Goal: Task Accomplishment & Management: Manage account settings

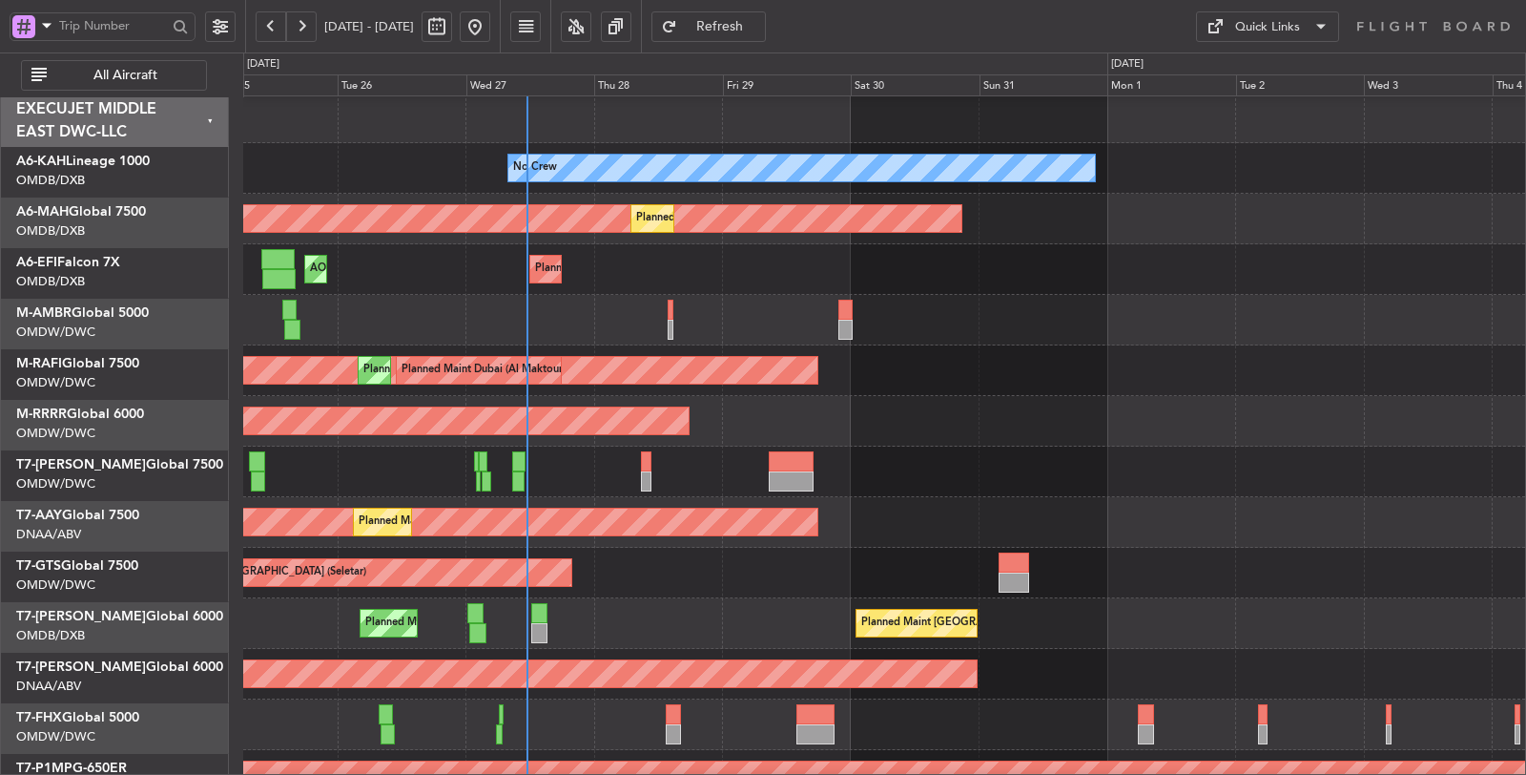
scroll to position [3, 0]
click at [636, 578] on div "Unplanned Maint [GEOGRAPHIC_DATA] (Seletar)" at bounding box center [884, 573] width 1282 height 51
click at [48, 29] on span at bounding box center [46, 25] width 23 height 24
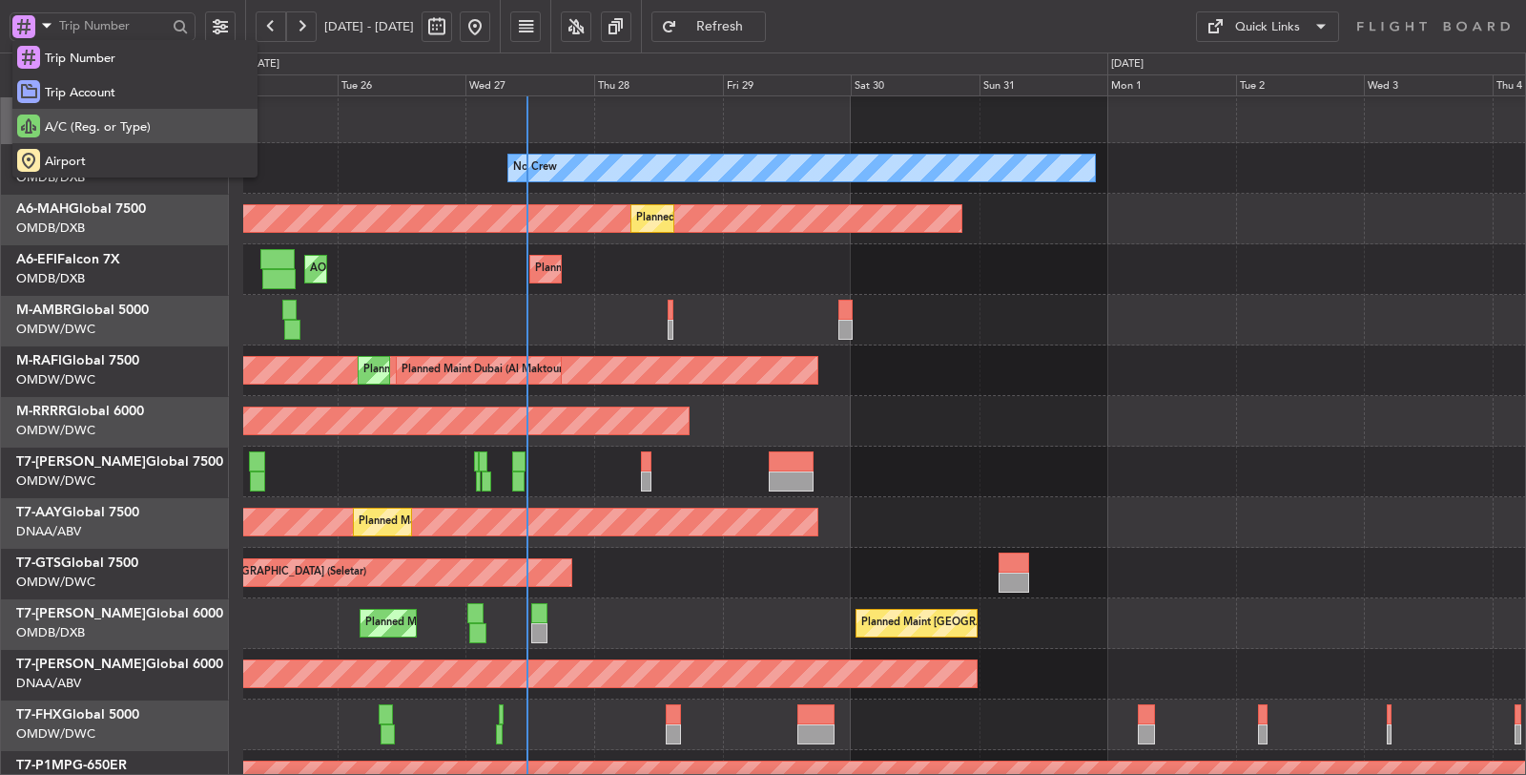
click at [74, 124] on span "A/C (Reg. or Type)" at bounding box center [98, 127] width 106 height 19
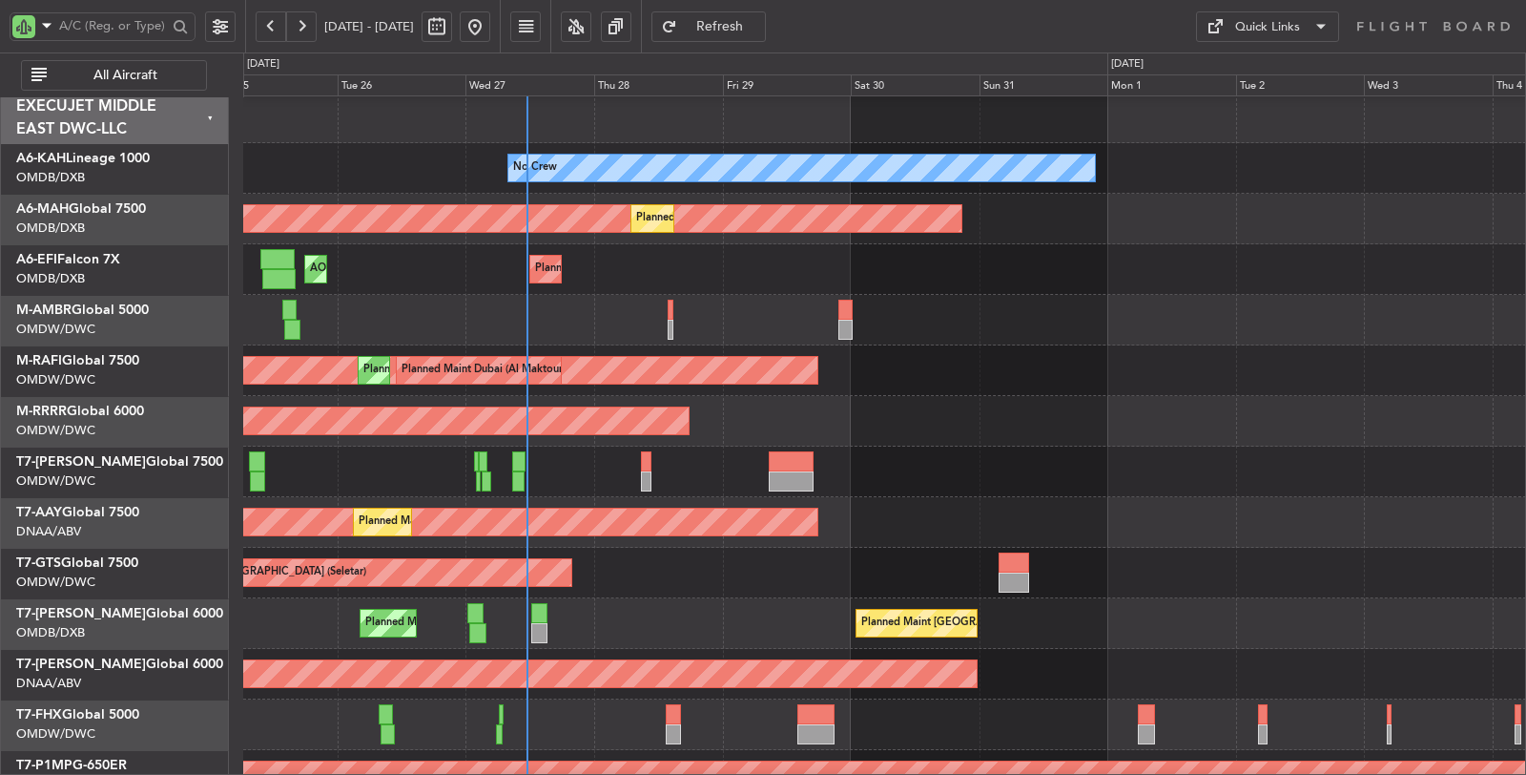
click at [102, 72] on span "All Aircraft" at bounding box center [126, 75] width 150 height 13
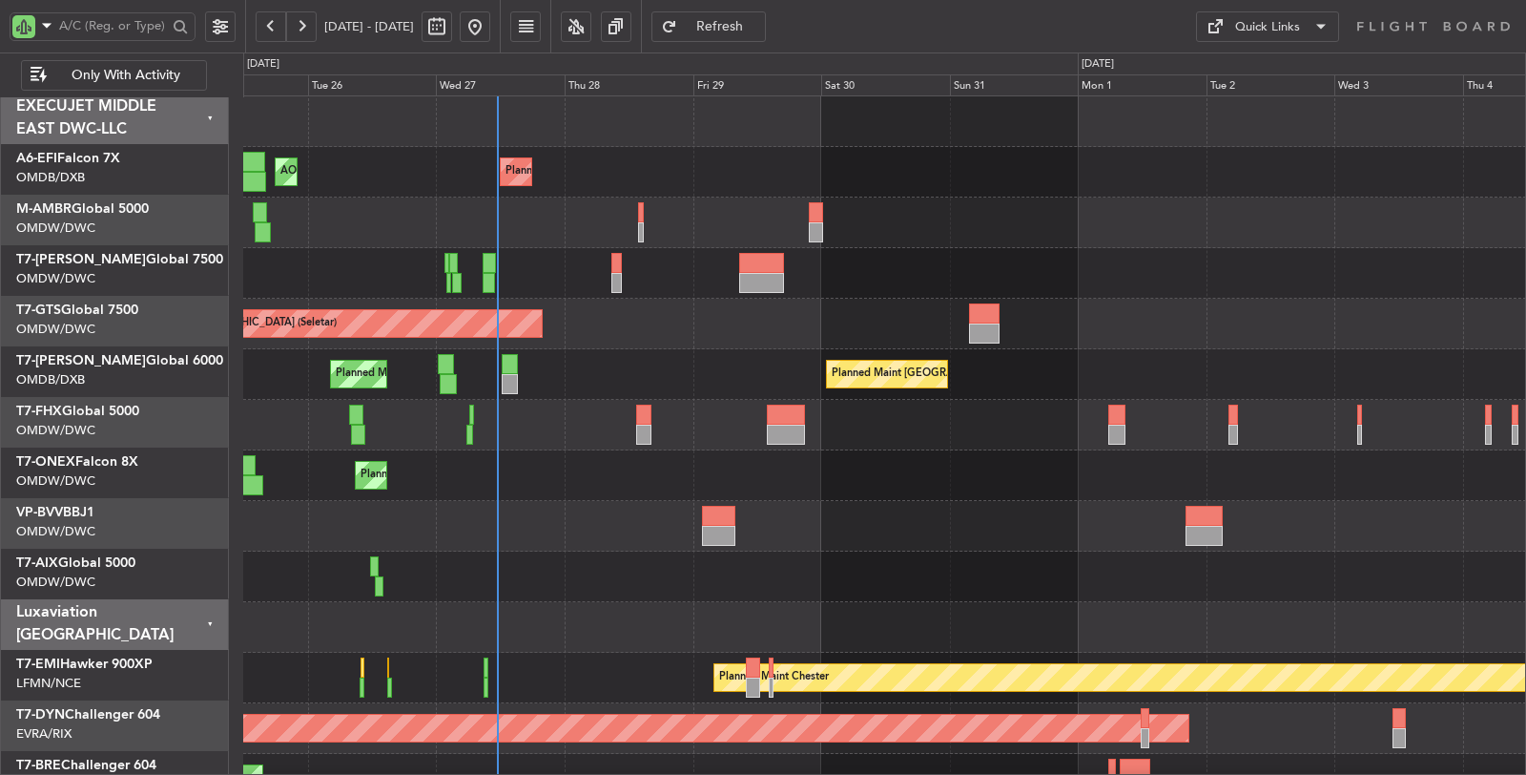
scroll to position [0, 0]
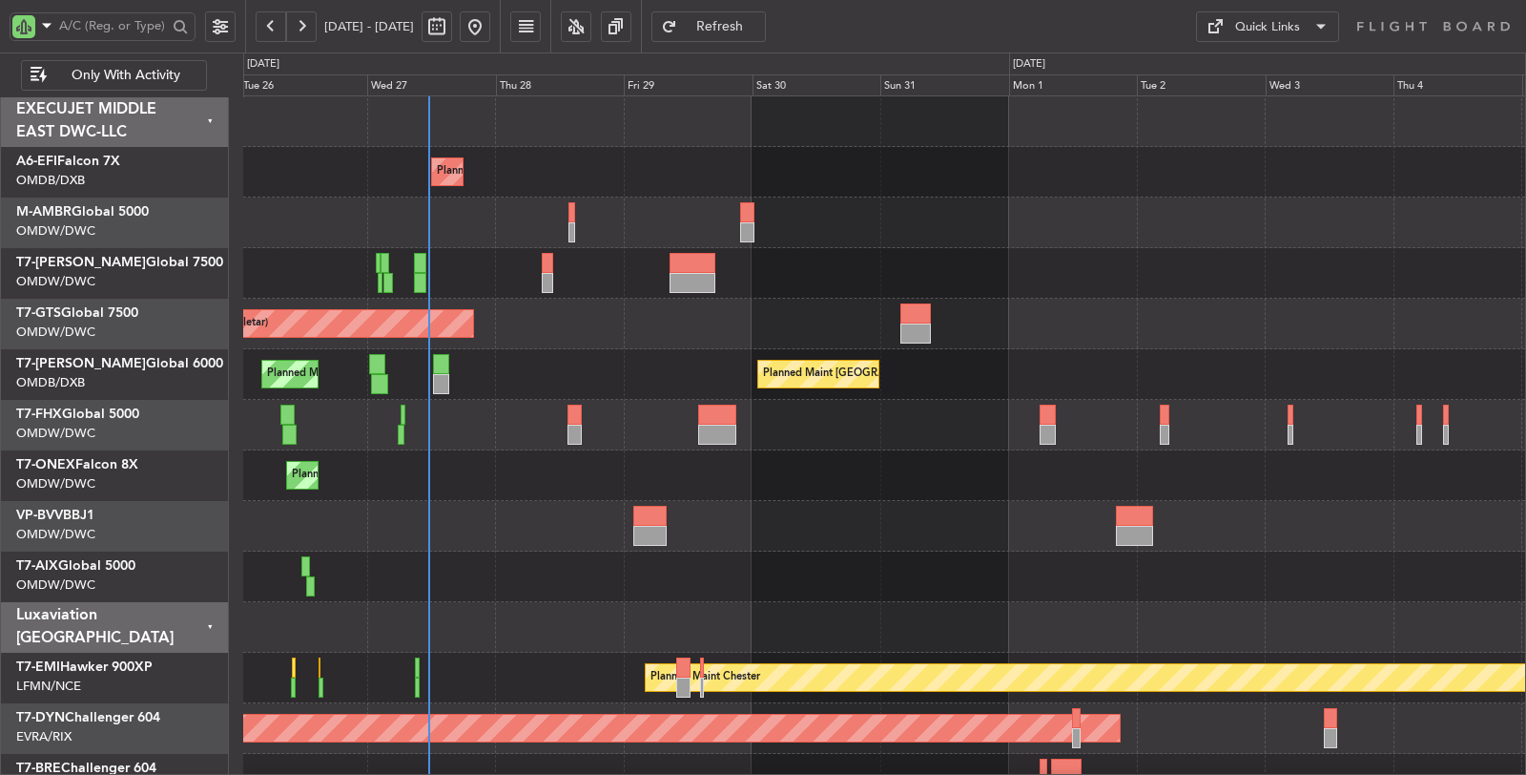
click at [523, 403] on div "Planned Maint Dubai (Dubai Intl) AOG Maint Dubai (Dubai Intl) Unplanned Maint S…" at bounding box center [884, 601] width 1282 height 1011
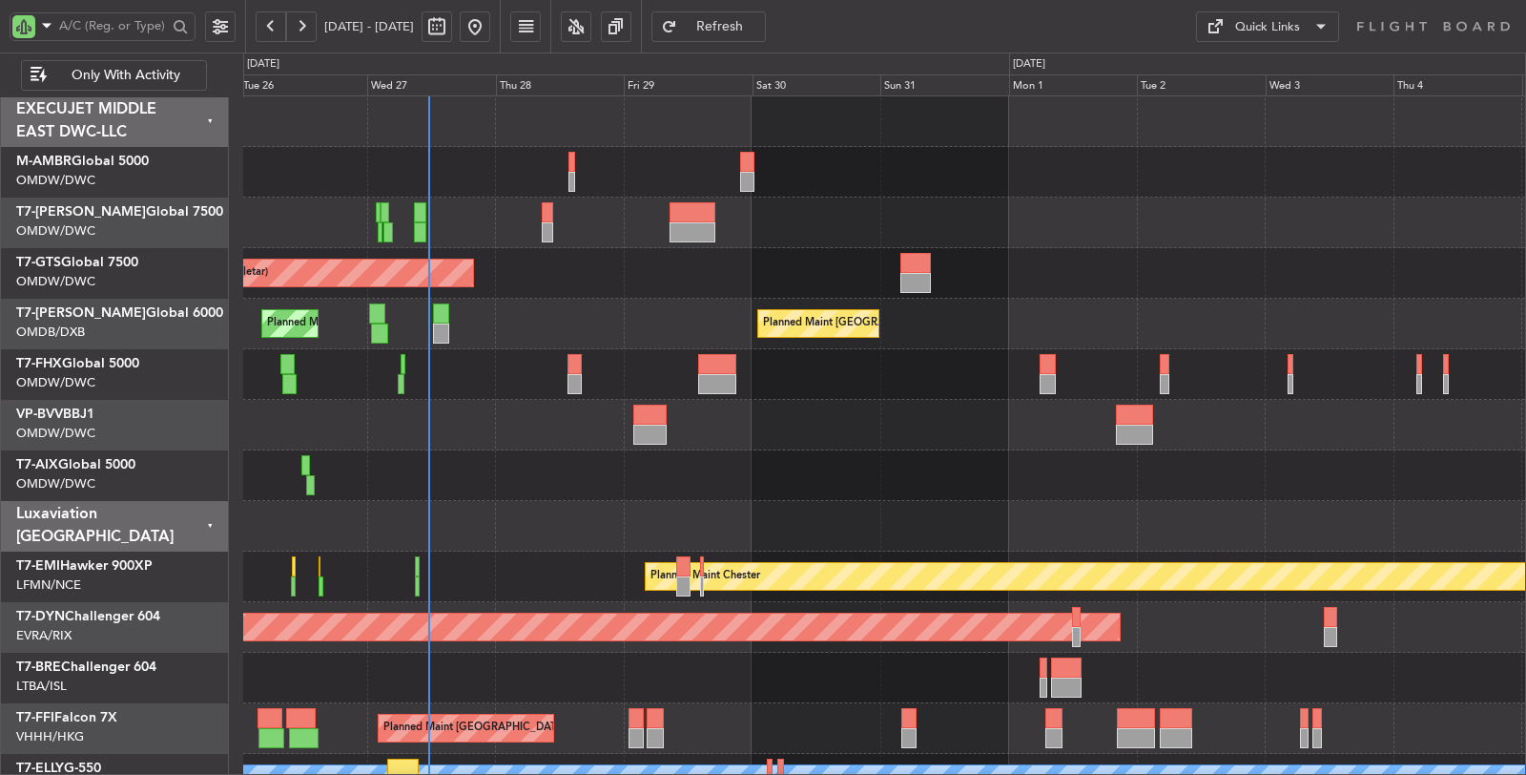
click at [554, 583] on div "Planned Maint Chester" at bounding box center [884, 576] width 1282 height 51
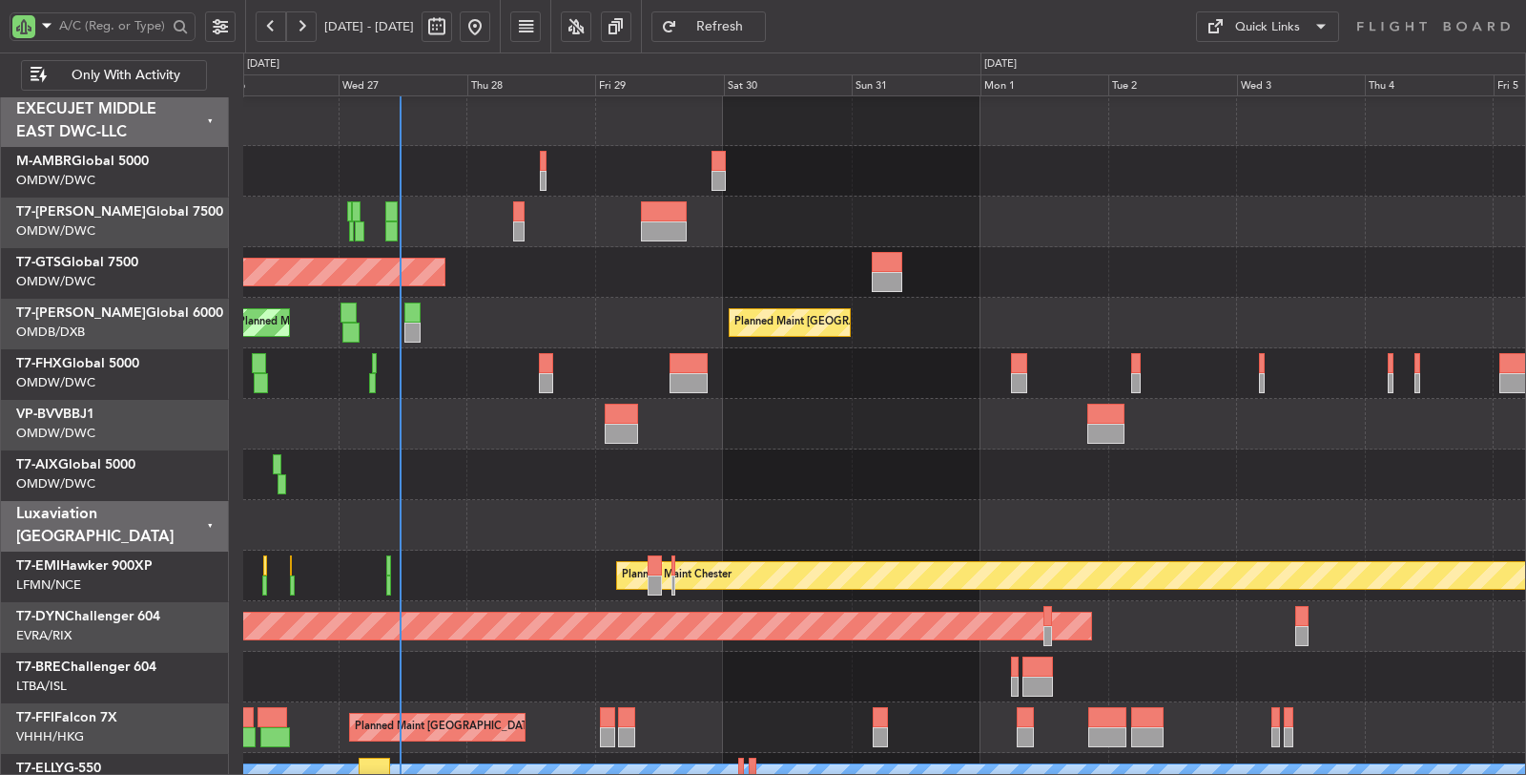
click at [489, 576] on div "Planned Maint Chester" at bounding box center [884, 575] width 1282 height 51
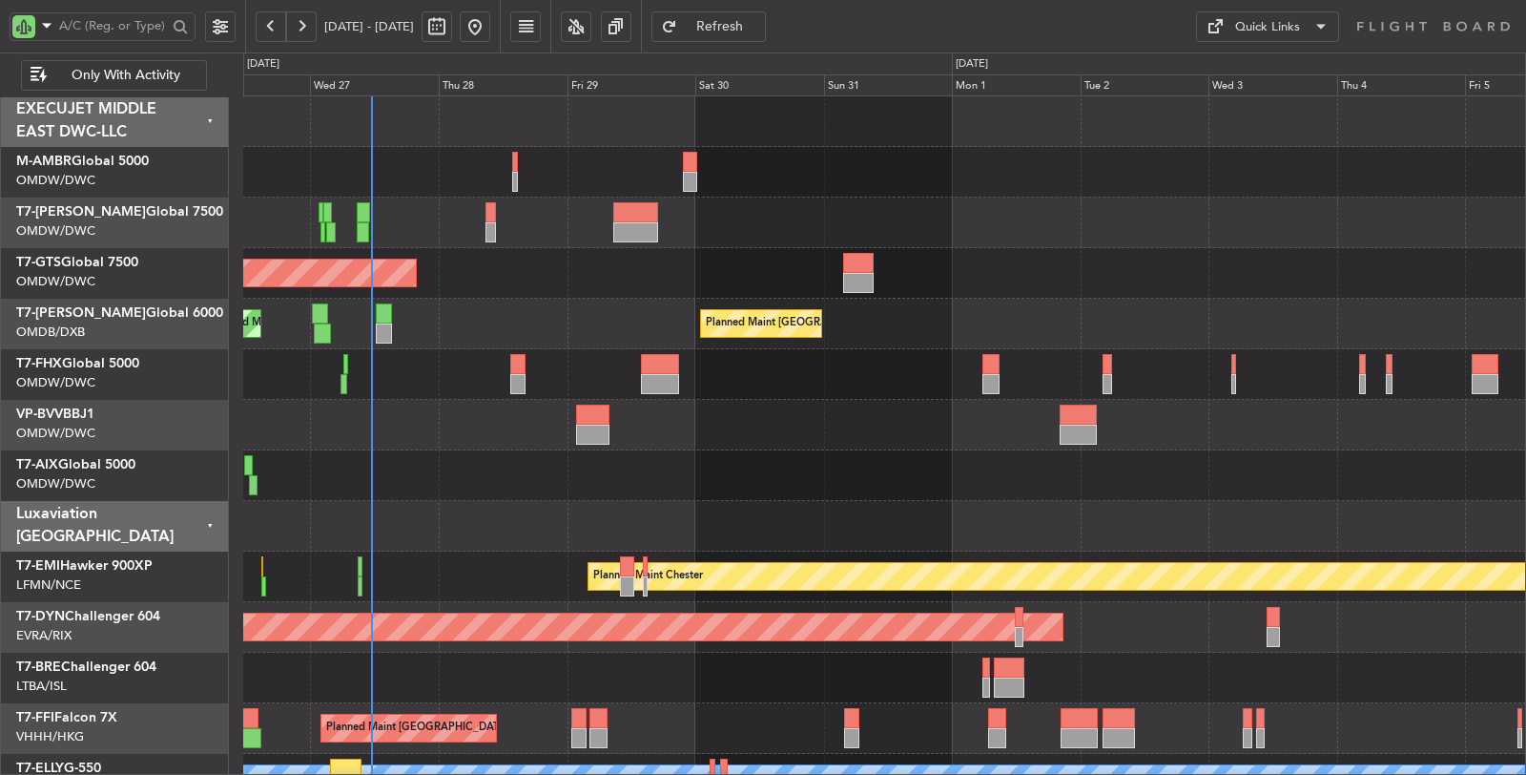
click at [834, 489] on div at bounding box center [884, 475] width 1283 height 51
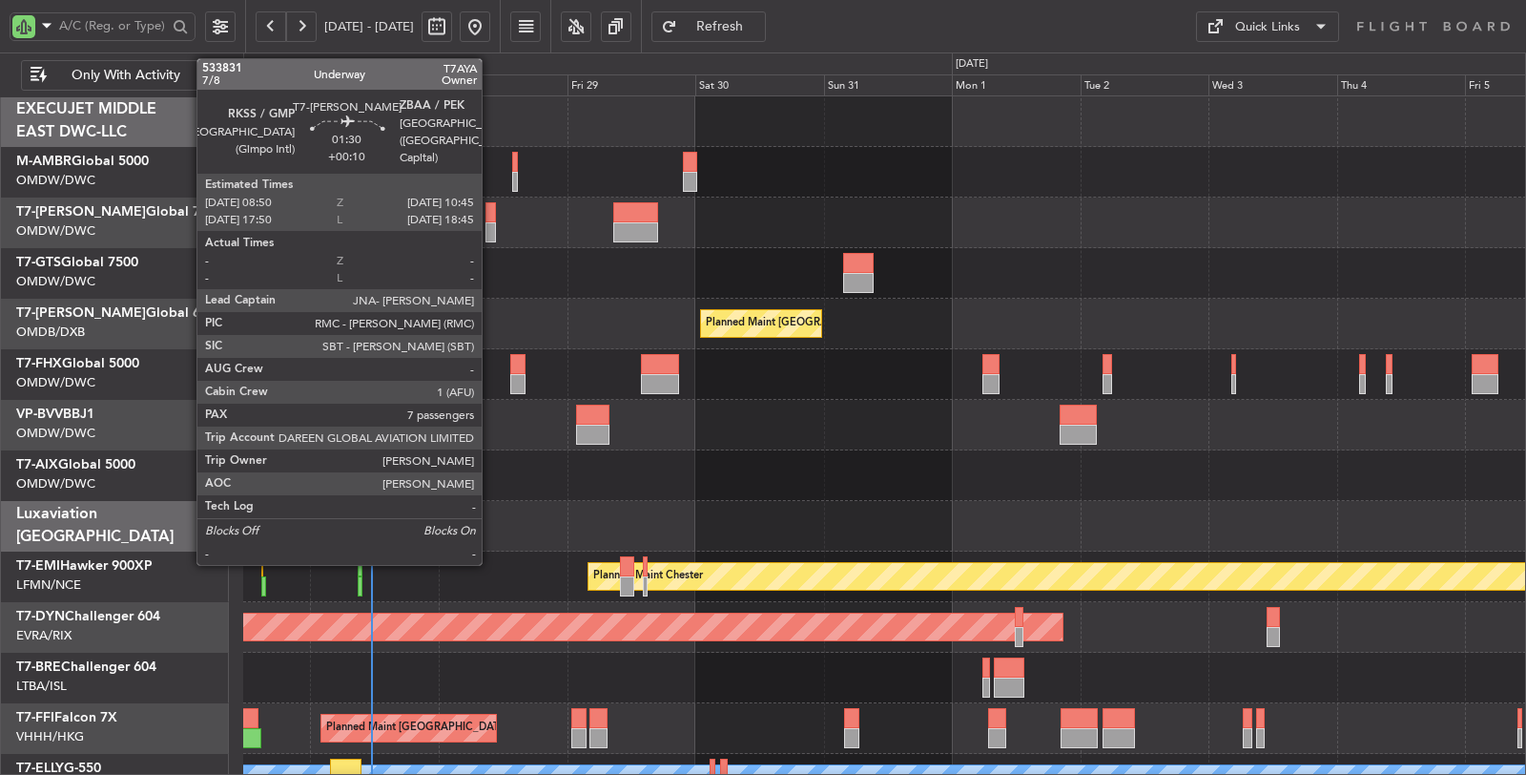
click at [491, 233] on div at bounding box center [491, 232] width 10 height 20
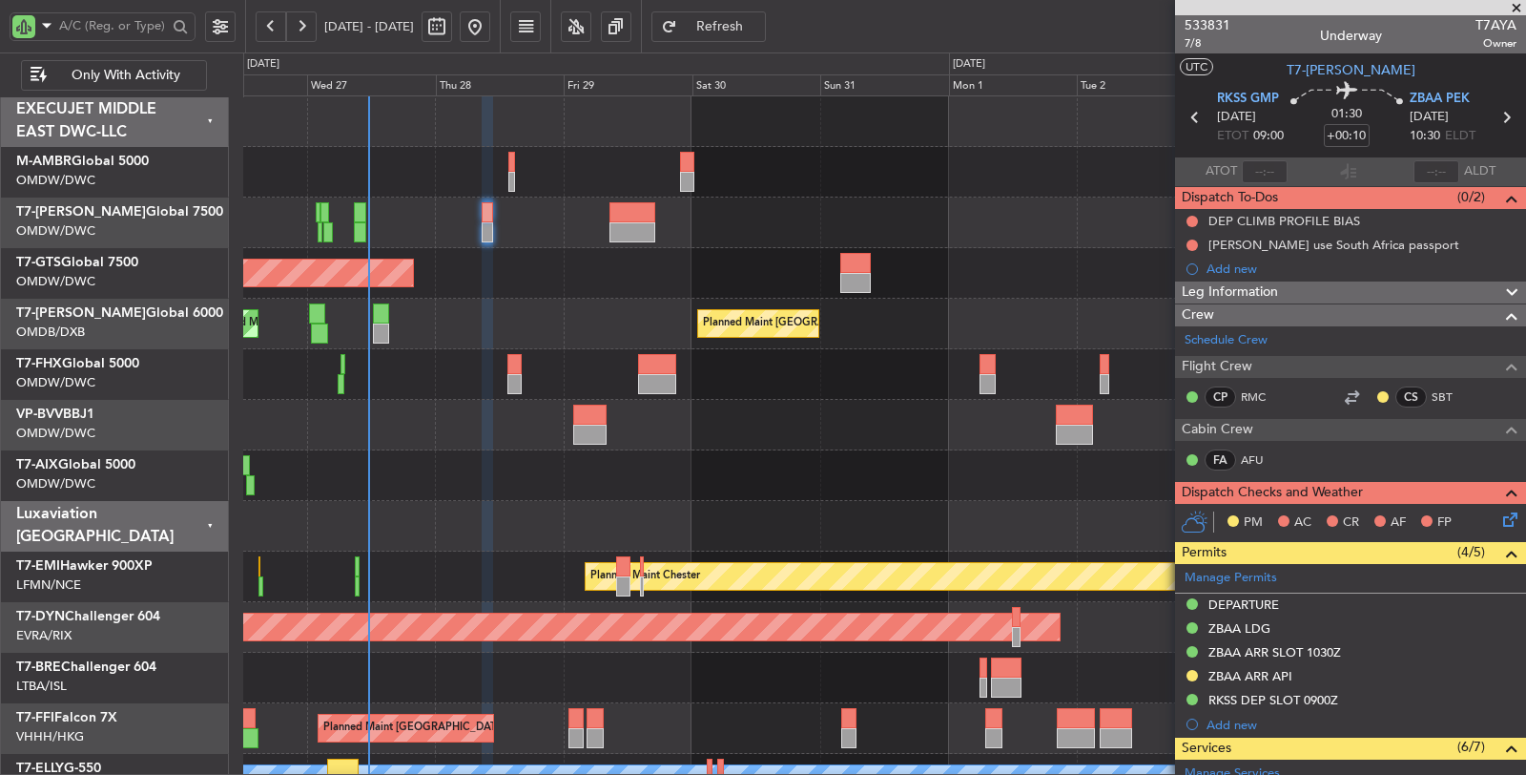
click at [434, 521] on div "Unplanned Maint Singapore (Seletar) Planned Maint Dubai (Dubai Intl) Planned Ma…" at bounding box center [884, 525] width 1282 height 859
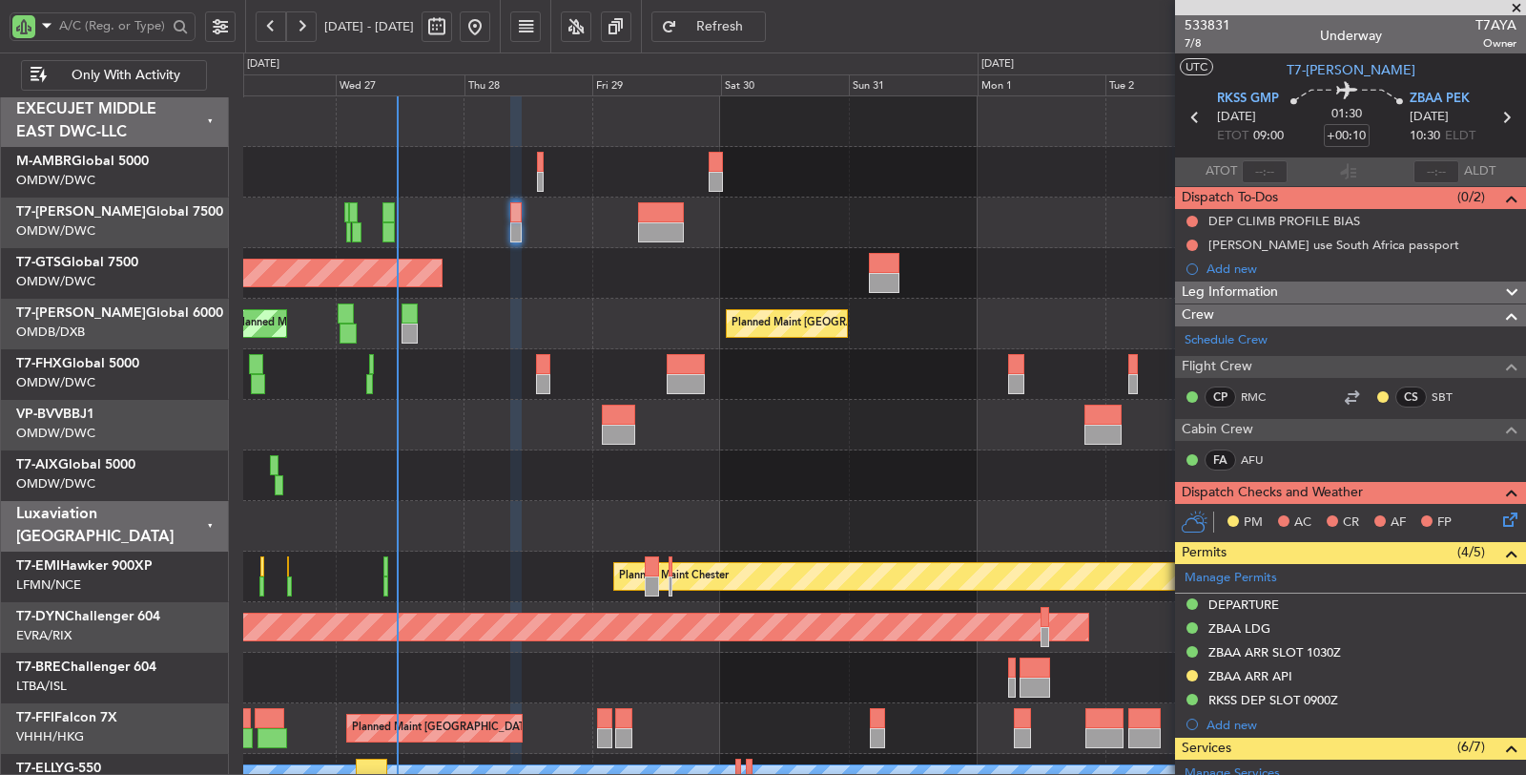
click at [521, 298] on div "Unplanned Maint Singapore (Seletar) Planned Maint Dubai (Dubai Intl) Planned Ma…" at bounding box center [884, 525] width 1282 height 859
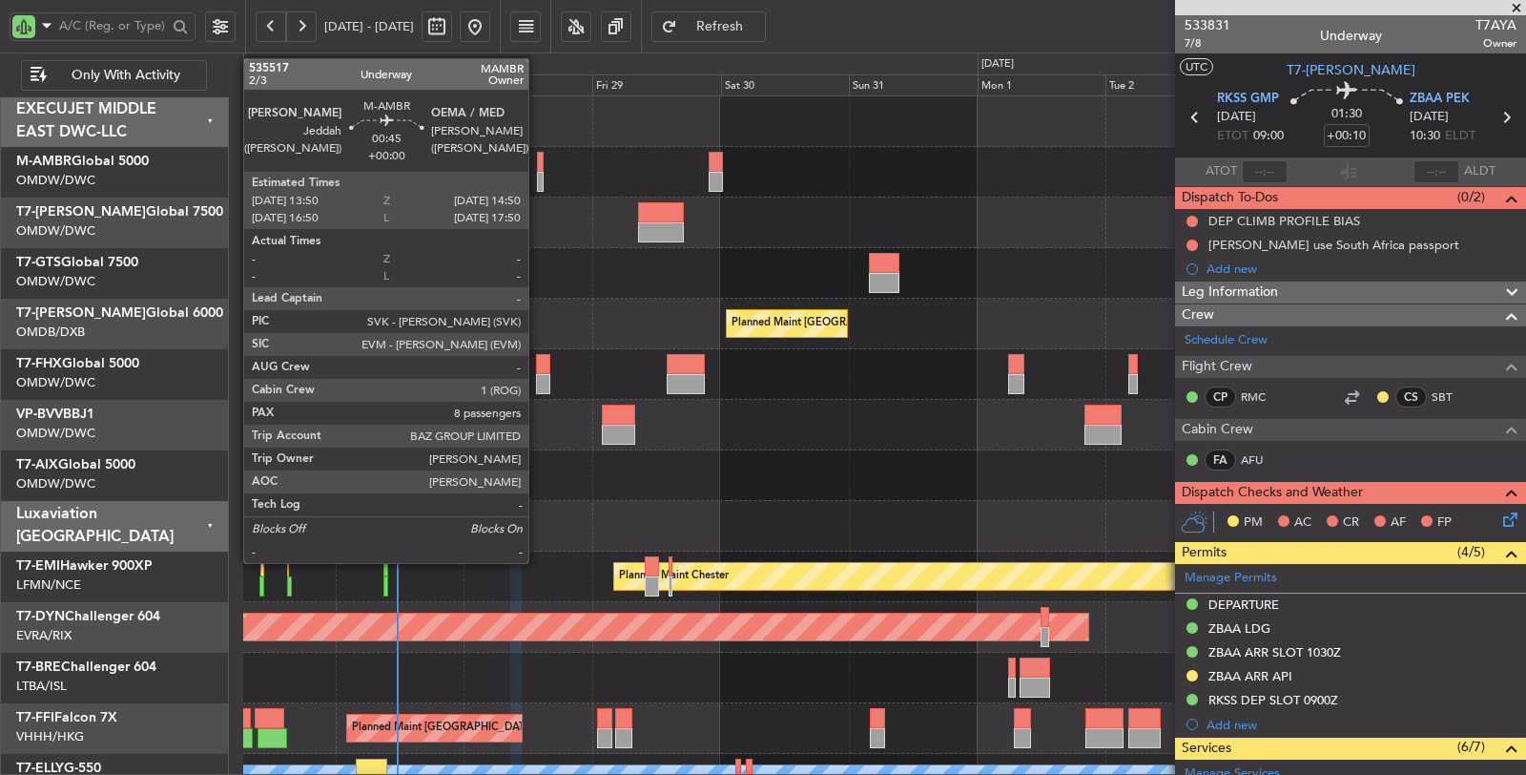
click at [538, 176] on div at bounding box center [540, 182] width 6 height 20
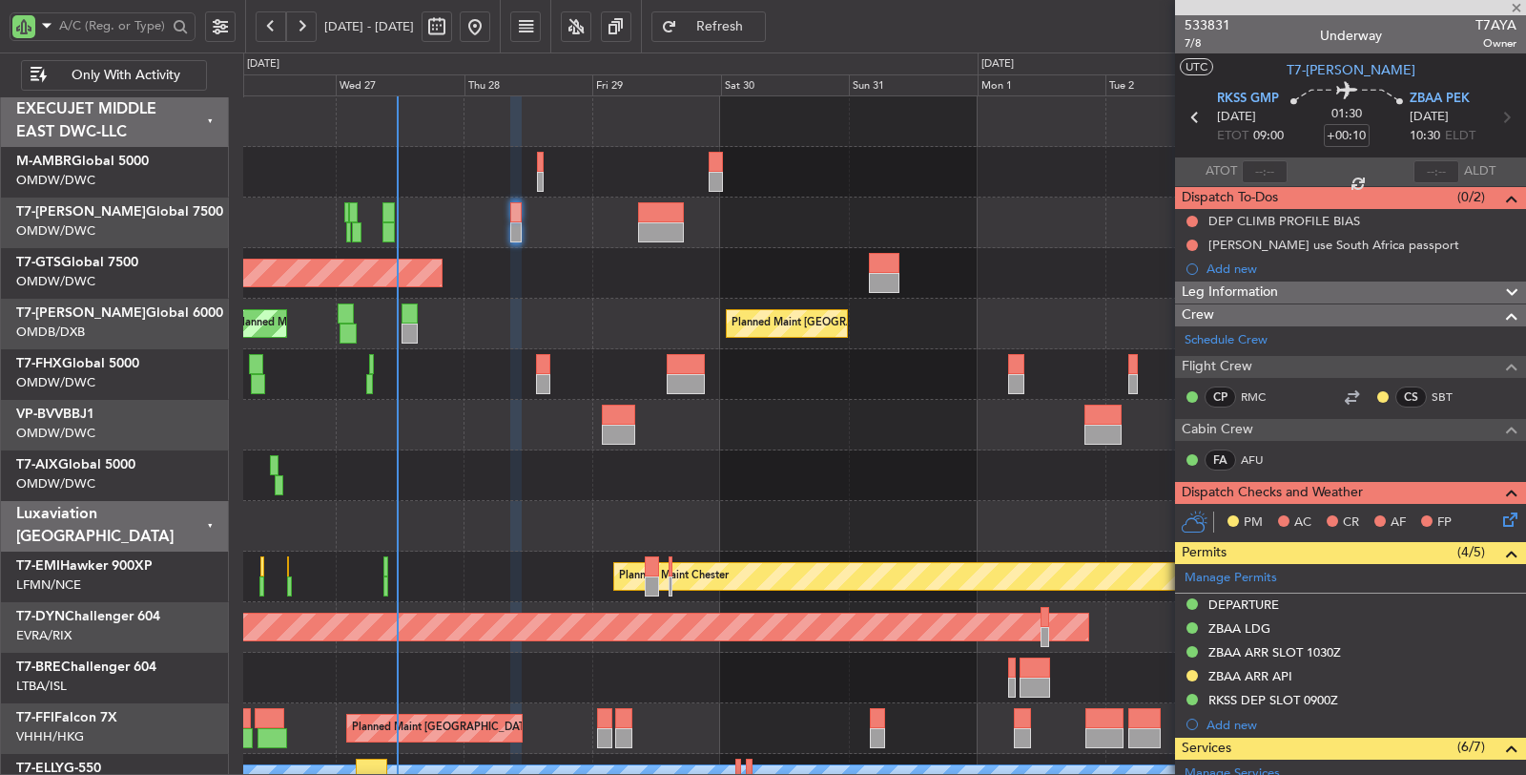
type input "8"
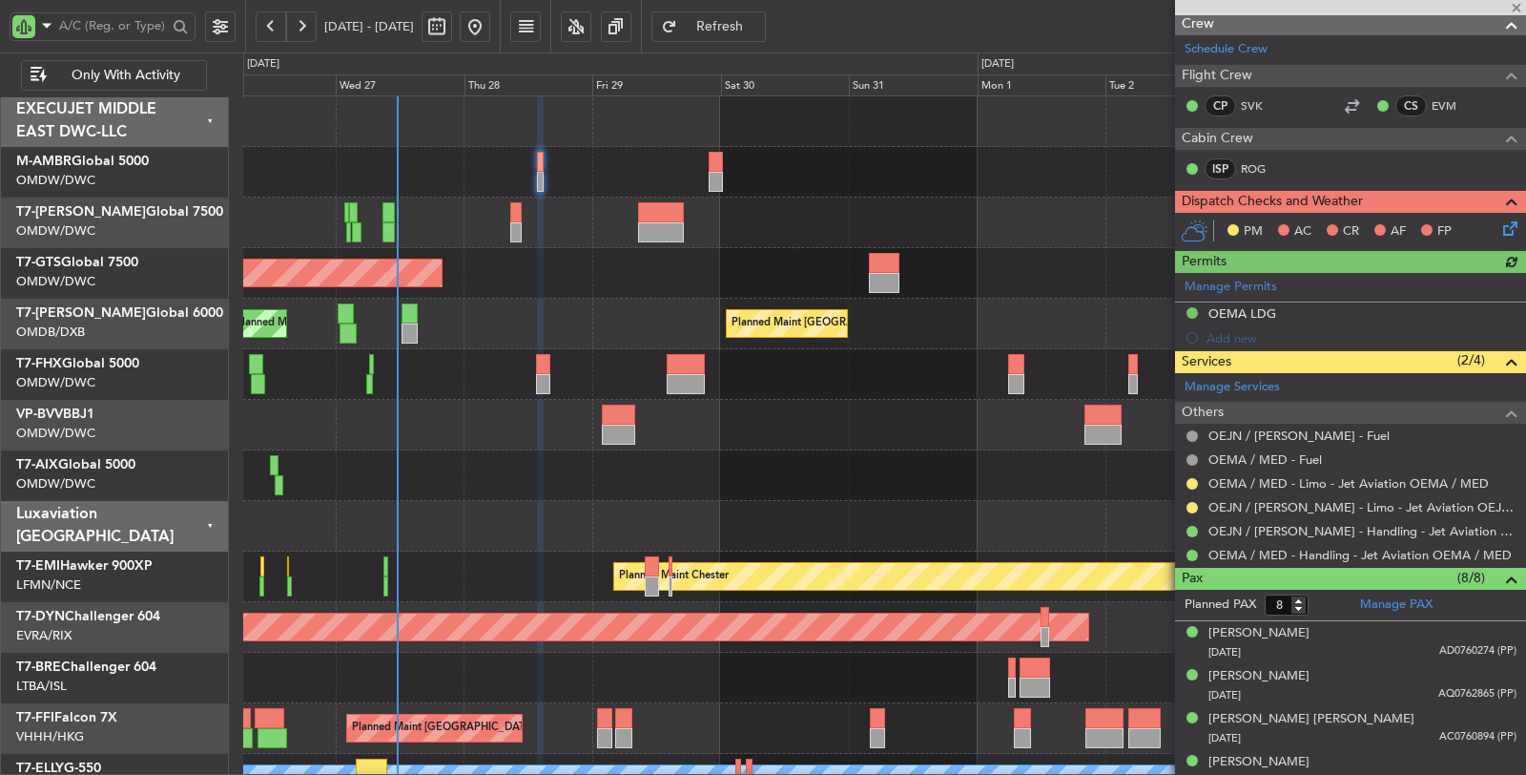
scroll to position [318, 0]
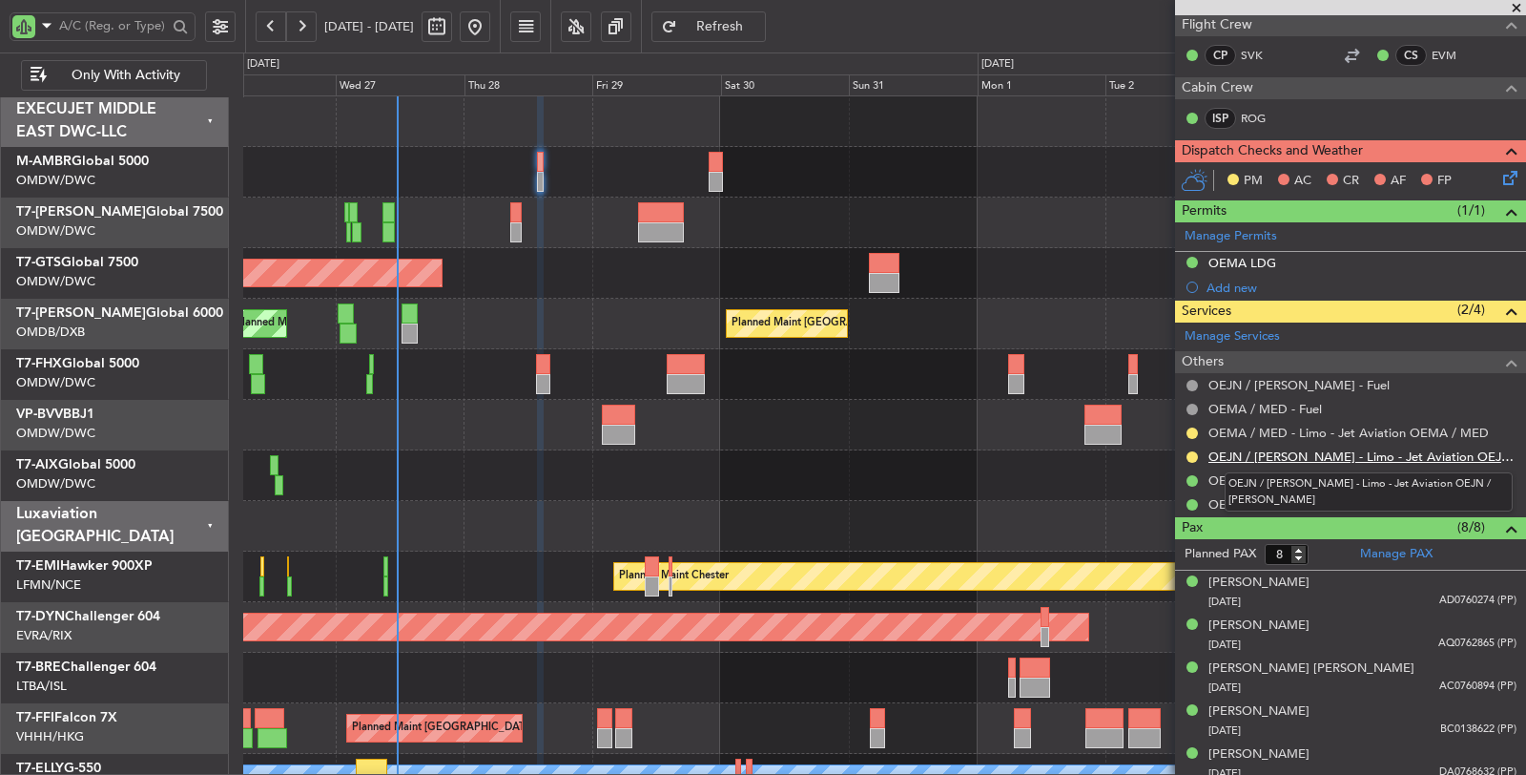
click at [1270, 452] on link "OEJN / [PERSON_NAME] - Limo - Jet Aviation OEJN / [PERSON_NAME]" at bounding box center [1363, 456] width 308 height 16
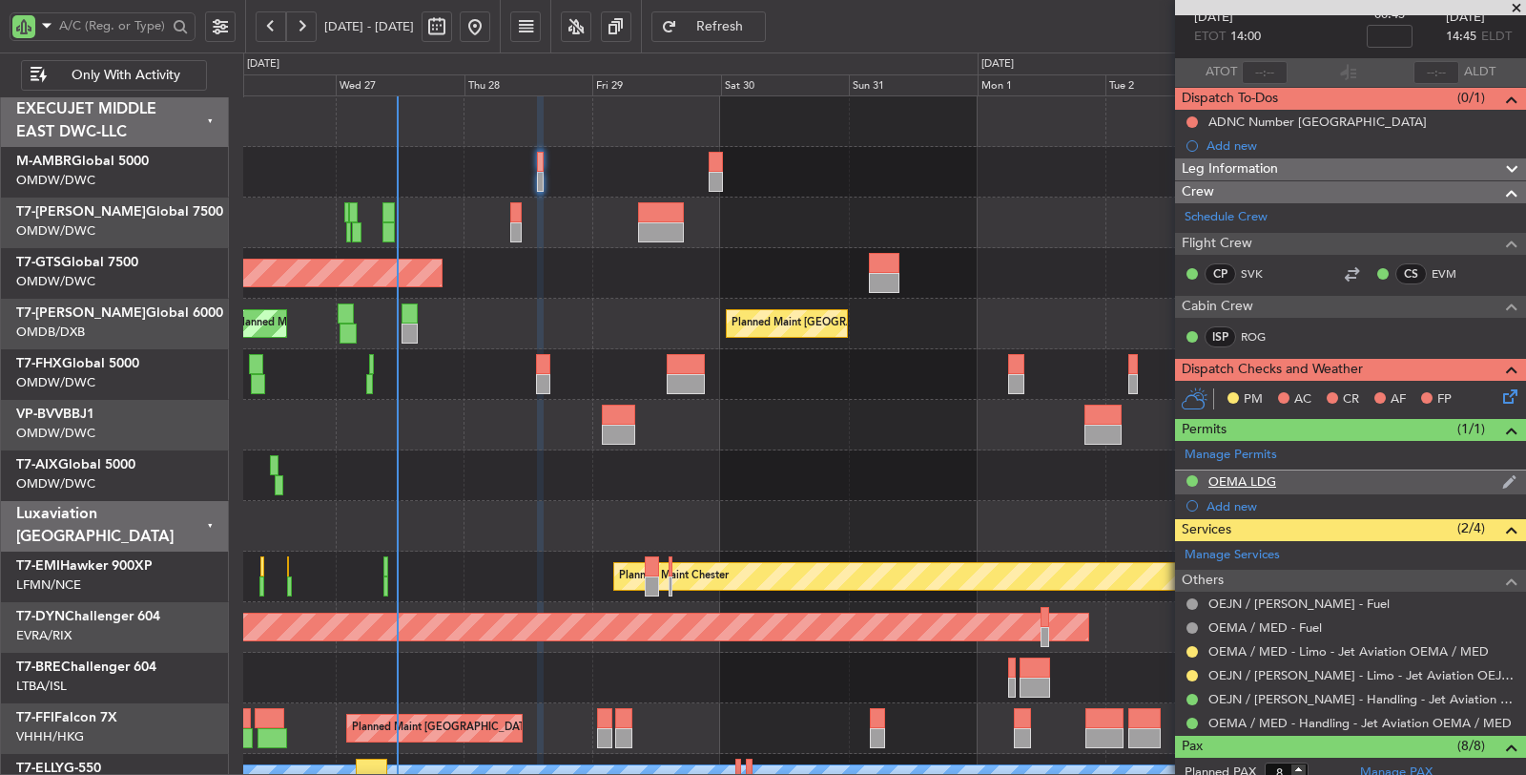
scroll to position [0, 0]
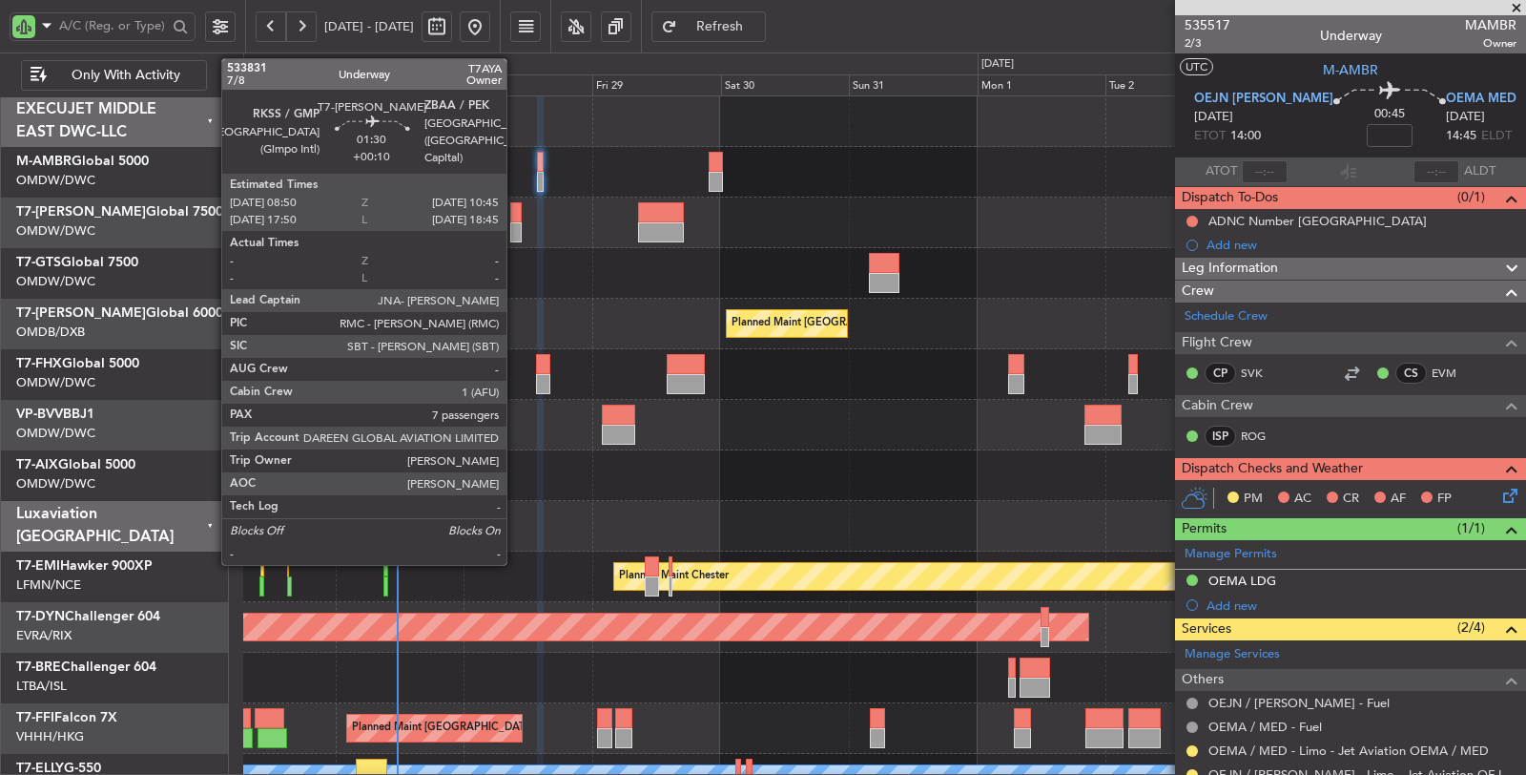
click at [516, 227] on div at bounding box center [515, 232] width 10 height 20
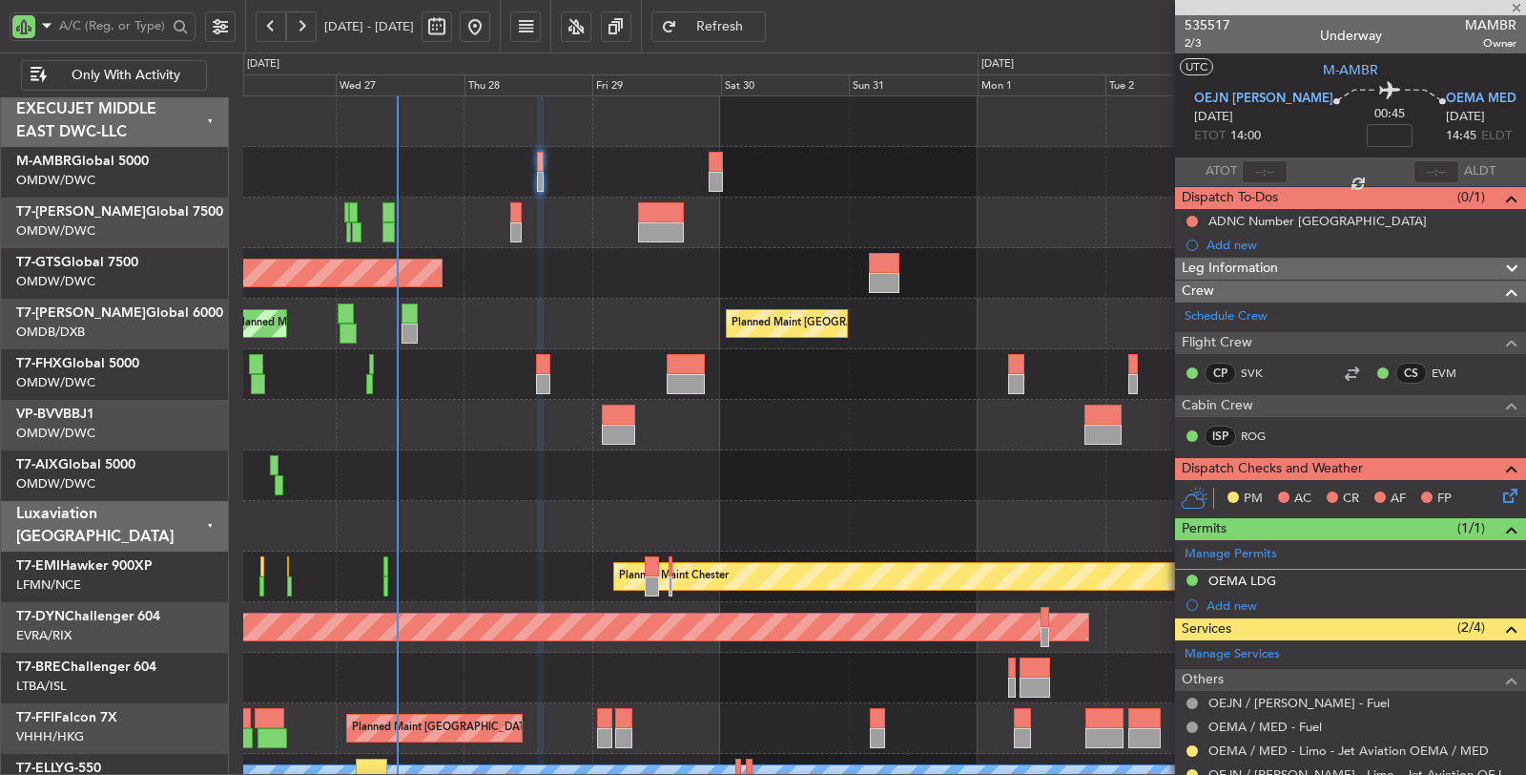
type input "+00:10"
type input "7"
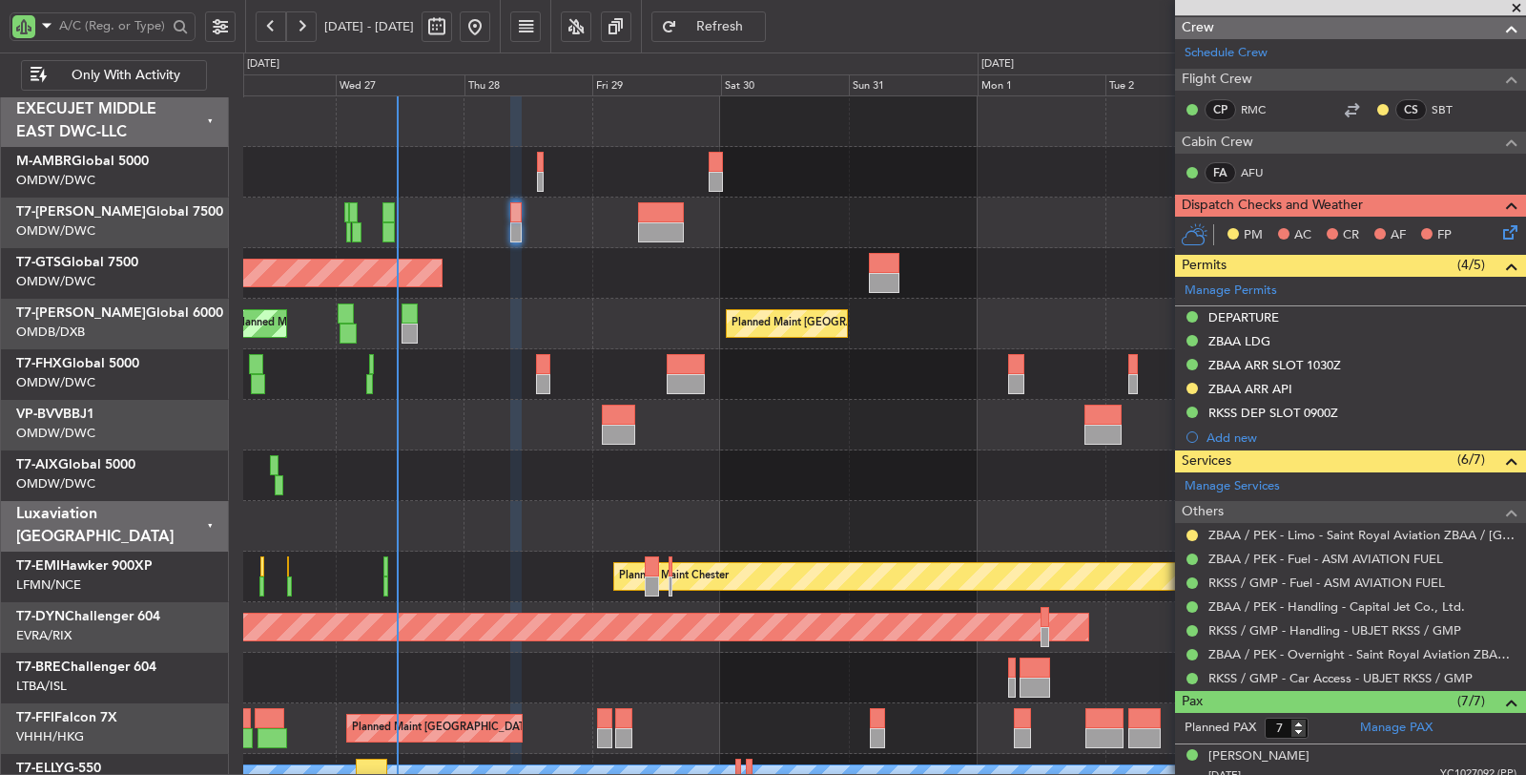
scroll to position [318, 0]
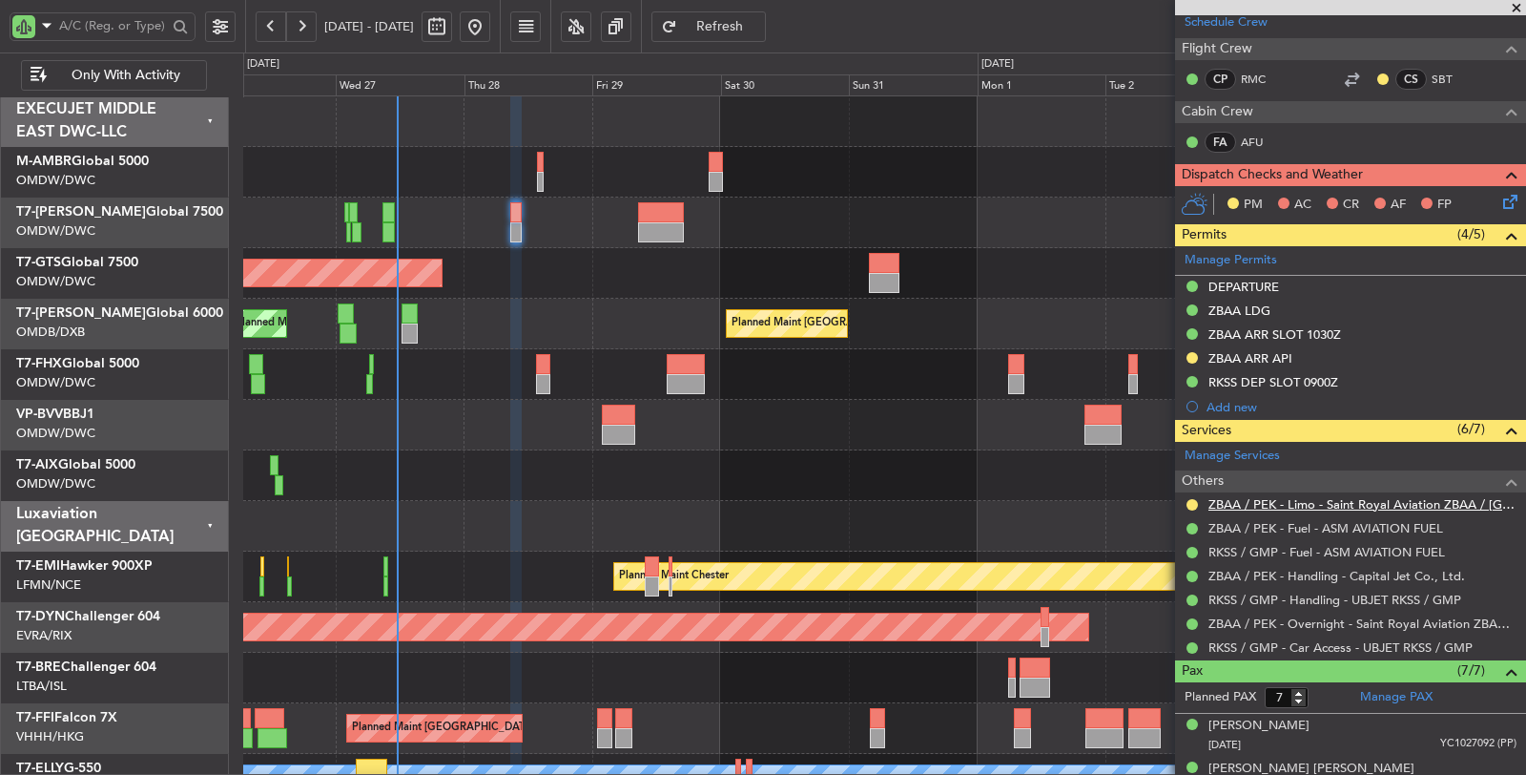
click at [1313, 497] on link "ZBAA / PEK - Limo - Saint Royal Aviation ZBAA / [GEOGRAPHIC_DATA]" at bounding box center [1363, 504] width 308 height 16
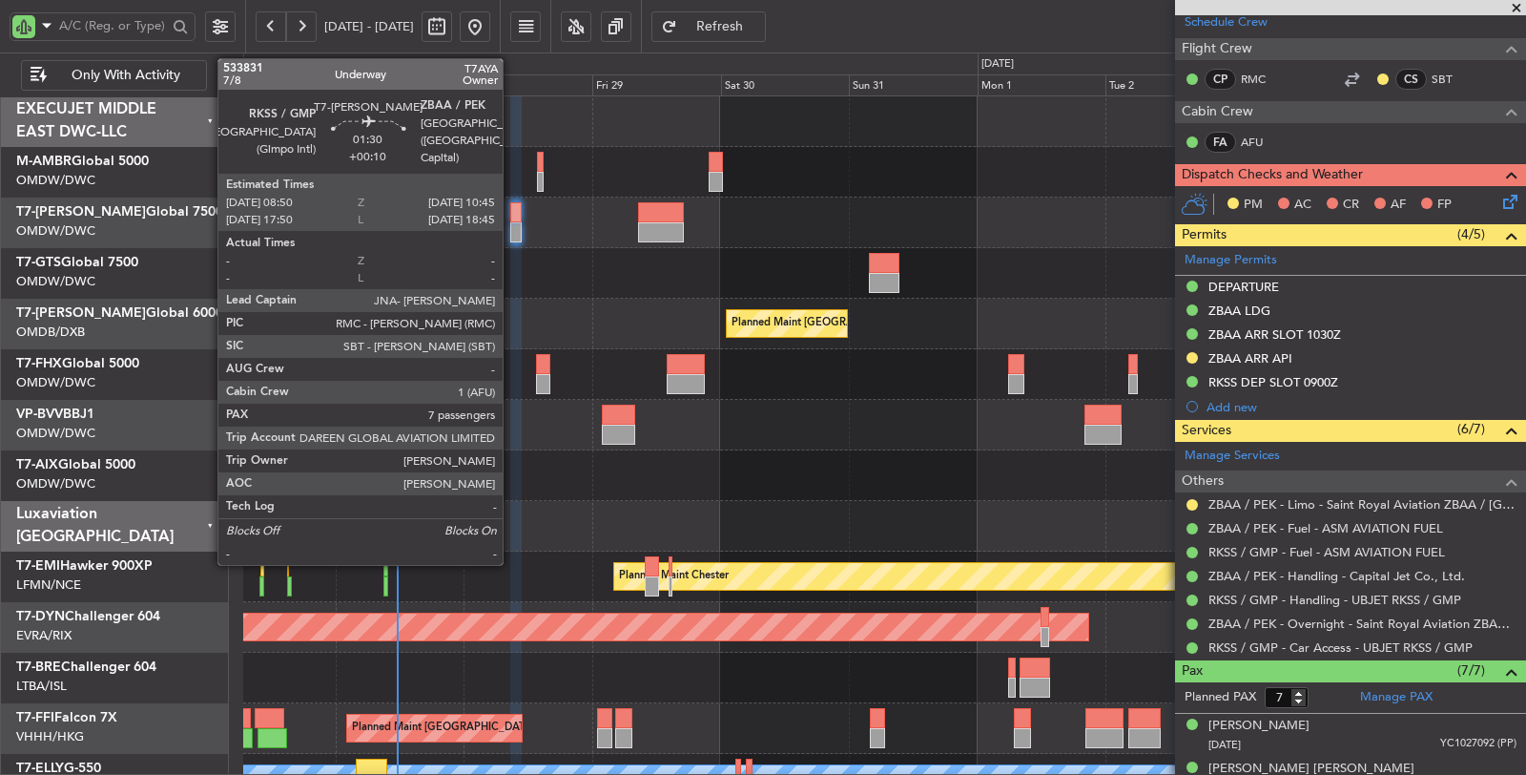
click at [512, 219] on div at bounding box center [515, 212] width 10 height 20
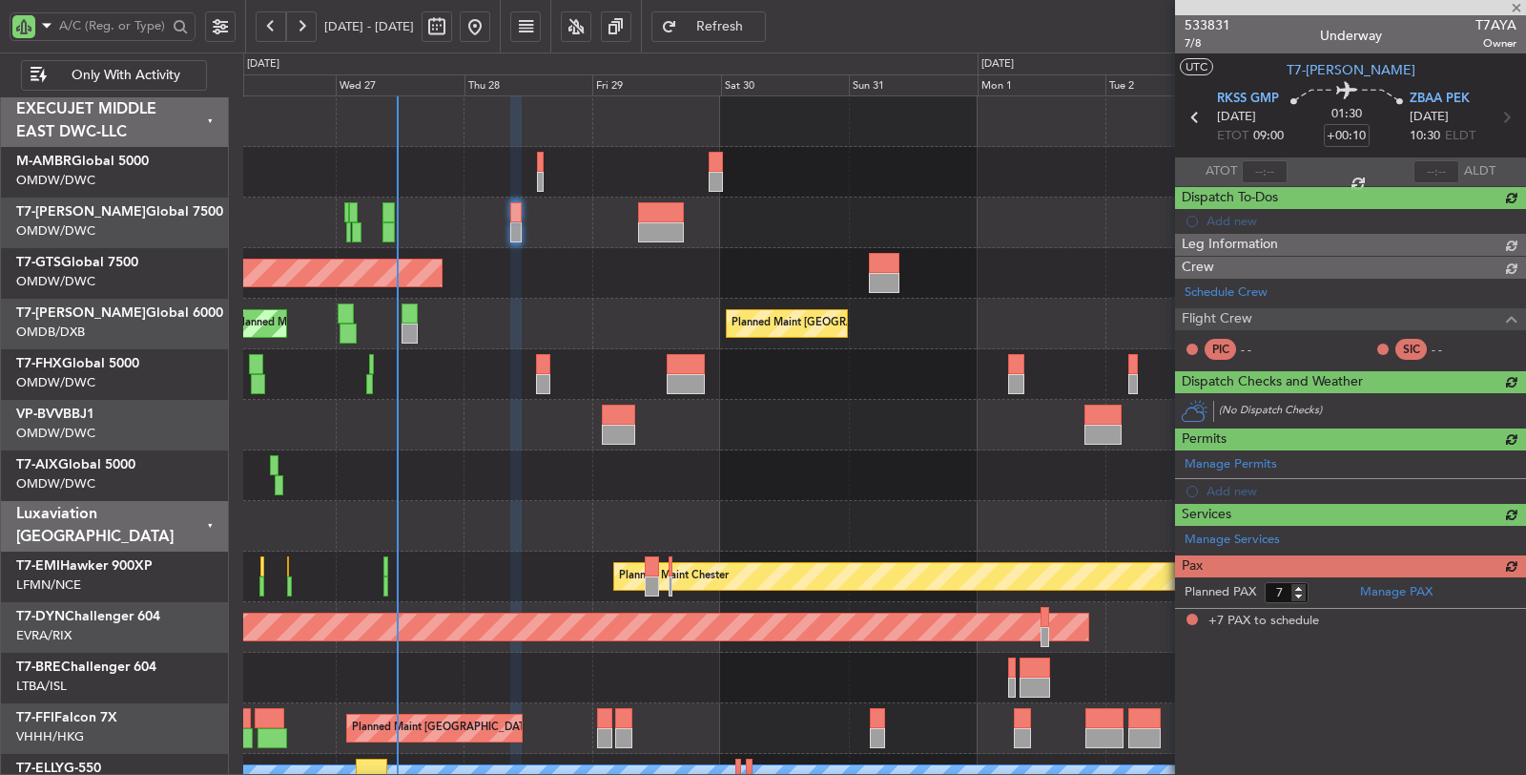
scroll to position [0, 0]
click at [590, 358] on div "Planned Maint Singapore (Changi) Planned Maint London (Stansted)" at bounding box center [884, 374] width 1282 height 51
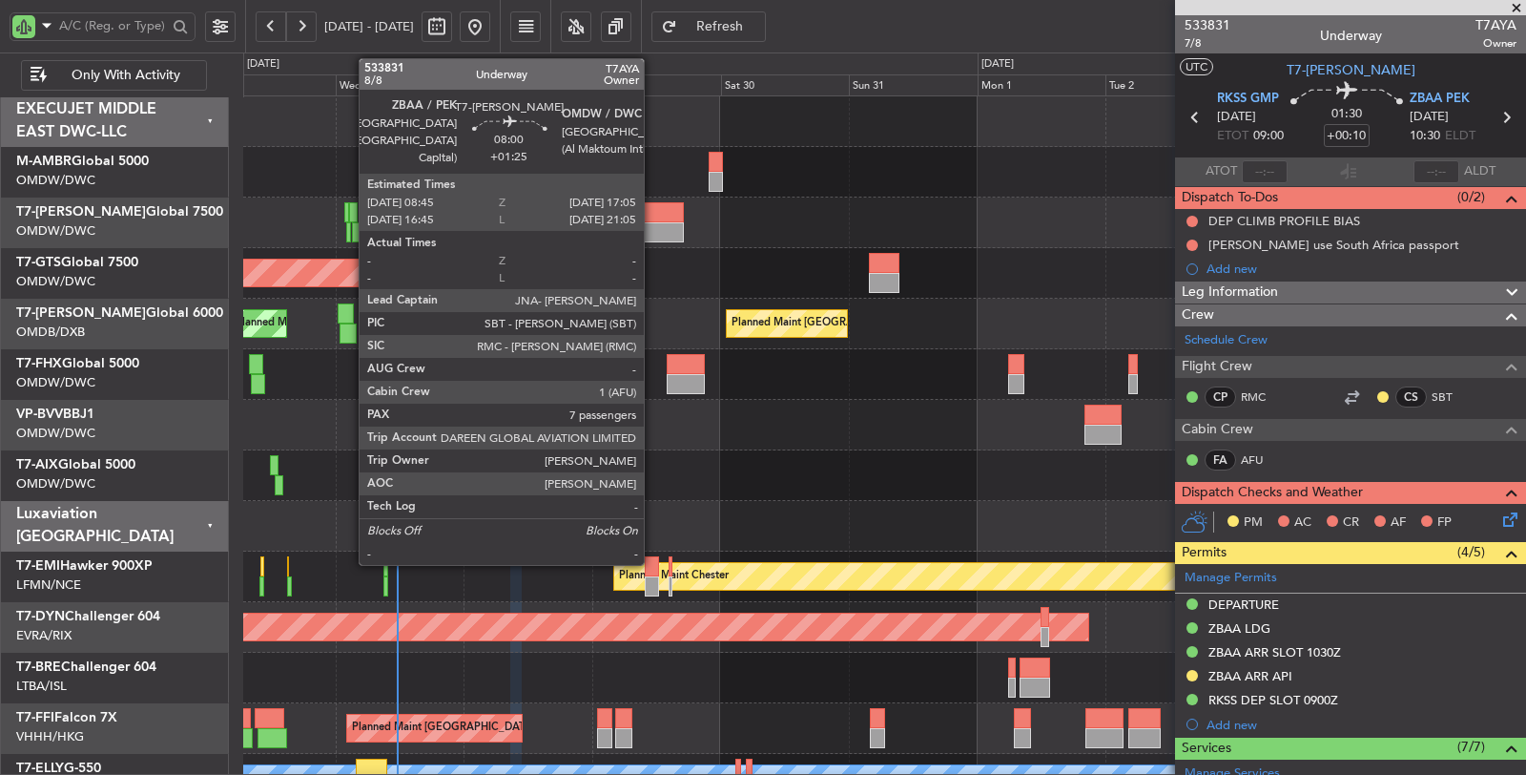
click at [653, 227] on div at bounding box center [660, 232] width 45 height 20
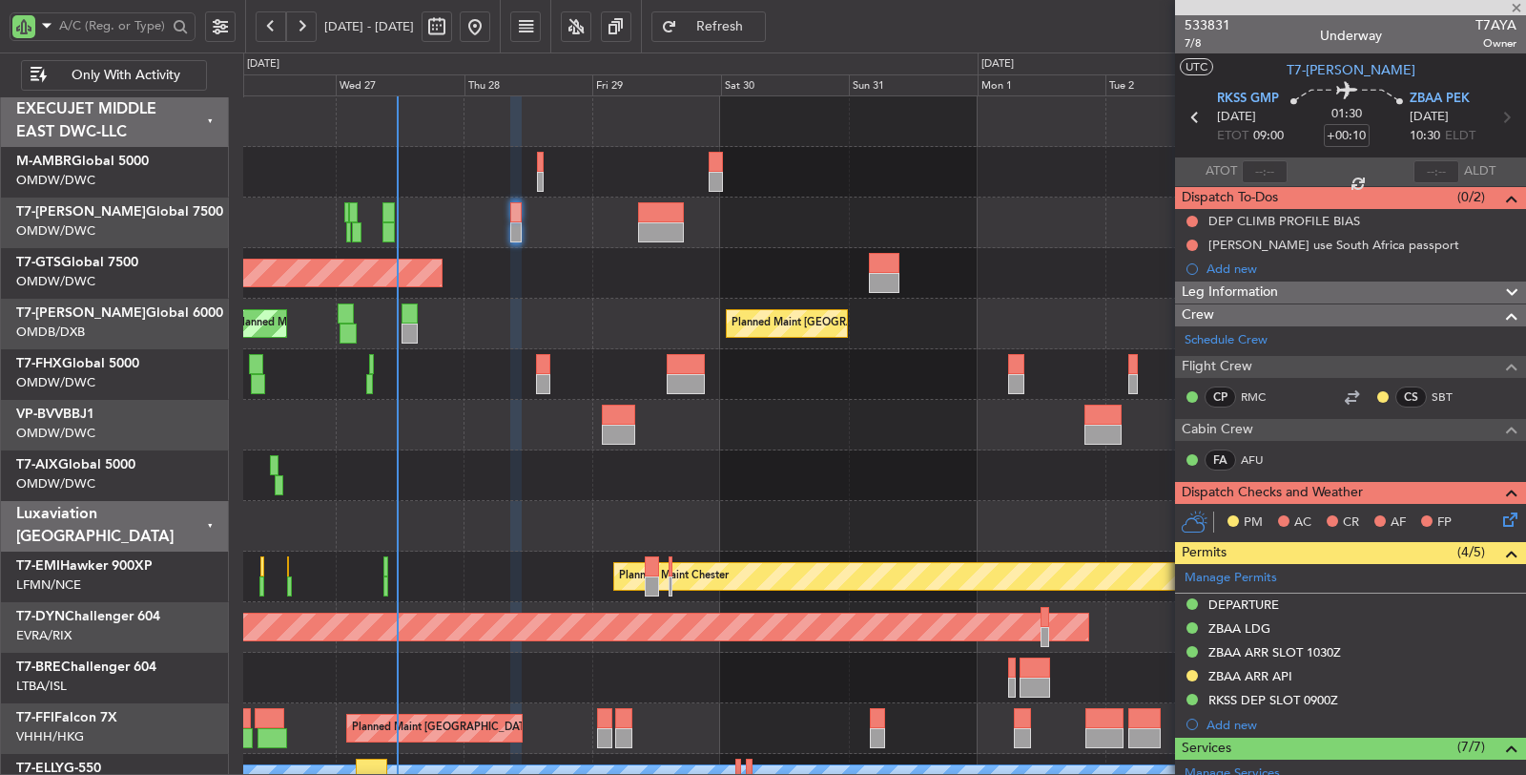
type input "+01:25"
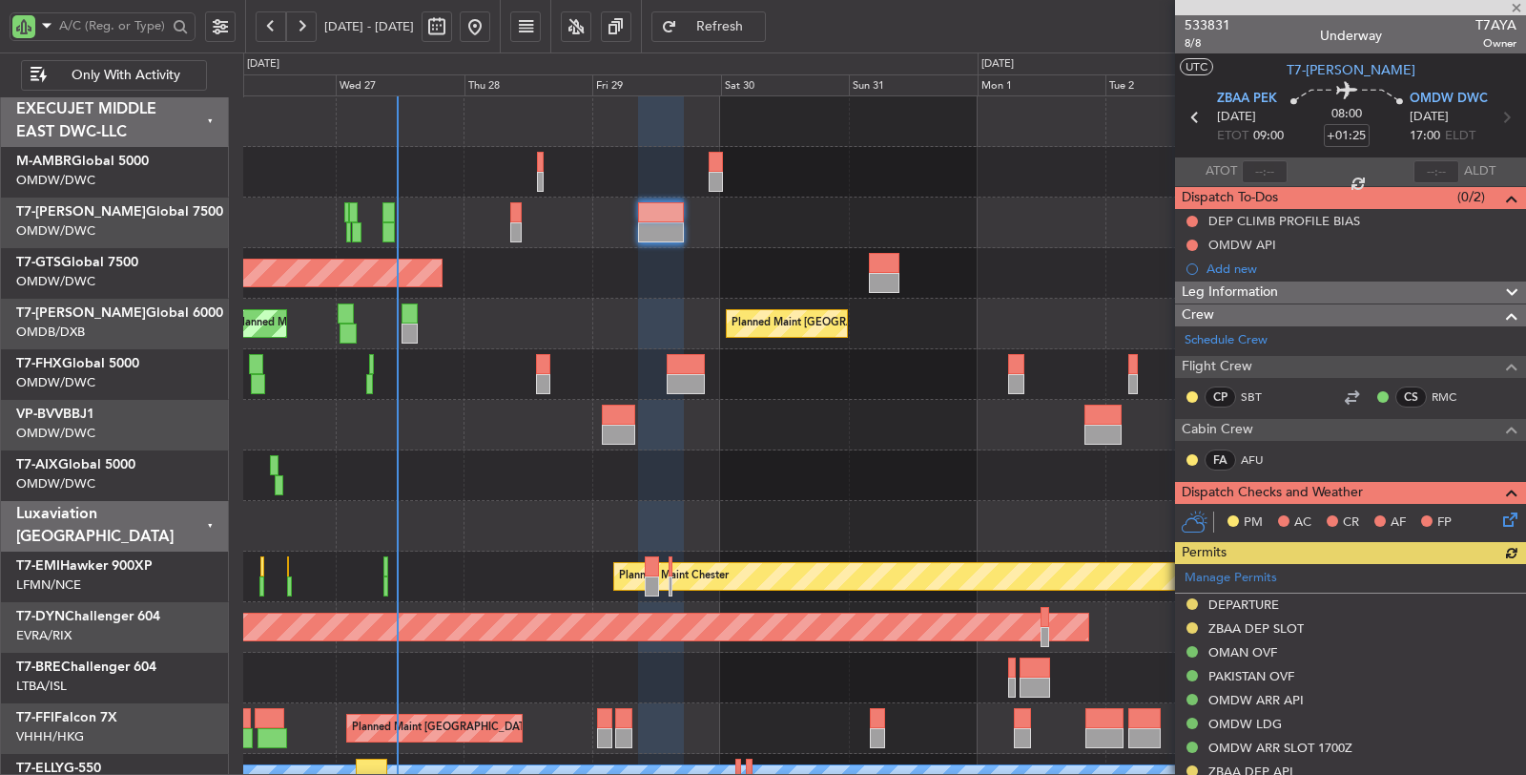
scroll to position [106, 0]
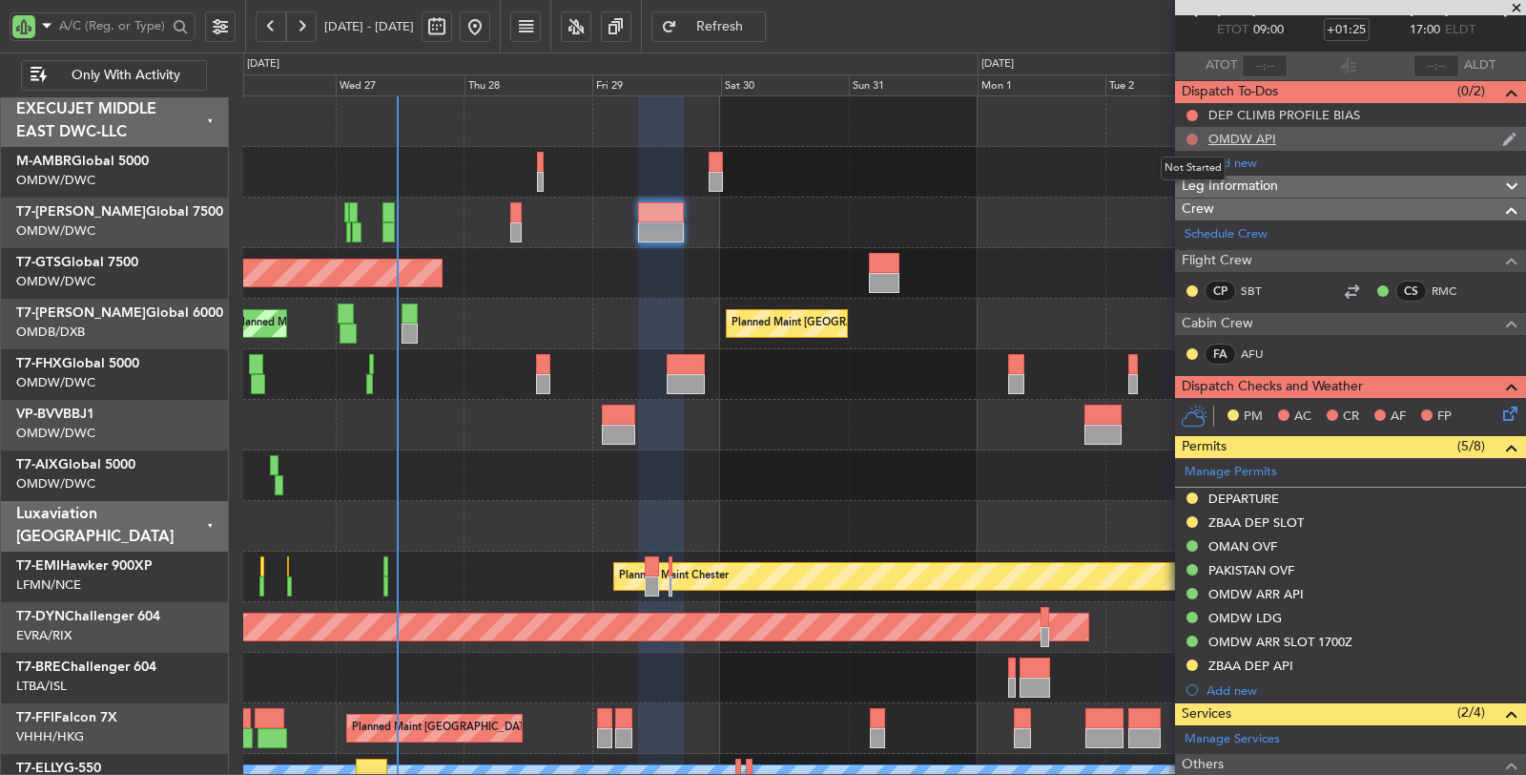
click at [1193, 135] on button at bounding box center [1192, 139] width 11 height 11
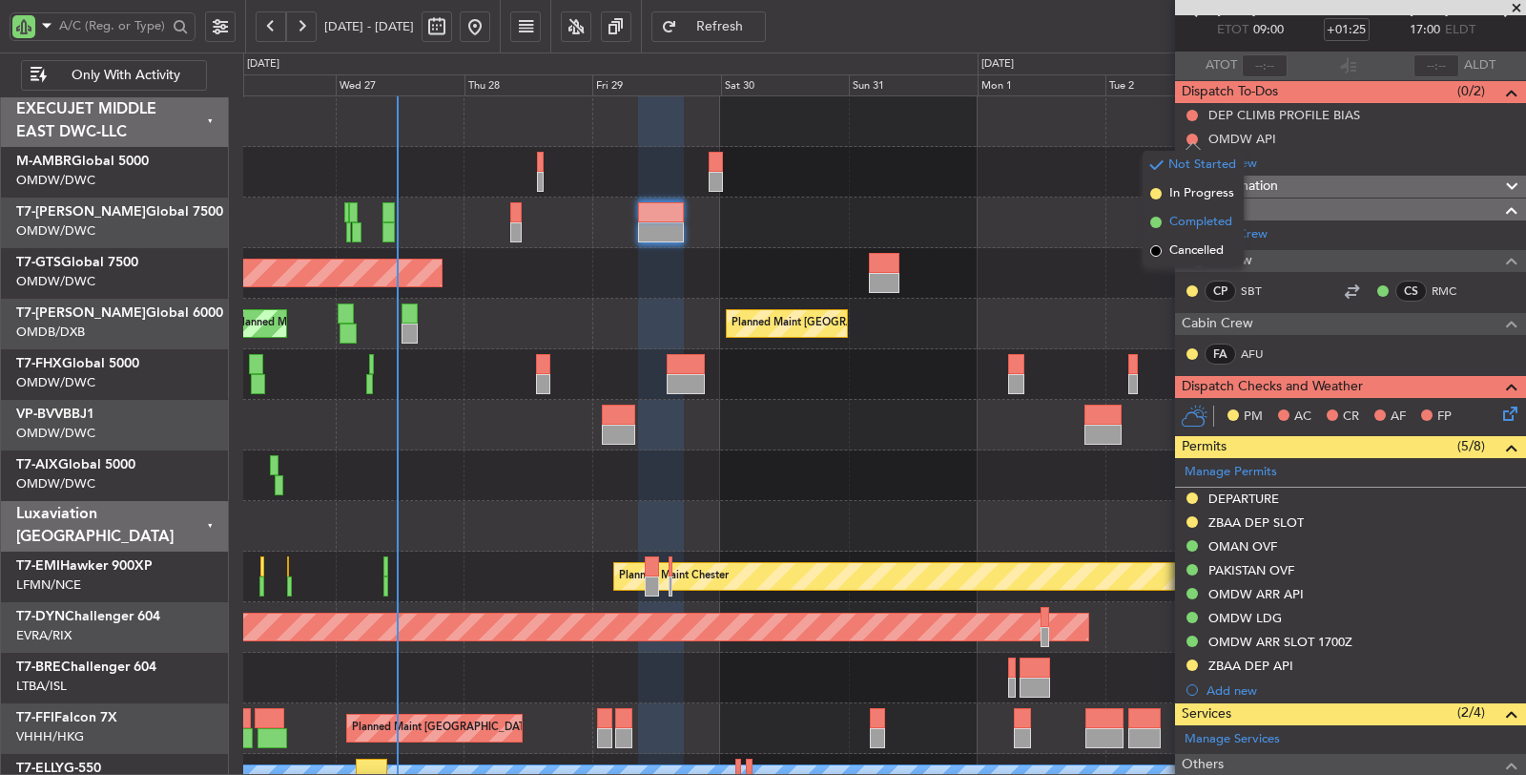
click at [1189, 224] on span "Completed" at bounding box center [1200, 222] width 63 height 19
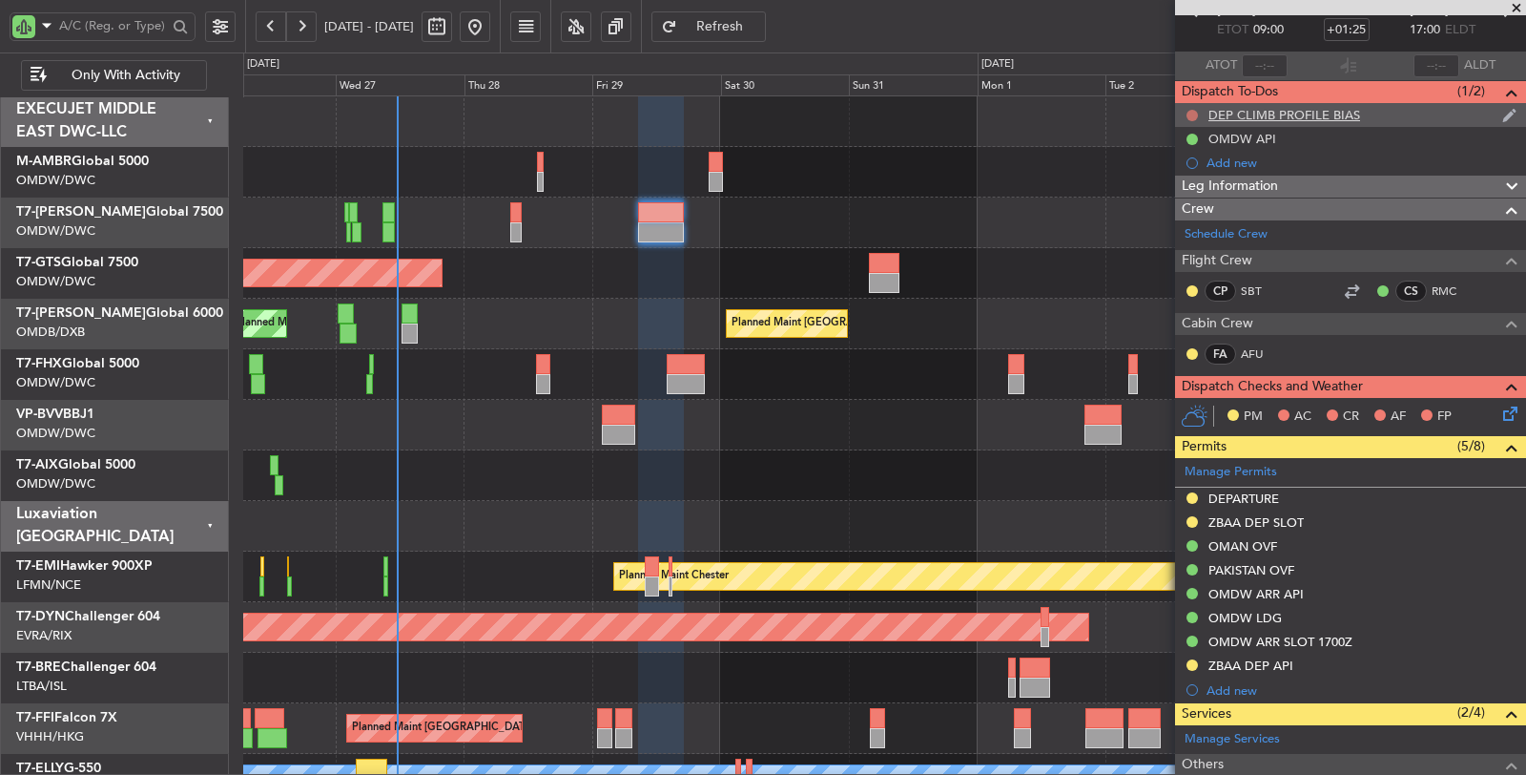
click at [1190, 111] on button at bounding box center [1192, 115] width 11 height 11
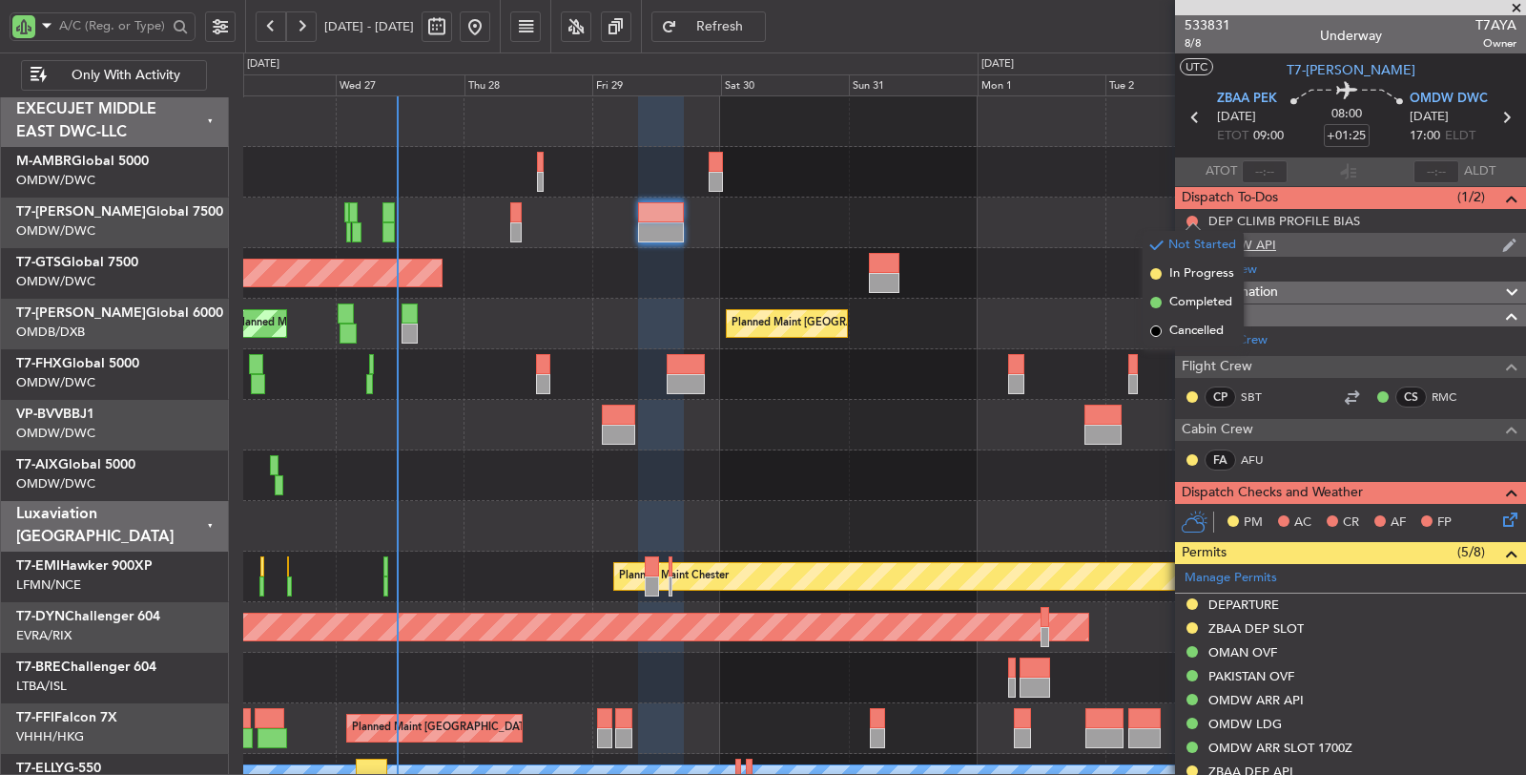
scroll to position [0, 0]
click at [1205, 310] on span "Completed" at bounding box center [1200, 304] width 63 height 19
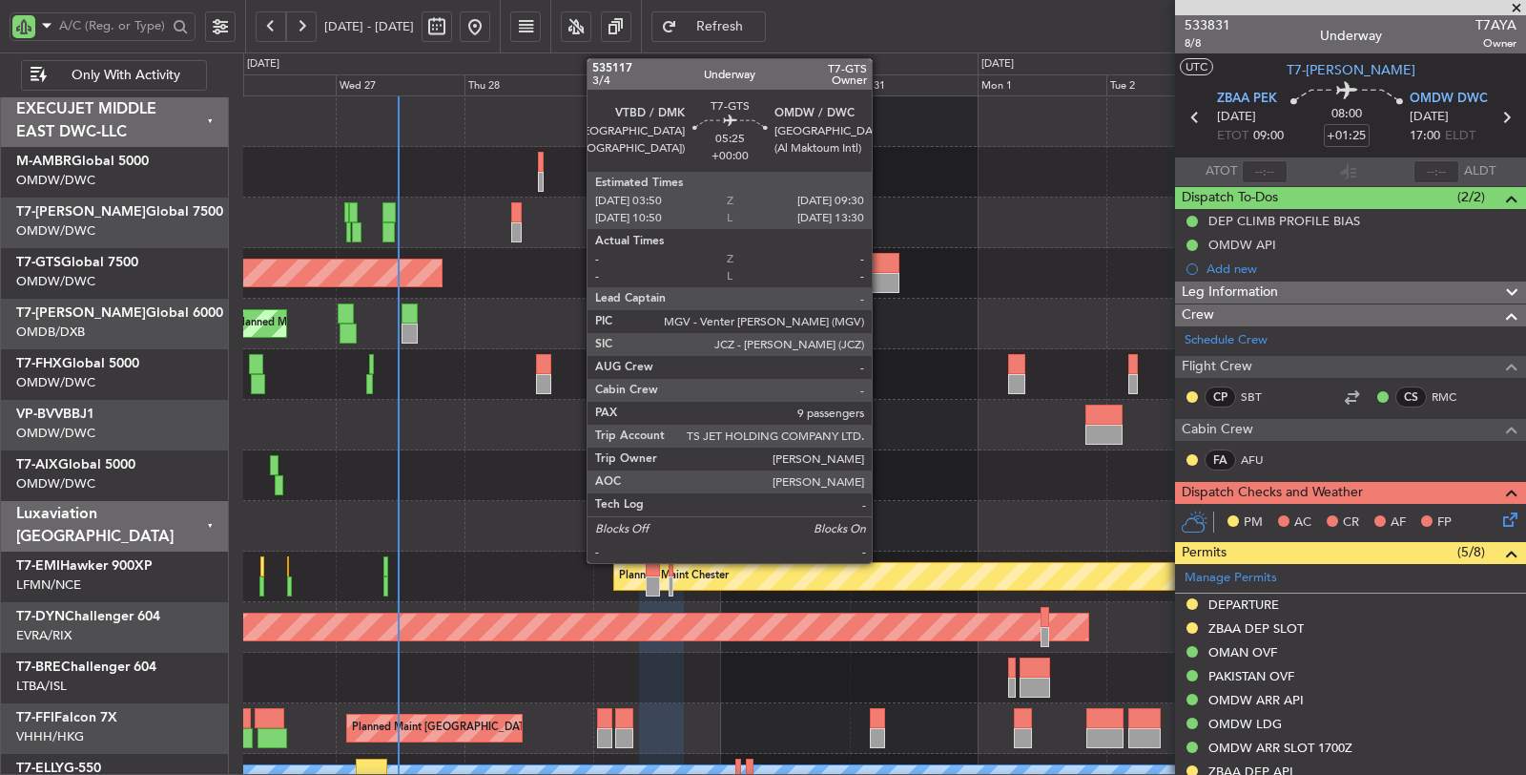
click at [881, 264] on div at bounding box center [884, 263] width 31 height 20
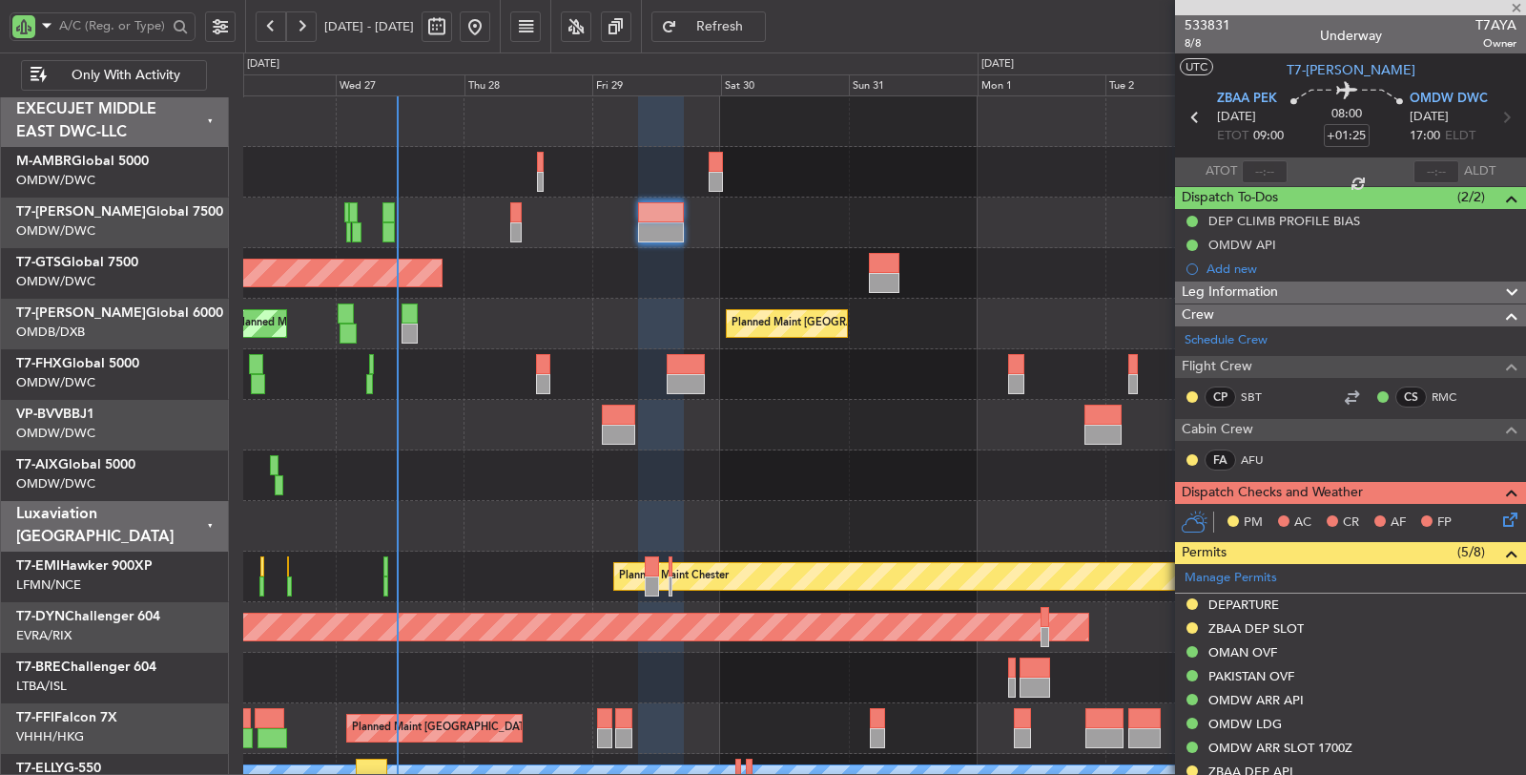
type input "9"
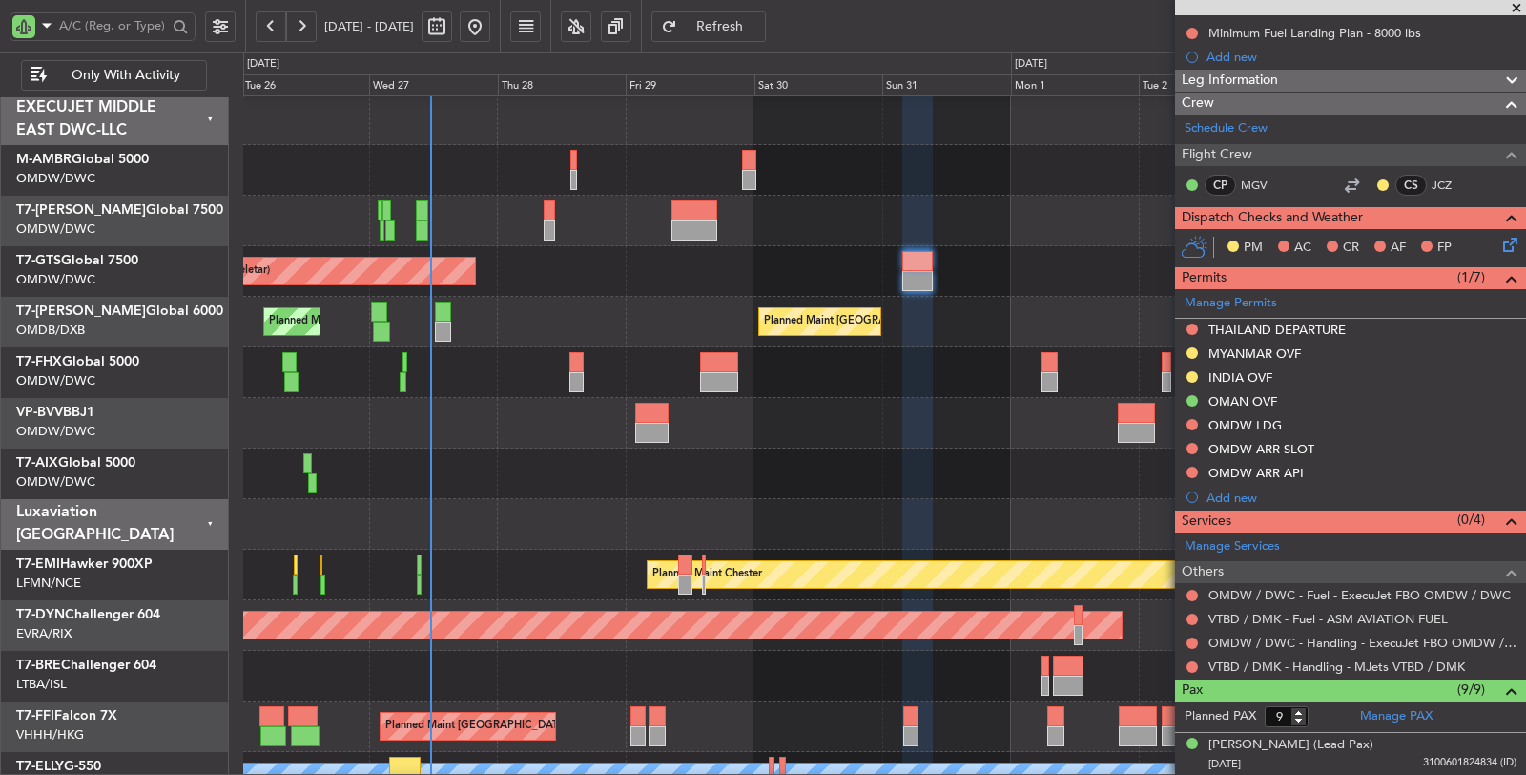
scroll to position [1, 0]
click at [478, 369] on div "Planned Maint London (Stansted) Planned Maint Singapore (Changi)" at bounding box center [884, 372] width 1282 height 51
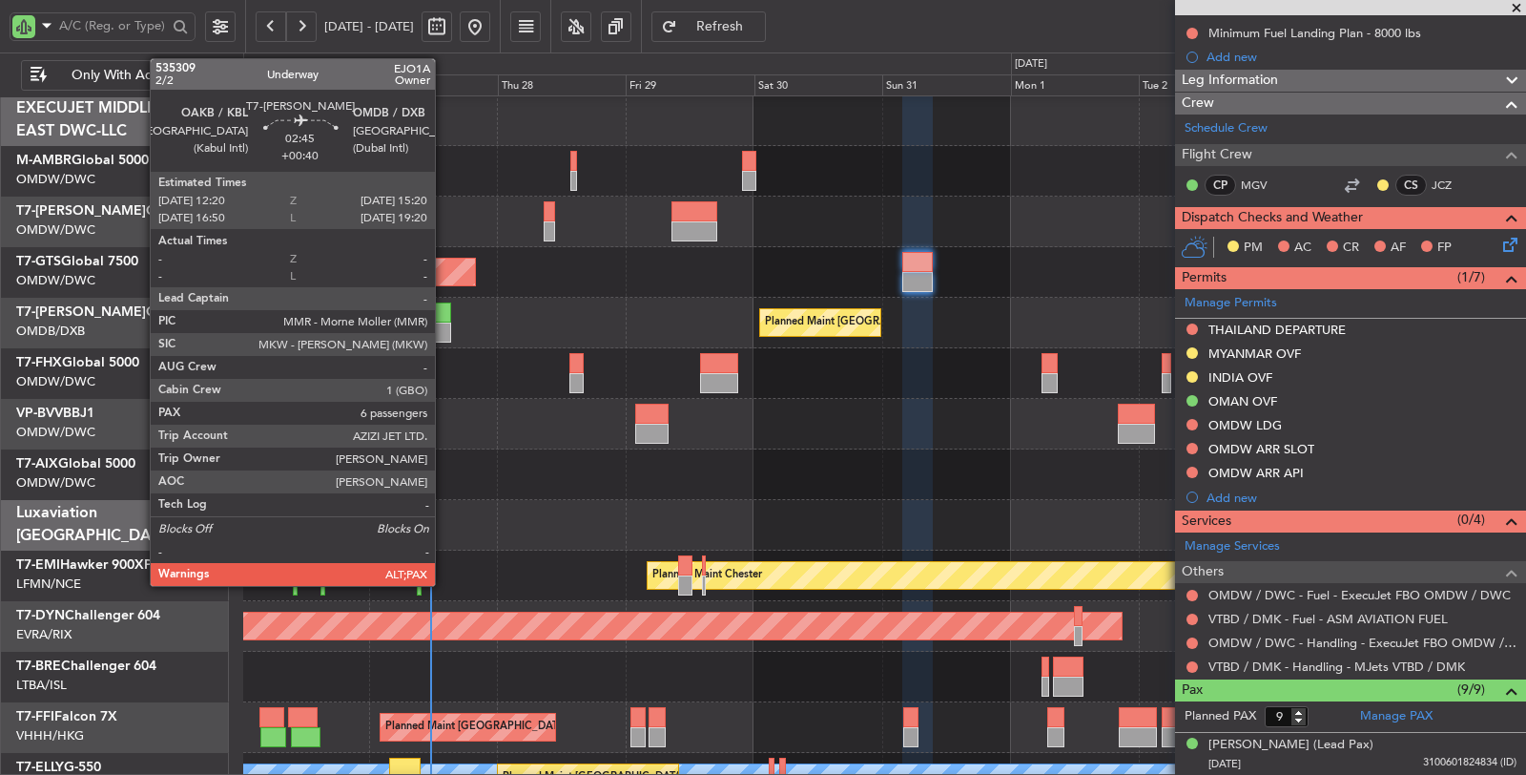
click at [445, 312] on div at bounding box center [443, 312] width 16 height 20
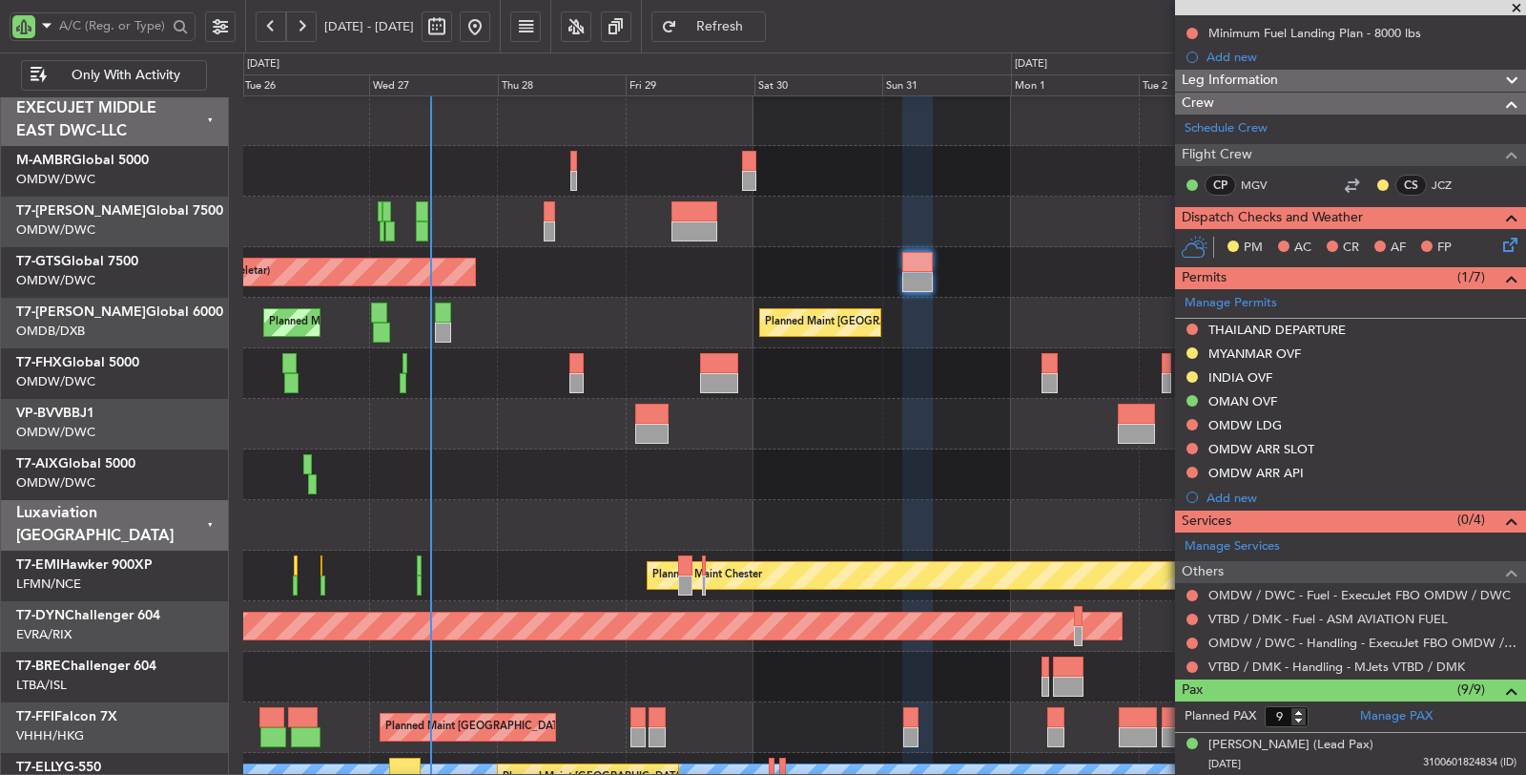
click at [522, 300] on div "Planned Maint [GEOGRAPHIC_DATA] ([GEOGRAPHIC_DATA] Intl) Planned Maint [GEOGRAP…" at bounding box center [884, 323] width 1282 height 51
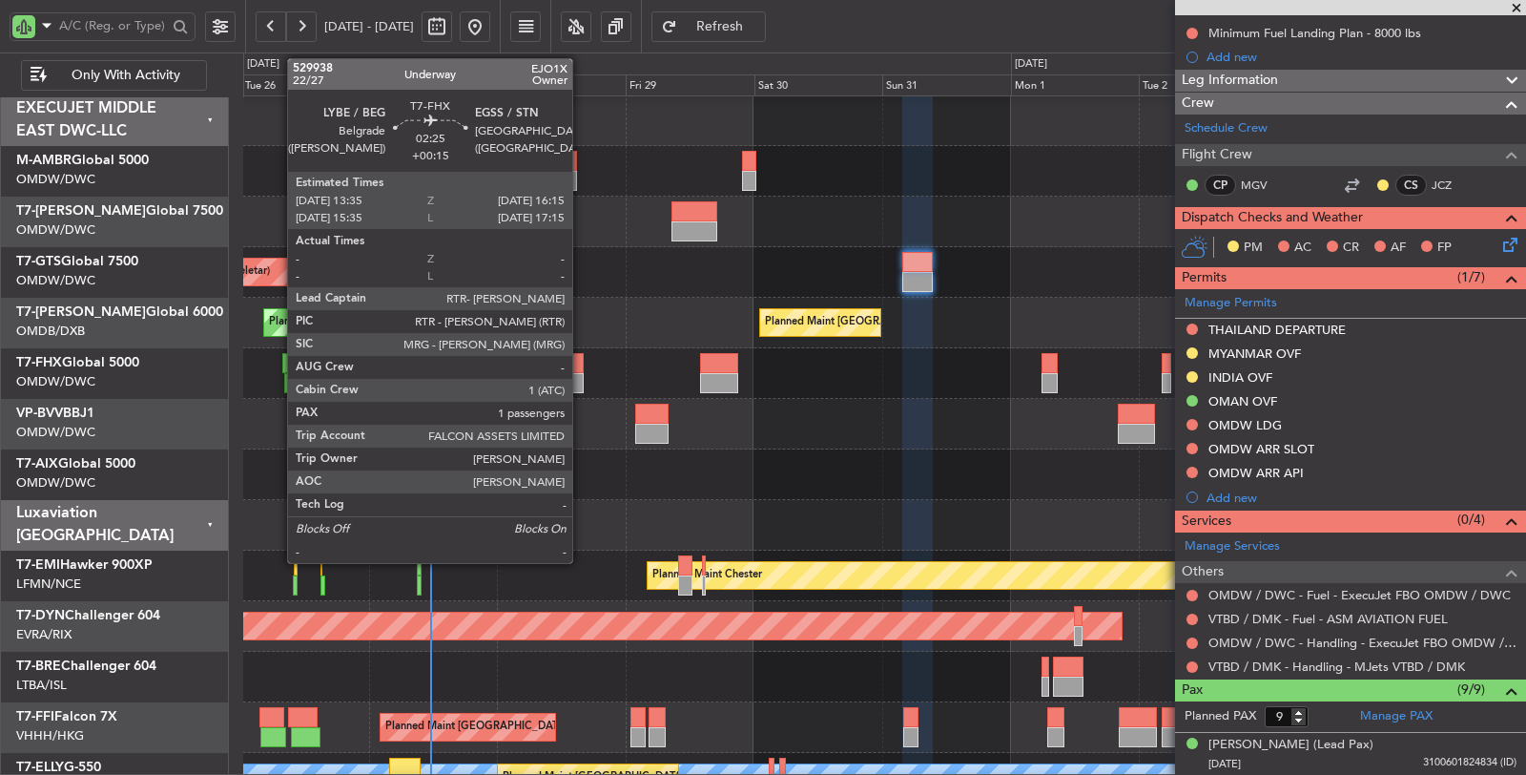
click at [582, 383] on div at bounding box center [576, 383] width 14 height 20
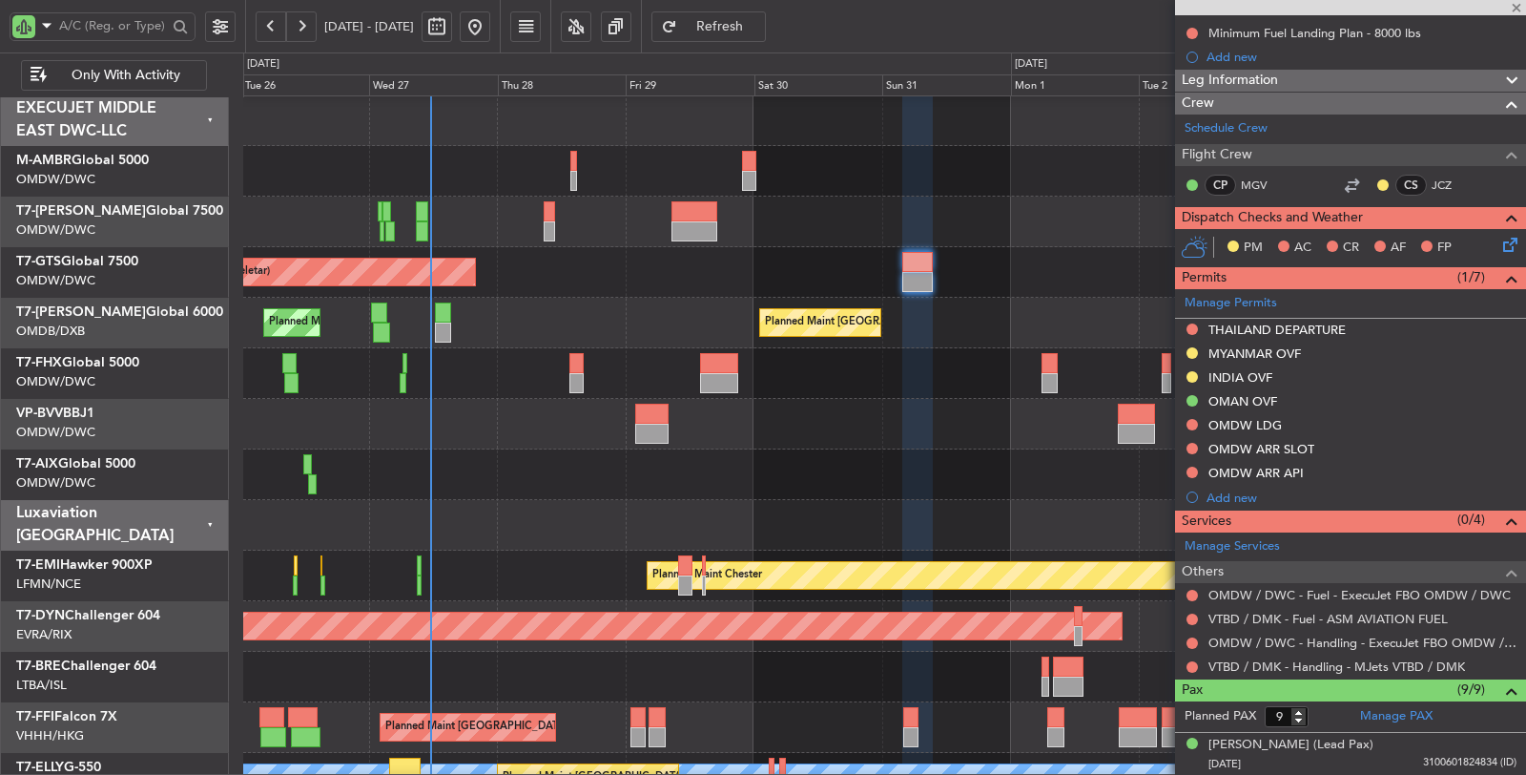
type input "+00:15"
type input "1"
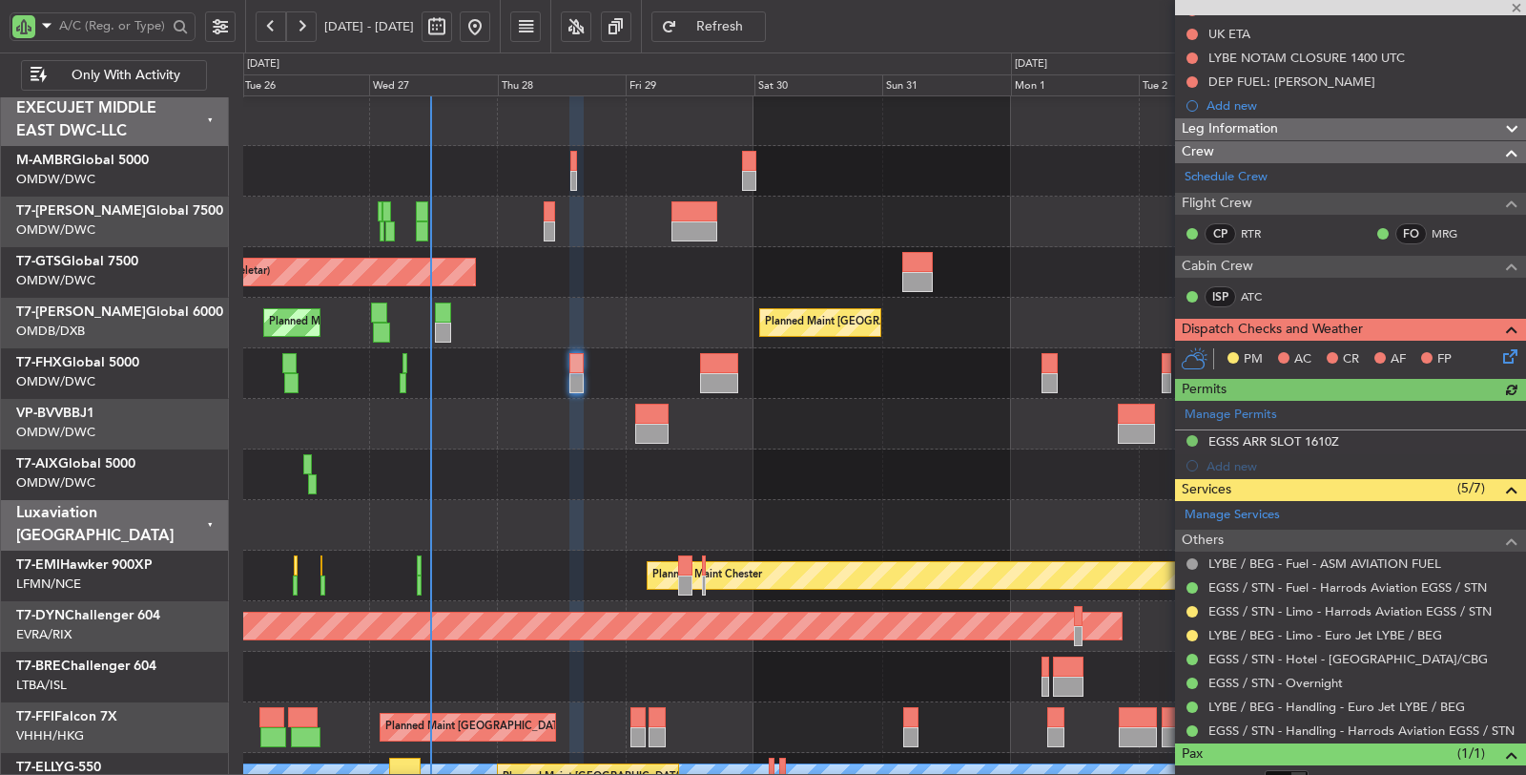
scroll to position [269, 0]
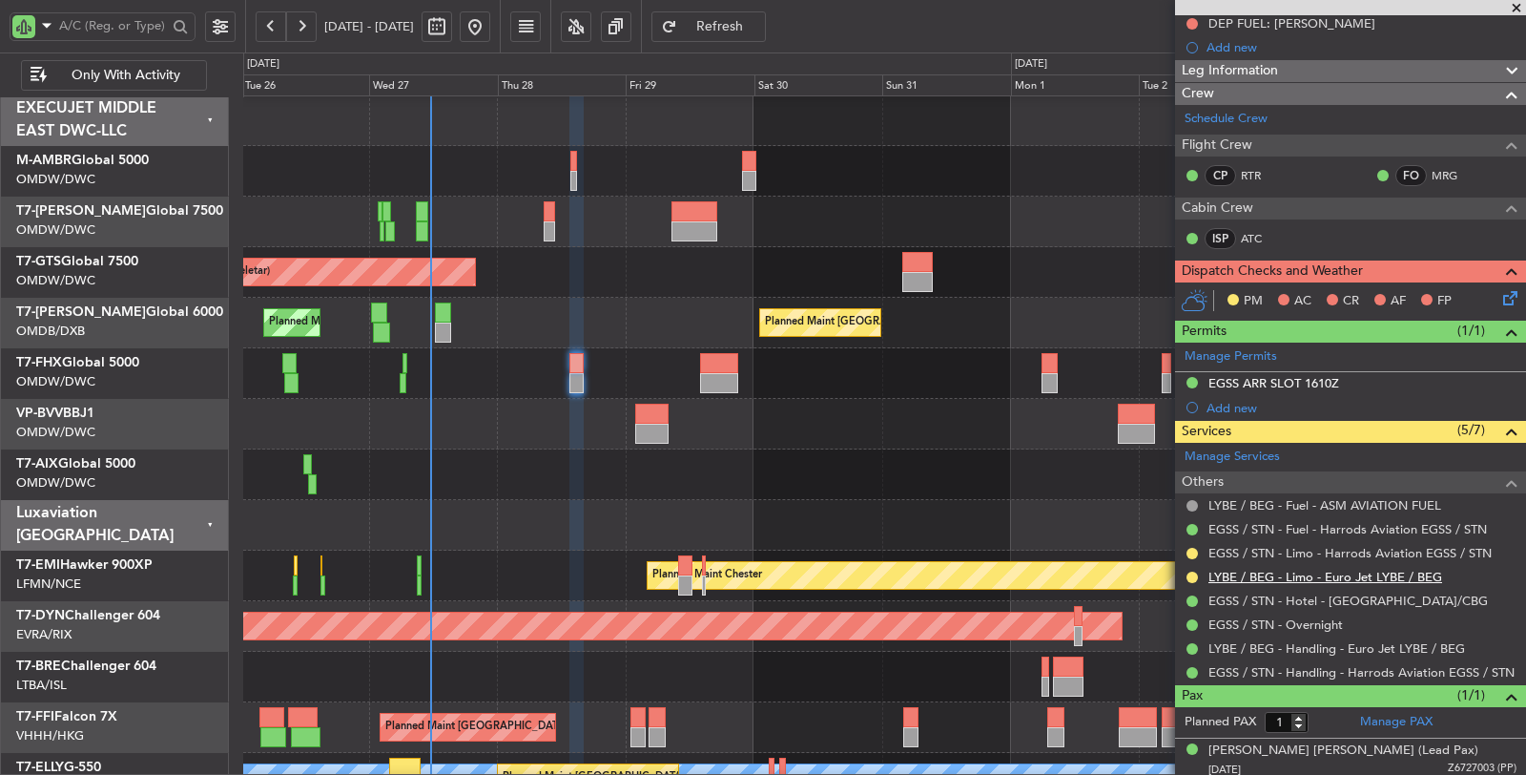
click at [1269, 572] on link "LYBE / BEG - Limo - Euro Jet LYBE / BEG" at bounding box center [1326, 577] width 234 height 16
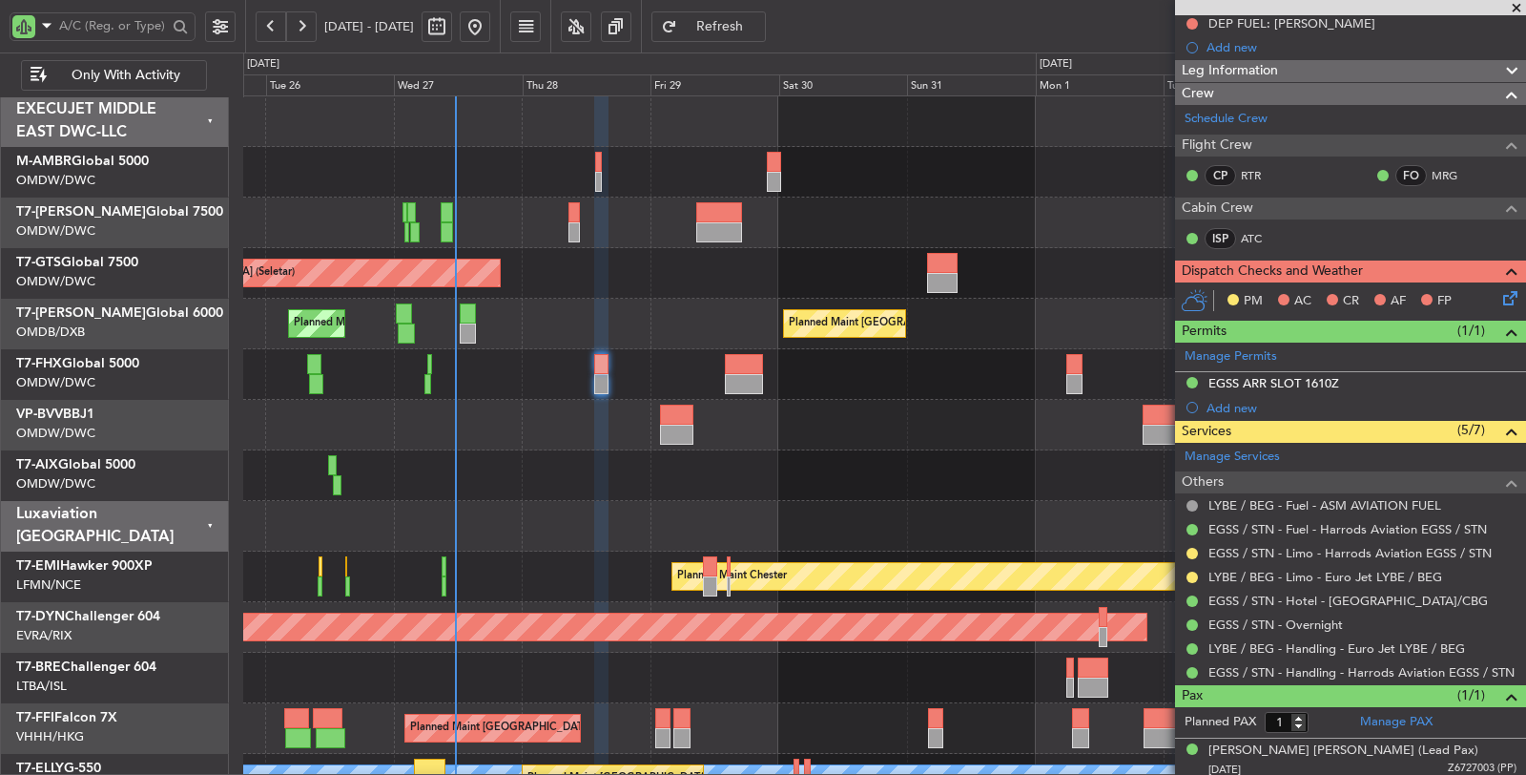
click at [489, 463] on div "Unplanned Maint Singapore (Seletar) Planned Maint Dubai (Dubai Intl) Planned Ma…" at bounding box center [884, 525] width 1282 height 859
click at [593, 175] on div at bounding box center [884, 172] width 1282 height 51
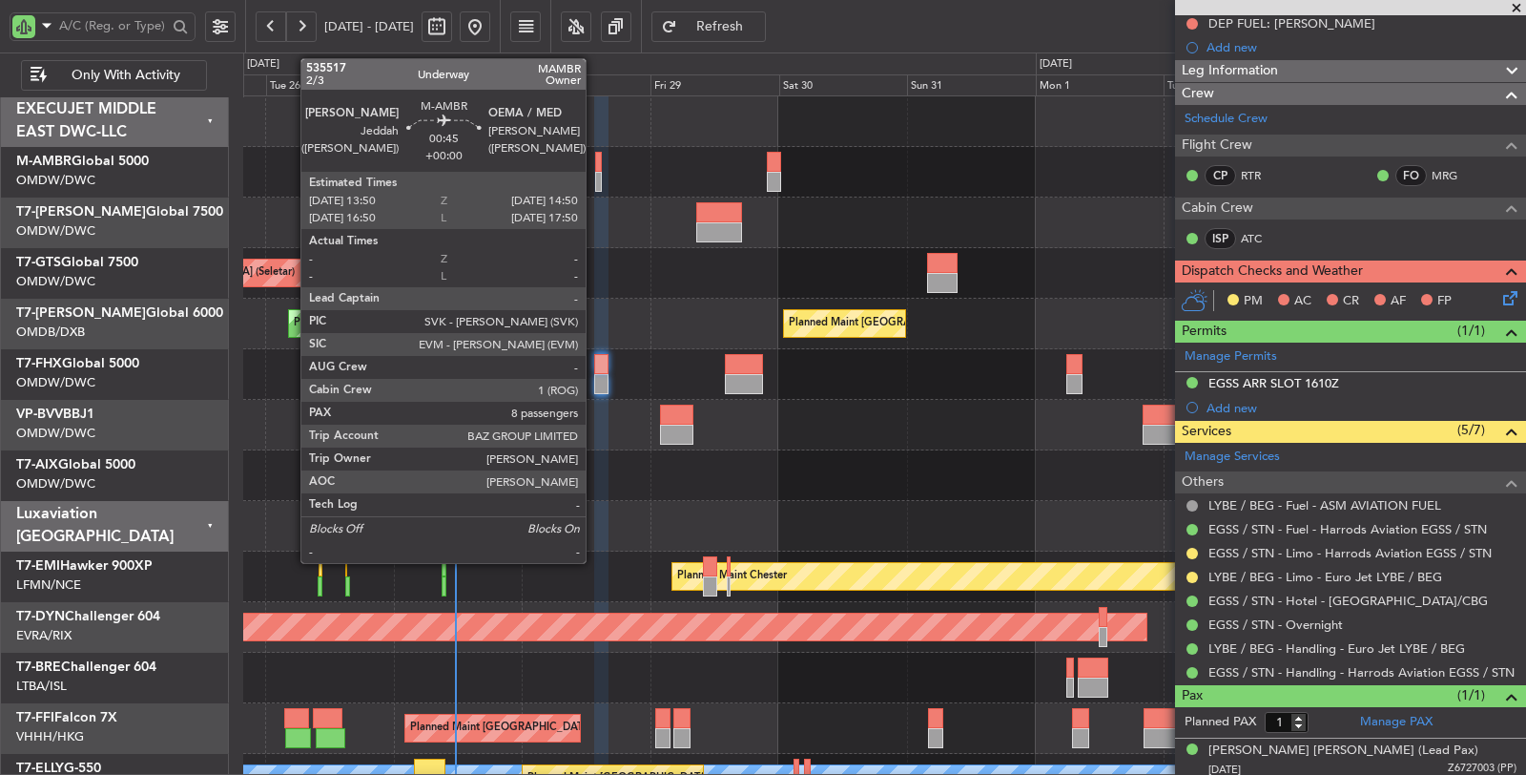
click at [595, 184] on div at bounding box center [598, 182] width 6 height 20
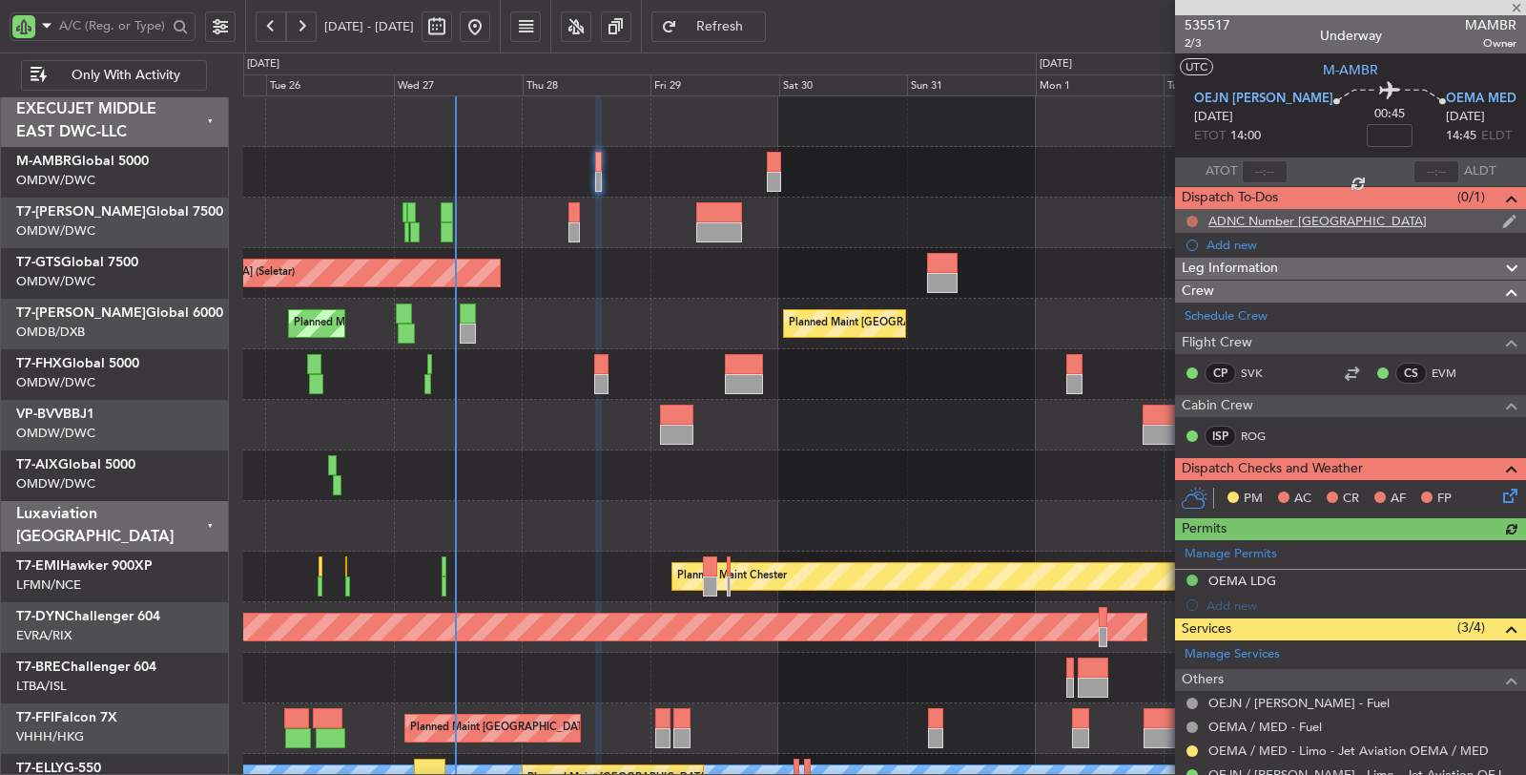
click at [1189, 219] on button at bounding box center [1192, 221] width 11 height 11
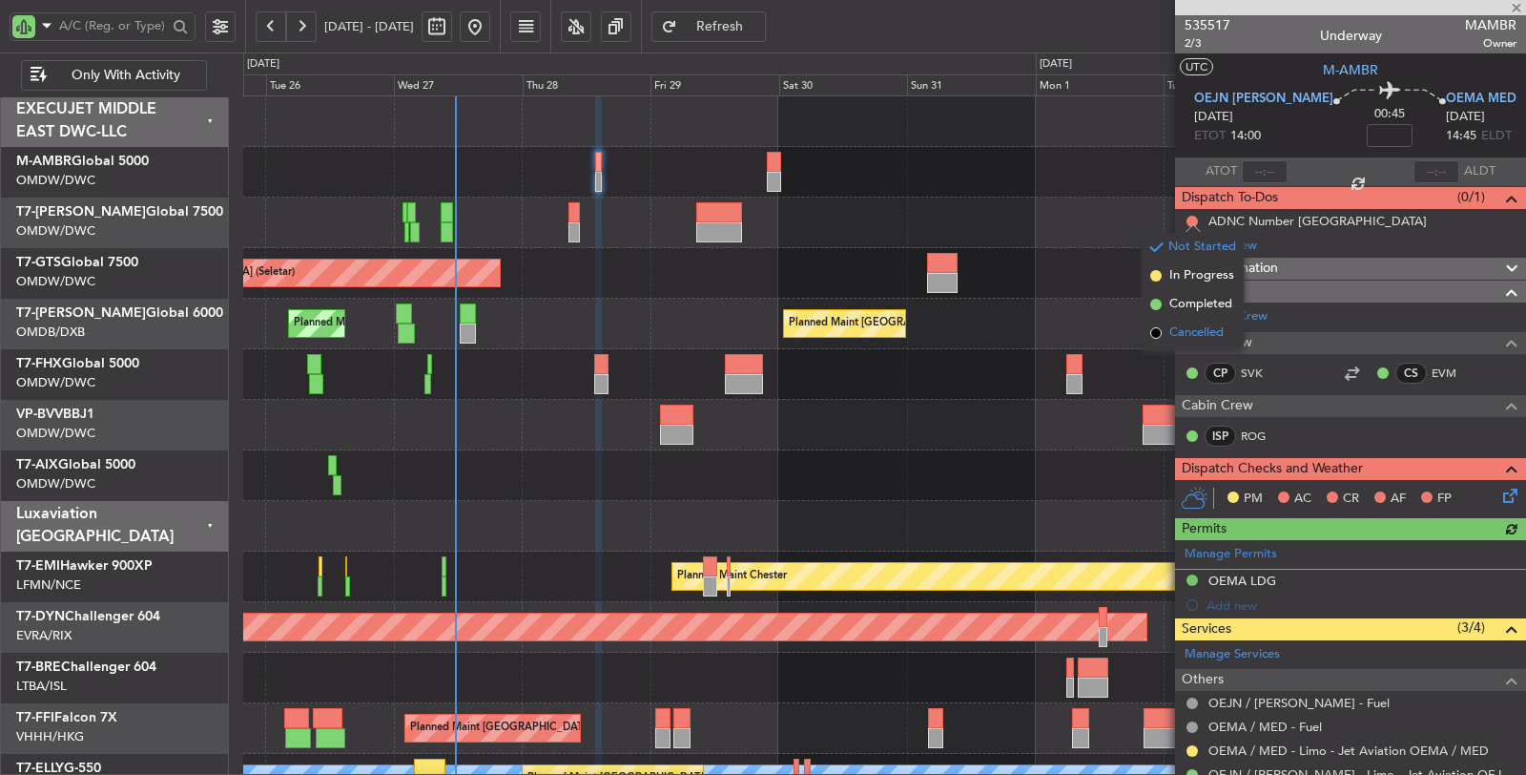
click at [1206, 331] on span "Cancelled" at bounding box center [1196, 332] width 54 height 19
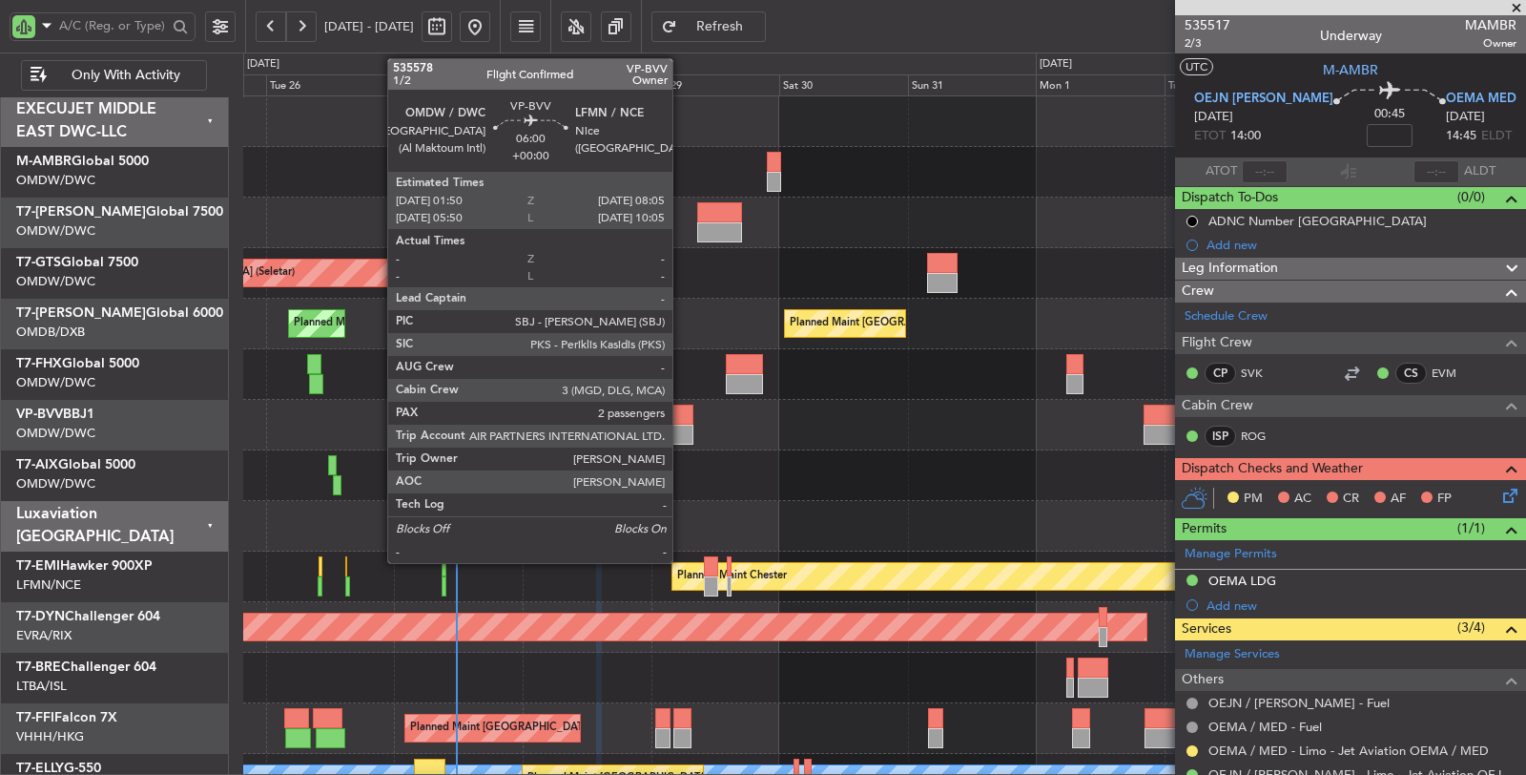
click at [682, 435] on div at bounding box center [677, 434] width 34 height 20
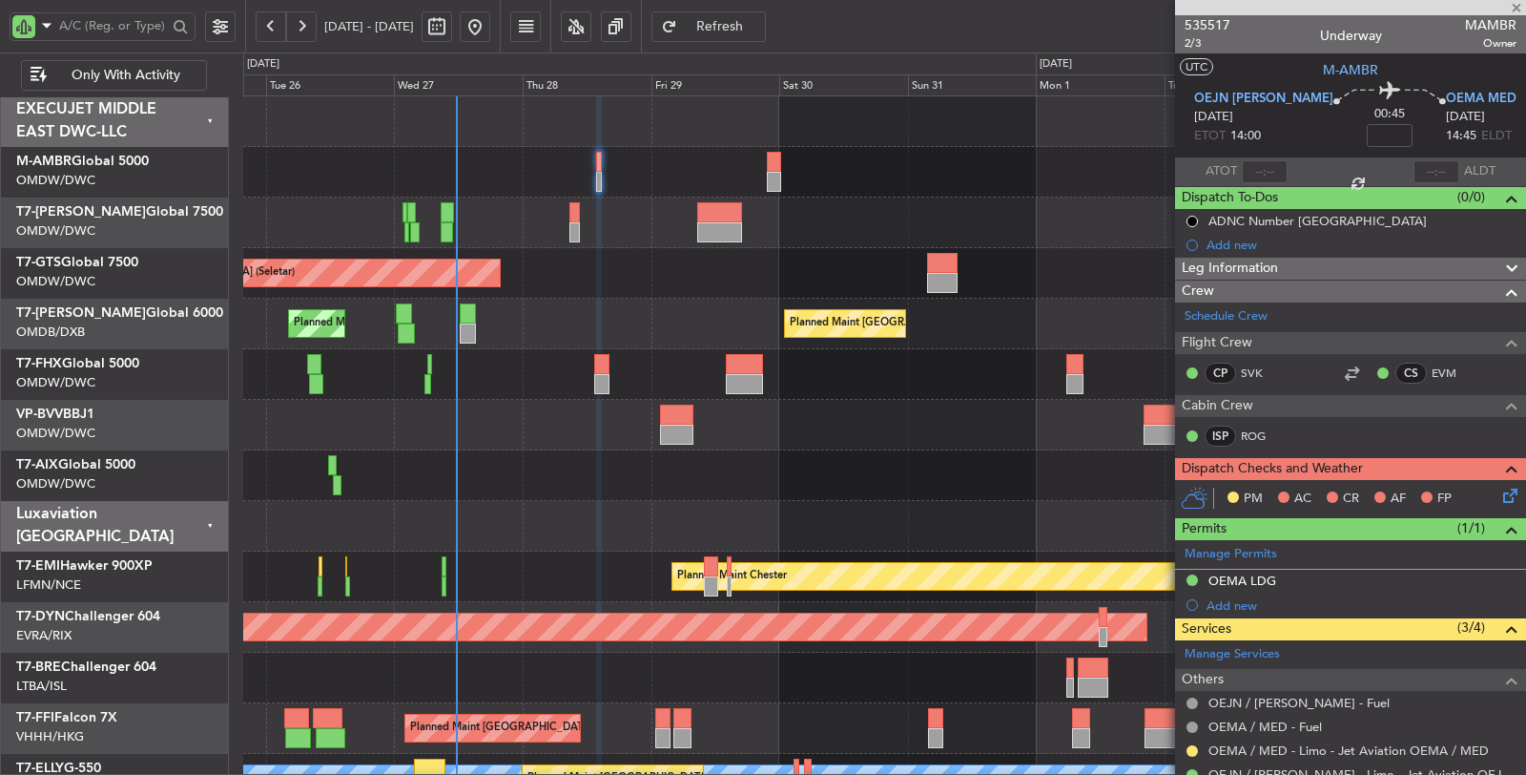
type input "2"
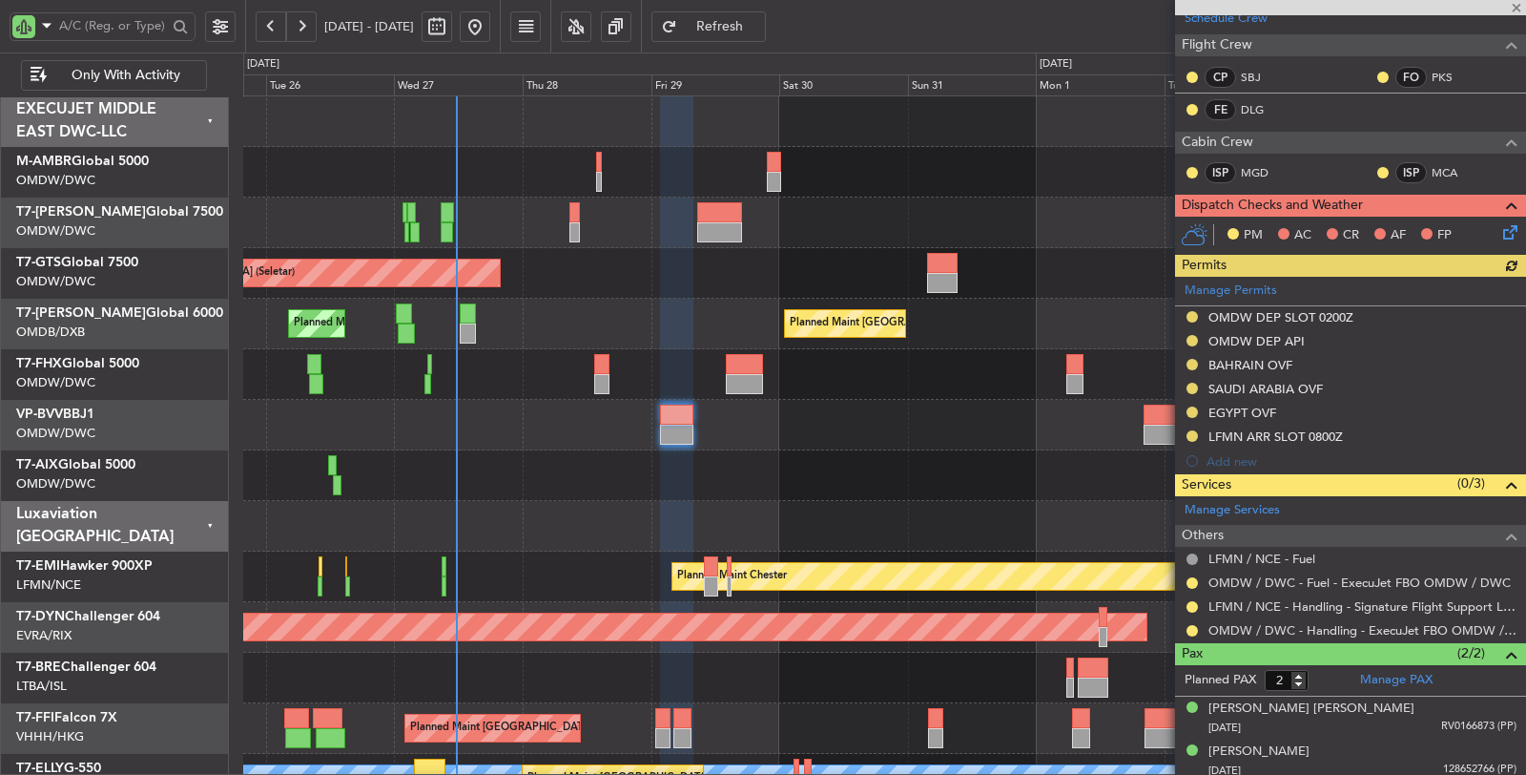
scroll to position [321, 0]
click at [763, 434] on div at bounding box center [884, 425] width 1283 height 51
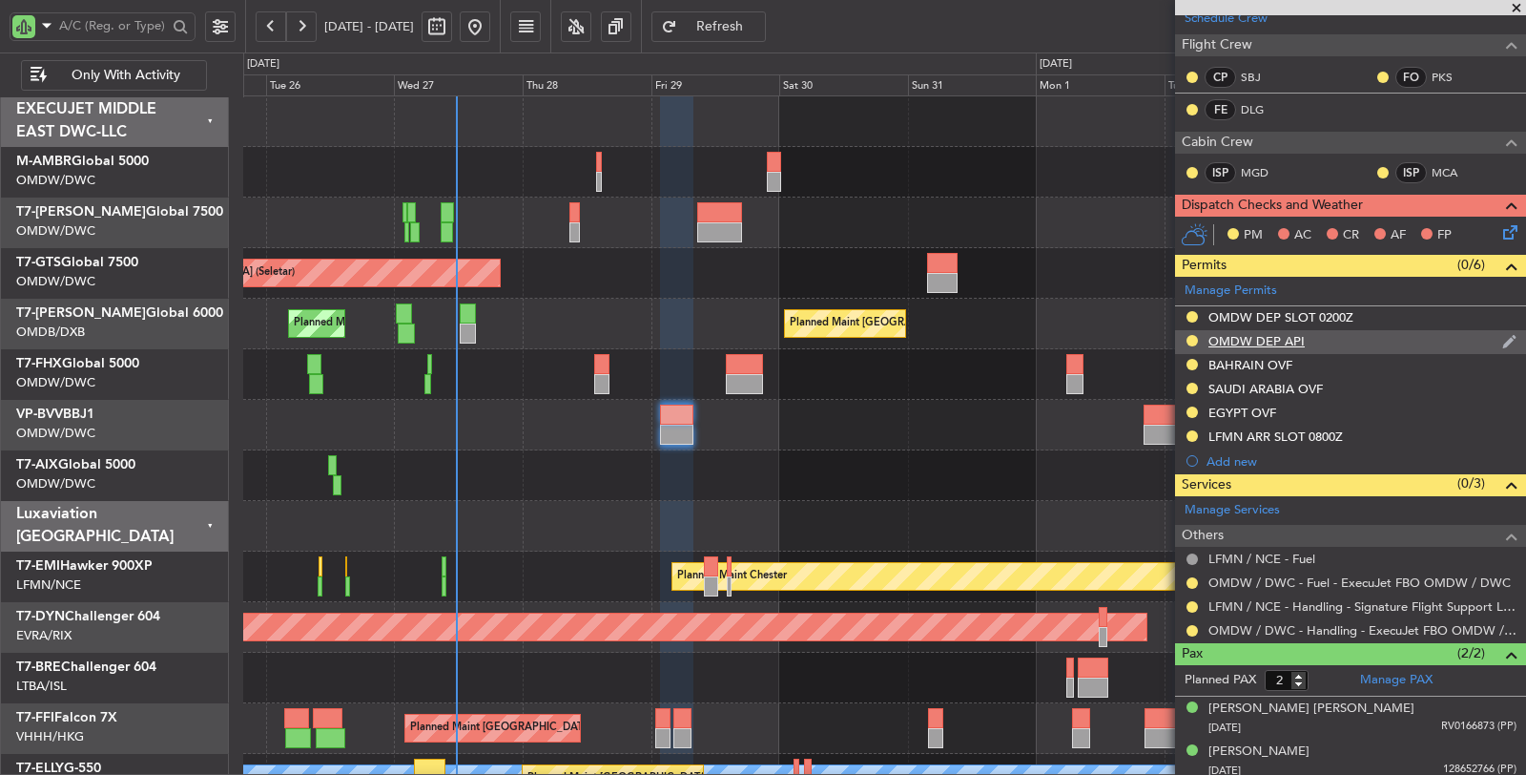
scroll to position [0, 0]
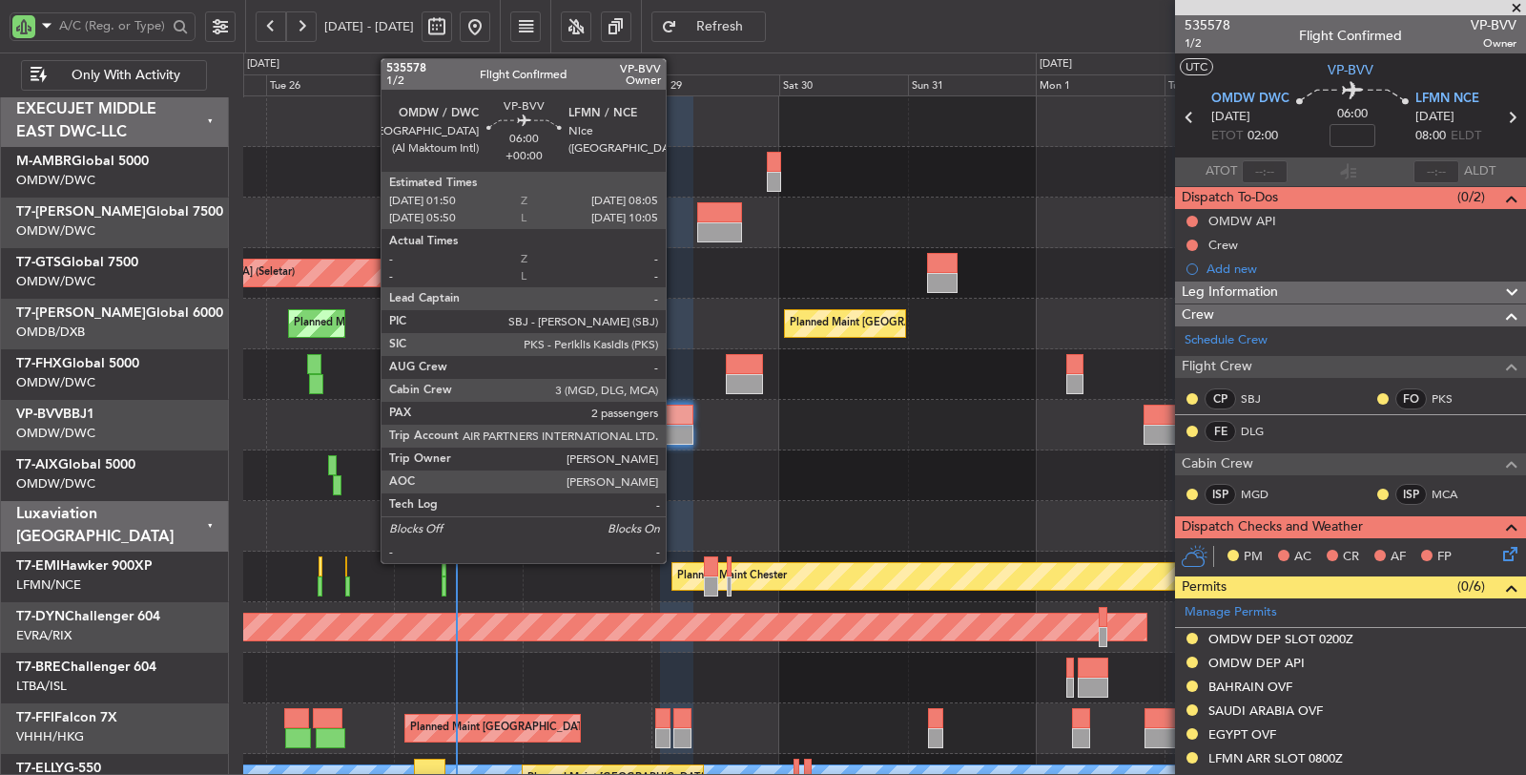
click at [675, 425] on div at bounding box center [677, 434] width 34 height 20
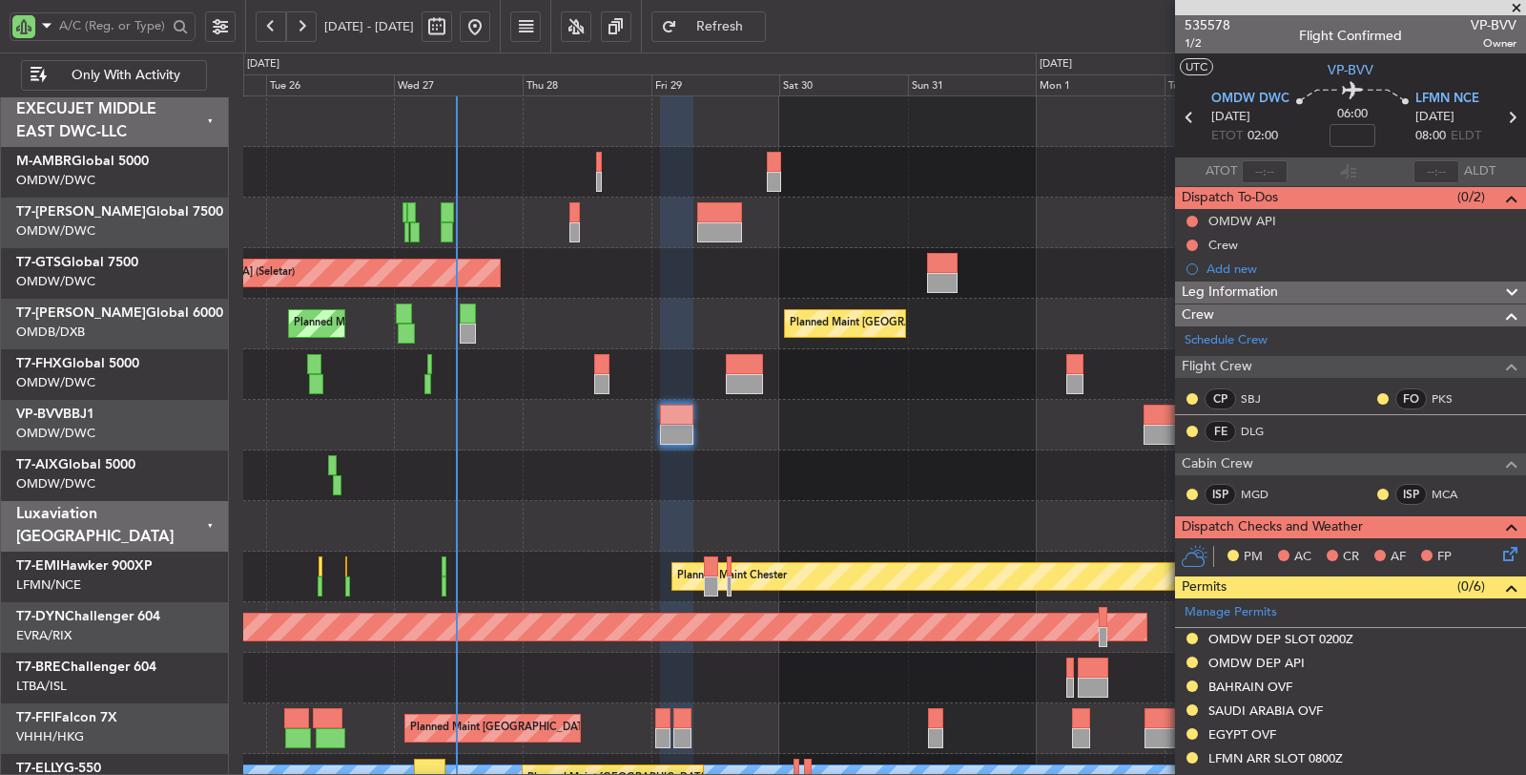
click at [795, 445] on div at bounding box center [884, 425] width 1283 height 51
click at [561, 473] on div at bounding box center [884, 475] width 1283 height 51
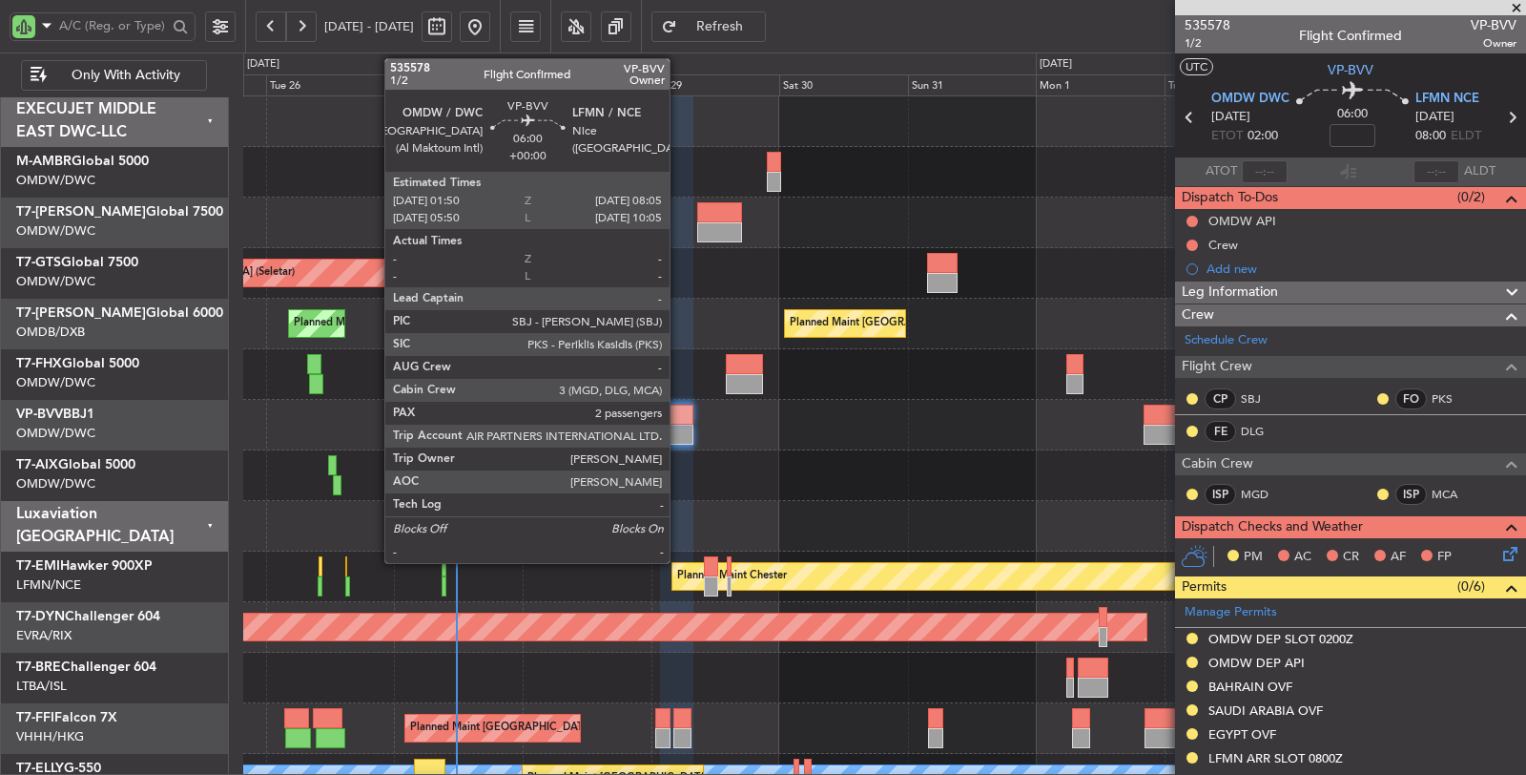
click at [679, 423] on div at bounding box center [677, 414] width 34 height 20
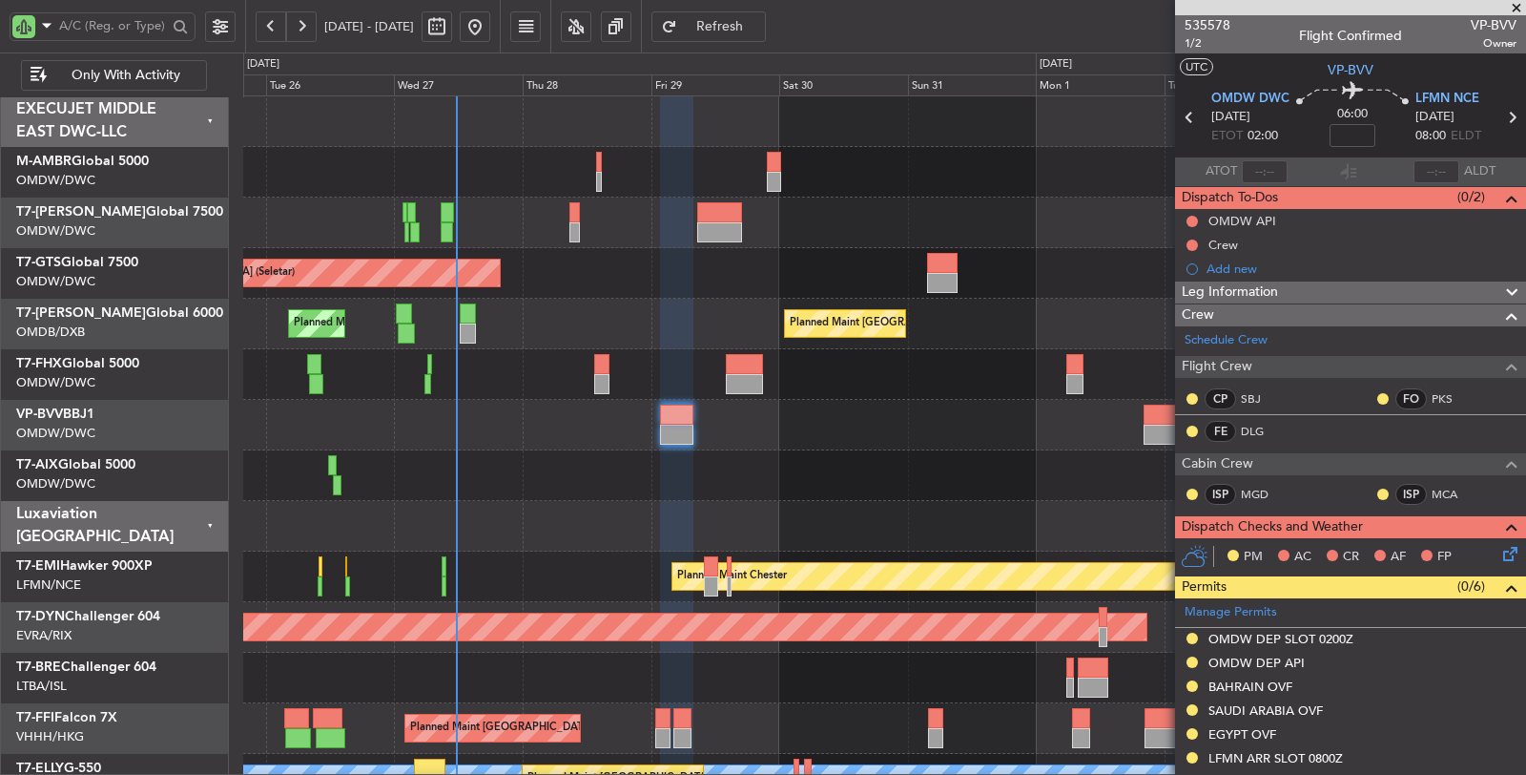
click at [563, 424] on div at bounding box center [884, 425] width 1283 height 51
click at [745, 24] on span "Refresh" at bounding box center [720, 26] width 78 height 13
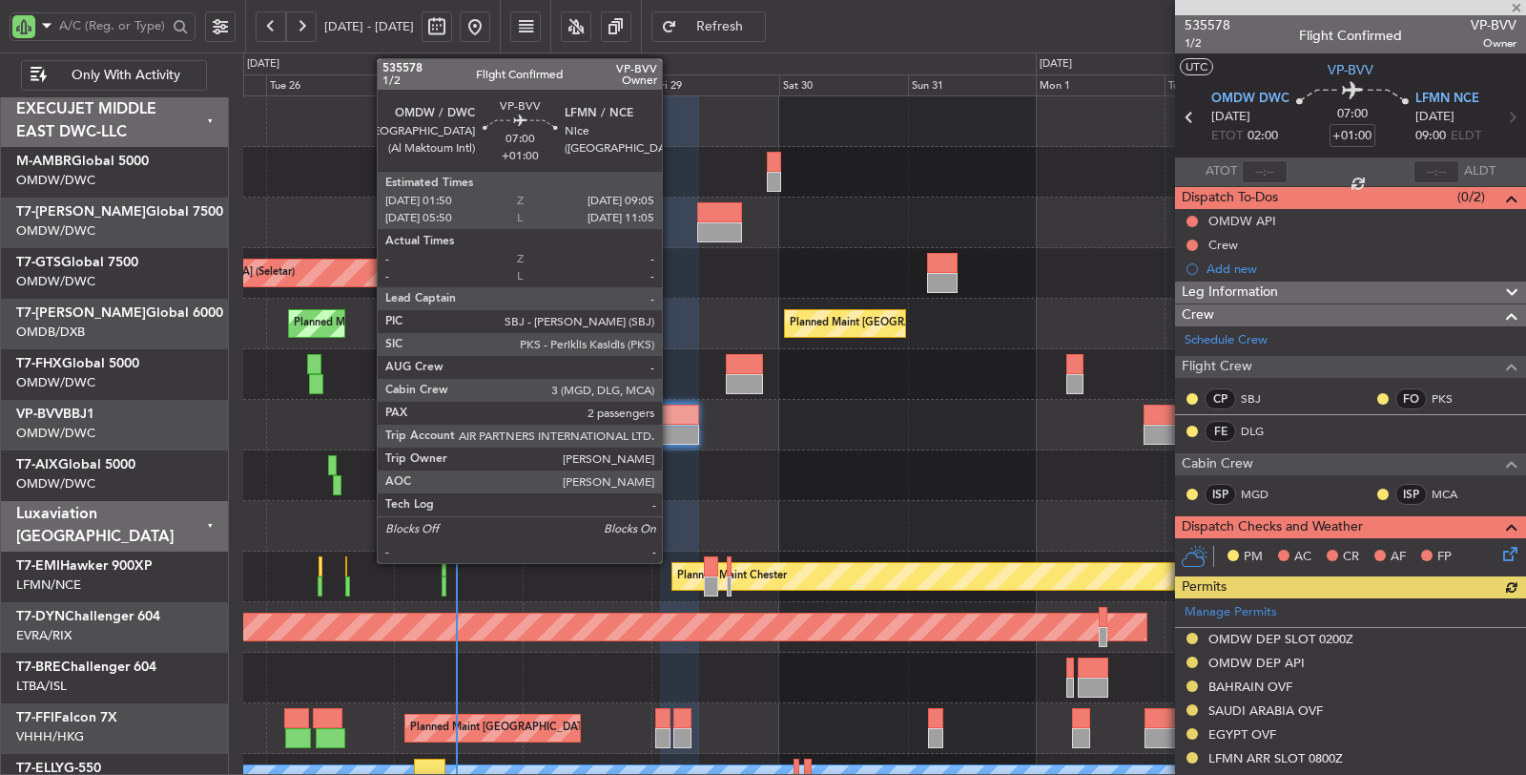
click at [672, 414] on div at bounding box center [679, 414] width 39 height 20
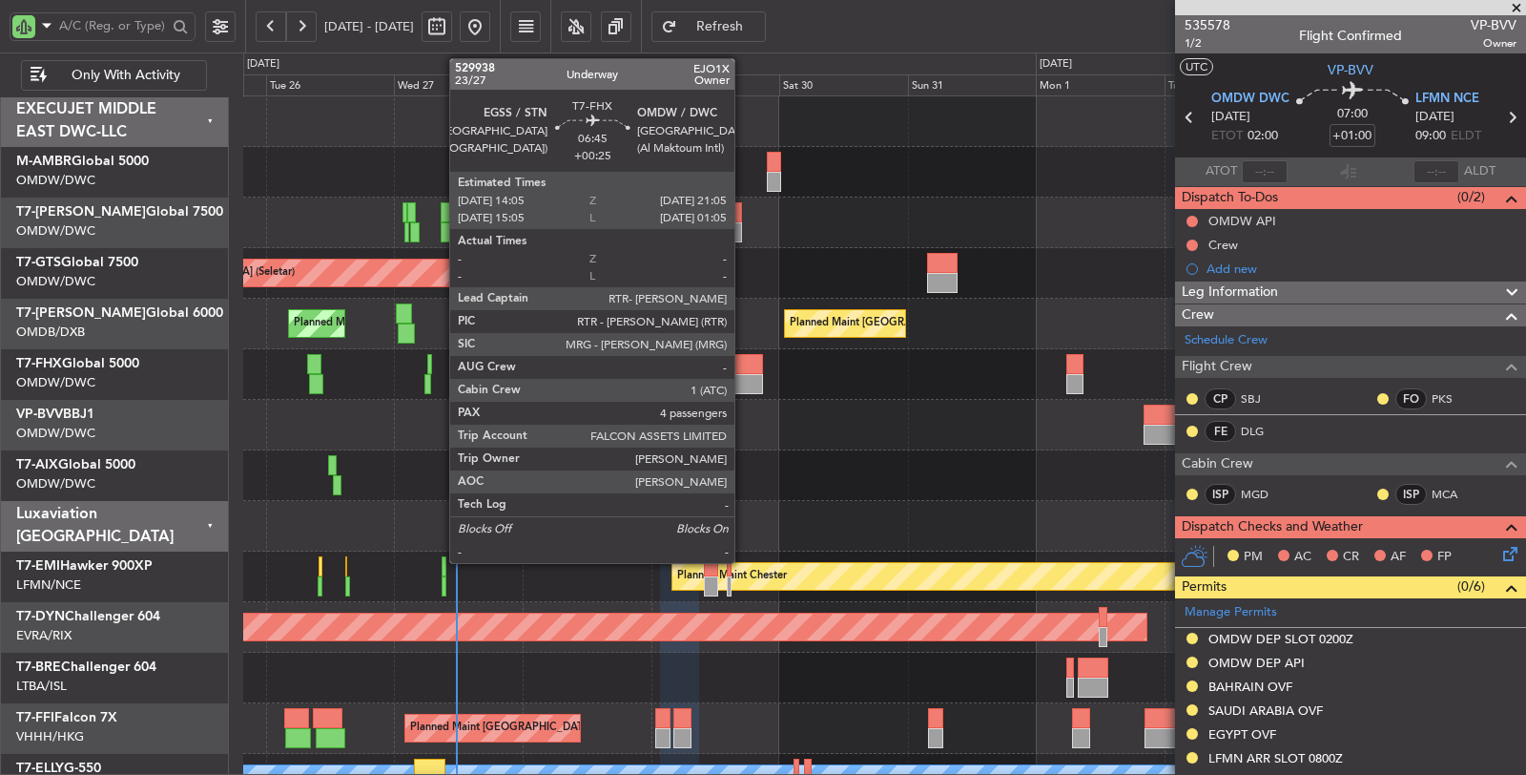
click at [744, 370] on div at bounding box center [745, 364] width 38 height 20
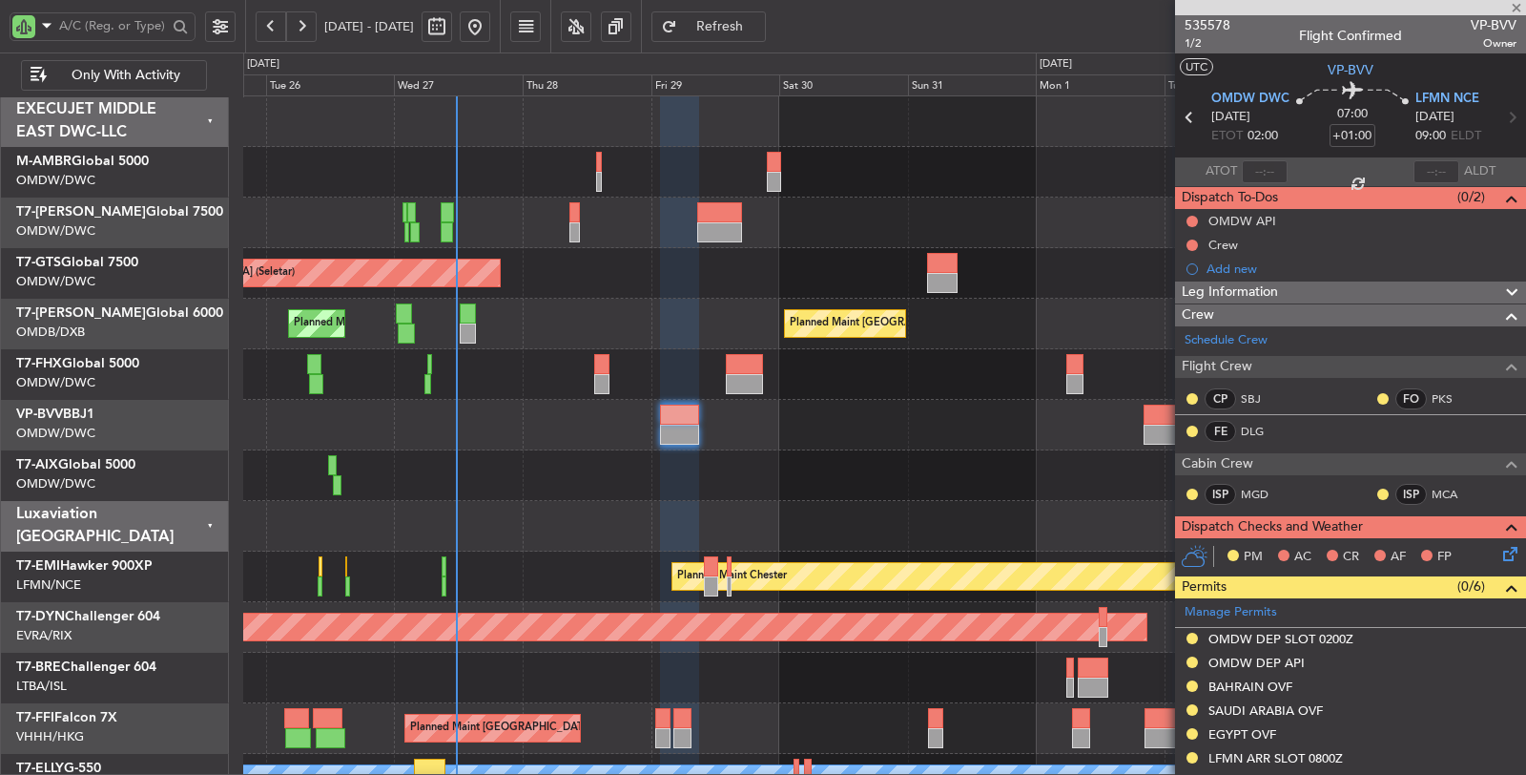
type input "+00:25"
type input "4"
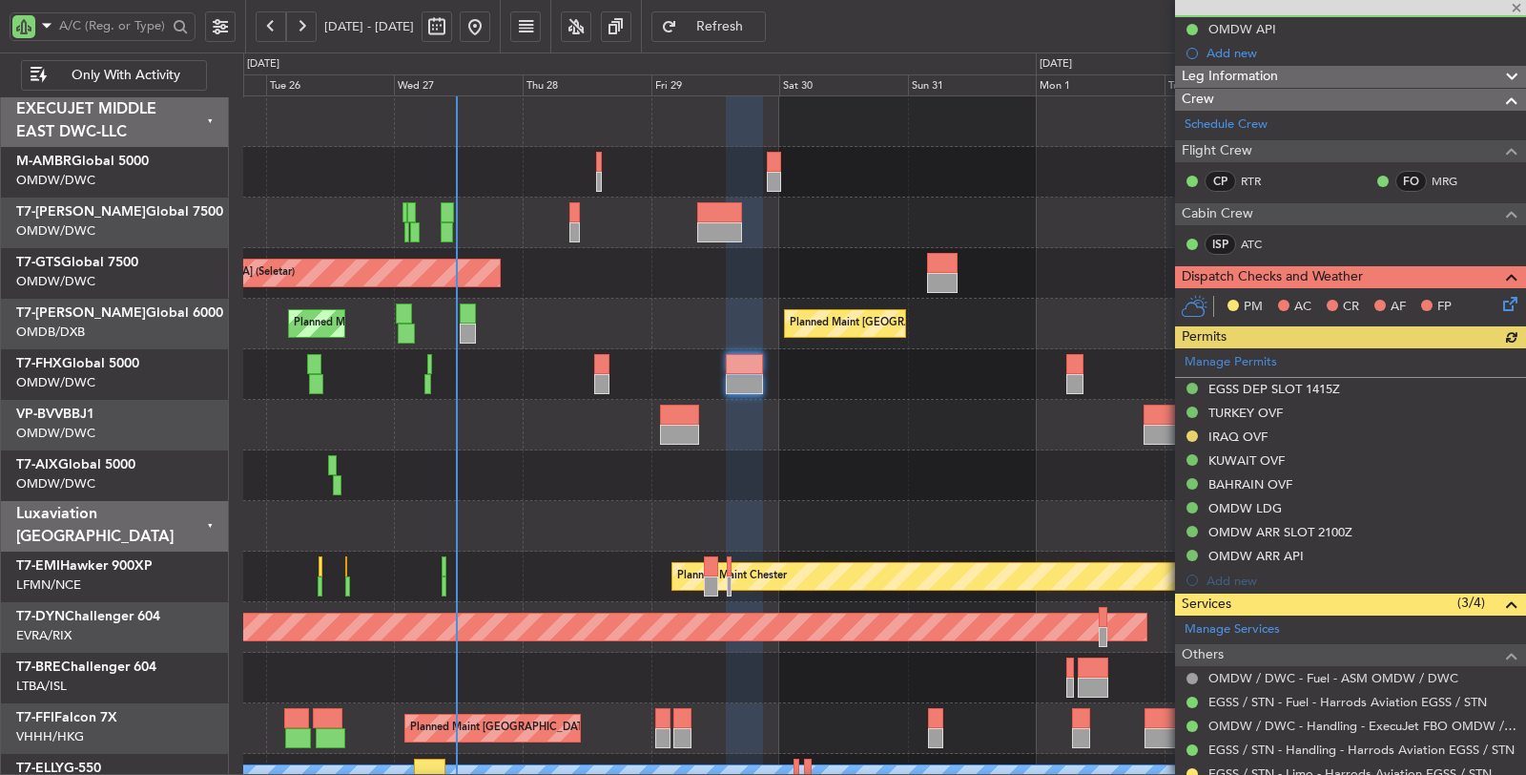
scroll to position [212, 0]
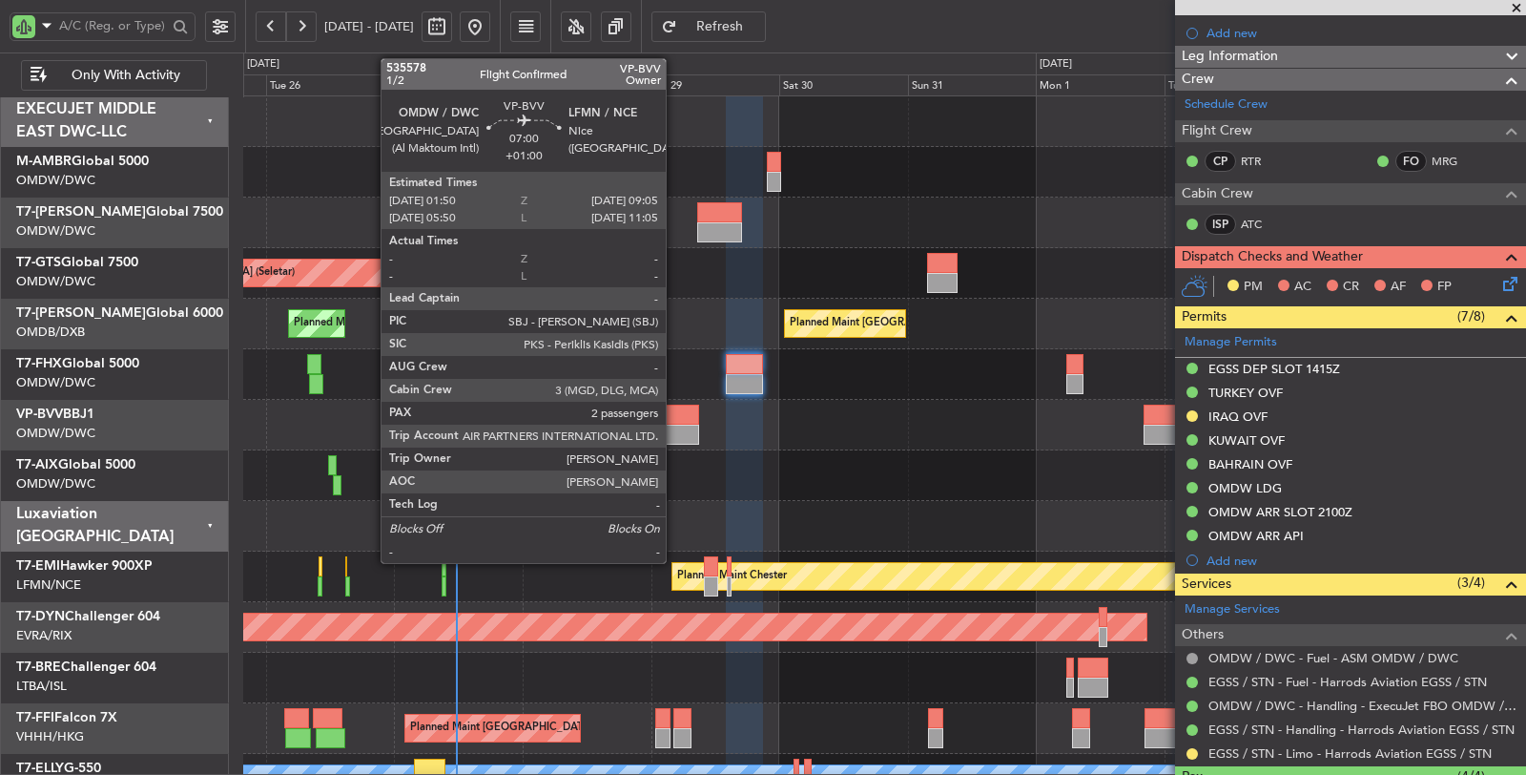
click at [675, 422] on div at bounding box center [679, 414] width 39 height 20
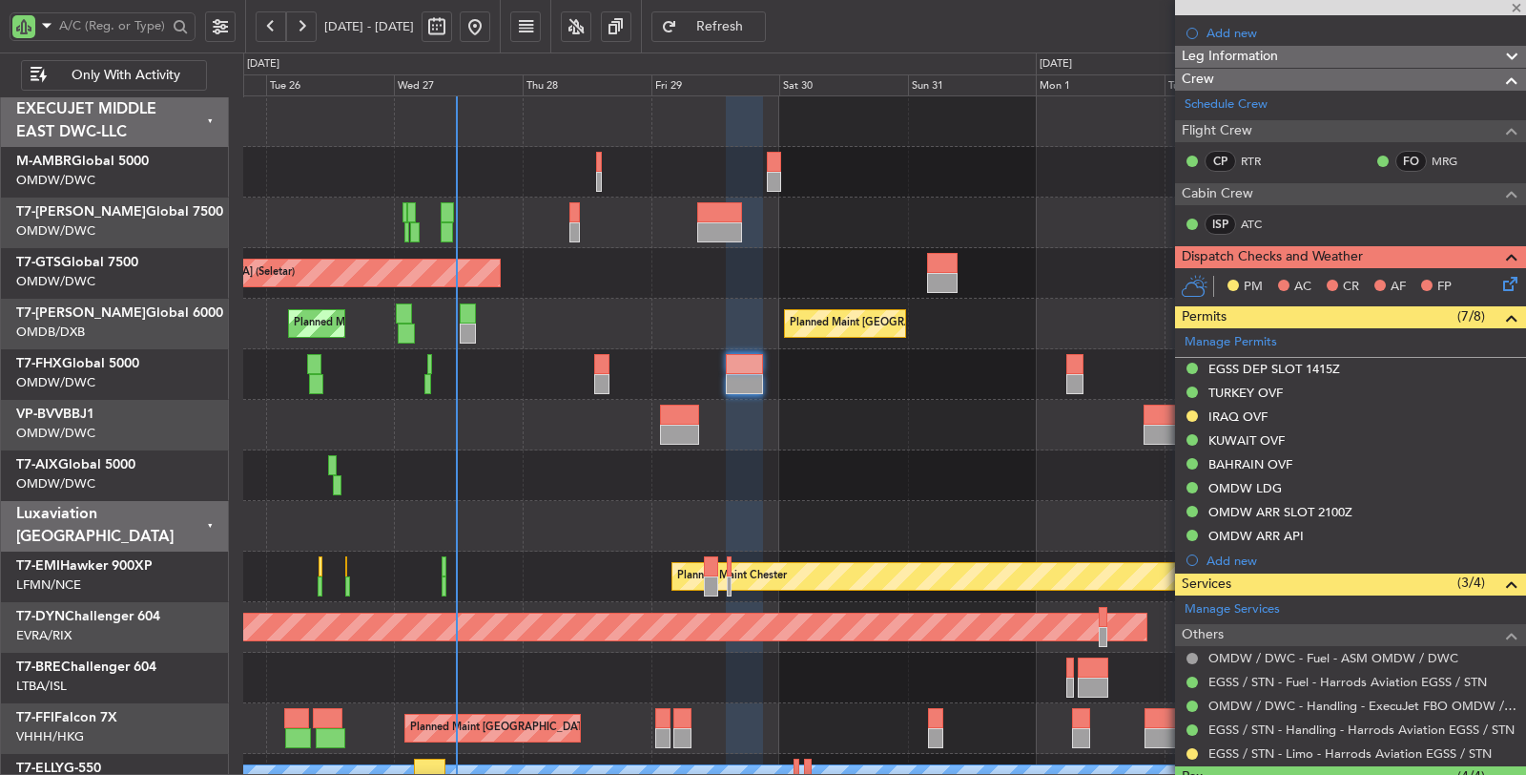
type input "+01:00"
type input "2"
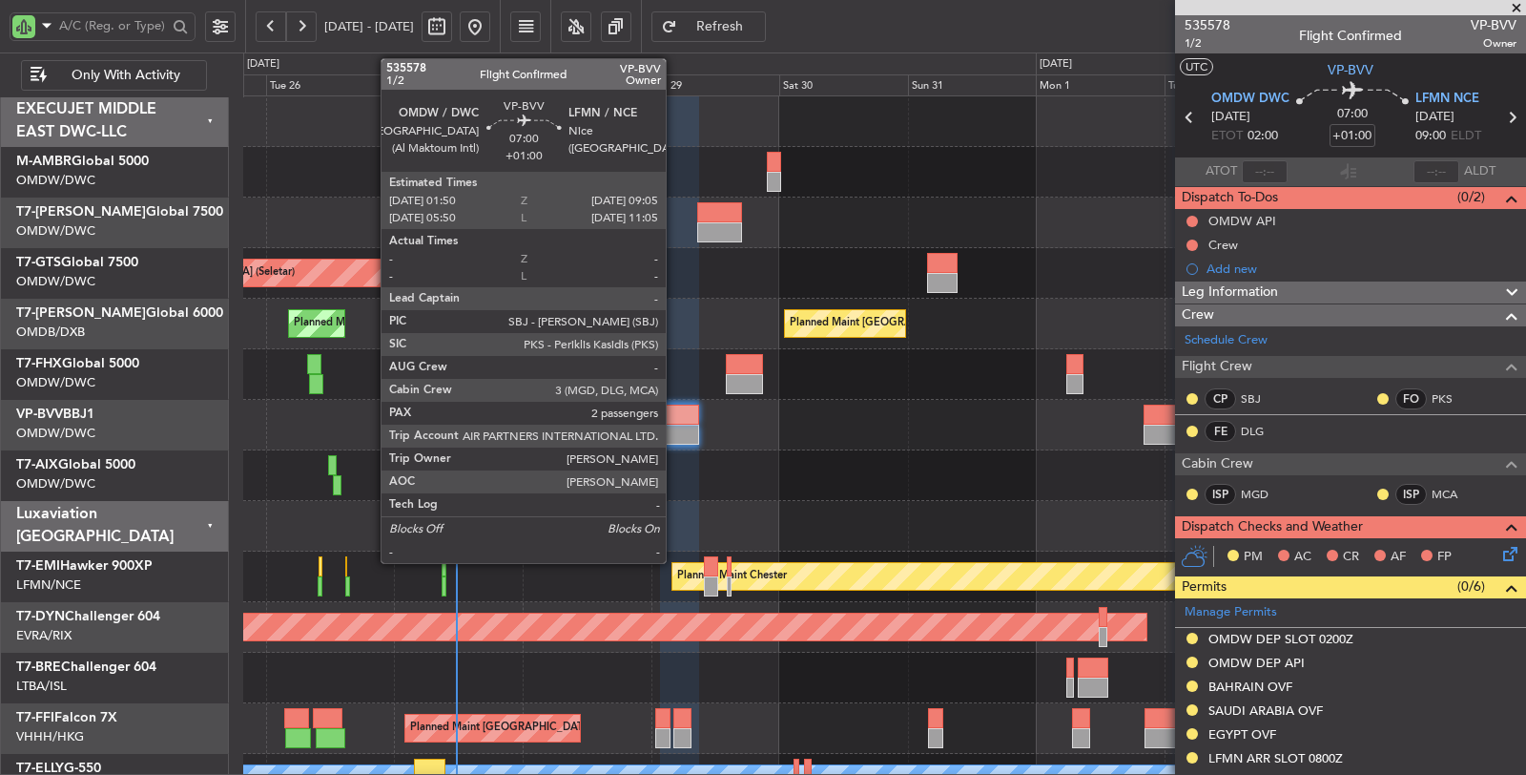
click at [675, 415] on div at bounding box center [679, 414] width 39 height 20
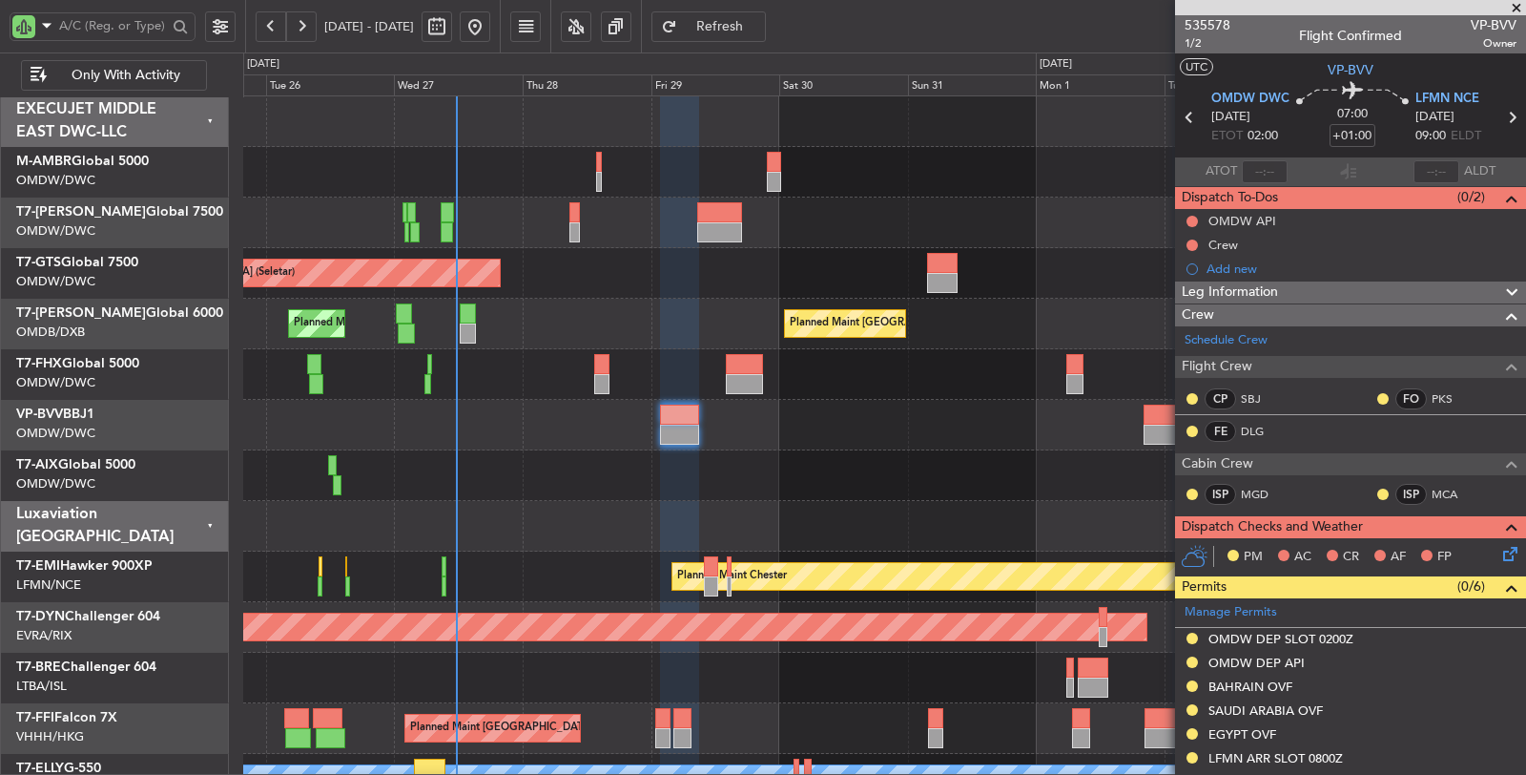
click at [593, 465] on div at bounding box center [884, 475] width 1283 height 51
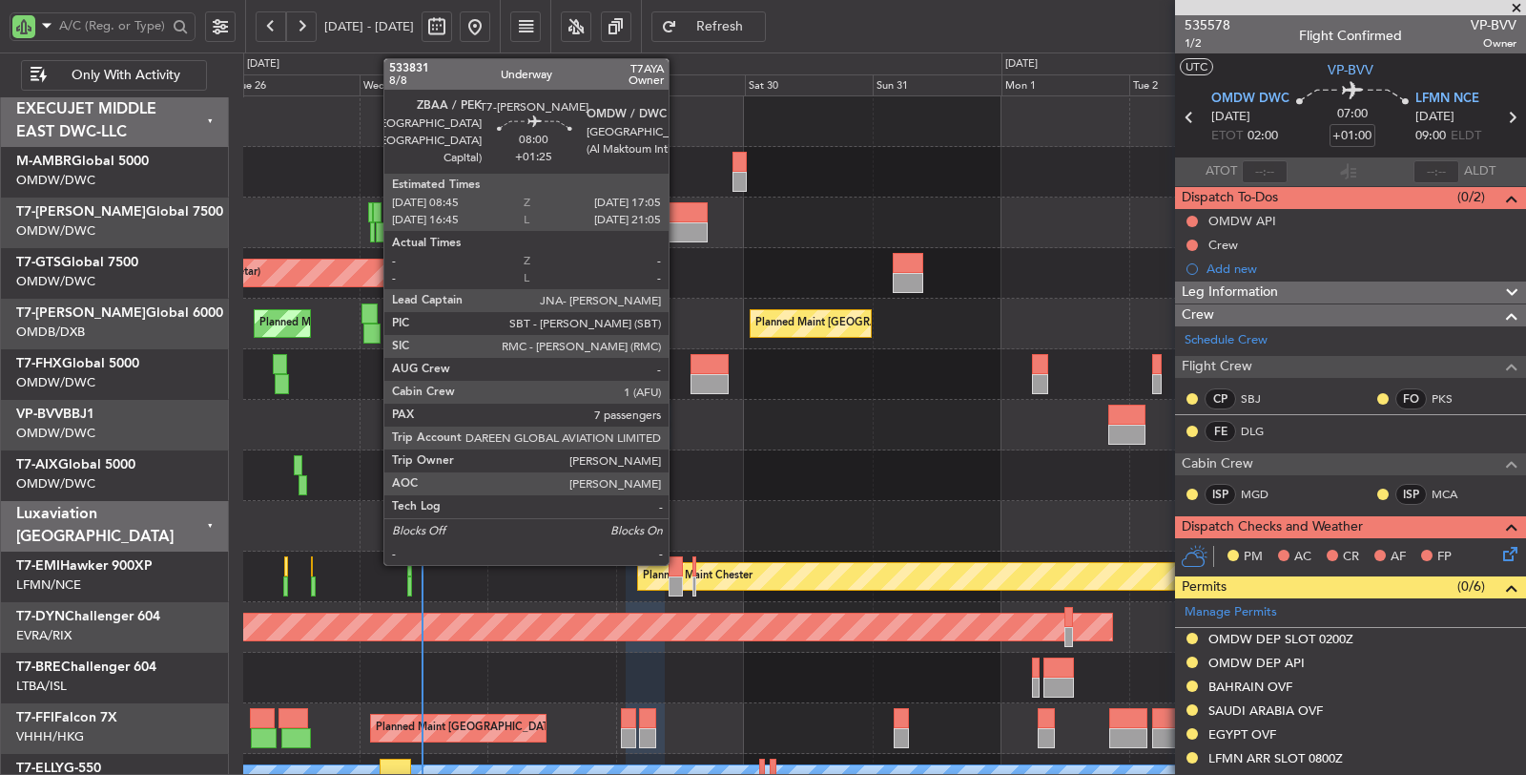
click at [678, 223] on div at bounding box center [684, 232] width 45 height 20
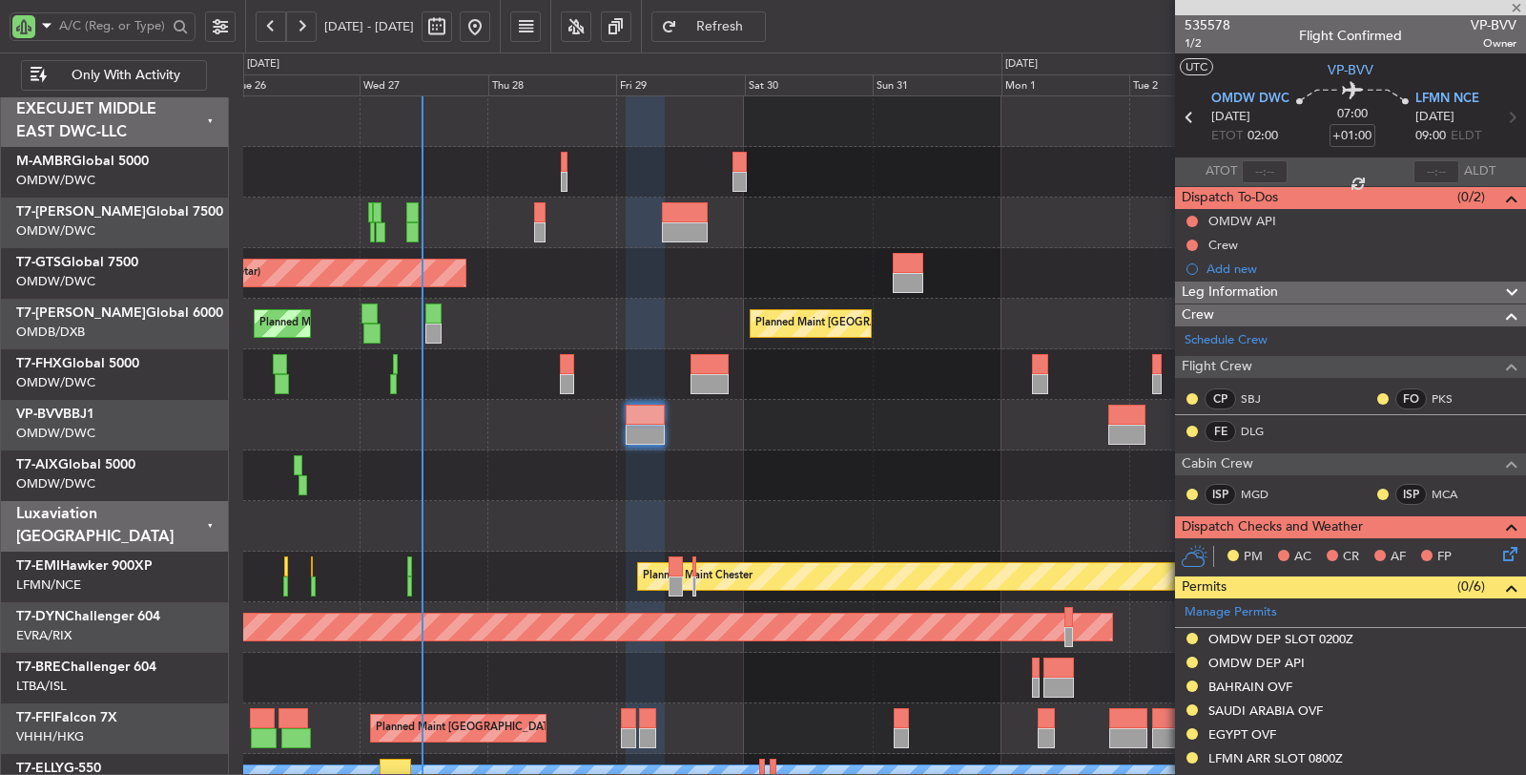
type input "+01:25"
type input "7"
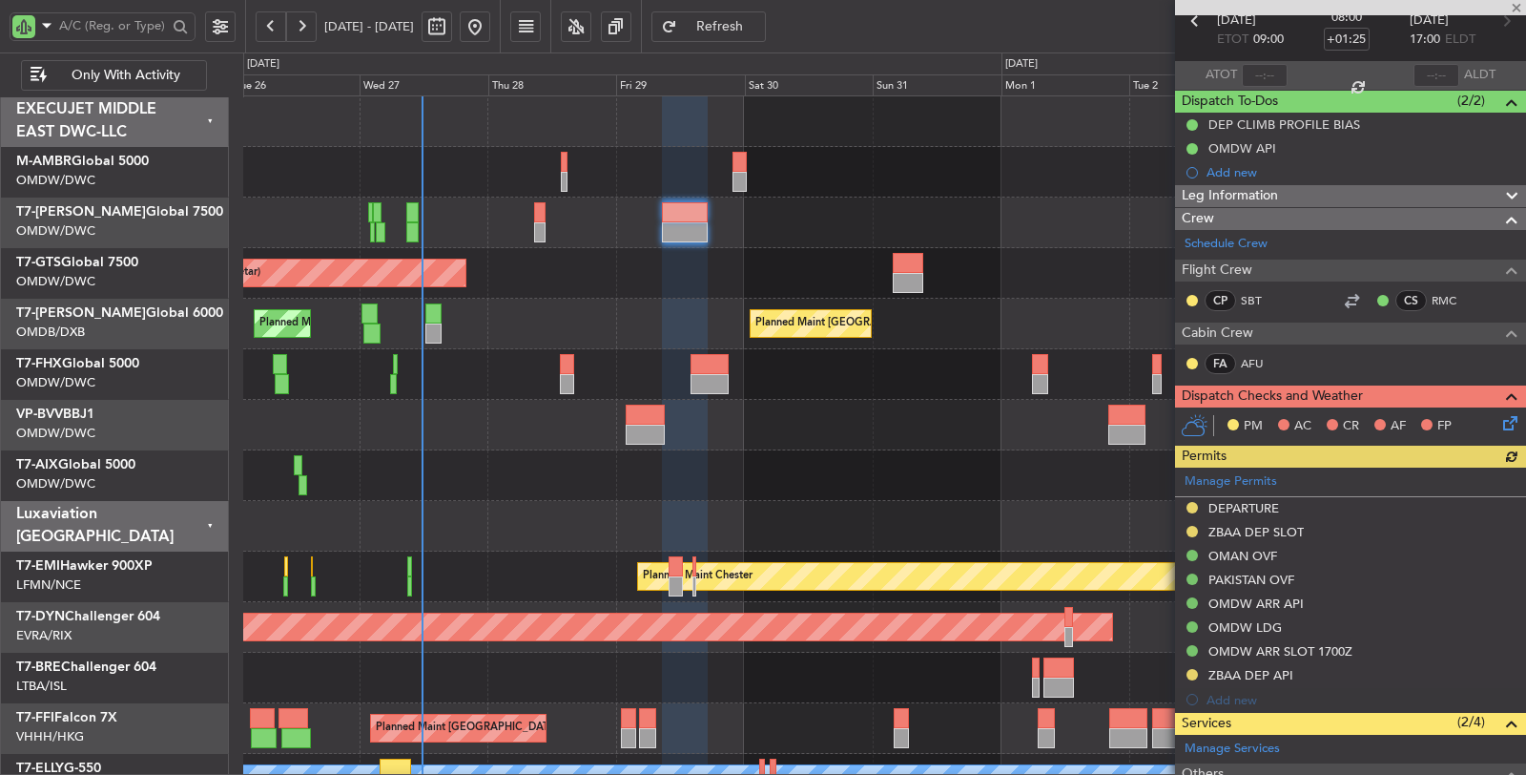
scroll to position [574, 0]
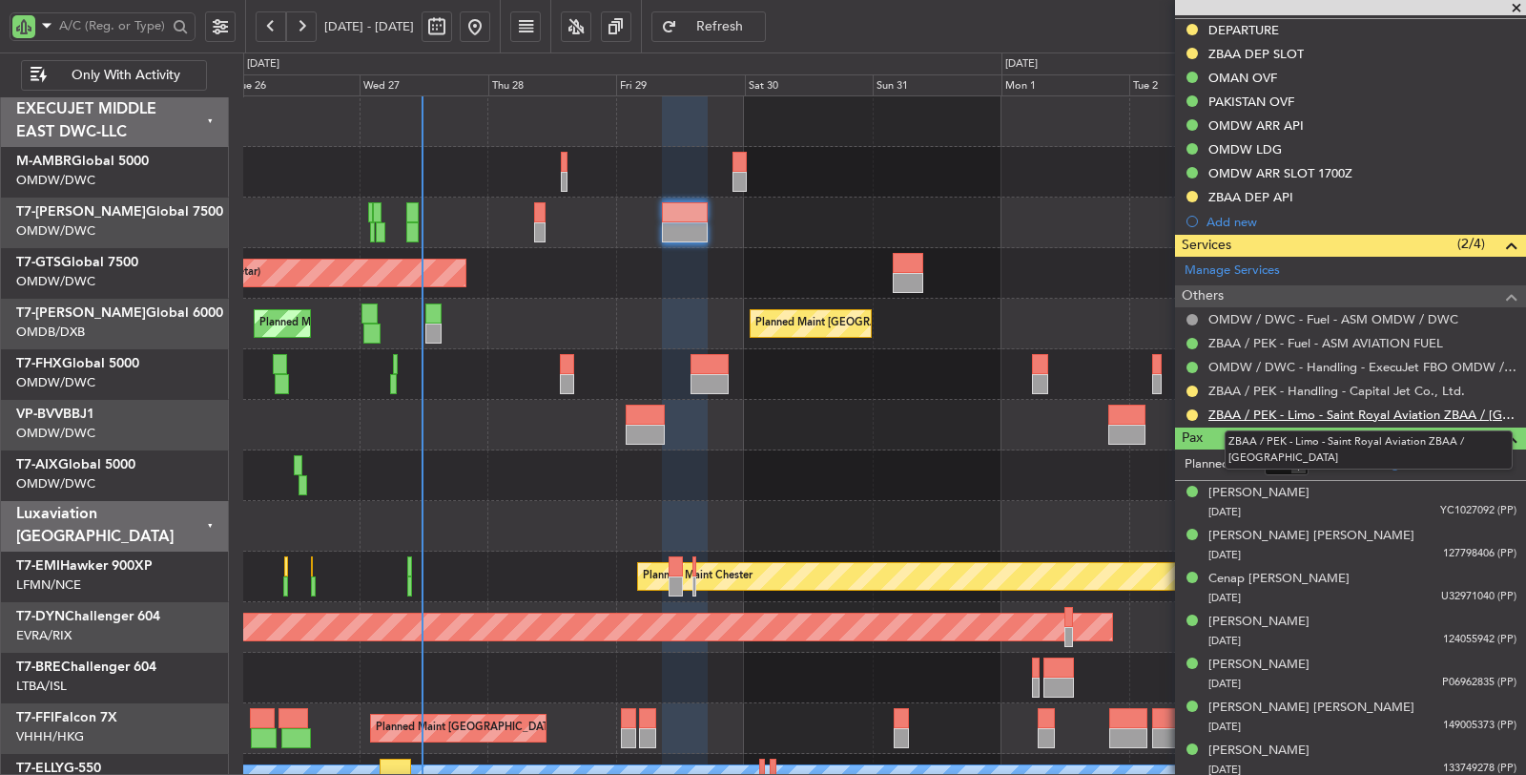
click at [1289, 406] on link "ZBAA / PEK - Limo - Saint Royal Aviation ZBAA / PEK" at bounding box center [1363, 414] width 308 height 16
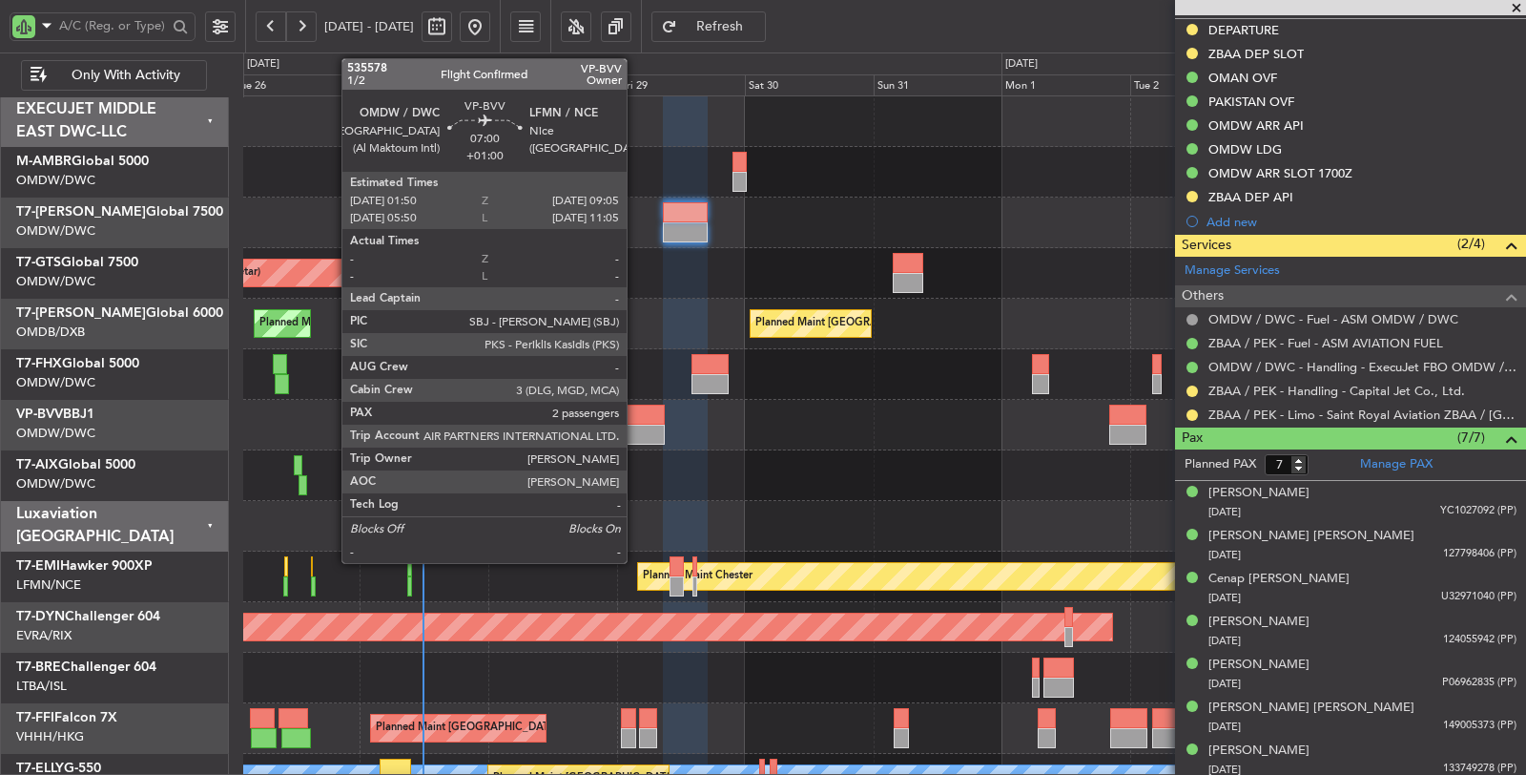
click at [636, 426] on div at bounding box center [645, 434] width 39 height 20
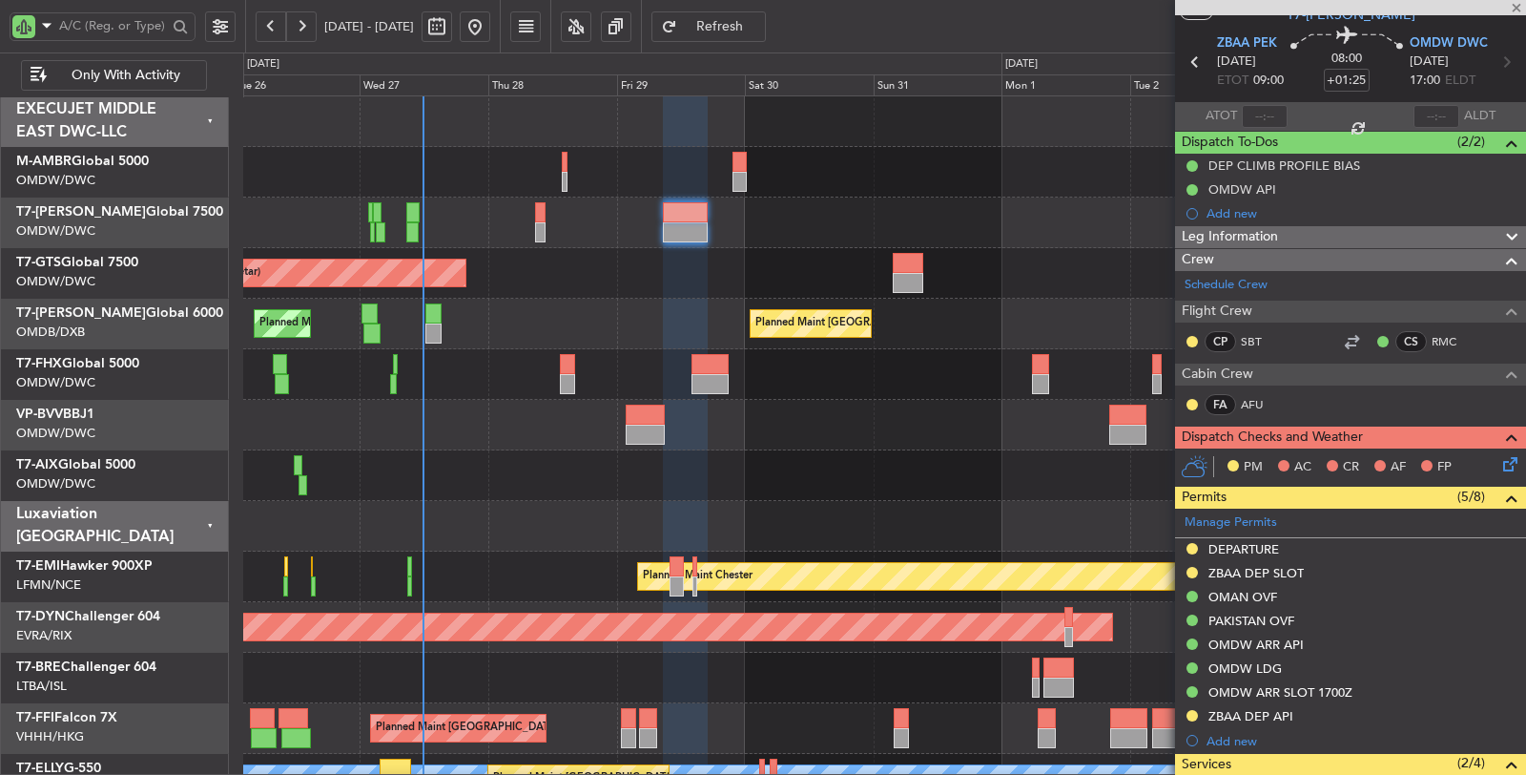
scroll to position [44, 0]
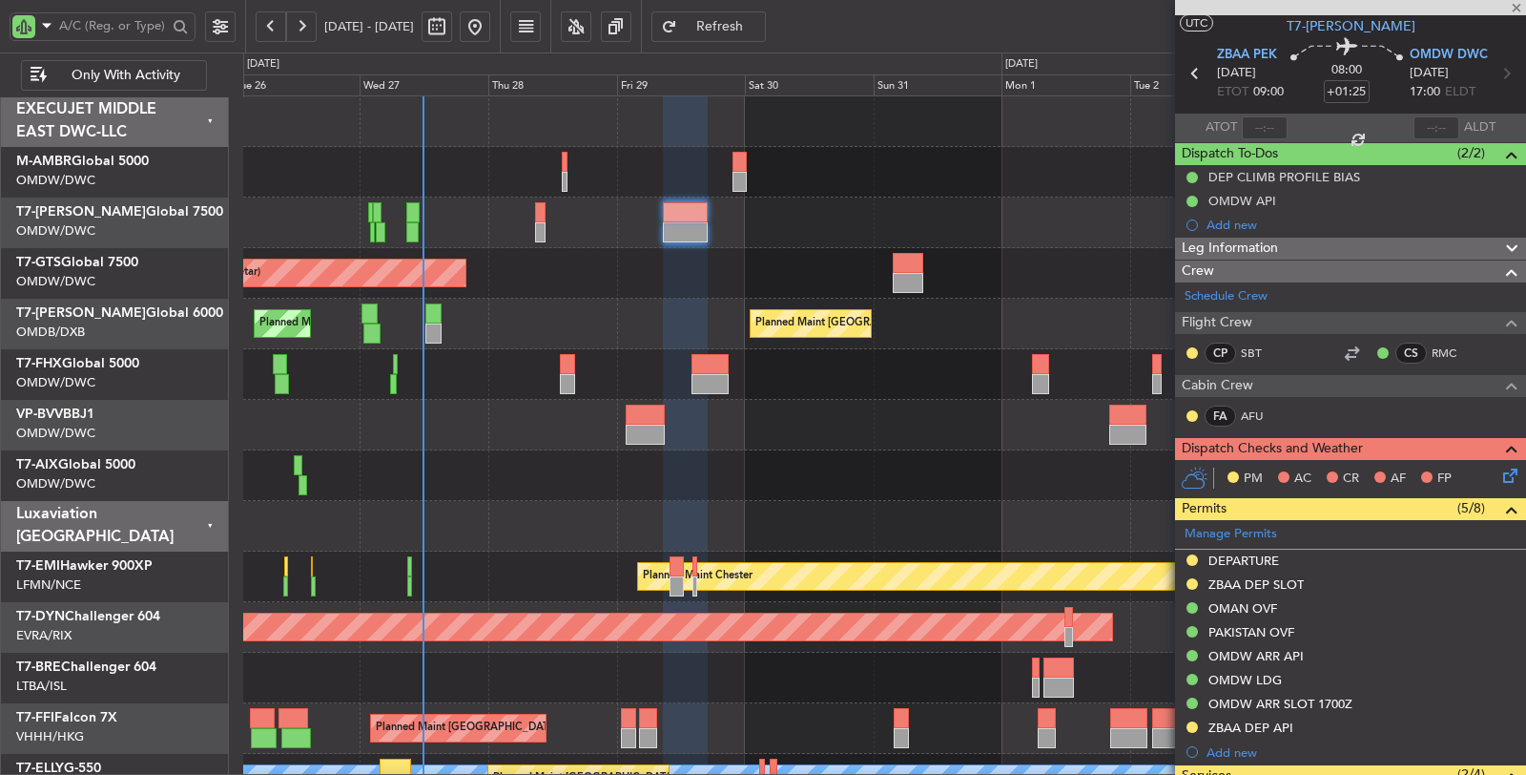
type input "+01:00"
type input "2"
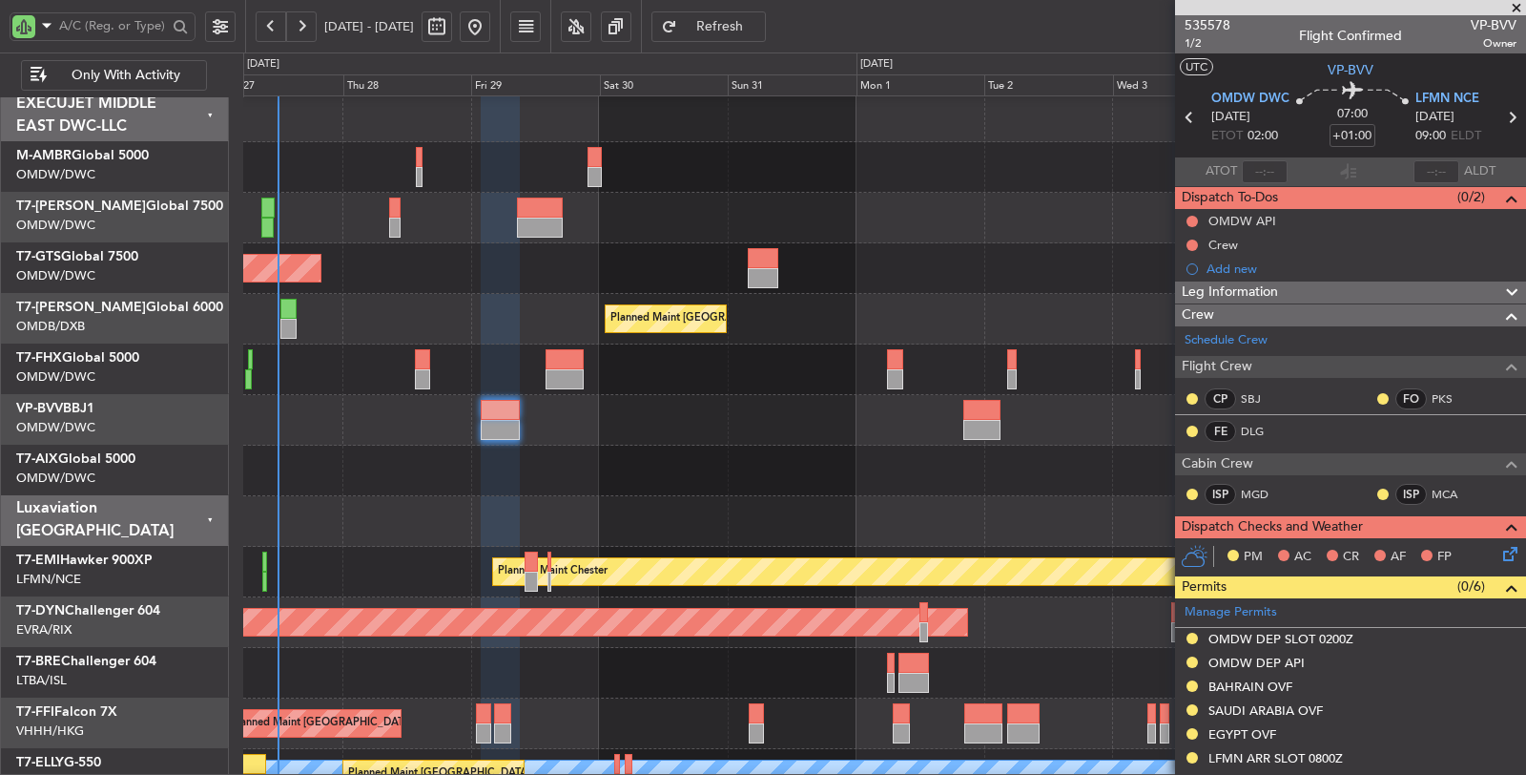
scroll to position [5, 0]
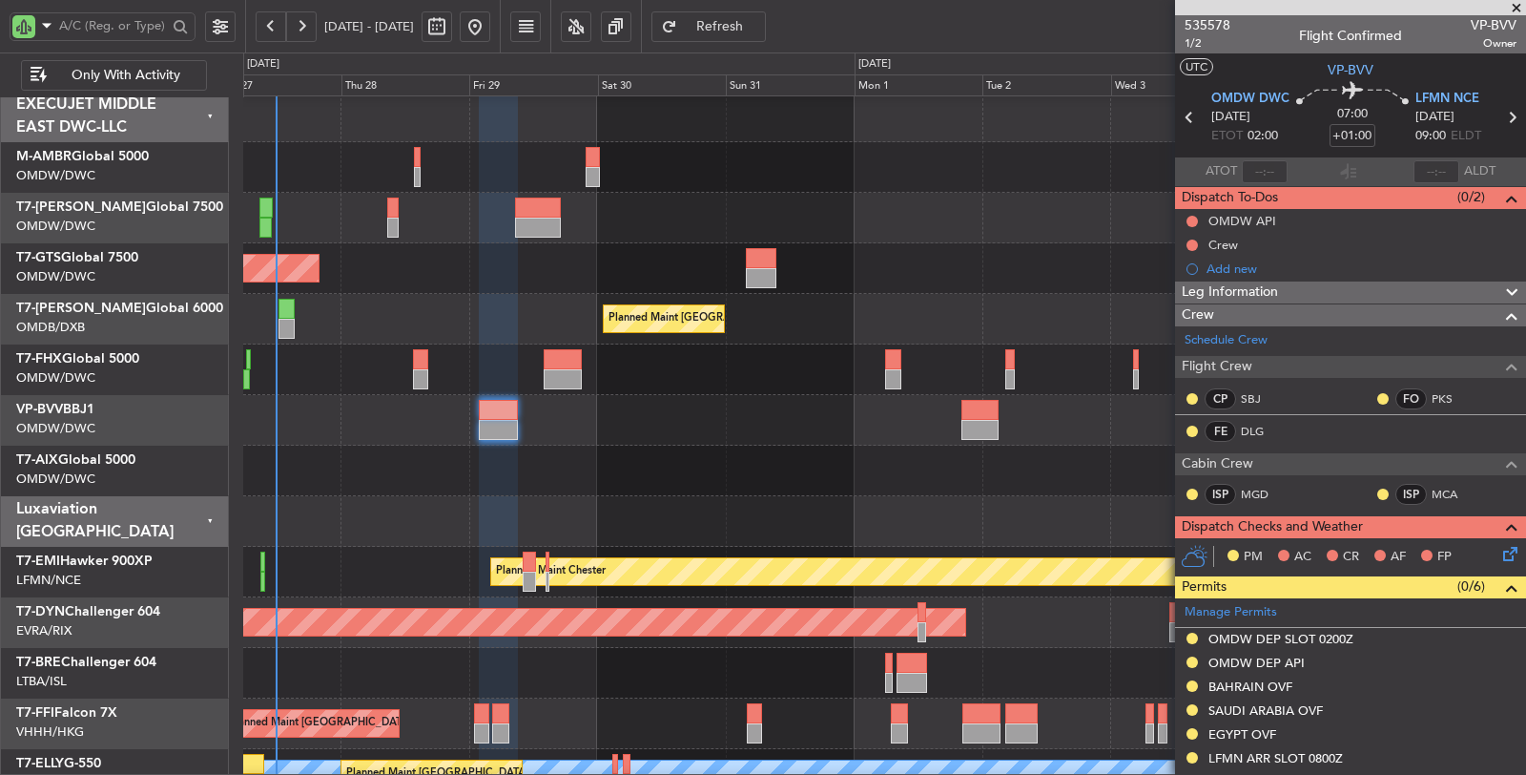
click at [694, 431] on div at bounding box center [884, 420] width 1282 height 51
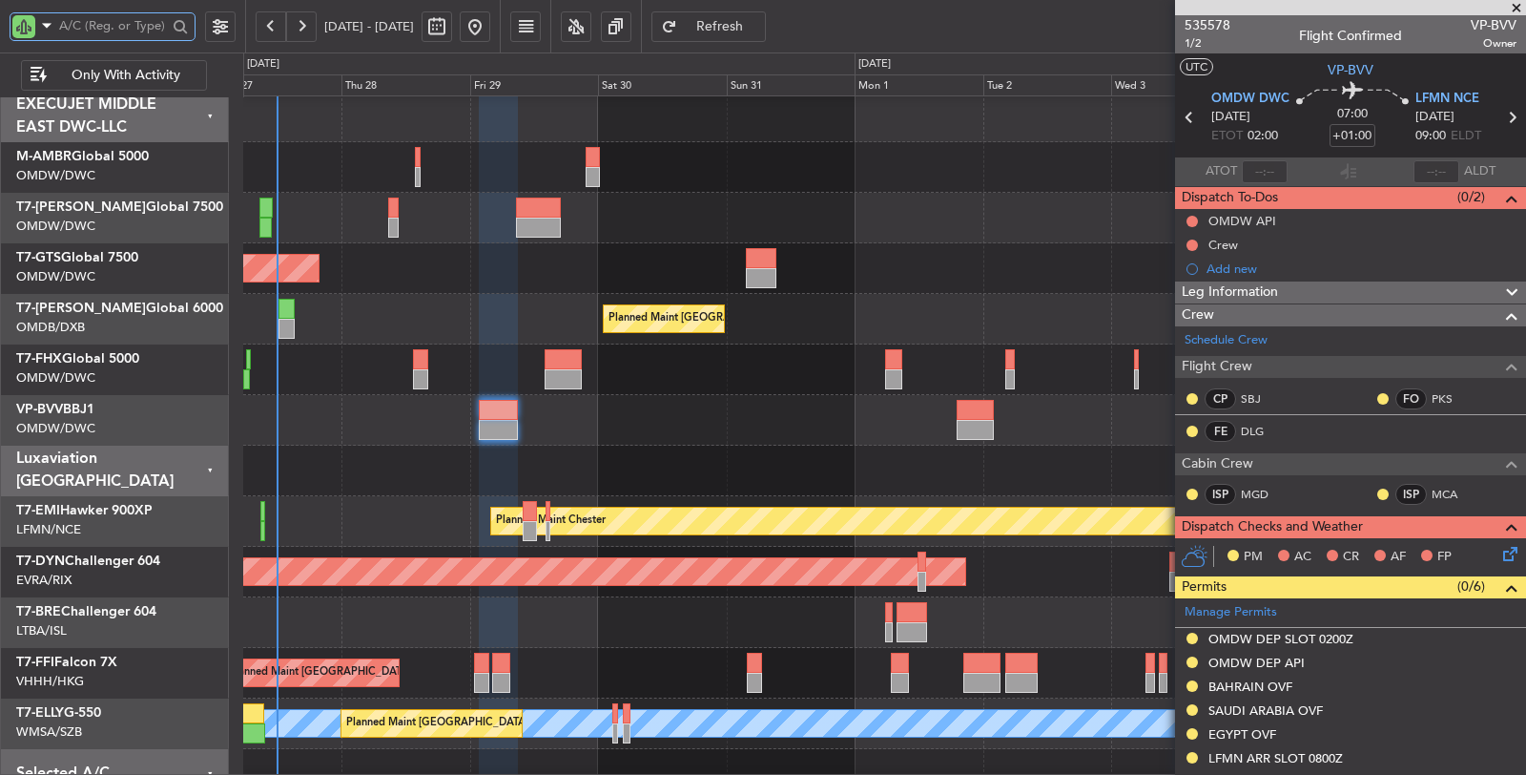
click at [88, 31] on input "text" at bounding box center [113, 25] width 108 height 29
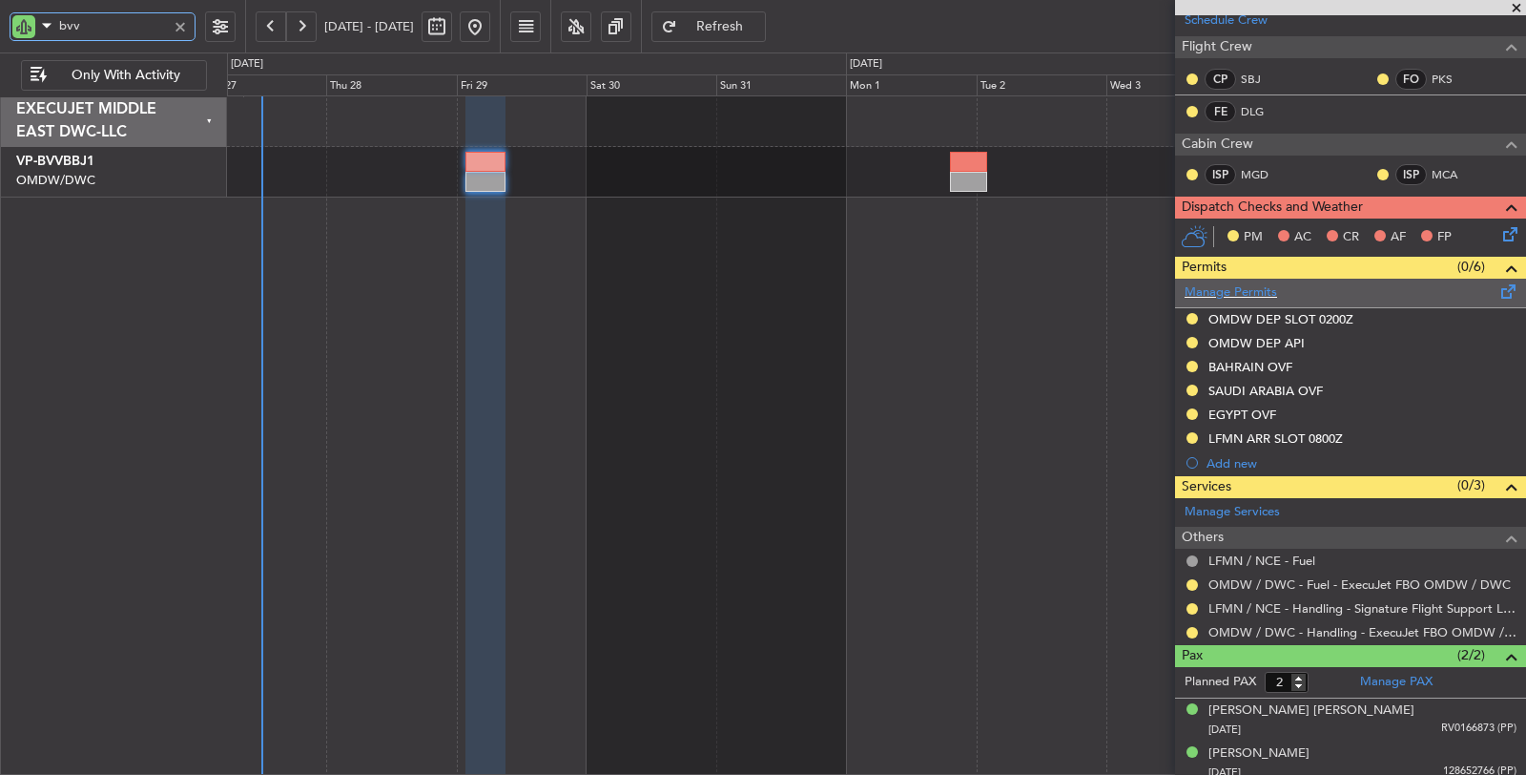
scroll to position [321, 0]
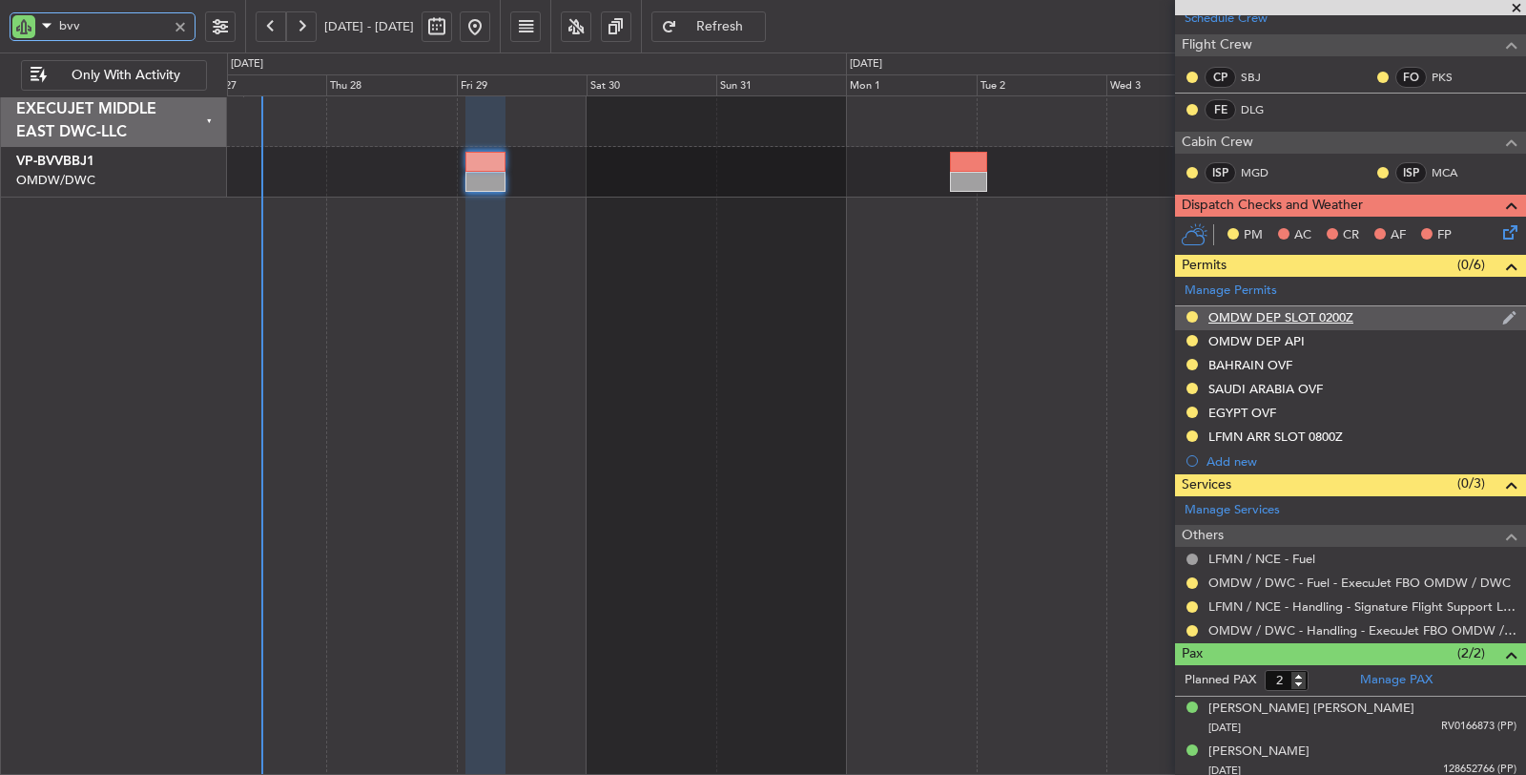
type input "bvv"
click at [1300, 317] on div "OMDW DEP SLOT 0200Z" at bounding box center [1281, 317] width 145 height 16
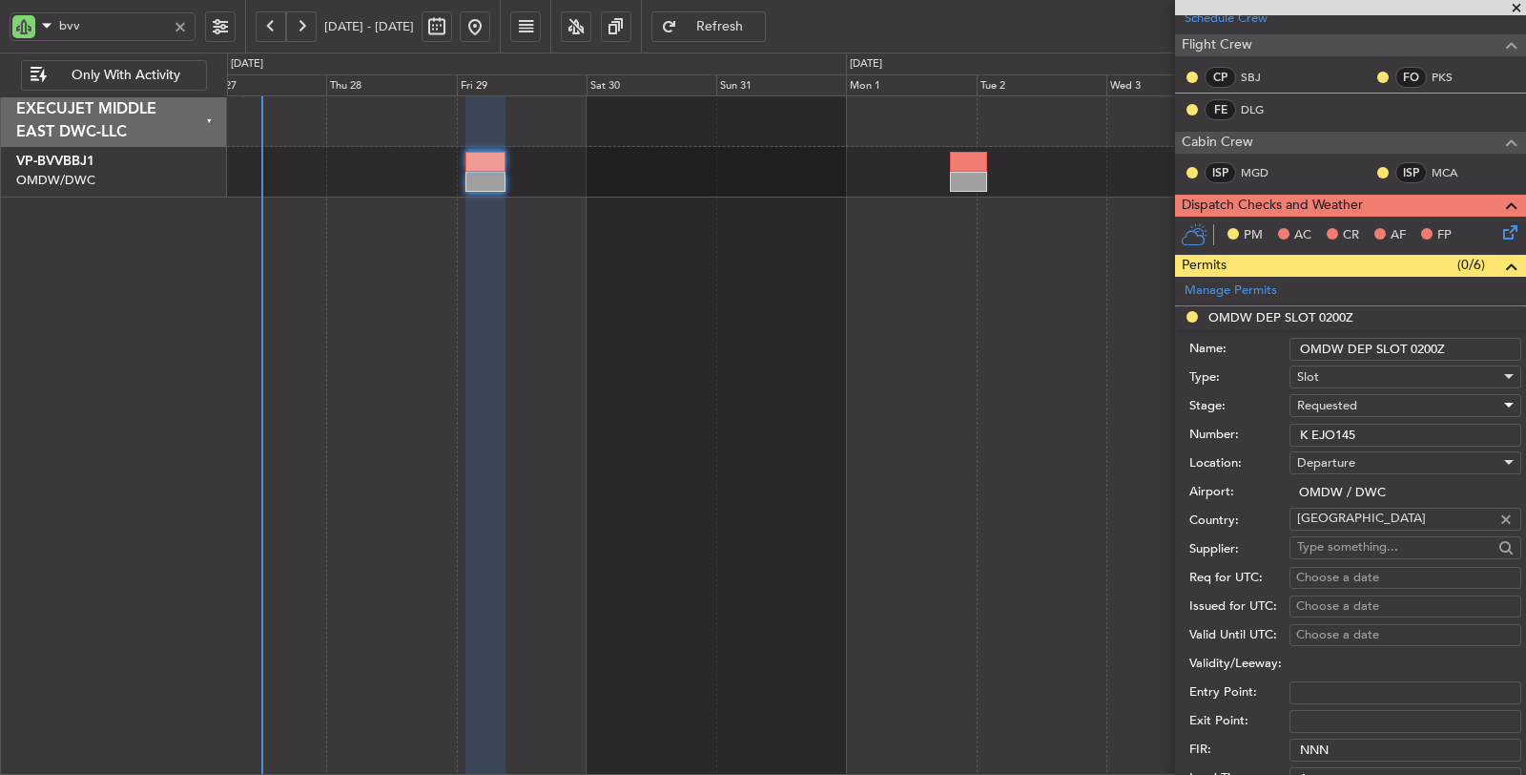
click at [1327, 403] on span "Requested" at bounding box center [1327, 405] width 60 height 17
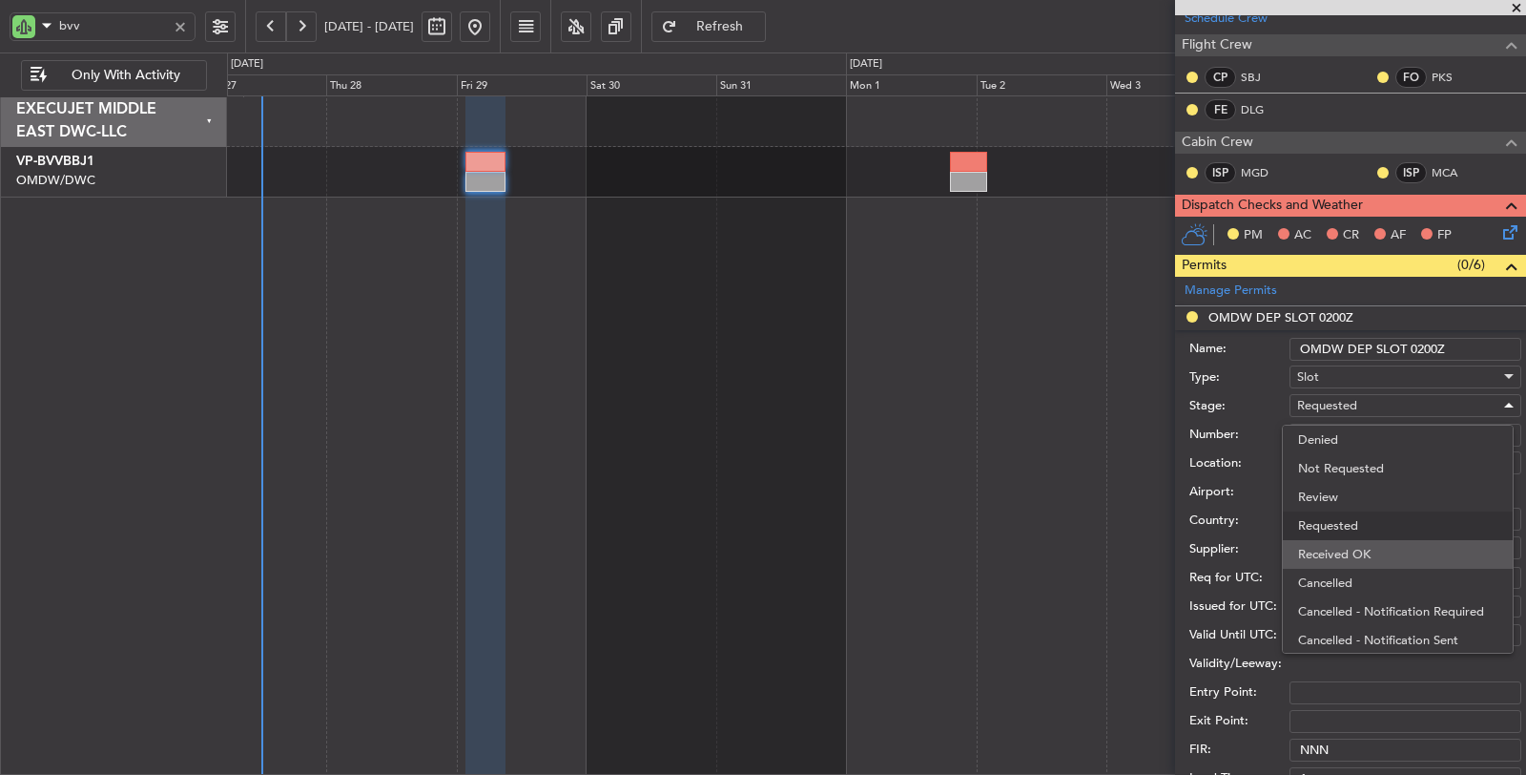
scroll to position [8, 0]
drag, startPoint x: 1357, startPoint y: 545, endPoint x: 1359, endPoint y: 510, distance: 34.4
click at [1357, 544] on span "Received OK" at bounding box center [1397, 546] width 199 height 29
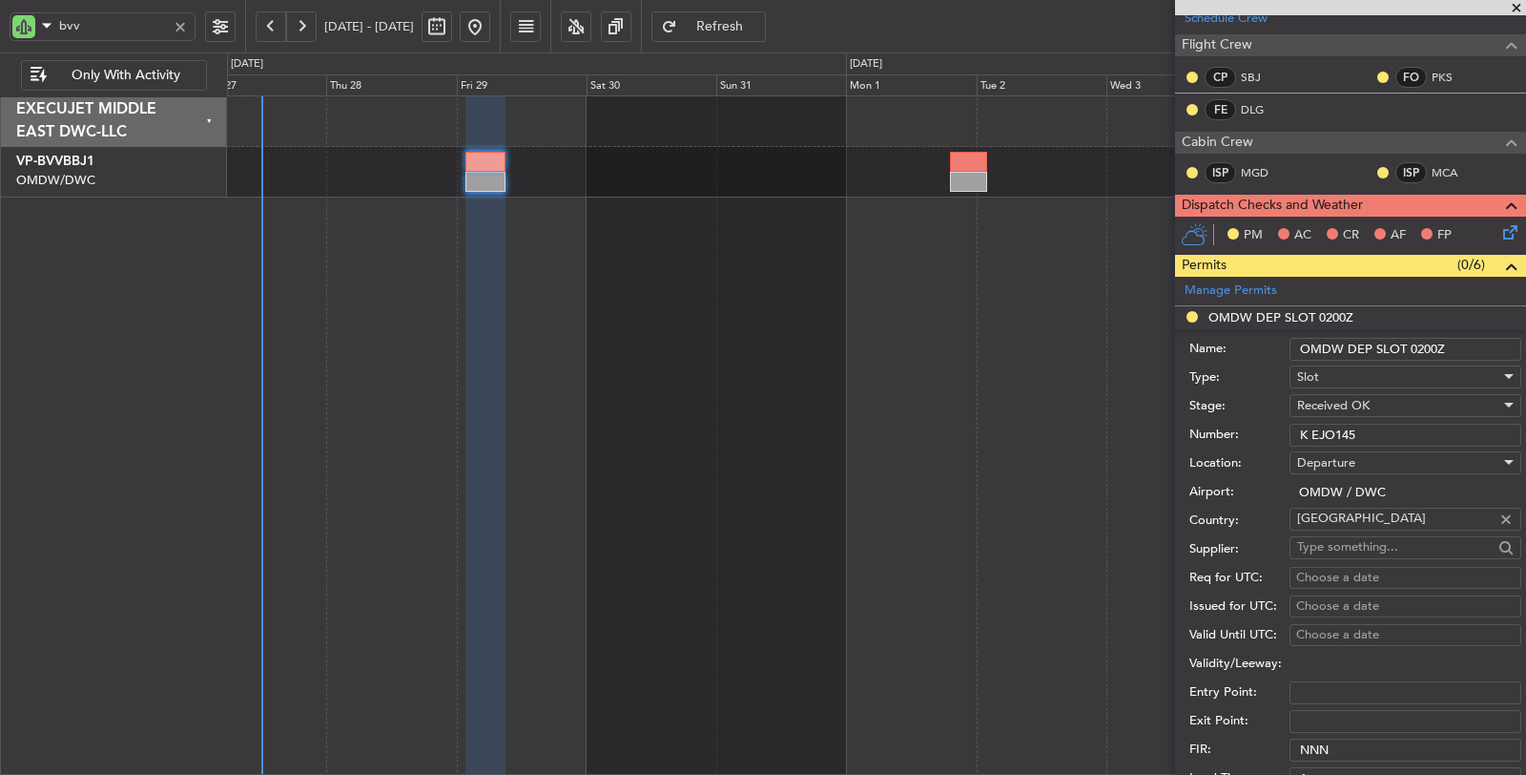
drag, startPoint x: 1364, startPoint y: 427, endPoint x: 1187, endPoint y: 432, distance: 177.5
click at [1189, 434] on div "Number: K EJO145" at bounding box center [1355, 435] width 332 height 29
paste input "text"
type input "K EJO145"
click at [1327, 572] on div "Choose a date" at bounding box center [1405, 578] width 218 height 19
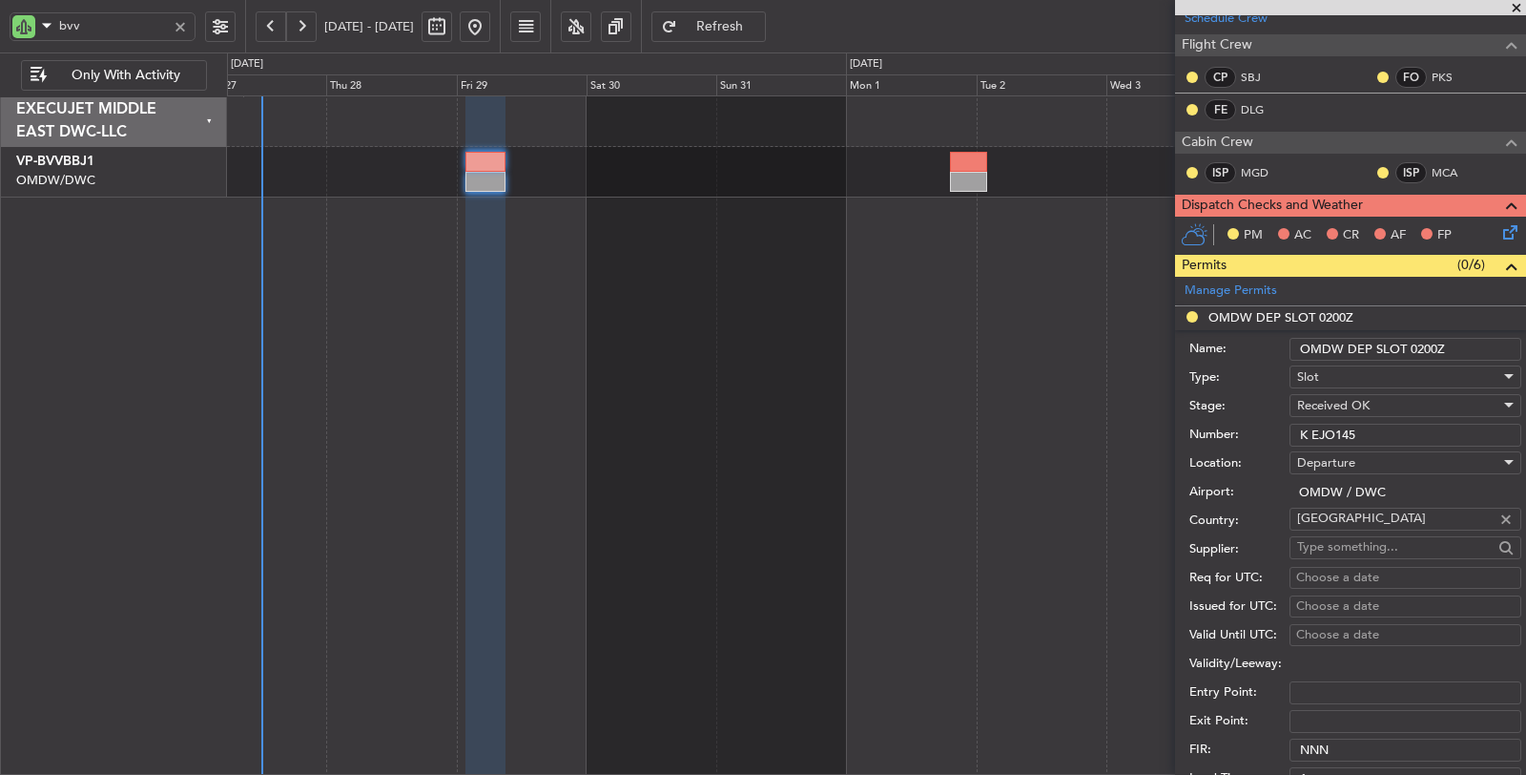
select select "8"
select select "2025"
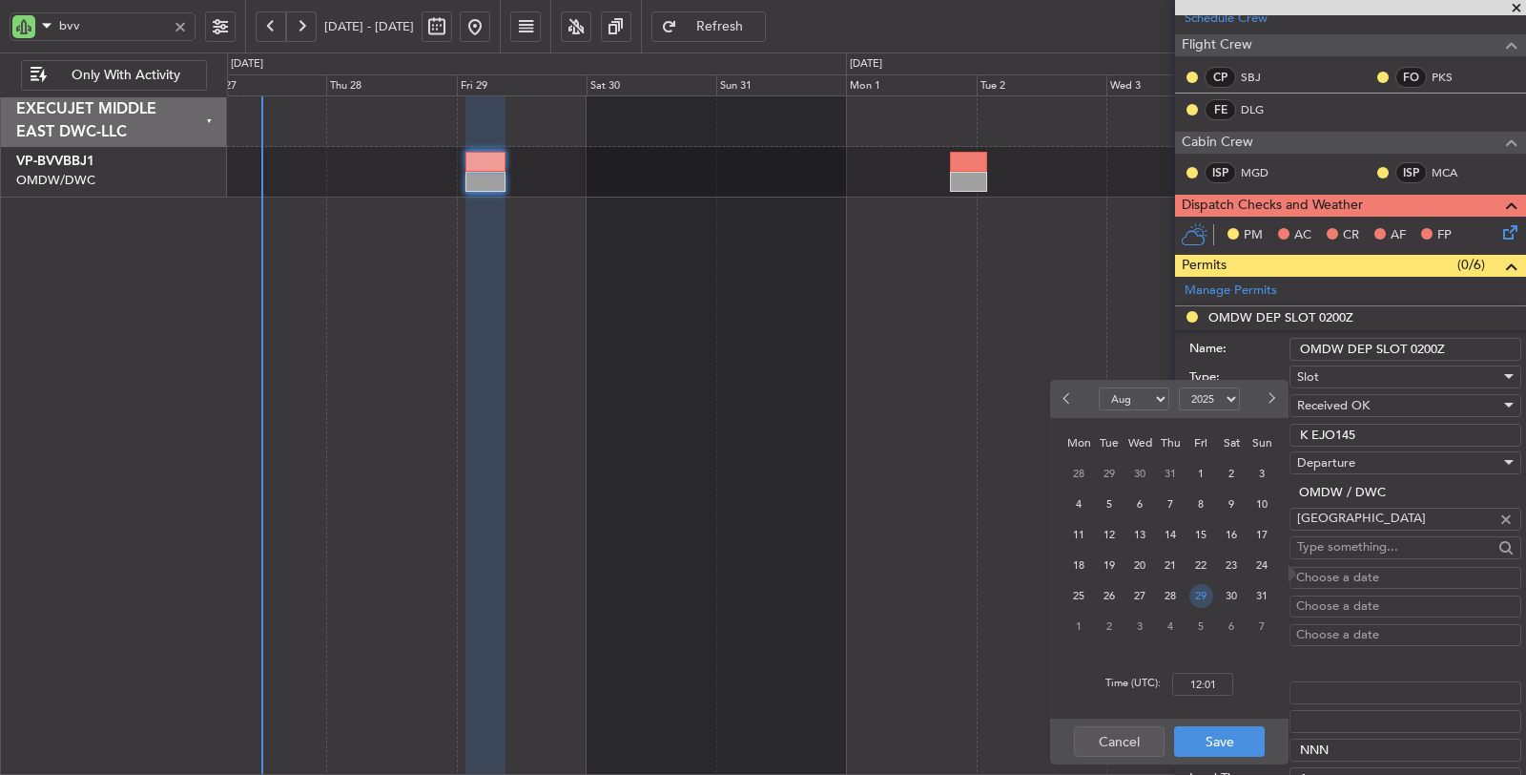
click at [1197, 593] on span "29" at bounding box center [1201, 596] width 24 height 24
click at [1194, 687] on input "00:00" at bounding box center [1202, 683] width 61 height 23
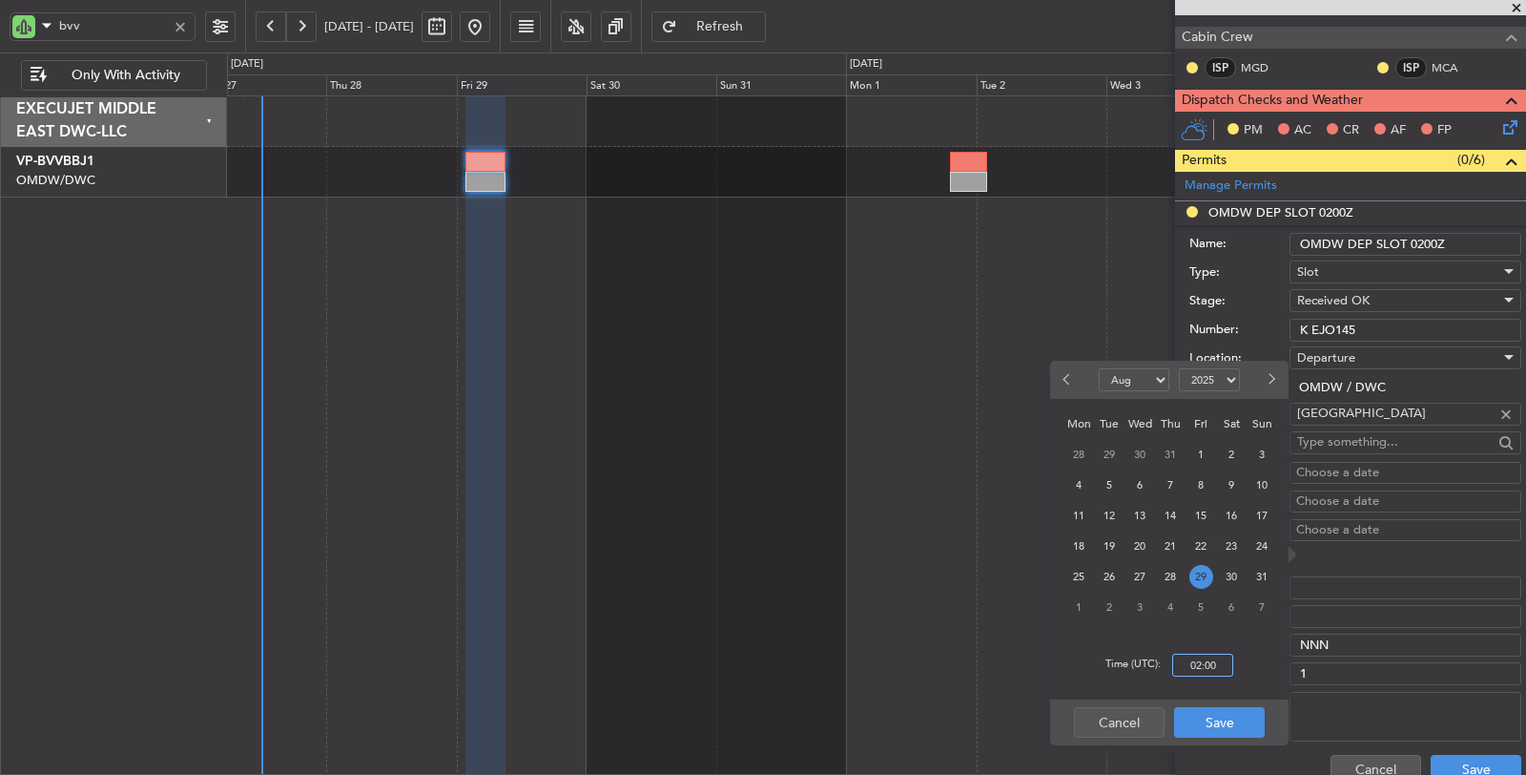
scroll to position [427, 0]
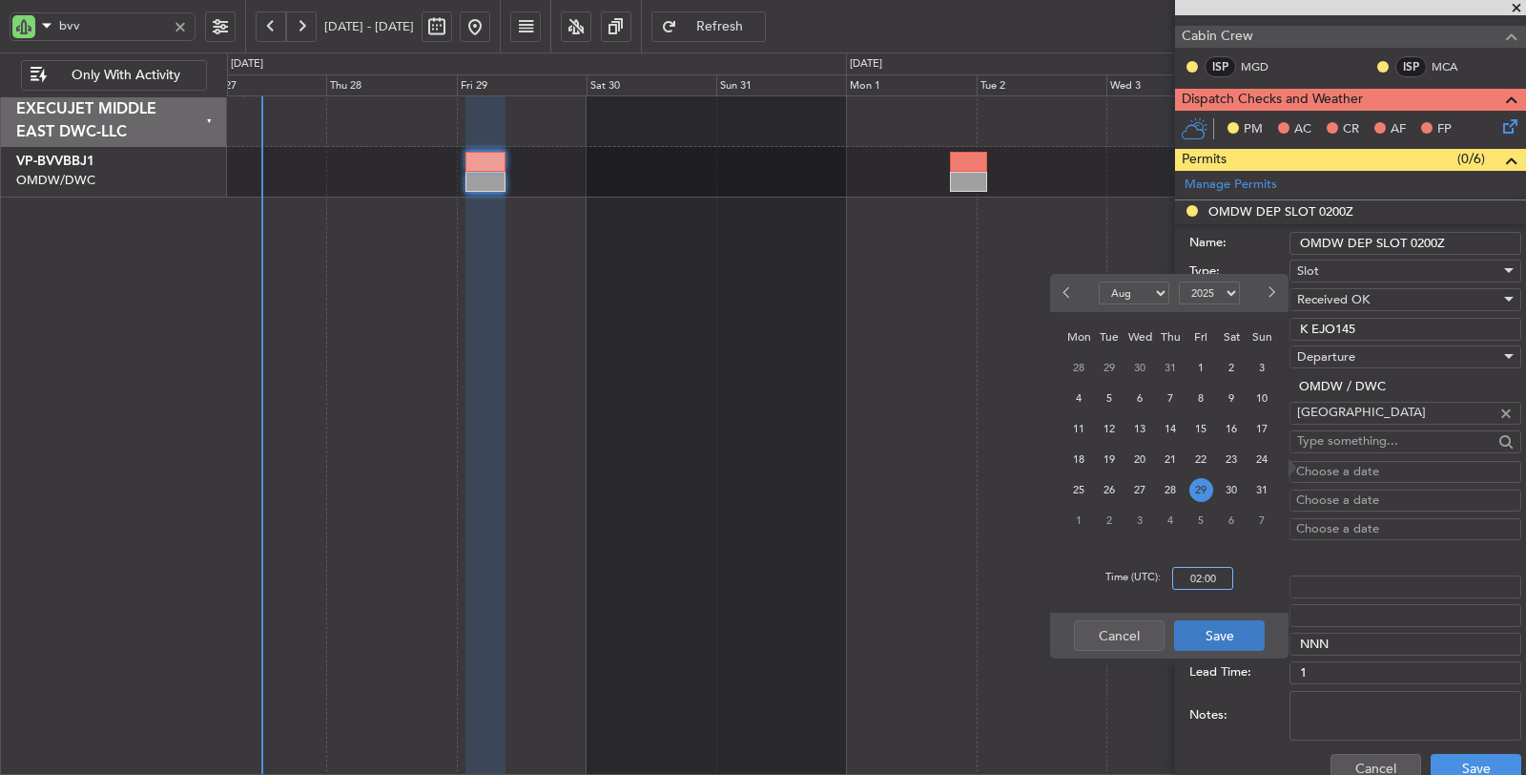
type input "02:00"
click at [1234, 640] on button "Save" at bounding box center [1219, 635] width 91 height 31
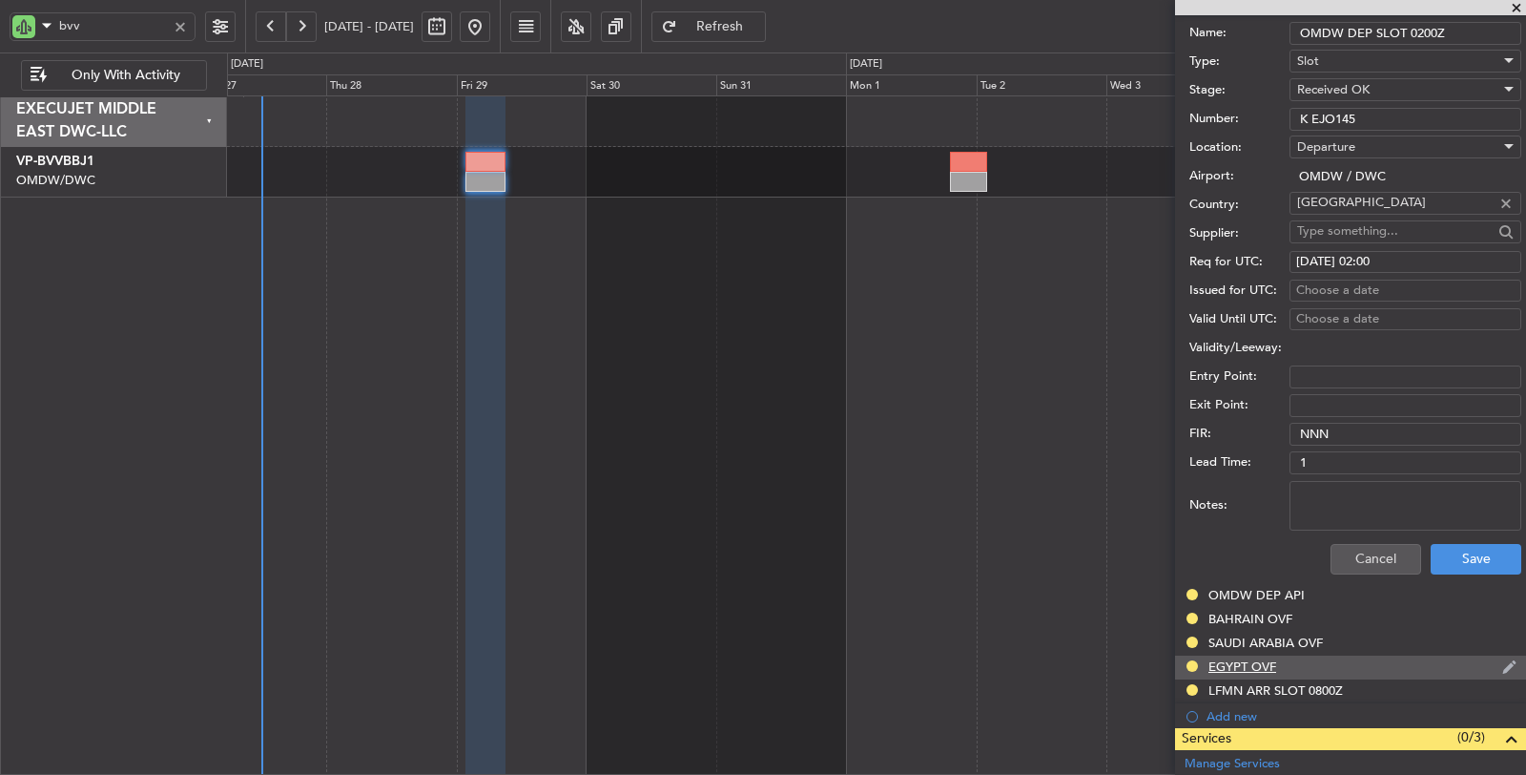
scroll to position [640, 0]
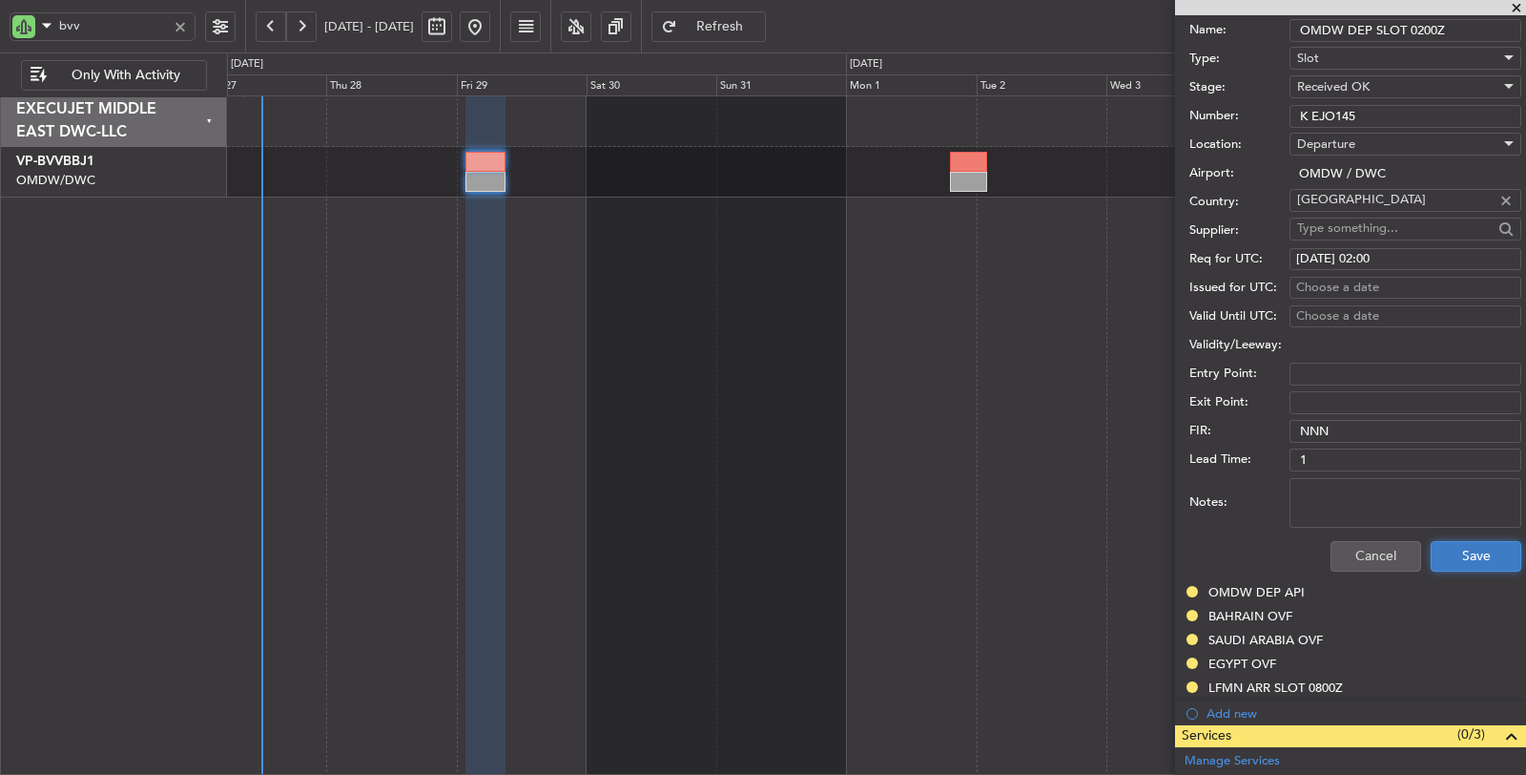
click at [1441, 551] on button "Save" at bounding box center [1476, 556] width 91 height 31
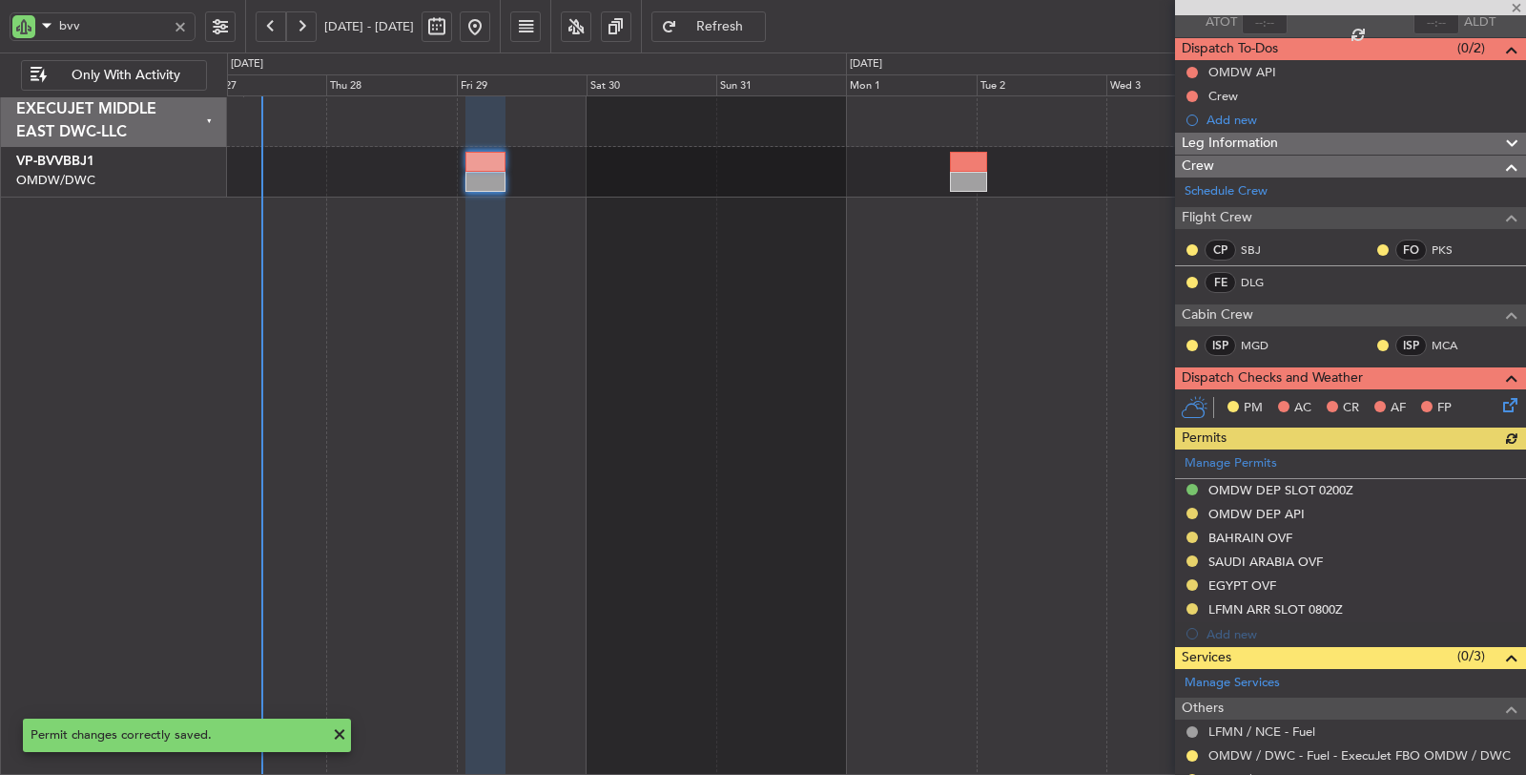
scroll to position [321, 0]
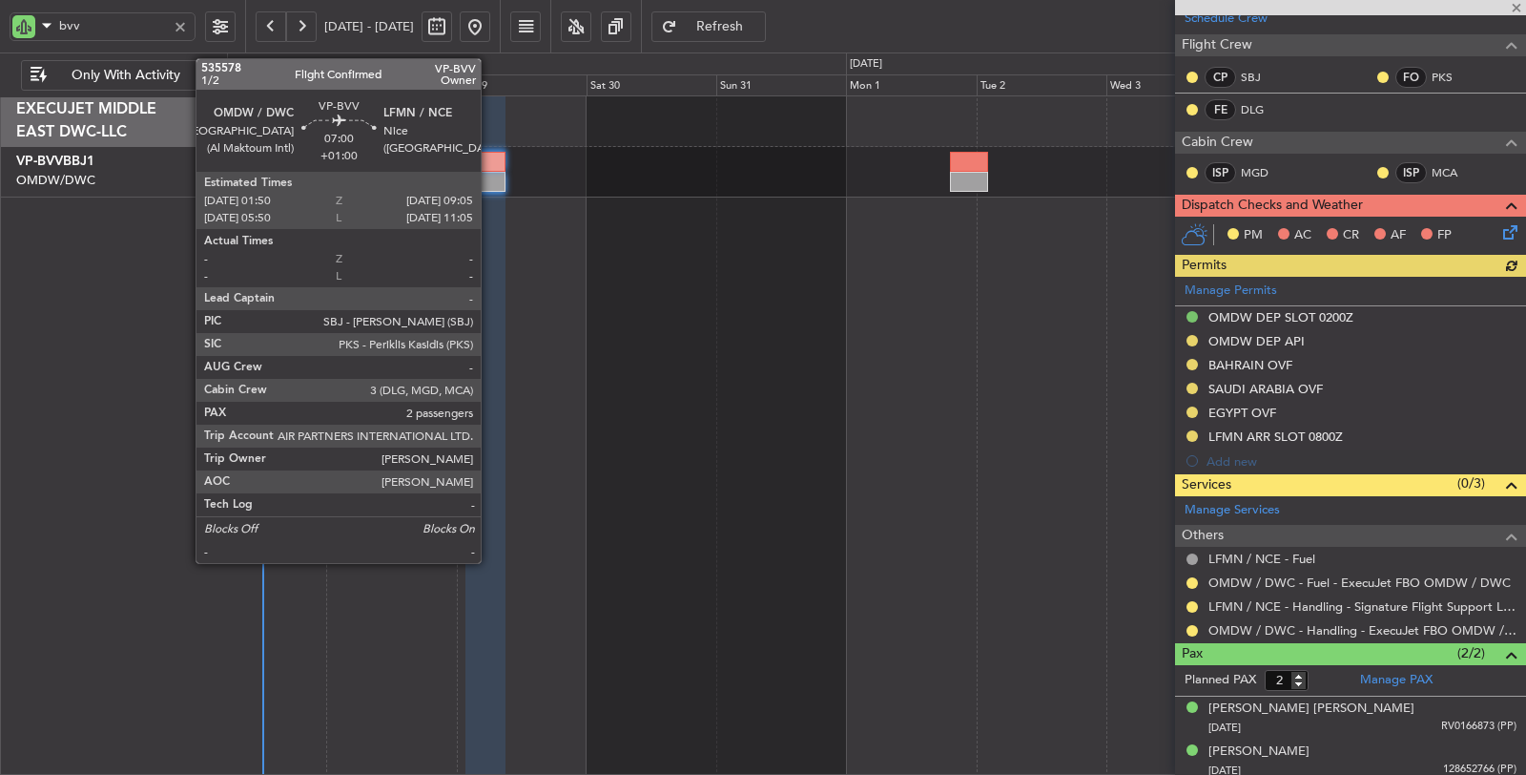
click at [490, 174] on div at bounding box center [485, 182] width 40 height 20
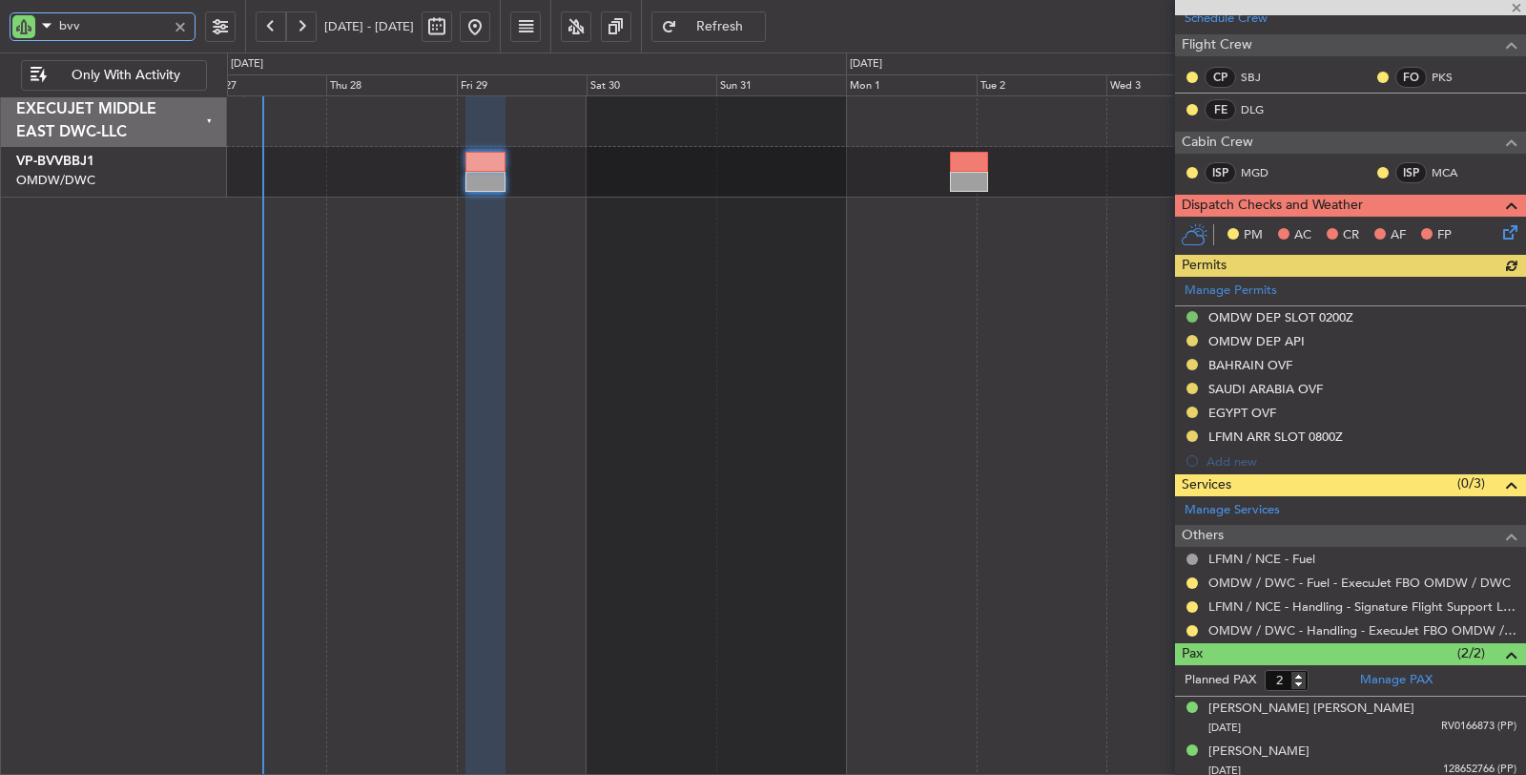
drag, startPoint x: 105, startPoint y: 23, endPoint x: 25, endPoint y: 27, distance: 80.2
click at [27, 27] on div "bvv" at bounding box center [103, 26] width 186 height 29
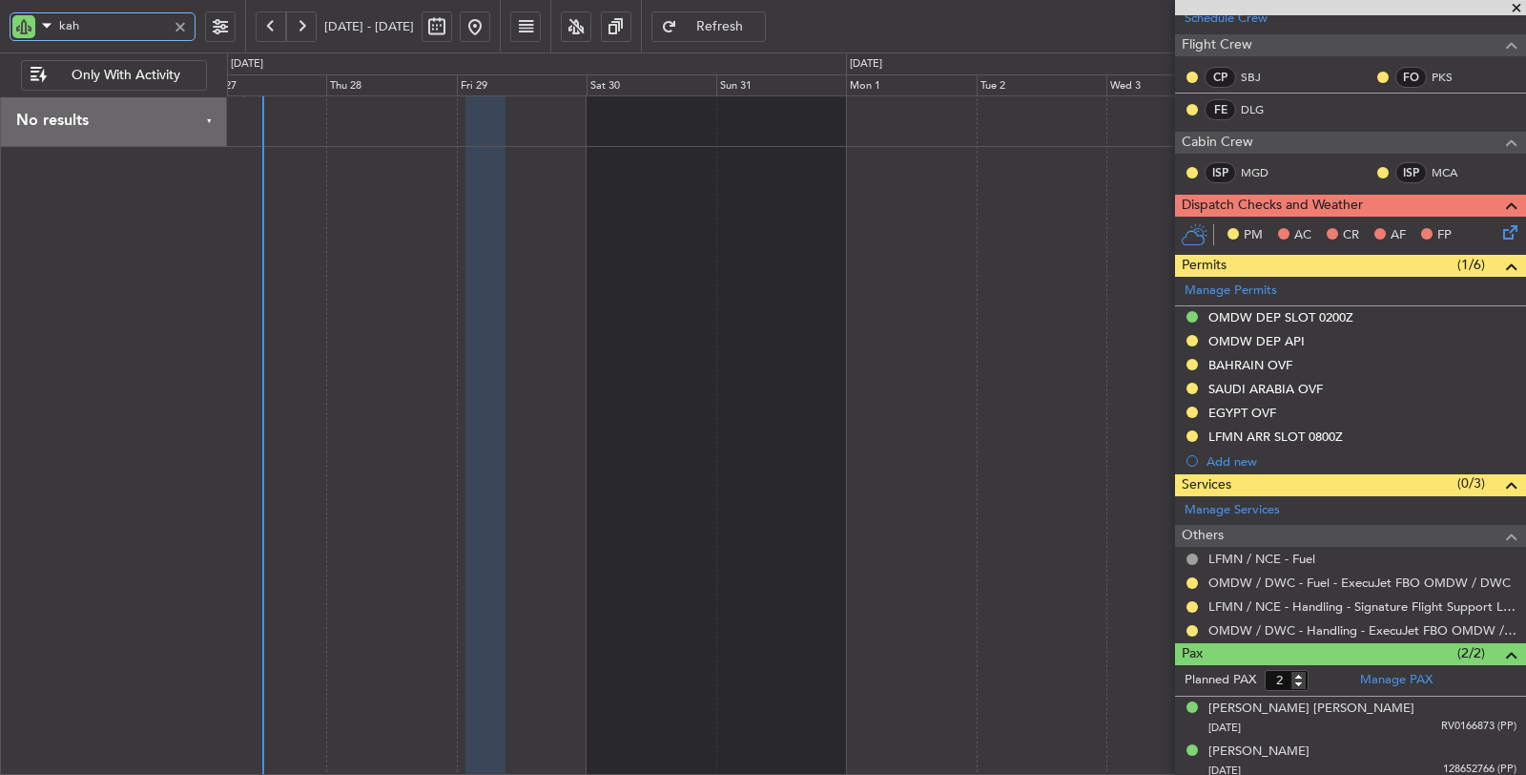
type input "kah"
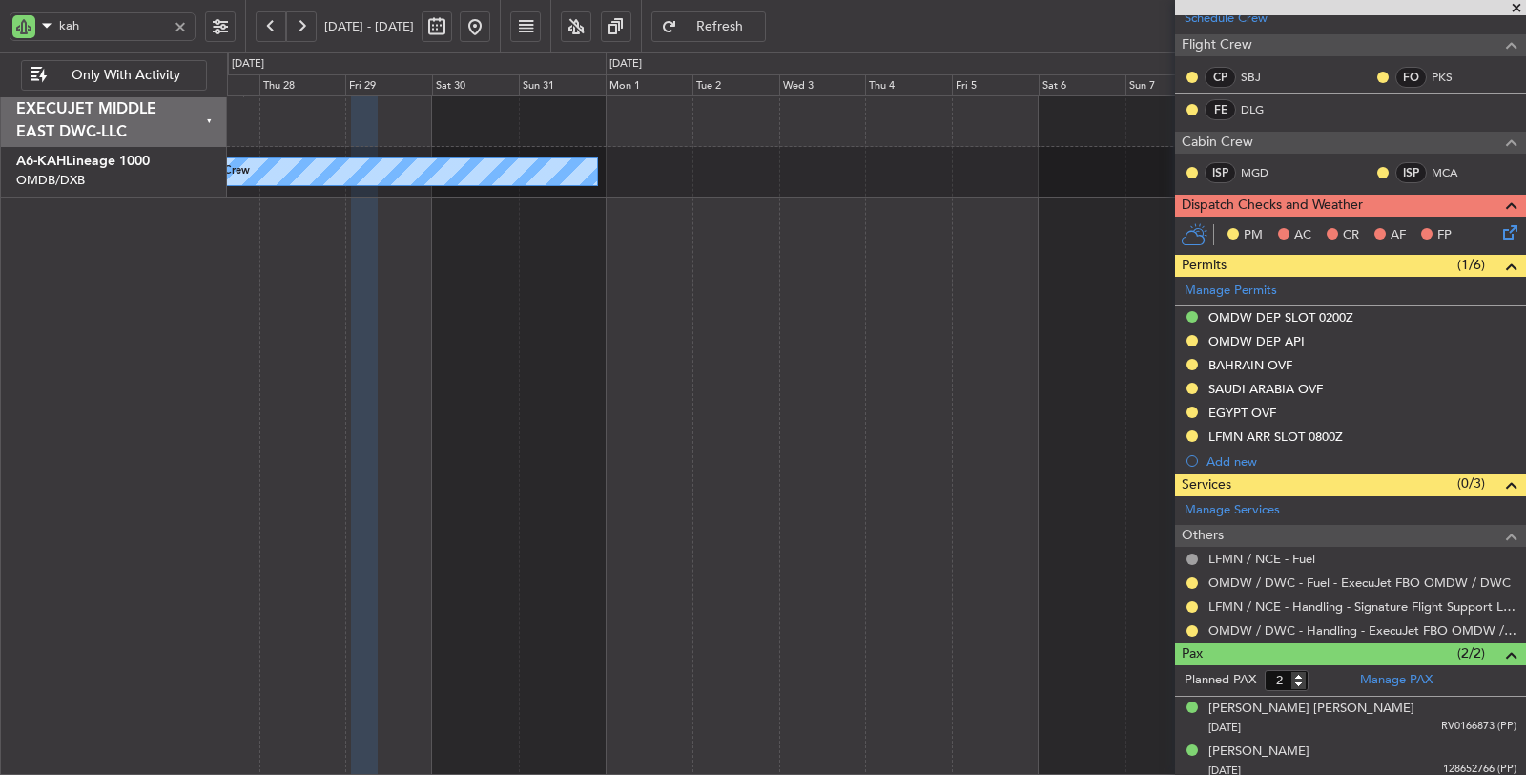
click at [178, 29] on div at bounding box center [180, 26] width 21 height 21
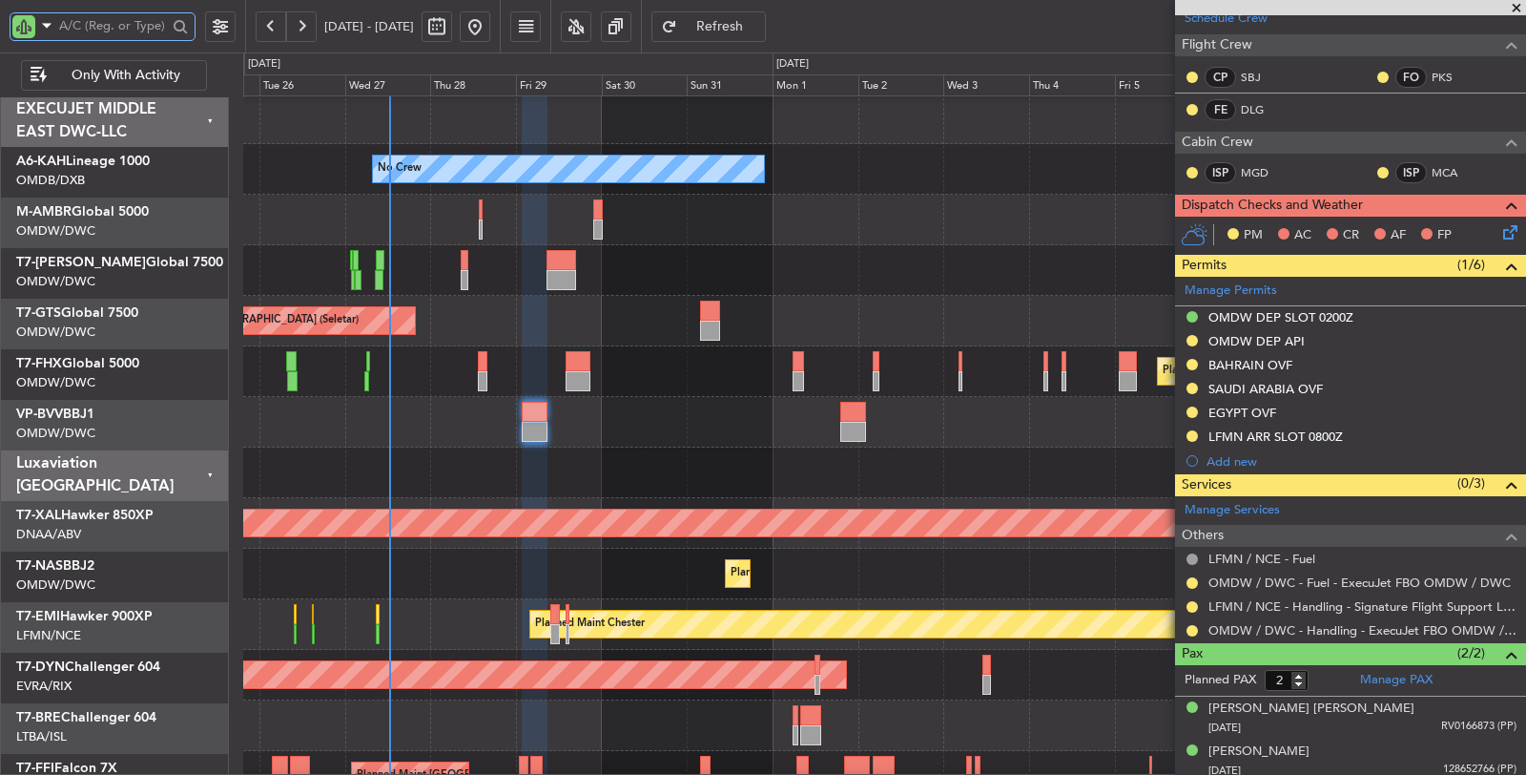
scroll to position [2, 0]
click at [652, 230] on div "Planned Maint Dubai (Al Maktoum Intl)" at bounding box center [884, 220] width 1283 height 51
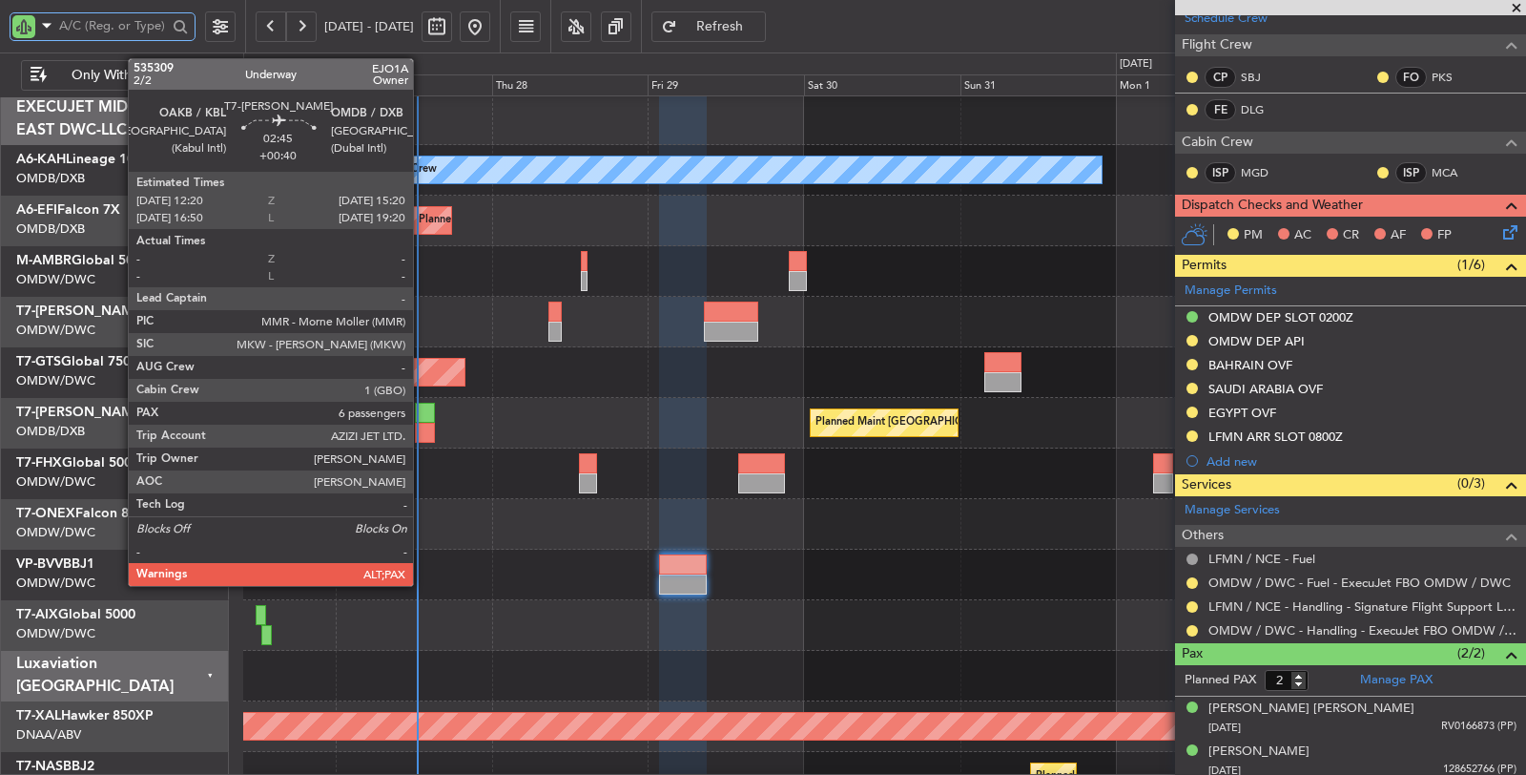
click at [423, 424] on div at bounding box center [425, 433] width 20 height 20
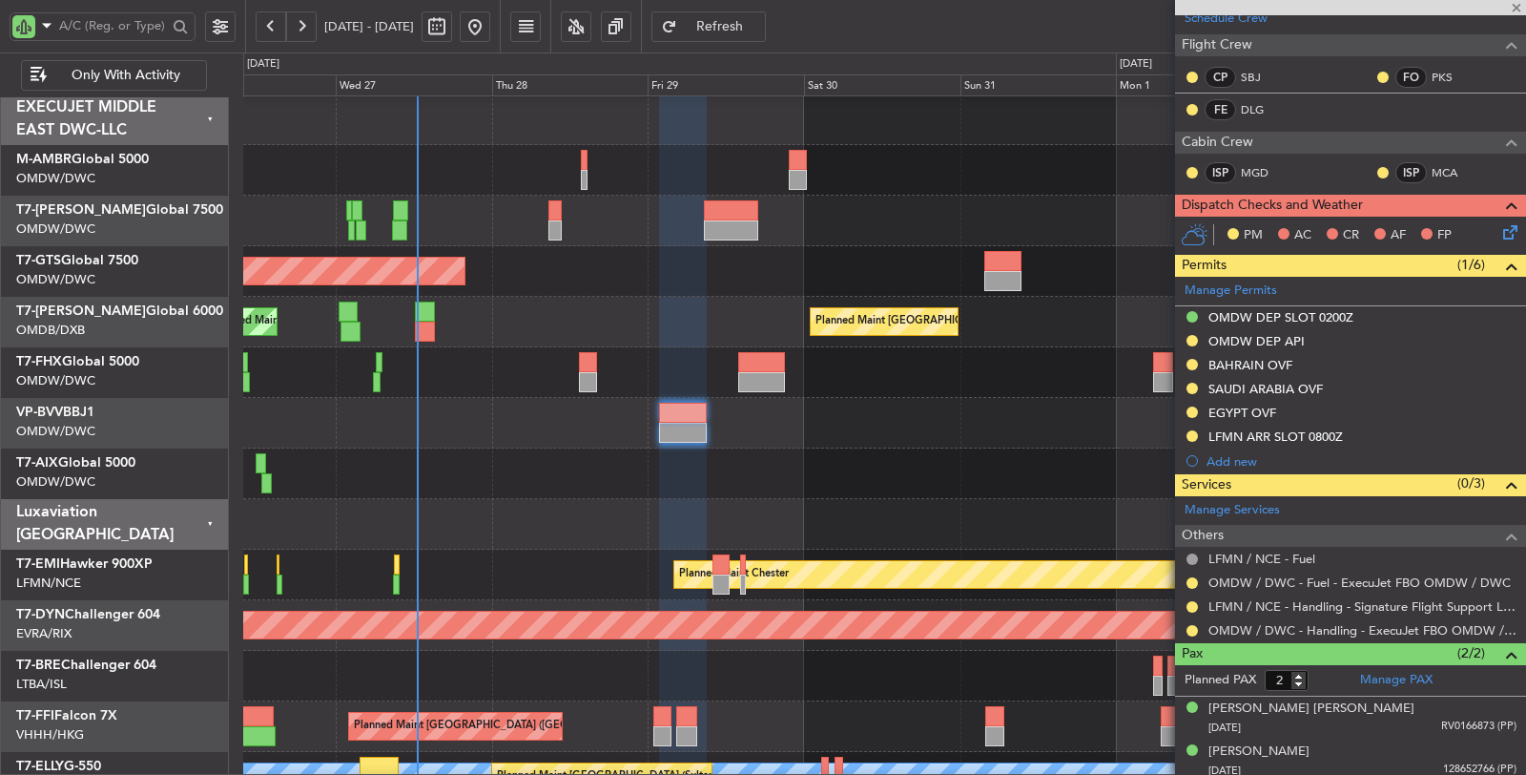
type input "+00:40"
type input "6"
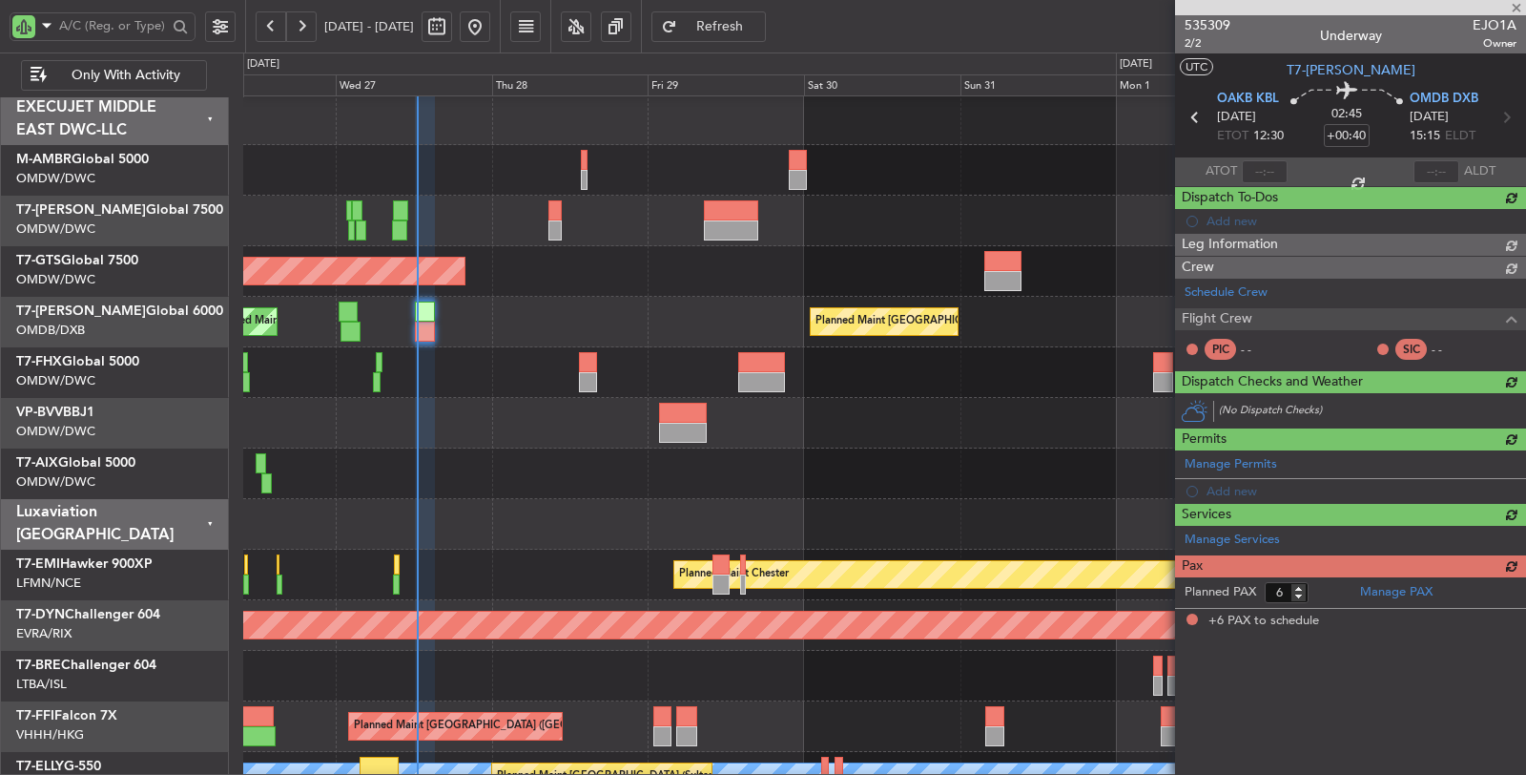
scroll to position [0, 0]
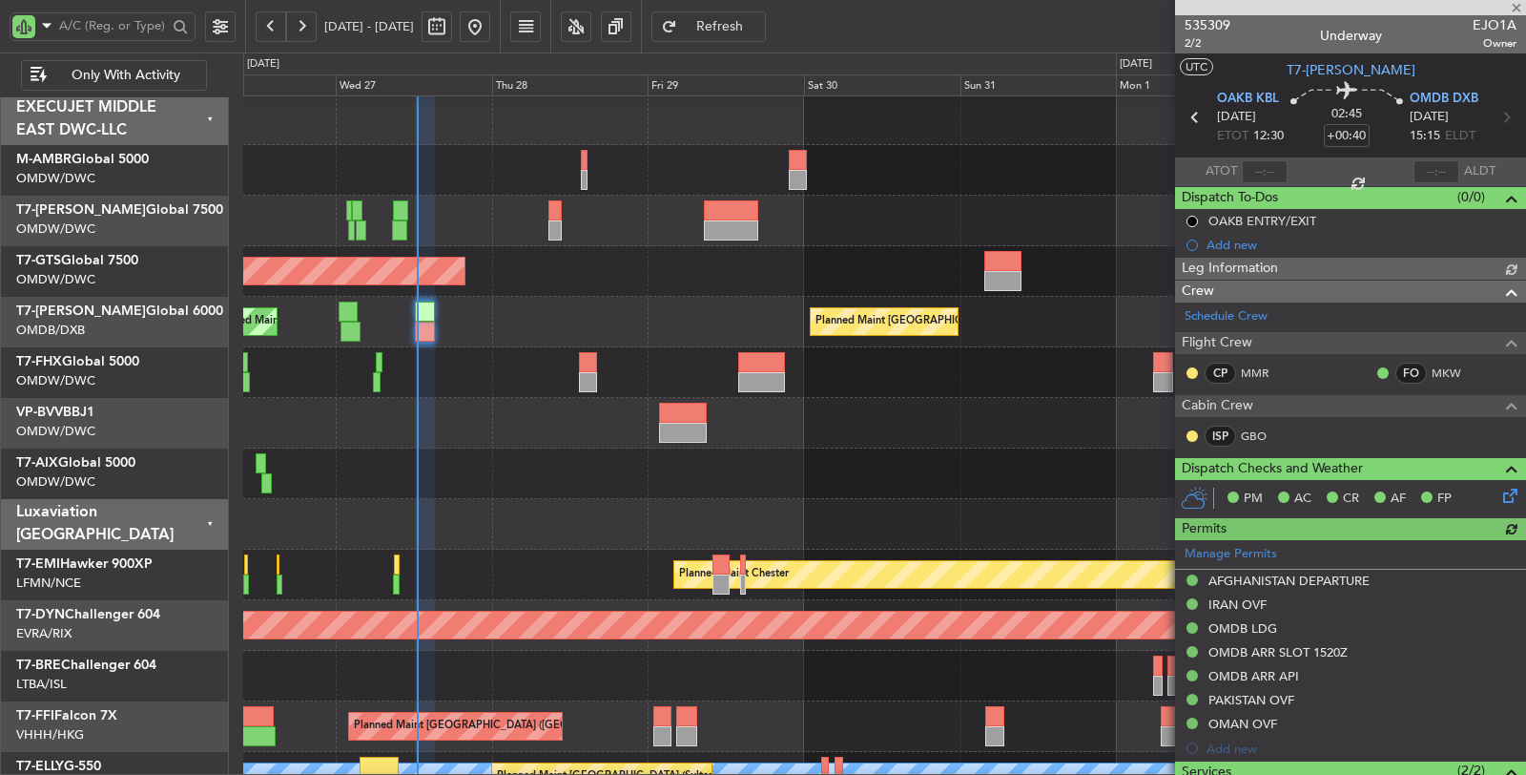
type input "[PERSON_NAME] ([PERSON_NAME])"
type input "7128"
type input "[PERSON_NAME] ([PERSON_NAME])"
type input "7128"
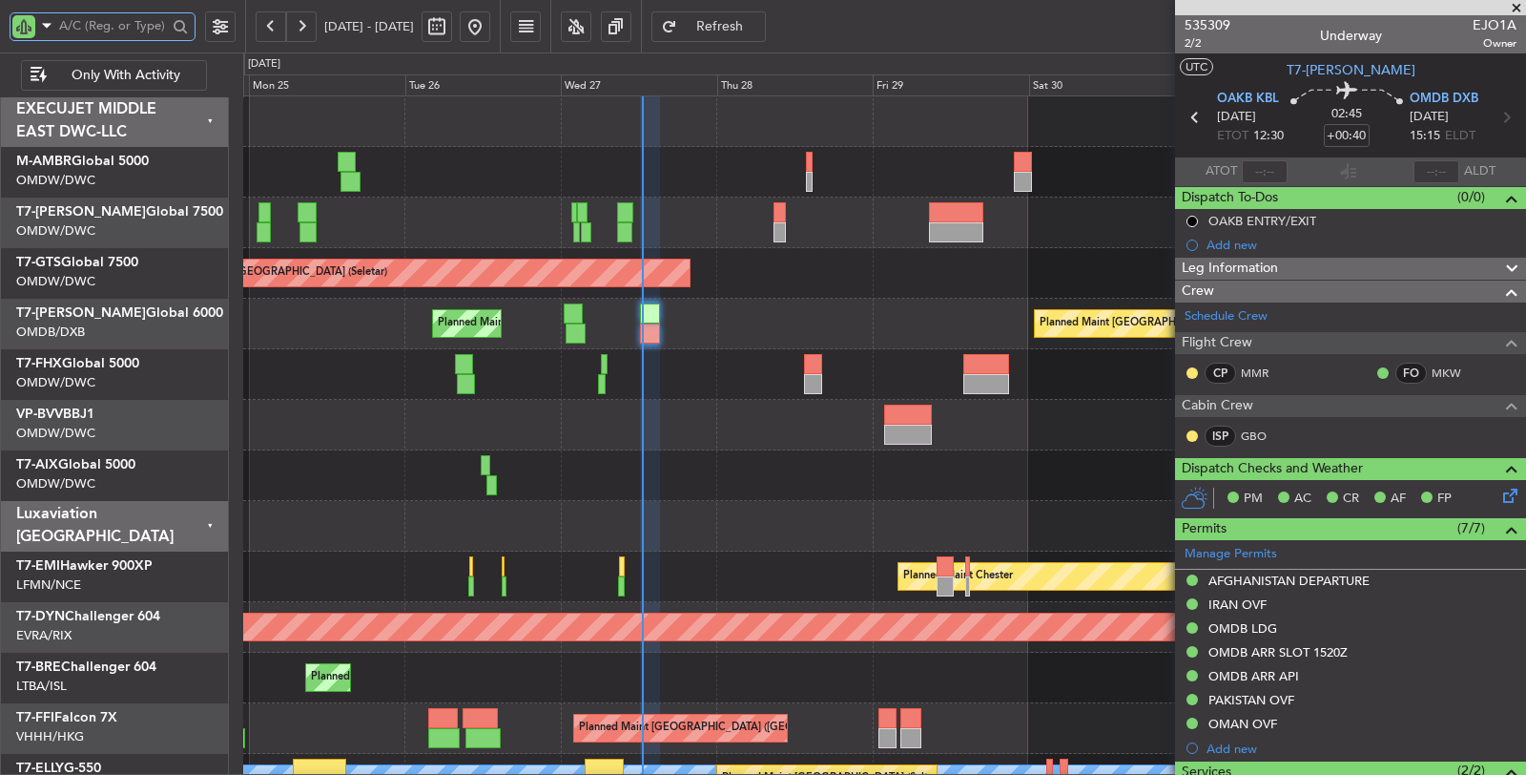
click at [550, 178] on div at bounding box center [884, 172] width 1282 height 51
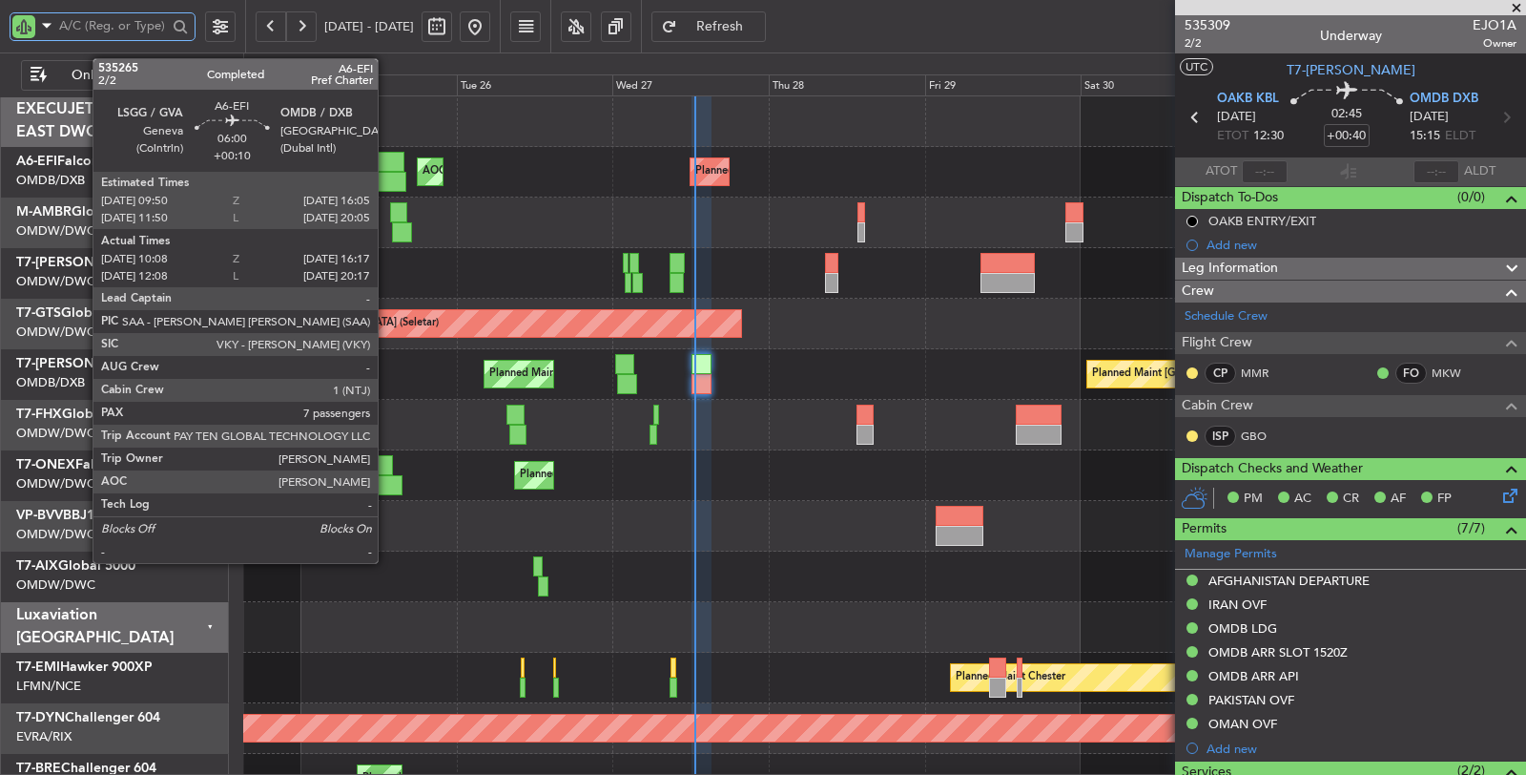
click at [387, 174] on div at bounding box center [385, 182] width 40 height 20
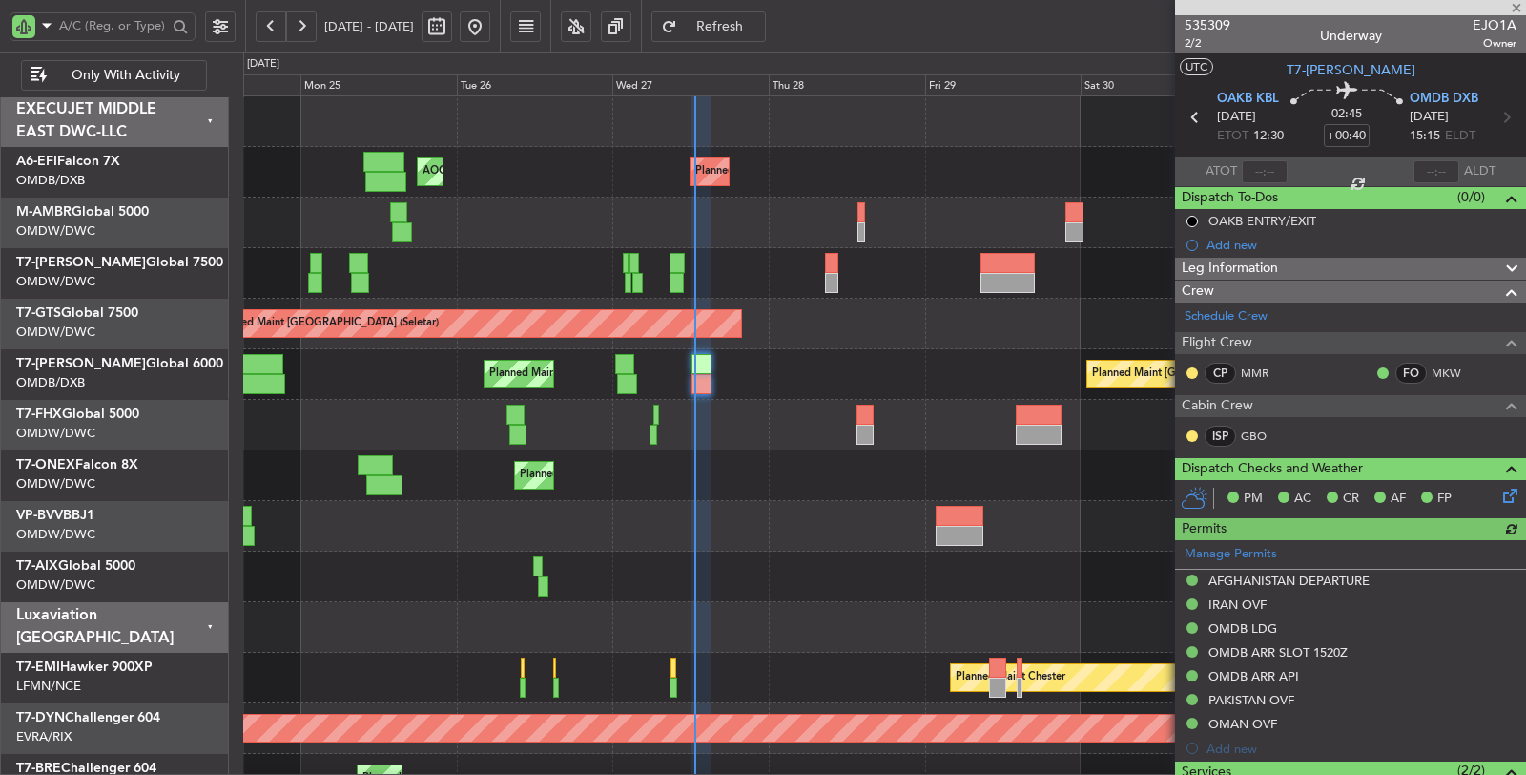
type input "[PERSON_NAME] ([PERSON_NAME])"
type input "7128"
type input "Rohit Roy (ROY)"
type input "7128"
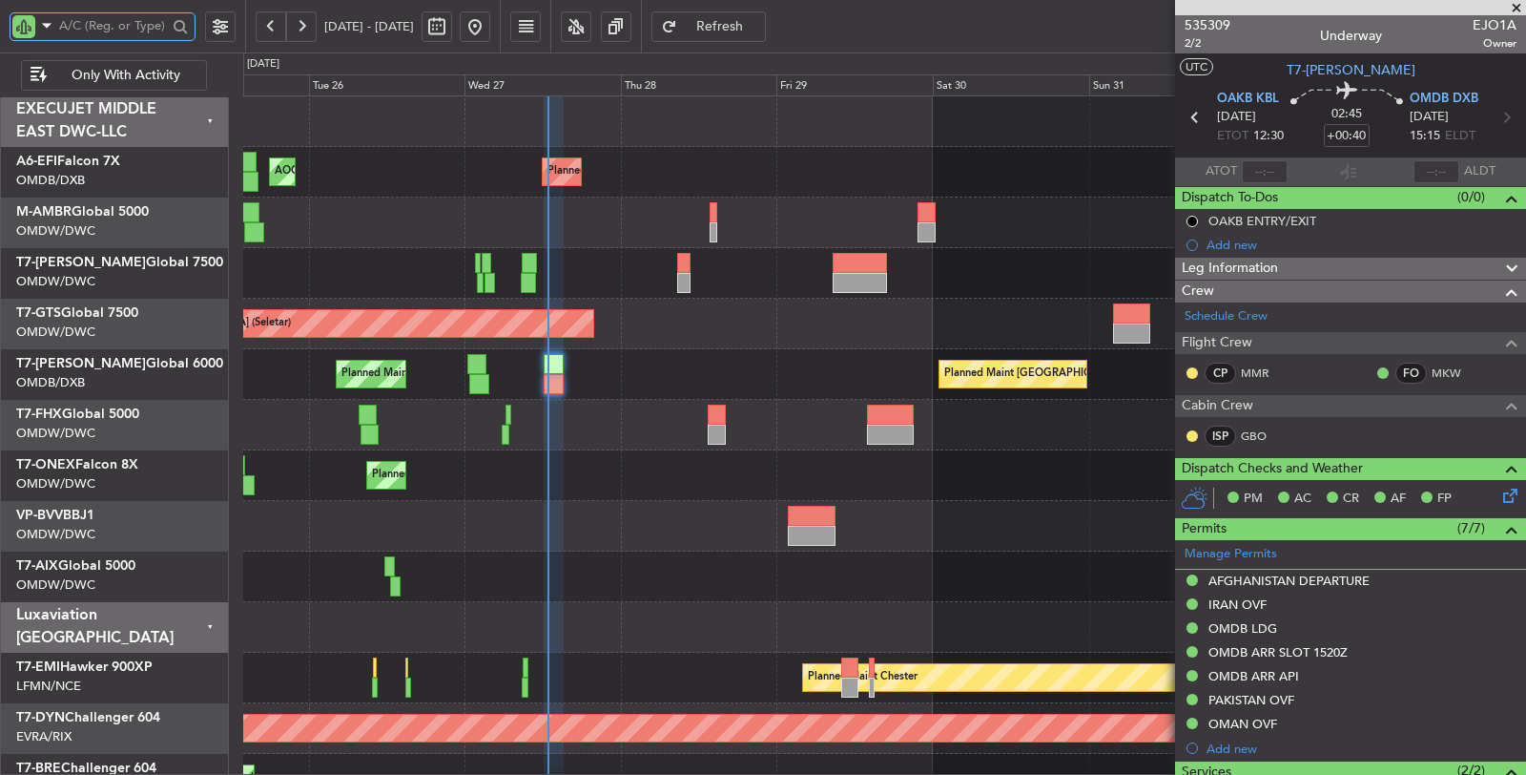
click at [569, 461] on div "Planned Maint Dubai (Al Maktoum Intl)" at bounding box center [884, 475] width 1283 height 51
type input "Rohit Roy (ROY)"
type input "7128"
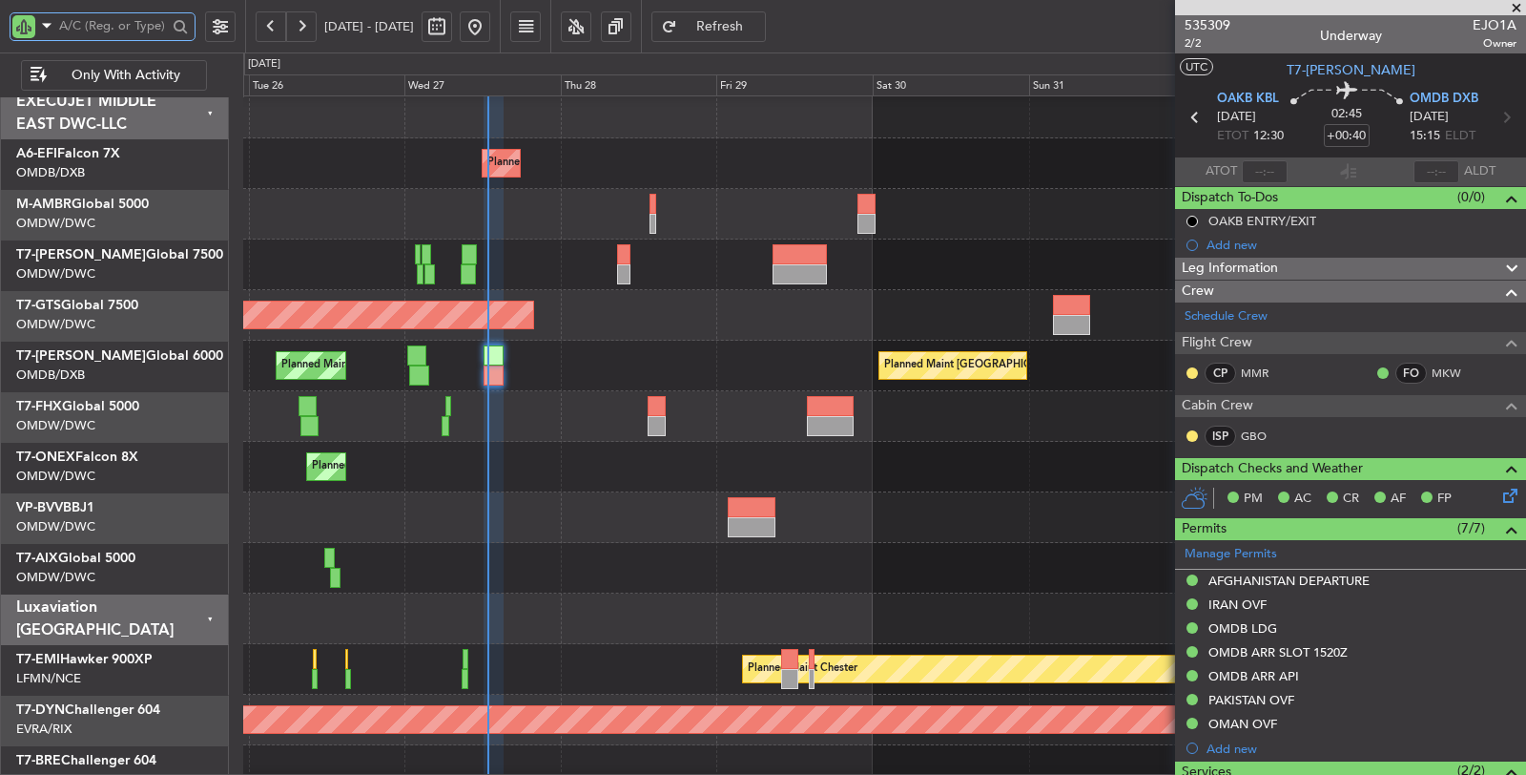
scroll to position [7, 0]
click at [648, 399] on div at bounding box center [657, 406] width 18 height 20
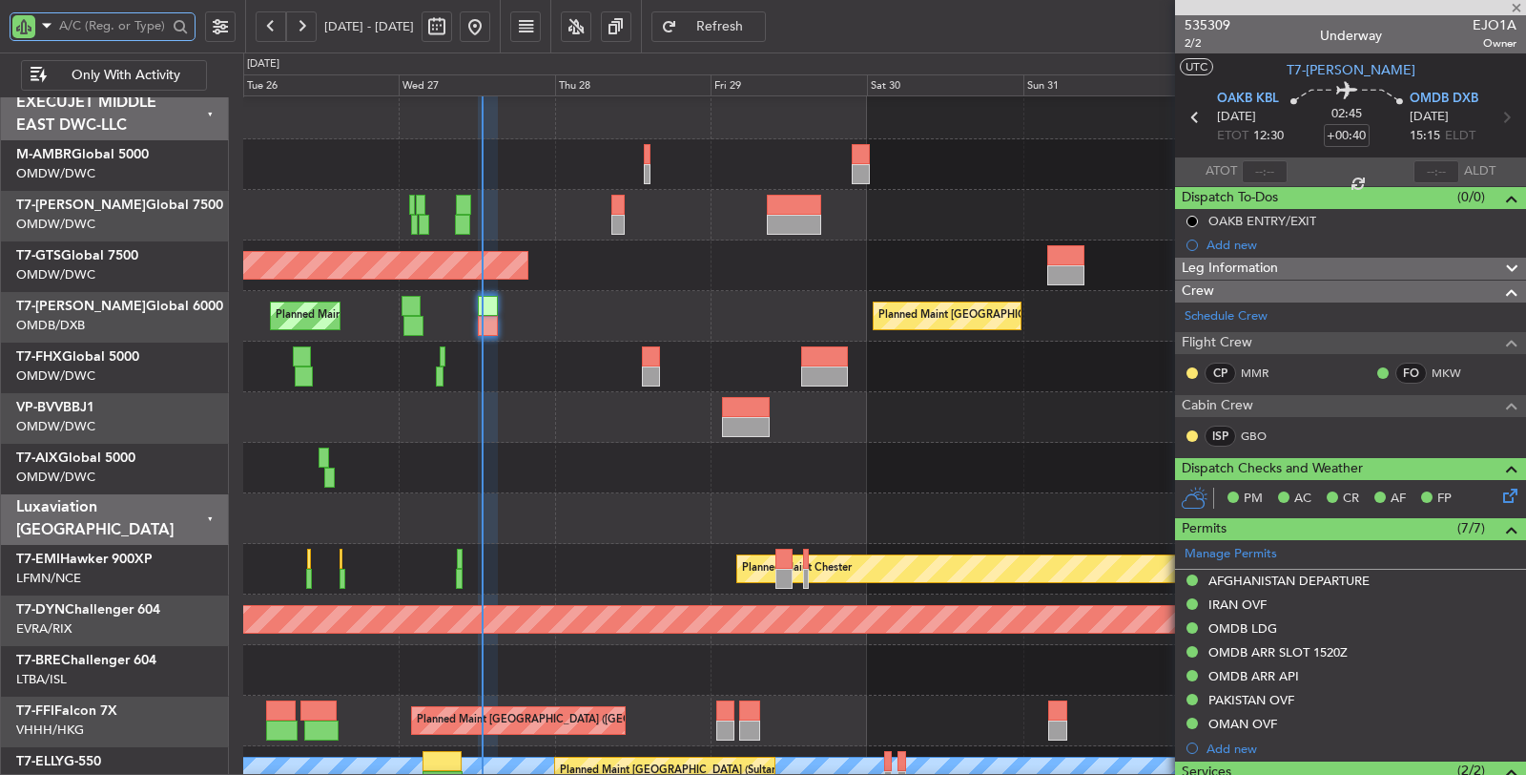
type input "+00:15"
type input "1"
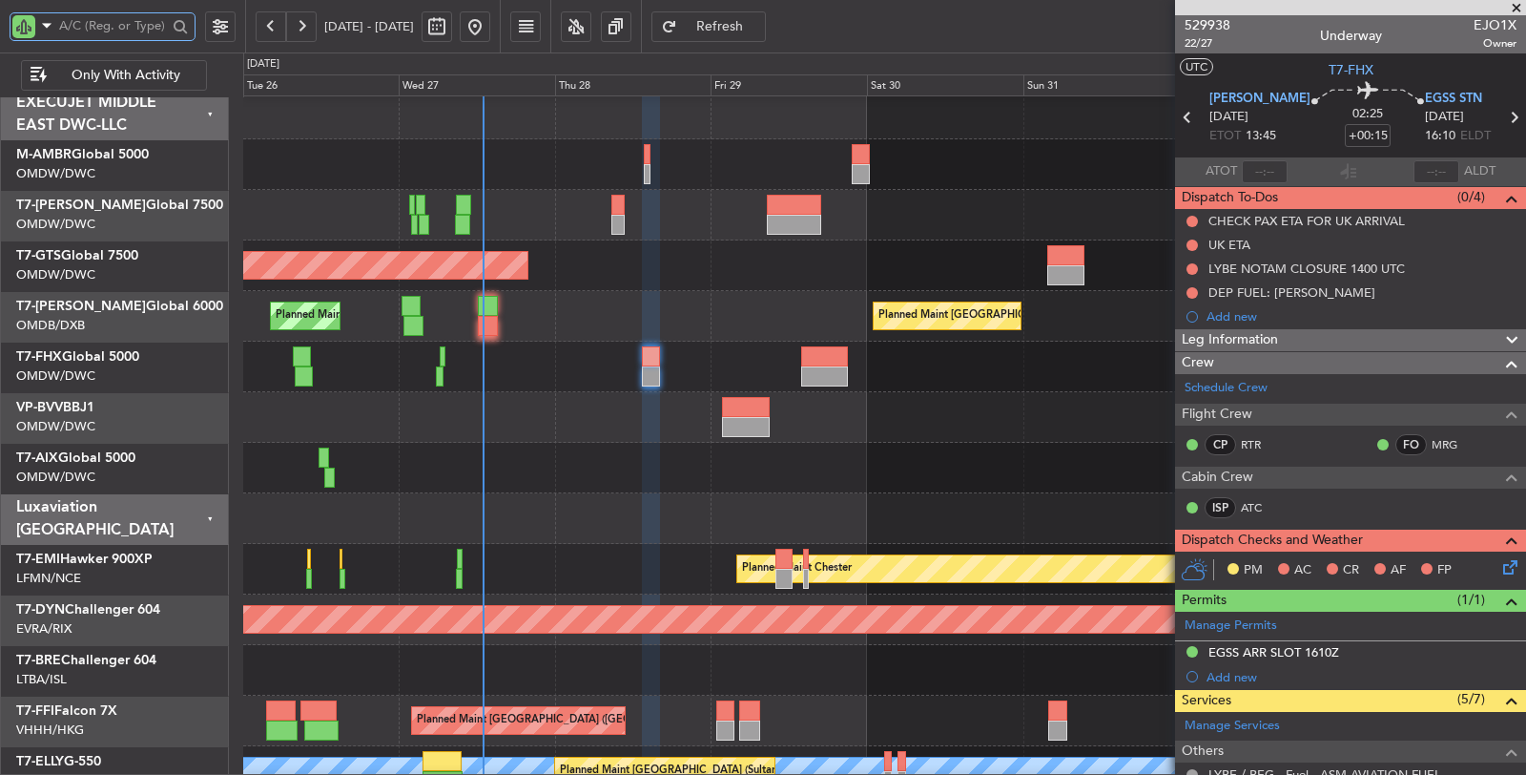
click at [589, 489] on div at bounding box center [884, 468] width 1283 height 51
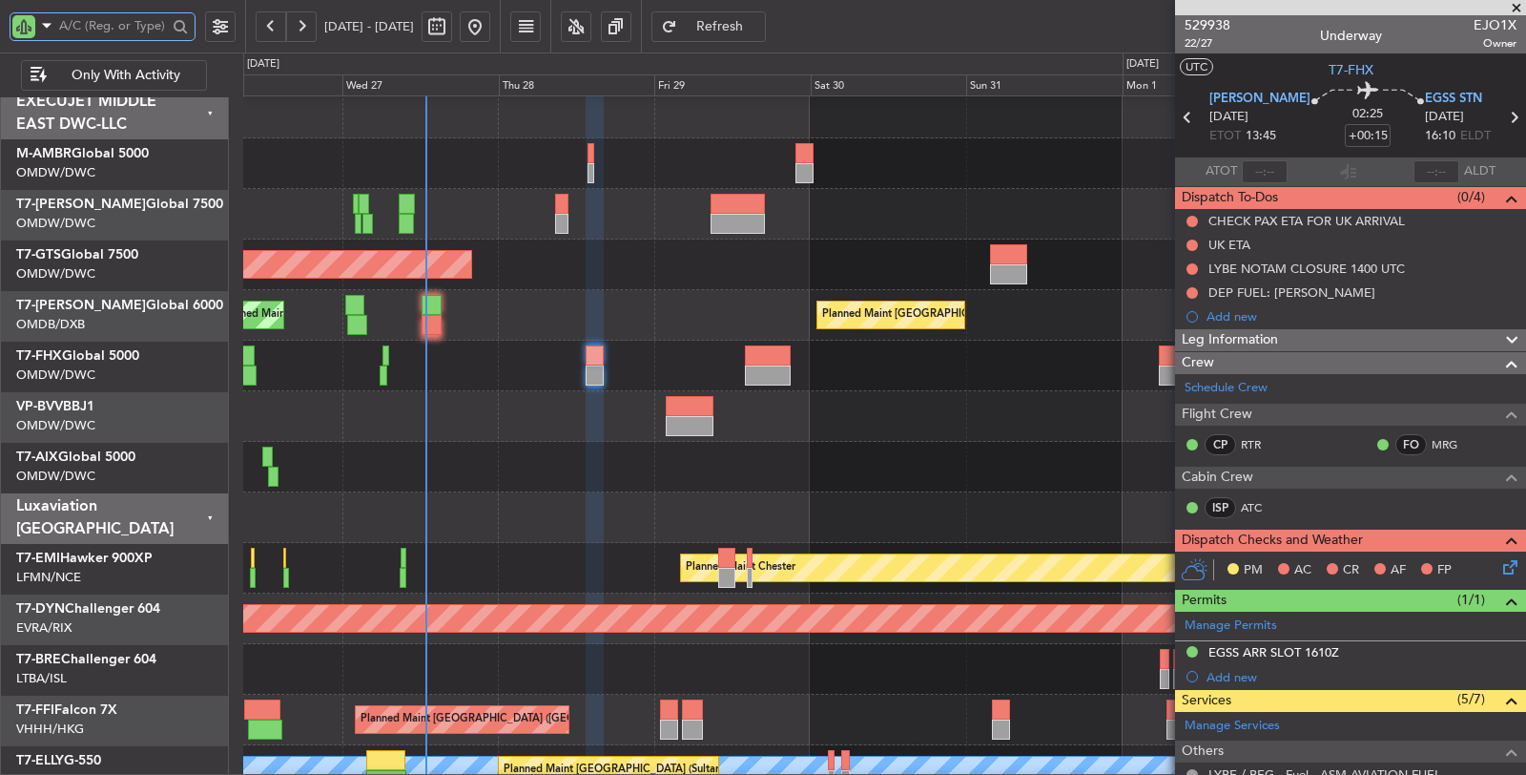
scroll to position [2, 0]
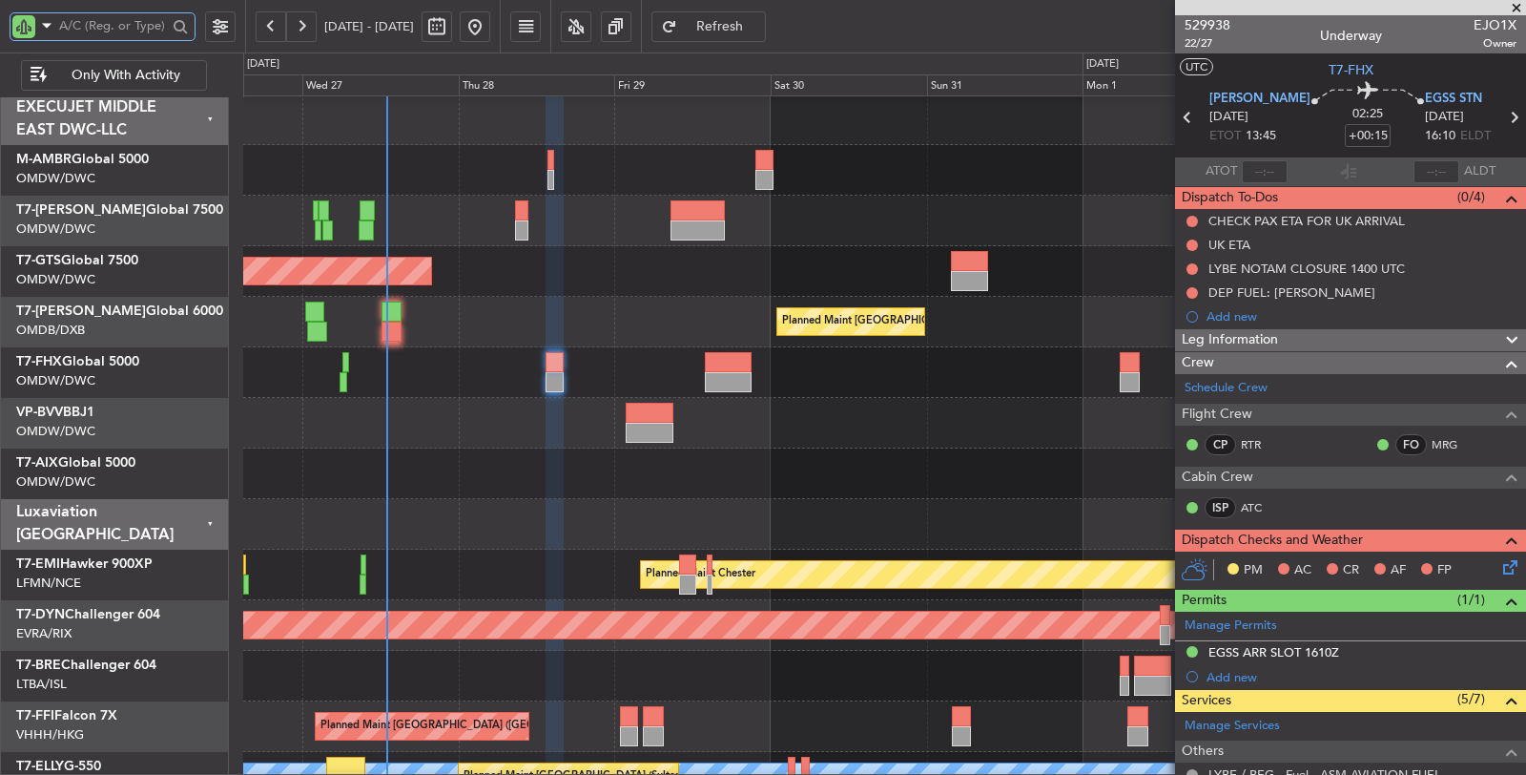
click at [928, 456] on div at bounding box center [884, 473] width 1283 height 51
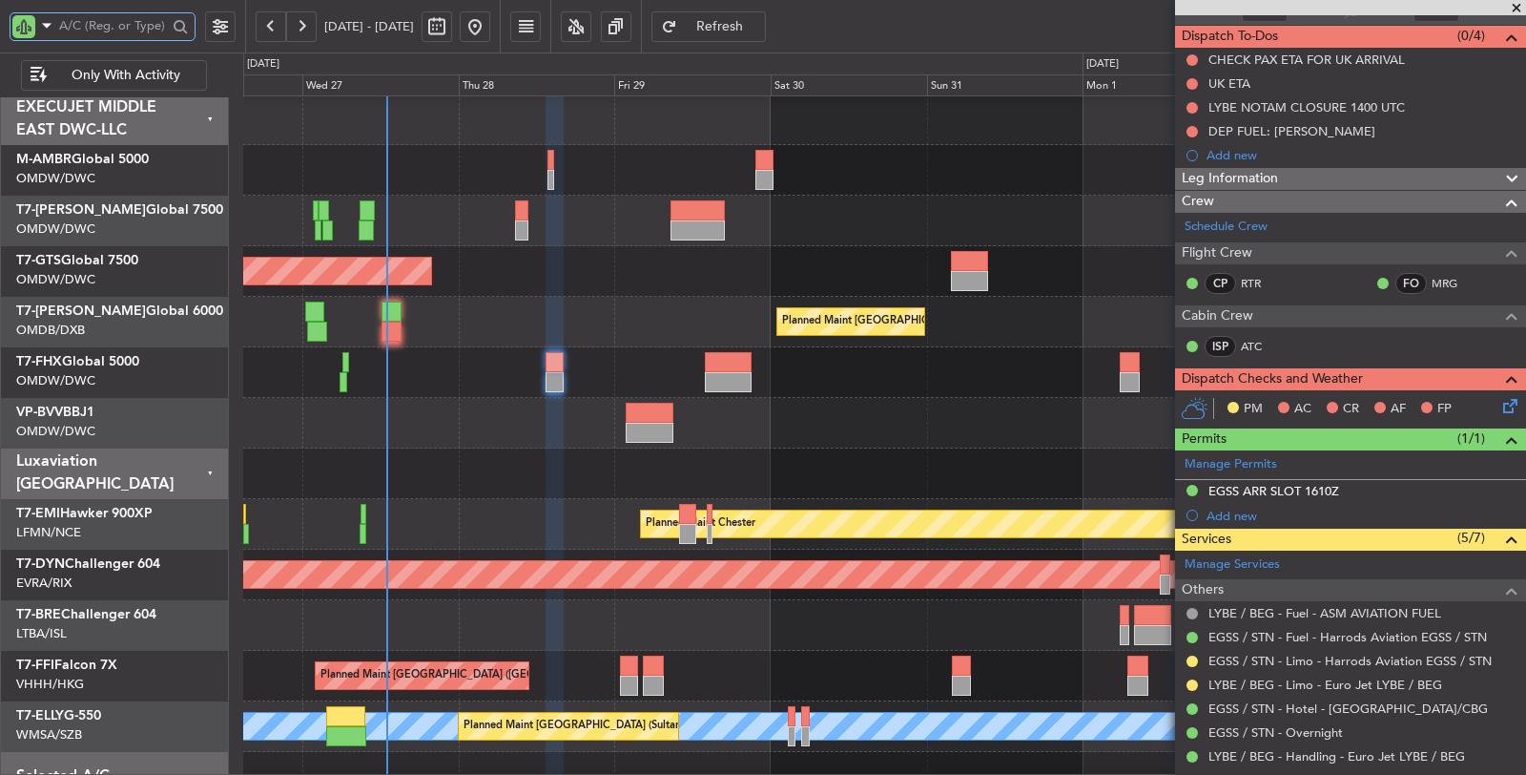
scroll to position [212, 0]
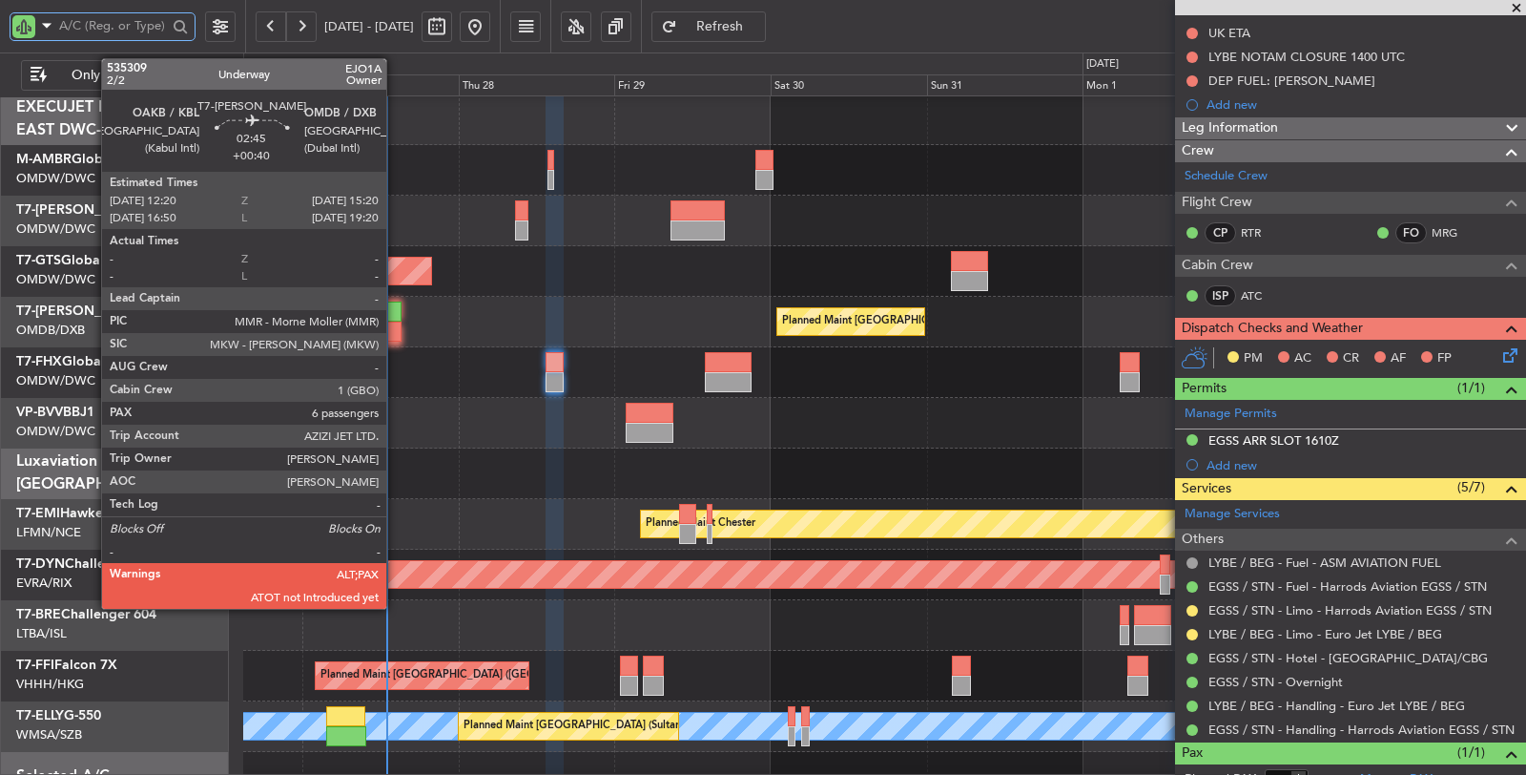
click at [396, 321] on div at bounding box center [392, 331] width 20 height 20
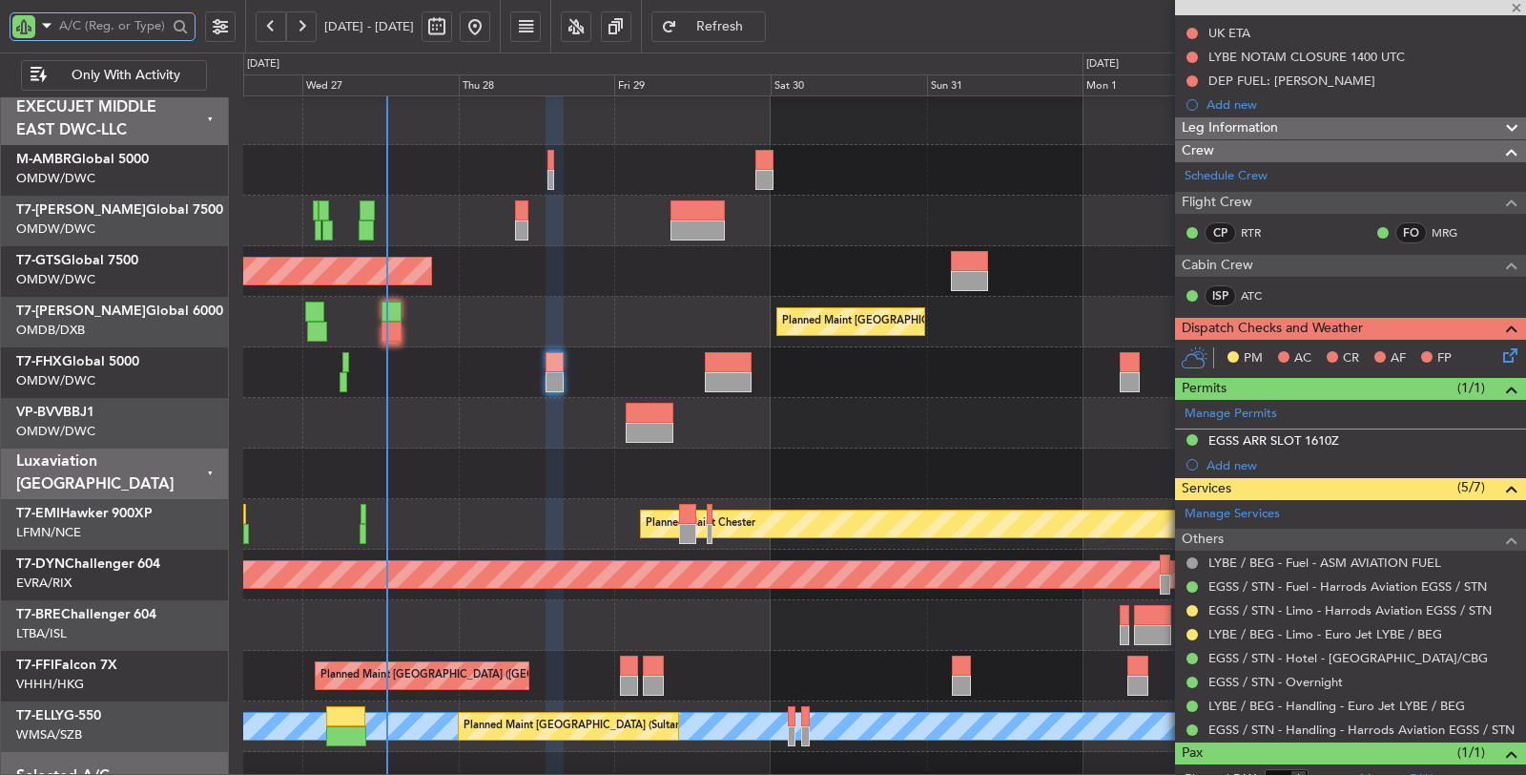
type input "+00:40"
type input "6"
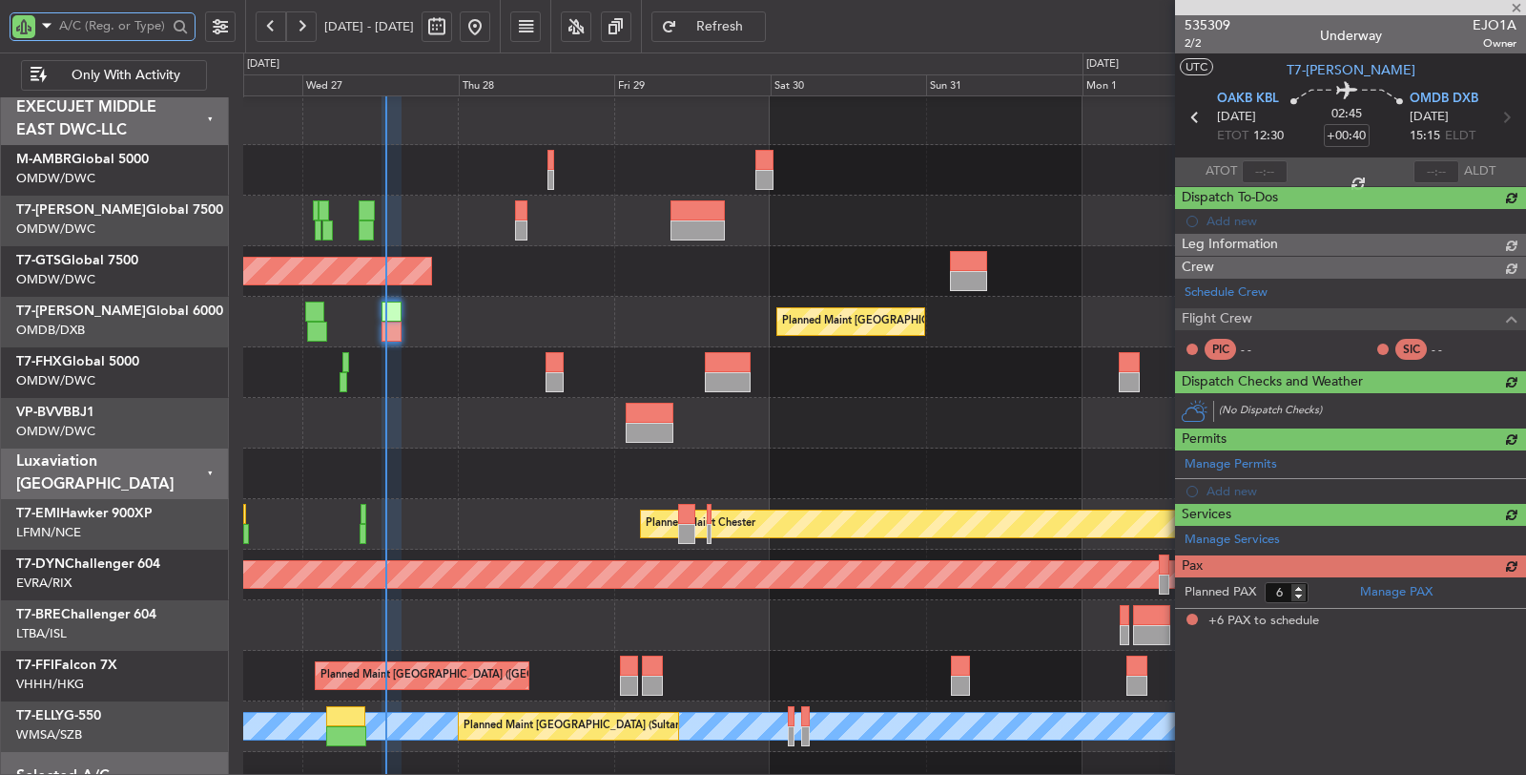
scroll to position [0, 0]
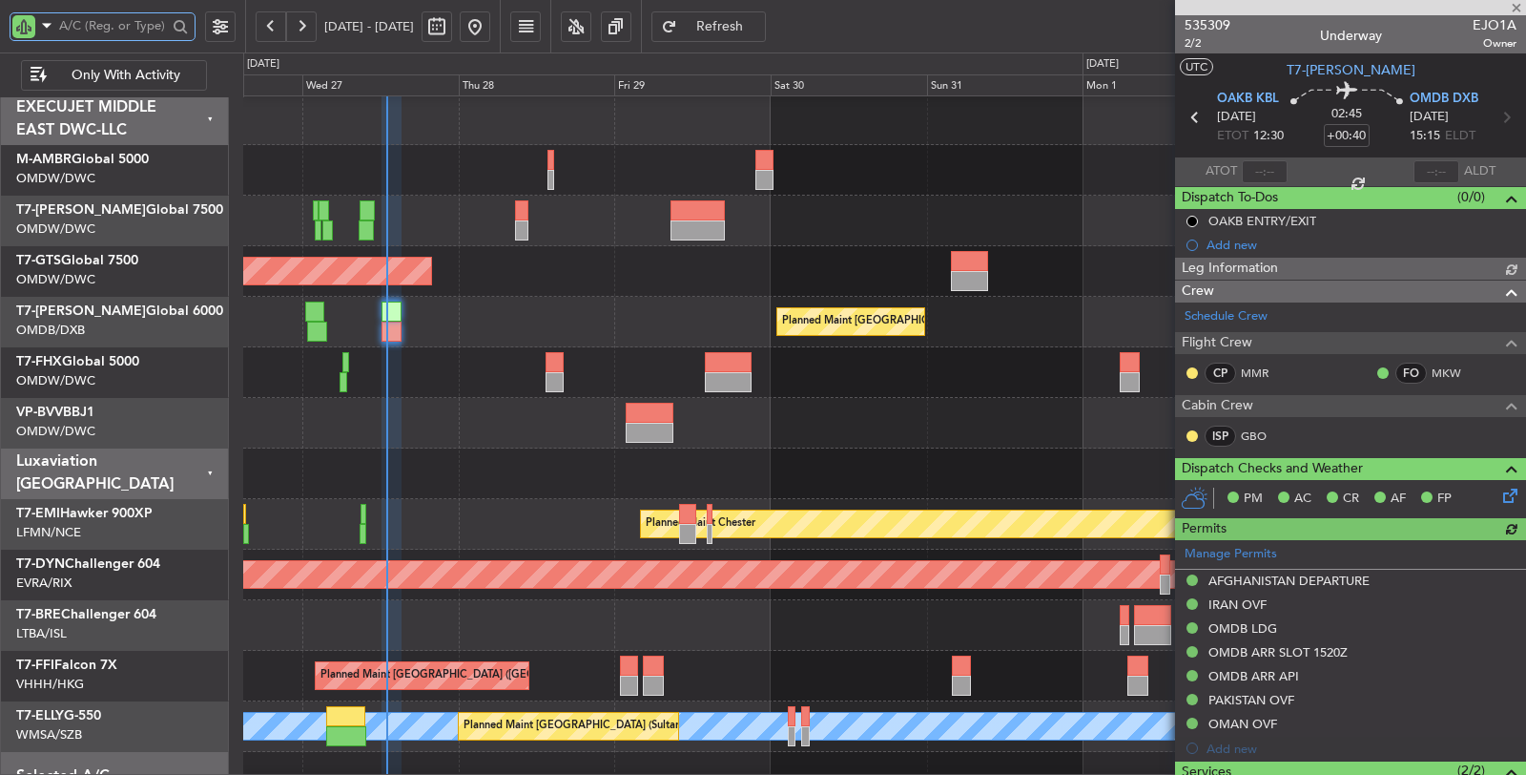
type input "Rohit Roy (ROY)"
type input "7128"
click at [1256, 169] on input "text" at bounding box center [1265, 171] width 46 height 23
type input "12:51"
click at [528, 485] on div at bounding box center [884, 473] width 1283 height 51
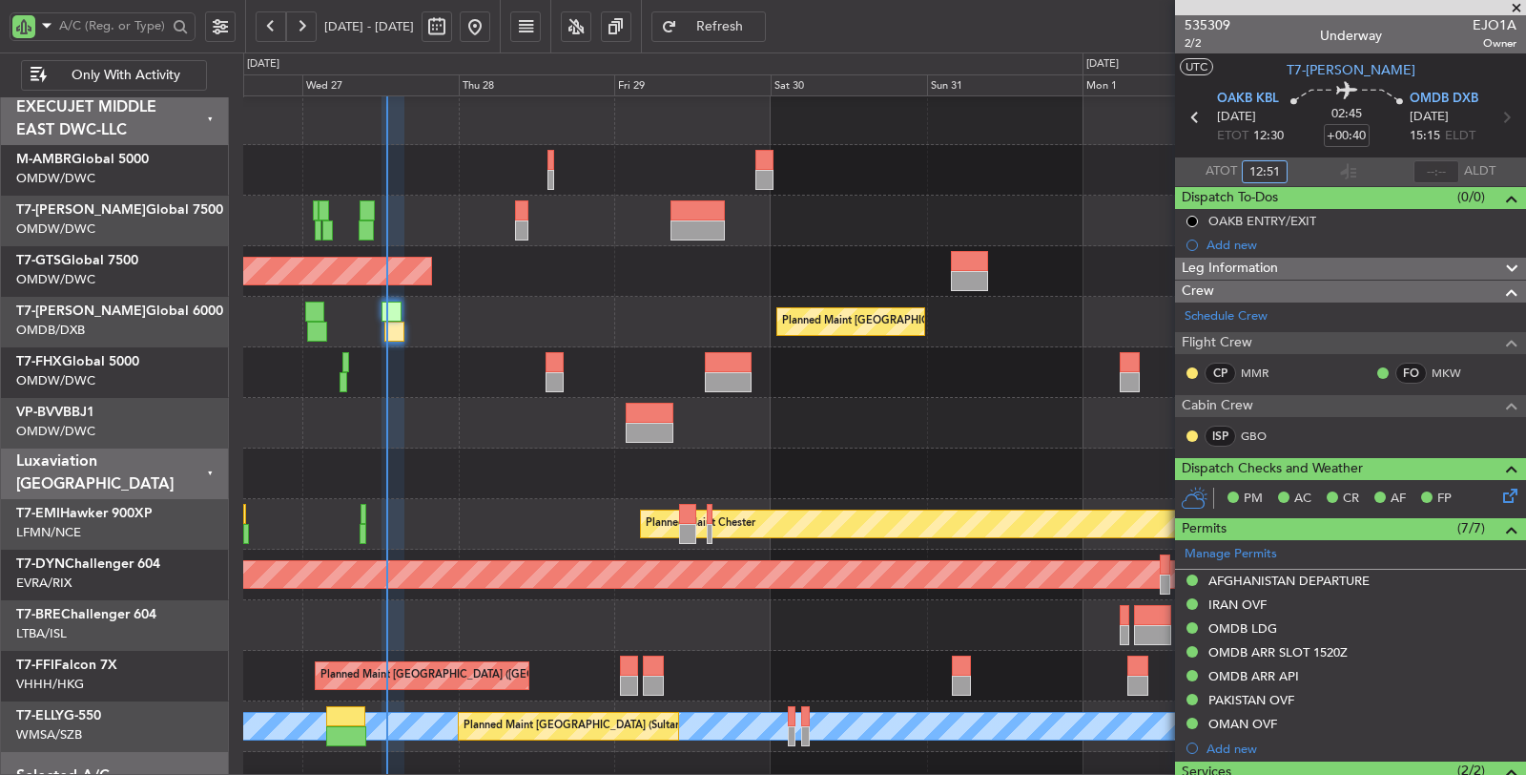
click at [537, 474] on div at bounding box center [884, 473] width 1283 height 51
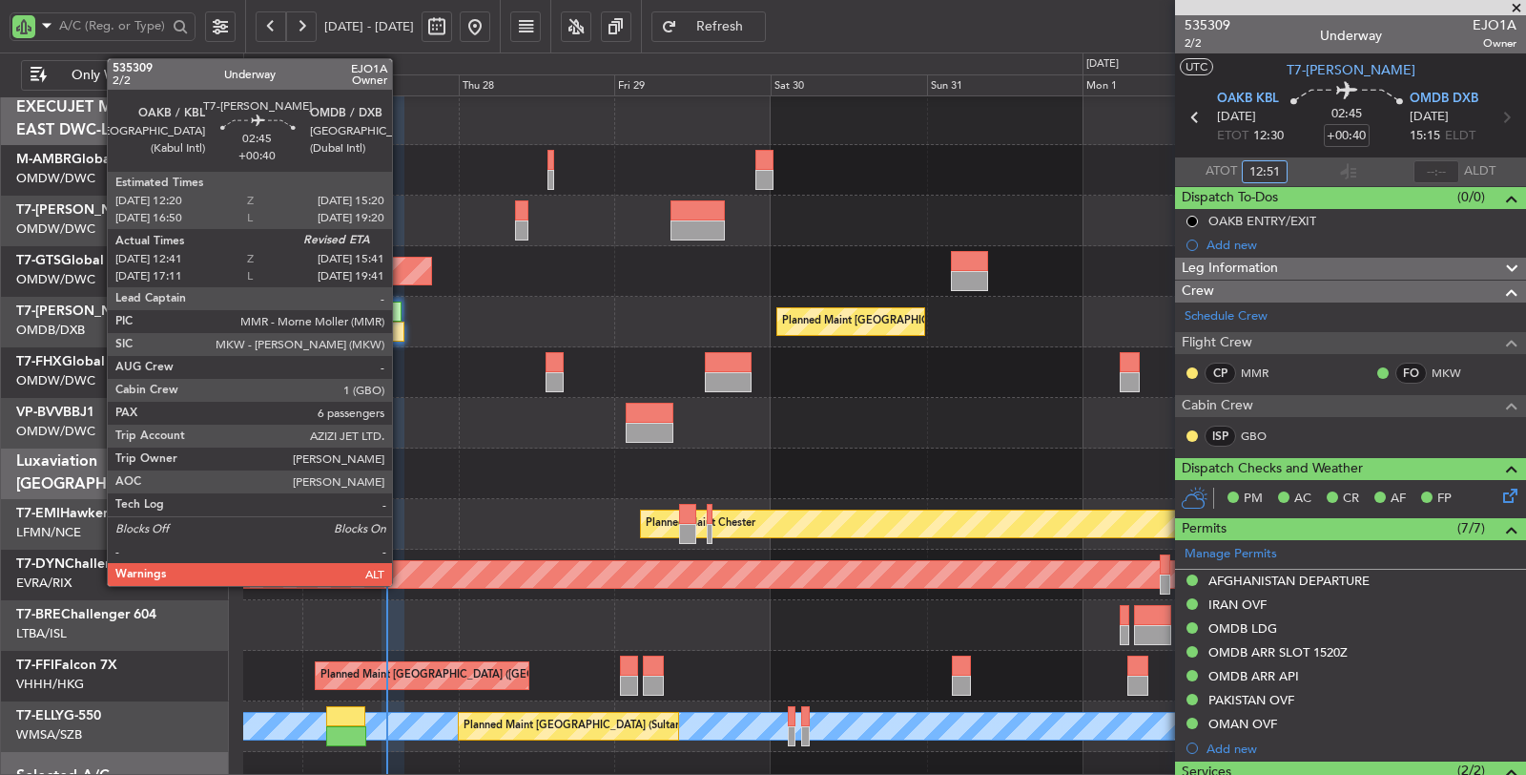
click at [398, 335] on div at bounding box center [394, 331] width 20 height 20
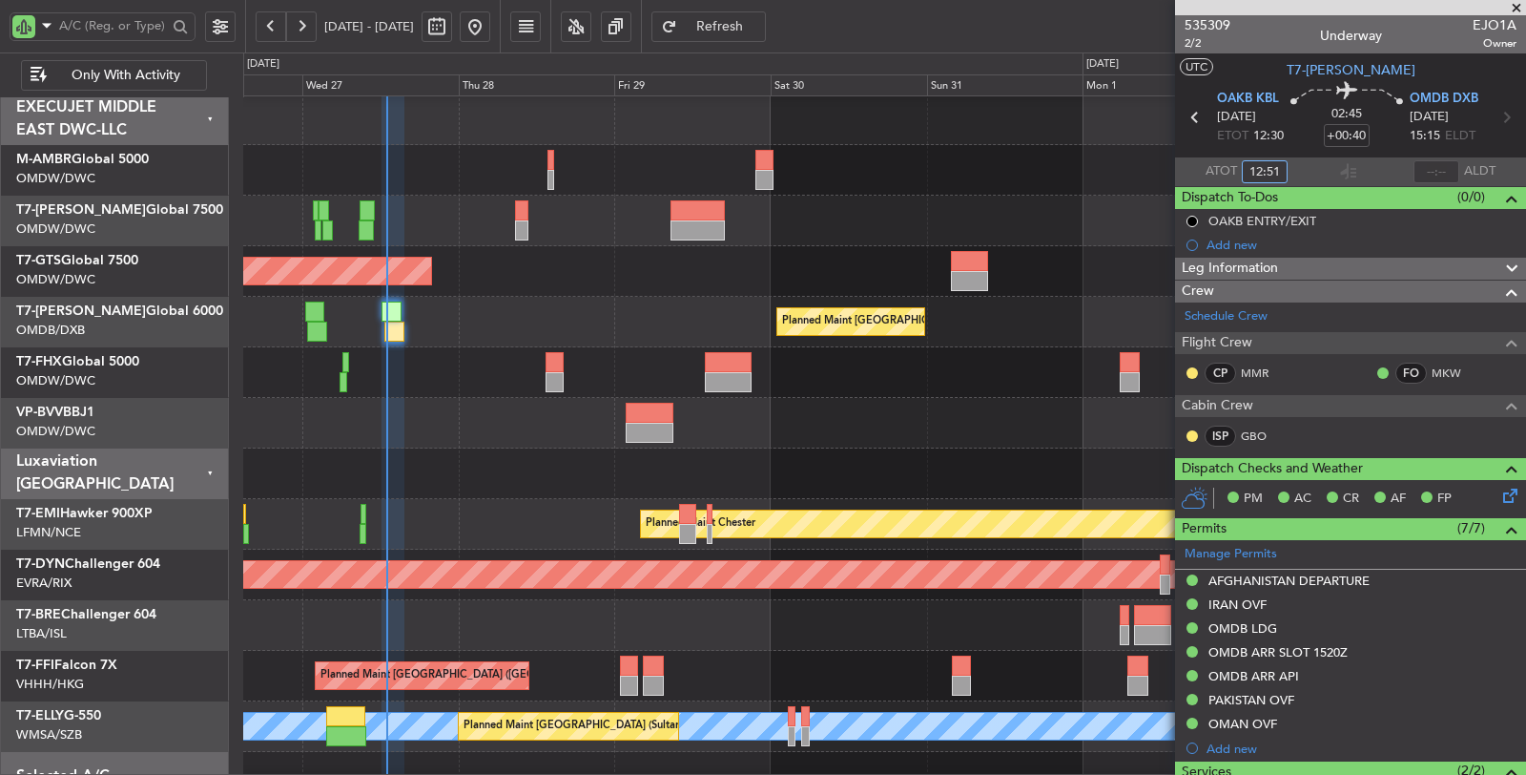
click at [540, 307] on div "Planned Maint Dubai (Dubai Intl) Planned Maint Dubai (Dubai Intl)" at bounding box center [884, 322] width 1283 height 51
type input "Rohit Roy (ROY)"
type input "7128"
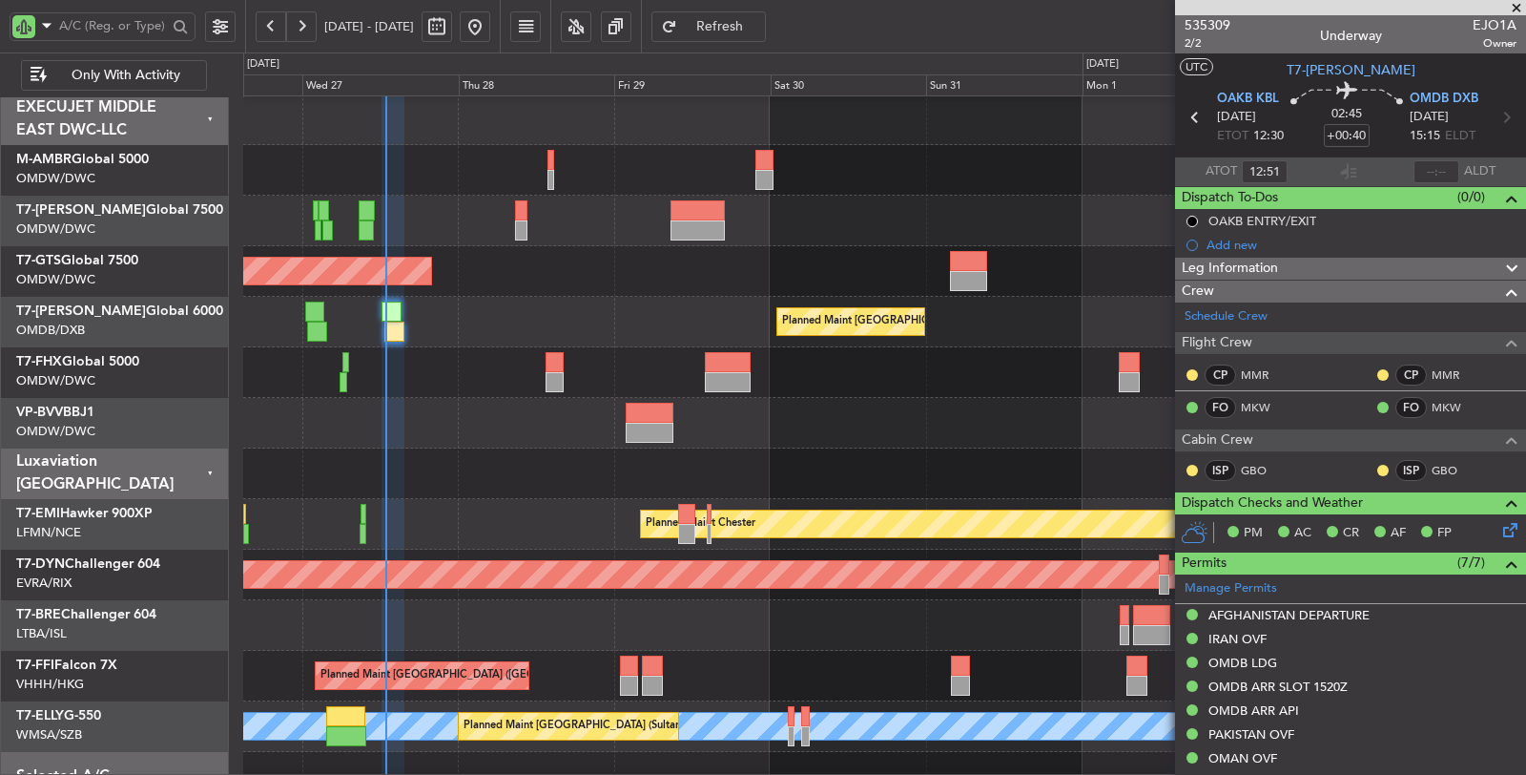
click at [563, 479] on div at bounding box center [884, 473] width 1282 height 51
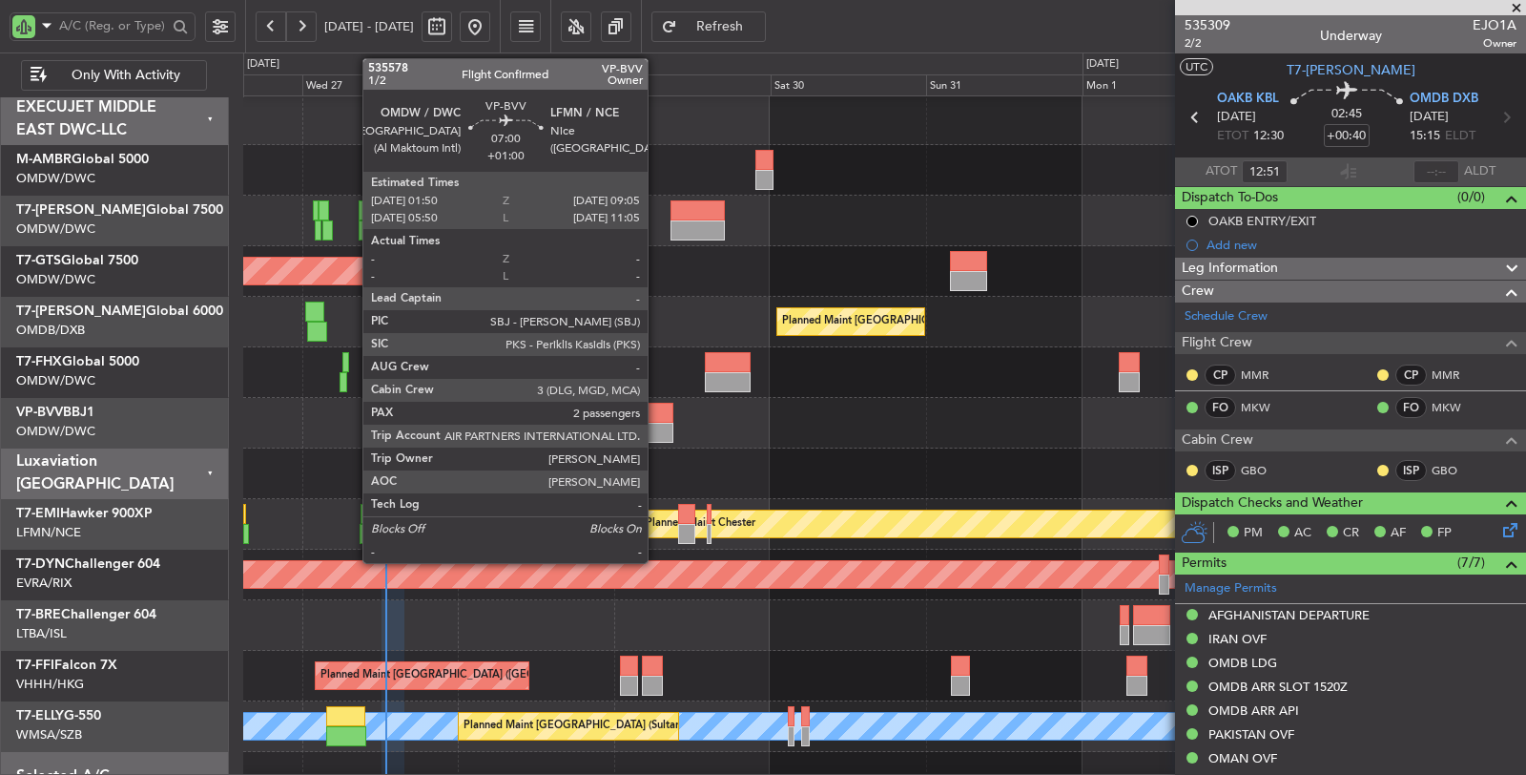
click at [657, 431] on div at bounding box center [650, 433] width 48 height 20
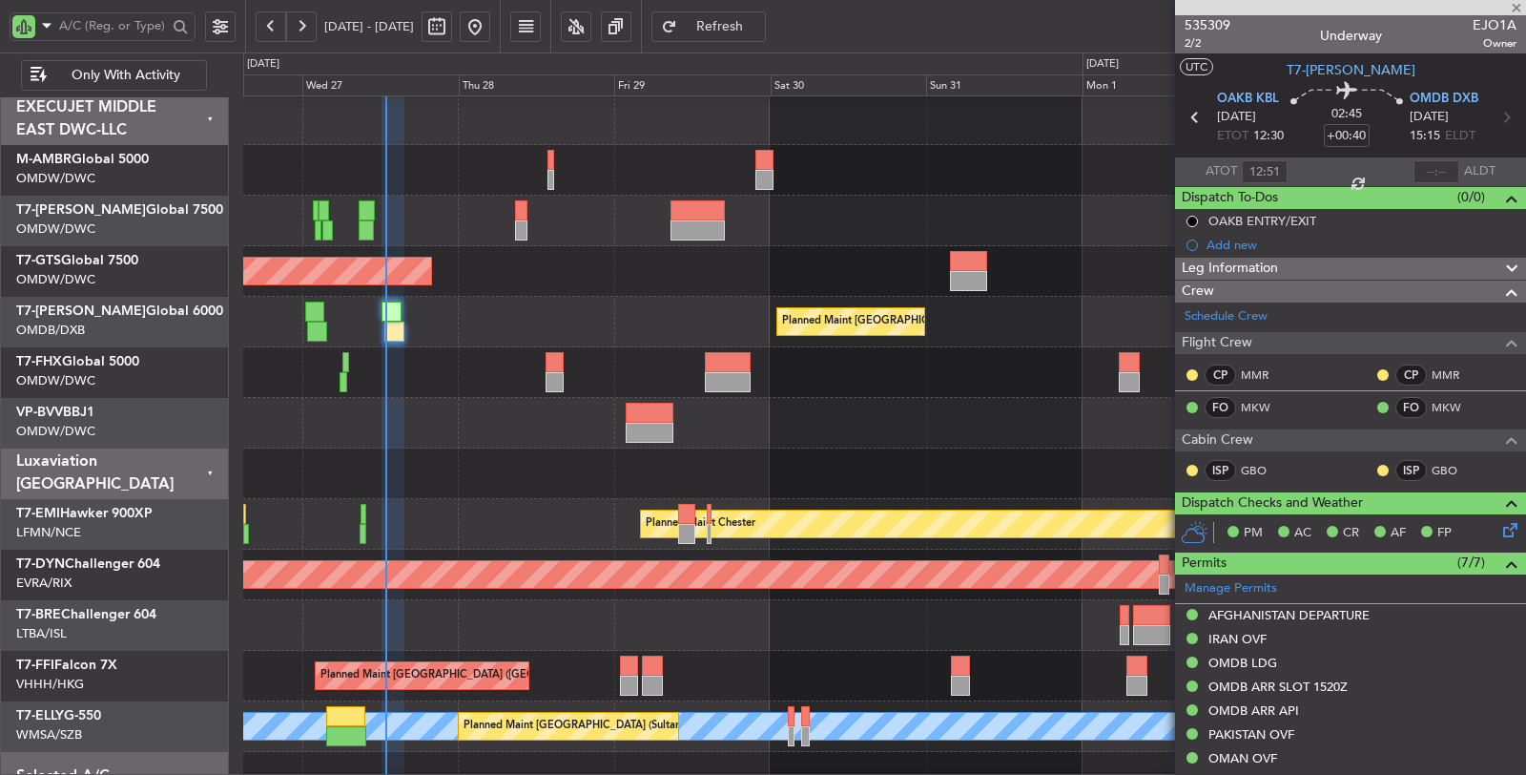
type input "+01:00"
type input "2"
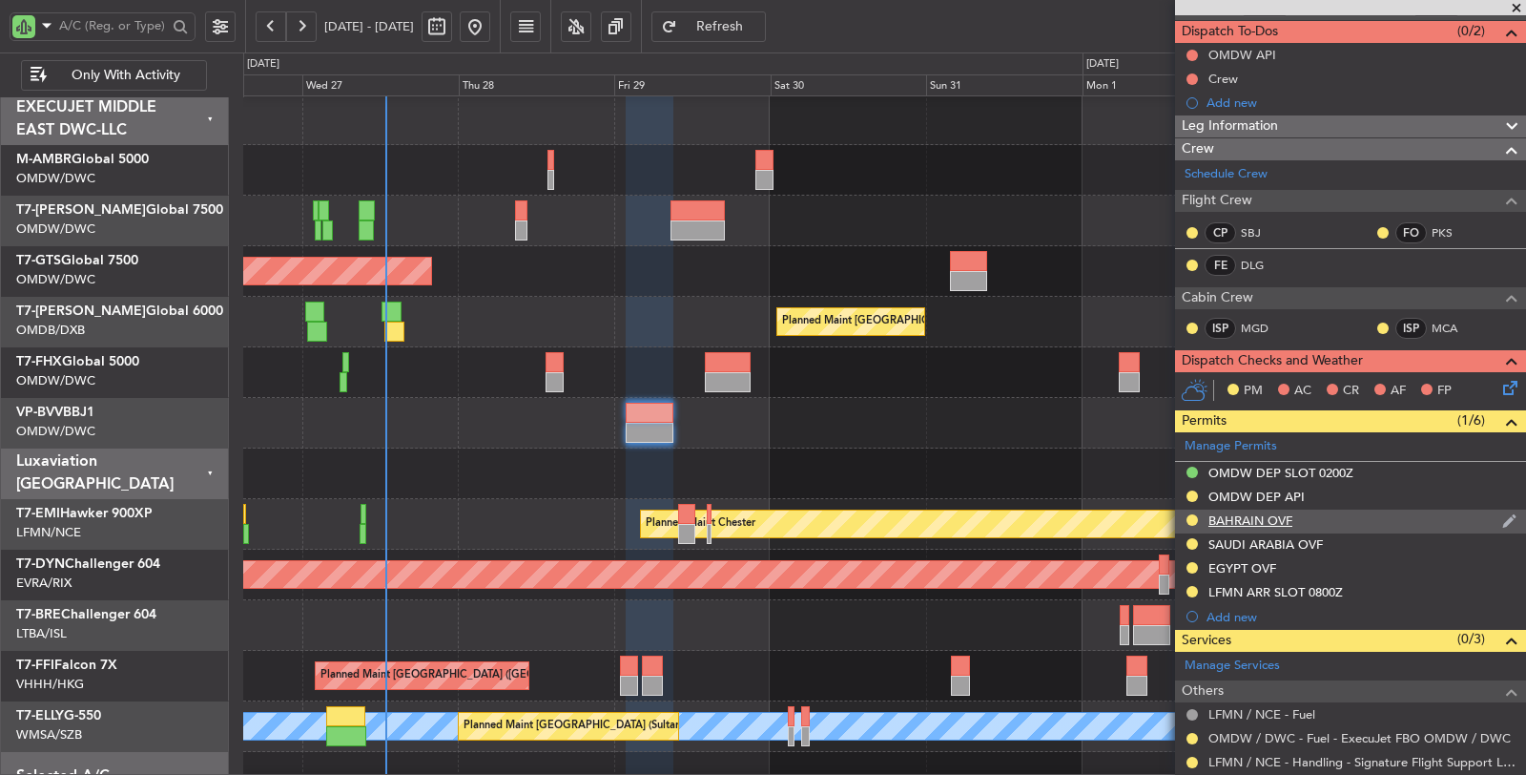
scroll to position [106, 0]
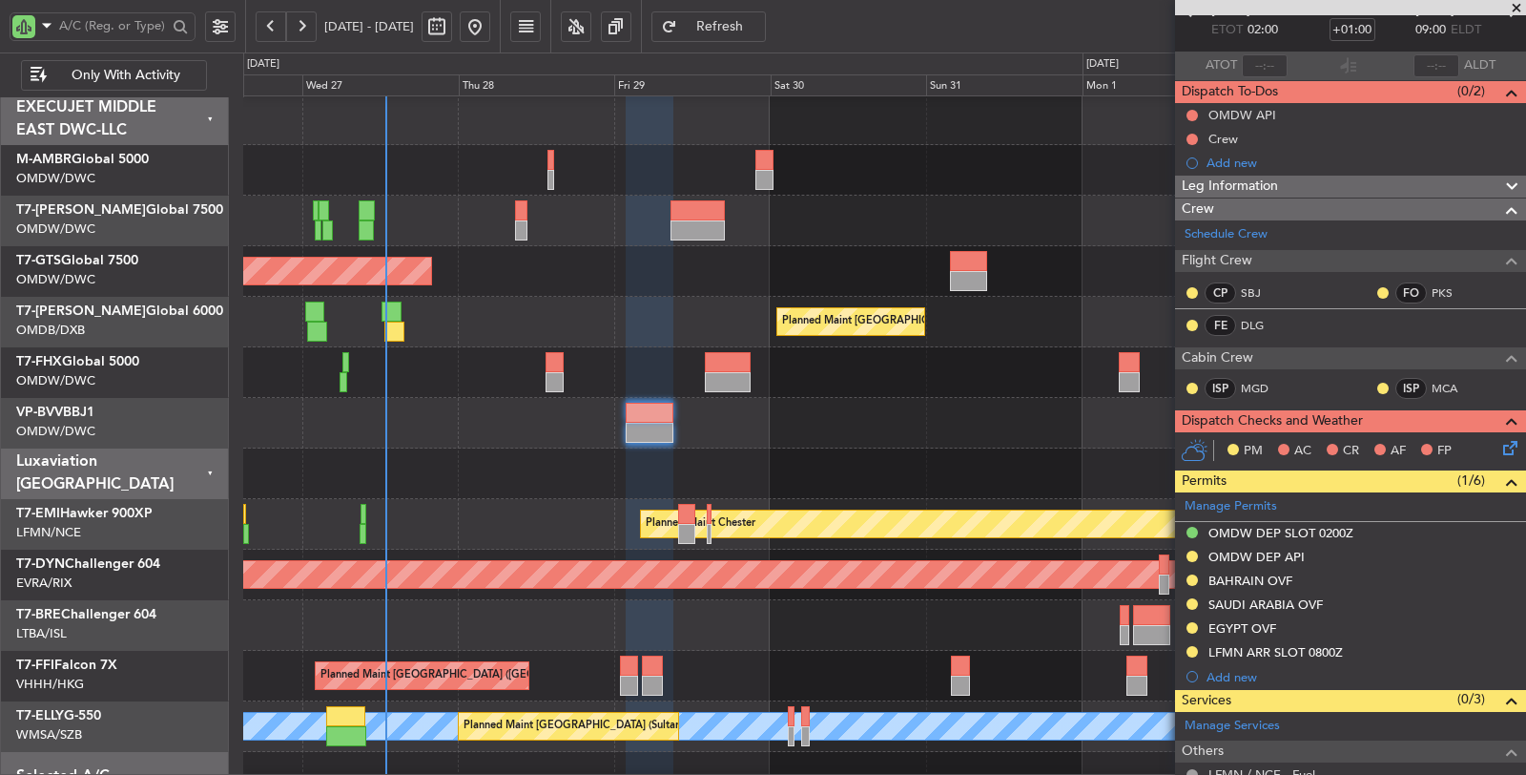
click at [485, 486] on div at bounding box center [884, 473] width 1282 height 51
click at [507, 467] on div at bounding box center [884, 473] width 1283 height 51
click at [635, 309] on div "Planned Maint Dubai (Dubai Intl) Planned Maint Dubai (Dubai Intl)" at bounding box center [884, 322] width 1283 height 51
click at [131, 25] on input "text" at bounding box center [113, 25] width 108 height 29
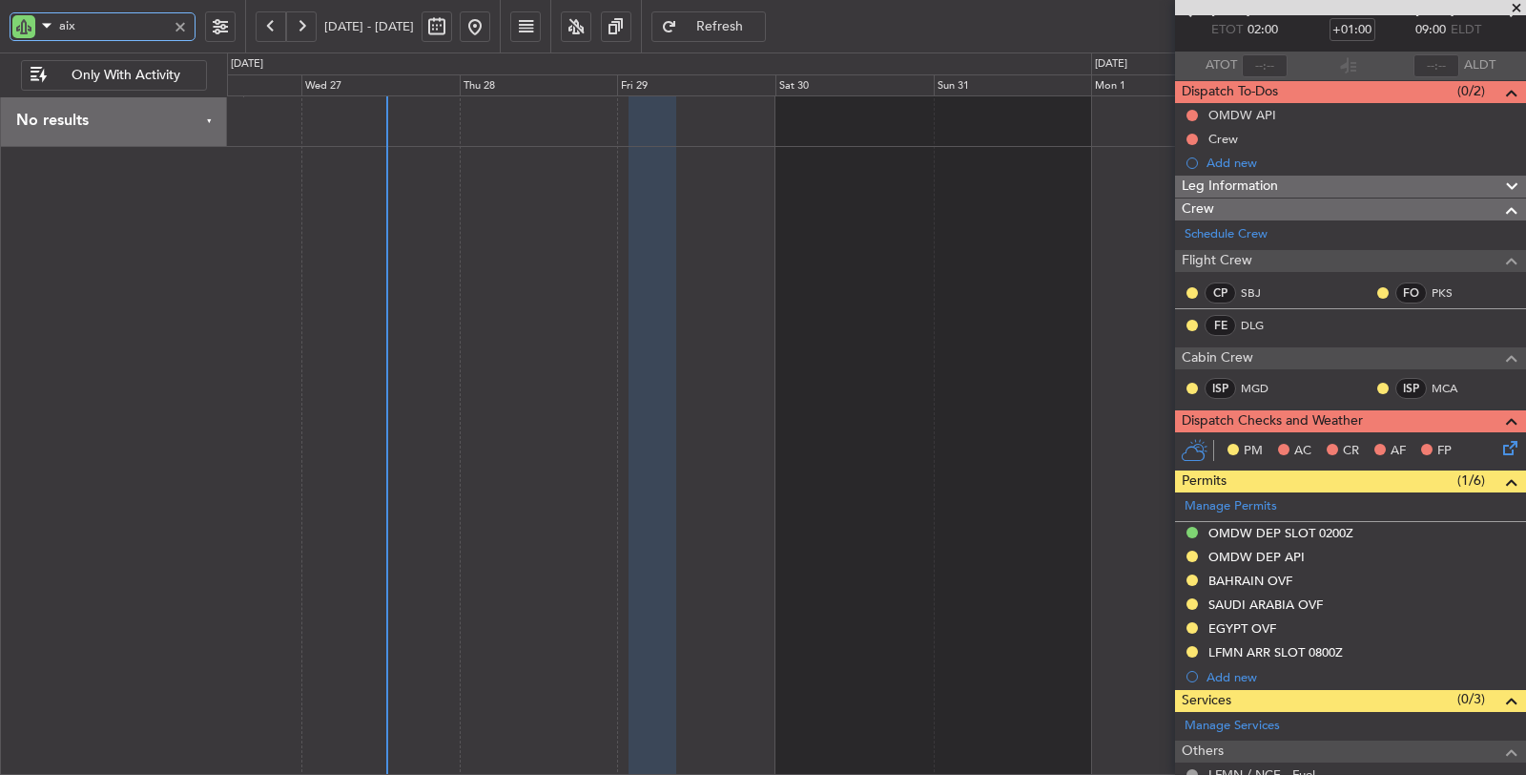
click at [670, 212] on div at bounding box center [877, 435] width 1300 height 680
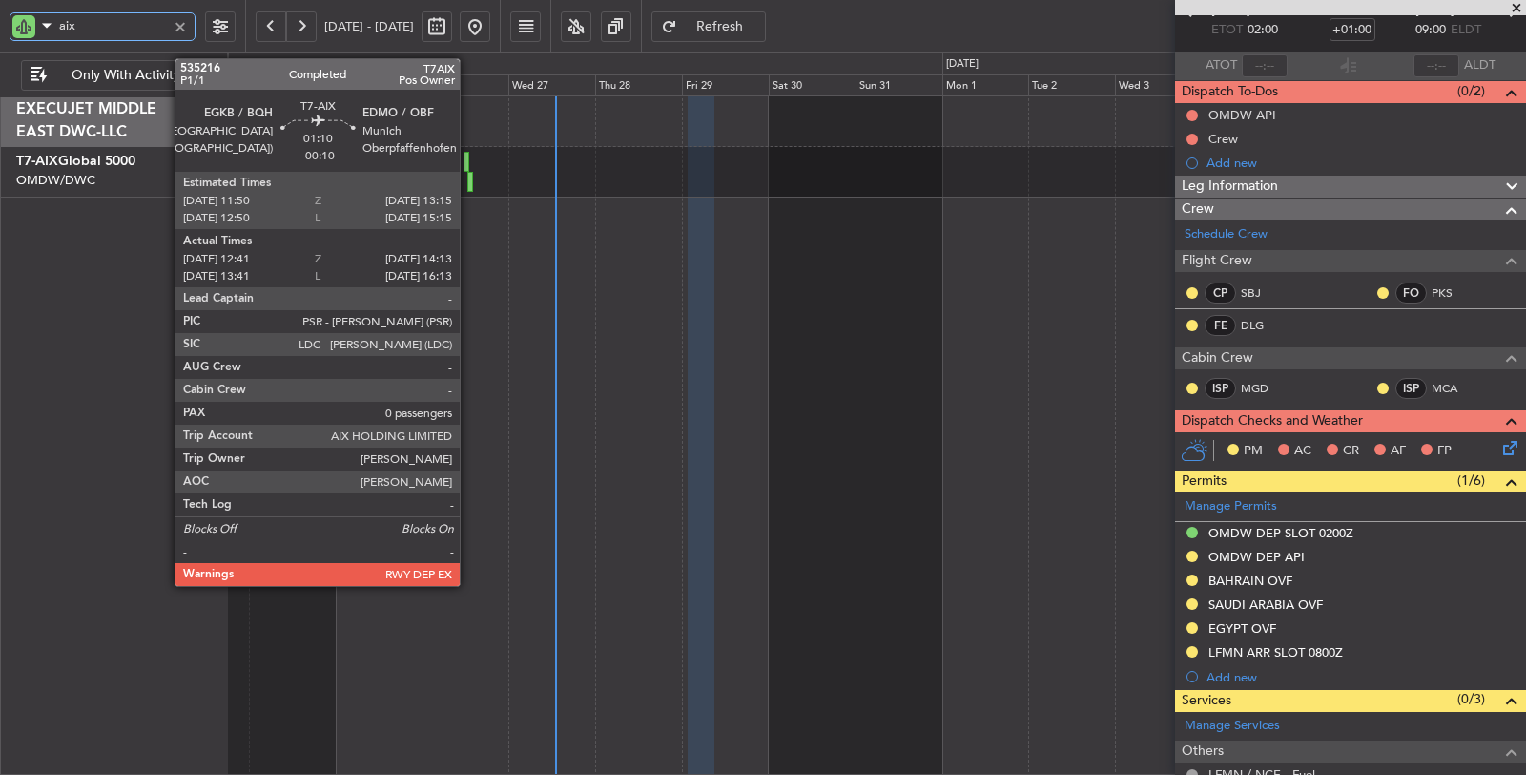
click at [469, 183] on div at bounding box center [470, 182] width 6 height 20
type input "aix"
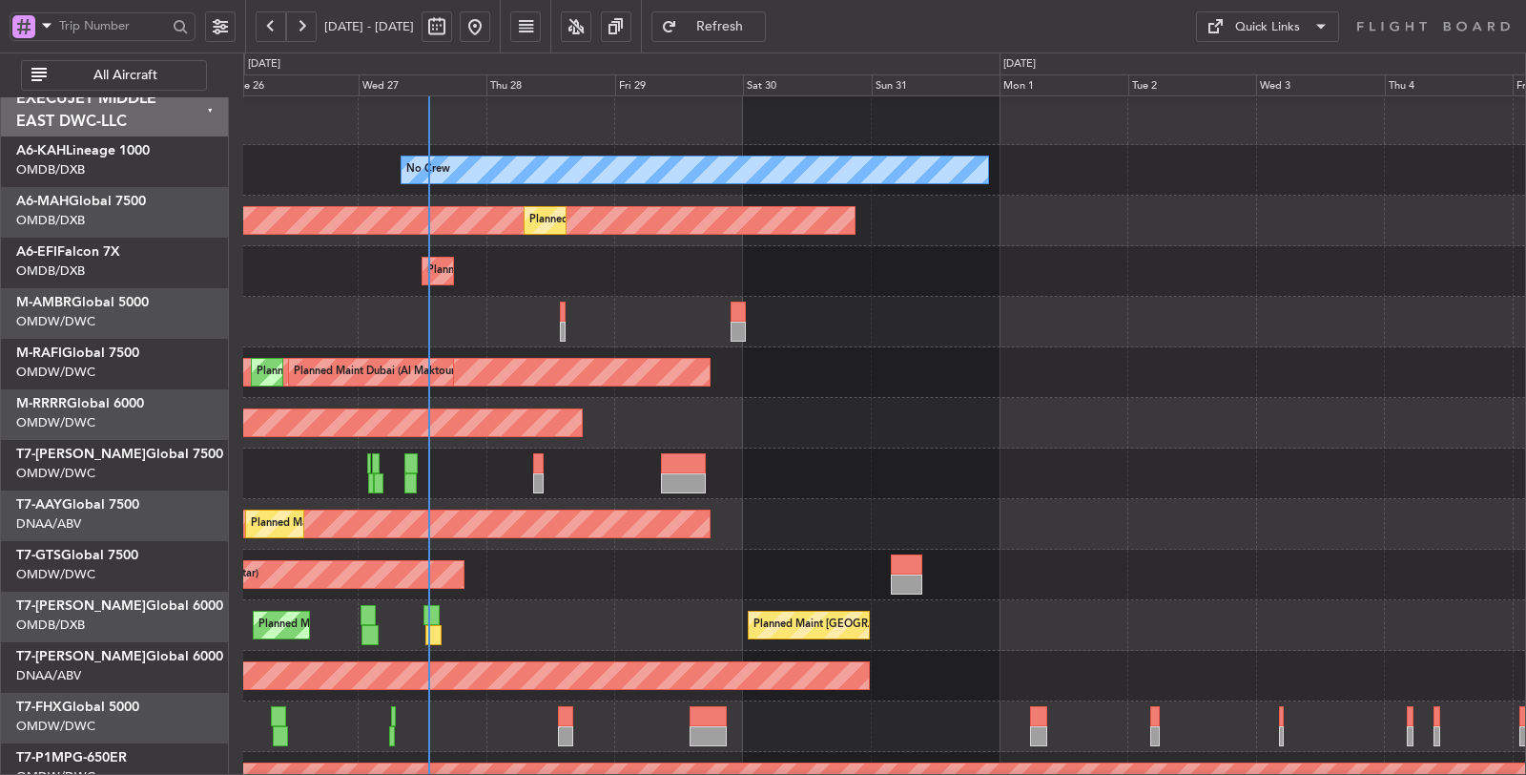
scroll to position [2, 0]
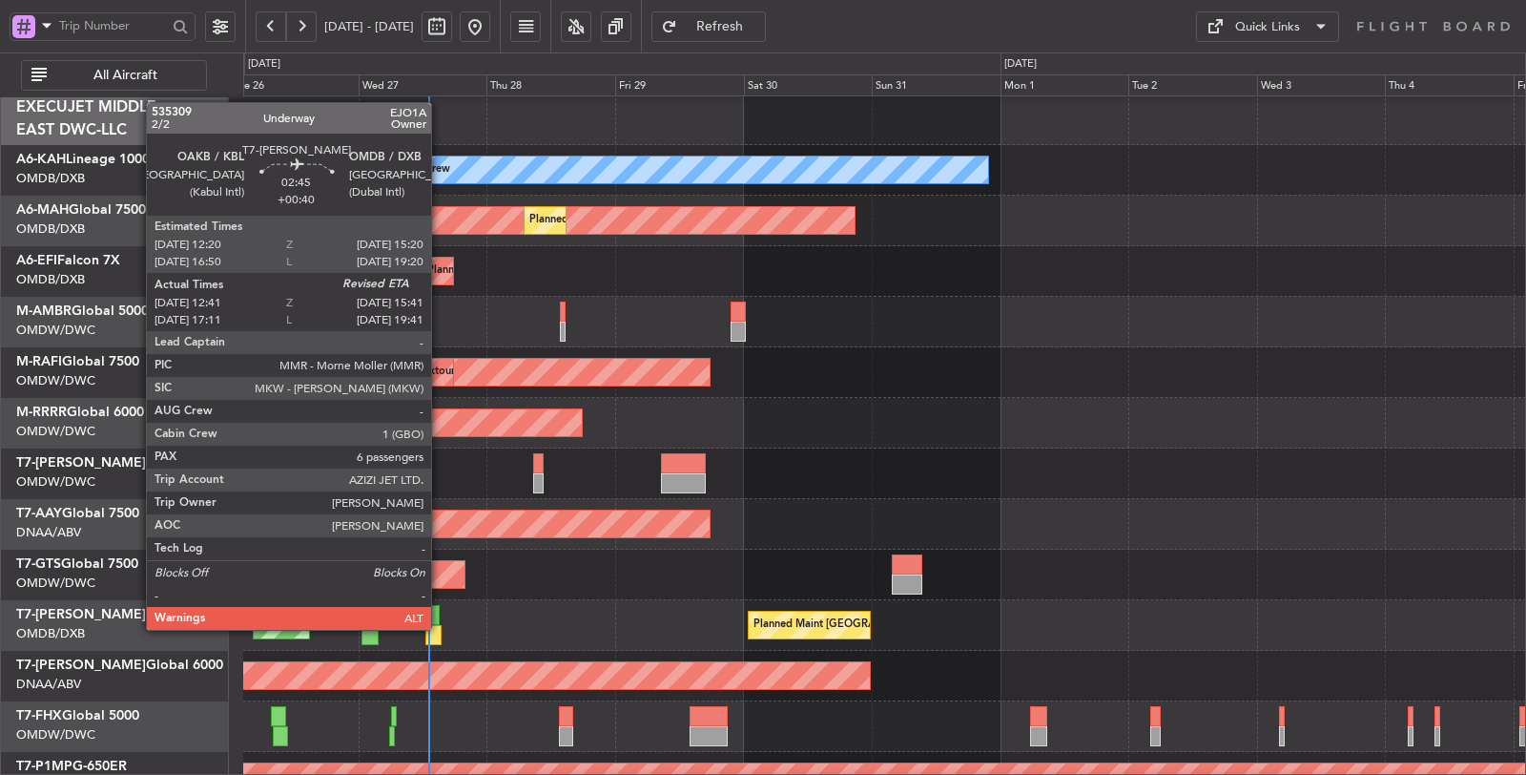
click at [441, 627] on div at bounding box center [433, 635] width 16 height 20
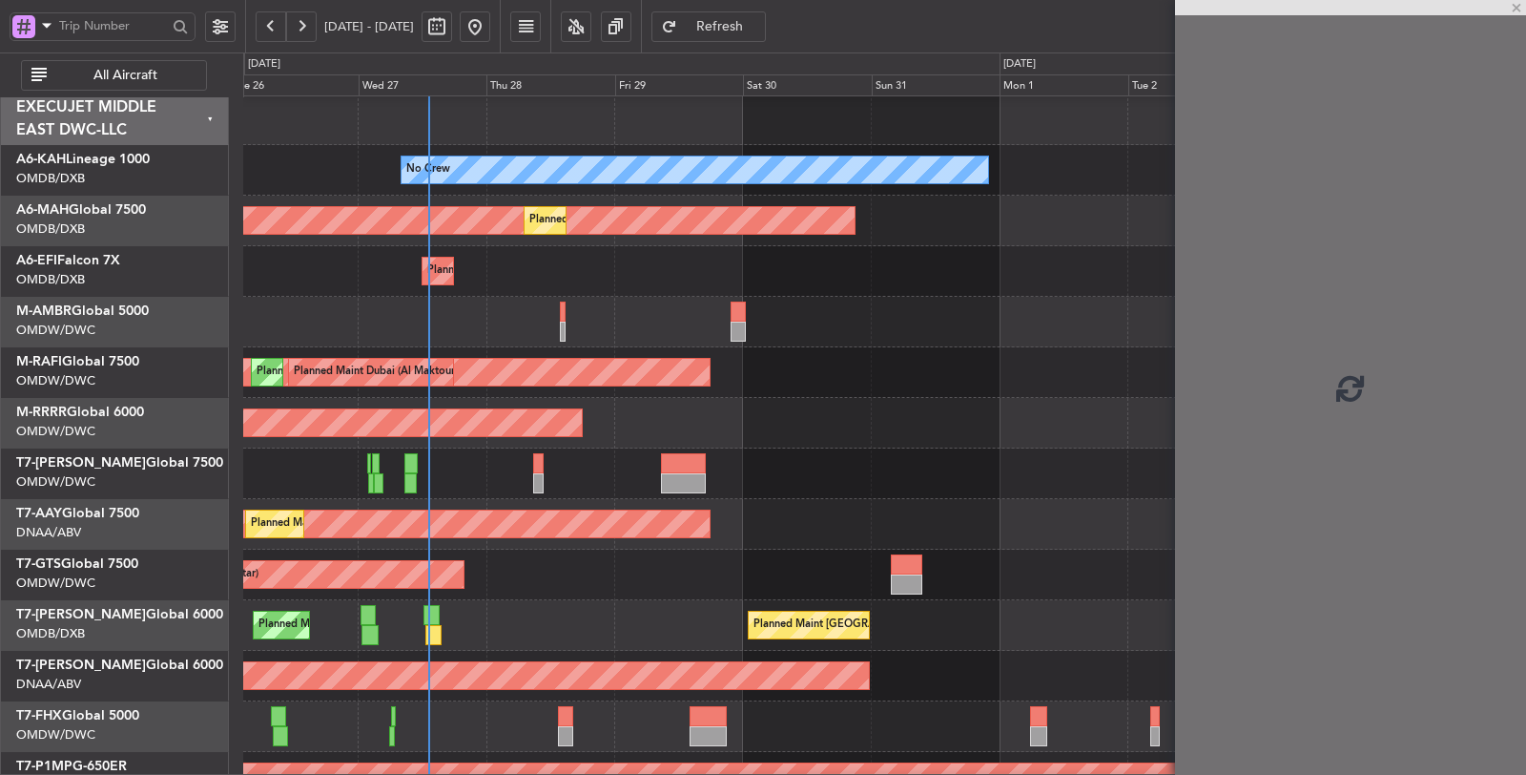
click at [111, 64] on button "All Aircraft" at bounding box center [114, 75] width 186 height 31
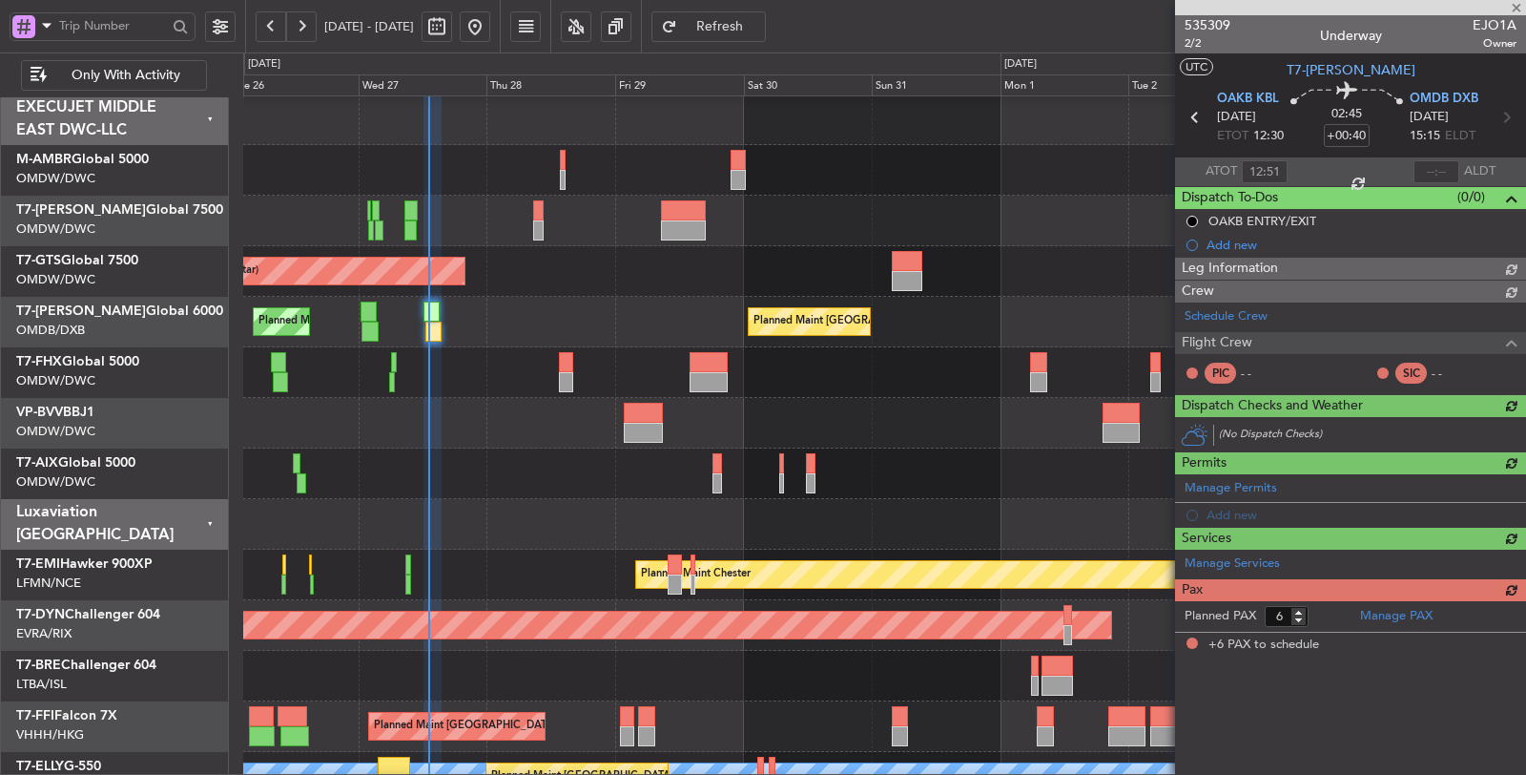
click at [43, 29] on span at bounding box center [46, 25] width 23 height 24
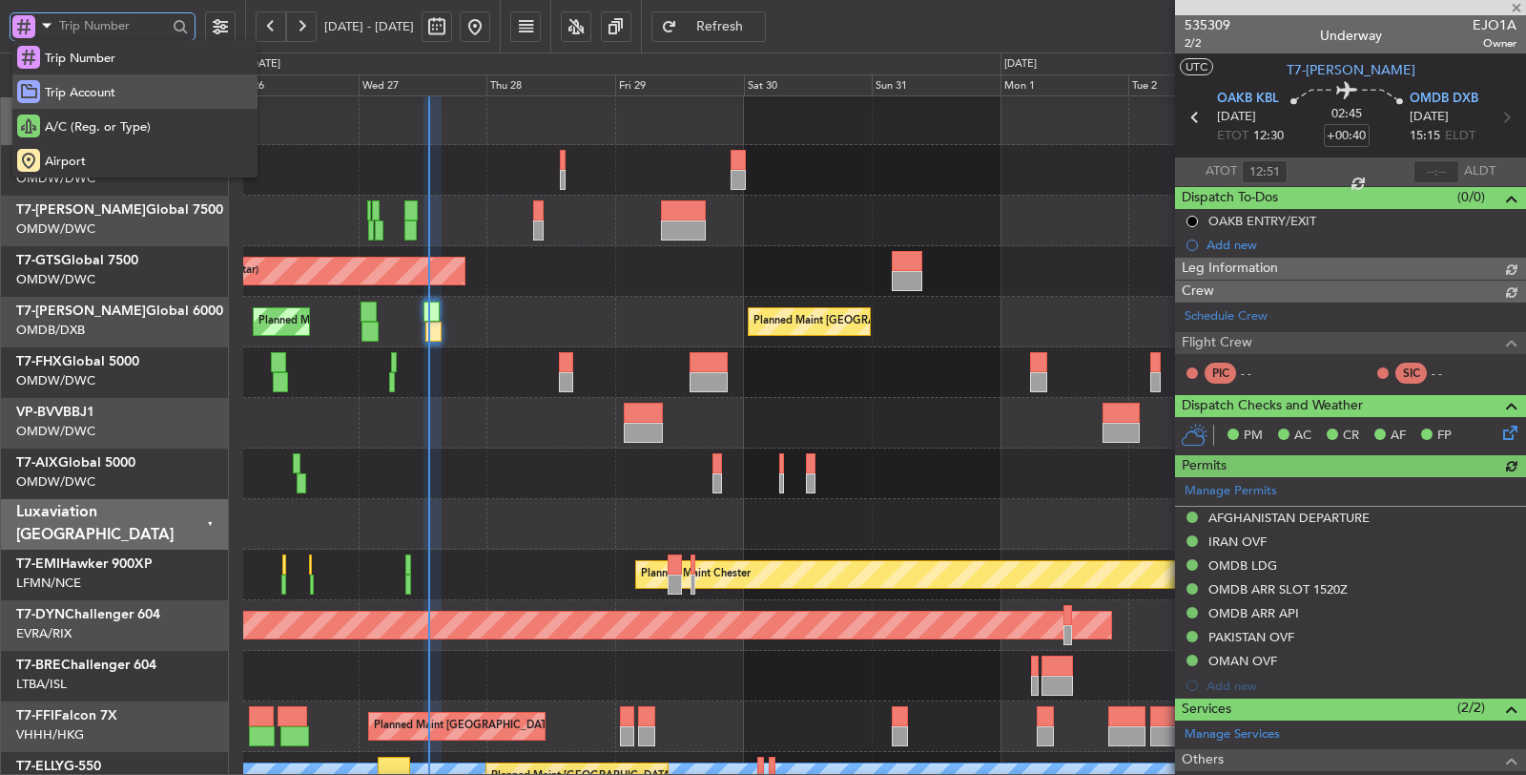
type input "[PERSON_NAME] ([PERSON_NAME])"
type input "7128"
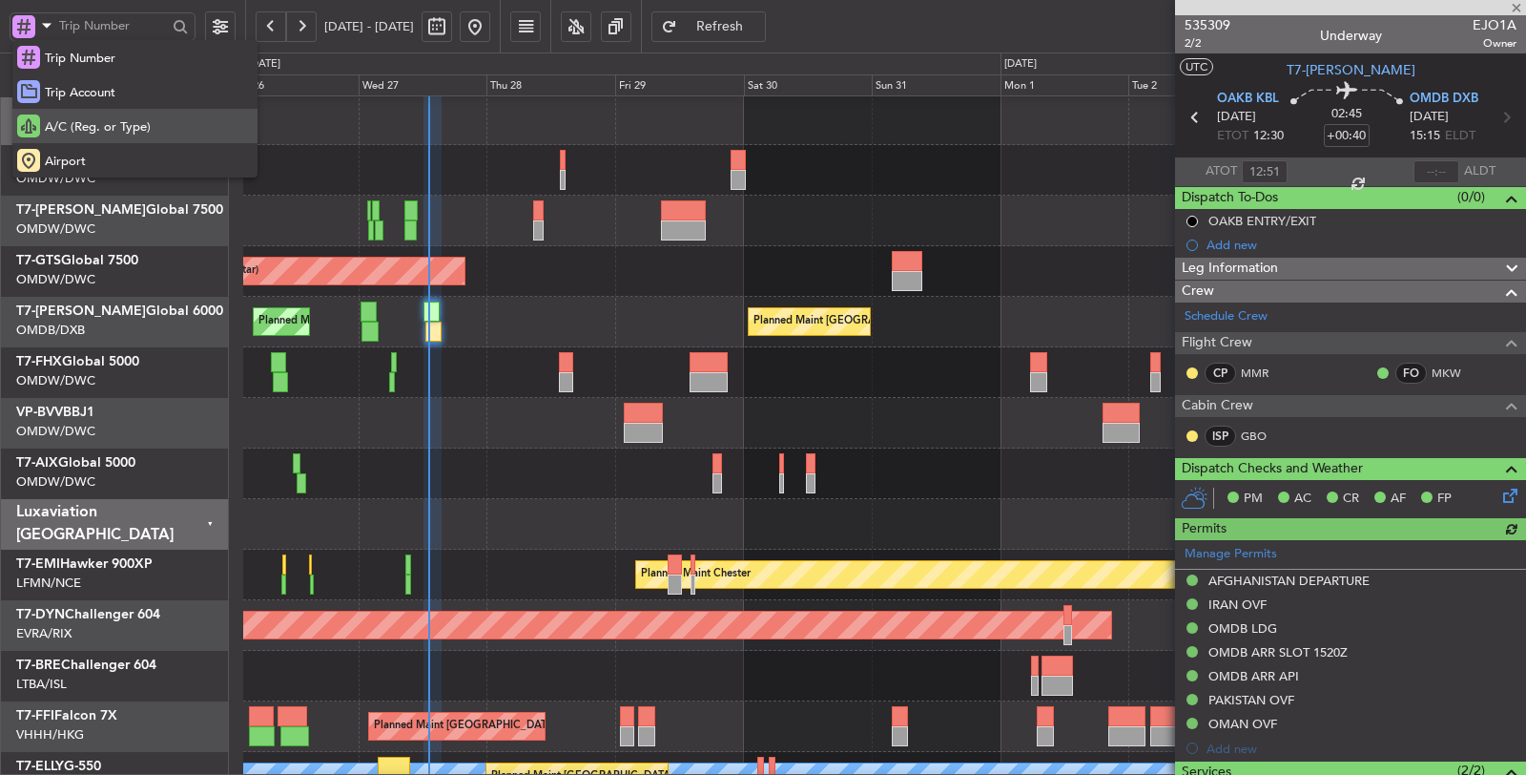
click at [67, 121] on span "A/C (Reg. or Type)" at bounding box center [98, 127] width 106 height 19
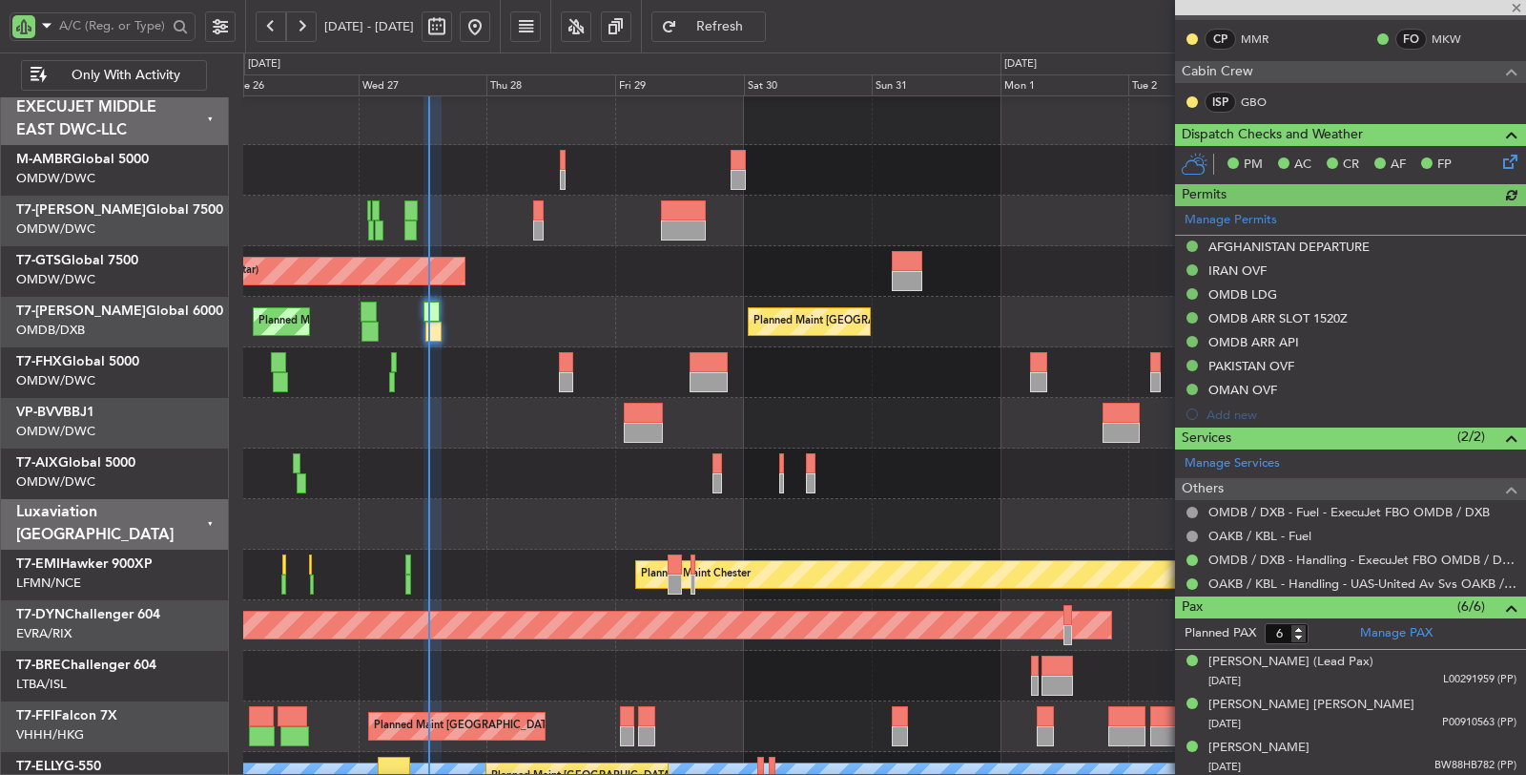
scroll to position [424, 0]
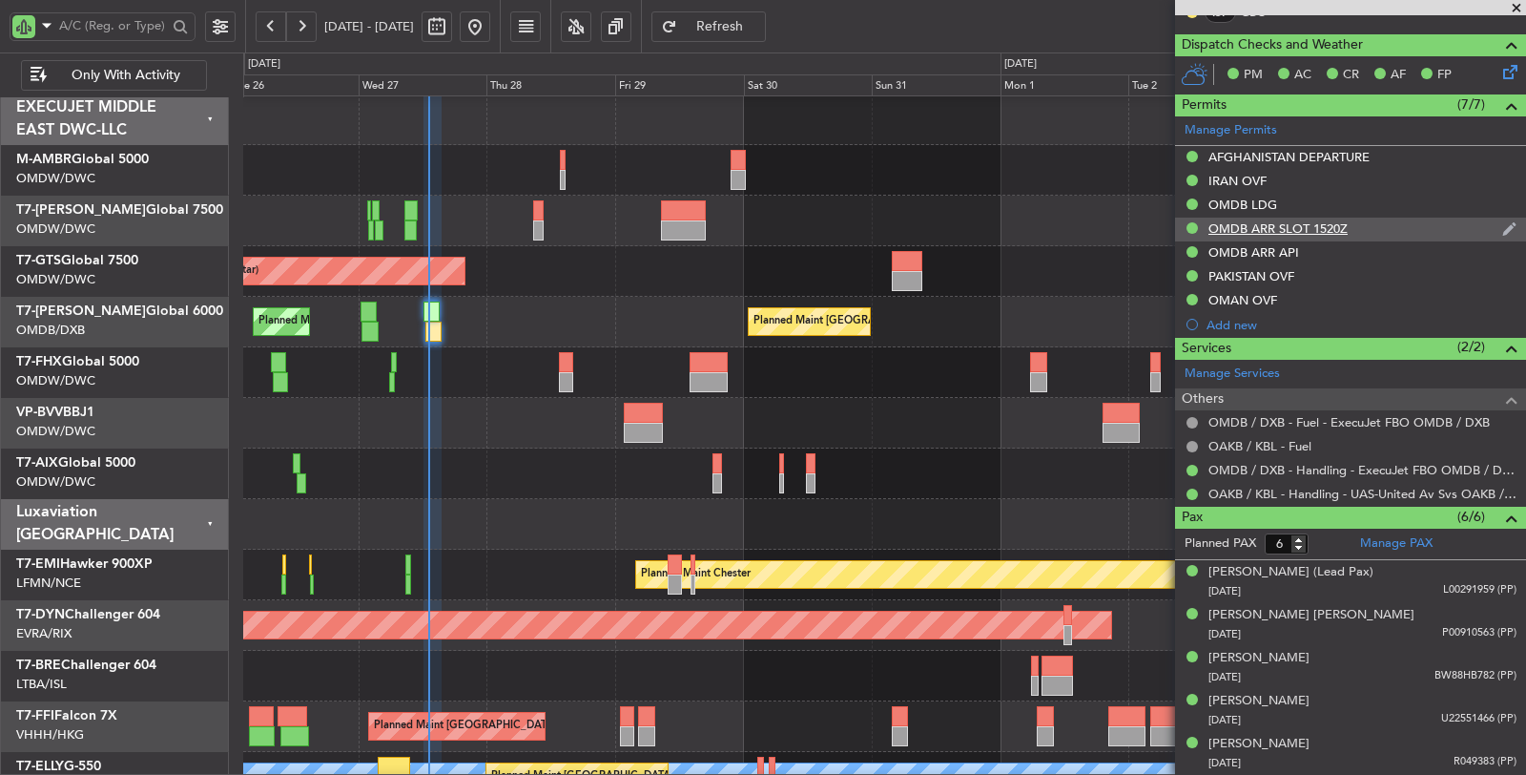
click at [1318, 225] on div "OMDB ARR SLOT 1520Z" at bounding box center [1278, 228] width 139 height 16
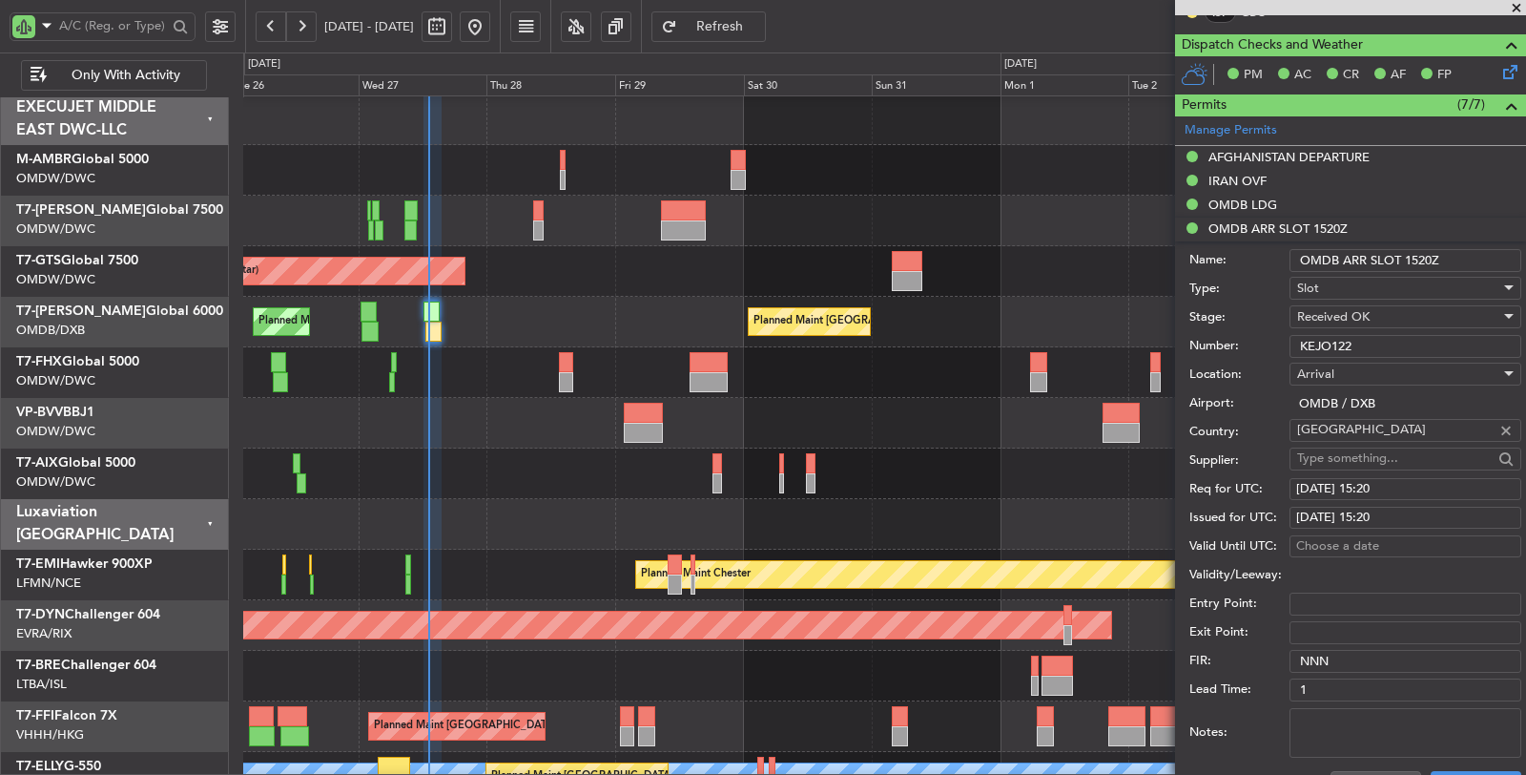
click at [1419, 256] on input "OMDB ARR SLOT 1520Z" at bounding box center [1406, 260] width 232 height 23
type input "OMDB ARR SLOT 1535Z"
click at [1396, 486] on div "27/08/2025 15:20" at bounding box center [1405, 489] width 218 height 19
select select "8"
select select "2025"
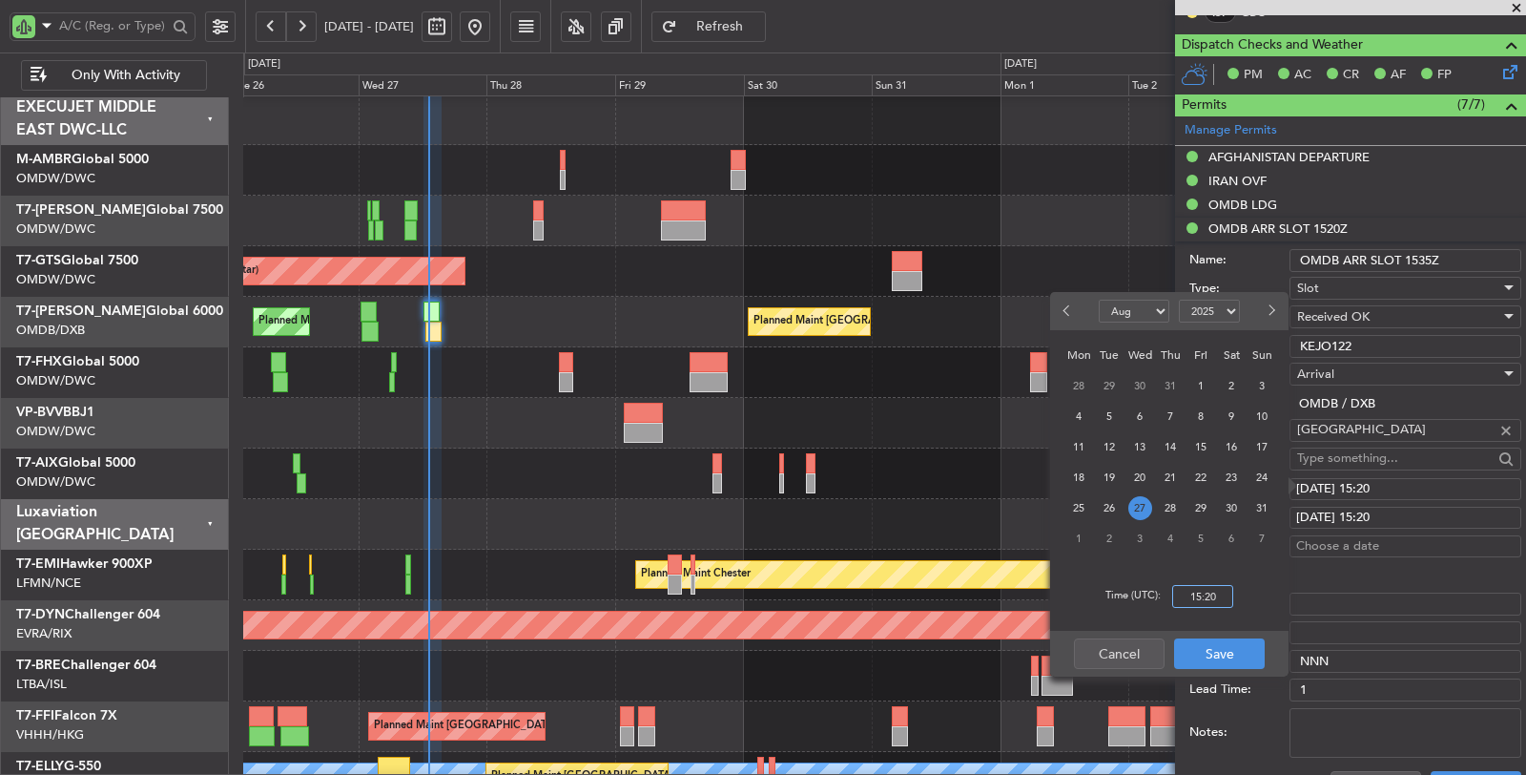
click at [1187, 593] on input "15:20" at bounding box center [1202, 596] width 61 height 23
type input "15:35"
click at [1223, 647] on button "Save" at bounding box center [1219, 653] width 91 height 31
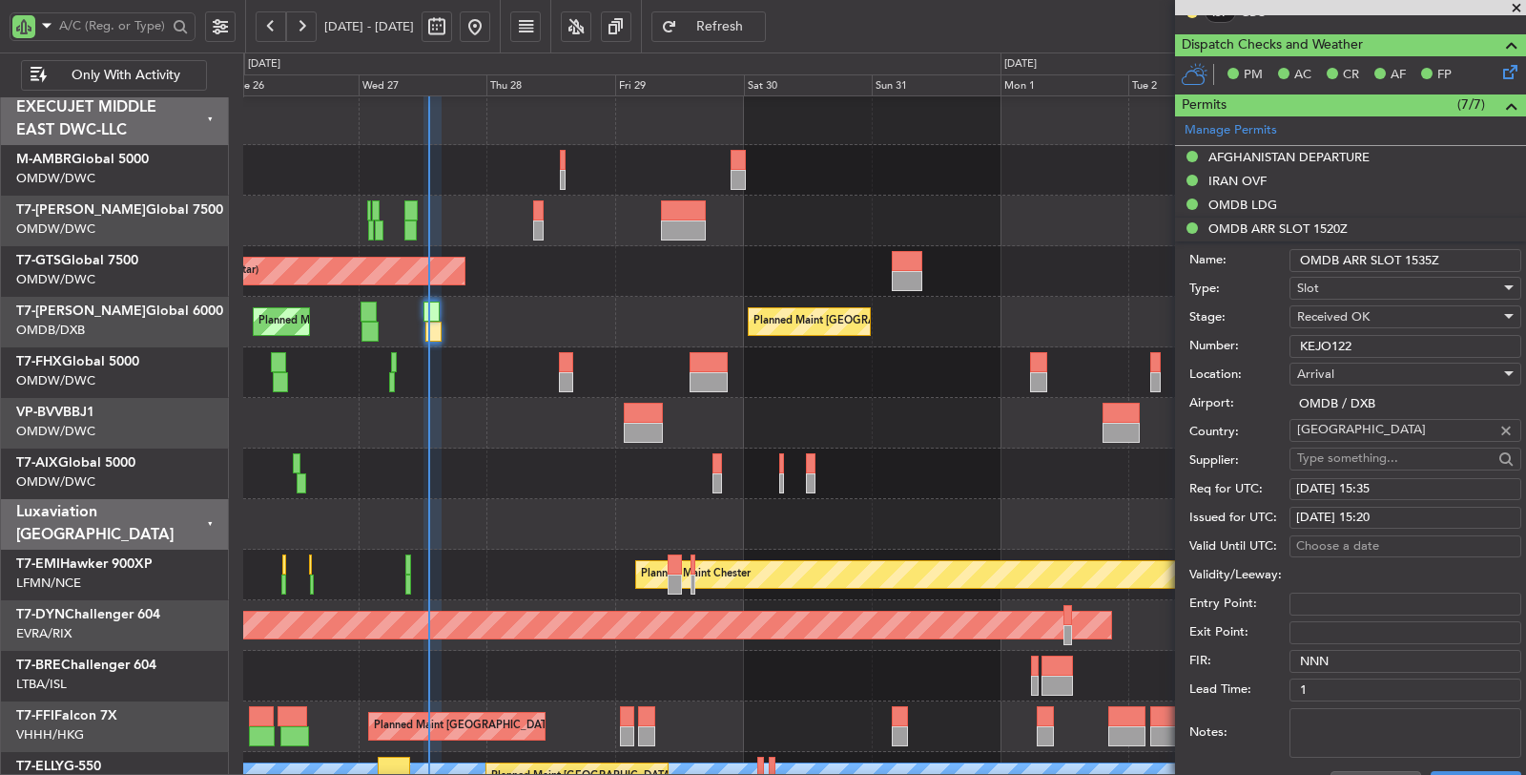
click at [1402, 510] on div "27/08/2025 15:20" at bounding box center [1405, 517] width 218 height 19
select select "8"
select select "2025"
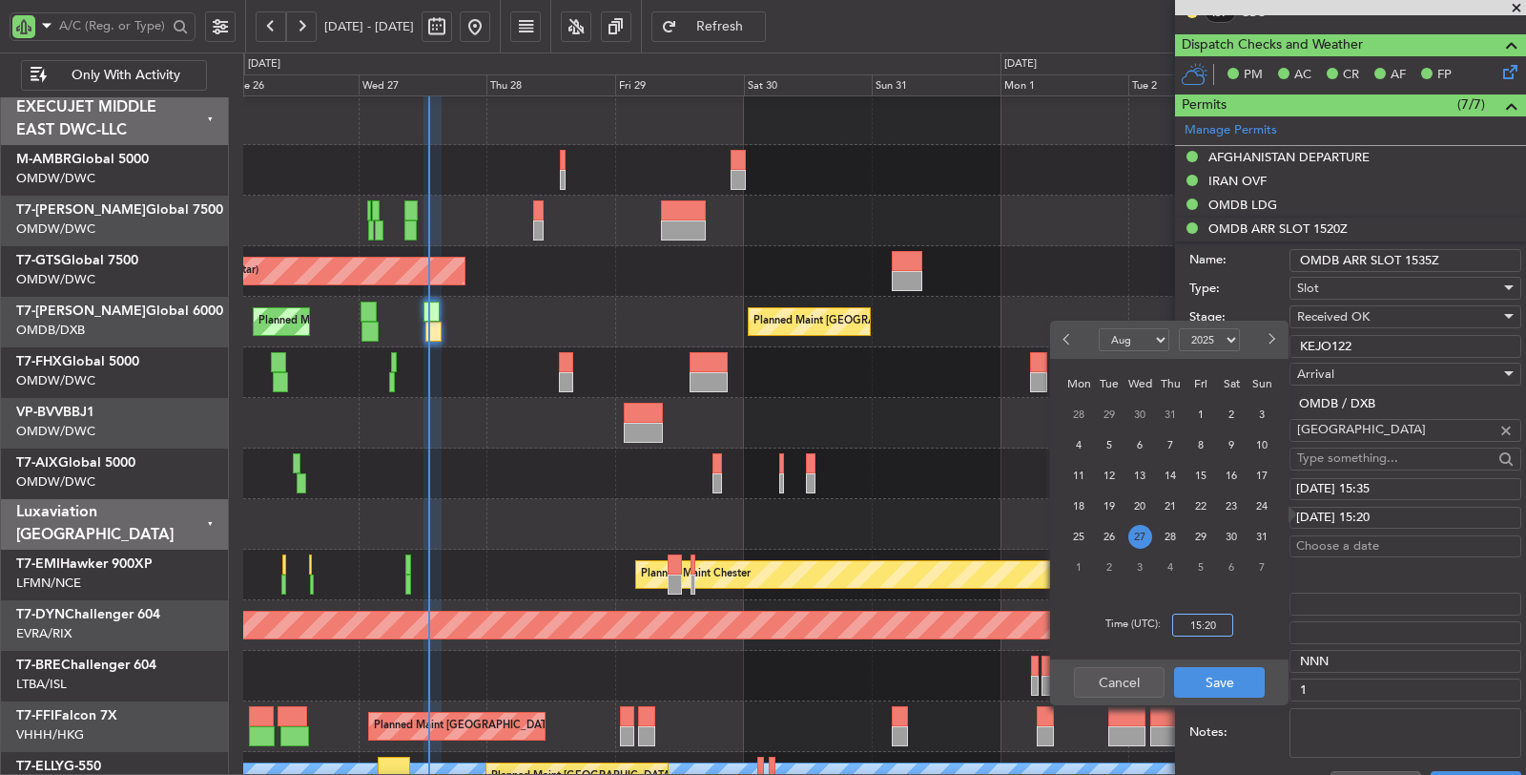
click at [1187, 631] on input "15:20" at bounding box center [1202, 624] width 61 height 23
type input "15:35"
click at [1217, 684] on button "Save" at bounding box center [1219, 682] width 91 height 31
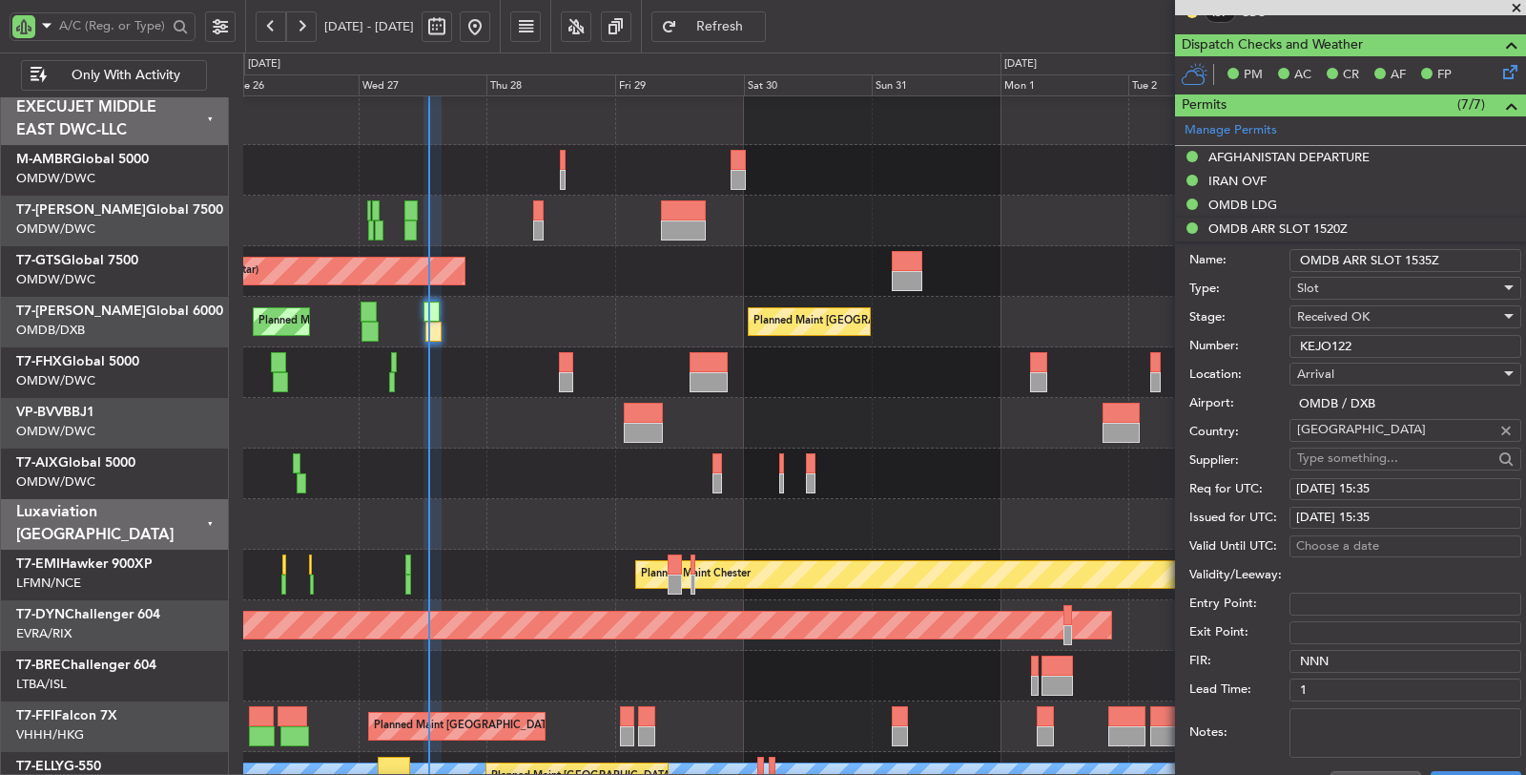
scroll to position [529, 0]
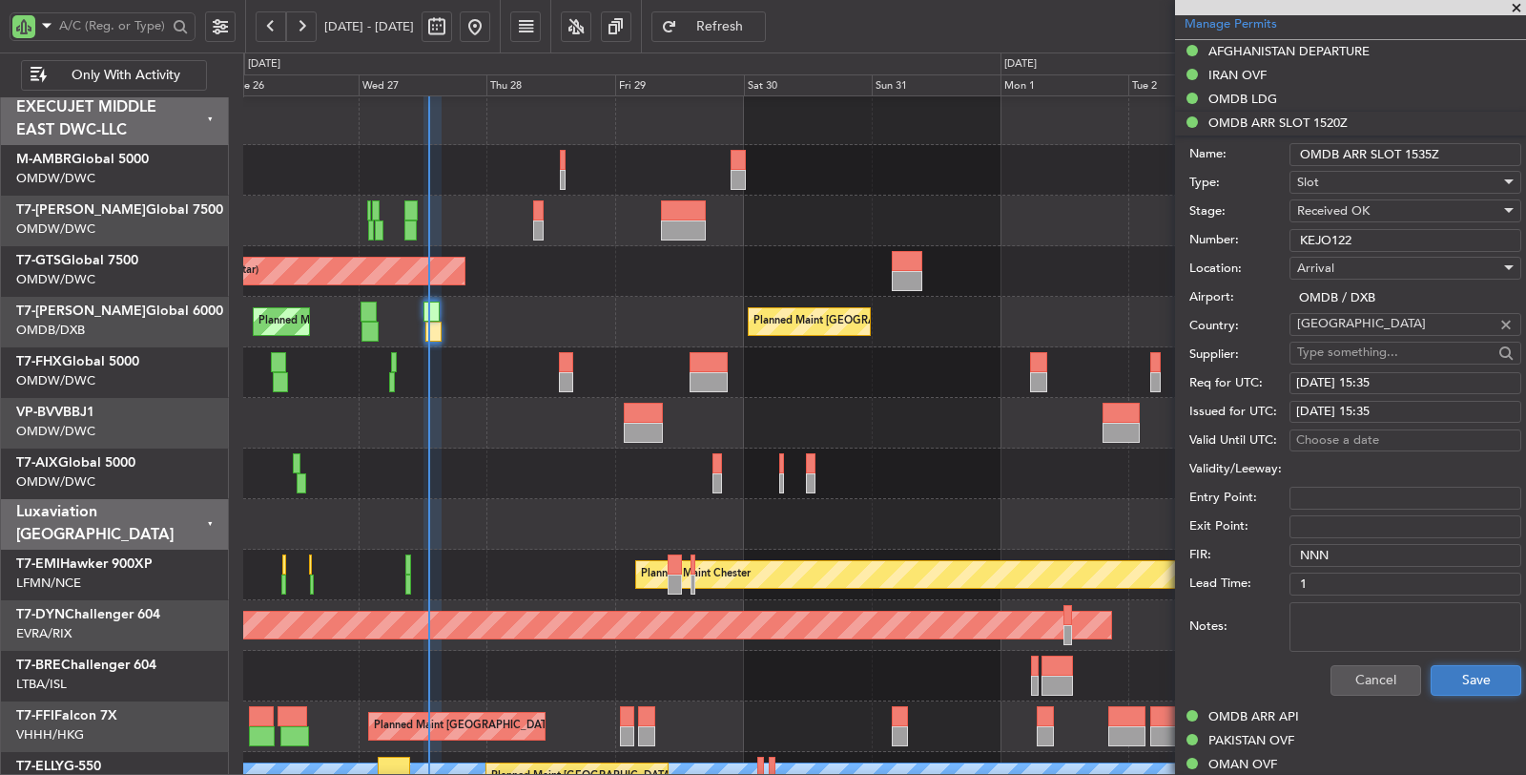
click at [1463, 685] on button "Save" at bounding box center [1476, 680] width 91 height 31
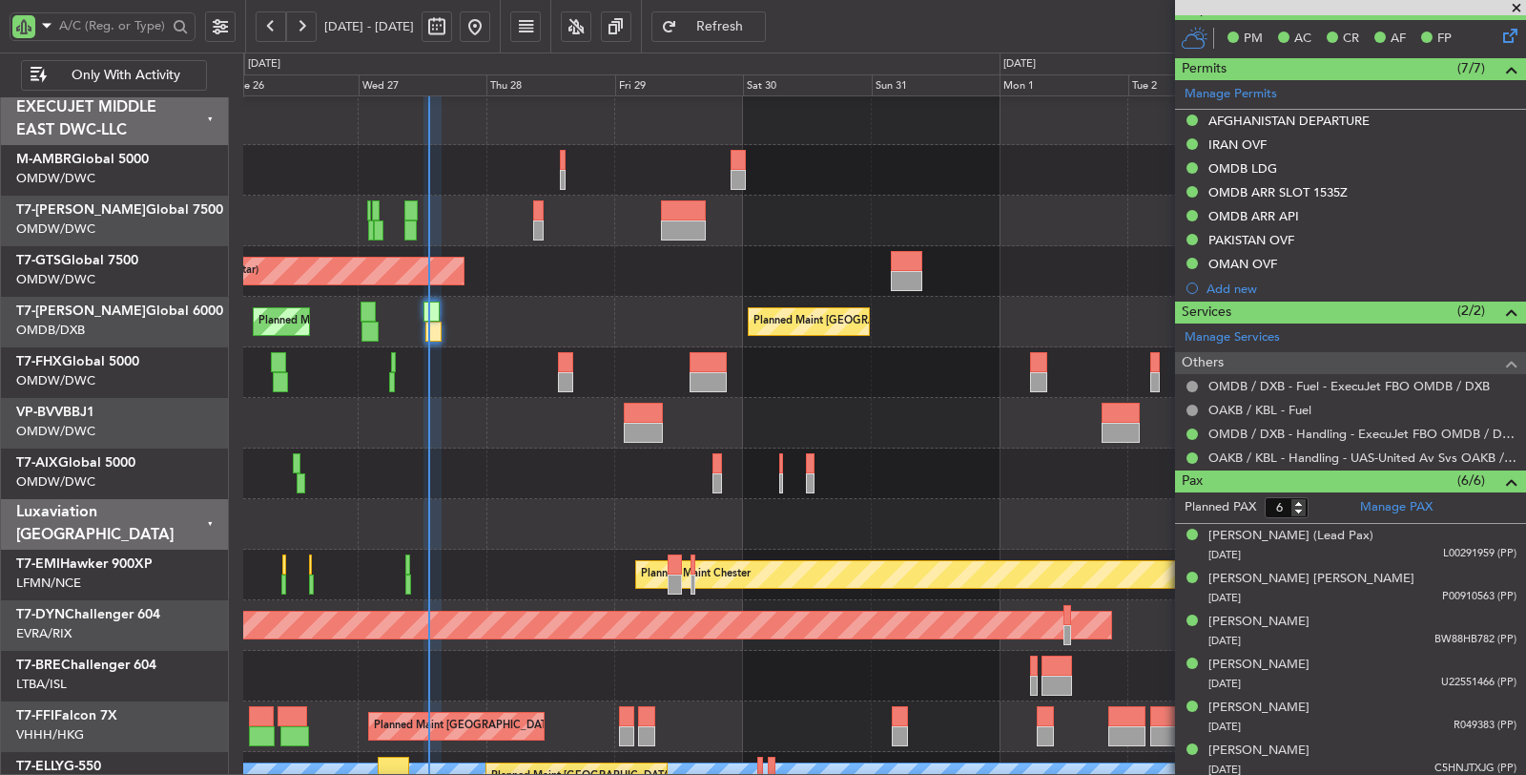
scroll to position [0, 0]
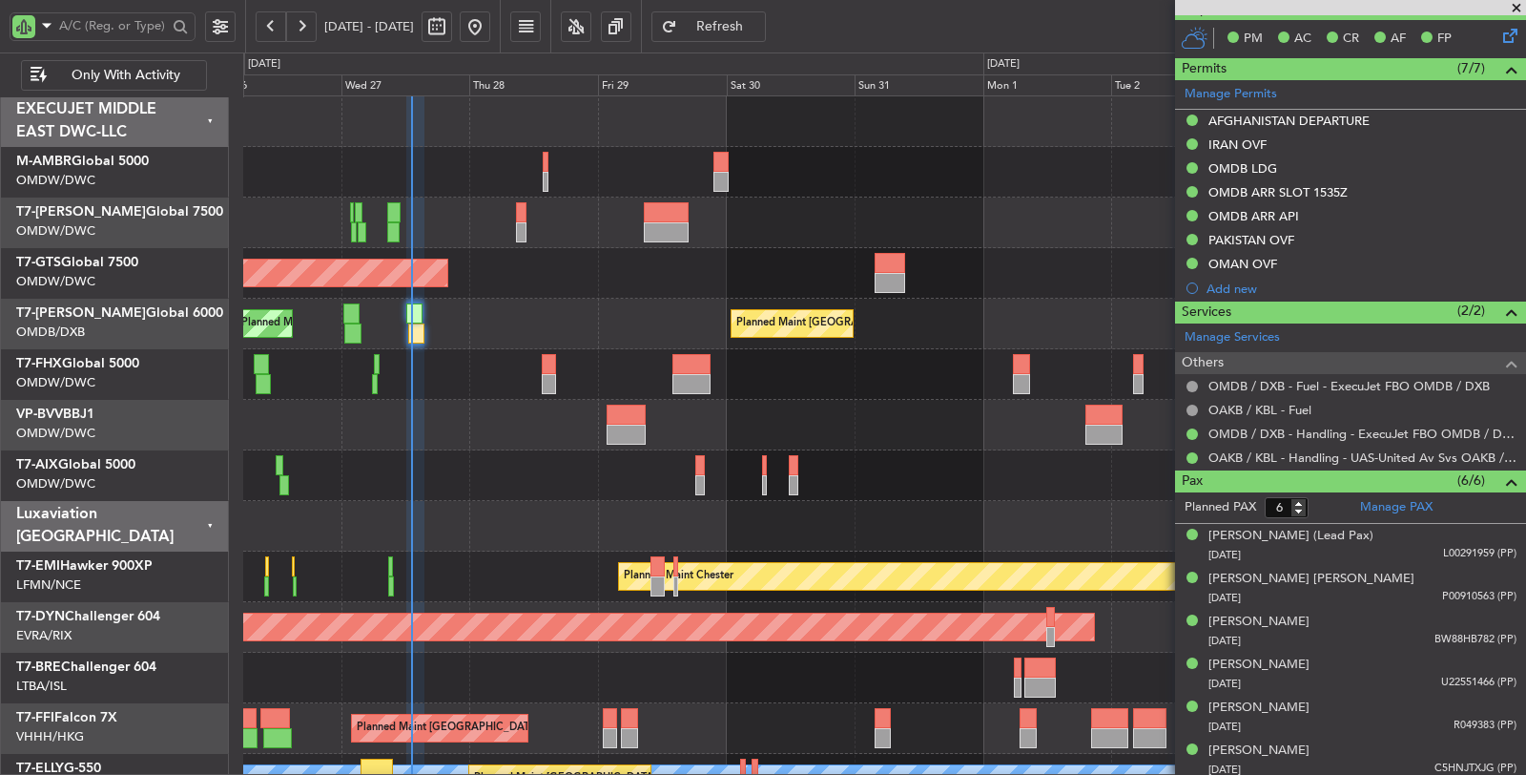
click at [567, 299] on div "Unplanned Maint Singapore (Seletar) Planned Maint Dubai (Dubai Intl) Planned Ma…" at bounding box center [884, 525] width 1283 height 859
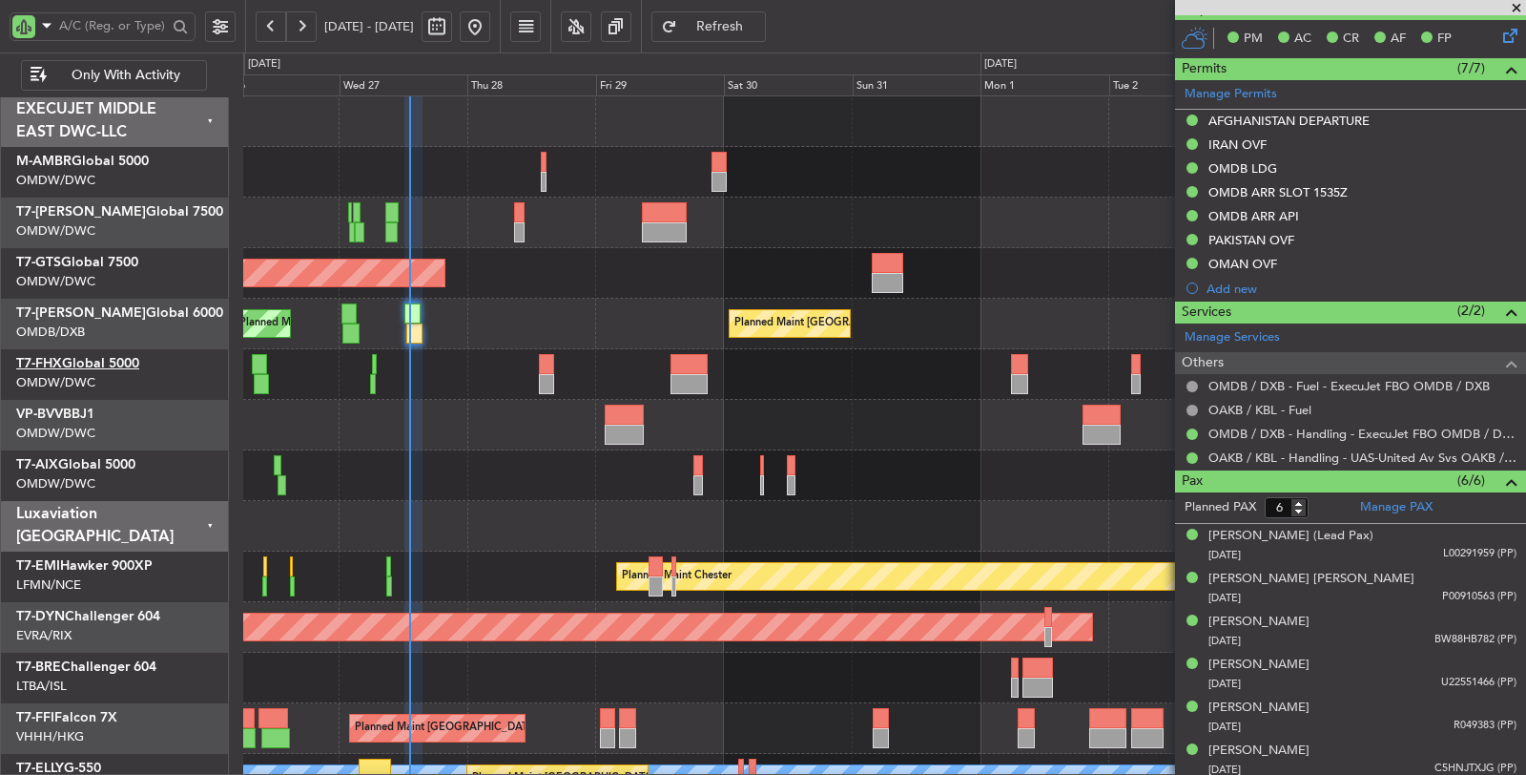
click at [125, 363] on link "T7-FHX Global 5000" at bounding box center [77, 363] width 123 height 13
type input "[PERSON_NAME] ([PERSON_NAME])"
type input "7128"
type input "[PERSON_NAME] ([PERSON_NAME])"
type input "7128"
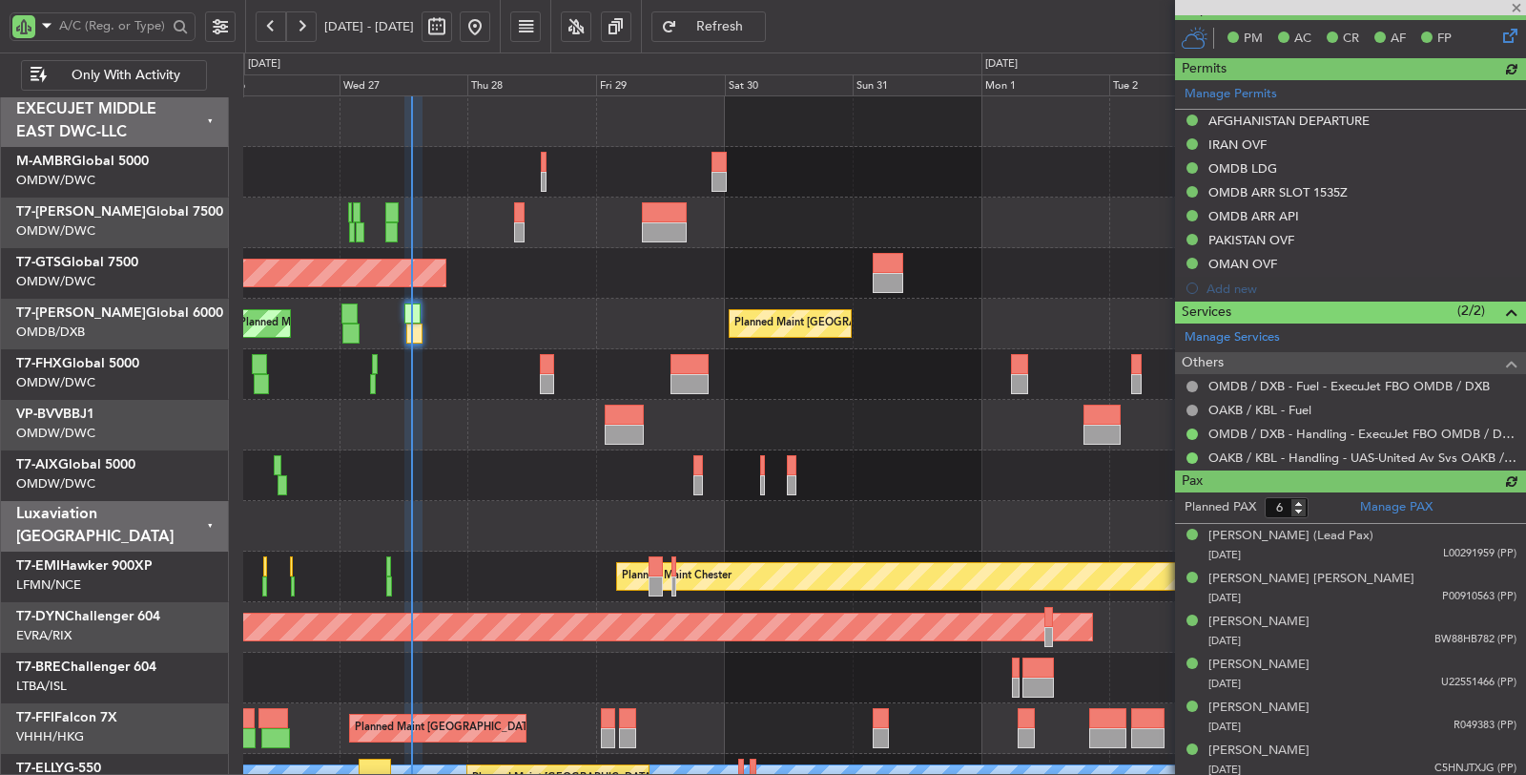
type input "[PERSON_NAME] ([PERSON_NAME])"
type input "7128"
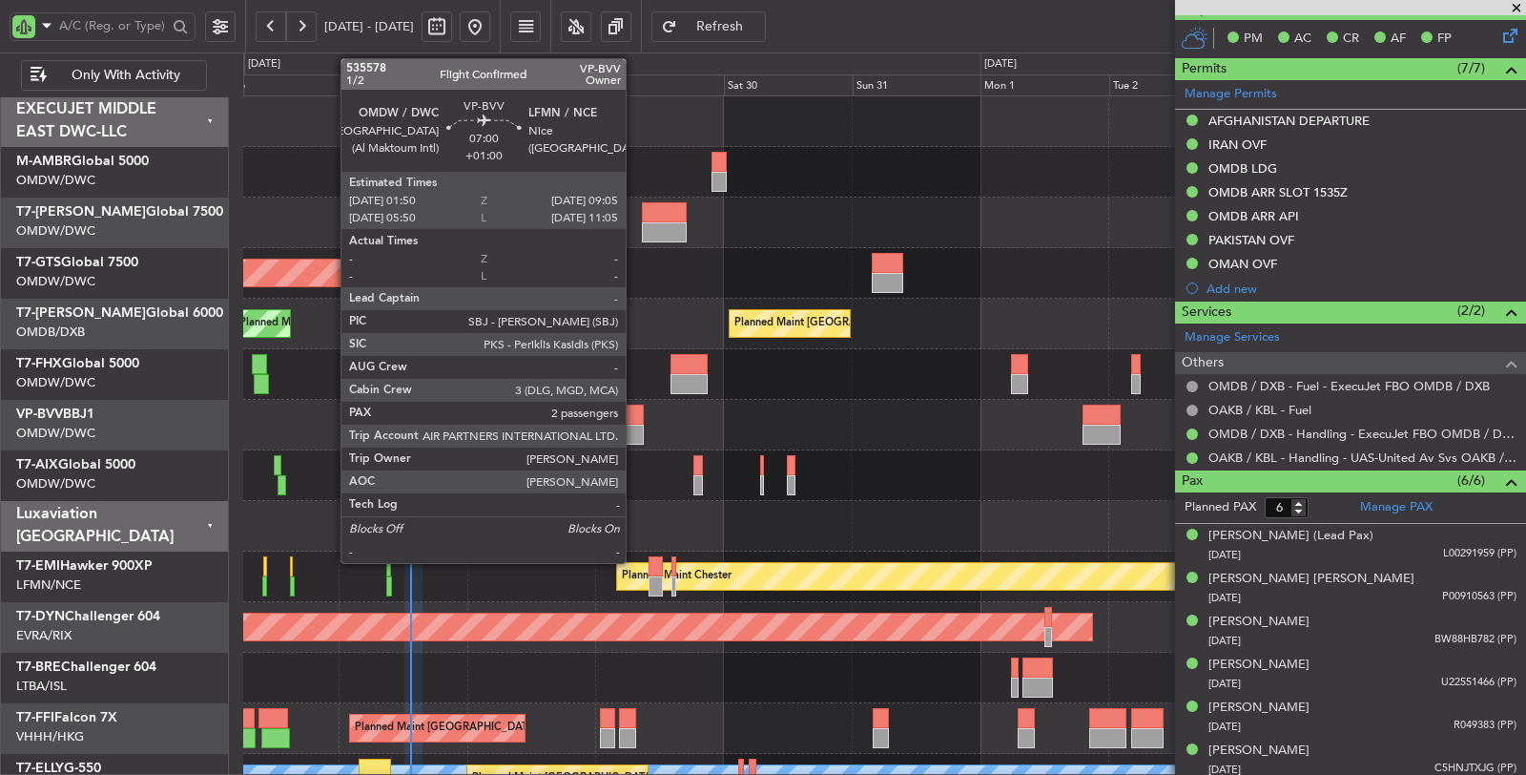
click at [635, 426] on div at bounding box center [624, 434] width 39 height 20
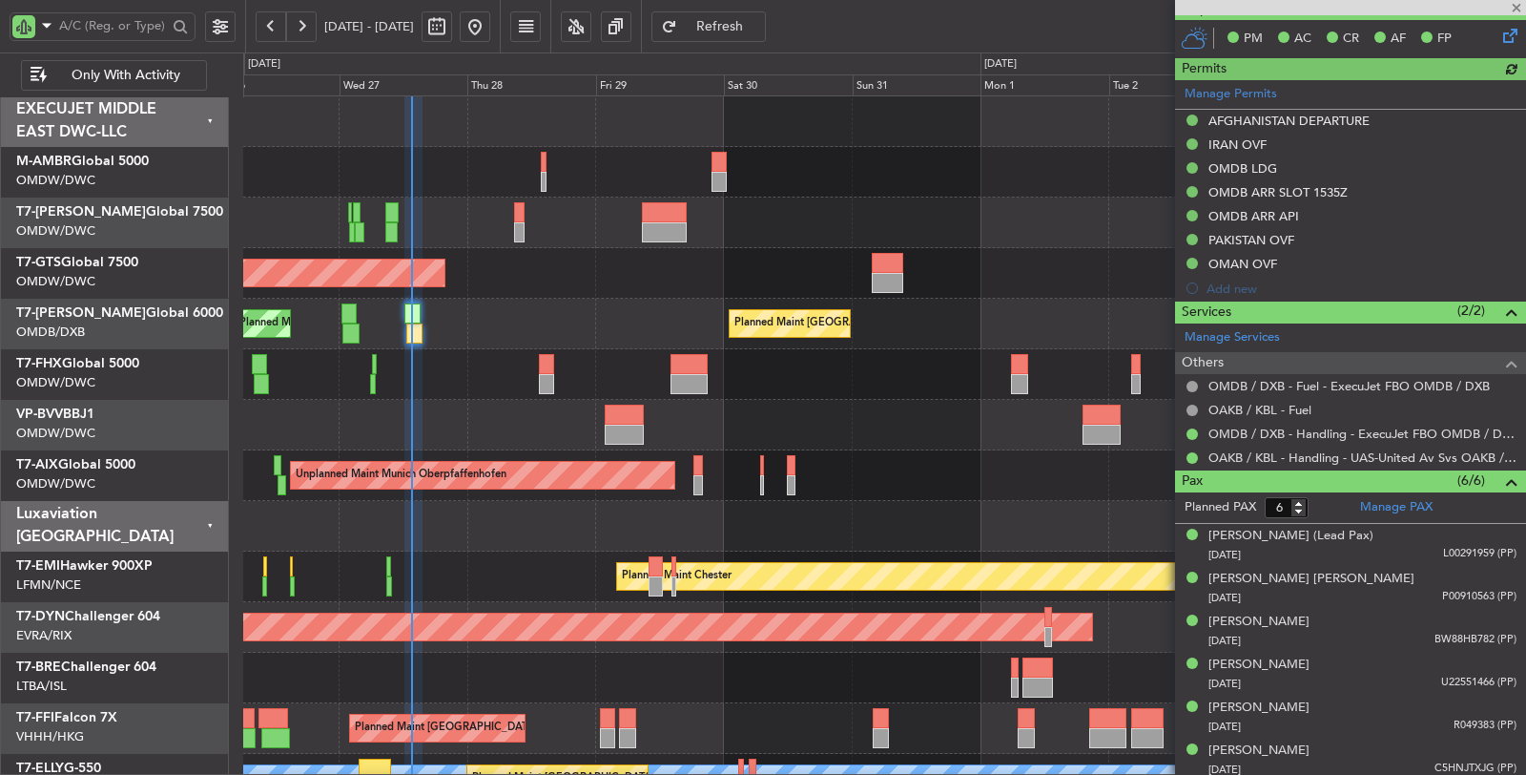
type input "[PERSON_NAME] ([PERSON_NAME])"
type input "7128"
click at [128, 24] on input "text" at bounding box center [113, 25] width 108 height 29
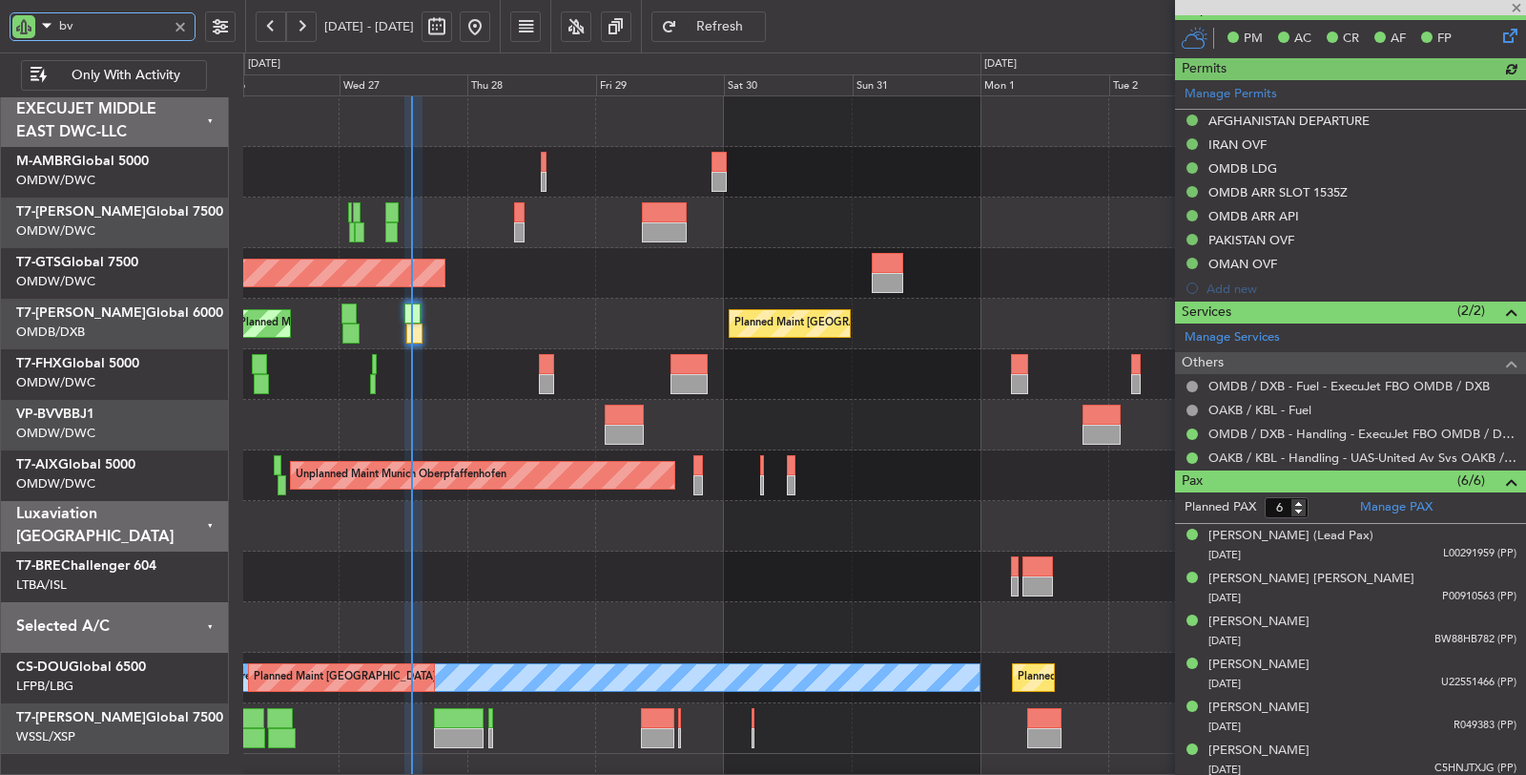
type input "bvv"
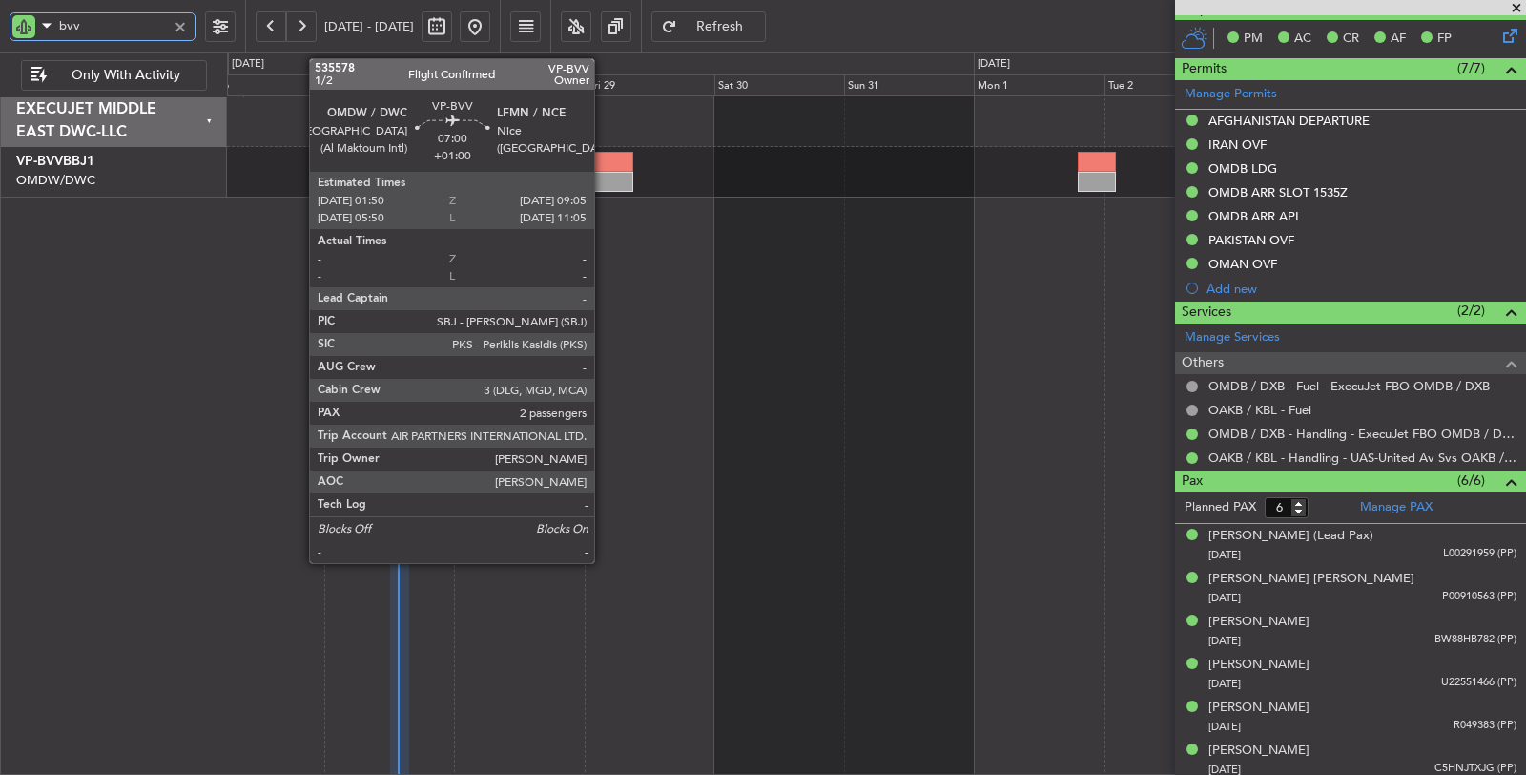
click at [604, 174] on div at bounding box center [613, 182] width 40 height 20
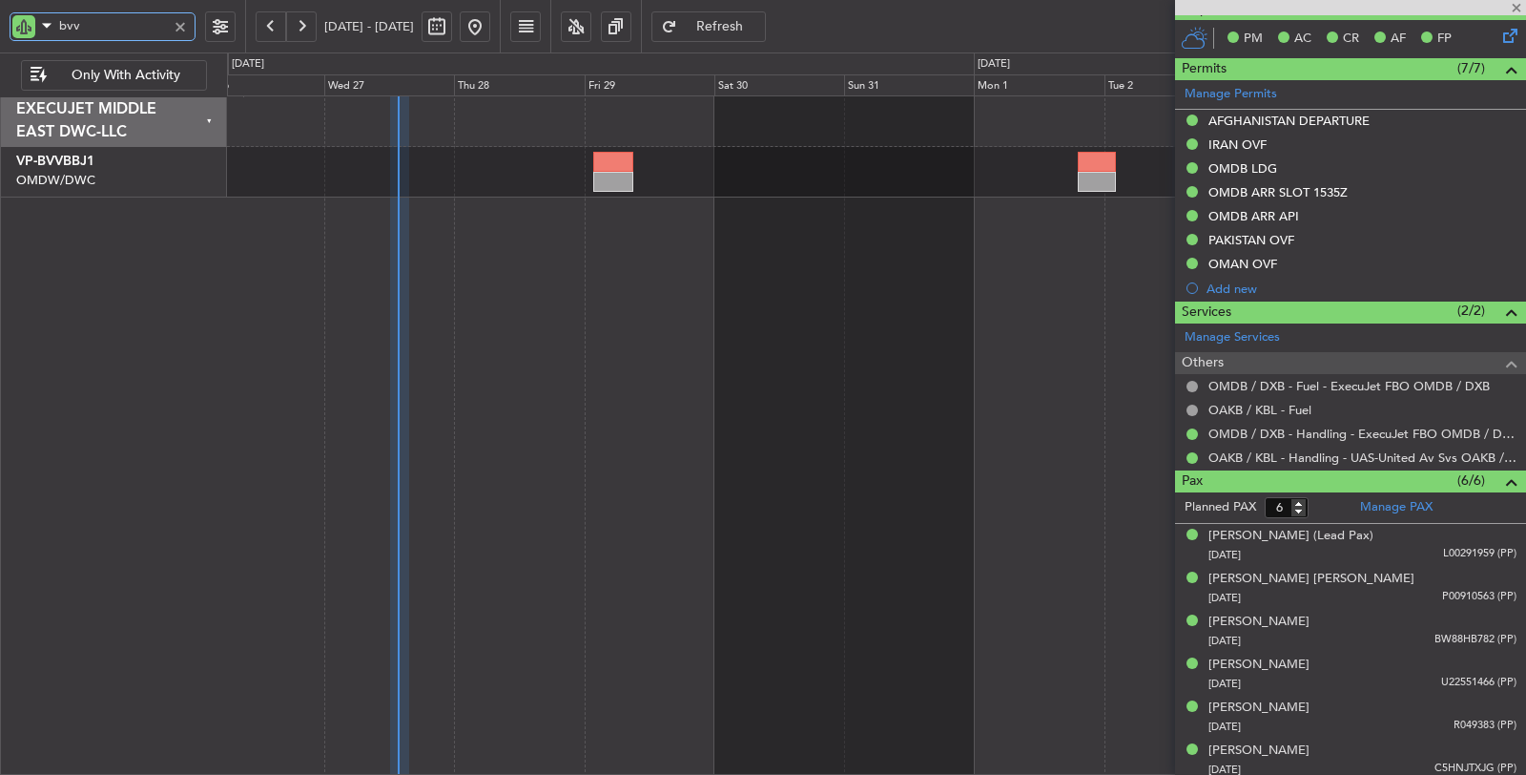
type input "+01:00"
type input "2"
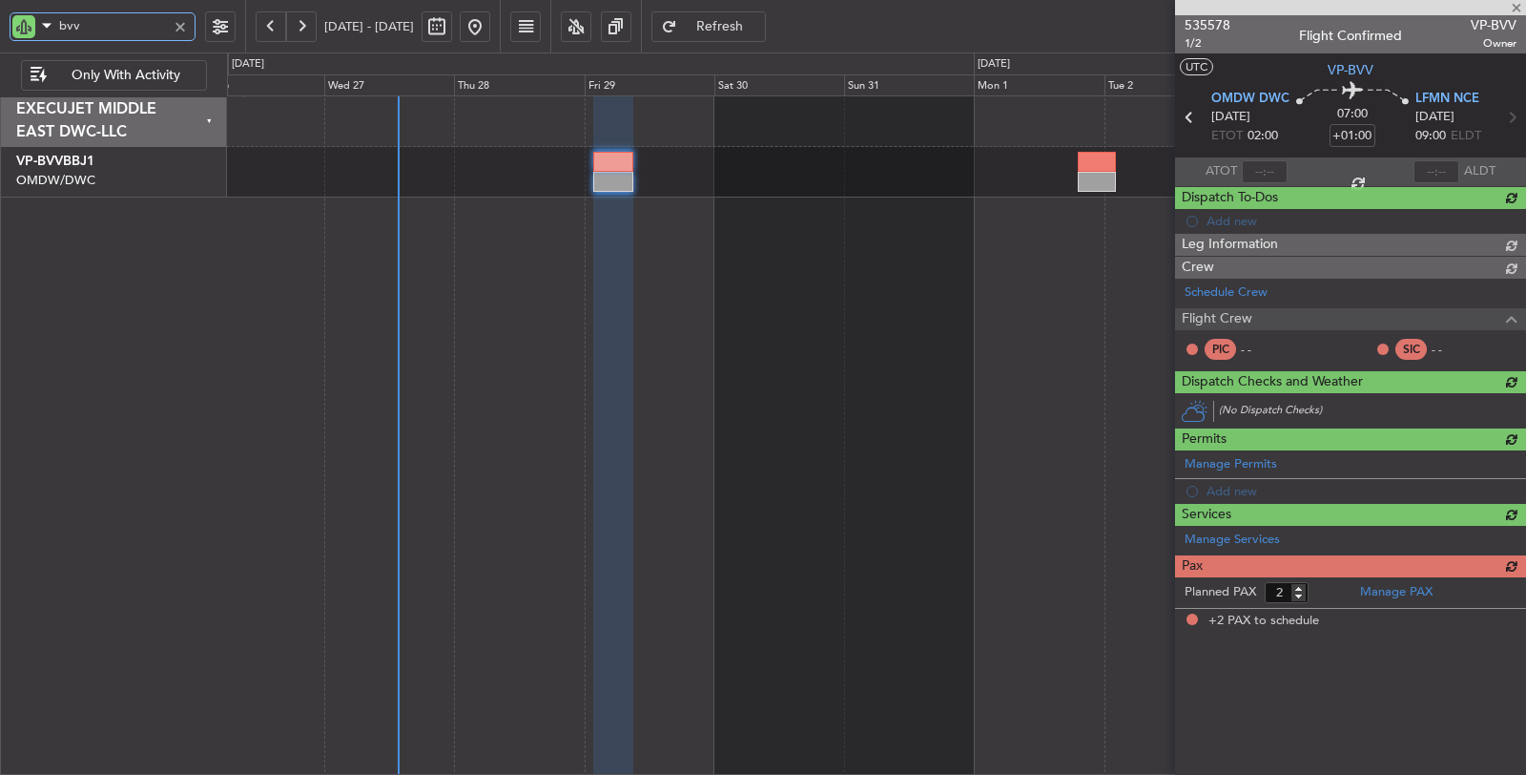
type input "bvv"
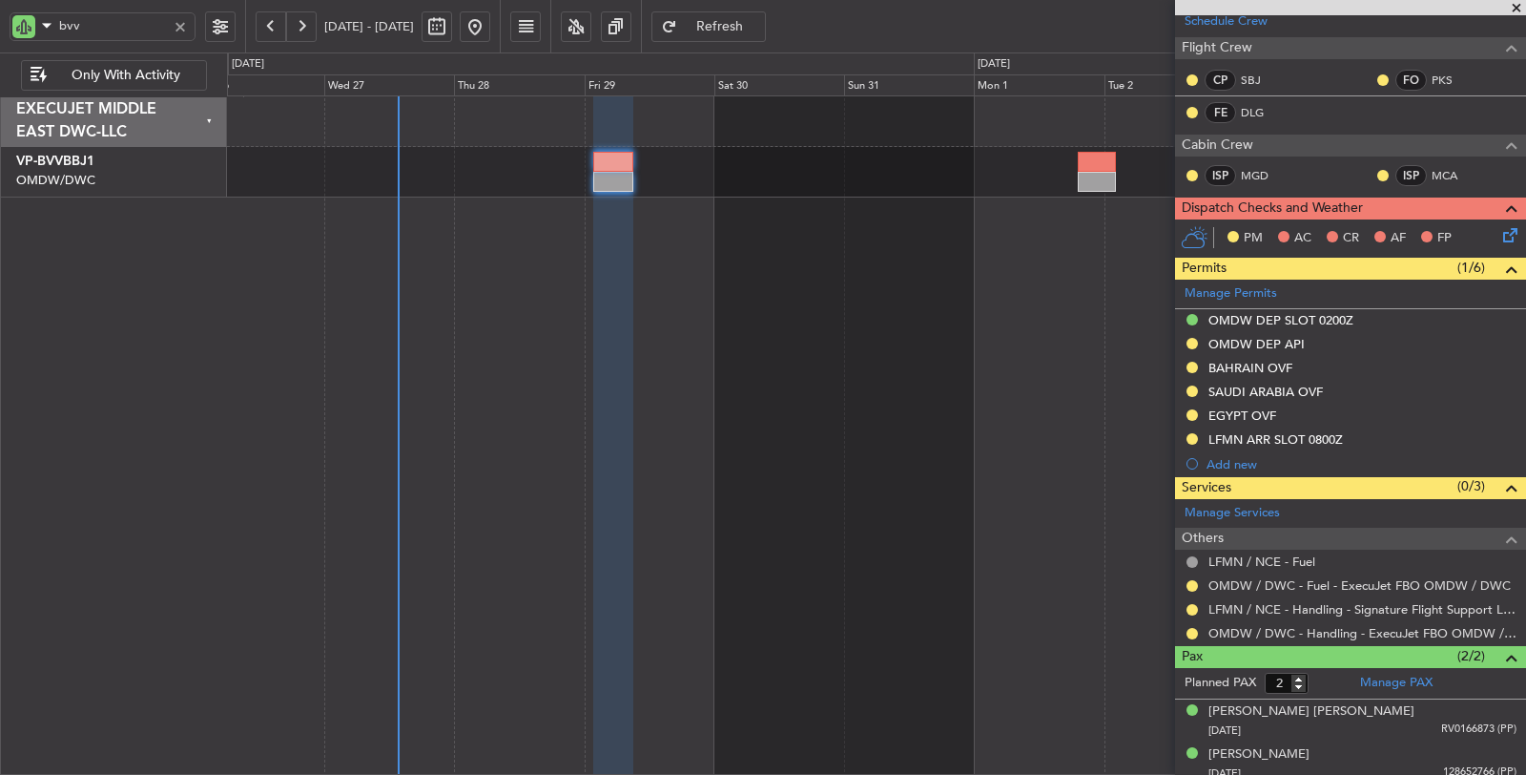
scroll to position [321, 0]
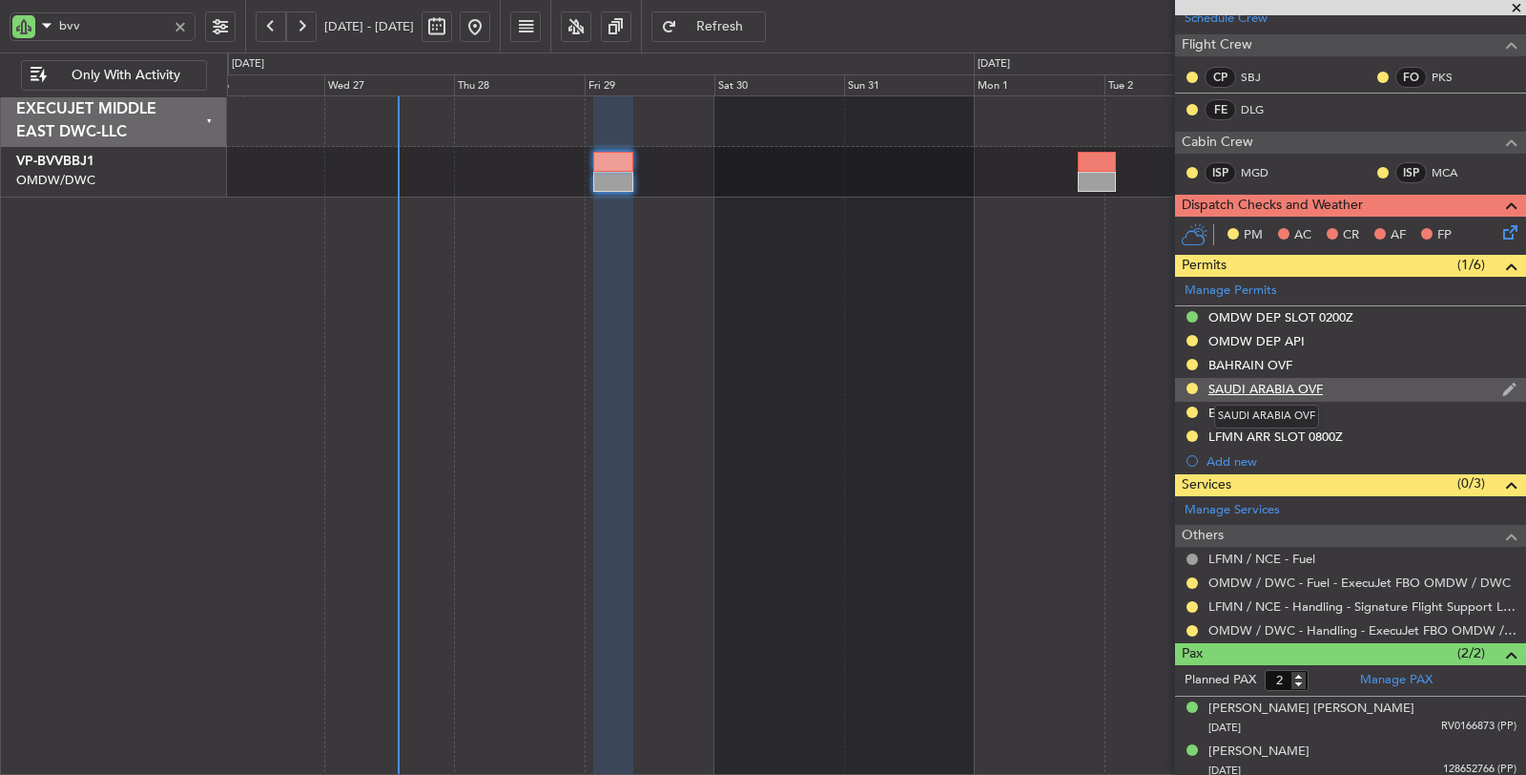
click at [1305, 384] on div "SAUDI ARABIA OVF" at bounding box center [1266, 389] width 114 height 16
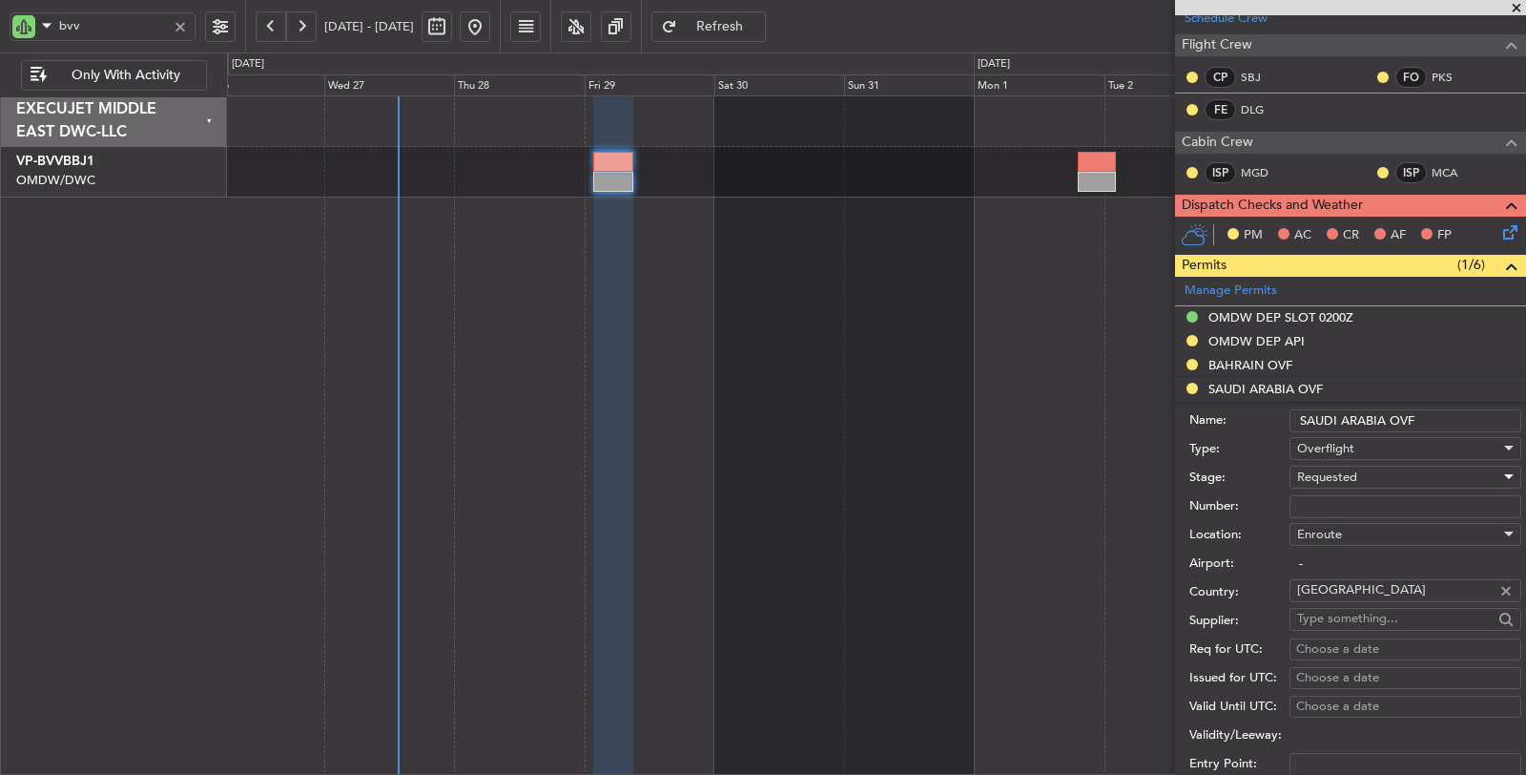
click at [1333, 472] on span "Requested" at bounding box center [1327, 476] width 60 height 17
drag, startPoint x: 1367, startPoint y: 612, endPoint x: 1364, endPoint y: 587, distance: 25.9
click at [1367, 611] on span "Received OK" at bounding box center [1397, 618] width 199 height 29
click at [1334, 497] on input "Number:" at bounding box center [1406, 506] width 232 height 23
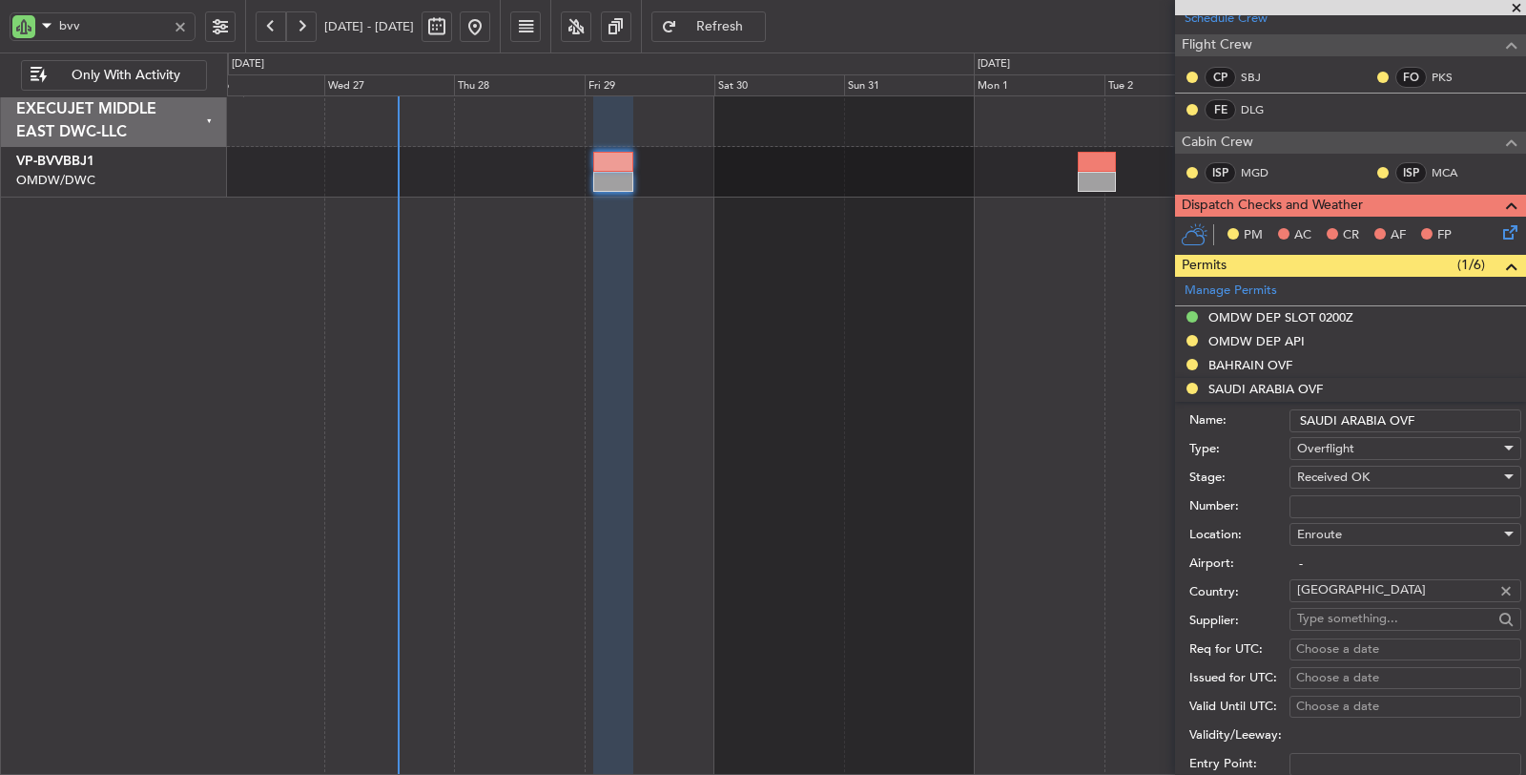
paste input "2501019114"
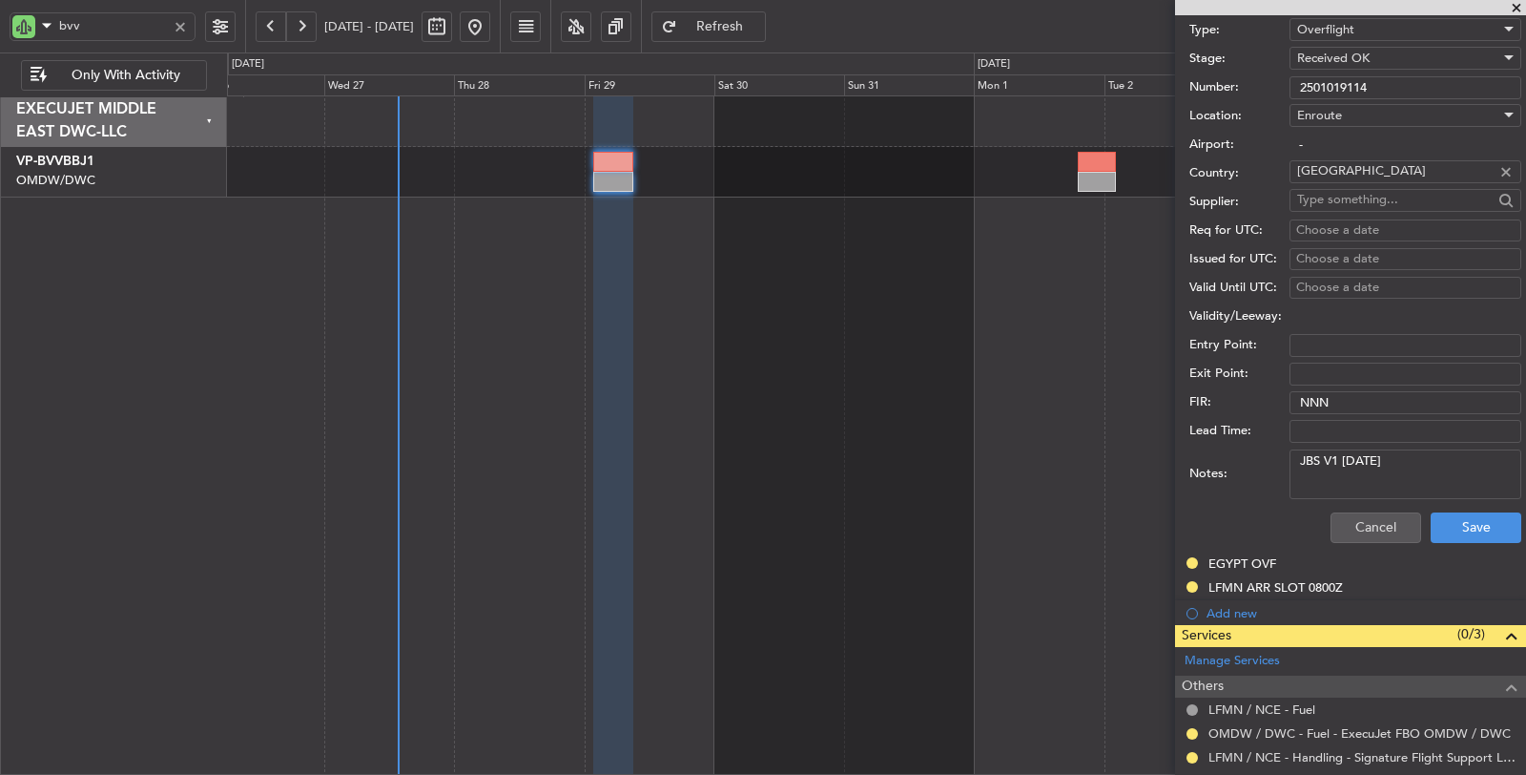
scroll to position [746, 0]
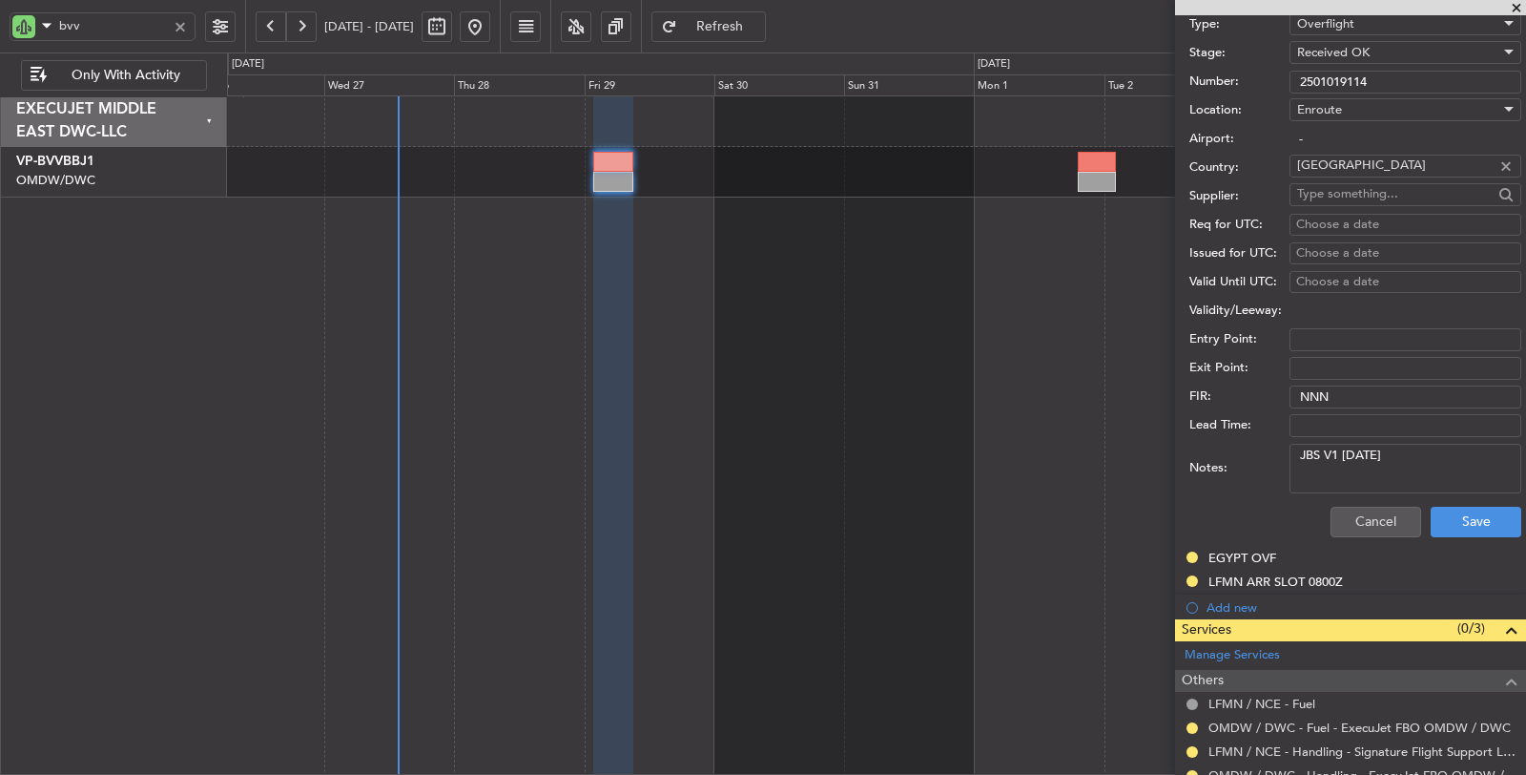
type input "2501019114"
click at [1322, 448] on textarea "JBS V1 31 AUG" at bounding box center [1406, 469] width 232 height 50
type textarea "JBS V1 31 AUG"
click at [1431, 507] on button "Save" at bounding box center [1476, 522] width 91 height 31
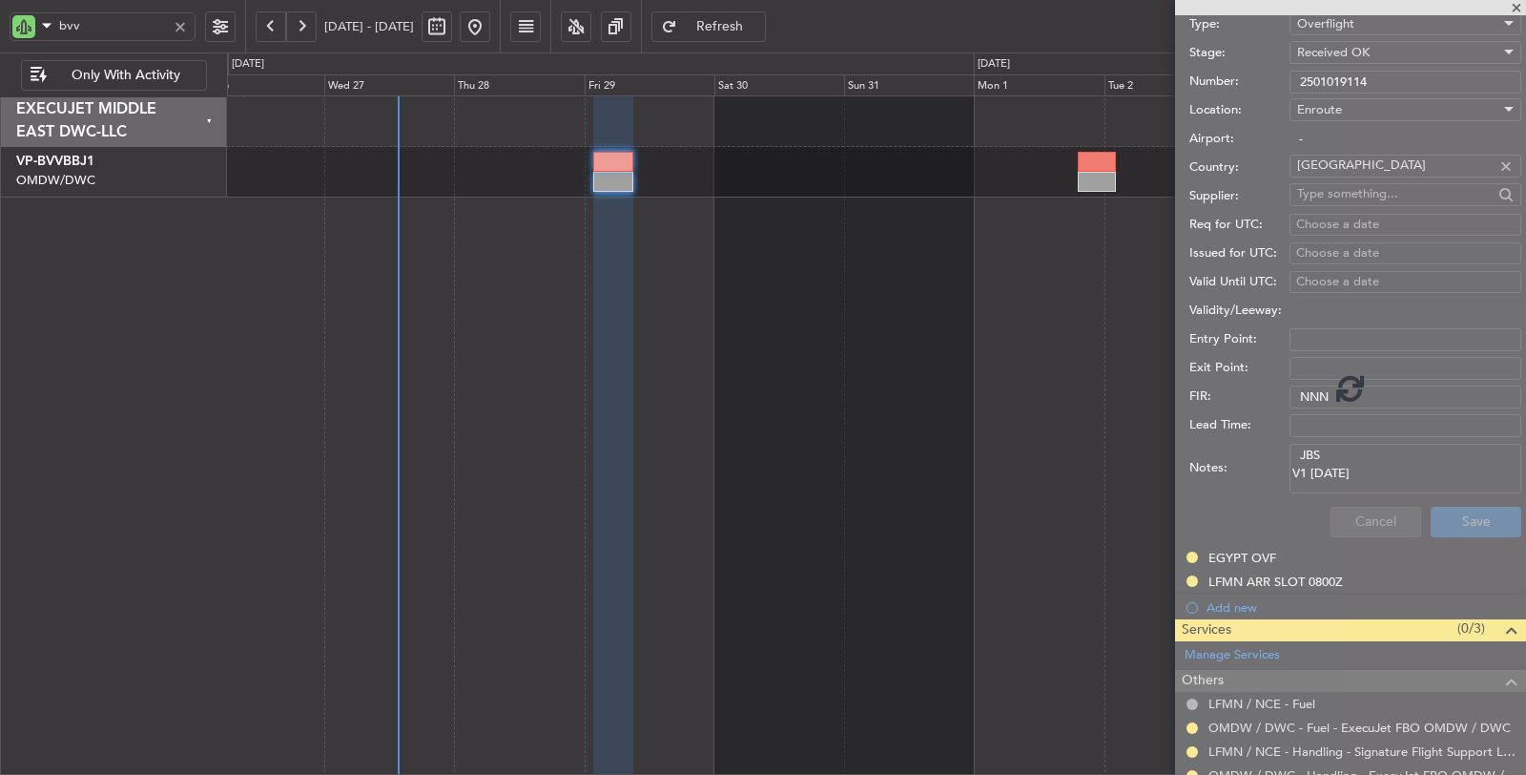
scroll to position [176, 0]
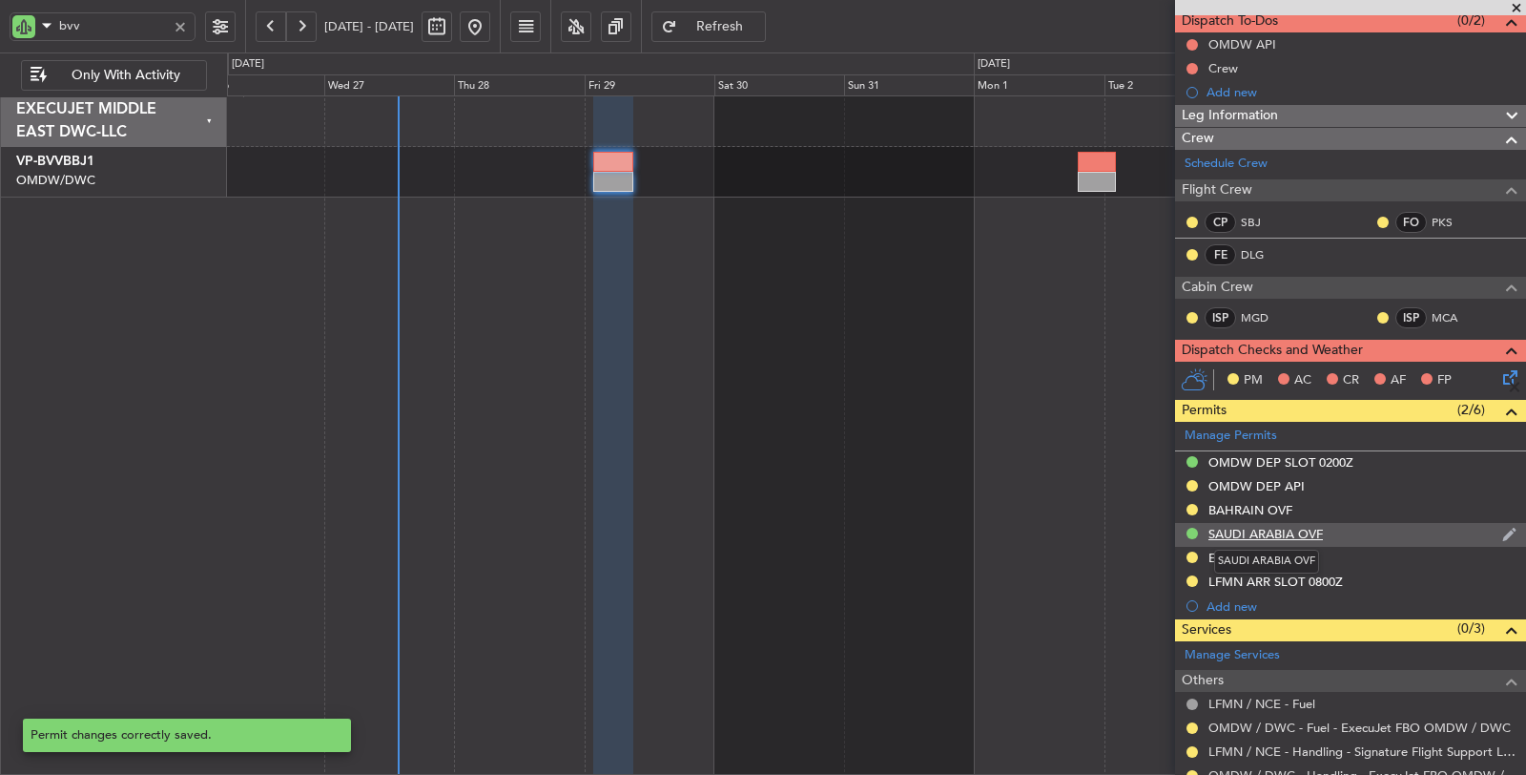
click at [1282, 530] on div "SAUDI ARABIA OVF" at bounding box center [1266, 534] width 114 height 16
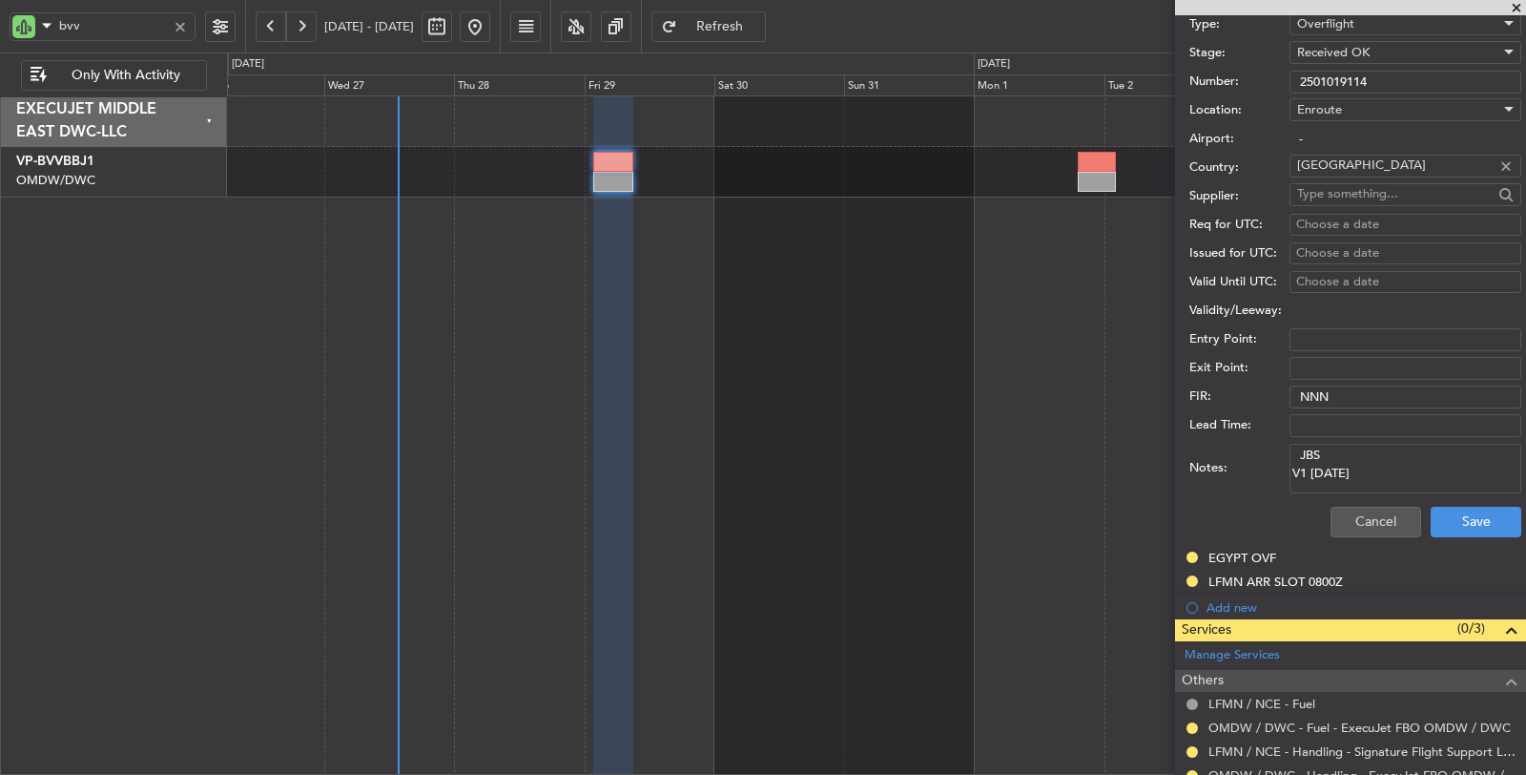
click at [1369, 472] on textarea "JBS V1 31 AUG" at bounding box center [1406, 469] width 232 height 50
drag, startPoint x: 1369, startPoint y: 480, endPoint x: 1261, endPoint y: 433, distance: 117.5
click at [1261, 433] on form "Name: SAUDI ARABIA OVF Type: Overflight Stage: Received OK Number: 2501019114 L…" at bounding box center [1350, 261] width 351 height 569
type textarea "JBS V1 31 AUG V2 29 AUG"
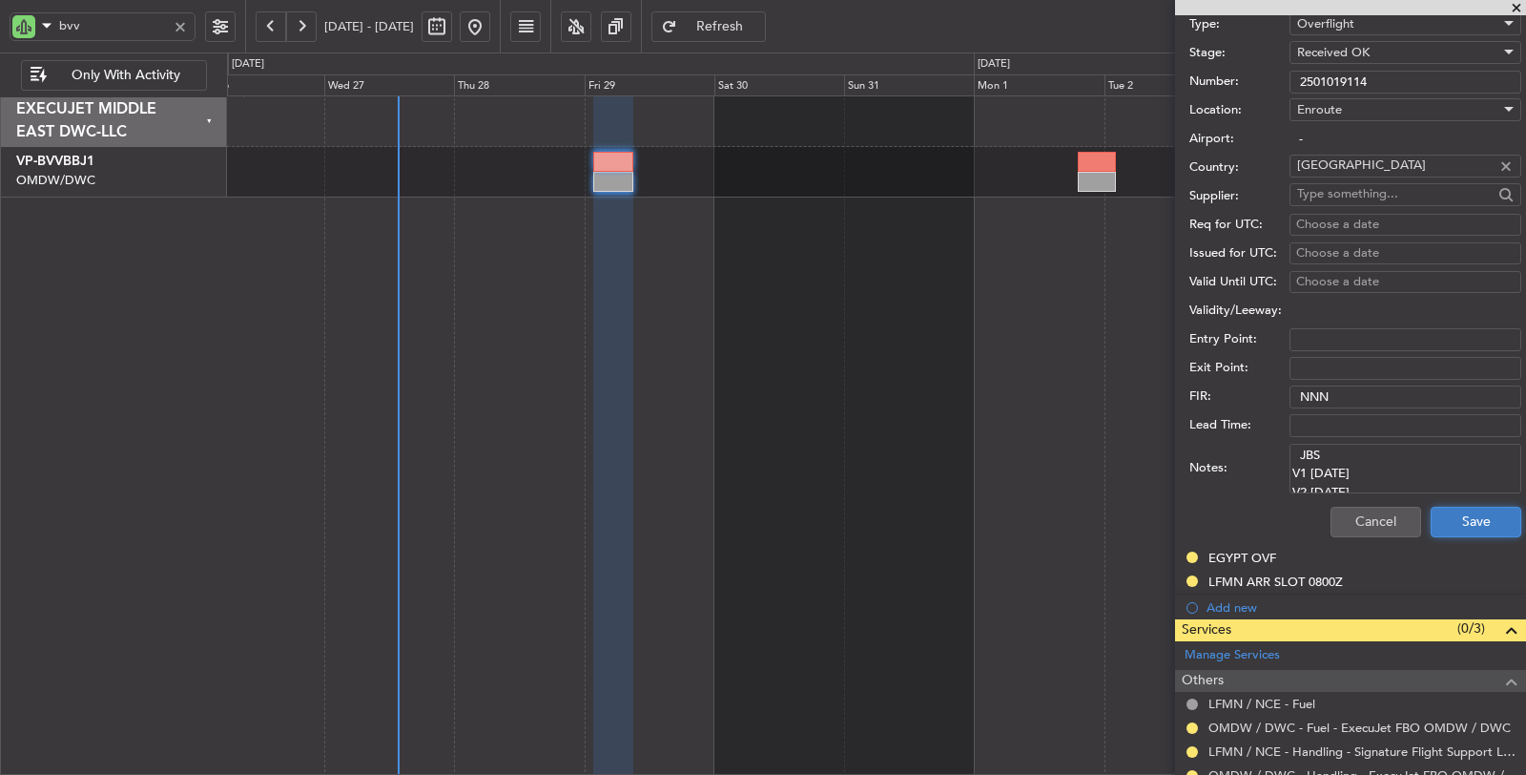
click at [1470, 509] on button "Save" at bounding box center [1476, 522] width 91 height 31
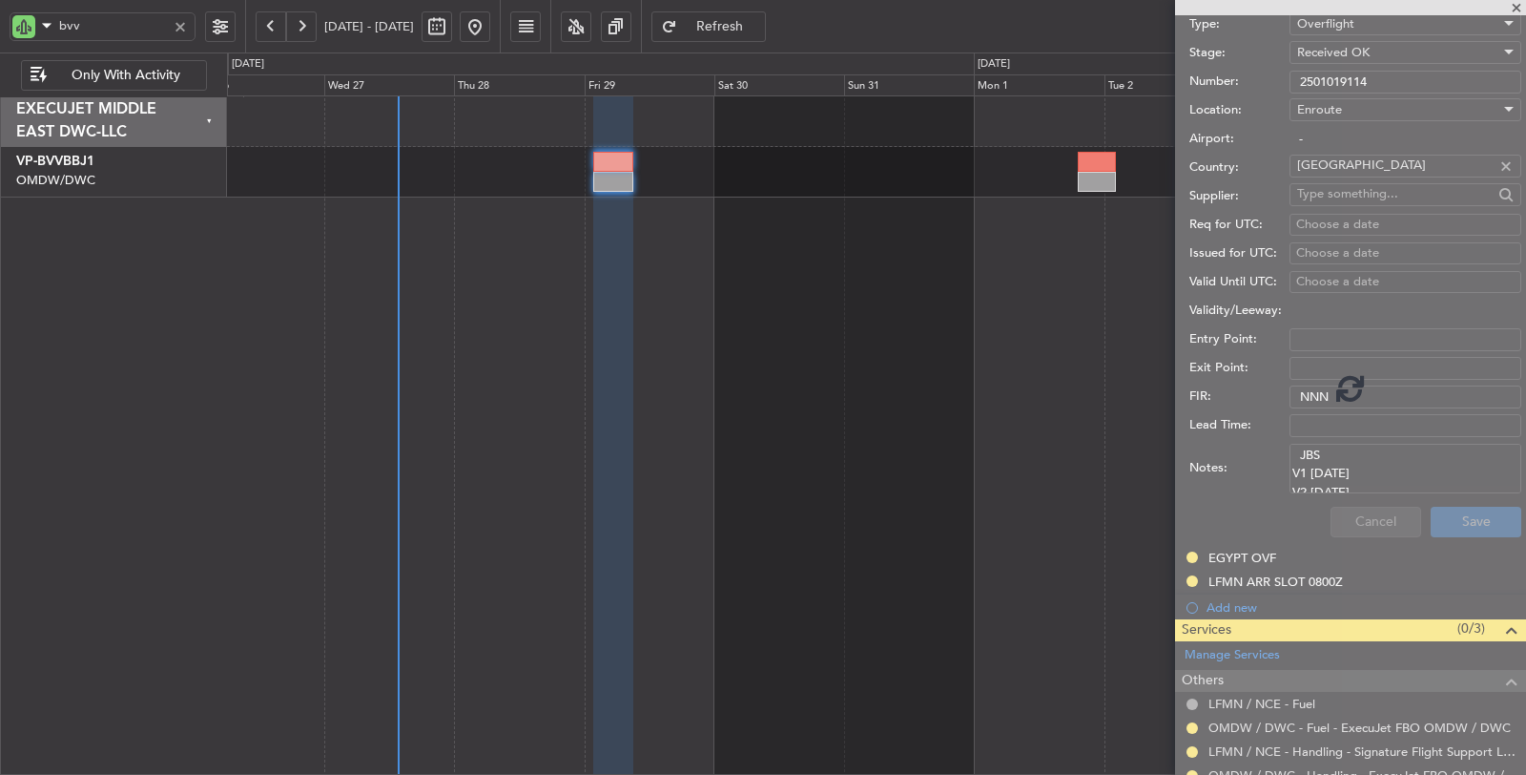
scroll to position [176, 0]
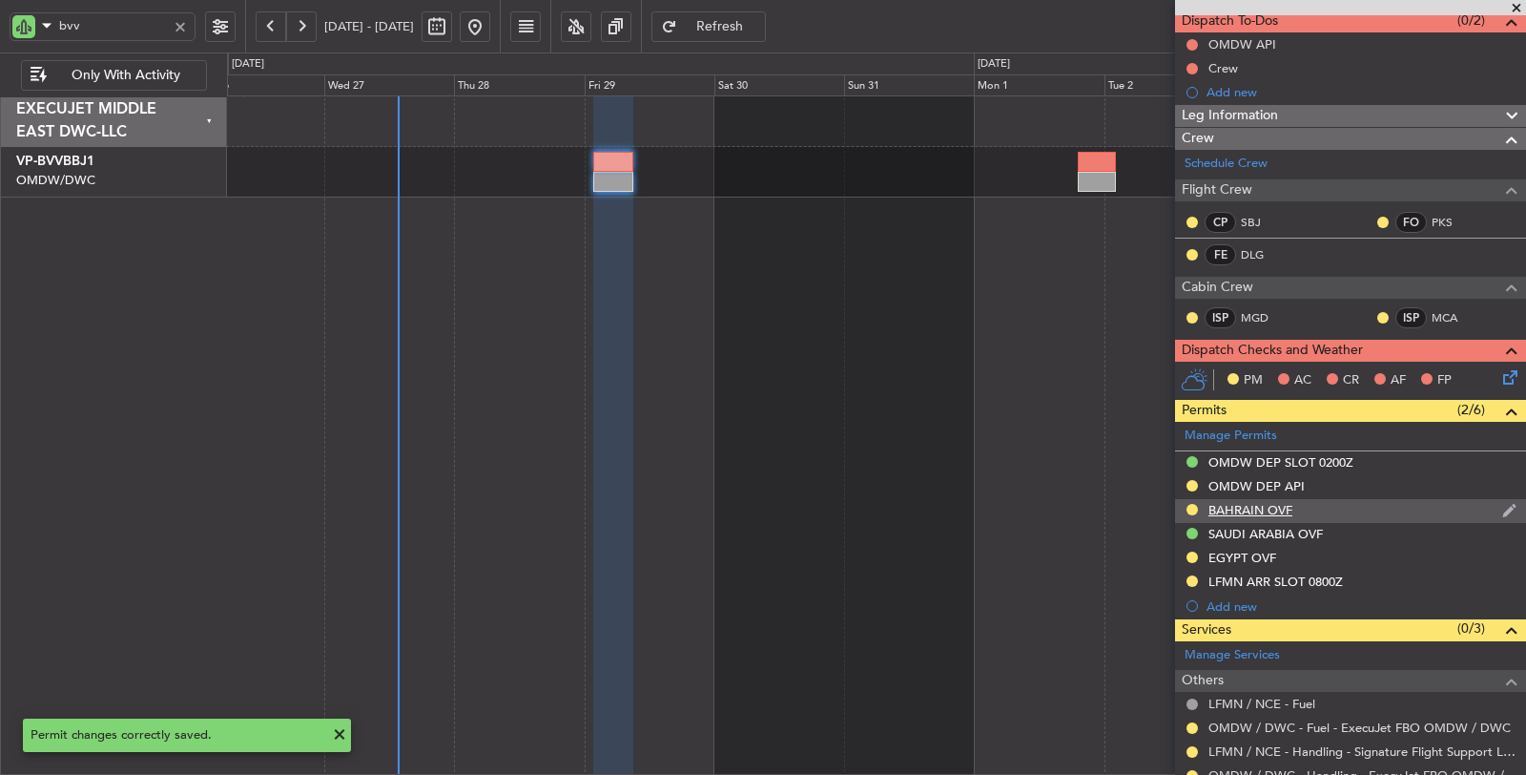
click at [1265, 507] on div "BAHRAIN OVF" at bounding box center [1251, 510] width 84 height 16
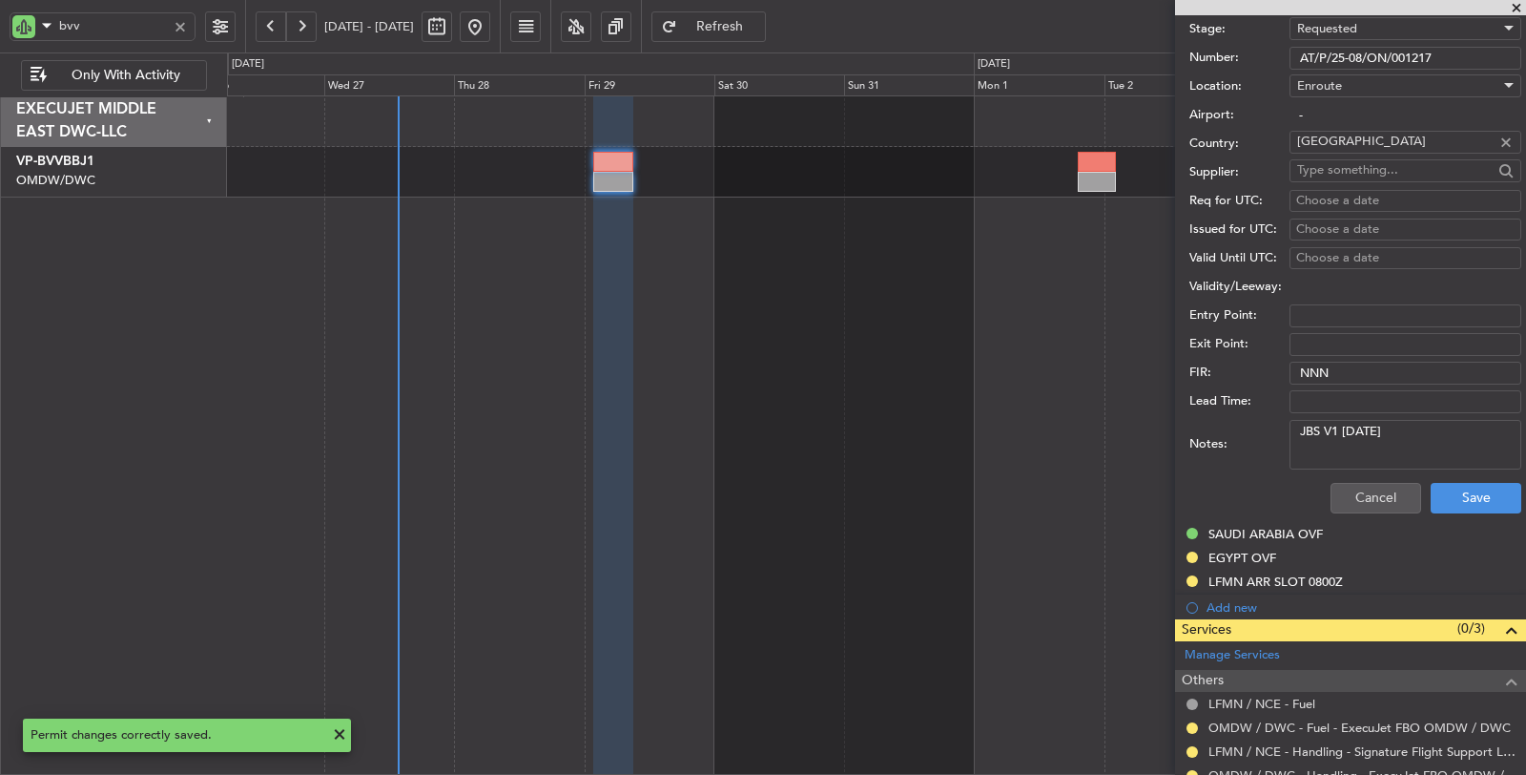
drag, startPoint x: 1404, startPoint y: 424, endPoint x: 1243, endPoint y: 439, distance: 161.9
click at [1231, 431] on div "Notes: JBS V1 31 AUG" at bounding box center [1355, 444] width 332 height 57
paste textarea "V1 31 AUG V2 29"
type textarea "JBS V1 31 AUG V2 29 AUG"
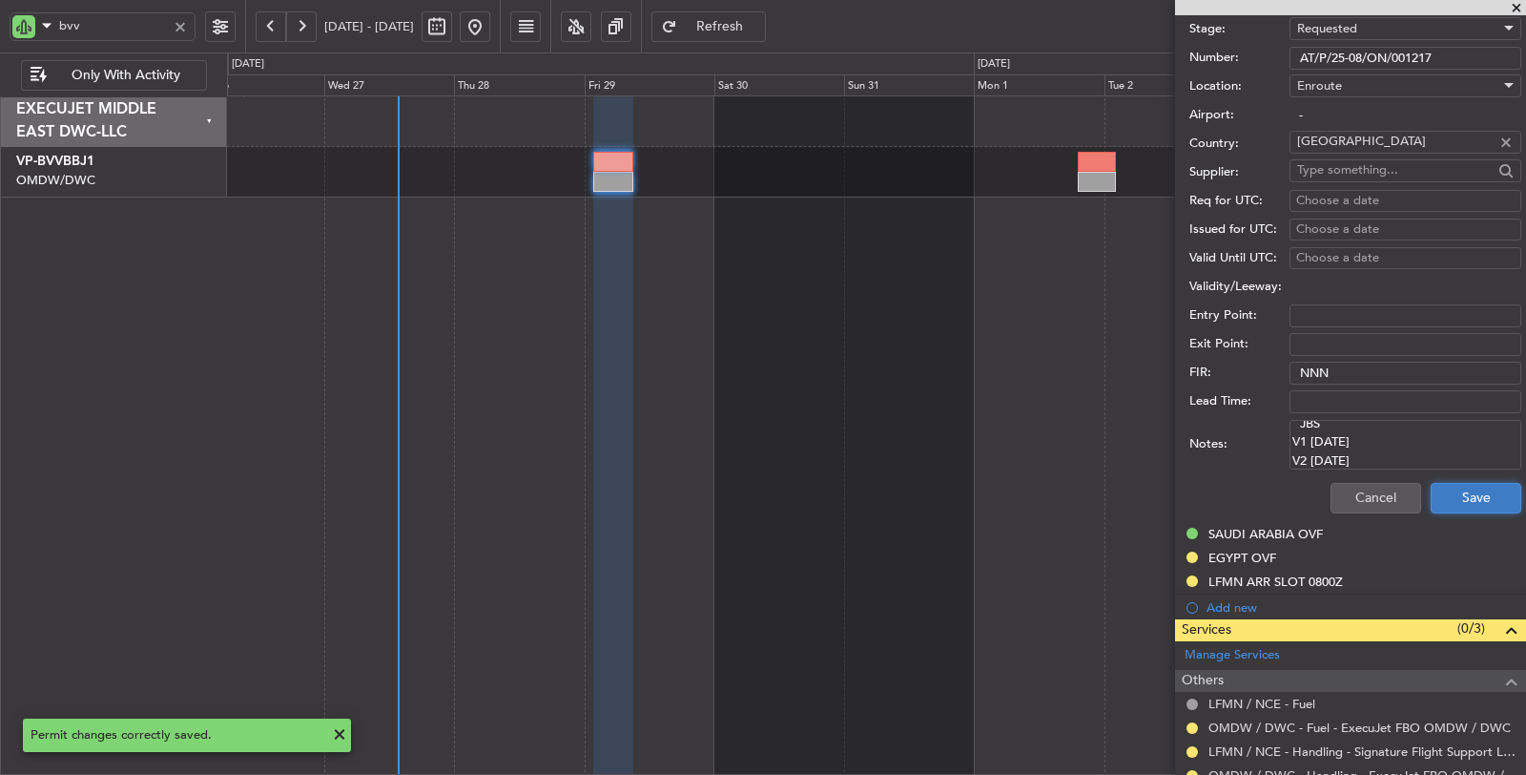
click at [1458, 492] on button "Save" at bounding box center [1476, 498] width 91 height 31
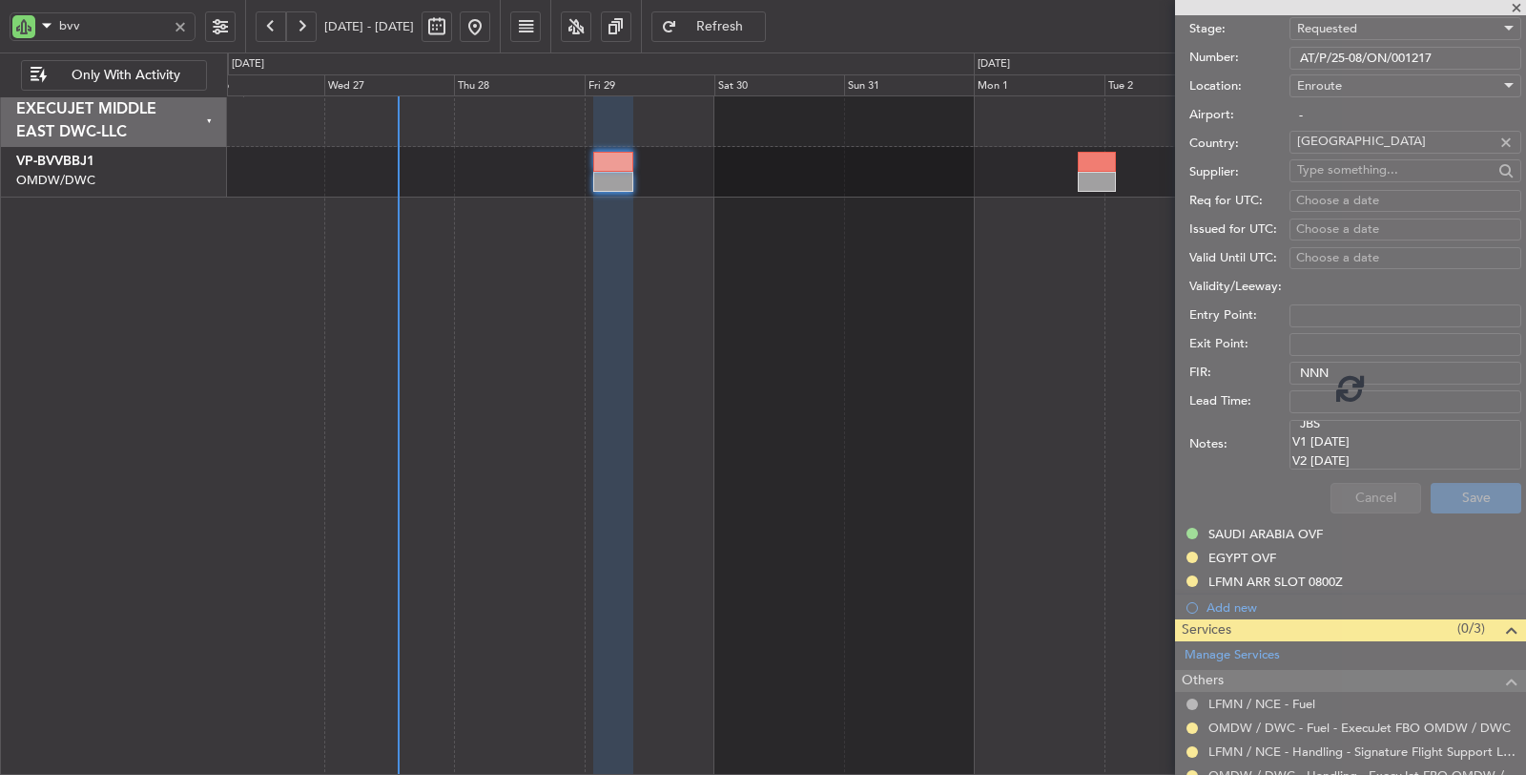
scroll to position [176, 0]
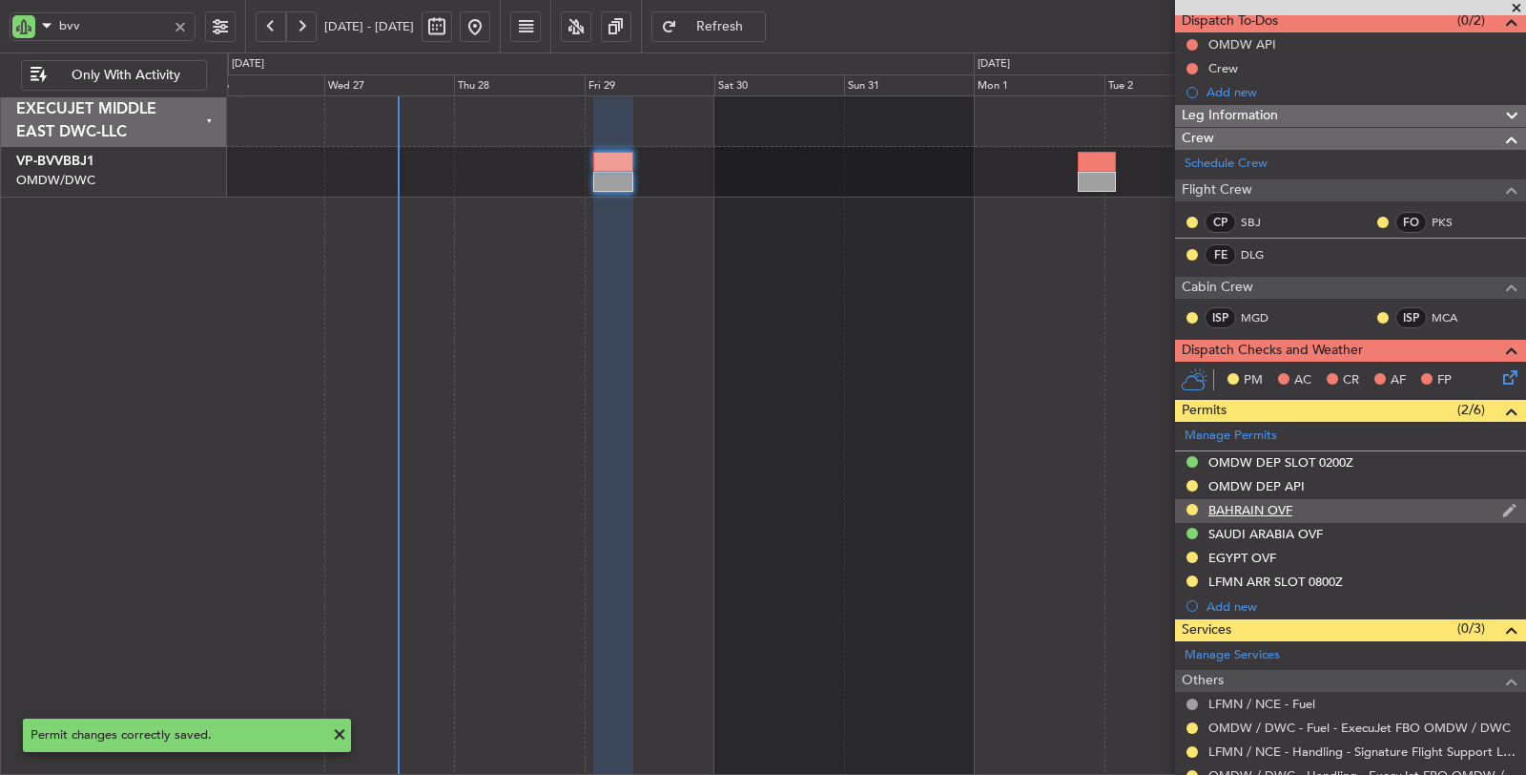
click at [1260, 507] on div "BAHRAIN OVF" at bounding box center [1251, 510] width 84 height 16
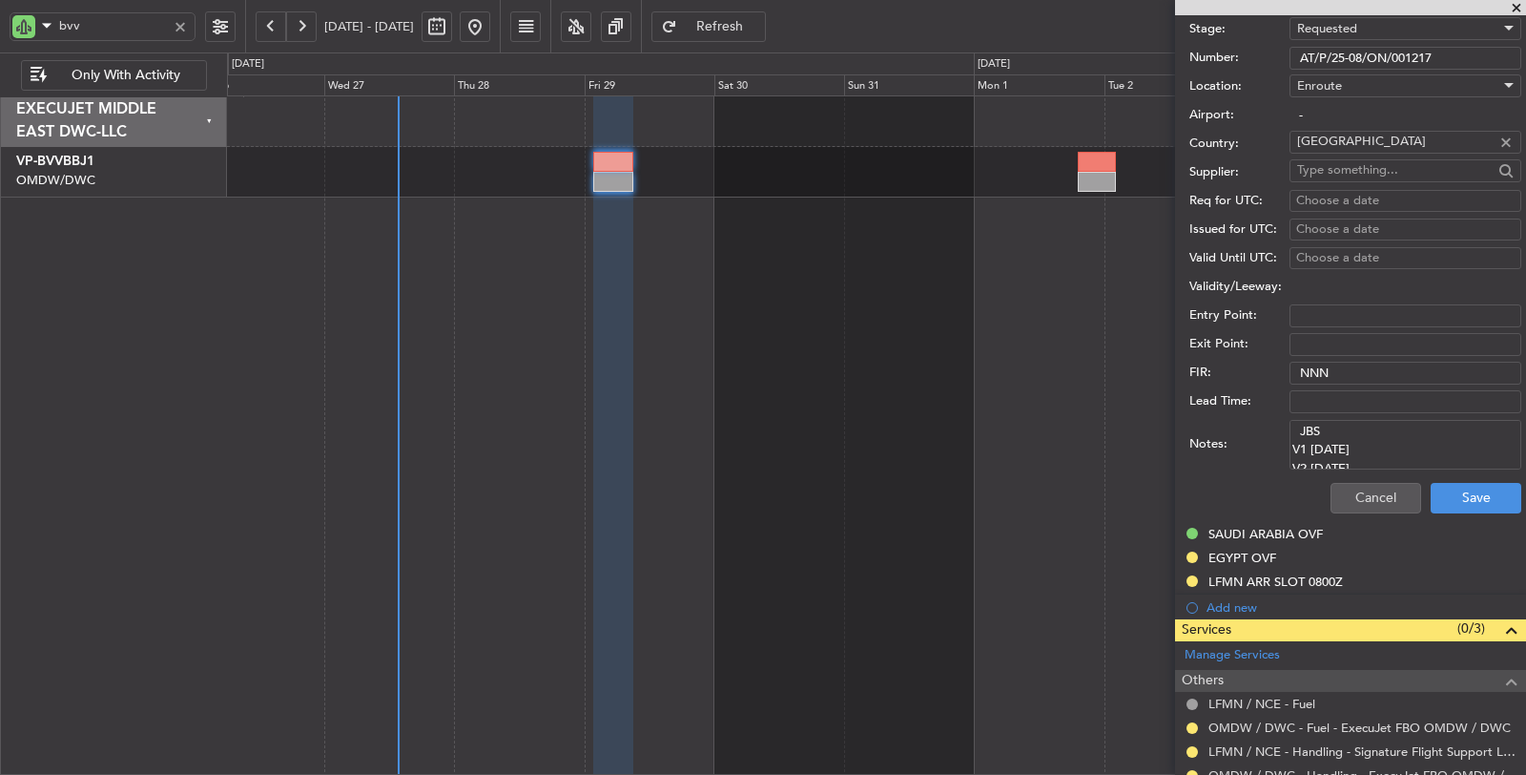
click at [1335, 77] on span "Enroute" at bounding box center [1319, 85] width 45 height 17
click at [1331, 17] on div at bounding box center [763, 387] width 1526 height 775
click at [1331, 26] on span "Requested" at bounding box center [1327, 28] width 60 height 17
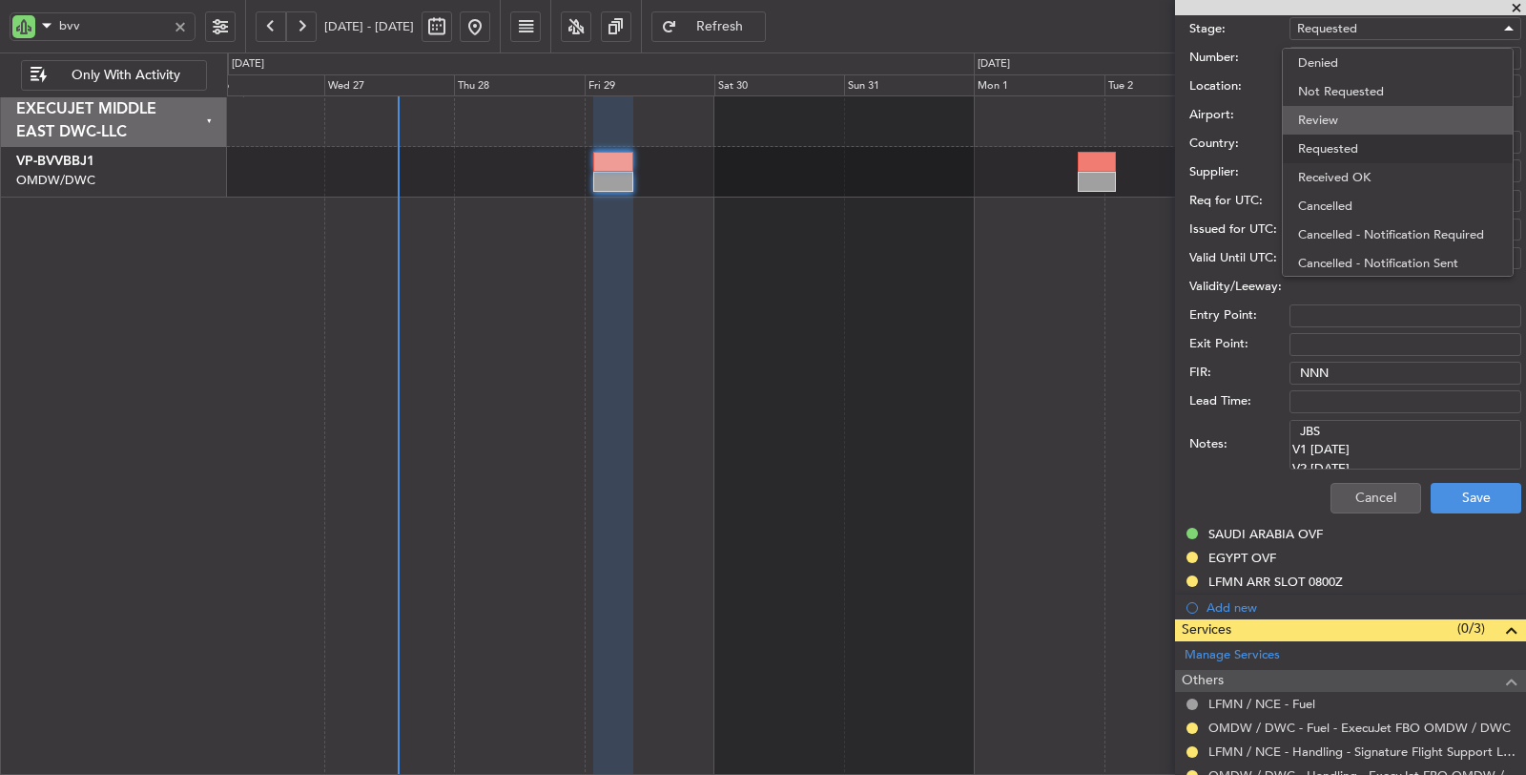
scroll to position [8, 0]
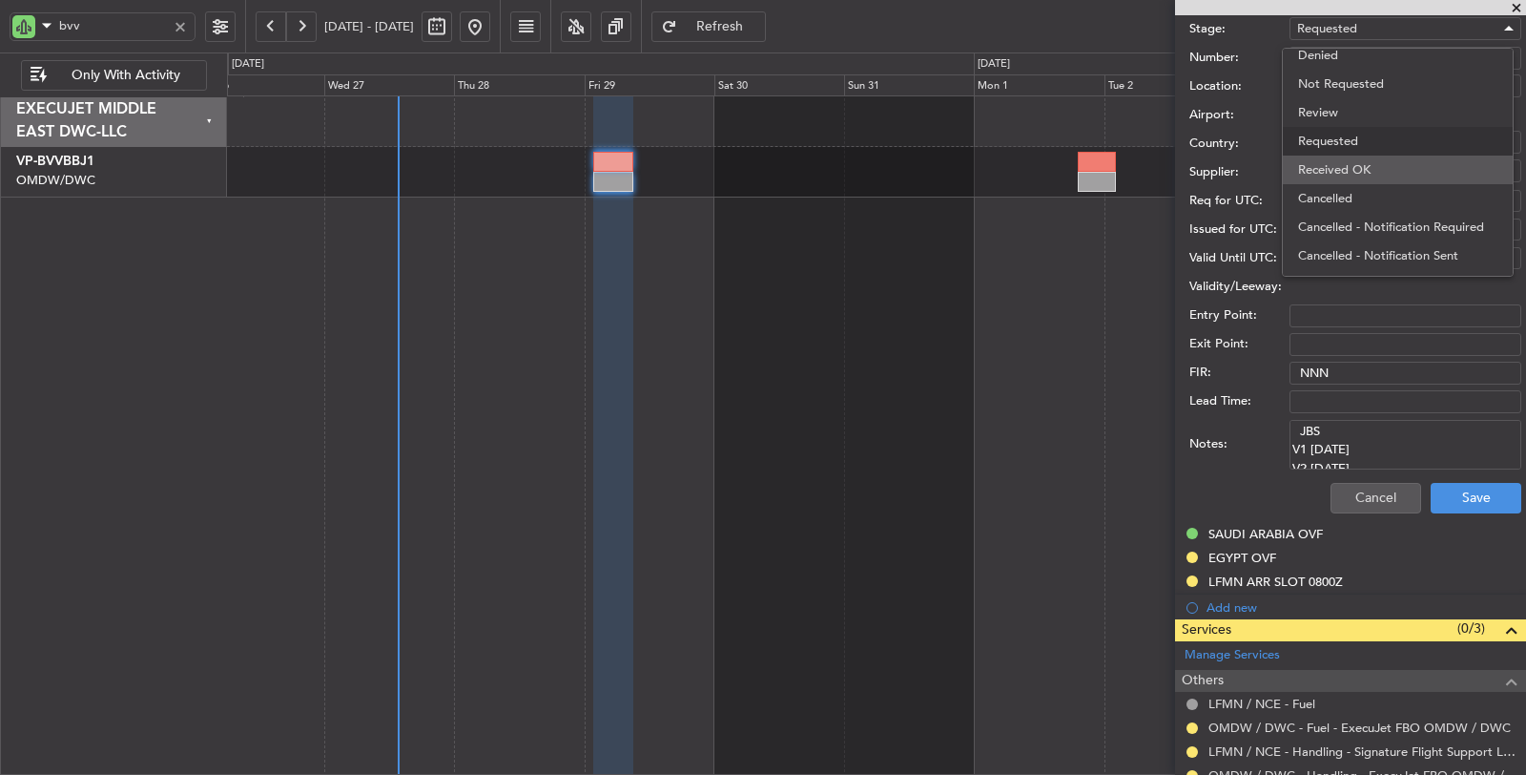
click at [1343, 169] on span "Received OK" at bounding box center [1397, 169] width 199 height 29
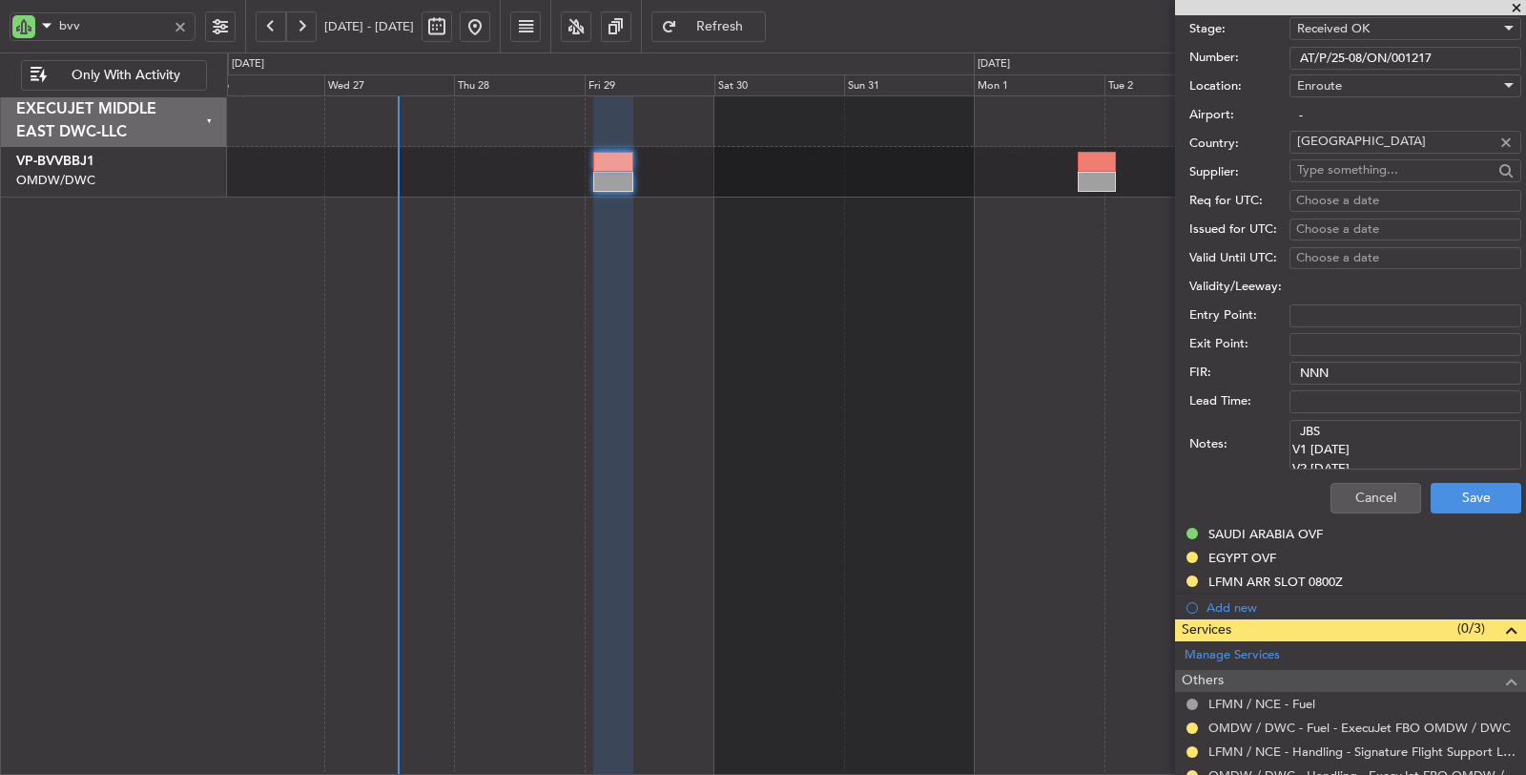
drag, startPoint x: 1436, startPoint y: 52, endPoint x: 1177, endPoint y: 69, distance: 259.1
click at [1177, 69] on form "Name: BAHRAIN OVF Type: Overflight Stage: Received OK Number: AT/P/25-08/ON/001…" at bounding box center [1350, 237] width 351 height 569
click at [1458, 488] on button "Save" at bounding box center [1476, 498] width 91 height 31
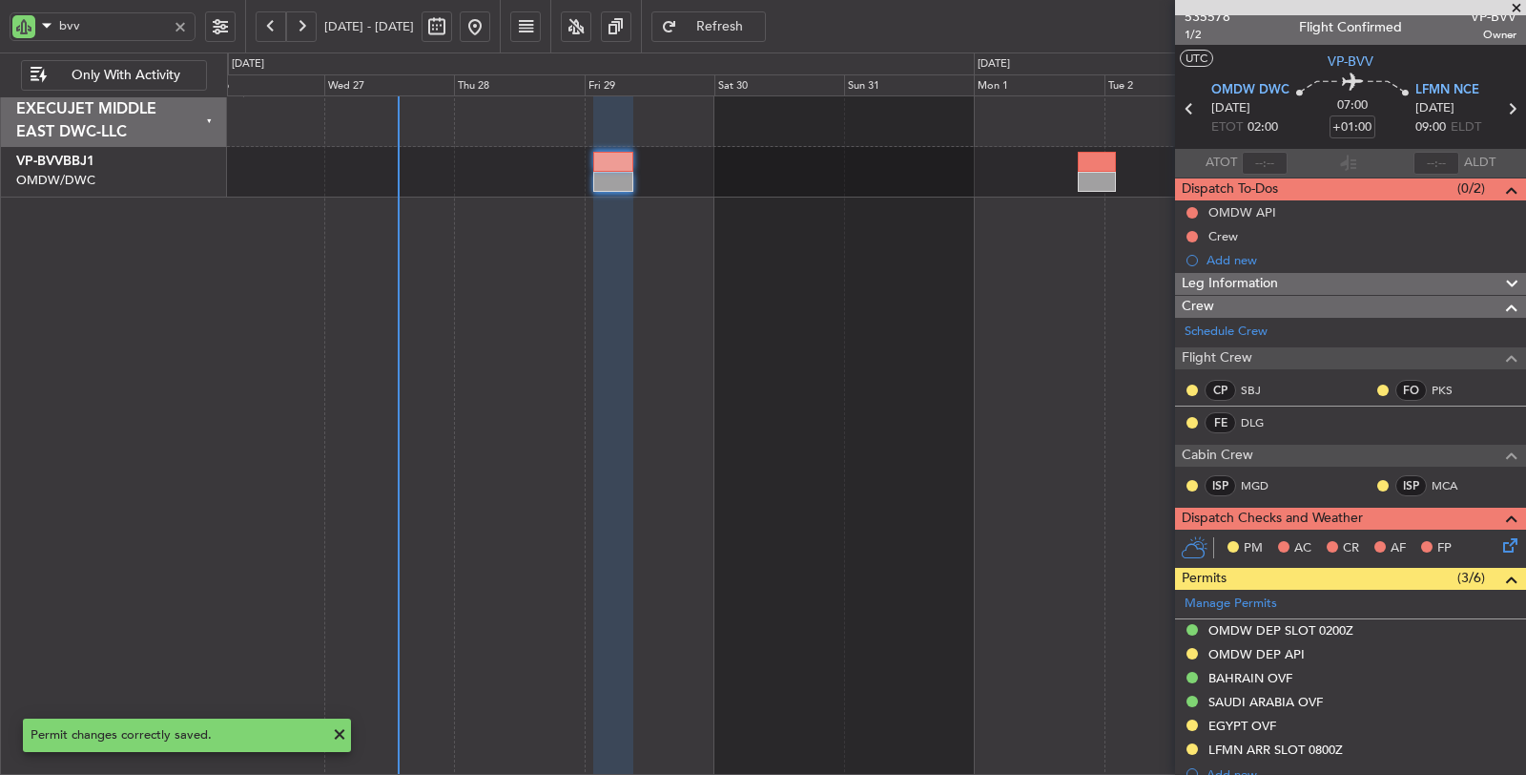
scroll to position [0, 0]
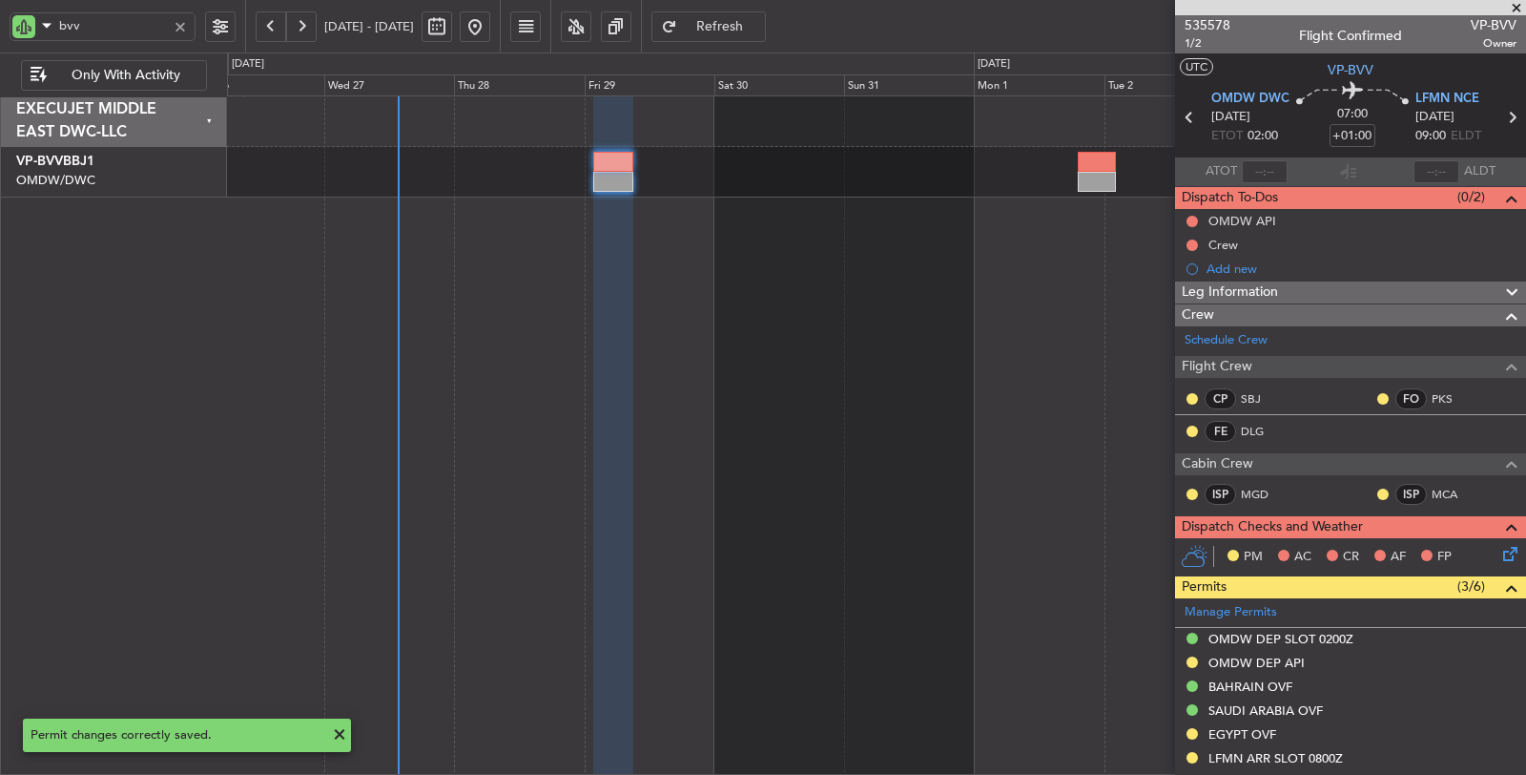
click at [1500, 120] on icon at bounding box center [1512, 117] width 25 height 25
type input "+00:40"
type input "4"
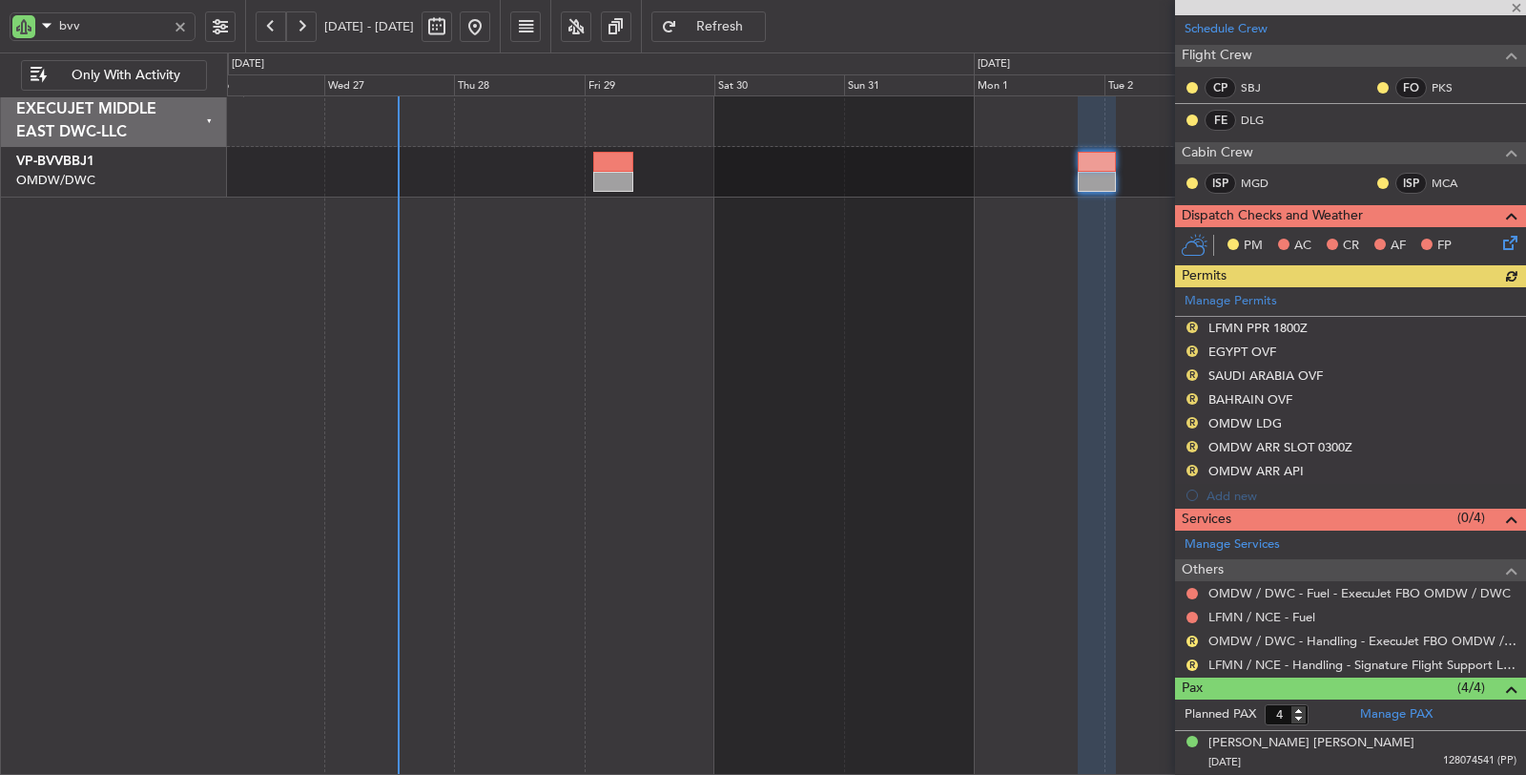
scroll to position [318, 0]
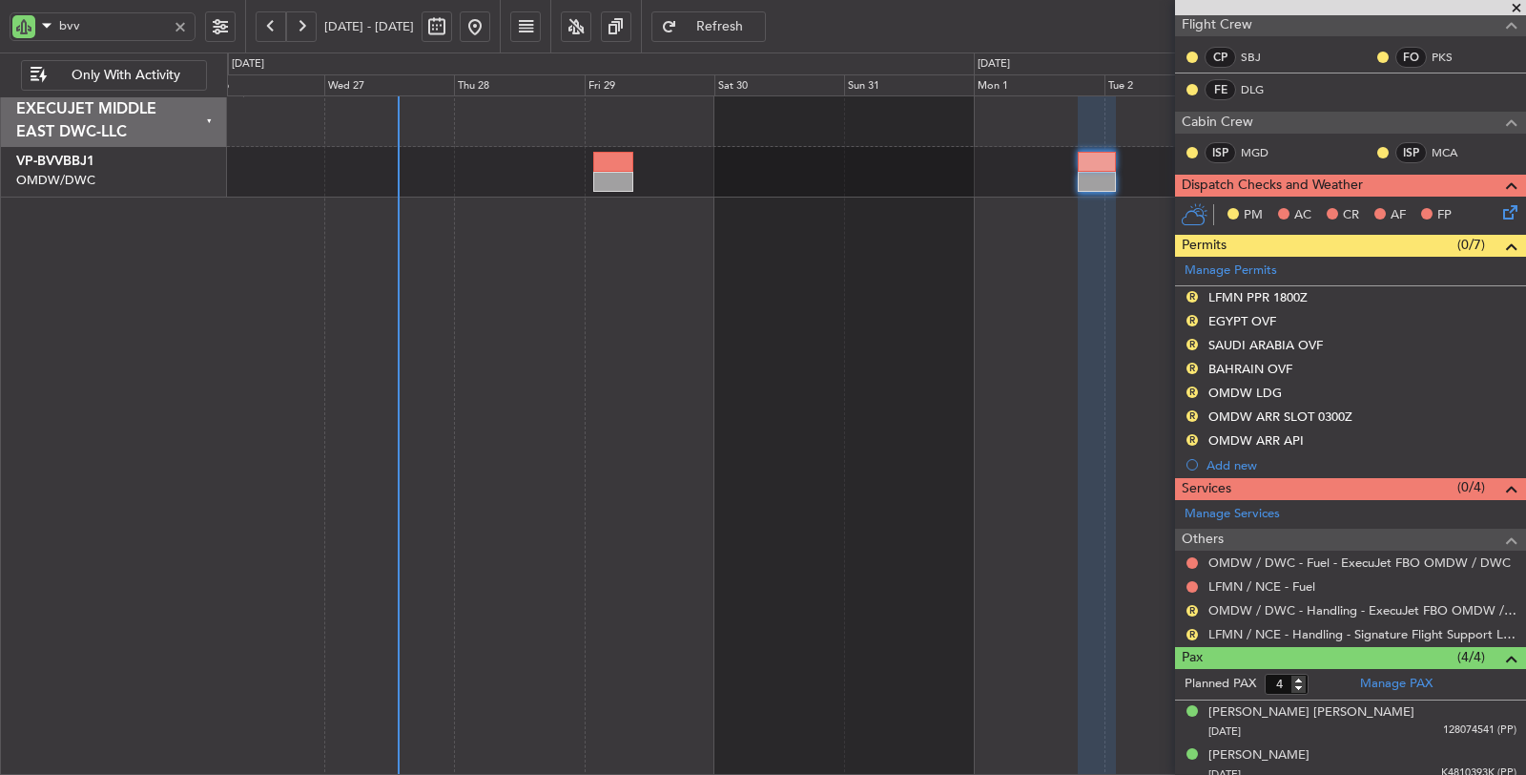
click at [1289, 361] on div "BAHRAIN OVF" at bounding box center [1251, 369] width 84 height 16
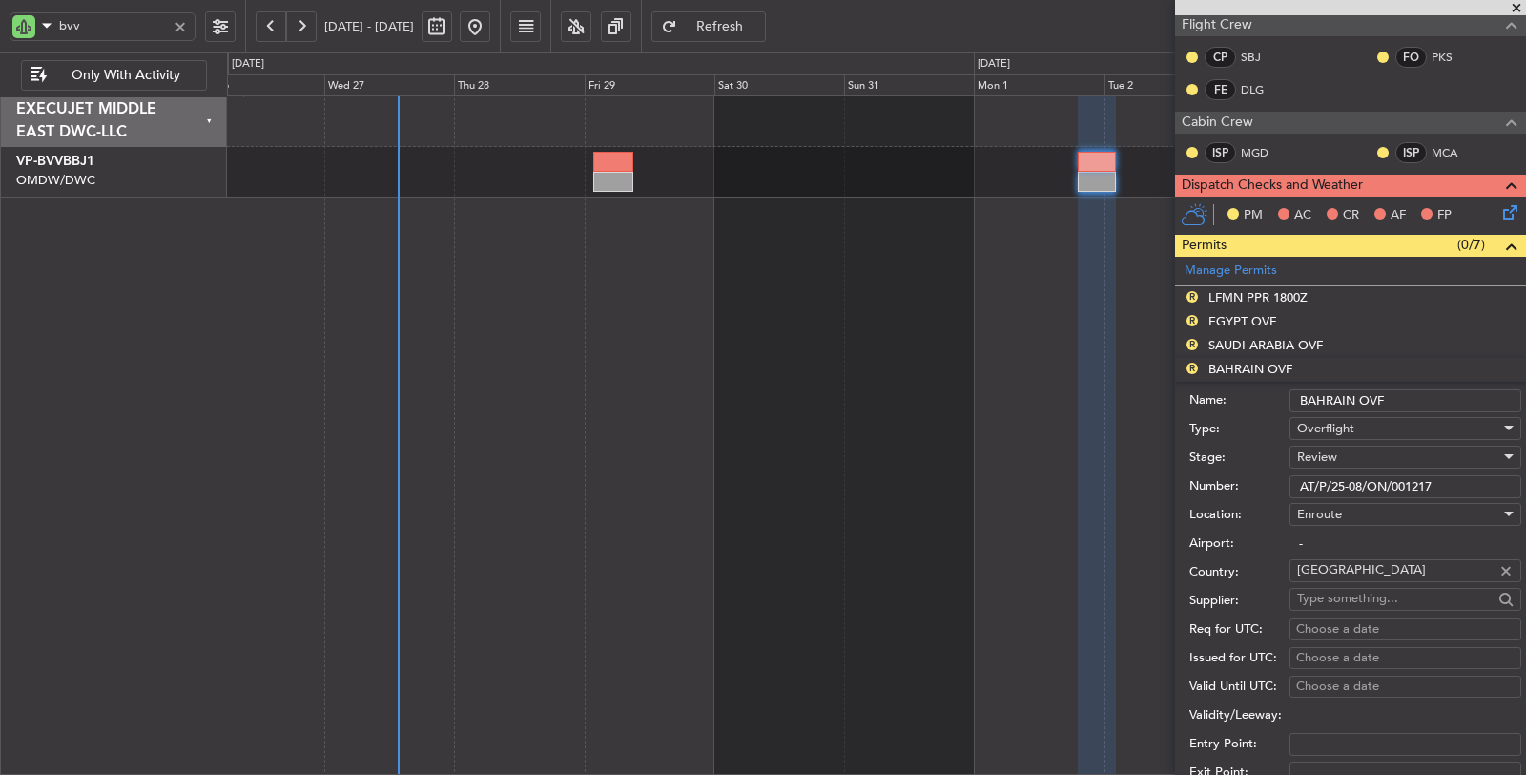
drag, startPoint x: 1455, startPoint y: 486, endPoint x: 1272, endPoint y: 484, distance: 182.2
click at [1251, 492] on div "Number: AT/P/25-08/ON/001217" at bounding box center [1355, 486] width 332 height 29
click at [1355, 458] on div "Review" at bounding box center [1398, 457] width 203 height 29
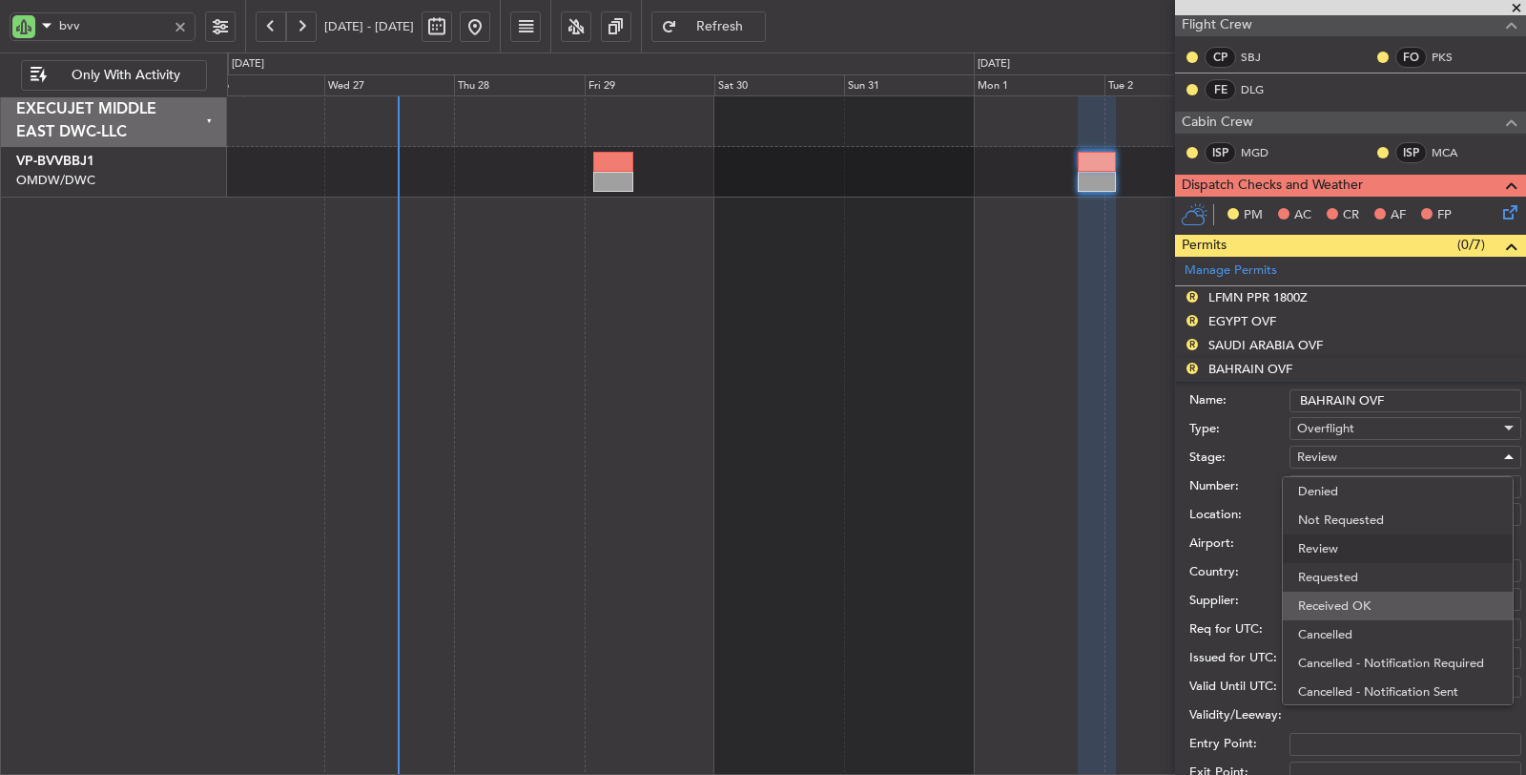
click at [1383, 598] on span "Received OK" at bounding box center [1397, 605] width 199 height 29
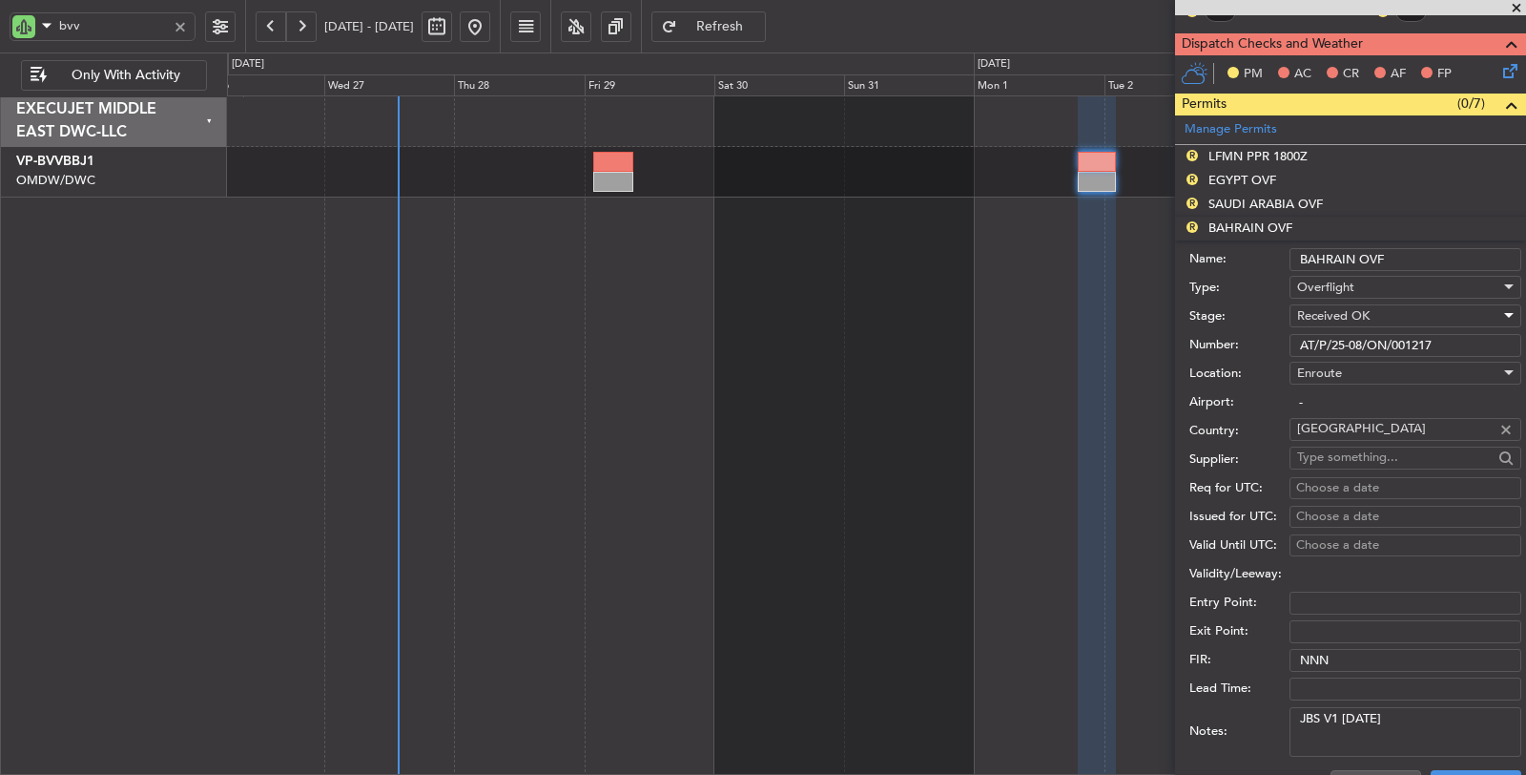
scroll to position [635, 0]
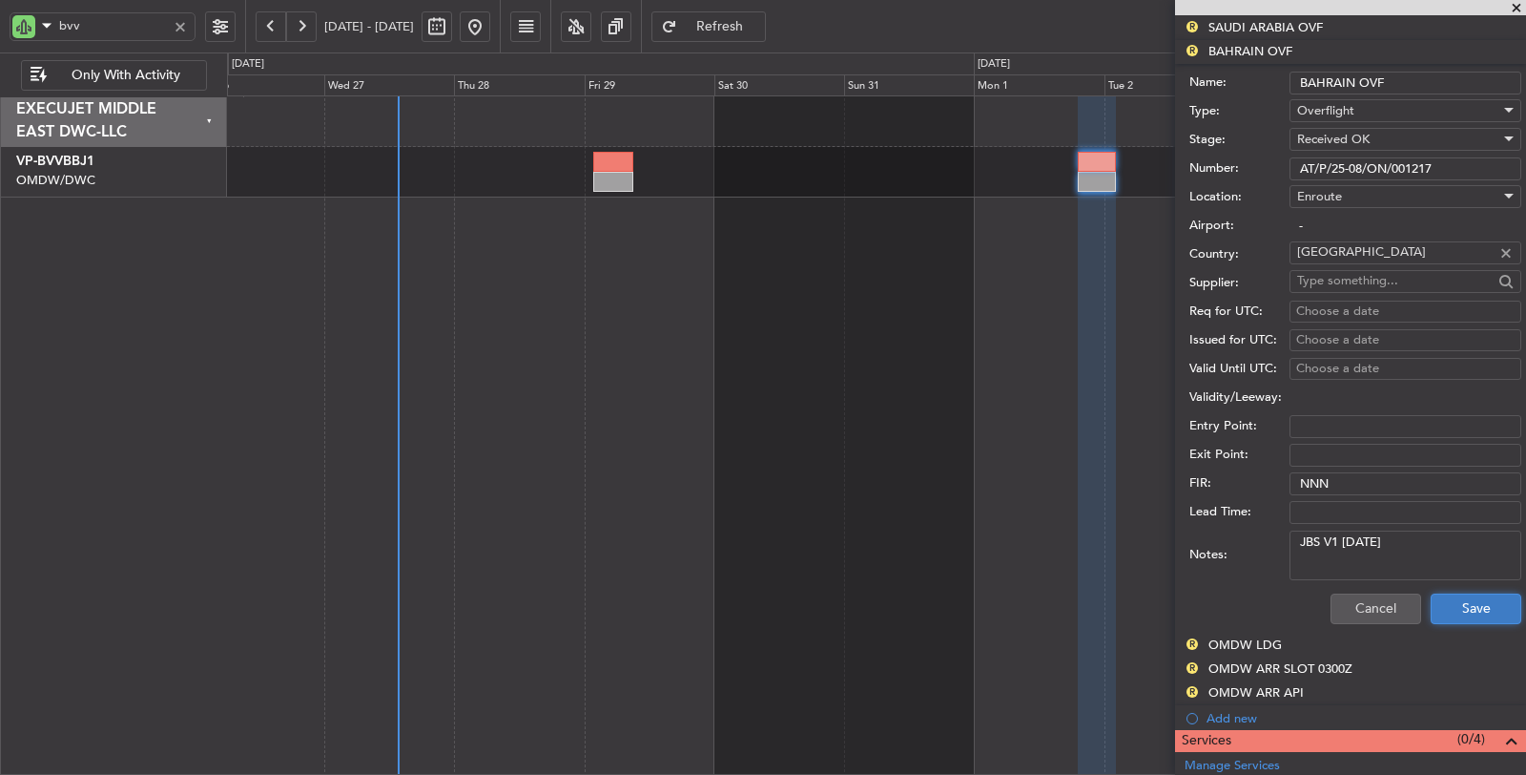
click at [1446, 601] on button "Save" at bounding box center [1476, 608] width 91 height 31
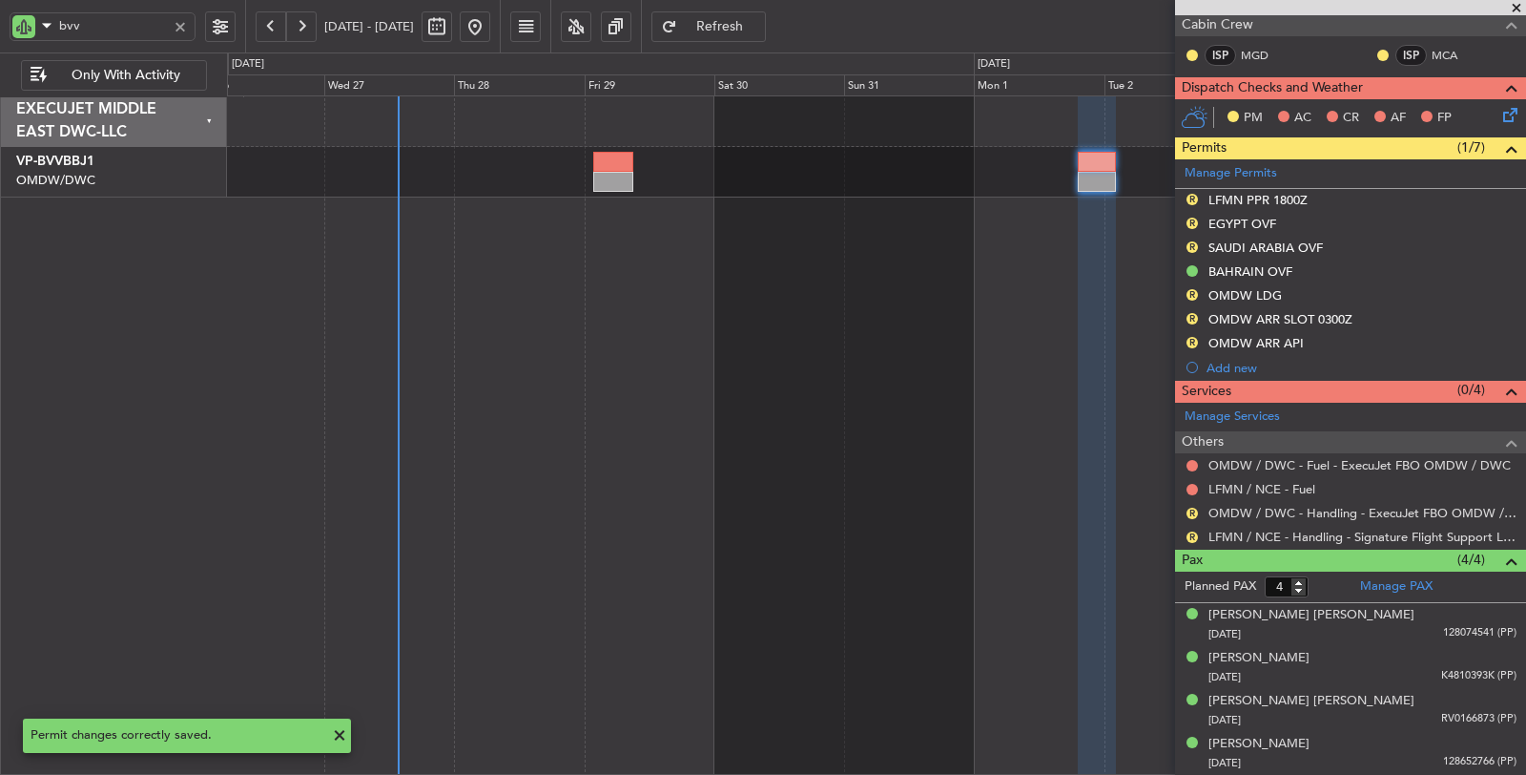
scroll to position [408, 0]
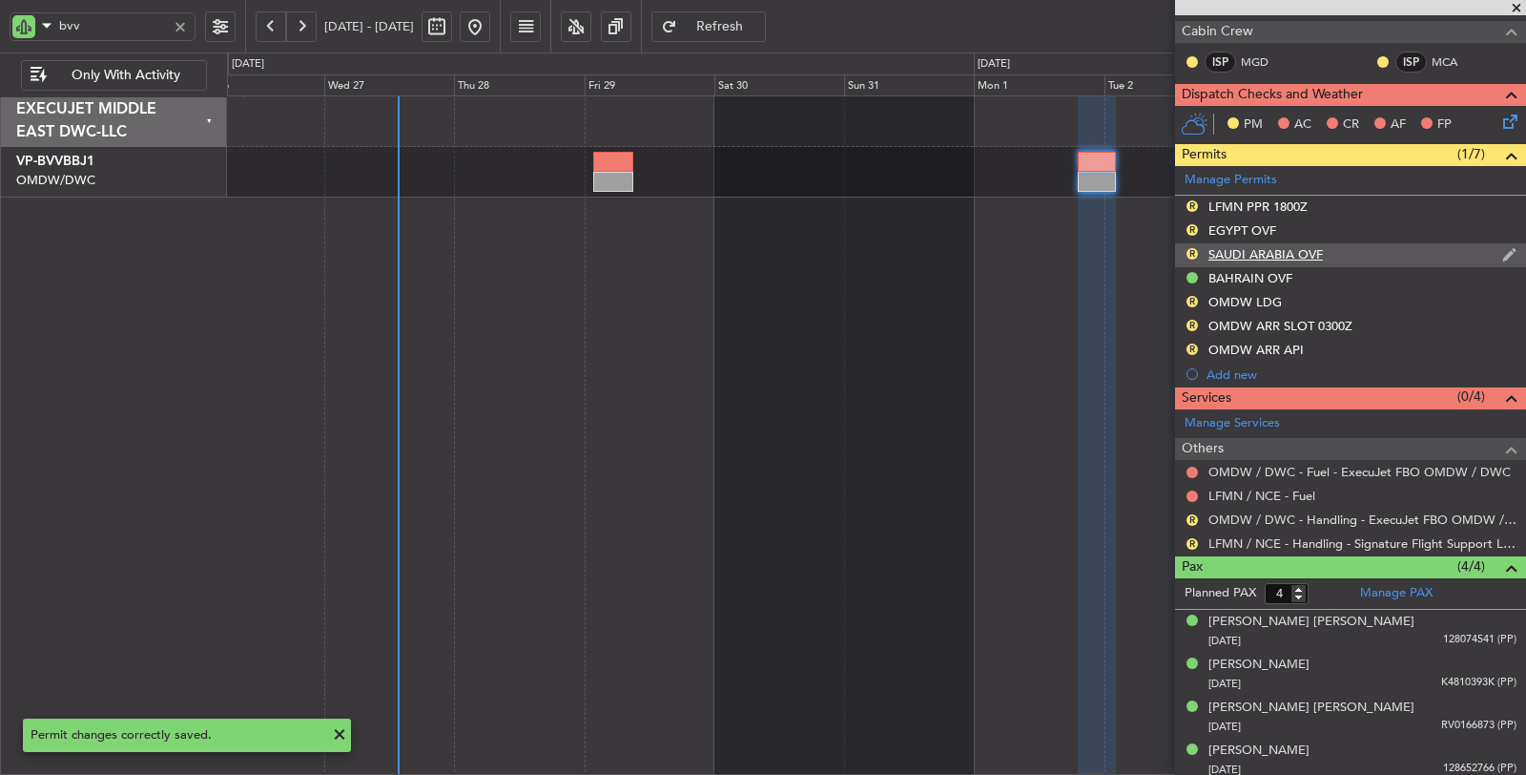
click at [1301, 250] on div "SAUDI ARABIA OVF" at bounding box center [1266, 254] width 114 height 16
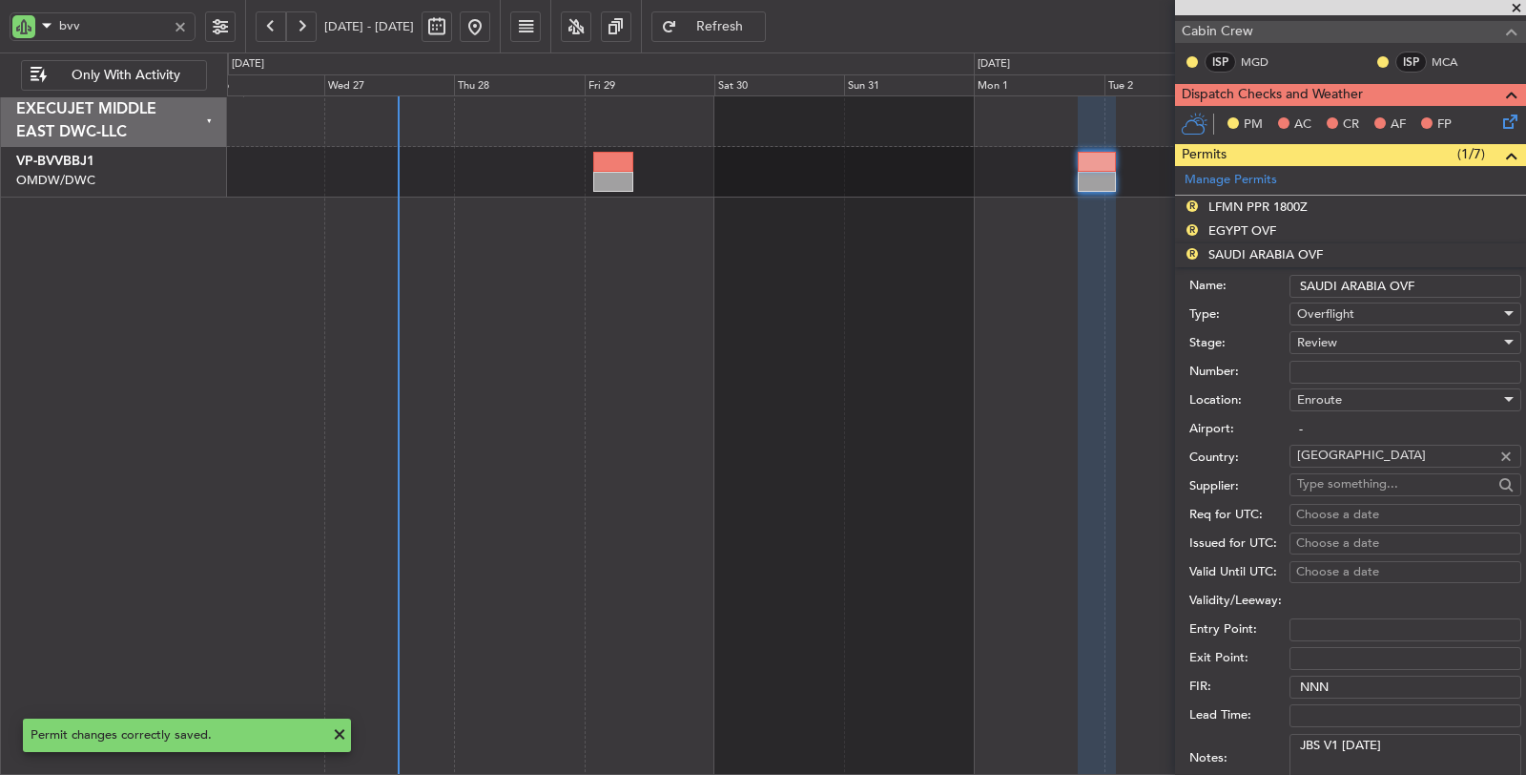
scroll to position [635, 0]
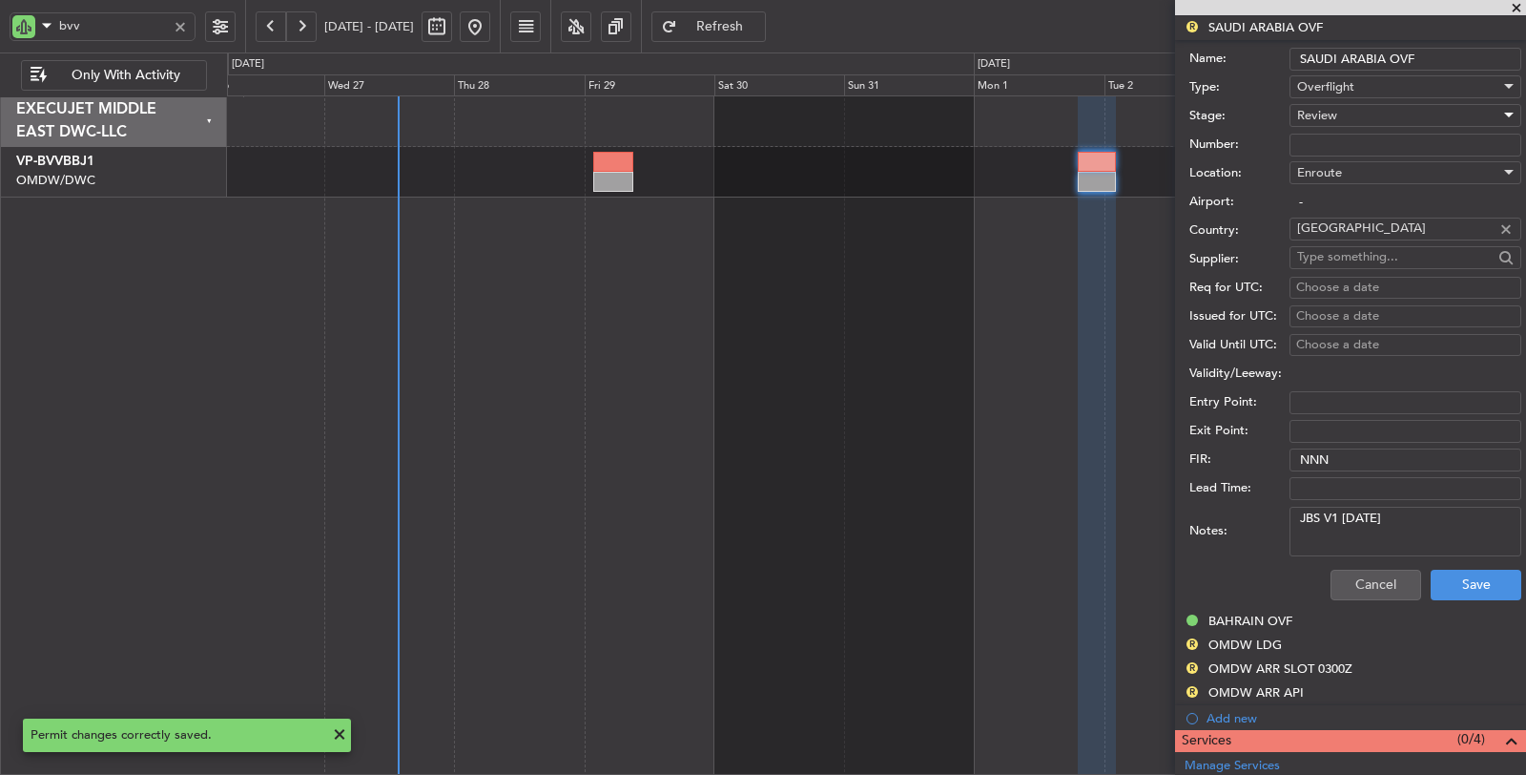
click at [1329, 108] on span "Review" at bounding box center [1317, 115] width 40 height 17
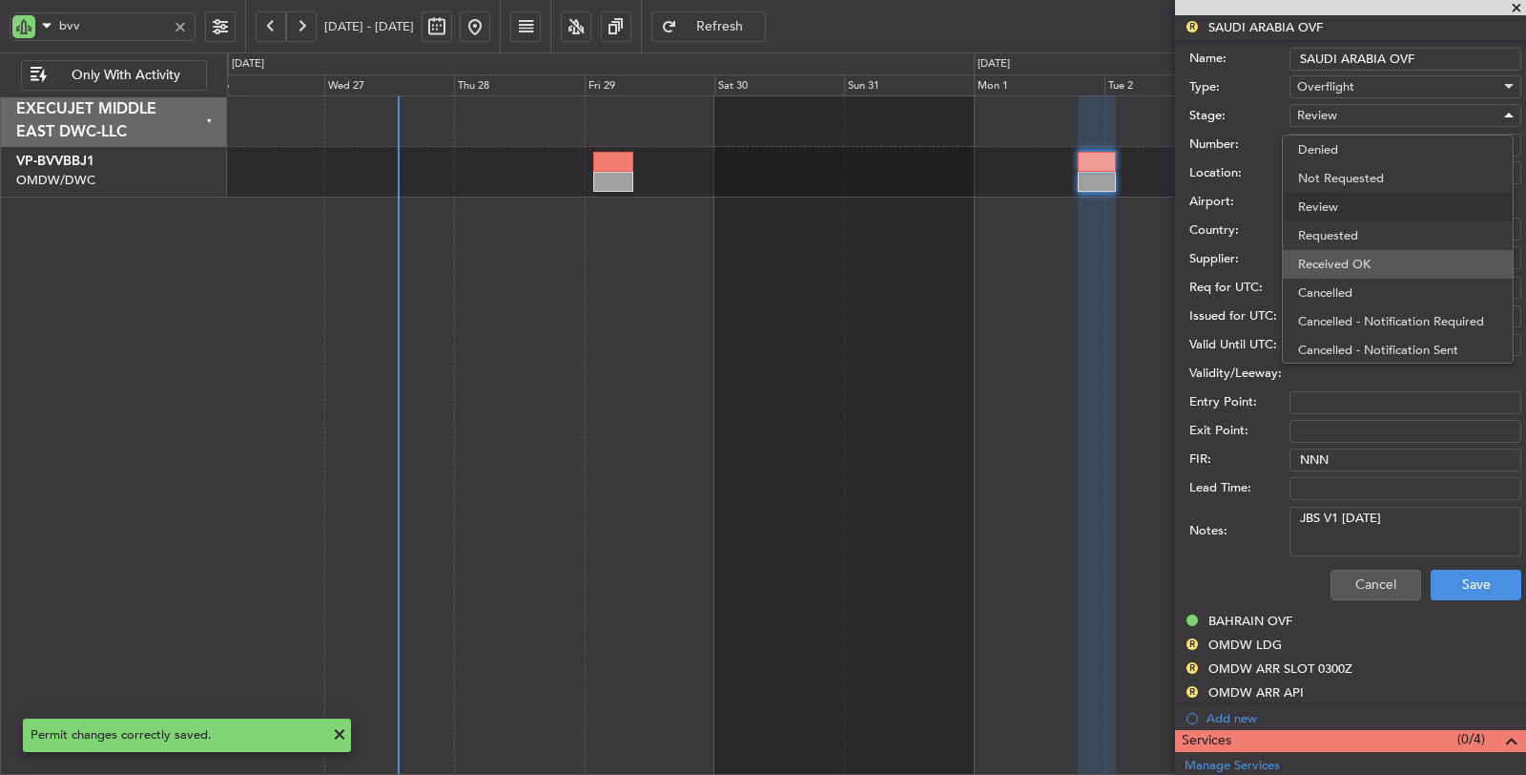
click at [1334, 250] on span "Received OK" at bounding box center [1397, 264] width 199 height 29
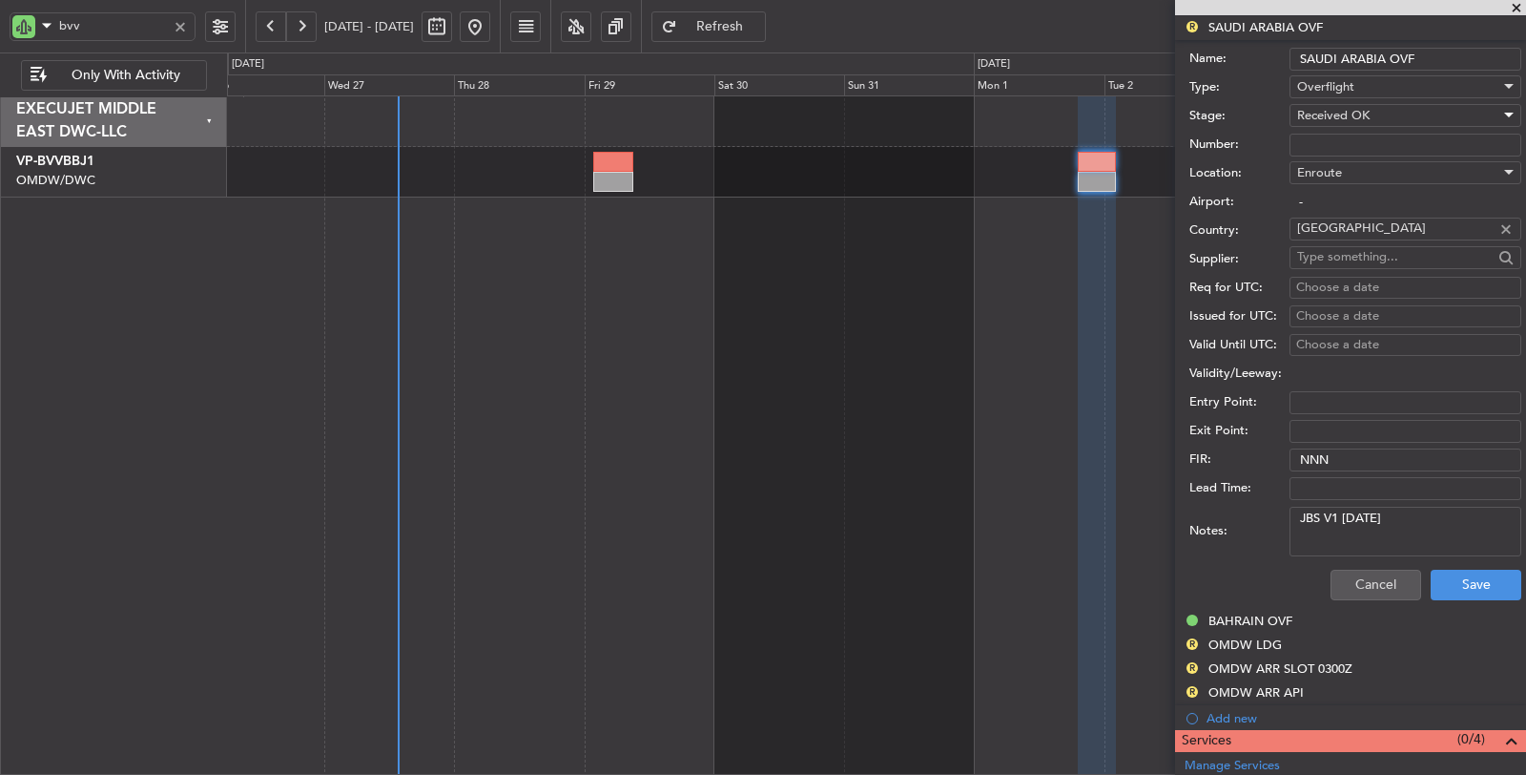
click at [1334, 134] on input "Number:" at bounding box center [1406, 145] width 232 height 23
paste input "2501019114"
type input "2501019114"
click at [1442, 569] on button "Save" at bounding box center [1476, 584] width 91 height 31
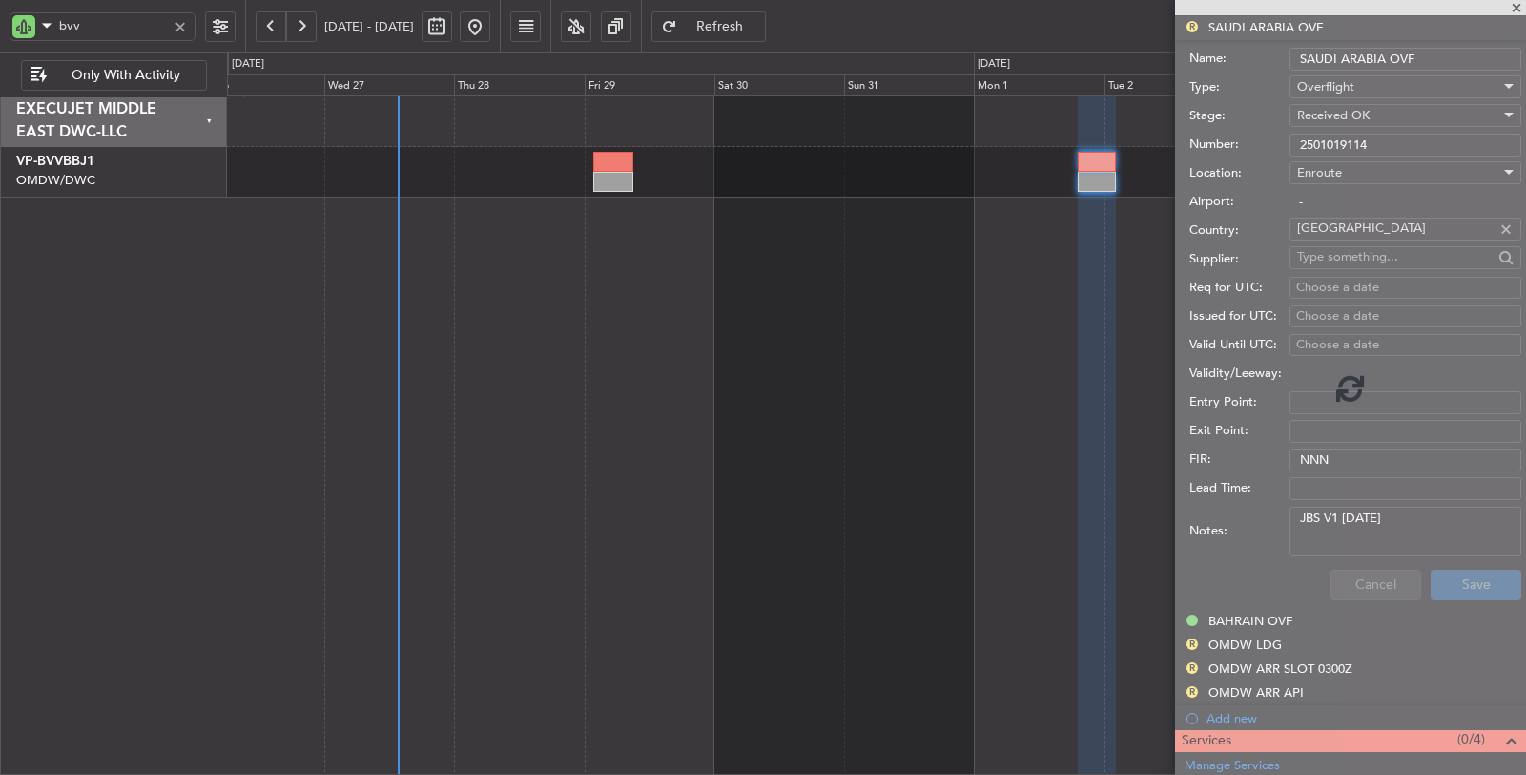
scroll to position [67, 0]
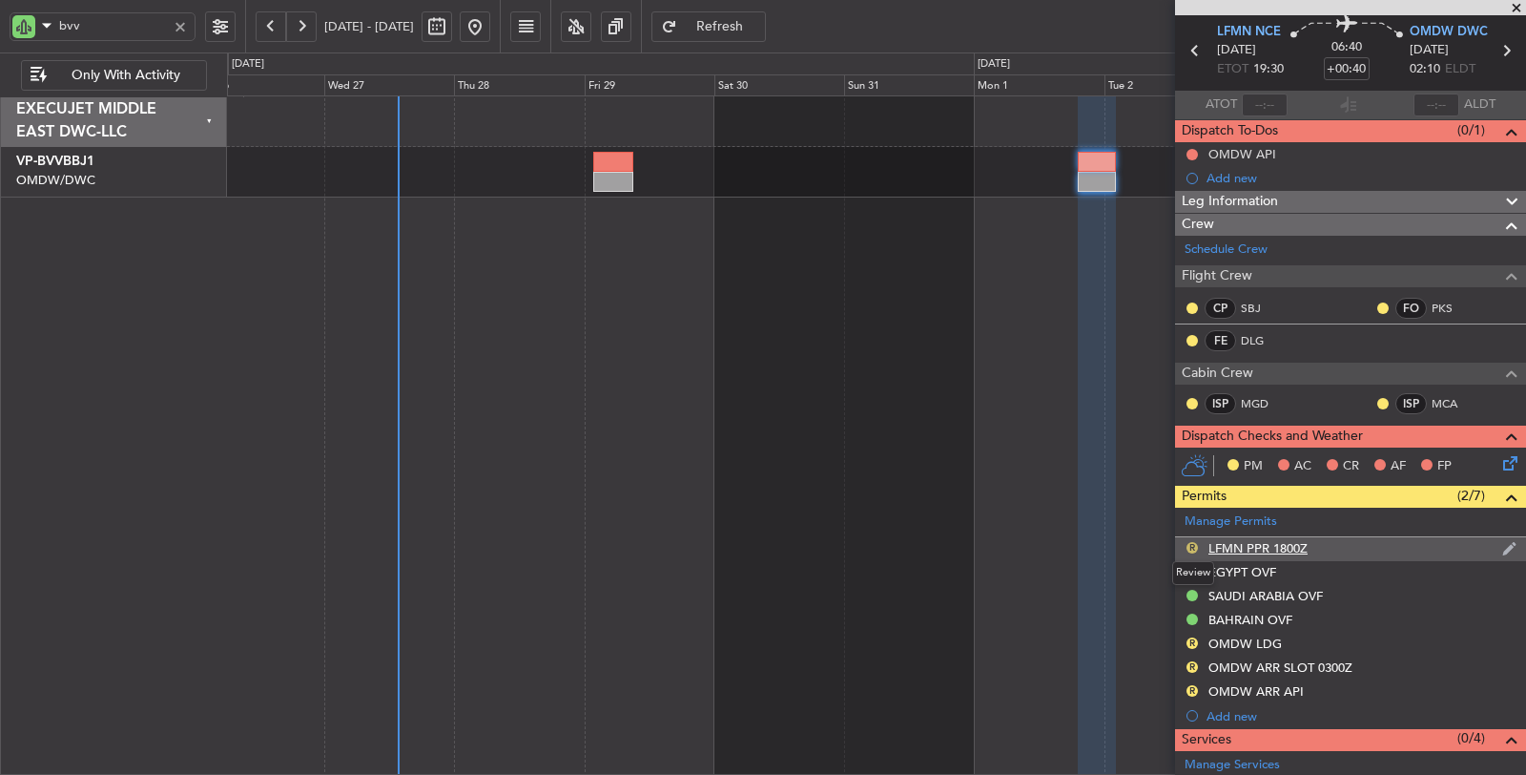
click at [1189, 545] on button "R" at bounding box center [1192, 547] width 11 height 11
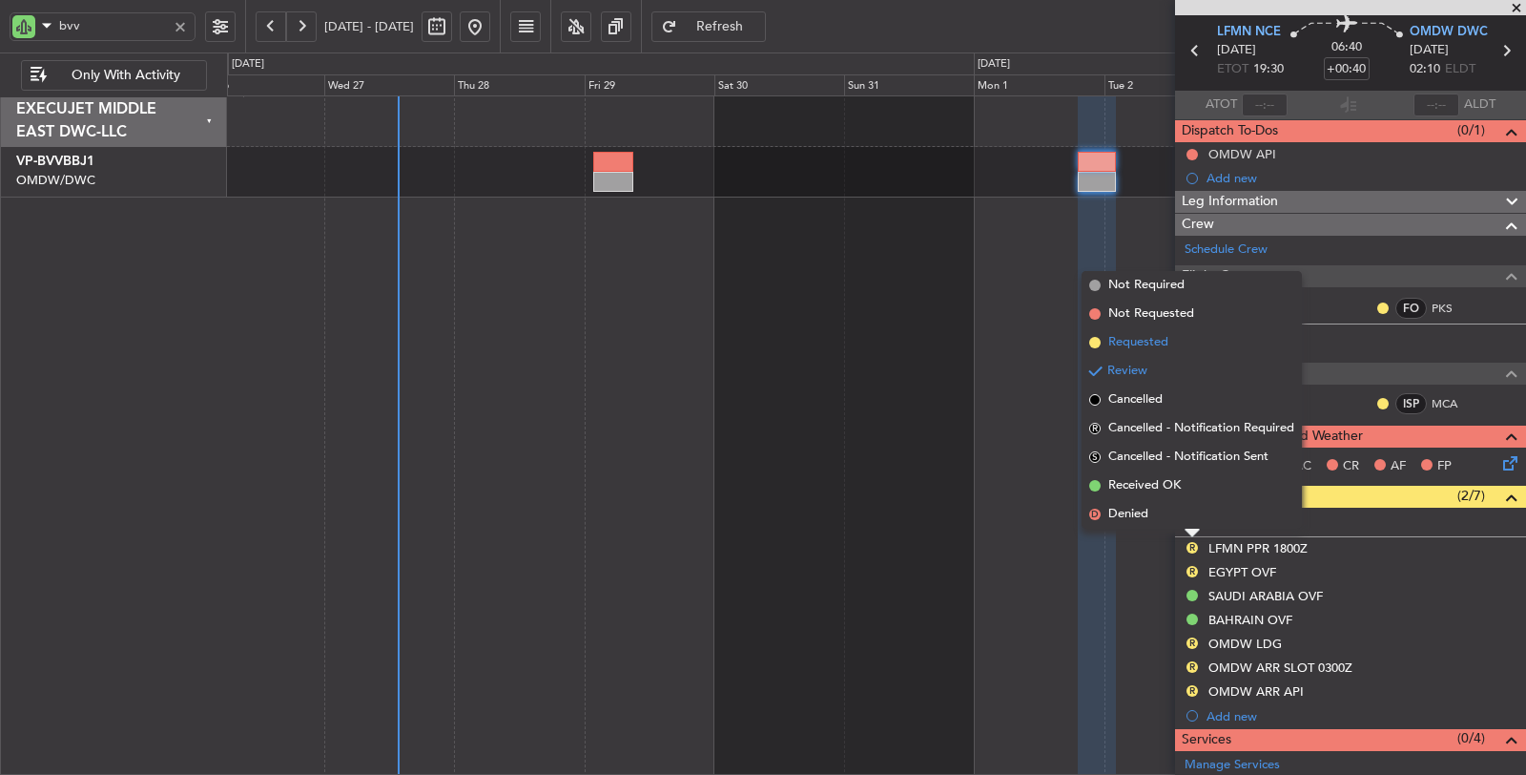
click at [1146, 339] on span "Requested" at bounding box center [1138, 342] width 60 height 19
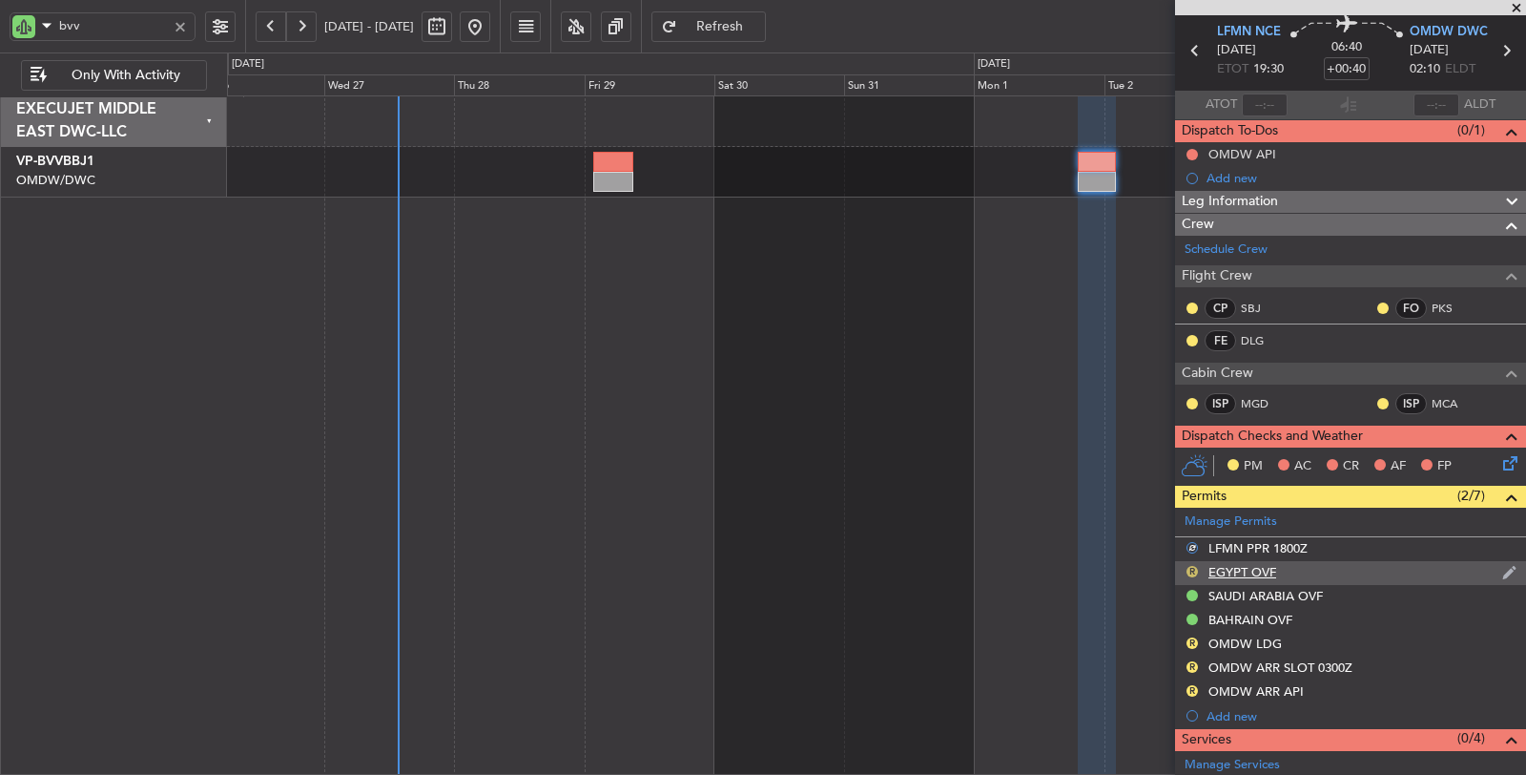
click at [1193, 568] on button "R" at bounding box center [1192, 571] width 11 height 11
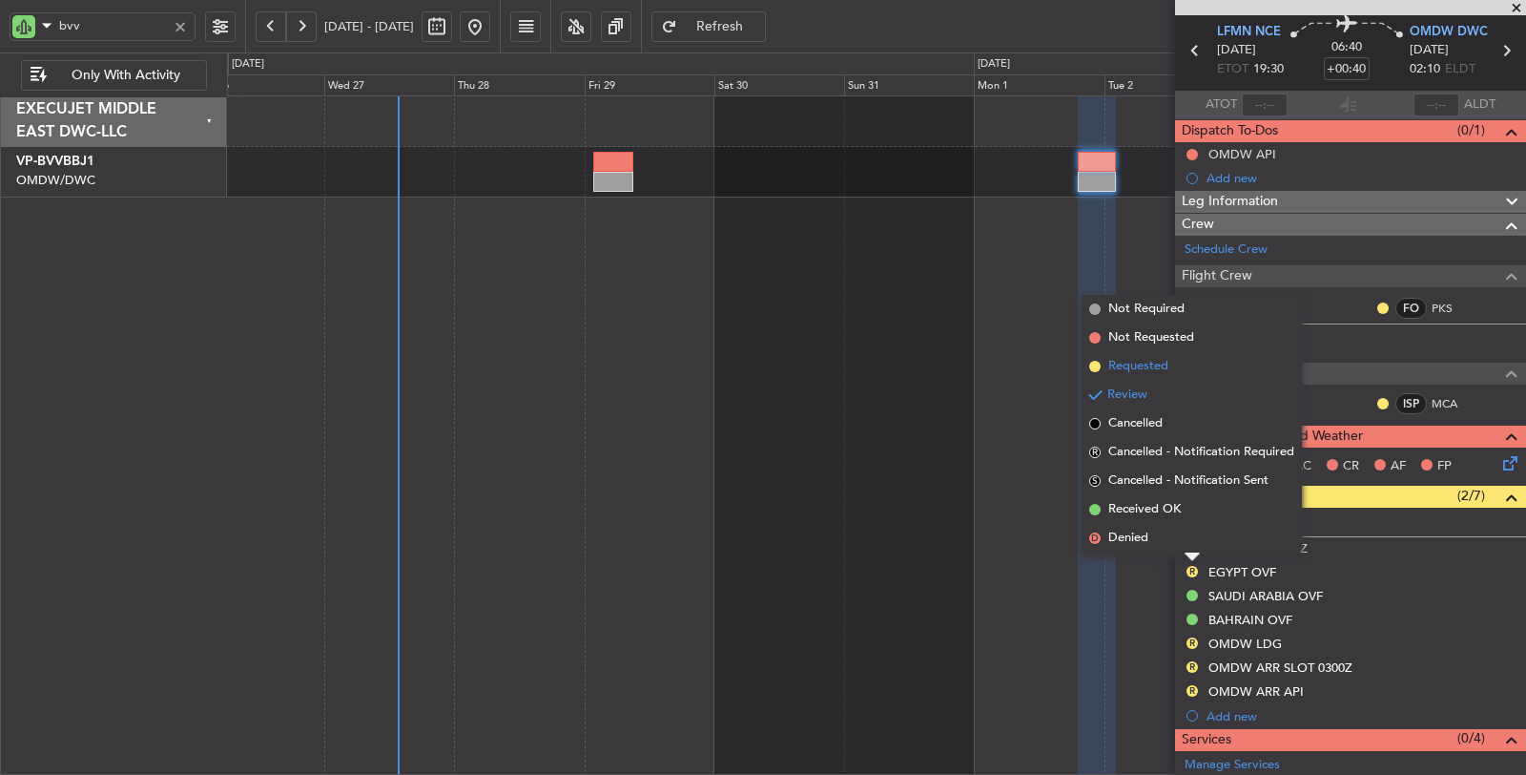
click at [1156, 365] on span "Requested" at bounding box center [1138, 366] width 60 height 19
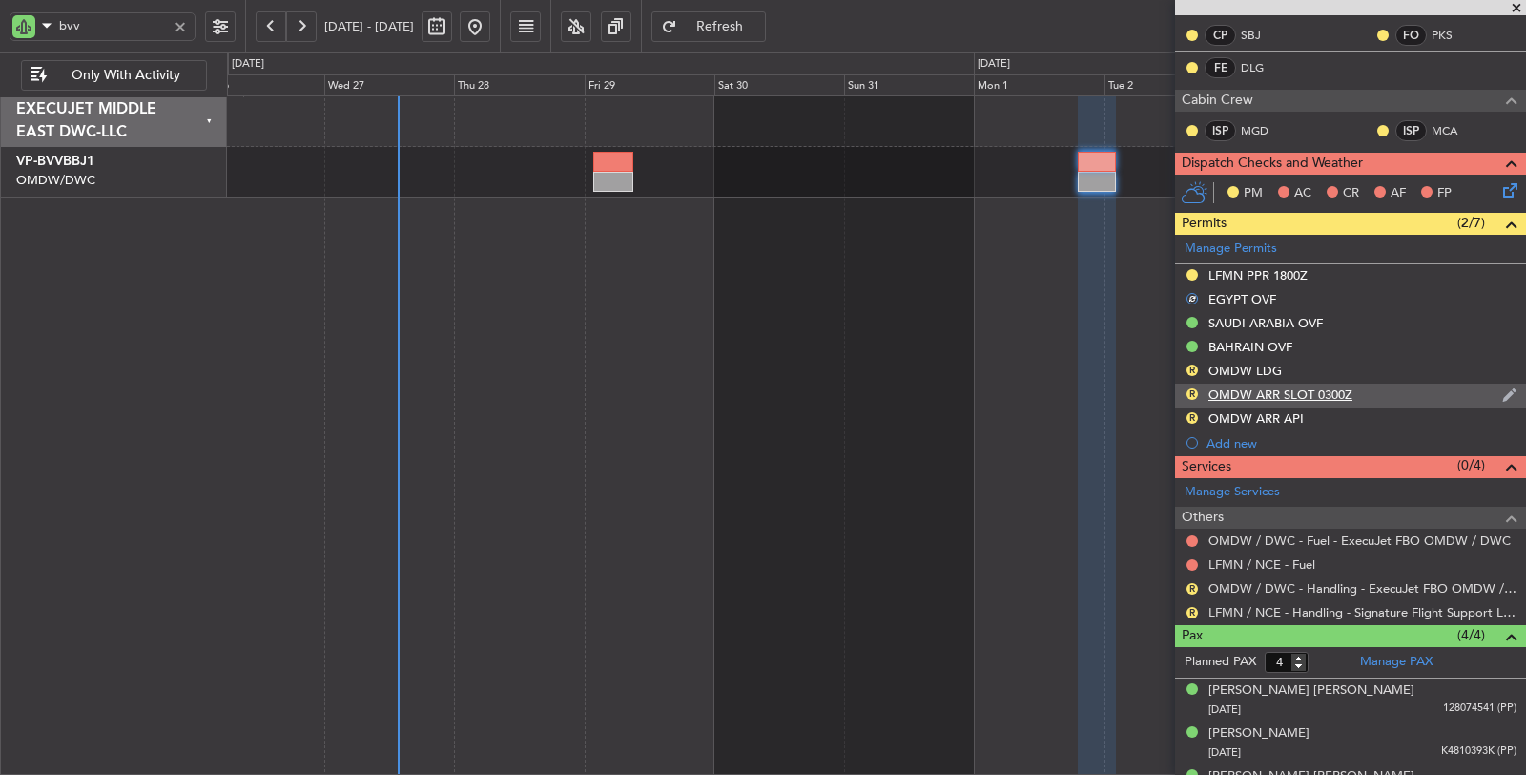
scroll to position [384, 0]
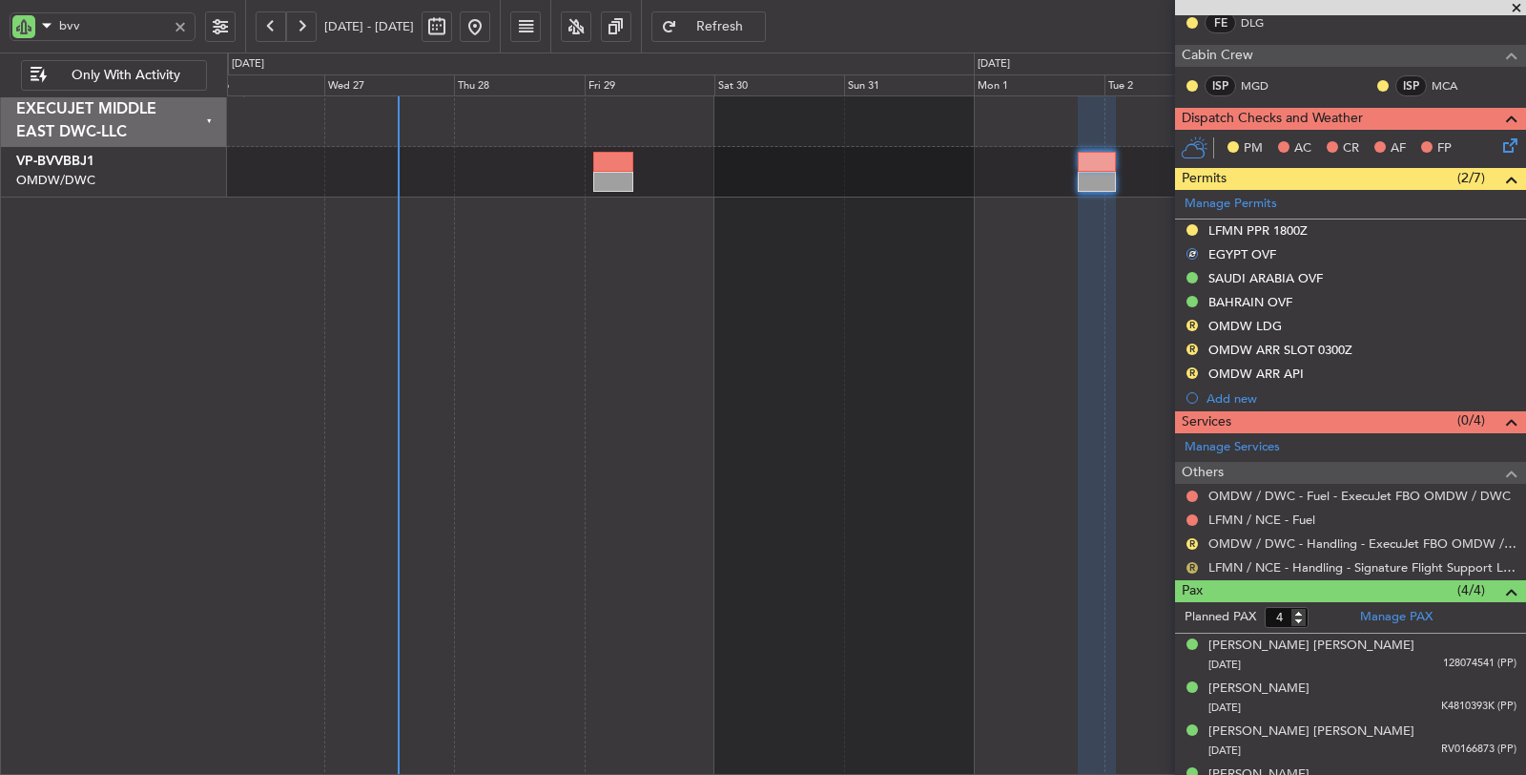
click at [1188, 562] on button "R" at bounding box center [1192, 567] width 11 height 11
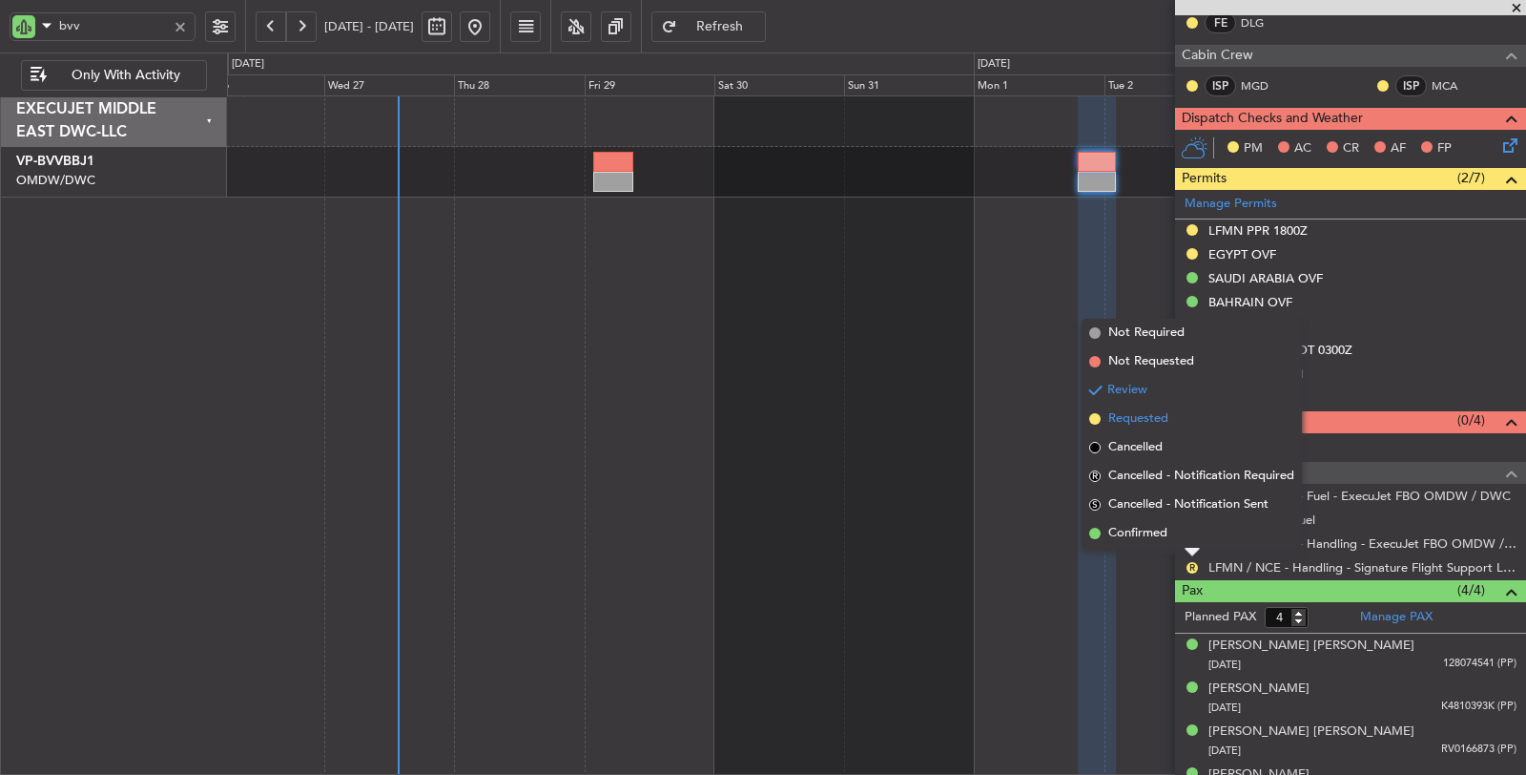
click at [1135, 411] on span "Requested" at bounding box center [1138, 418] width 60 height 19
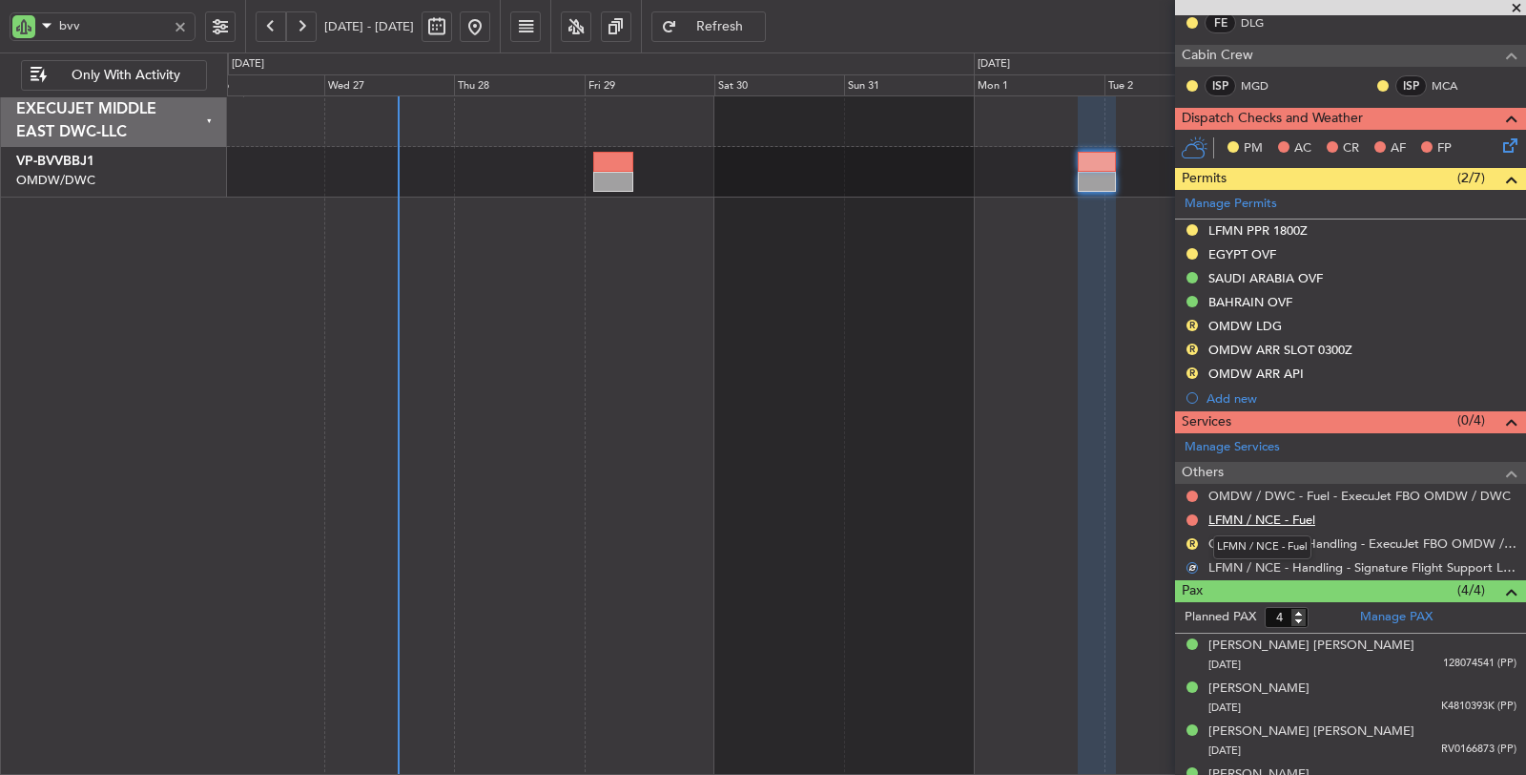
click at [1252, 511] on link "LFMN / NCE - Fuel" at bounding box center [1262, 519] width 107 height 16
drag, startPoint x: 113, startPoint y: 25, endPoint x: 0, endPoint y: 24, distance: 112.6
click at [0, 24] on div "bvv" at bounding box center [122, 26] width 245 height 52
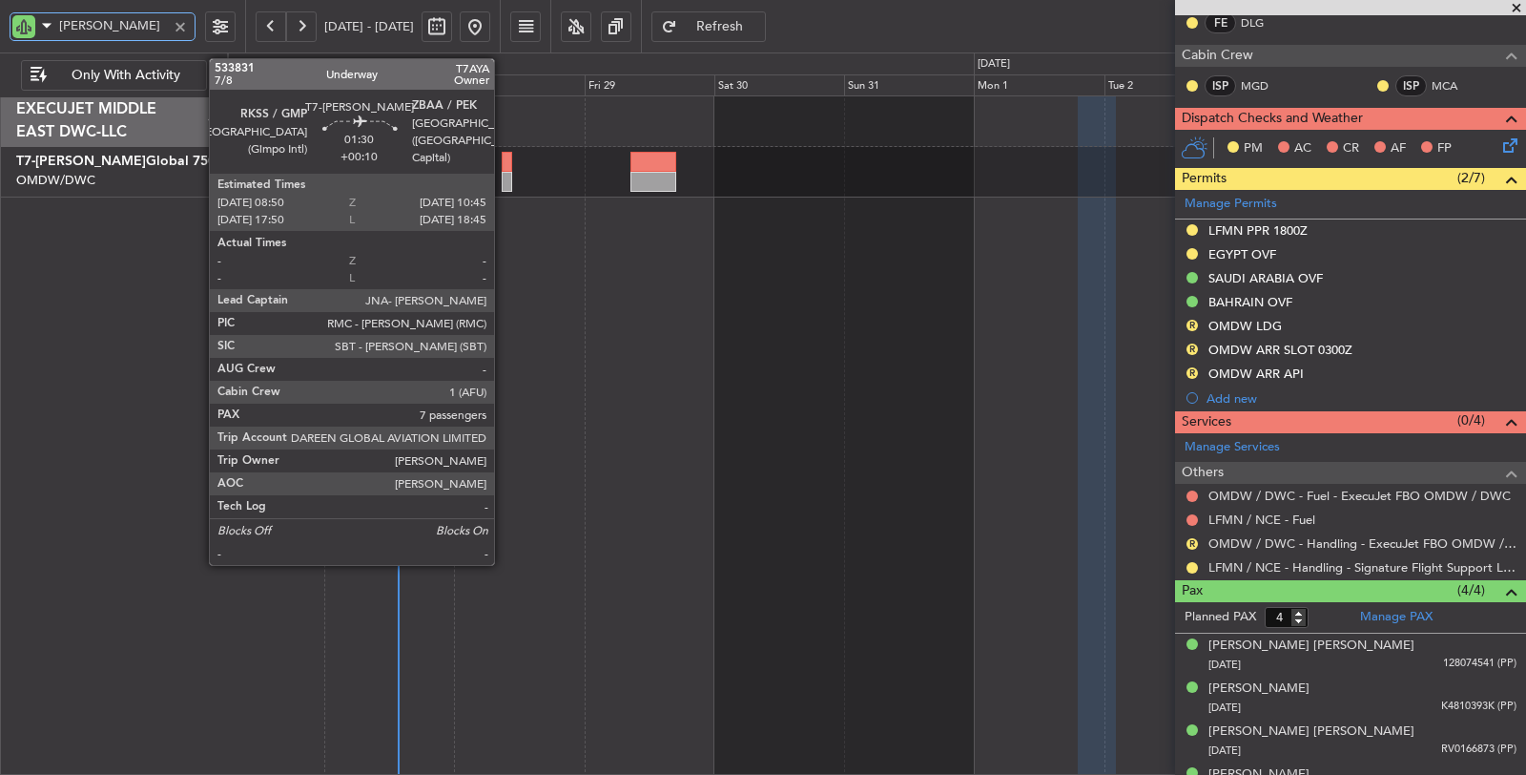
click at [504, 183] on div at bounding box center [507, 182] width 10 height 20
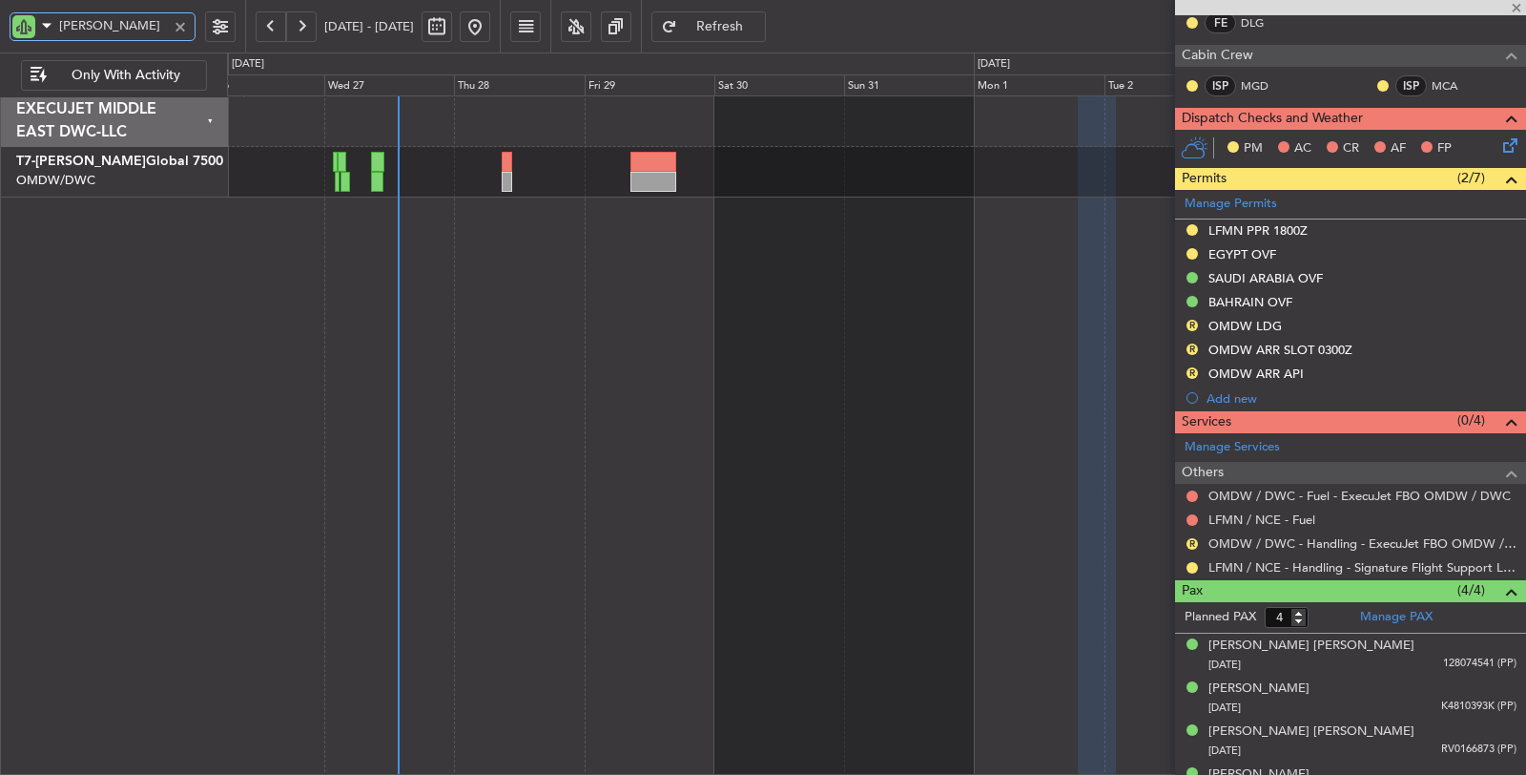
type input "AYA"
type input "+00:10"
type input "7"
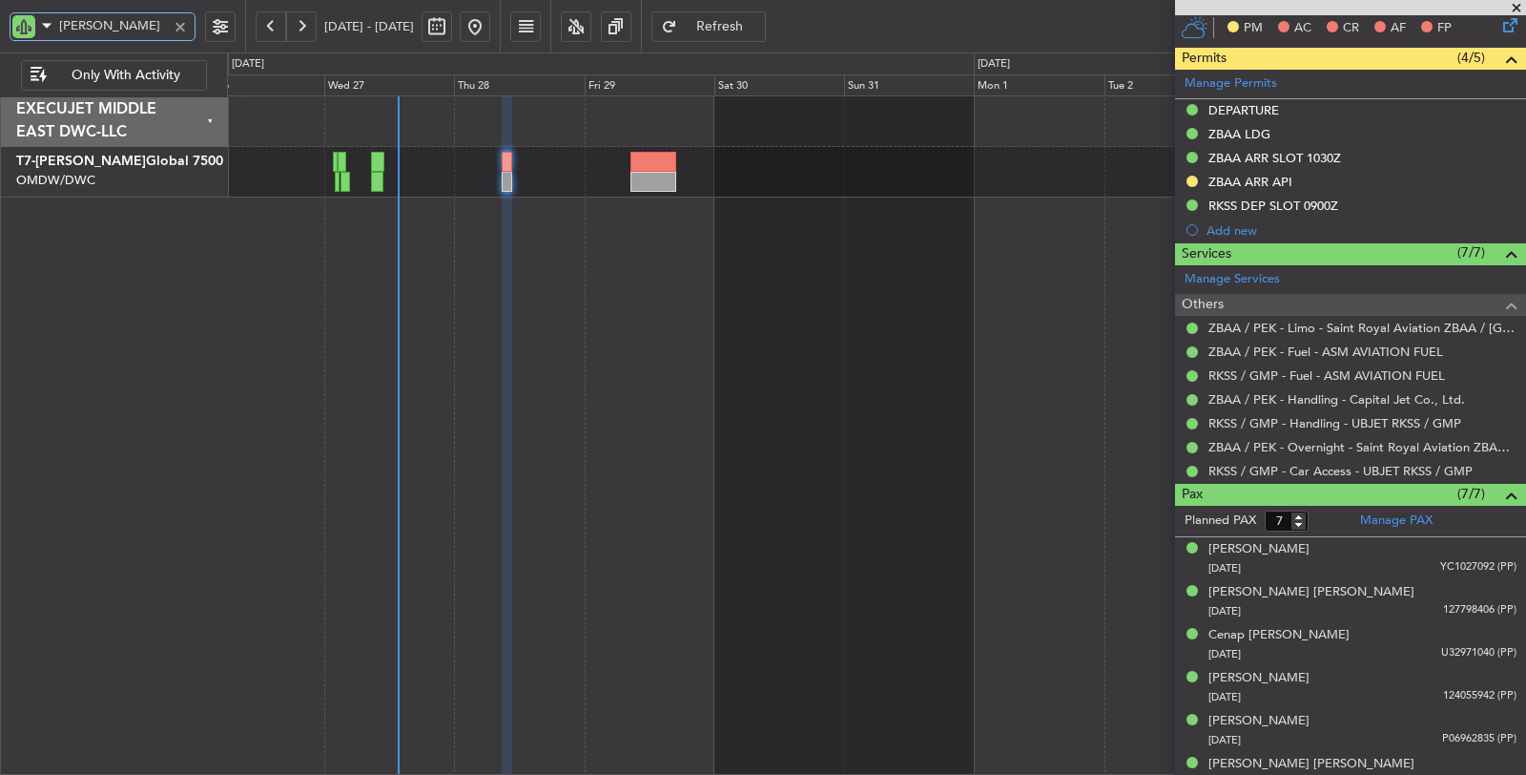
scroll to position [550, 0]
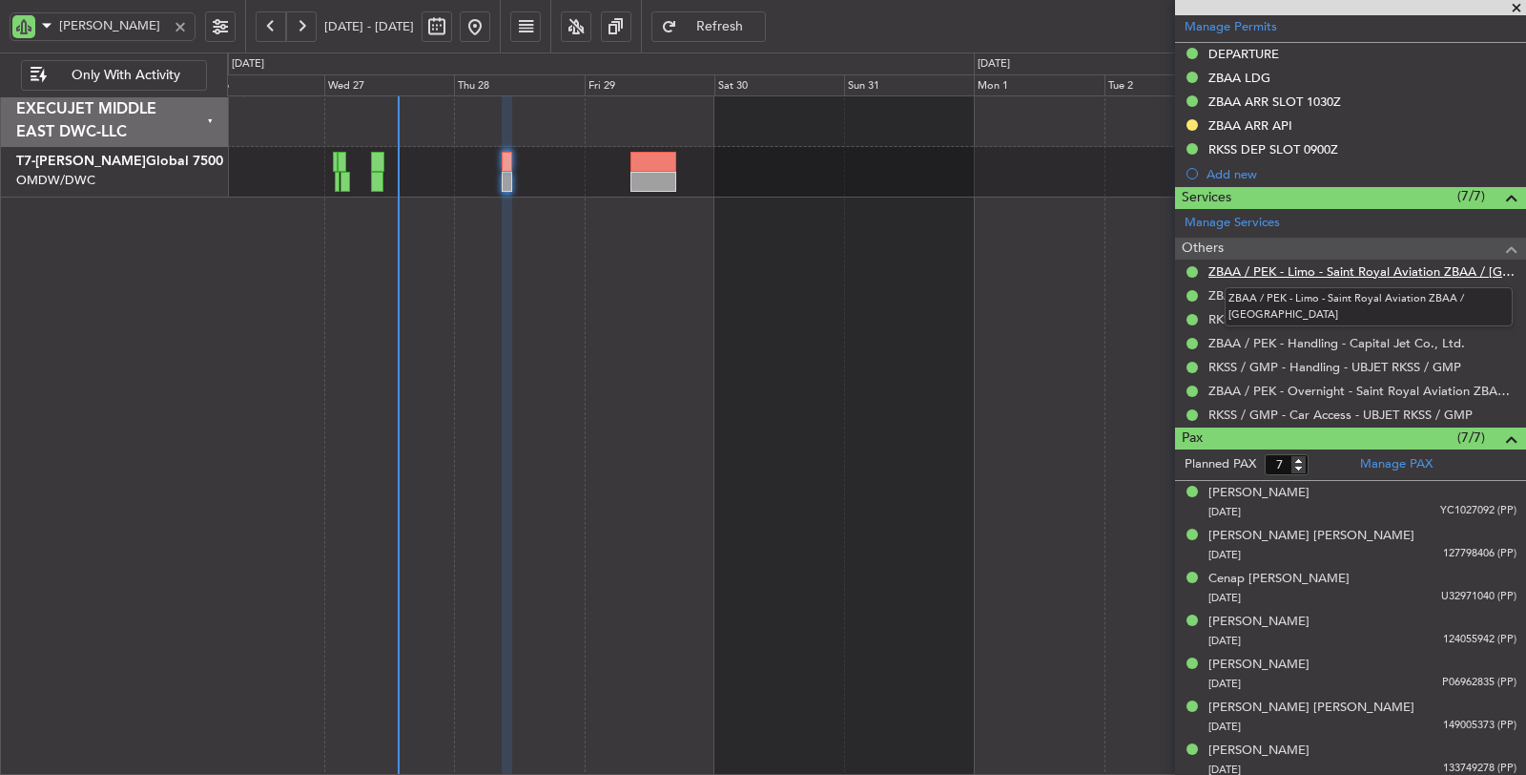
click at [1299, 273] on link "ZBAA / PEK - Limo - Saint Royal Aviation ZBAA / PEK" at bounding box center [1363, 271] width 308 height 16
click at [1349, 415] on link "RKSS / GMP - Car Access - UBJET RKSS / GMP" at bounding box center [1341, 414] width 264 height 16
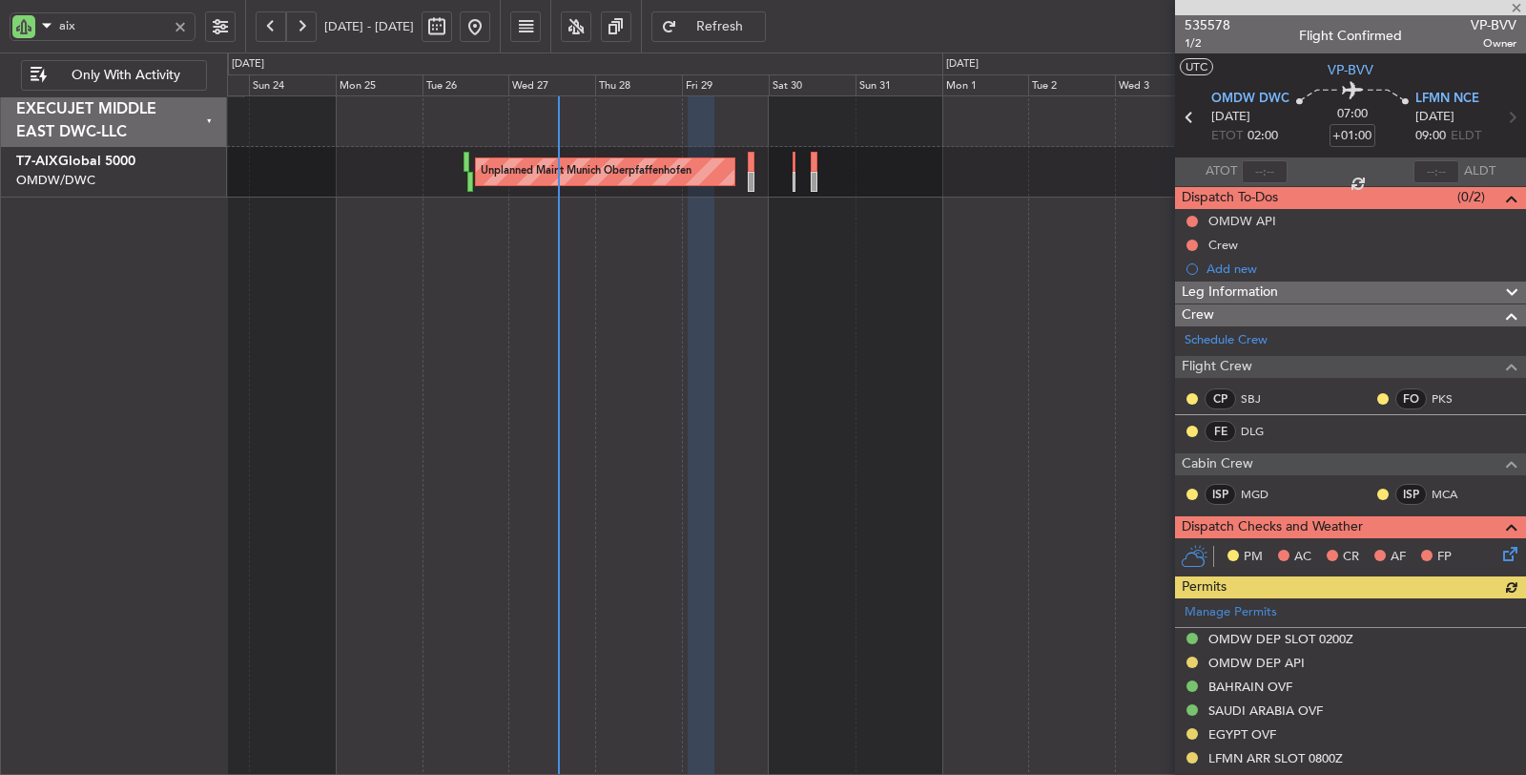
scroll to position [106, 0]
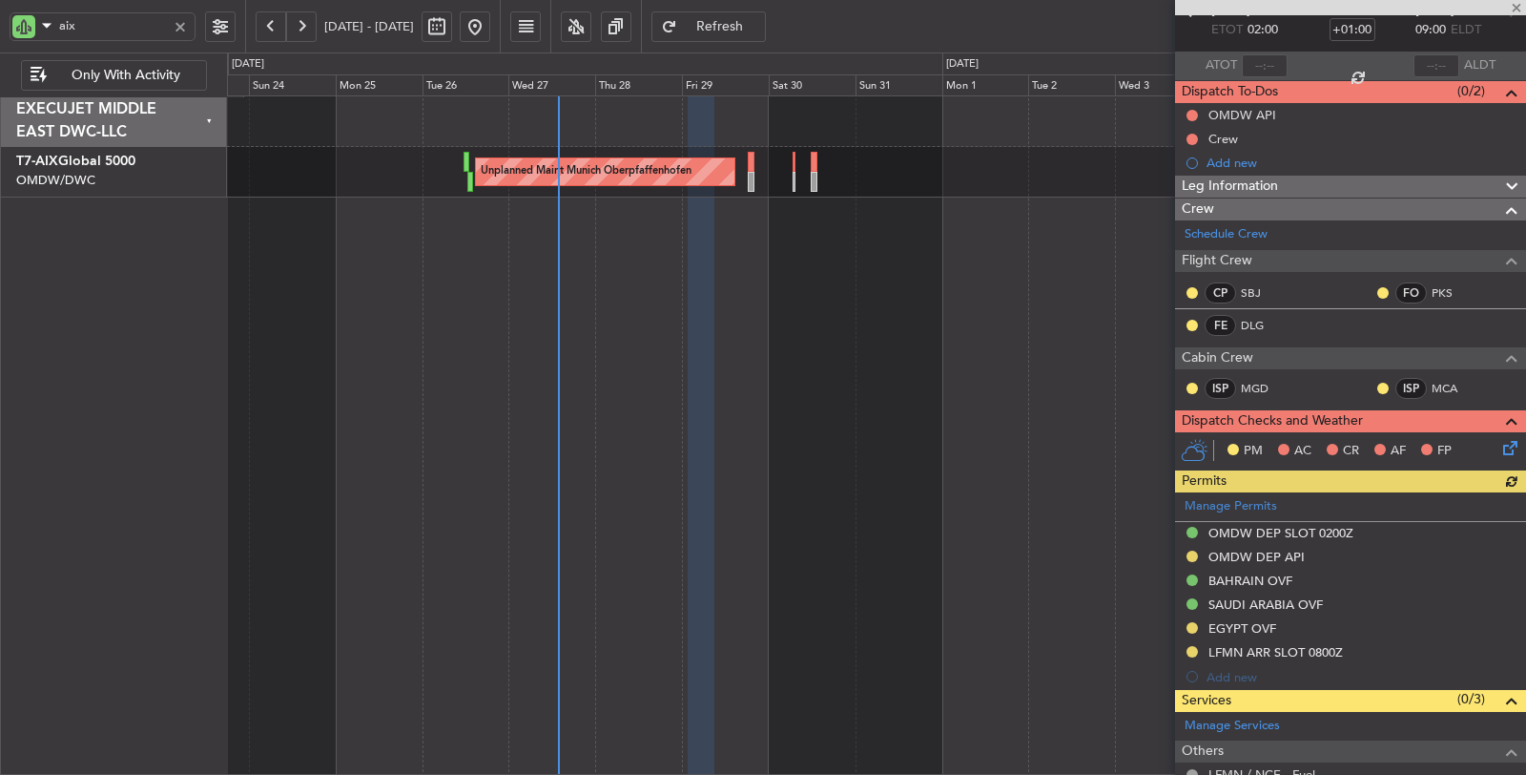
drag, startPoint x: 82, startPoint y: 31, endPoint x: 15, endPoint y: 50, distance: 69.4
click at [15, 50] on div "aix" at bounding box center [122, 26] width 245 height 52
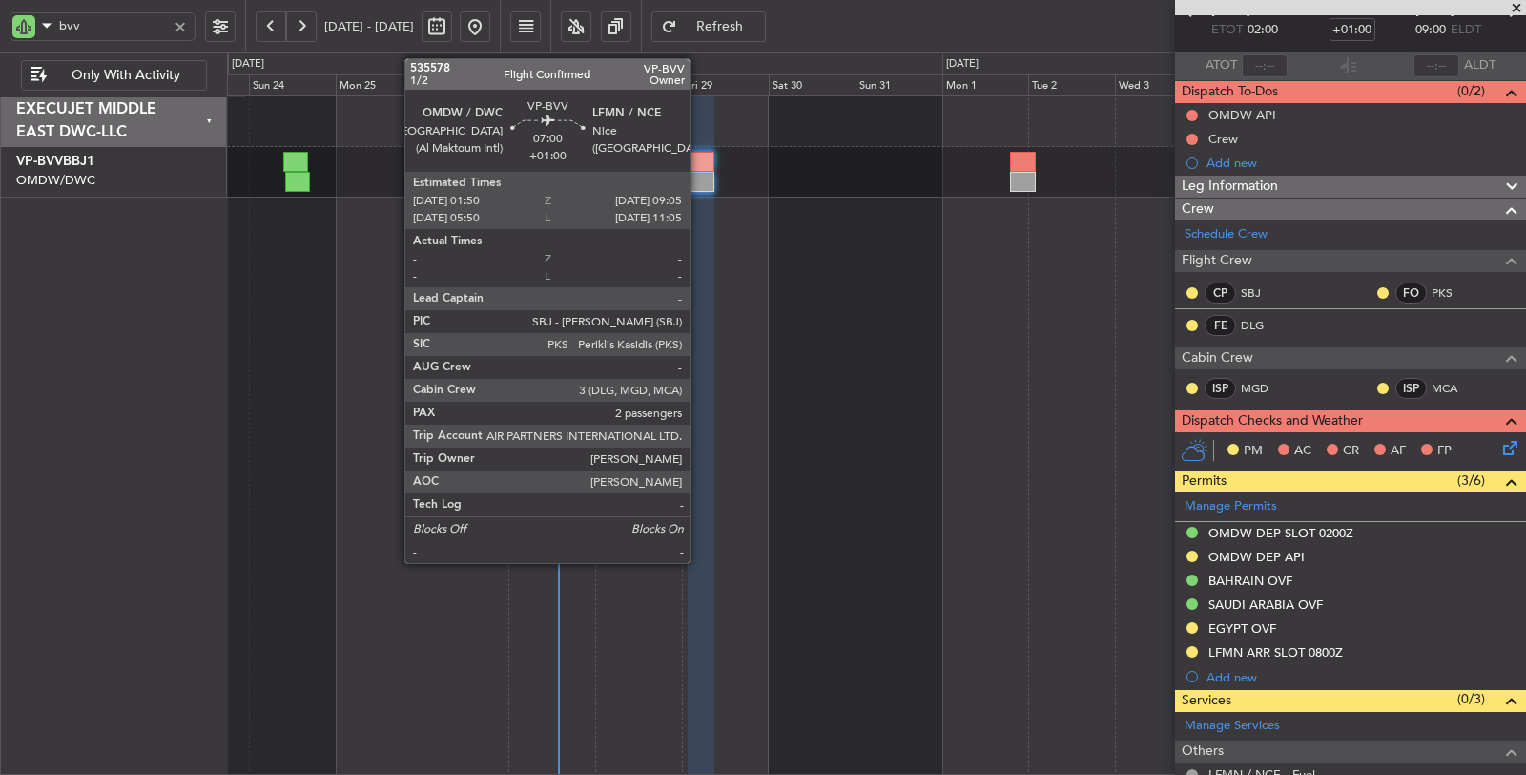
click at [699, 152] on div at bounding box center [701, 162] width 27 height 20
type input "bvv"
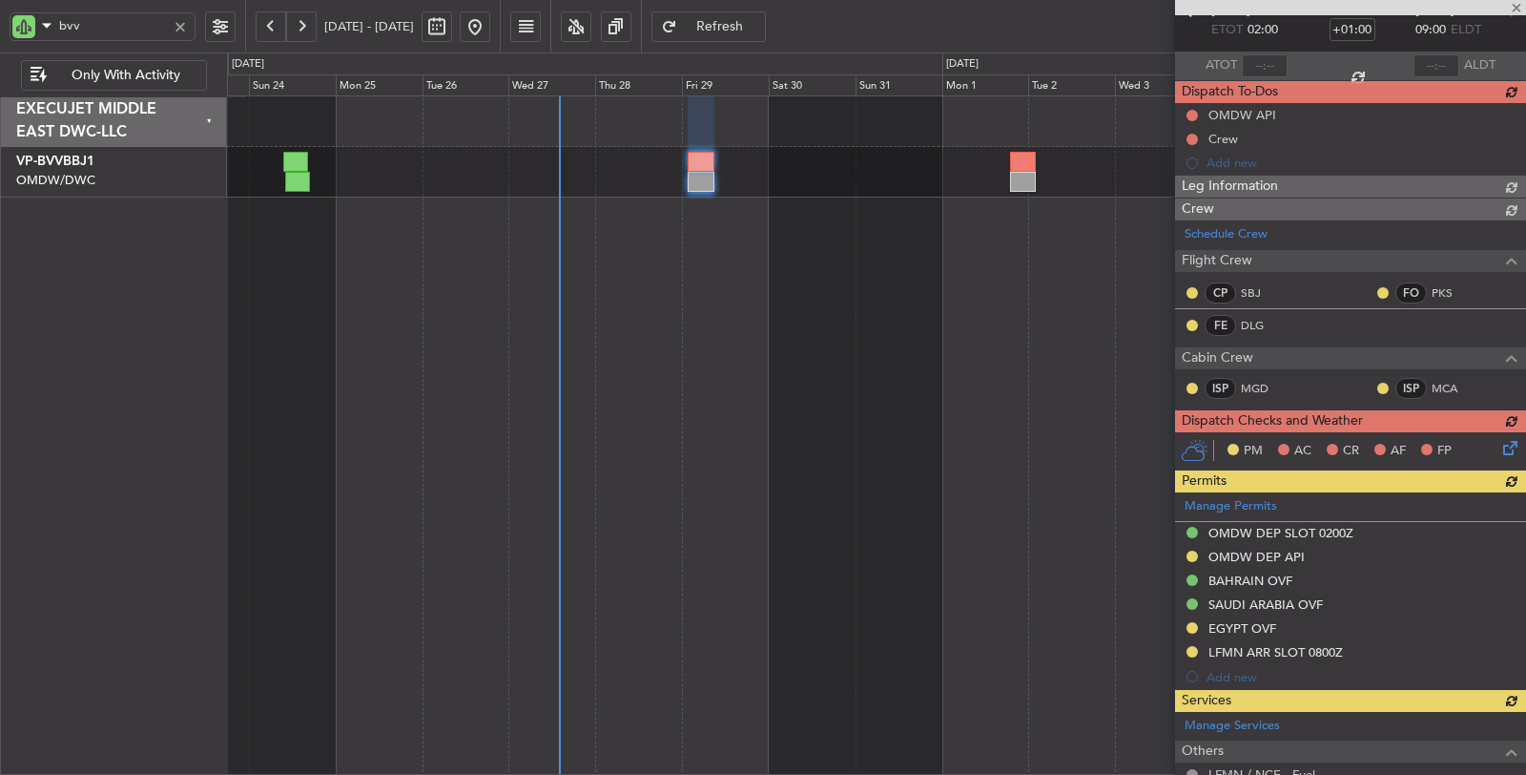
type input "4"
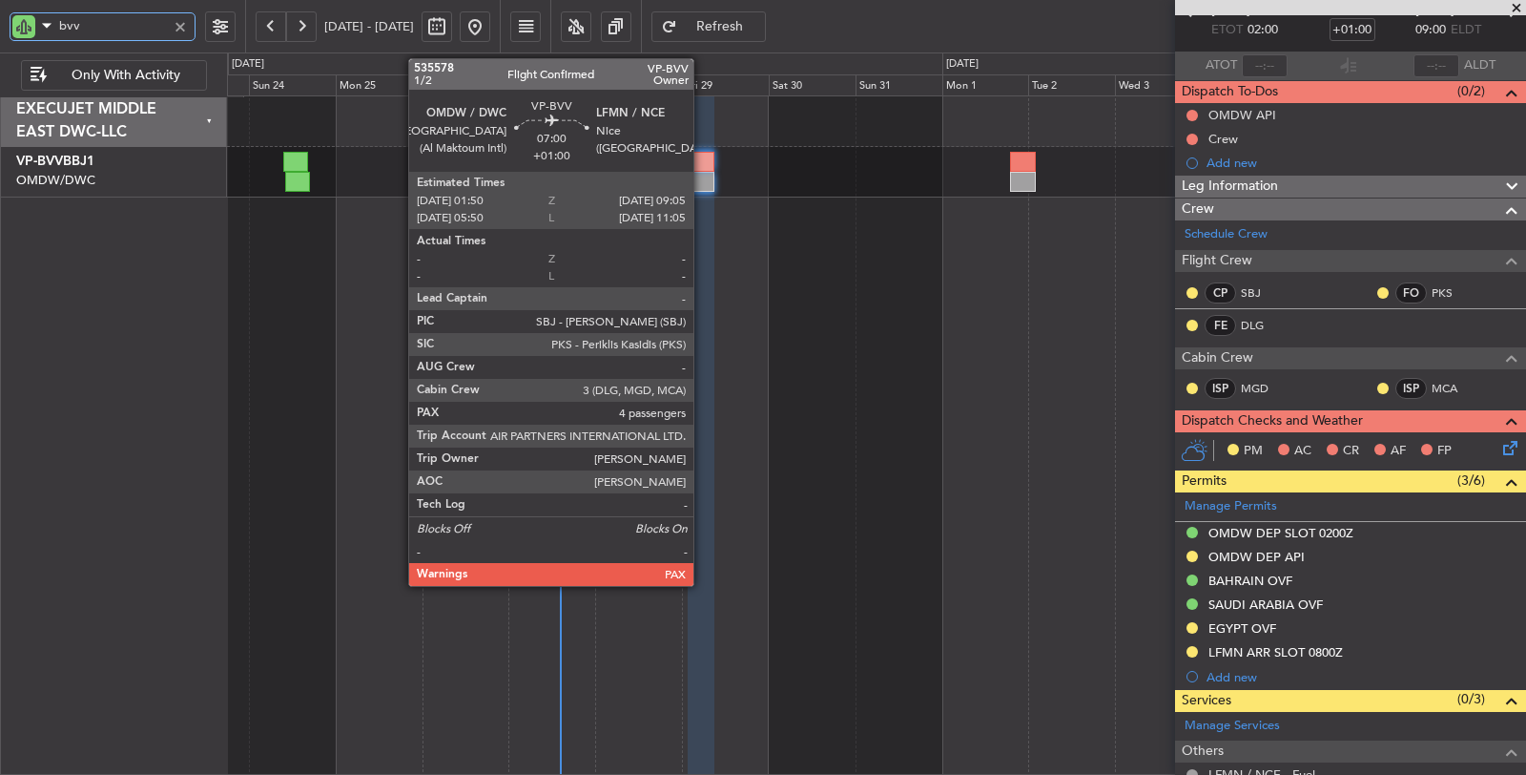
click at [703, 166] on div at bounding box center [701, 162] width 27 height 20
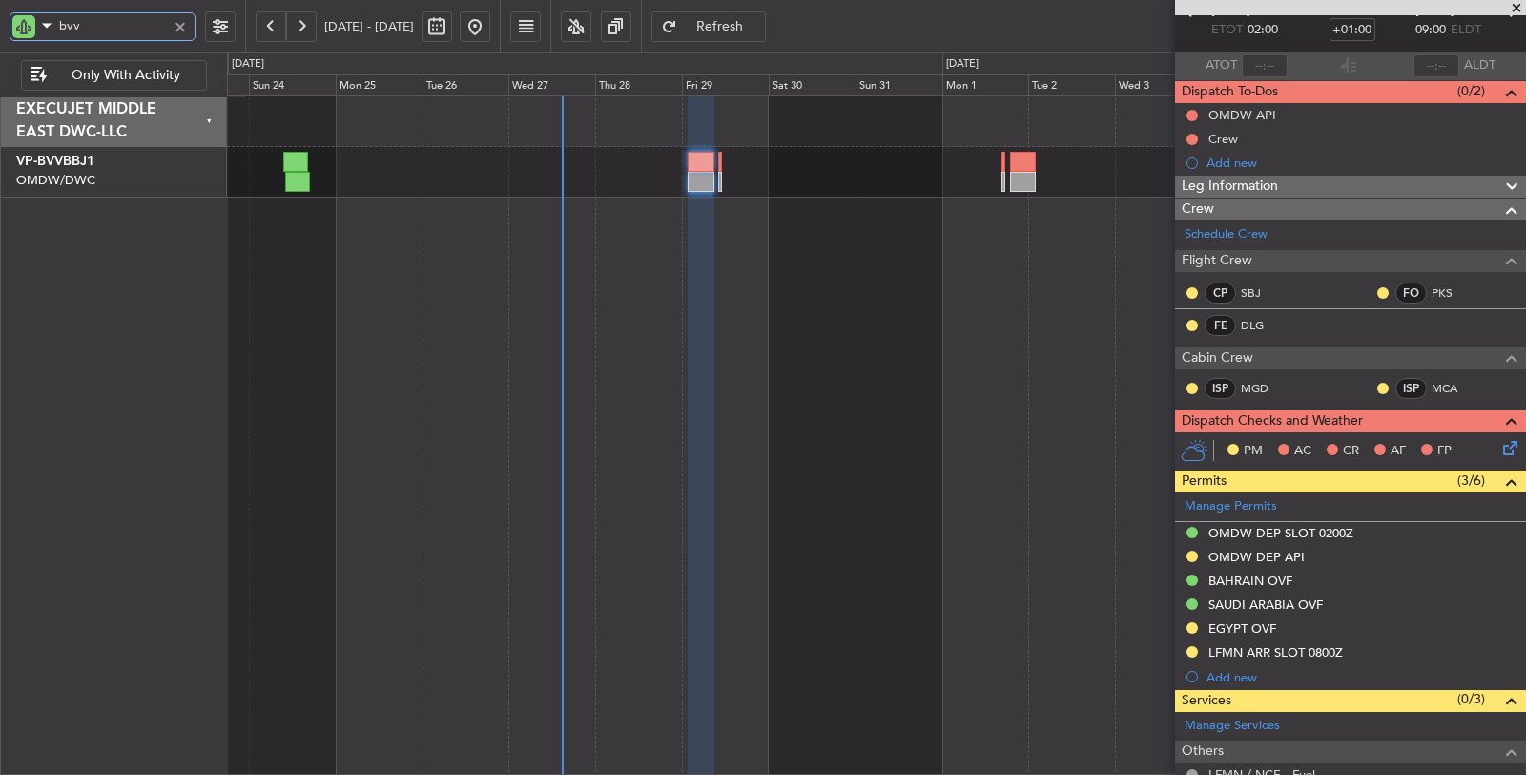
drag, startPoint x: 84, startPoint y: 29, endPoint x: 20, endPoint y: 29, distance: 63.9
click at [21, 29] on div "bvv" at bounding box center [103, 26] width 186 height 29
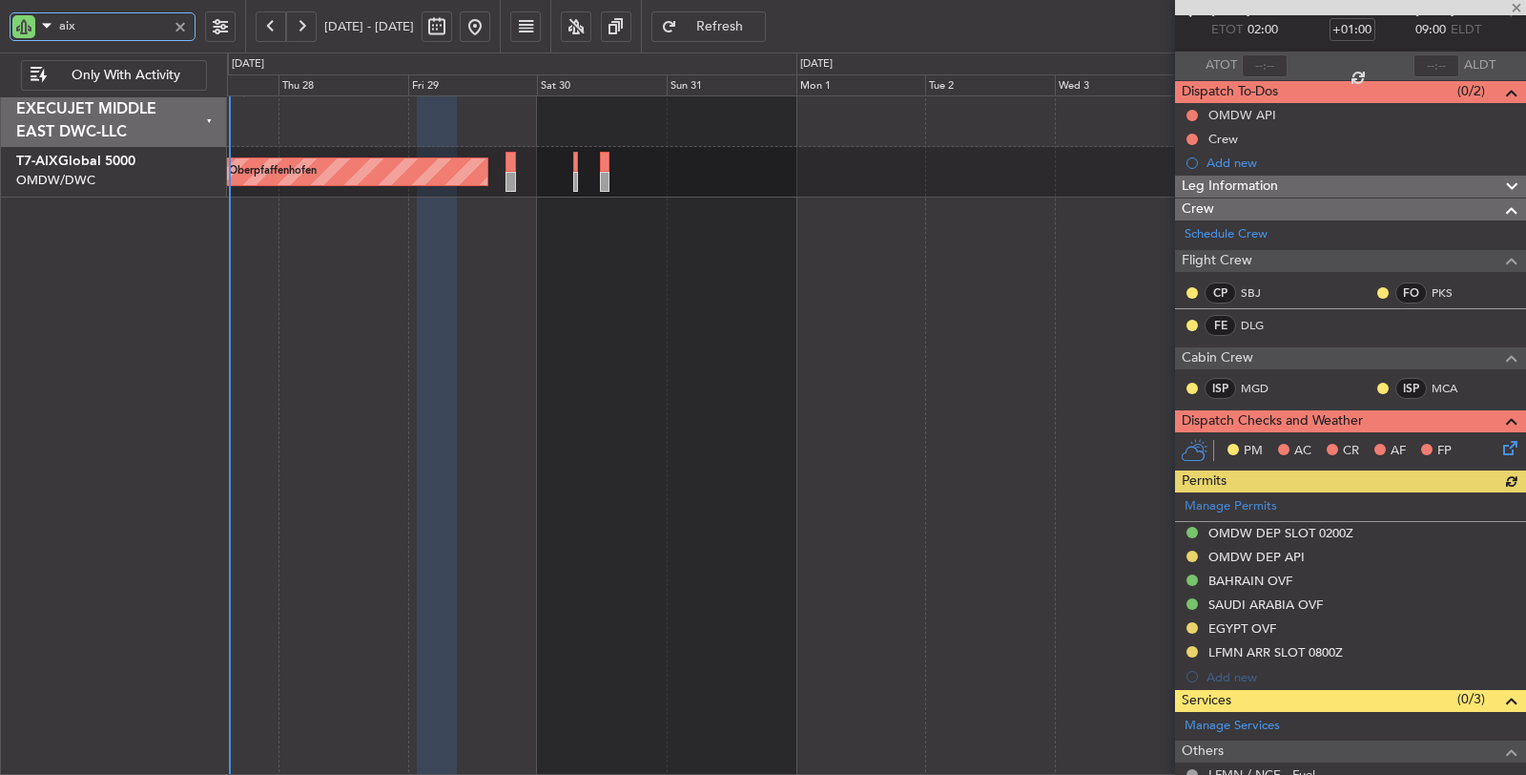
click at [502, 228] on div "Unplanned Maint Munich Oberpfaffenhofen" at bounding box center [877, 435] width 1300 height 680
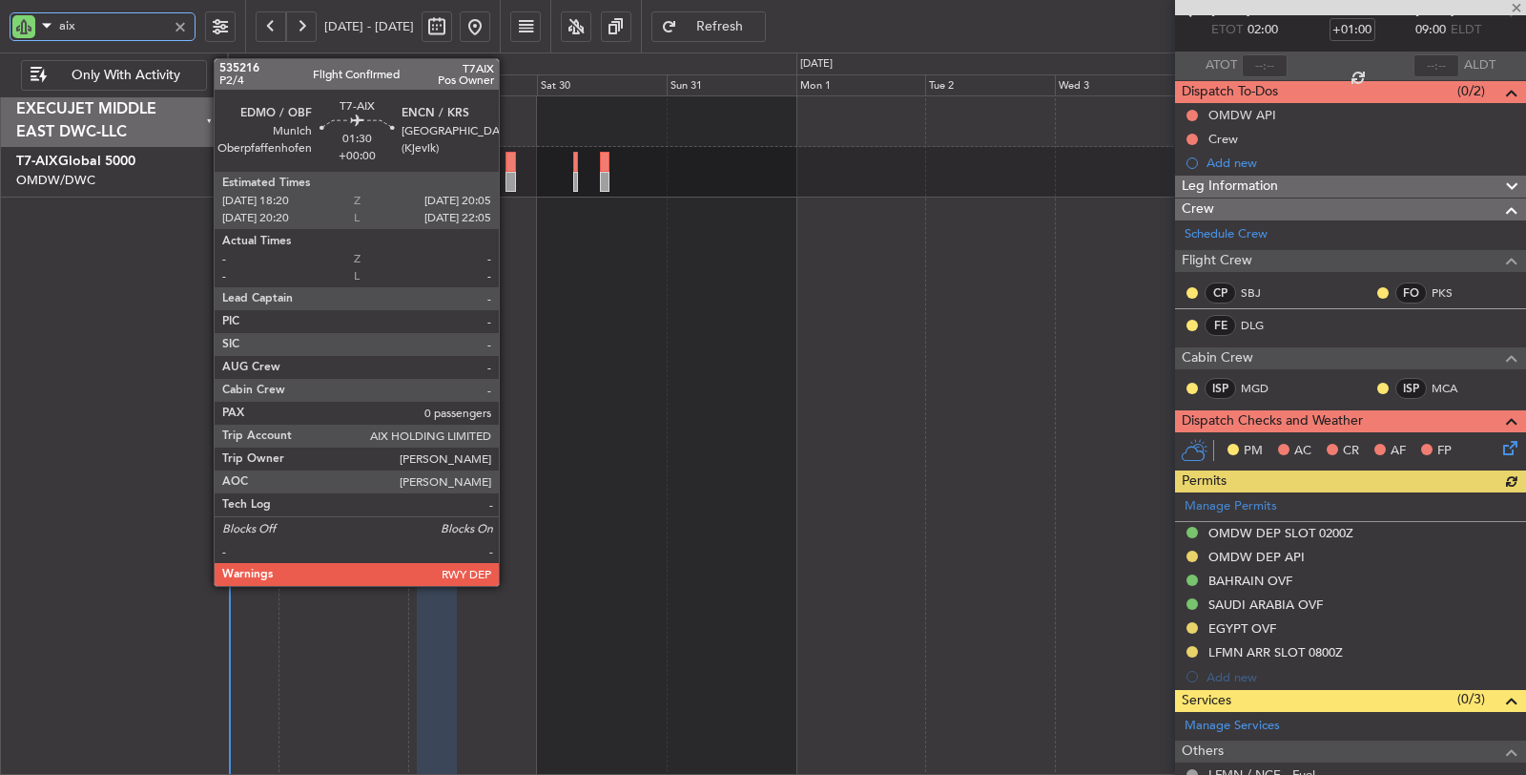
click at [508, 179] on div at bounding box center [511, 182] width 10 height 20
type input "aix"
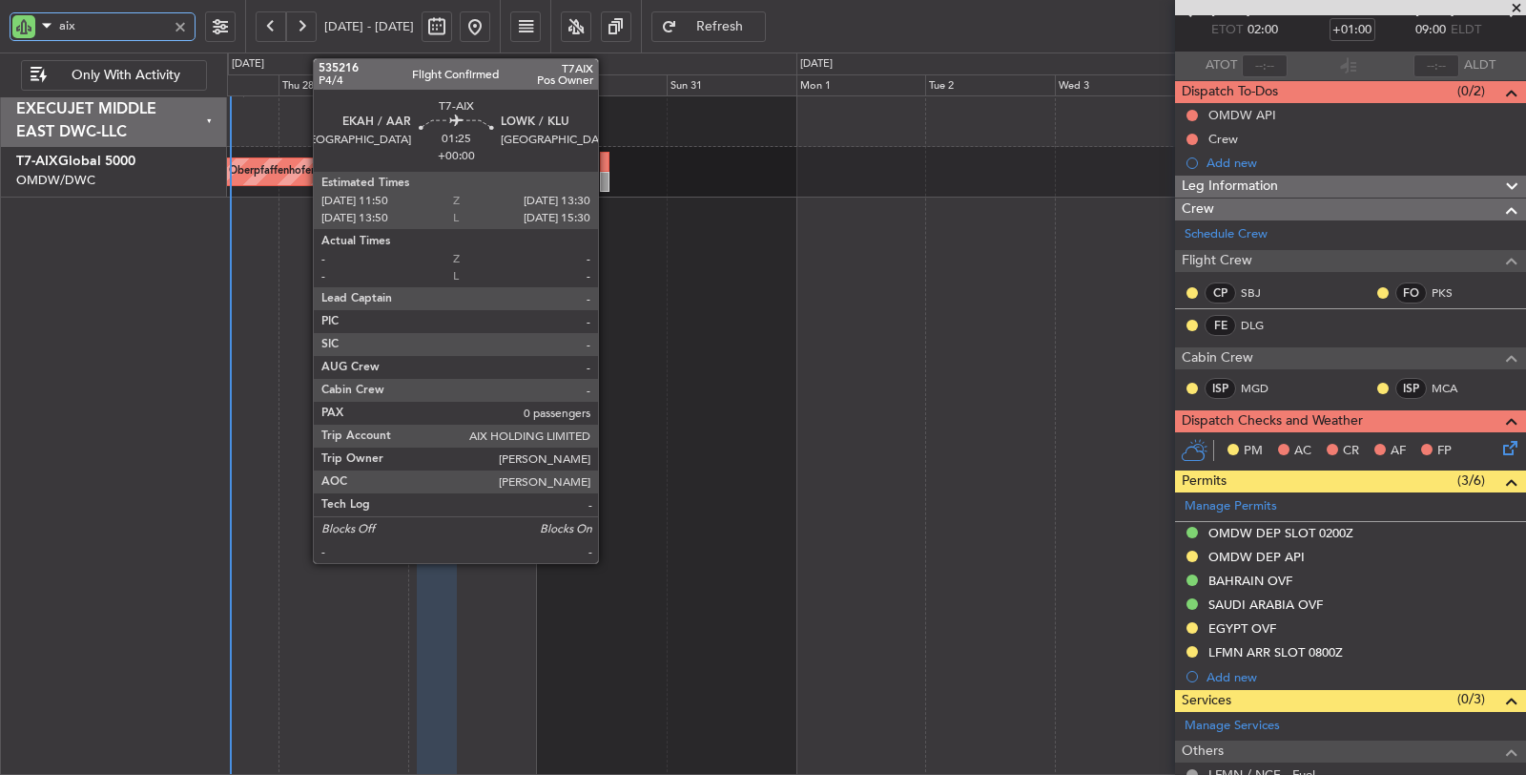
click at [608, 177] on div at bounding box center [605, 182] width 10 height 20
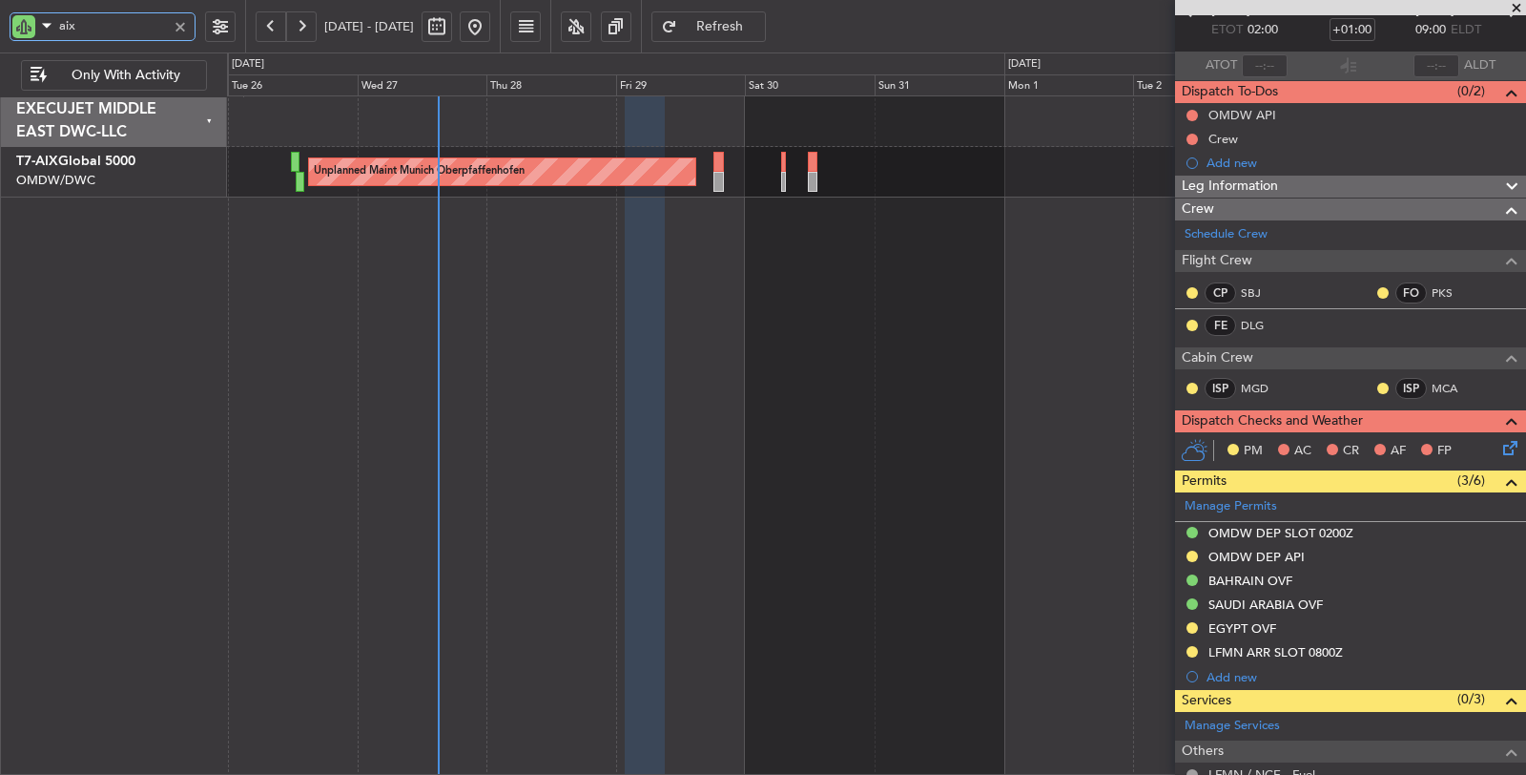
click at [588, 249] on div "Unplanned Maint Munich Oberpfaffenhofen" at bounding box center [877, 435] width 1300 height 680
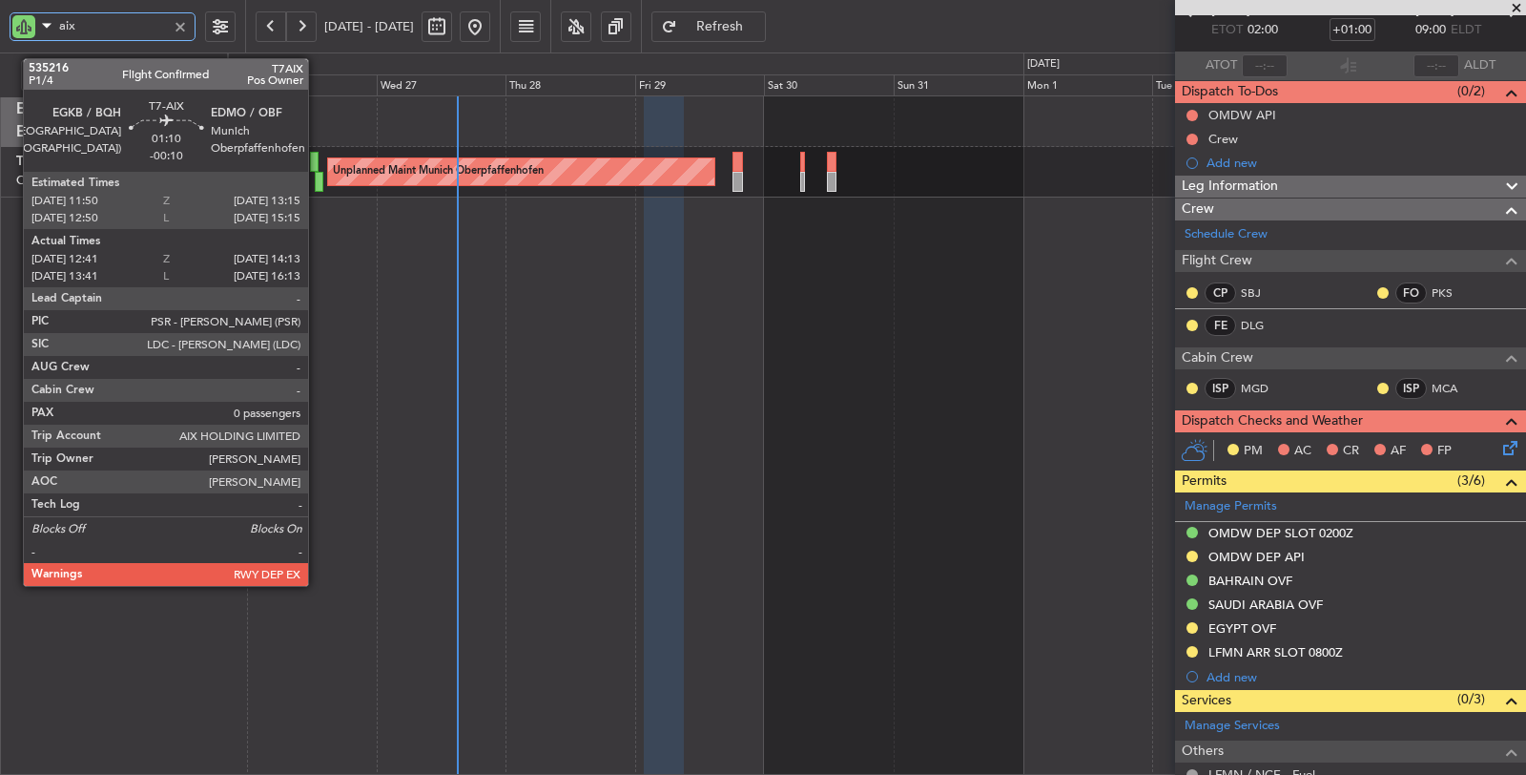
click at [318, 184] on div at bounding box center [319, 182] width 9 height 20
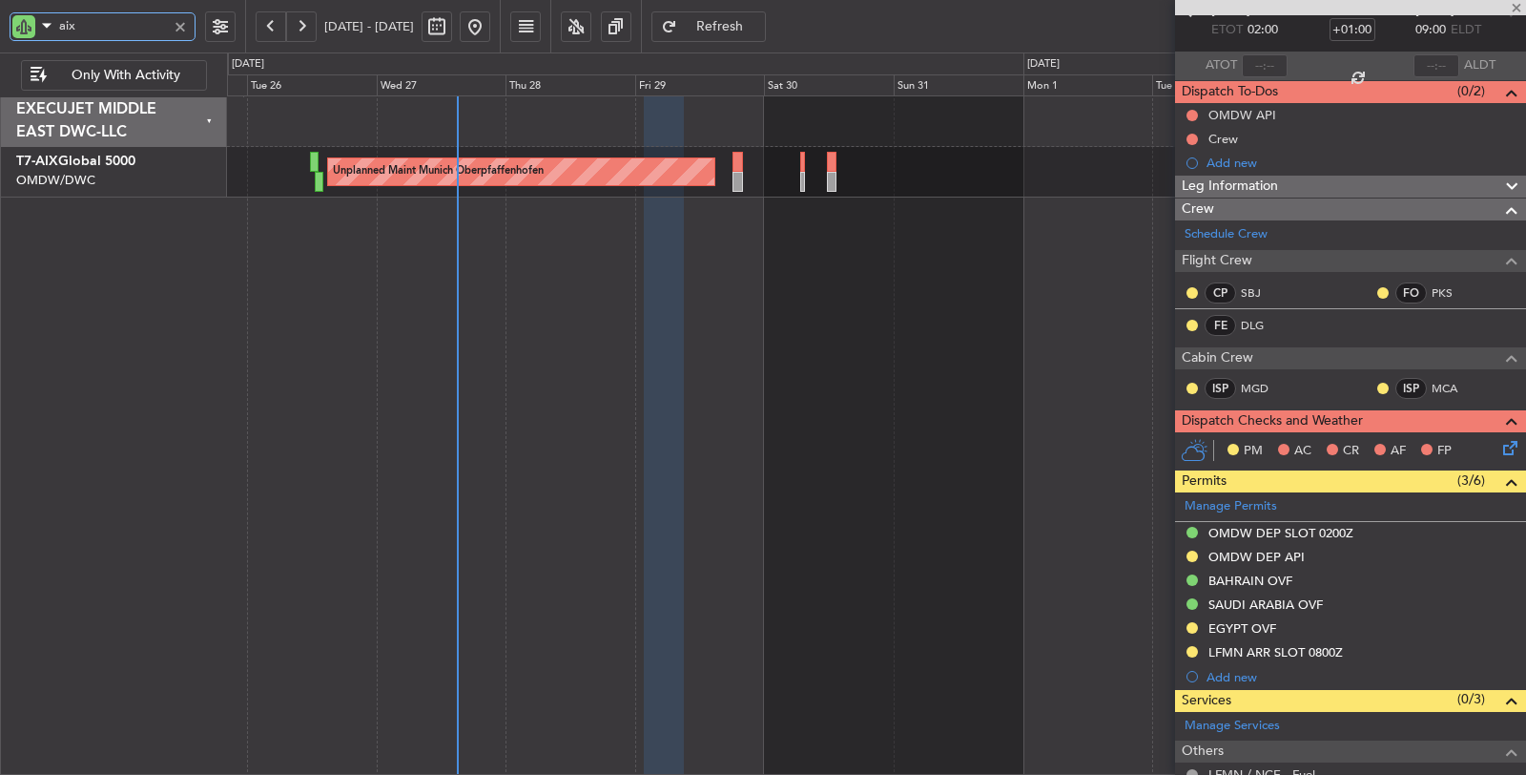
type input "-00:10"
type input "12:51"
type input "14:08"
type input "0"
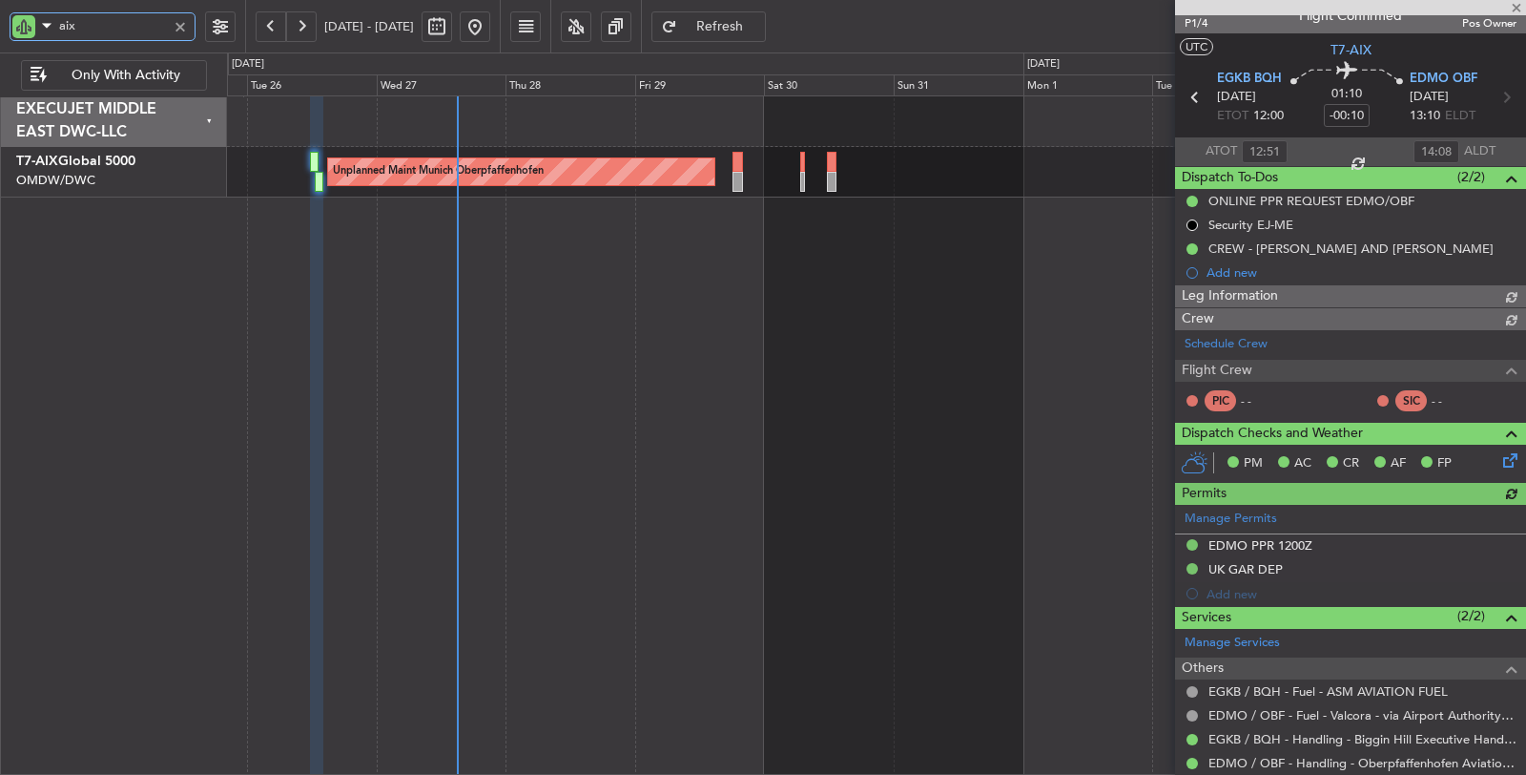
type input "[PERSON_NAME] ([PERSON_NAME])"
type input "7125"
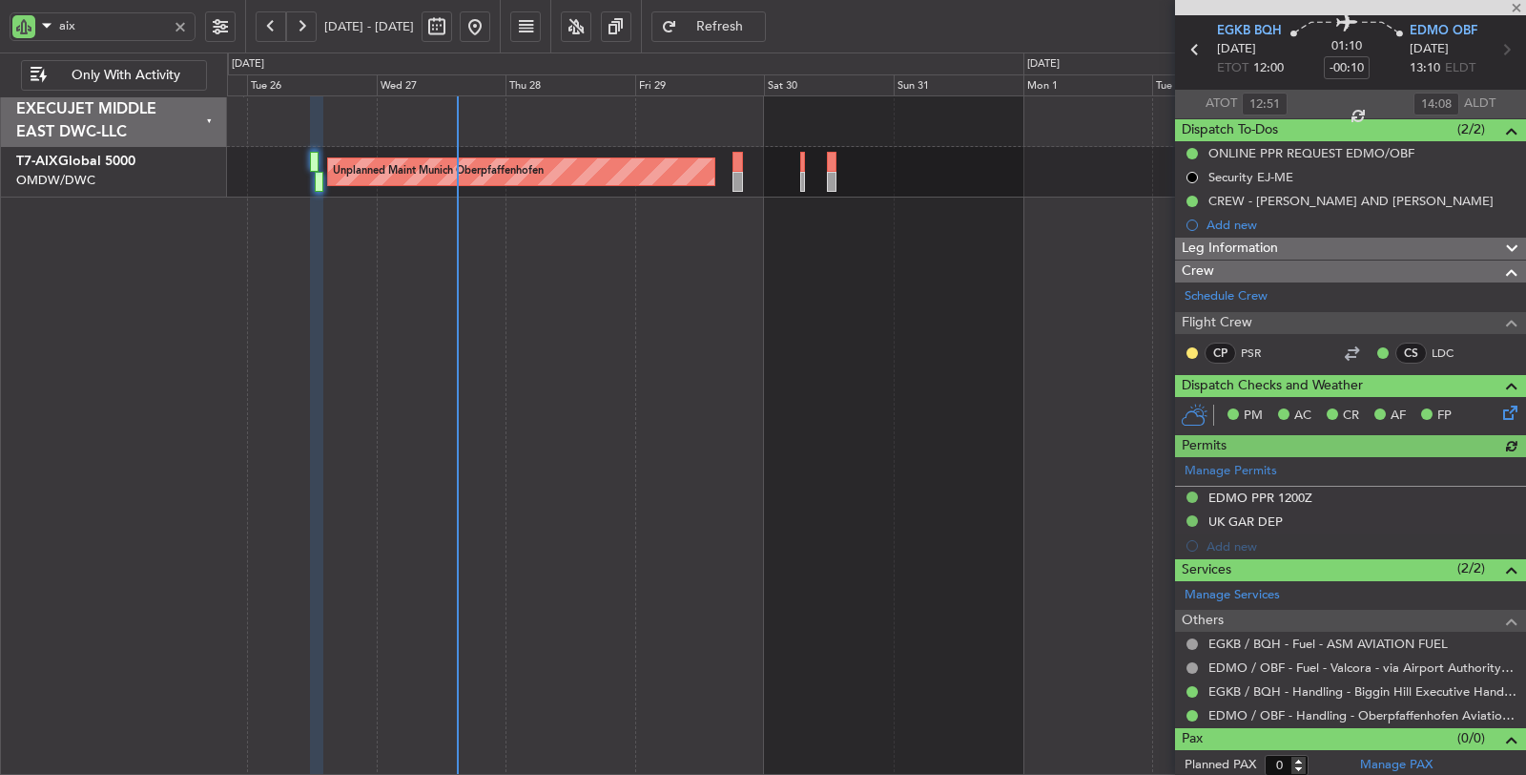
type input "[PERSON_NAME] ([PERSON_NAME])"
type input "7125"
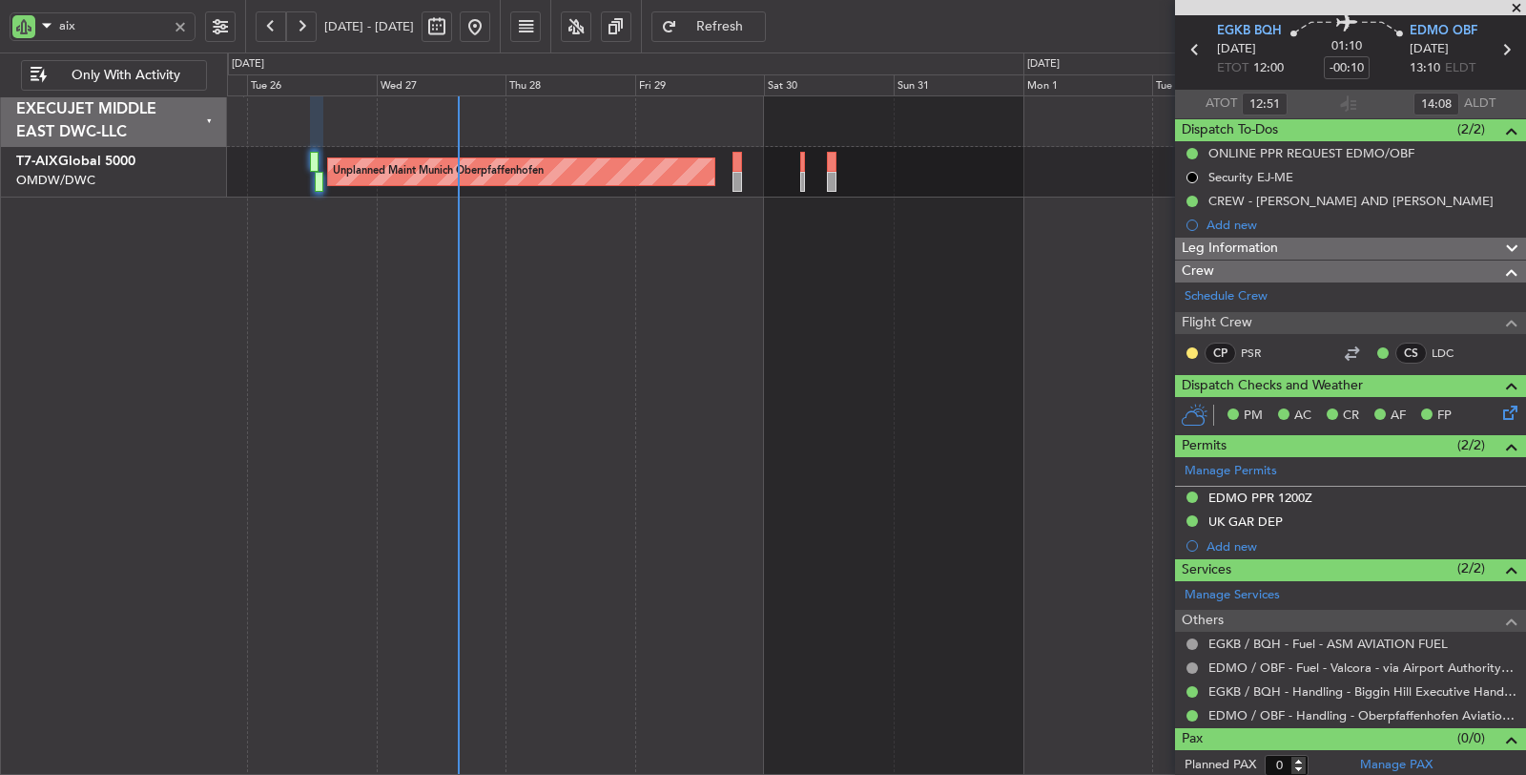
type input "[PERSON_NAME] ([PERSON_NAME])"
type input "7125"
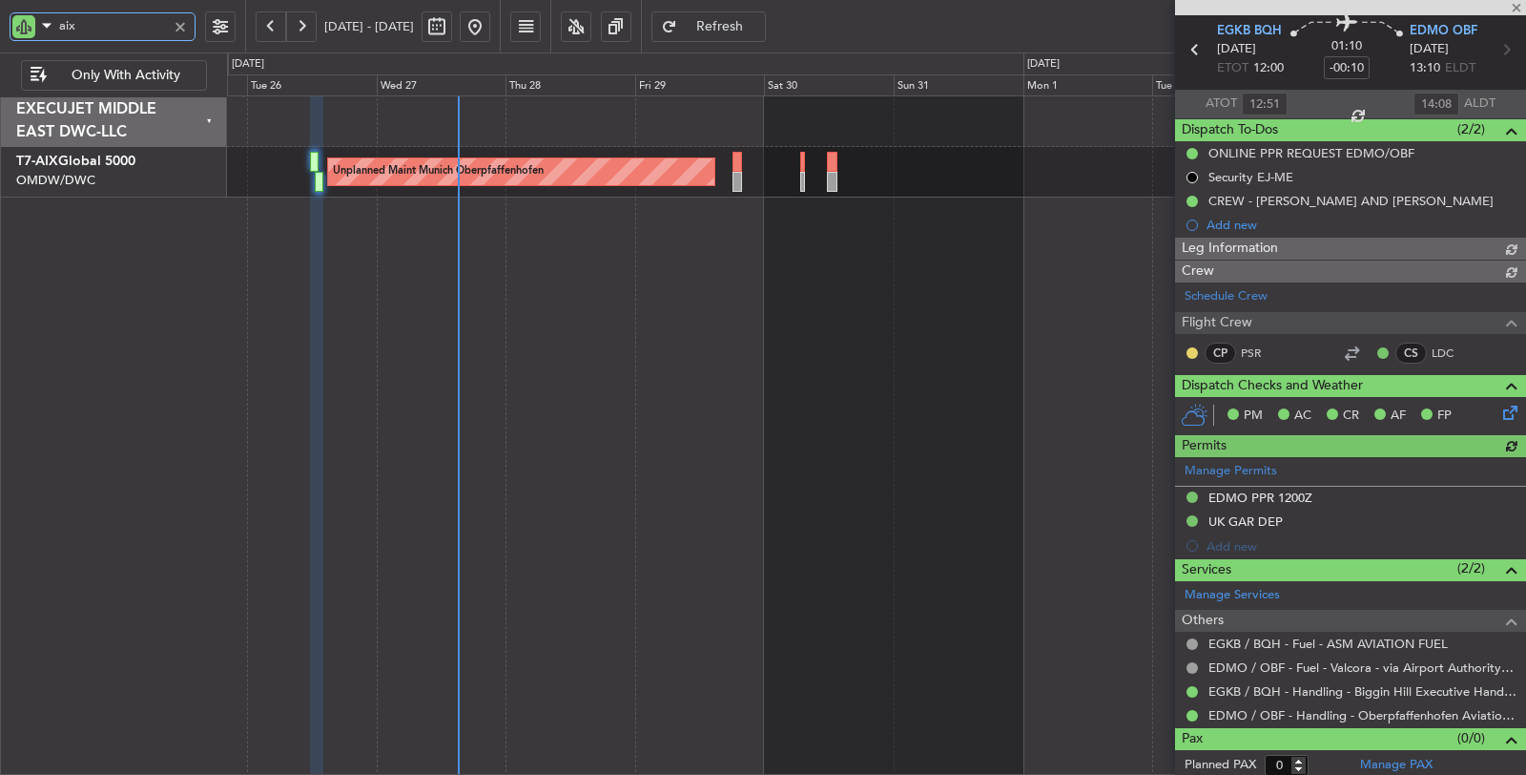
type input "[PERSON_NAME] ([PERSON_NAME])"
type input "7125"
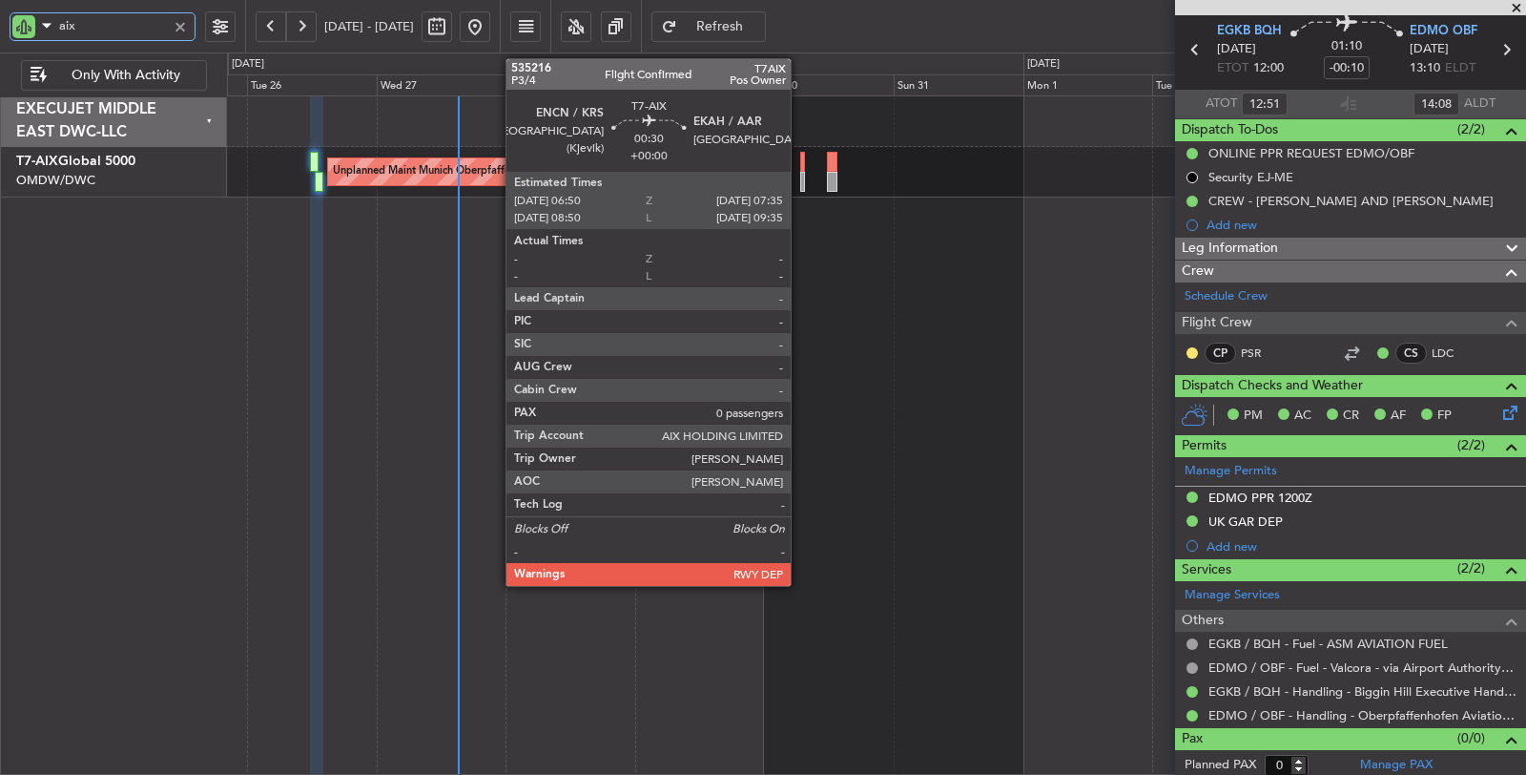
click at [800, 181] on div at bounding box center [802, 182] width 5 height 20
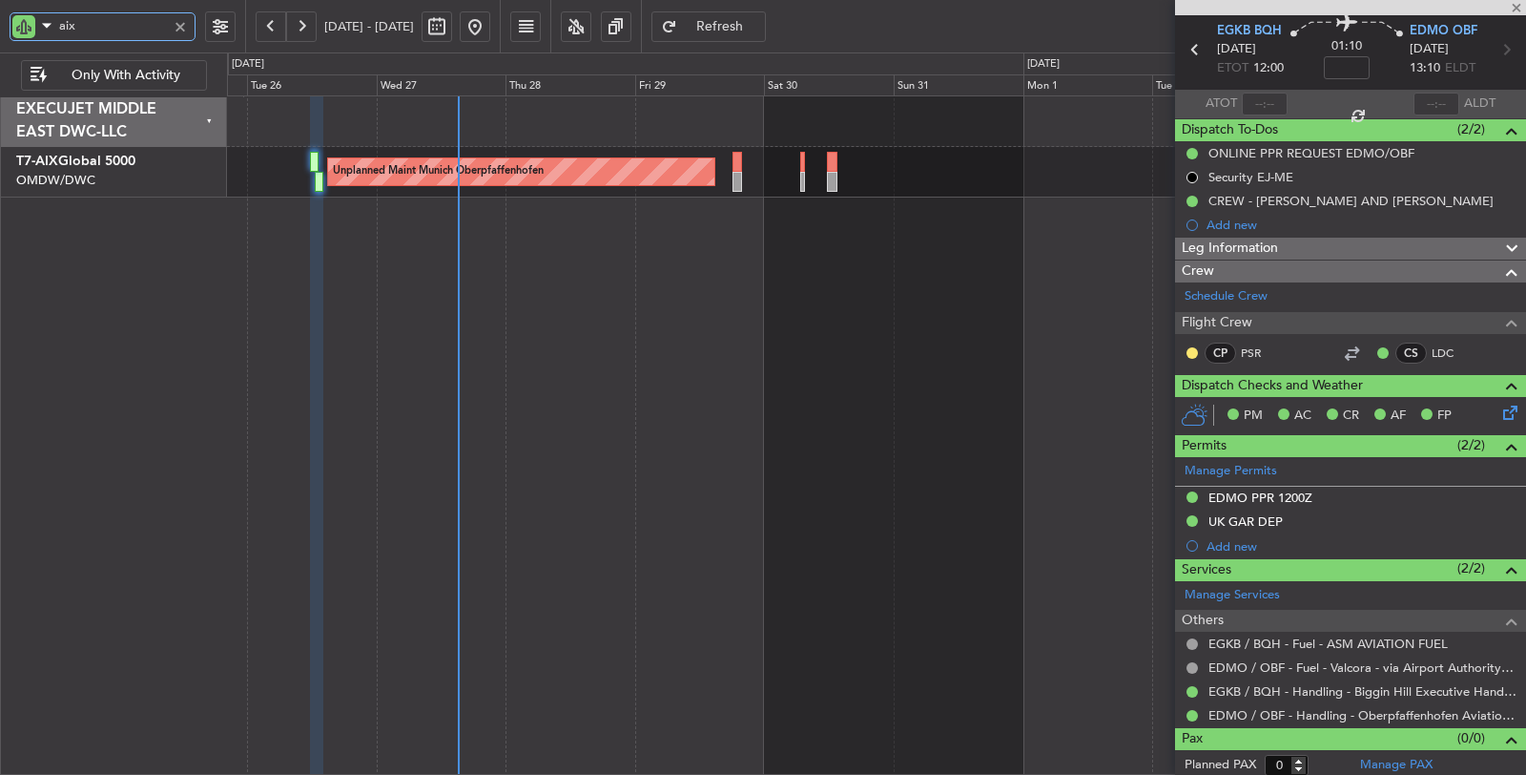
scroll to position [0, 0]
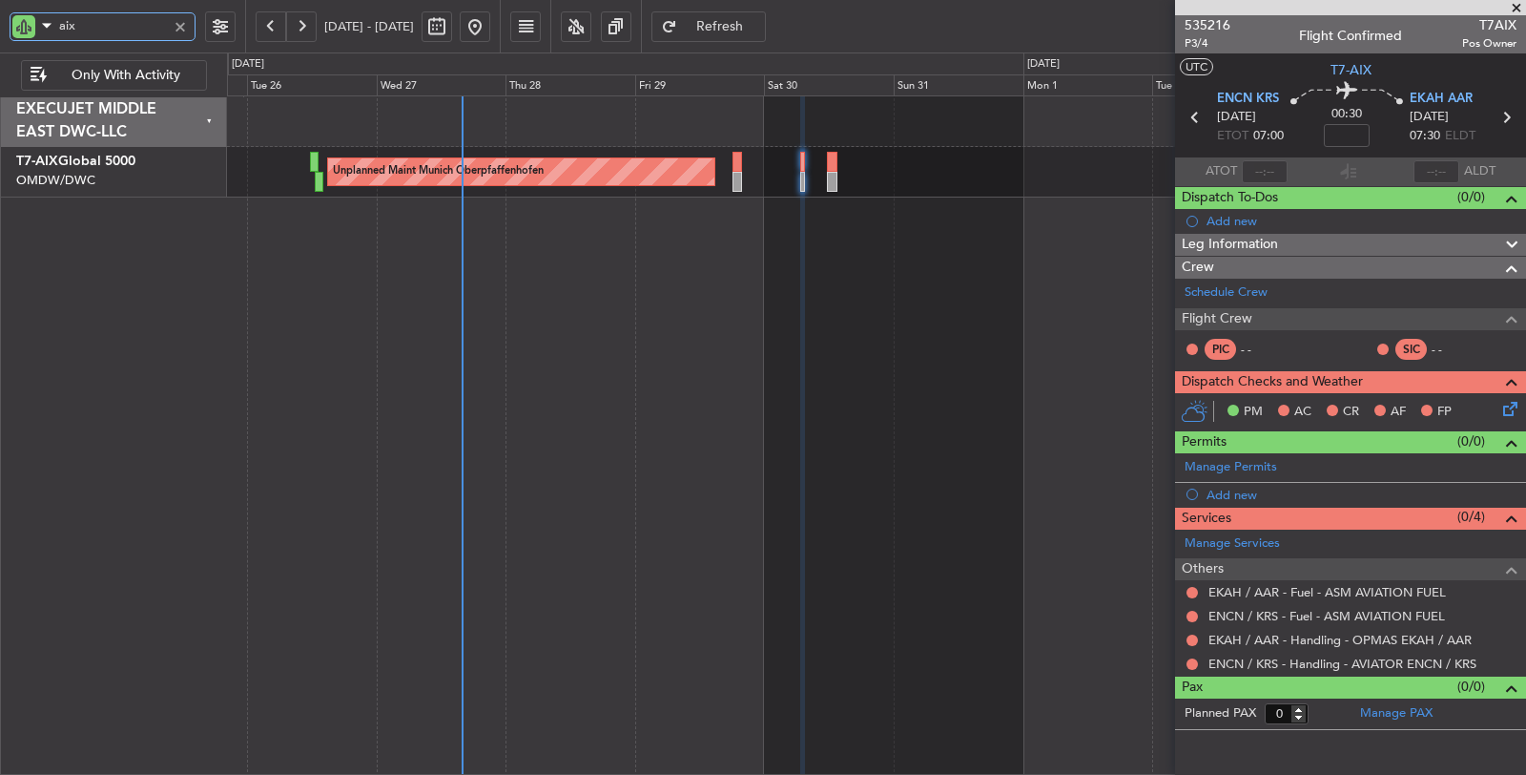
drag, startPoint x: 127, startPoint y: 31, endPoint x: 60, endPoint y: 33, distance: 66.8
click at [60, 33] on input "aix" at bounding box center [113, 25] width 108 height 29
type input "efi"
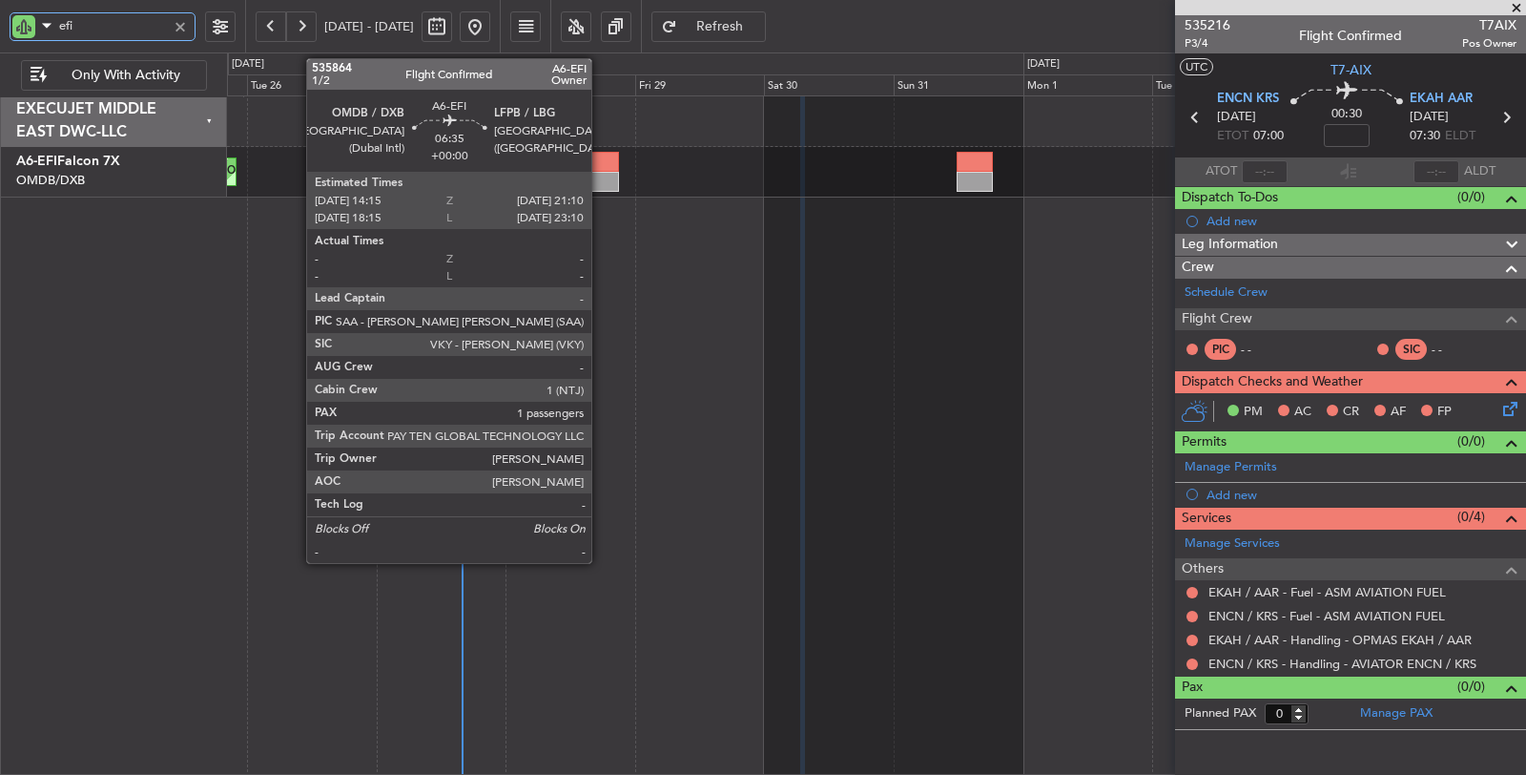
click at [601, 172] on div at bounding box center [601, 182] width 38 height 20
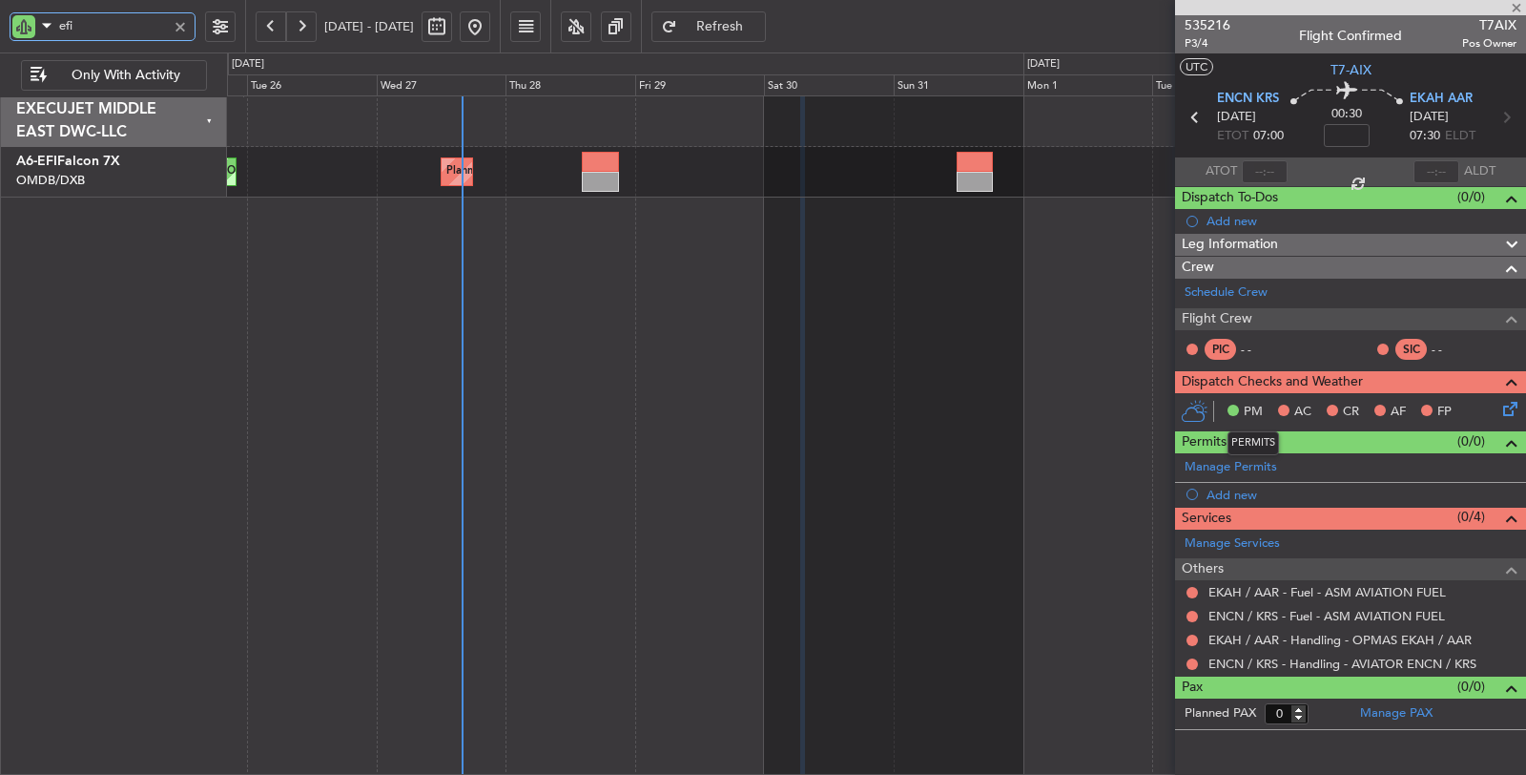
type input "1"
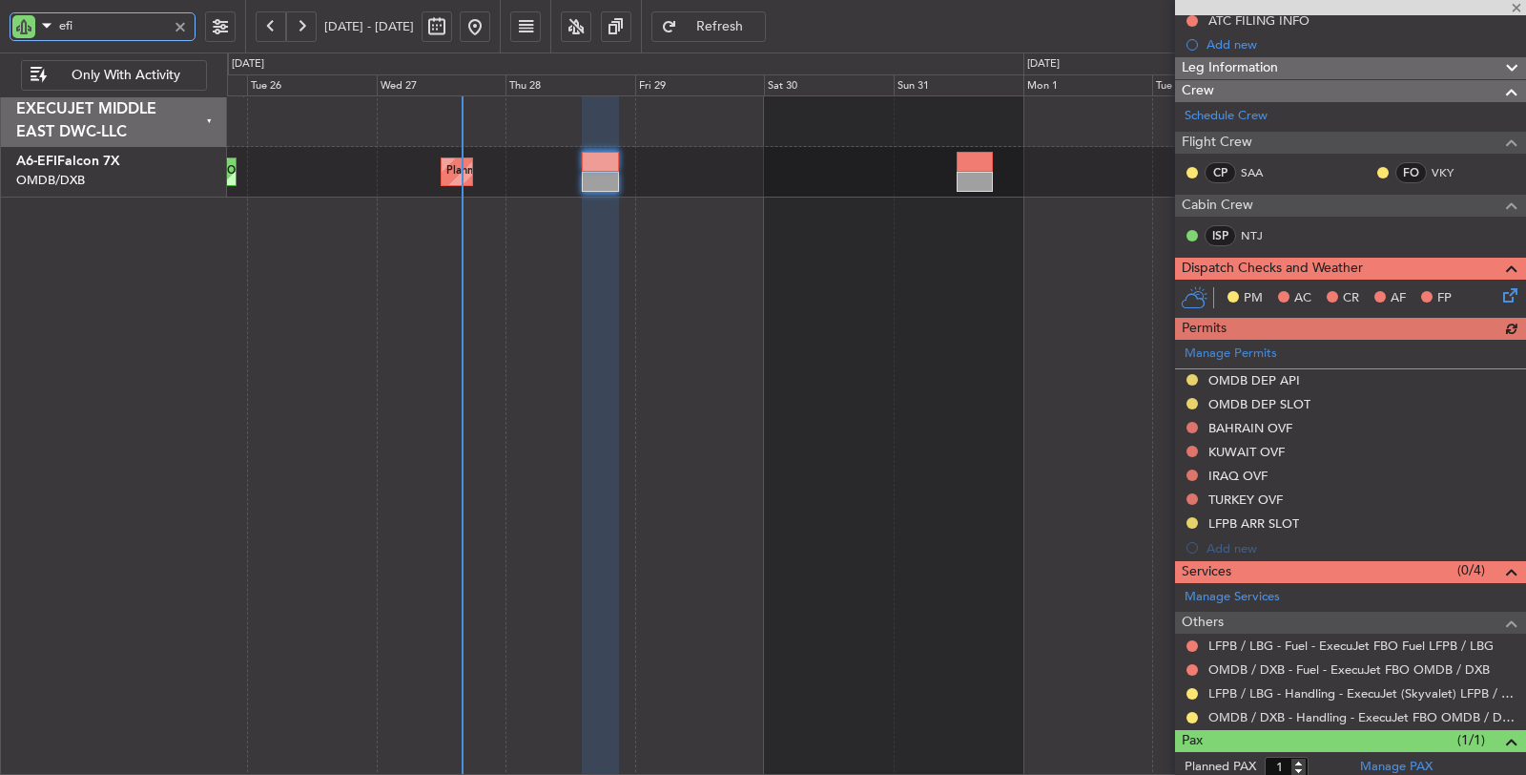
scroll to position [245, 0]
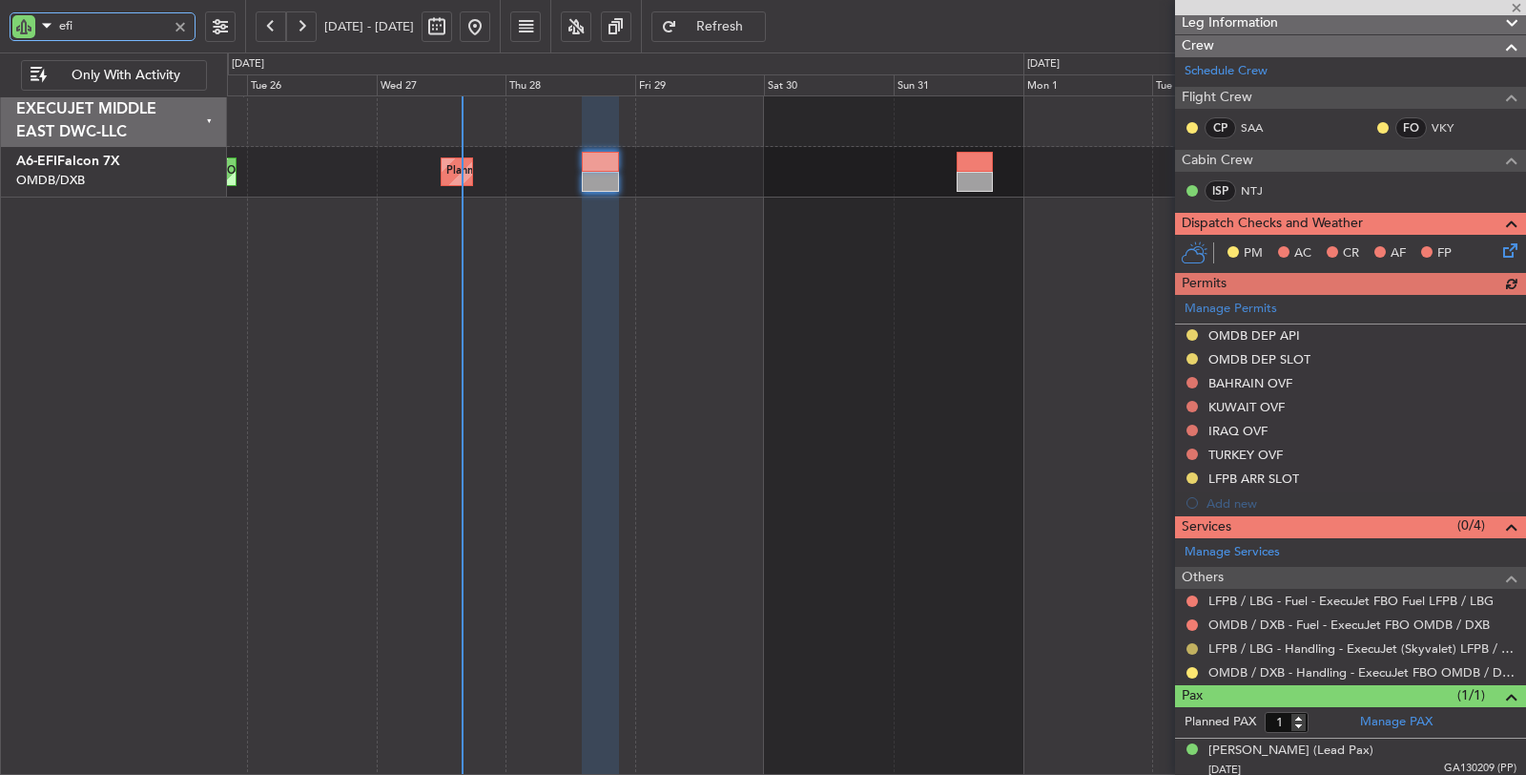
type input "efi"
click at [1193, 645] on button at bounding box center [1192, 648] width 11 height 11
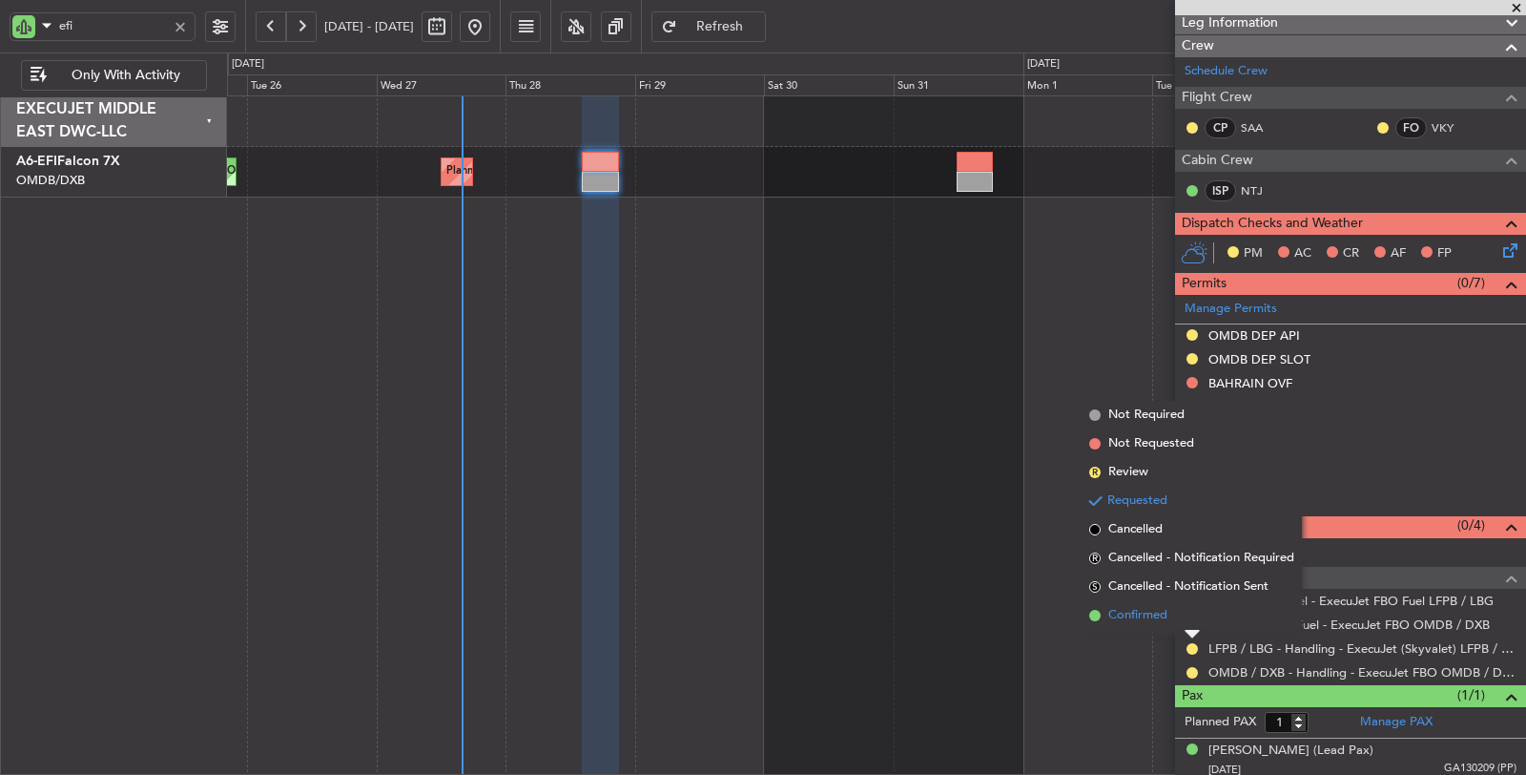
click at [1149, 622] on span "Confirmed" at bounding box center [1137, 615] width 59 height 19
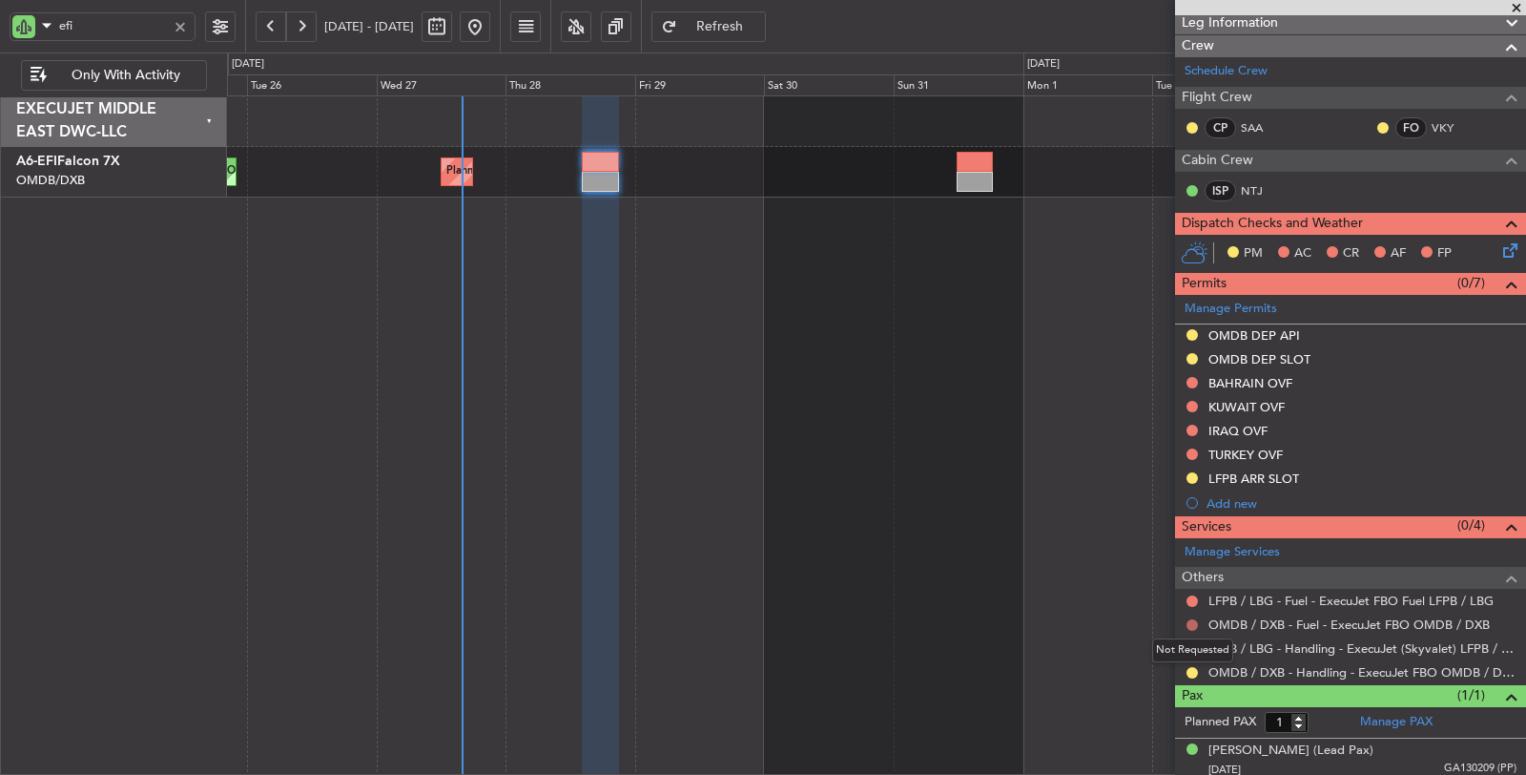
click at [1193, 620] on button at bounding box center [1192, 624] width 11 height 11
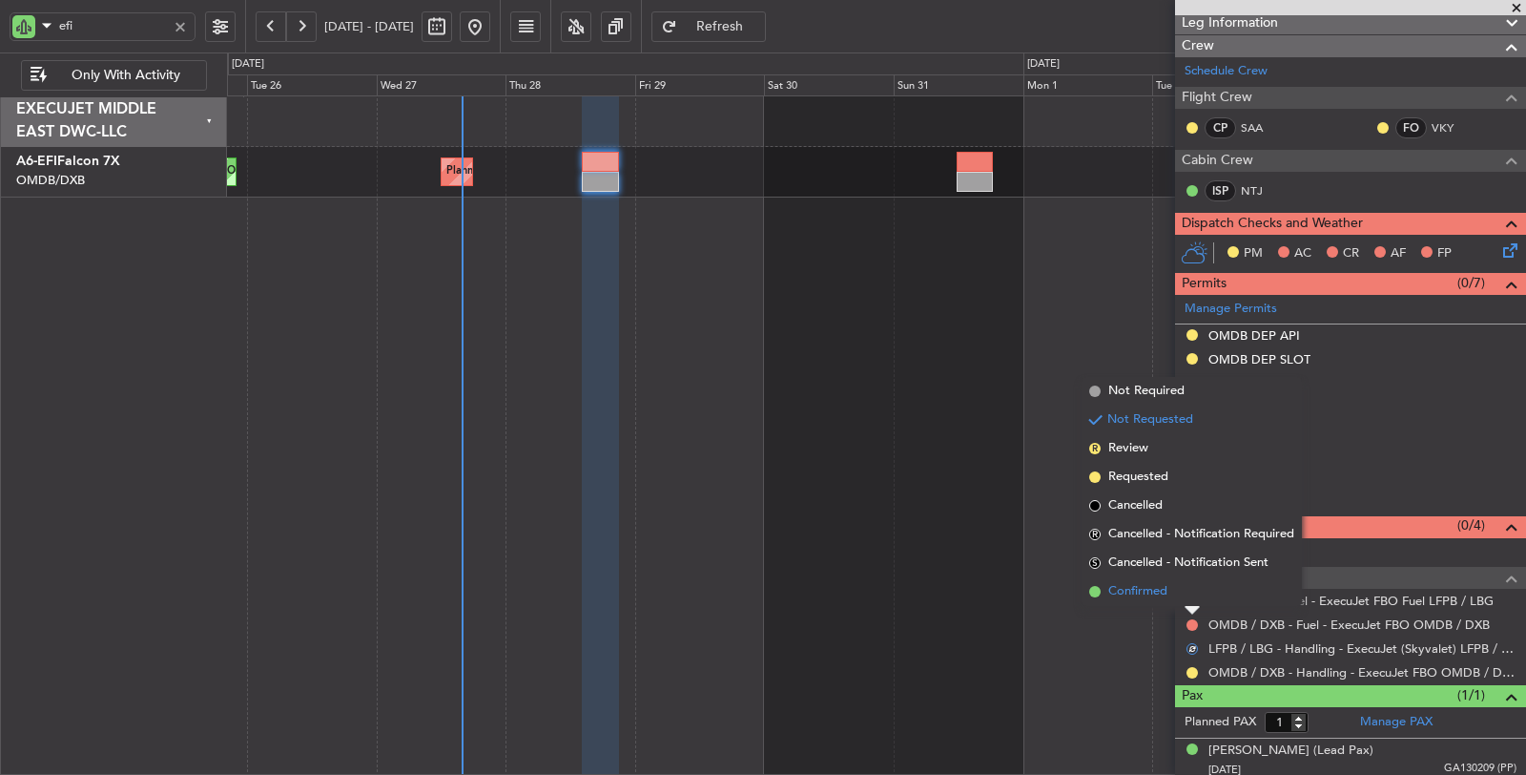
click at [1157, 597] on span "Confirmed" at bounding box center [1137, 591] width 59 height 19
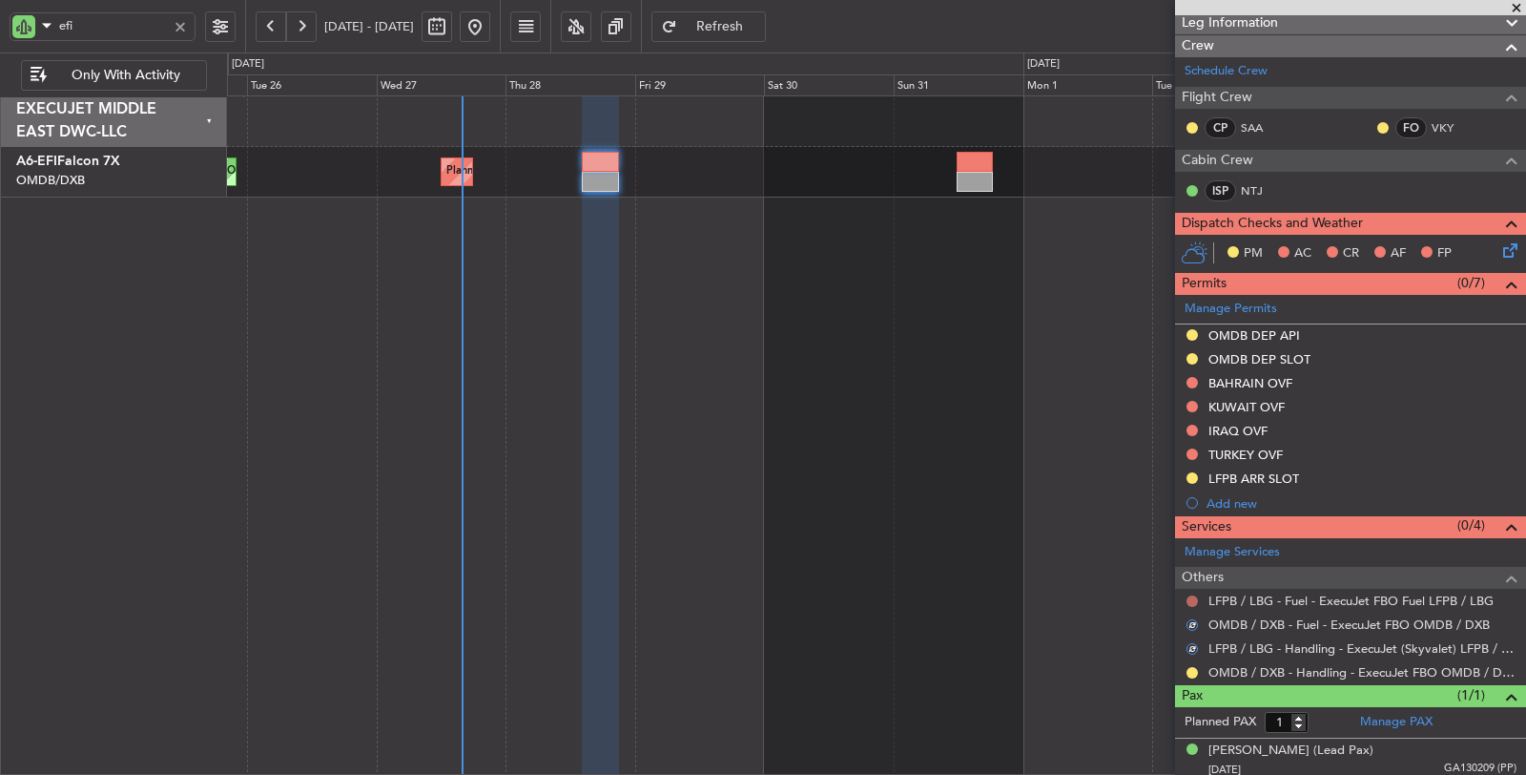
click at [1188, 595] on button at bounding box center [1192, 600] width 11 height 11
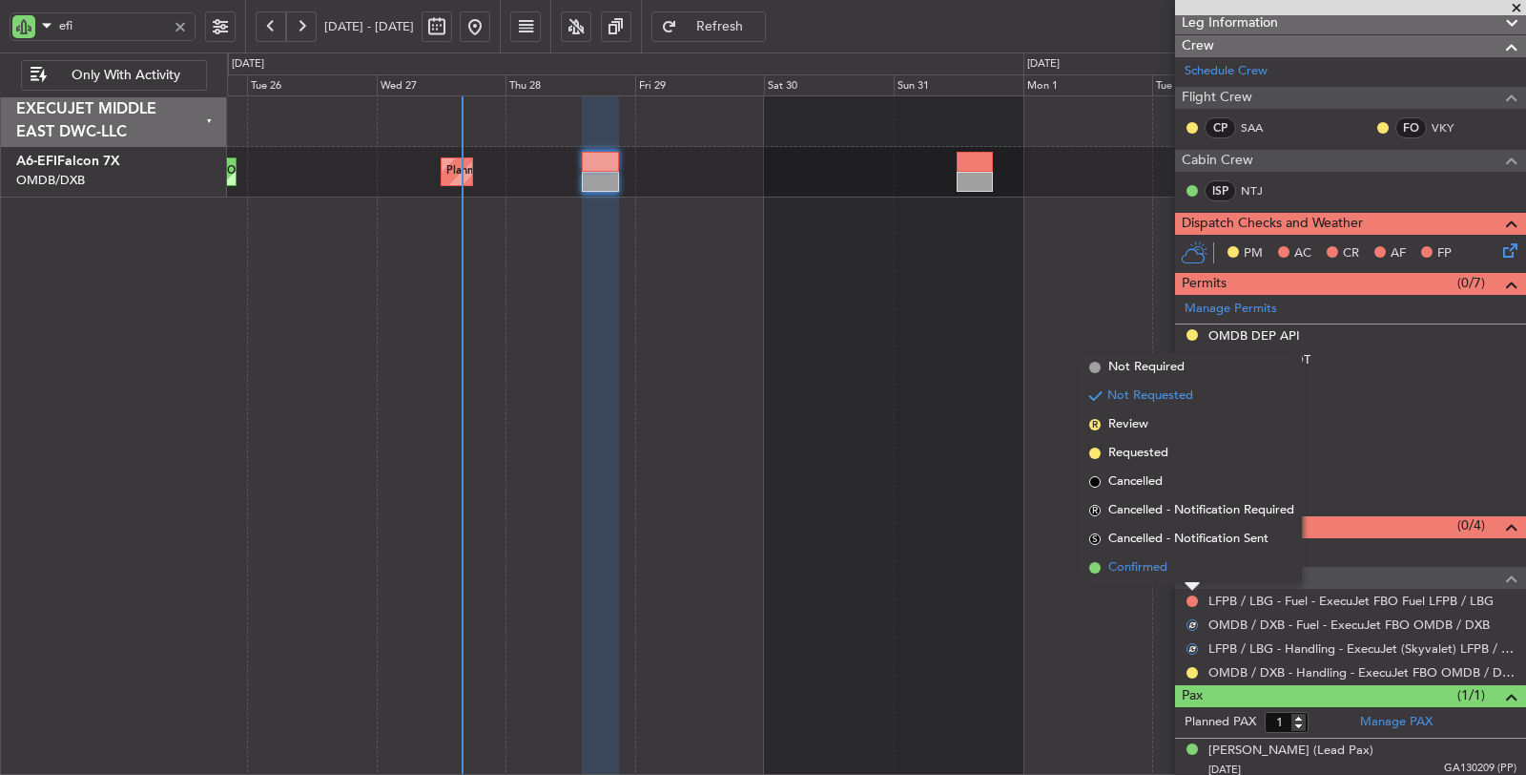
click at [1146, 573] on span "Confirmed" at bounding box center [1137, 567] width 59 height 19
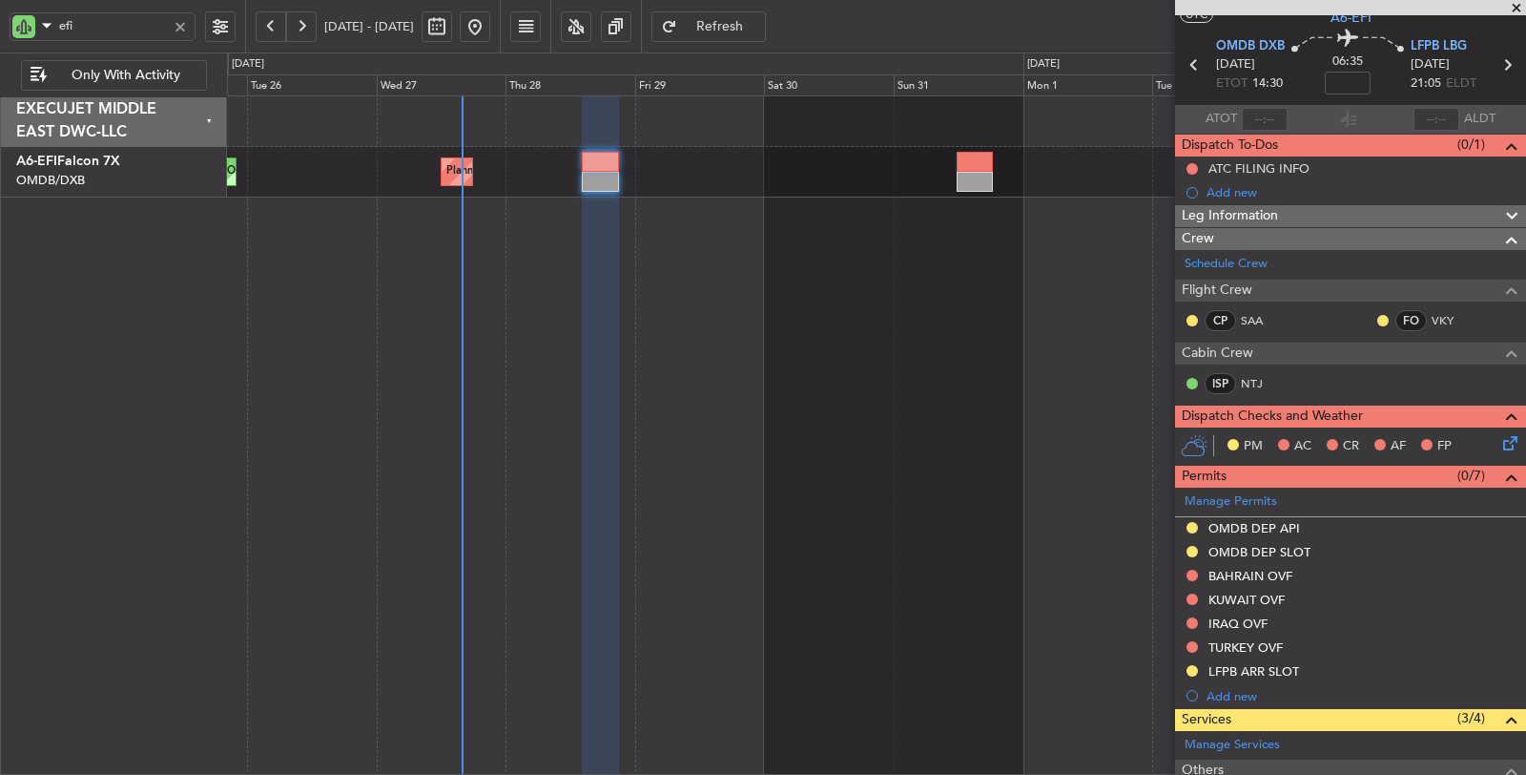
scroll to position [33, 0]
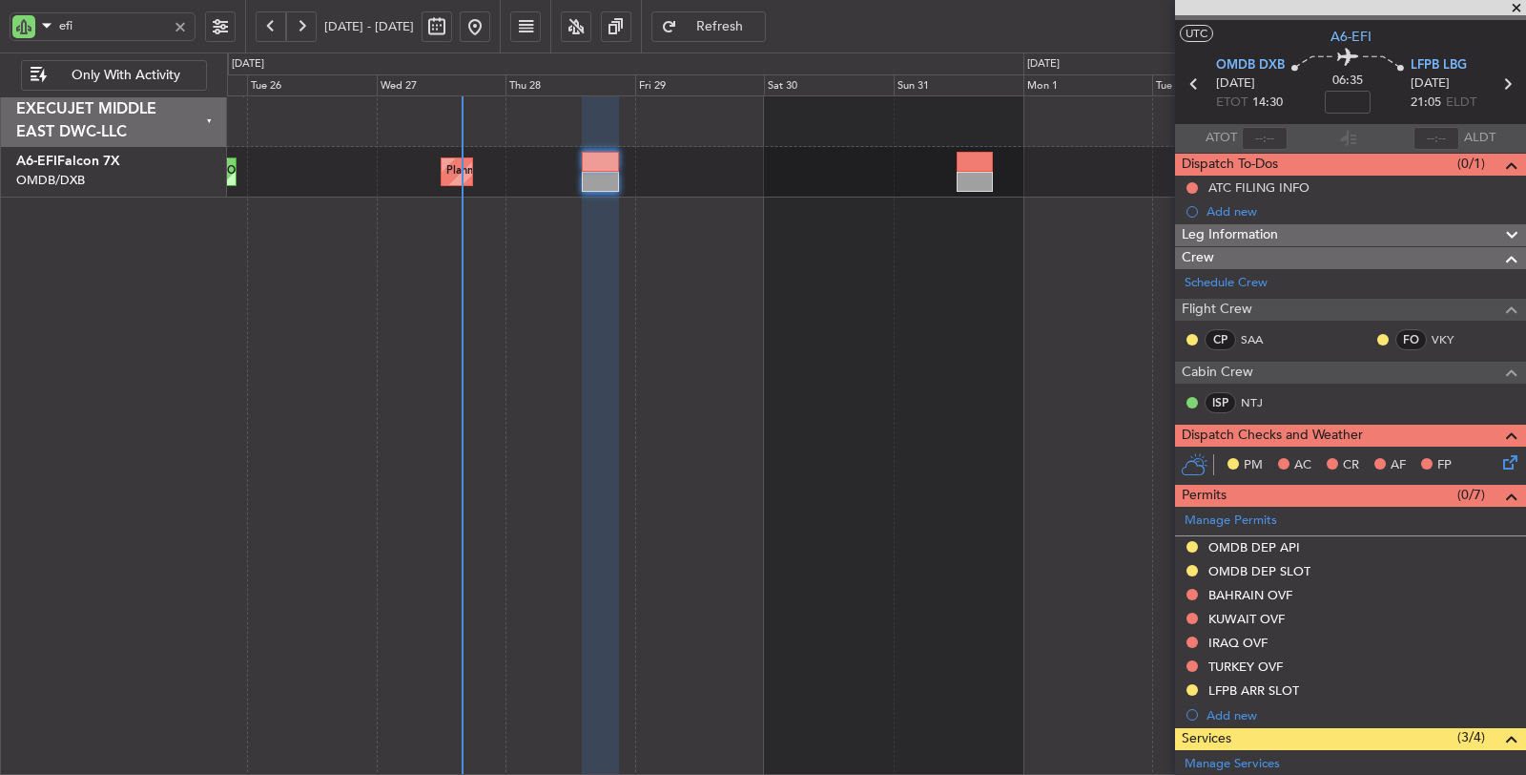
click at [1500, 86] on icon at bounding box center [1507, 84] width 25 height 25
type input "+00:20"
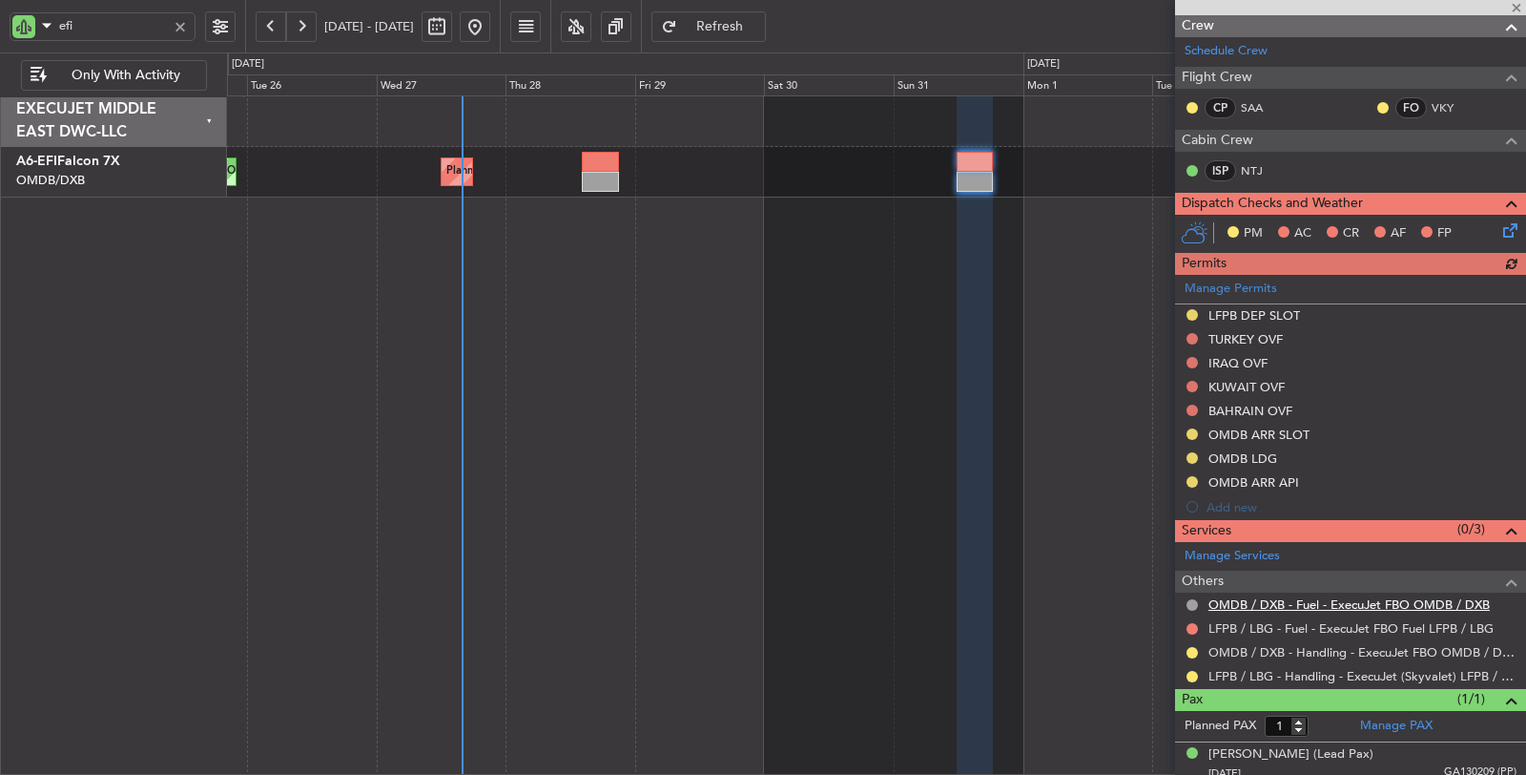
scroll to position [245, 0]
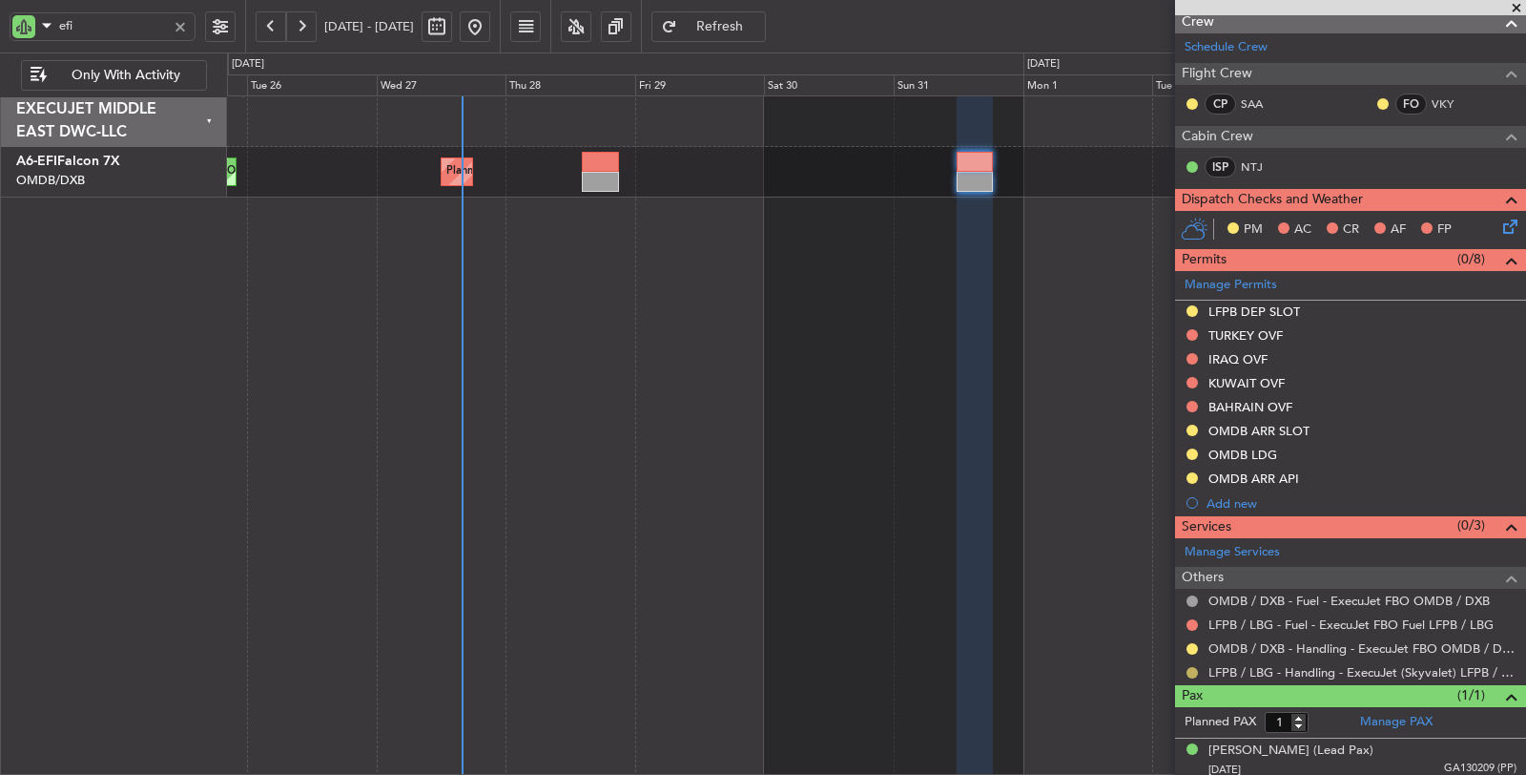
click at [1188, 667] on button at bounding box center [1192, 672] width 11 height 11
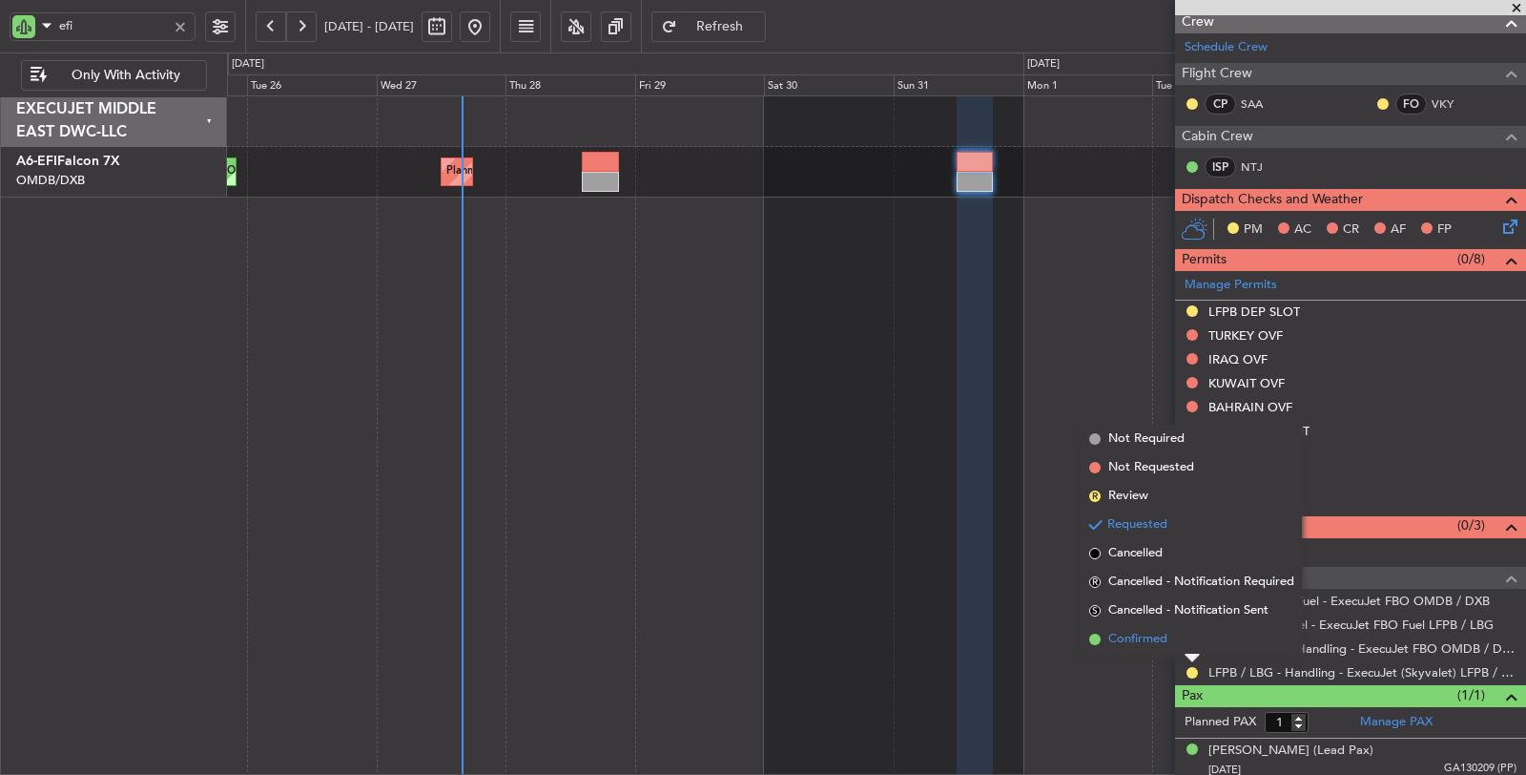
click at [1136, 640] on span "Confirmed" at bounding box center [1137, 639] width 59 height 19
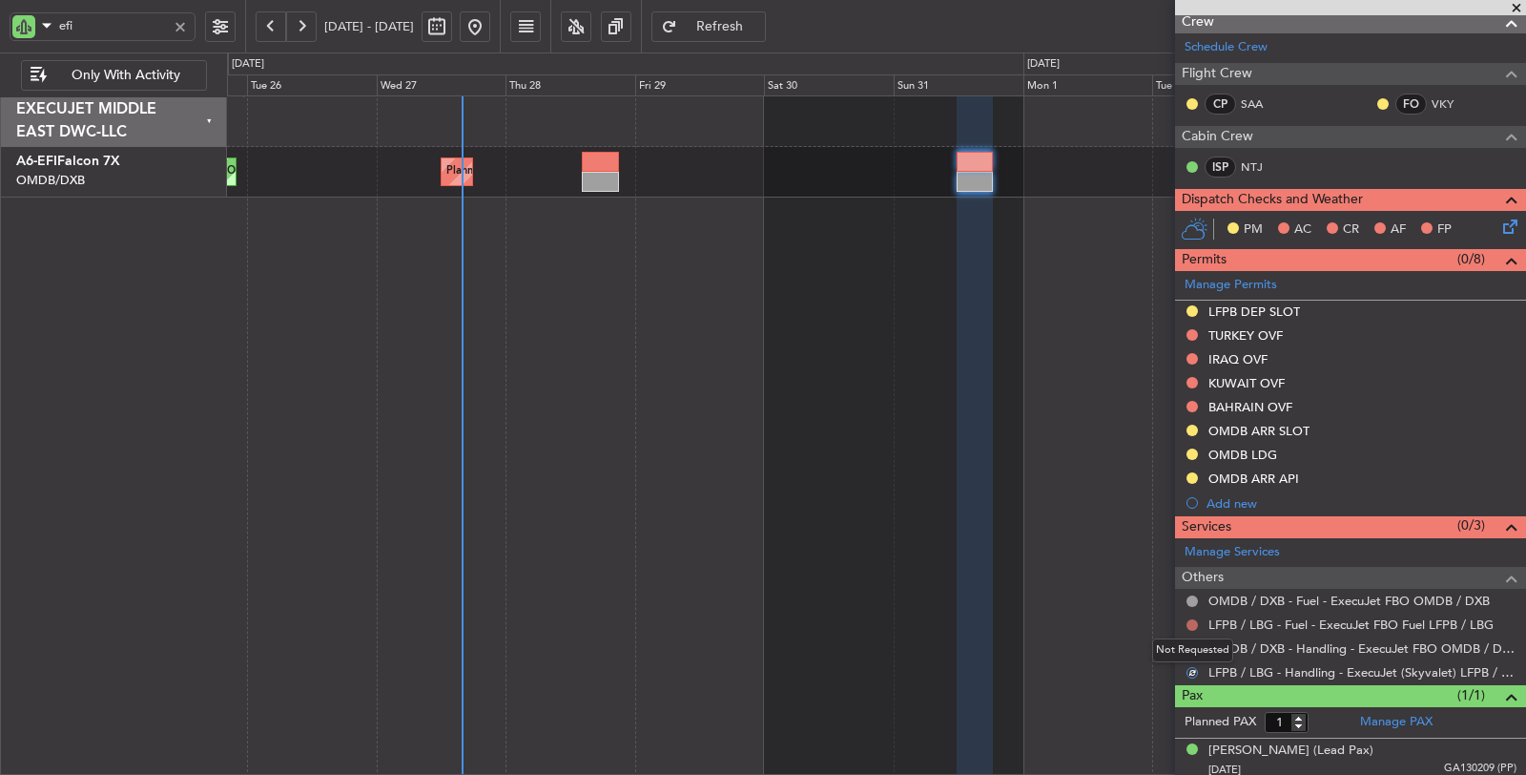
click at [1192, 619] on button at bounding box center [1192, 624] width 11 height 11
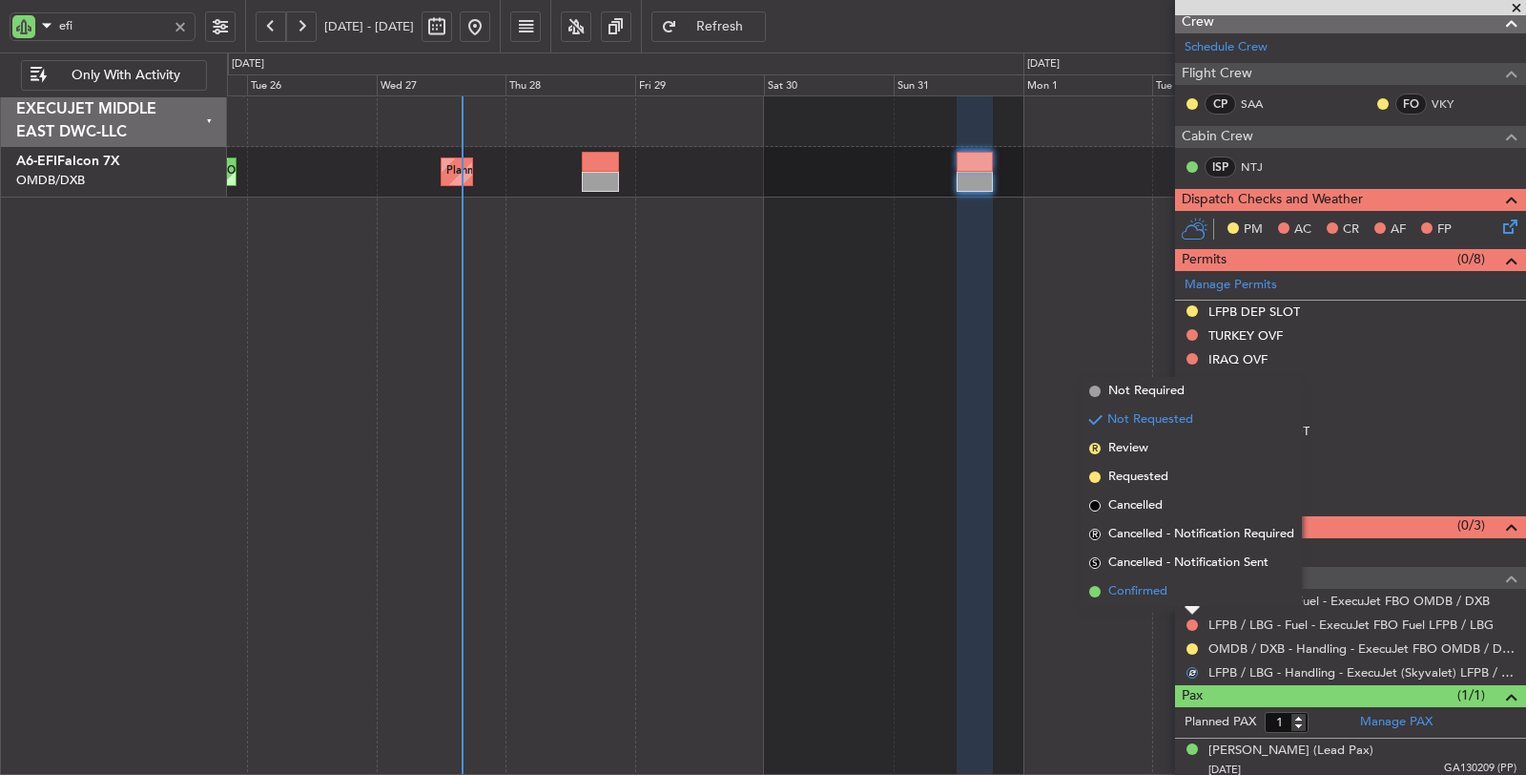
click at [1129, 594] on span "Confirmed" at bounding box center [1137, 591] width 59 height 19
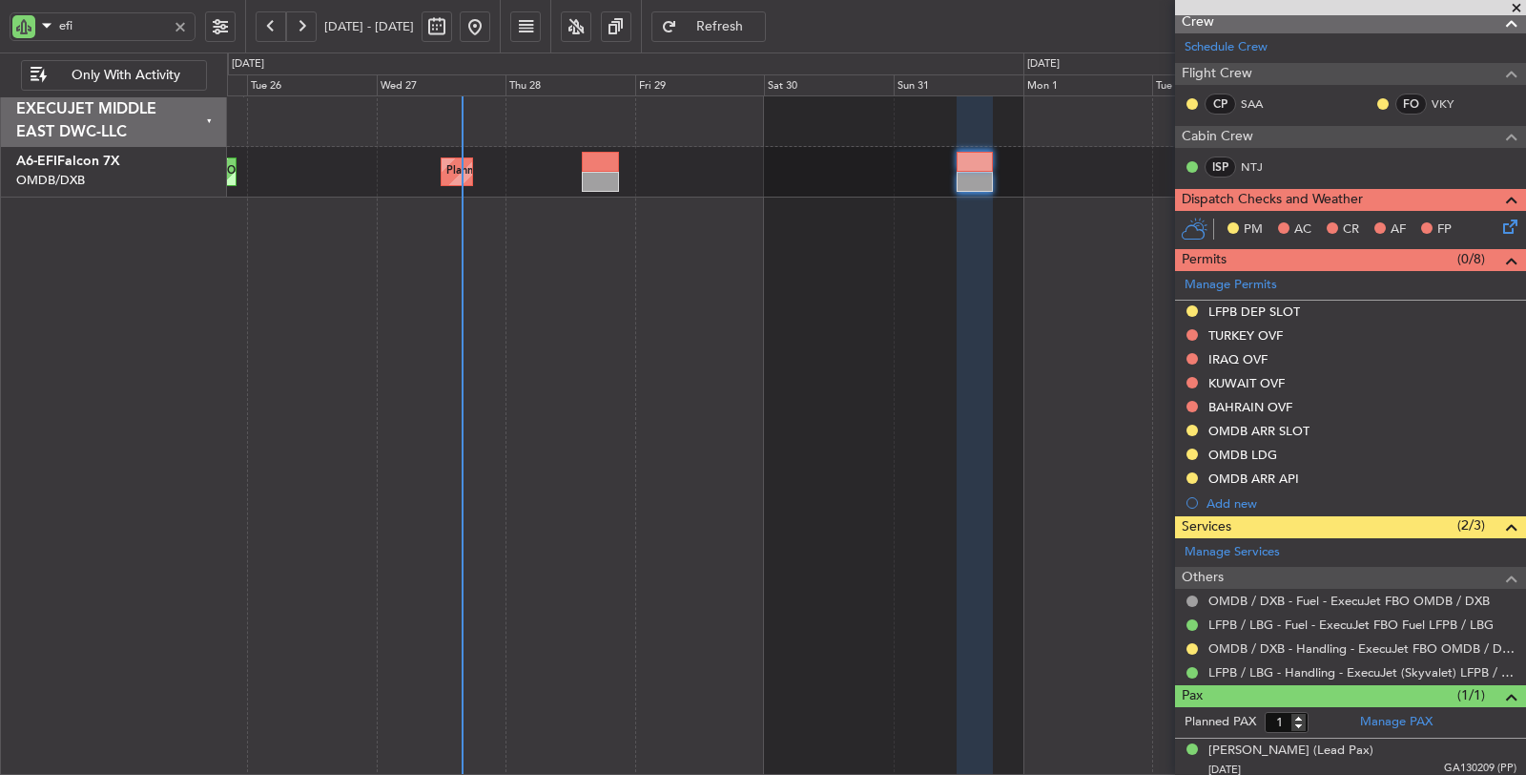
click at [578, 465] on div "Planned Maint Dubai (Dubai Intl) AOG Maint Dubai (Dubai Intl)" at bounding box center [877, 435] width 1300 height 680
drag, startPoint x: 100, startPoint y: 22, endPoint x: 43, endPoint y: 29, distance: 57.6
click at [43, 29] on div "efi" at bounding box center [103, 26] width 186 height 29
type input "aix"
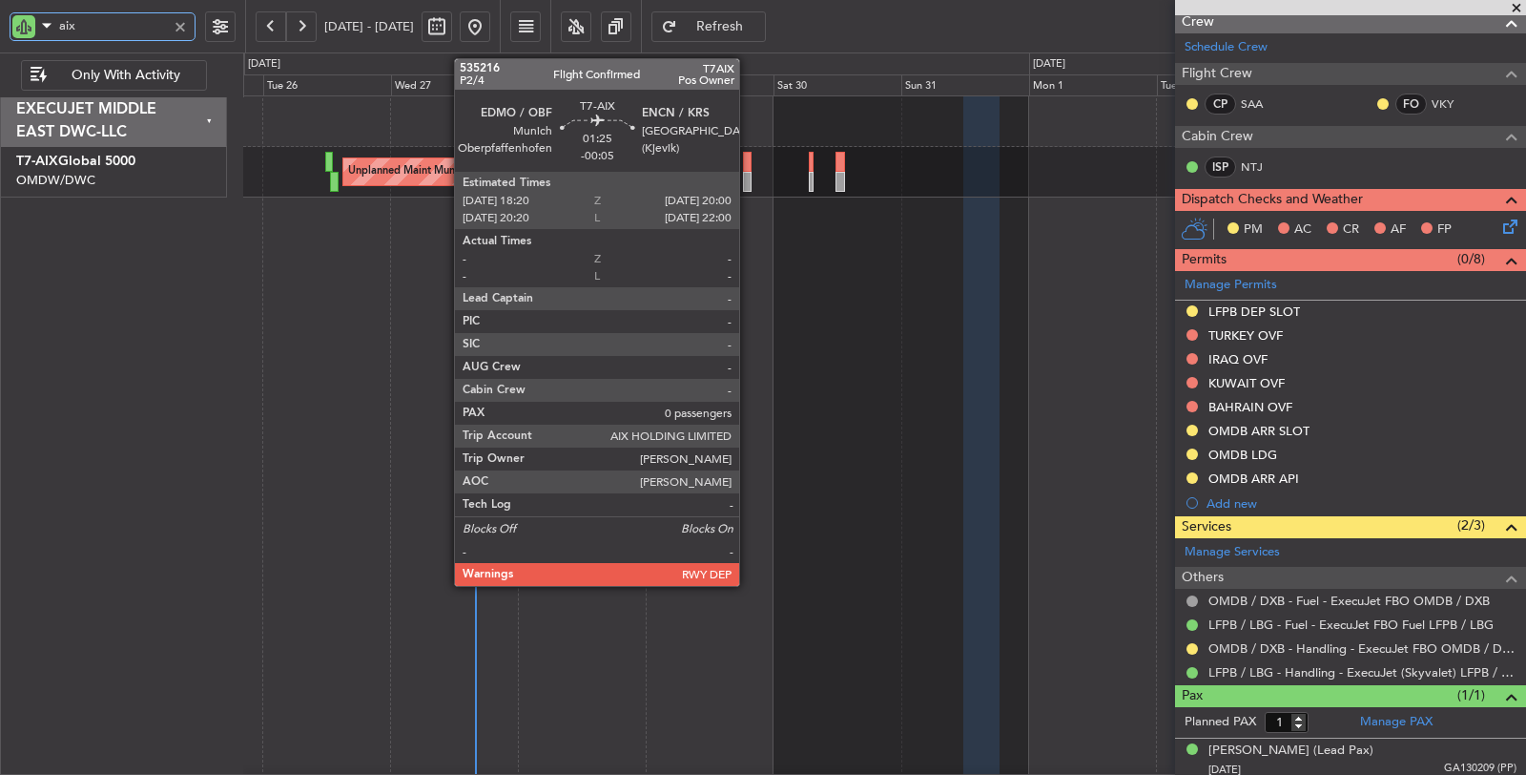
click at [749, 176] on div at bounding box center [748, 182] width 10 height 20
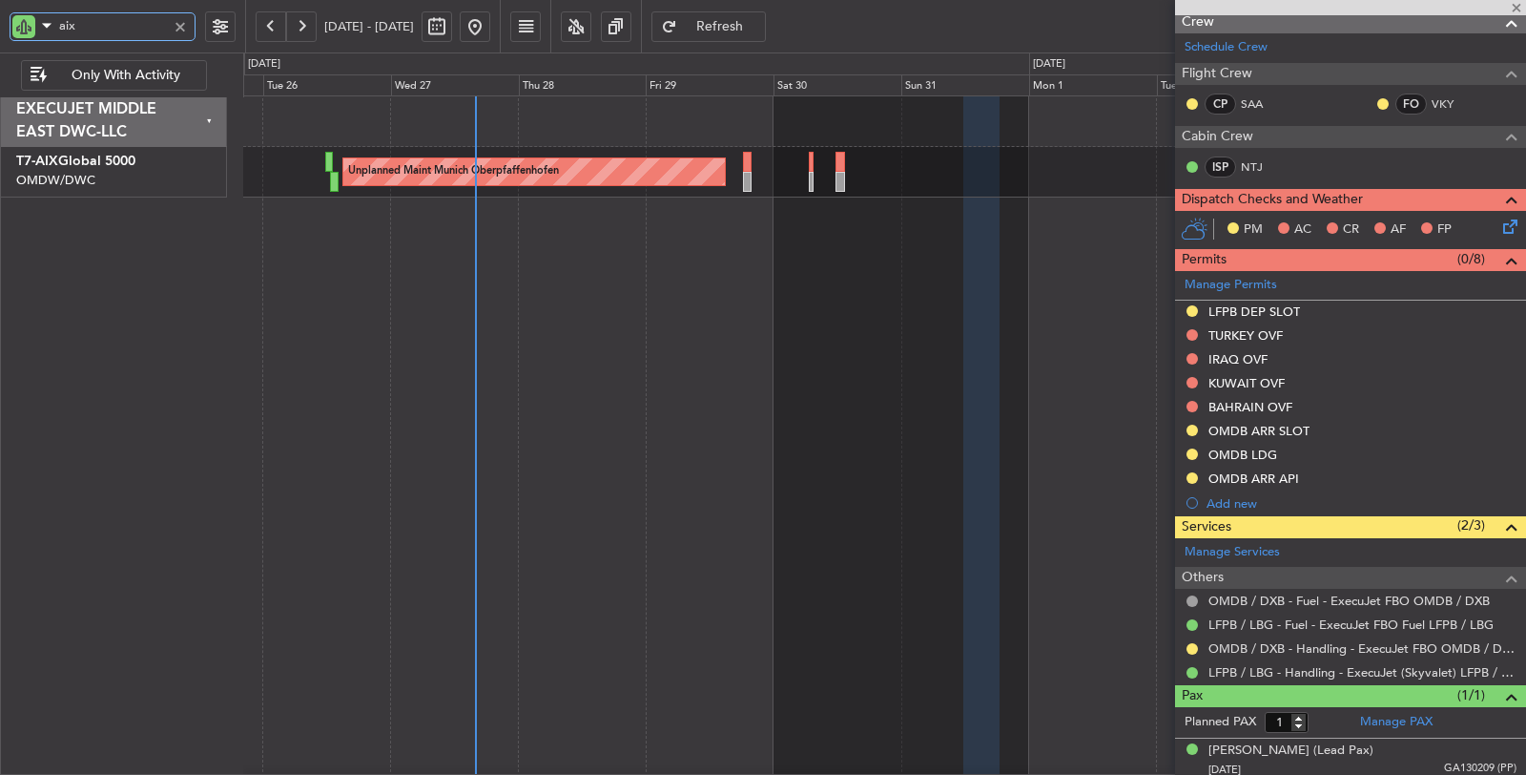
type input "-00:05"
type input "0"
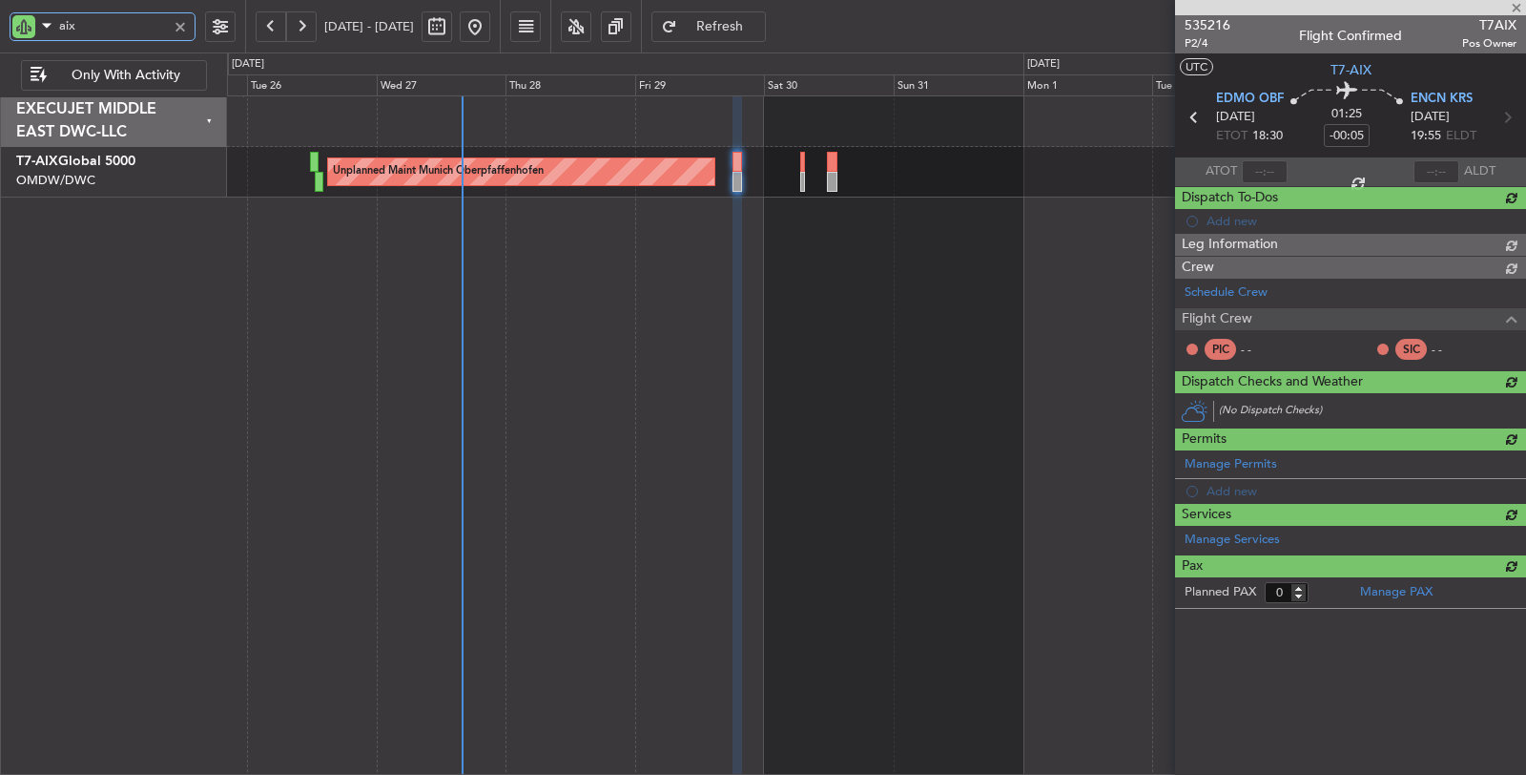
scroll to position [0, 0]
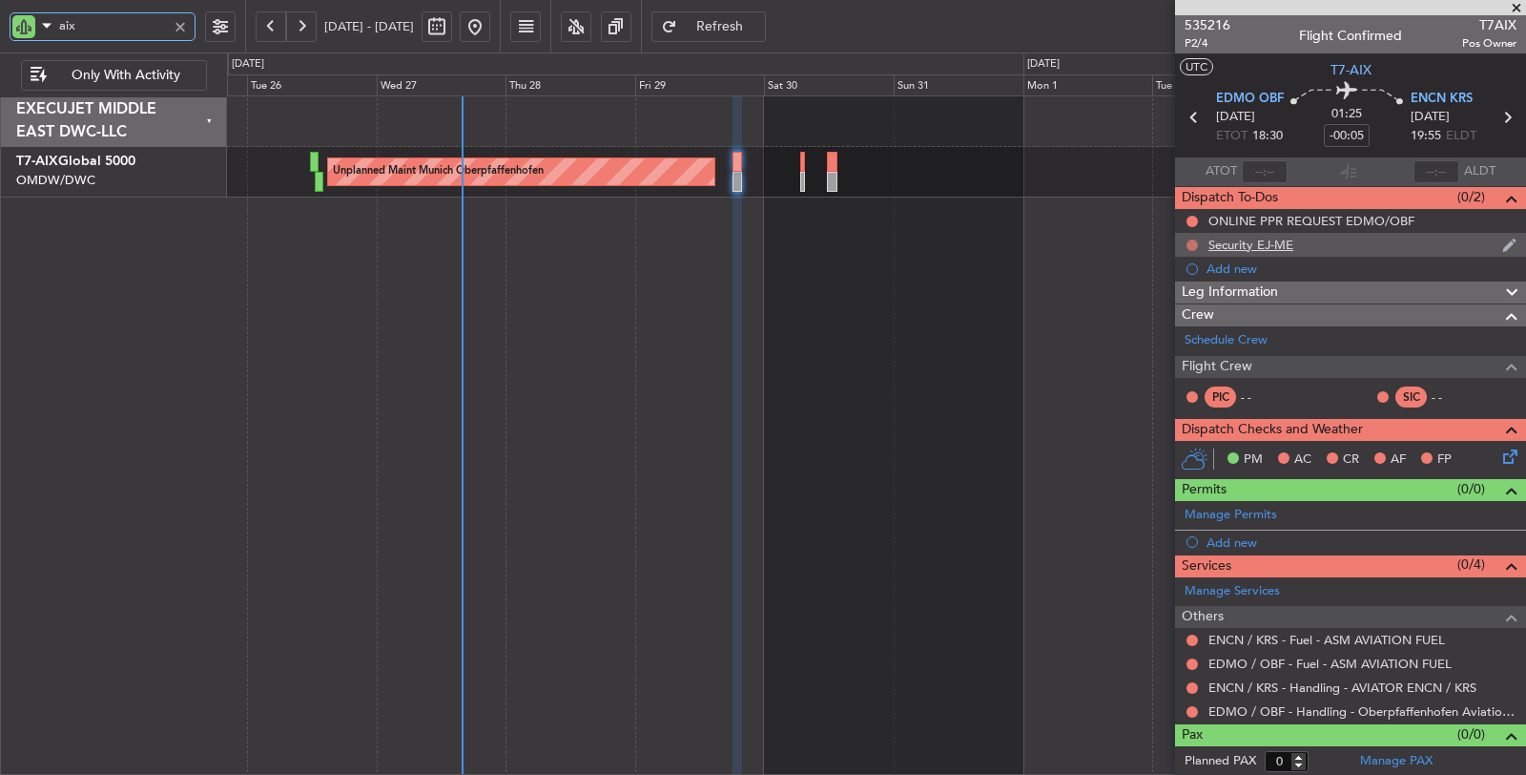
type input "aix"
click at [1196, 245] on button at bounding box center [1192, 244] width 11 height 11
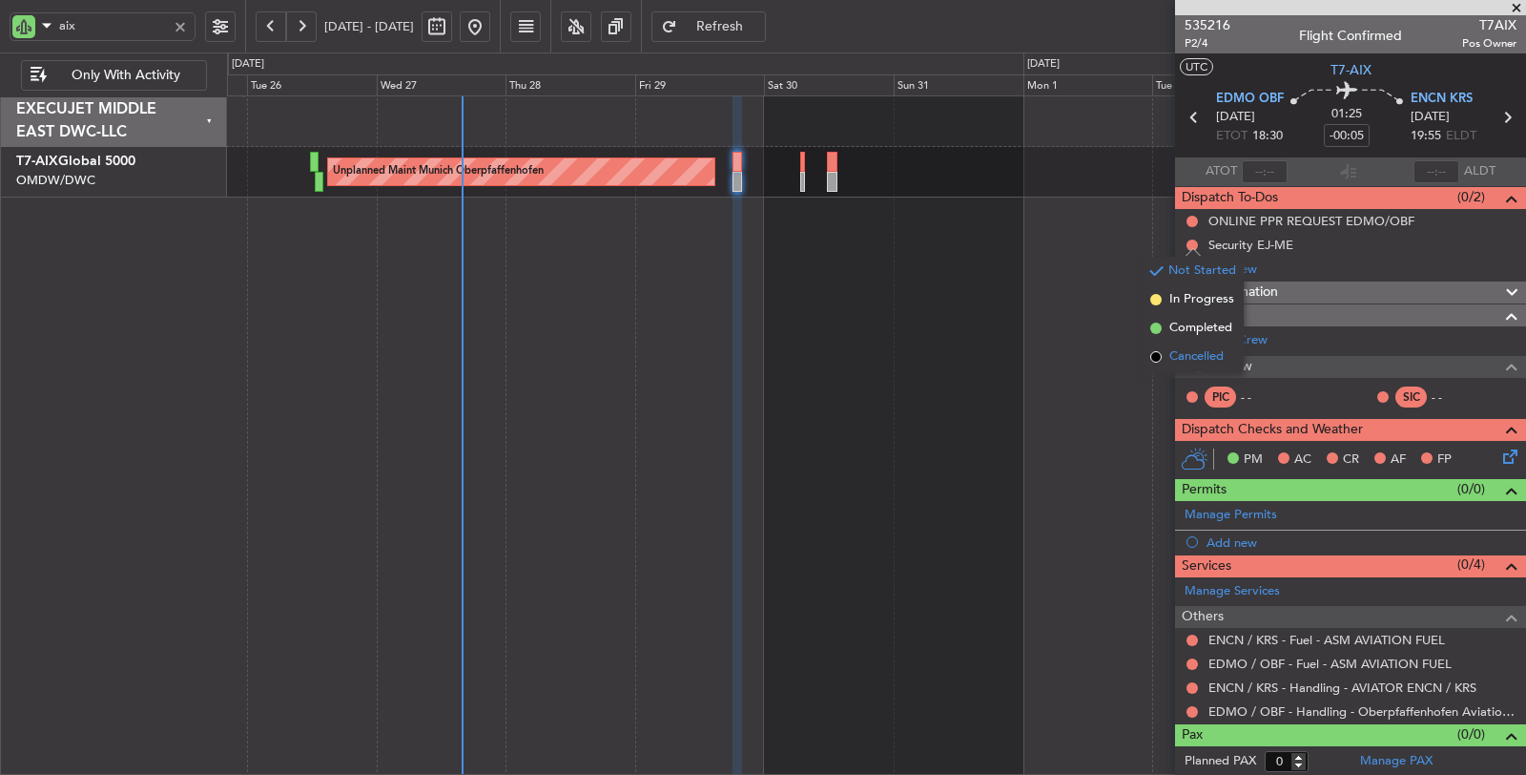
click at [1189, 344] on li "Cancelled" at bounding box center [1193, 356] width 101 height 29
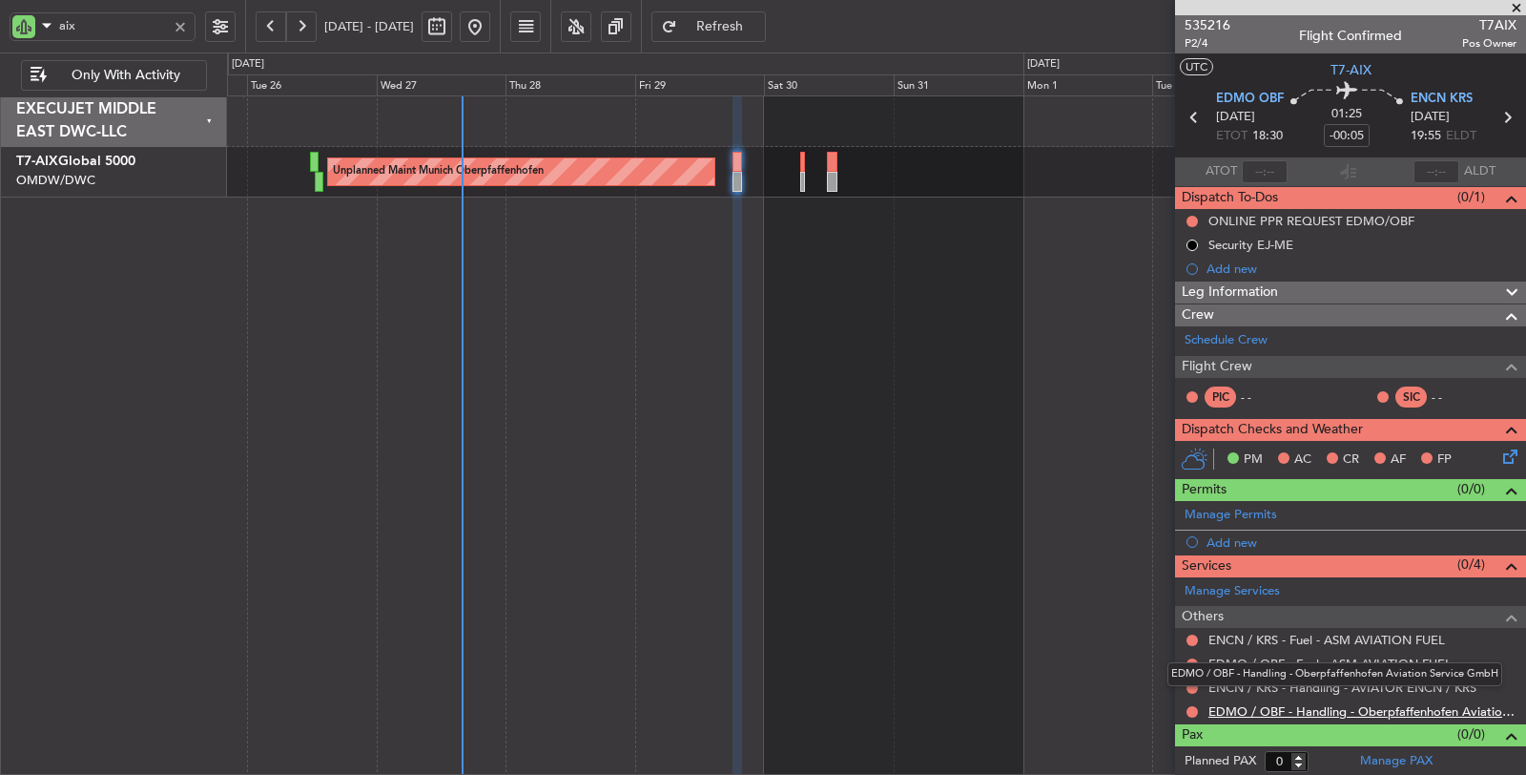
click at [1274, 709] on link "EDMO / OBF - Handling - Oberpfaffenhofen Aviation Service GmbH" at bounding box center [1363, 711] width 308 height 16
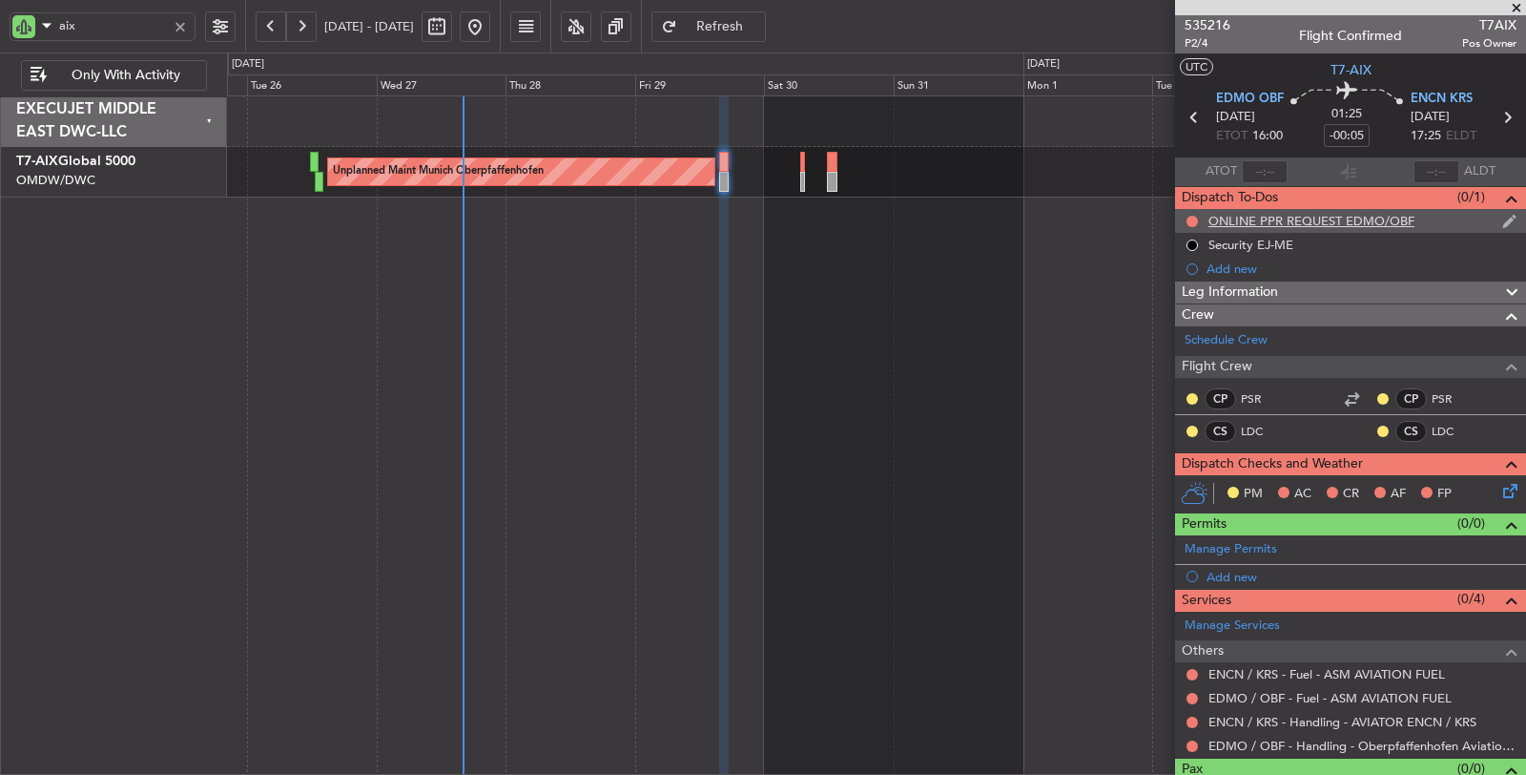
click at [1272, 217] on div "ONLINE PPR REQUEST EDMO/OBF" at bounding box center [1312, 221] width 206 height 16
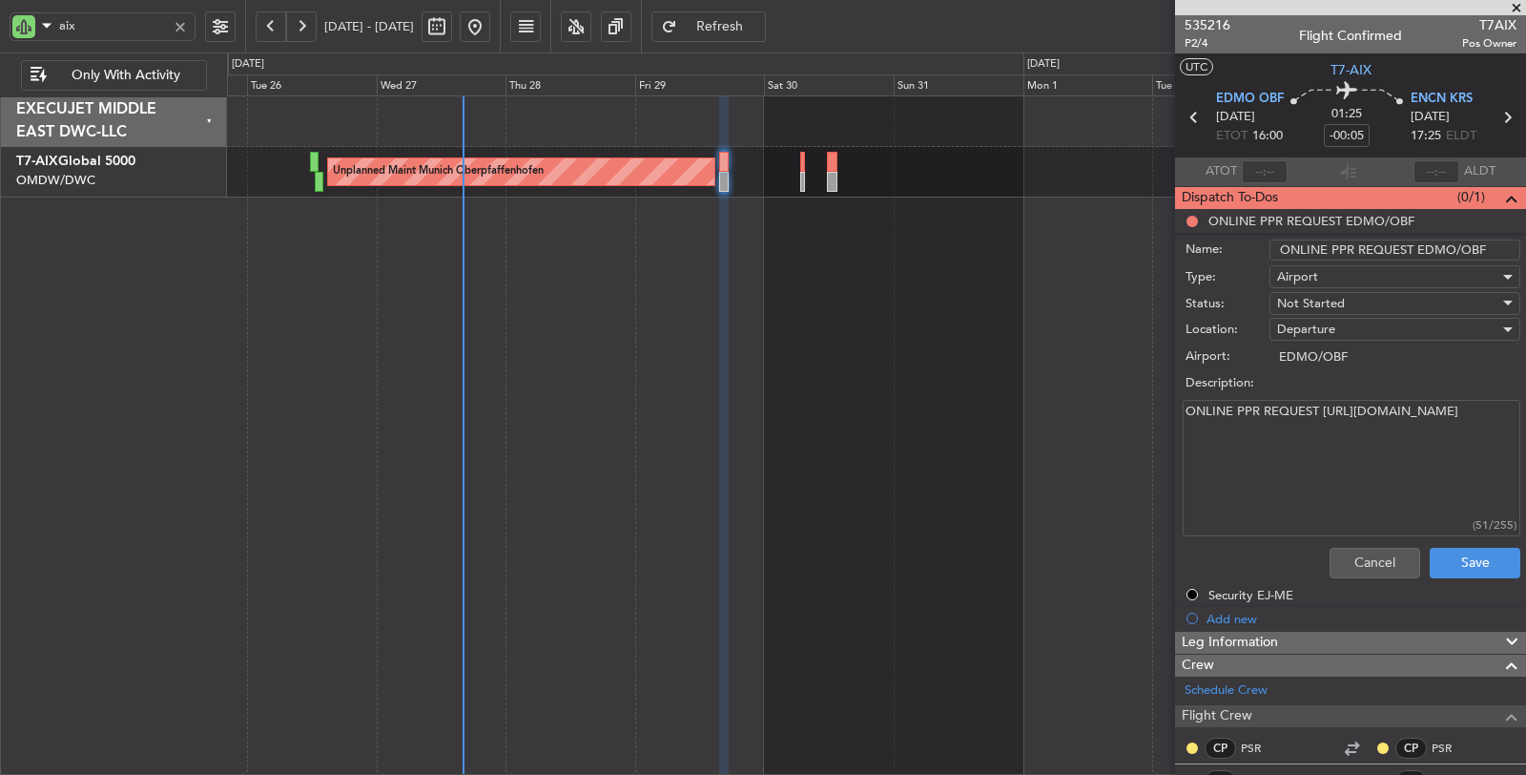
drag, startPoint x: 1397, startPoint y: 429, endPoint x: 1141, endPoint y: 431, distance: 256.6
click at [1141, 431] on fb-app "aix 25 Aug 2025 - 04 Sep 2025 Refresh Quick Links Only With Activity Unplanned …" at bounding box center [763, 400] width 1526 height 752
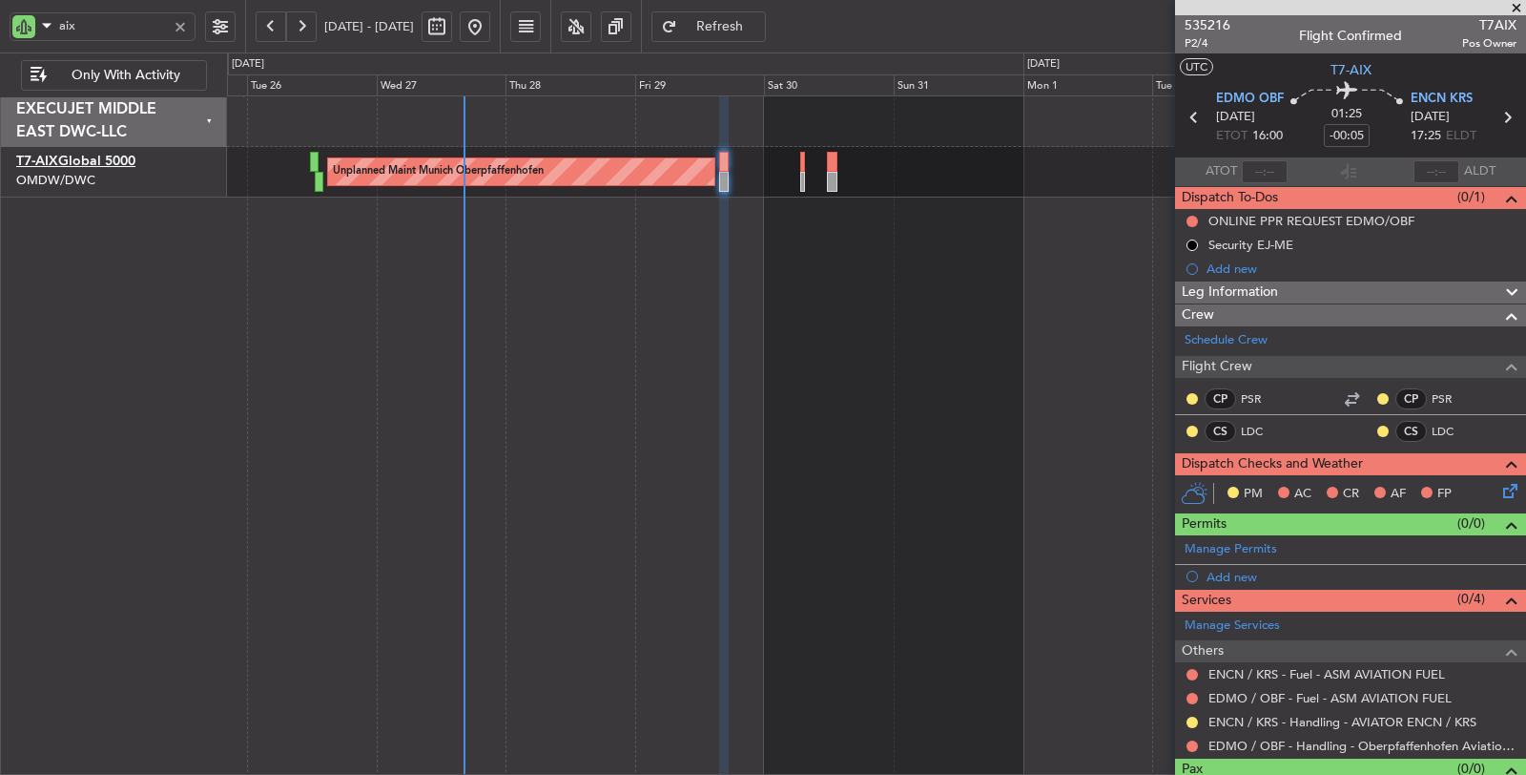
click at [131, 156] on link "T7-AIX Global 5000" at bounding box center [75, 161] width 119 height 13
click at [1190, 217] on button at bounding box center [1192, 221] width 11 height 11
click at [1199, 299] on span "Completed" at bounding box center [1200, 304] width 63 height 19
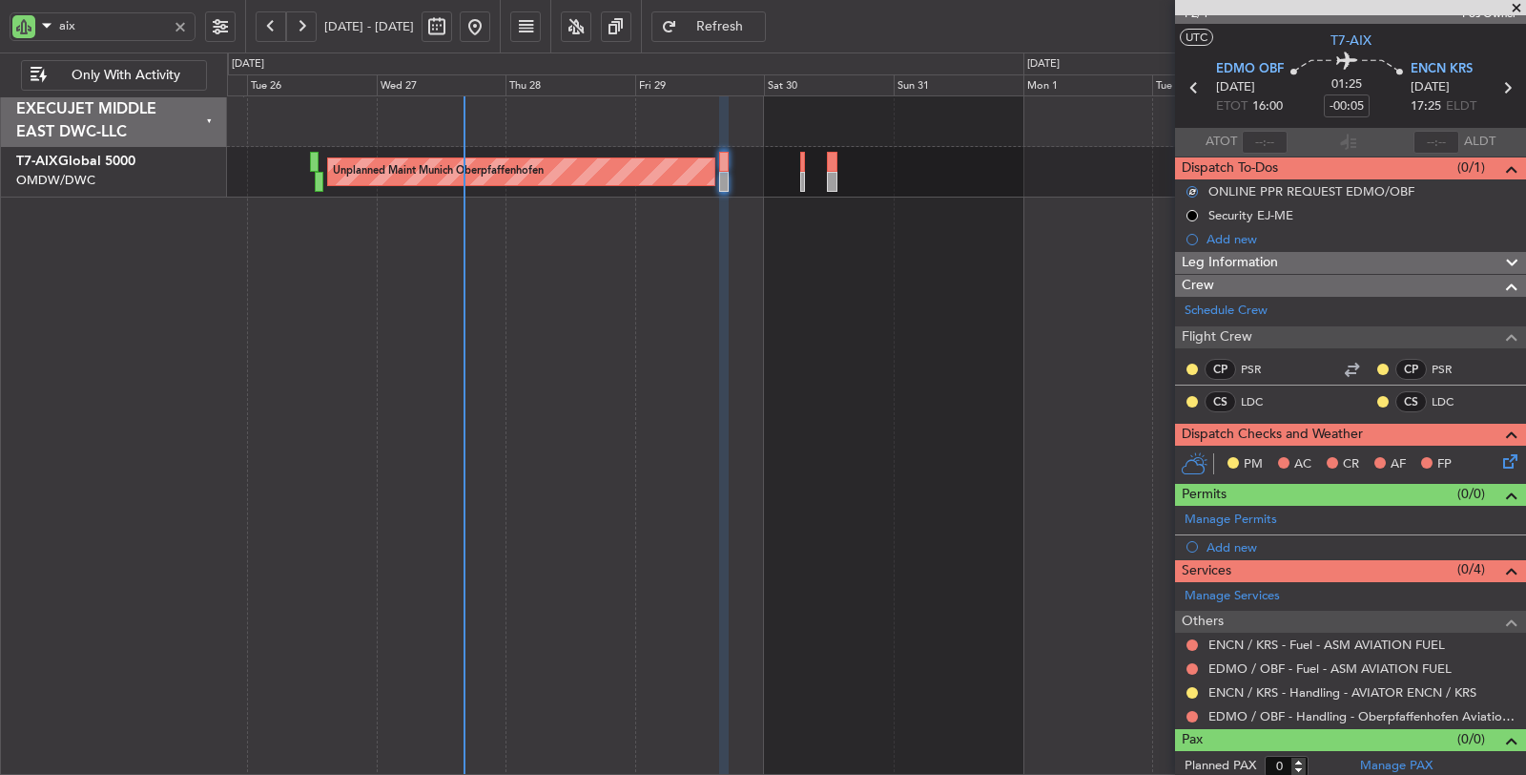
scroll to position [31, 0]
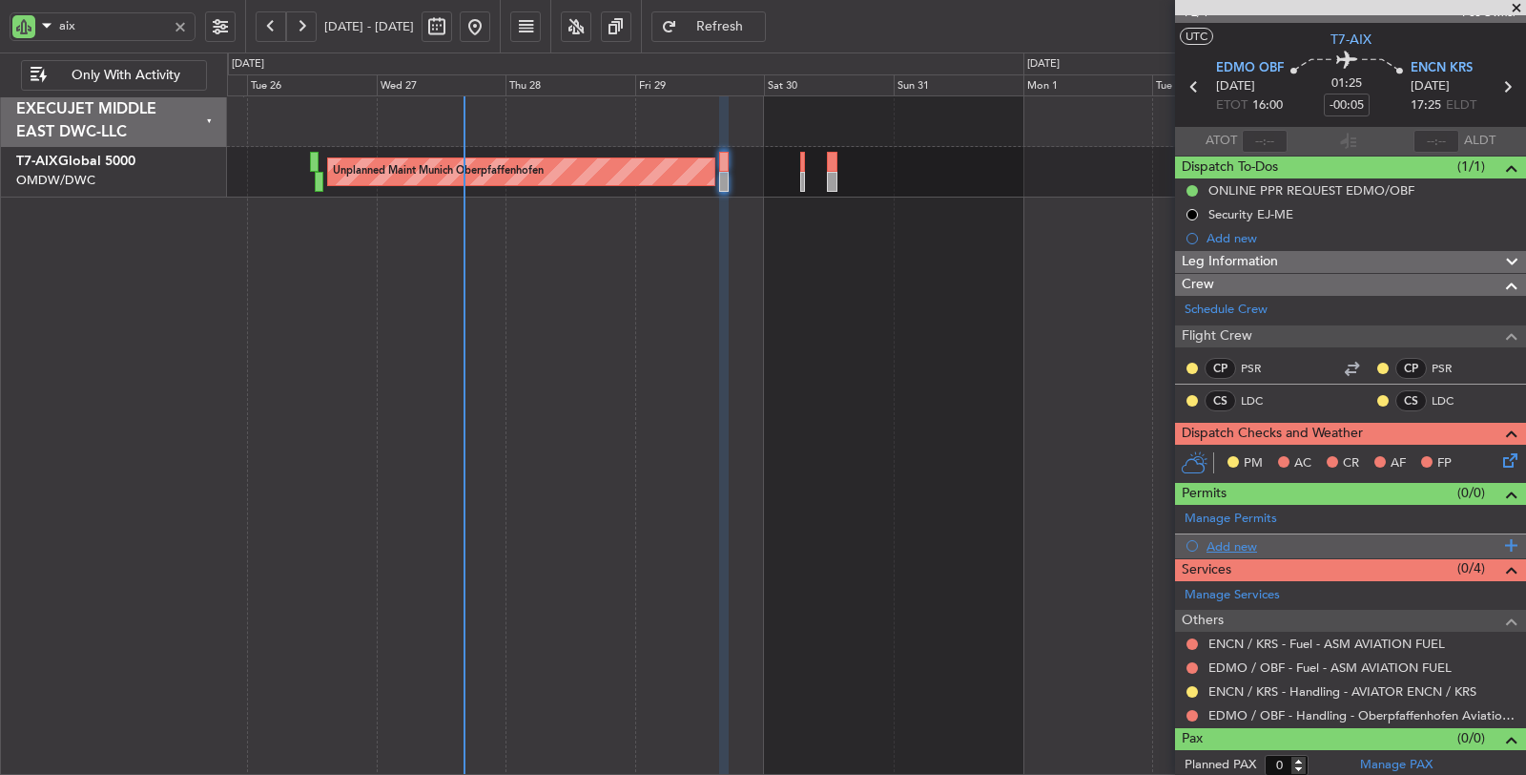
click at [1229, 545] on div "Add new" at bounding box center [1353, 546] width 293 height 16
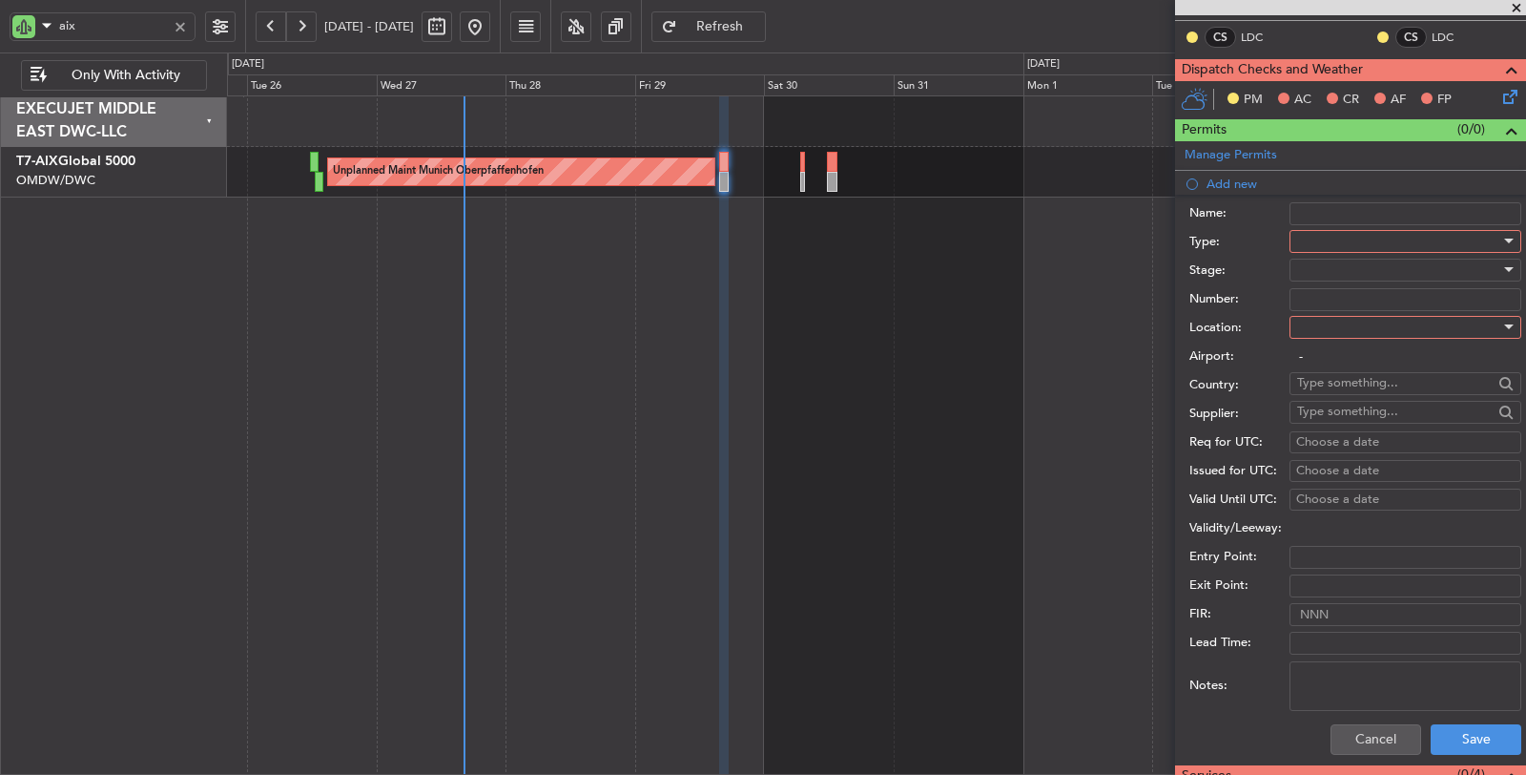
scroll to position [454, 0]
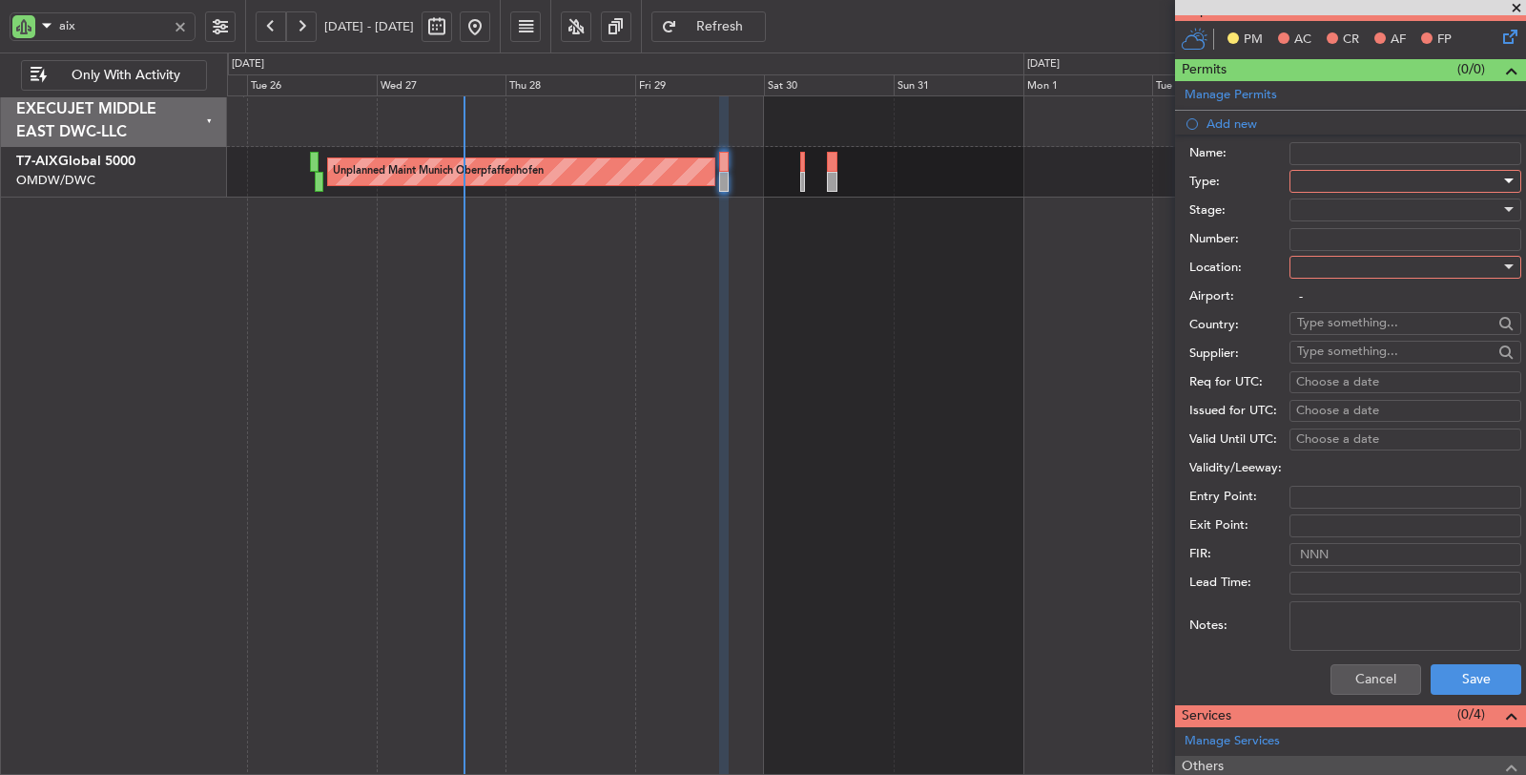
click at [1347, 182] on div at bounding box center [1398, 181] width 203 height 29
click at [1328, 330] on span "Release from Dispatch" at bounding box center [1397, 344] width 199 height 29
click at [1330, 183] on span "Release from Dispatch" at bounding box center [1360, 181] width 127 height 17
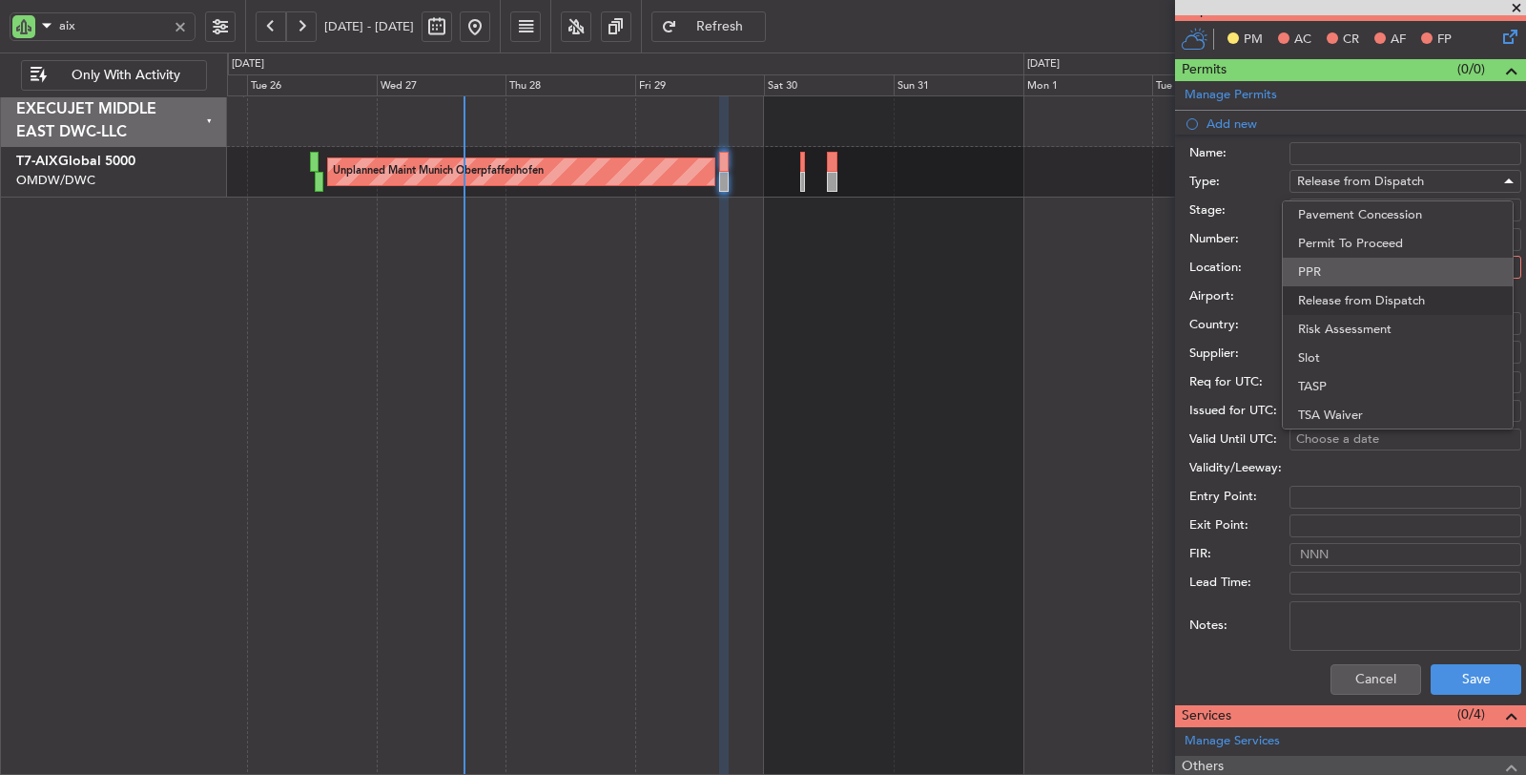
click at [1333, 273] on span "PPR" at bounding box center [1397, 272] width 199 height 29
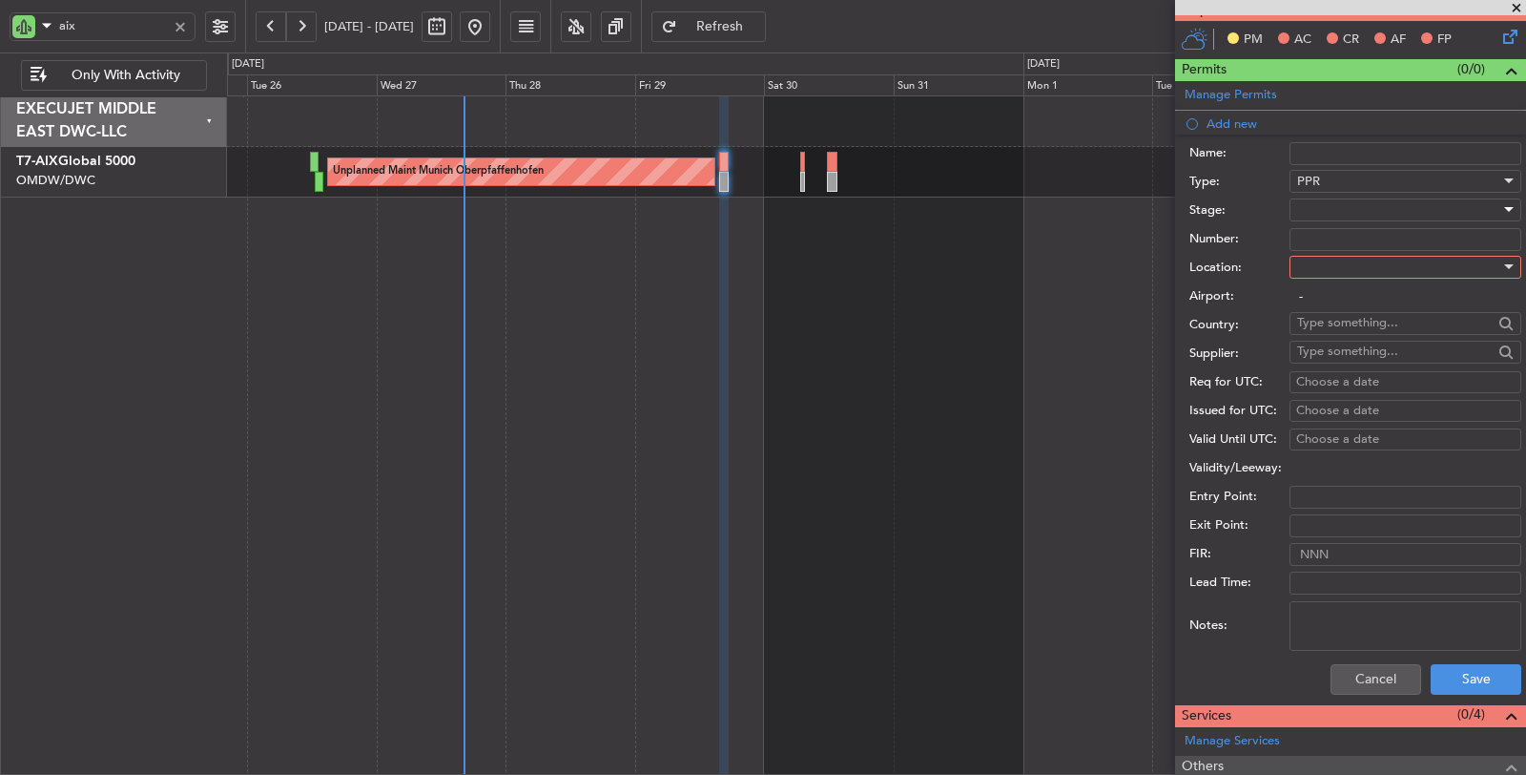
click at [1336, 210] on div at bounding box center [1398, 210] width 203 height 29
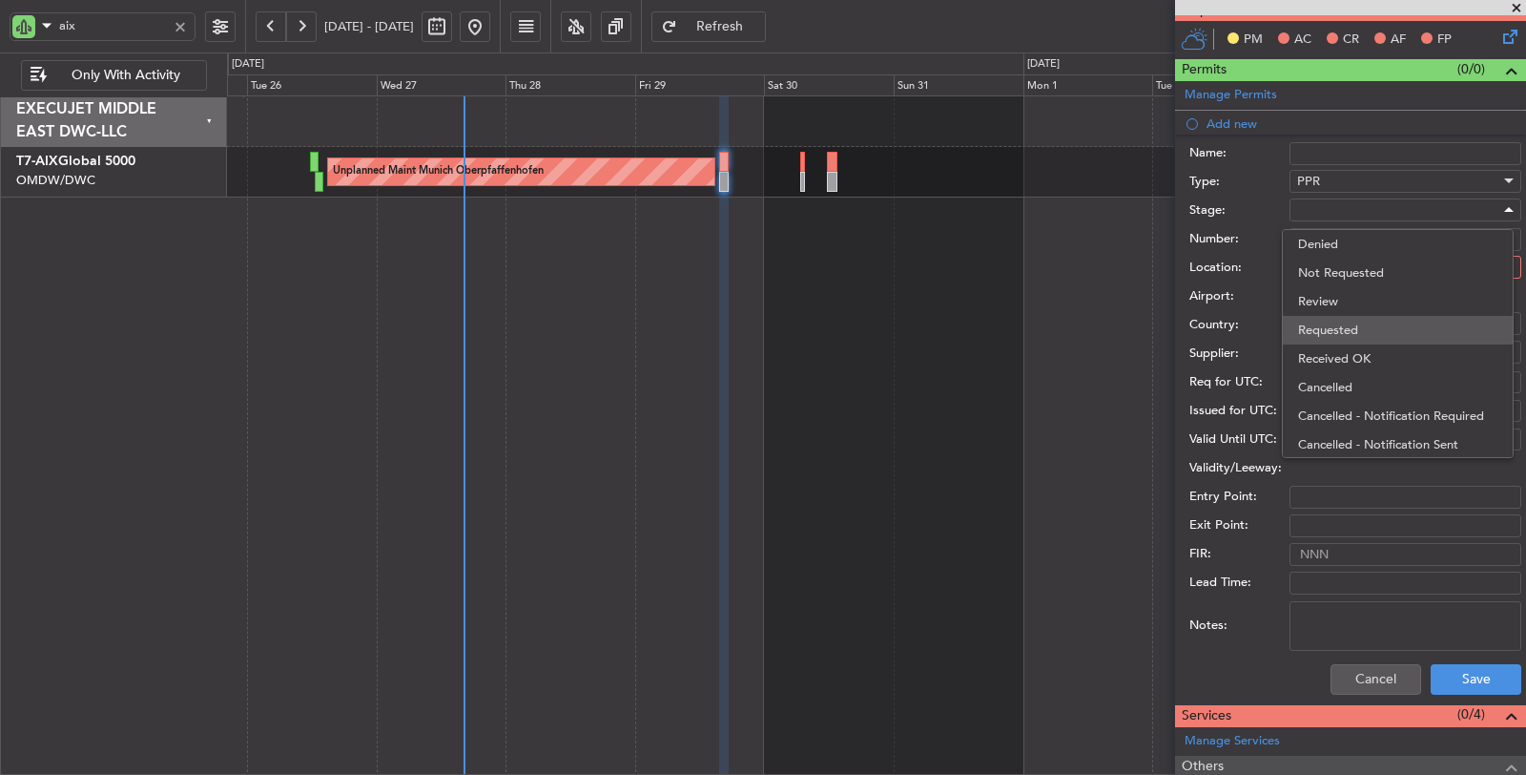
click at [1329, 331] on span "Requested" at bounding box center [1397, 330] width 199 height 29
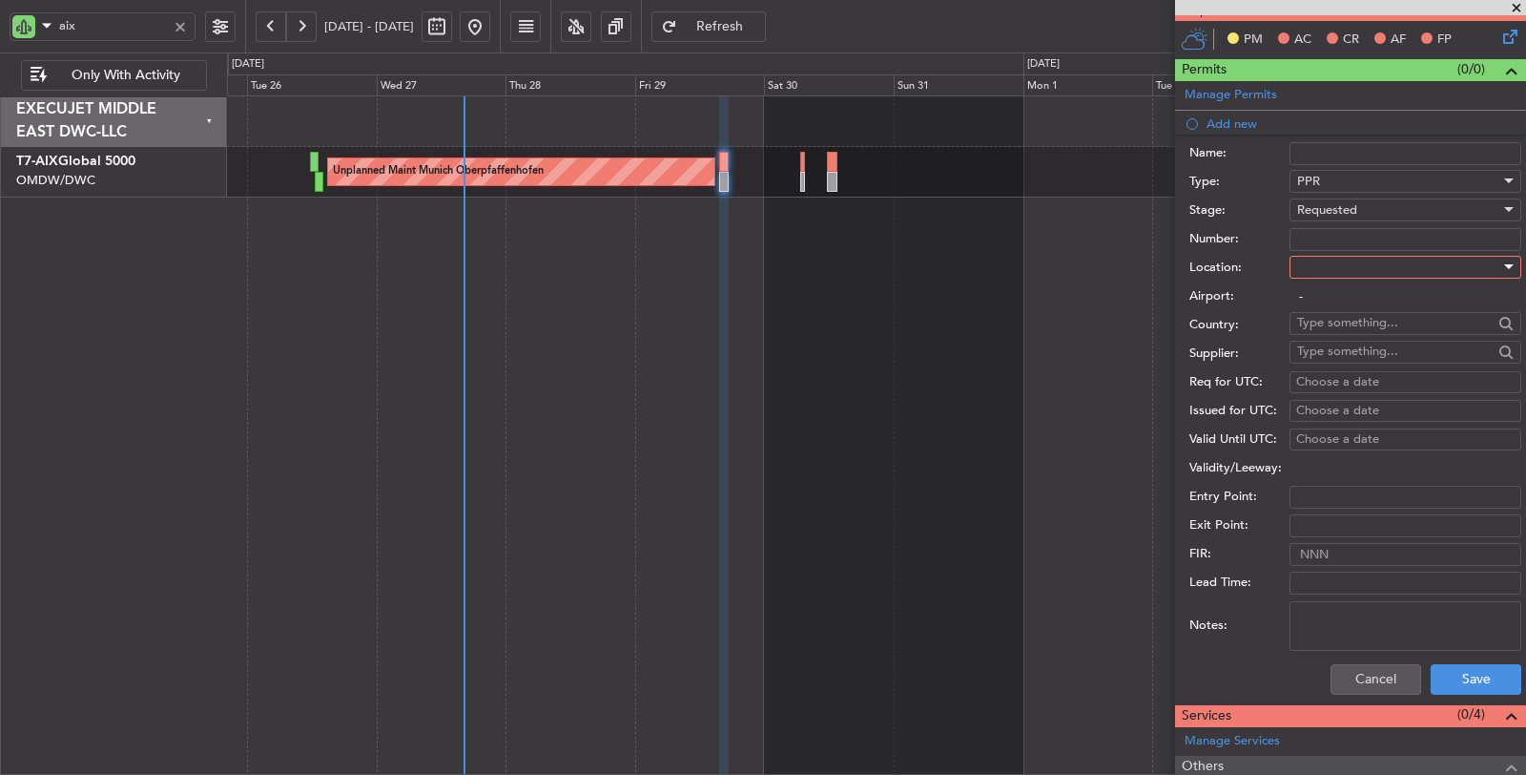
click at [1334, 269] on div at bounding box center [1398, 267] width 203 height 29
click at [1331, 302] on span "Departure" at bounding box center [1397, 301] width 199 height 29
type input "EDMO / OBF"
click at [1351, 627] on textarea "Notes:" at bounding box center [1406, 626] width 232 height 50
type textarea "ONLINE"
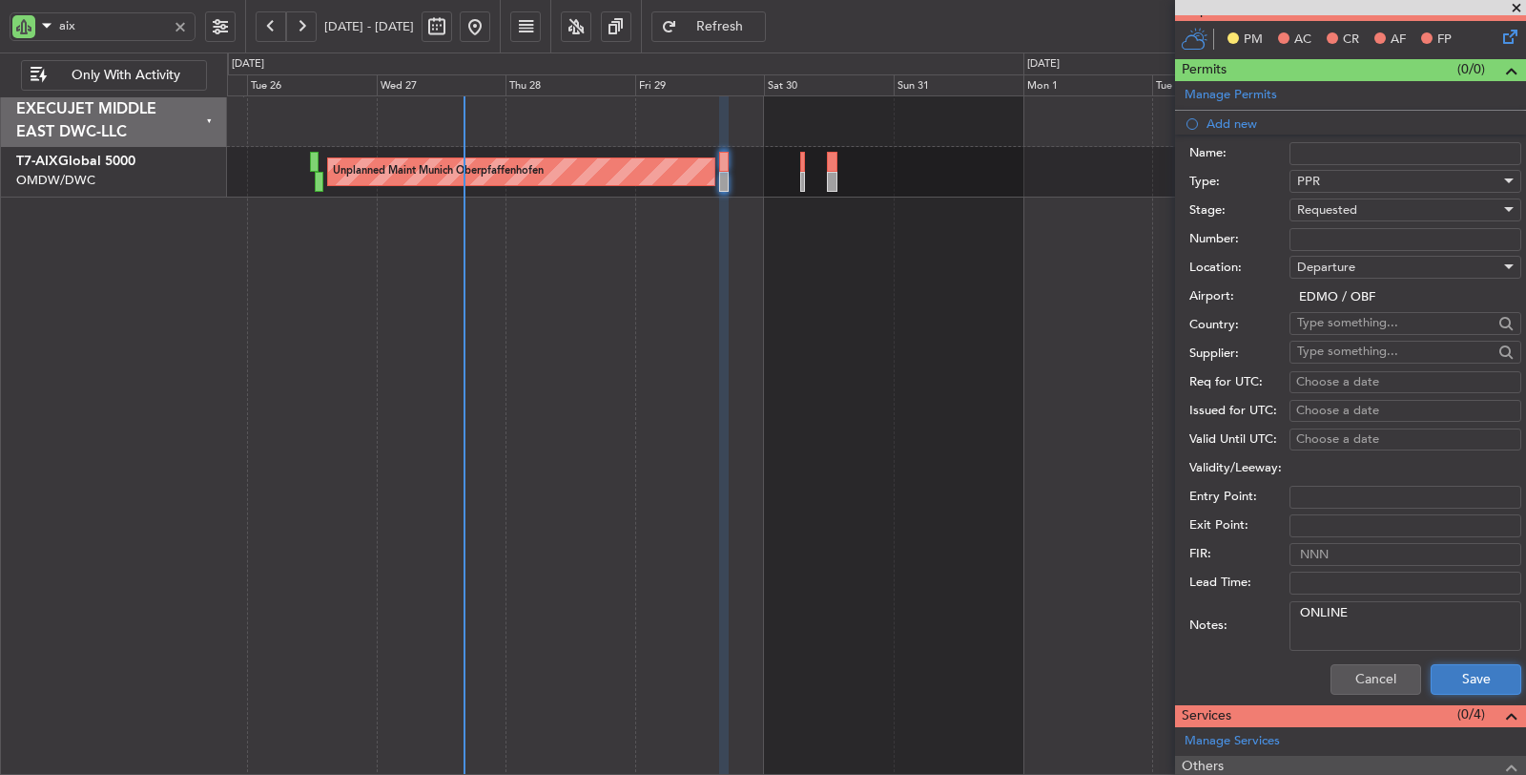
click at [1469, 669] on button "Save" at bounding box center [1476, 679] width 91 height 31
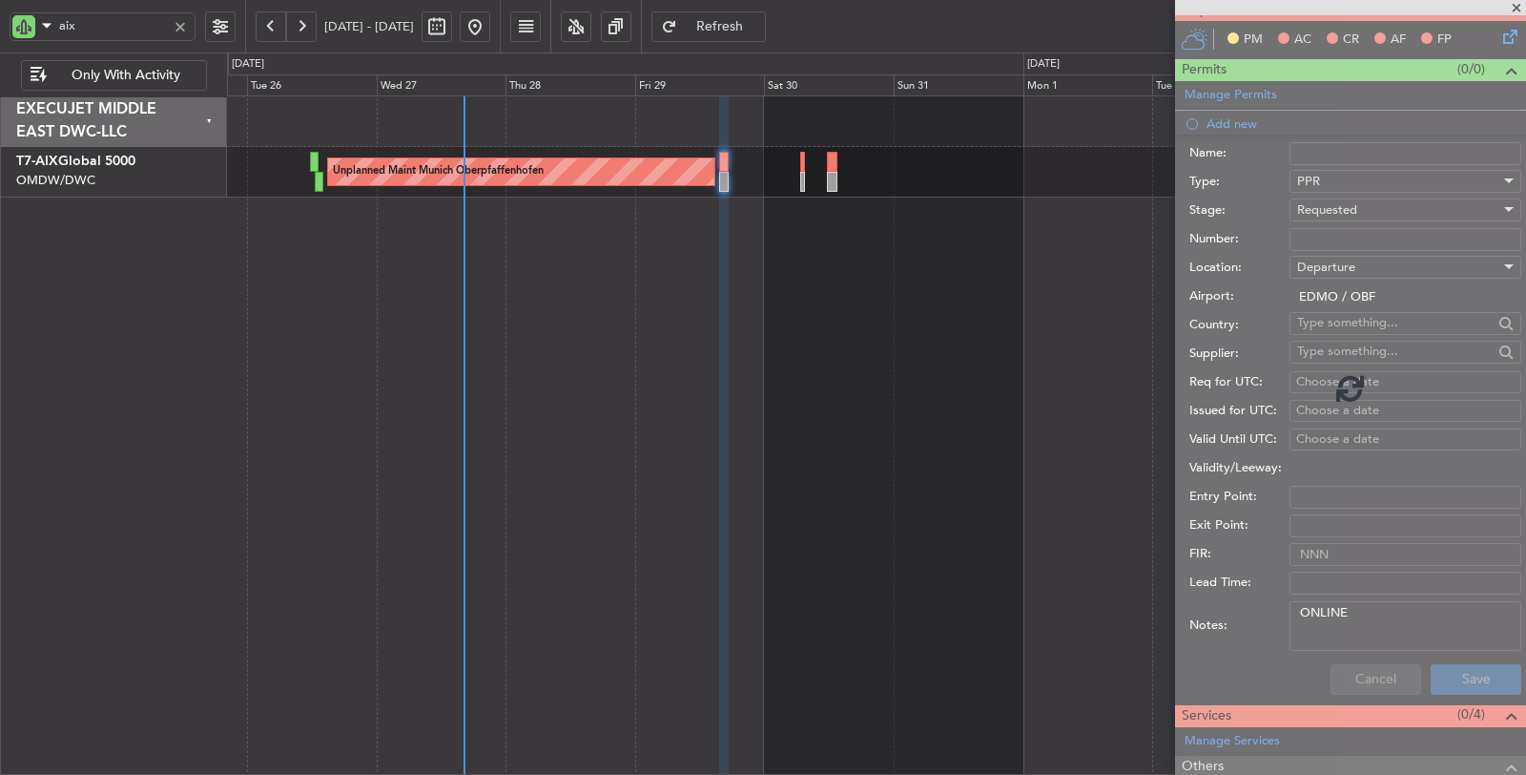
scroll to position [54, 0]
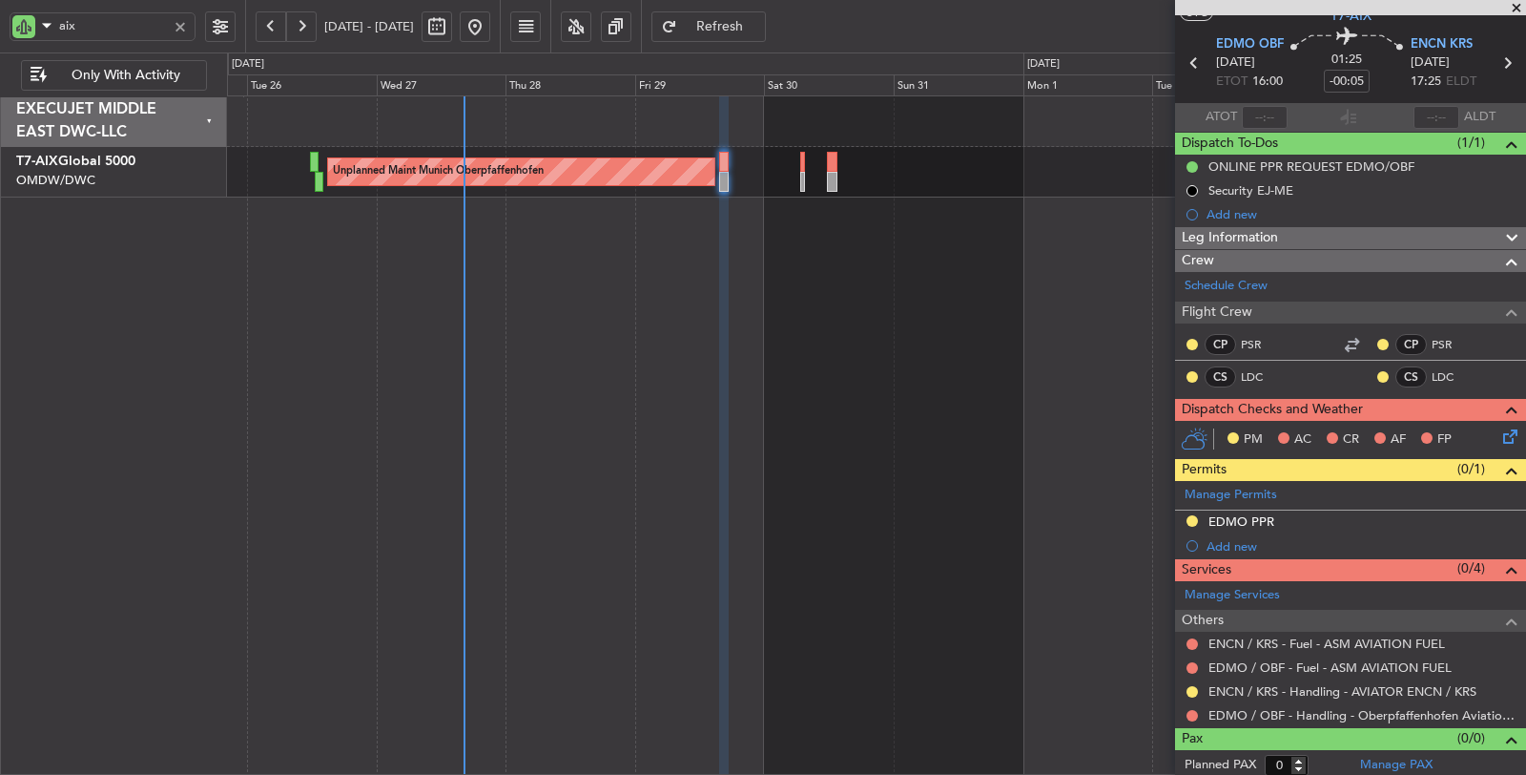
click at [542, 520] on div "Unplanned Maint Munich Oberpfaffenhofen" at bounding box center [877, 435] width 1300 height 680
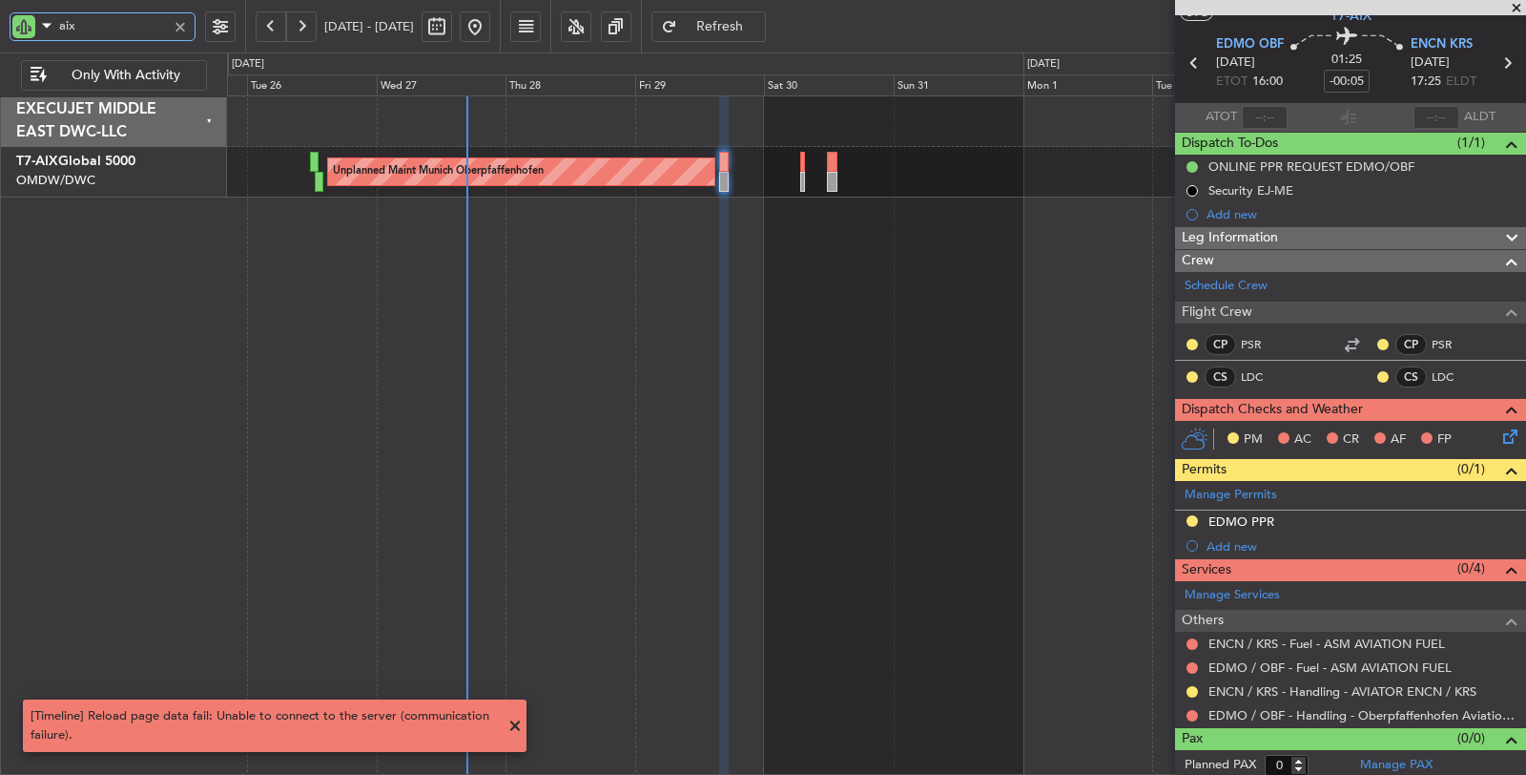
click at [30, 33] on div "aix" at bounding box center [103, 26] width 186 height 29
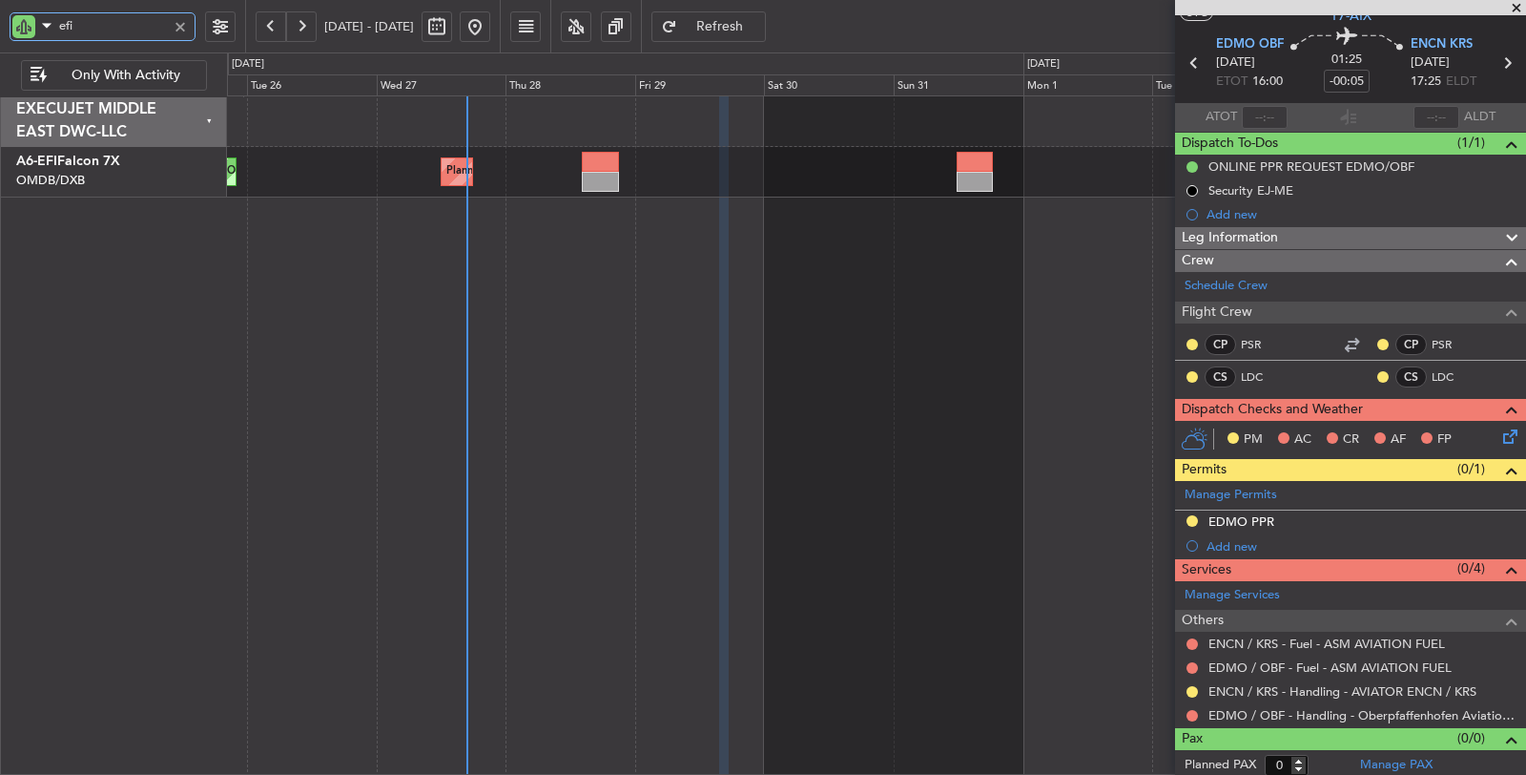
type input "efi"
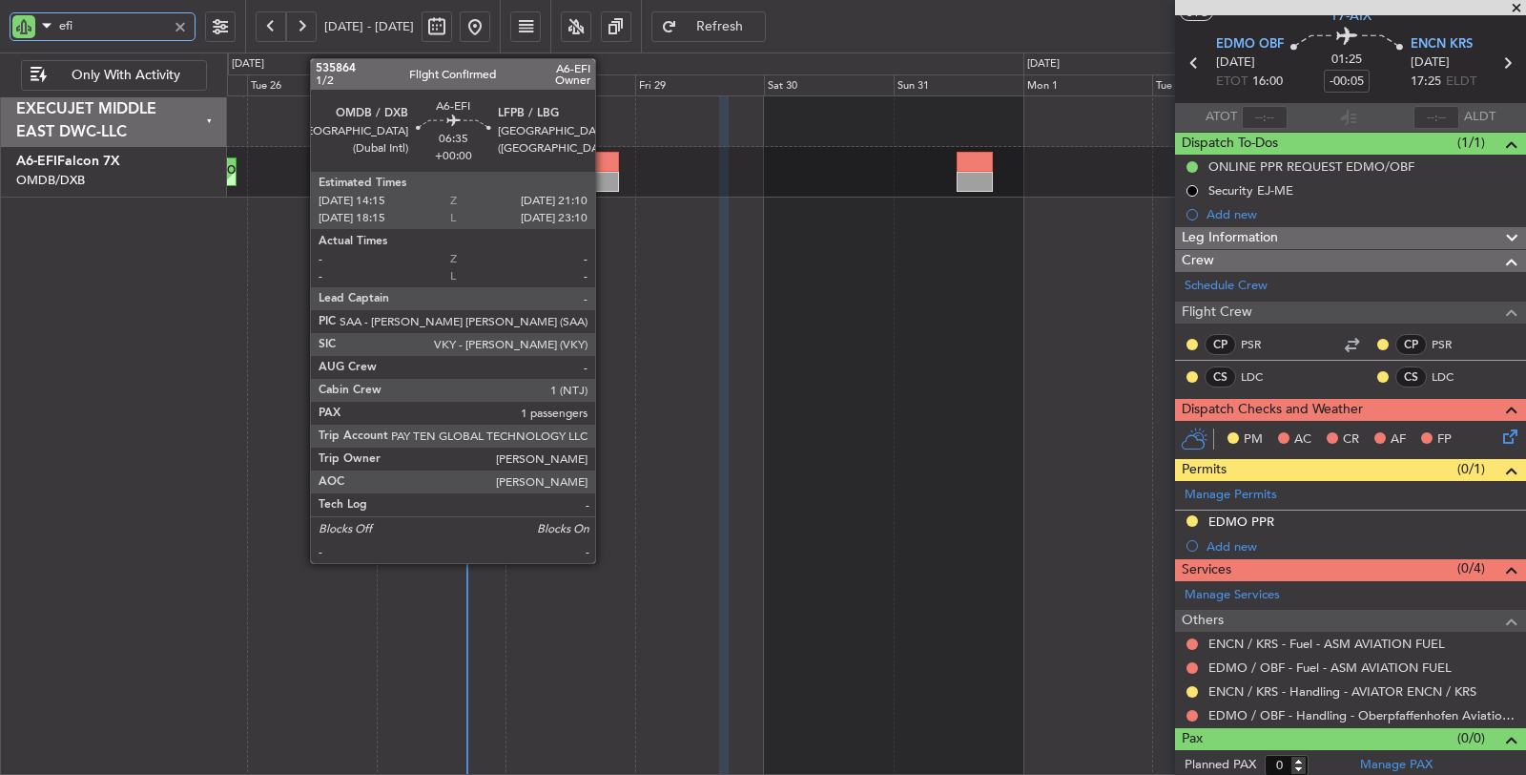
click at [605, 172] on div at bounding box center [601, 182] width 38 height 20
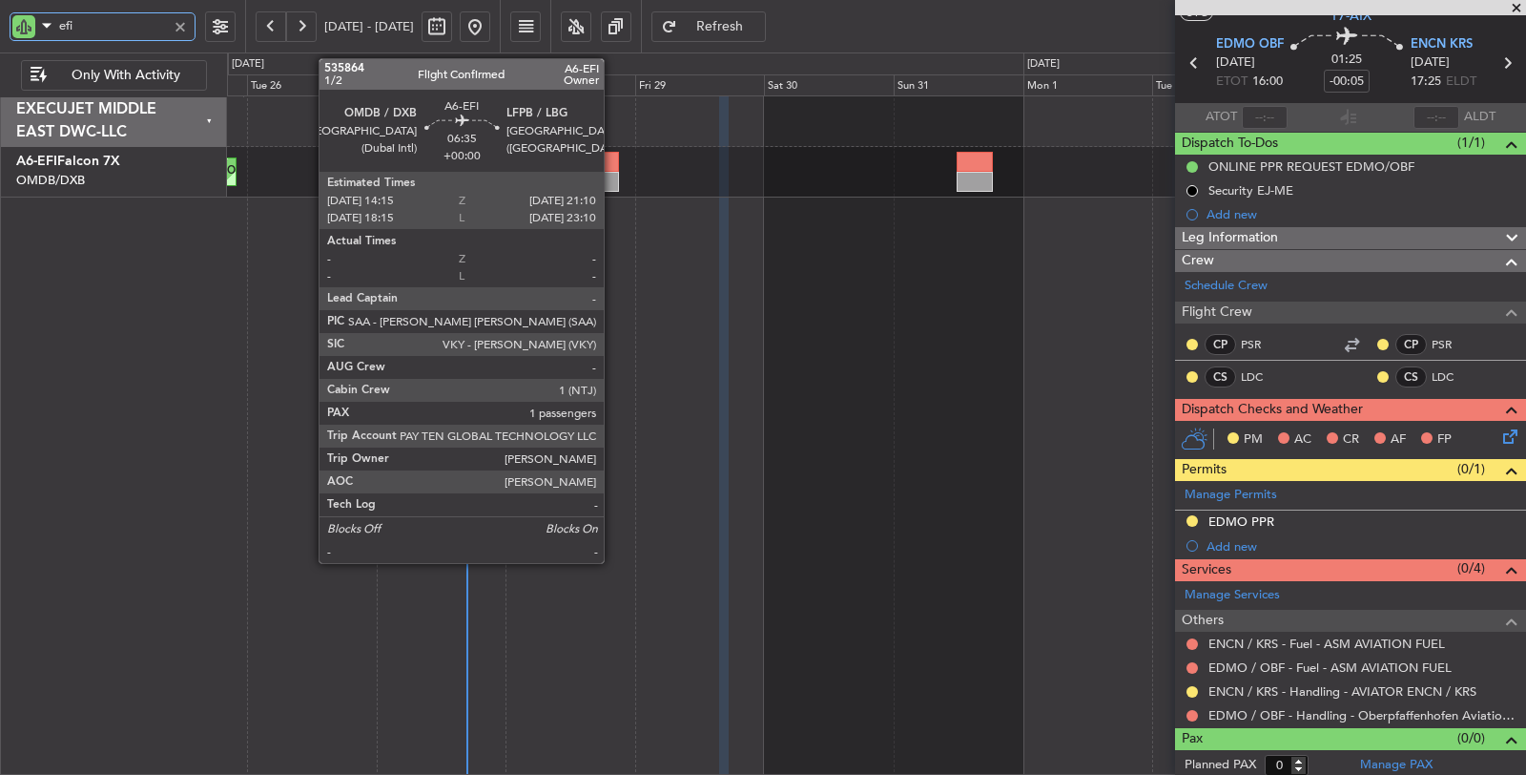
click at [608, 167] on div at bounding box center [601, 162] width 38 height 20
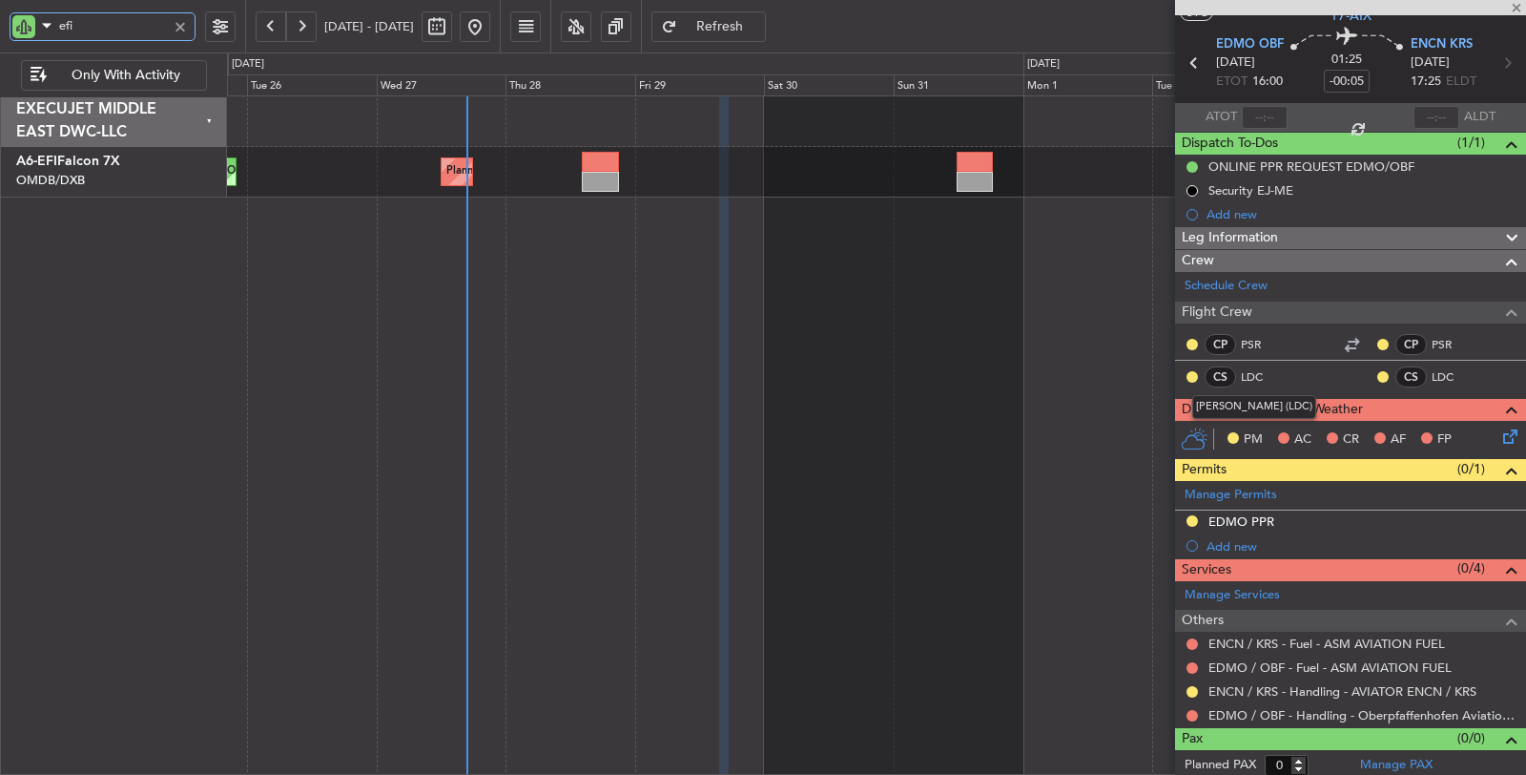
type input "1"
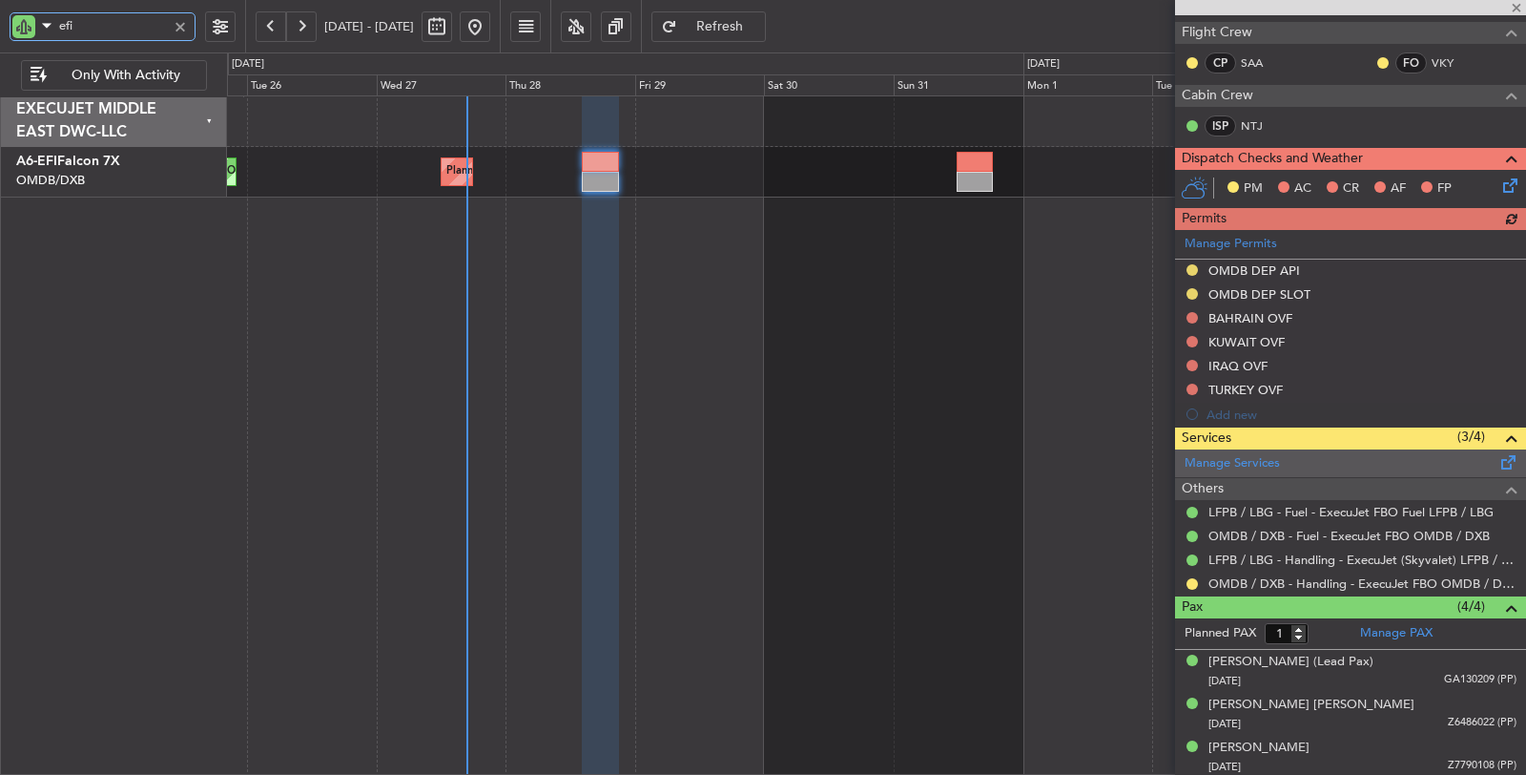
scroll to position [318, 0]
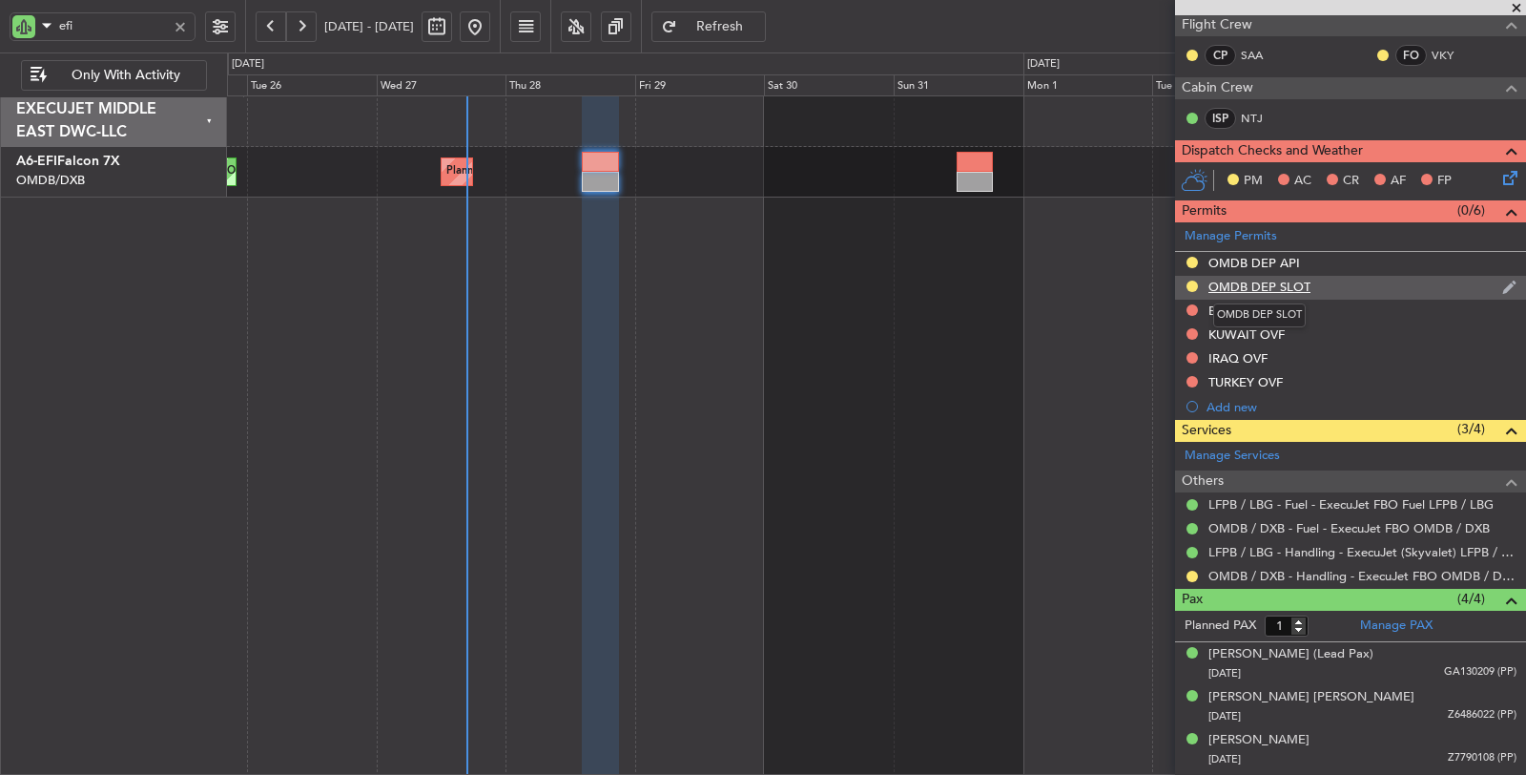
click at [1295, 282] on div "OMDB DEP SLOT" at bounding box center [1260, 287] width 102 height 16
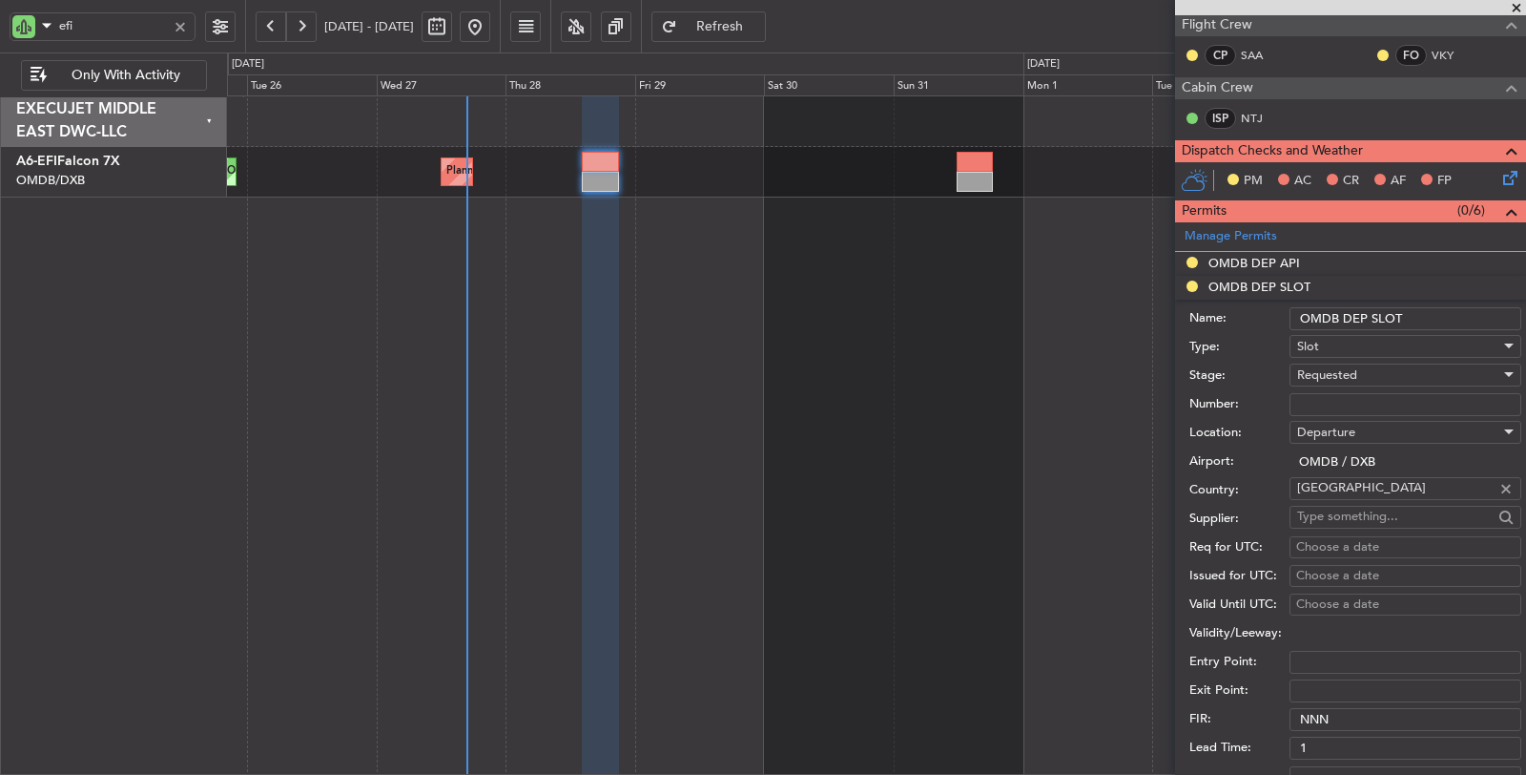
click at [1339, 368] on span "Requested" at bounding box center [1327, 374] width 60 height 17
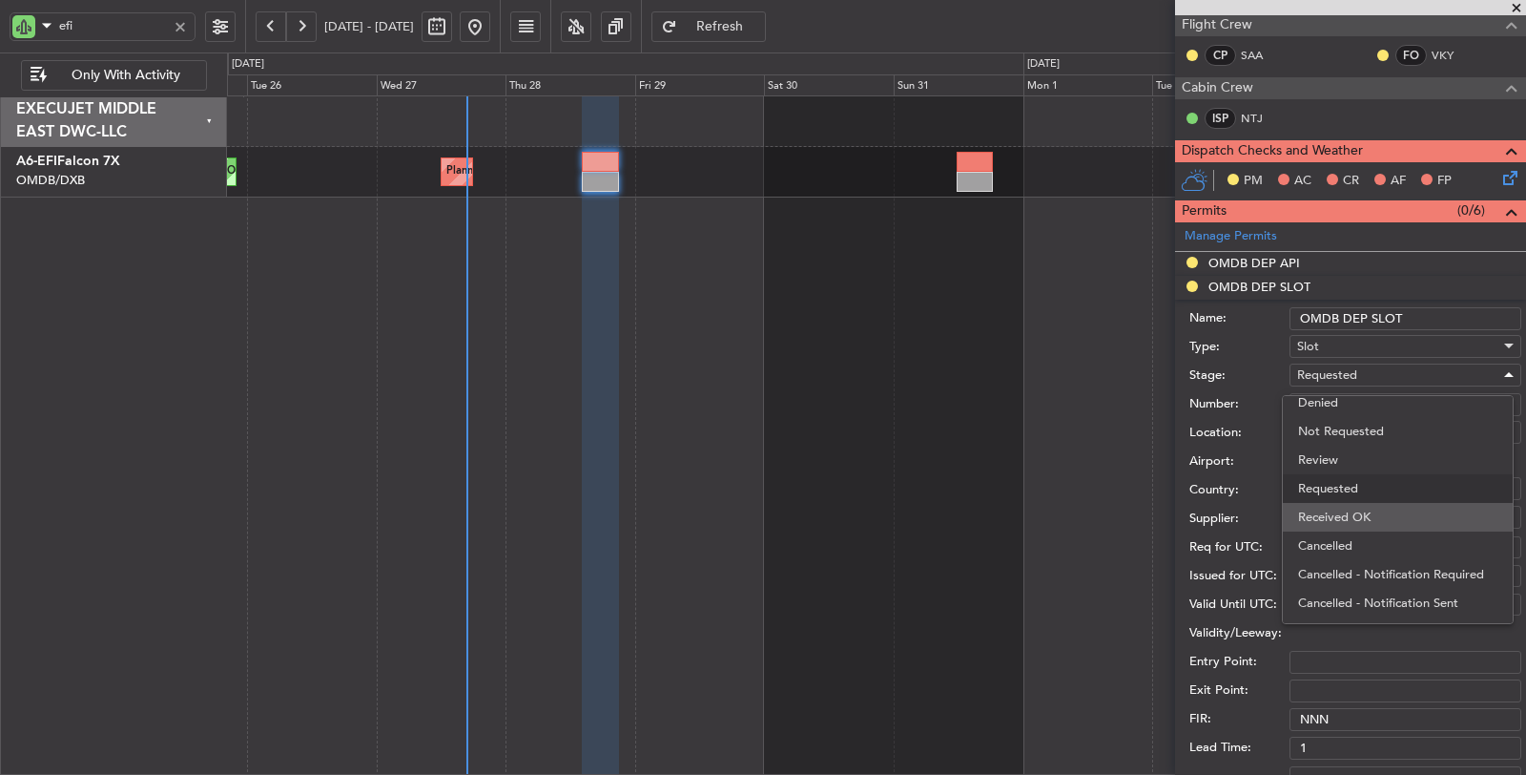
click at [1362, 507] on span "Received OK" at bounding box center [1397, 517] width 199 height 29
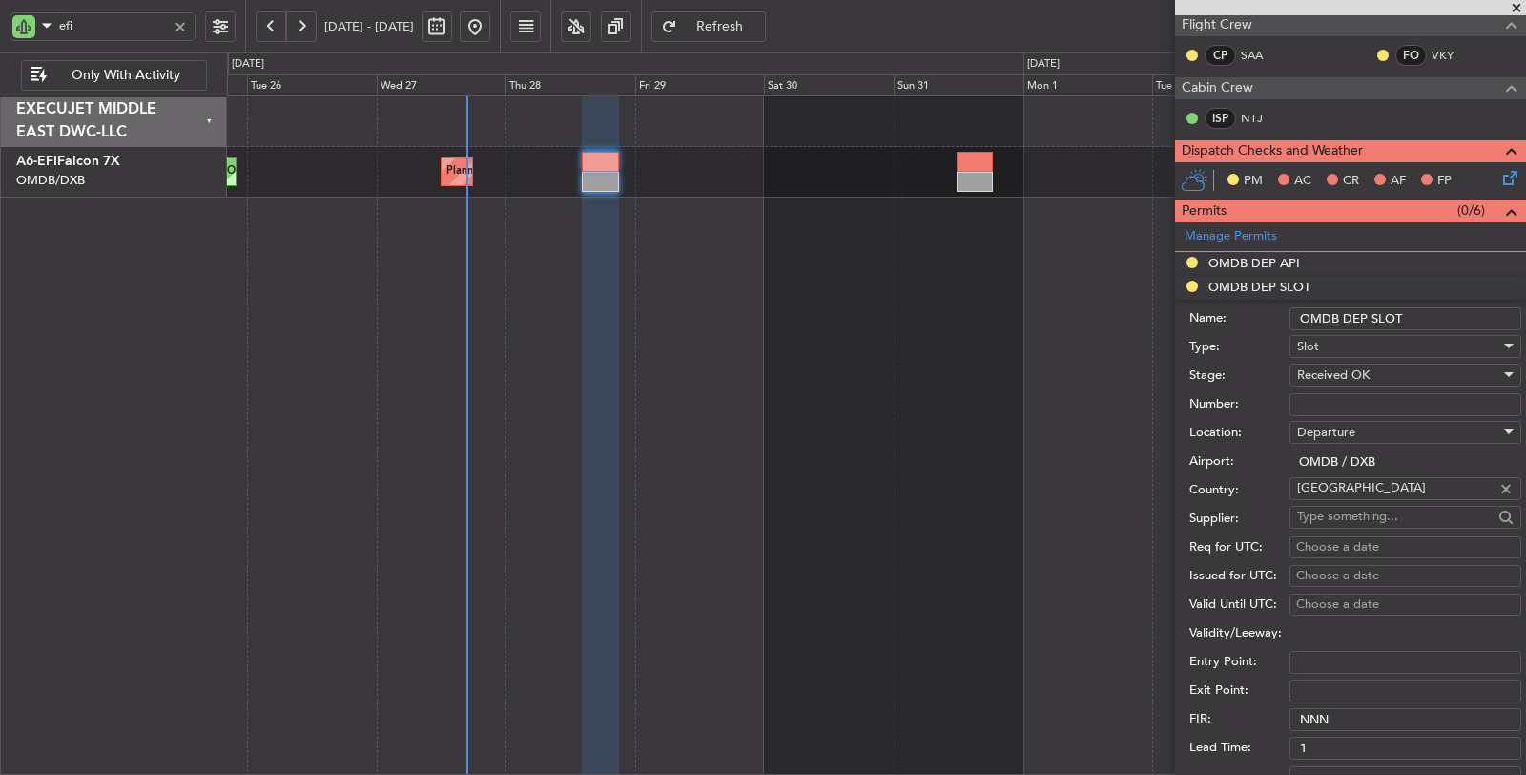
click at [1337, 396] on input "Number:" at bounding box center [1406, 404] width 232 height 23
paste input "K EJO115"
type input "K EJO115"
click at [1336, 541] on div "Choose a date" at bounding box center [1405, 547] width 218 height 19
select select "8"
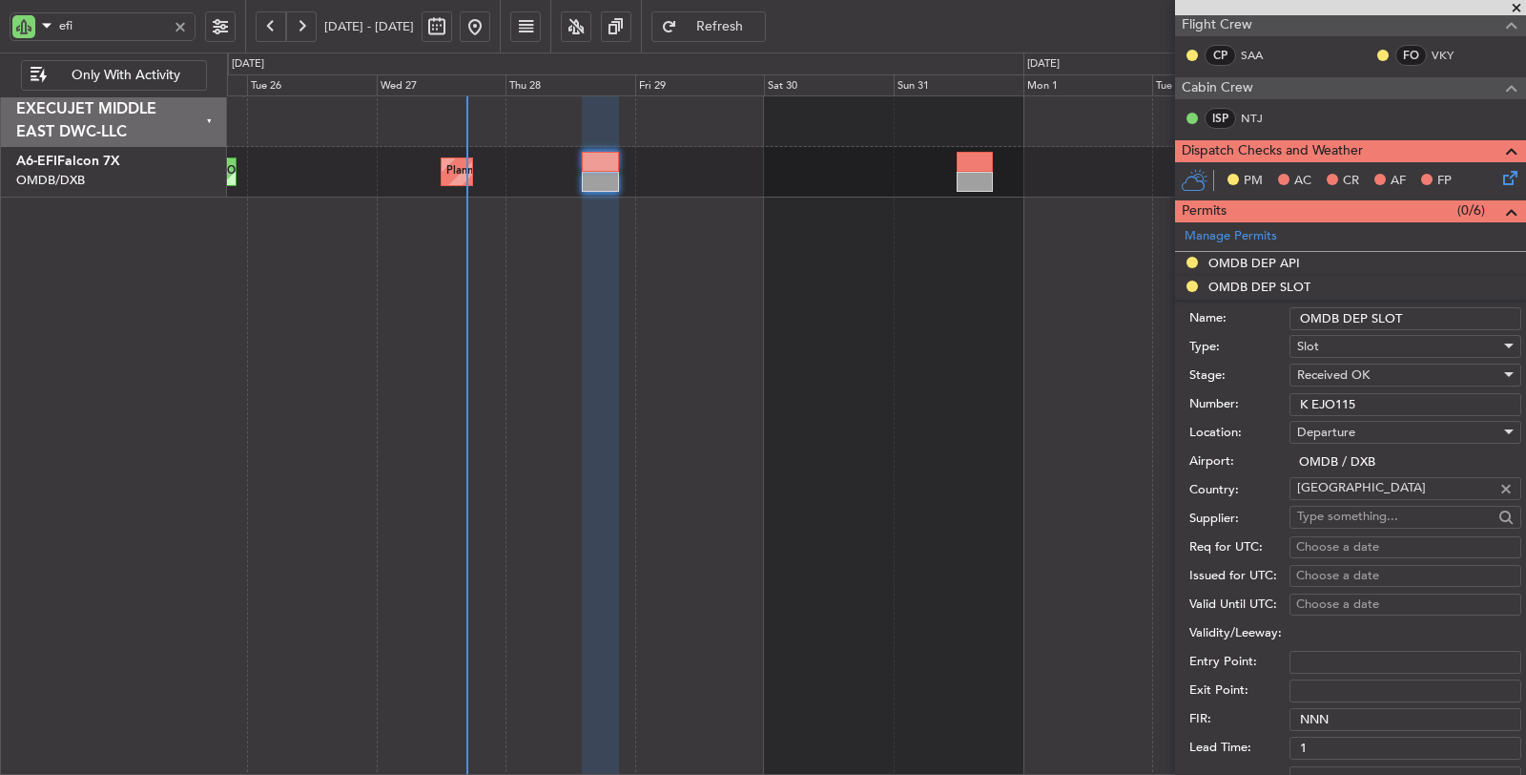
select select "2025"
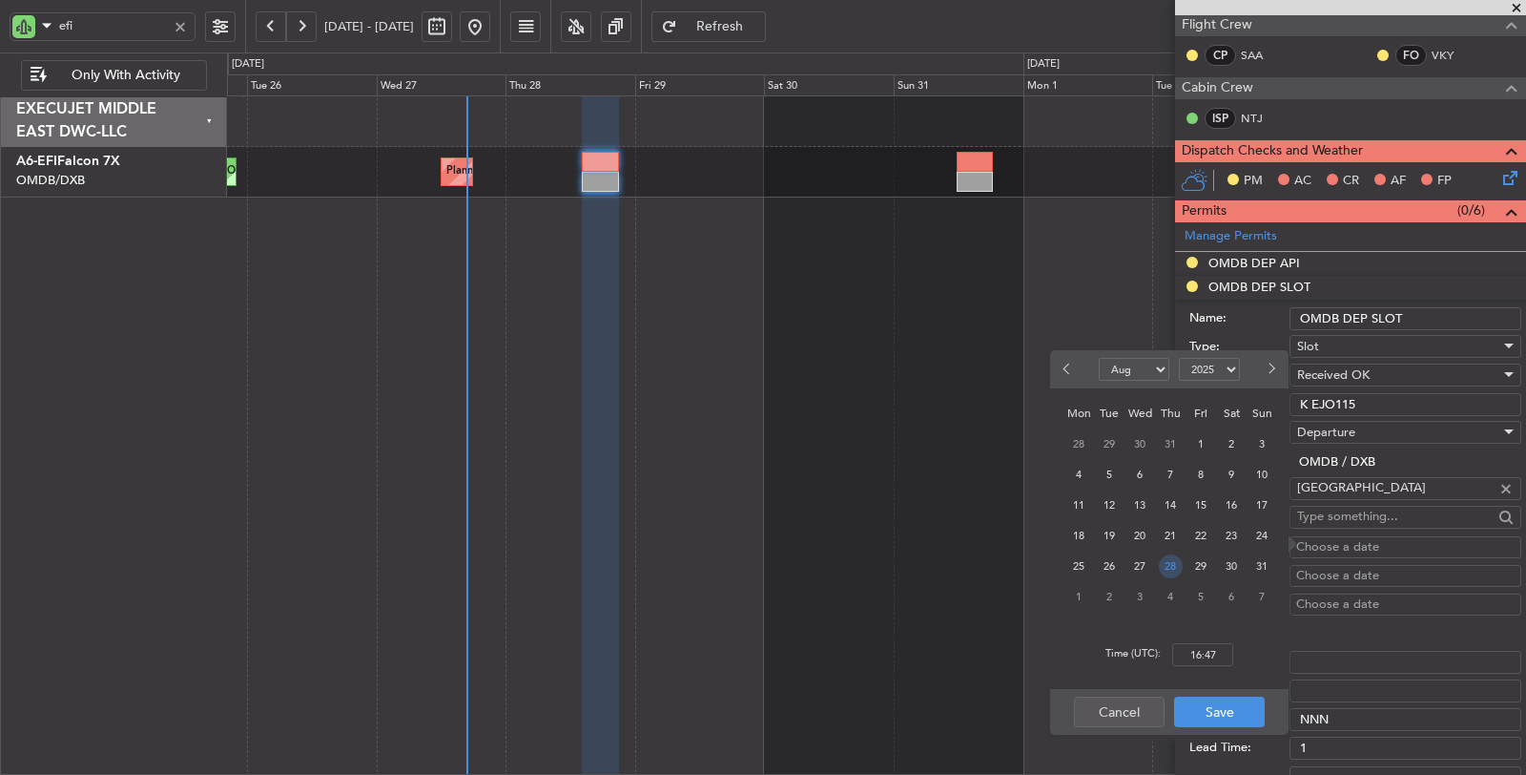
click at [1167, 567] on span "28" at bounding box center [1171, 566] width 24 height 24
click at [1189, 649] on input "00:00" at bounding box center [1202, 654] width 61 height 23
type input "14:30"
click at [1212, 708] on button "Save" at bounding box center [1219, 711] width 91 height 31
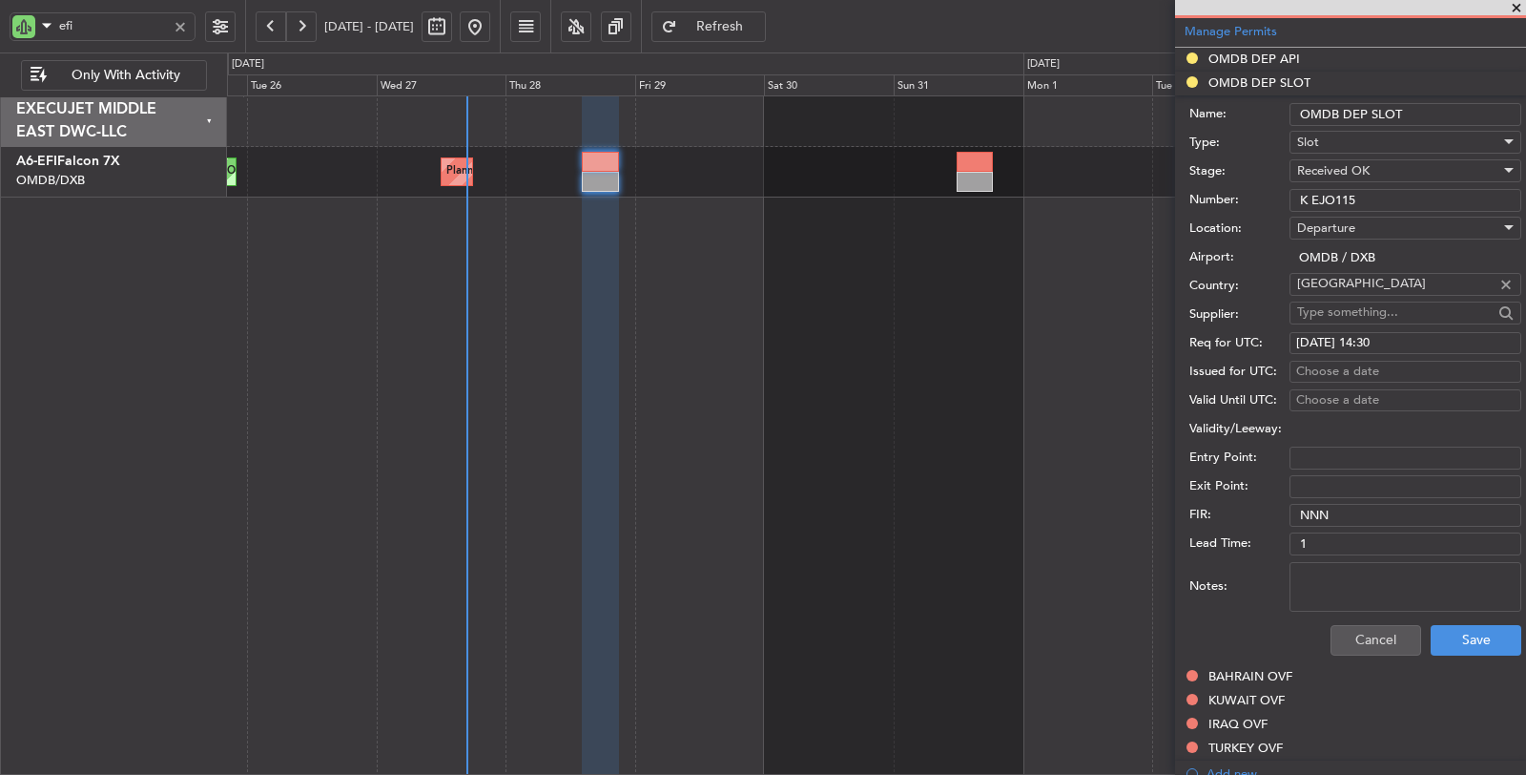
scroll to position [529, 0]
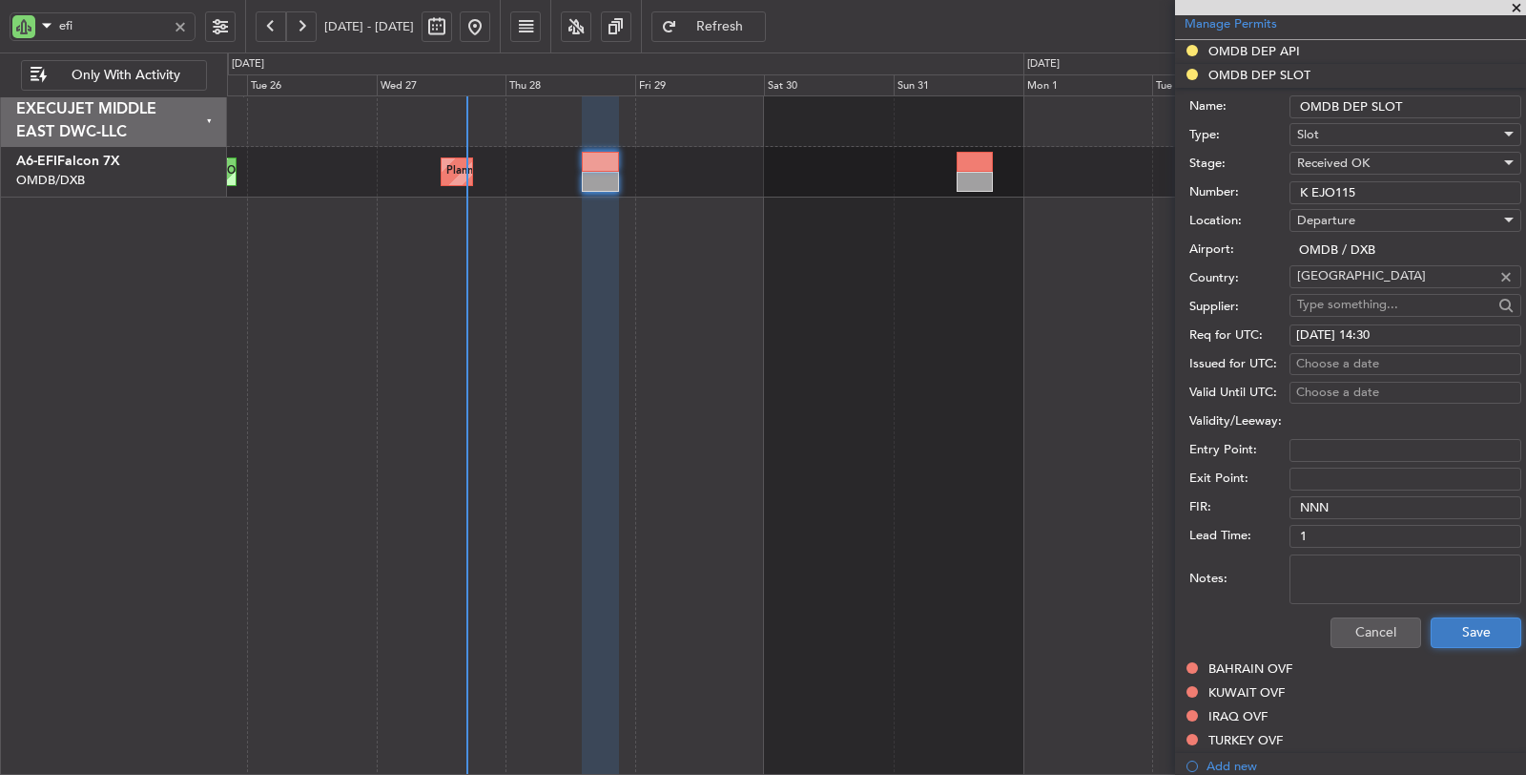
click at [1441, 617] on button "Save" at bounding box center [1476, 632] width 91 height 31
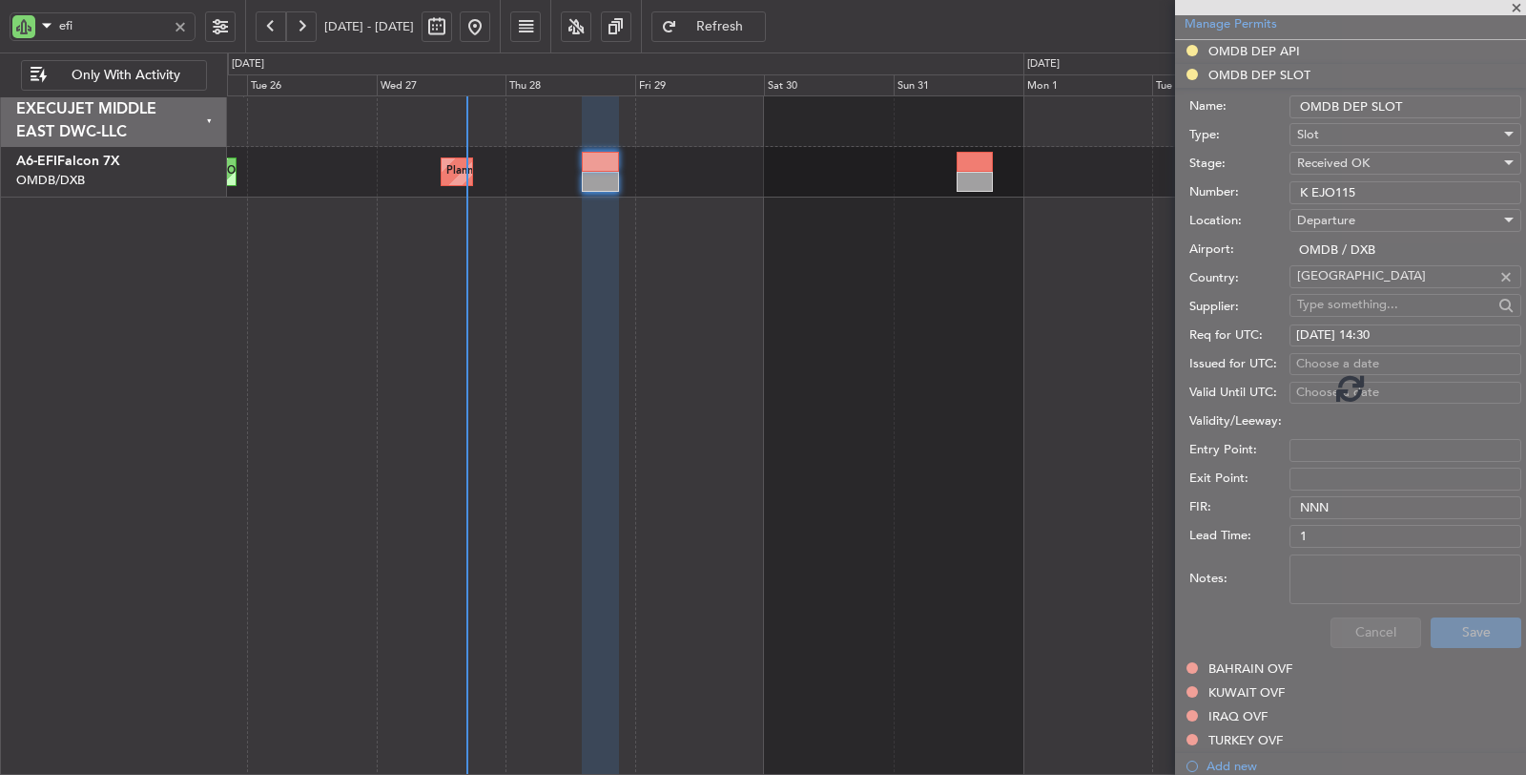
scroll to position [350, 0]
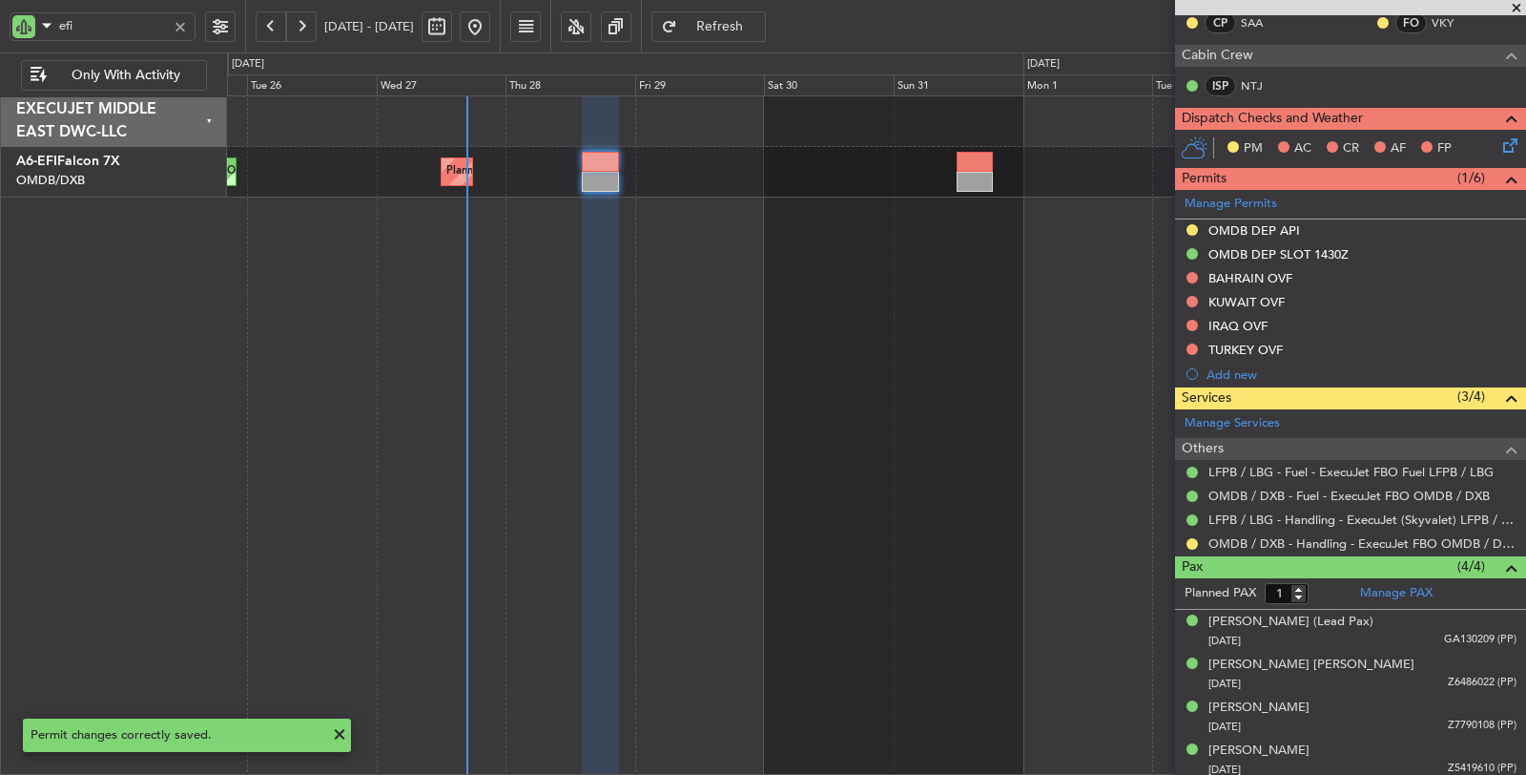
type input "4"
click at [1194, 539] on button at bounding box center [1192, 543] width 11 height 11
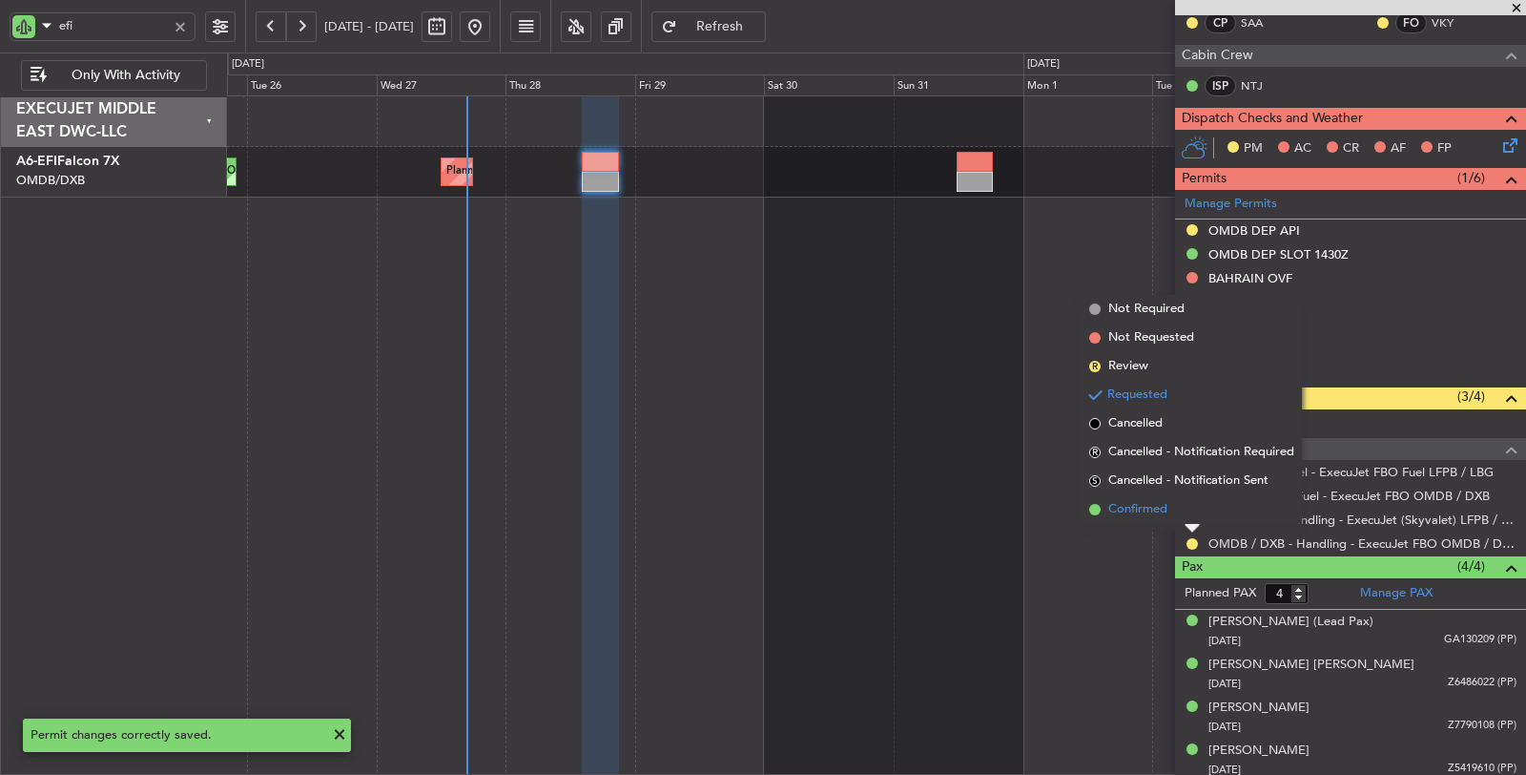
click at [1154, 515] on span "Confirmed" at bounding box center [1137, 509] width 59 height 19
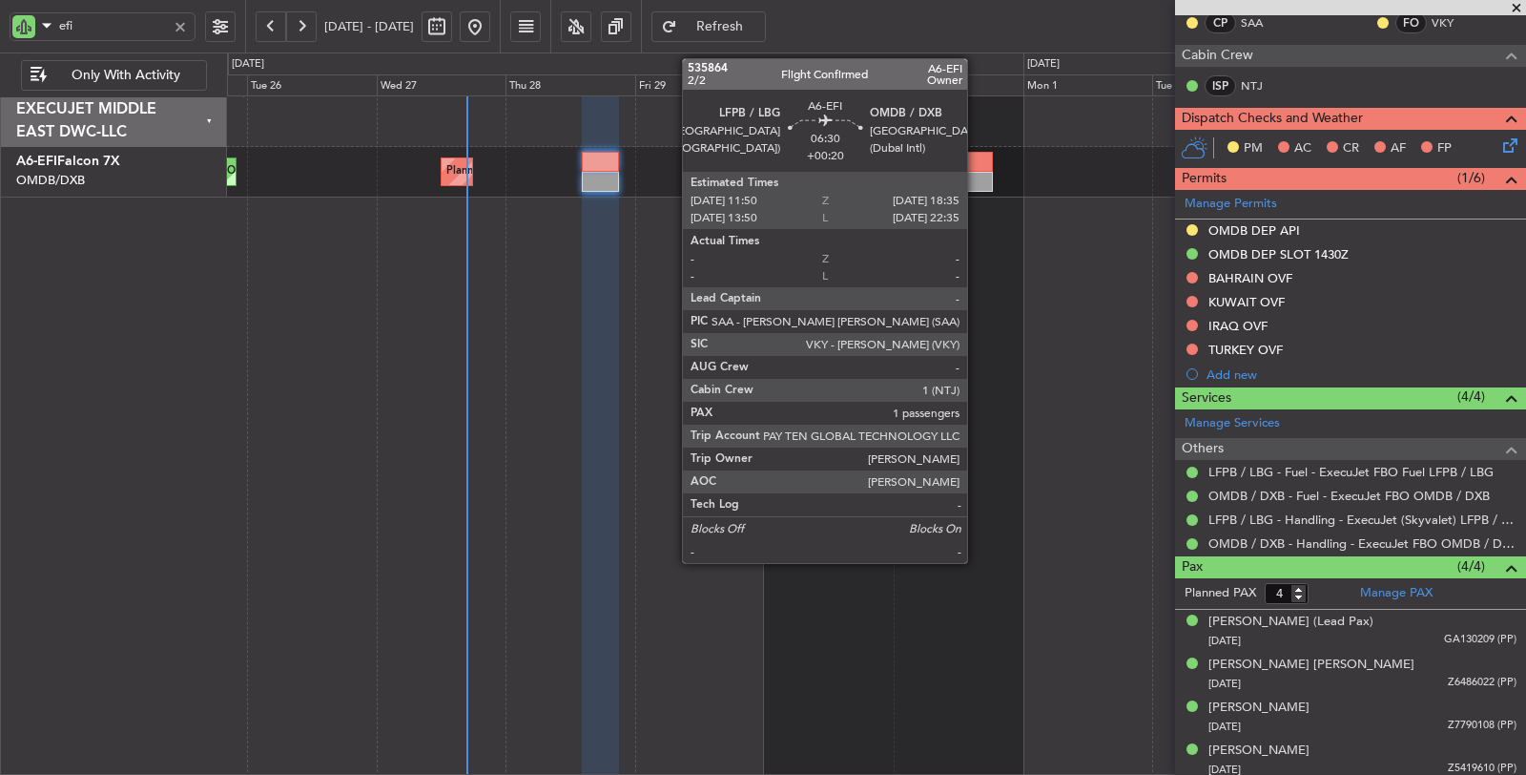
click at [977, 172] on div at bounding box center [975, 182] width 37 height 20
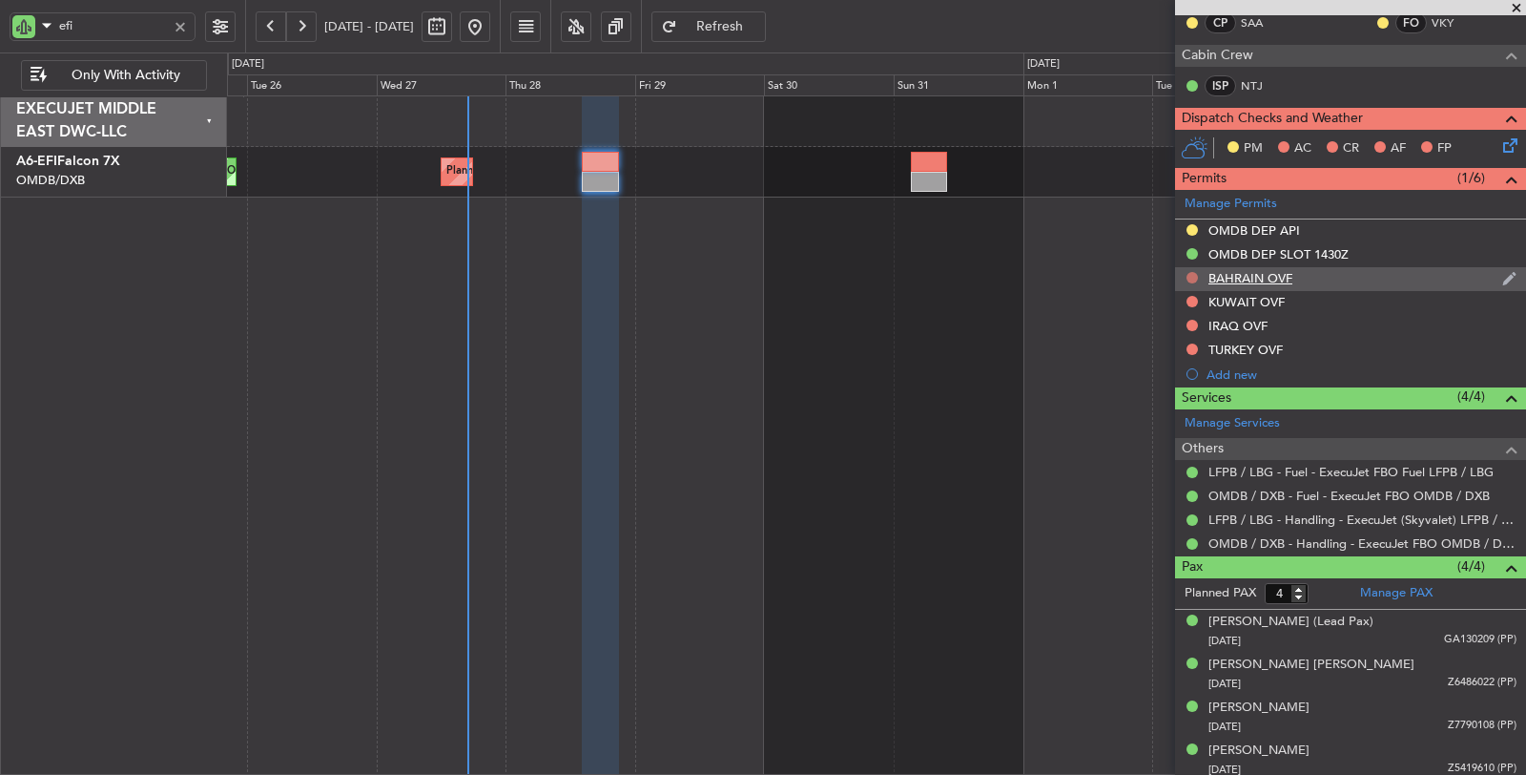
click at [1195, 272] on button at bounding box center [1192, 277] width 11 height 11
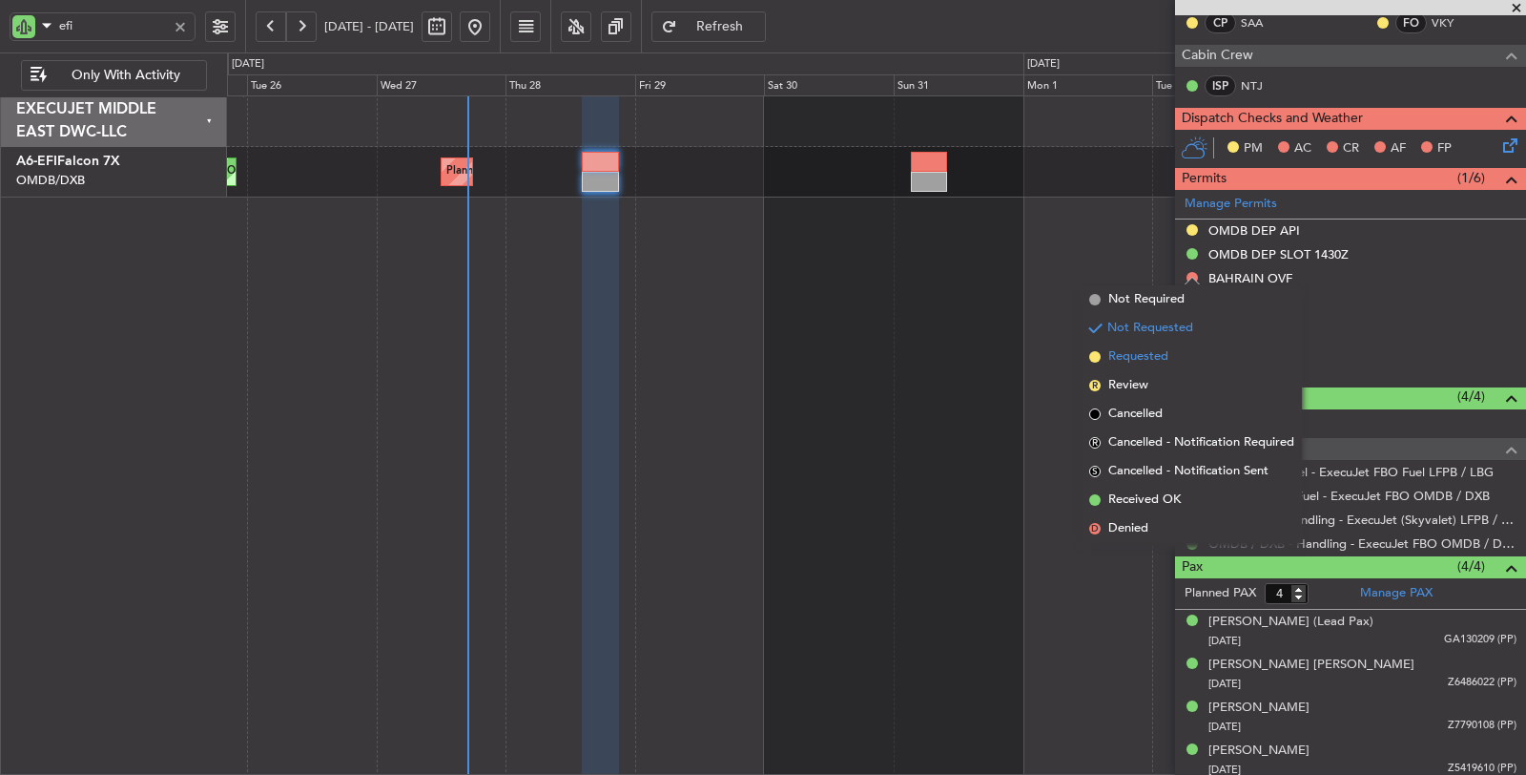
click at [1152, 358] on span "Requested" at bounding box center [1138, 356] width 60 height 19
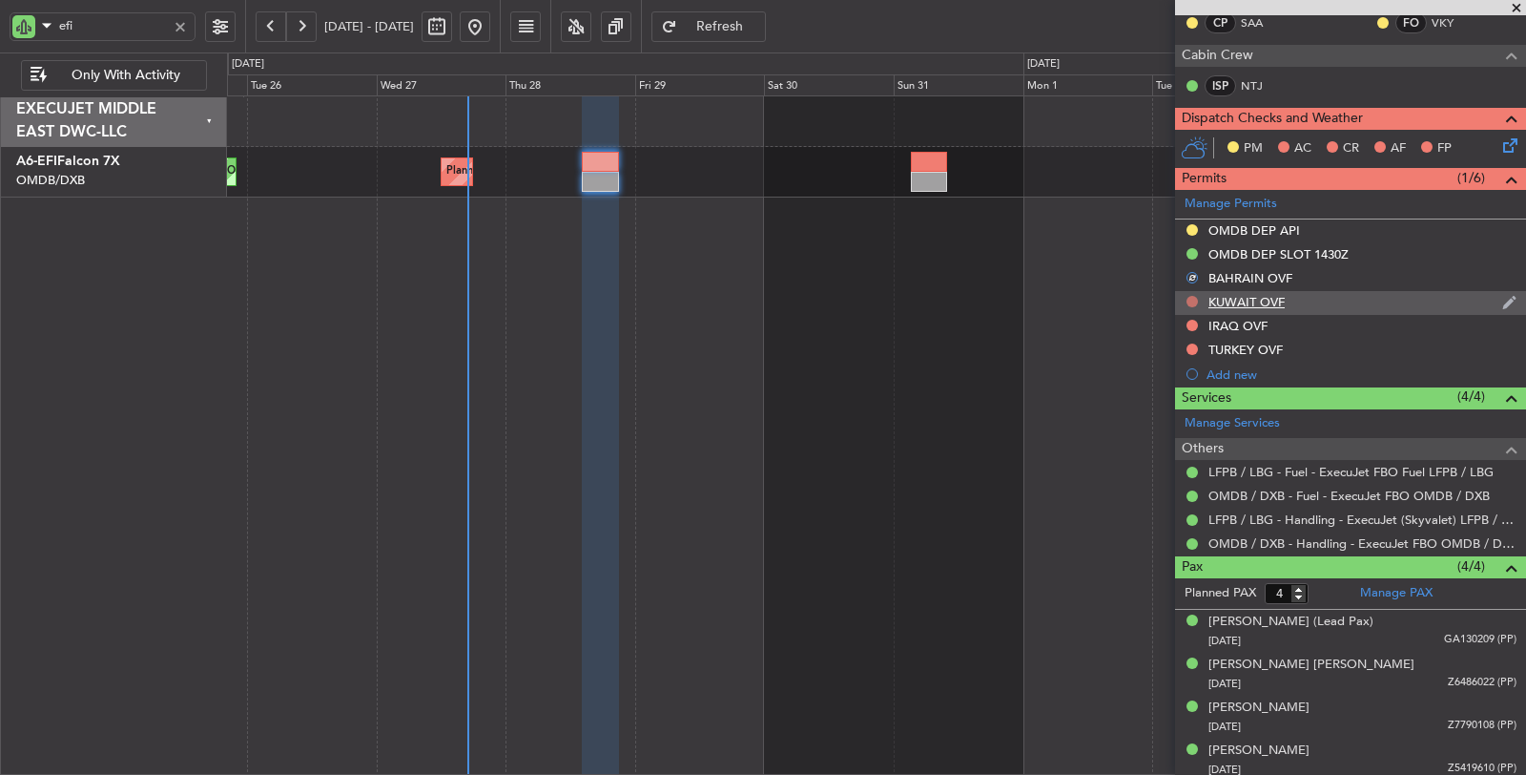
click at [1196, 296] on button at bounding box center [1192, 301] width 11 height 11
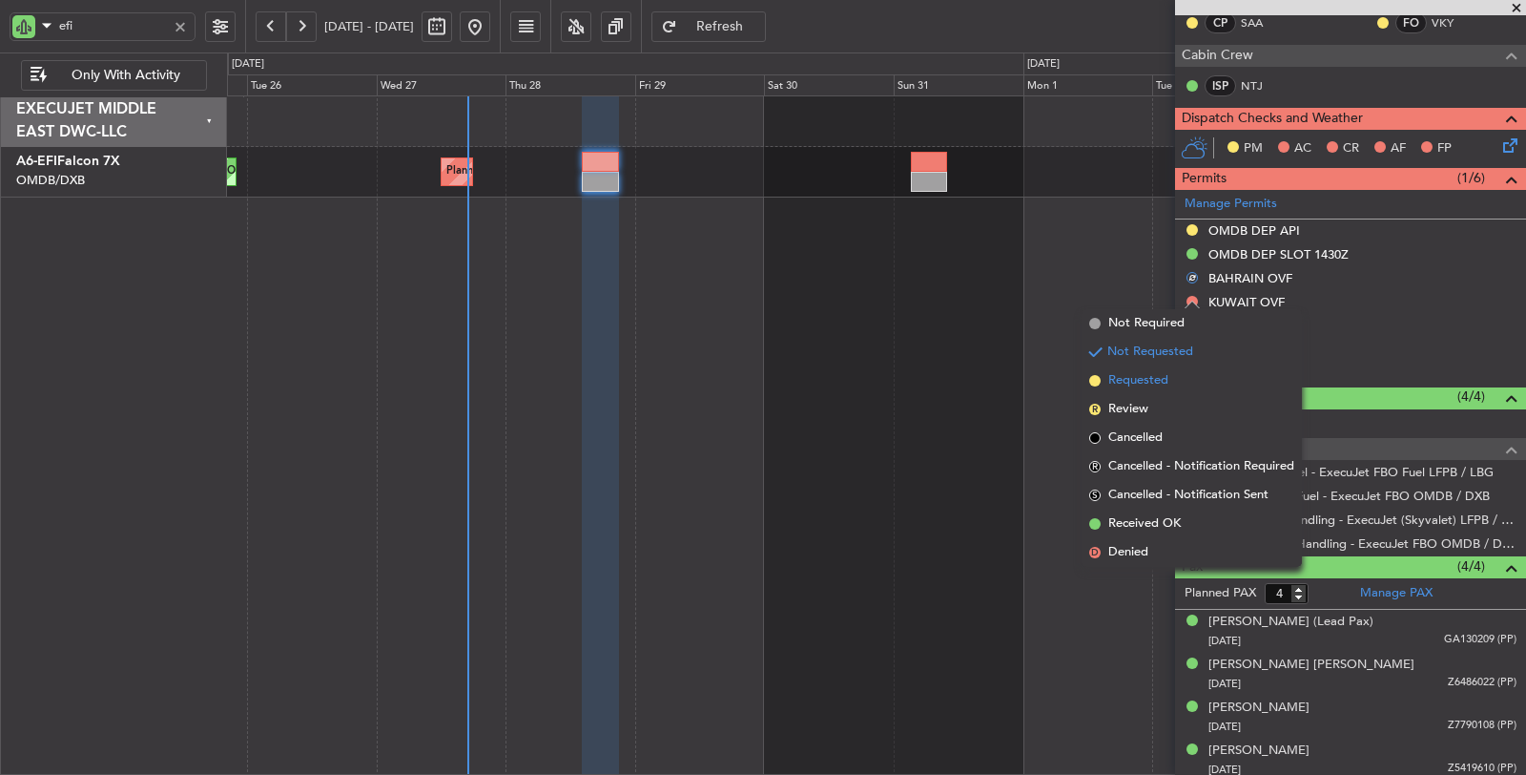
click at [1160, 380] on span "Requested" at bounding box center [1138, 380] width 60 height 19
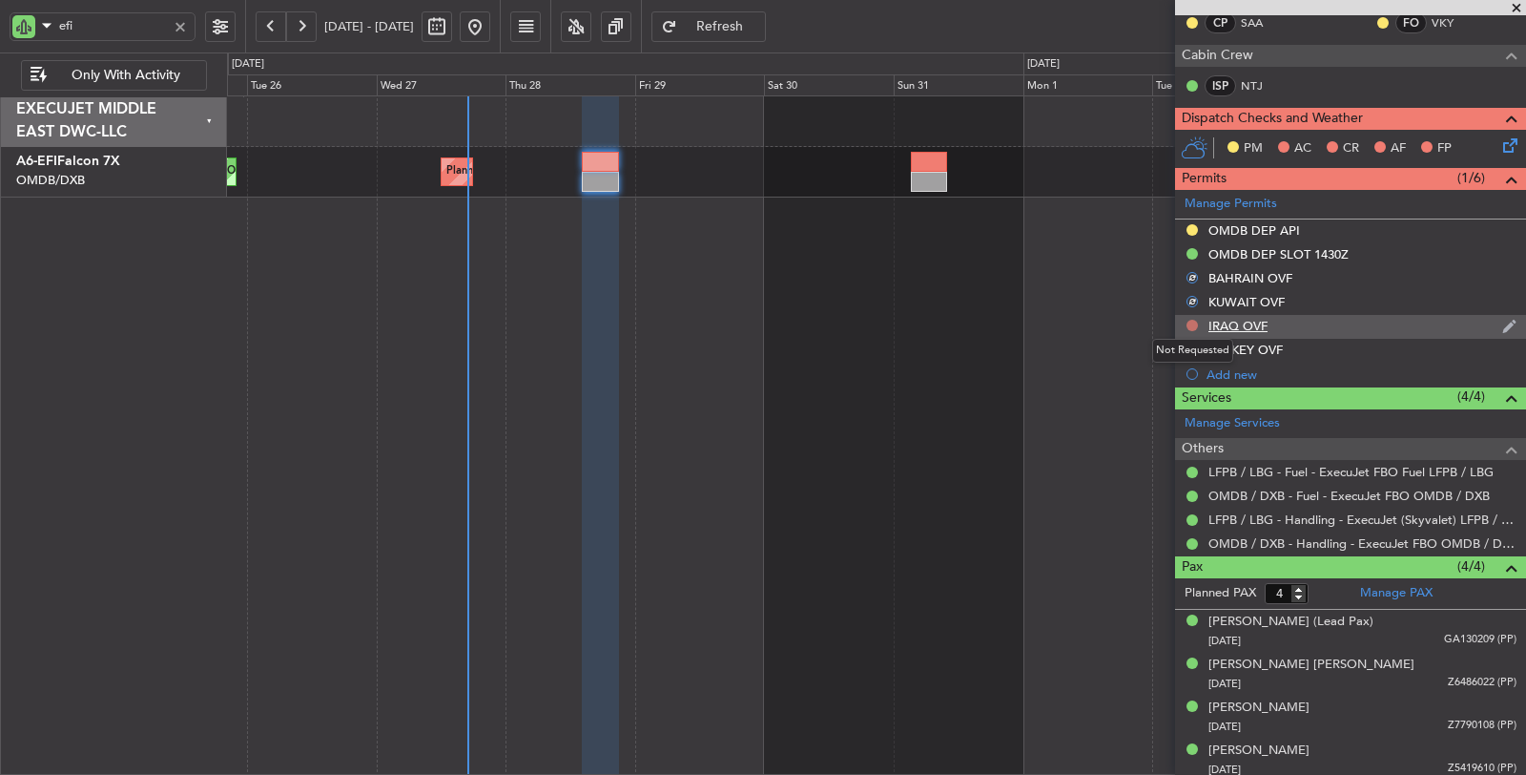
click at [1193, 320] on button at bounding box center [1192, 325] width 11 height 11
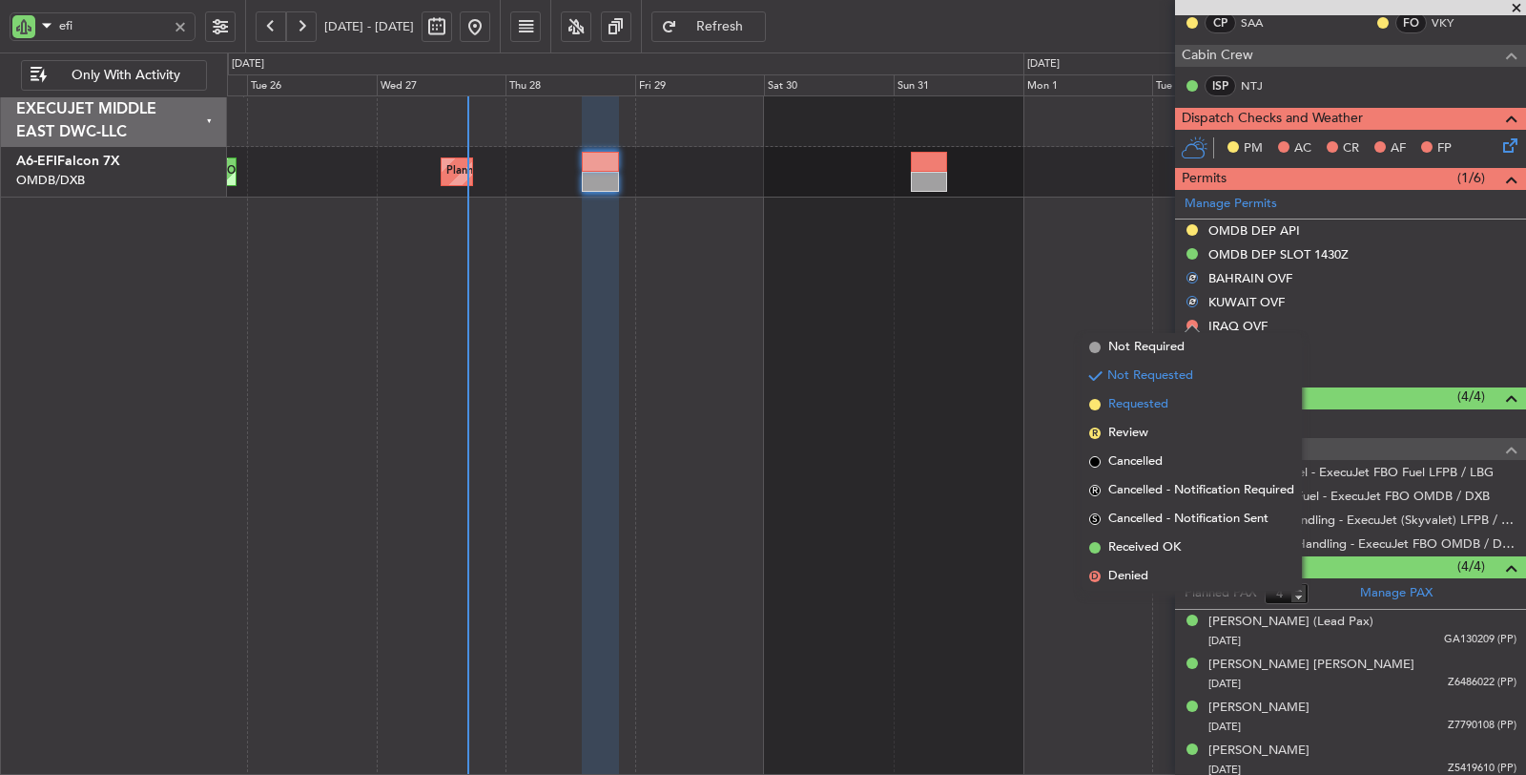
click at [1150, 401] on span "Requested" at bounding box center [1138, 404] width 60 height 19
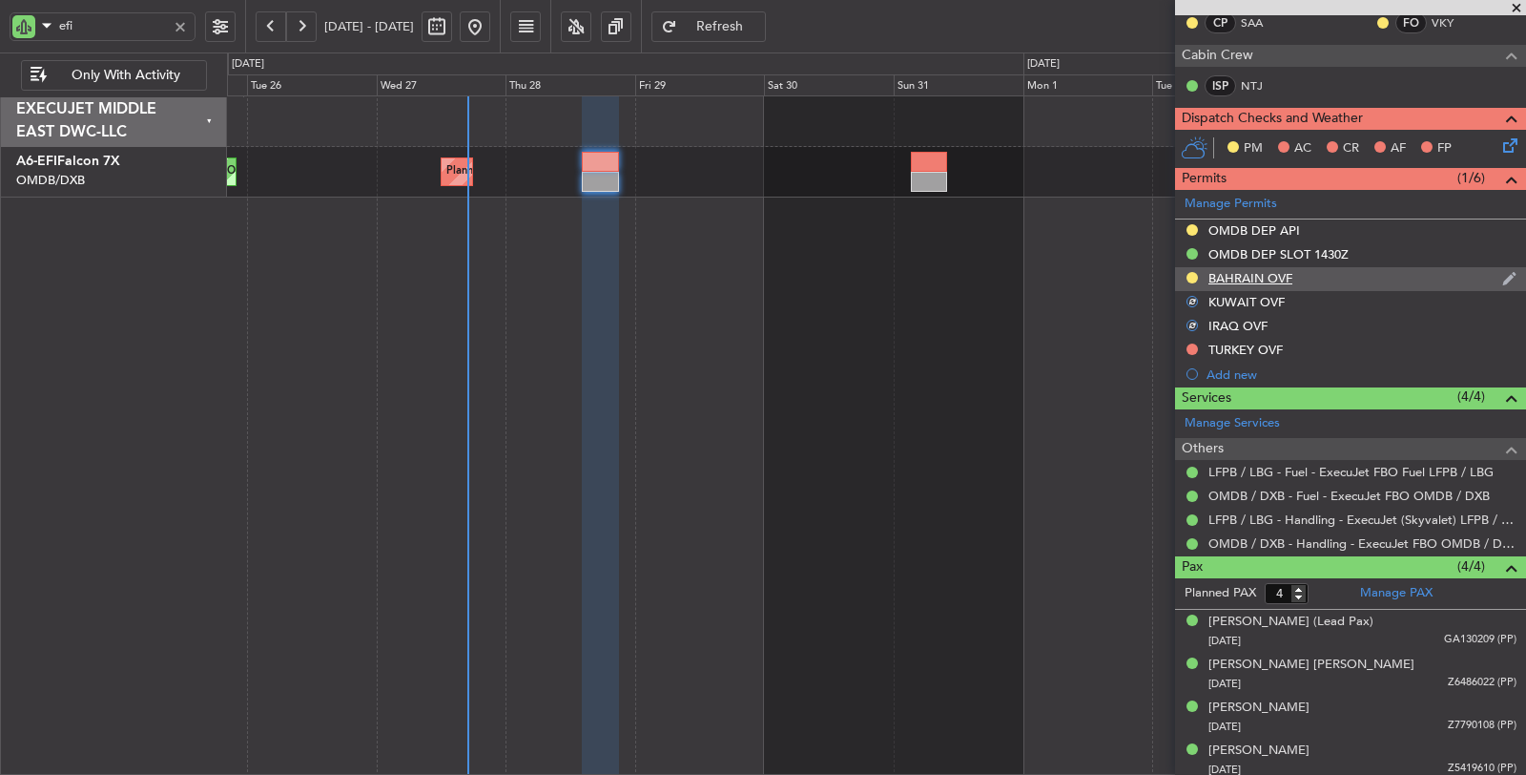
click at [1237, 273] on div "BAHRAIN OVF" at bounding box center [1251, 278] width 84 height 16
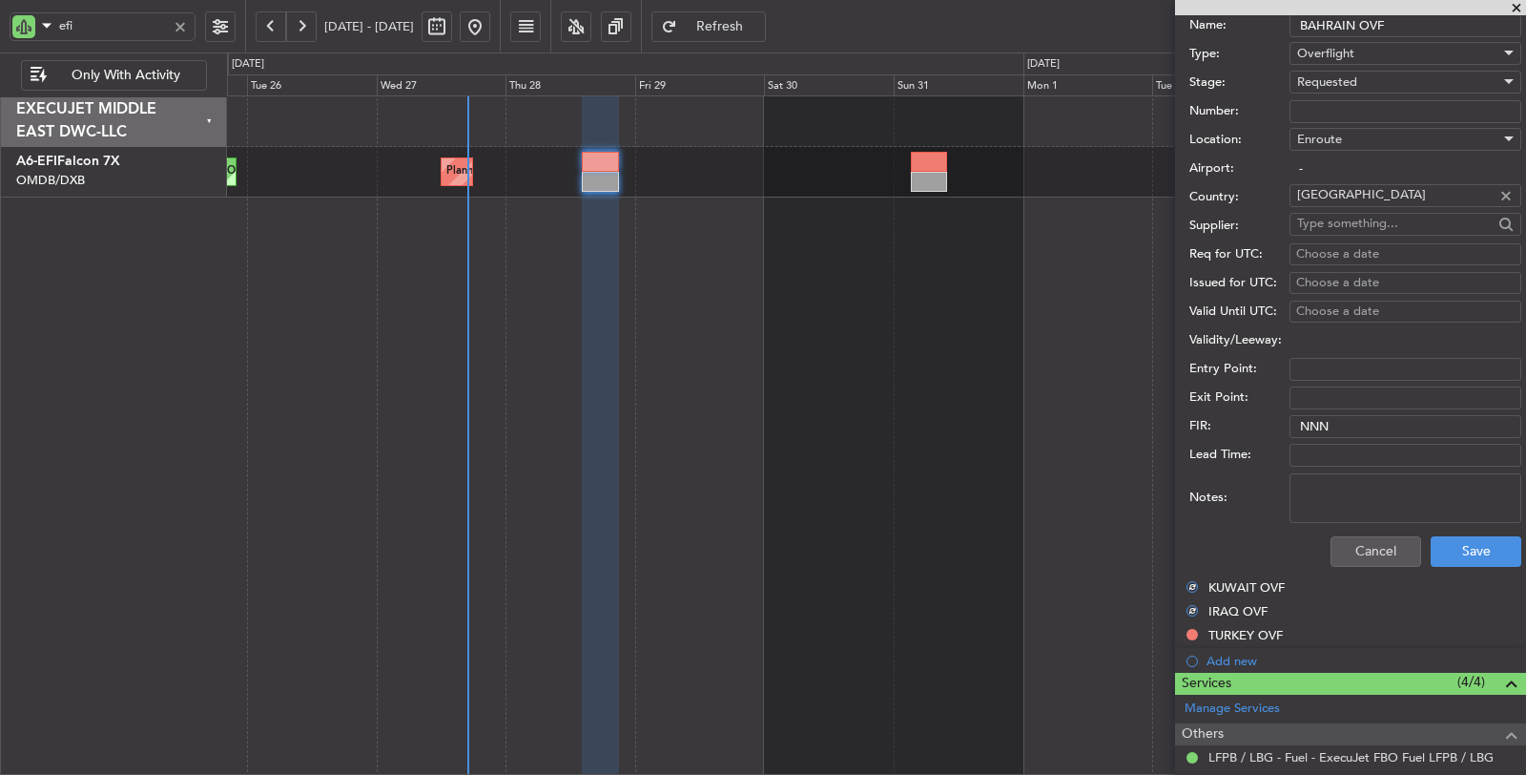
scroll to position [669, 0]
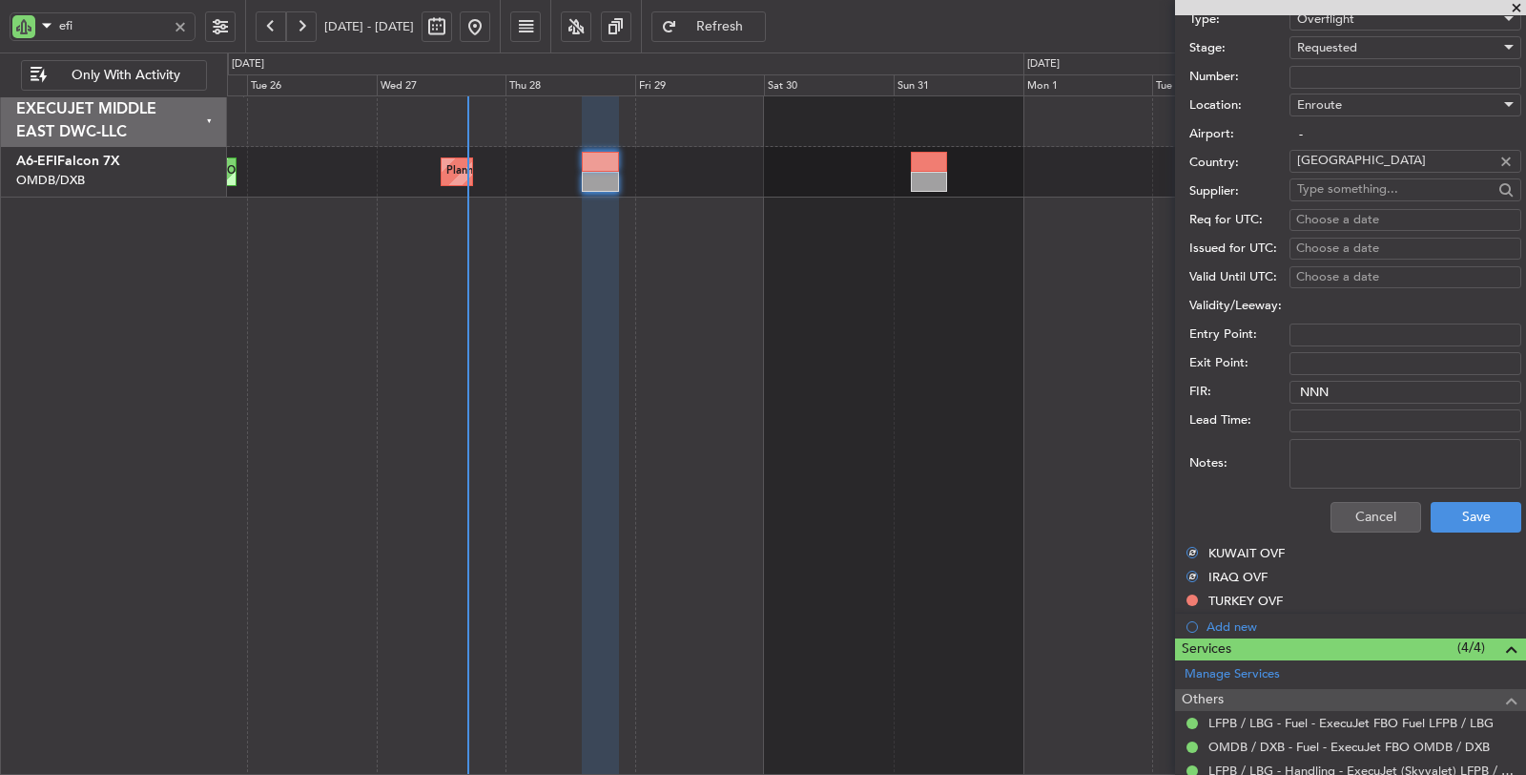
click at [1335, 461] on textarea "Notes:" at bounding box center [1406, 464] width 232 height 50
type textarea "v"
type textarea "JBS V1 28 AUG"
click at [1447, 509] on button "Save" at bounding box center [1476, 517] width 91 height 31
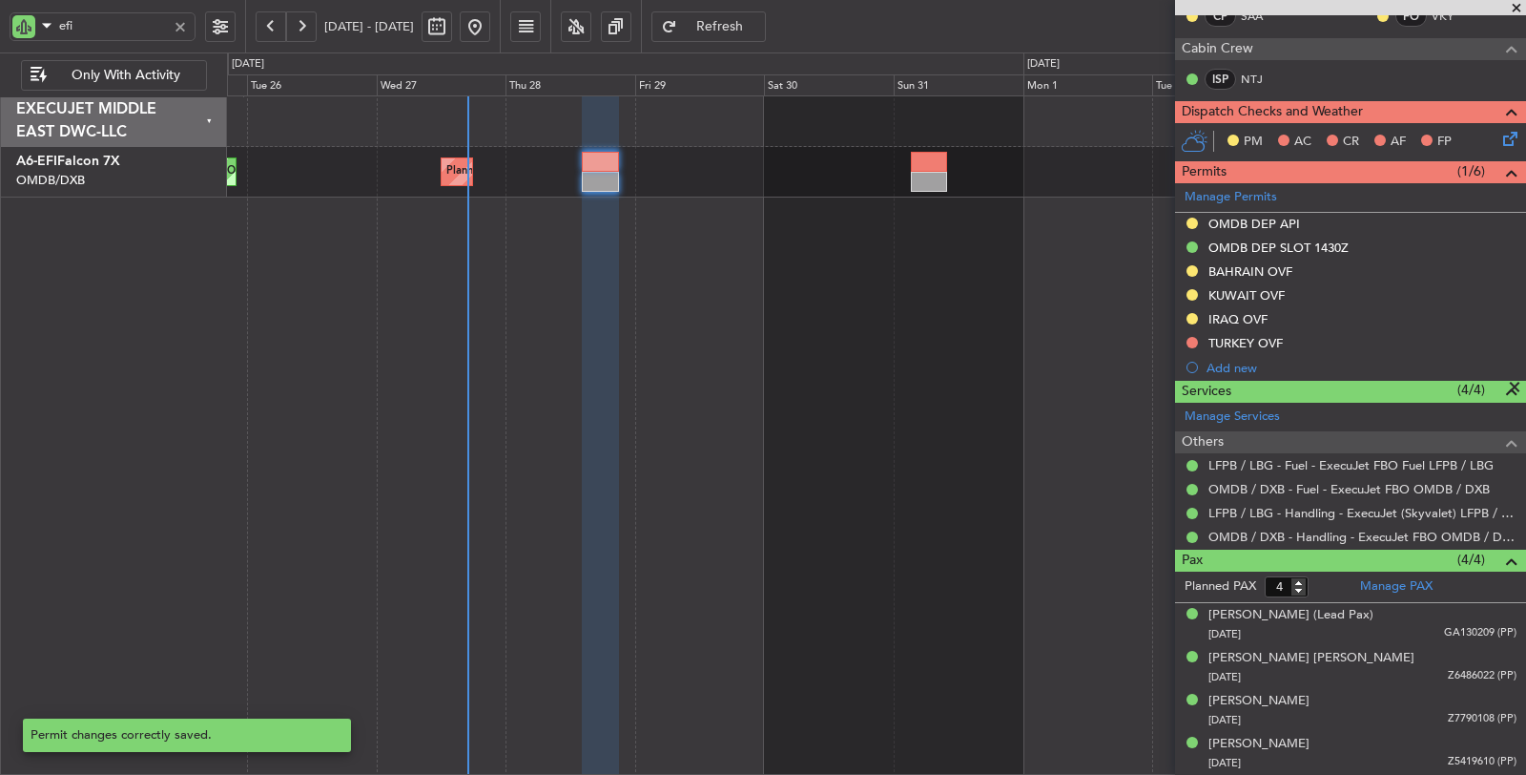
scroll to position [99, 0]
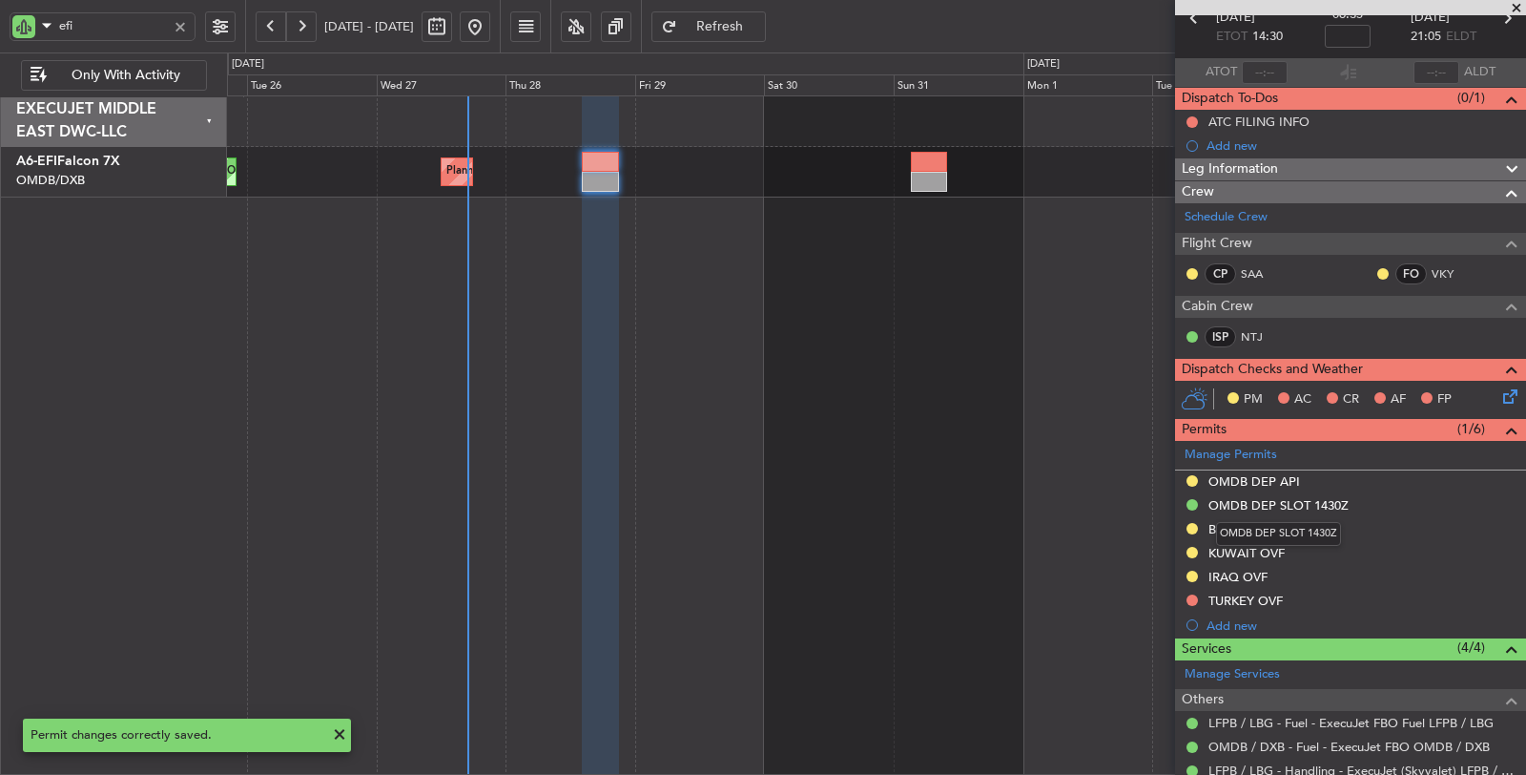
click at [1256, 523] on div "OMDB DEP SLOT 1430Z" at bounding box center [1278, 534] width 125 height 24
click at [1225, 547] on div "KUWAIT OVF" at bounding box center [1247, 553] width 76 height 16
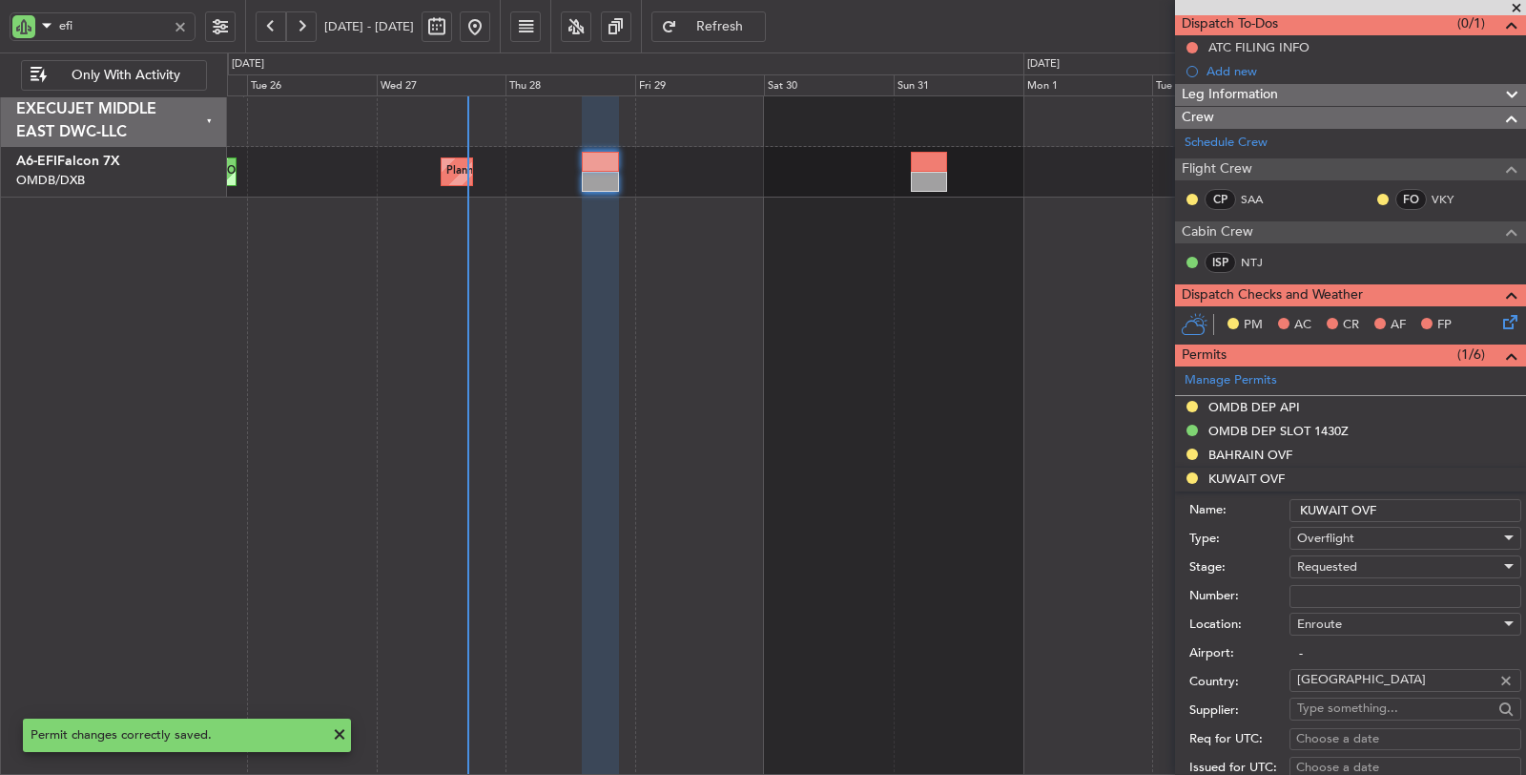
scroll to position [311, 0]
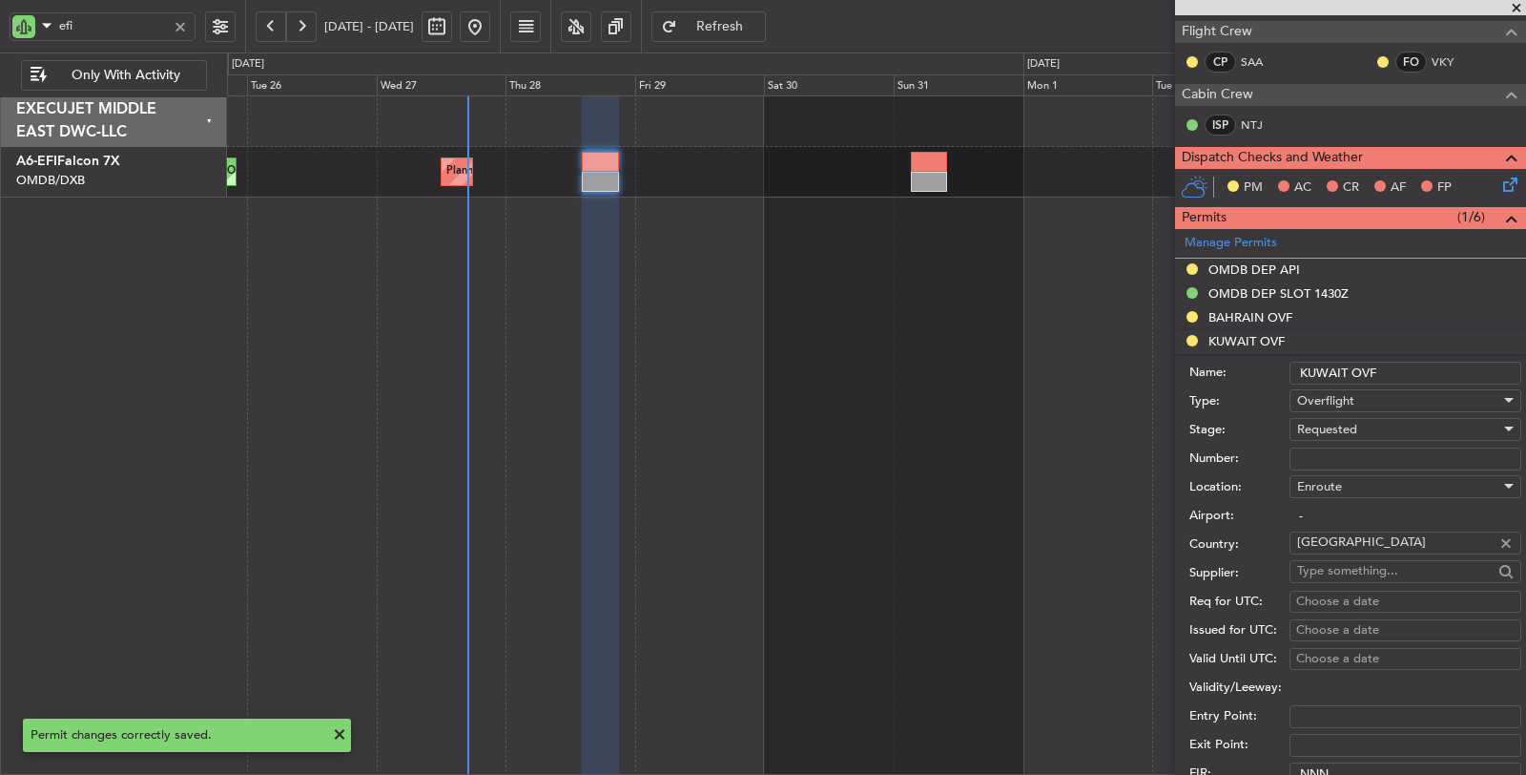
click at [1328, 421] on span "Requested" at bounding box center [1327, 429] width 60 height 17
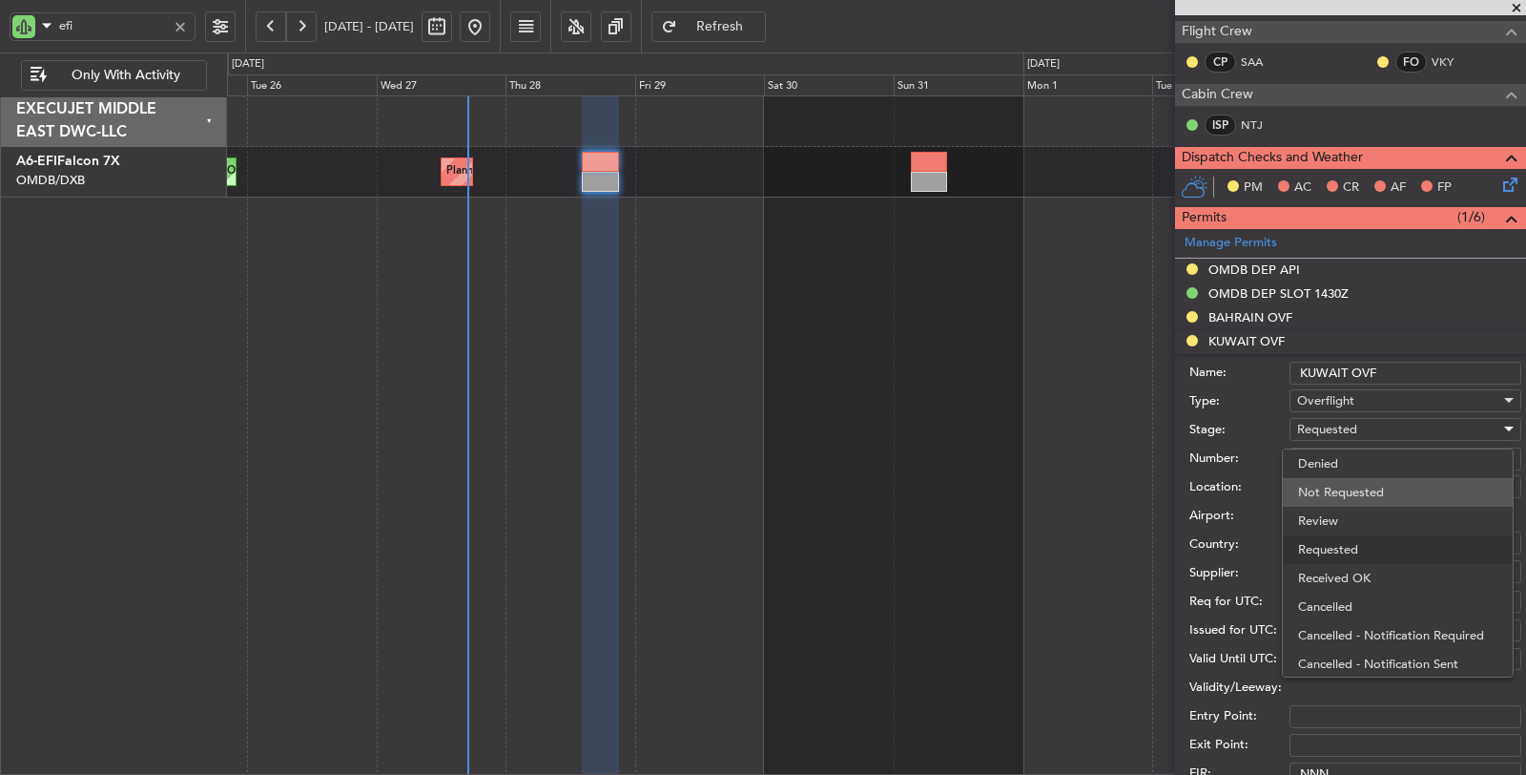
scroll to position [8, 0]
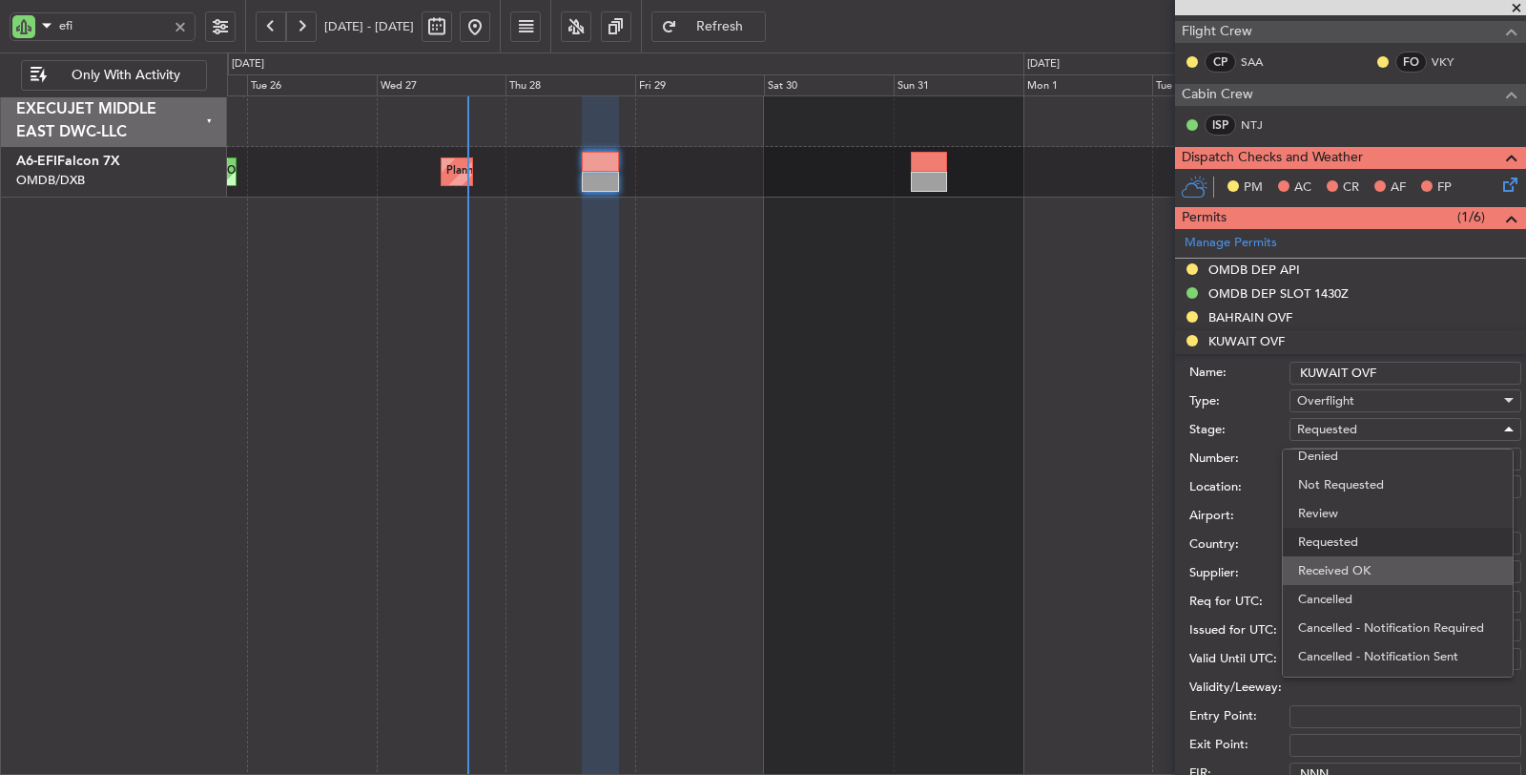
click at [1345, 559] on span "Received OK" at bounding box center [1397, 570] width 199 height 29
click at [1341, 423] on span "Received OK" at bounding box center [1333, 429] width 72 height 17
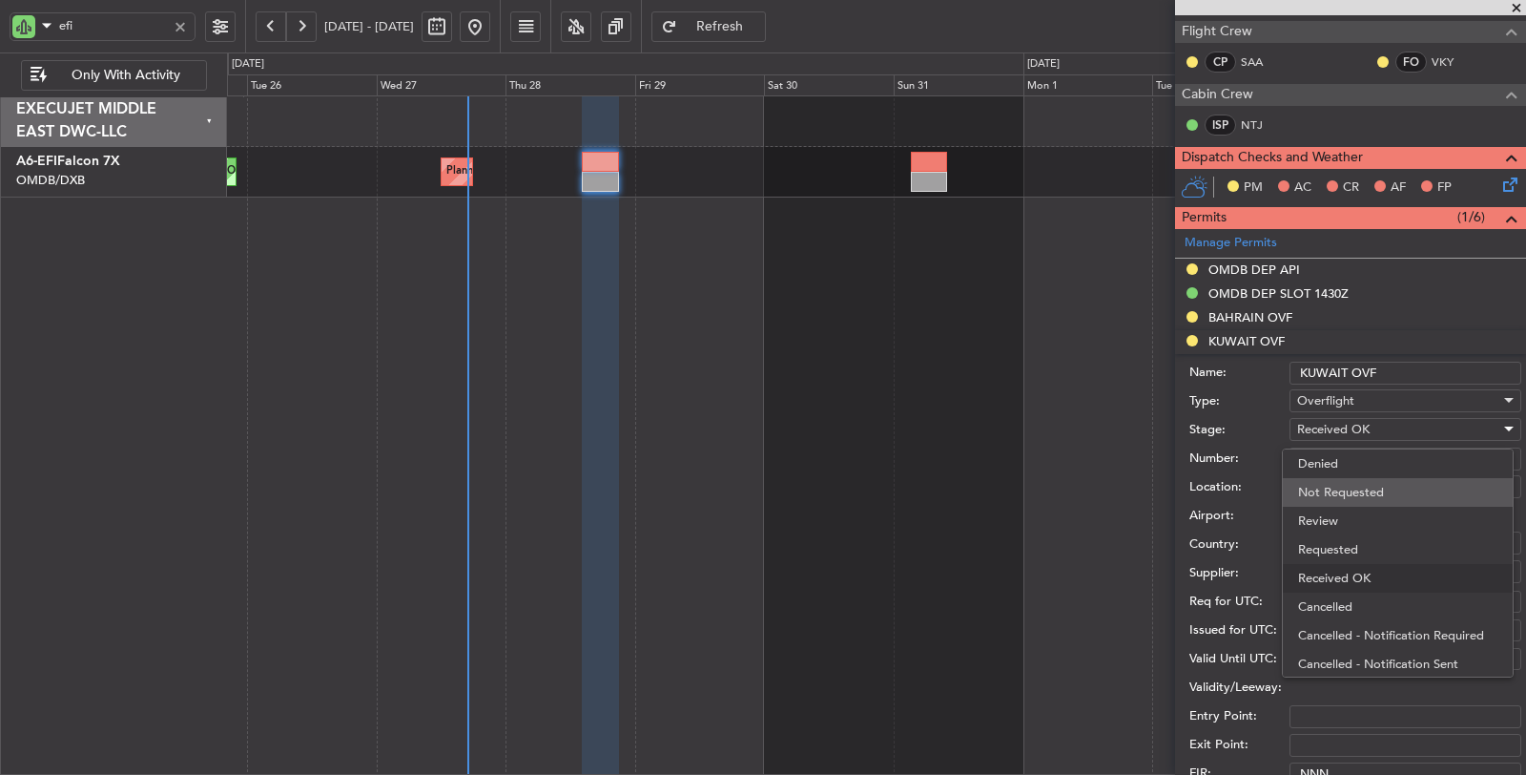
scroll to position [30, 0]
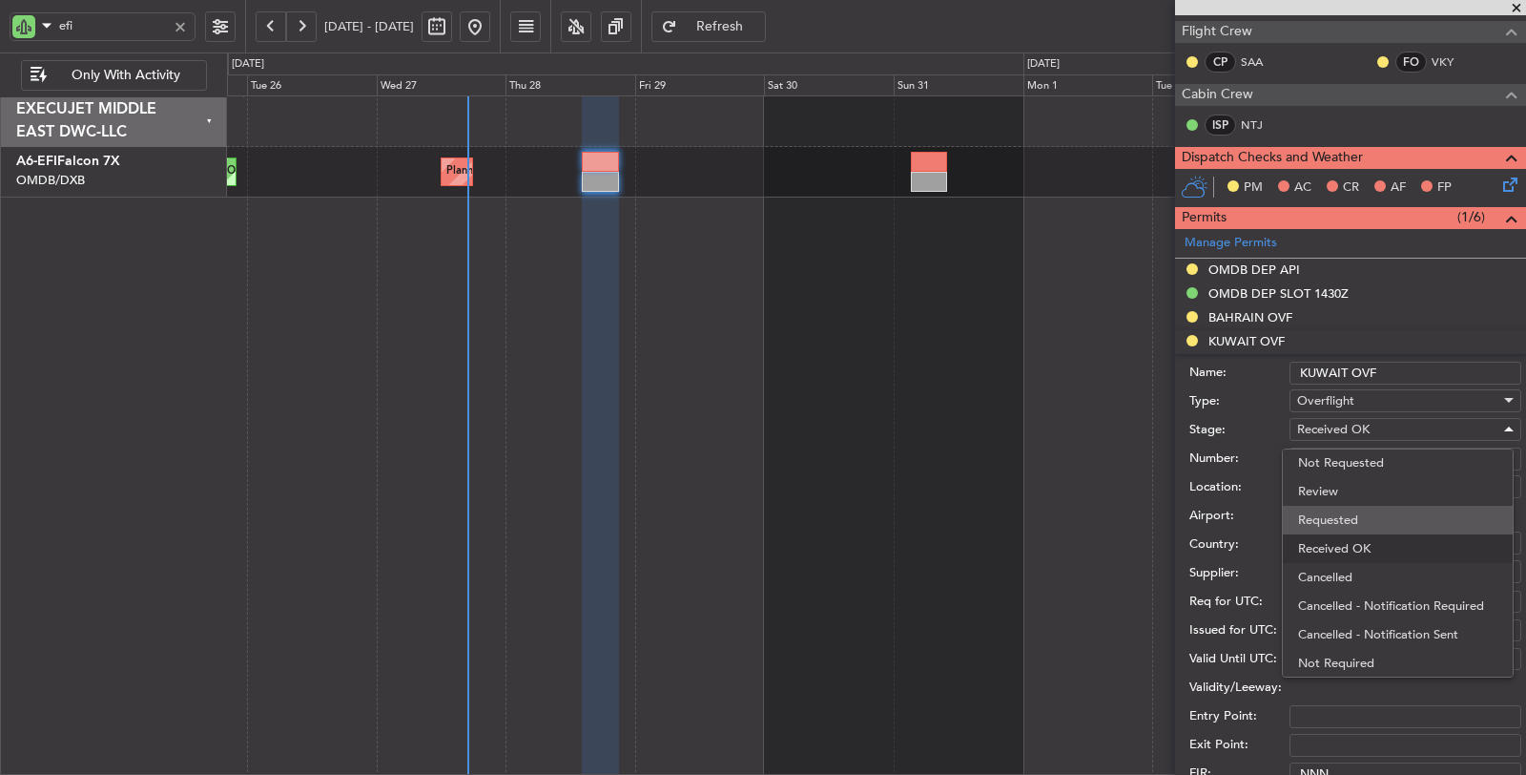
click at [1334, 511] on span "Requested" at bounding box center [1397, 520] width 199 height 29
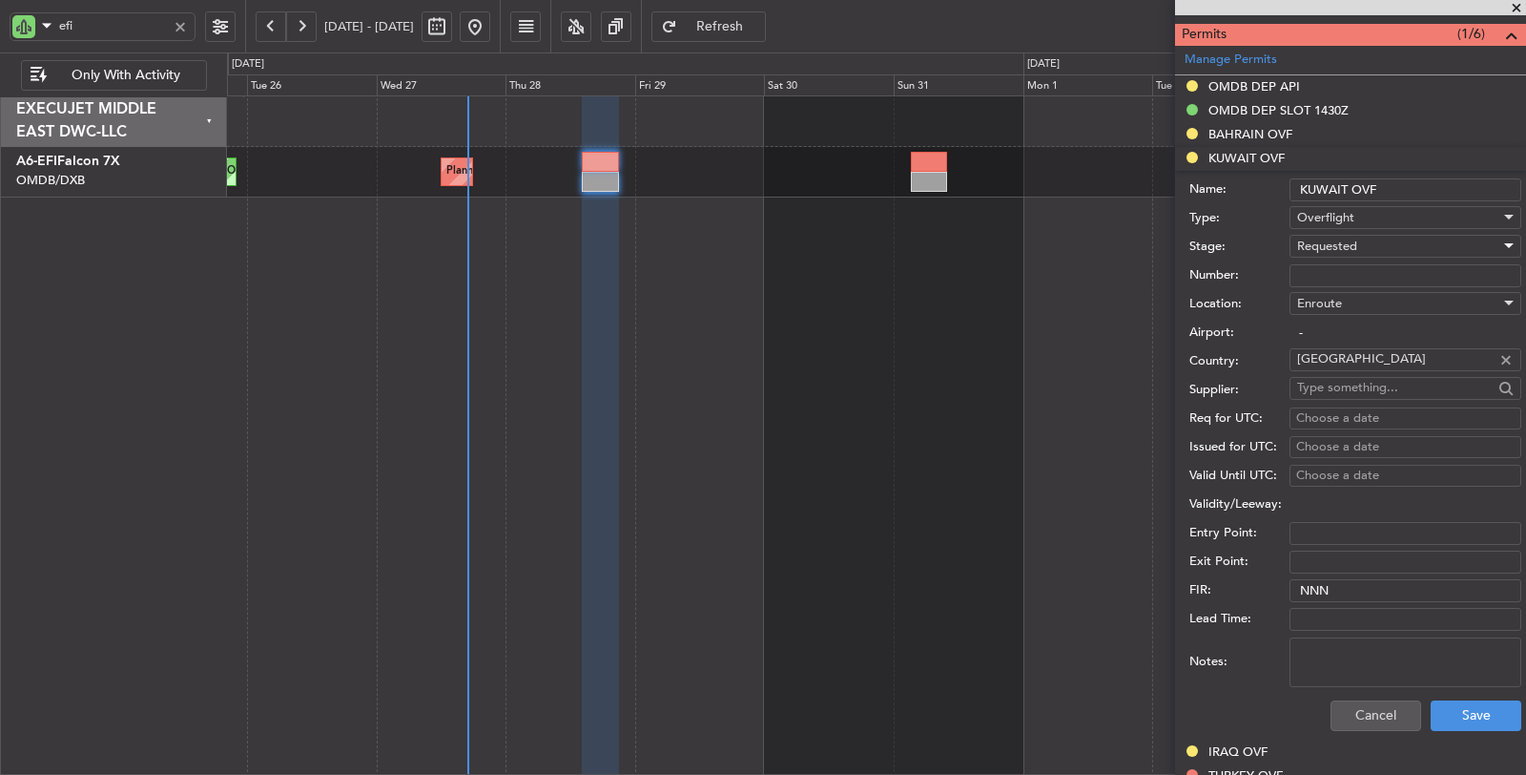
scroll to position [630, 0]
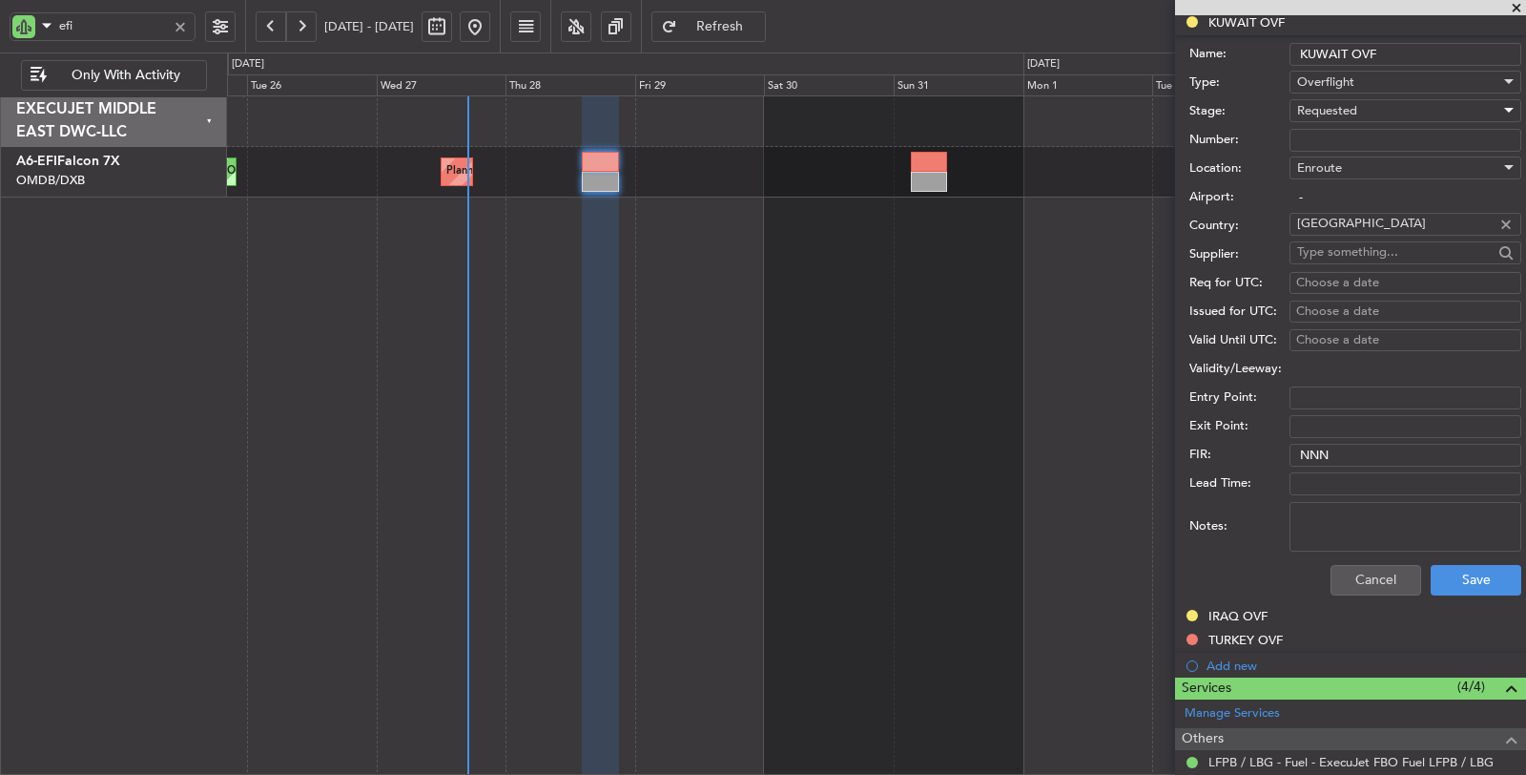
click at [1369, 502] on textarea "Notes:" at bounding box center [1406, 527] width 232 height 50
paste textarea "JBS V1 [DATE]"
type textarea "JBS V1 [DATE]"
click at [1431, 566] on button "Save" at bounding box center [1476, 580] width 91 height 31
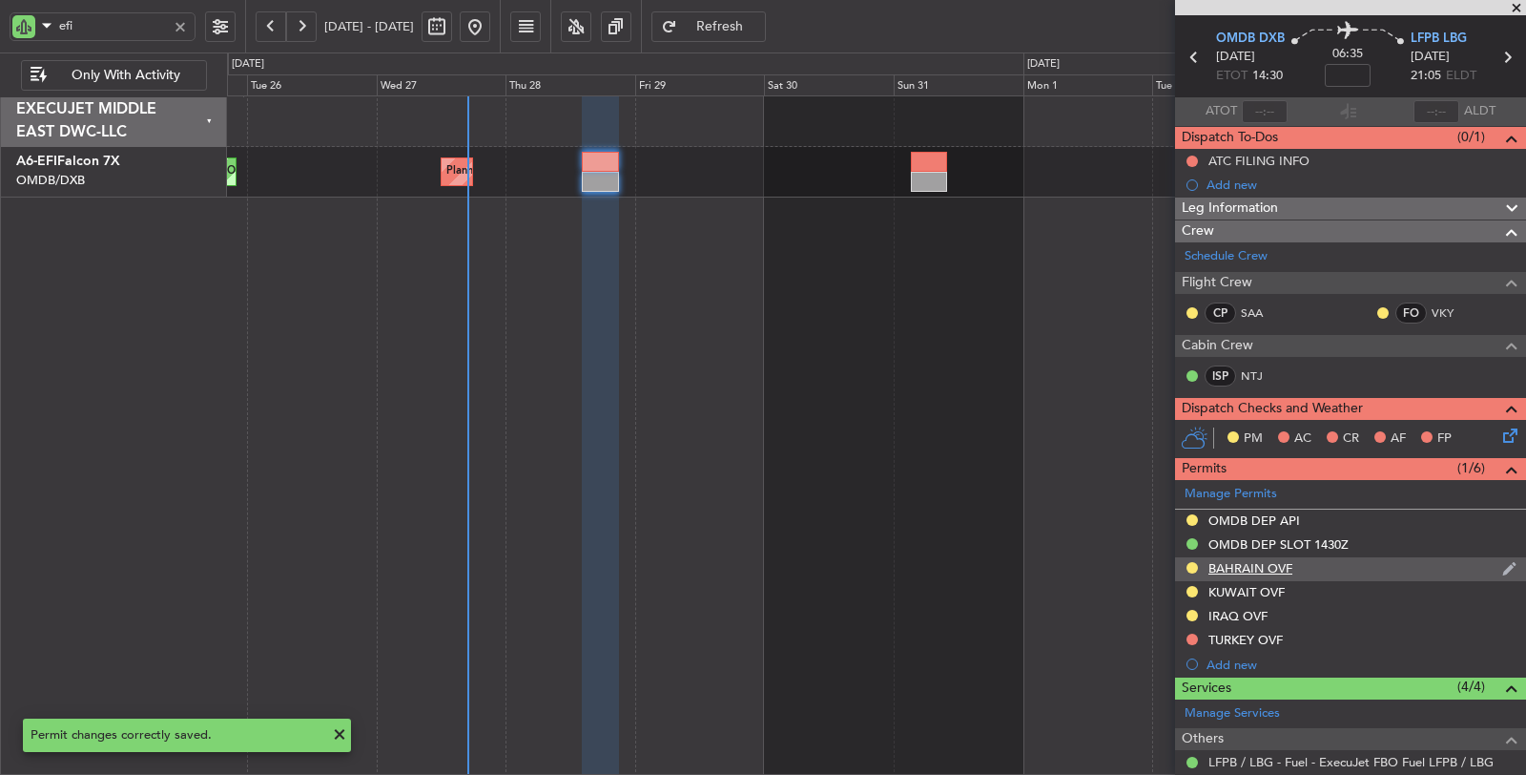
scroll to position [272, 0]
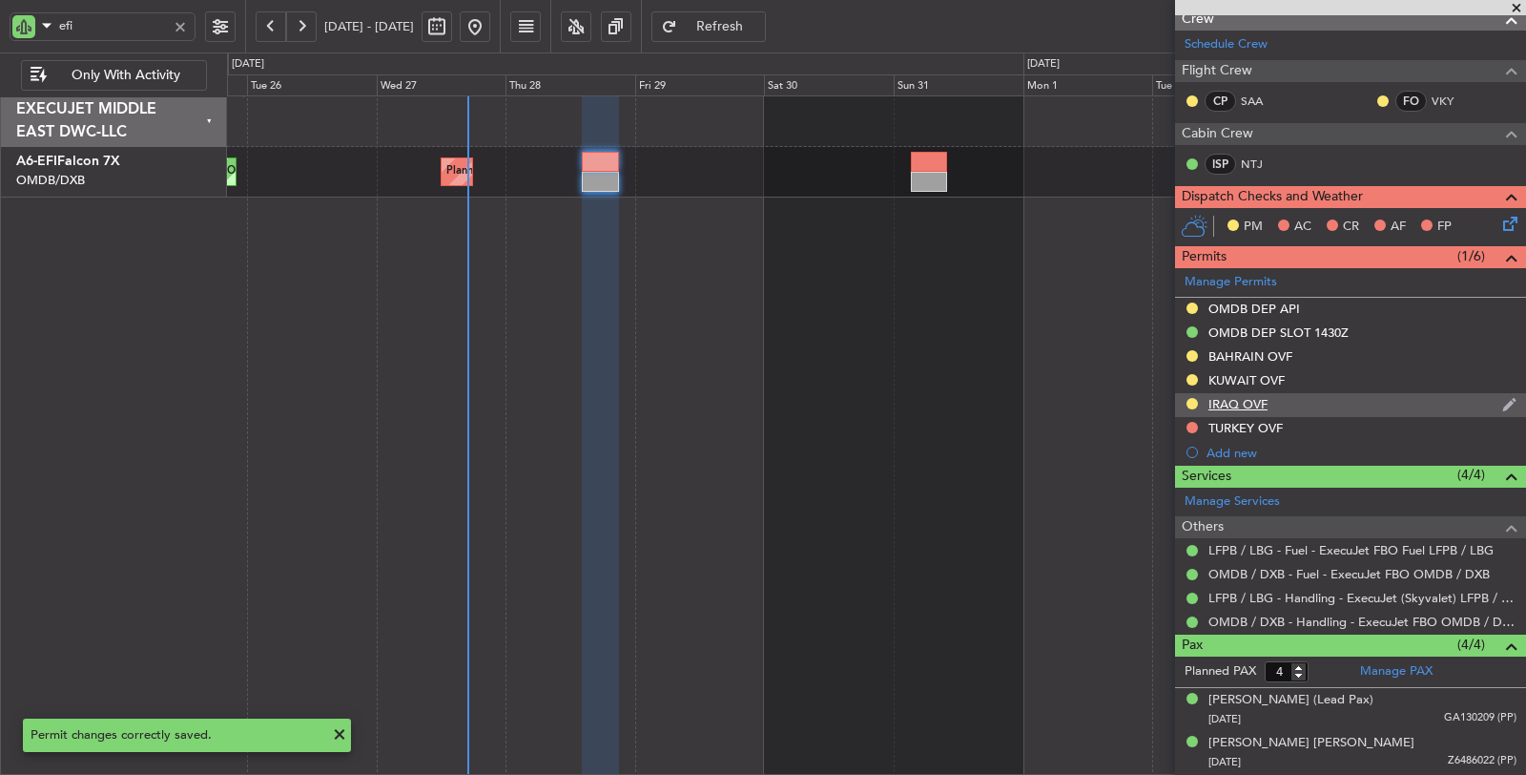
click at [1241, 397] on div "IRAQ OVF" at bounding box center [1238, 404] width 59 height 16
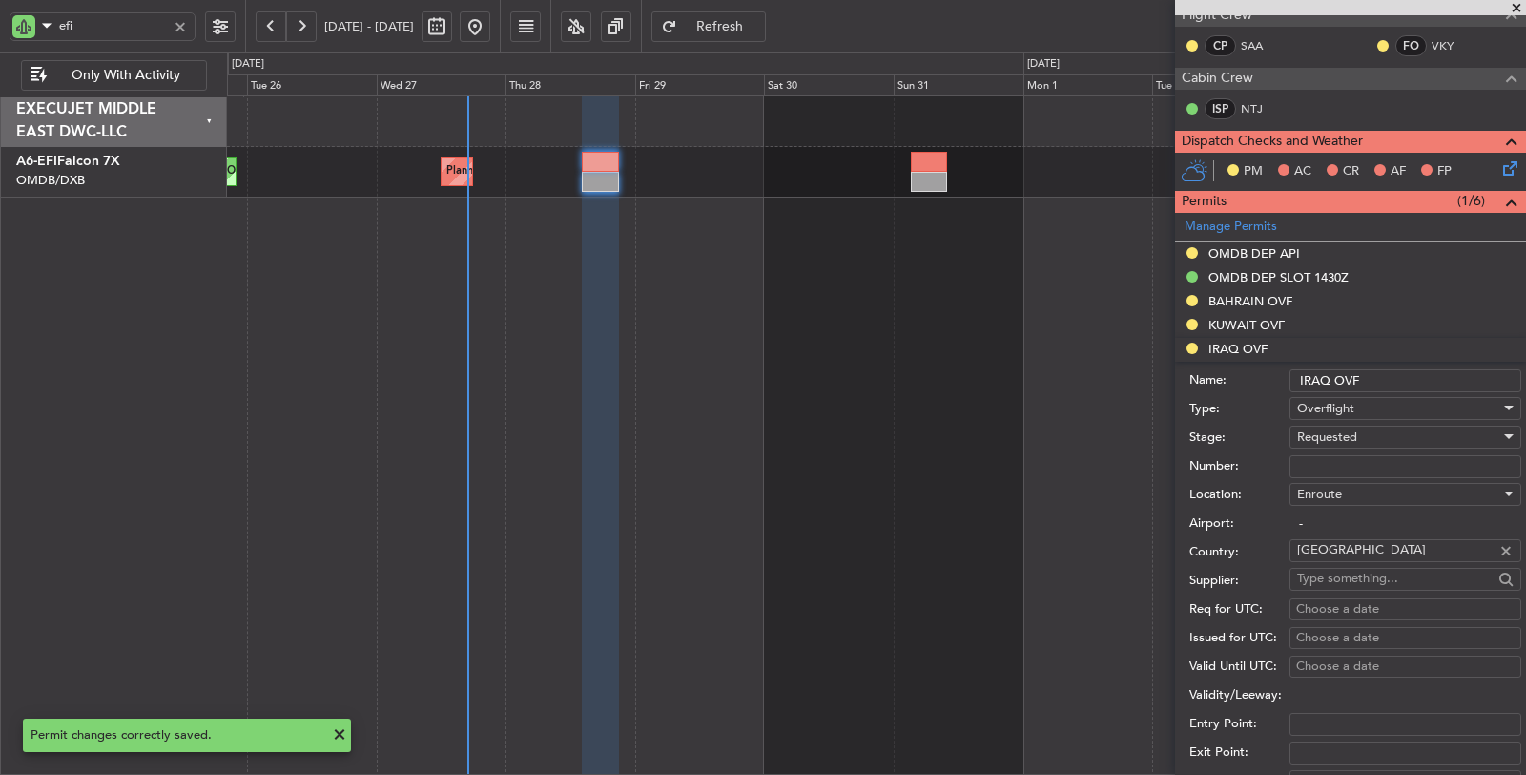
scroll to position [590, 0]
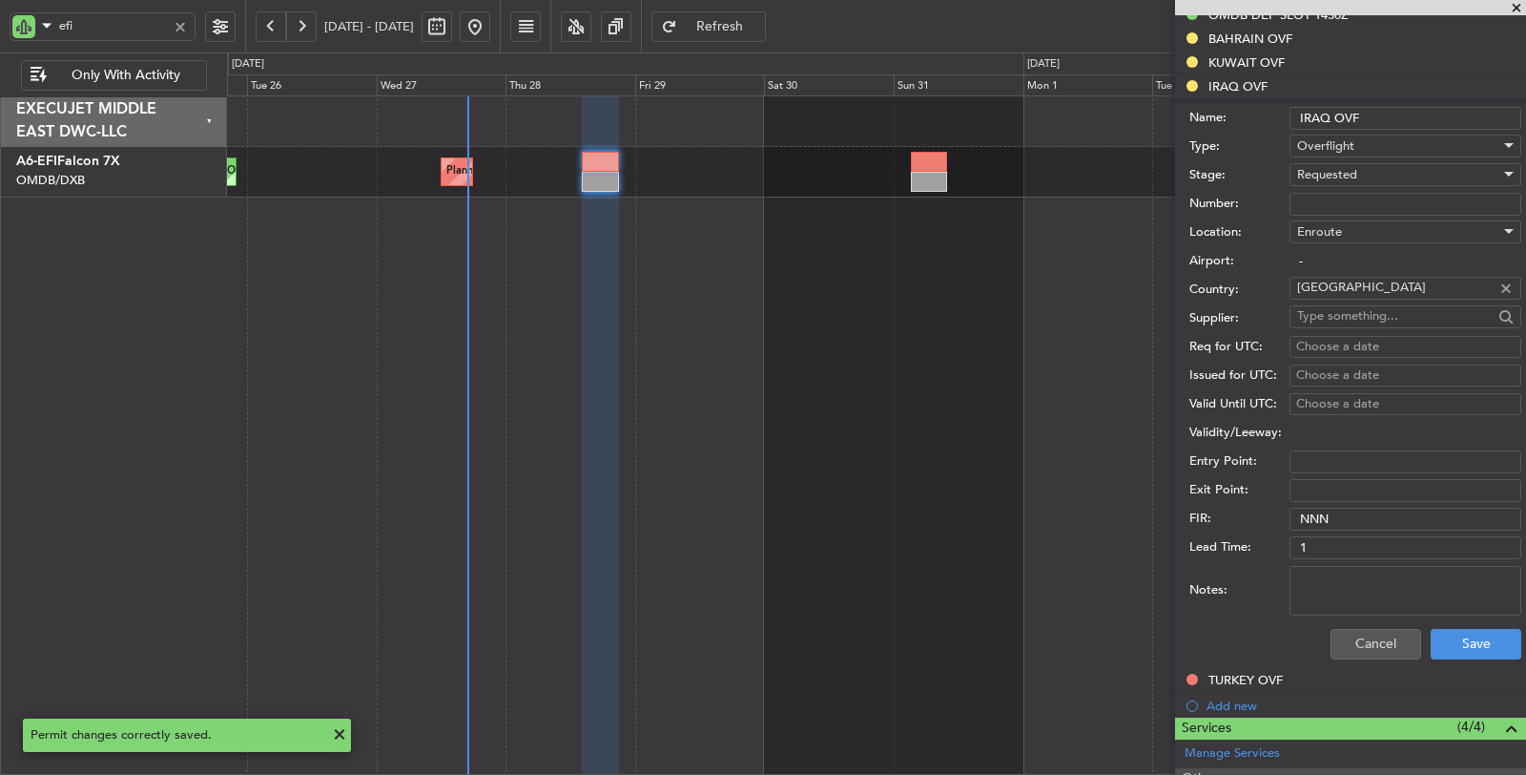
click at [1368, 569] on textarea "Notes:" at bounding box center [1406, 591] width 232 height 50
paste textarea "JBS V1 [DATE]"
type textarea "JBS V1 [DATE]"
click at [1476, 635] on button "Save" at bounding box center [1476, 644] width 91 height 31
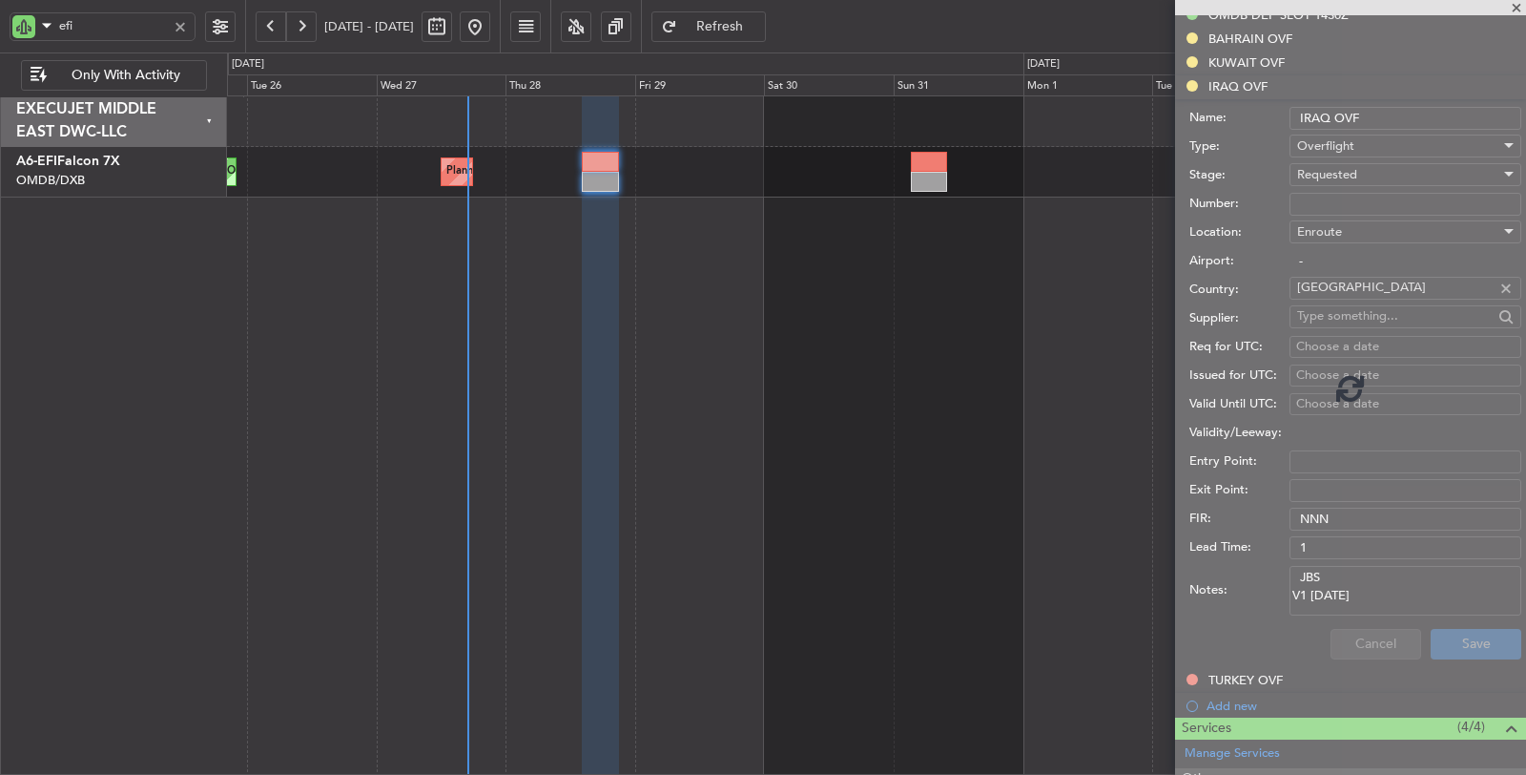
scroll to position [350, 0]
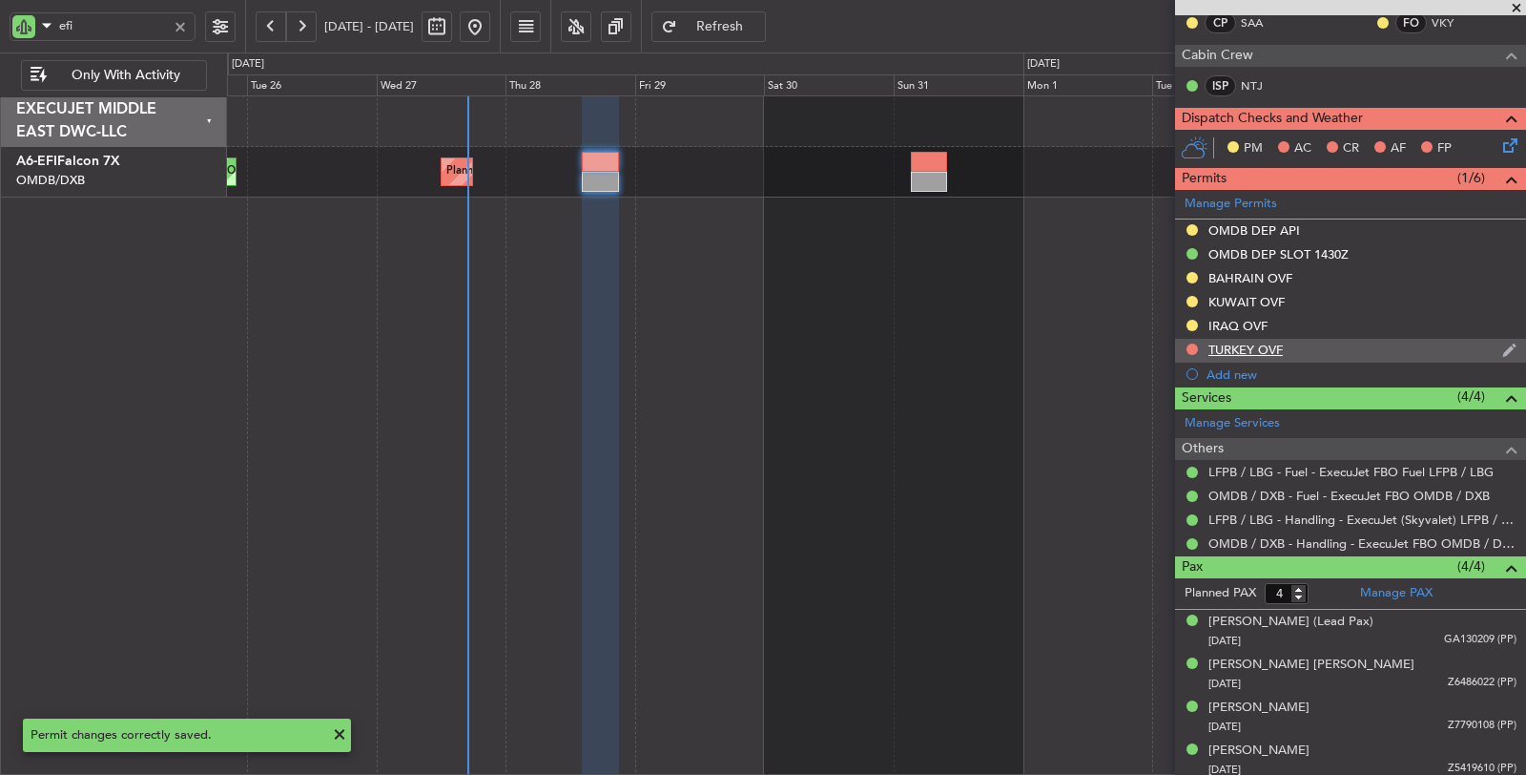
click at [1236, 347] on div "TURKEY OVF" at bounding box center [1246, 349] width 74 height 16
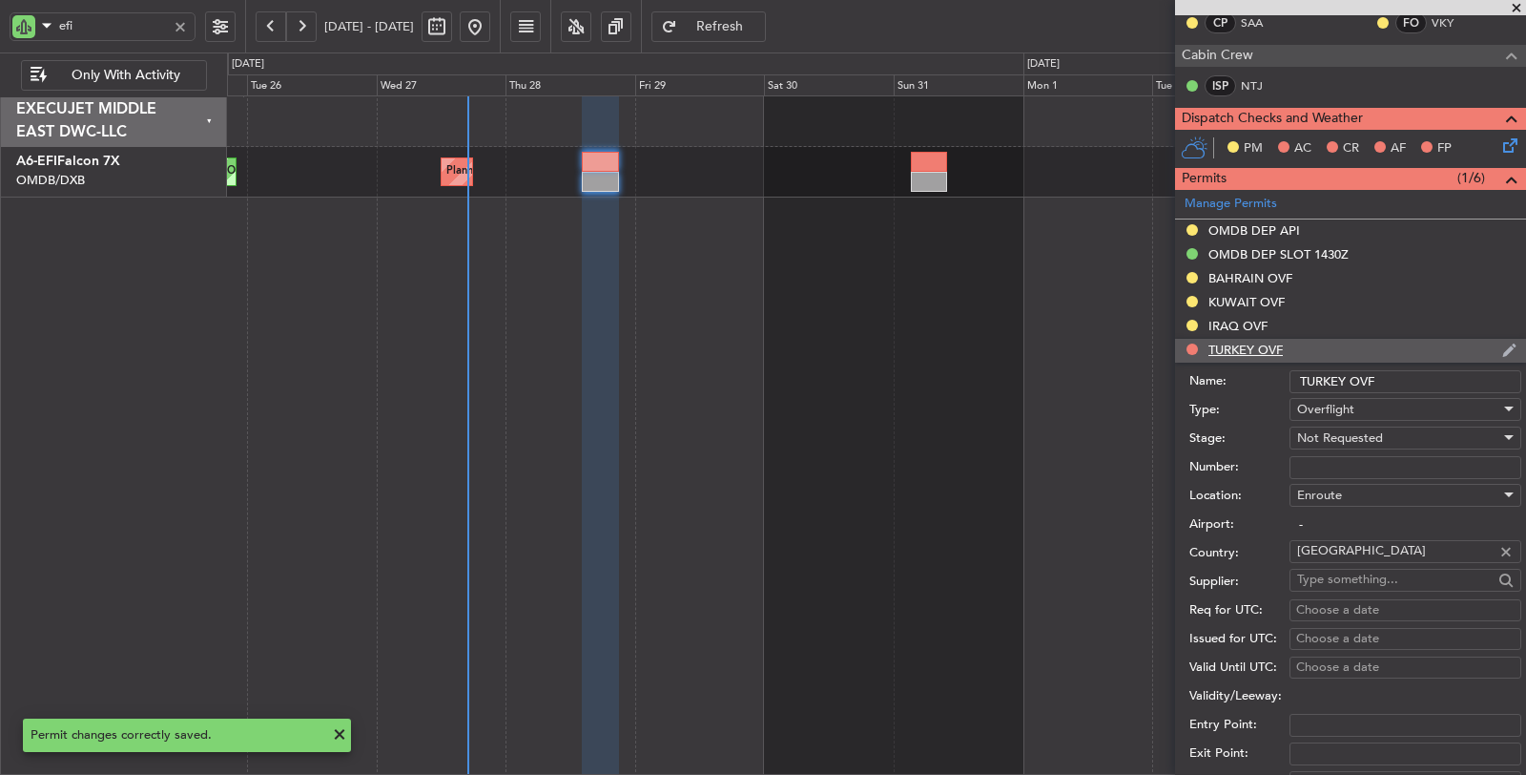
scroll to position [590, 0]
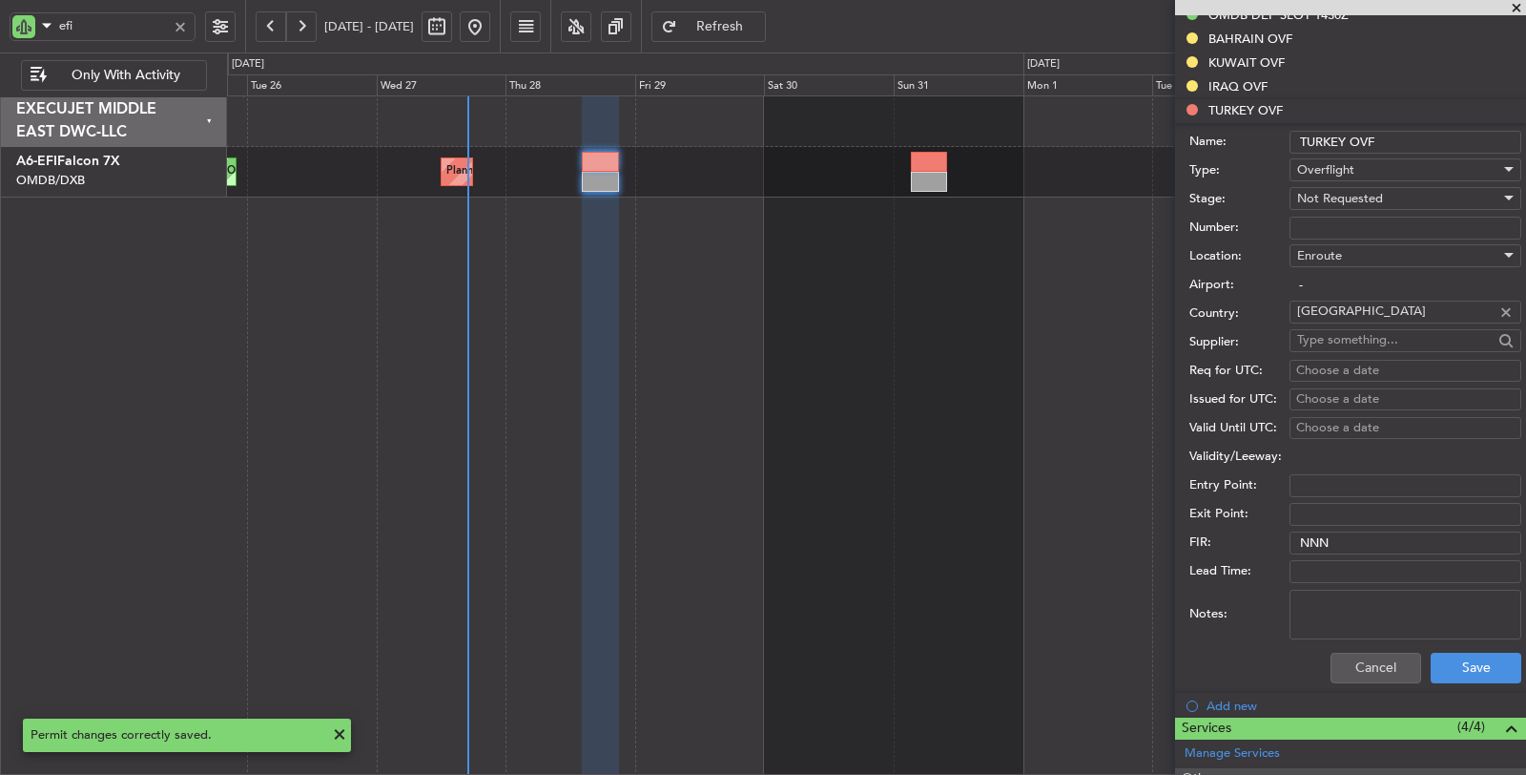
click at [1350, 593] on textarea "Notes:" at bounding box center [1406, 615] width 232 height 50
paste textarea "JBS V1 [DATE]"
drag, startPoint x: 1293, startPoint y: 591, endPoint x: 1280, endPoint y: 591, distance: 12.4
click at [1280, 591] on div "Notes: JBS V1 28 AUG" at bounding box center [1355, 614] width 332 height 57
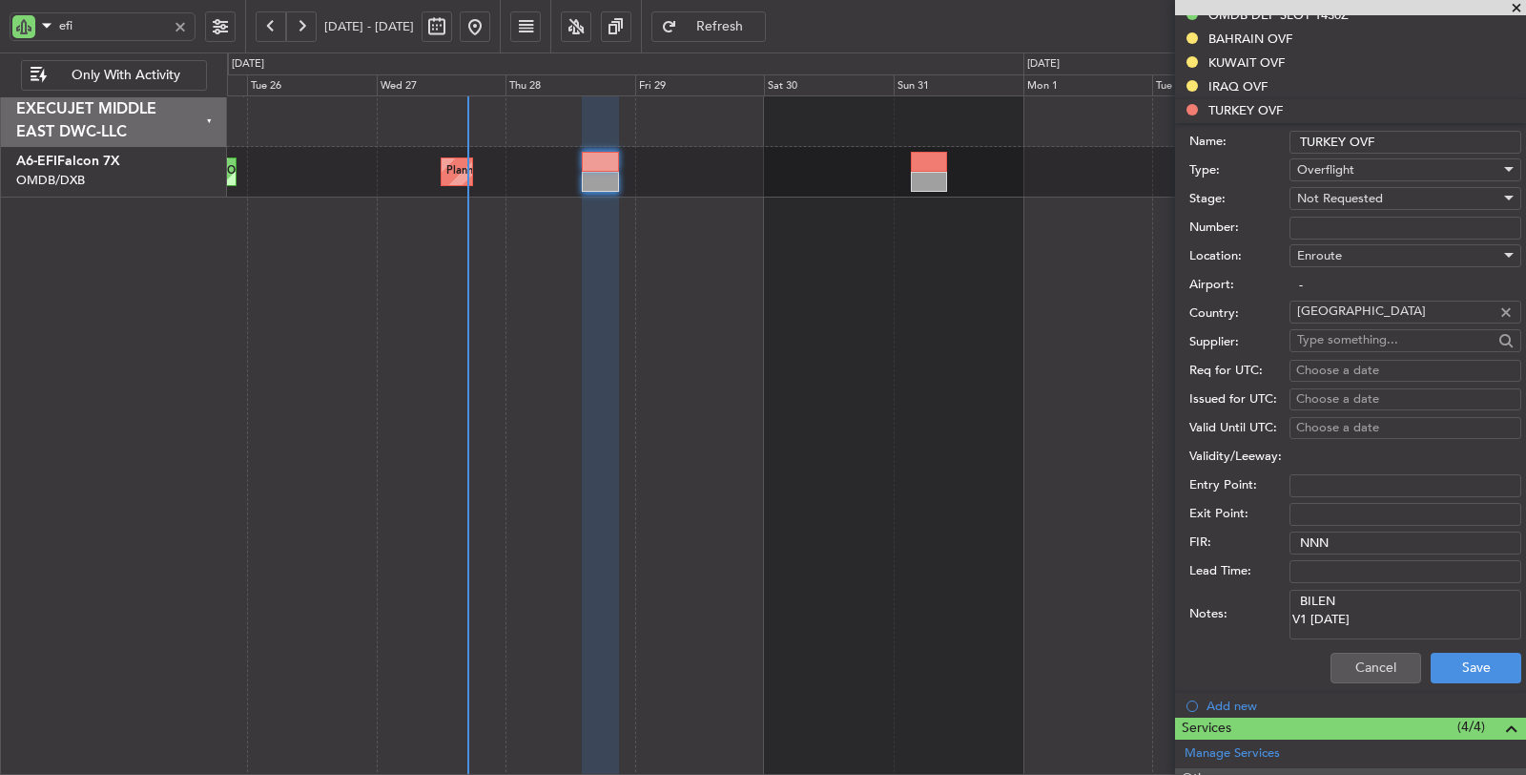
type textarea "BILEN V1 28 AUG"
click at [1357, 190] on span "Not Requested" at bounding box center [1340, 198] width 86 height 17
click at [1350, 307] on span "Requested" at bounding box center [1397, 318] width 199 height 29
click at [1455, 656] on button "Save" at bounding box center [1476, 667] width 91 height 31
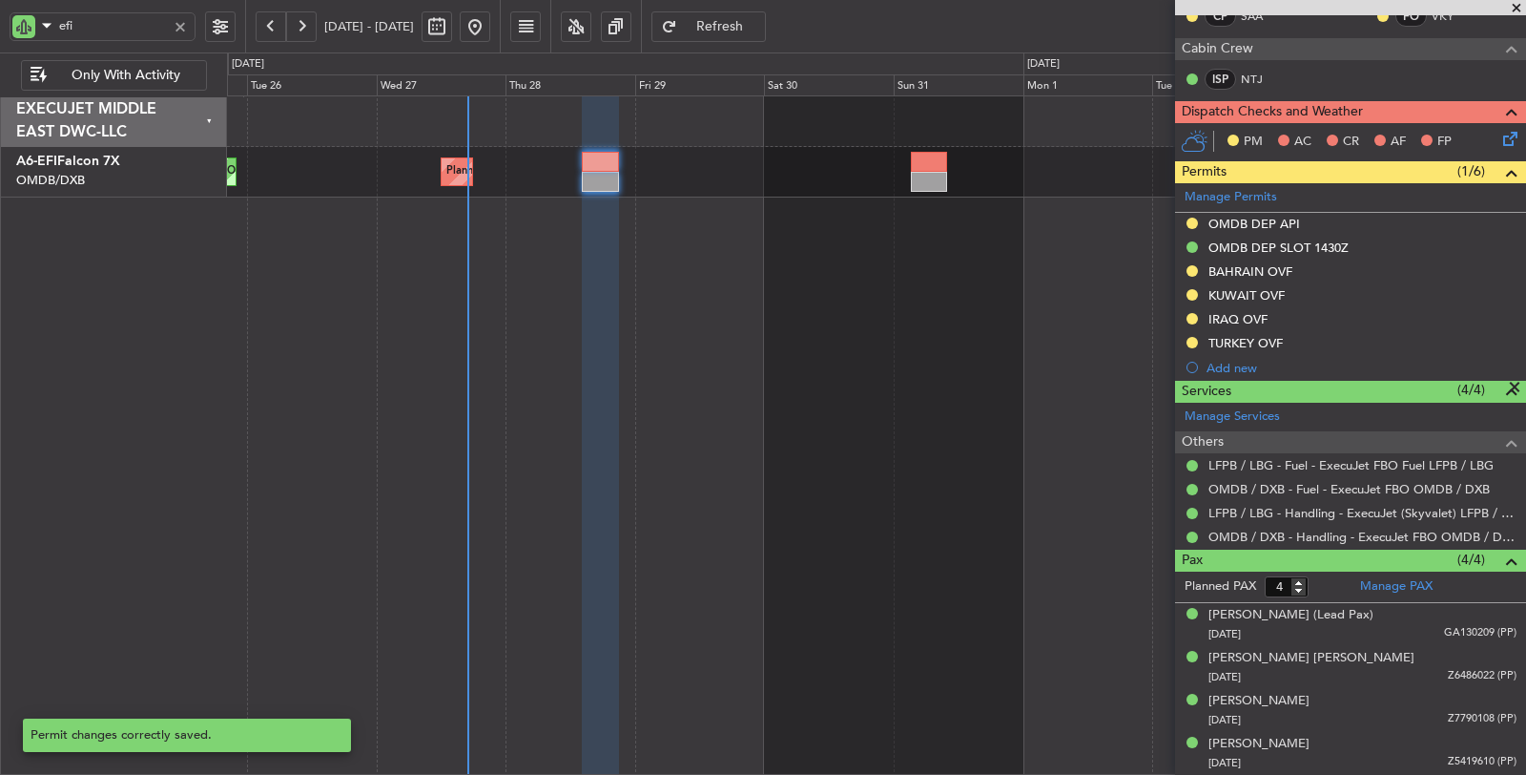
scroll to position [350, 0]
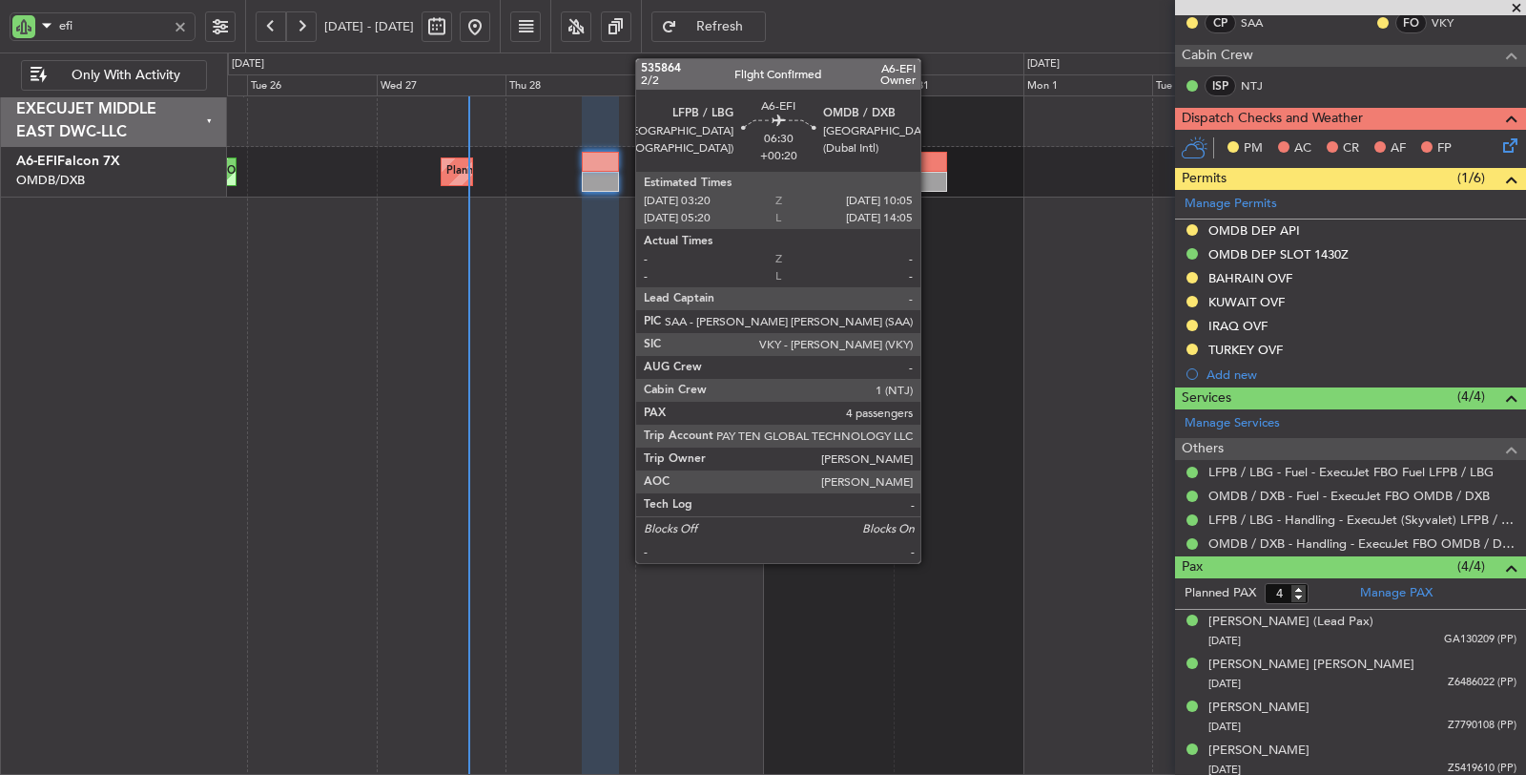
click at [930, 175] on div at bounding box center [929, 182] width 37 height 20
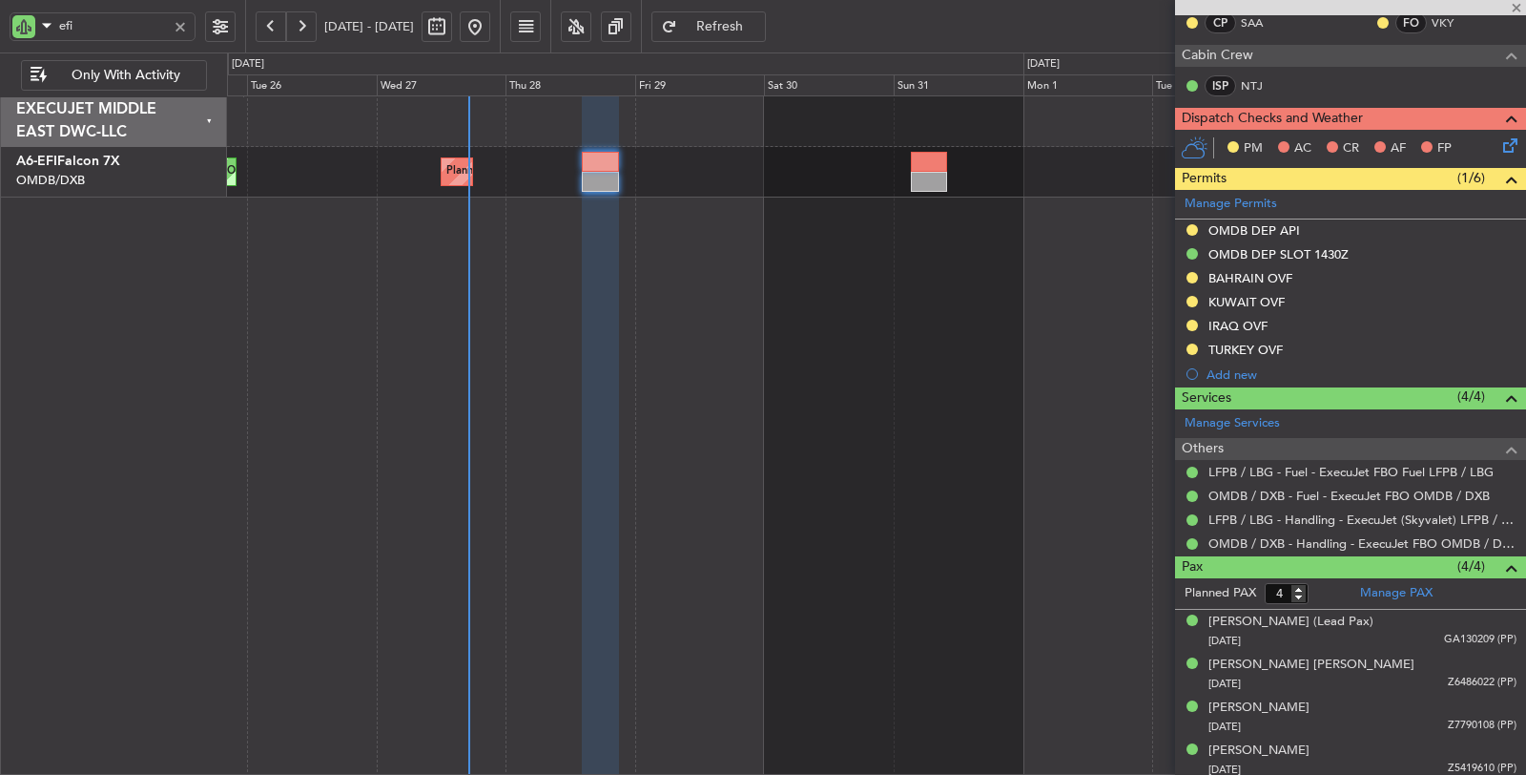
type input "+00:20"
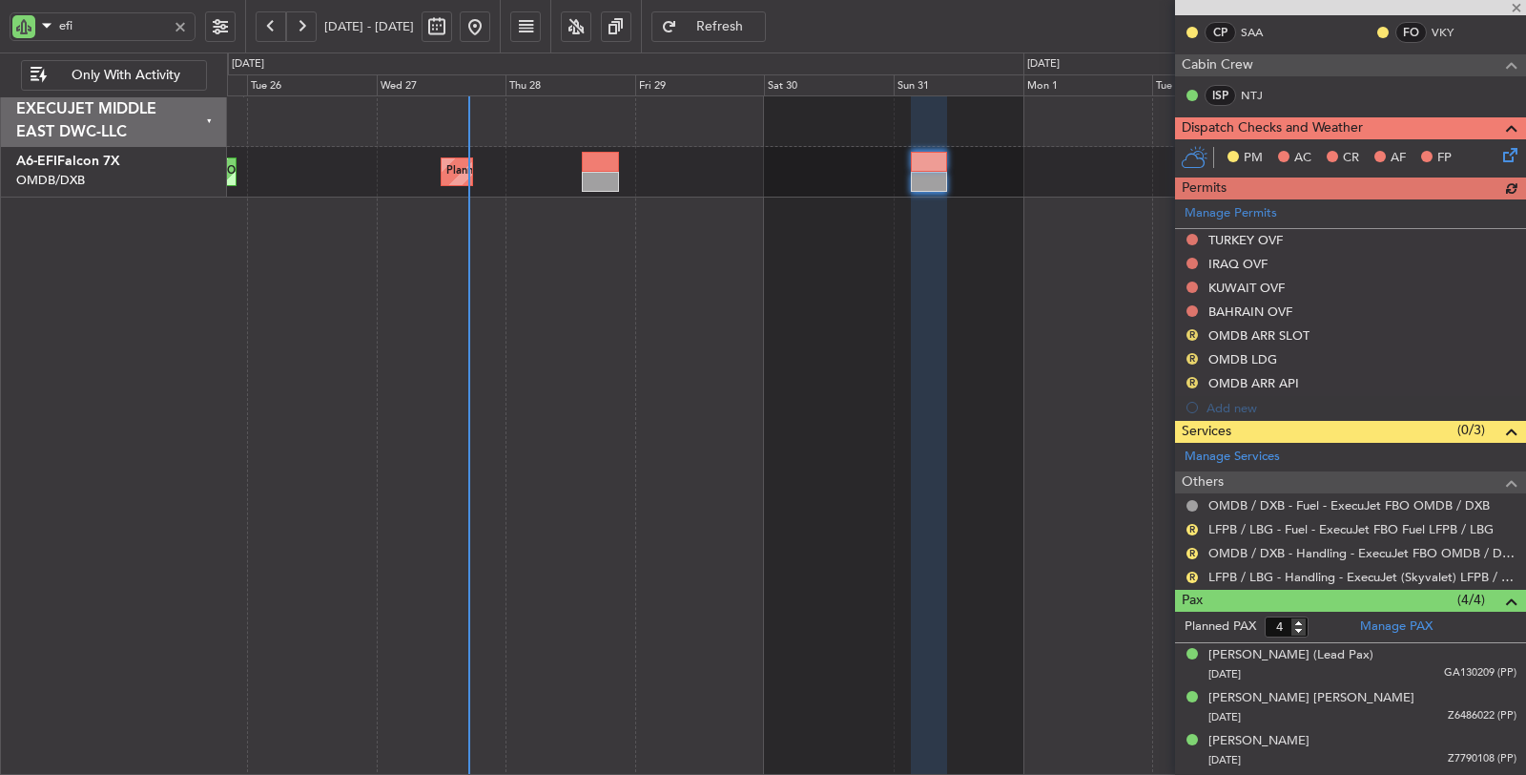
scroll to position [318, 0]
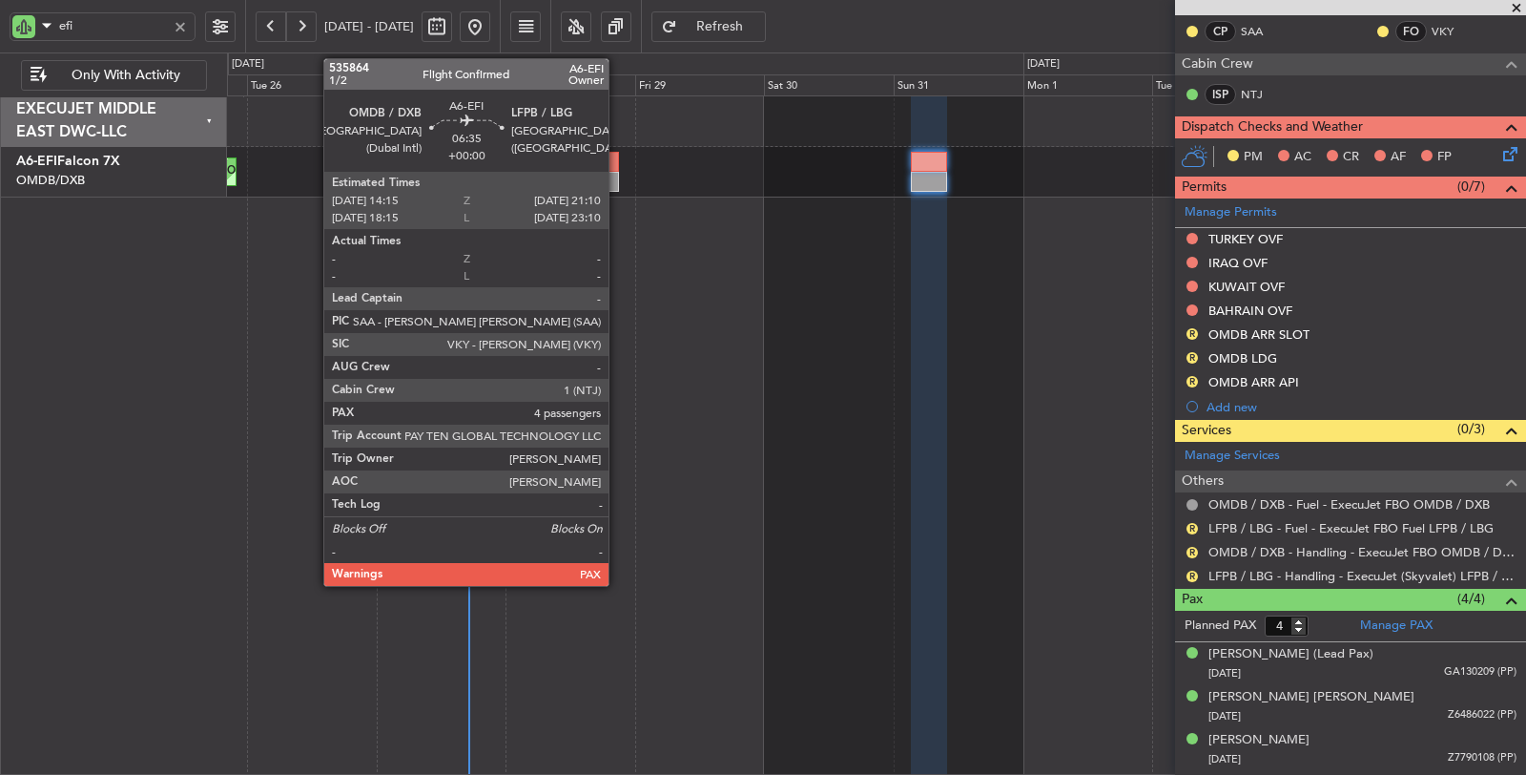
click at [616, 169] on div at bounding box center [601, 162] width 38 height 20
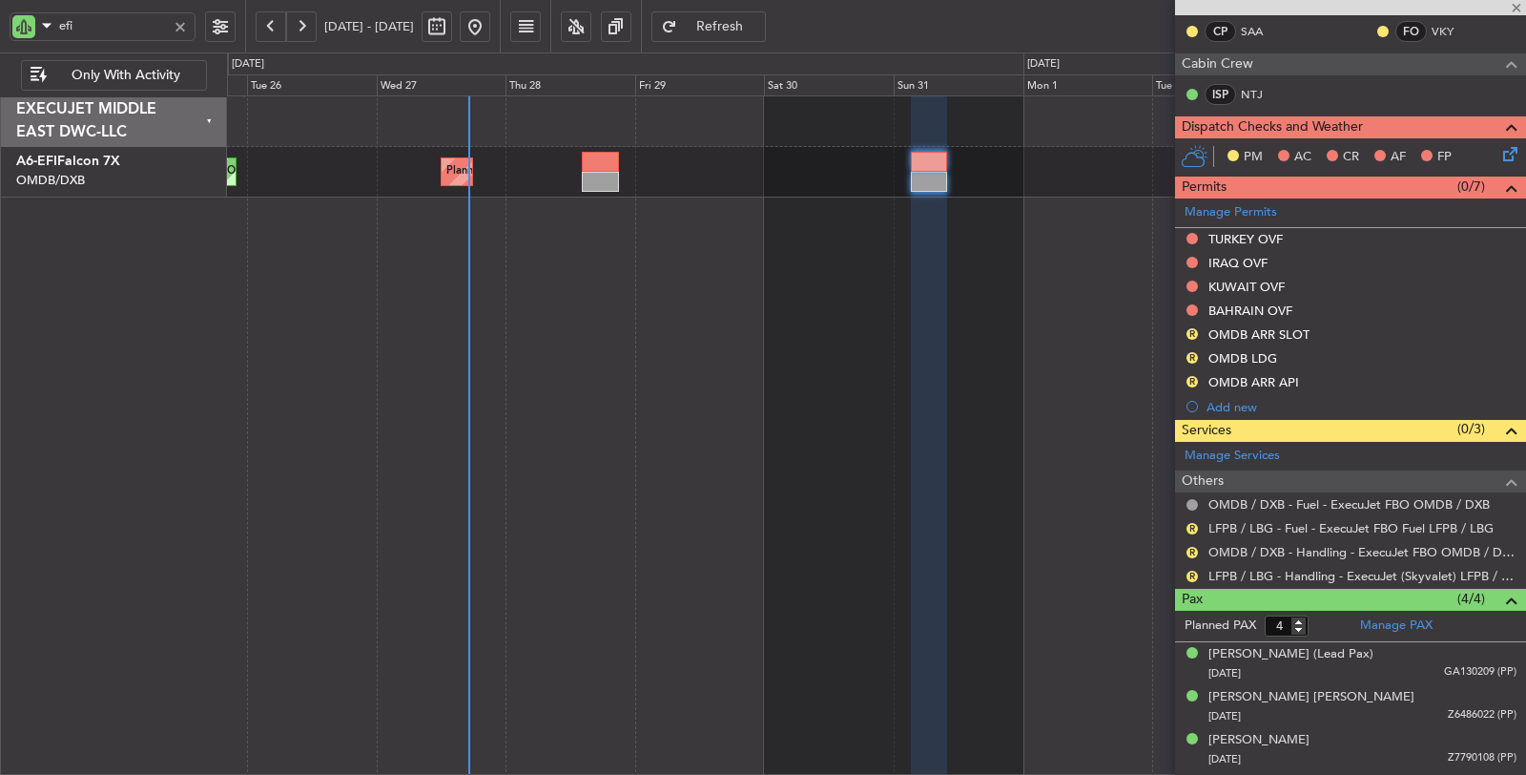
scroll to position [0, 0]
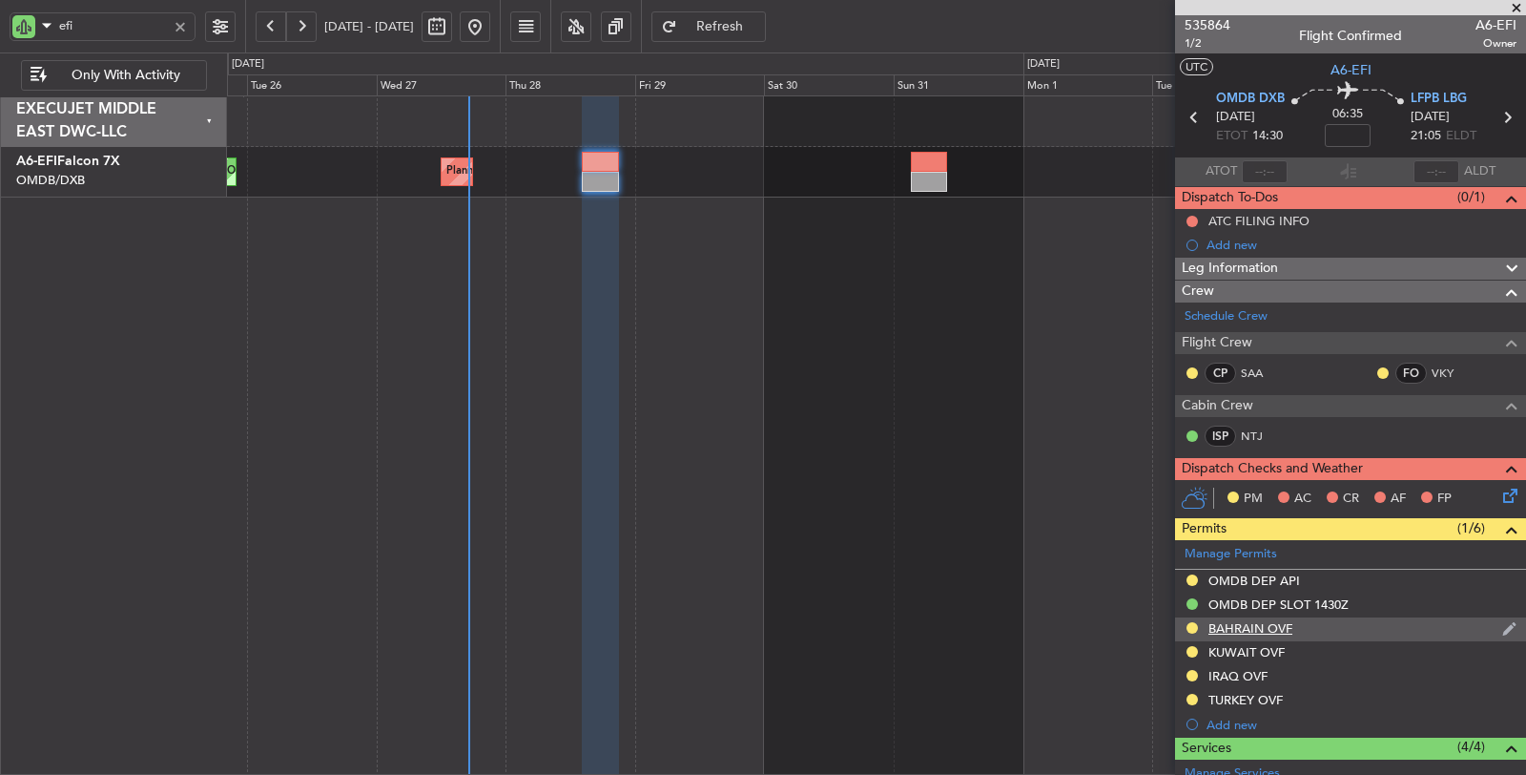
click at [1252, 625] on div "BAHRAIN OVF" at bounding box center [1251, 628] width 84 height 16
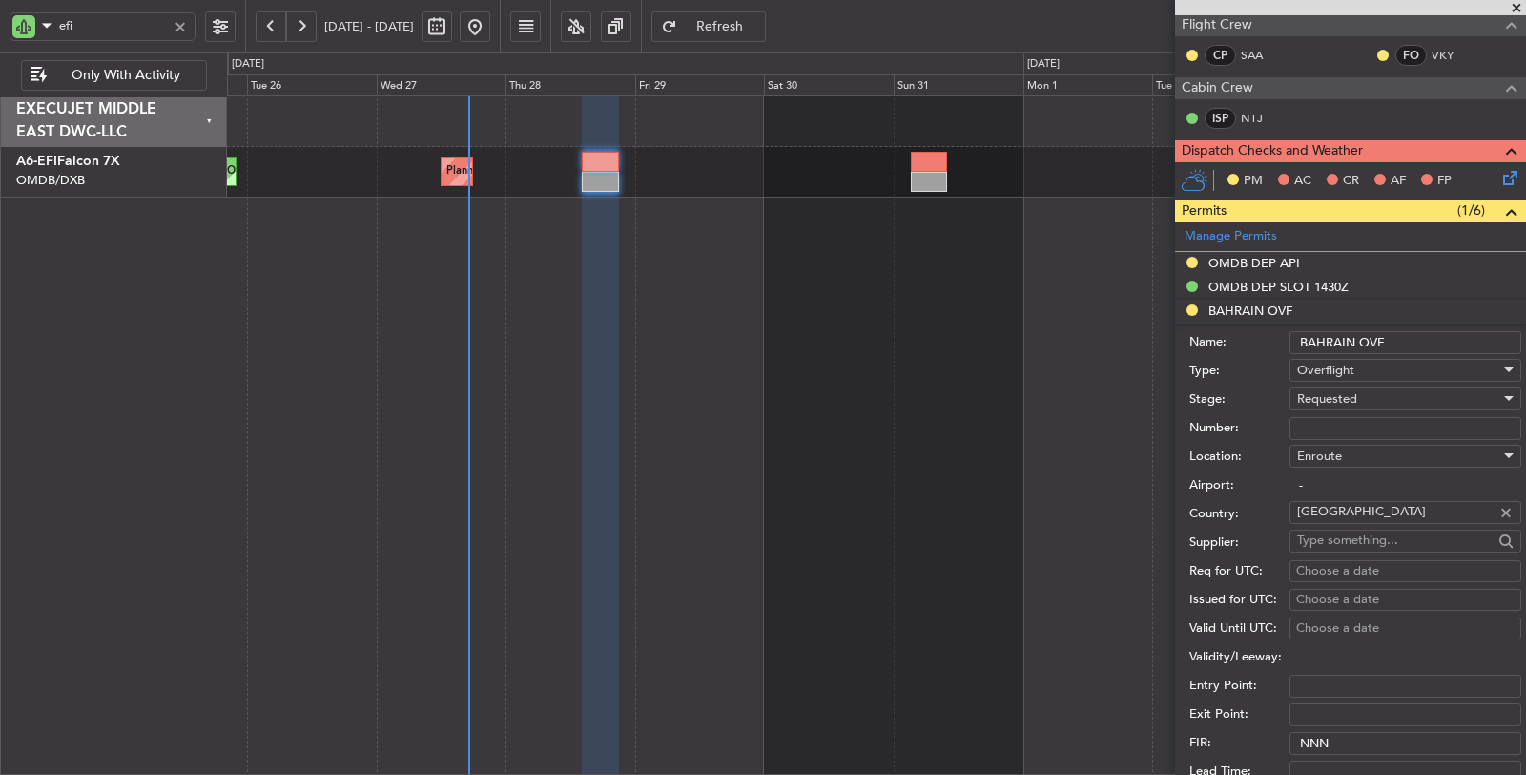
scroll to position [635, 0]
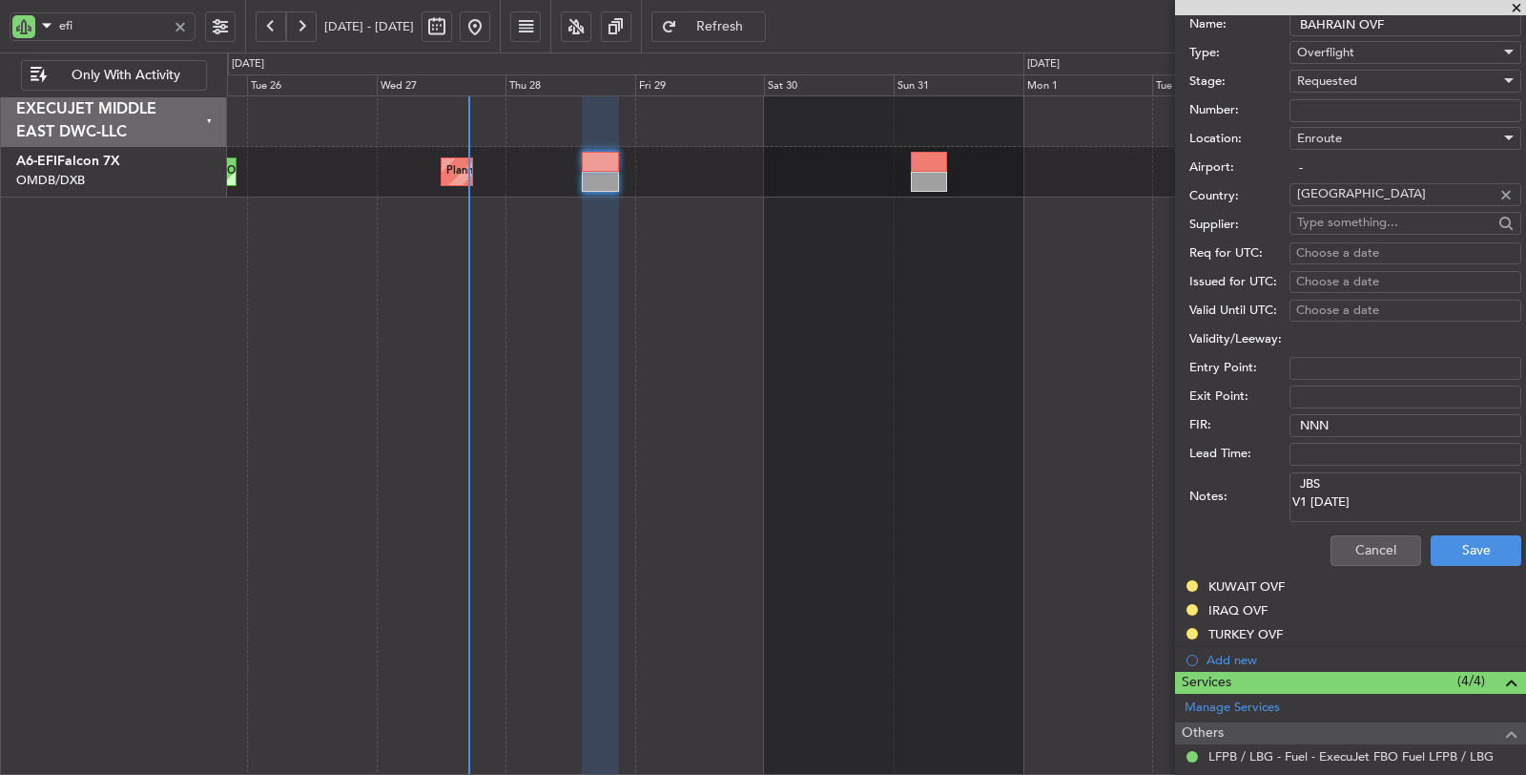
drag, startPoint x: 1380, startPoint y: 501, endPoint x: 1272, endPoint y: 473, distance: 112.2
click at [1272, 473] on div "Notes: JBS V1 28 AUG" at bounding box center [1355, 496] width 332 height 57
click at [1377, 541] on button "Cancel" at bounding box center [1376, 550] width 91 height 31
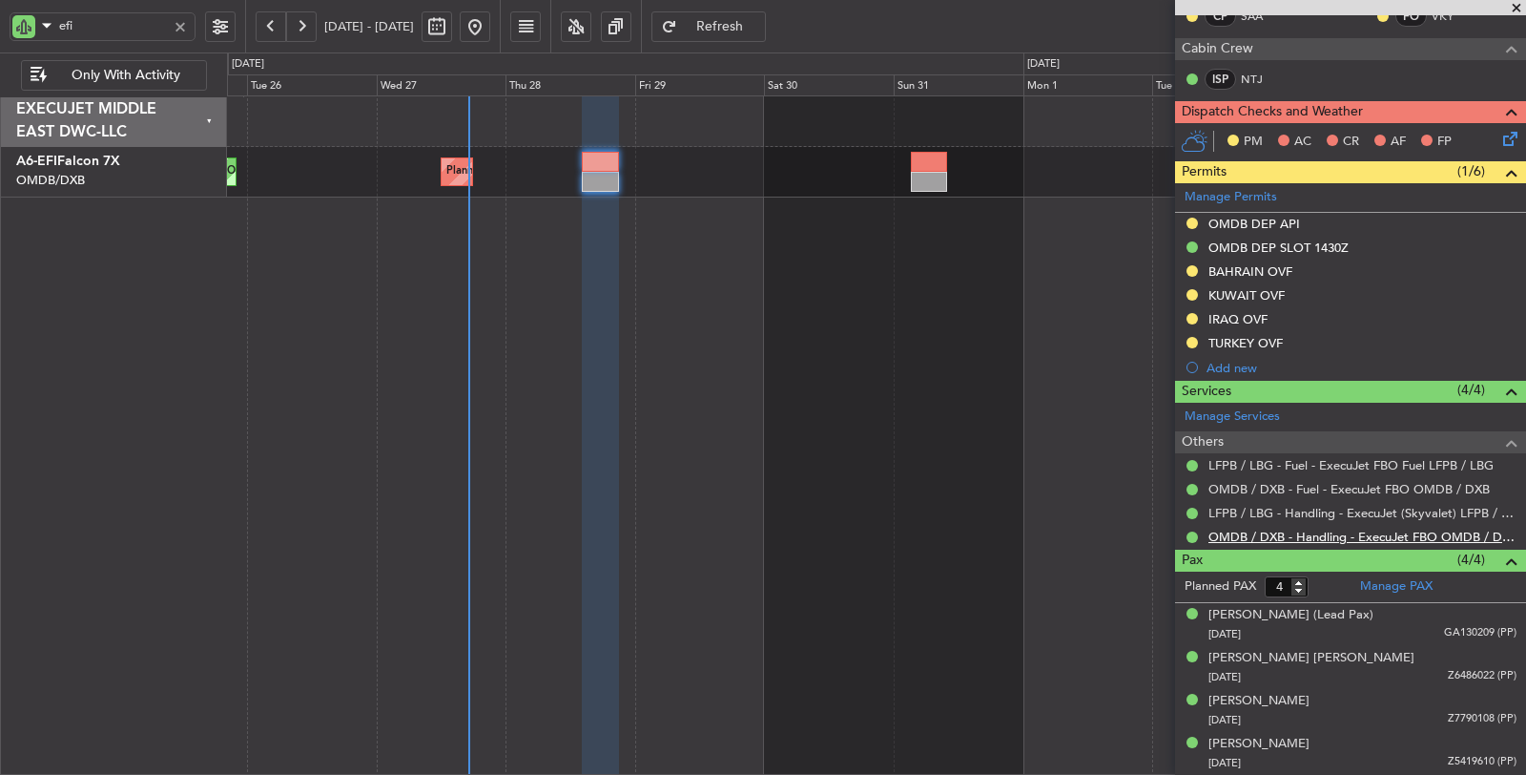
scroll to position [350, 0]
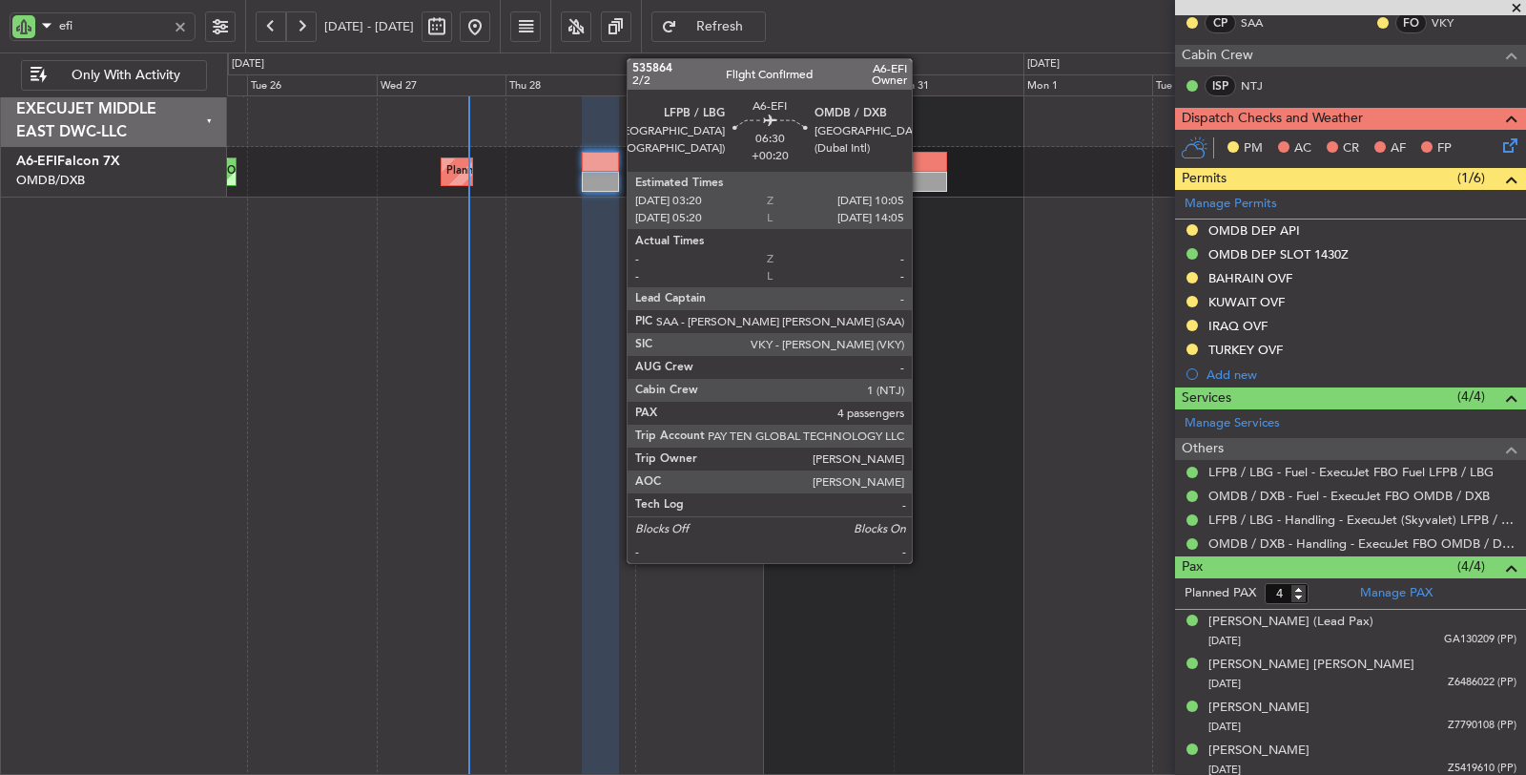
click at [921, 181] on div at bounding box center [929, 182] width 37 height 20
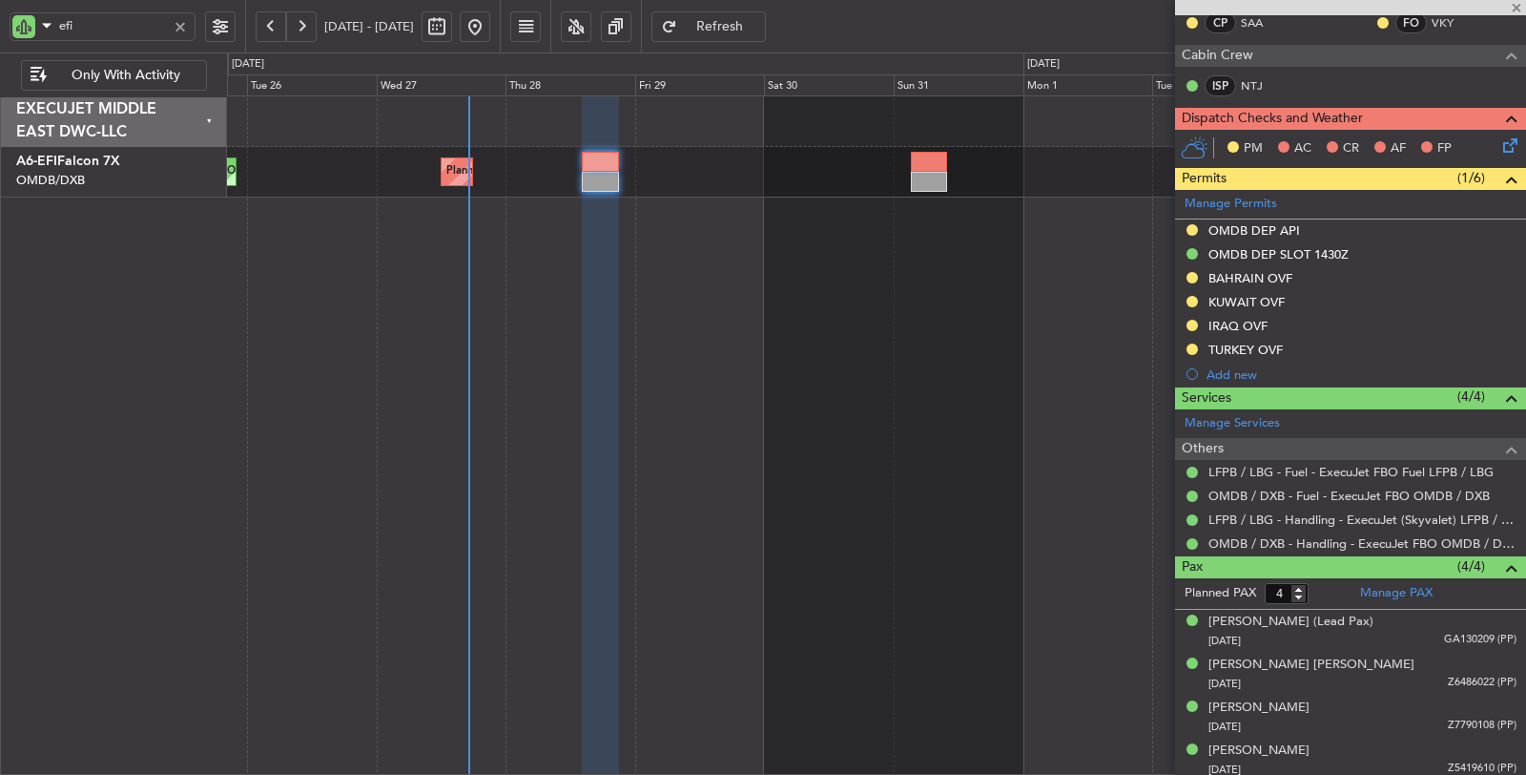
type input "+00:20"
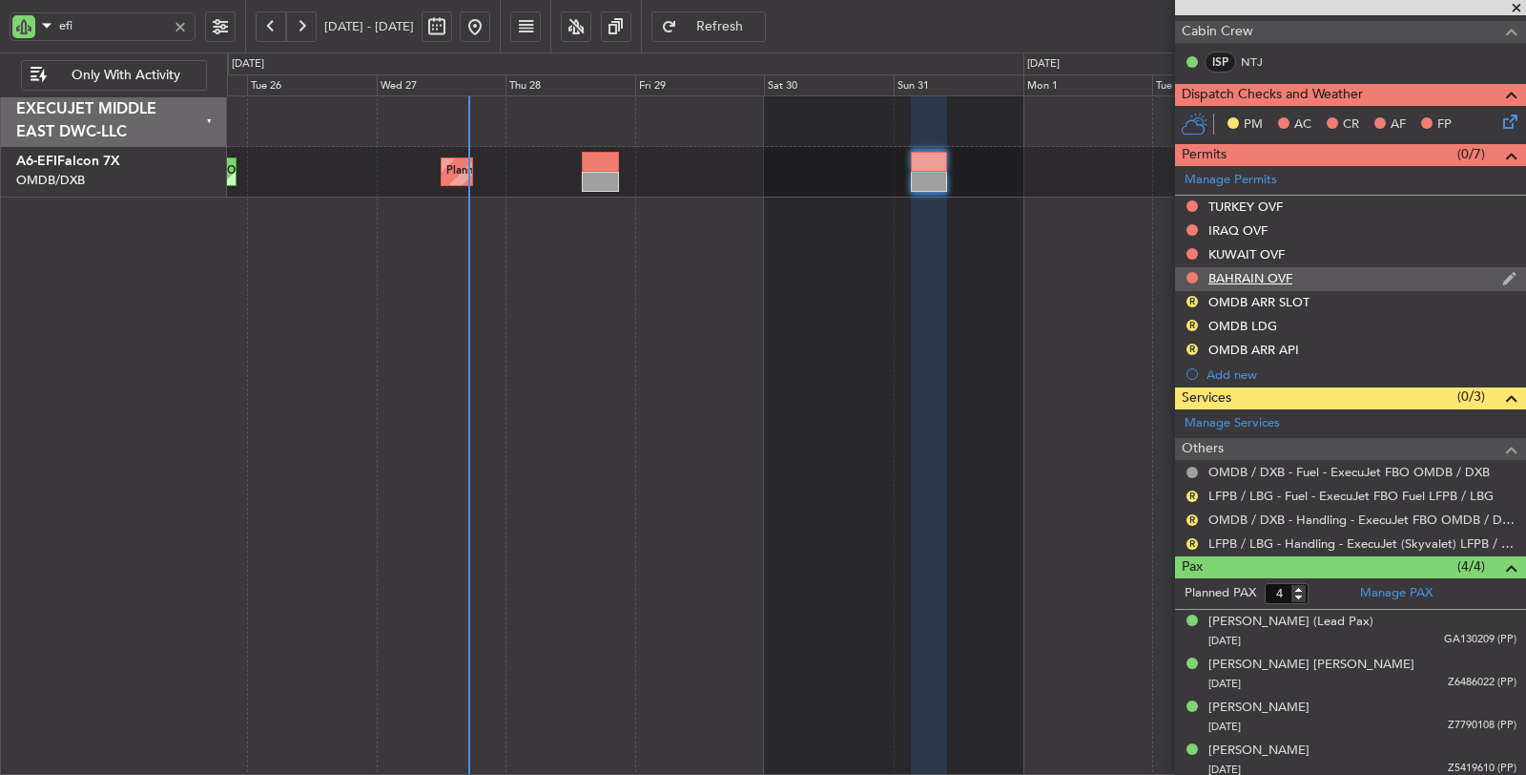
click at [1243, 277] on div "BAHRAIN OVF" at bounding box center [1251, 278] width 84 height 16
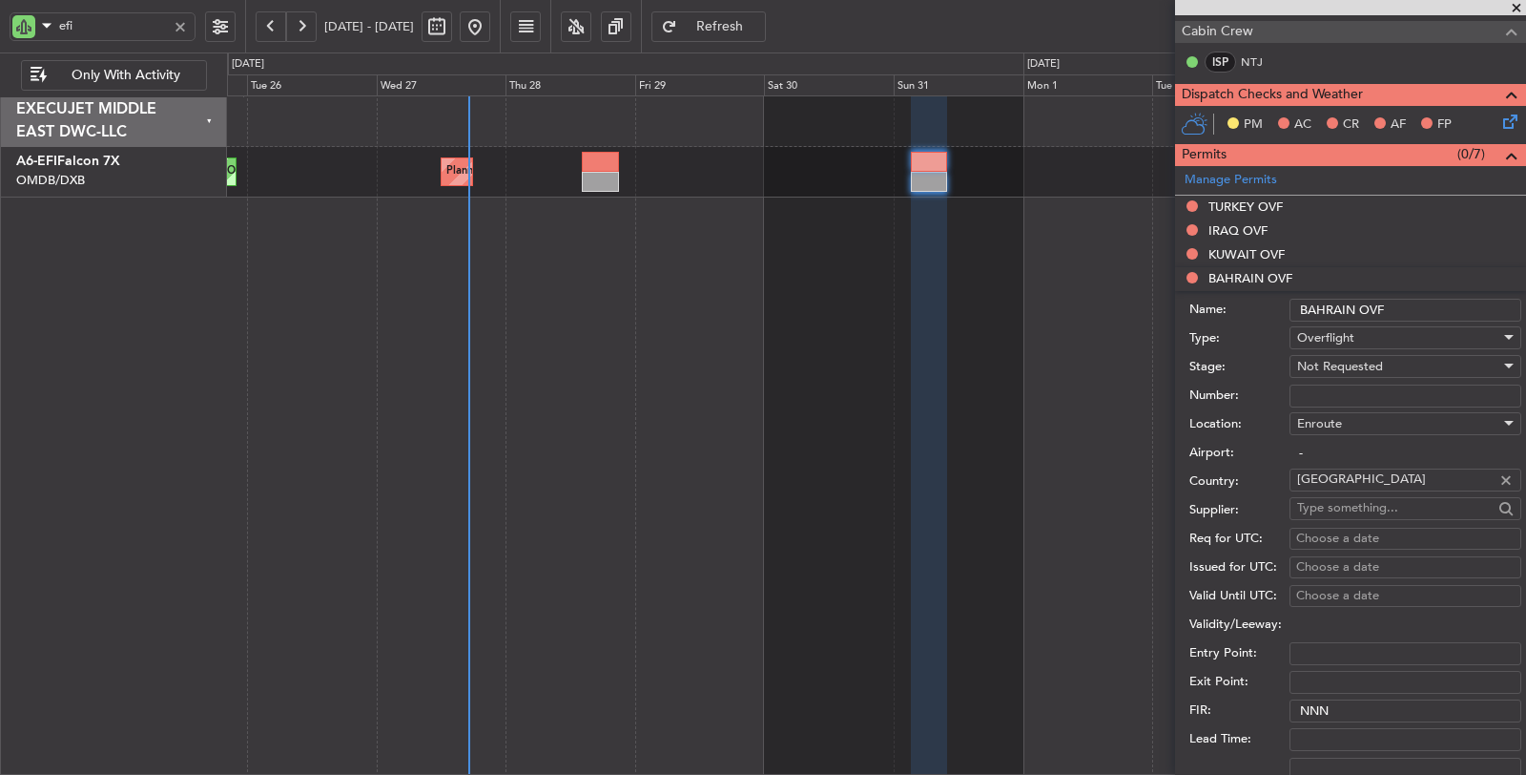
click at [1349, 360] on span "Not Requested" at bounding box center [1340, 366] width 86 height 17
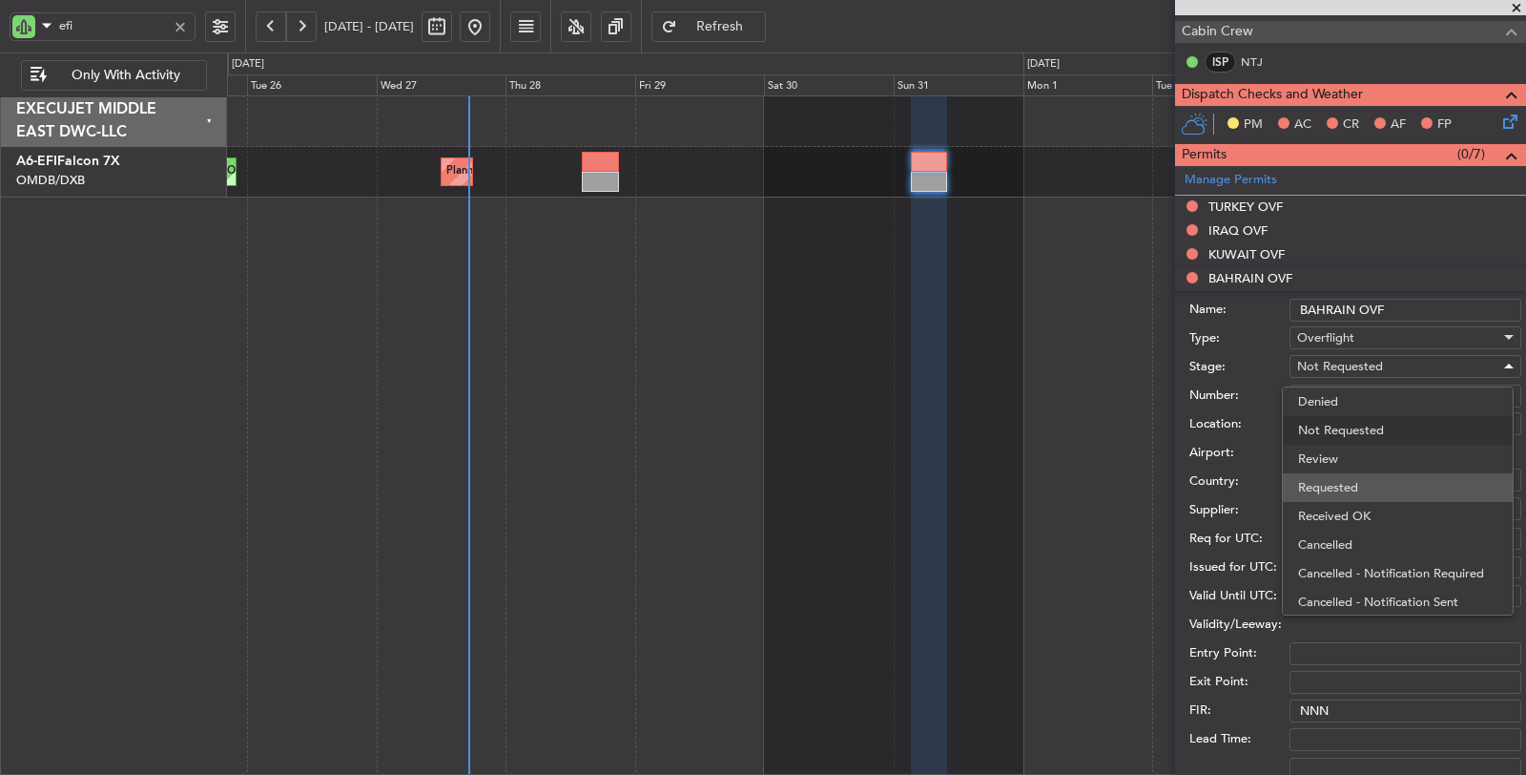
click at [1343, 480] on span "Requested" at bounding box center [1397, 487] width 199 height 29
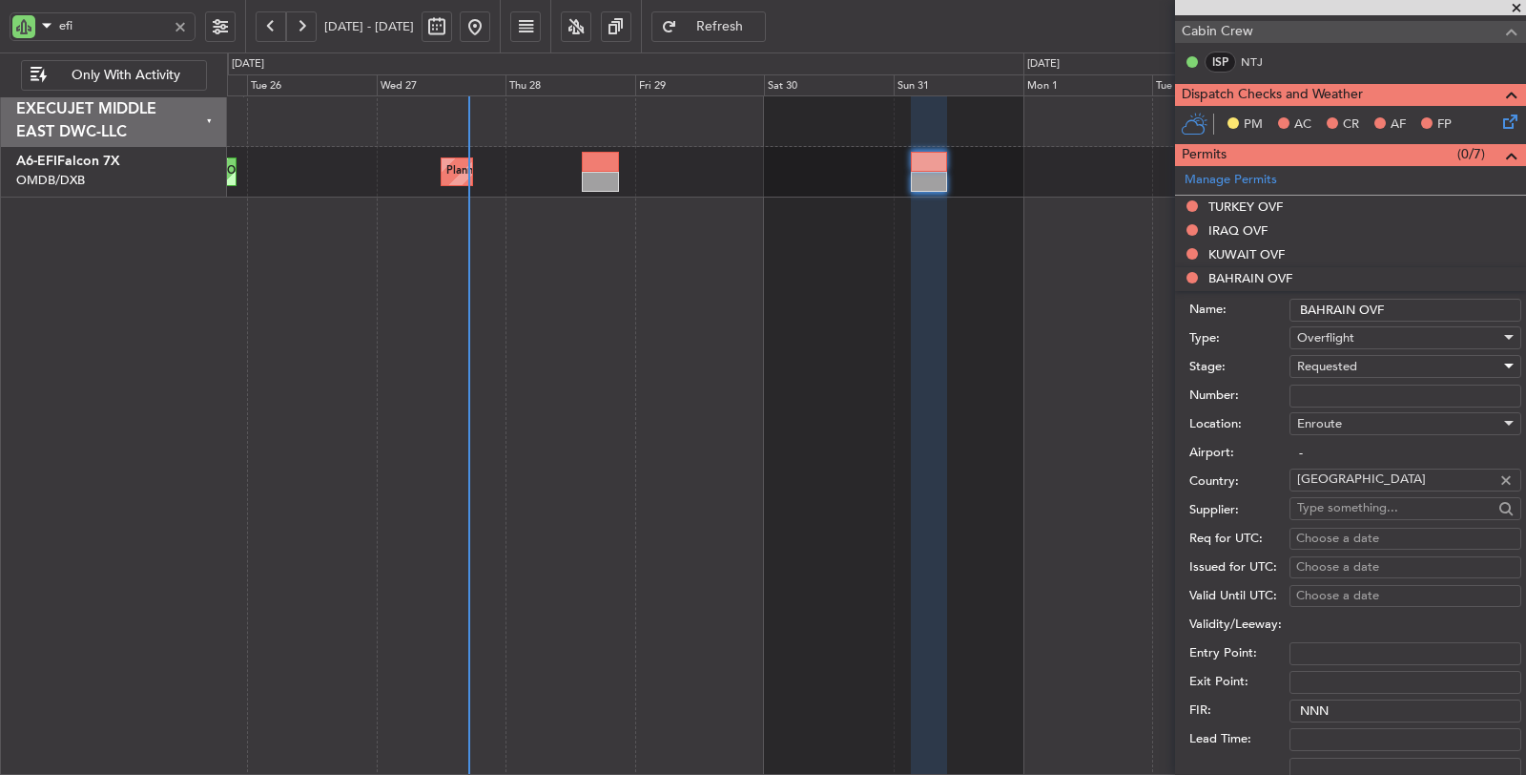
scroll to position [668, 0]
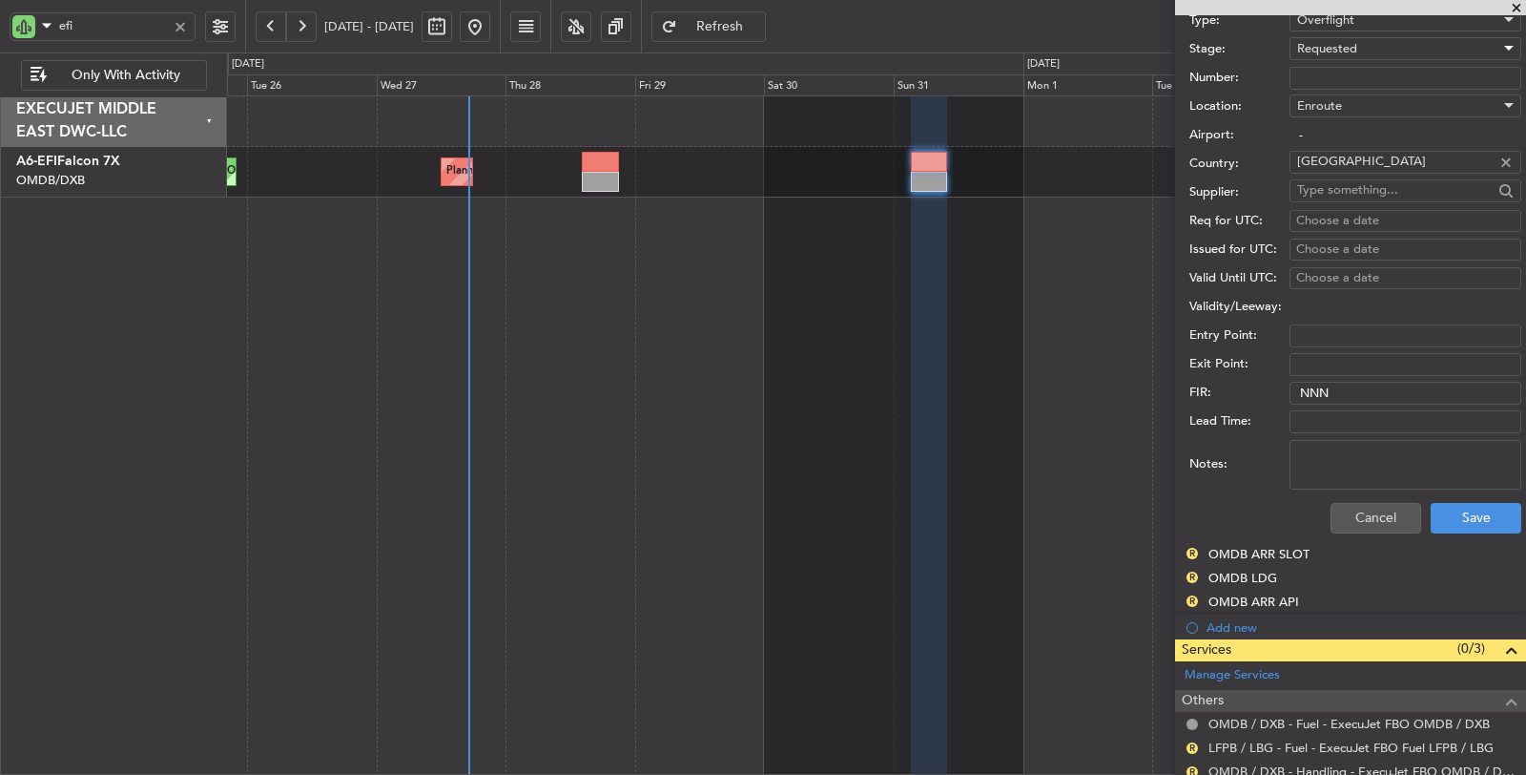
click at [1339, 459] on textarea "Notes:" at bounding box center [1406, 465] width 232 height 50
paste textarea "JBS V1 [DATE]"
click at [1320, 463] on textarea "JBS V1 [DATE]" at bounding box center [1406, 465] width 232 height 50
type textarea "JBS V1 [DATE]"
click at [1443, 507] on button "Save" at bounding box center [1476, 518] width 91 height 31
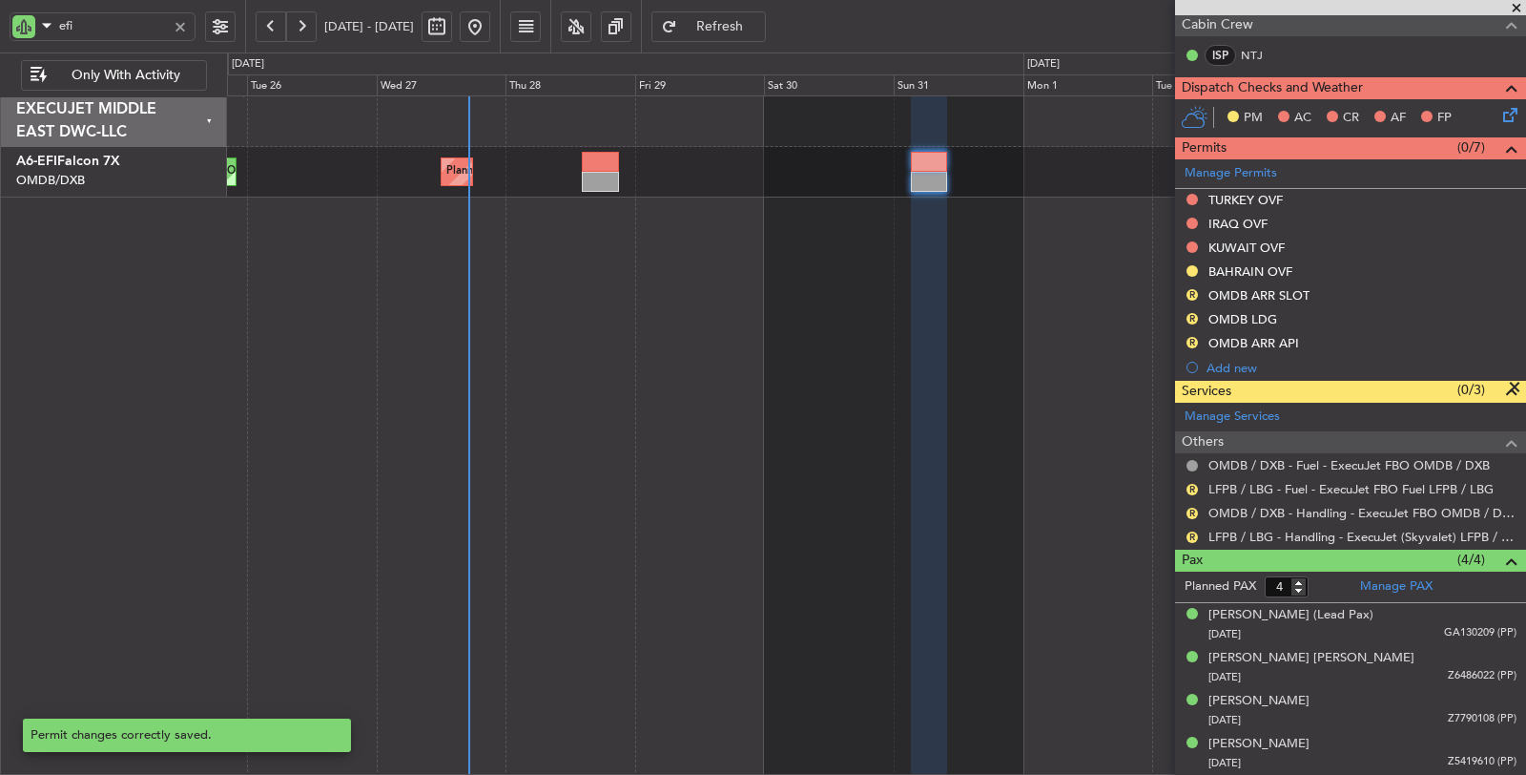
scroll to position [98, 0]
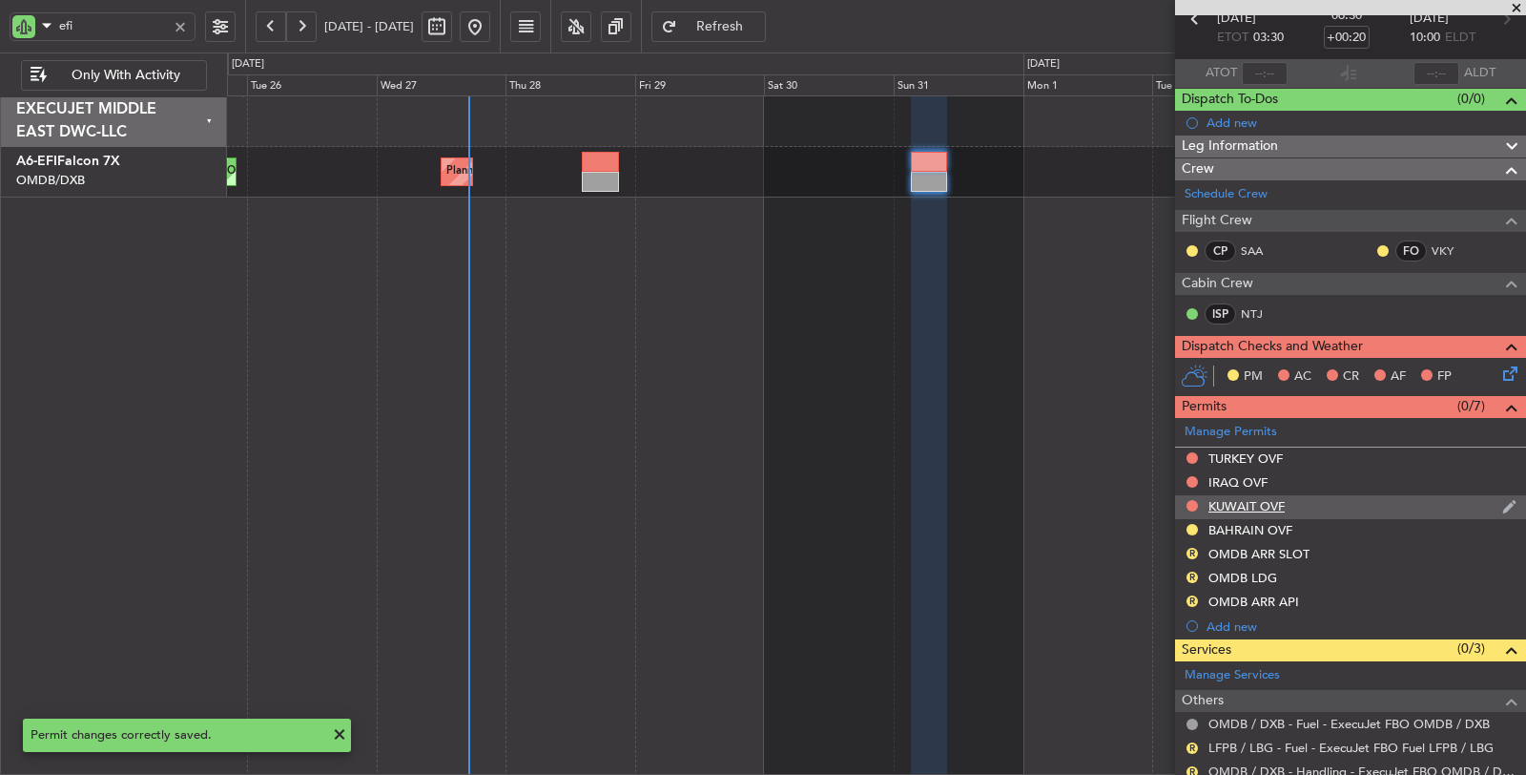
click at [1244, 498] on div "KUWAIT OVF" at bounding box center [1247, 506] width 76 height 16
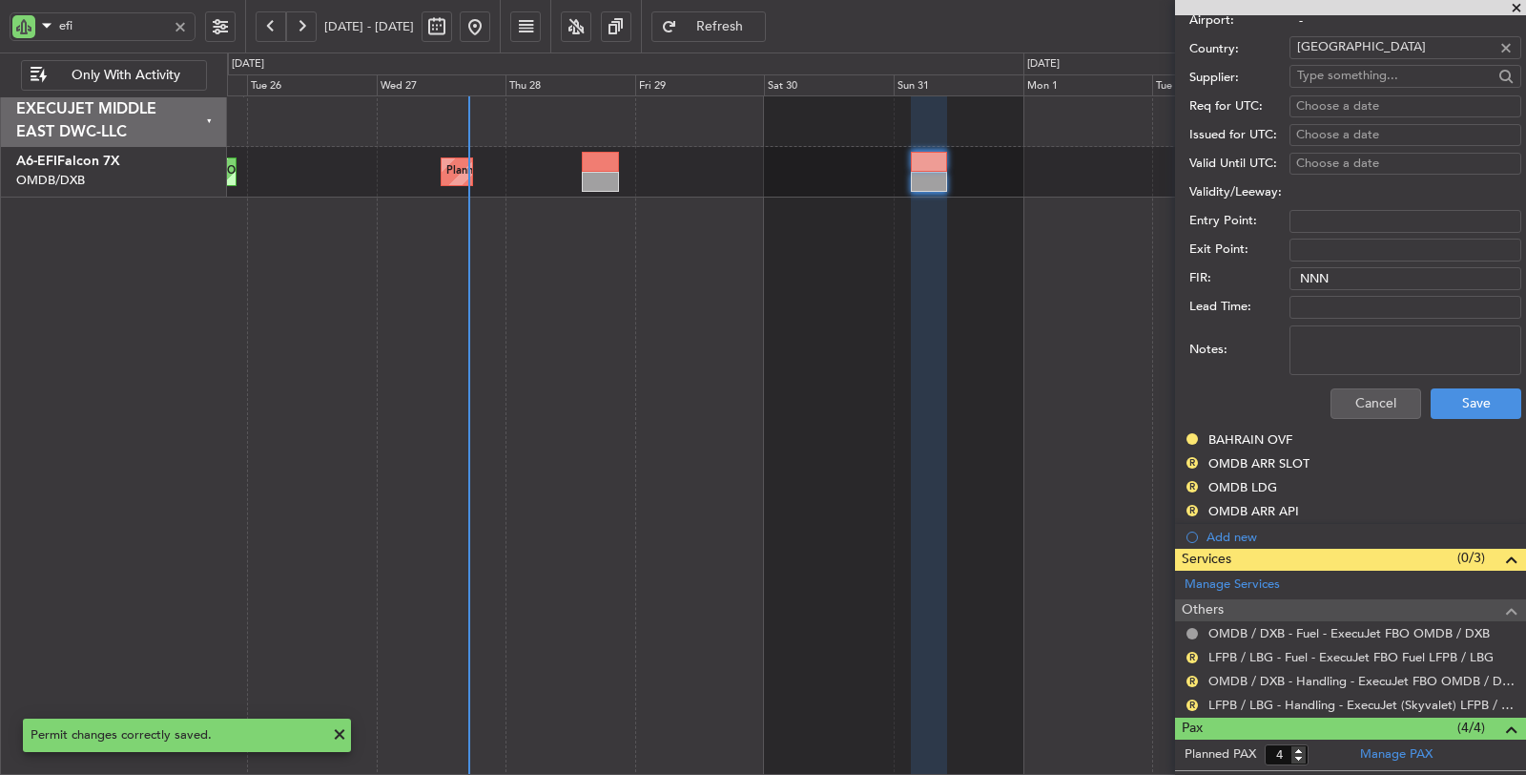
scroll to position [562, 0]
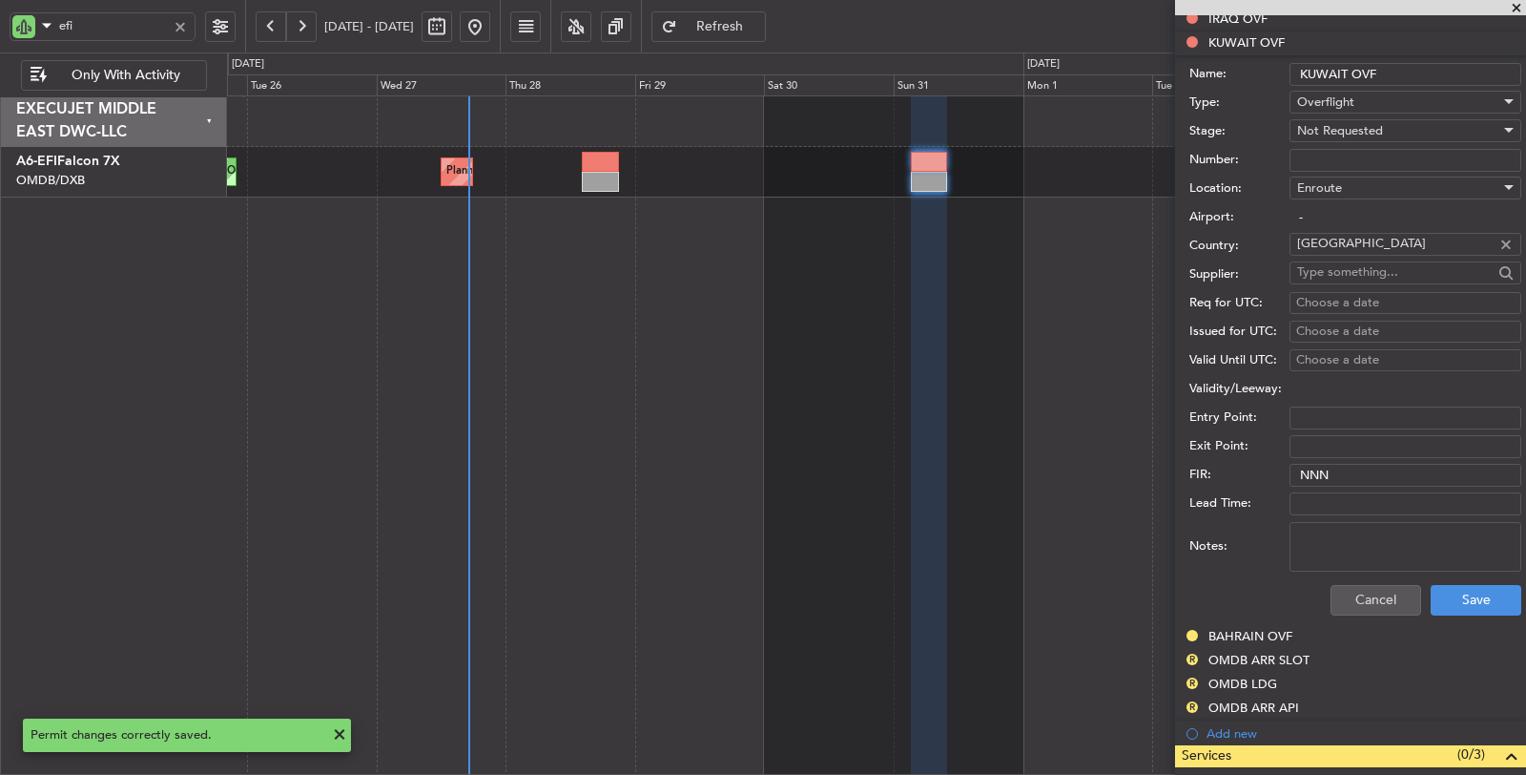
click at [1342, 127] on span "Not Requested" at bounding box center [1340, 130] width 86 height 17
click at [1348, 248] on span "Requested" at bounding box center [1397, 251] width 199 height 29
click at [1386, 544] on textarea "Notes:" at bounding box center [1406, 547] width 232 height 50
paste textarea "JBS V1 [DATE]"
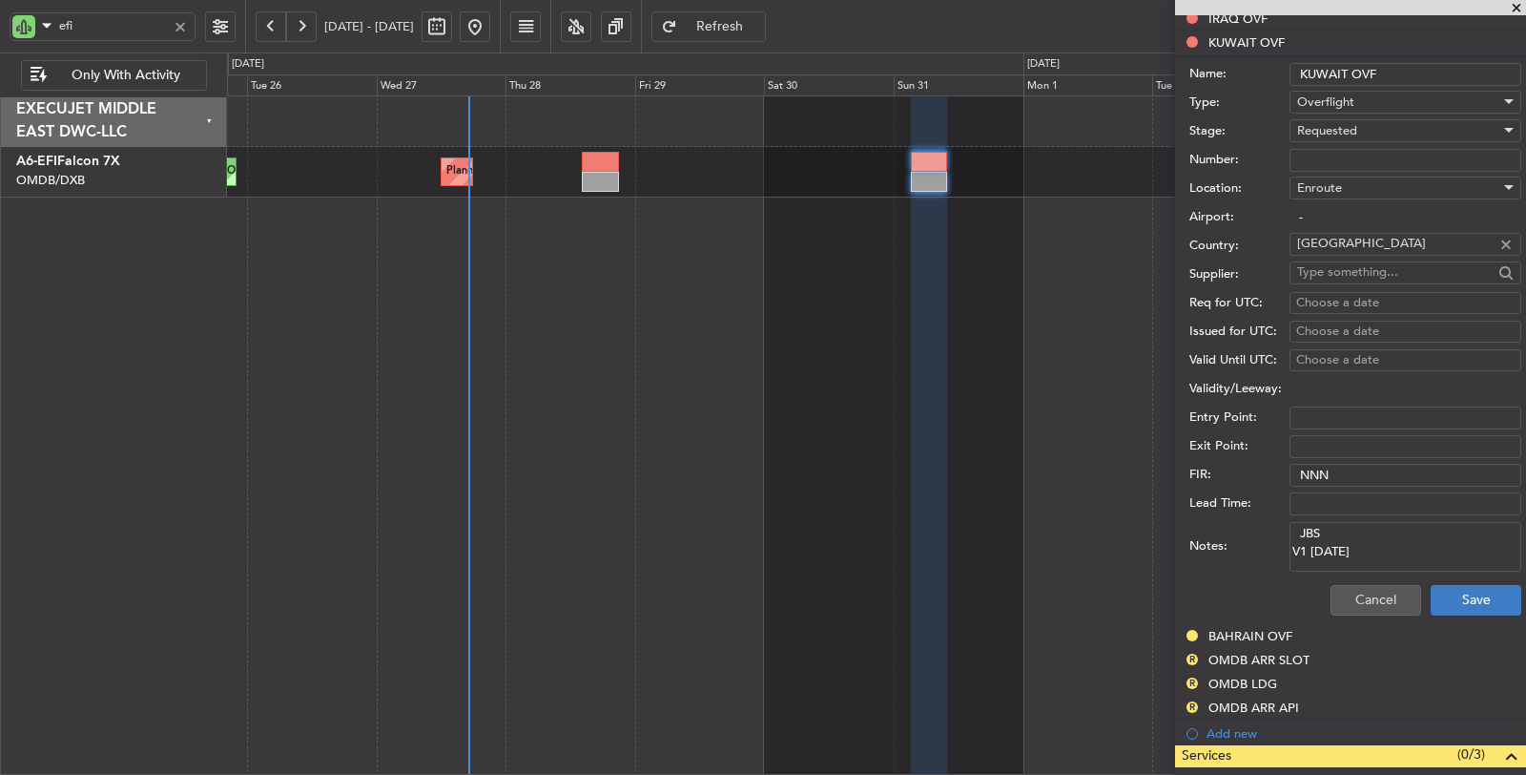
type textarea "JBS V1 [DATE]"
click at [1435, 601] on button "Save" at bounding box center [1476, 600] width 91 height 31
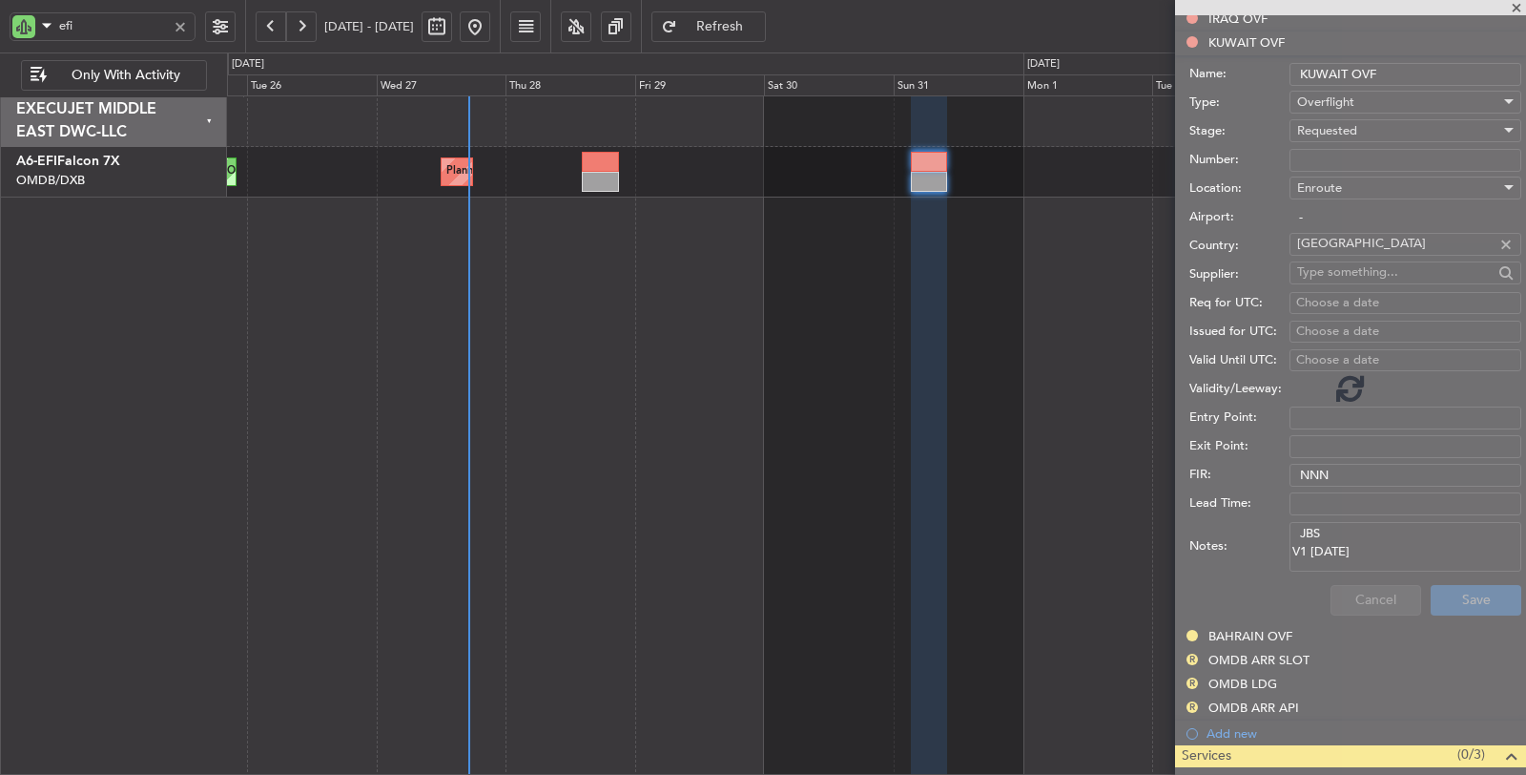
scroll to position [350, 0]
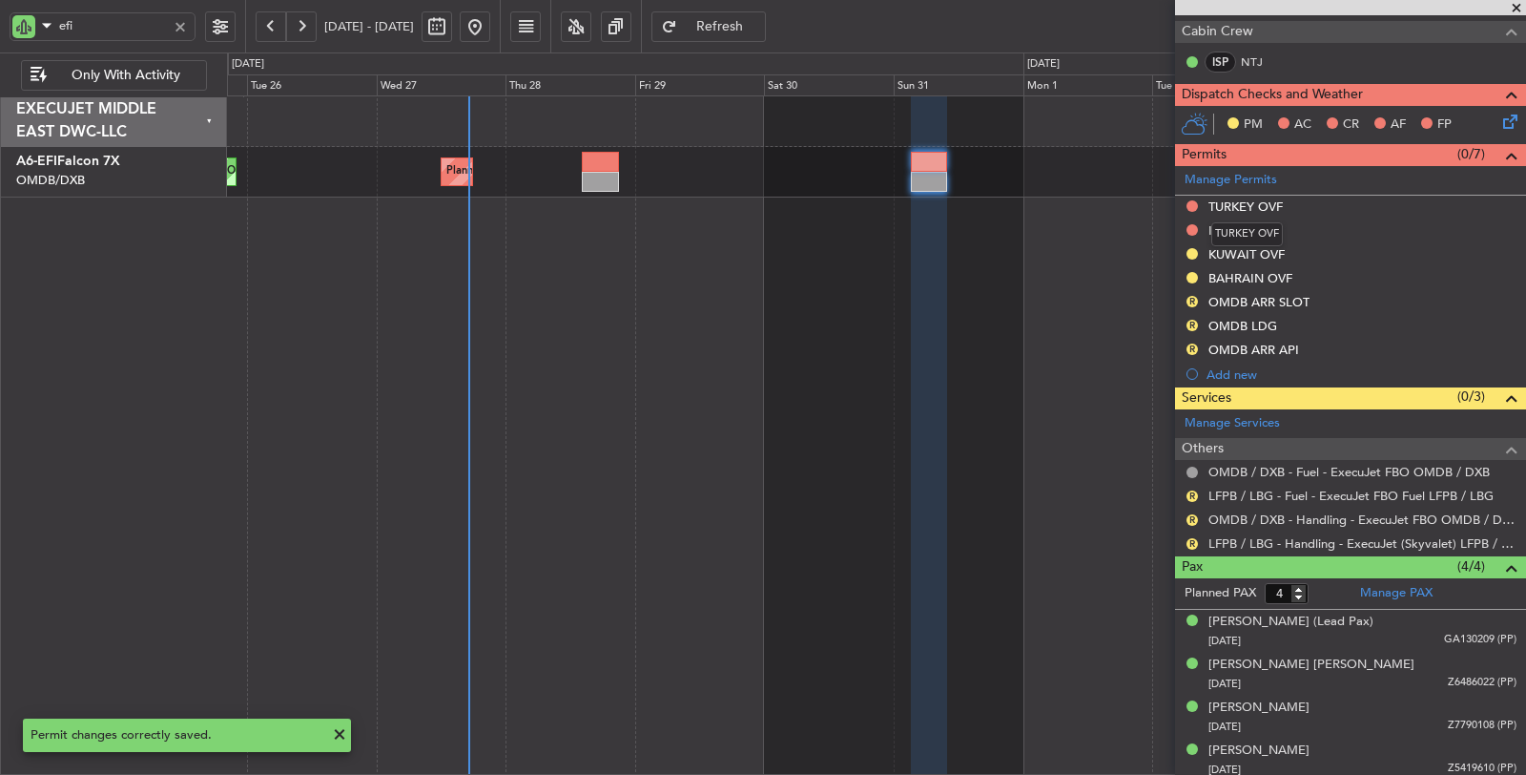
click at [1242, 219] on mat-tooltip-component "TURKEY OVF" at bounding box center [1247, 234] width 98 height 51
click at [1227, 228] on div "IRAQ OVF" at bounding box center [1238, 230] width 59 height 16
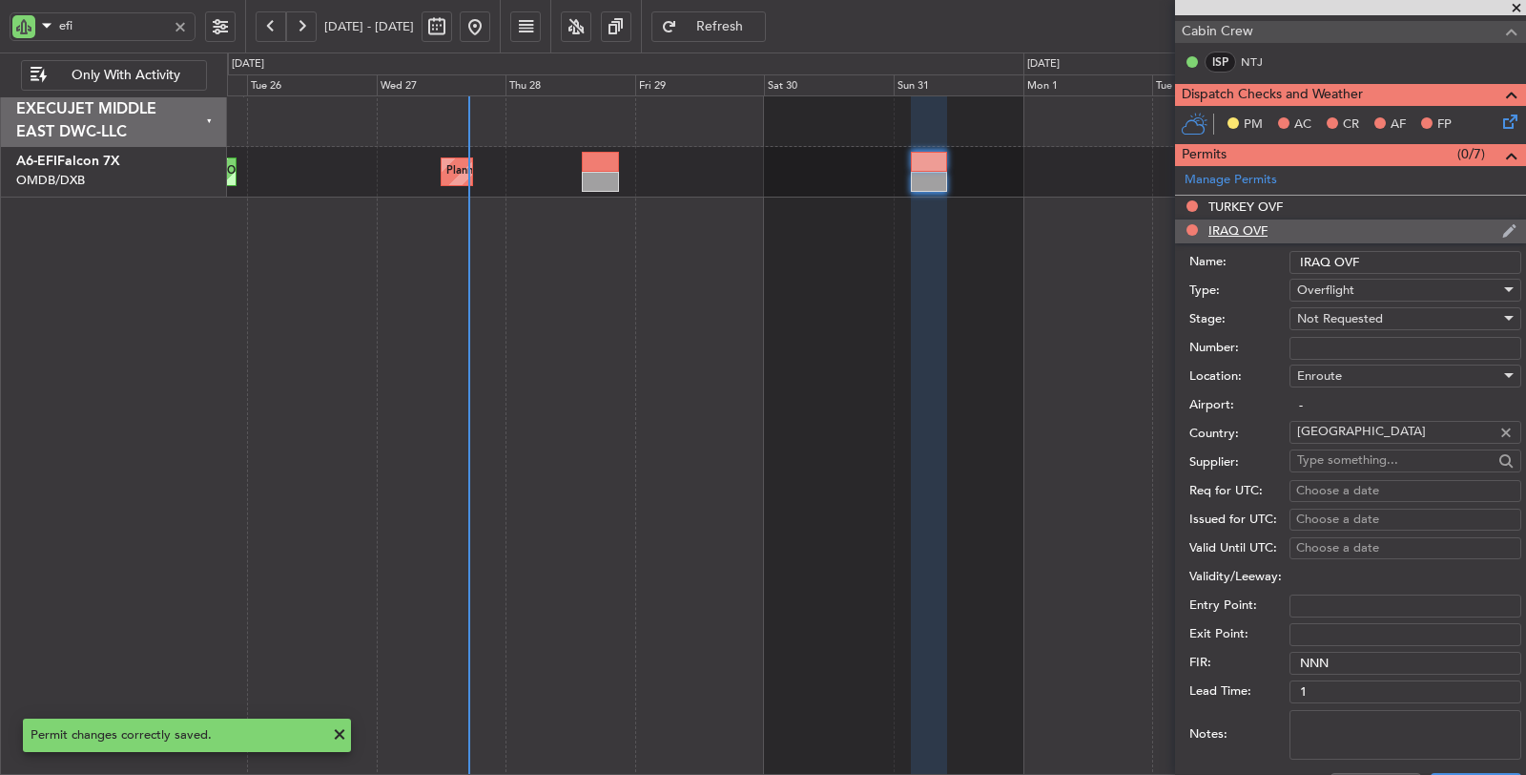
scroll to position [562, 0]
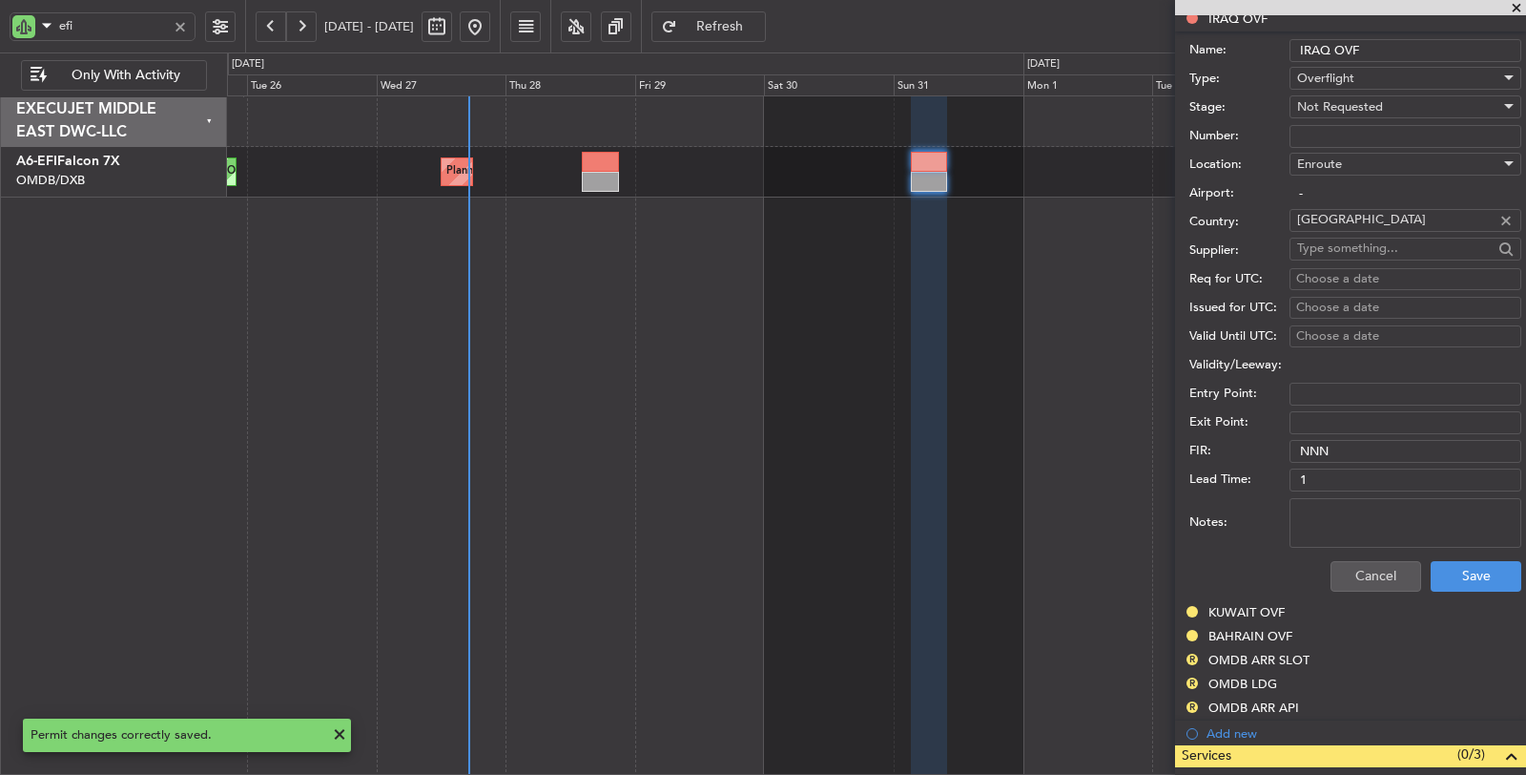
click at [1320, 98] on span "Not Requested" at bounding box center [1340, 106] width 86 height 17
click at [1335, 217] on span "Requested" at bounding box center [1397, 227] width 199 height 29
click at [1370, 512] on textarea "Notes:" at bounding box center [1406, 523] width 232 height 50
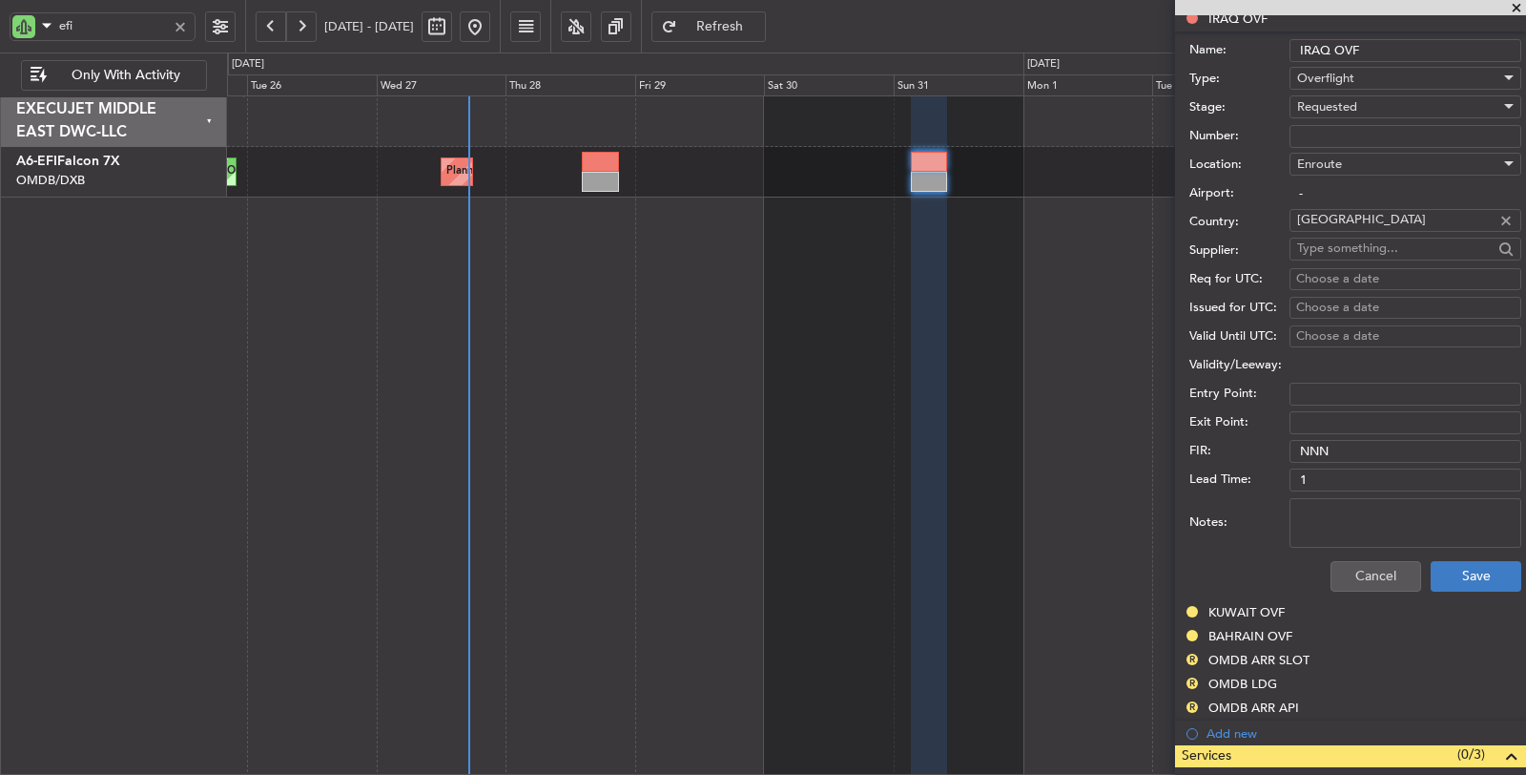
paste textarea "JBS V1 [DATE]"
type textarea "JBS V1 [DATE]"
click at [1465, 569] on button "Save" at bounding box center [1476, 576] width 91 height 31
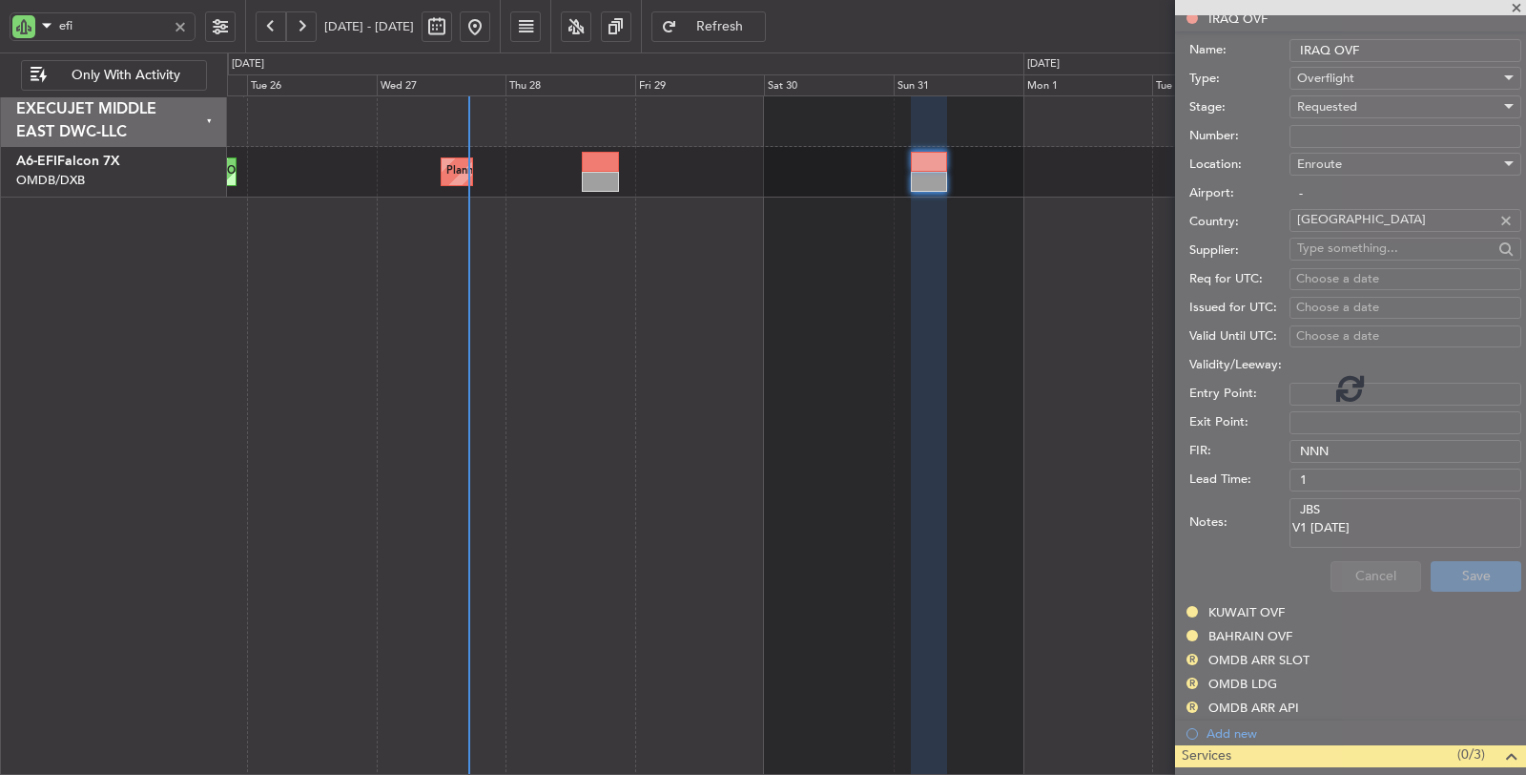
scroll to position [0, 0]
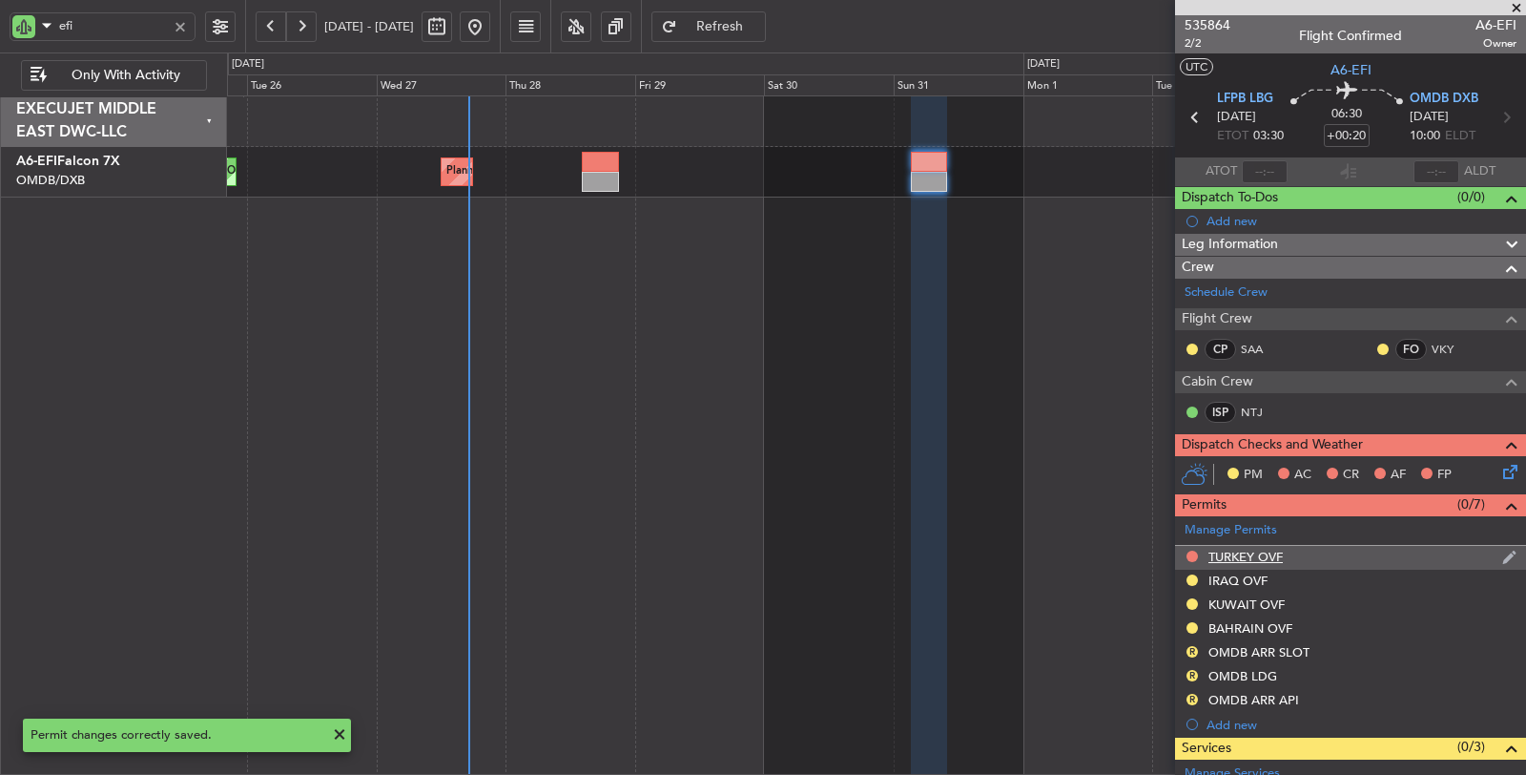
click at [1244, 551] on div "TURKEY OVF" at bounding box center [1246, 556] width 74 height 16
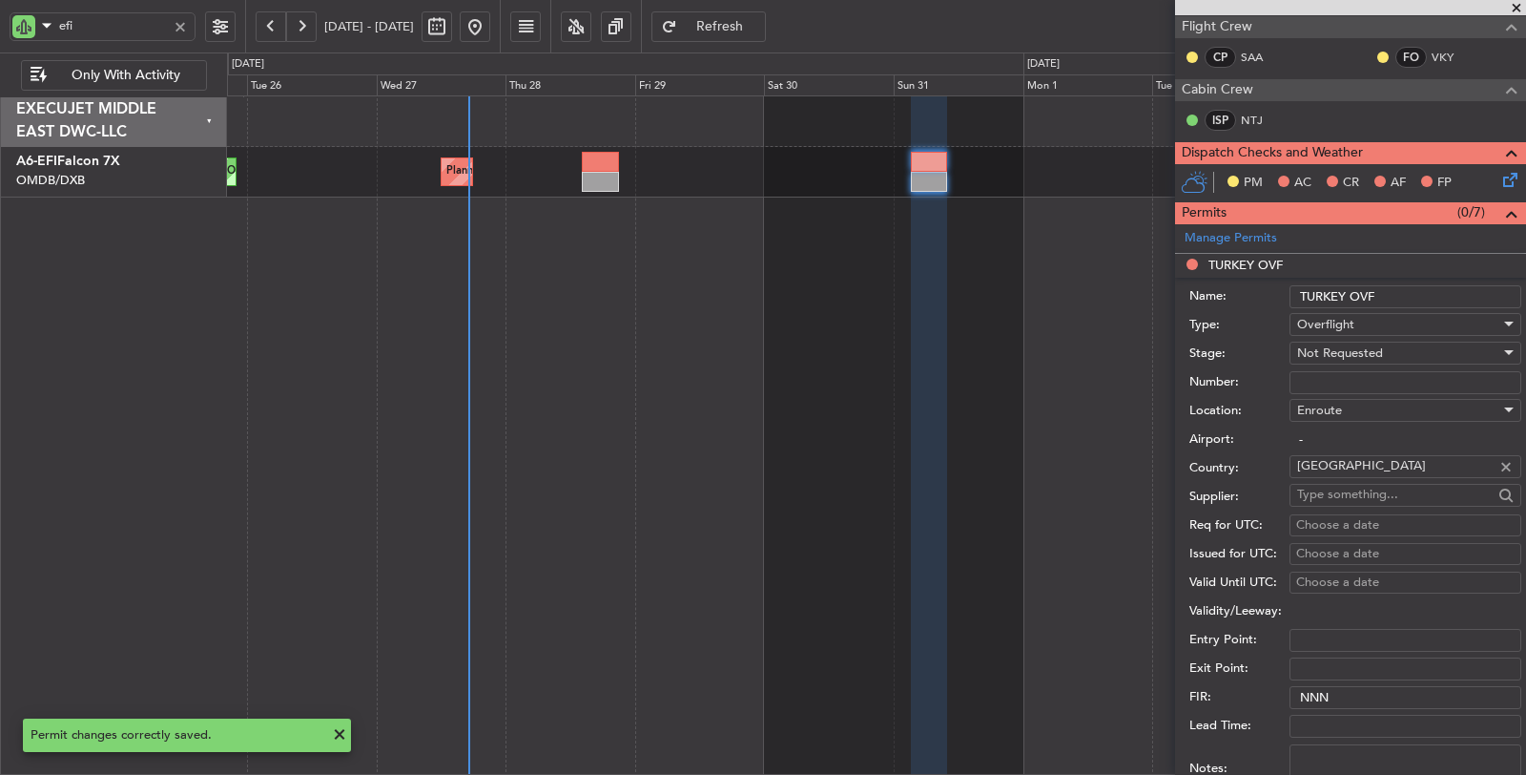
scroll to position [318, 0]
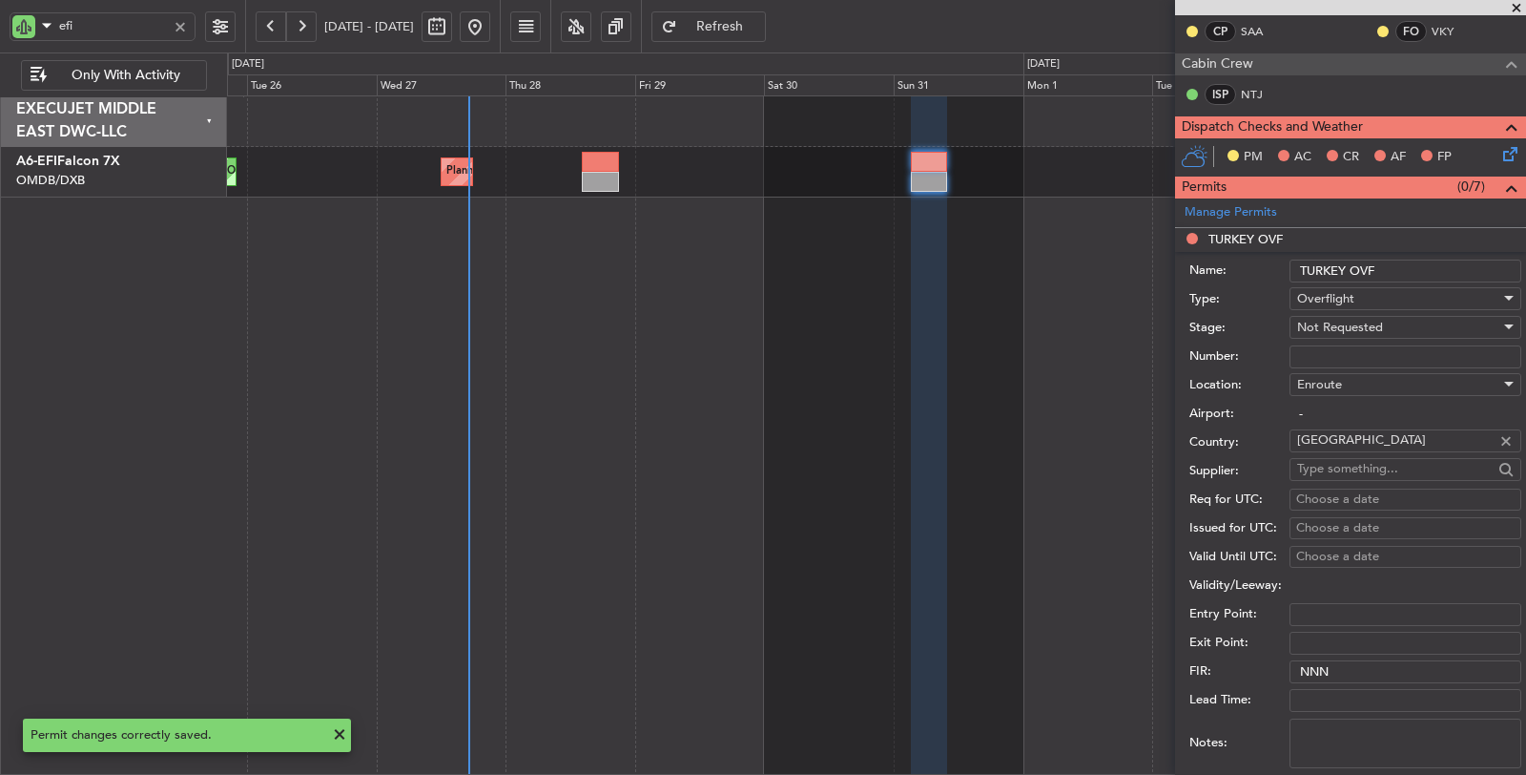
click at [1352, 324] on span "Not Requested" at bounding box center [1340, 327] width 86 height 17
click at [1353, 441] on span "Requested" at bounding box center [1397, 448] width 199 height 29
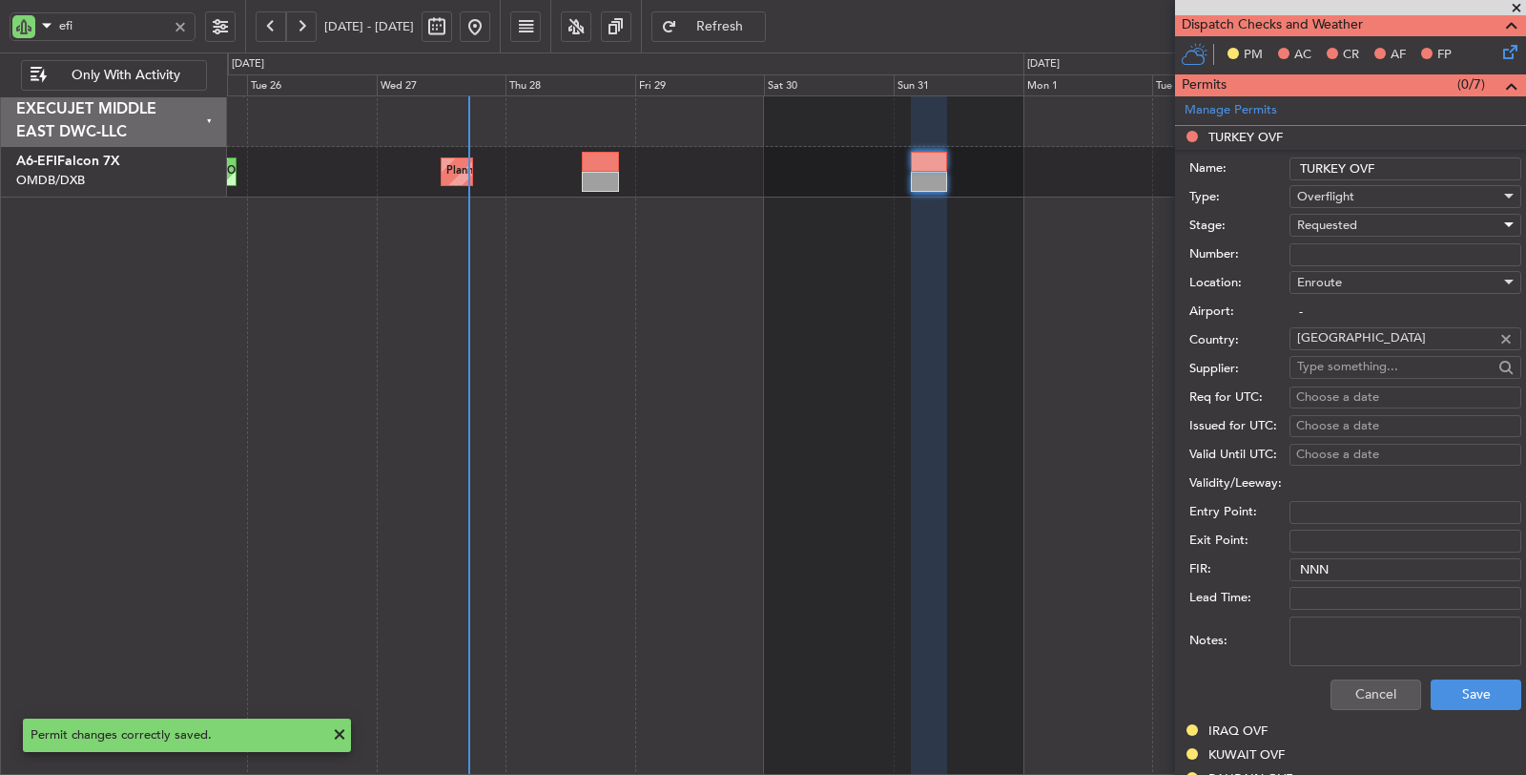
scroll to position [635, 0]
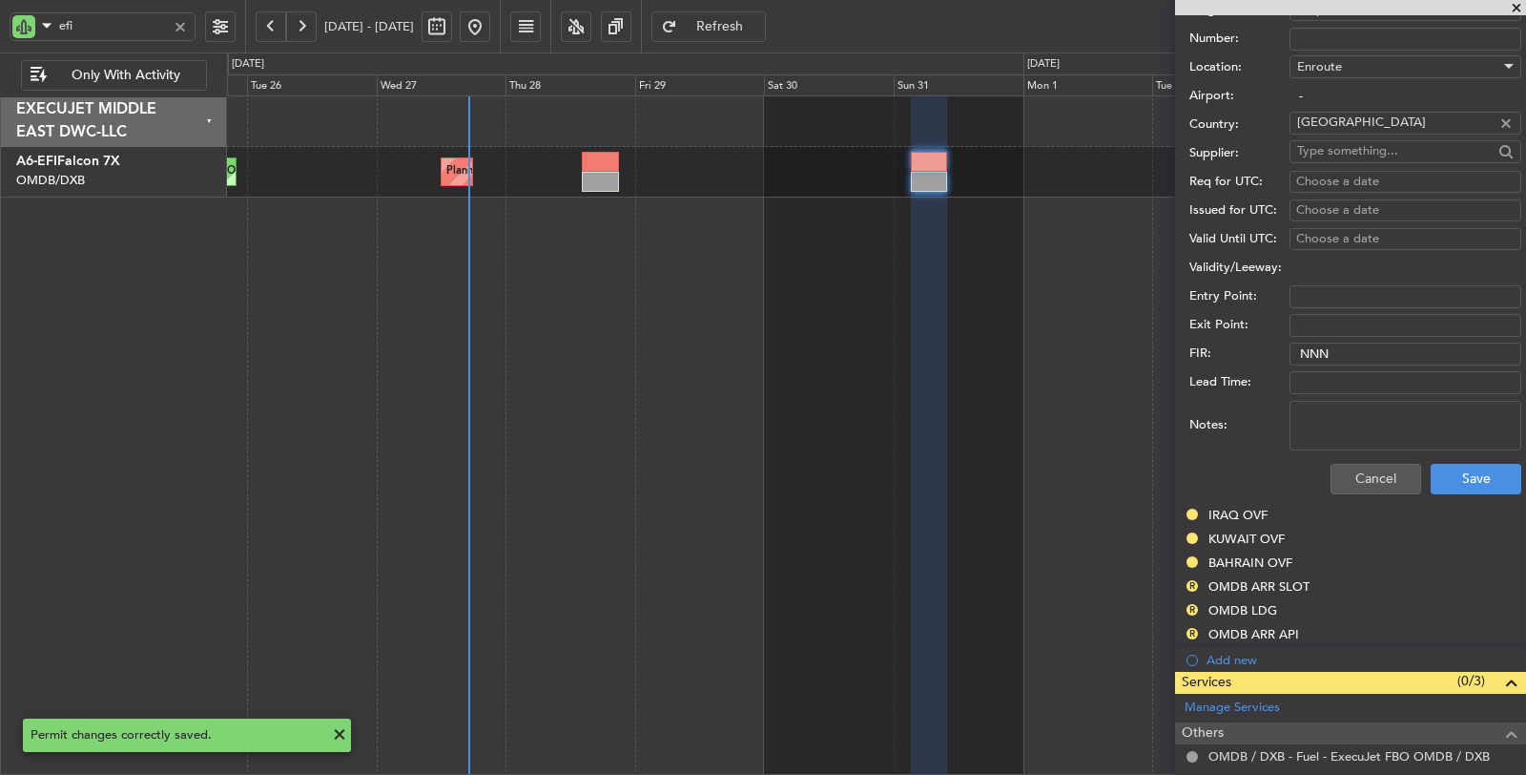
click at [1359, 420] on textarea "Notes:" at bounding box center [1406, 426] width 232 height 50
paste textarea "JBS V1 [DATE]"
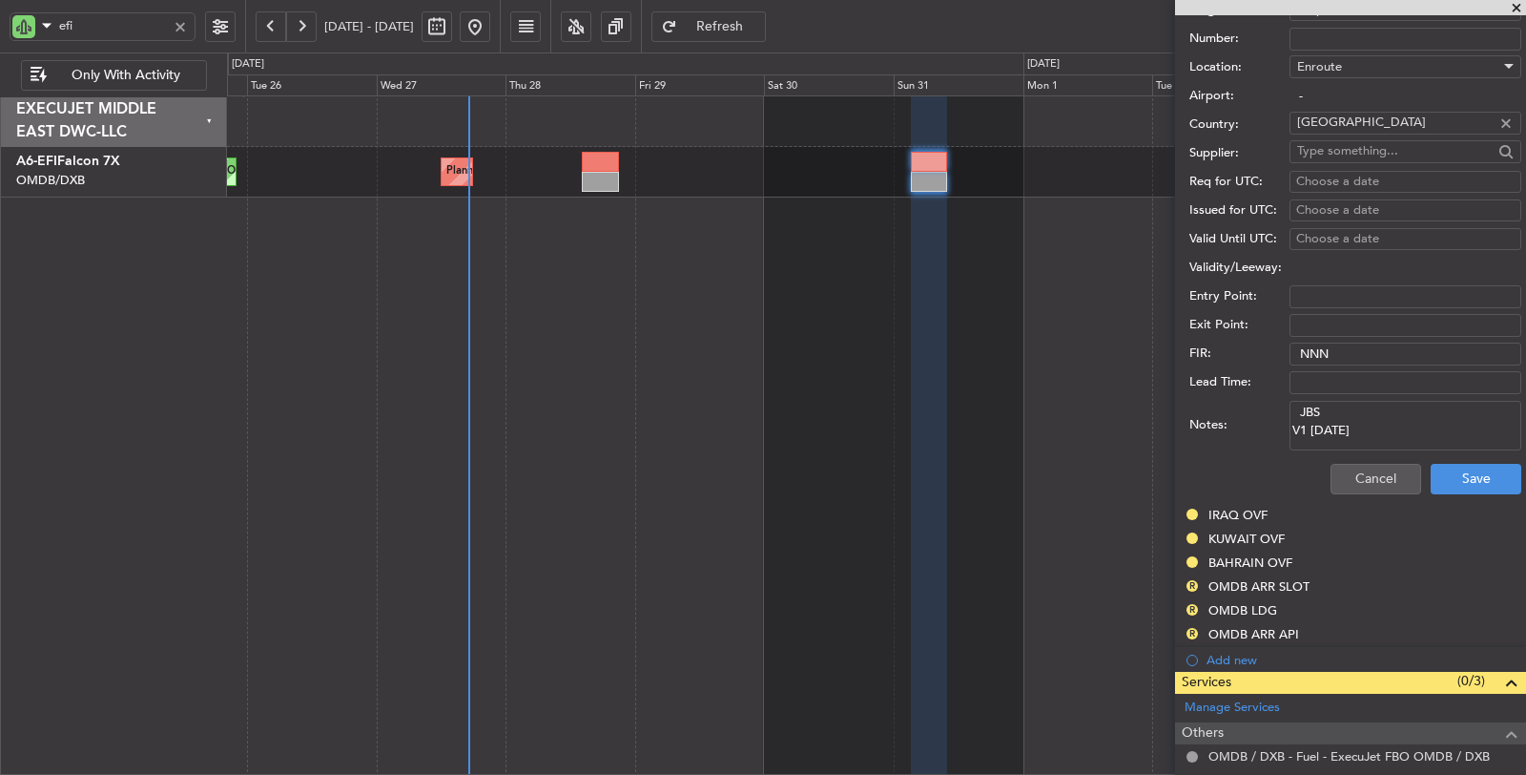
drag, startPoint x: 1272, startPoint y: 406, endPoint x: 1246, endPoint y: 406, distance: 26.7
click at [1259, 406] on div "Notes: JBS V1 31 AUG" at bounding box center [1355, 425] width 332 height 57
type textarea "BILEN V1 31 AUG"
click at [1438, 476] on button "Save" at bounding box center [1476, 479] width 91 height 31
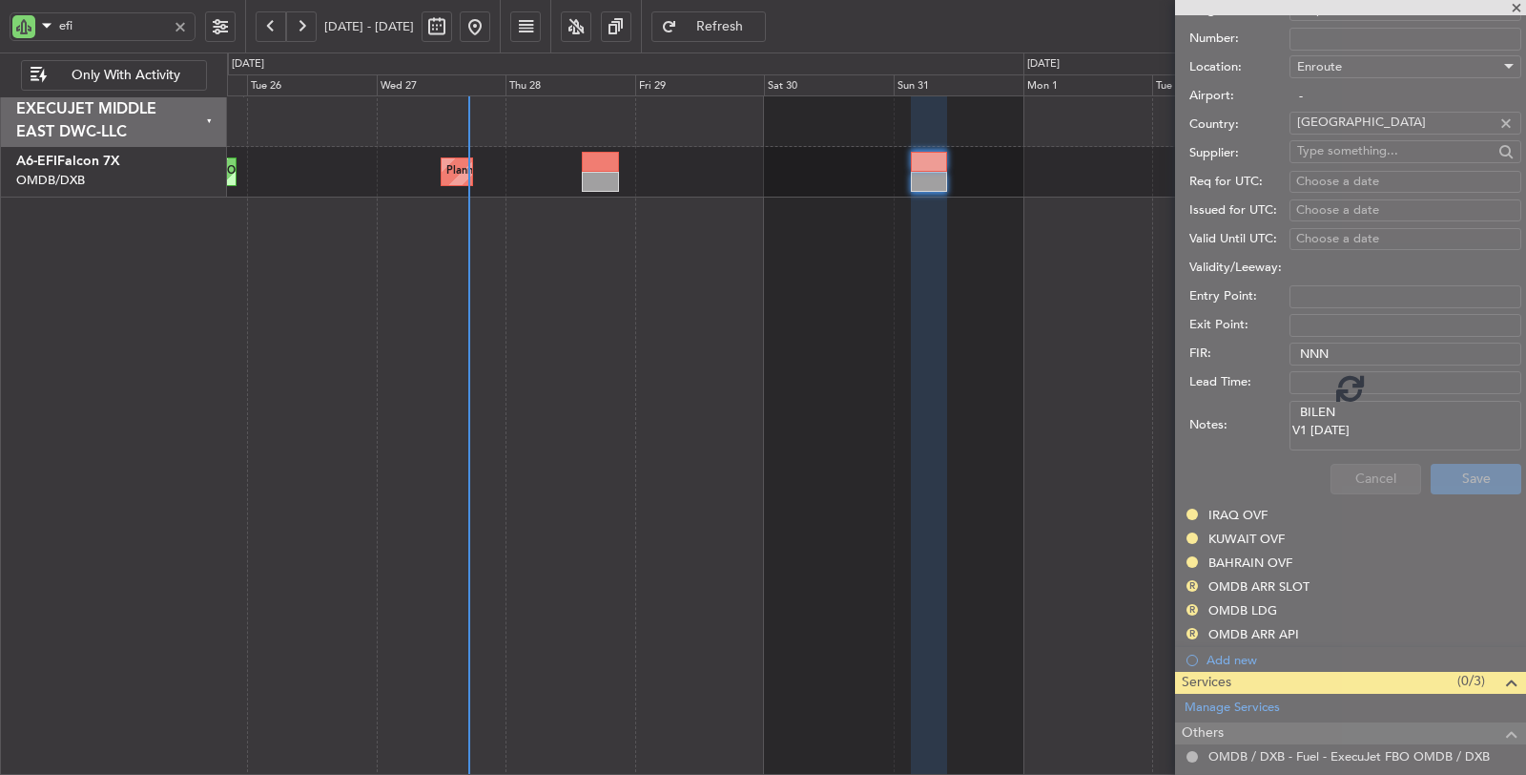
scroll to position [67, 0]
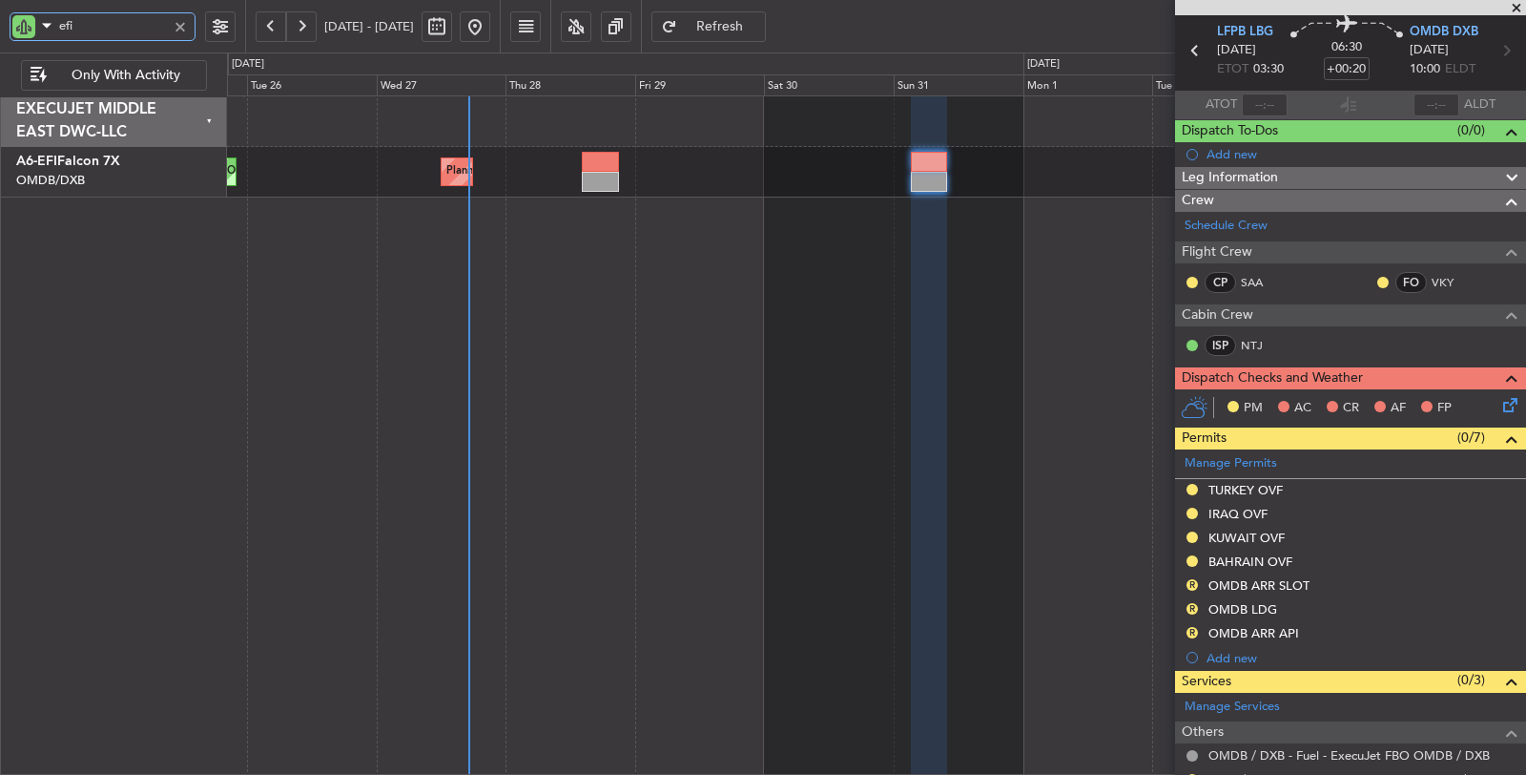
drag, startPoint x: 72, startPoint y: 24, endPoint x: 58, endPoint y: 27, distance: 14.6
click at [62, 26] on input "efi" at bounding box center [113, 25] width 108 height 29
type input "e"
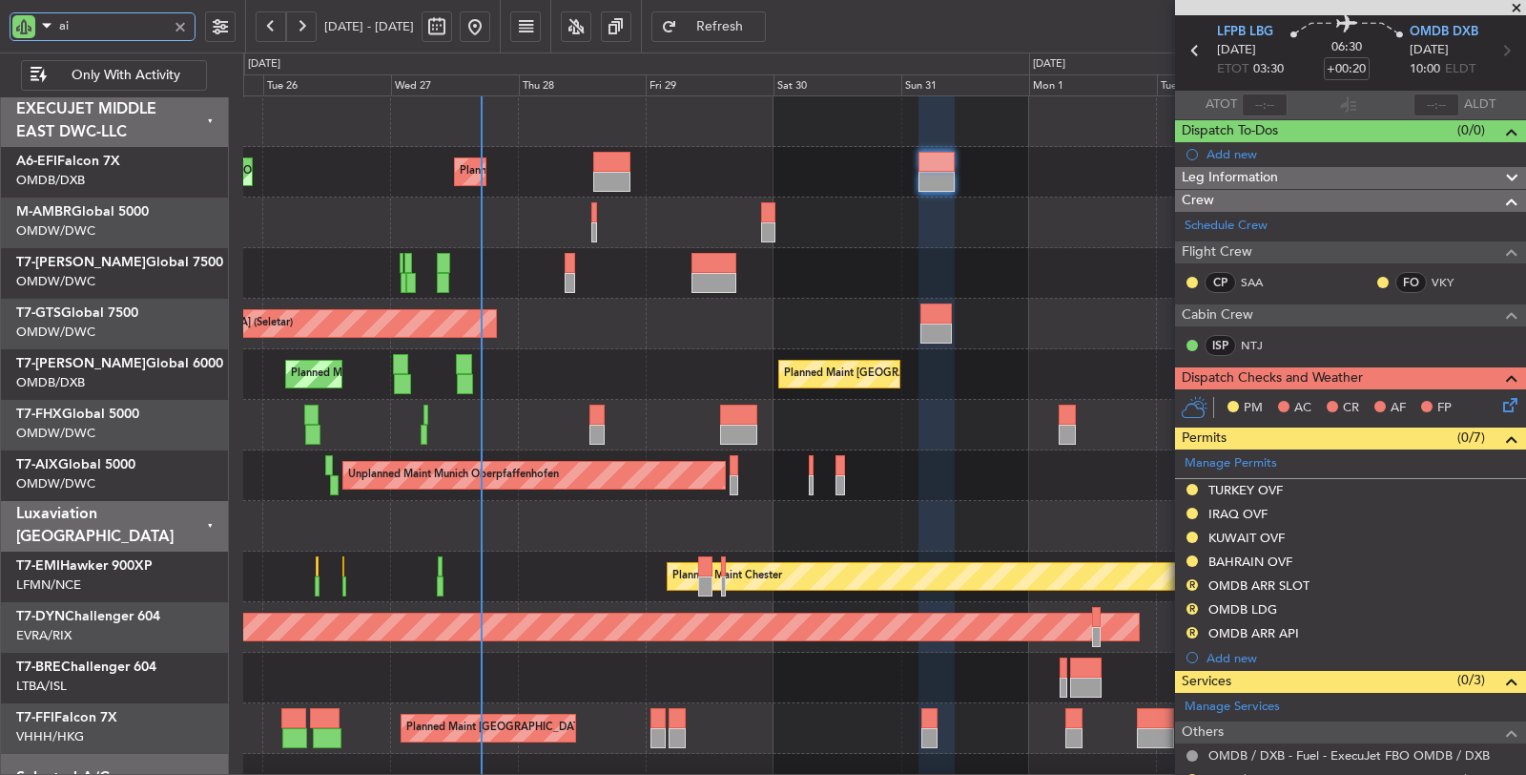
type input "aix"
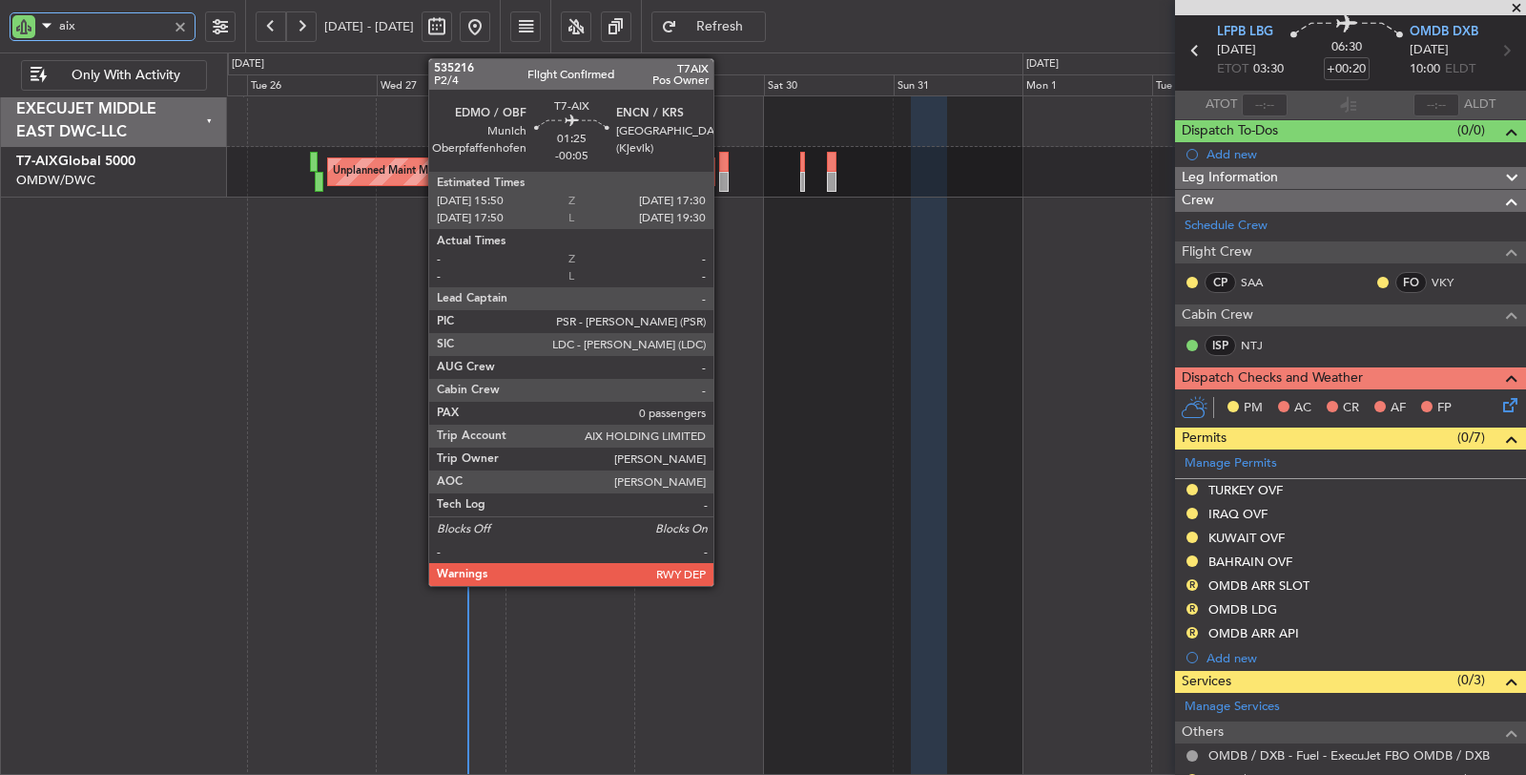
click at [723, 178] on div at bounding box center [724, 182] width 10 height 20
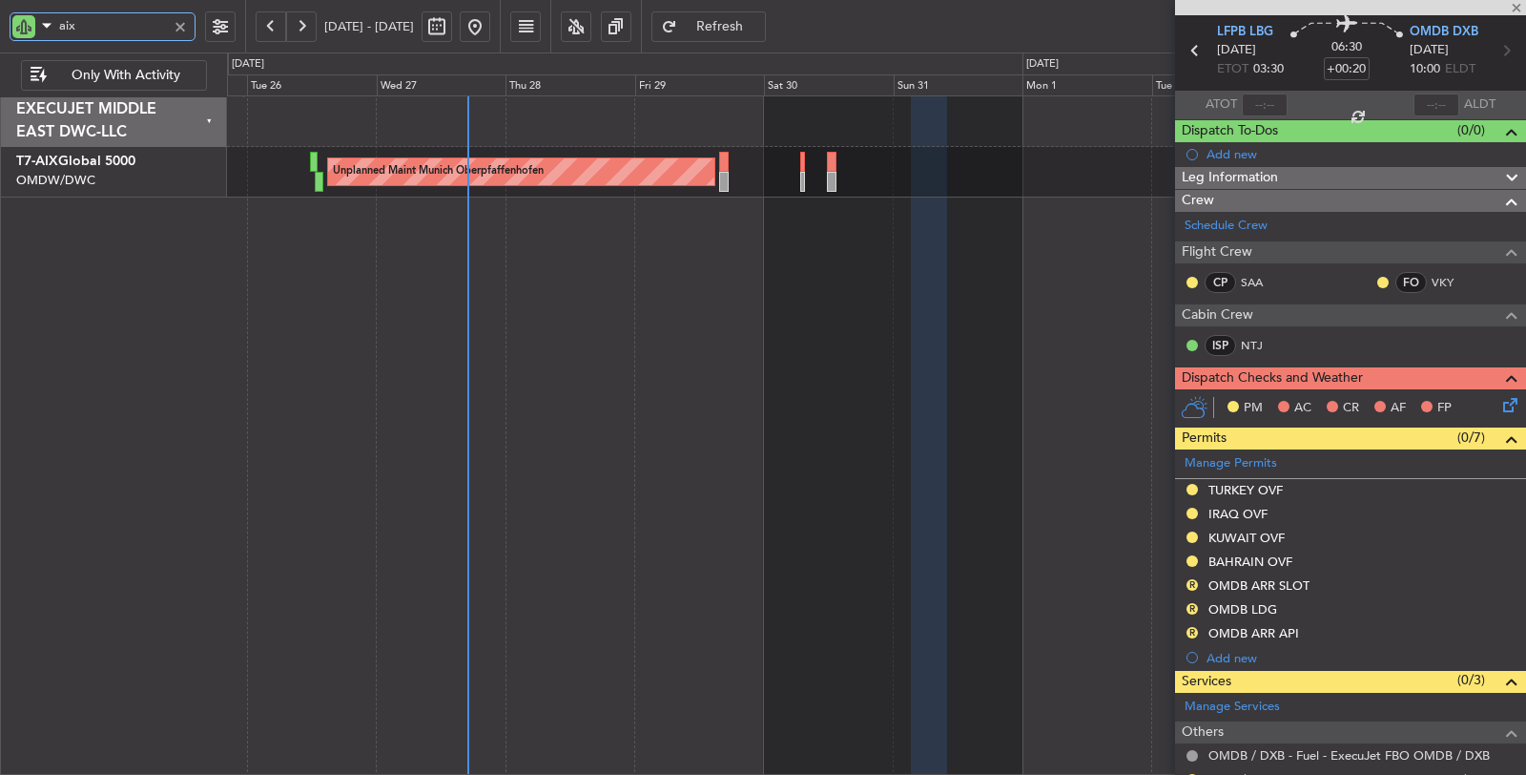
type input "-00:05"
type input "0"
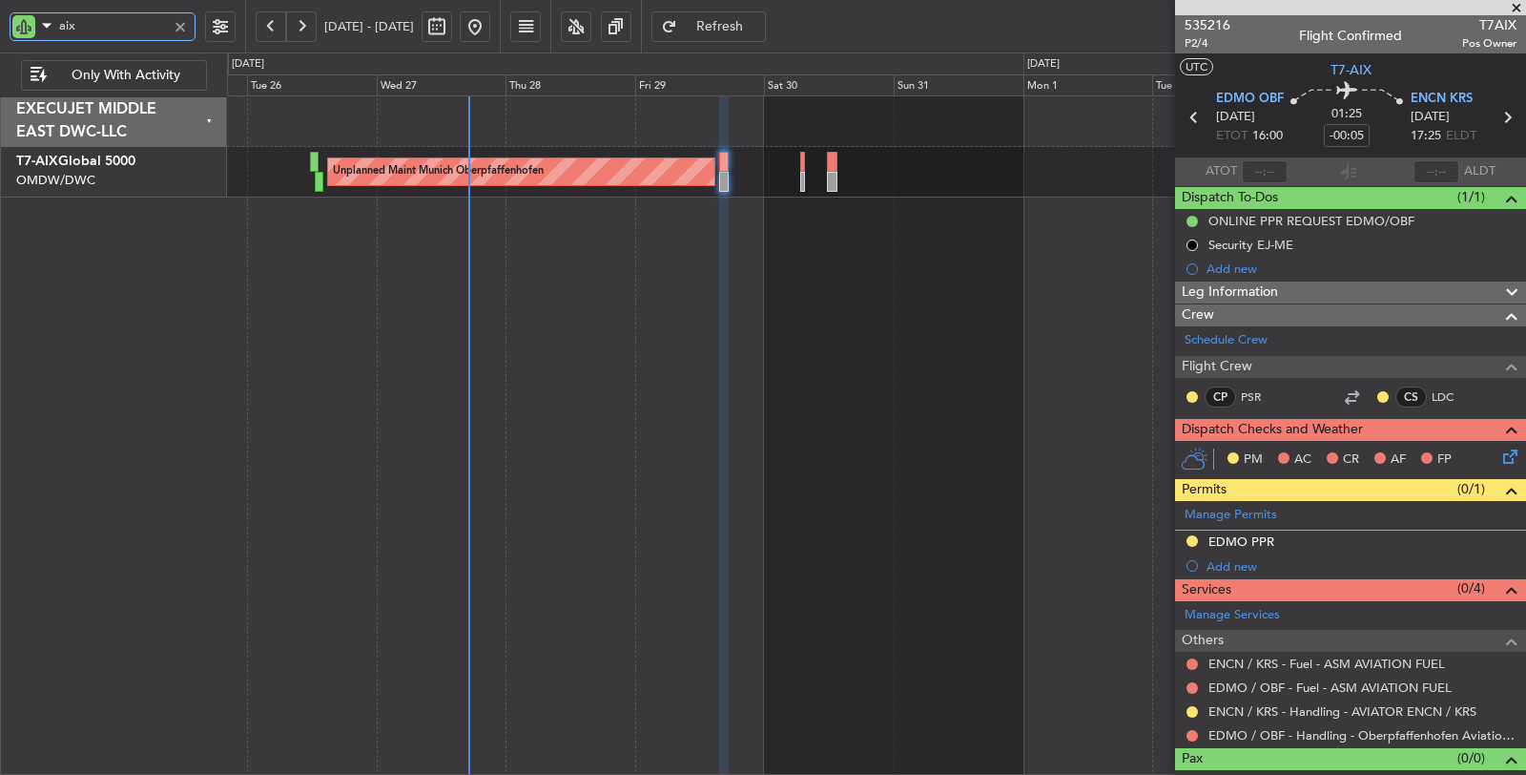
type input "aix"
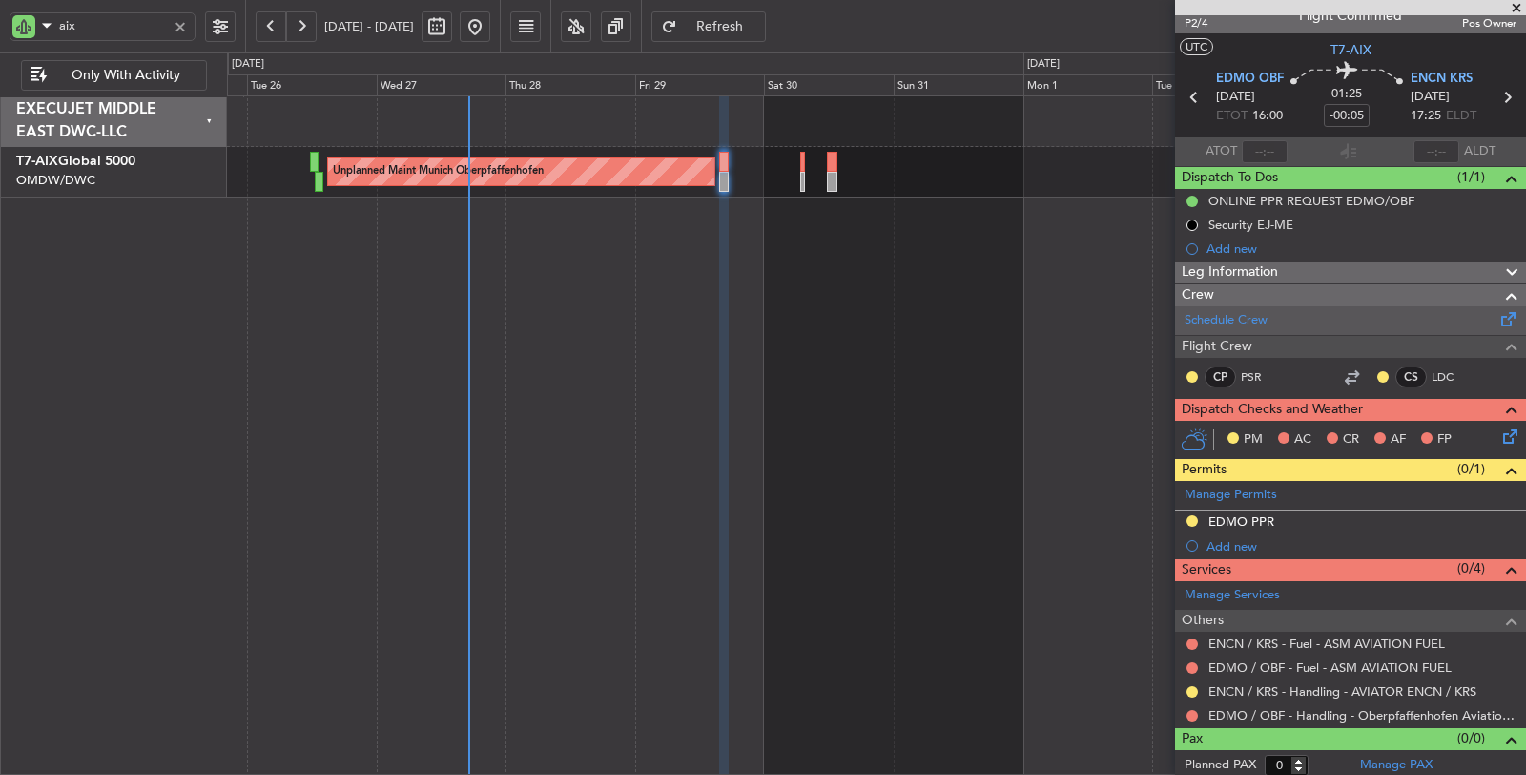
scroll to position [20, 0]
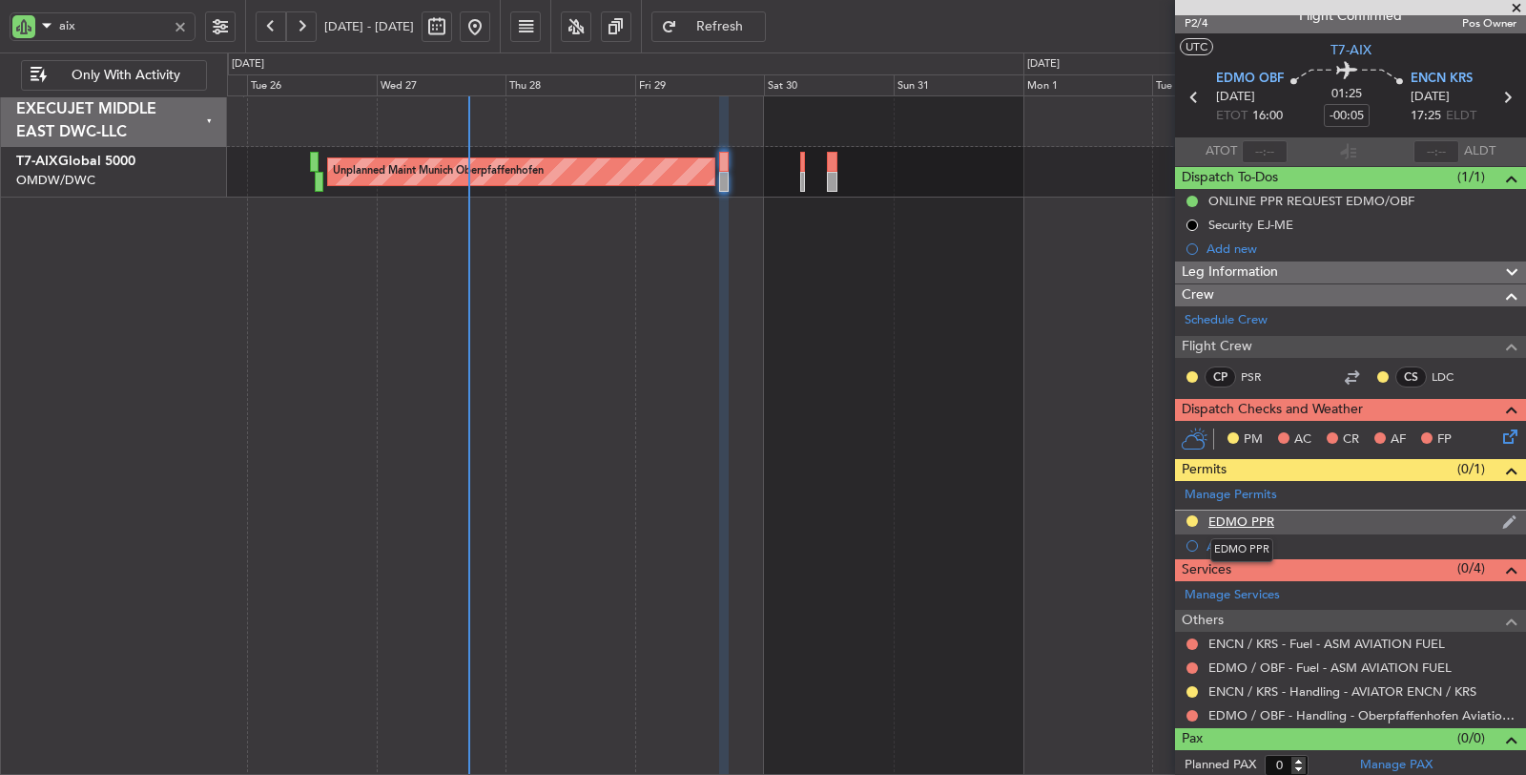
click at [1226, 516] on div "EDMO PPR" at bounding box center [1242, 521] width 66 height 16
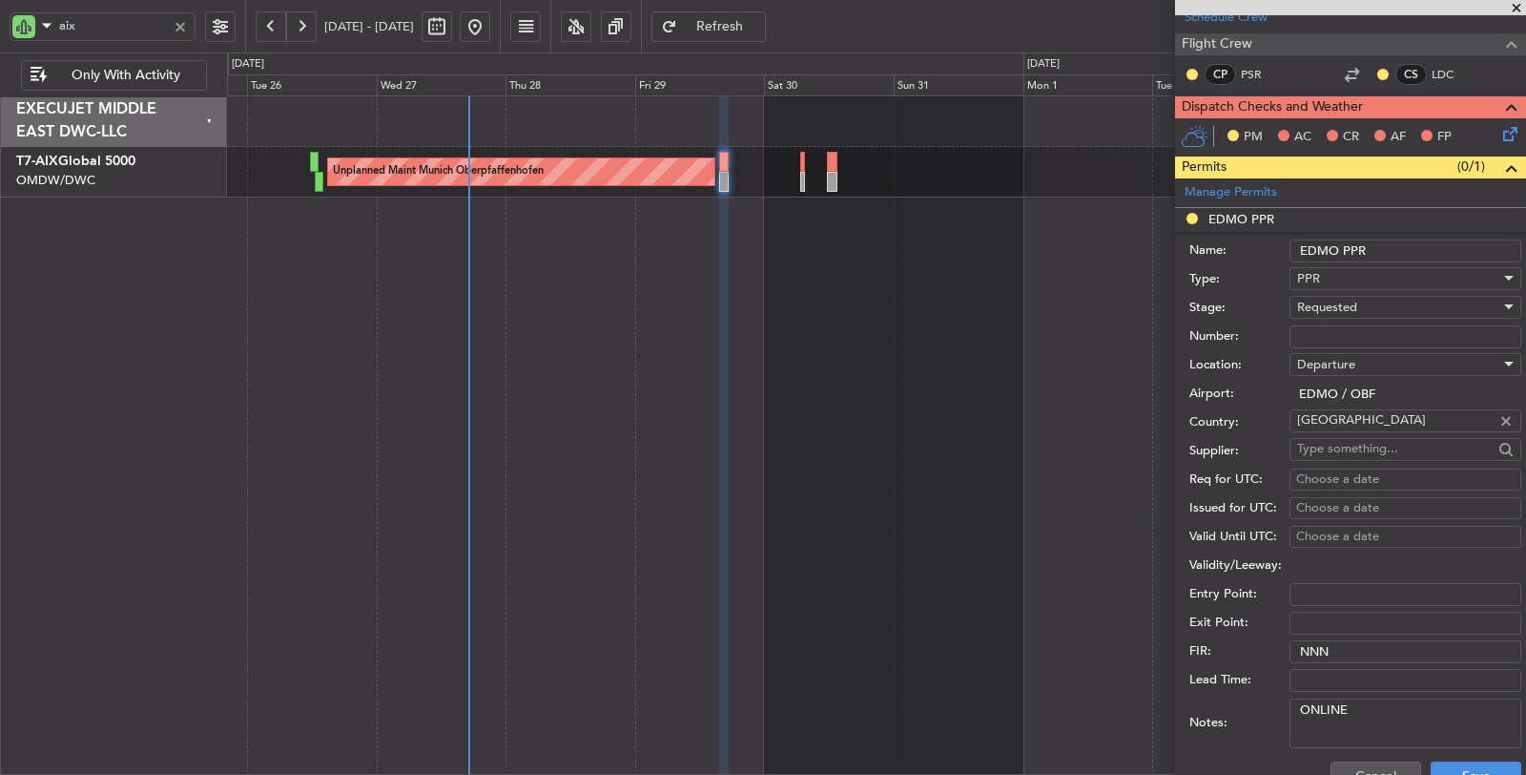
scroll to position [339, 0]
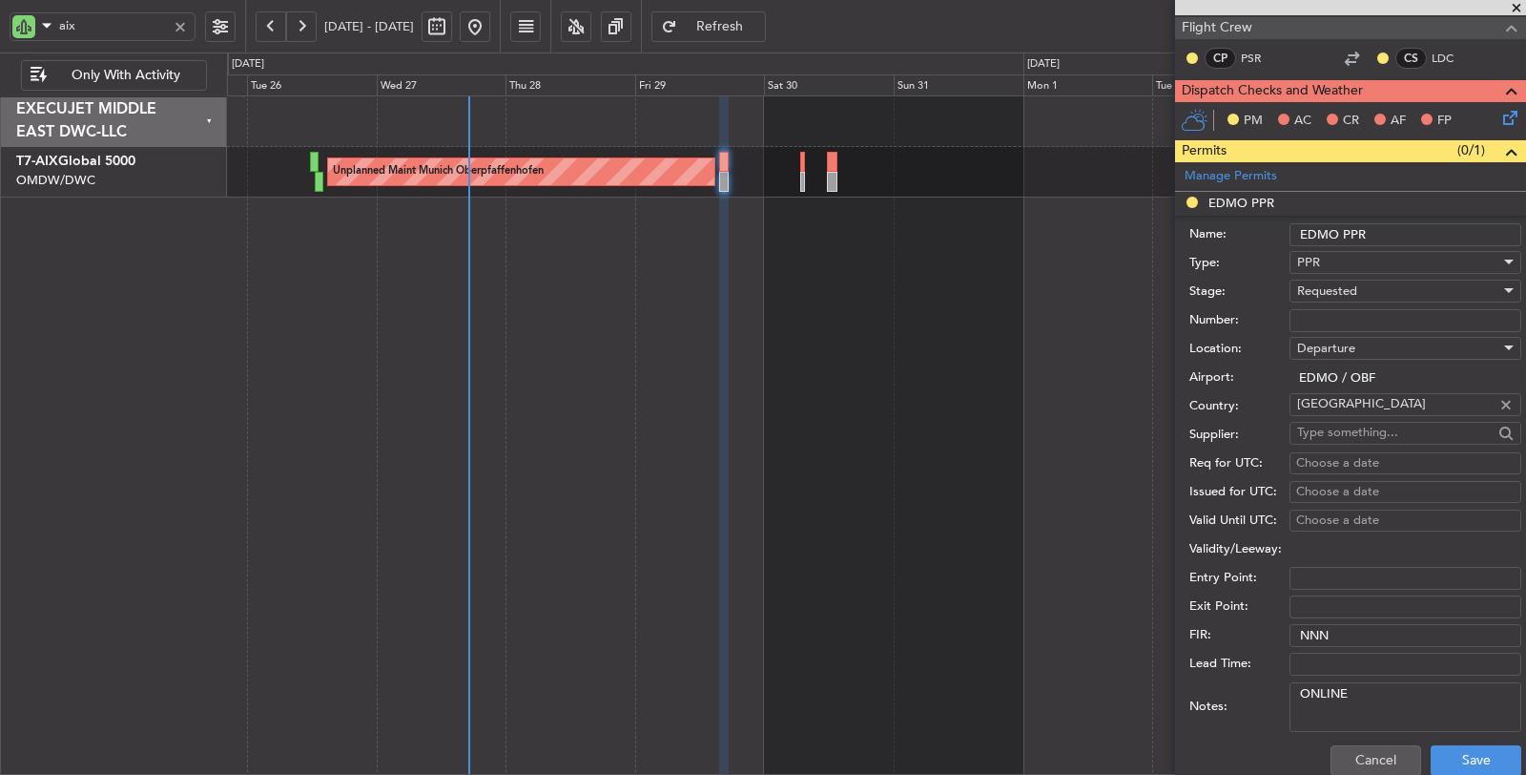
click at [1326, 290] on span "Requested" at bounding box center [1327, 290] width 60 height 17
click at [1349, 432] on span "Received OK" at bounding box center [1397, 433] width 199 height 29
click at [1346, 309] on input "Number:" at bounding box center [1406, 320] width 232 height 23
paste input "APPROVED"
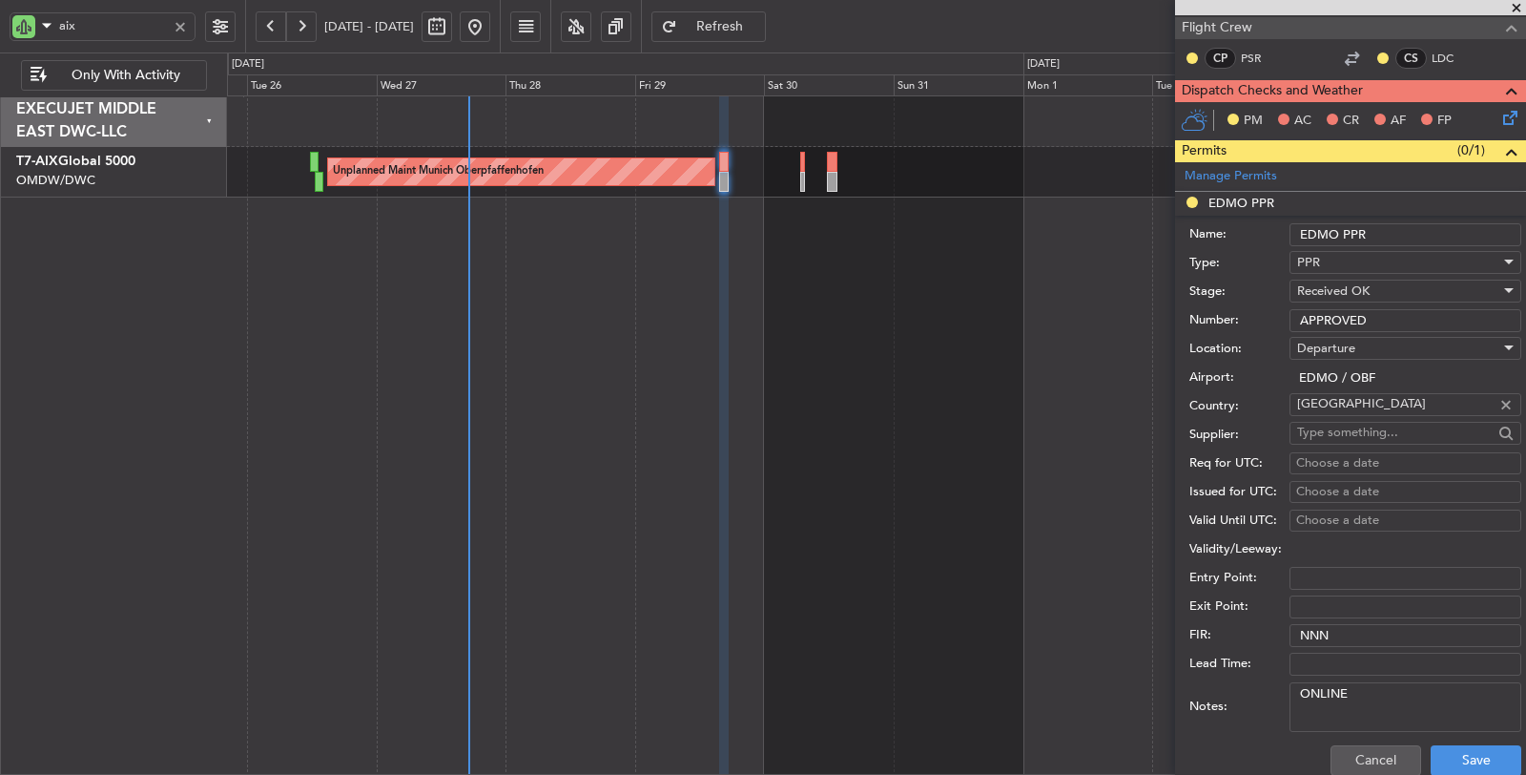
type input "APPROVED"
click at [1348, 460] on div "Choose a date" at bounding box center [1405, 463] width 218 height 19
select select "8"
select select "2025"
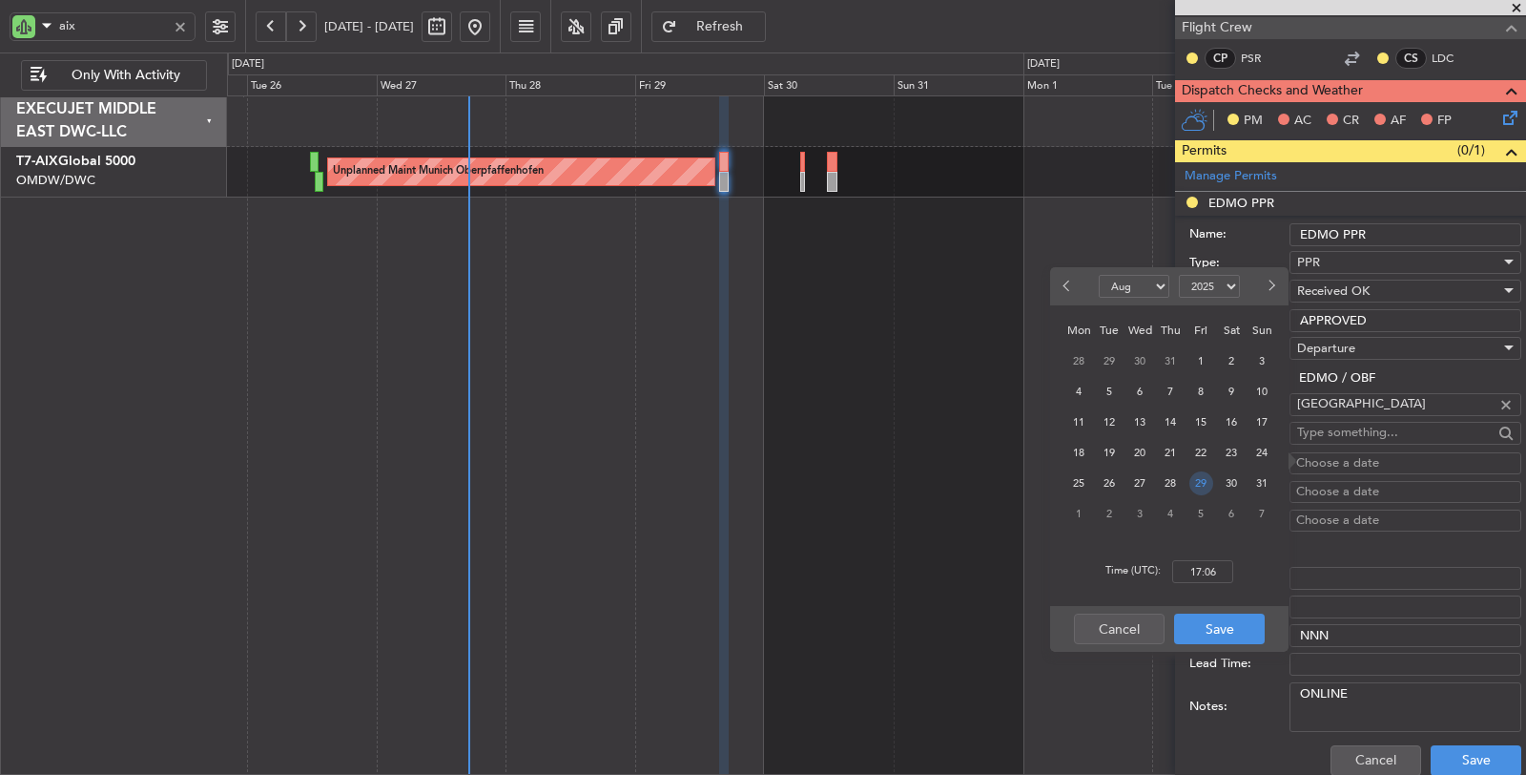
click at [1194, 478] on span "29" at bounding box center [1201, 483] width 24 height 24
click at [1183, 576] on input "00:00" at bounding box center [1202, 571] width 61 height 23
type input "16:00"
click at [1235, 621] on button "Save" at bounding box center [1219, 628] width 91 height 31
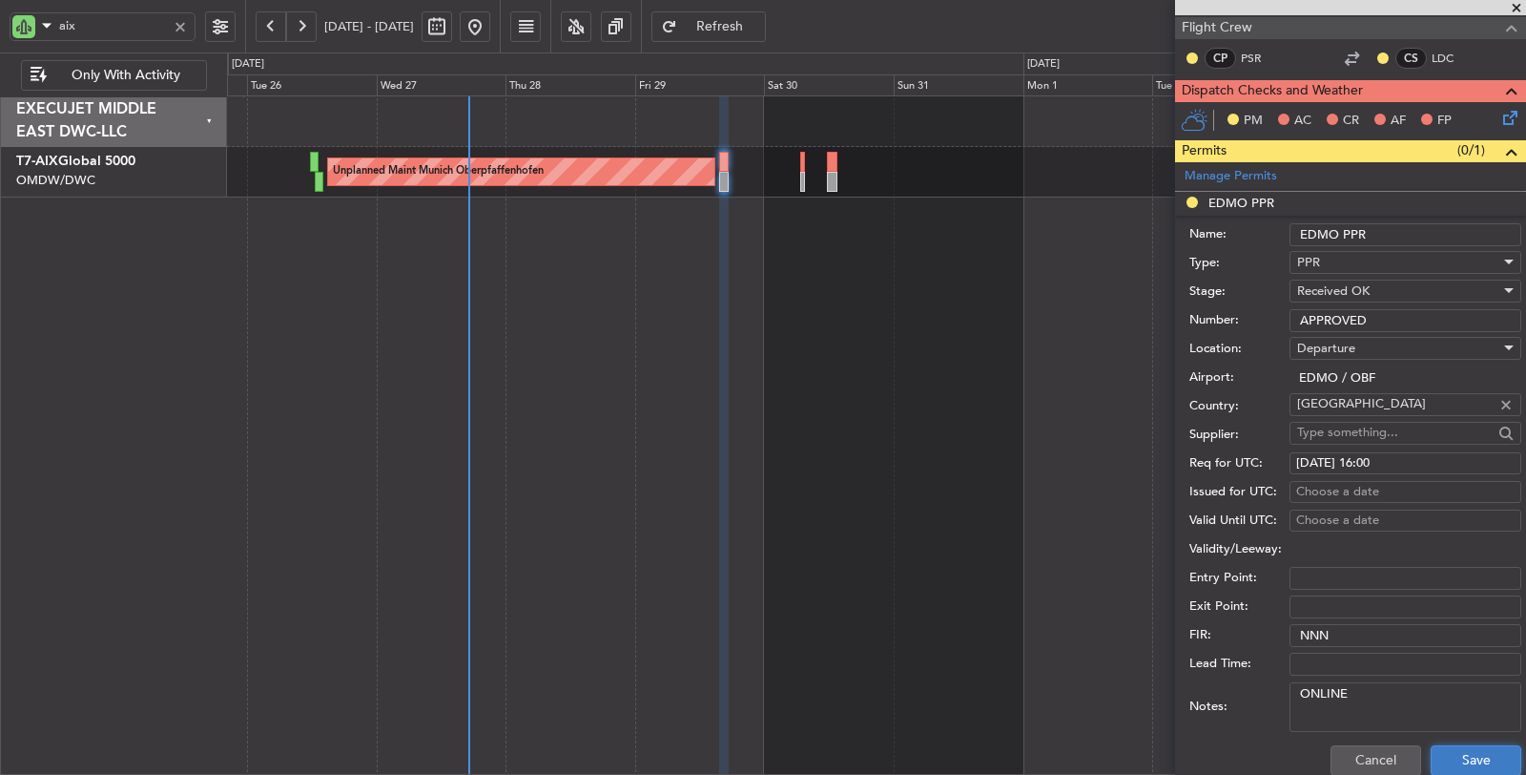
click at [1457, 752] on button "Save" at bounding box center [1476, 760] width 91 height 31
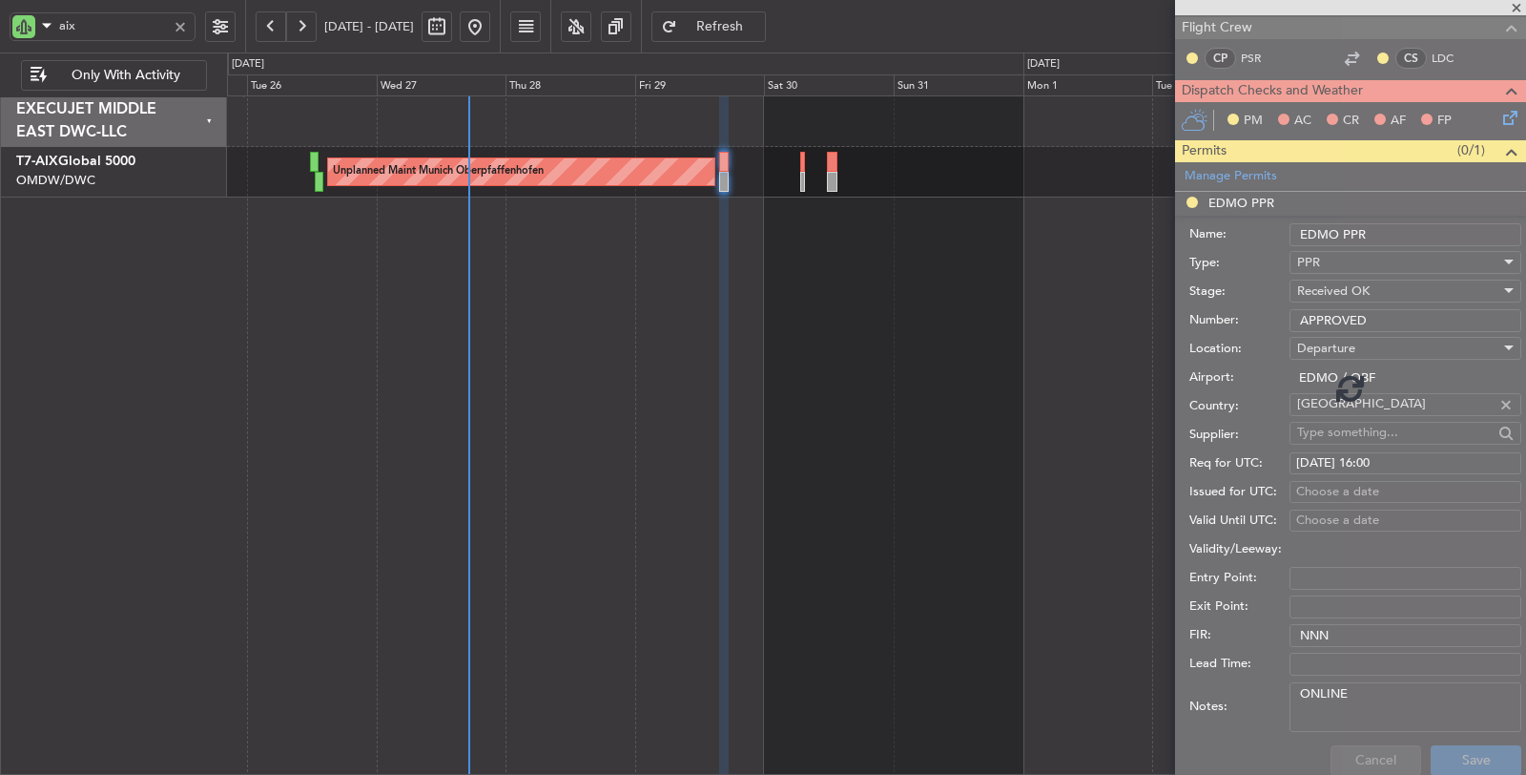
scroll to position [21, 0]
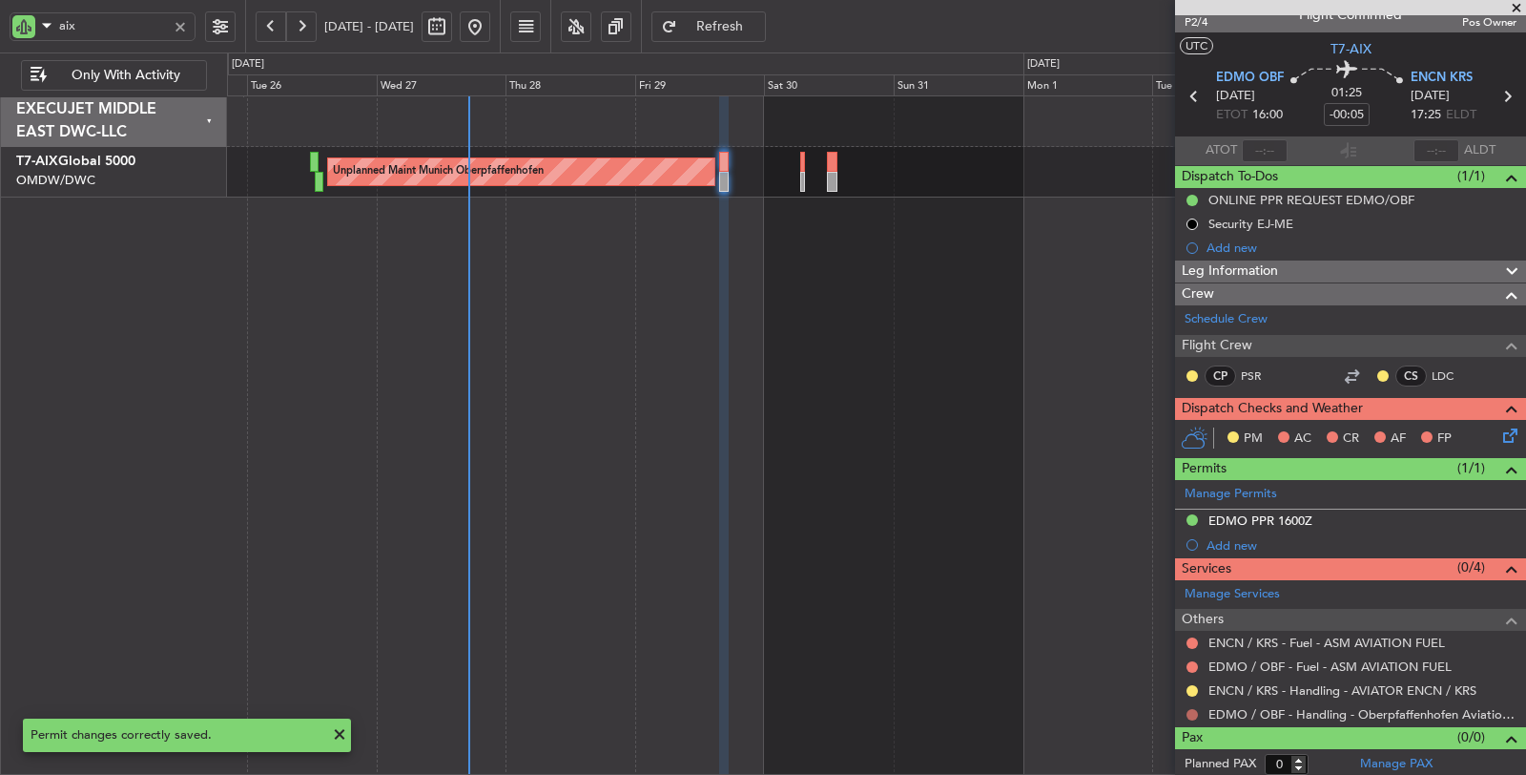
click at [1194, 709] on button at bounding box center [1192, 714] width 11 height 11
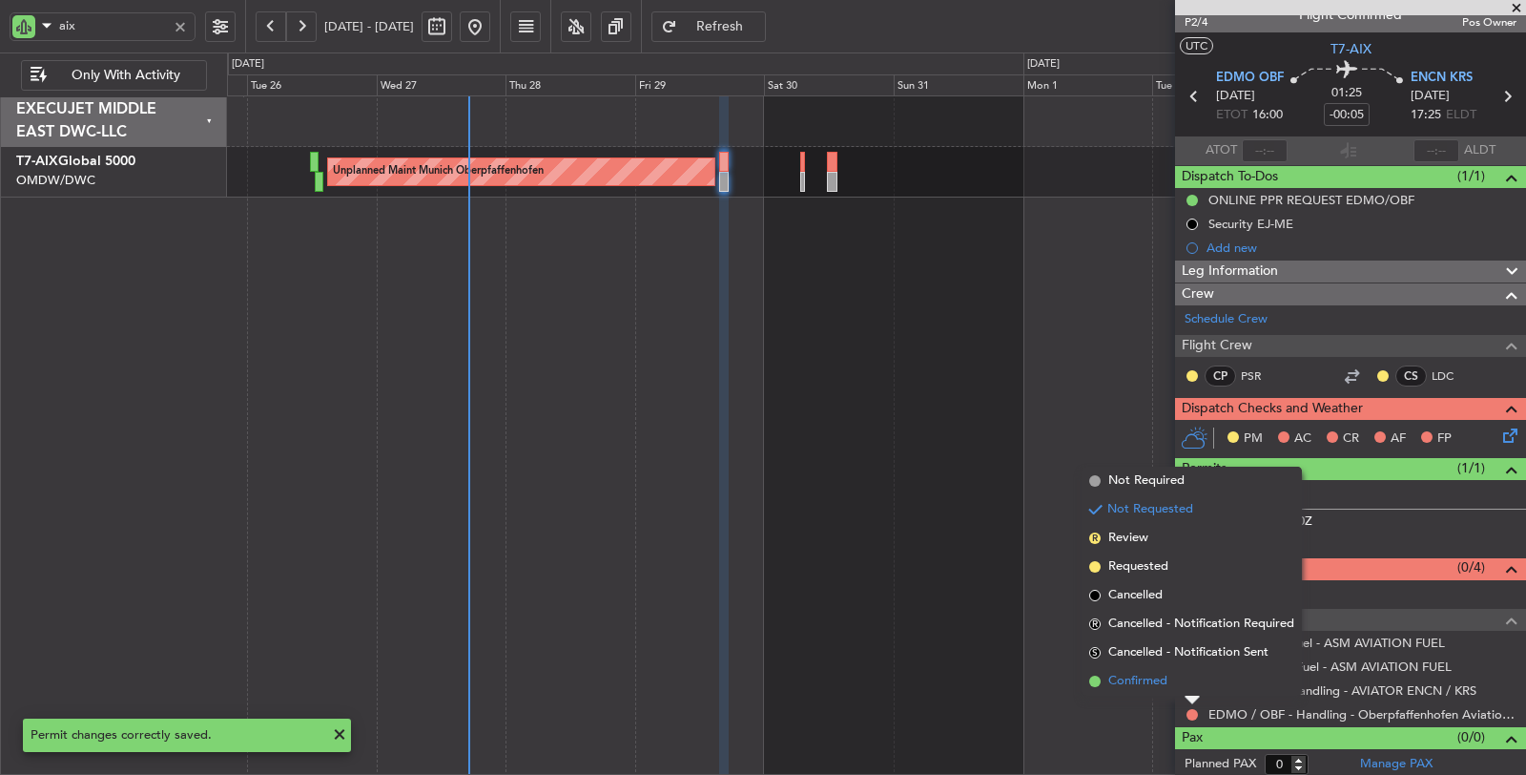
click at [1142, 679] on span "Confirmed" at bounding box center [1137, 681] width 59 height 19
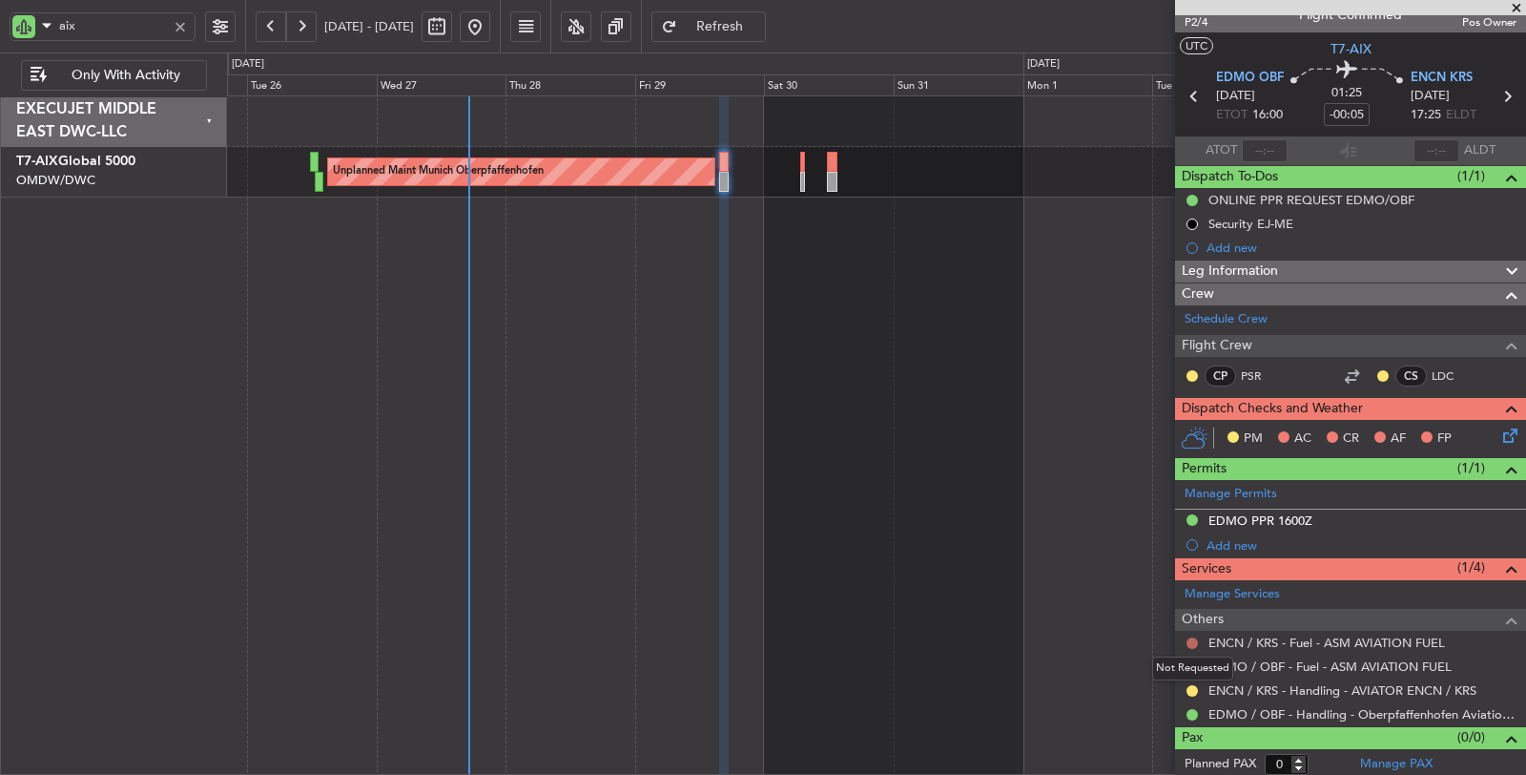
click at [1192, 637] on button at bounding box center [1192, 642] width 11 height 11
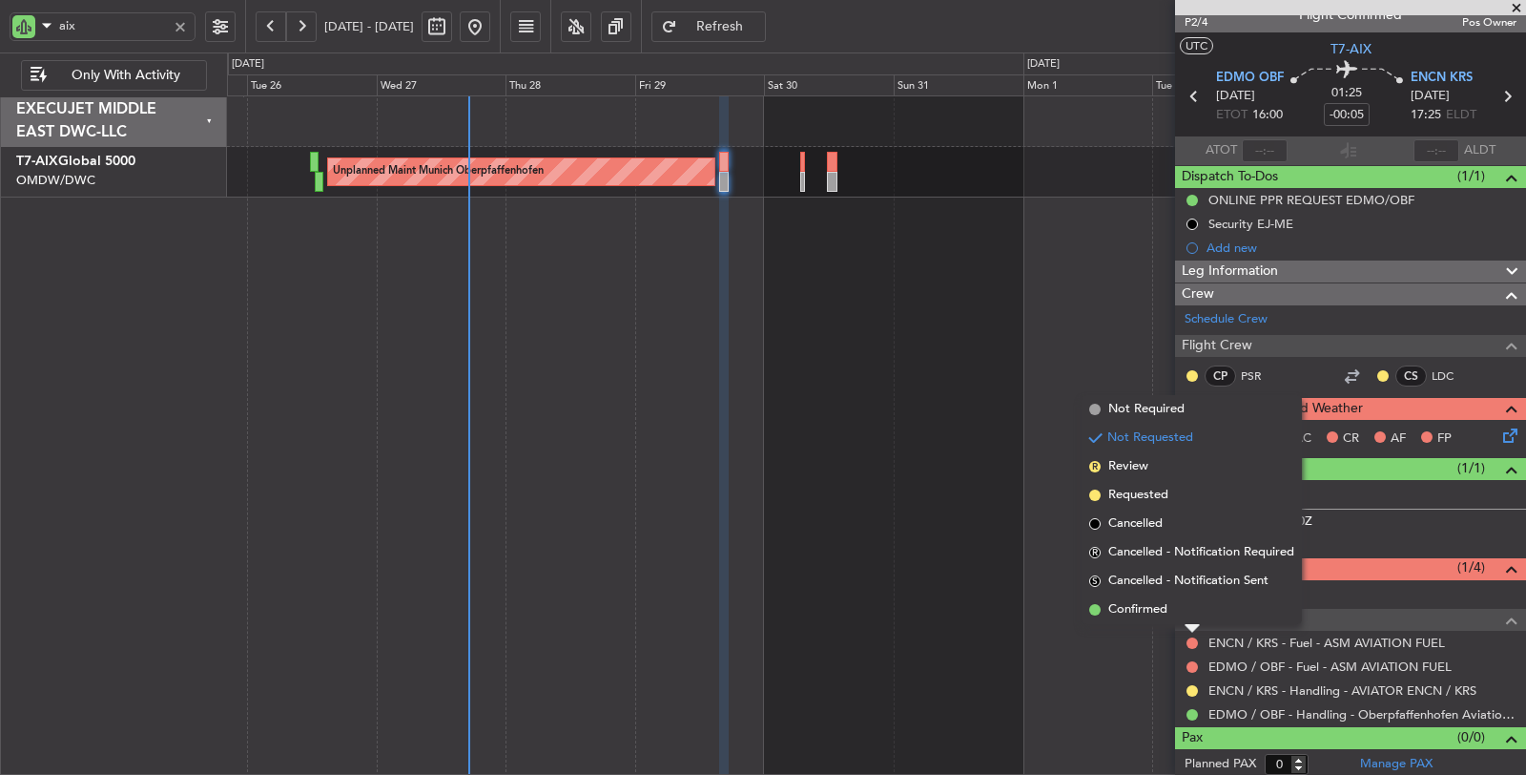
click at [1147, 405] on span "Not Required" at bounding box center [1146, 409] width 76 height 19
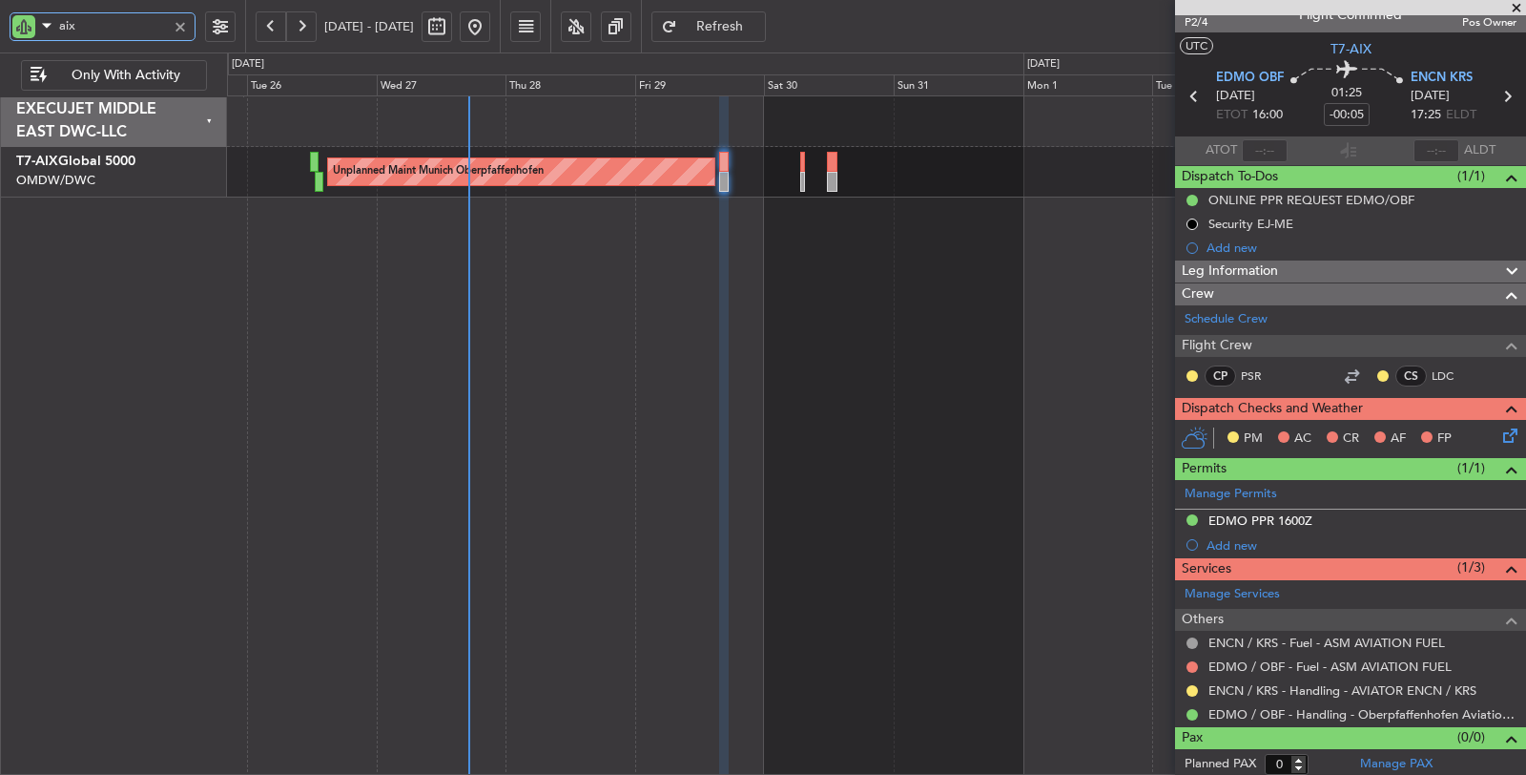
drag, startPoint x: 88, startPoint y: 31, endPoint x: 73, endPoint y: 36, distance: 15.4
click at [73, 36] on input "aix" at bounding box center [113, 25] width 108 height 29
drag, startPoint x: 69, startPoint y: 20, endPoint x: 38, endPoint y: 23, distance: 30.7
click at [38, 23] on div "aix" at bounding box center [103, 26] width 186 height 29
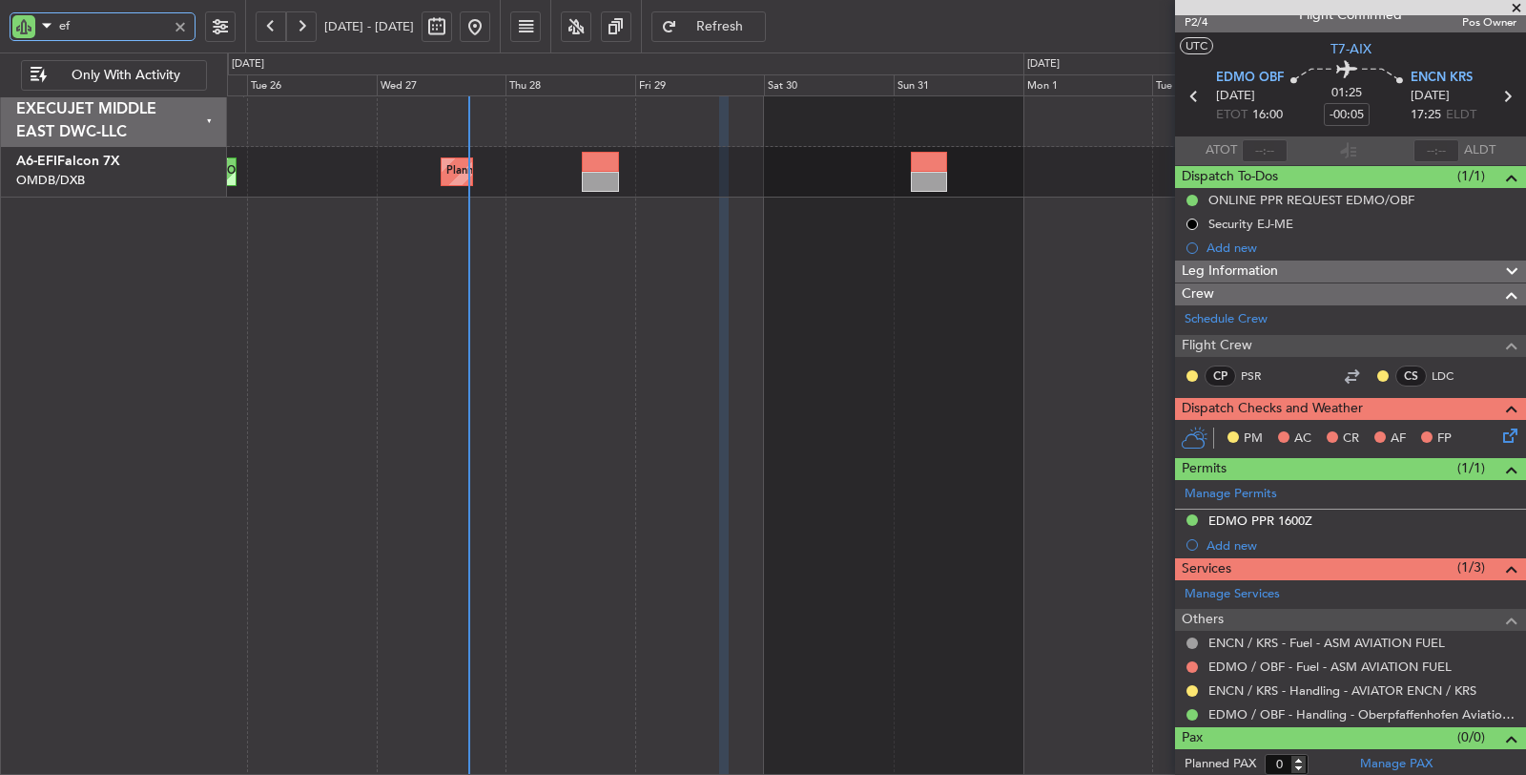
type input "efi"
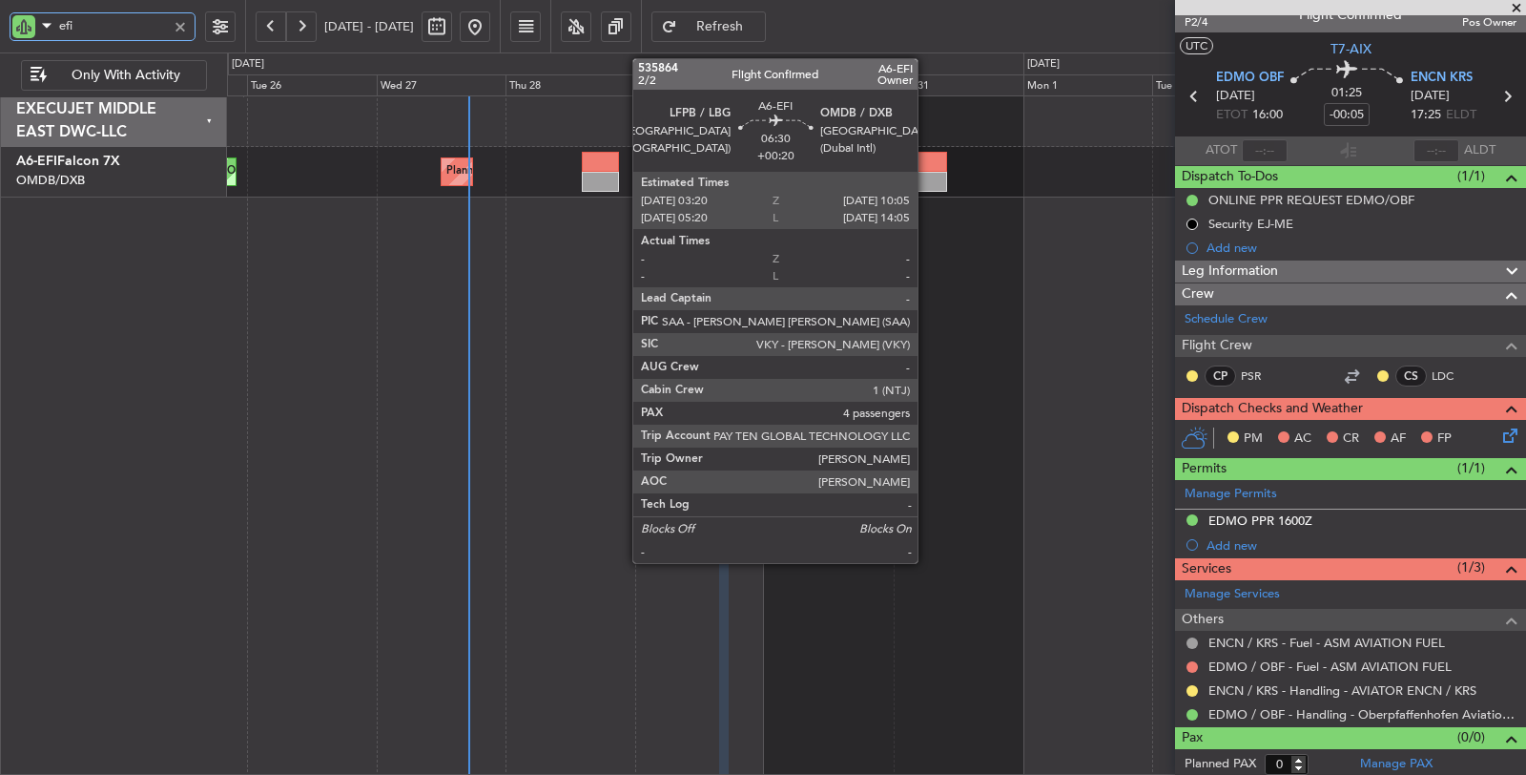
click at [927, 173] on div at bounding box center [929, 182] width 37 height 20
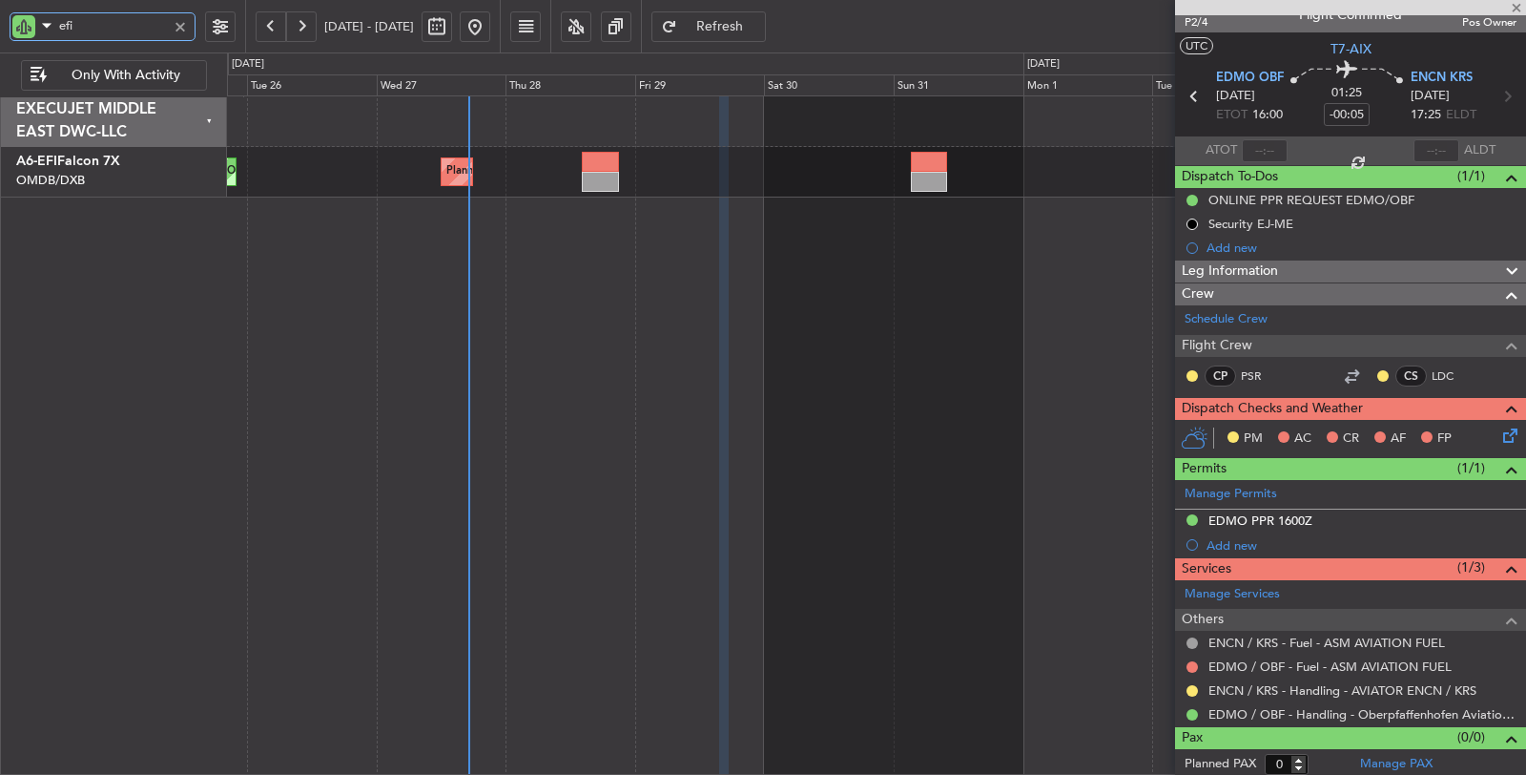
type input "+00:20"
type input "4"
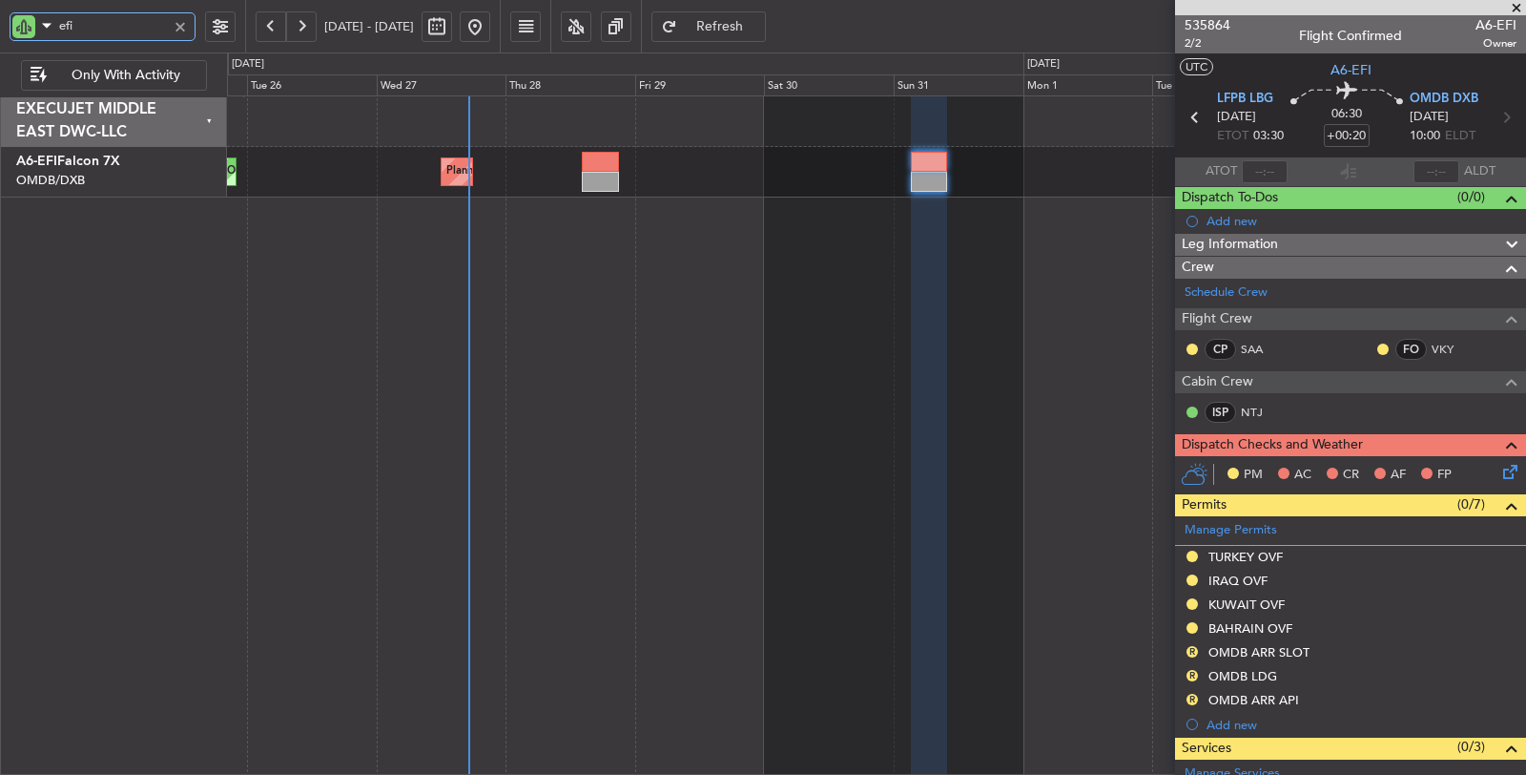
type input "efi"
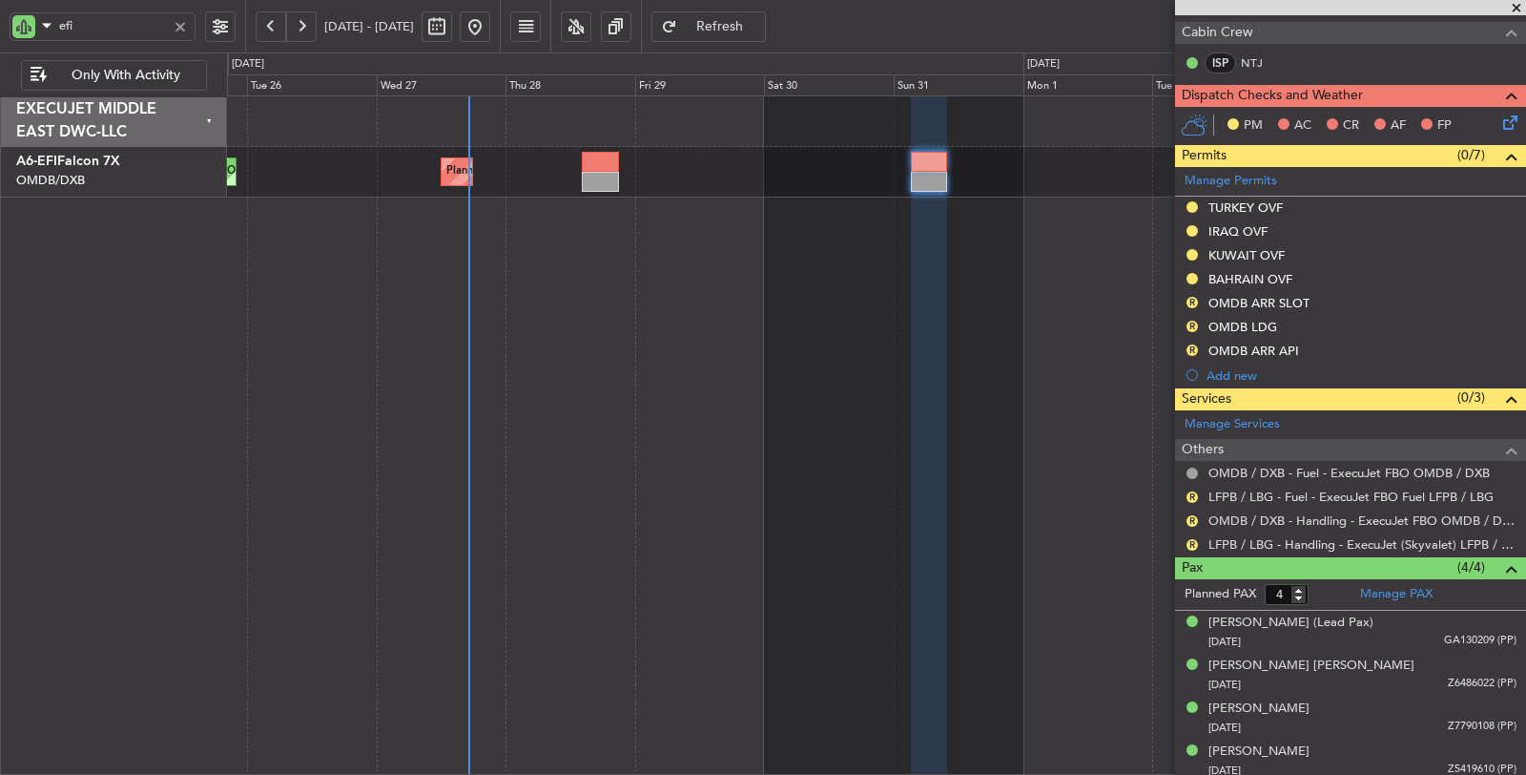
scroll to position [350, 0]
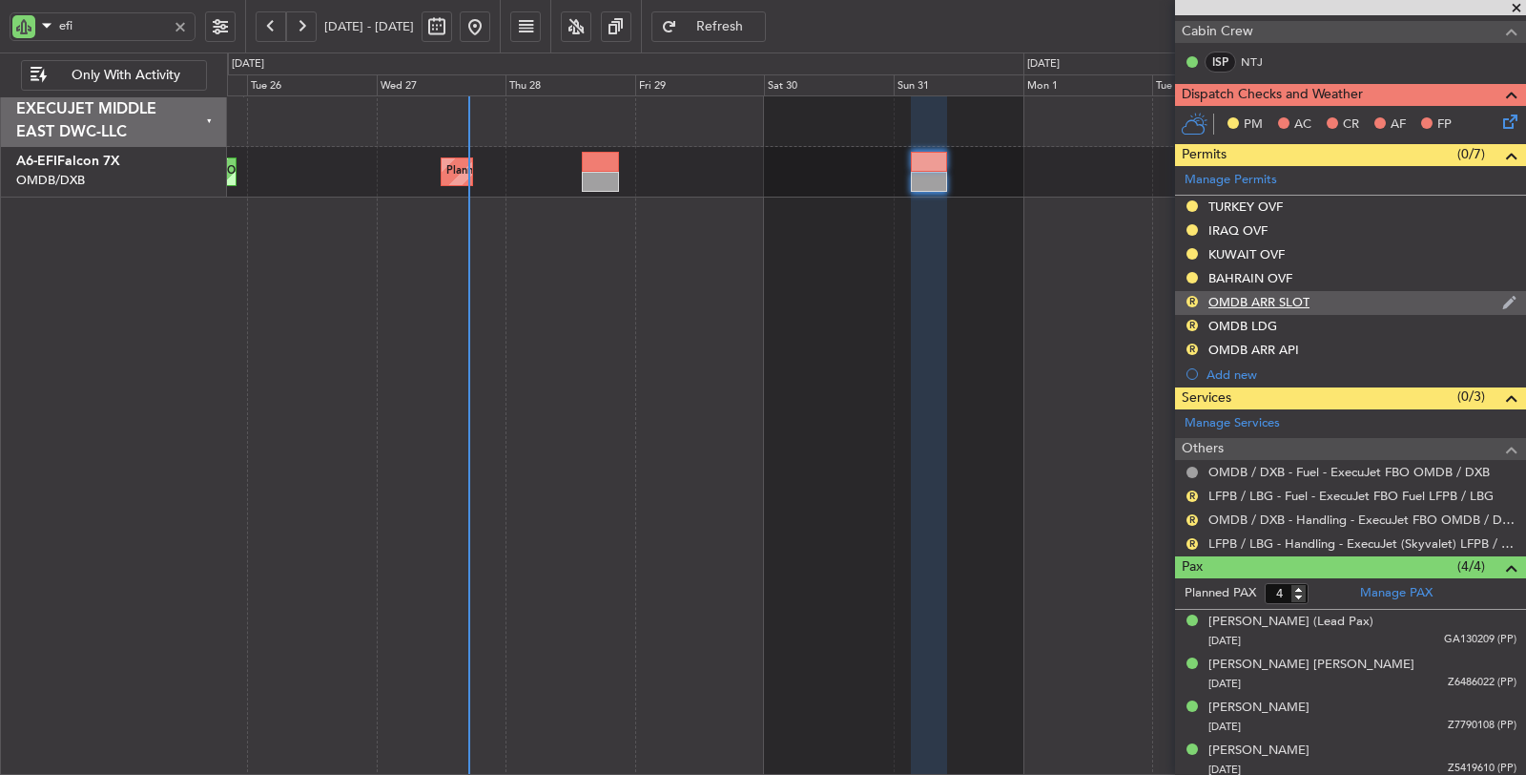
click at [1231, 294] on div "OMDB ARR SLOT" at bounding box center [1259, 302] width 101 height 16
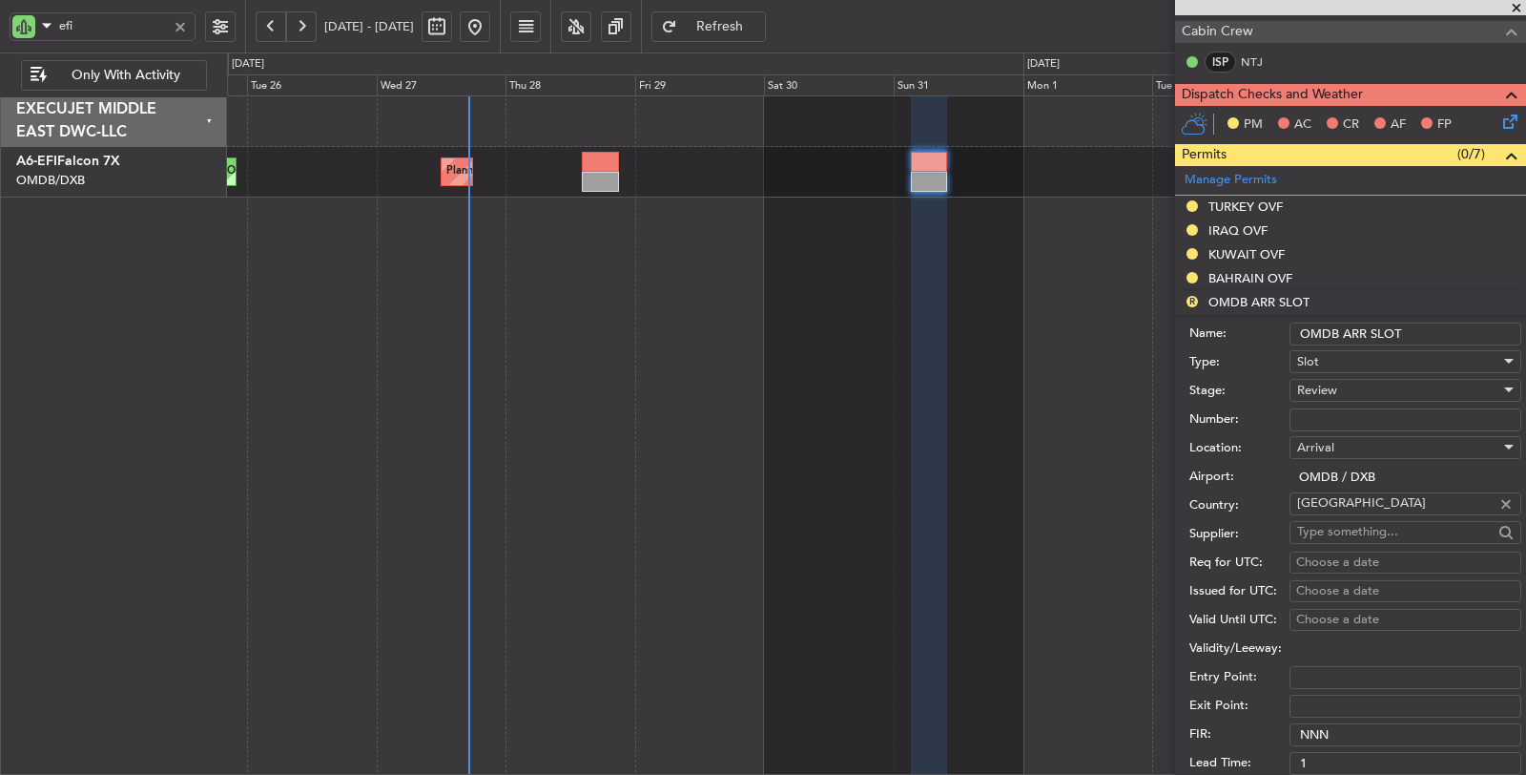
click at [1350, 385] on div "Review" at bounding box center [1398, 390] width 203 height 29
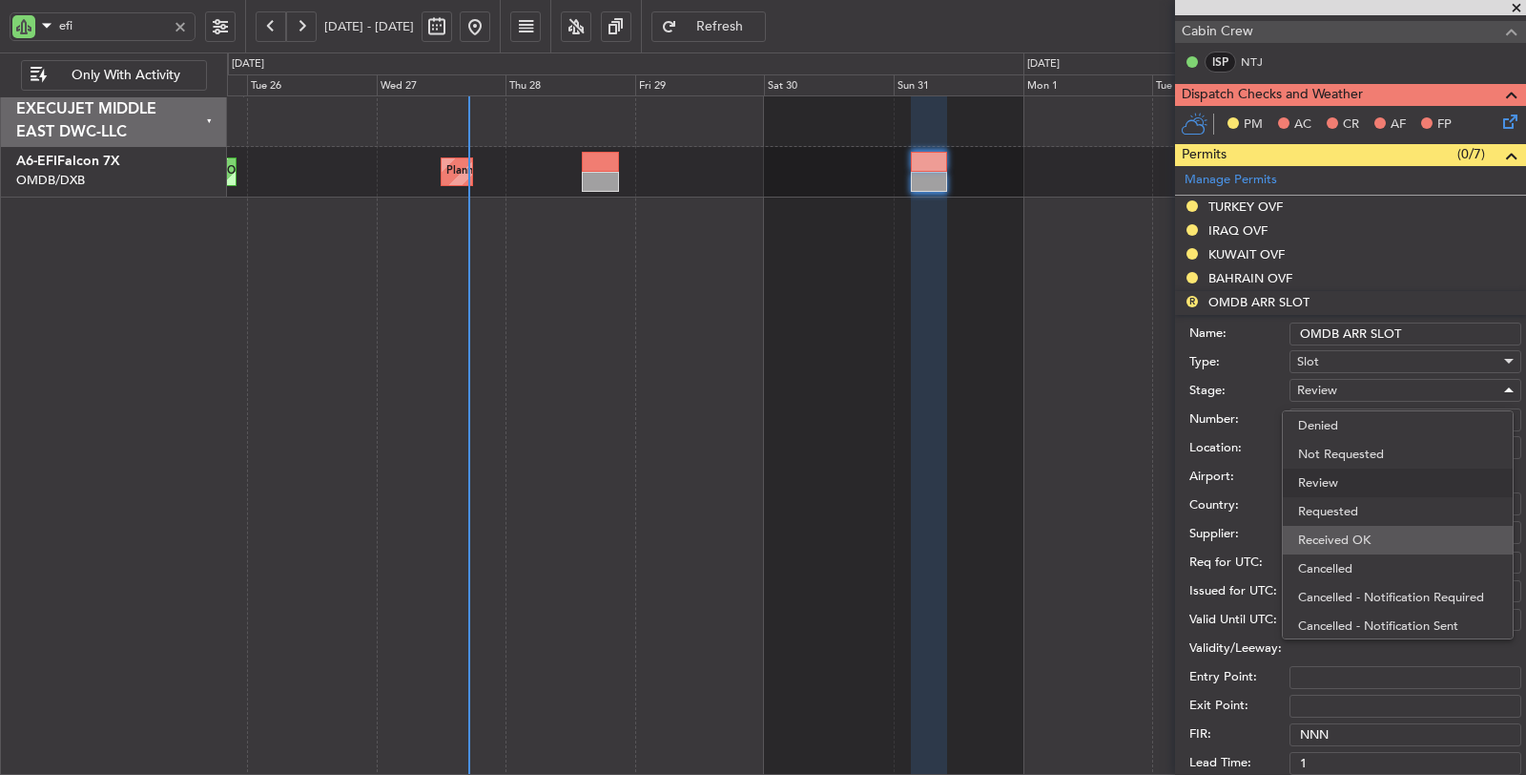
click at [1359, 534] on span "Received OK" at bounding box center [1397, 540] width 199 height 29
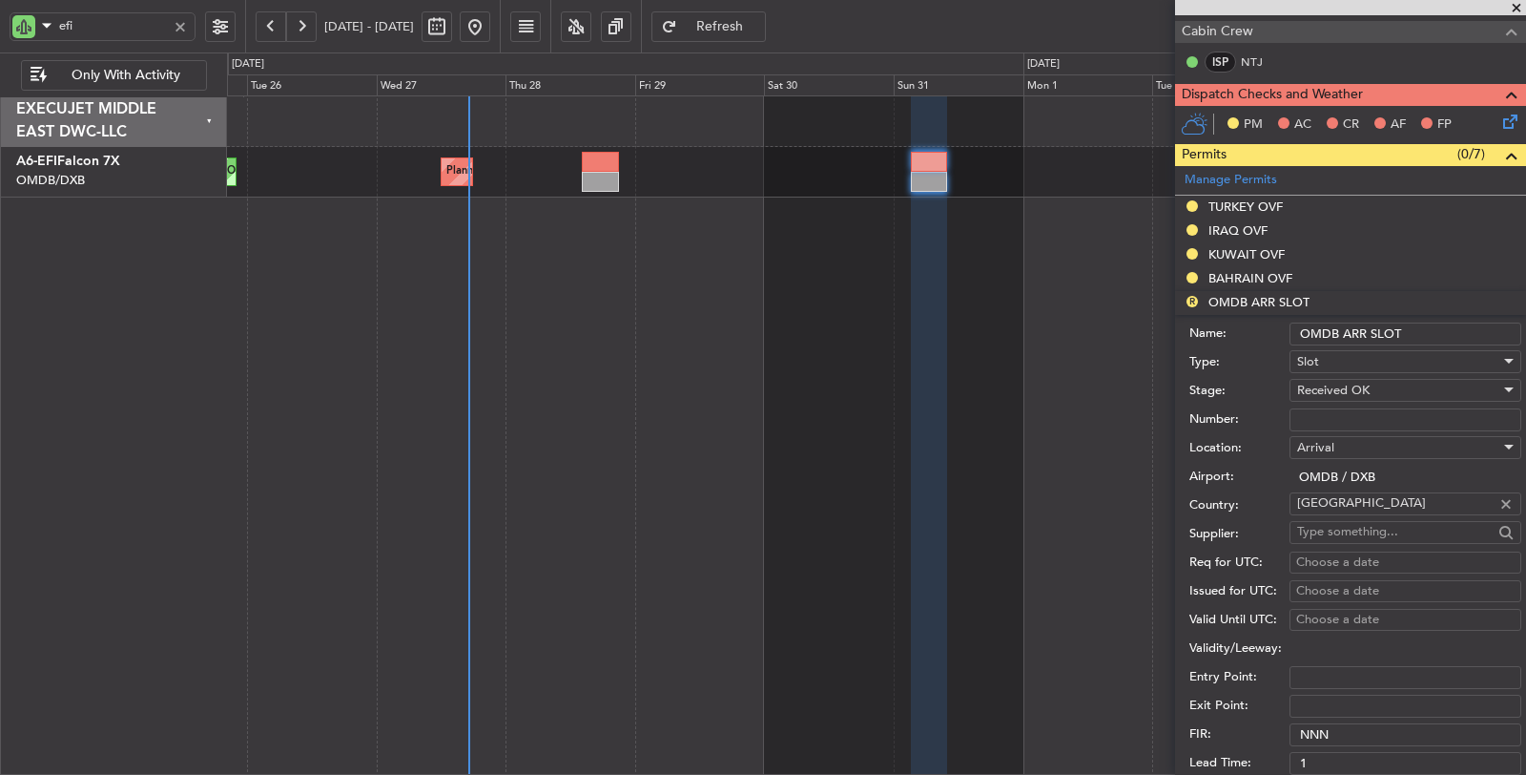
click at [1337, 414] on input "Number:" at bounding box center [1406, 419] width 232 height 23
paste input "KEJO115"
type input "KEJO115"
click at [1331, 560] on div "Choose a date" at bounding box center [1405, 562] width 218 height 19
select select "8"
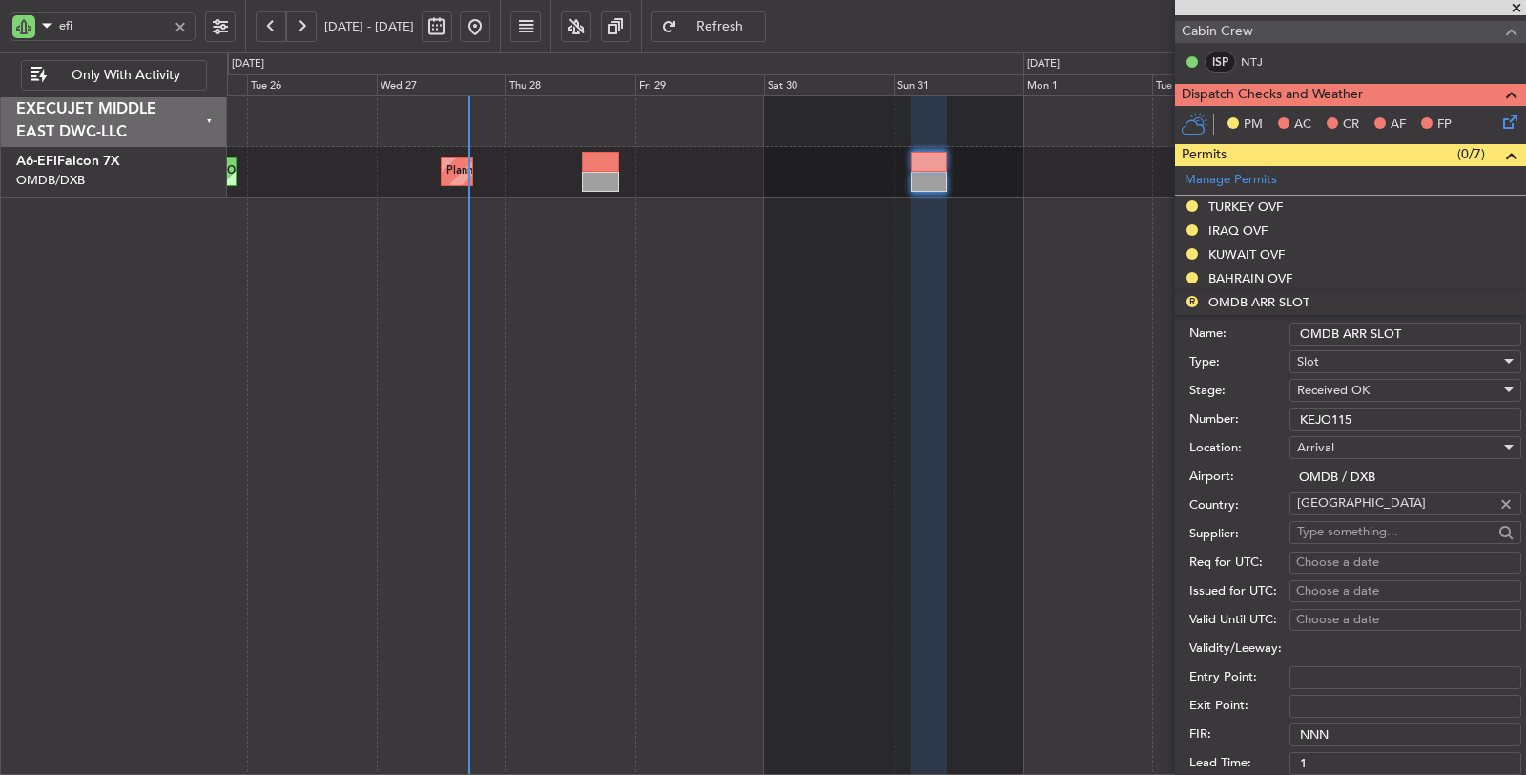
select select "2025"
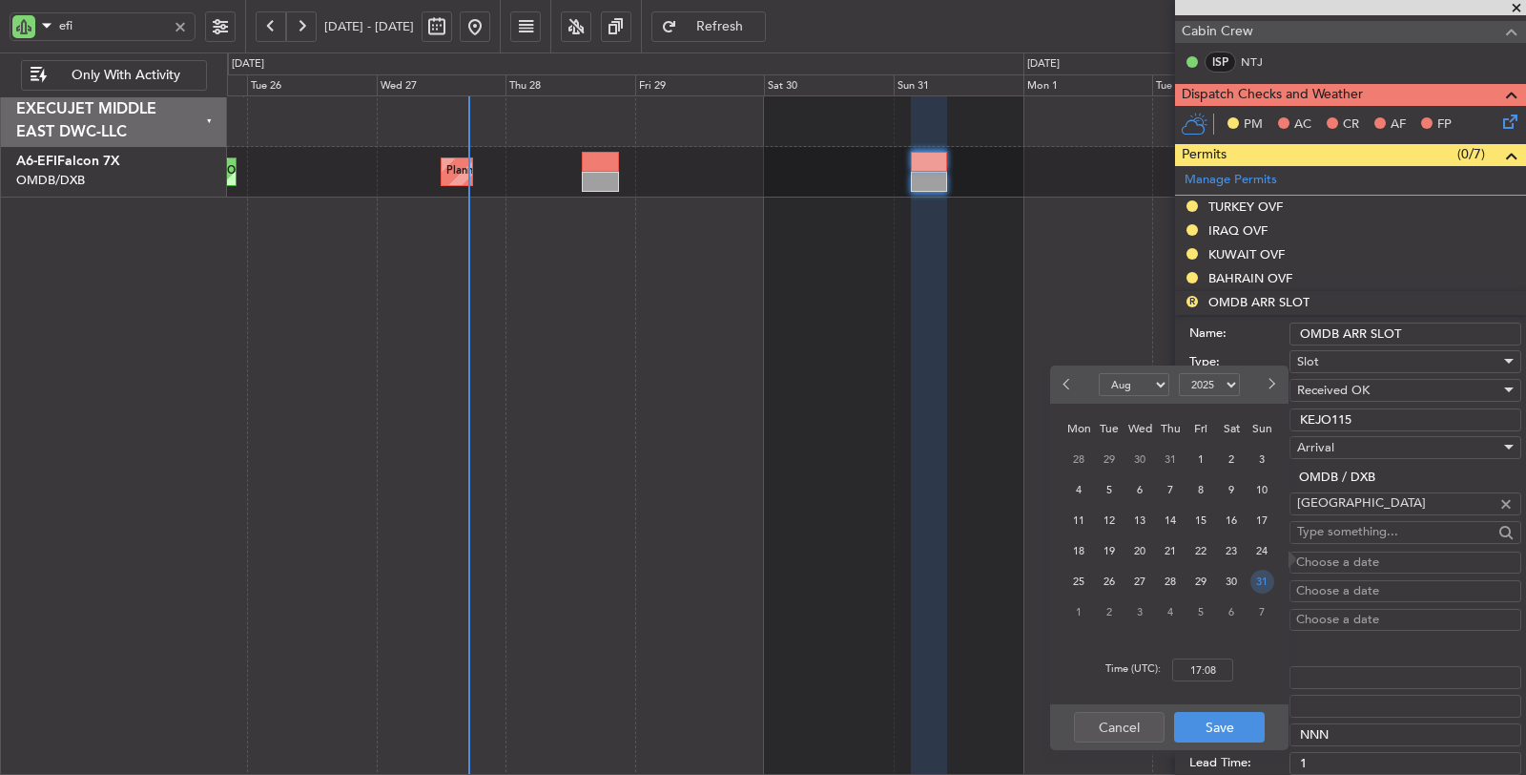
click at [1255, 579] on span "31" at bounding box center [1263, 581] width 24 height 24
type input "10:15"
click at [1195, 726] on button "Save" at bounding box center [1219, 727] width 91 height 31
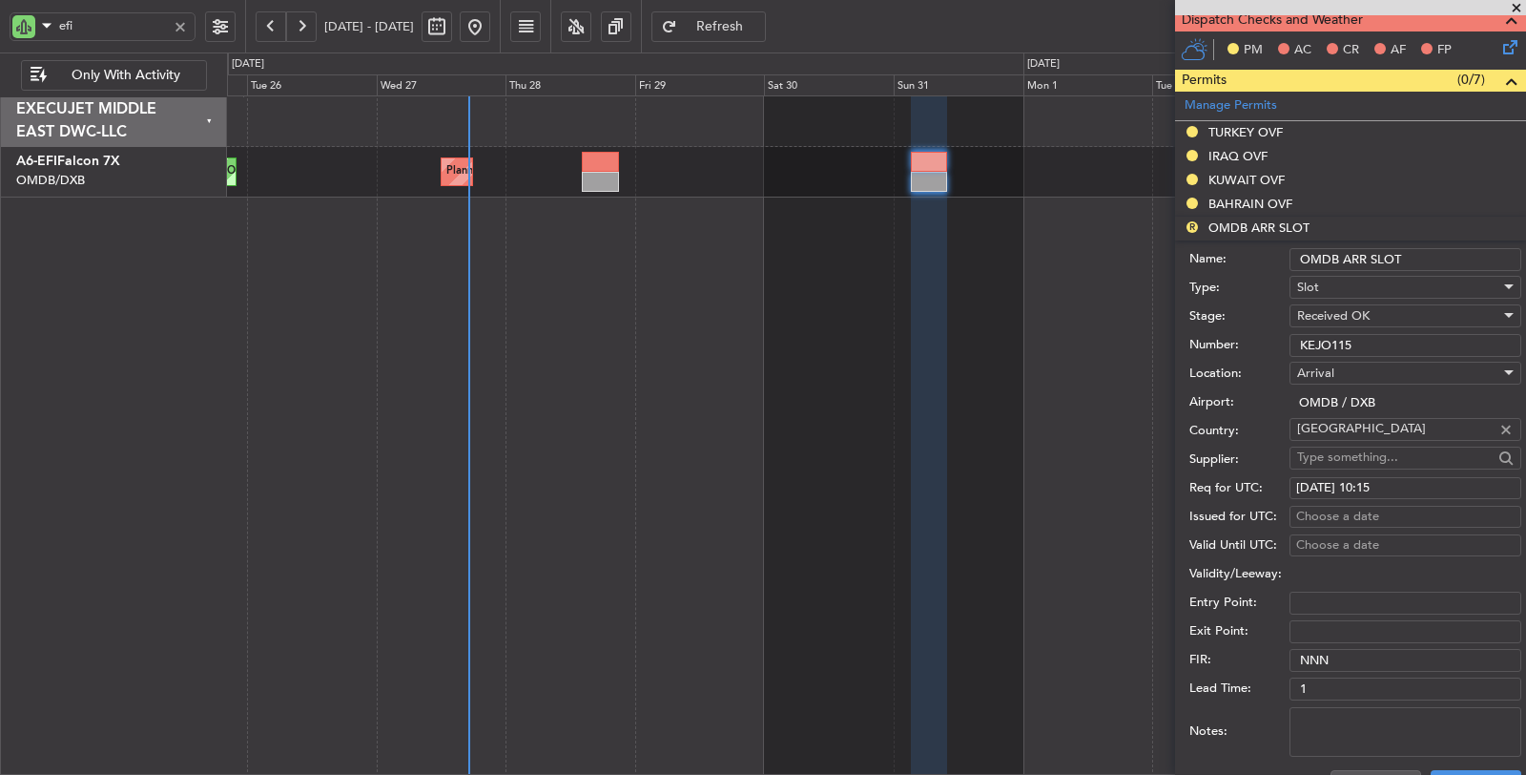
scroll to position [668, 0]
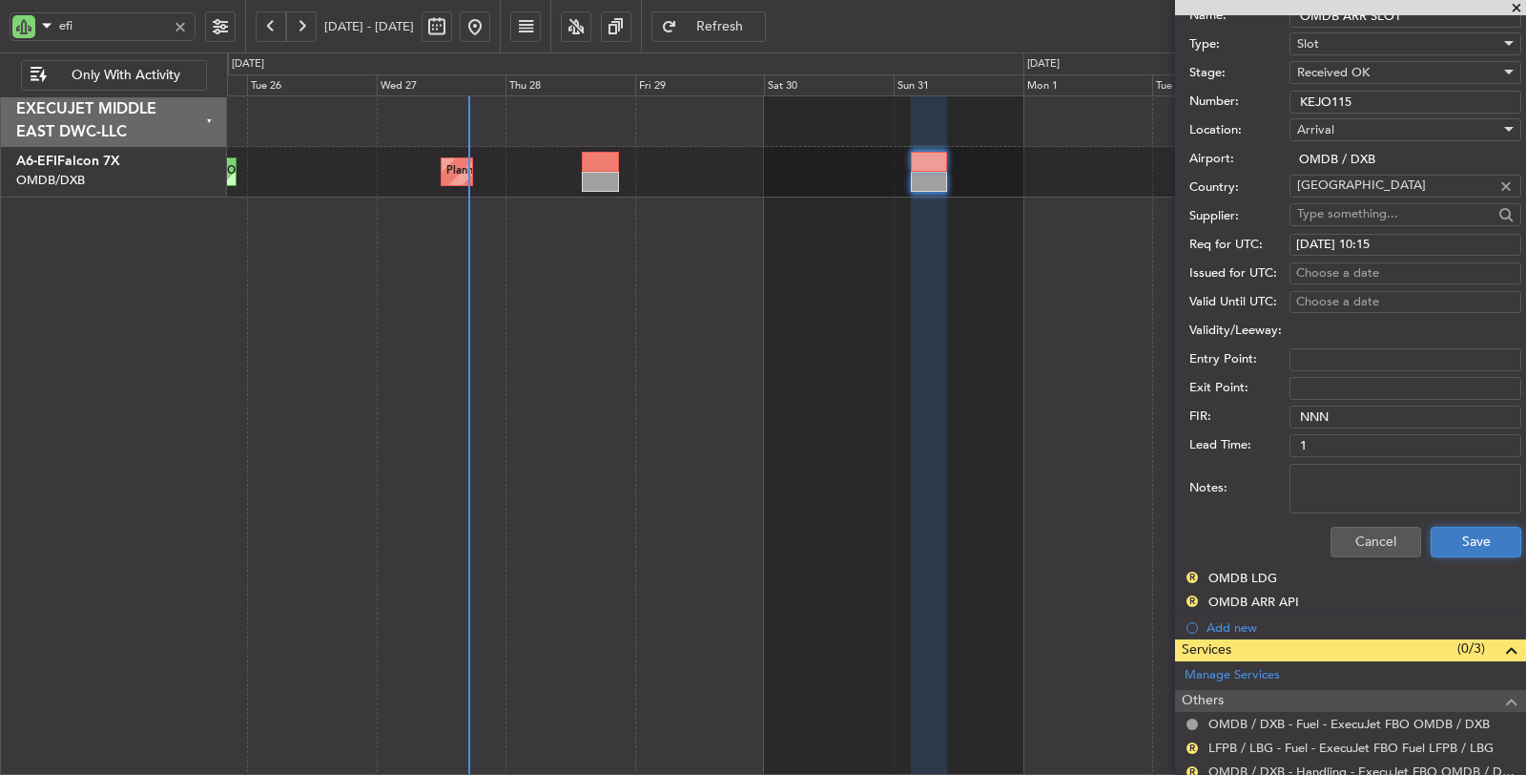
click at [1448, 536] on button "Save" at bounding box center [1476, 542] width 91 height 31
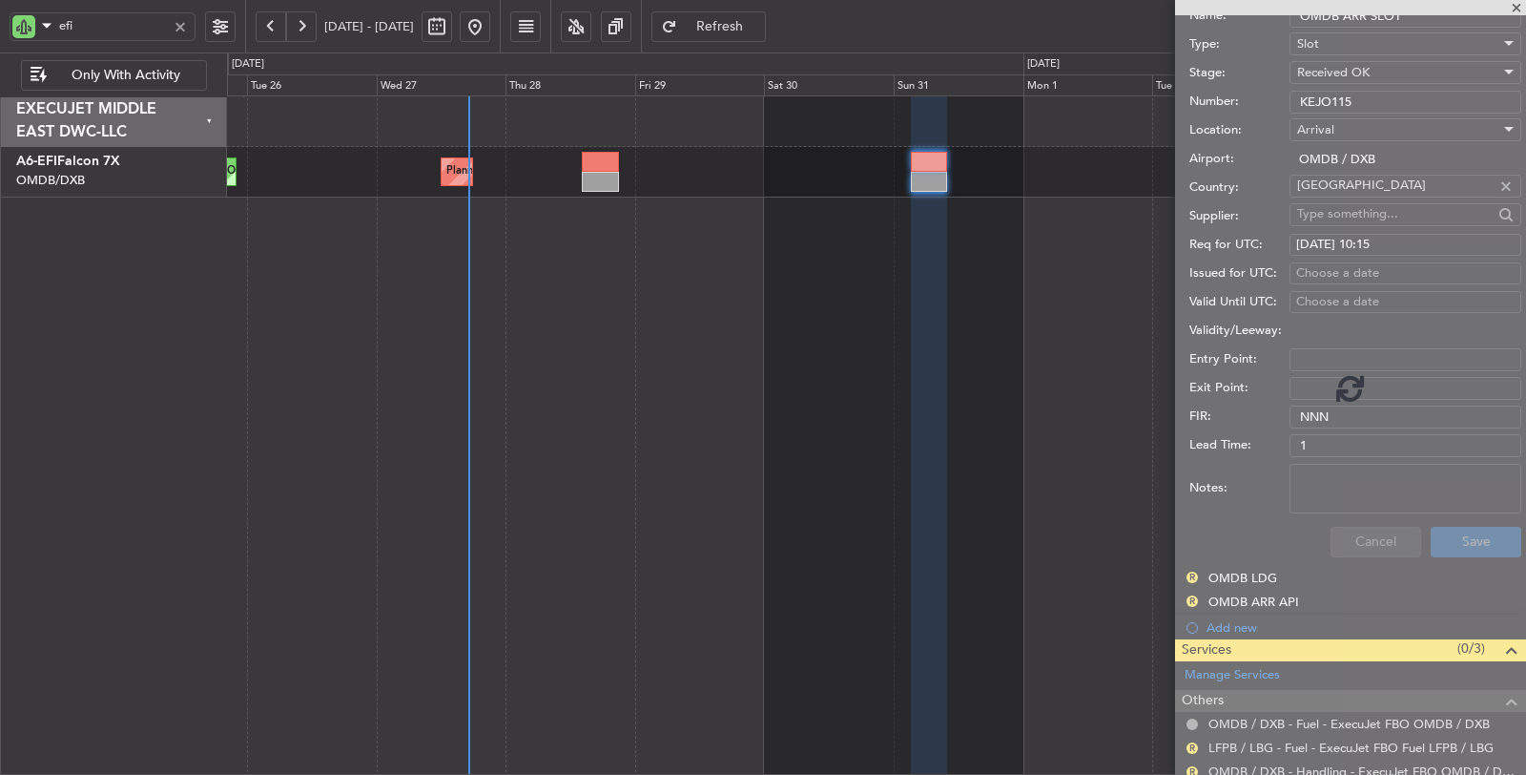
scroll to position [98, 0]
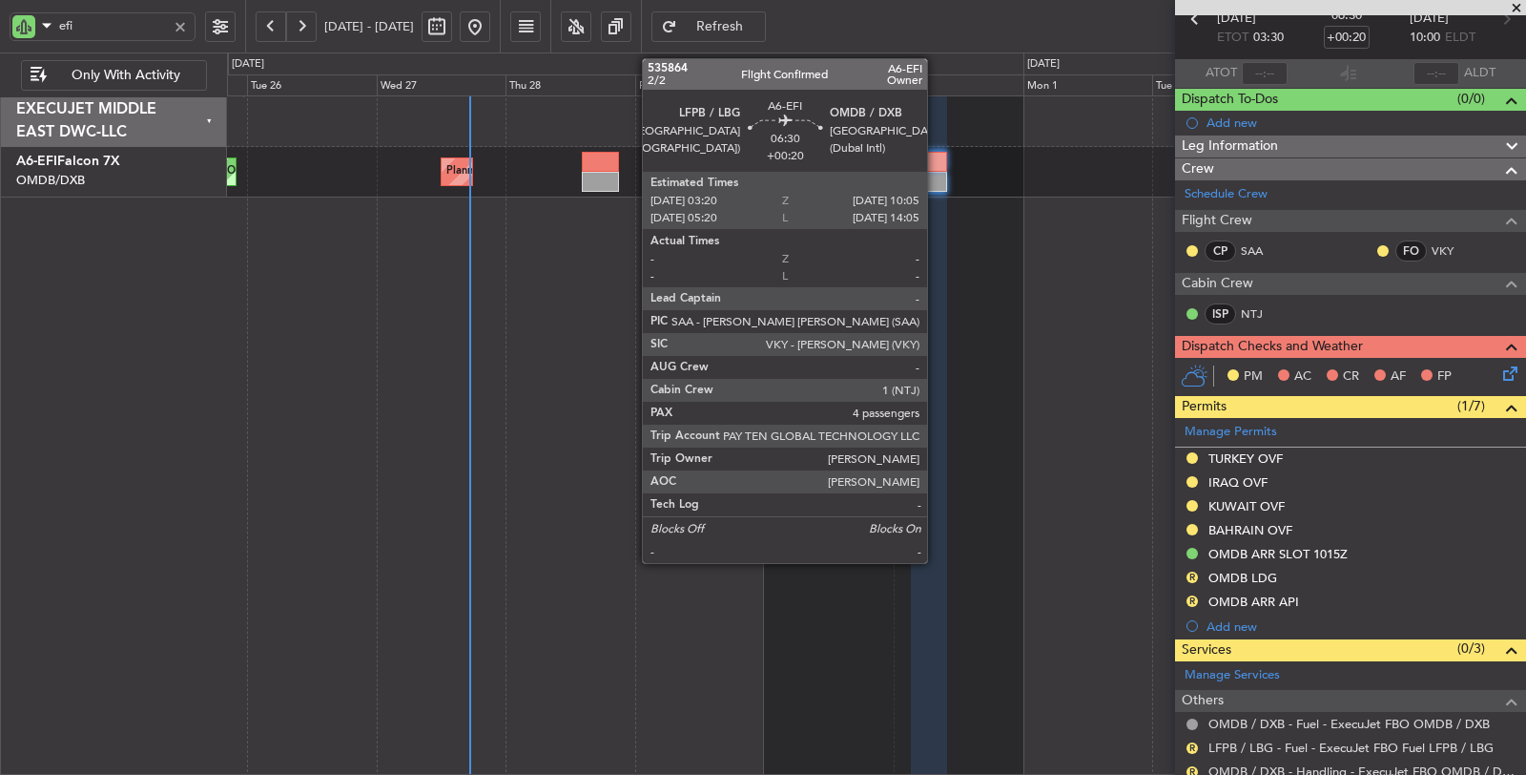
click at [937, 166] on div at bounding box center [929, 162] width 37 height 20
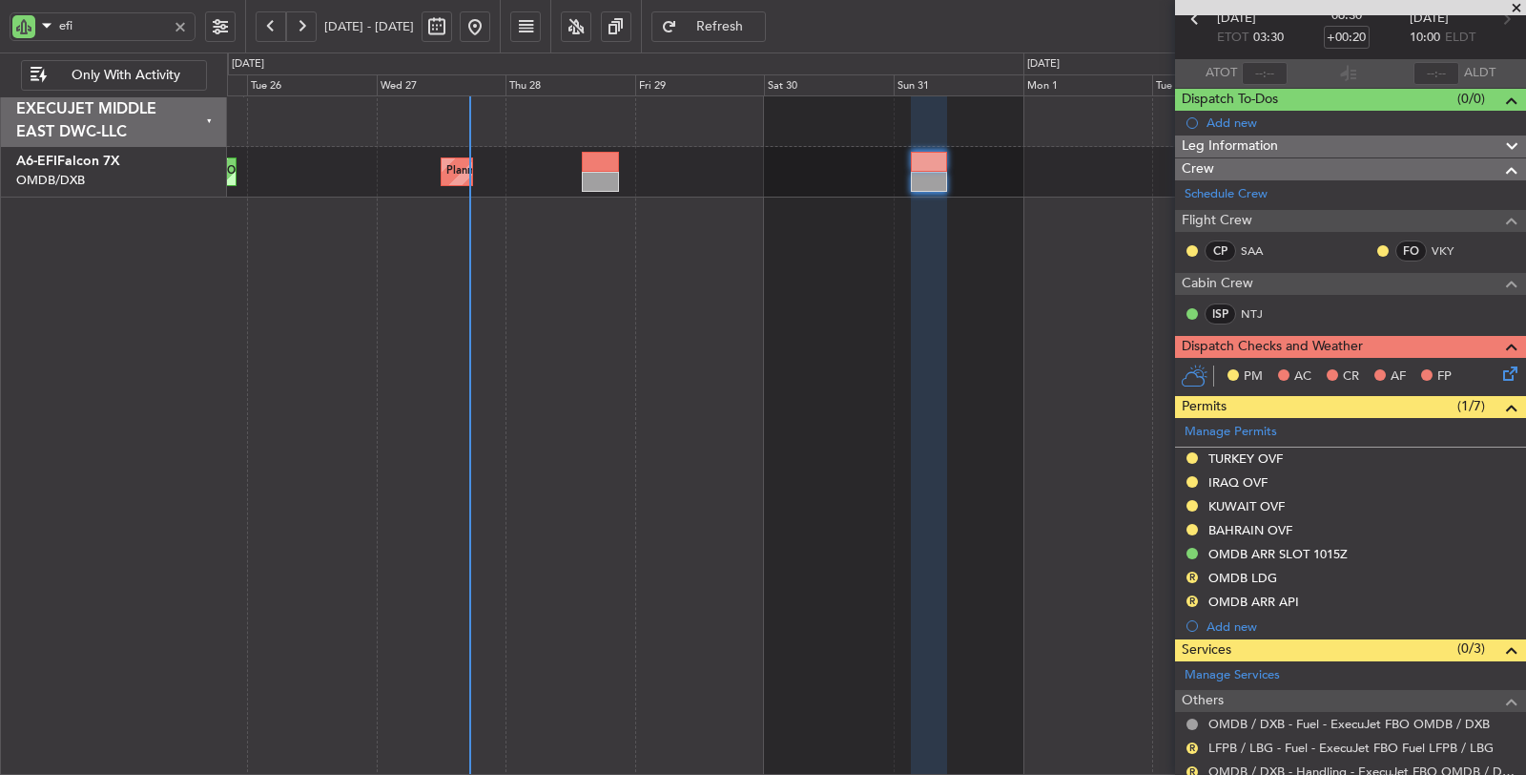
click at [759, 23] on span "Refresh" at bounding box center [720, 26] width 78 height 13
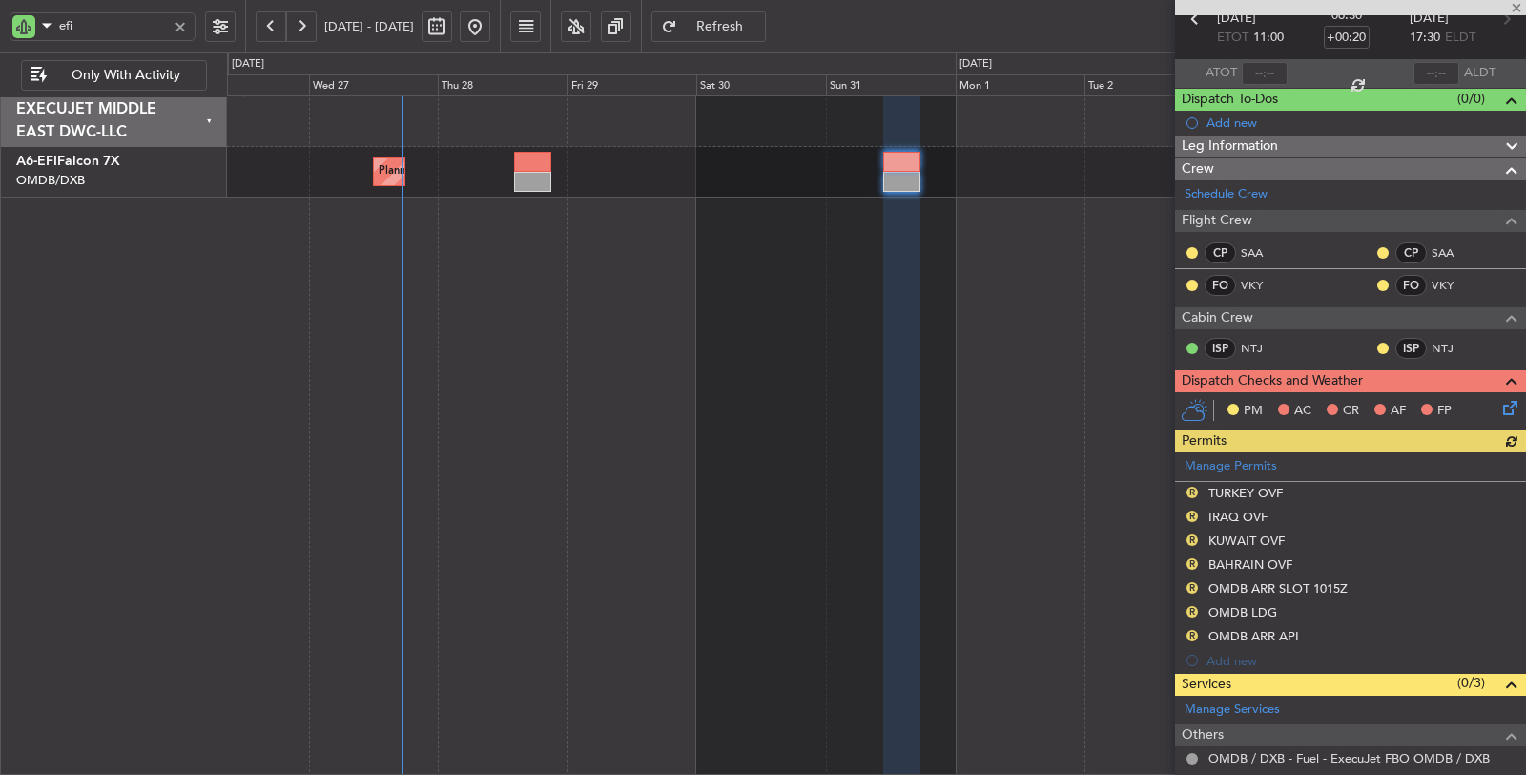
click at [953, 330] on div "Planned Maint Dubai (Dubai Intl) AOG Maint Dubai (Dubai Intl)" at bounding box center [877, 435] width 1300 height 680
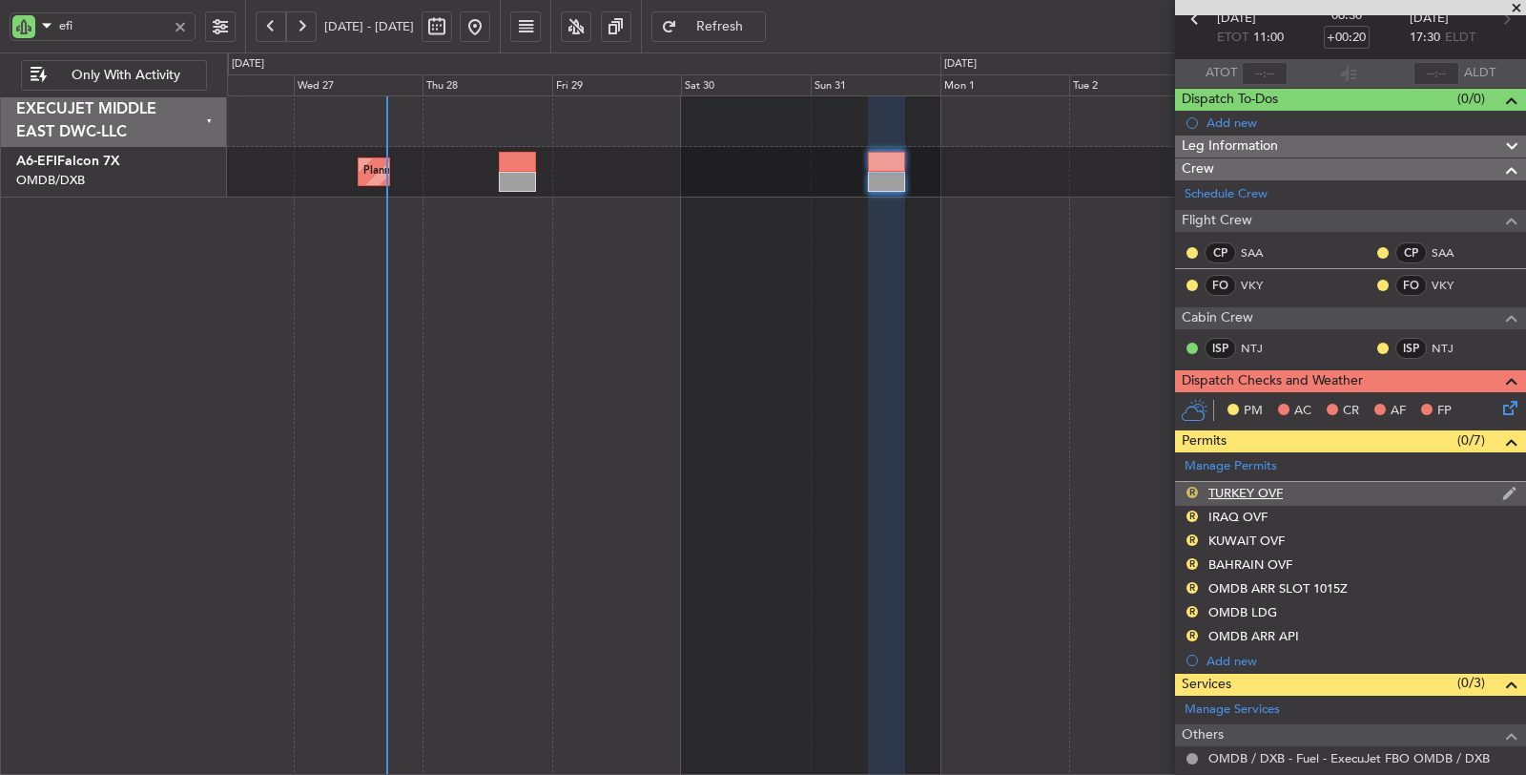
click at [1191, 486] on button "R" at bounding box center [1192, 491] width 11 height 11
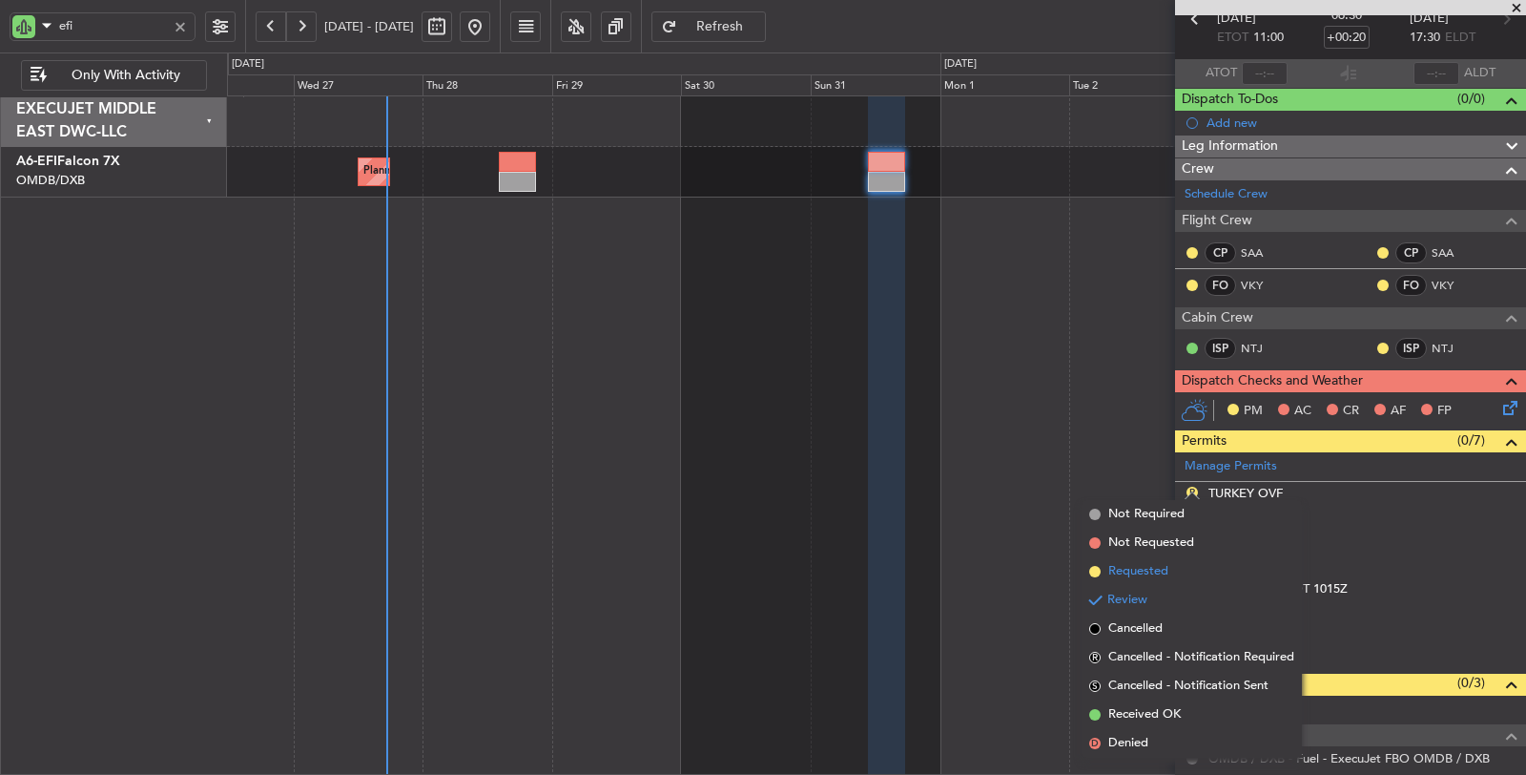
click at [1157, 572] on span "Requested" at bounding box center [1138, 571] width 60 height 19
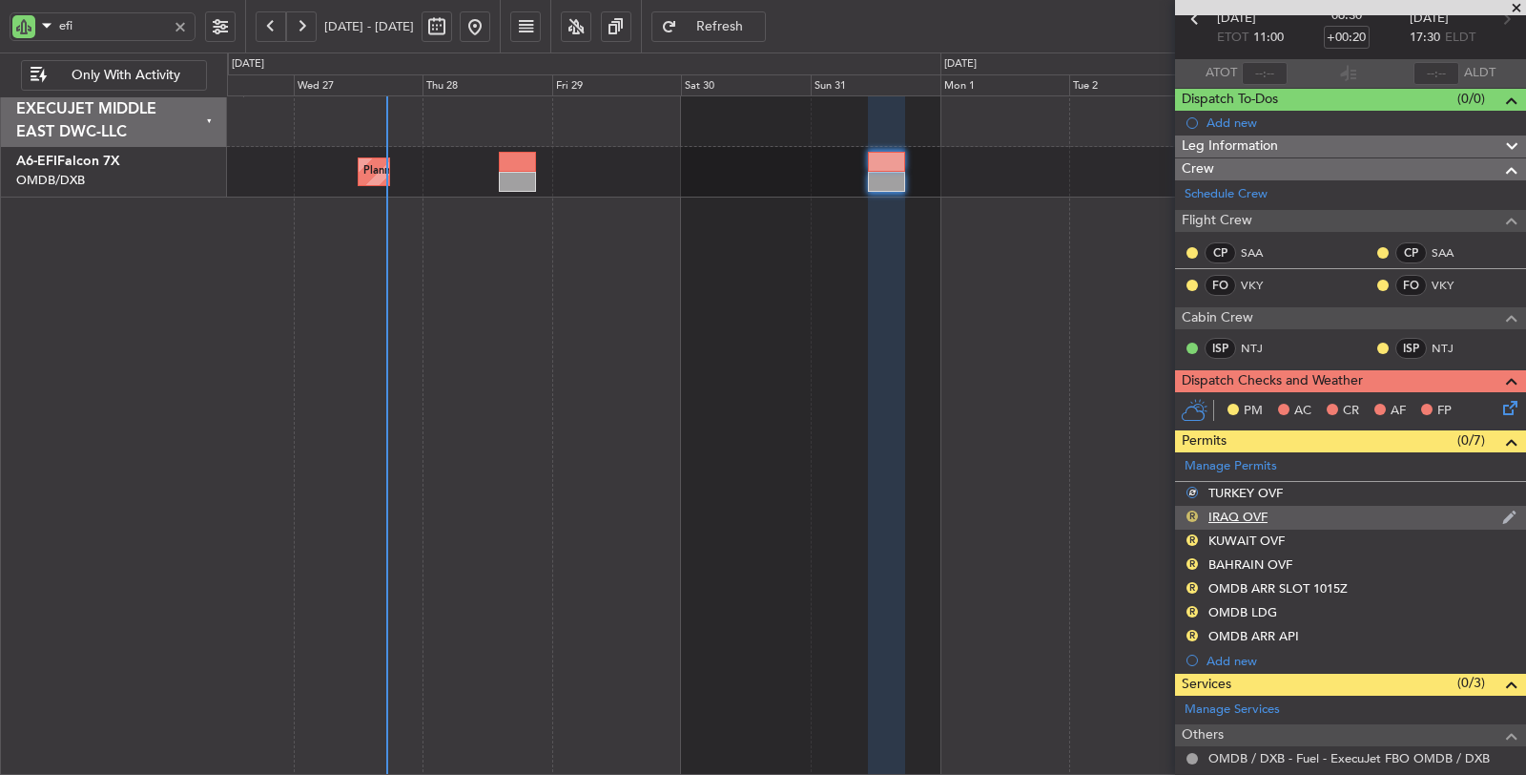
click at [1194, 511] on button "R" at bounding box center [1192, 515] width 11 height 11
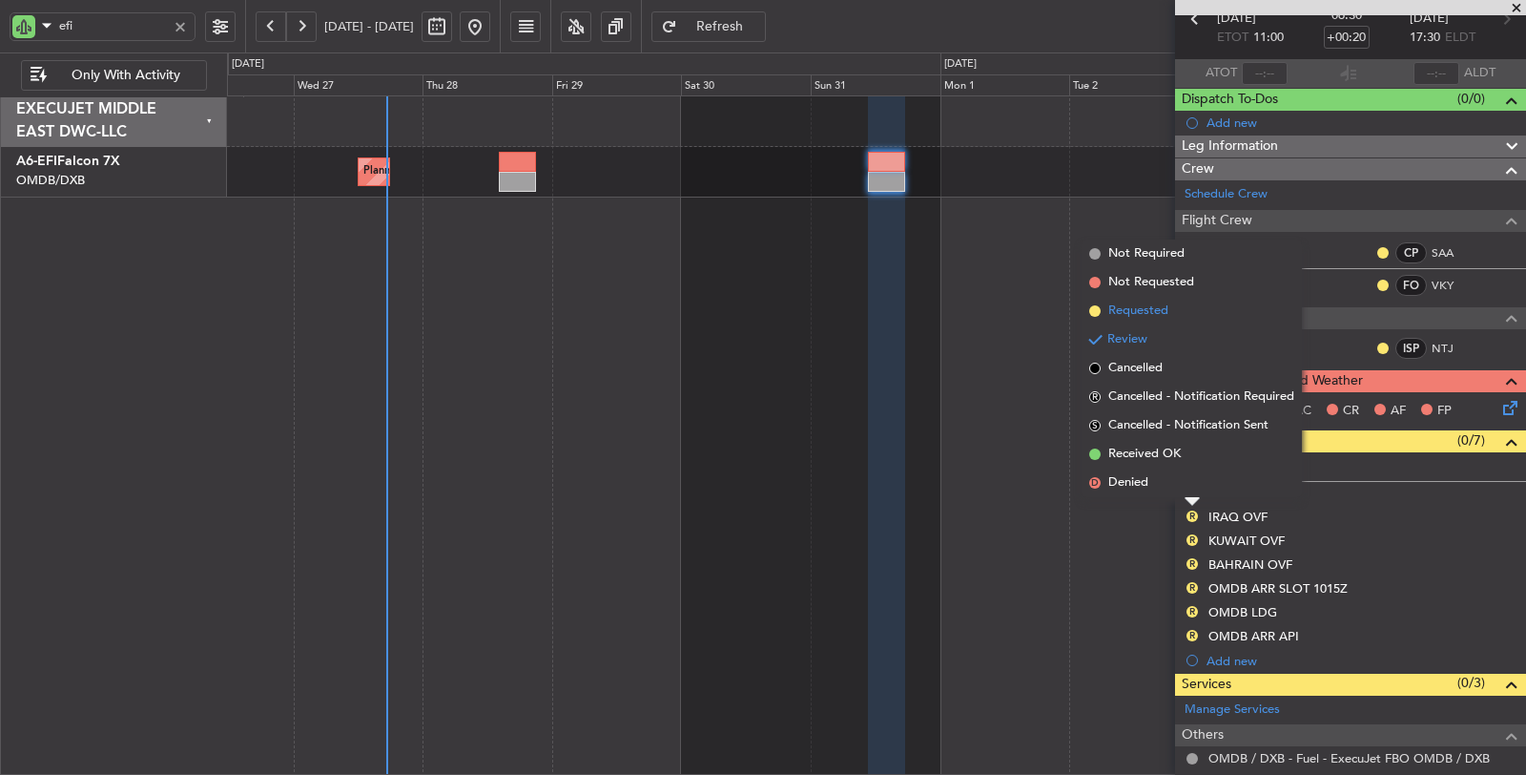
click at [1148, 311] on span "Requested" at bounding box center [1138, 310] width 60 height 19
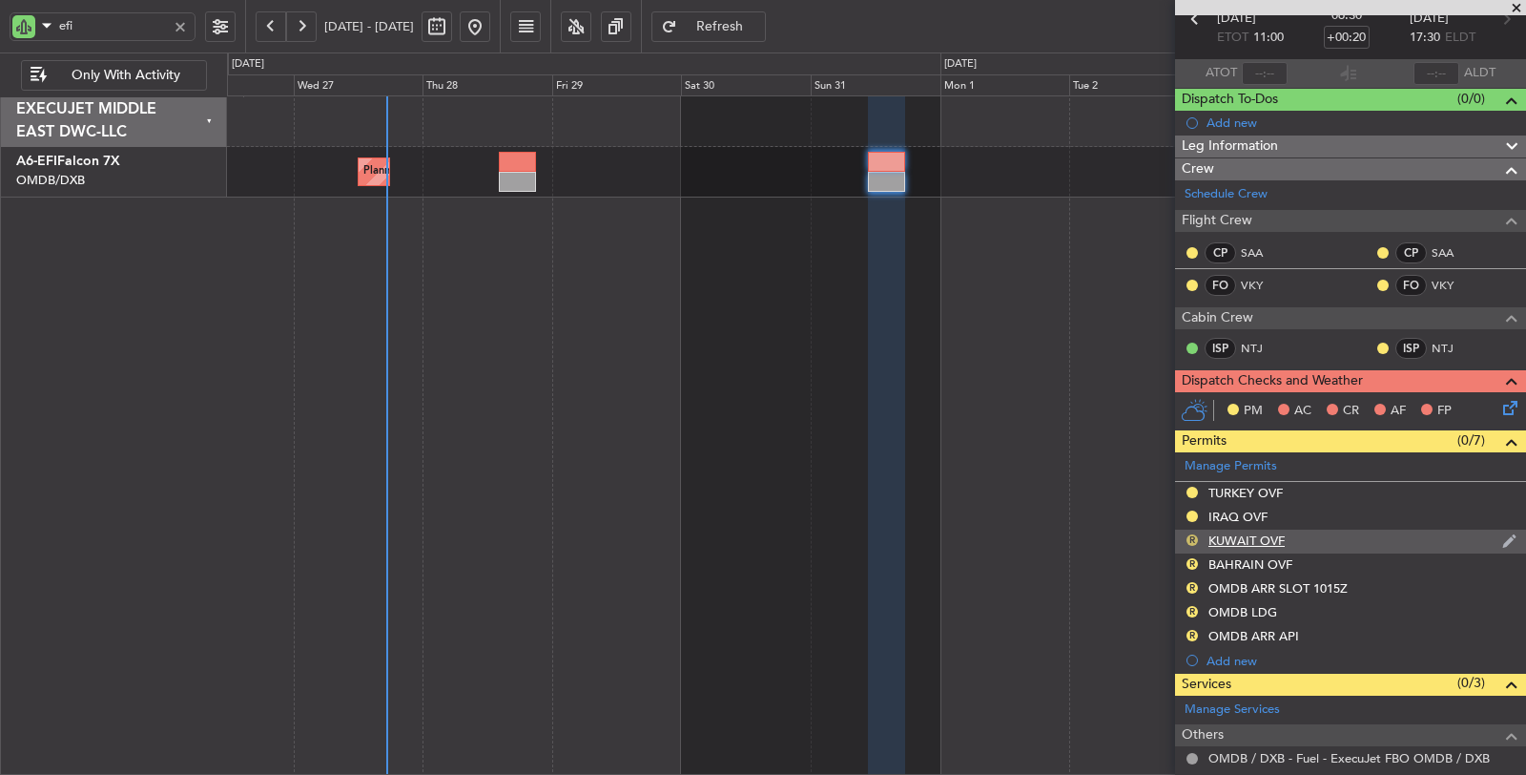
click at [1190, 534] on button "R" at bounding box center [1192, 539] width 11 height 11
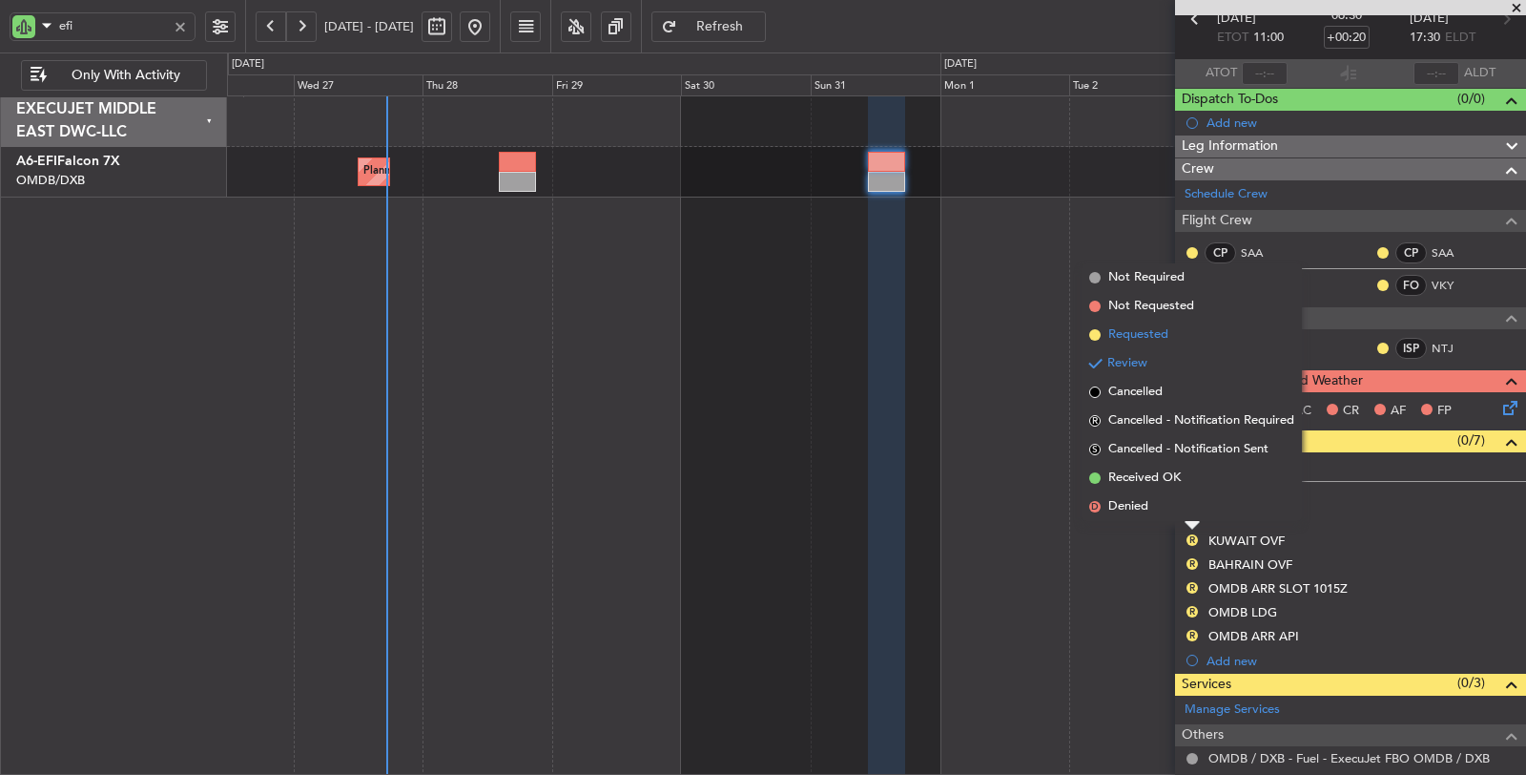
click at [1150, 337] on span "Requested" at bounding box center [1138, 334] width 60 height 19
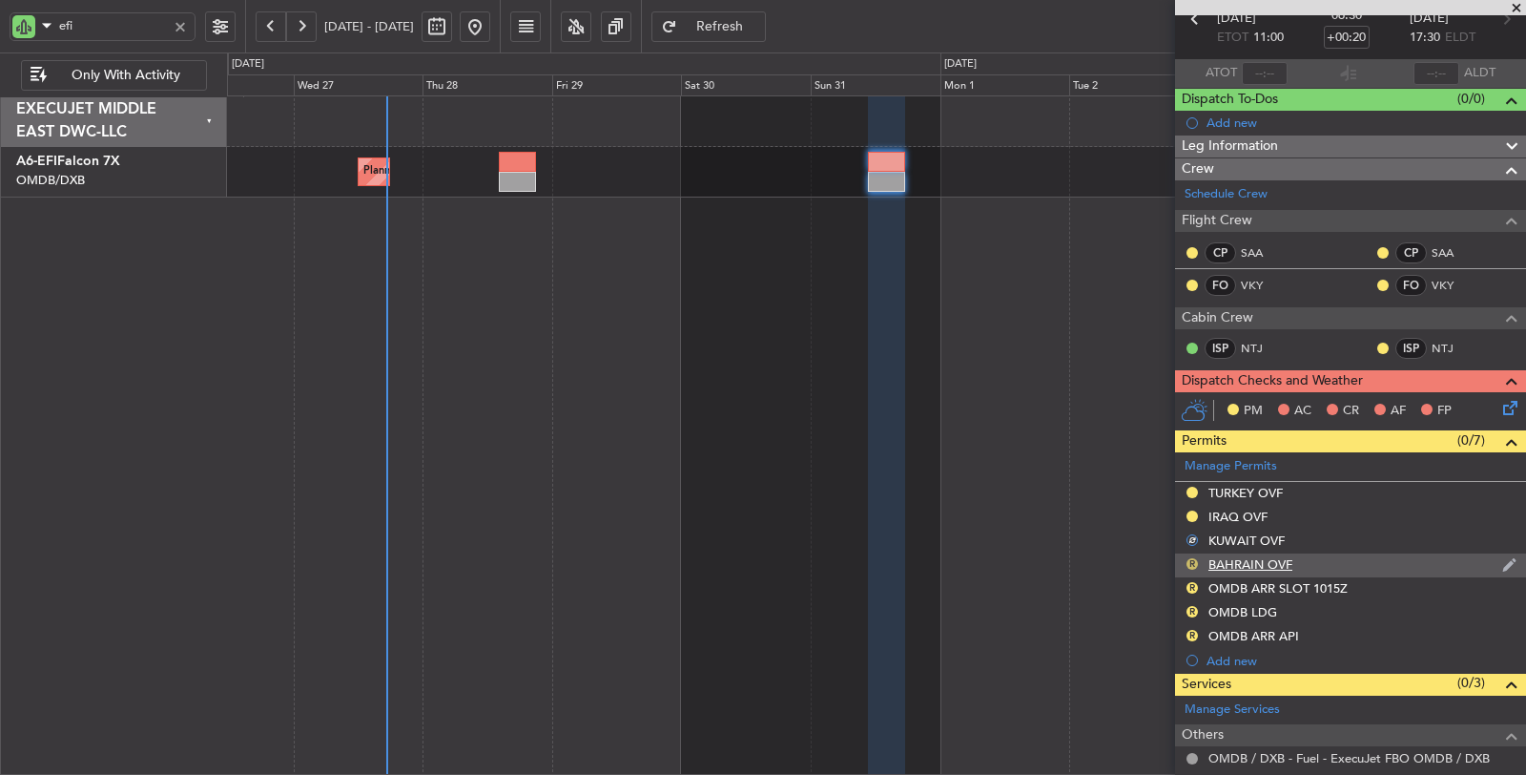
click at [1190, 558] on button "R" at bounding box center [1192, 563] width 11 height 11
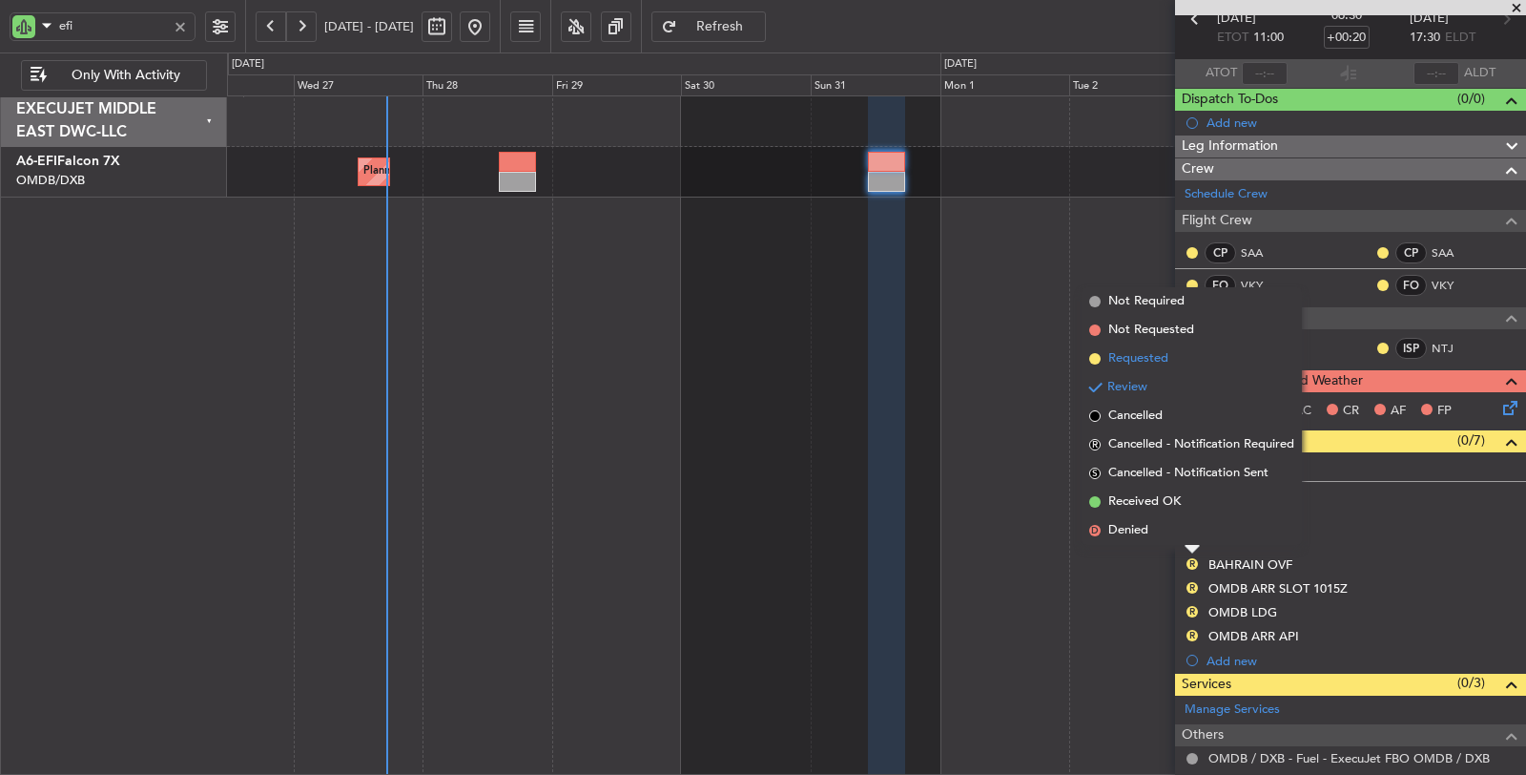
click at [1125, 347] on li "Requested" at bounding box center [1192, 358] width 220 height 29
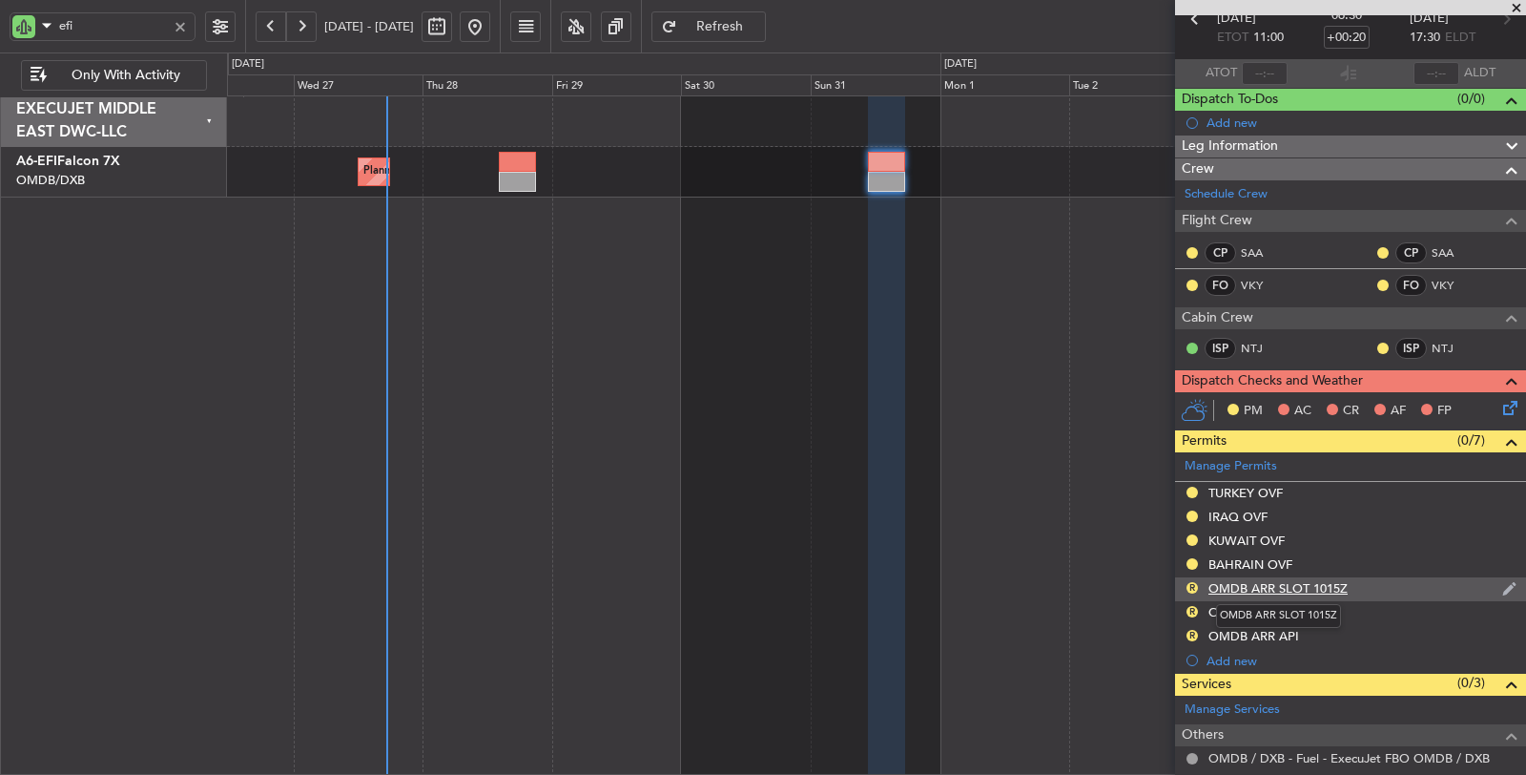
click at [1303, 580] on div "OMDB ARR SLOT 1015Z" at bounding box center [1278, 588] width 139 height 16
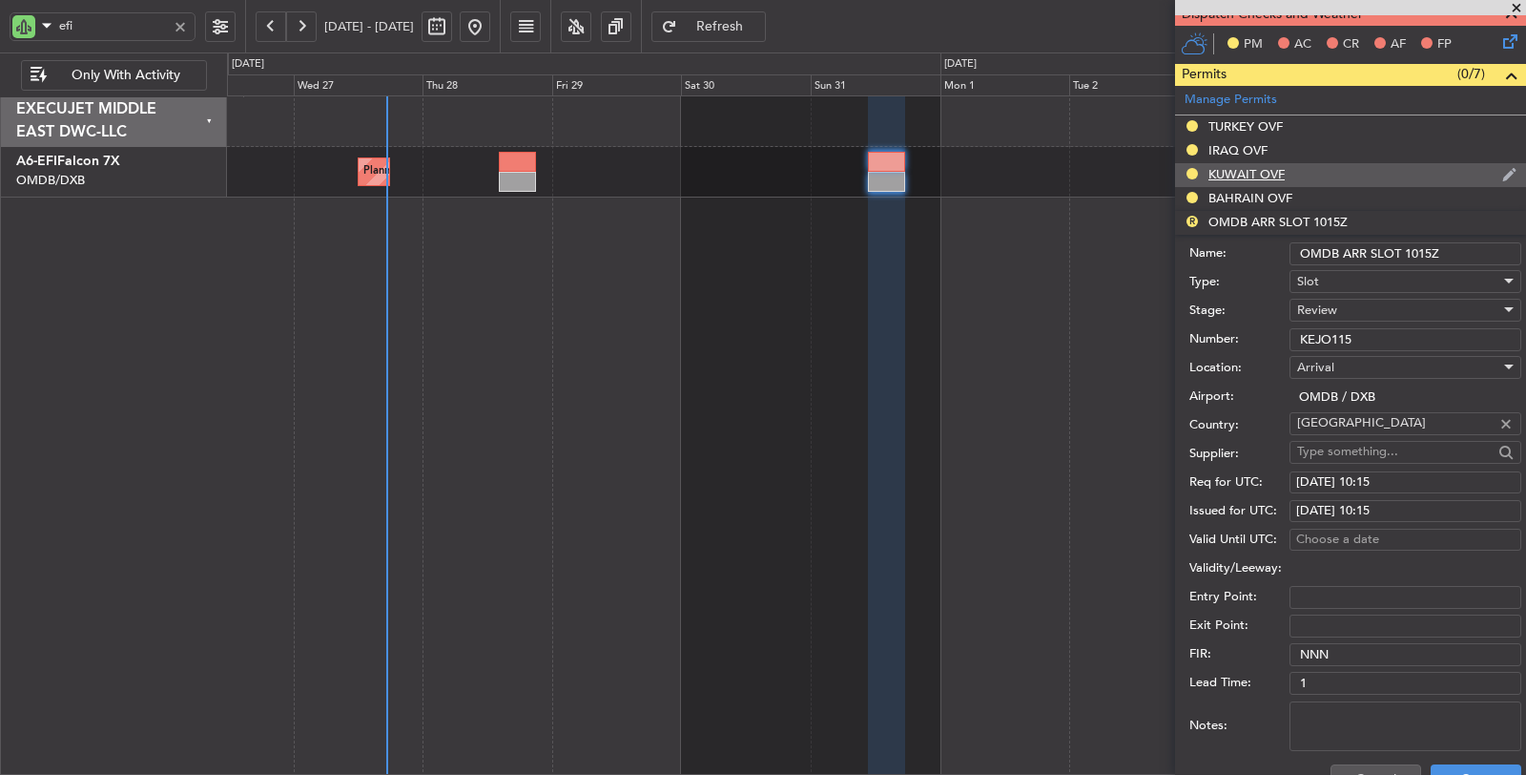
scroll to position [523, 0]
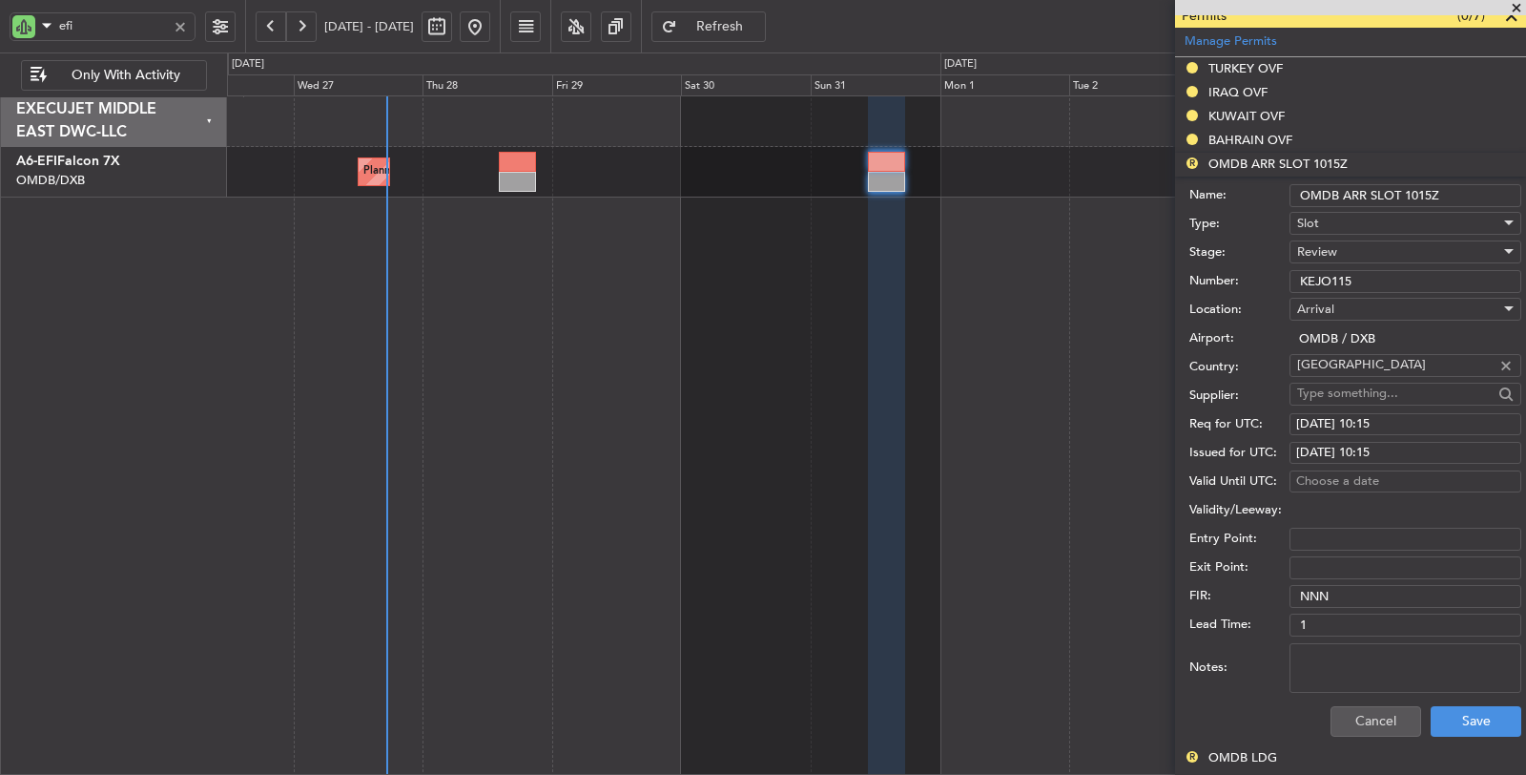
drag, startPoint x: 1372, startPoint y: 277, endPoint x: 1261, endPoint y: 279, distance: 110.7
click at [1261, 279] on div "Number: KEJO115" at bounding box center [1355, 281] width 332 height 29
paste input "text"
type input "KEJO115"
click at [1344, 246] on div "Review" at bounding box center [1398, 252] width 203 height 29
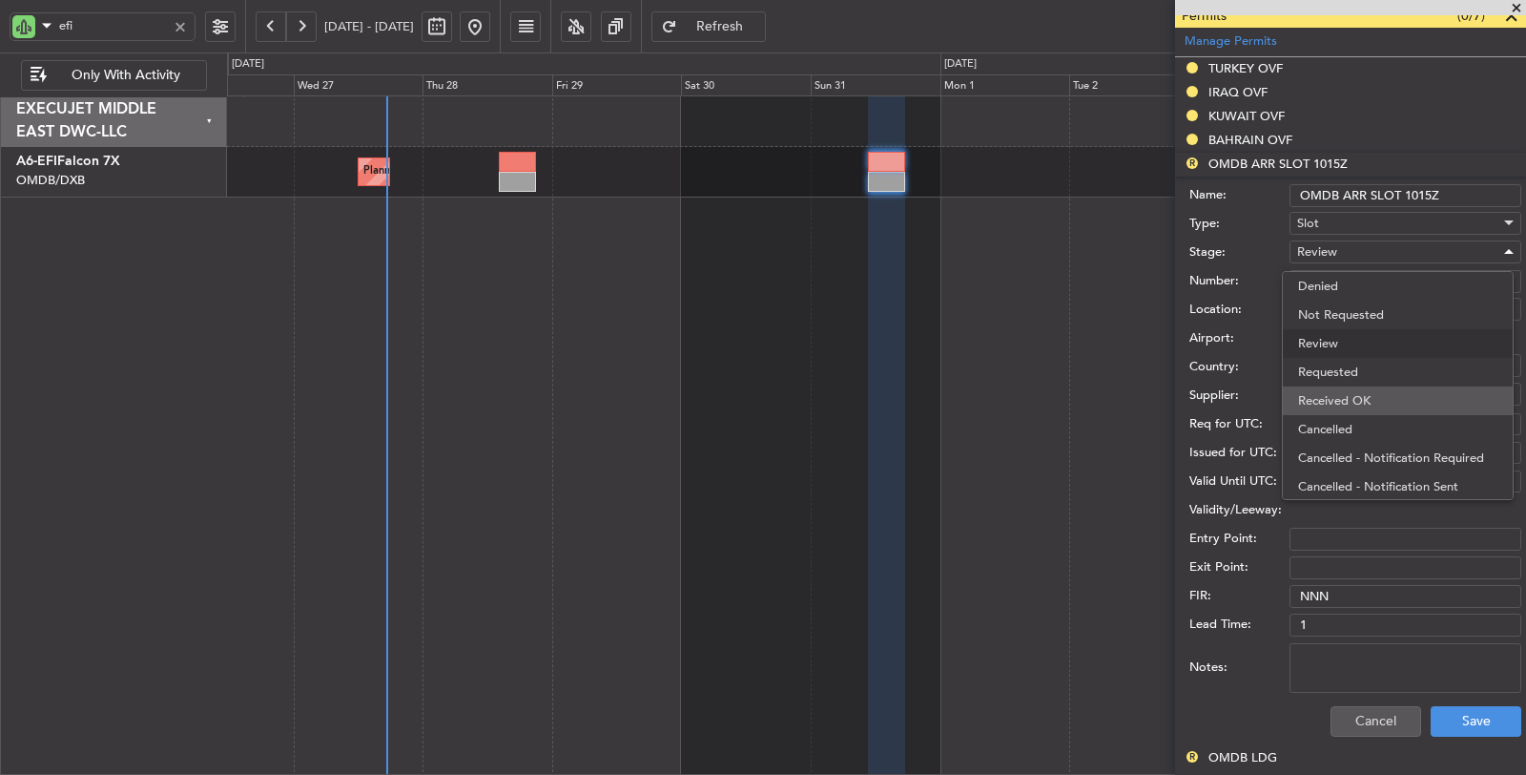
click at [1334, 393] on span "Received OK" at bounding box center [1397, 400] width 199 height 29
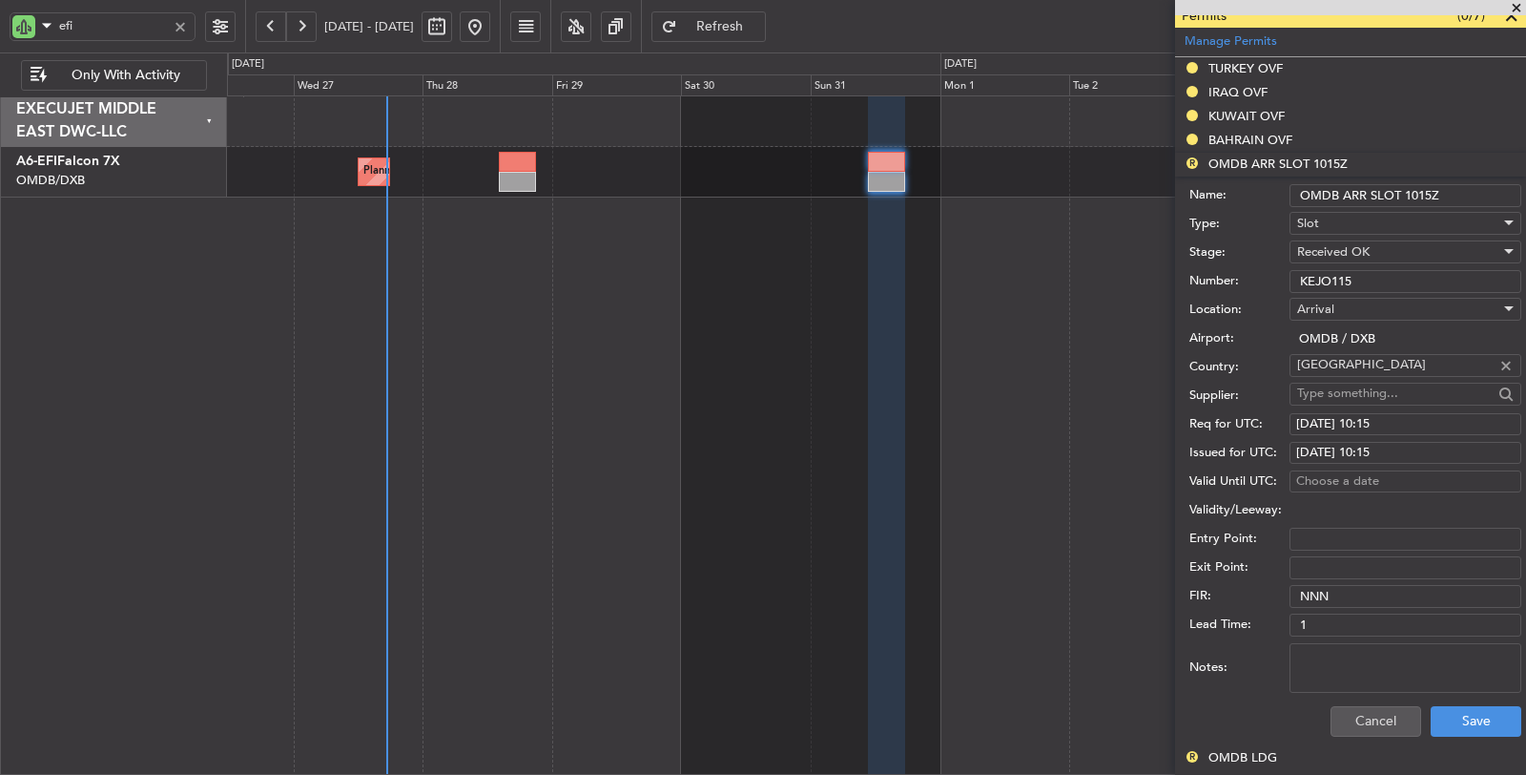
click at [1411, 418] on div "31/08/2025 10:15" at bounding box center [1405, 424] width 218 height 19
select select "8"
select select "2025"
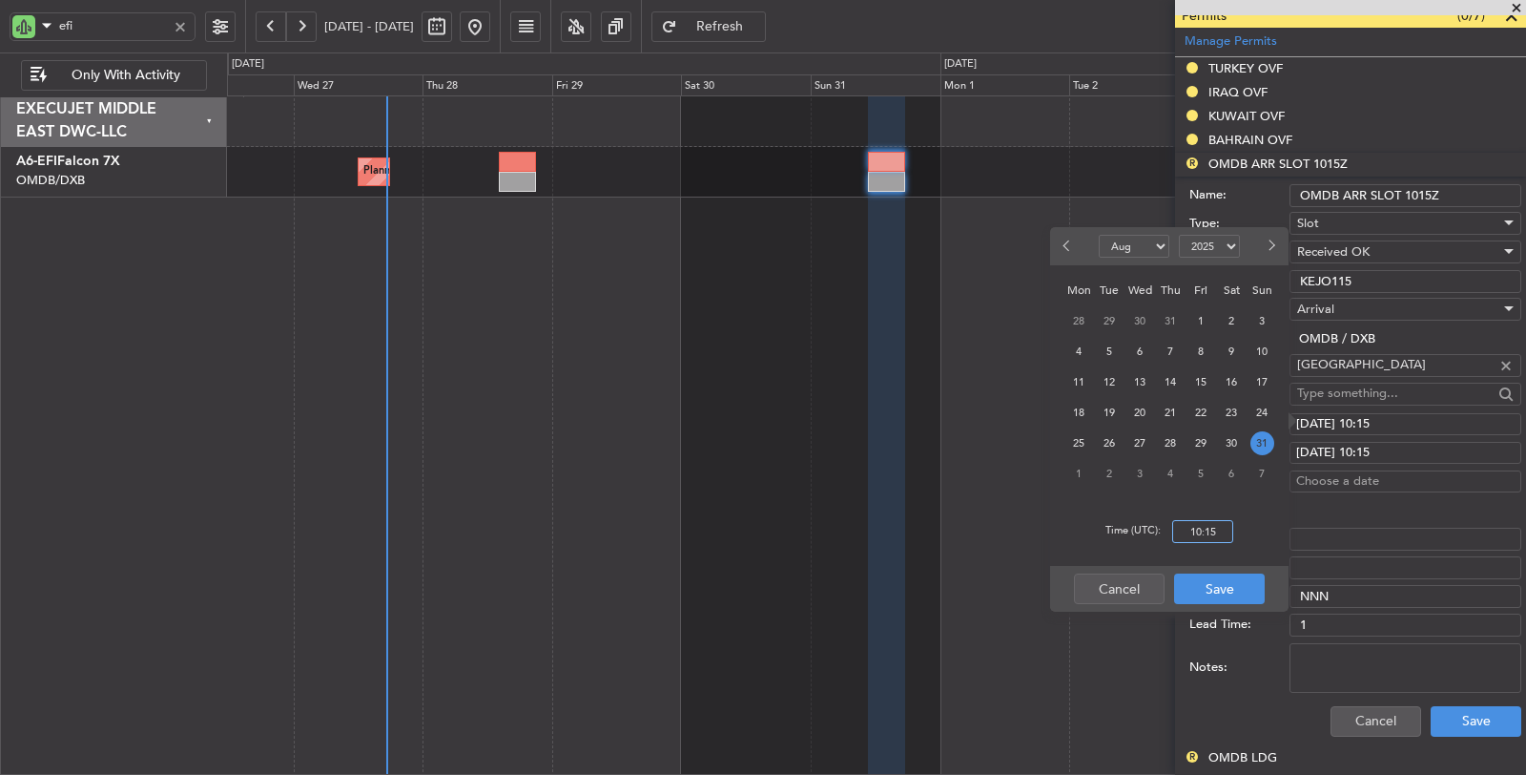
click at [1178, 531] on input "10:15" at bounding box center [1202, 531] width 61 height 23
type input "17:35"
click at [1237, 582] on button "Save" at bounding box center [1219, 588] width 91 height 31
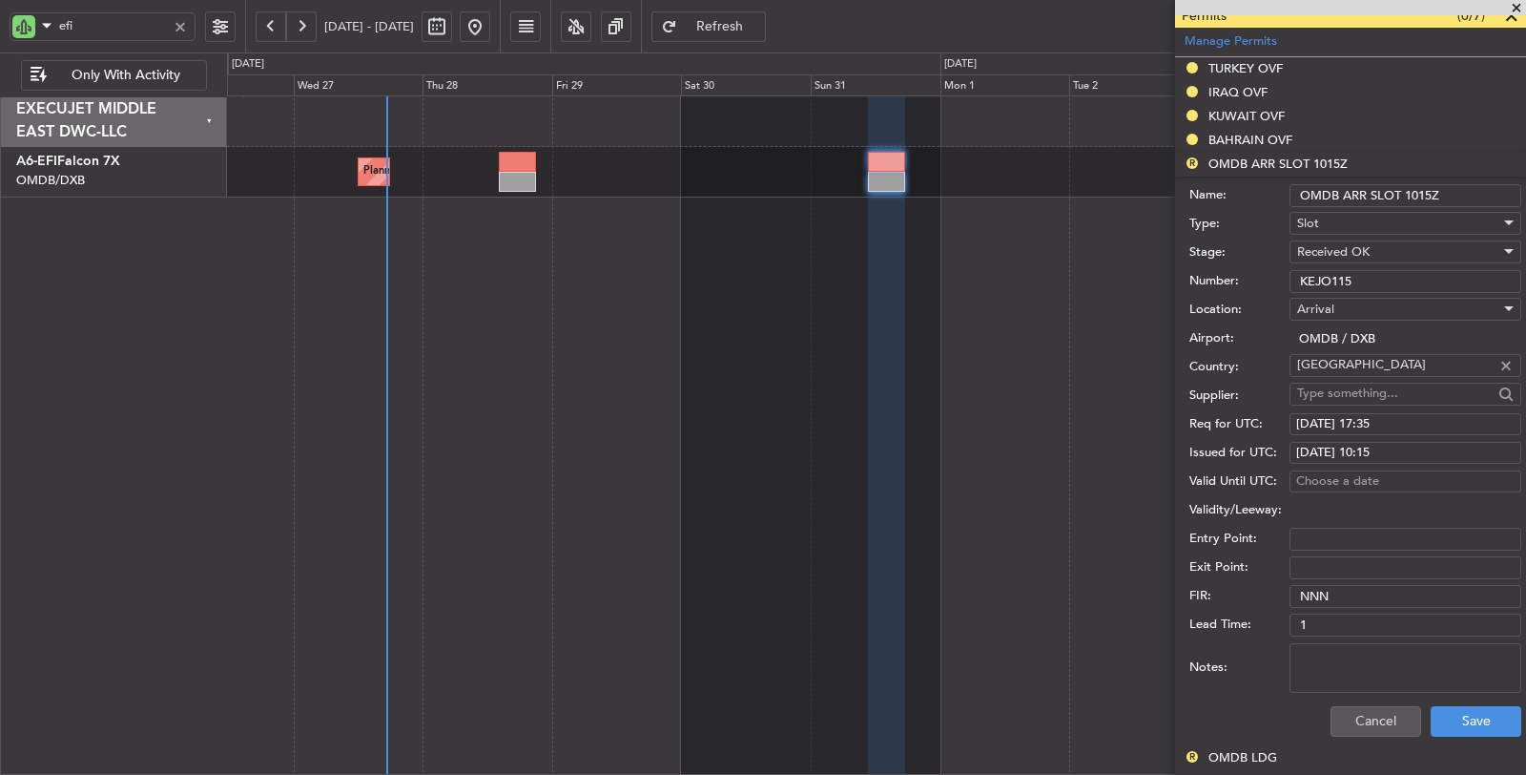
click at [1399, 444] on div "31/08/2025 10:15" at bounding box center [1405, 453] width 218 height 19
select select "8"
select select "2025"
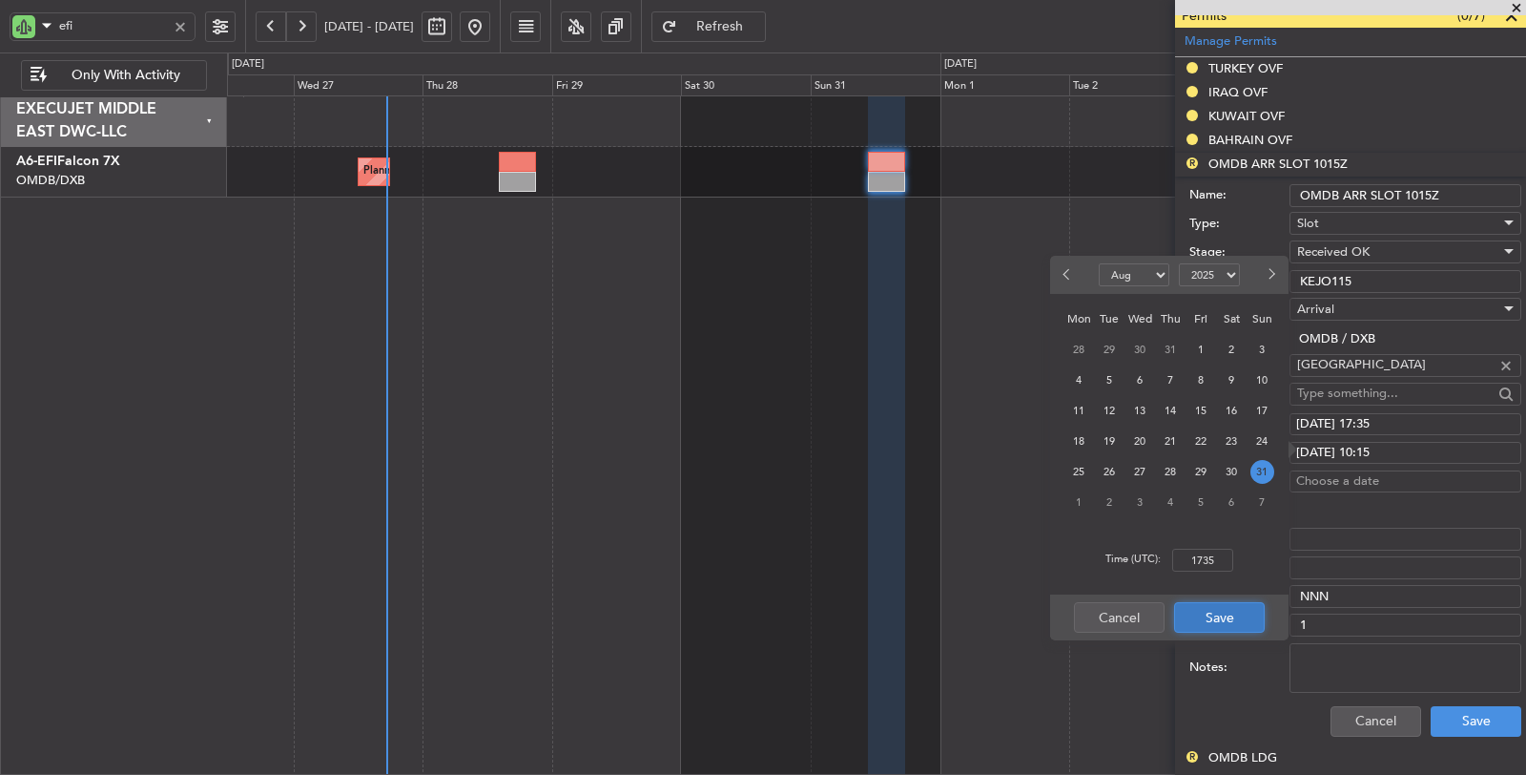
type input "17:35"
click at [1237, 615] on button "Save" at bounding box center [1219, 617] width 91 height 31
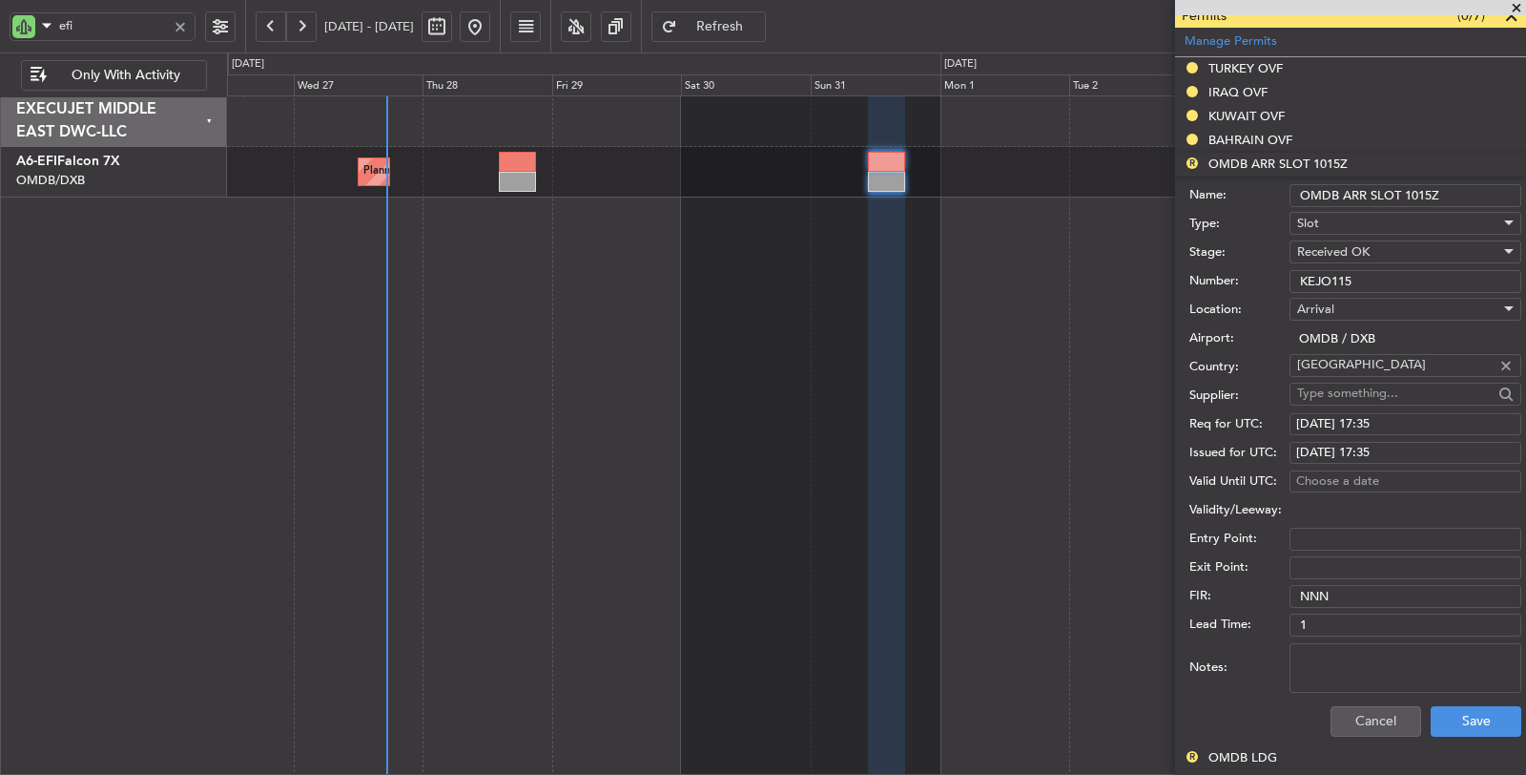
click at [1430, 187] on input "OMDB ARR SLOT 1015Z" at bounding box center [1406, 195] width 232 height 23
type input "OMDB ARR SLOT 1735Z"
click at [1452, 715] on button "Save" at bounding box center [1476, 721] width 91 height 31
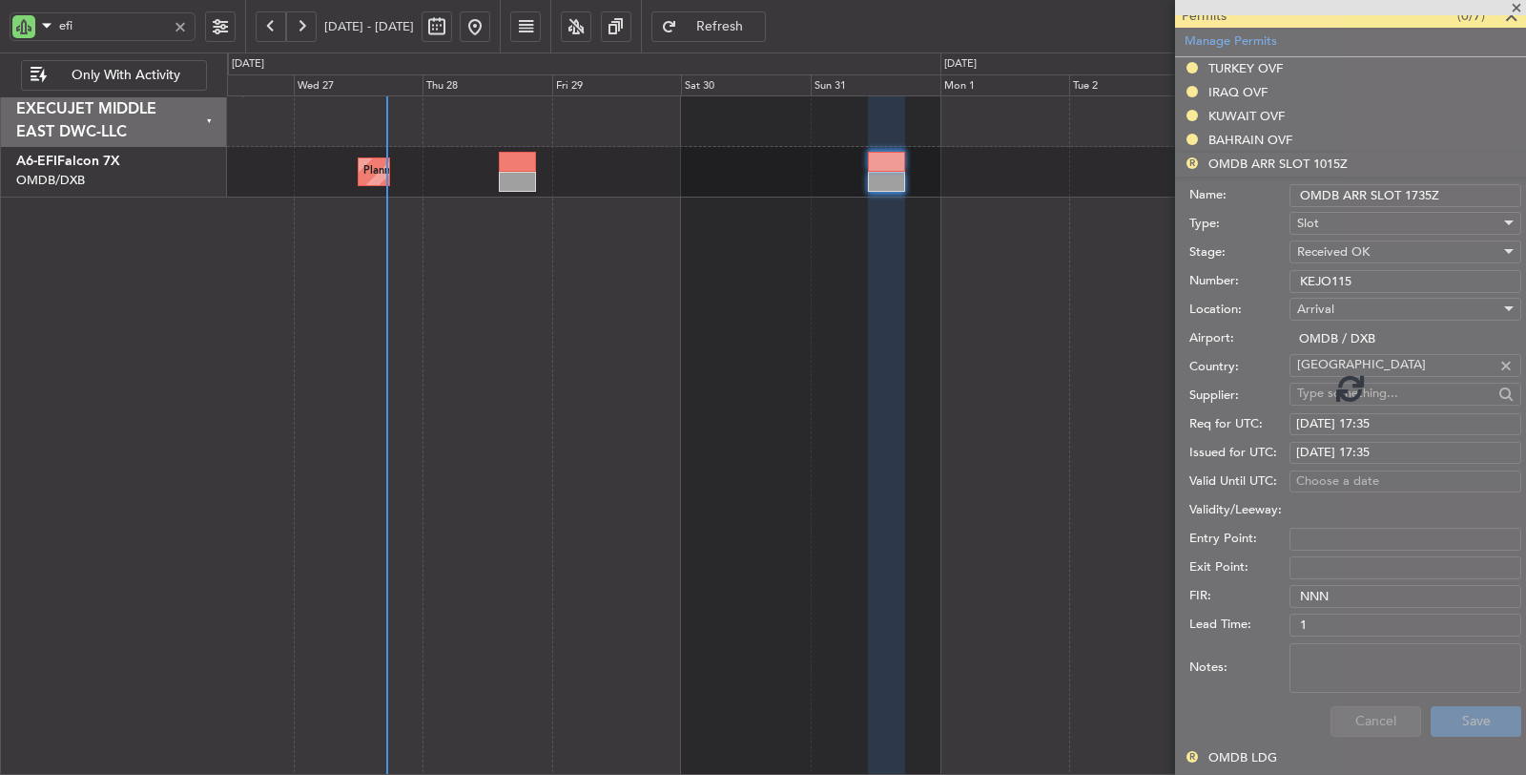
scroll to position [384, 0]
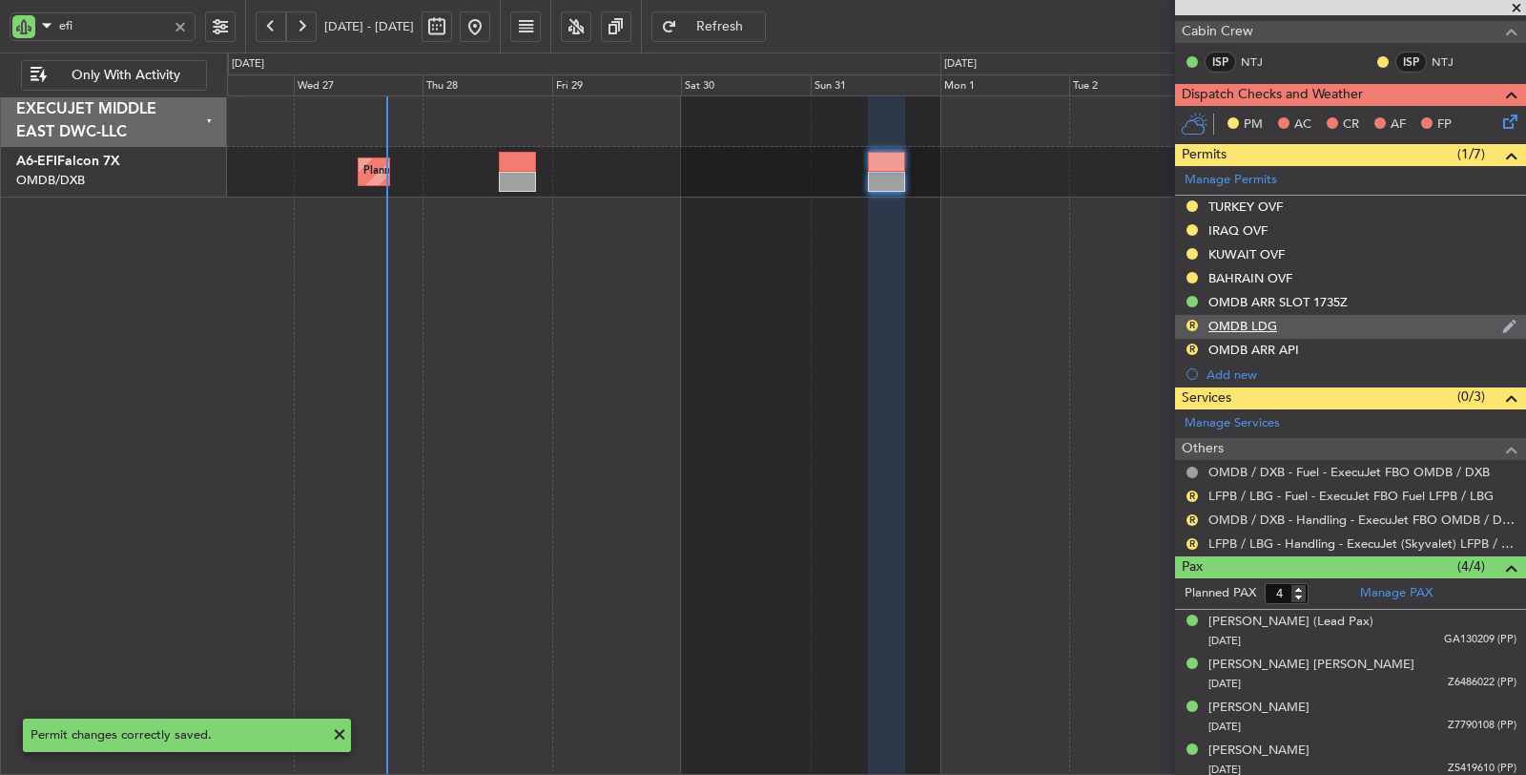
click at [1239, 318] on div "OMDB LDG" at bounding box center [1243, 326] width 69 height 16
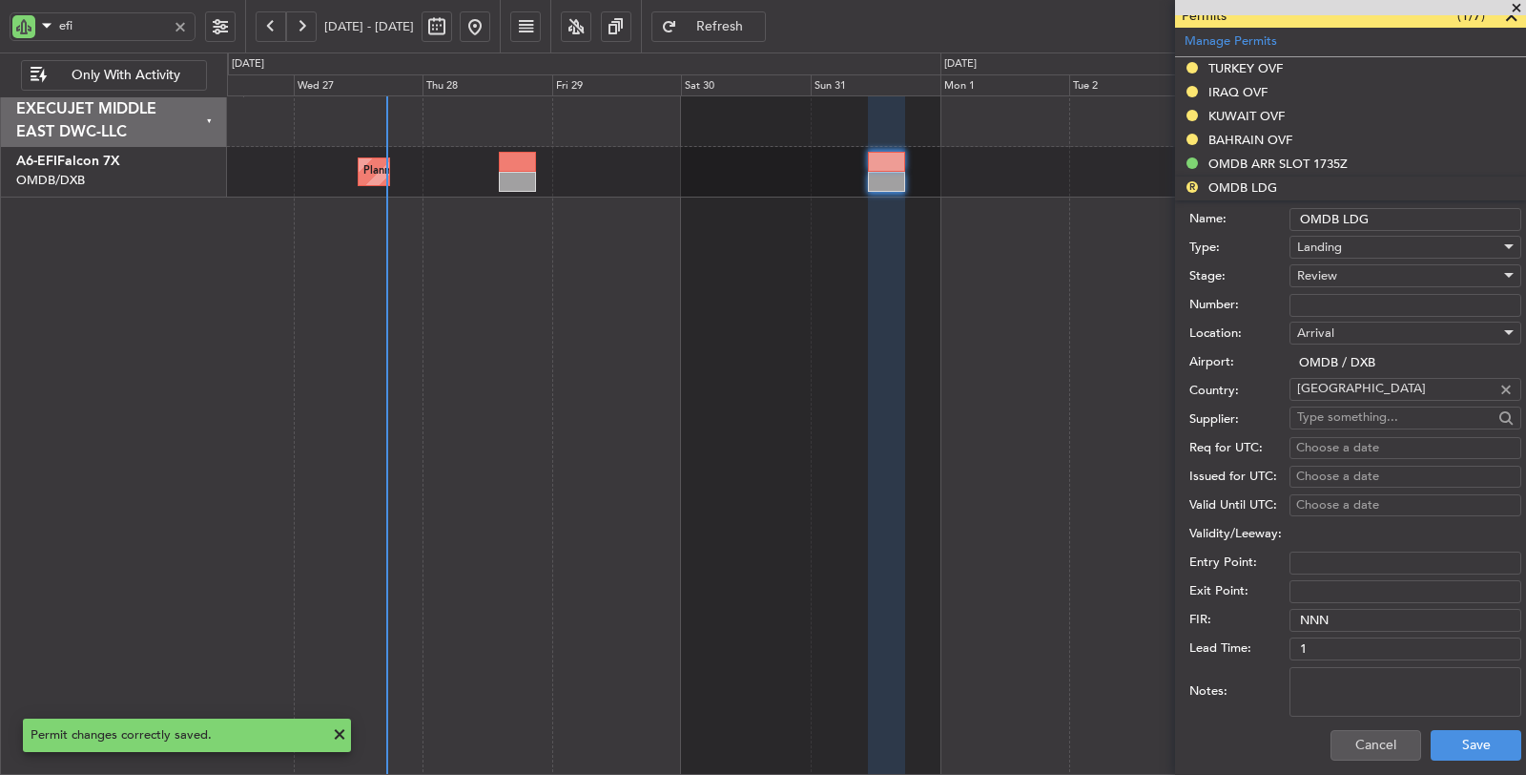
click at [1356, 274] on div "Review" at bounding box center [1398, 275] width 203 height 29
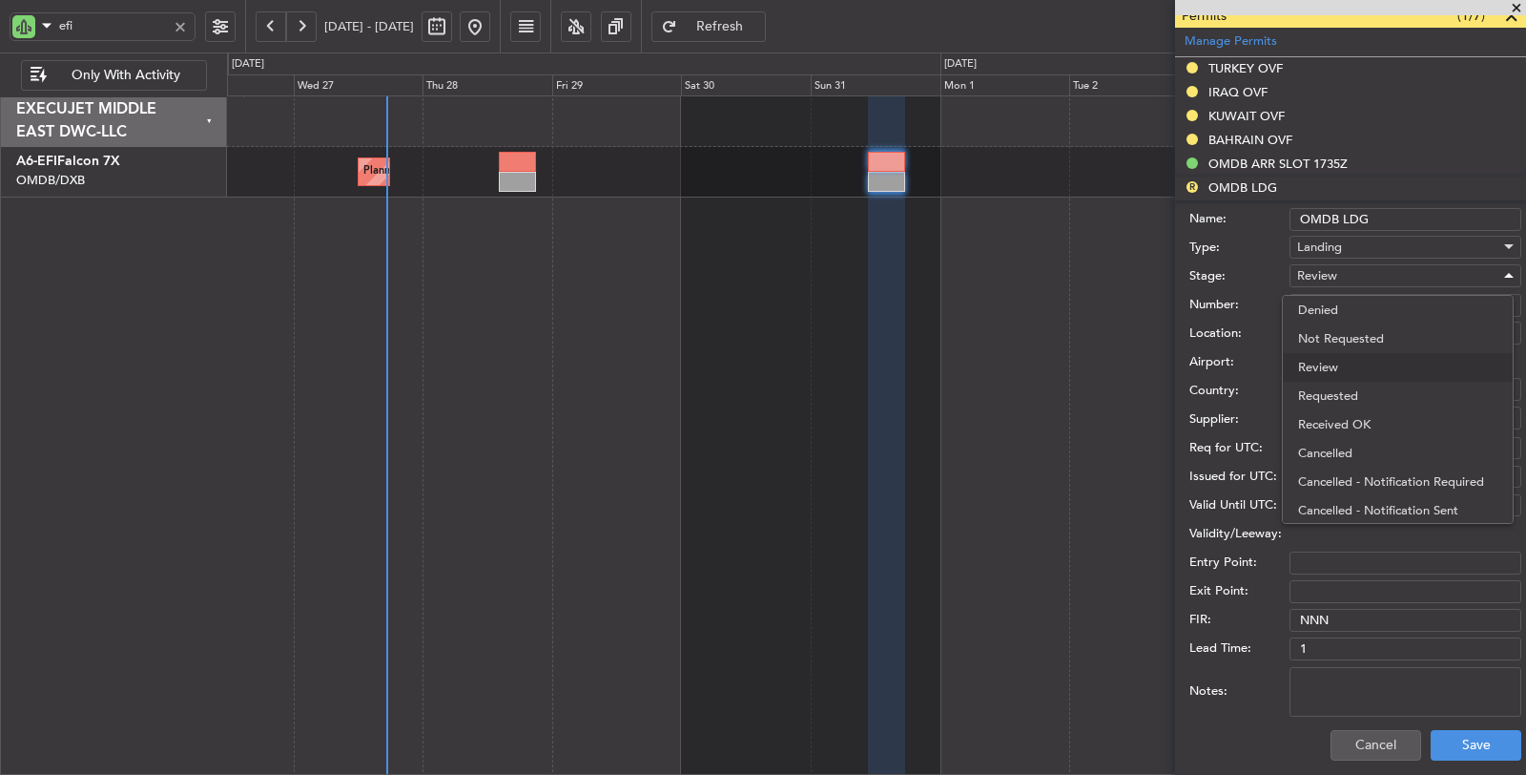
click at [1347, 421] on span "Received OK" at bounding box center [1397, 424] width 199 height 29
click at [1345, 301] on input "Number:" at bounding box center [1406, 305] width 232 height 23
paste input "LP/2025/11490."
type input "LP/2025/11490."
click at [1432, 730] on button "Save" at bounding box center [1476, 745] width 91 height 31
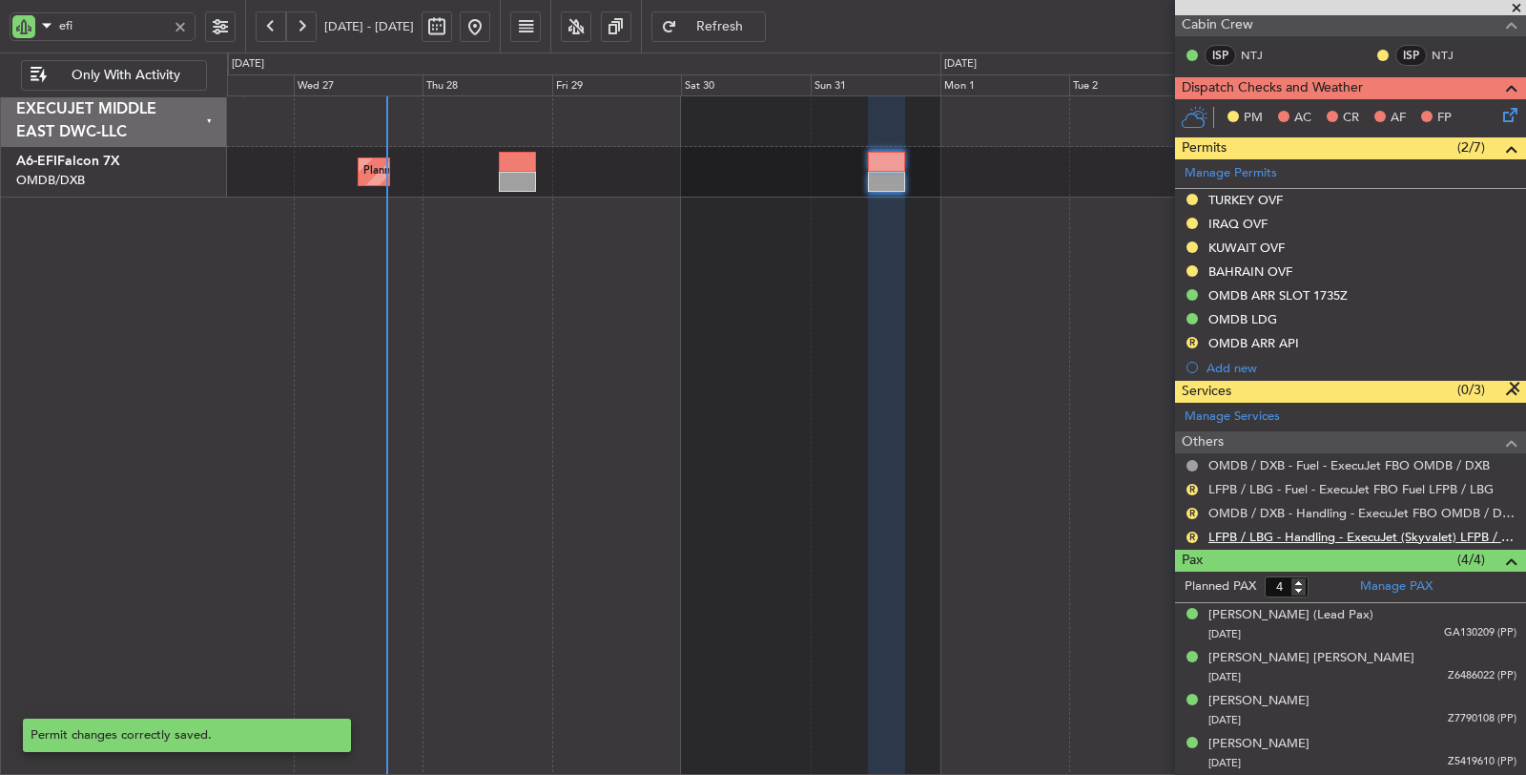
scroll to position [384, 0]
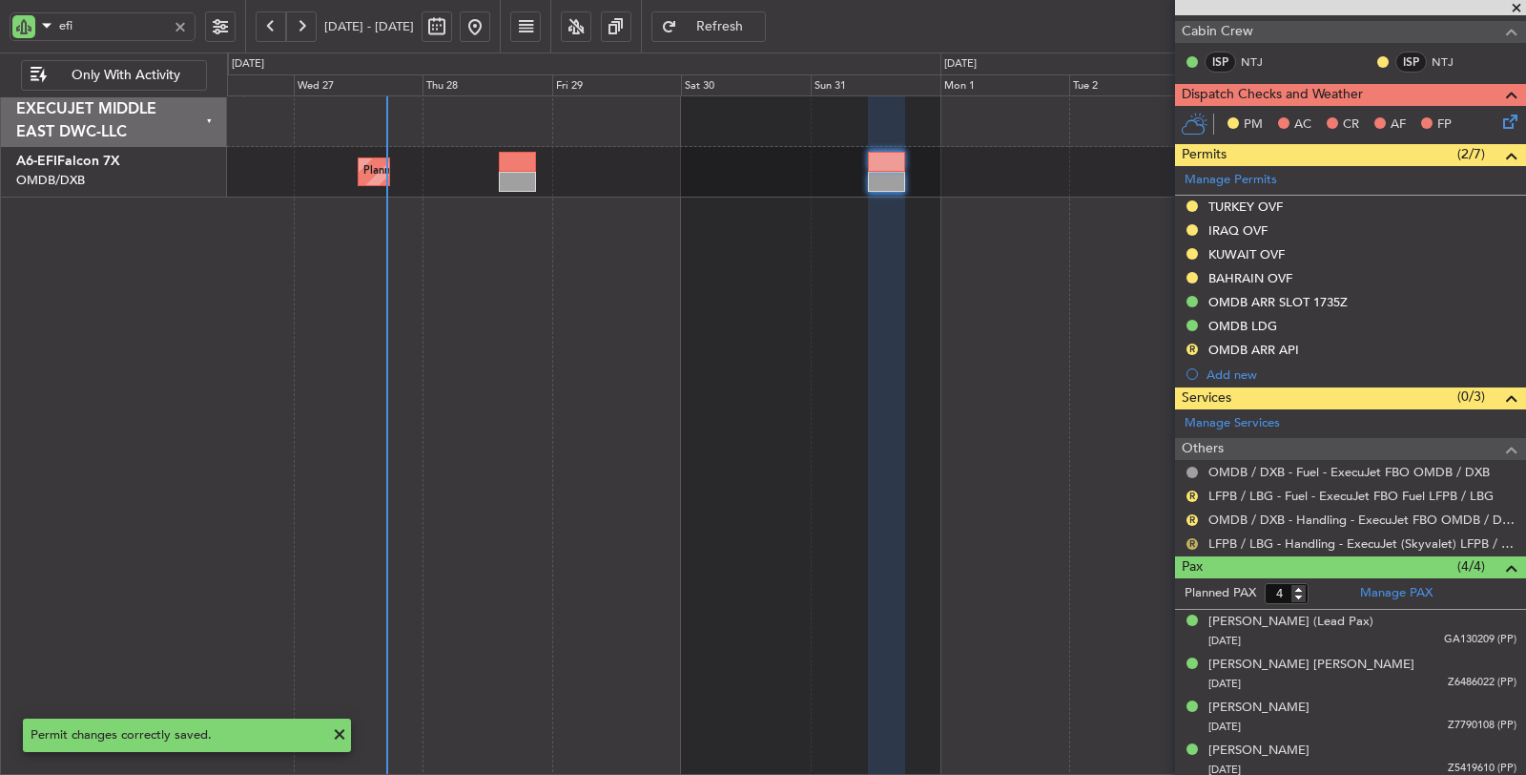
click at [1195, 538] on button "R" at bounding box center [1192, 543] width 11 height 11
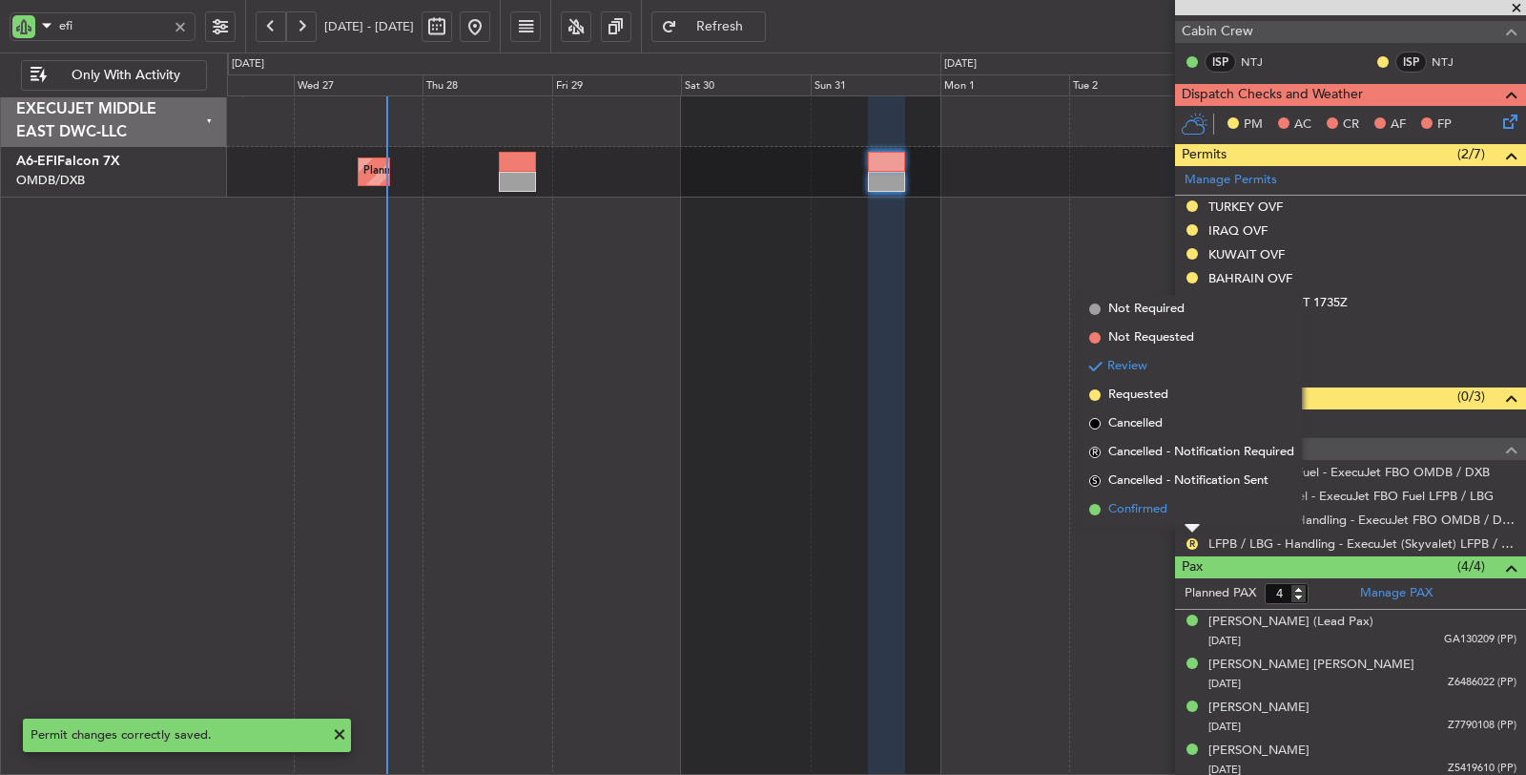
click at [1154, 510] on span "Confirmed" at bounding box center [1137, 509] width 59 height 19
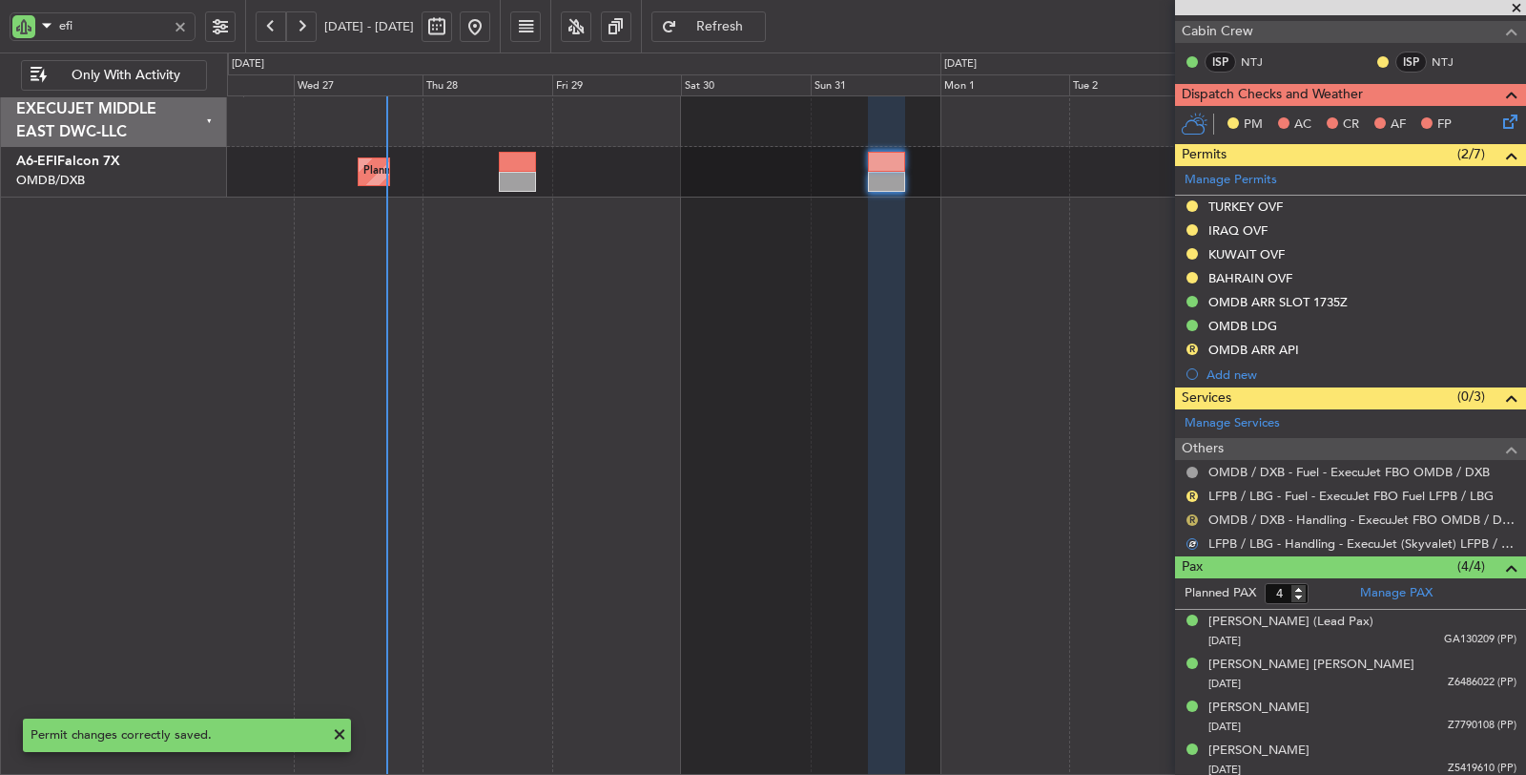
click at [1194, 514] on button "R" at bounding box center [1192, 519] width 11 height 11
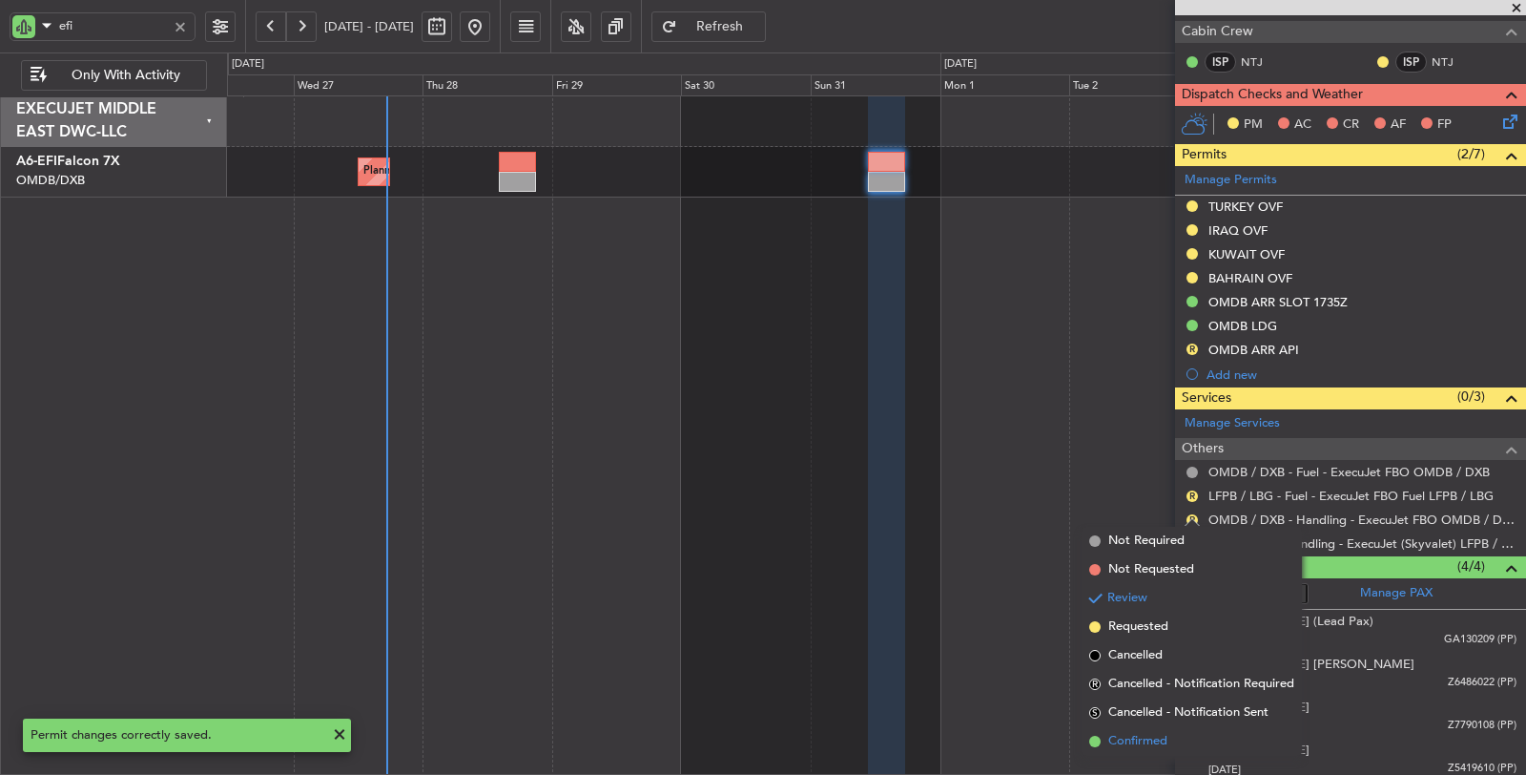
click at [1142, 738] on span "Confirmed" at bounding box center [1137, 741] width 59 height 19
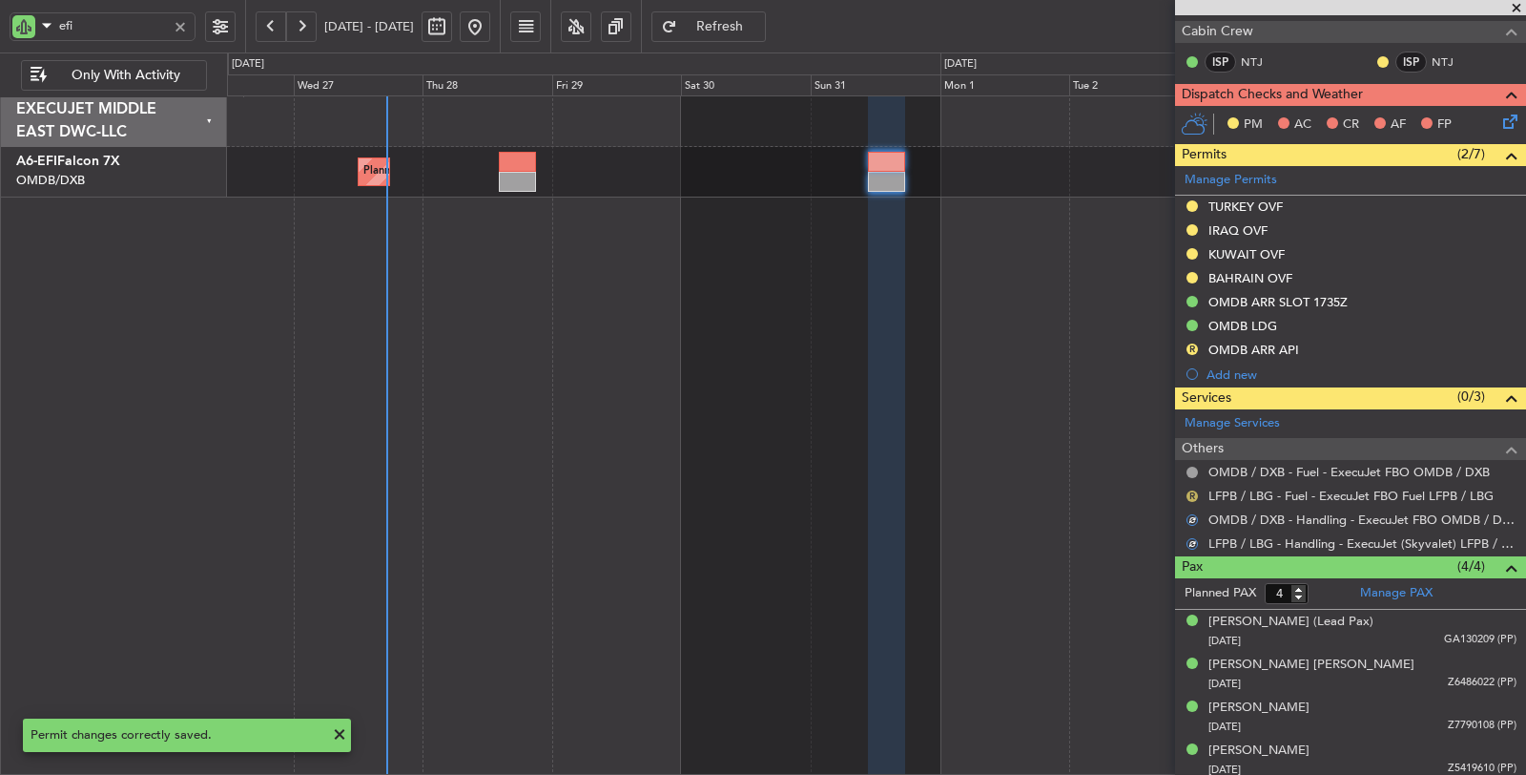
click at [1190, 490] on button "R" at bounding box center [1192, 495] width 11 height 11
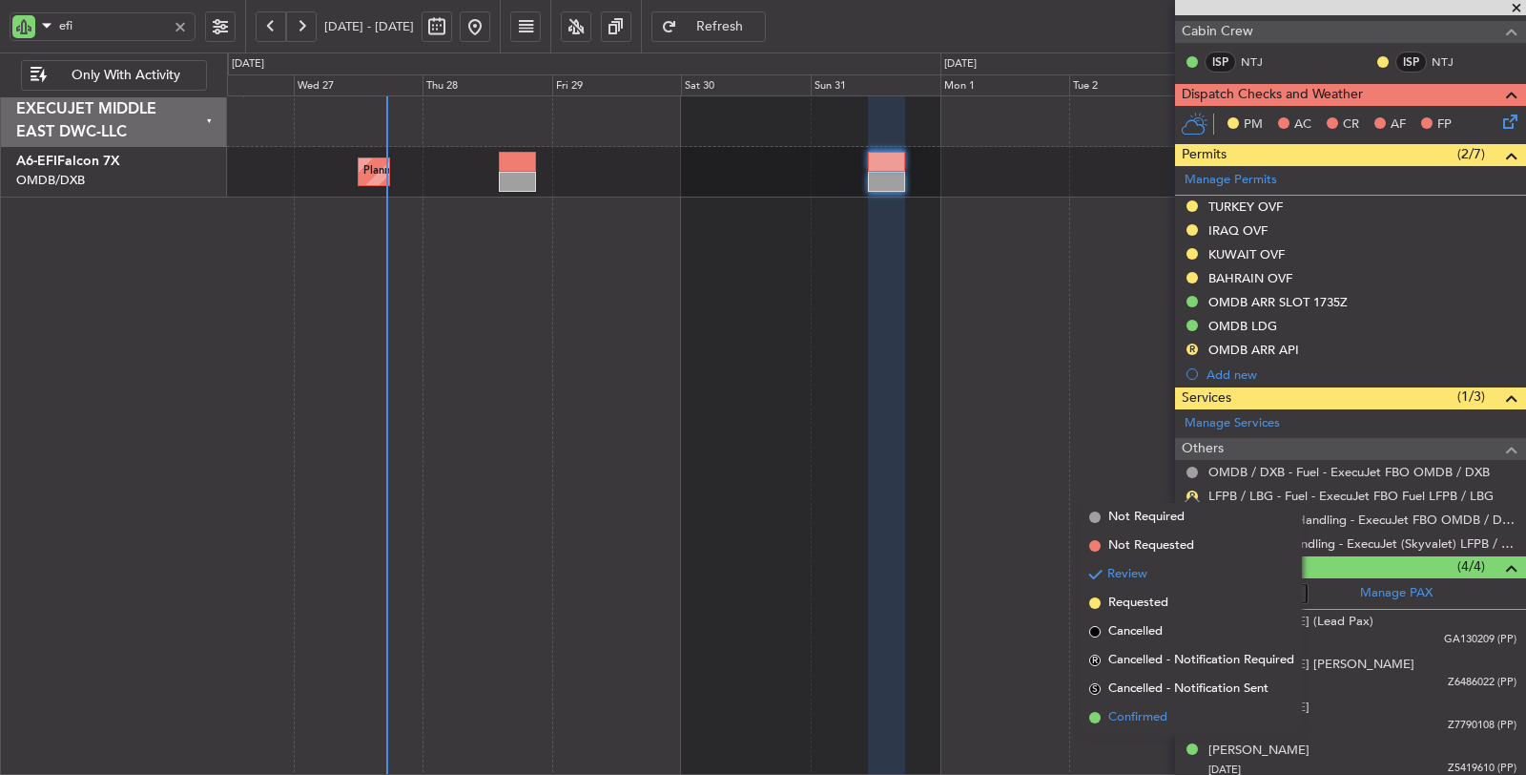
click at [1152, 720] on span "Confirmed" at bounding box center [1137, 717] width 59 height 19
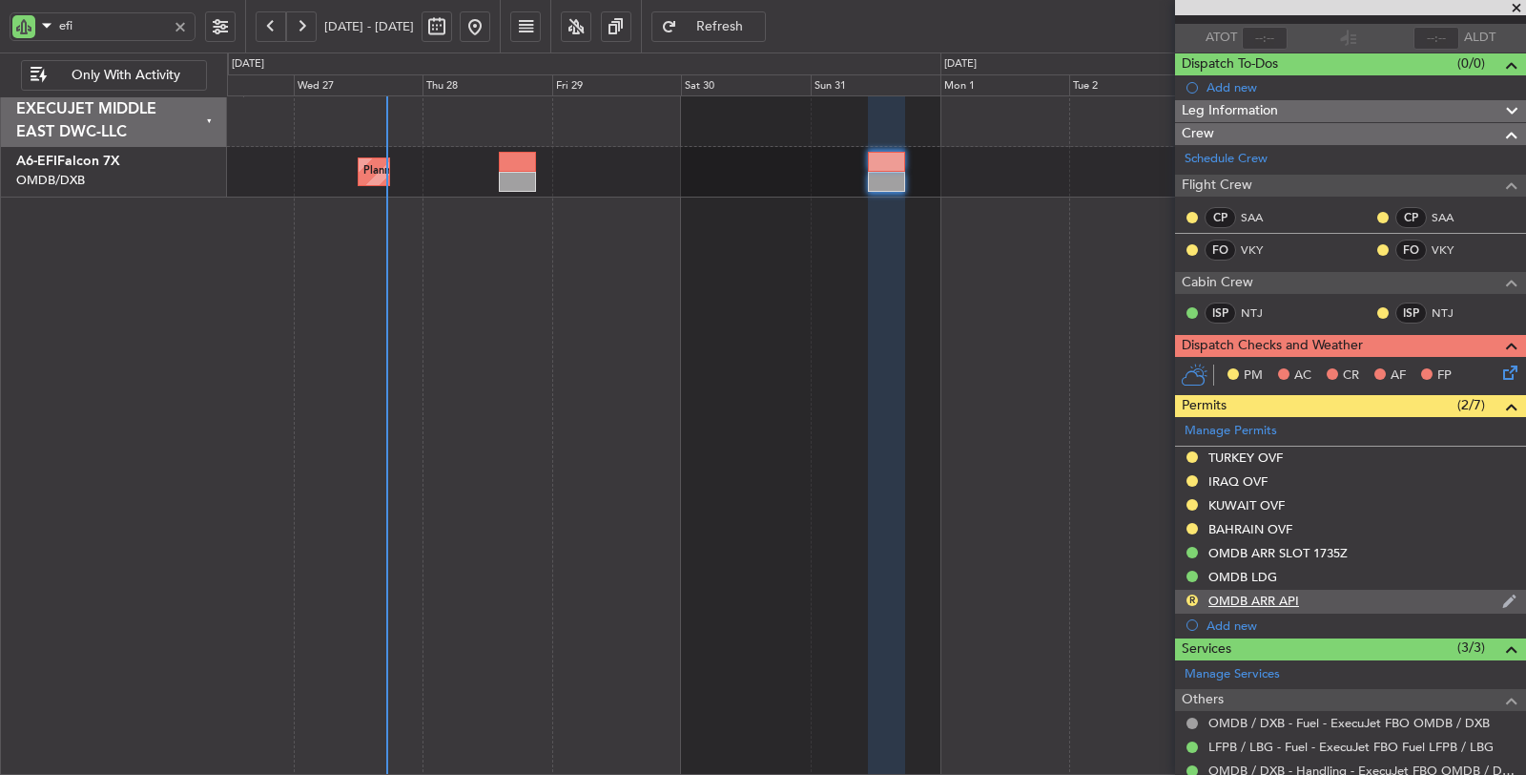
scroll to position [0, 0]
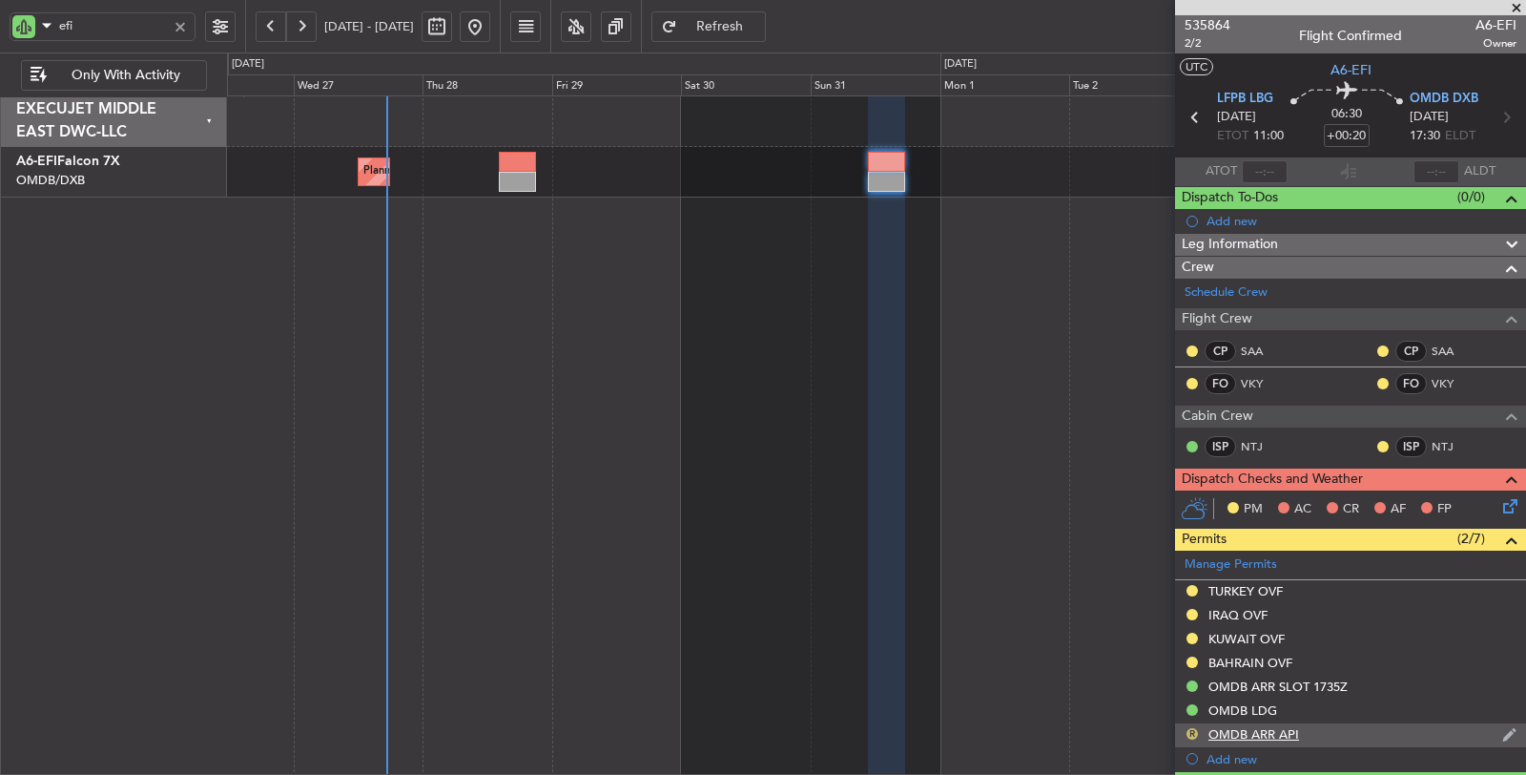
click at [1194, 728] on button "R" at bounding box center [1192, 733] width 11 height 11
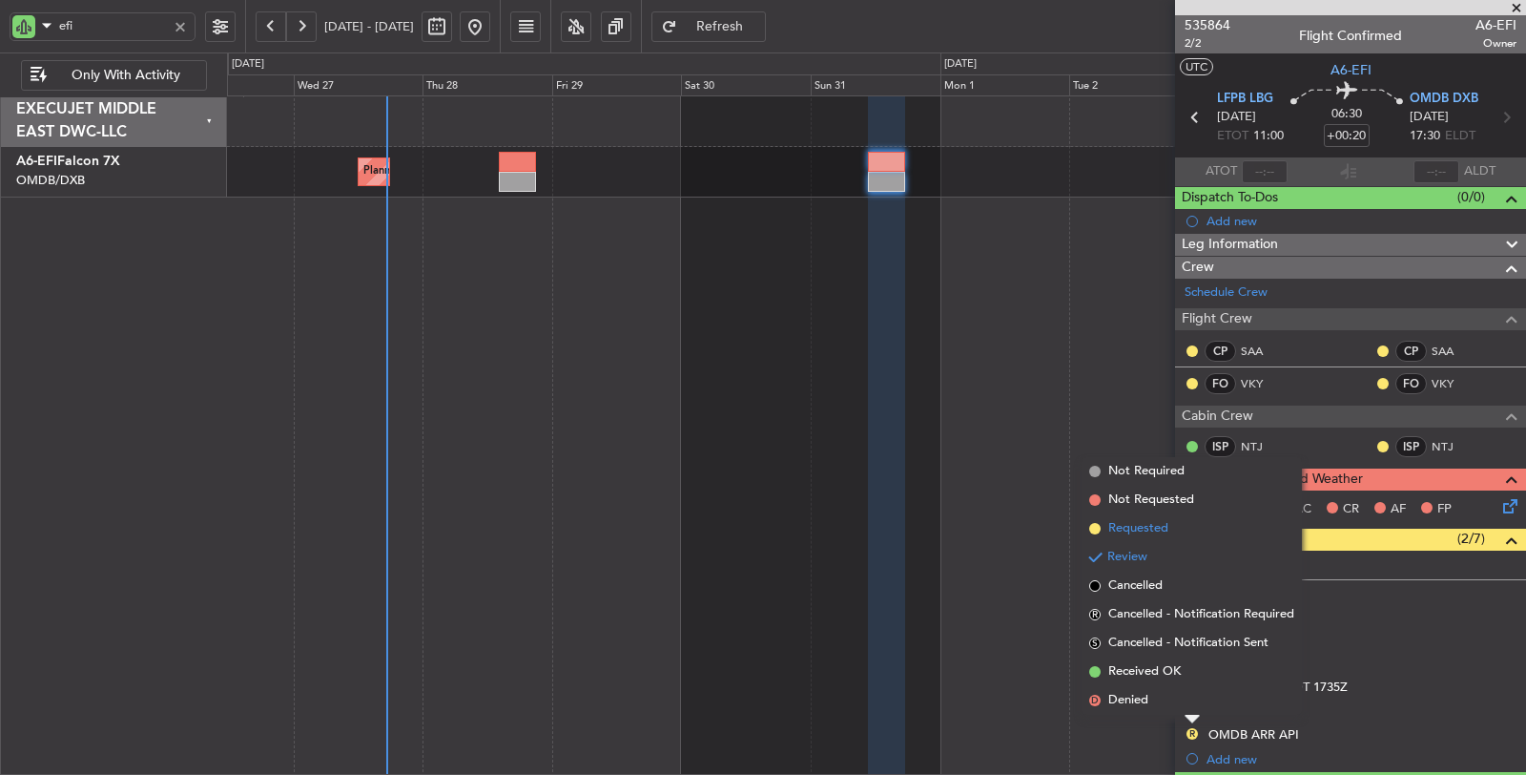
click at [1138, 528] on span "Requested" at bounding box center [1138, 528] width 60 height 19
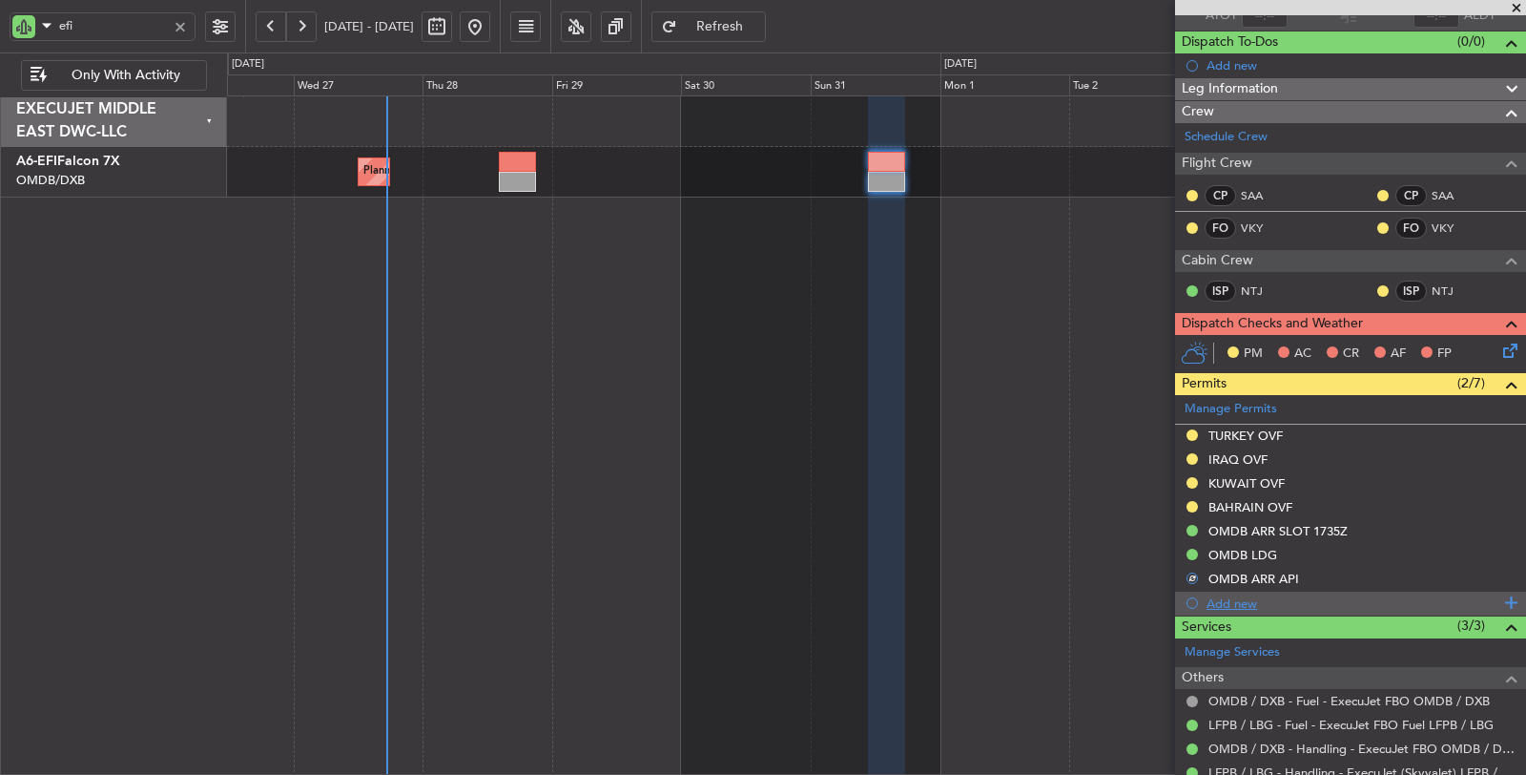
scroll to position [318, 0]
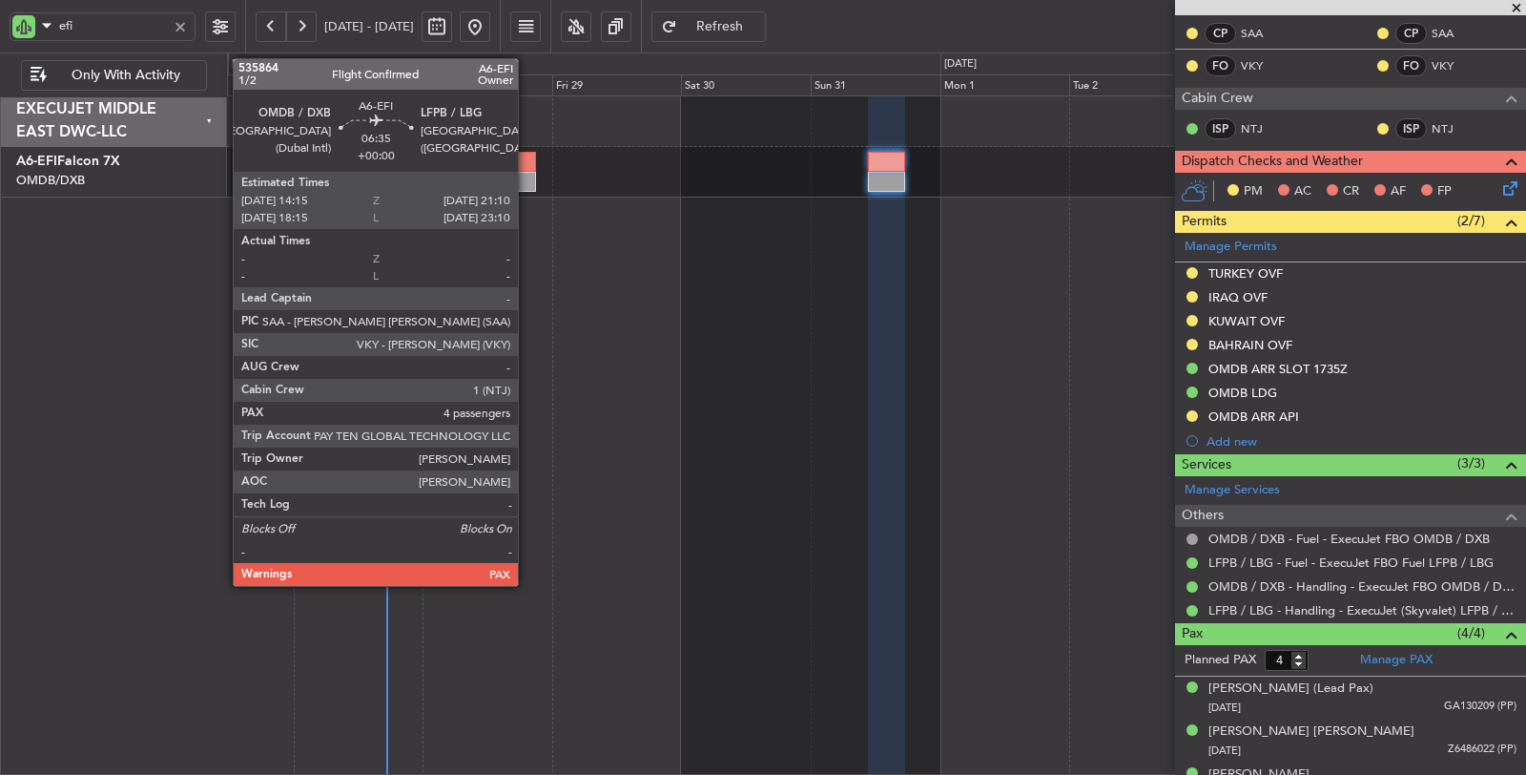
click at [528, 164] on div at bounding box center [518, 162] width 38 height 20
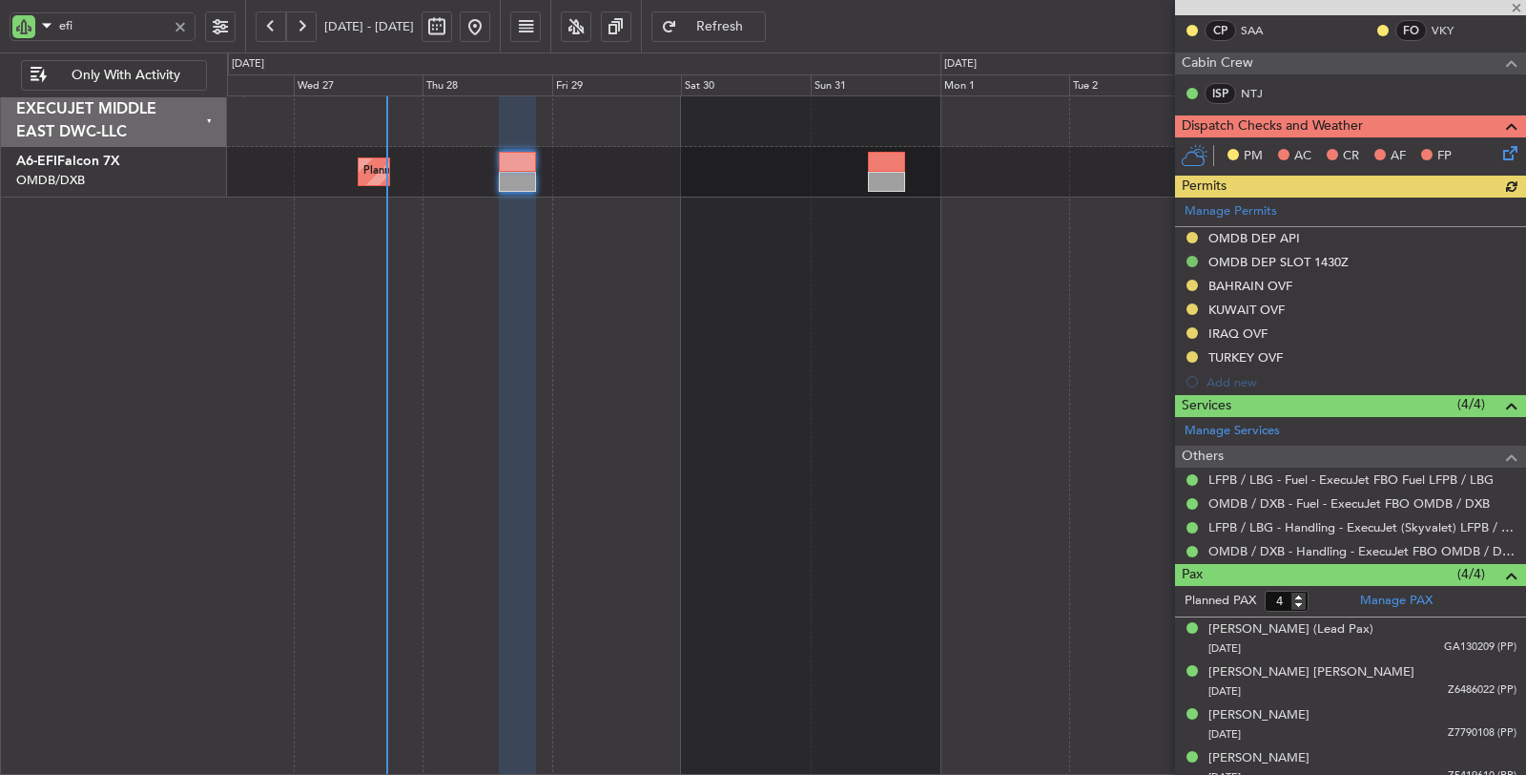
scroll to position [350, 0]
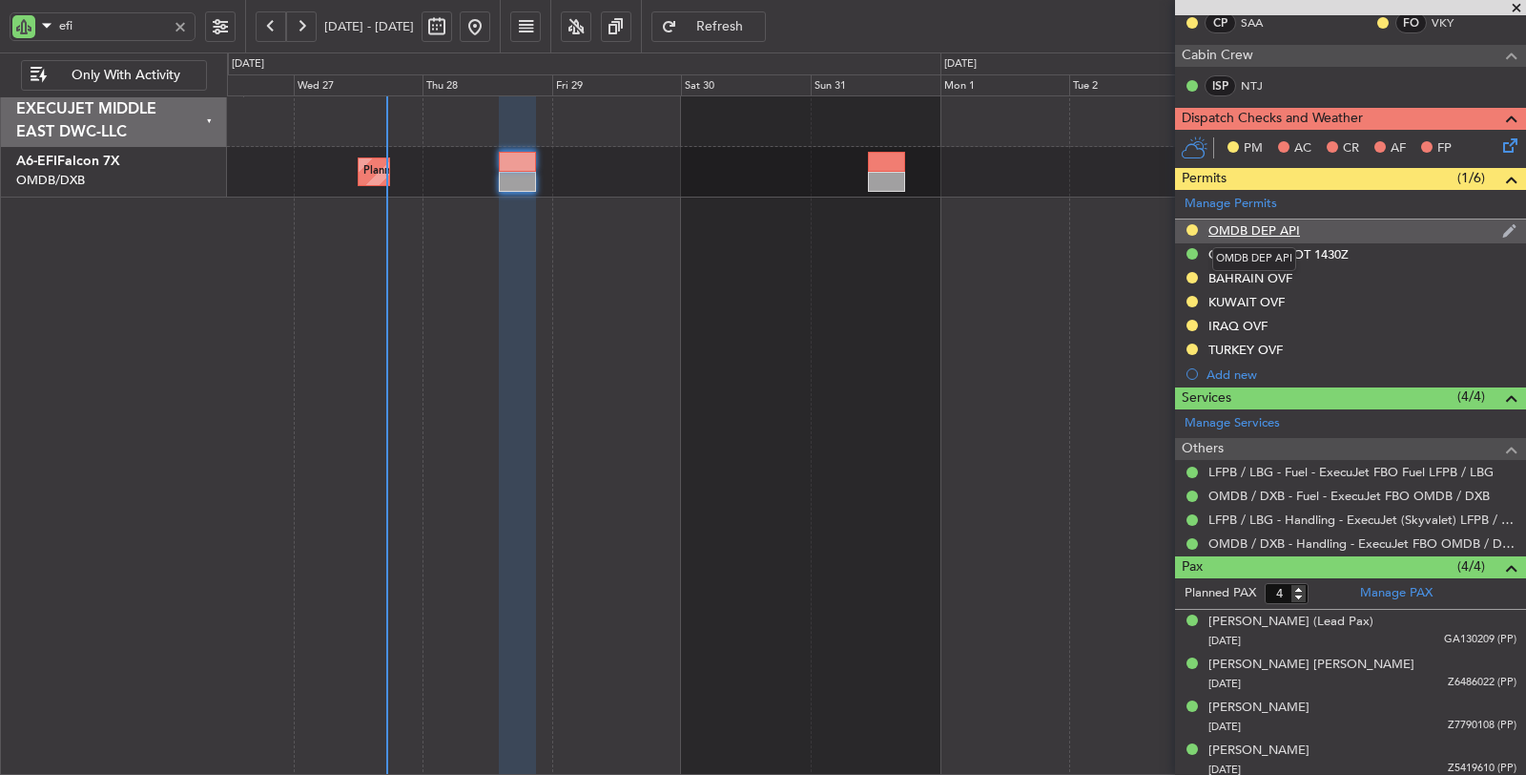
click at [1254, 222] on div "OMDB DEP API" at bounding box center [1255, 230] width 92 height 16
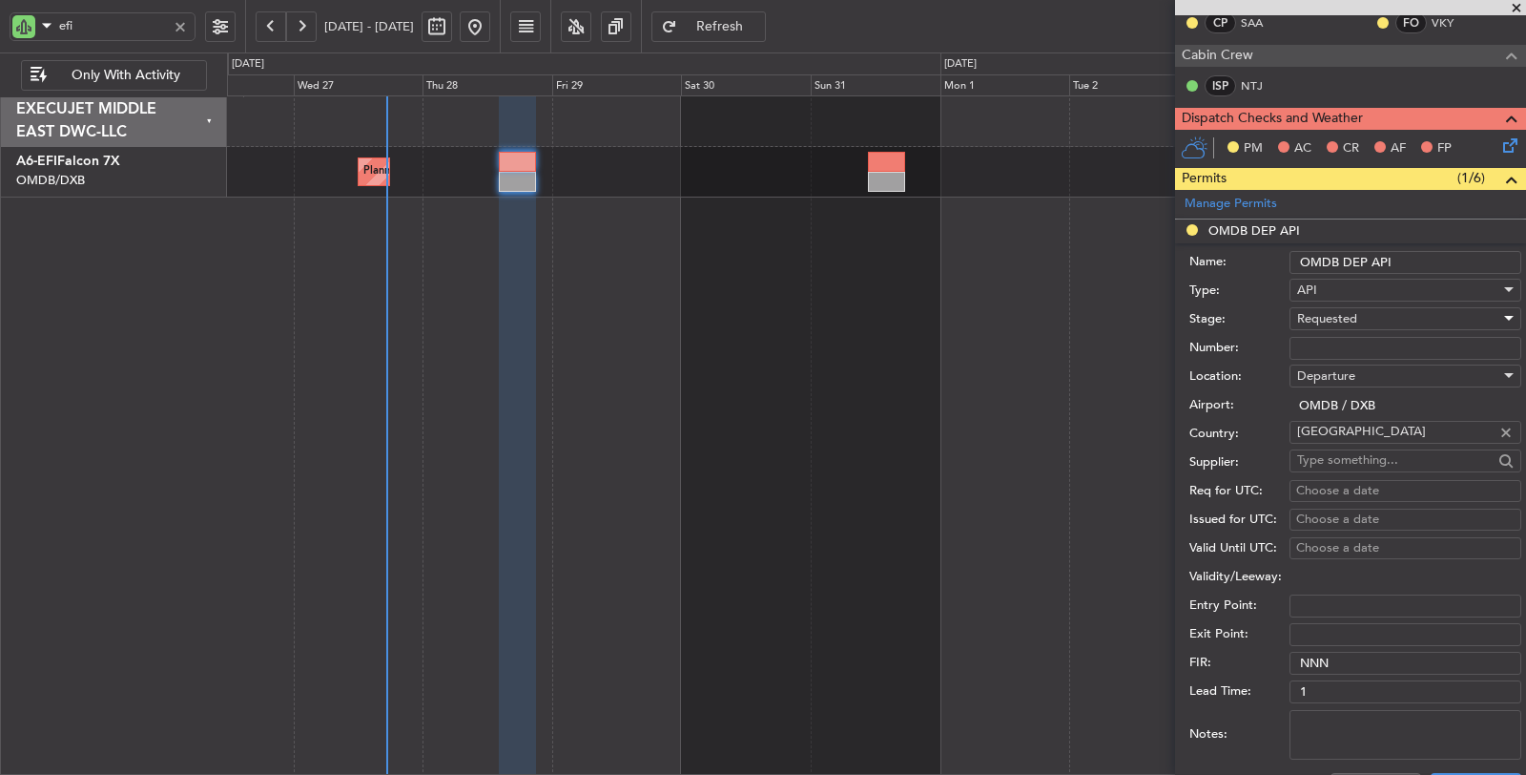
click at [1308, 310] on span "Requested" at bounding box center [1327, 318] width 60 height 17
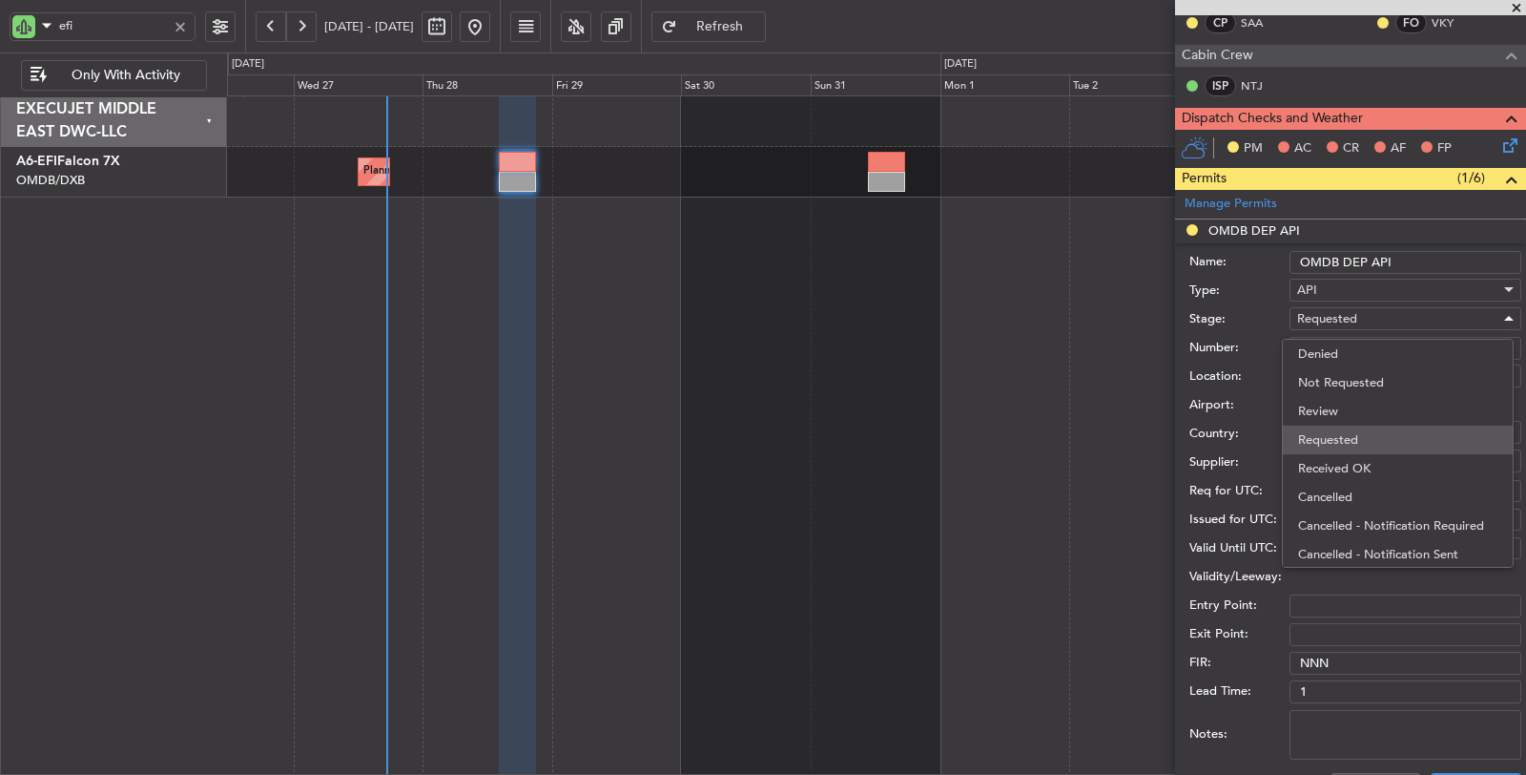
scroll to position [8, 0]
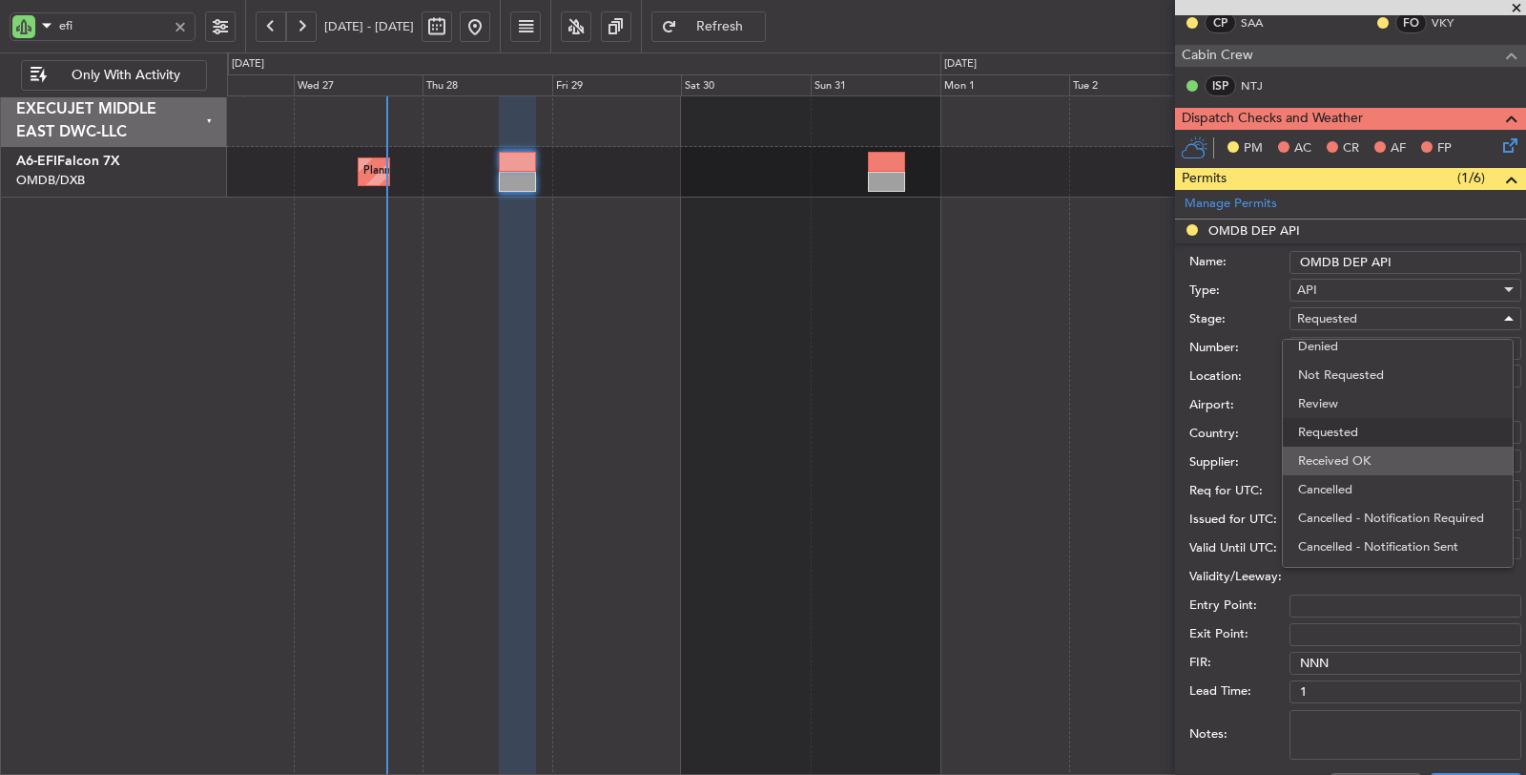
click at [1359, 446] on span "Received OK" at bounding box center [1397, 460] width 199 height 29
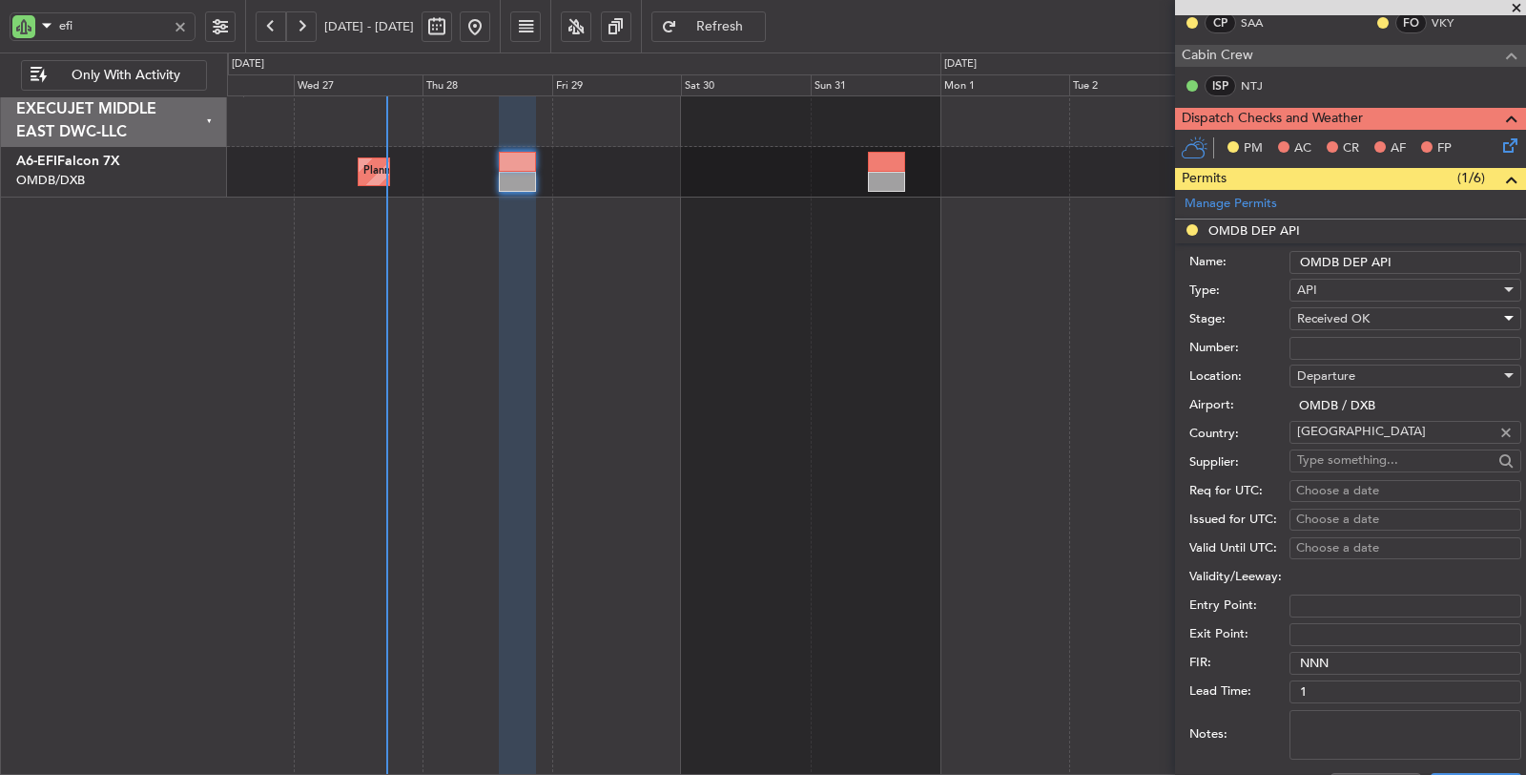
click at [1346, 349] on input "Number:" at bounding box center [1406, 348] width 232 height 23
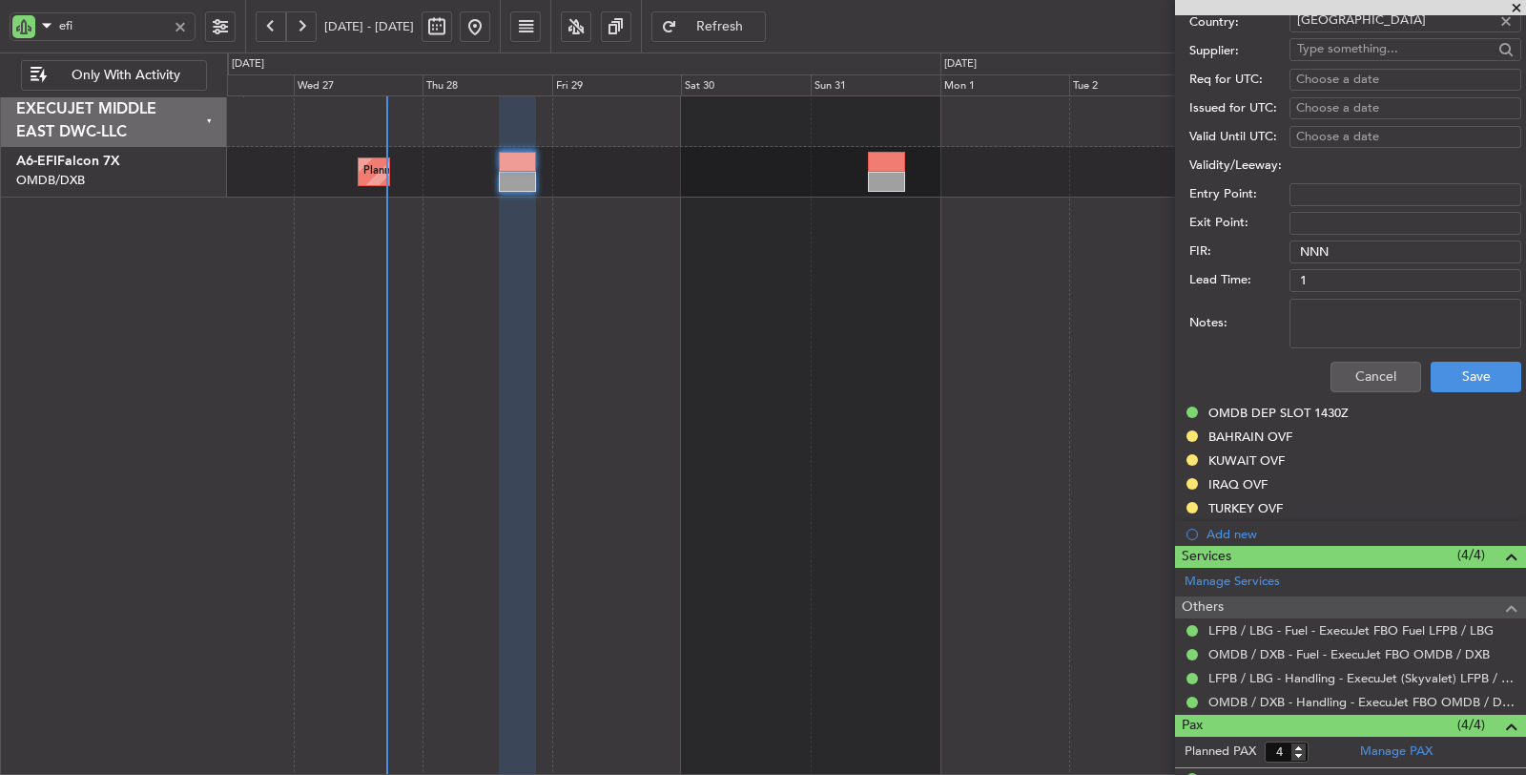
scroll to position [774, 0]
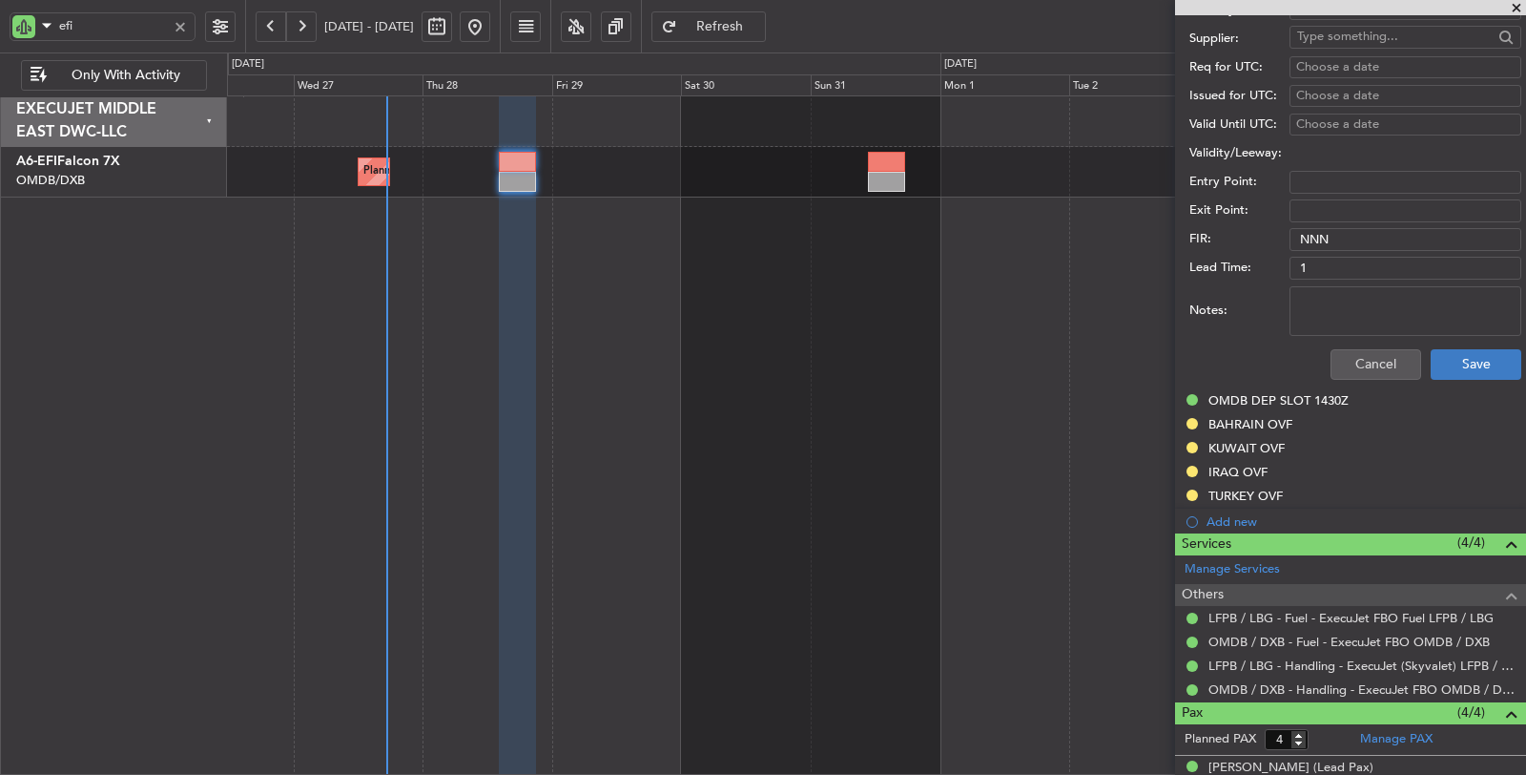
type input "FILED BY FBO"
click at [1453, 364] on button "Save" at bounding box center [1476, 364] width 91 height 31
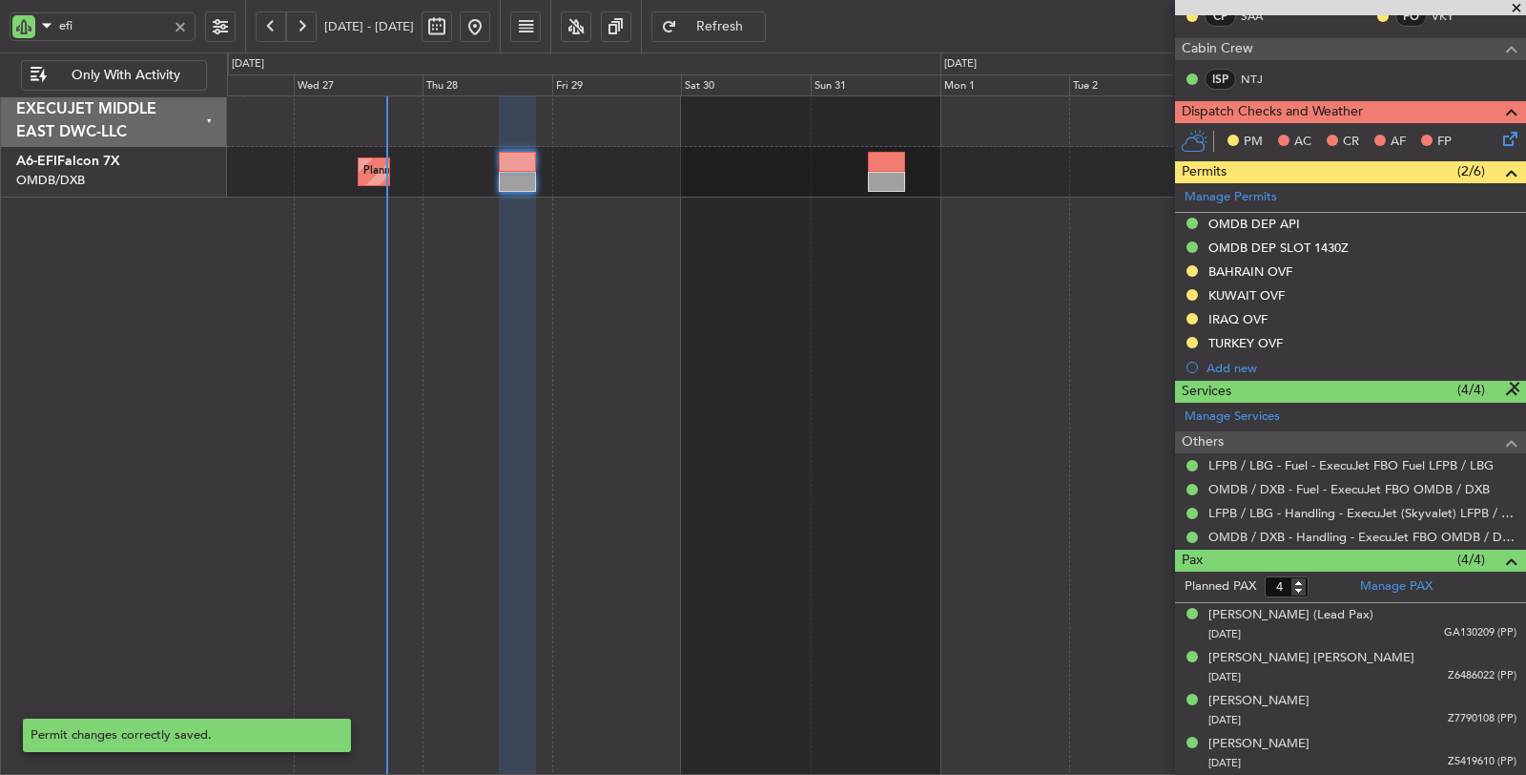
scroll to position [205, 0]
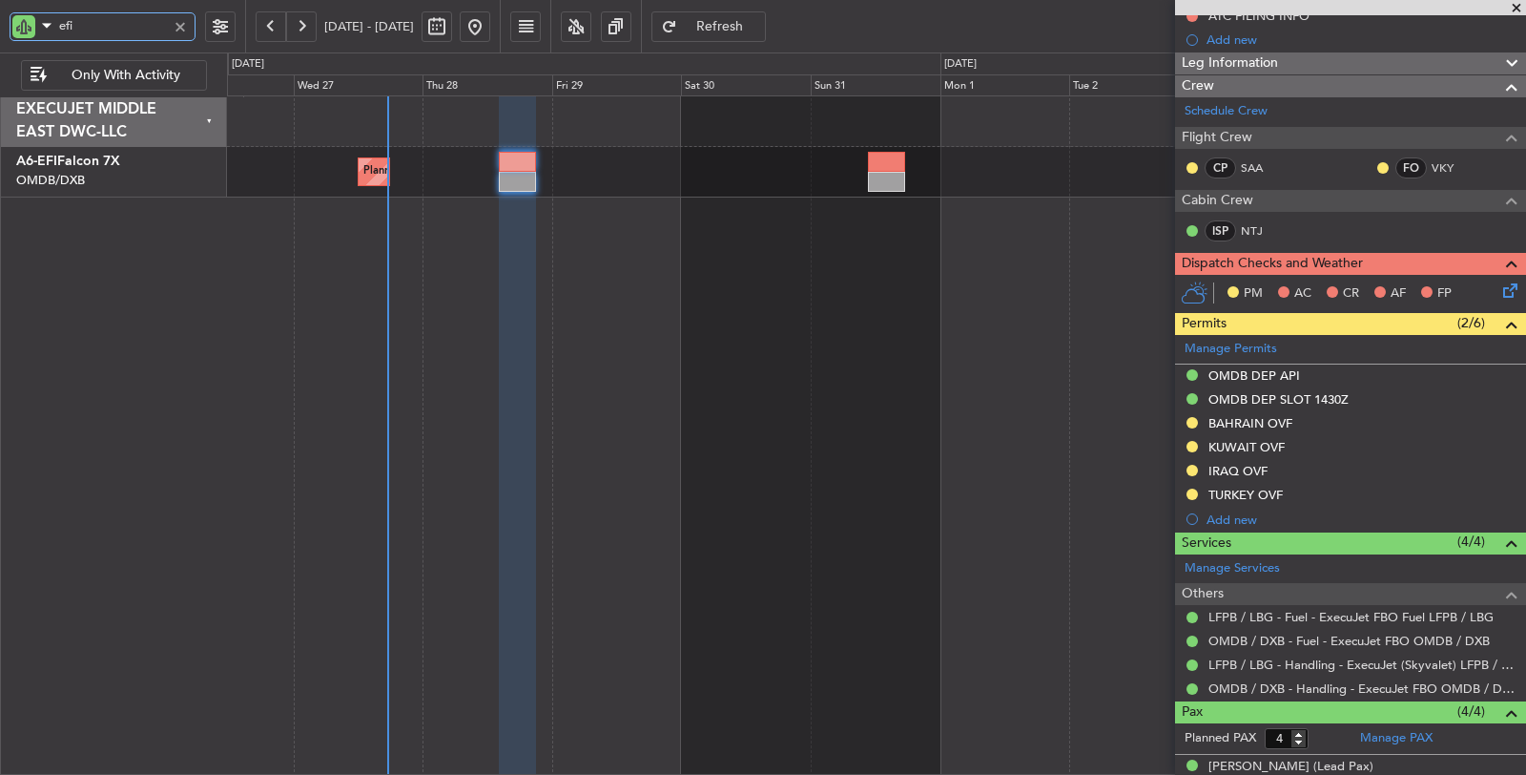
drag, startPoint x: 64, startPoint y: 27, endPoint x: 36, endPoint y: 30, distance: 27.8
click at [37, 30] on div "efi" at bounding box center [103, 26] width 186 height 29
type input "aix"
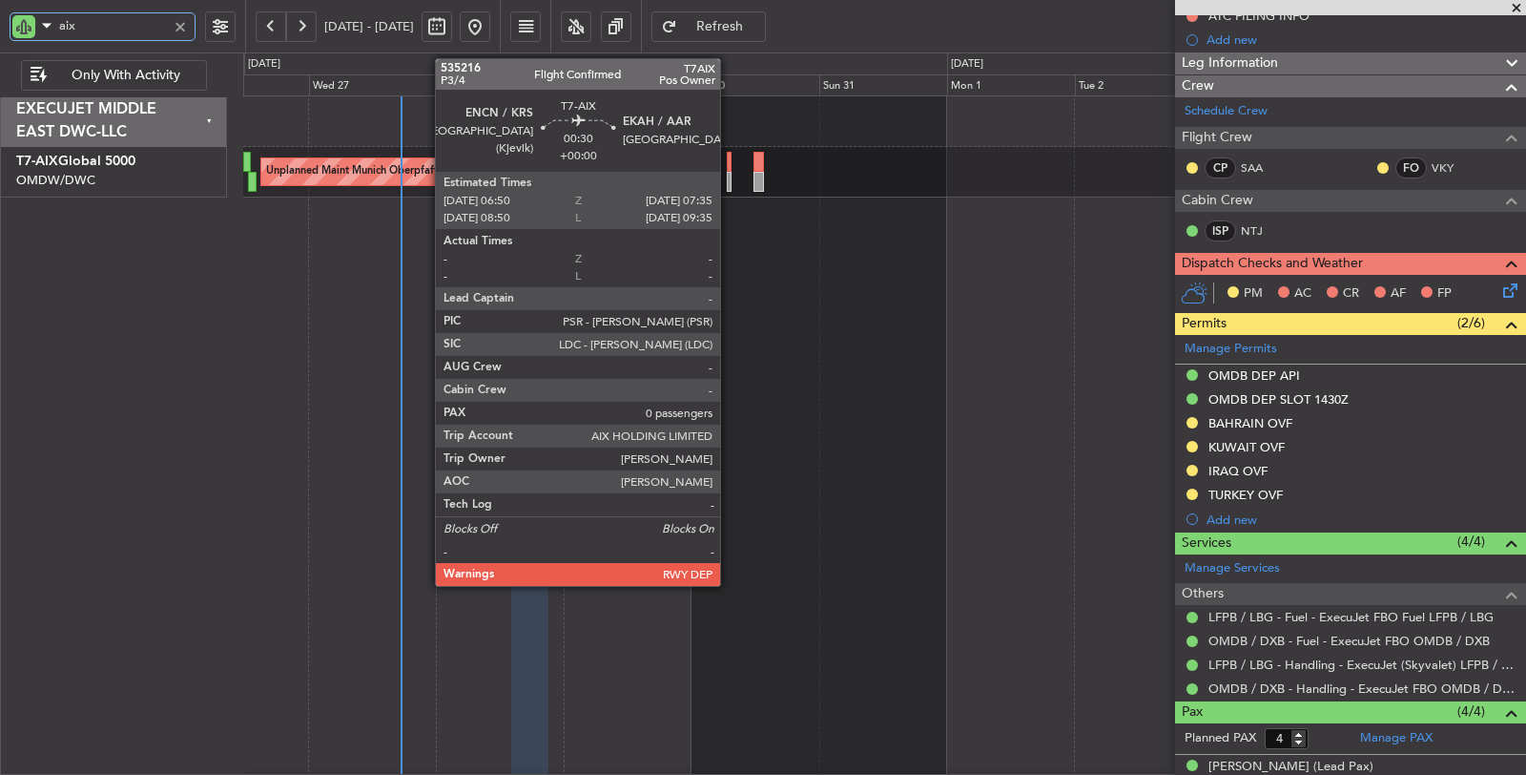
click at [730, 182] on div at bounding box center [729, 182] width 5 height 20
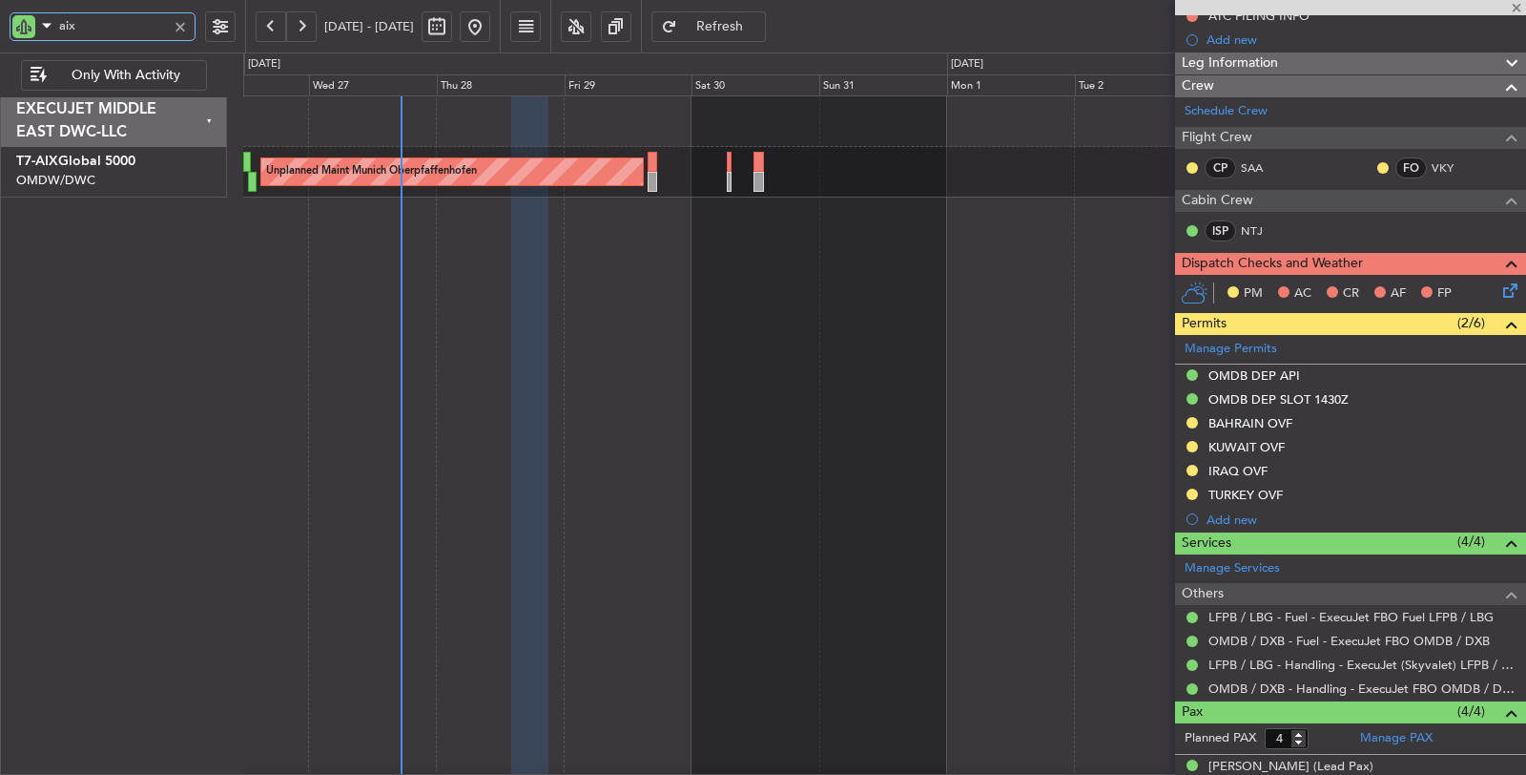
type input "0"
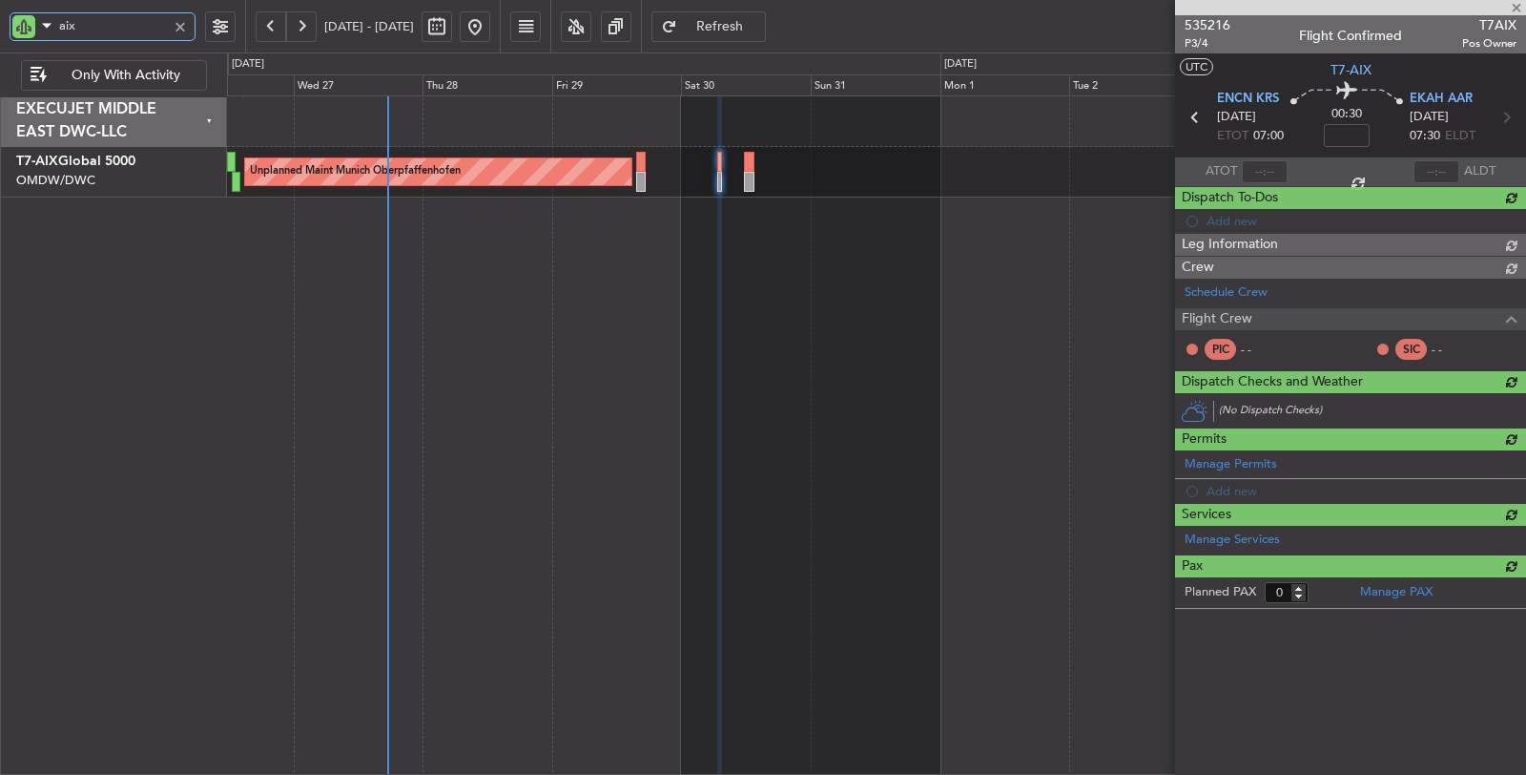
scroll to position [0, 0]
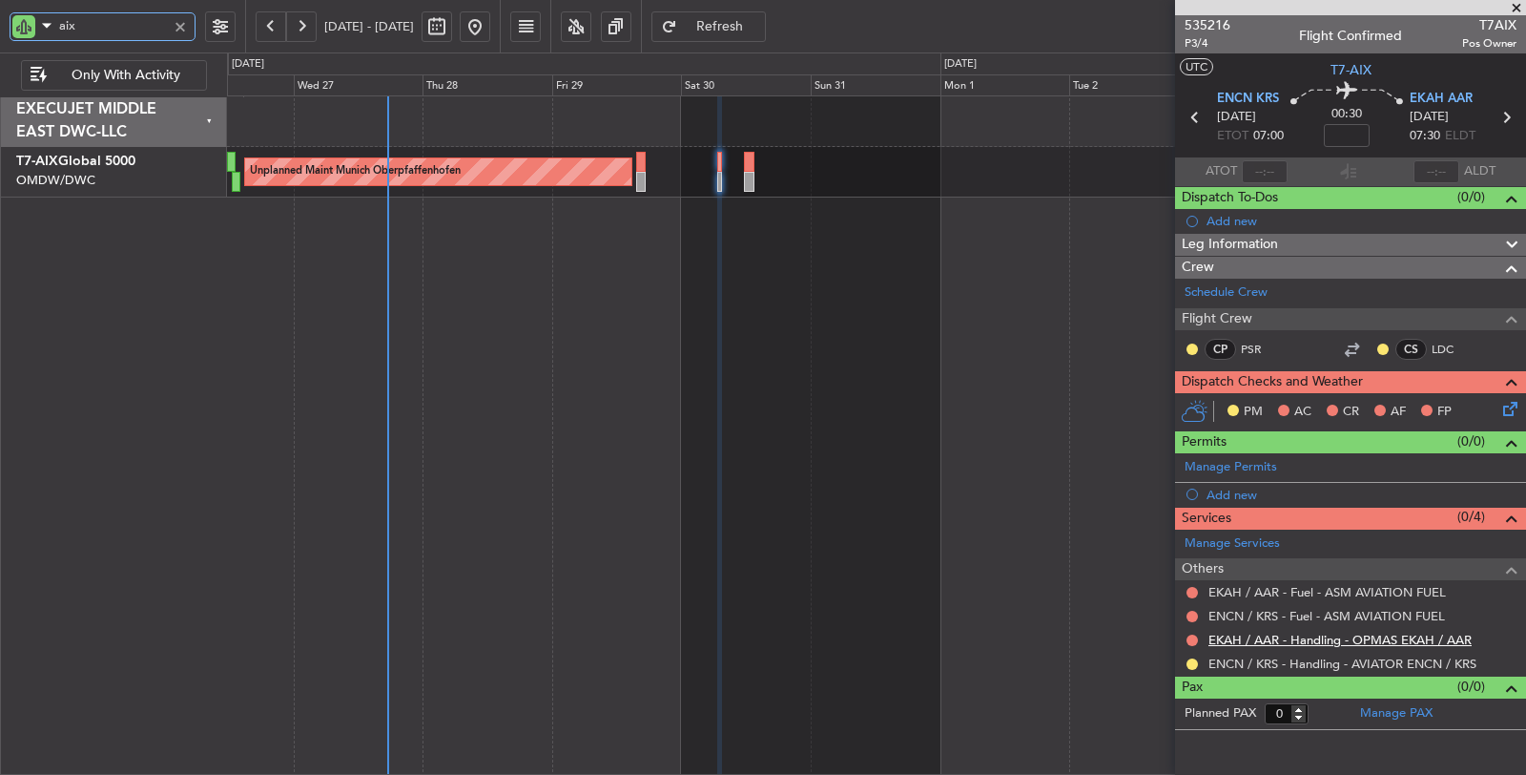
type input "aix"
click at [1332, 637] on link "EKAH / AAR - Handling - OPMAS EKAH / AAR" at bounding box center [1340, 639] width 263 height 16
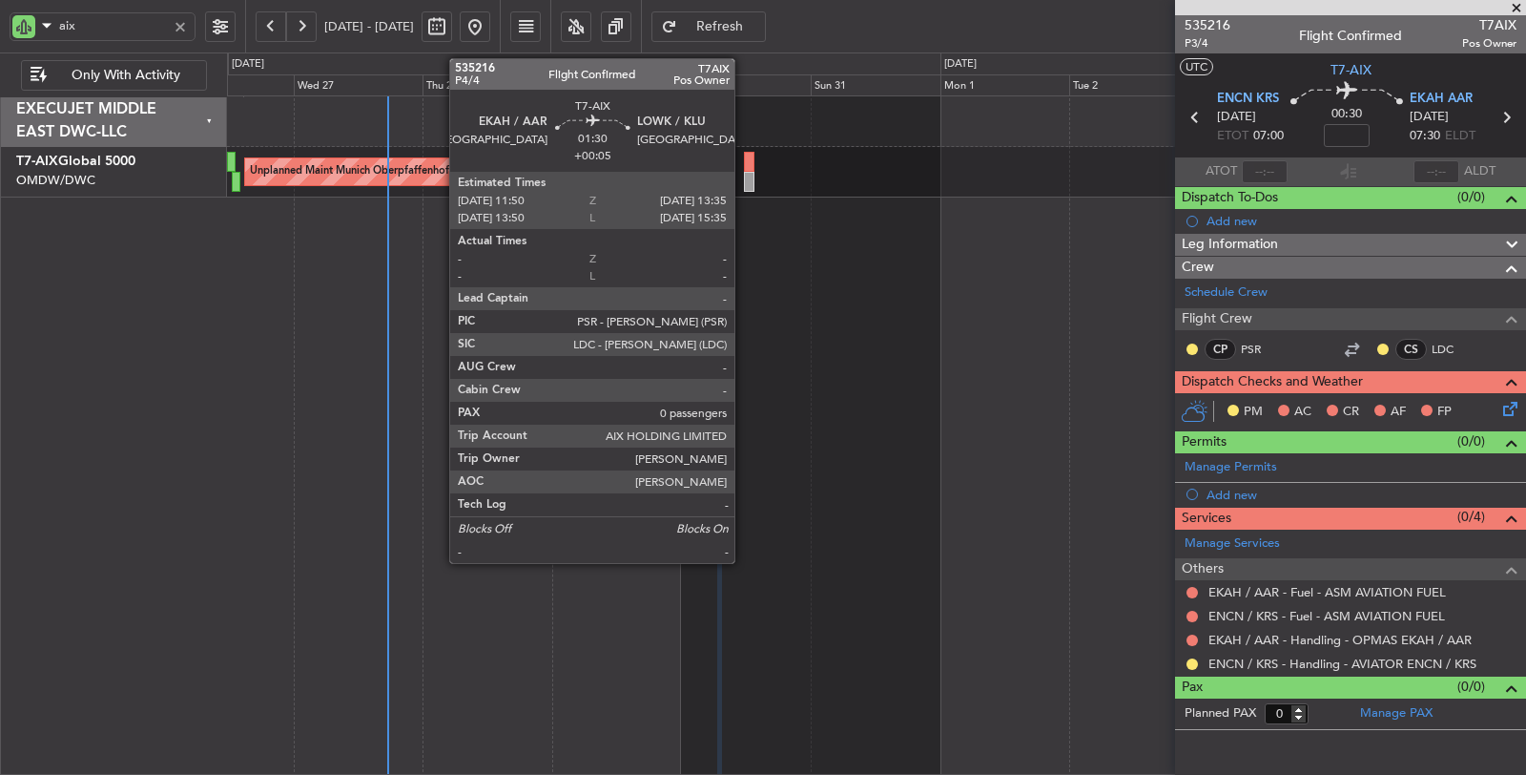
click at [744, 176] on div at bounding box center [749, 182] width 10 height 20
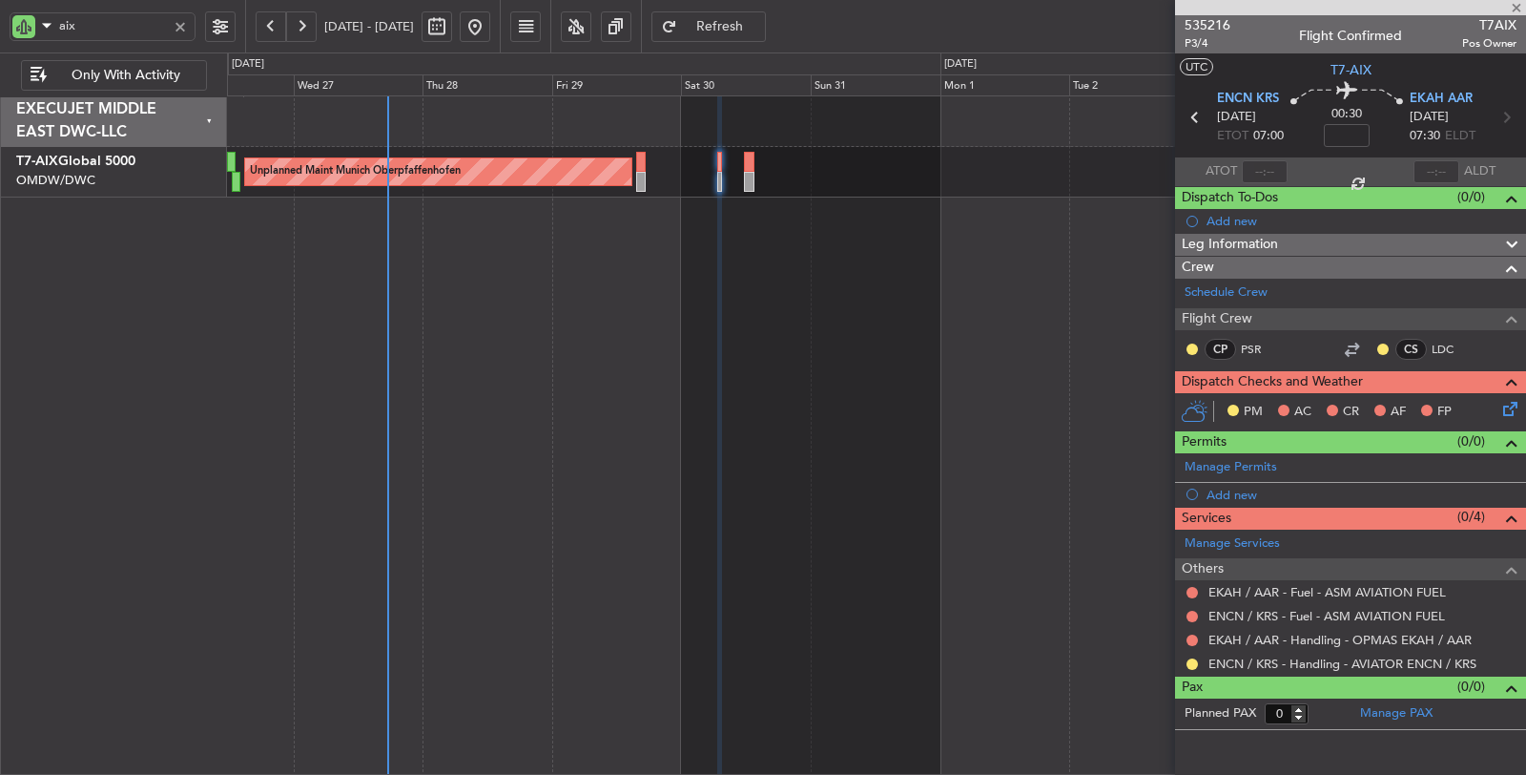
type input "+00:05"
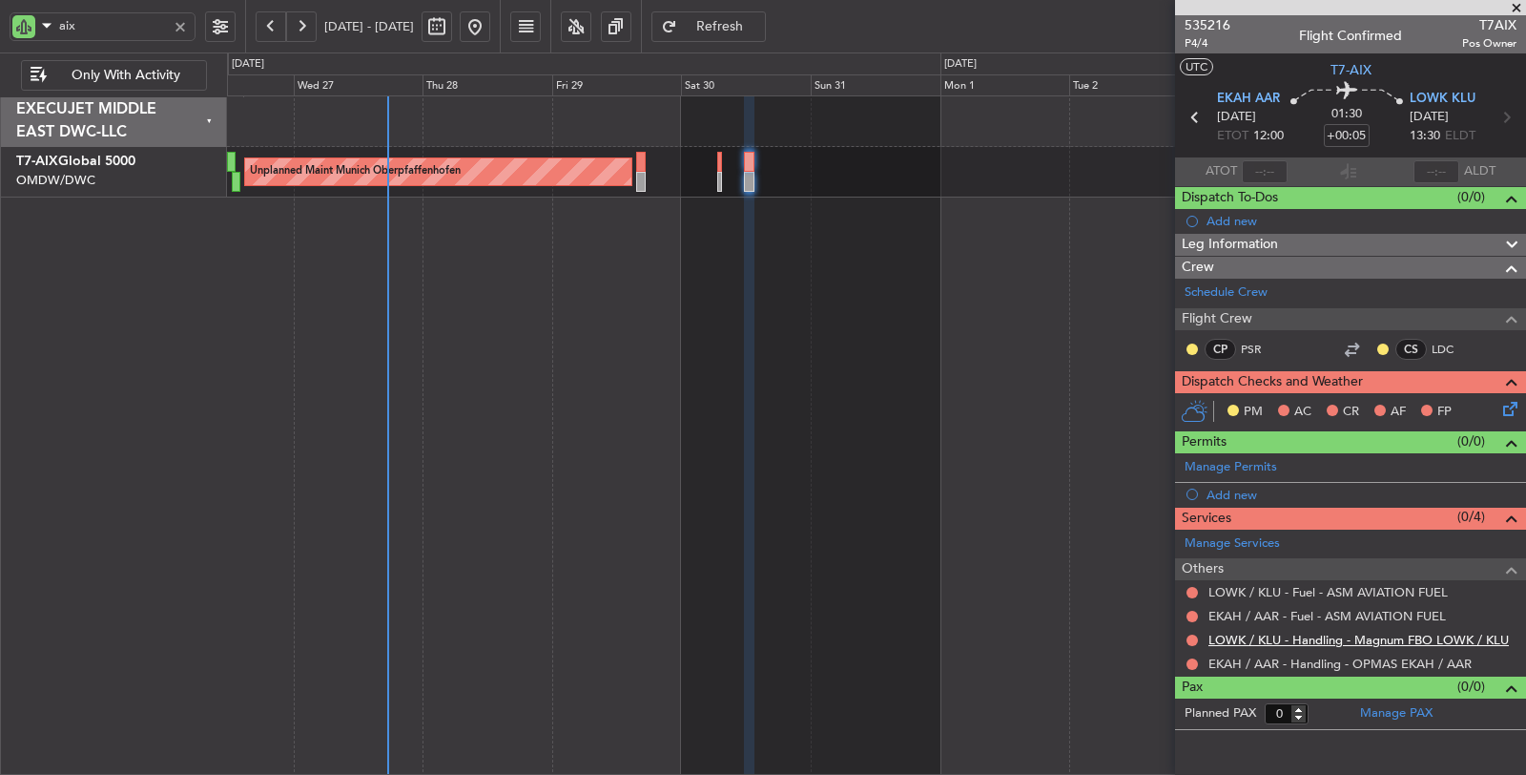
click at [1357, 642] on link "LOWK / KLU - Handling - Magnum FBO LOWK / KLU" at bounding box center [1359, 639] width 300 height 16
drag, startPoint x: 78, startPoint y: 36, endPoint x: 45, endPoint y: 43, distance: 34.0
click at [45, 43] on div "aix" at bounding box center [103, 29] width 186 height 29
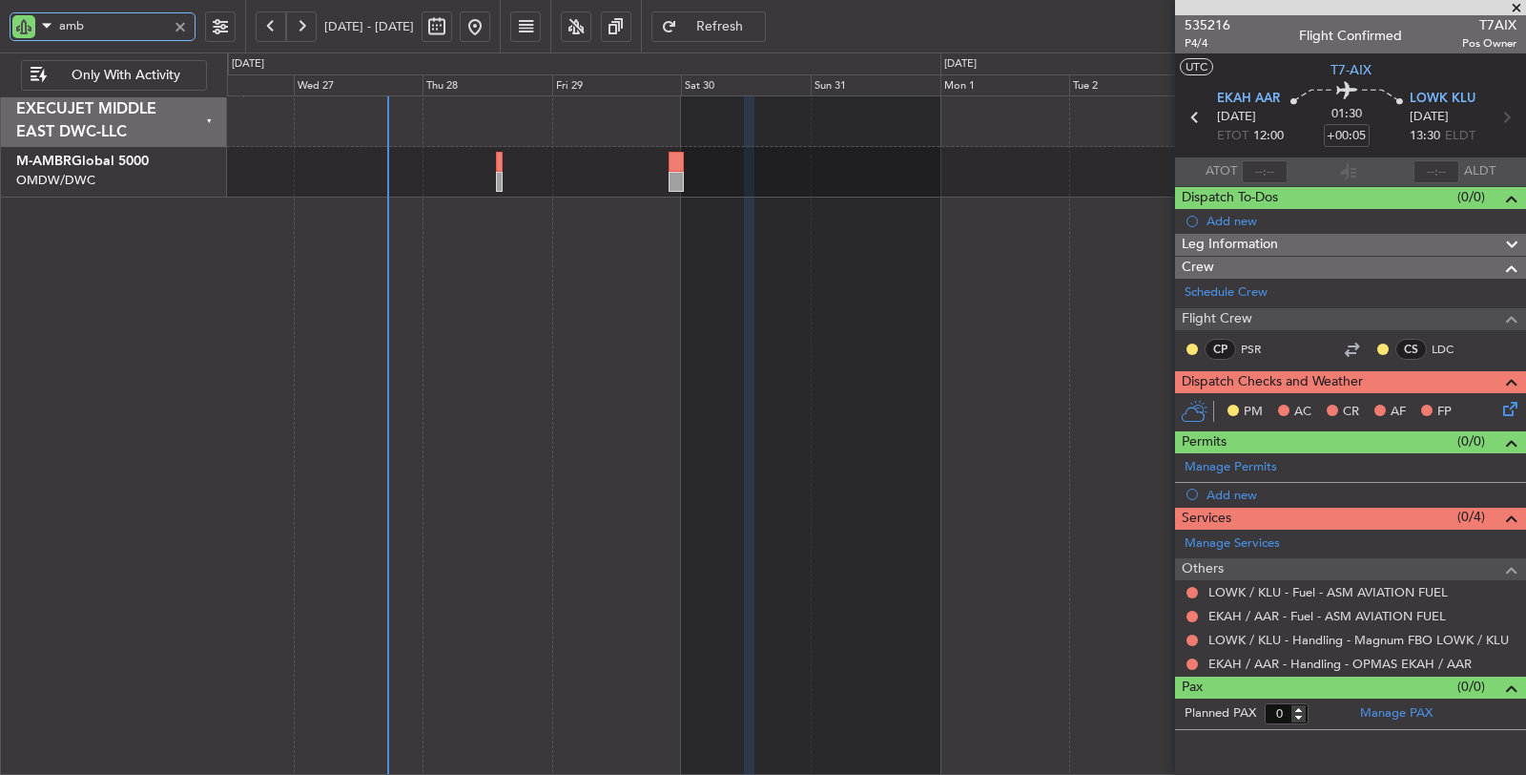
drag, startPoint x: 107, startPoint y: 19, endPoint x: 36, endPoint y: 32, distance: 71.8
click at [36, 32] on div "amb" at bounding box center [103, 26] width 186 height 29
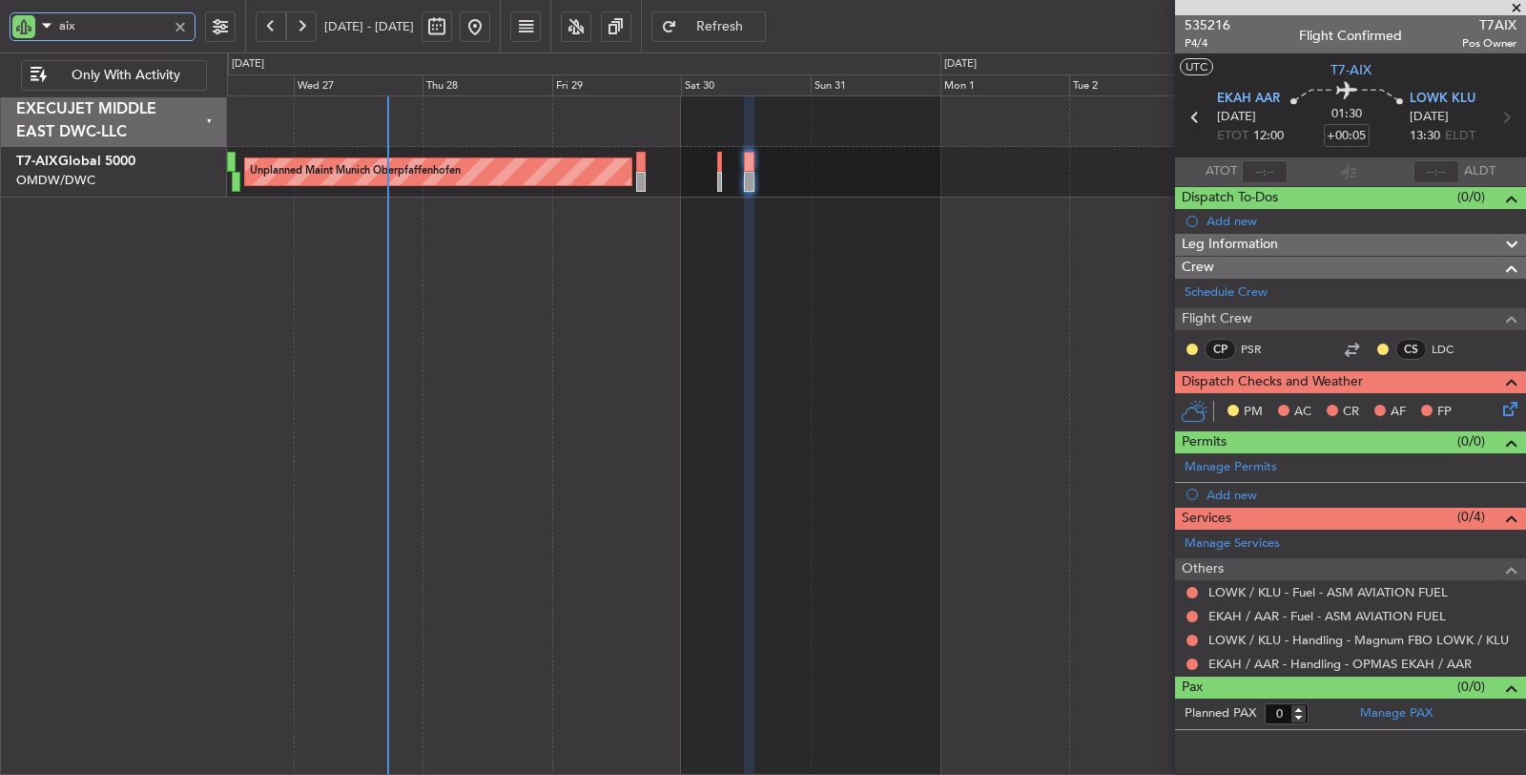
type input "aix"
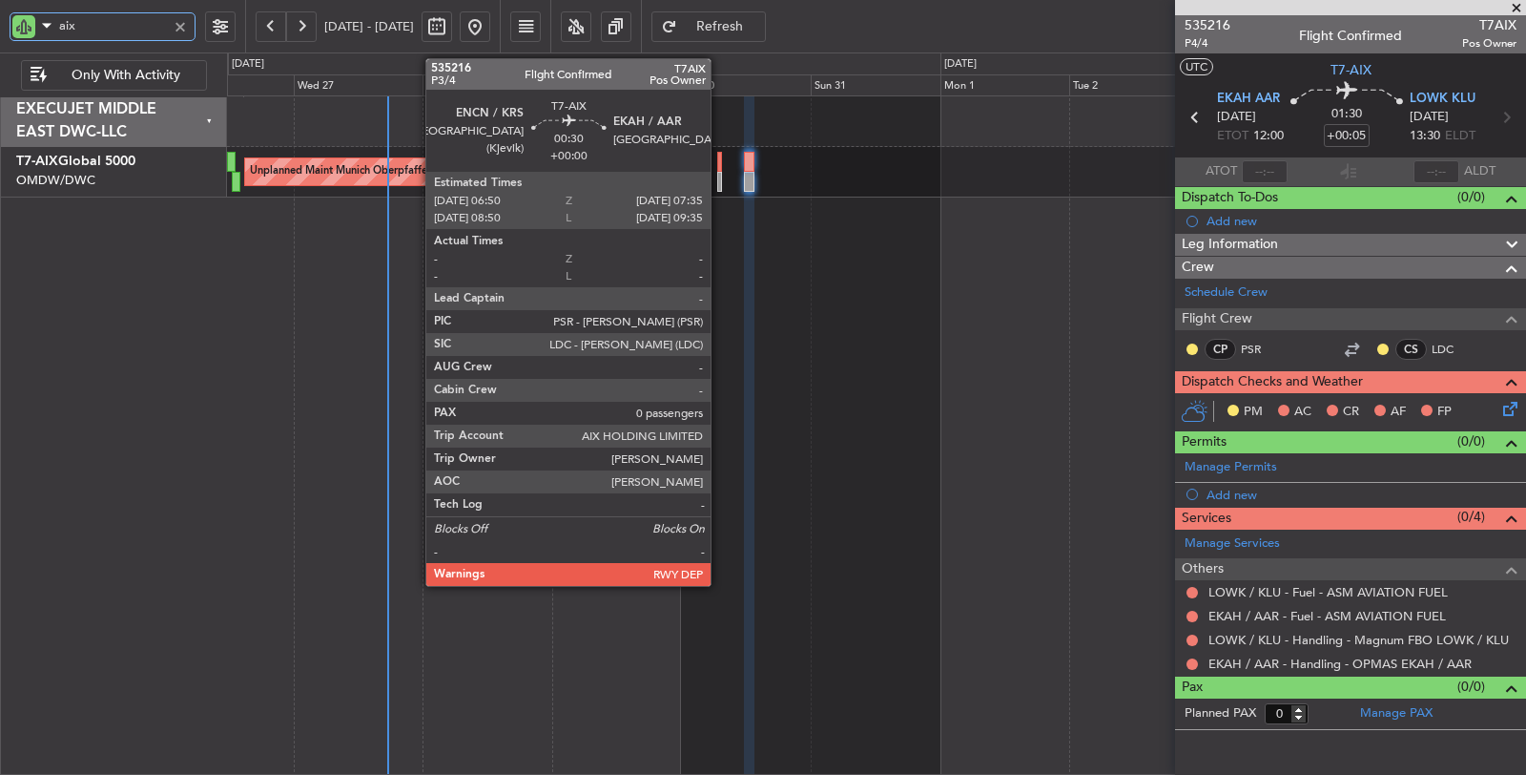
click at [720, 184] on div at bounding box center [719, 182] width 5 height 20
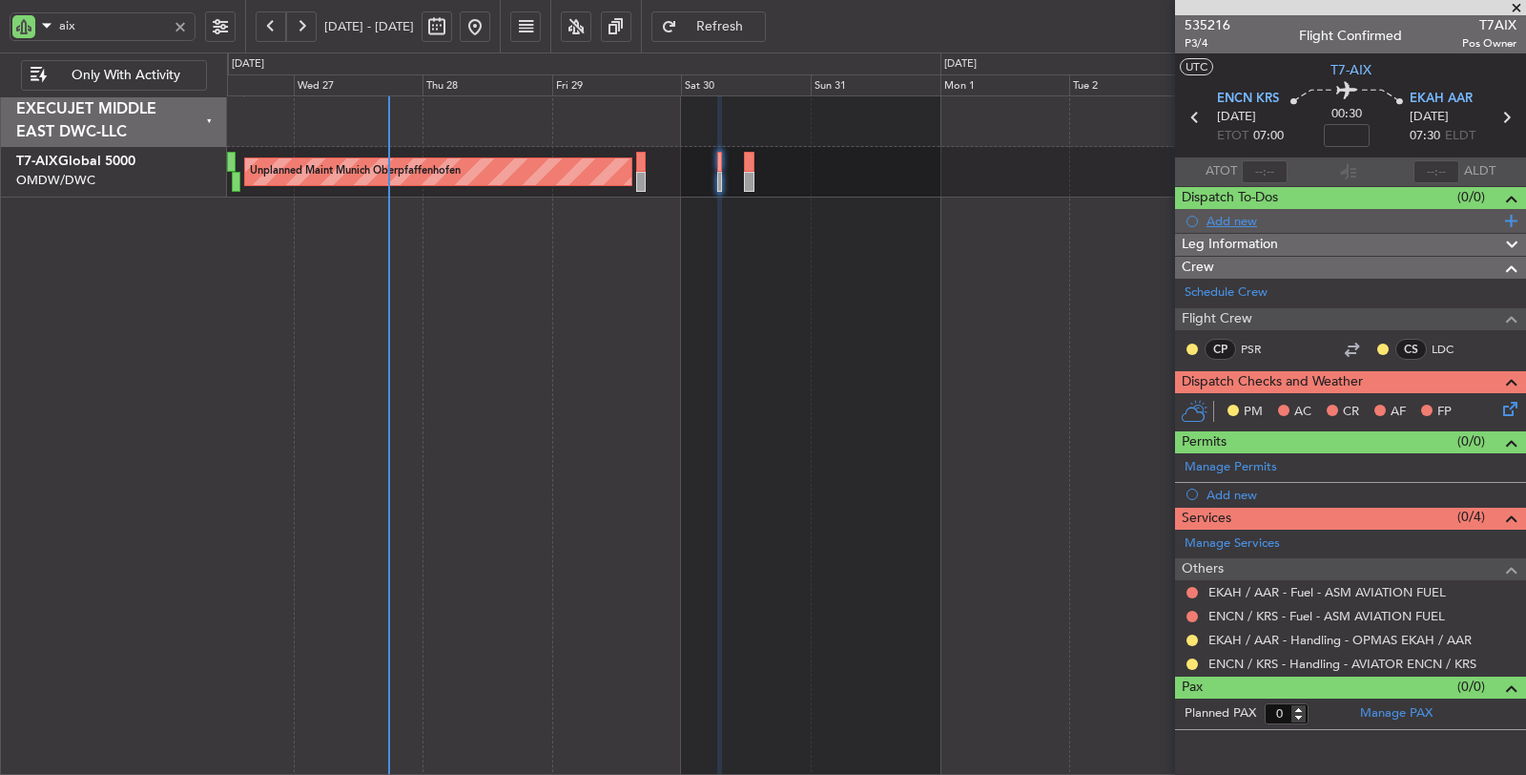
click at [1238, 221] on div "Add new" at bounding box center [1353, 221] width 293 height 16
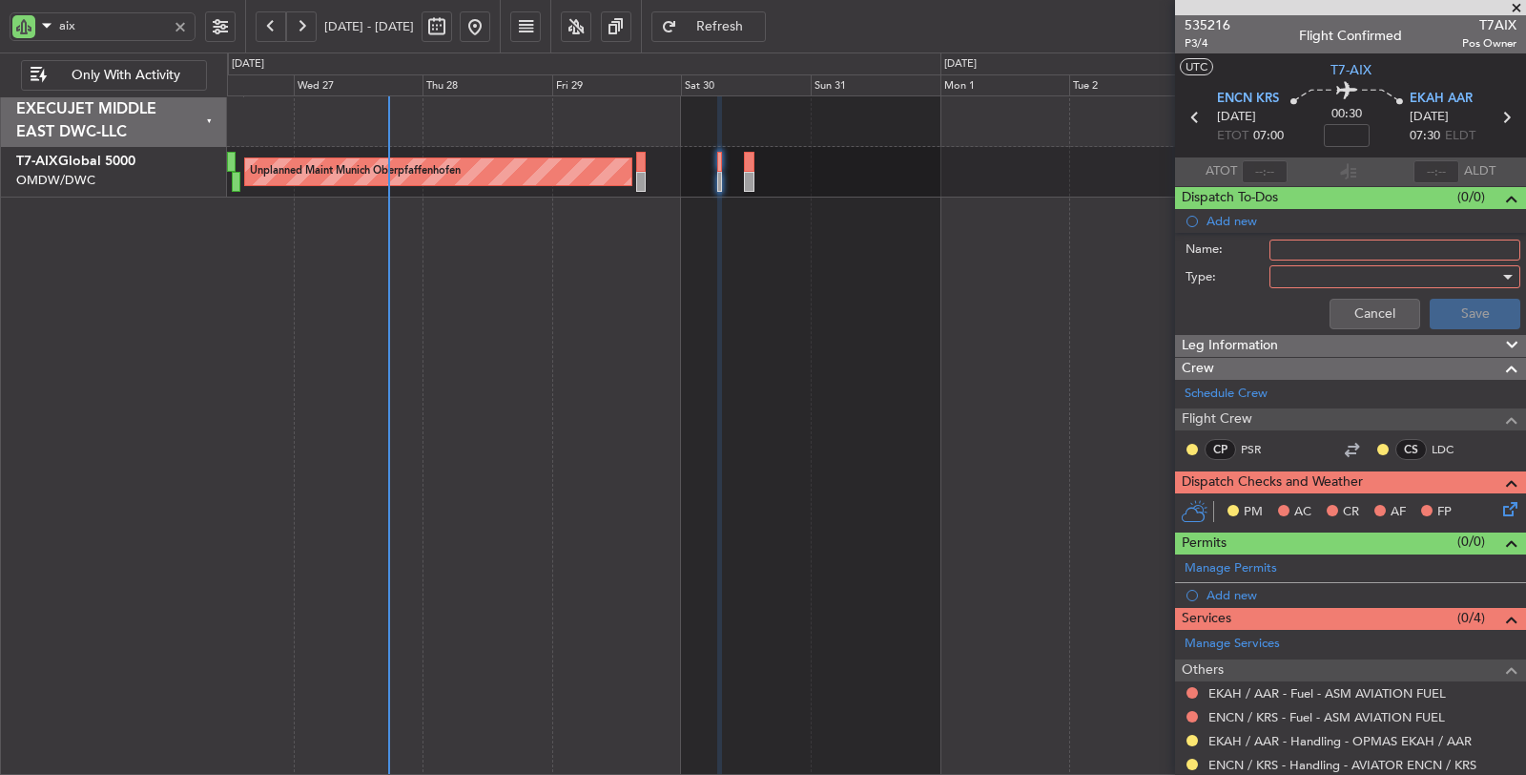
click at [1293, 253] on input "Name:" at bounding box center [1395, 249] width 251 height 21
type input "i"
type input "IMP TO DO IMMEDIATELY AFTER DEPARTURE"
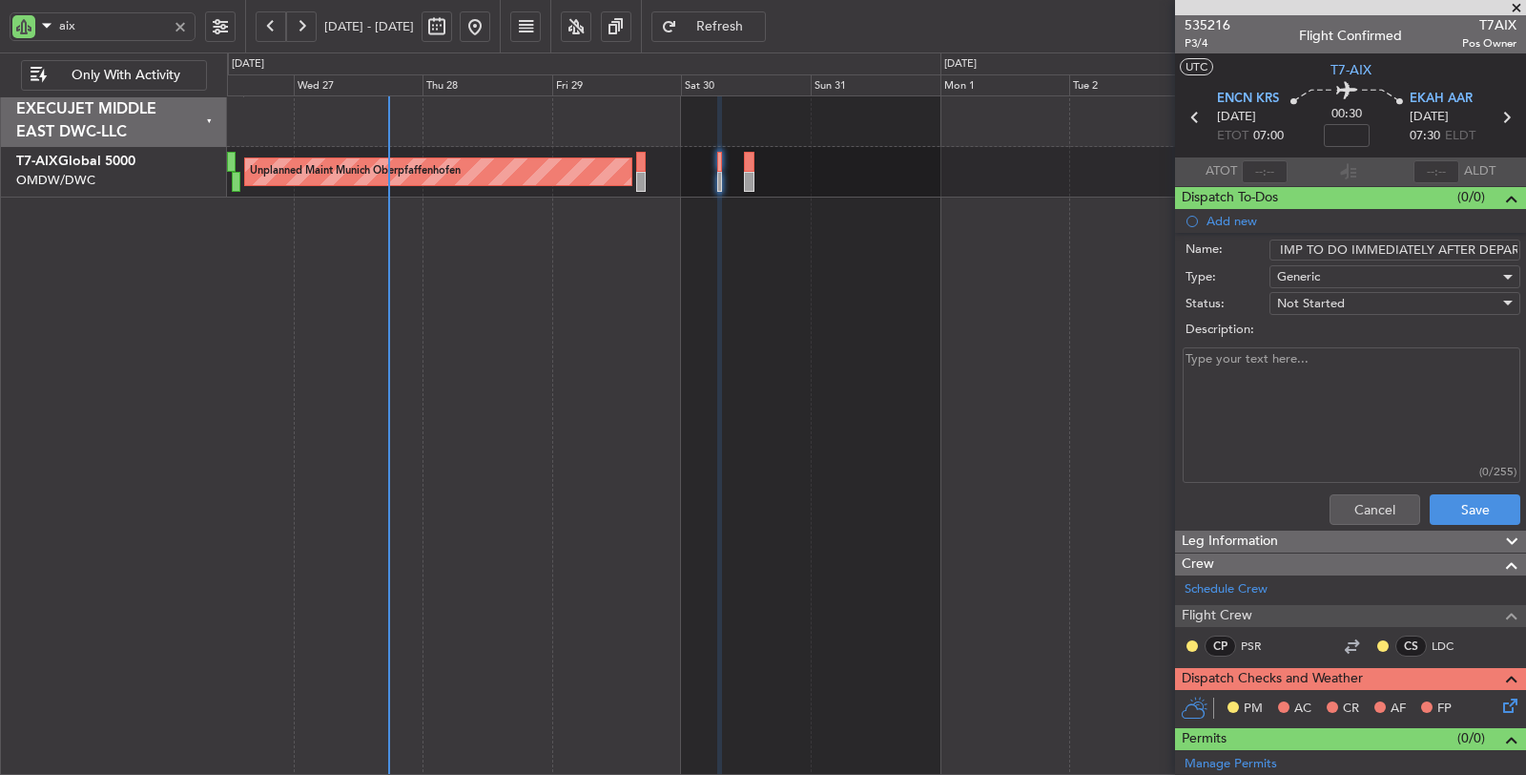
paste textarea "• OPS, please send the ATC flight plan to ops@opmas.dk when T7-AIX has departed…"
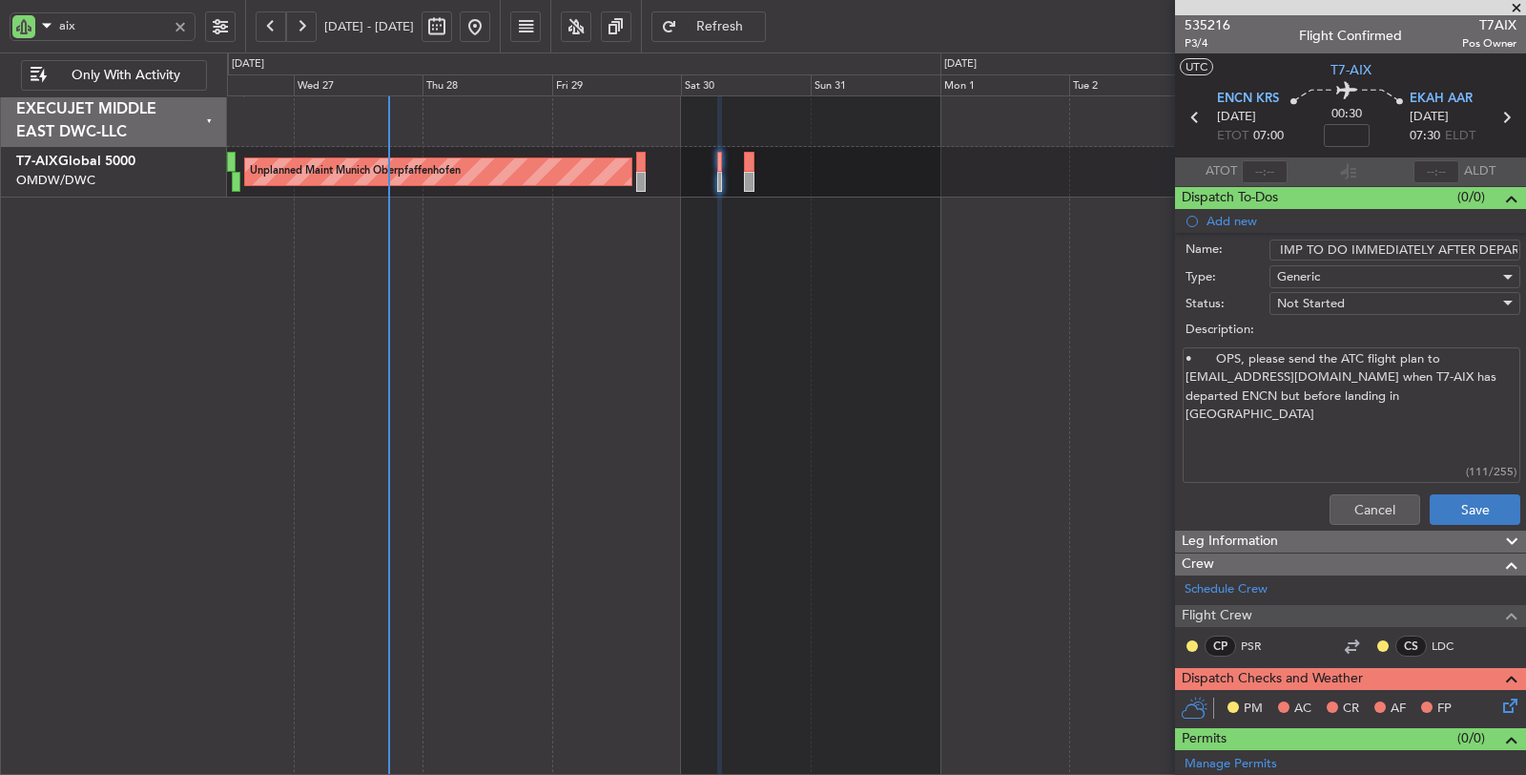
type textarea "• OPS, please send the ATC flight plan to ops@opmas.dk when T7-AIX has departed…"
click at [1447, 504] on button "Save" at bounding box center [1475, 509] width 91 height 31
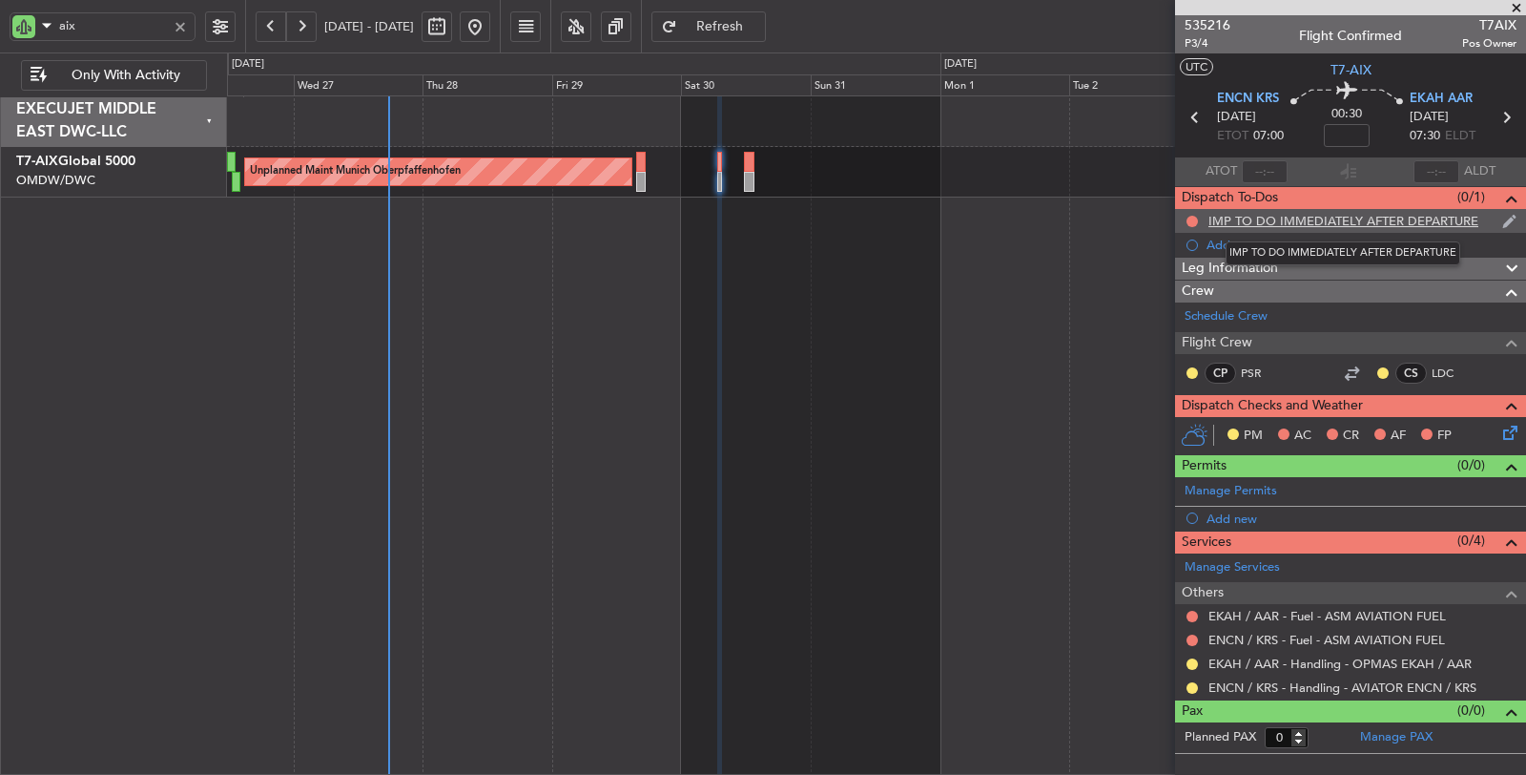
click at [1291, 217] on div "IMP TO DO IMMEDIATELY AFTER DEPARTURE" at bounding box center [1344, 221] width 270 height 16
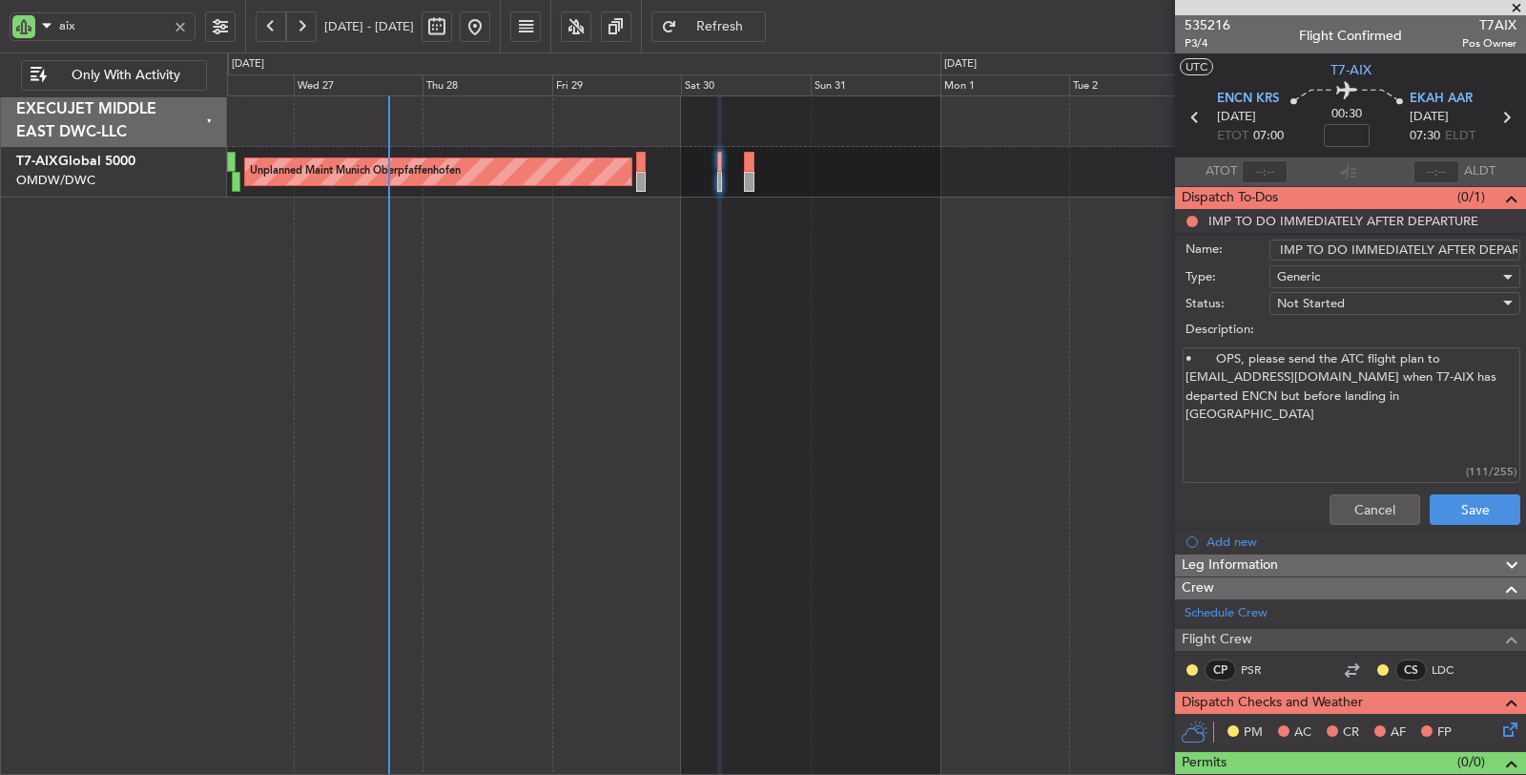
scroll to position [0, 38]
drag, startPoint x: 1471, startPoint y: 246, endPoint x: 1525, endPoint y: 246, distance: 54.4
click at [1525, 246] on article "535216 P3/4 Flight Confirmed T7AIX Pos Owner UTC T7-AIX ENCN KRS 30/08/2025 ETO…" at bounding box center [1350, 394] width 351 height 759
type input "IMP TO DO IMMEDIATELY AFTER DEP ENCN"
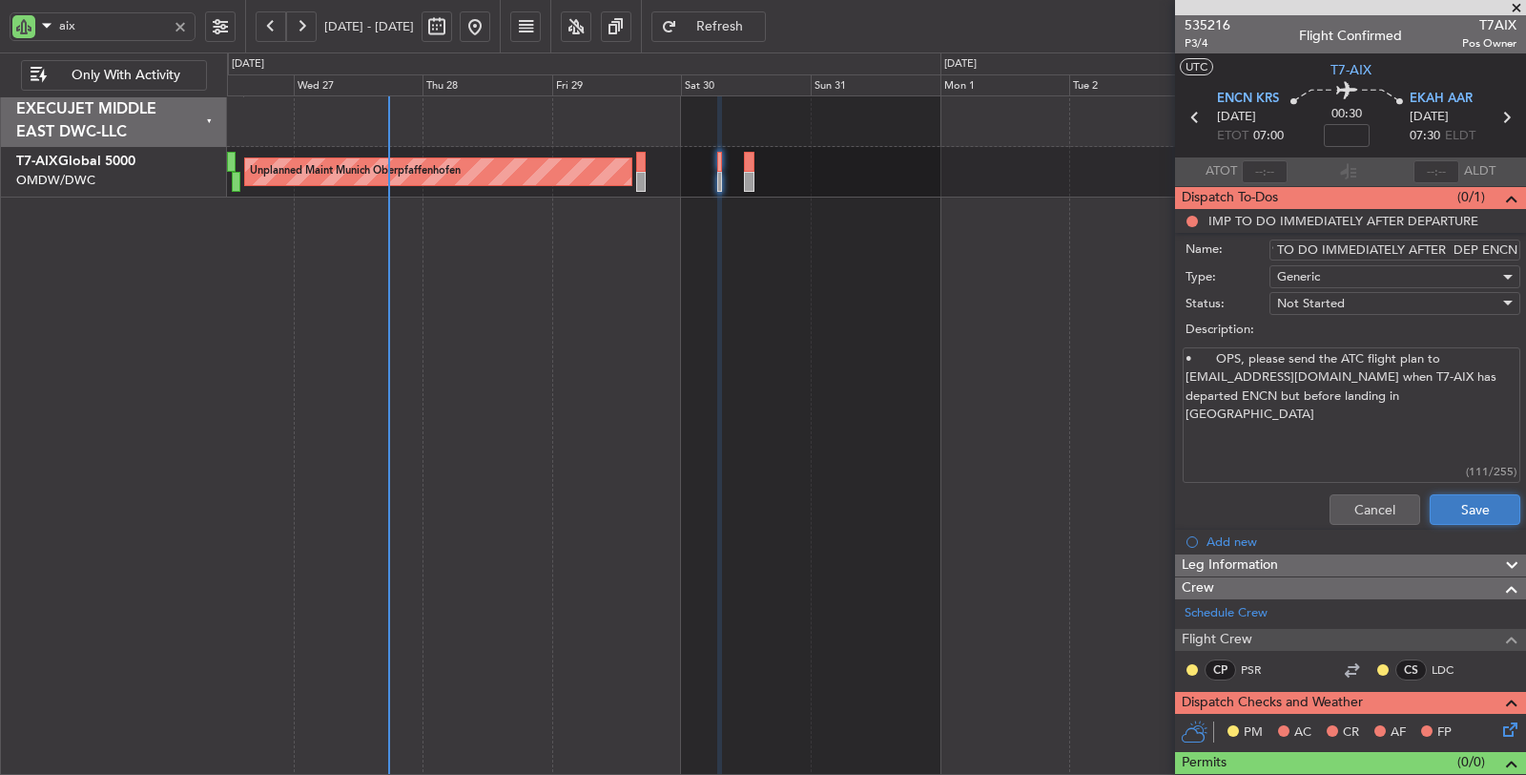
scroll to position [0, 0]
click at [1442, 504] on button "Save" at bounding box center [1475, 509] width 91 height 31
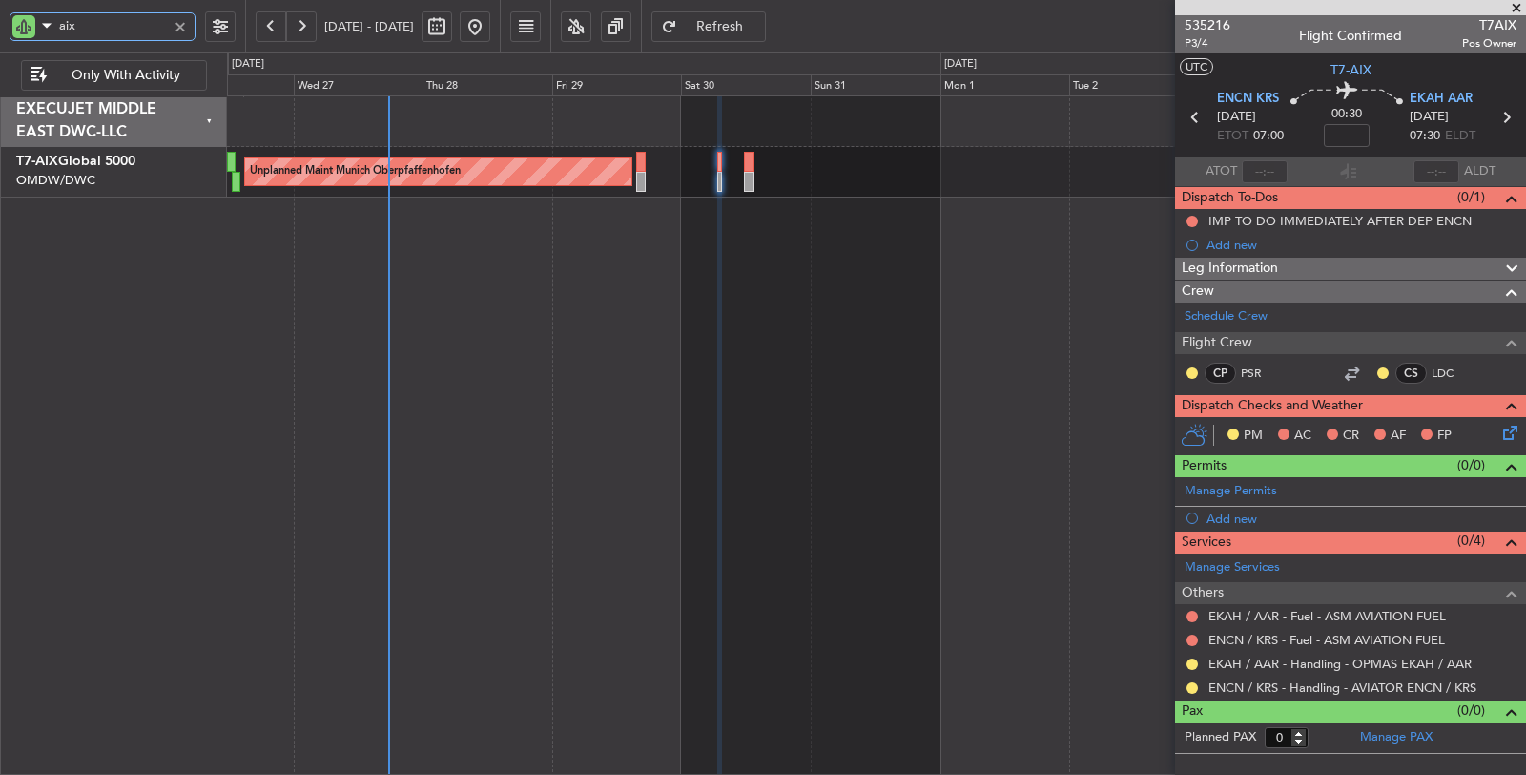
drag, startPoint x: 97, startPoint y: 29, endPoint x: 22, endPoint y: 39, distance: 76.1
click at [24, 39] on div "aix" at bounding box center [103, 26] width 186 height 29
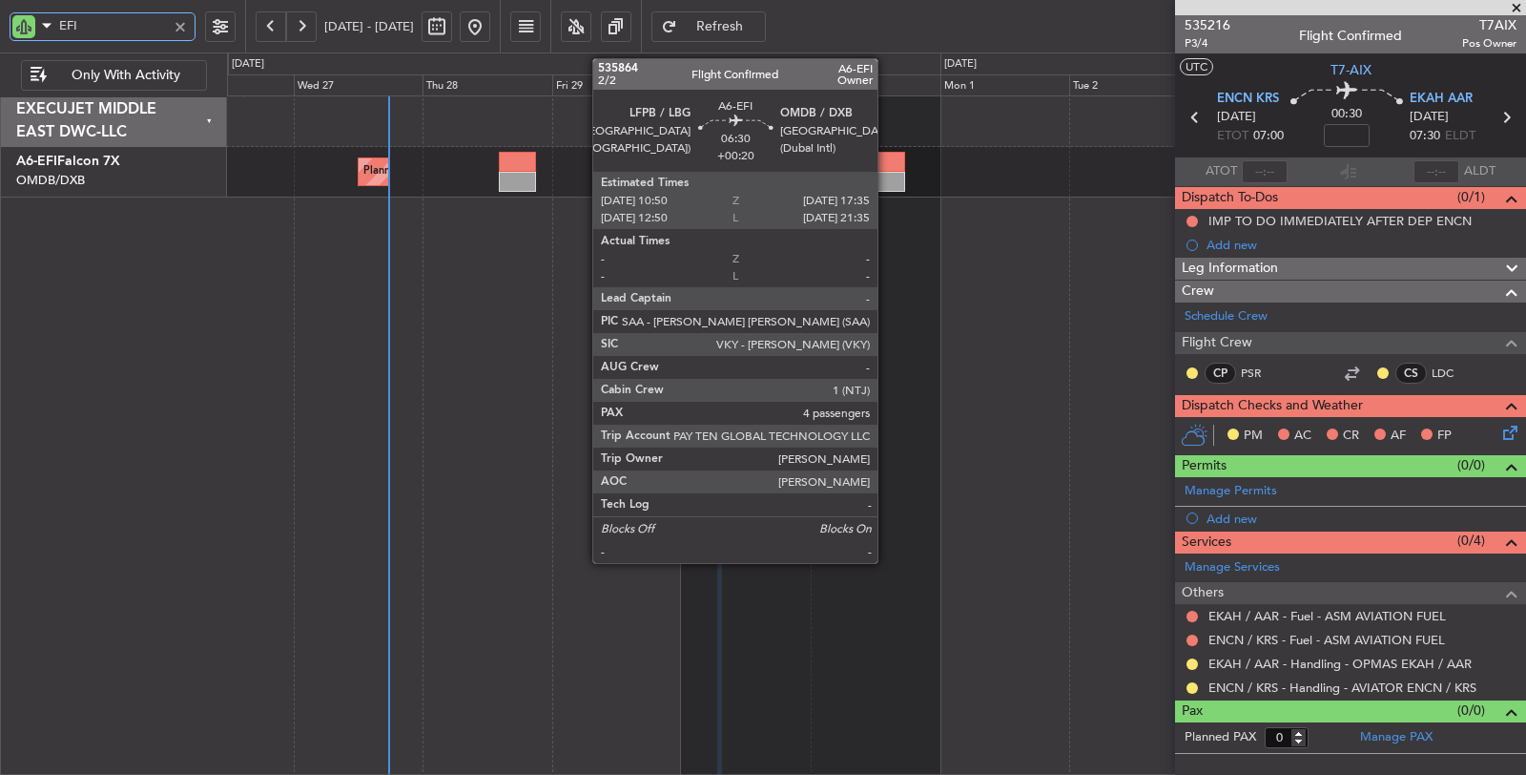
click at [885, 175] on div at bounding box center [886, 182] width 37 height 20
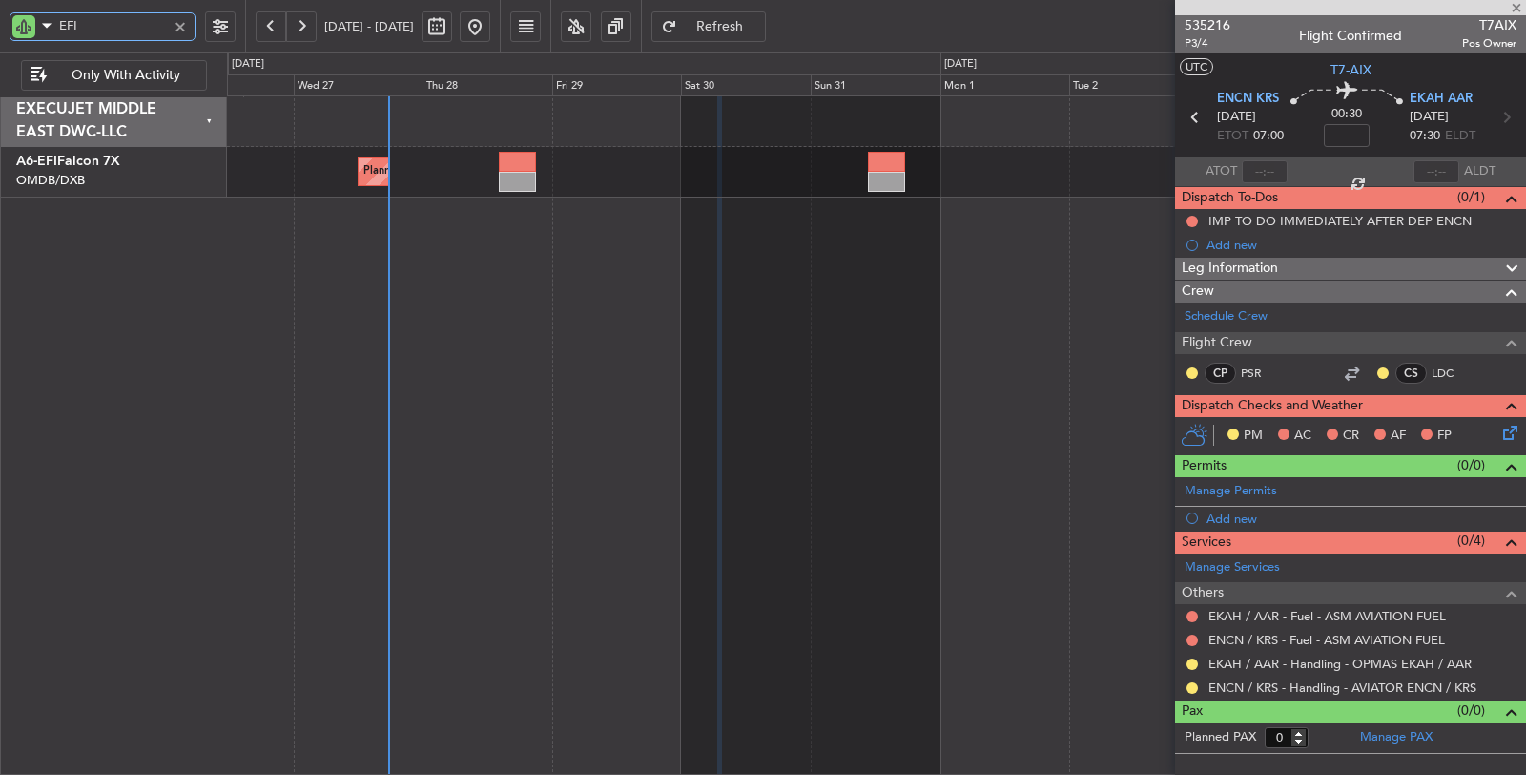
type input "EFI"
type input "+00:20"
type input "4"
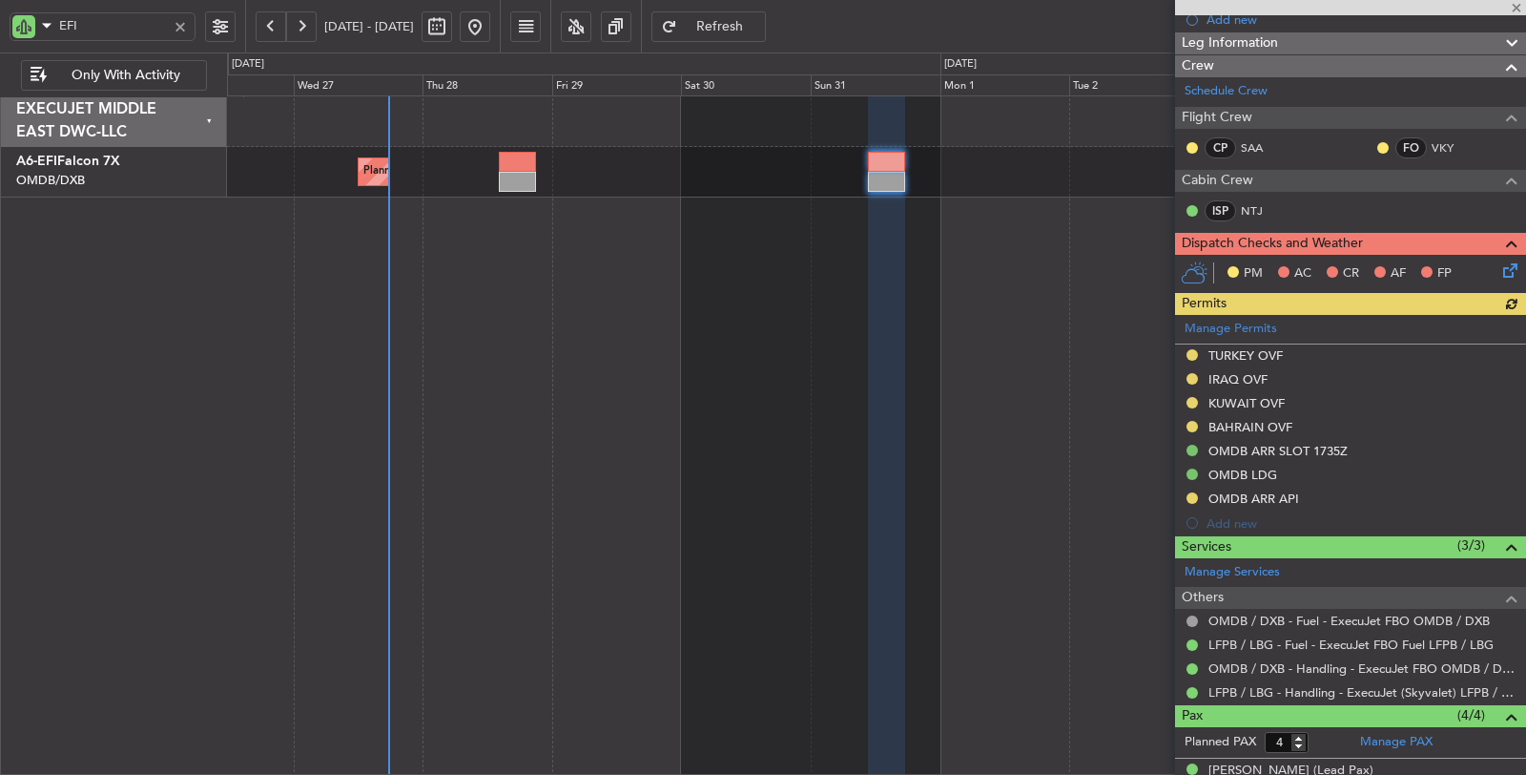
scroll to position [212, 0]
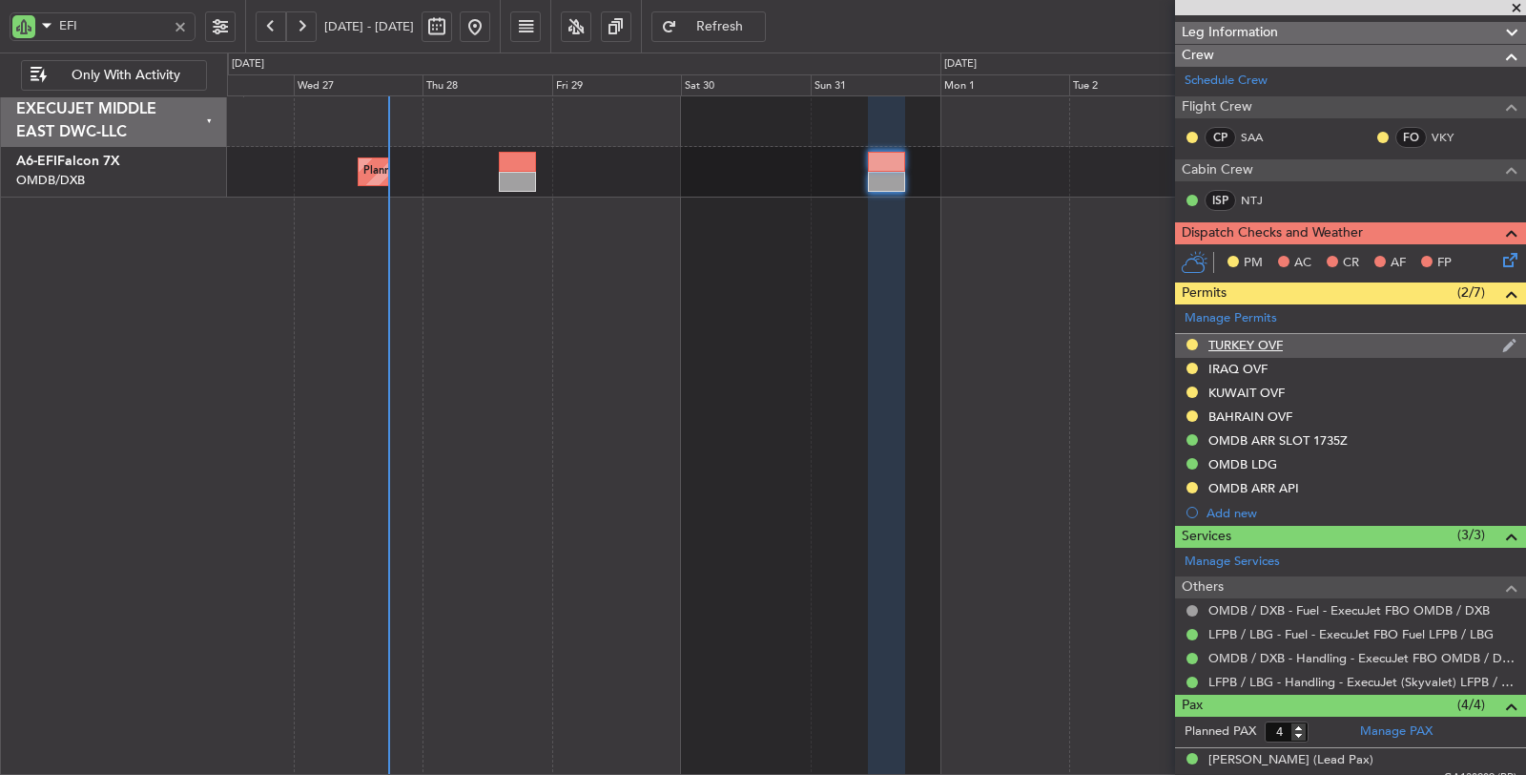
click at [1237, 338] on div "TURKEY OVF" at bounding box center [1246, 345] width 74 height 16
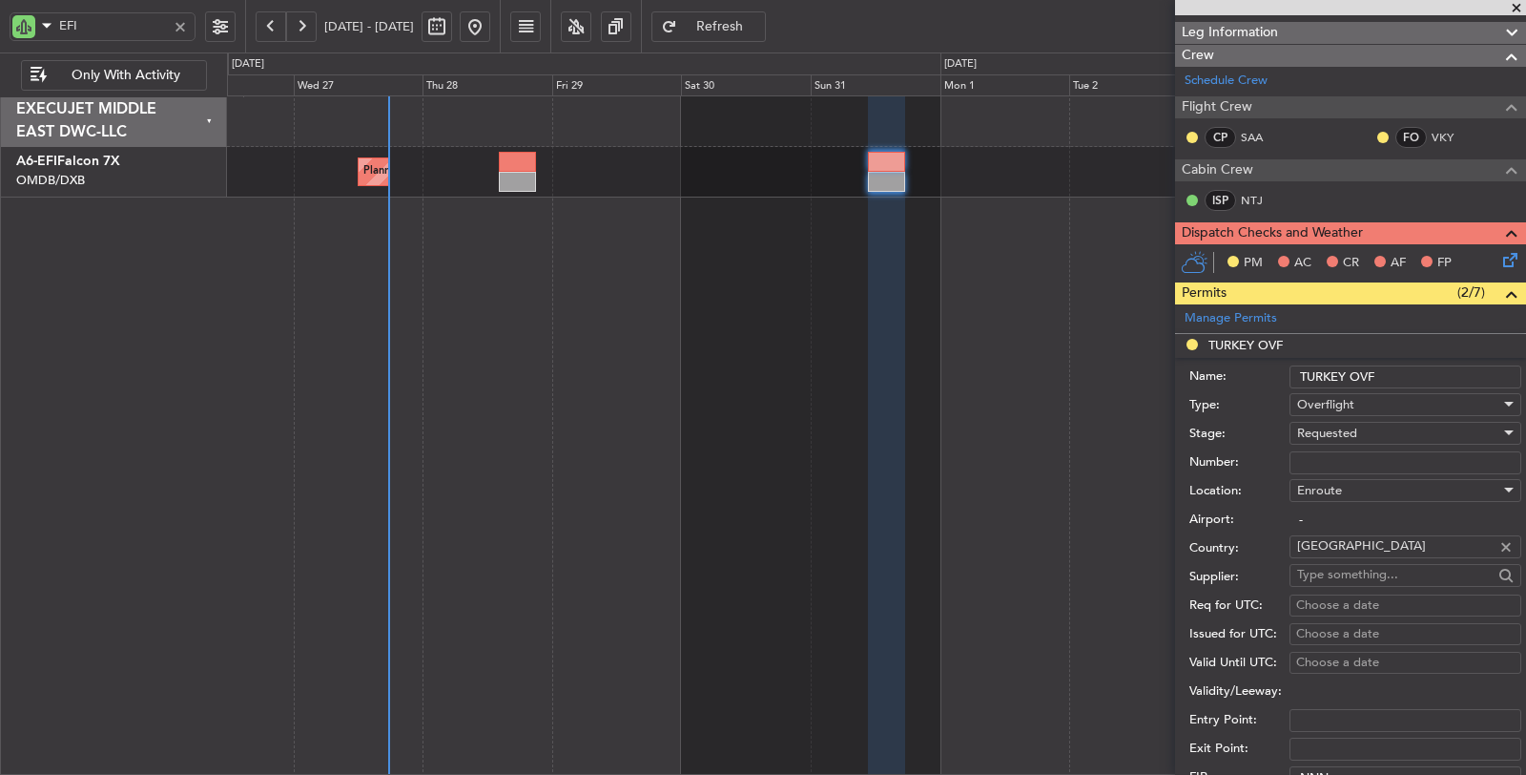
click at [1367, 424] on div "Requested" at bounding box center [1398, 433] width 203 height 29
click at [1348, 573] on span "Received OK" at bounding box center [1397, 575] width 199 height 29
click at [1344, 453] on input "Number:" at bounding box center [1406, 462] width 232 height 23
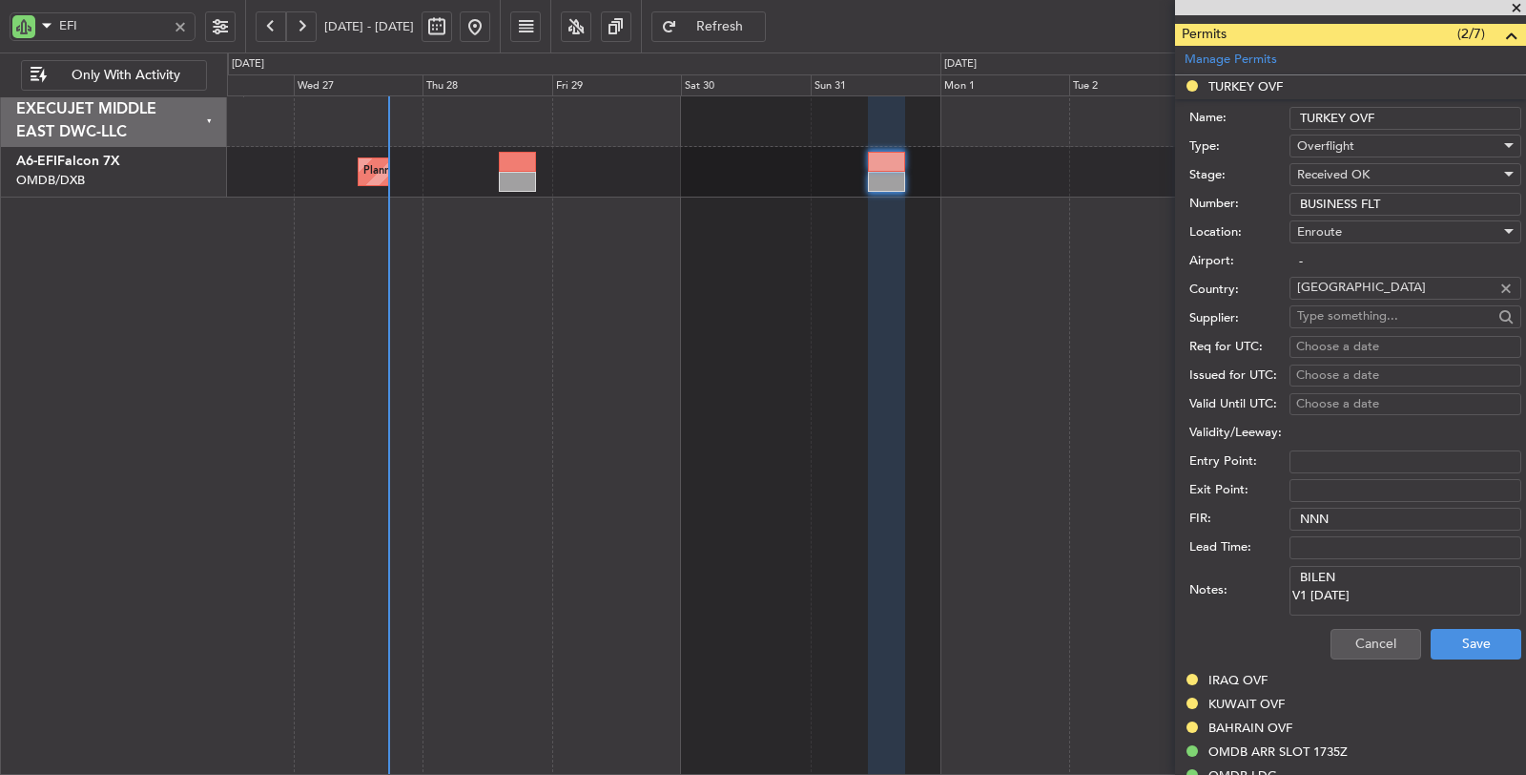
scroll to position [529, 0]
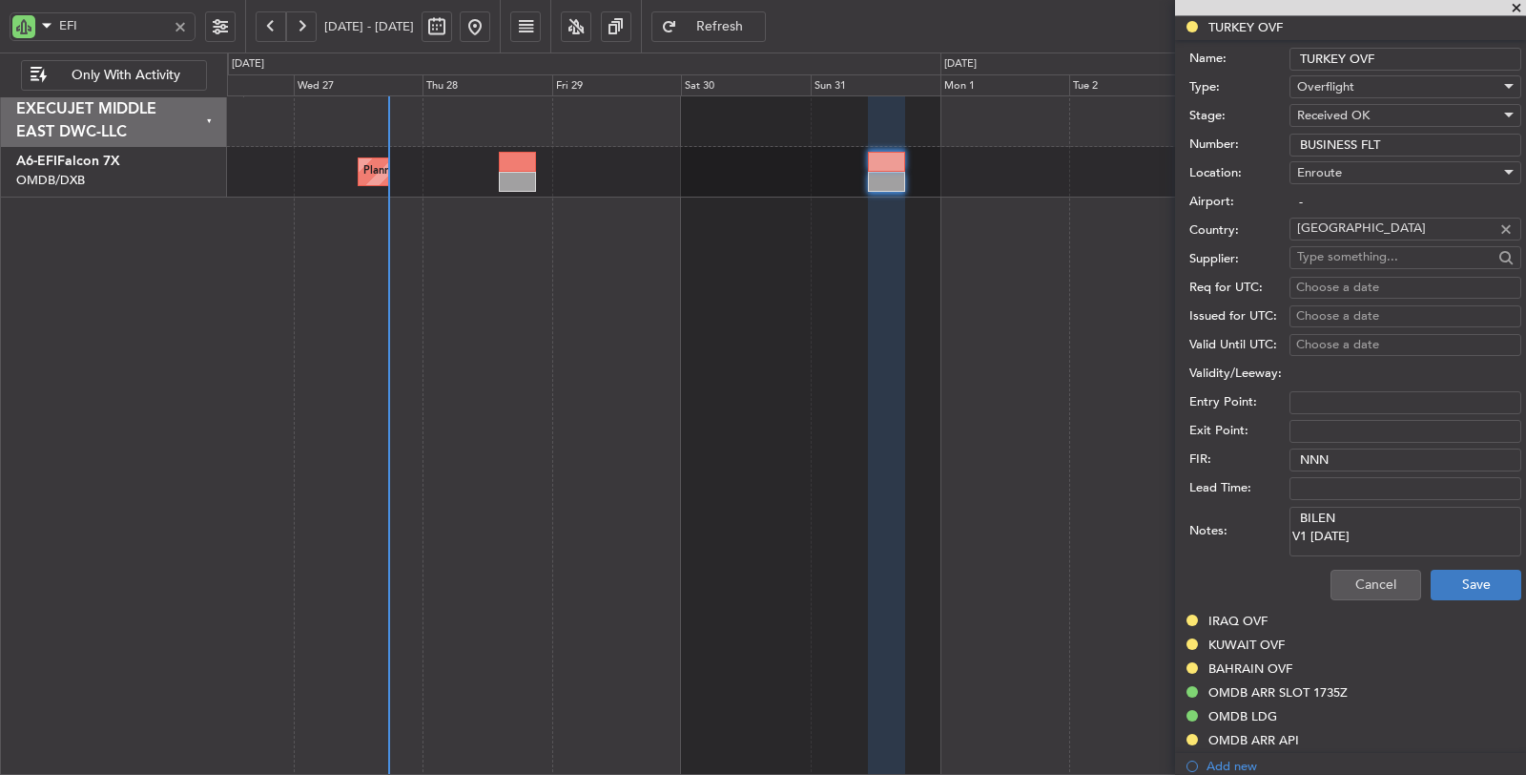
type input "BUSINESS FLT"
click at [1438, 583] on button "Save" at bounding box center [1476, 584] width 91 height 31
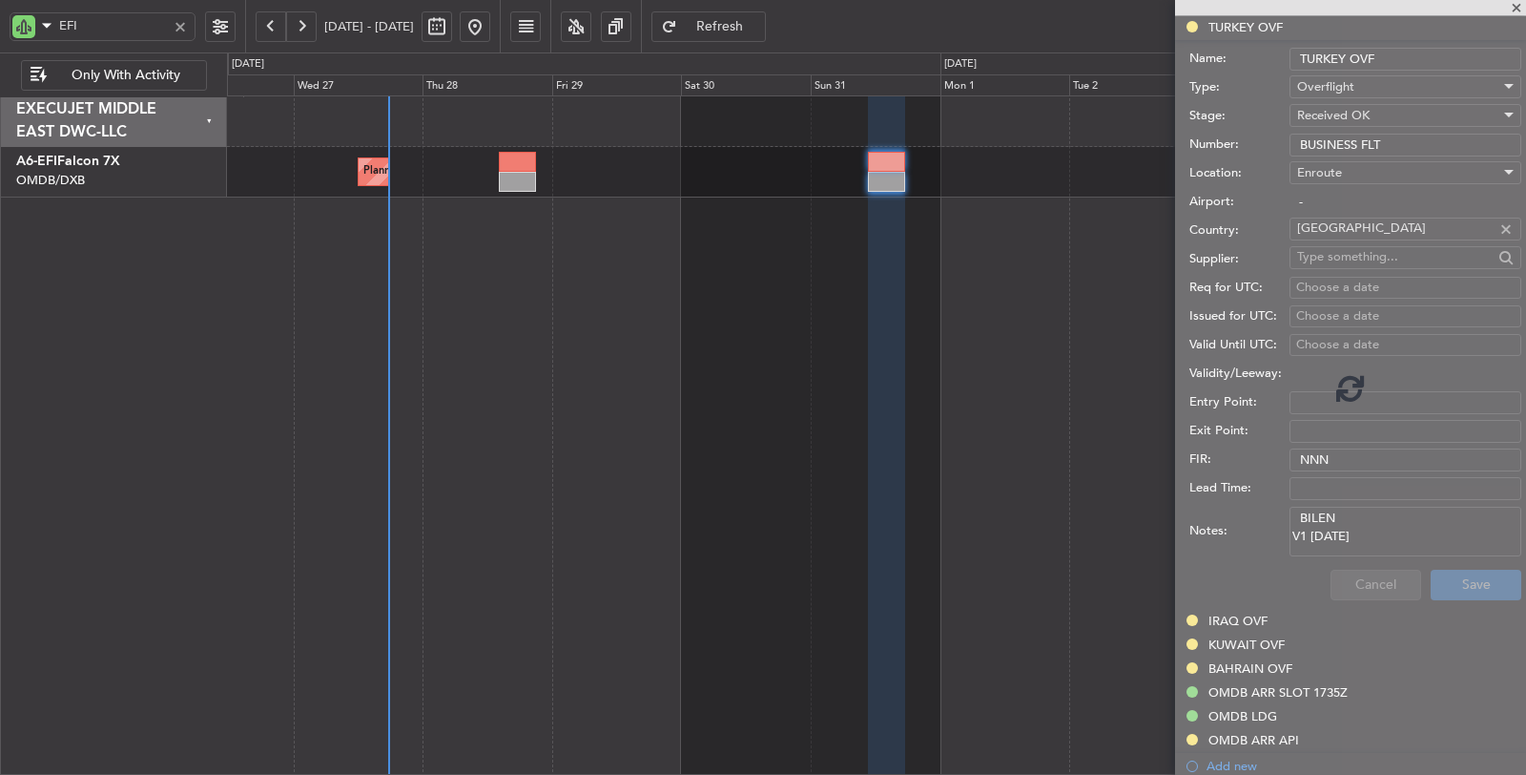
scroll to position [0, 0]
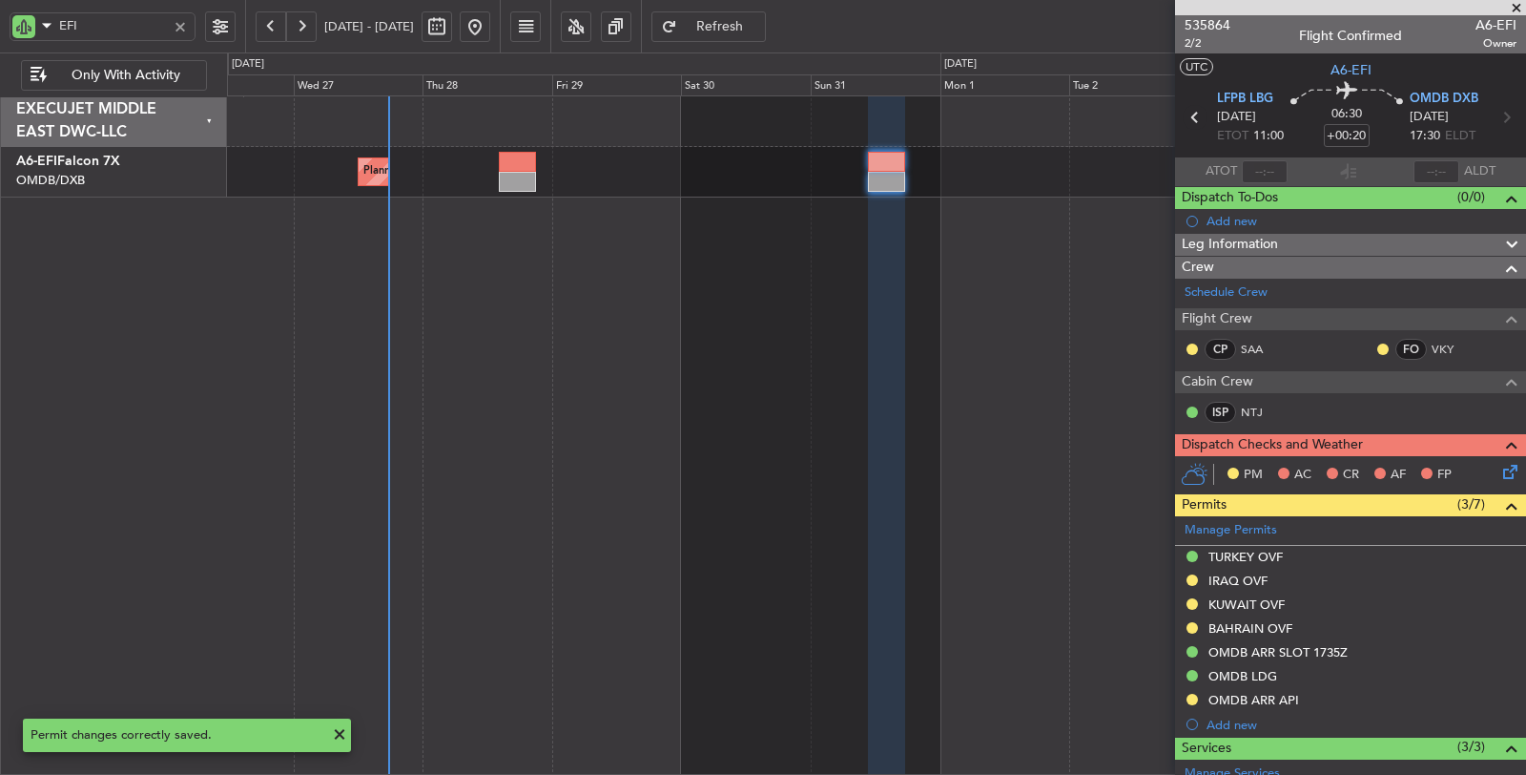
click at [1197, 117] on icon at bounding box center [1195, 117] width 25 height 25
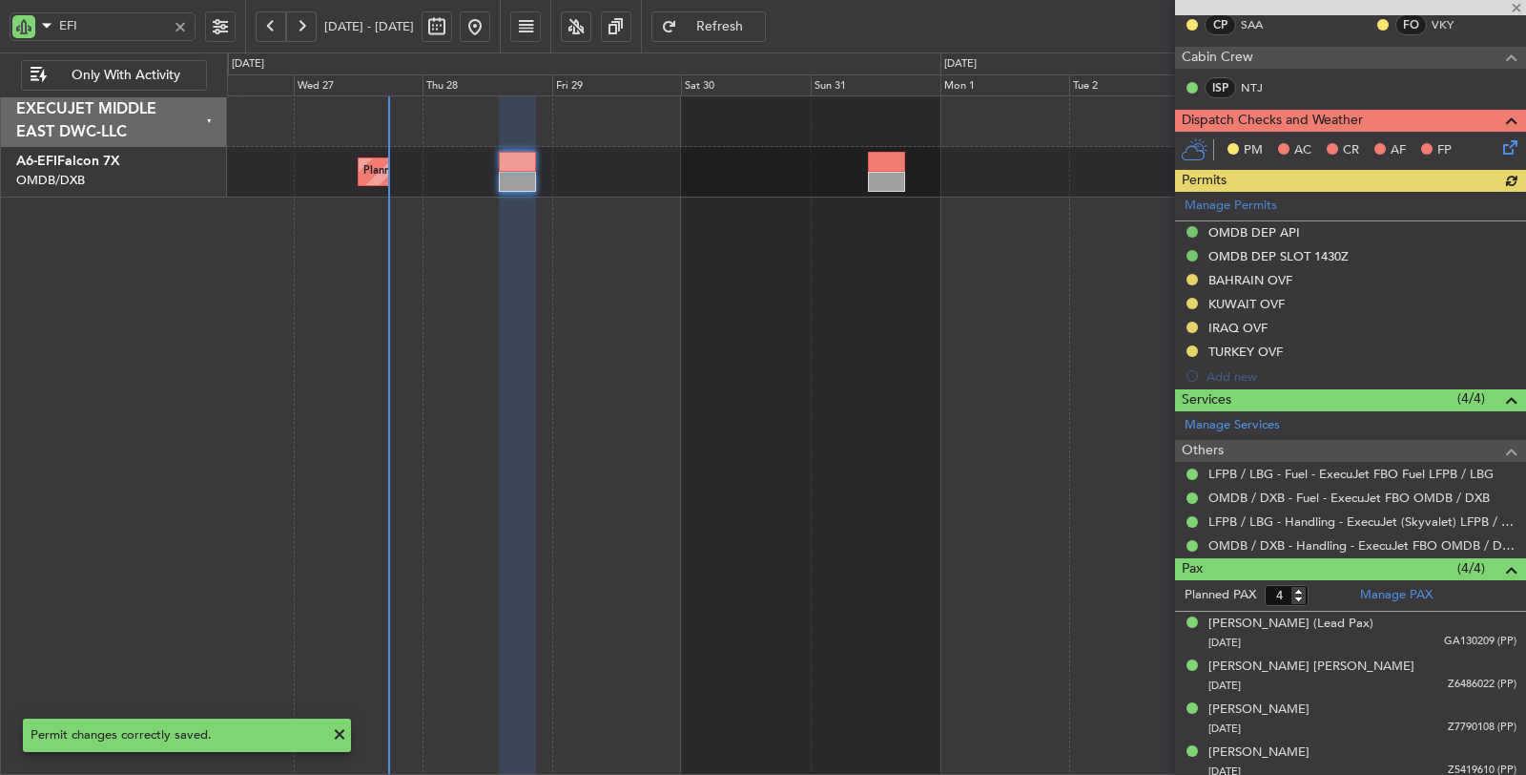
scroll to position [350, 0]
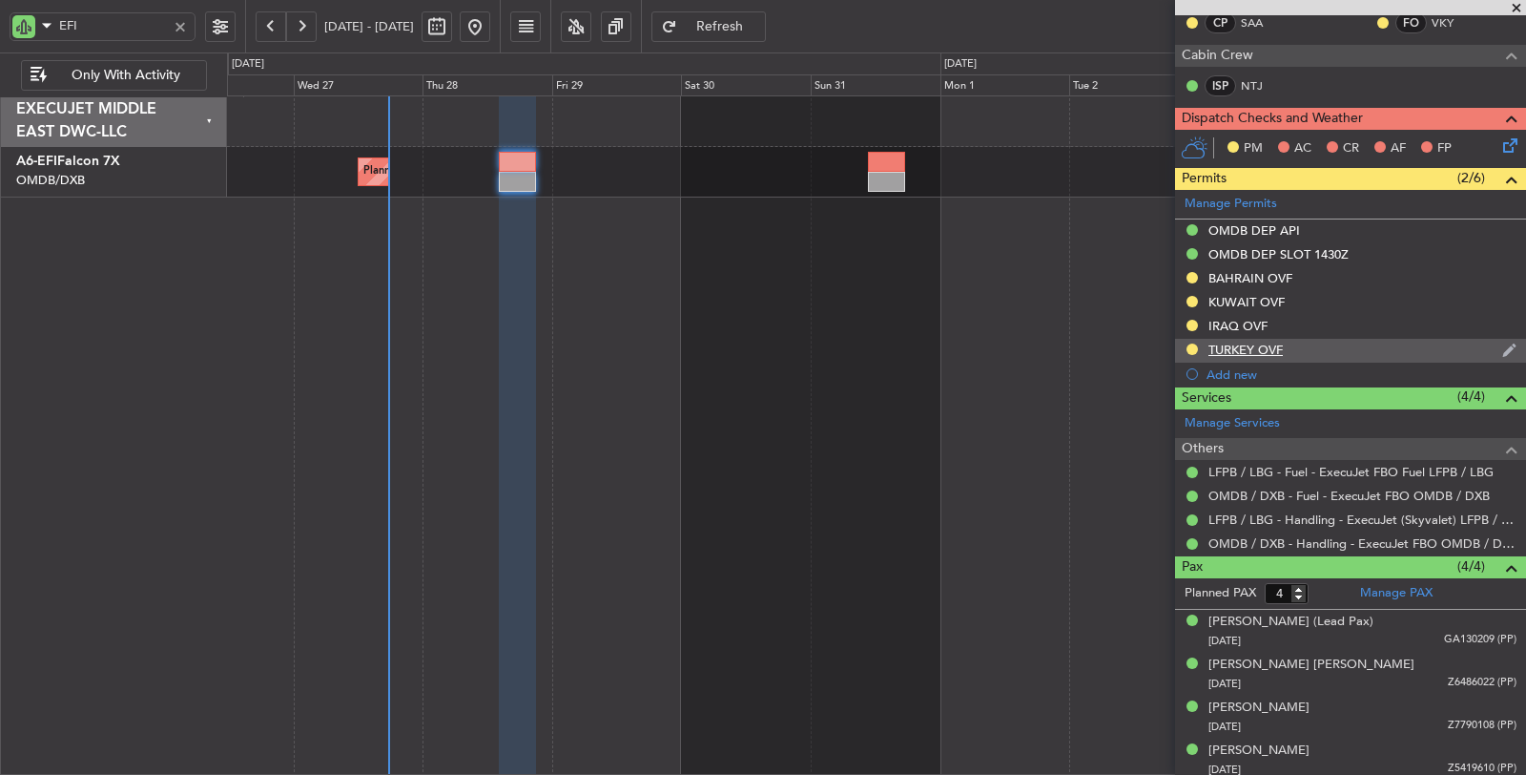
click at [1247, 341] on div "TURKEY OVF" at bounding box center [1246, 349] width 74 height 16
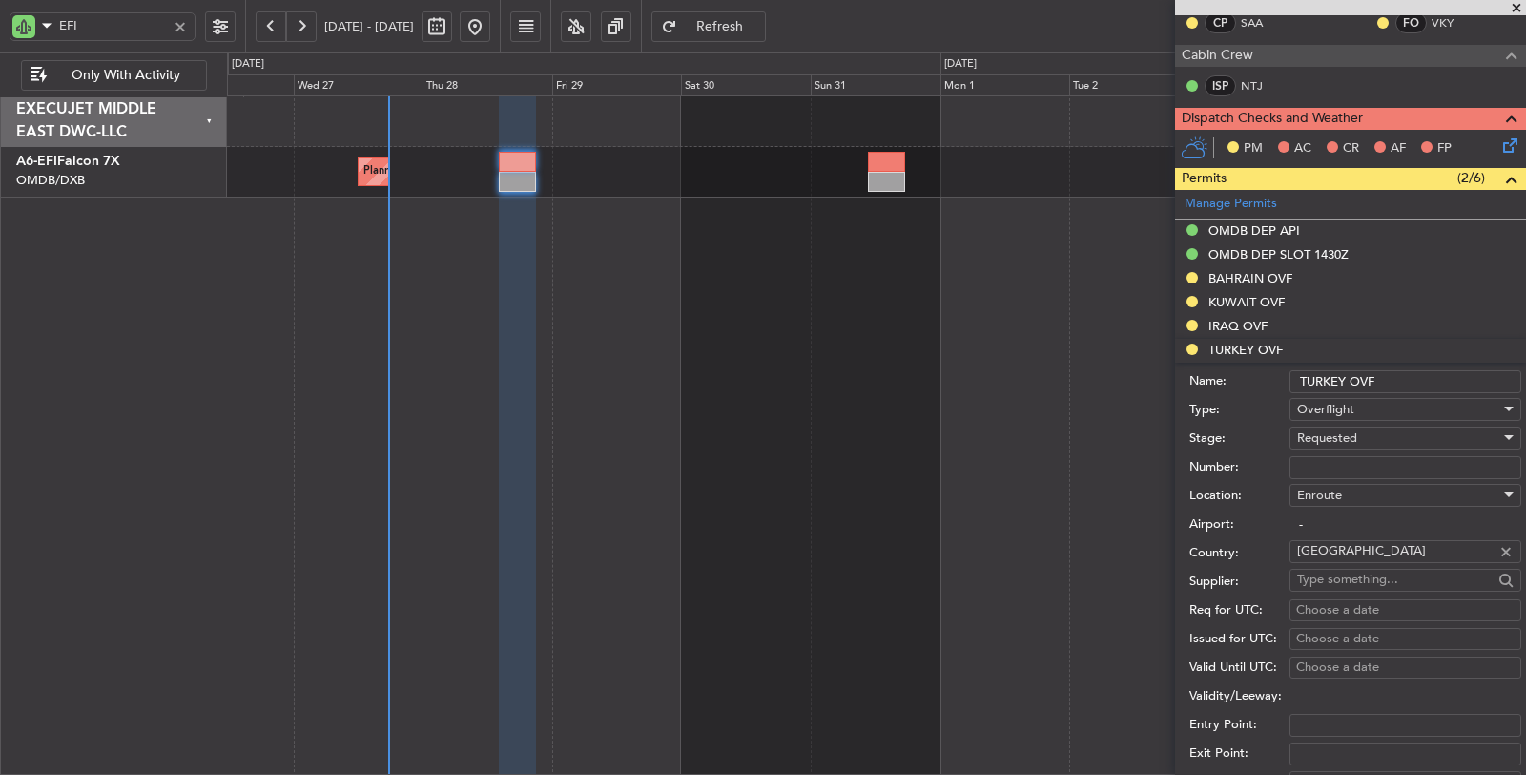
click at [1357, 434] on div "Requested" at bounding box center [1398, 438] width 203 height 29
click at [1342, 577] on span "Received OK" at bounding box center [1397, 580] width 199 height 29
click at [1331, 458] on input "Number:" at bounding box center [1406, 467] width 232 height 23
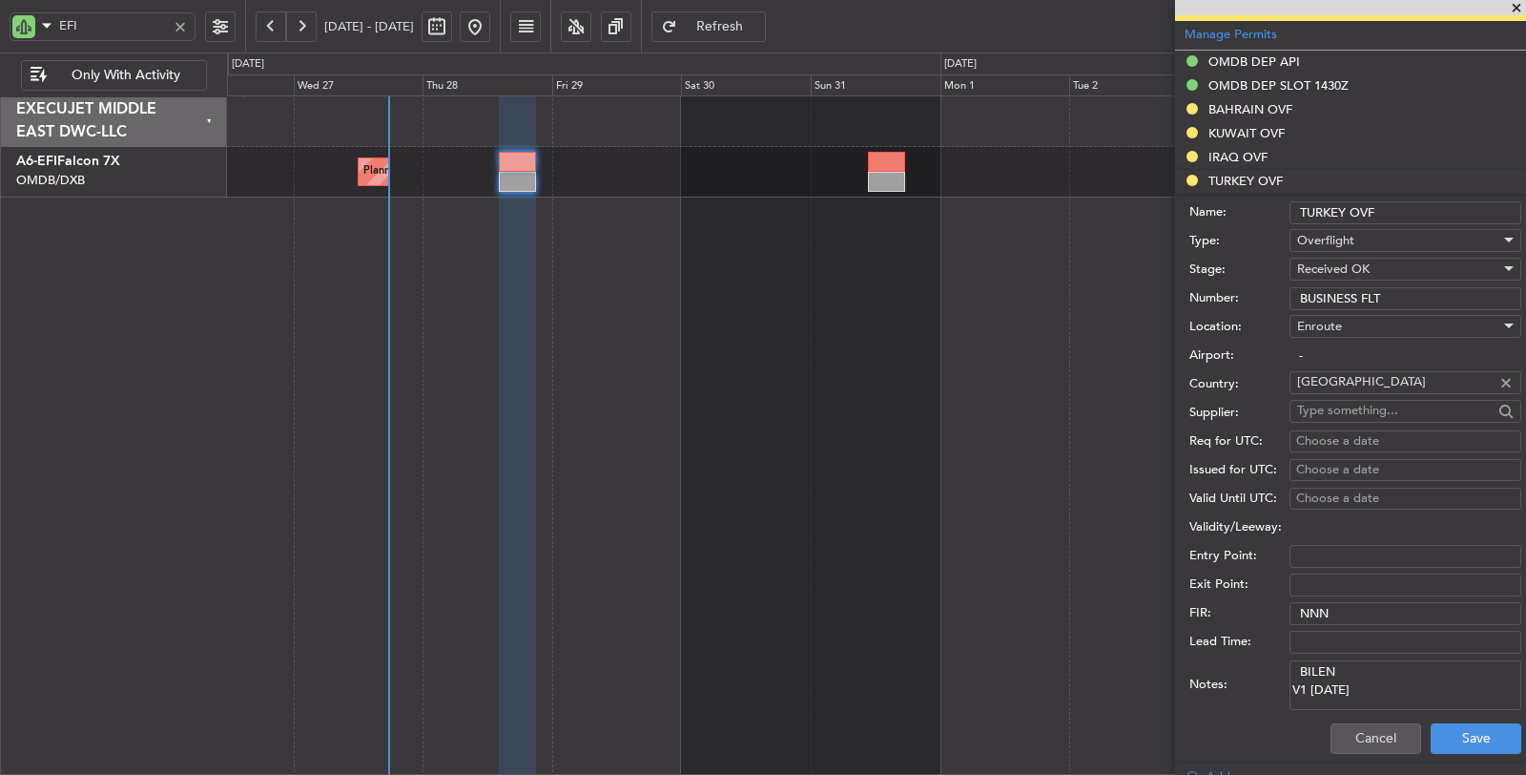
scroll to position [668, 0]
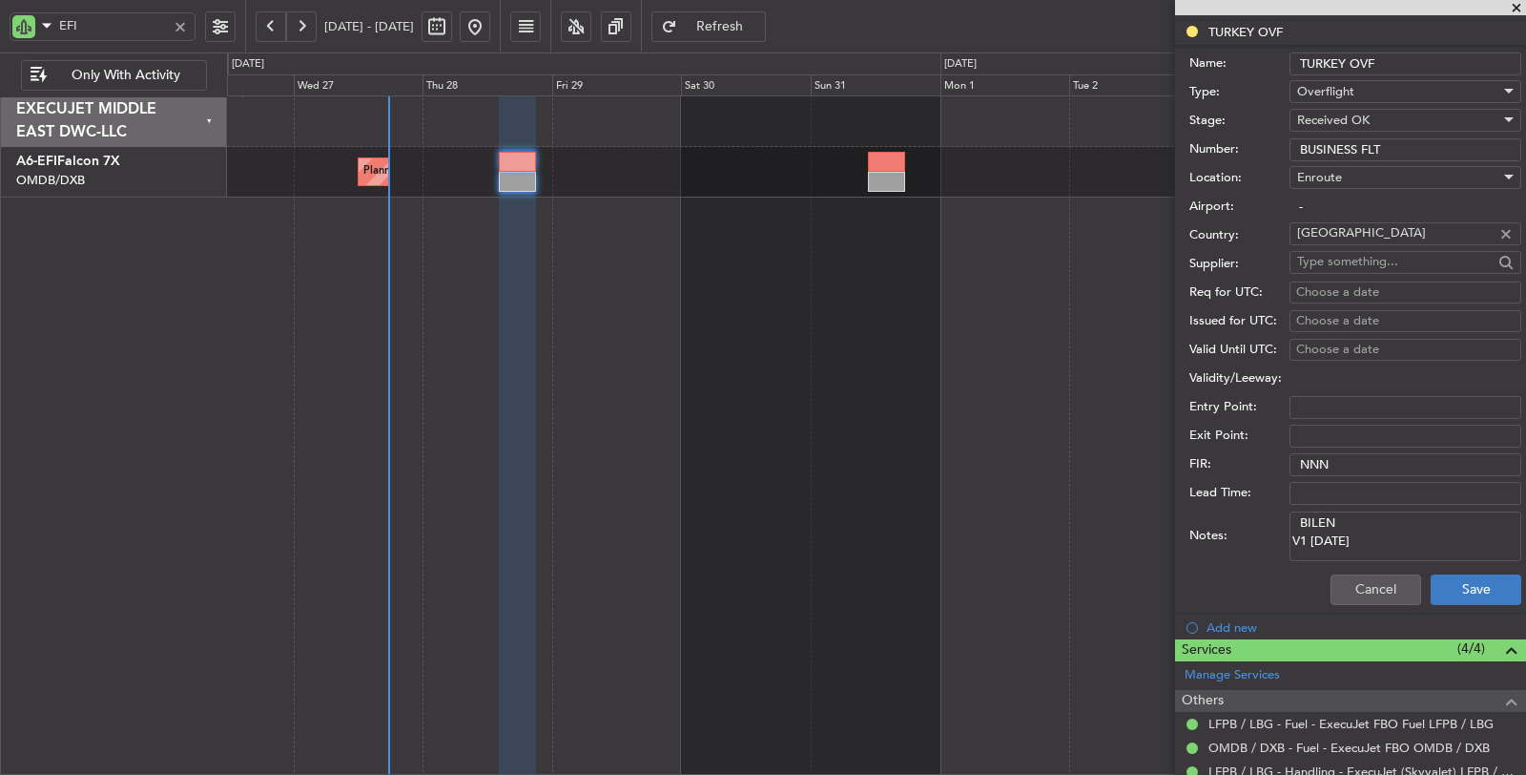
type input "BUSINESS FLT"
click at [1451, 587] on button "Save" at bounding box center [1476, 589] width 91 height 31
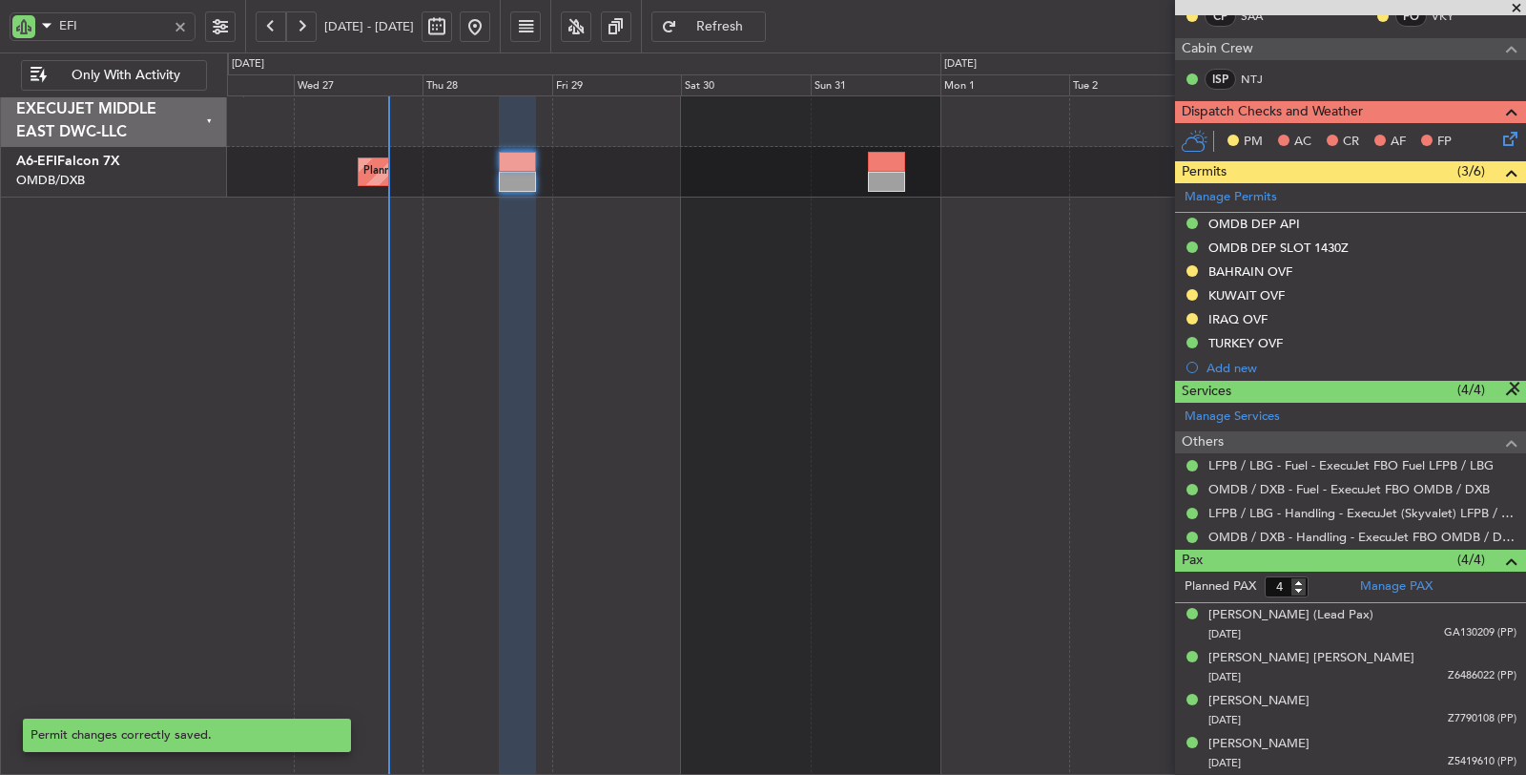
scroll to position [350, 0]
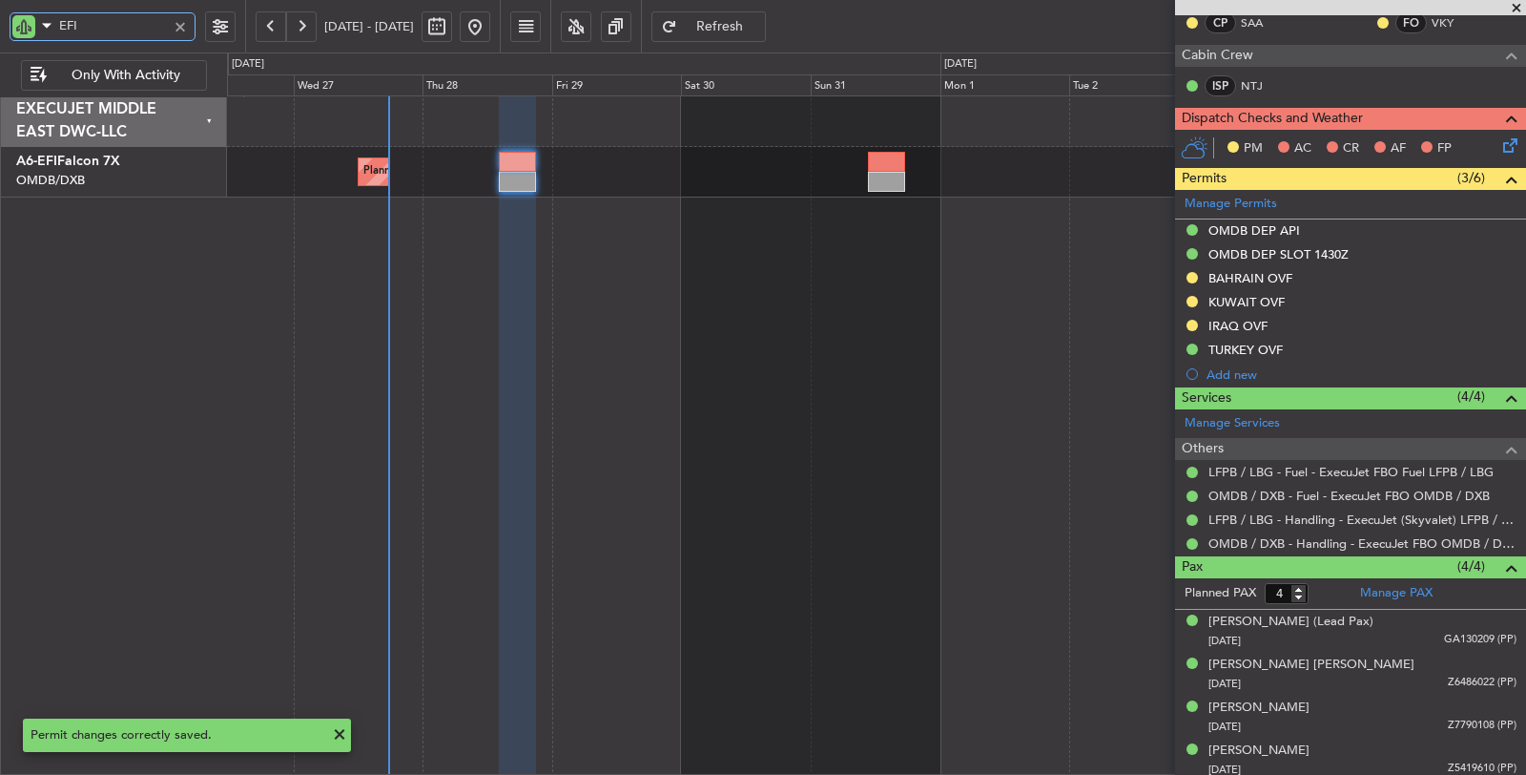
click at [58, 40] on body "EFI 26 Aug 2025 - 05 Sep 2025 Refresh Quick Links Only With Activity Planned Ma…" at bounding box center [763, 387] width 1526 height 775
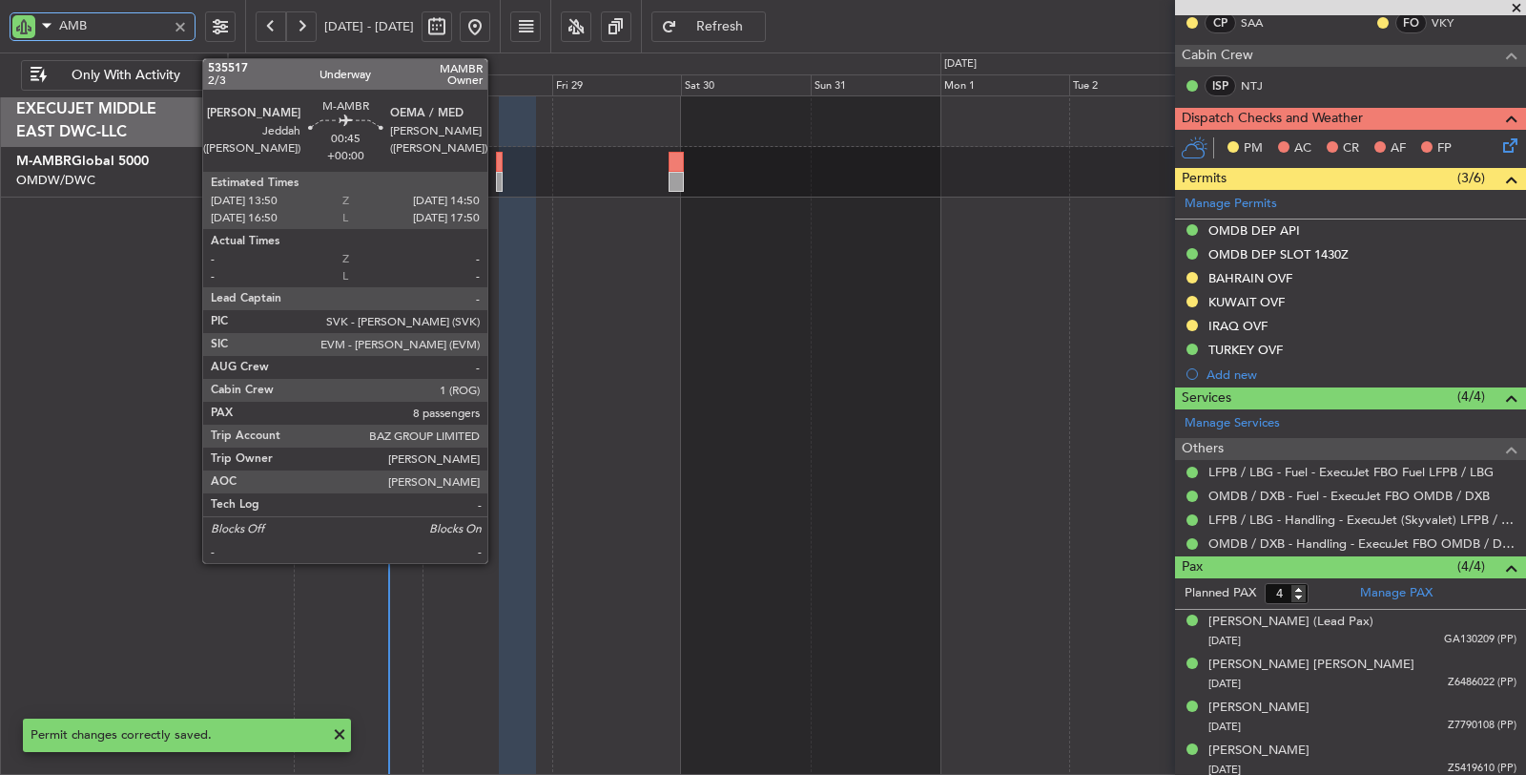
click at [497, 176] on div at bounding box center [499, 182] width 6 height 20
type input "AMB"
click at [497, 173] on div at bounding box center [499, 182] width 6 height 20
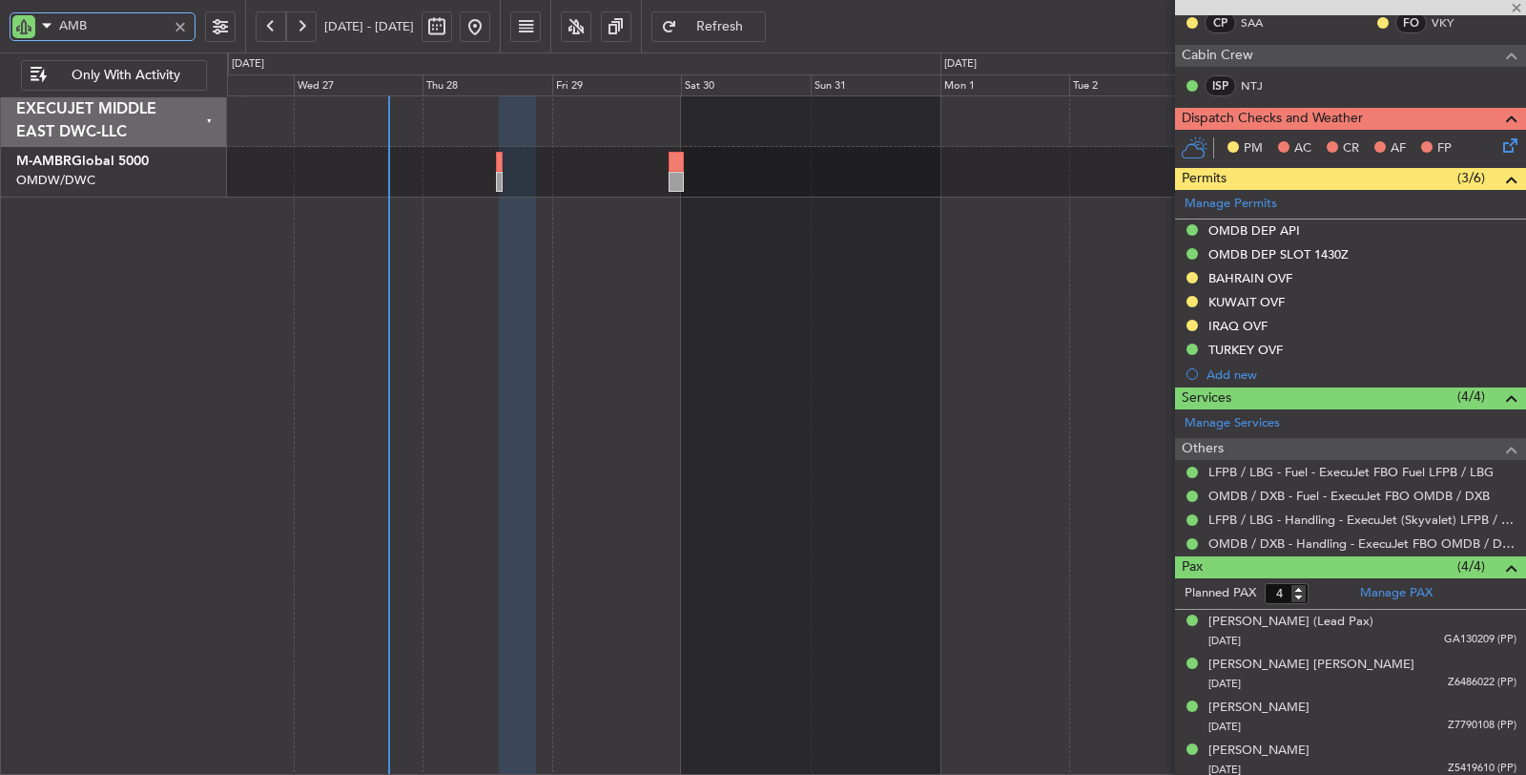
type input "8"
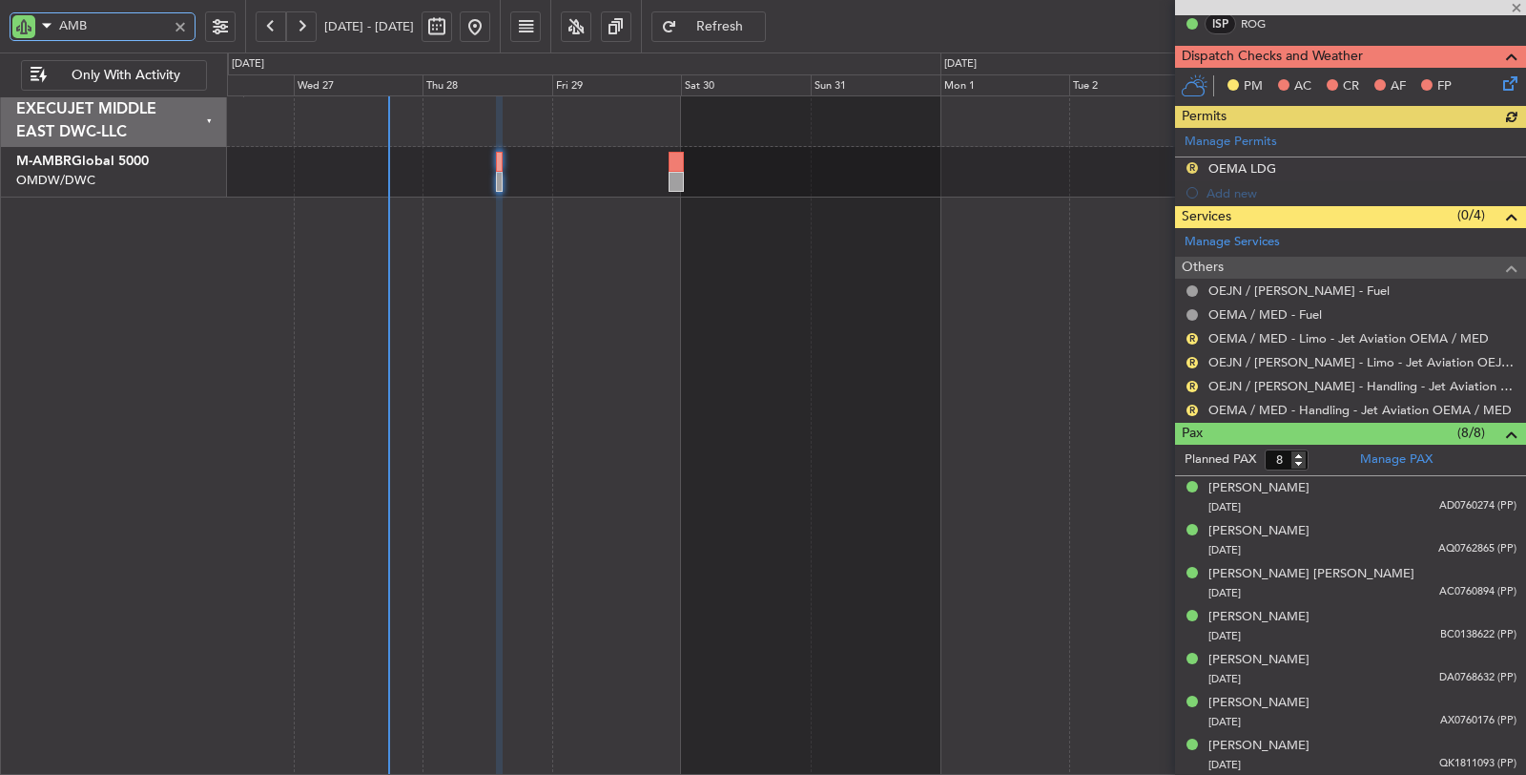
scroll to position [424, 0]
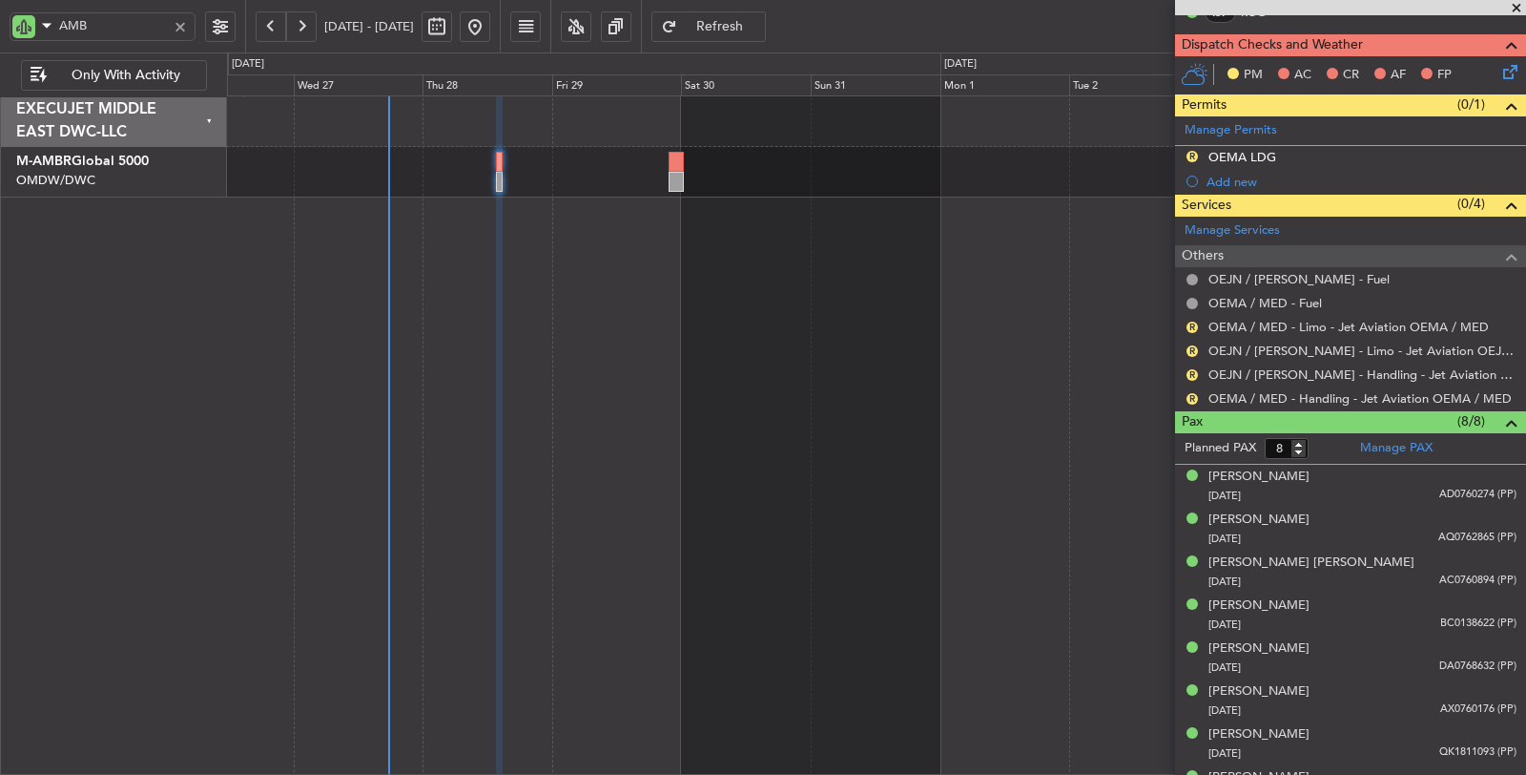
click at [1232, 148] on div "Manage Permits R OEMA LDG Add new" at bounding box center [1350, 154] width 351 height 77
click at [1232, 149] on div "OEMA LDG" at bounding box center [1243, 157] width 68 height 16
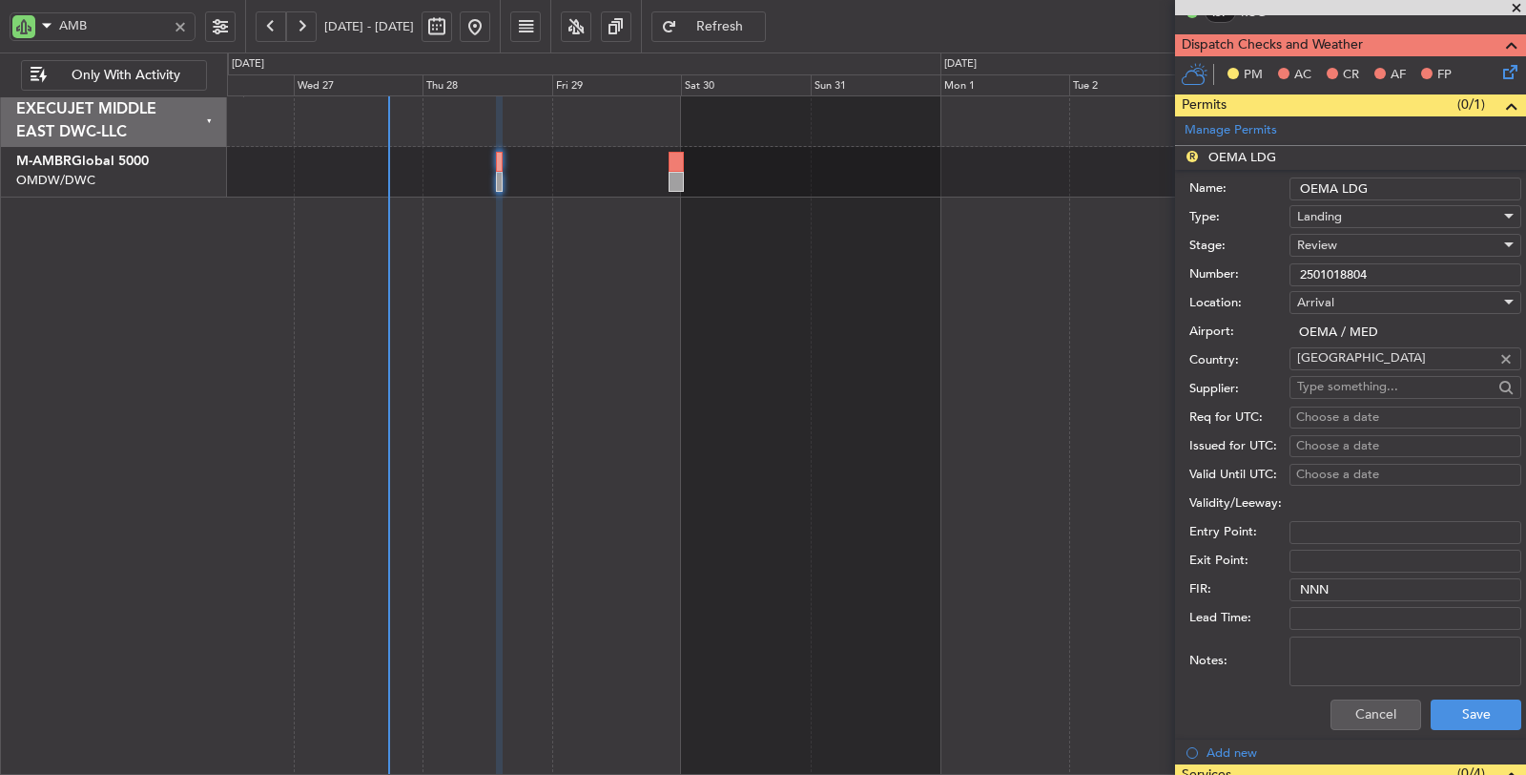
click at [1341, 237] on div "Review" at bounding box center [1398, 245] width 203 height 29
click at [1354, 373] on span "Requested" at bounding box center [1397, 365] width 199 height 29
click at [1345, 237] on span "Requested" at bounding box center [1327, 245] width 60 height 17
click at [1346, 380] on span "Received OK" at bounding box center [1397, 386] width 199 height 29
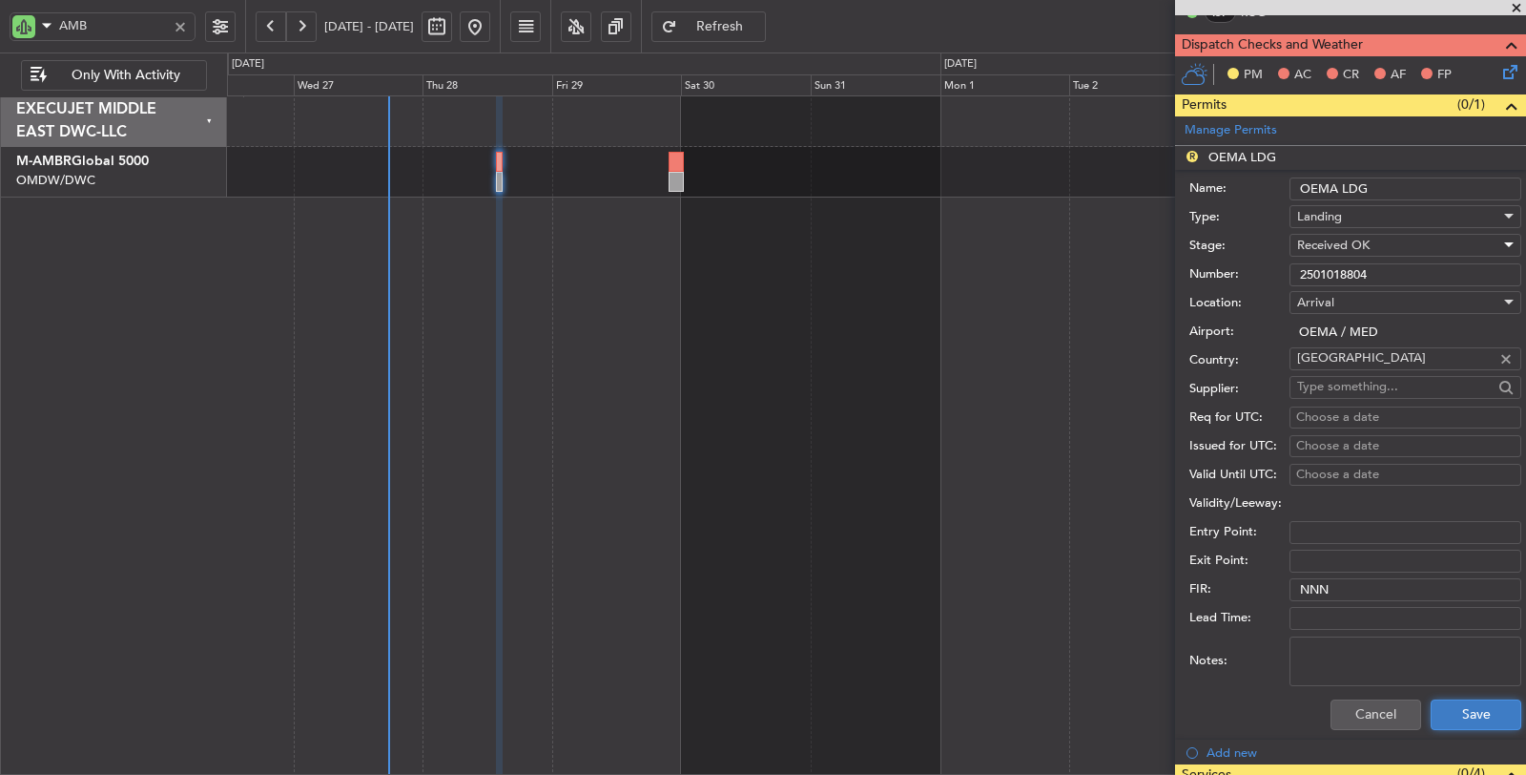
click at [1446, 711] on button "Save" at bounding box center [1476, 714] width 91 height 31
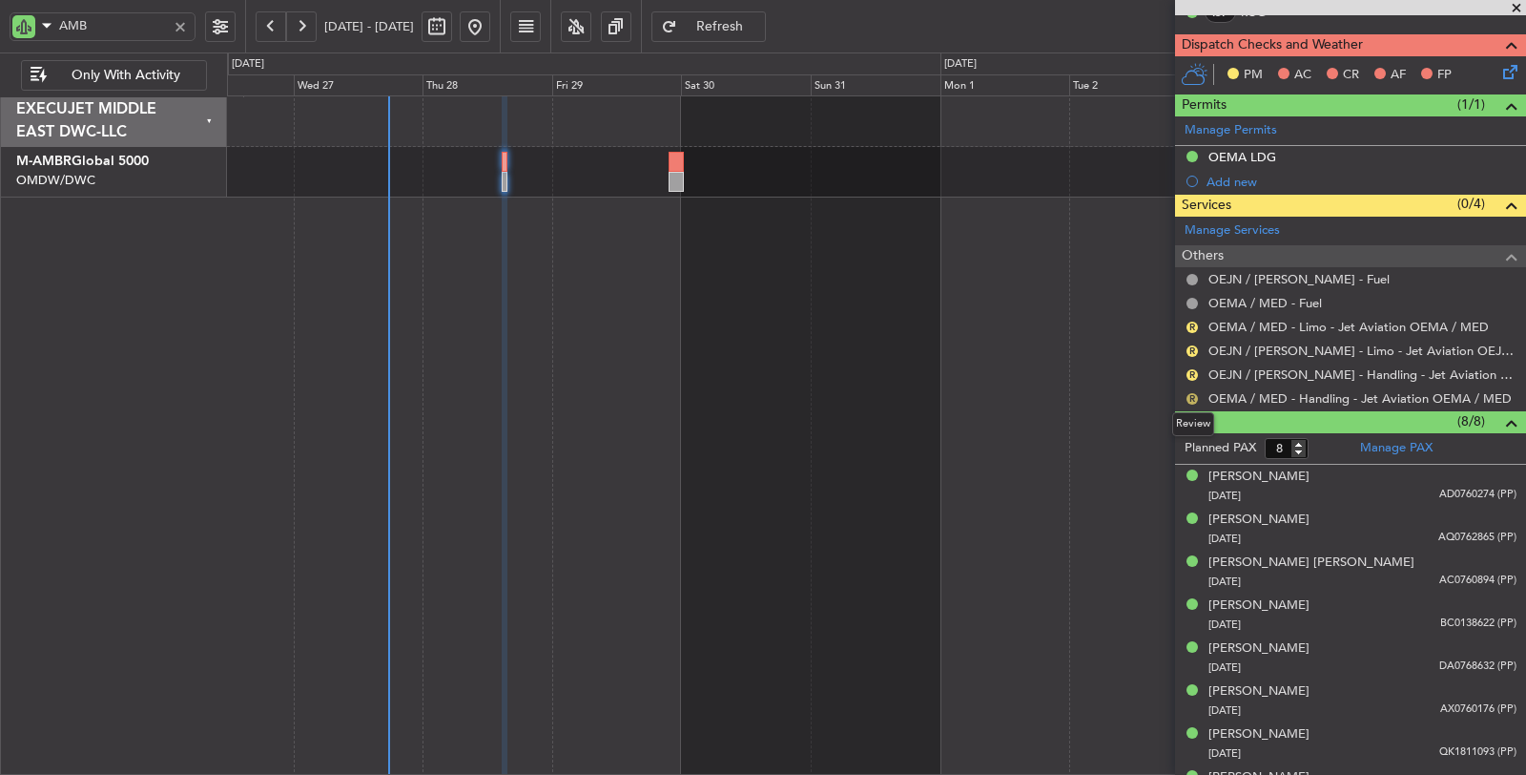
click at [1193, 393] on button "R" at bounding box center [1192, 398] width 11 height 11
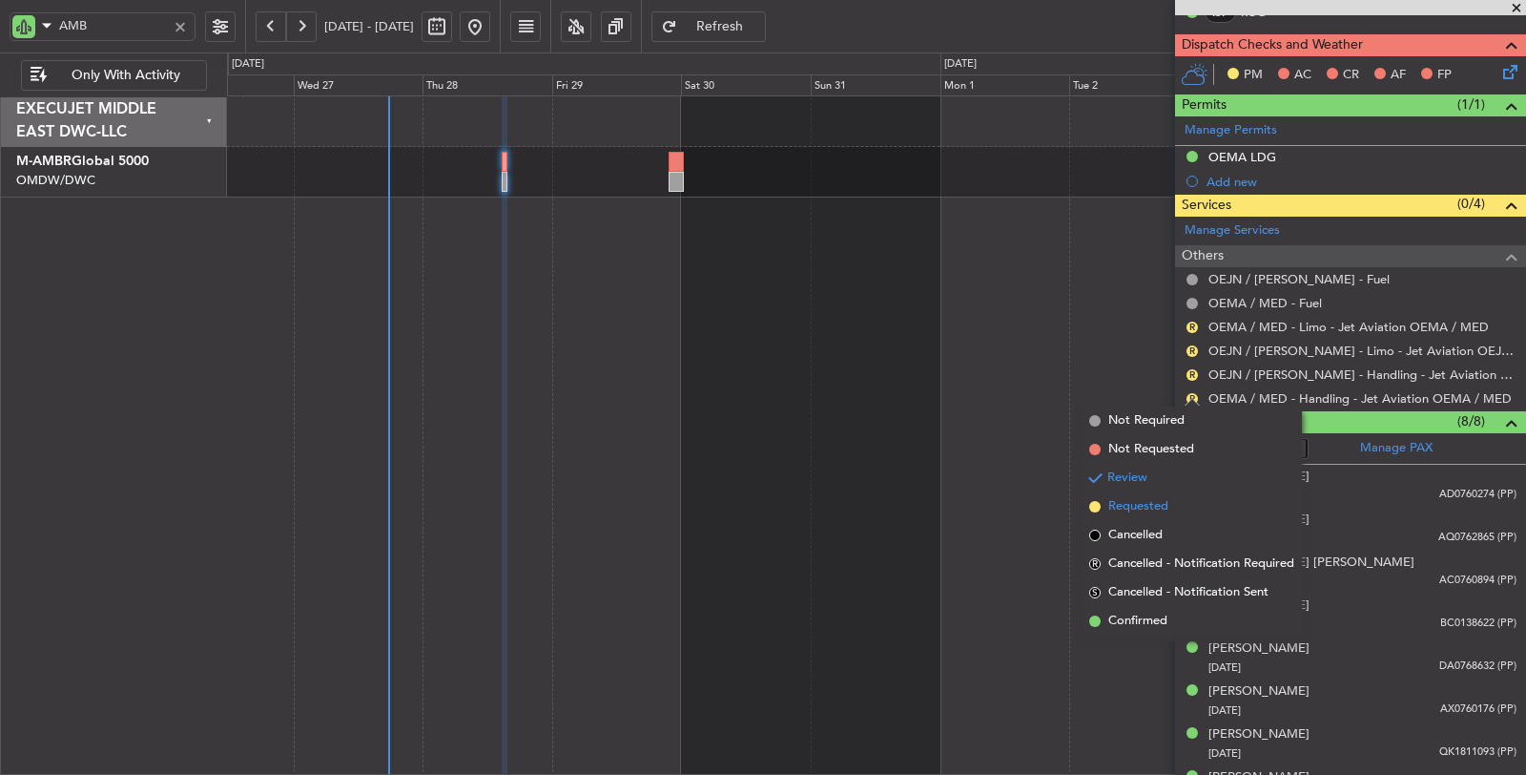
click at [1161, 497] on li "Requested" at bounding box center [1192, 506] width 220 height 29
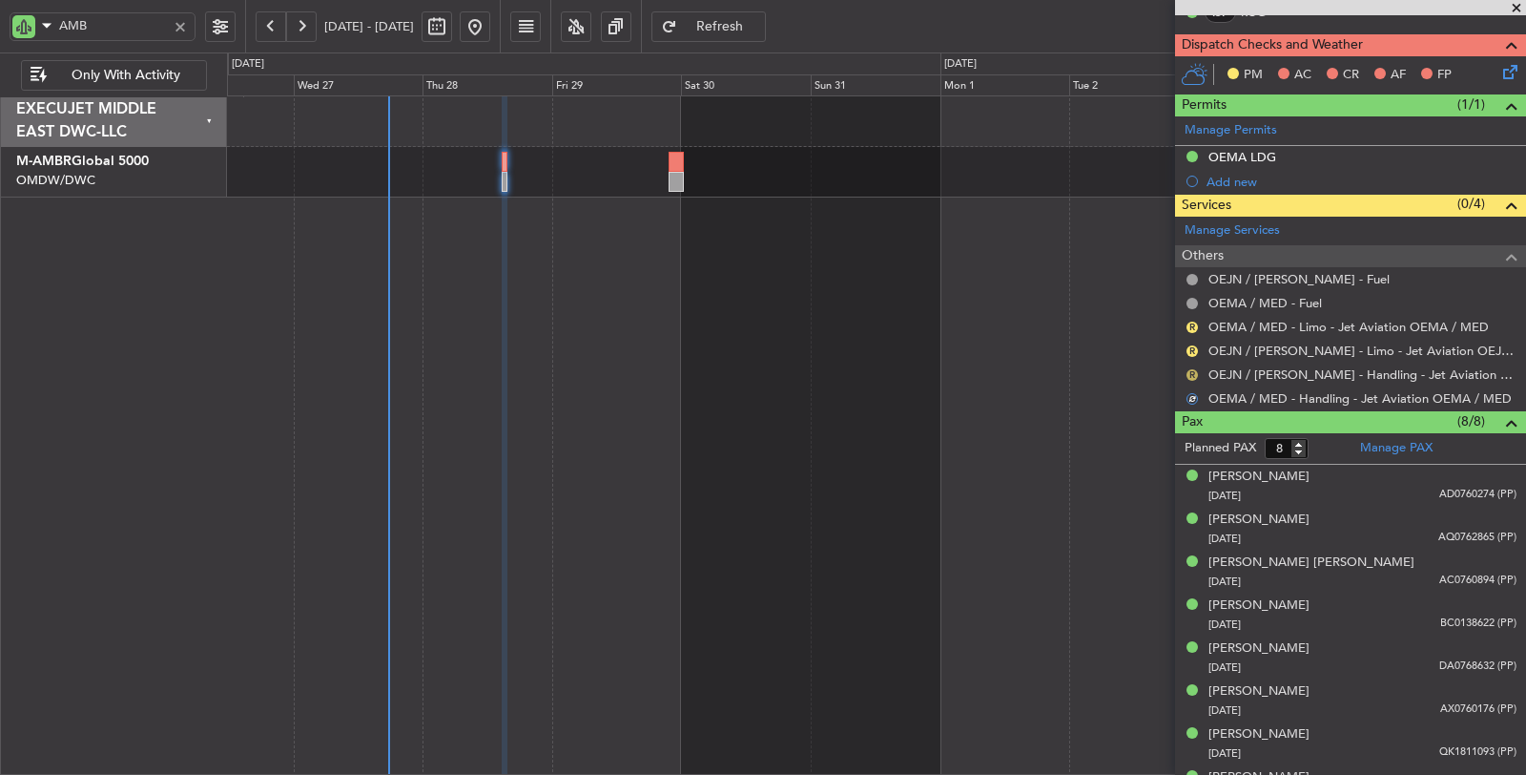
click at [1192, 369] on button "R" at bounding box center [1192, 374] width 11 height 11
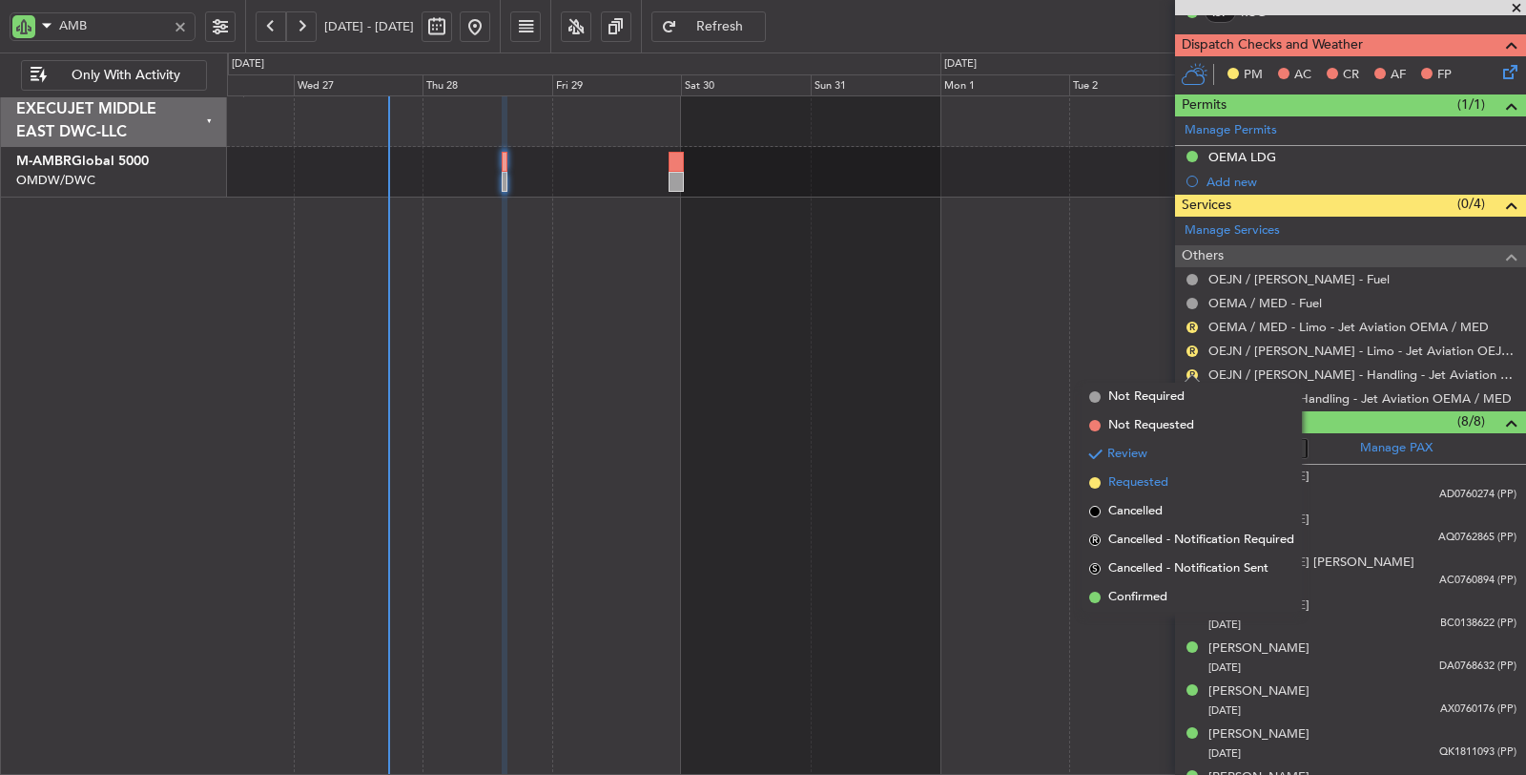
click at [1174, 478] on li "Requested" at bounding box center [1192, 482] width 220 height 29
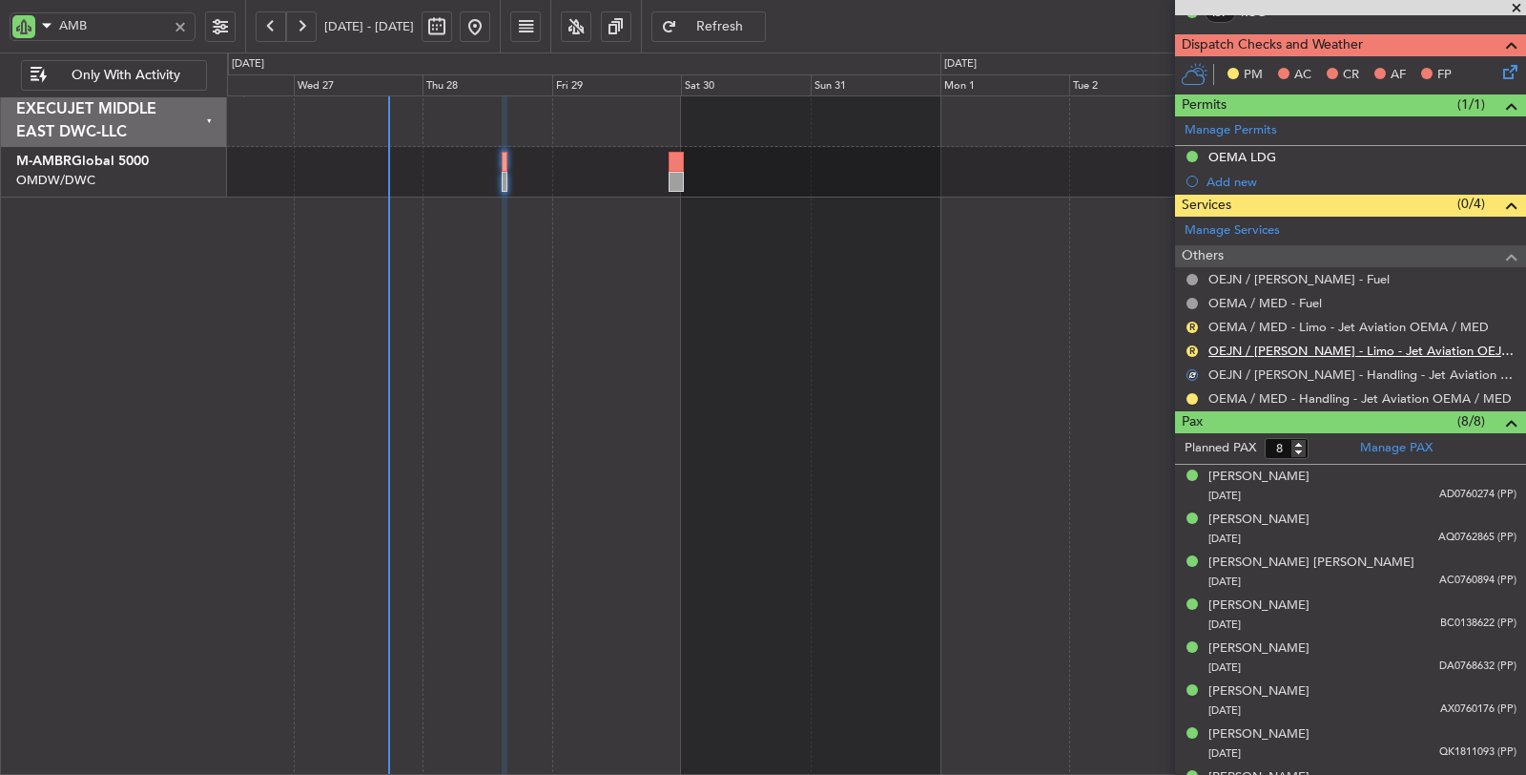
click at [1258, 346] on link "OEJN / [PERSON_NAME] - Limo - Jet Aviation OEJN / [PERSON_NAME]" at bounding box center [1363, 350] width 308 height 16
click at [759, 27] on span "Refresh" at bounding box center [720, 26] width 78 height 13
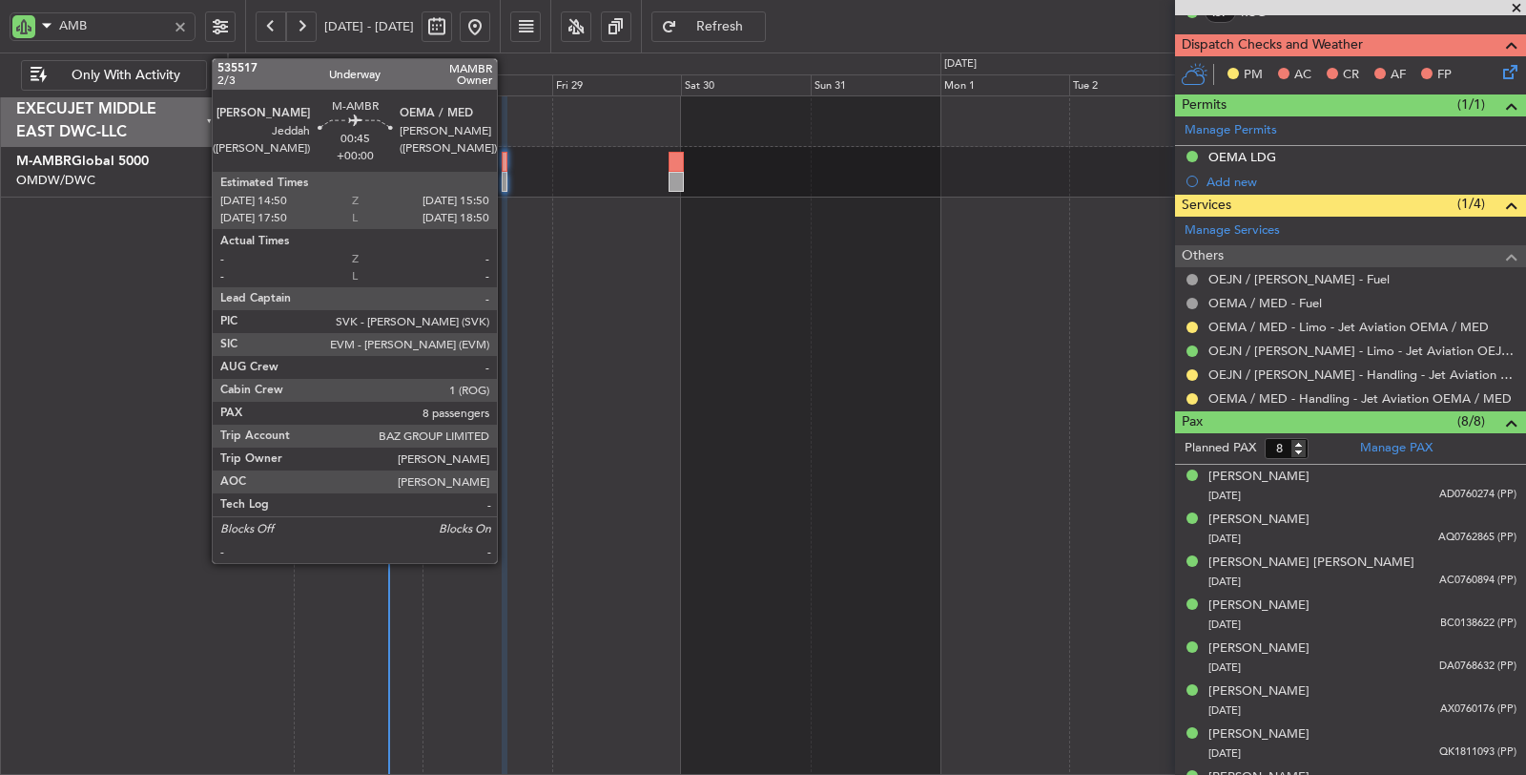
click at [507, 185] on div at bounding box center [505, 182] width 6 height 20
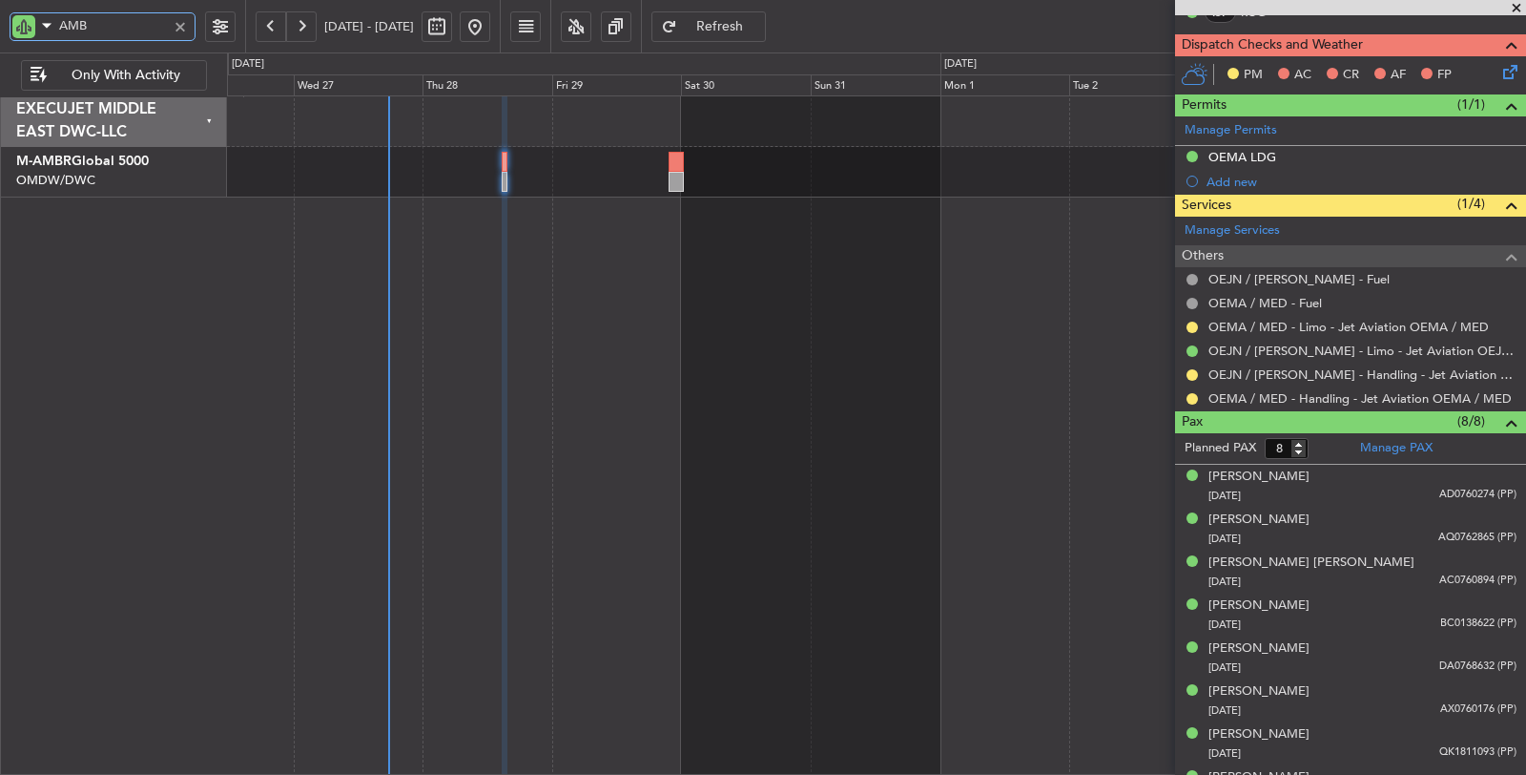
drag, startPoint x: 85, startPoint y: 26, endPoint x: 0, endPoint y: 35, distance: 85.4
click at [0, 35] on div "AMB" at bounding box center [122, 26] width 245 height 52
type input "aix"
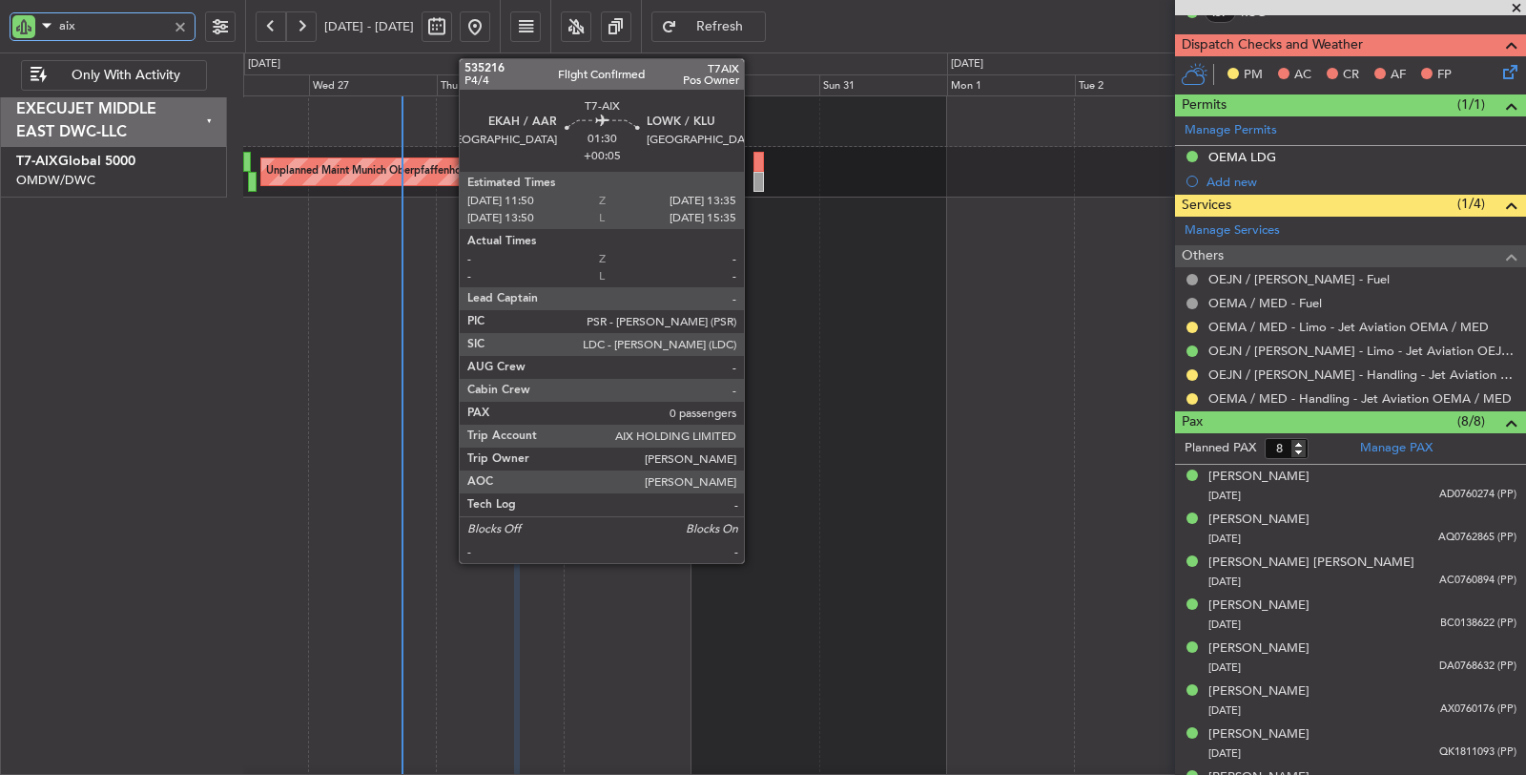
click at [754, 177] on div at bounding box center [759, 182] width 10 height 20
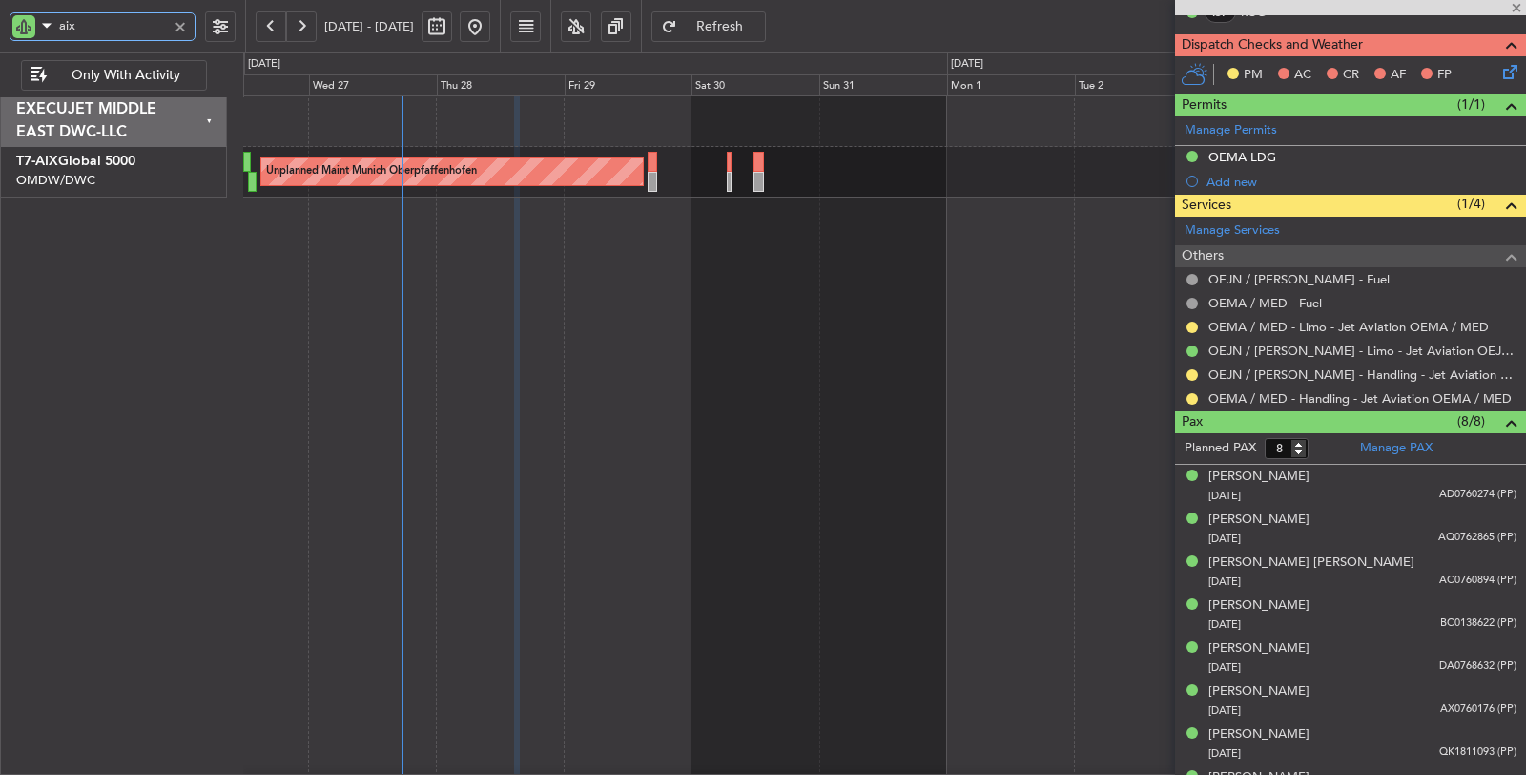
type input "+00:05"
type input "0"
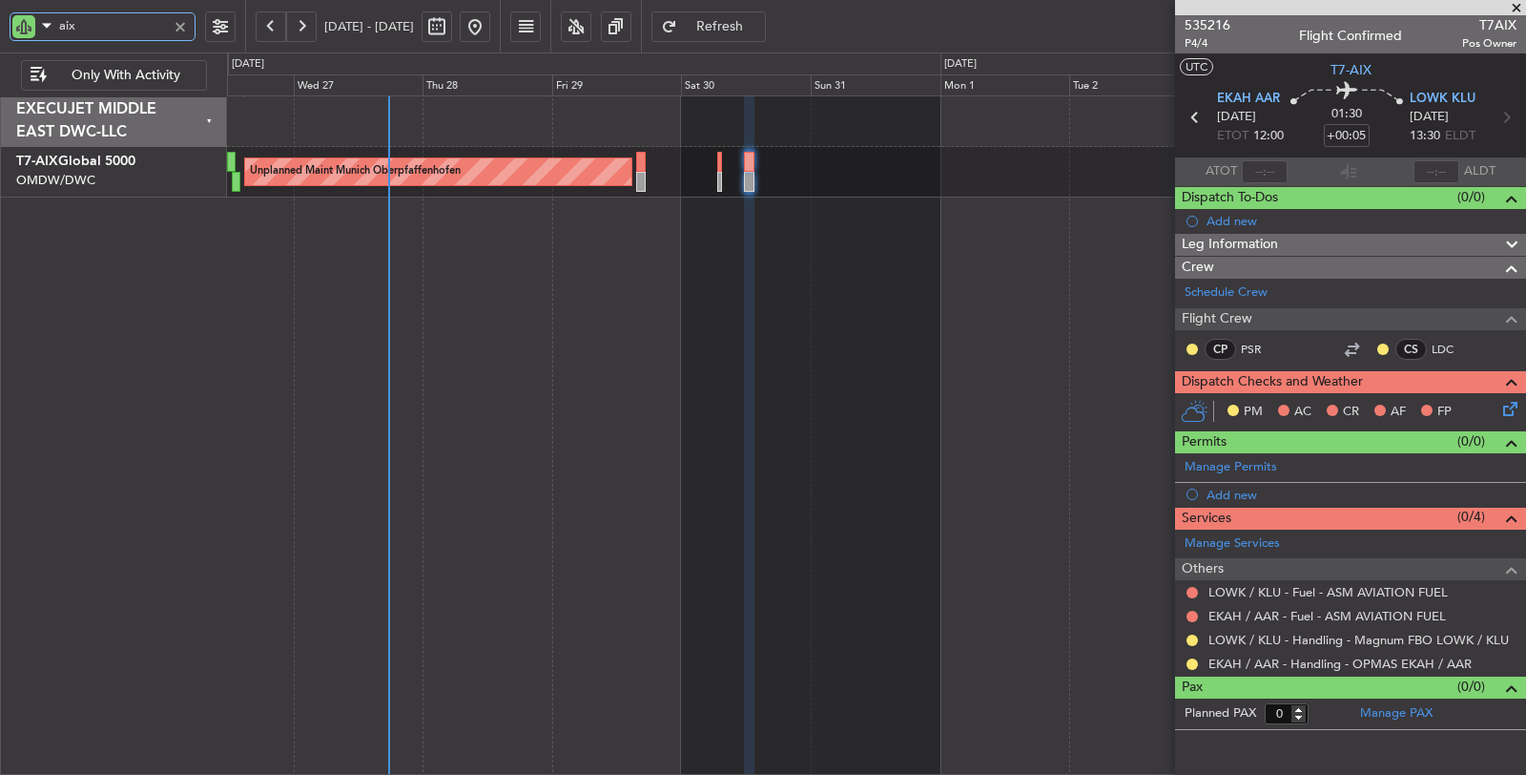
type input "aix"
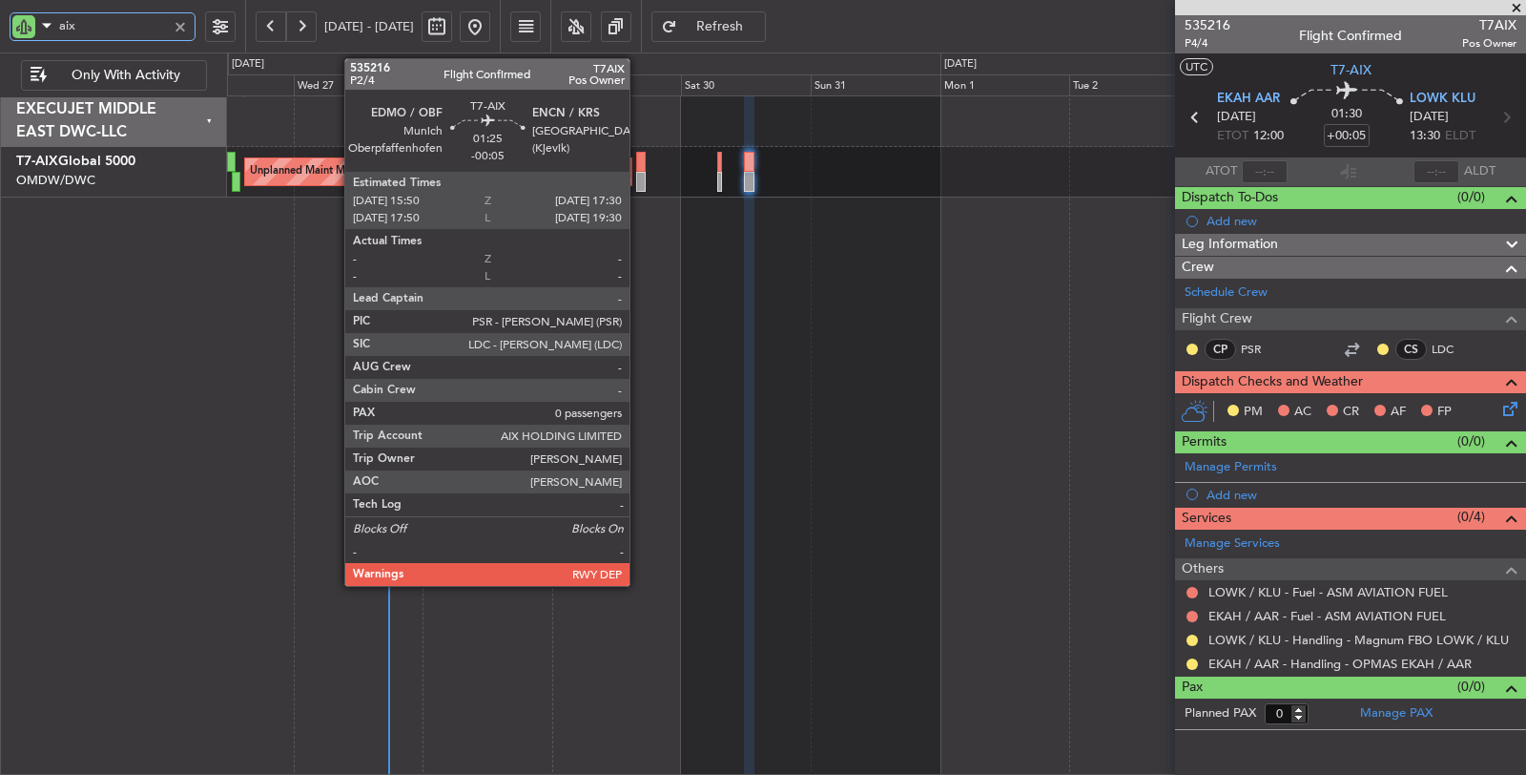
click at [639, 182] on div at bounding box center [641, 182] width 10 height 20
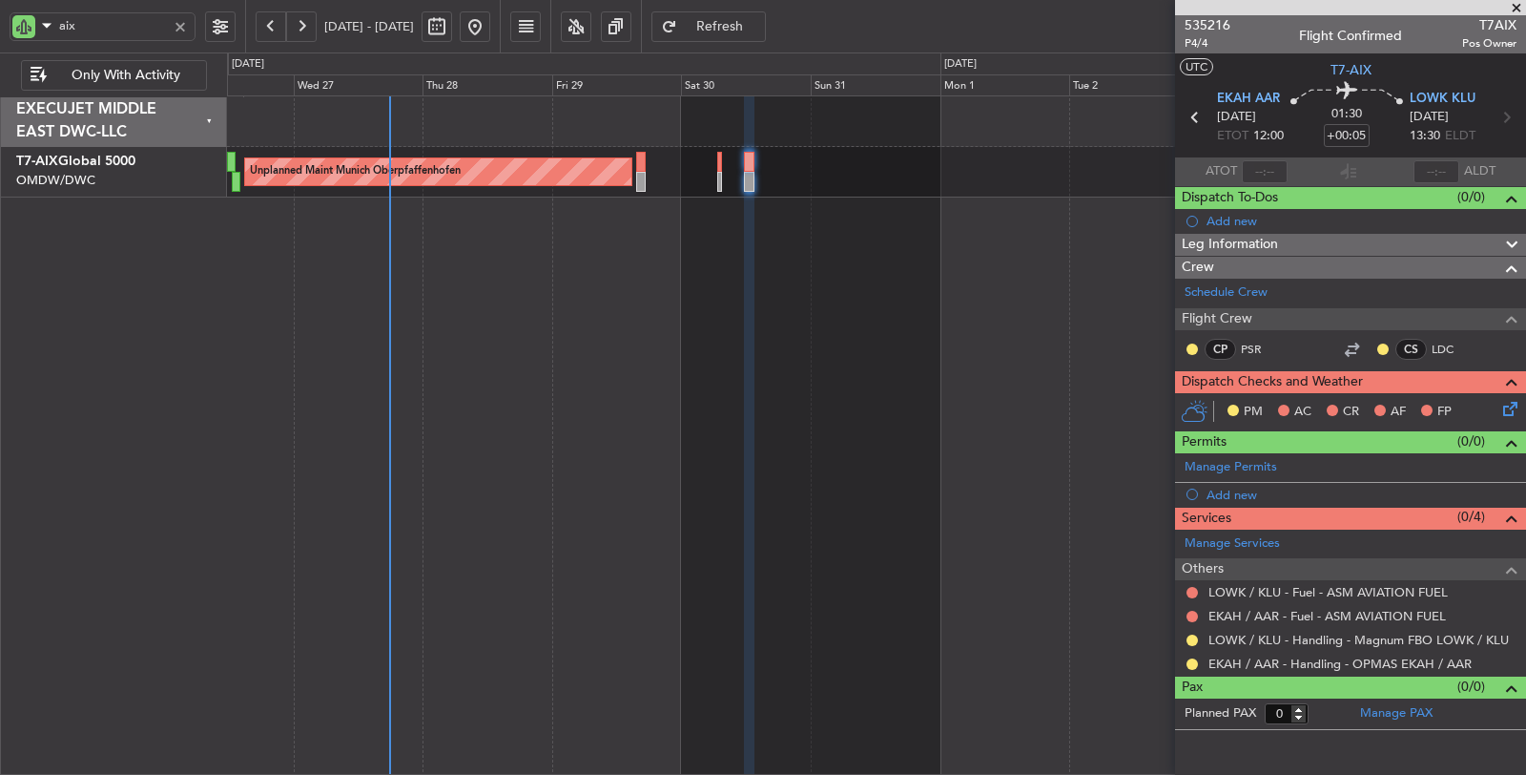
click at [178, 24] on div at bounding box center [180, 26] width 21 height 21
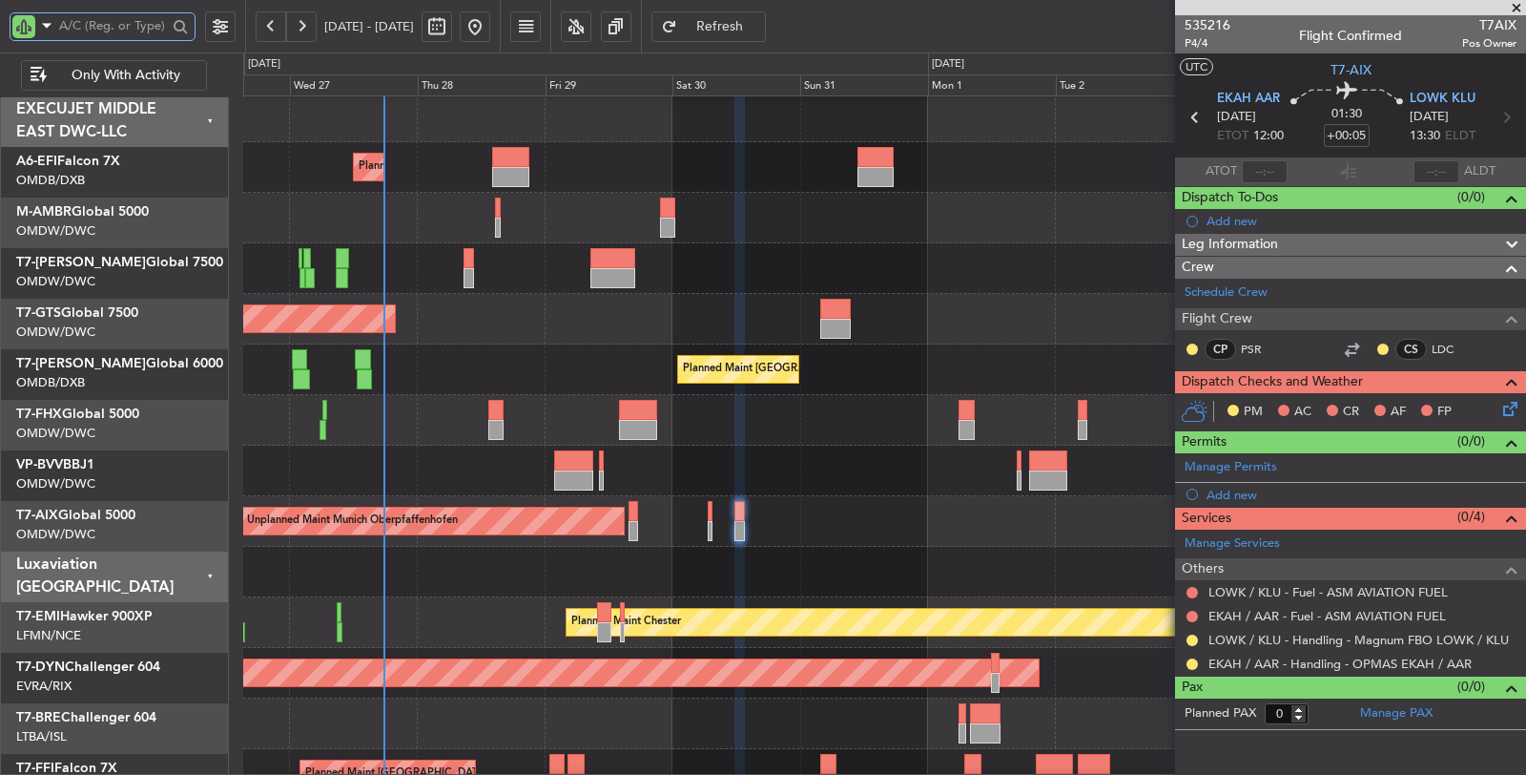
scroll to position [5, 0]
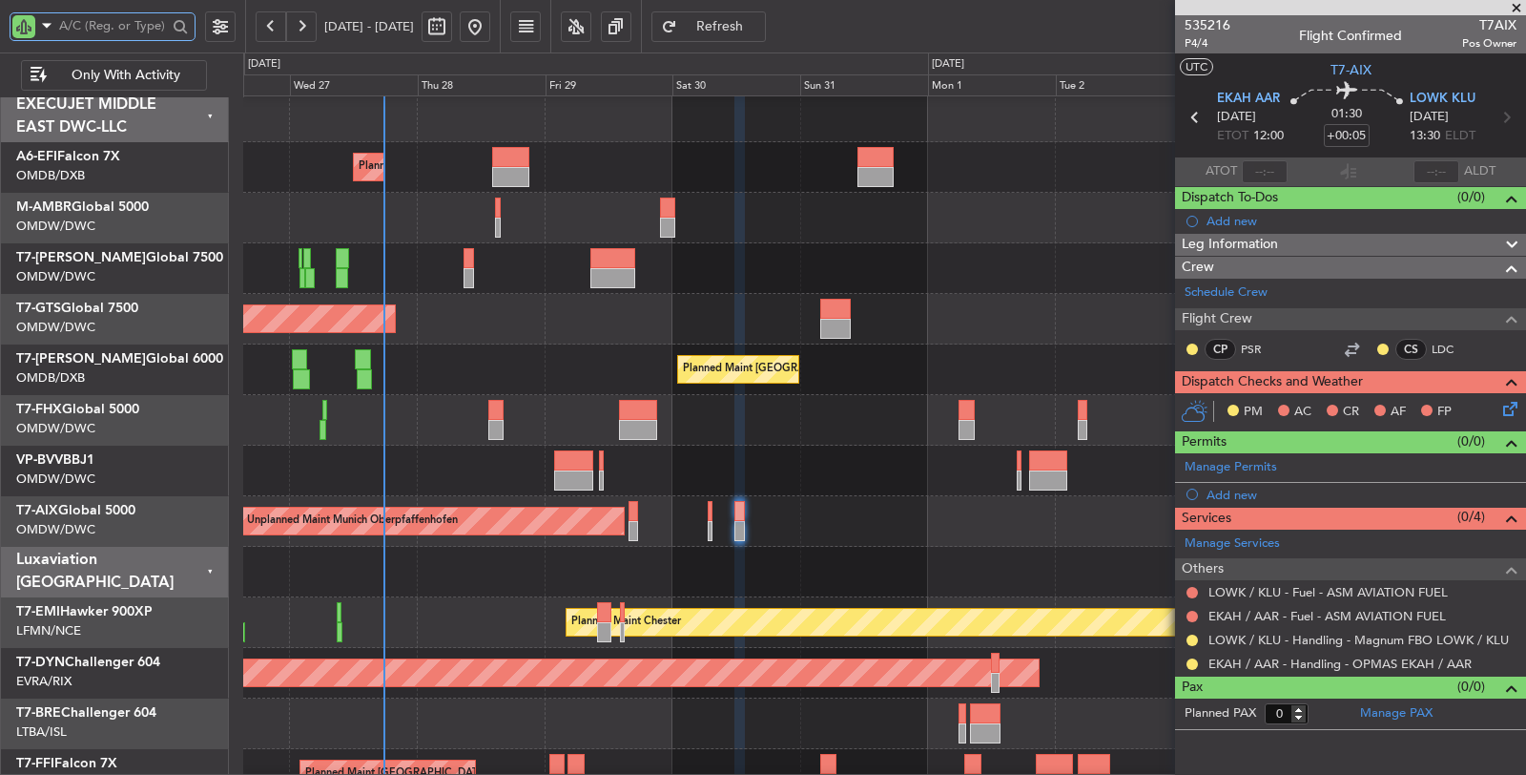
click at [459, 341] on div "Unplanned Maint [GEOGRAPHIC_DATA] (Seletar)" at bounding box center [884, 319] width 1282 height 51
click at [477, 471] on div at bounding box center [884, 470] width 1282 height 51
click at [487, 465] on div at bounding box center [884, 470] width 1282 height 51
click at [516, 321] on div "Unplanned Maint [GEOGRAPHIC_DATA] (Seletar)" at bounding box center [884, 319] width 1282 height 51
click at [522, 329] on div "Unplanned Maint [GEOGRAPHIC_DATA] (Seletar)" at bounding box center [884, 319] width 1282 height 51
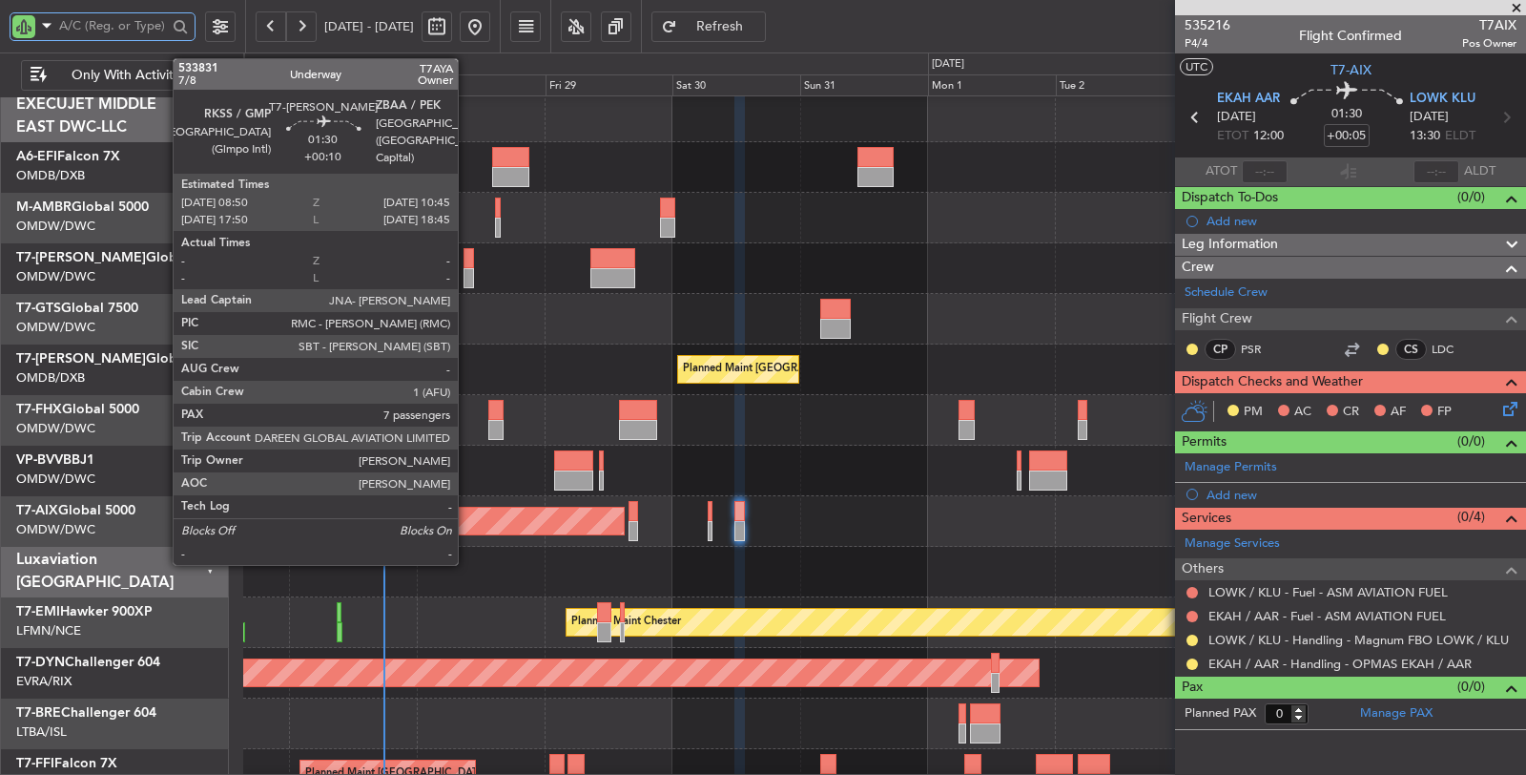
click at [467, 278] on div at bounding box center [469, 278] width 10 height 20
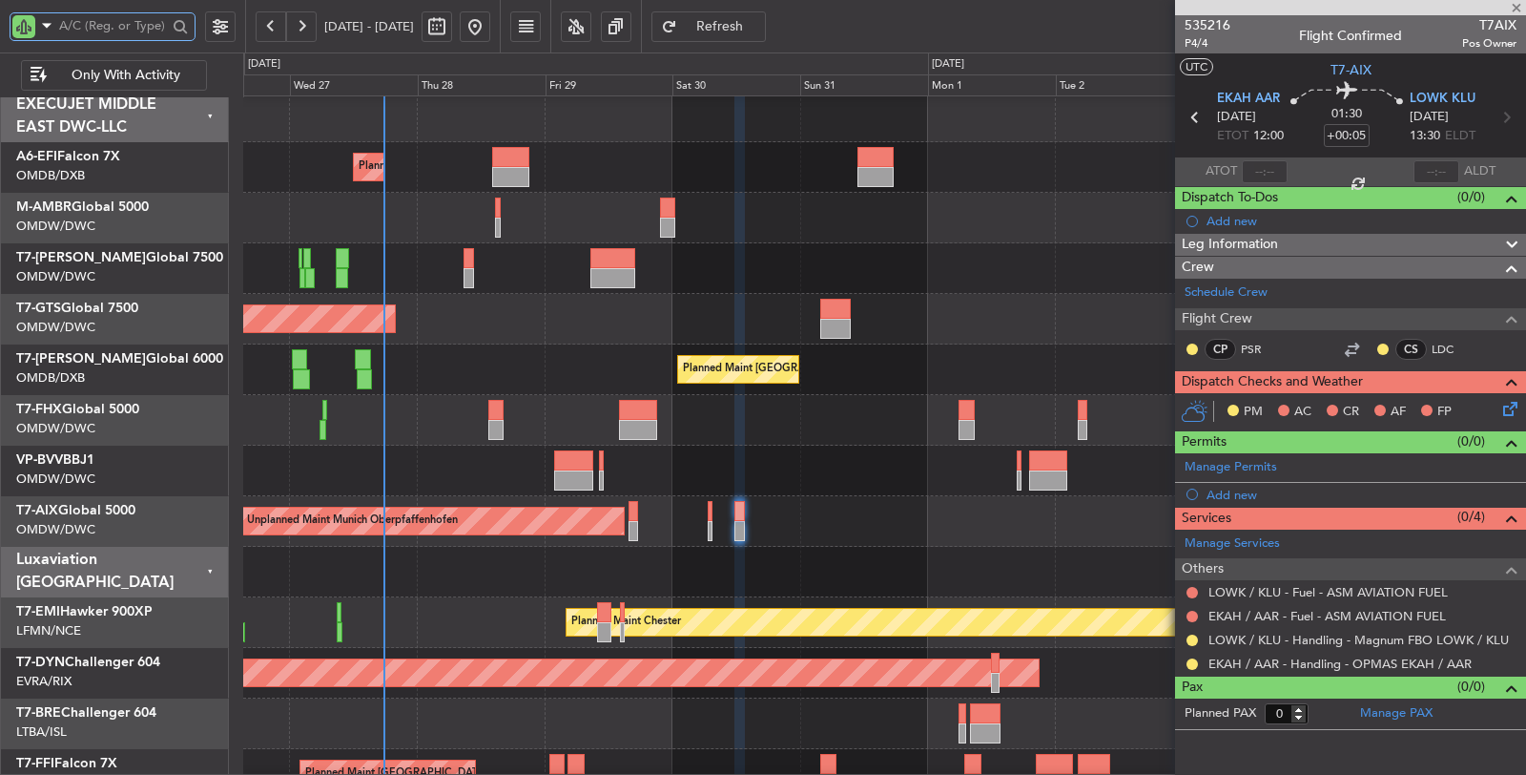
type input "+00:10"
type input "7"
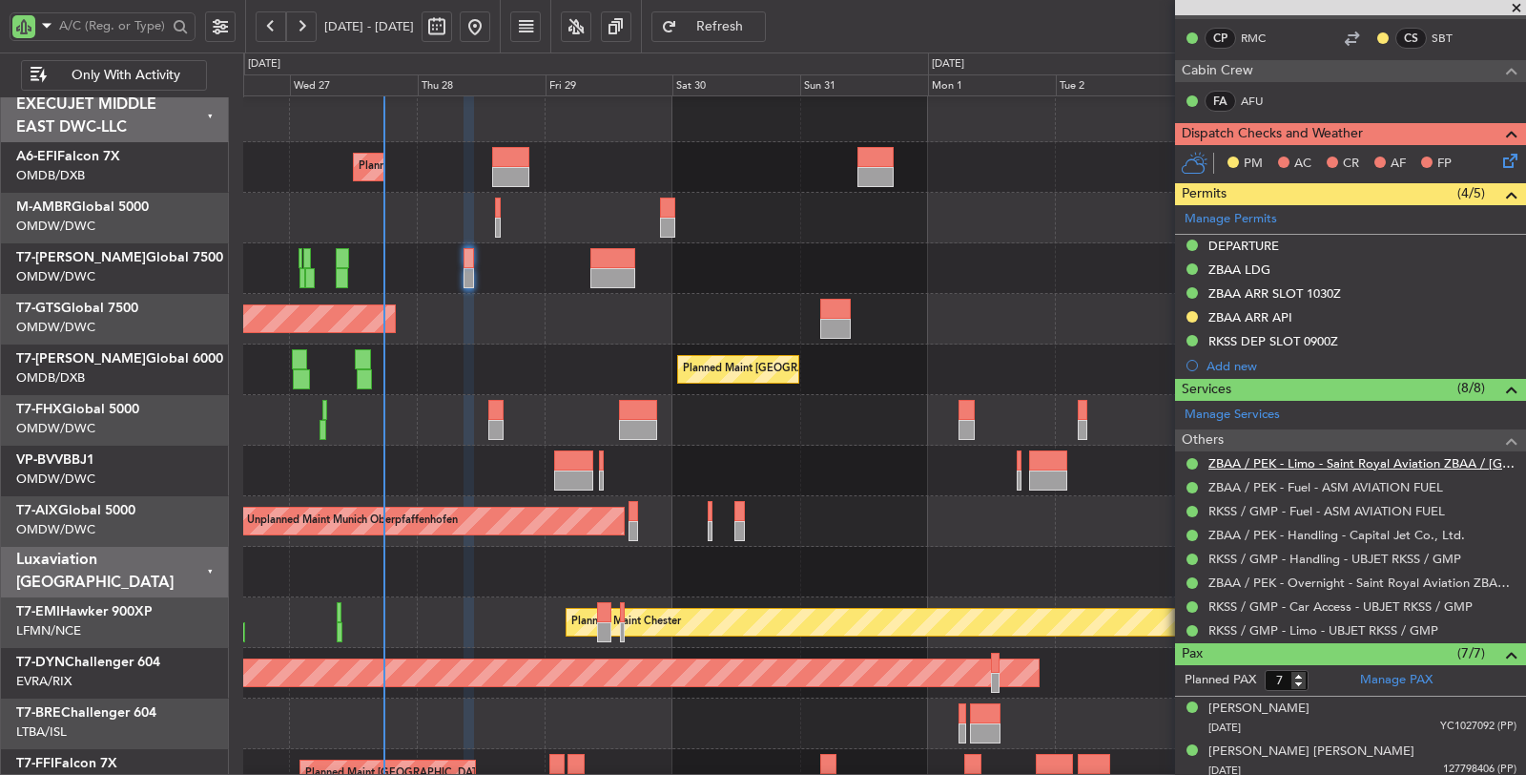
scroll to position [424, 0]
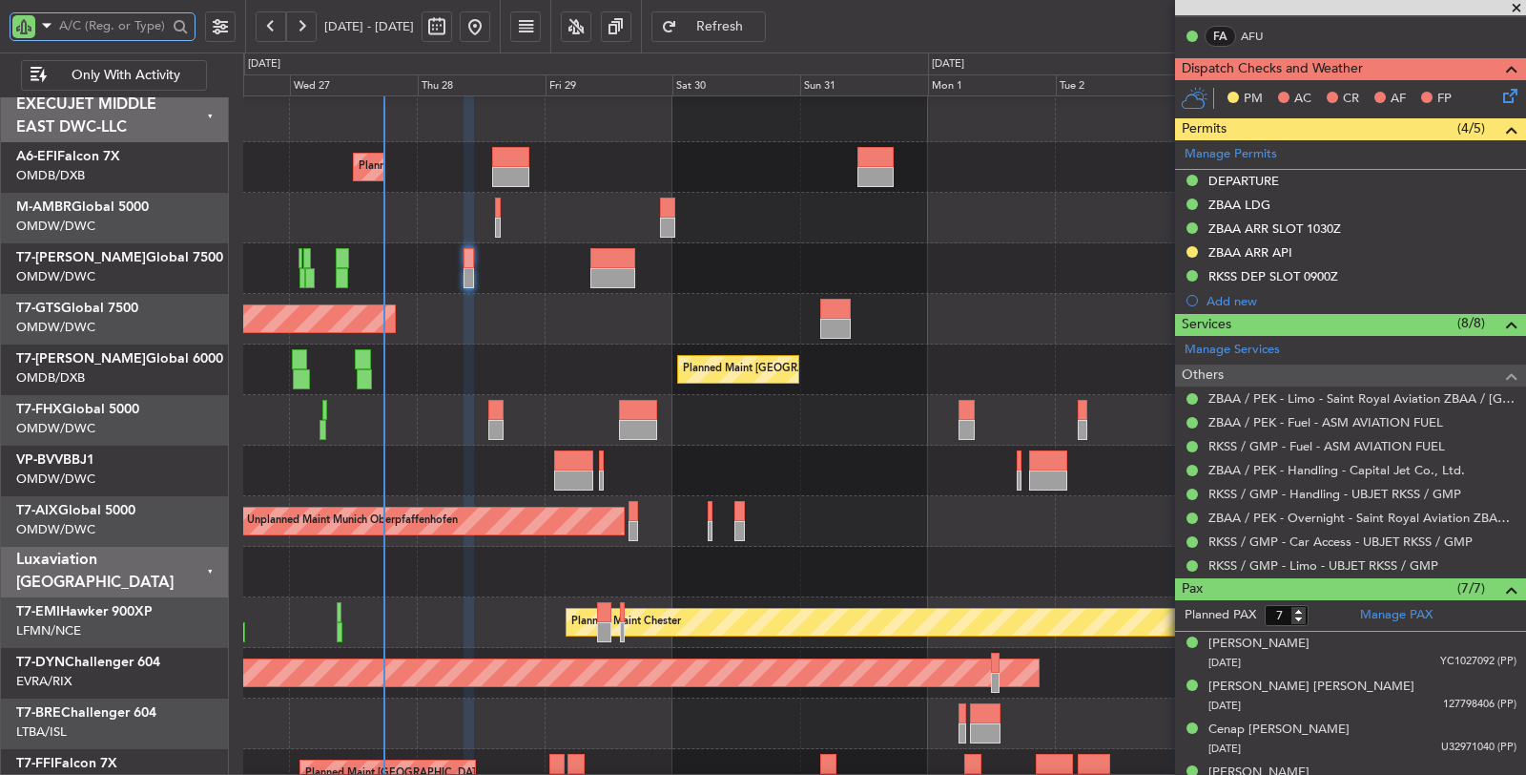
click at [503, 344] on div "Planned Maint Dubai (Dubai Intl) Planned Maint Dubai (Dubai Intl)" at bounding box center [884, 369] width 1282 height 51
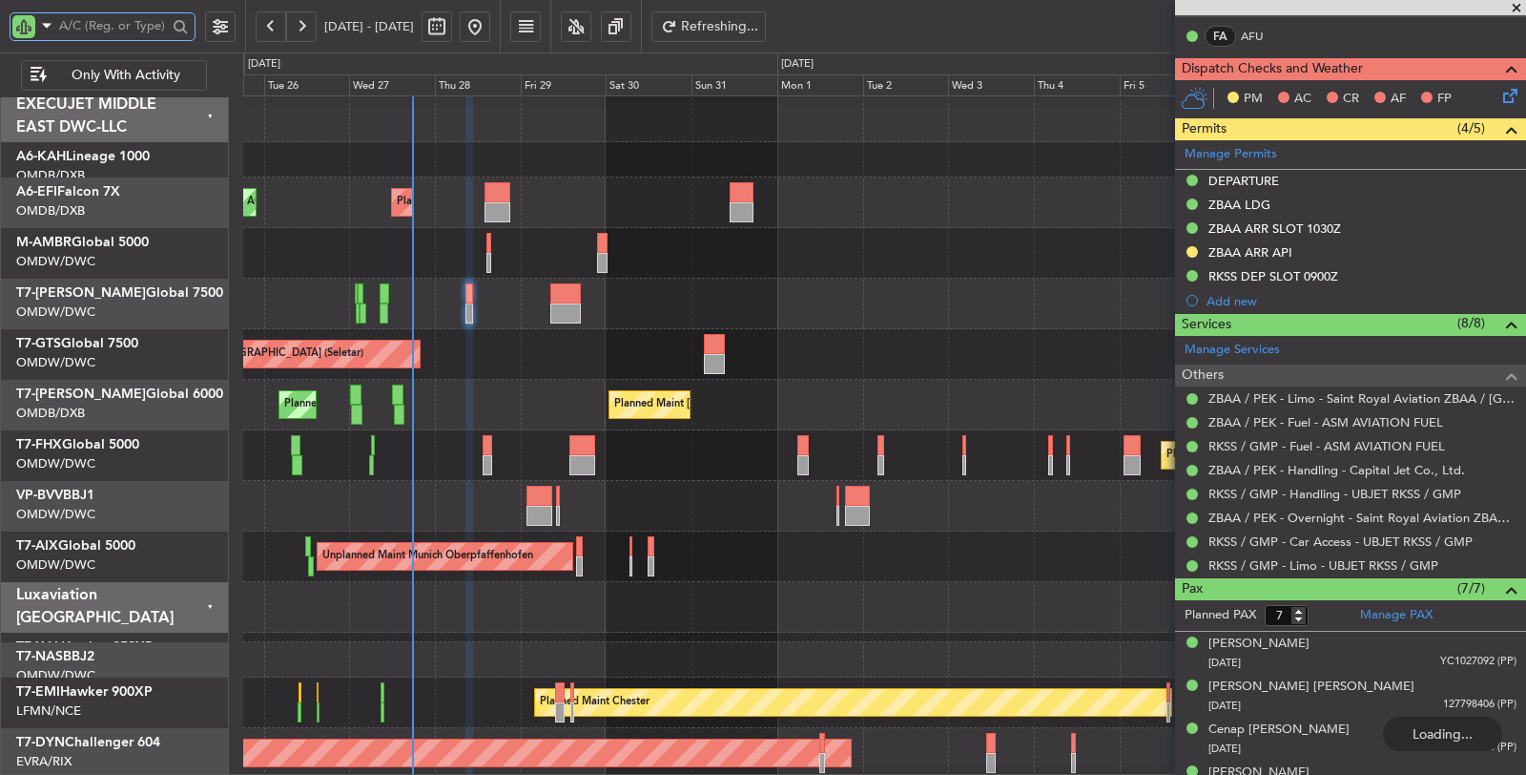
scroll to position [0, 0]
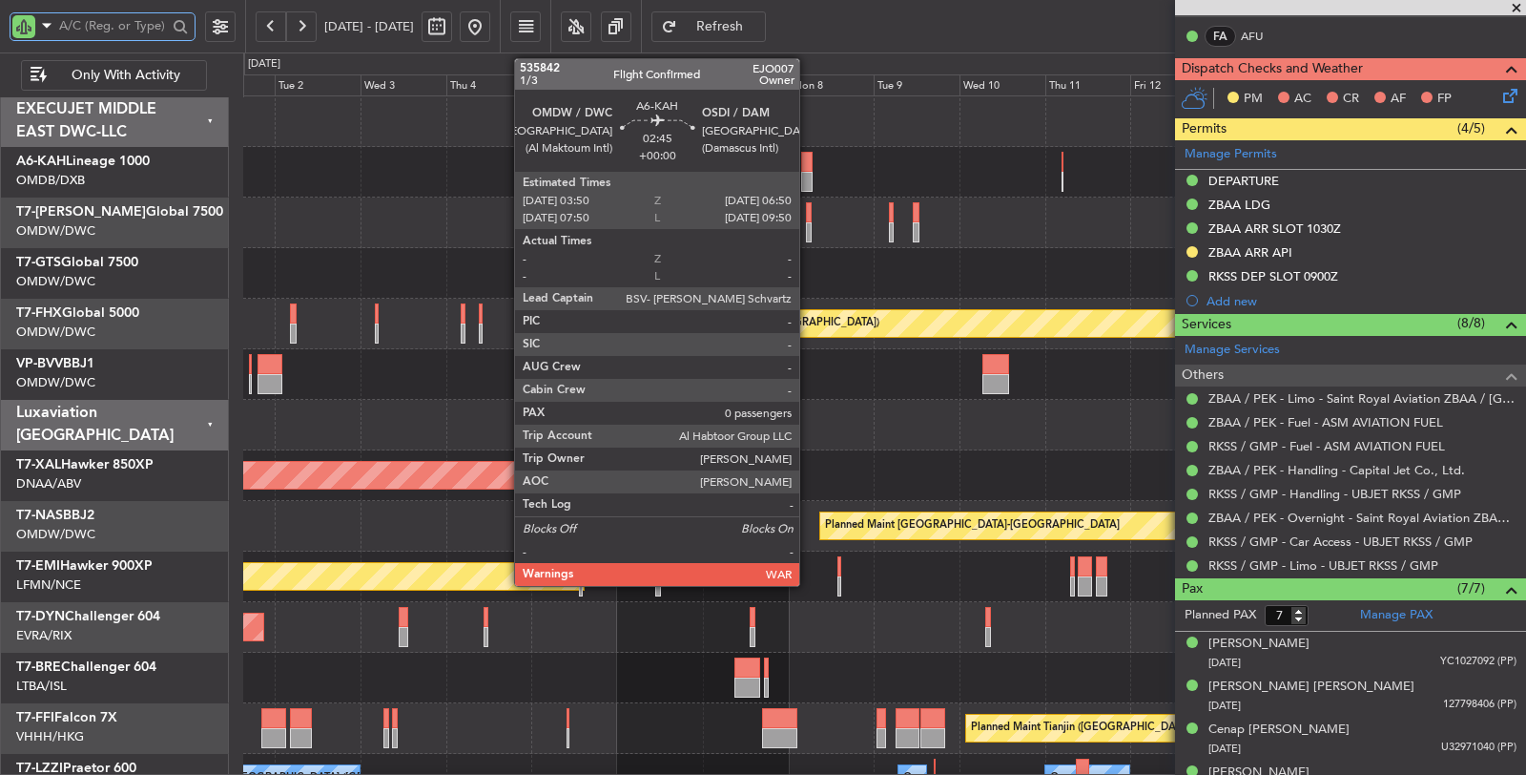
click at [809, 175] on div at bounding box center [806, 182] width 11 height 20
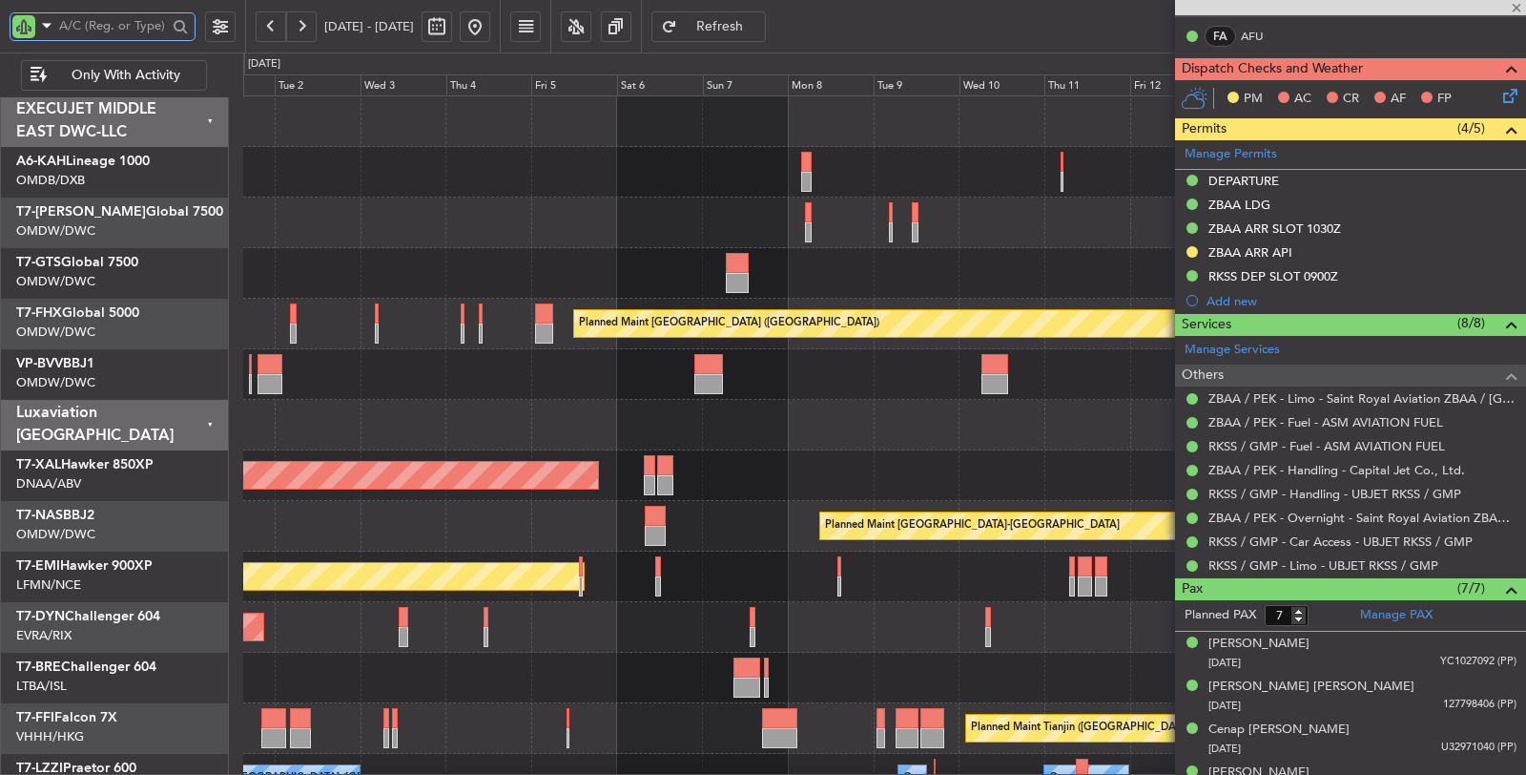
click at [809, 175] on div at bounding box center [806, 182] width 11 height 20
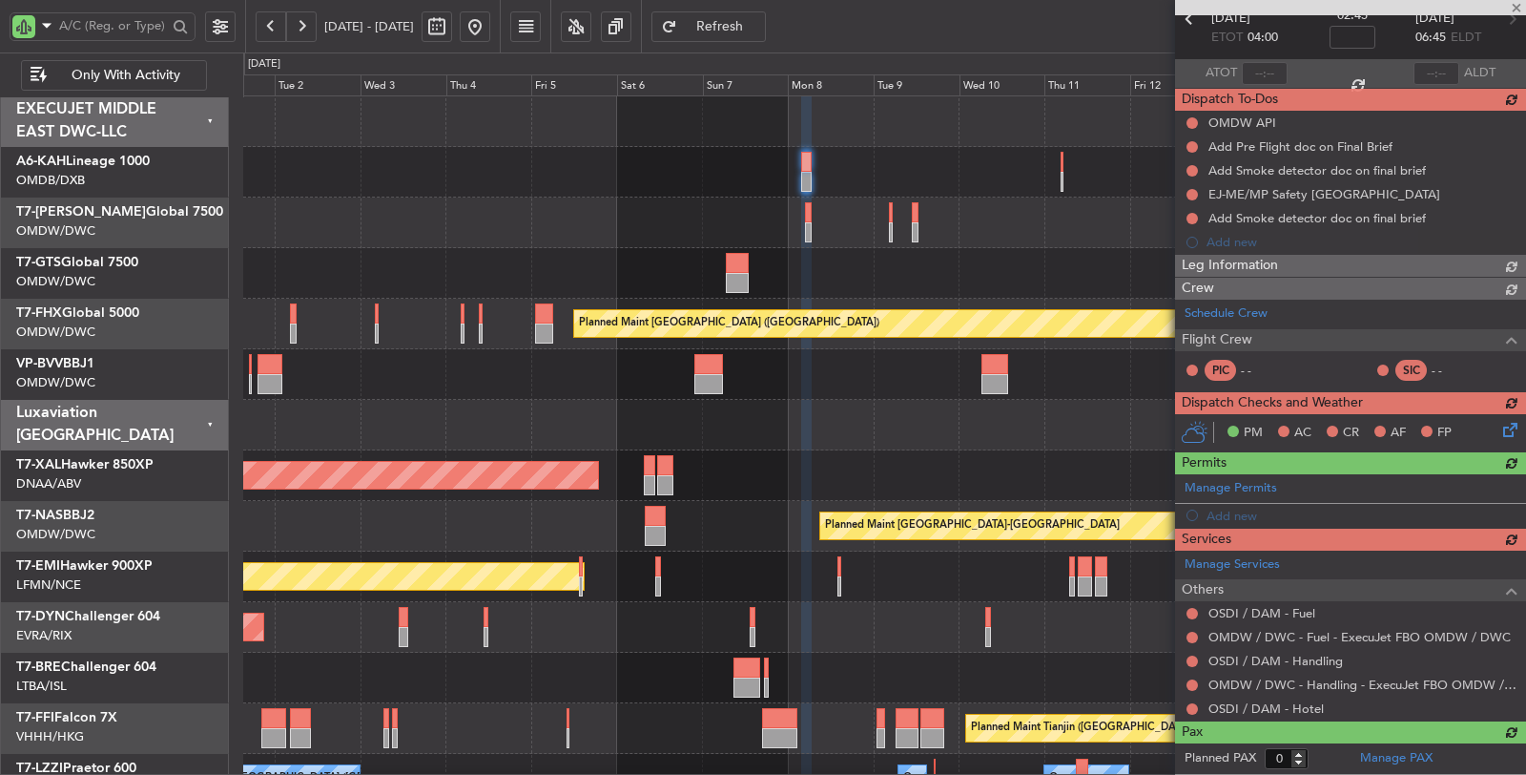
type input "9"
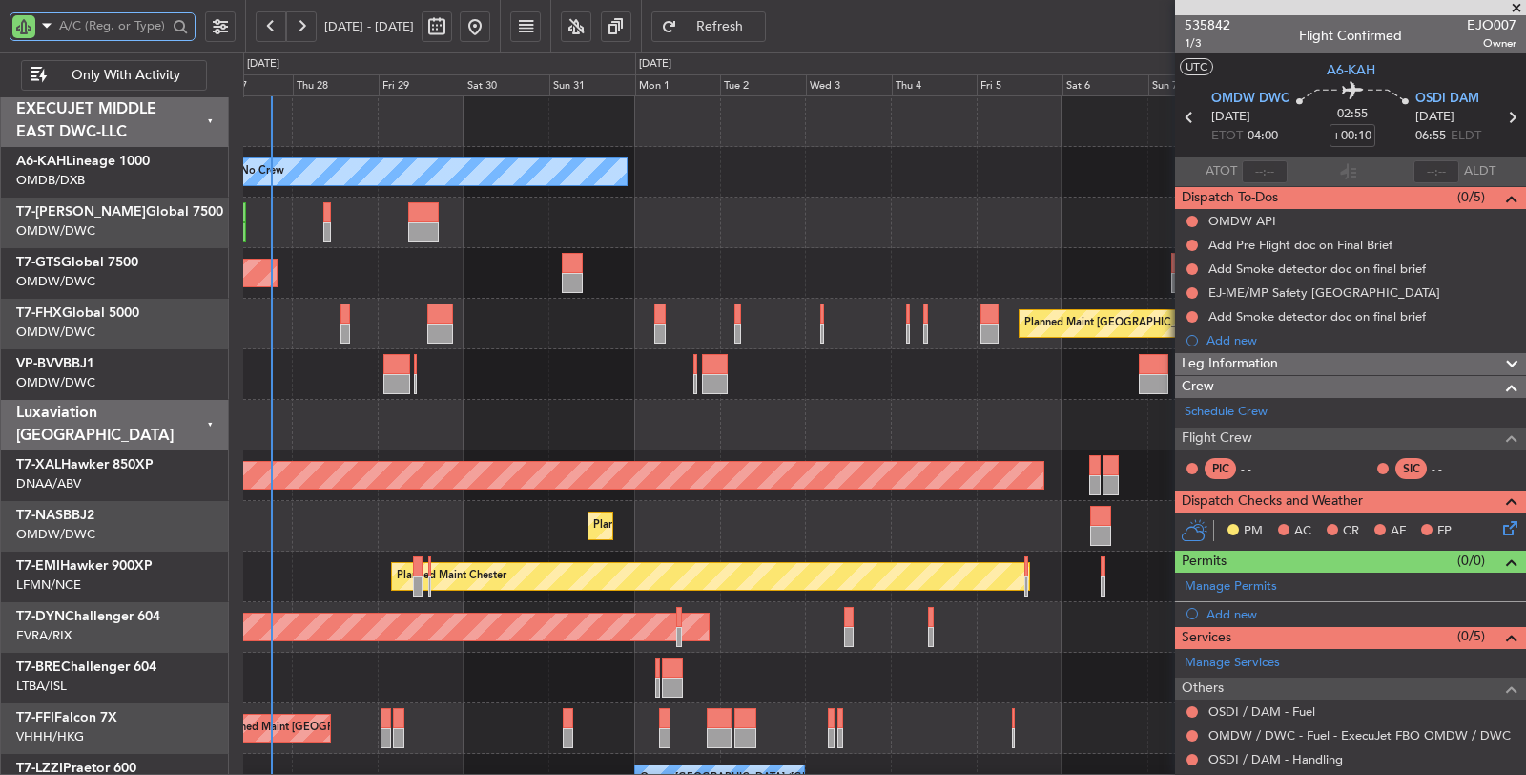
click at [865, 496] on div "No Crew Unplanned Maint Singapore (Seletar) Planned Maint Singapore (Changi) Pl…" at bounding box center [884, 525] width 1282 height 859
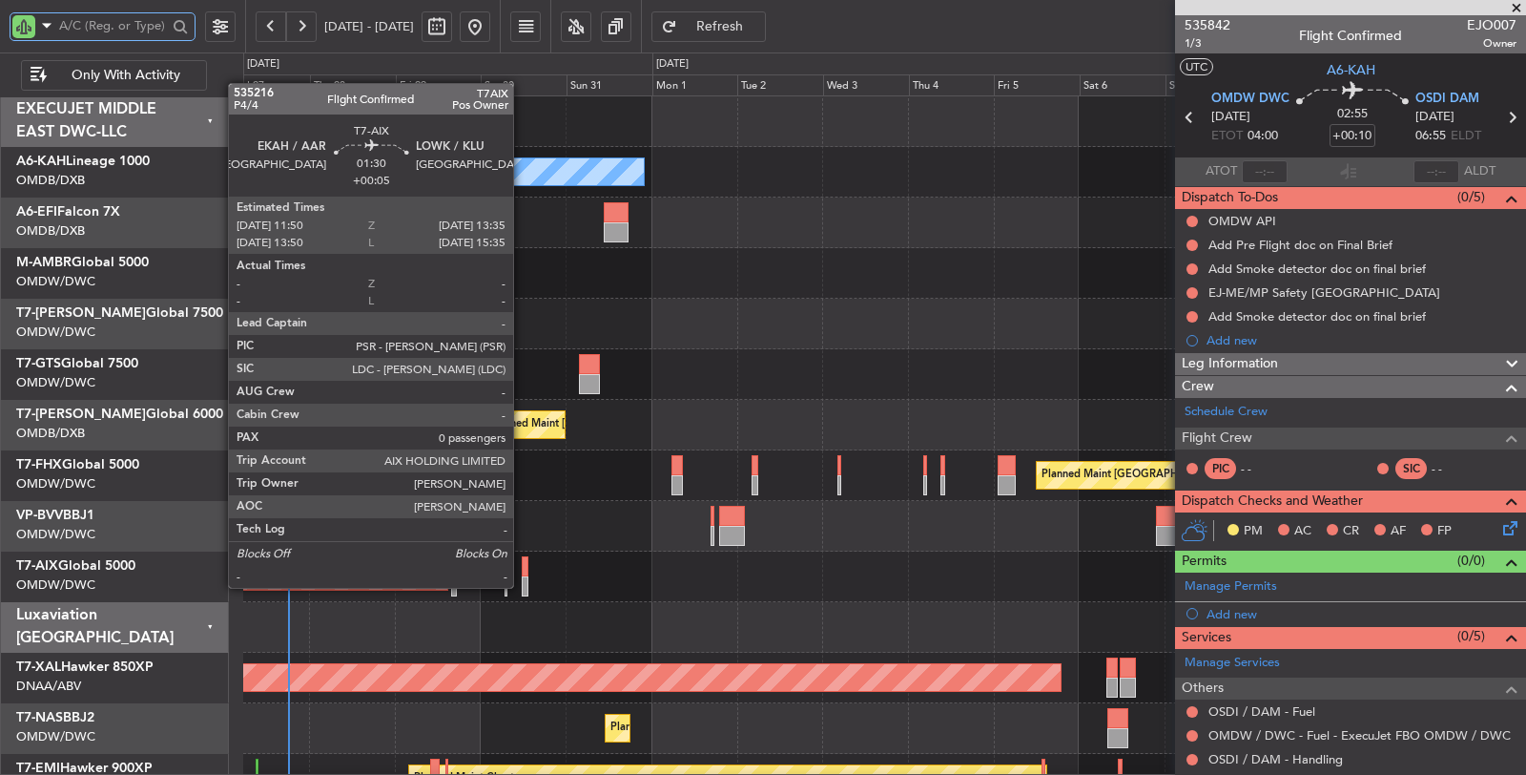
click at [523, 585] on div at bounding box center [525, 586] width 7 height 20
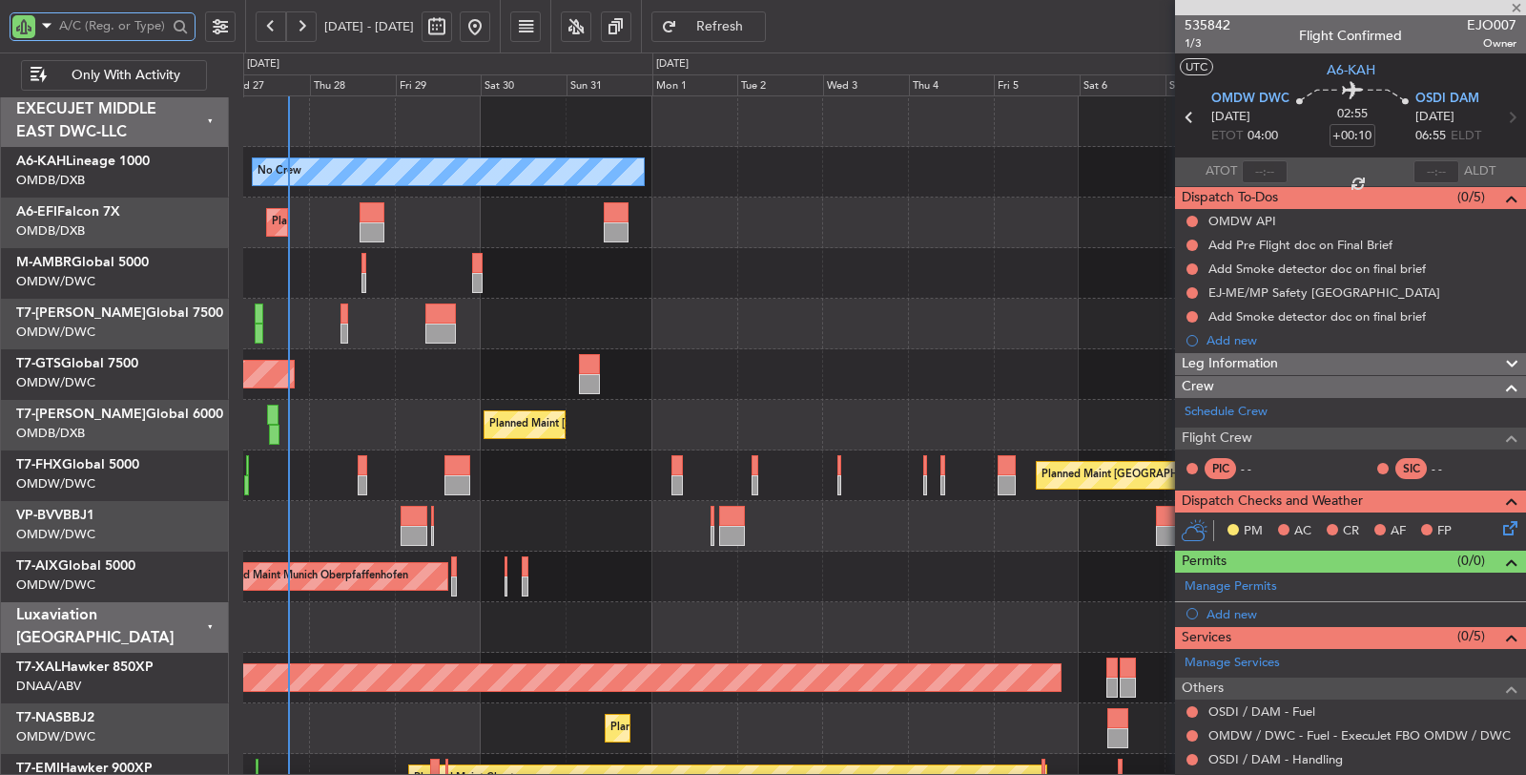
type input "+00:05"
type input "0"
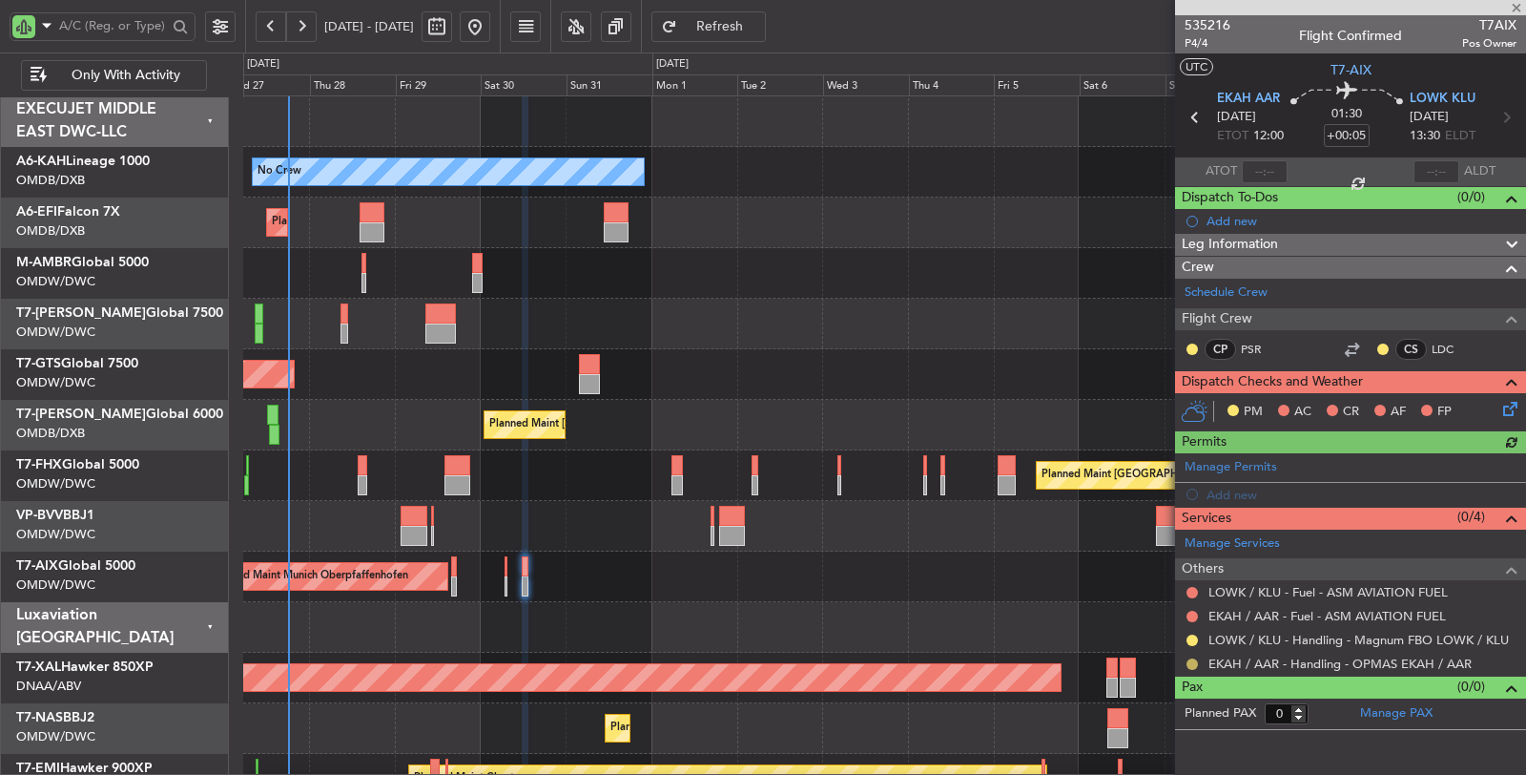
click at [1195, 658] on button at bounding box center [1192, 663] width 11 height 11
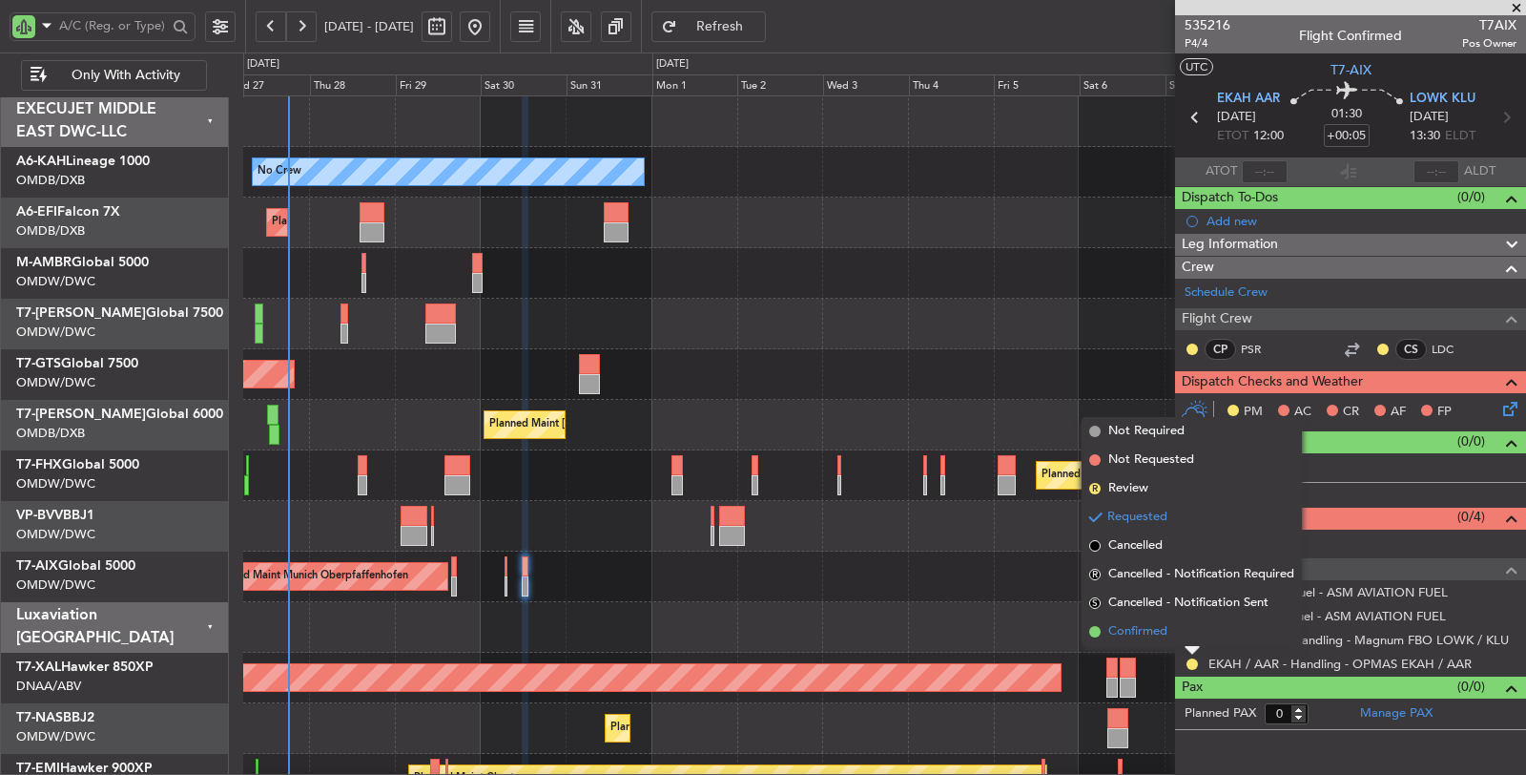
click at [1181, 634] on li "Confirmed" at bounding box center [1192, 631] width 220 height 29
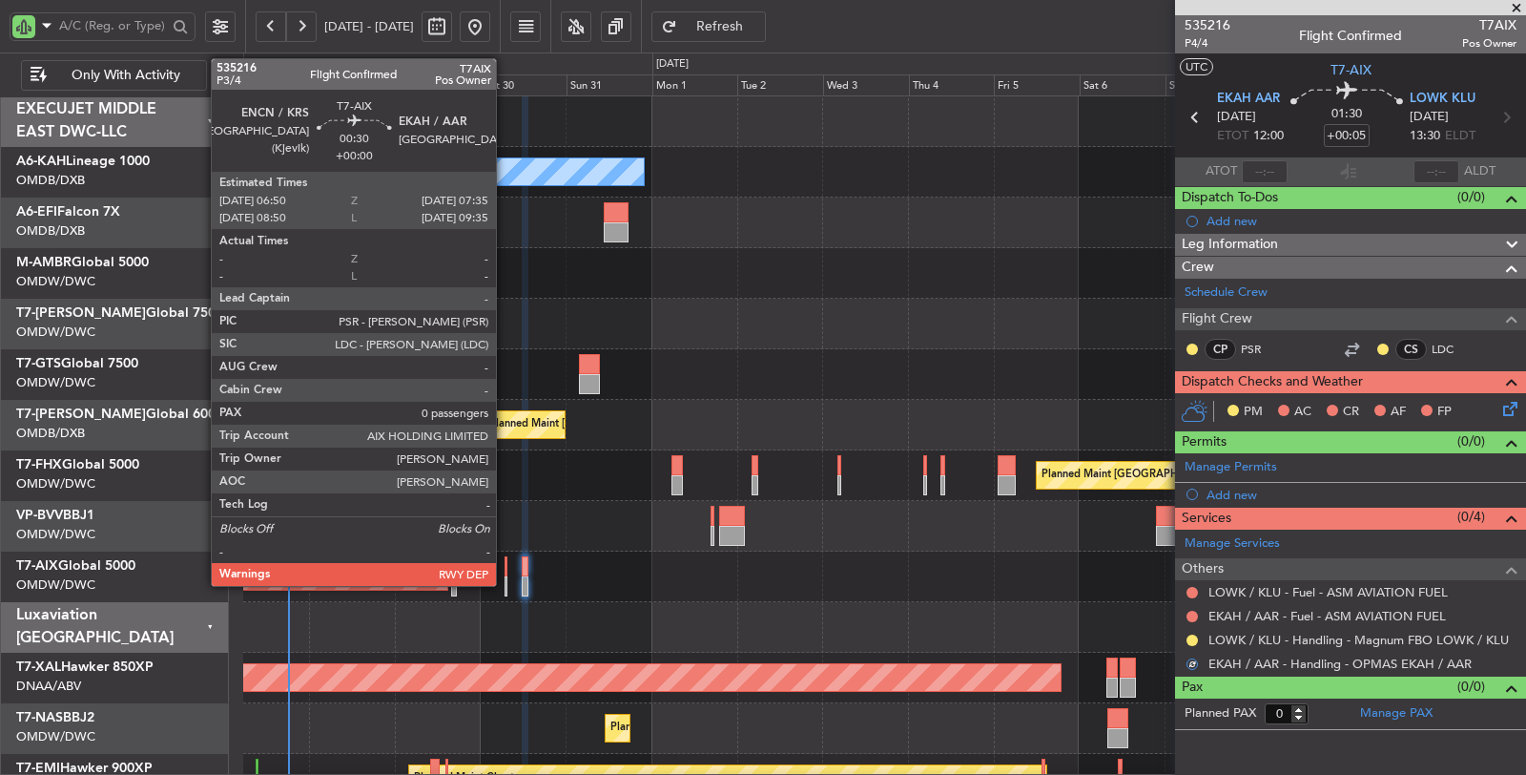
click at [506, 579] on div at bounding box center [506, 586] width 3 height 20
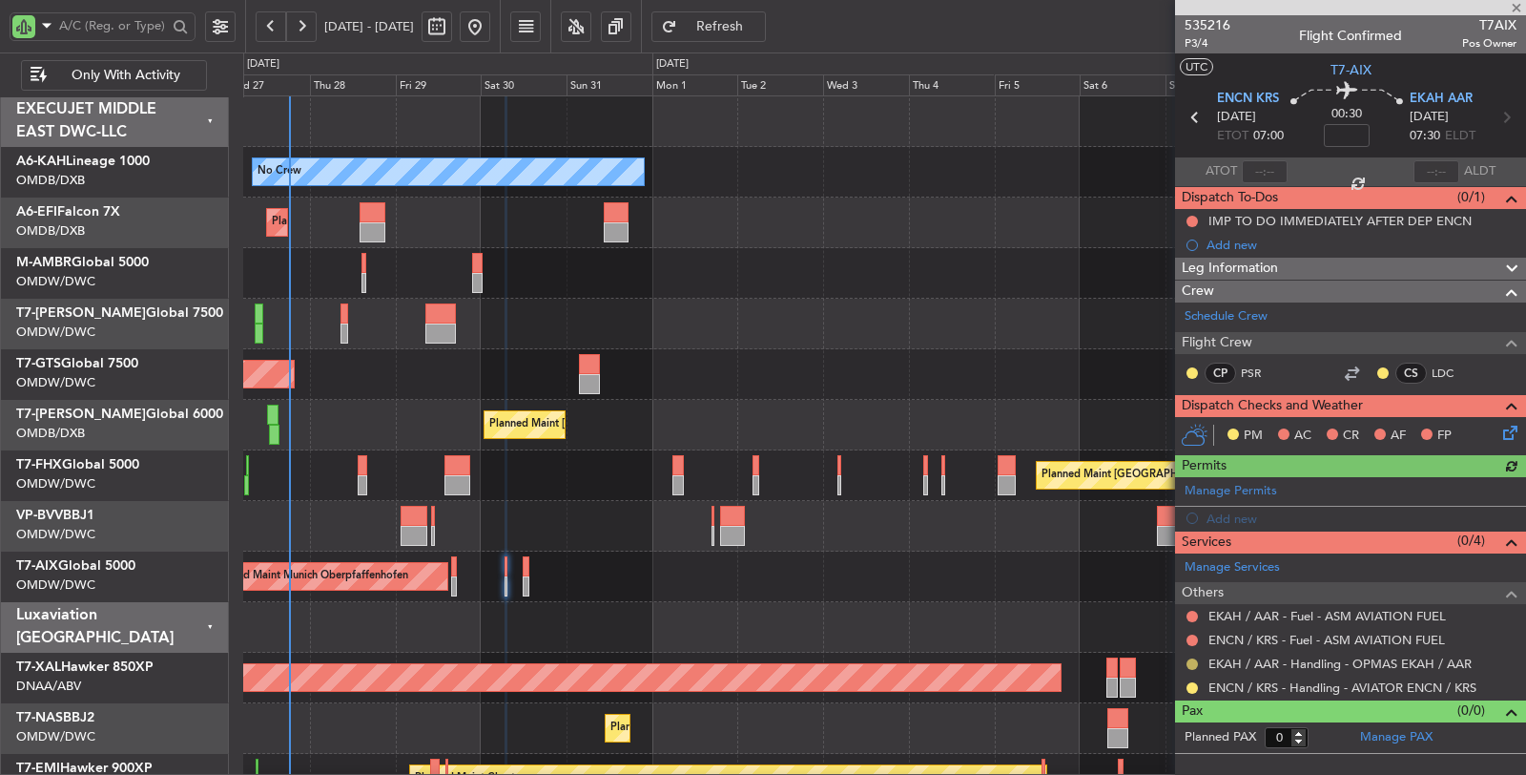
click at [1192, 658] on button at bounding box center [1192, 663] width 11 height 11
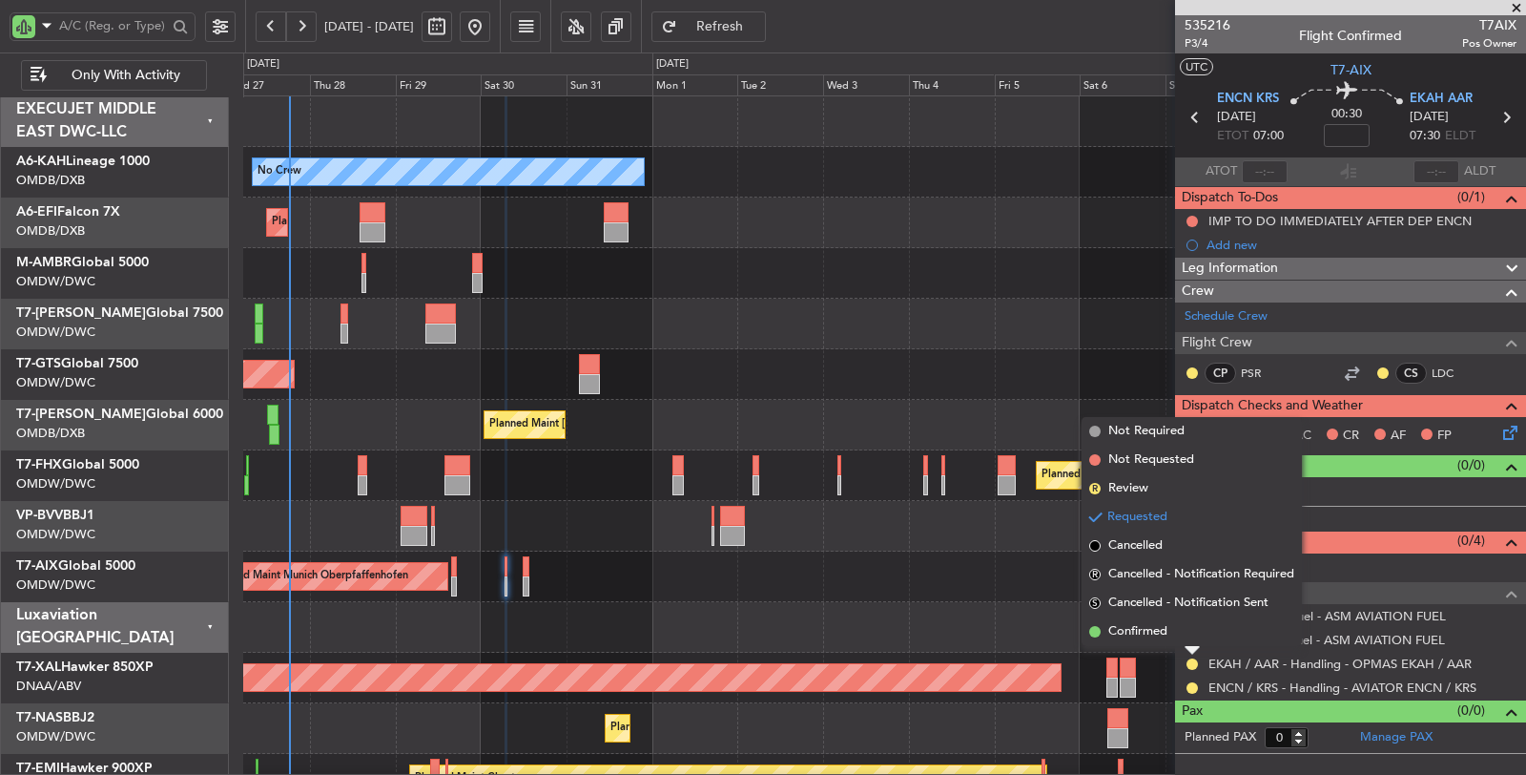
click at [1141, 636] on span "Confirmed" at bounding box center [1137, 631] width 59 height 19
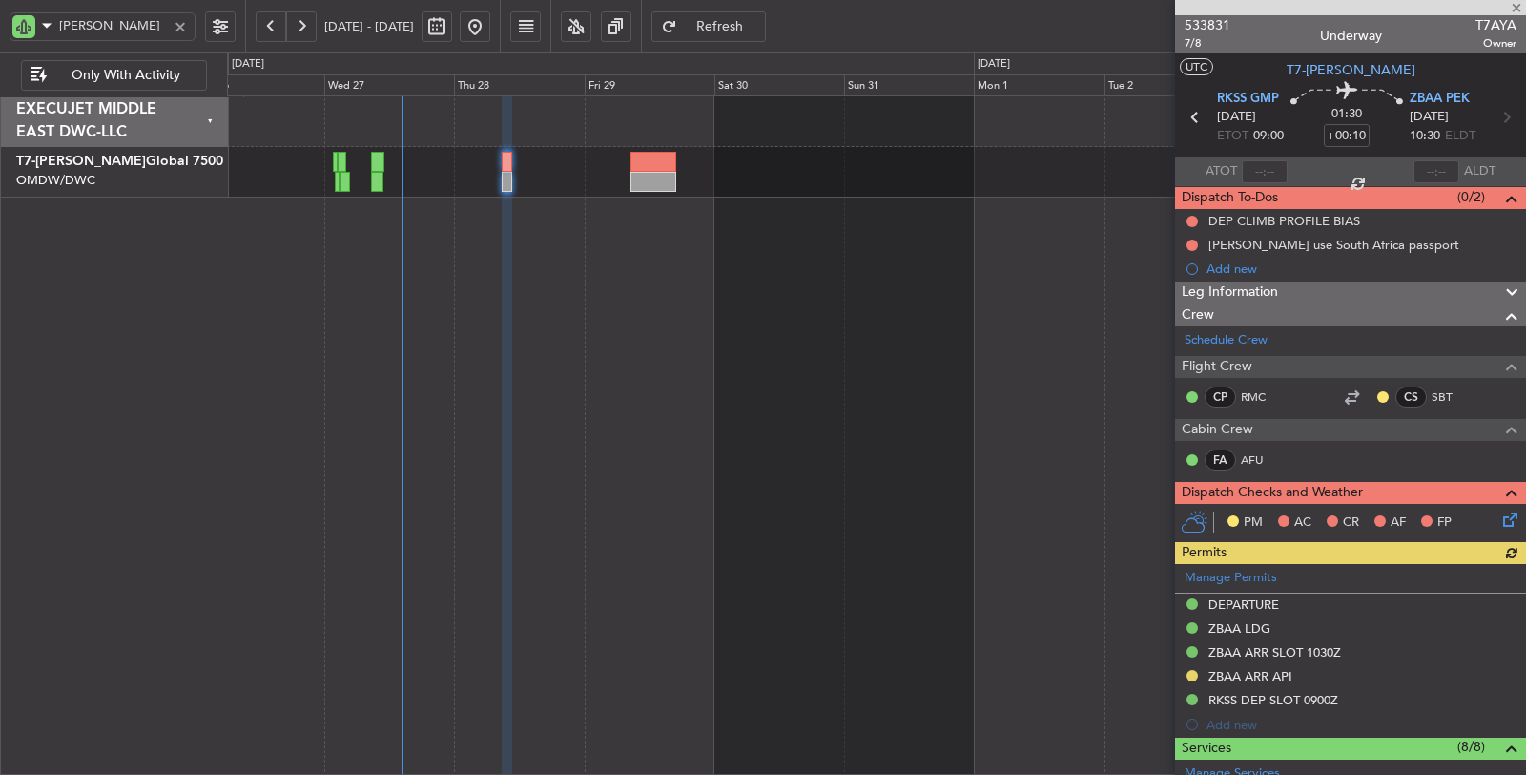
scroll to position [550, 0]
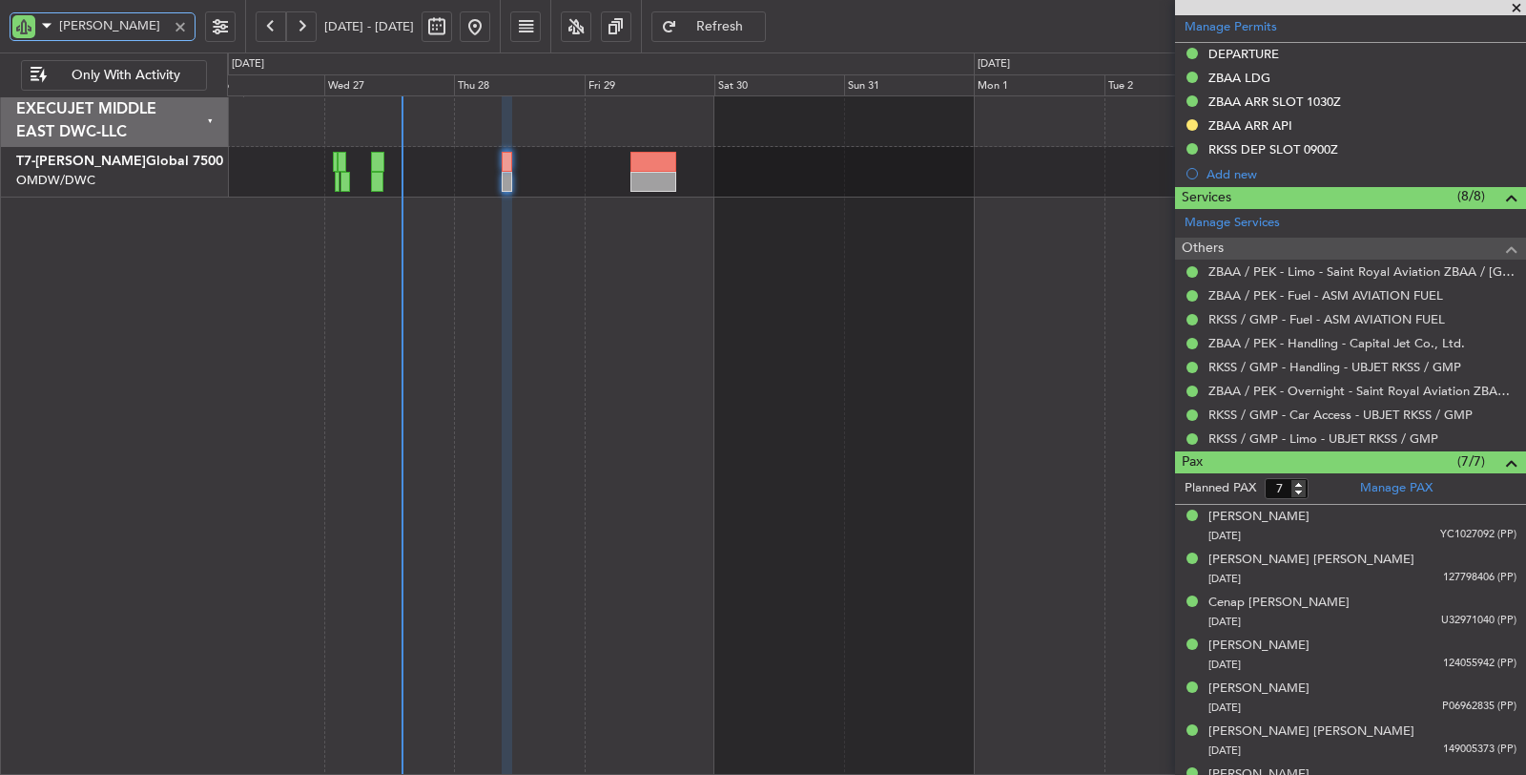
drag, startPoint x: 139, startPoint y: 25, endPoint x: 15, endPoint y: 23, distance: 124.0
click at [15, 23] on div "AYA" at bounding box center [103, 26] width 186 height 29
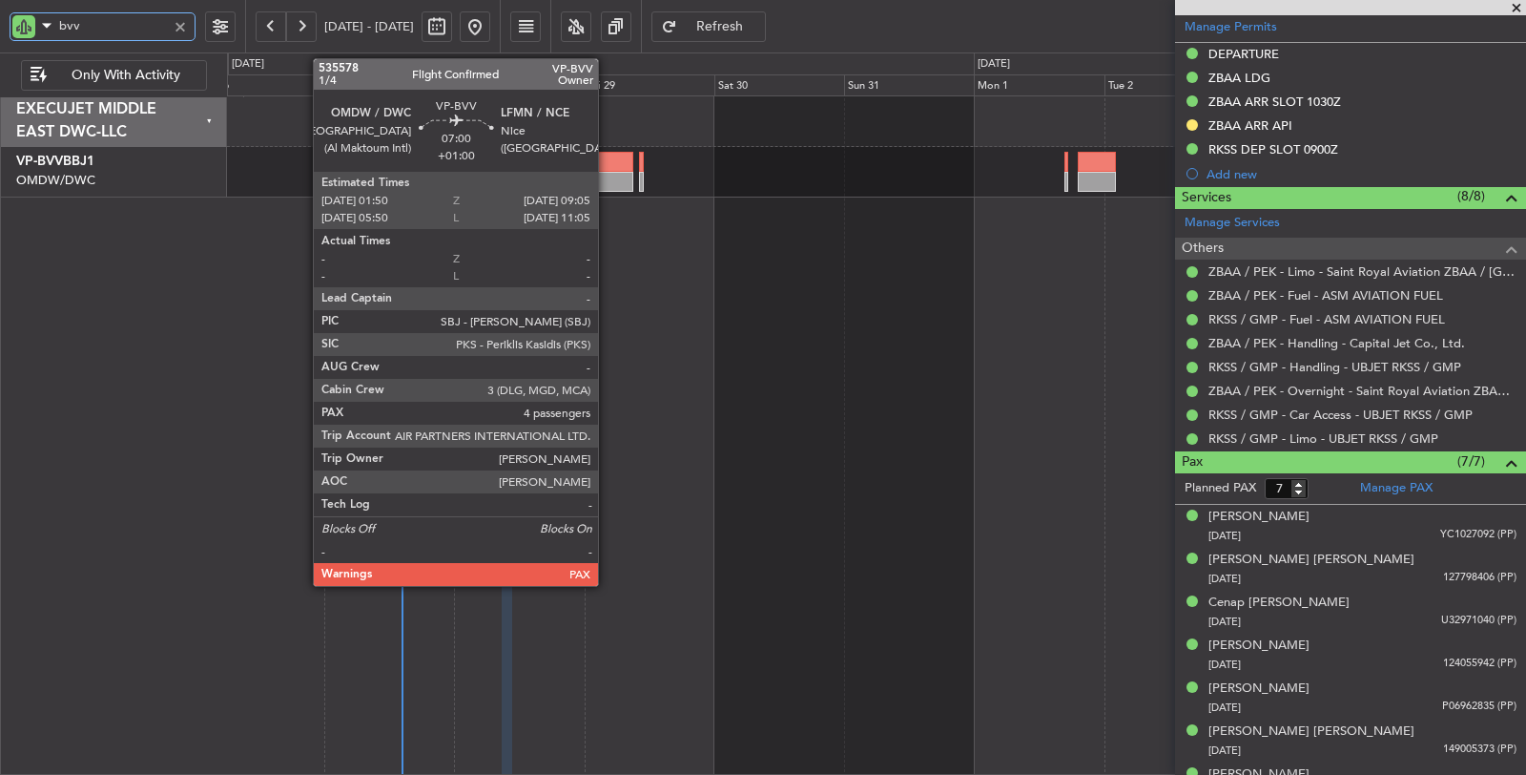
click at [608, 165] on div at bounding box center [613, 162] width 40 height 20
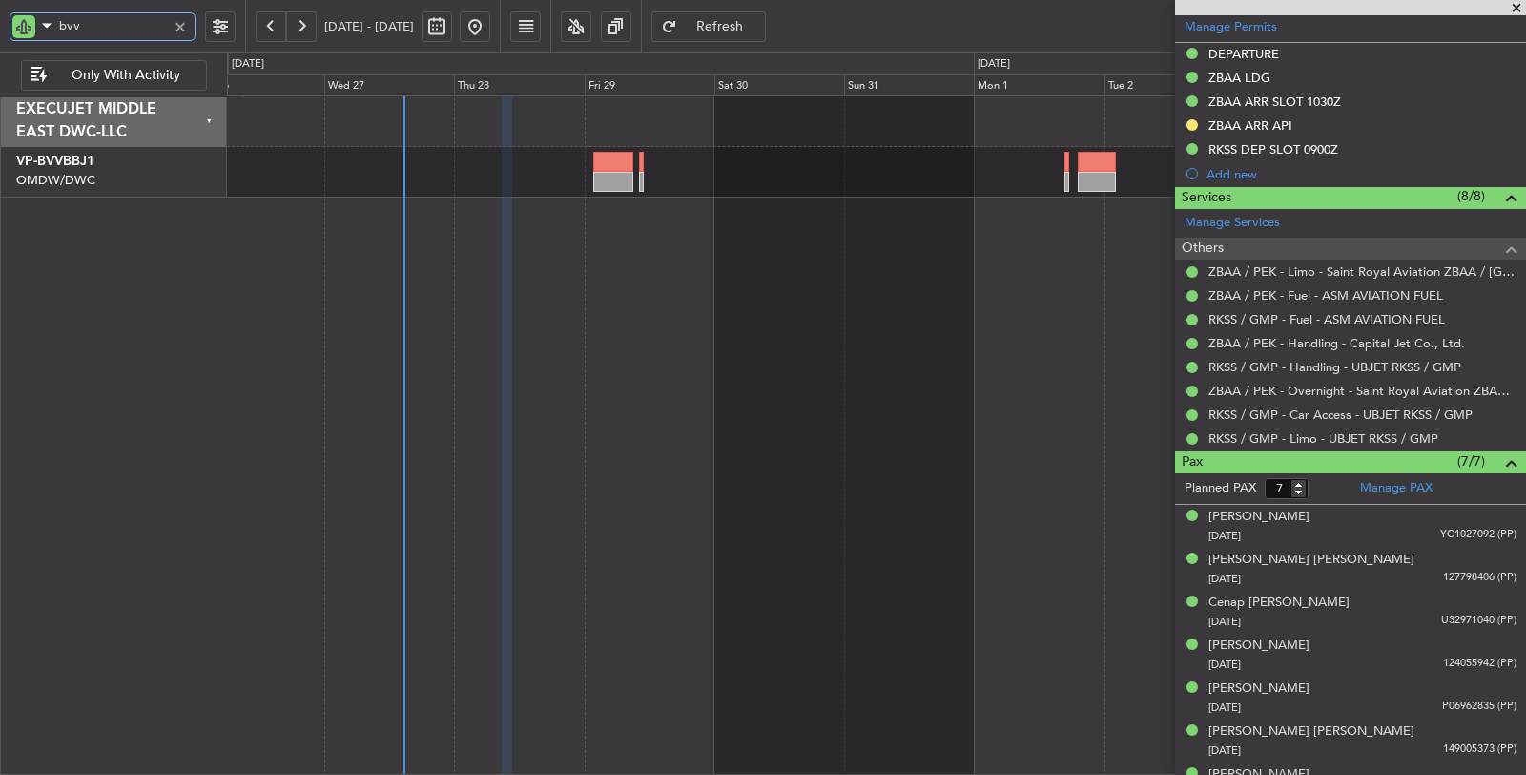
drag, startPoint x: 102, startPoint y: 25, endPoint x: 32, endPoint y: 29, distance: 69.7
click at [32, 29] on div "bvv" at bounding box center [103, 26] width 186 height 29
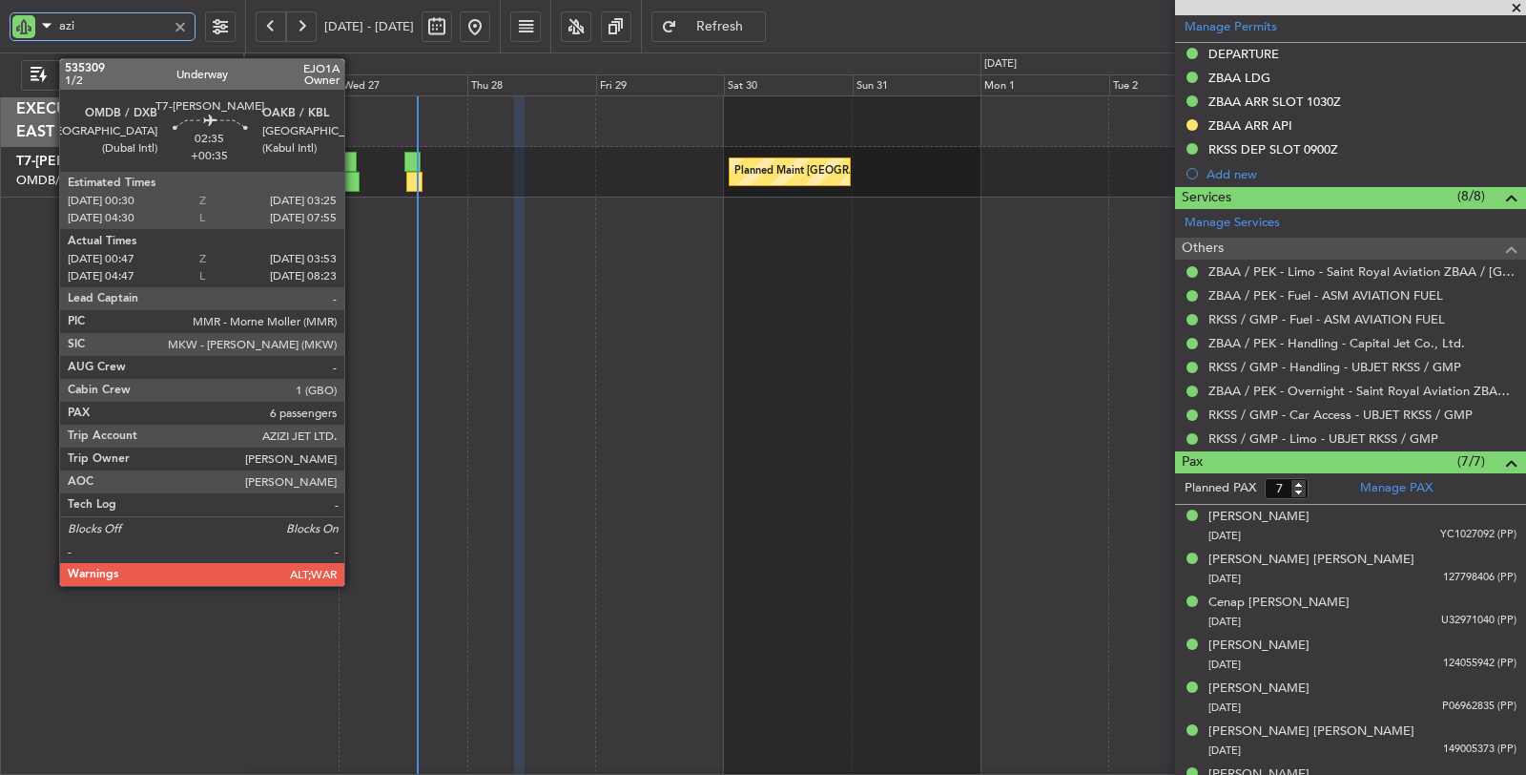
click at [354, 179] on div at bounding box center [350, 182] width 17 height 20
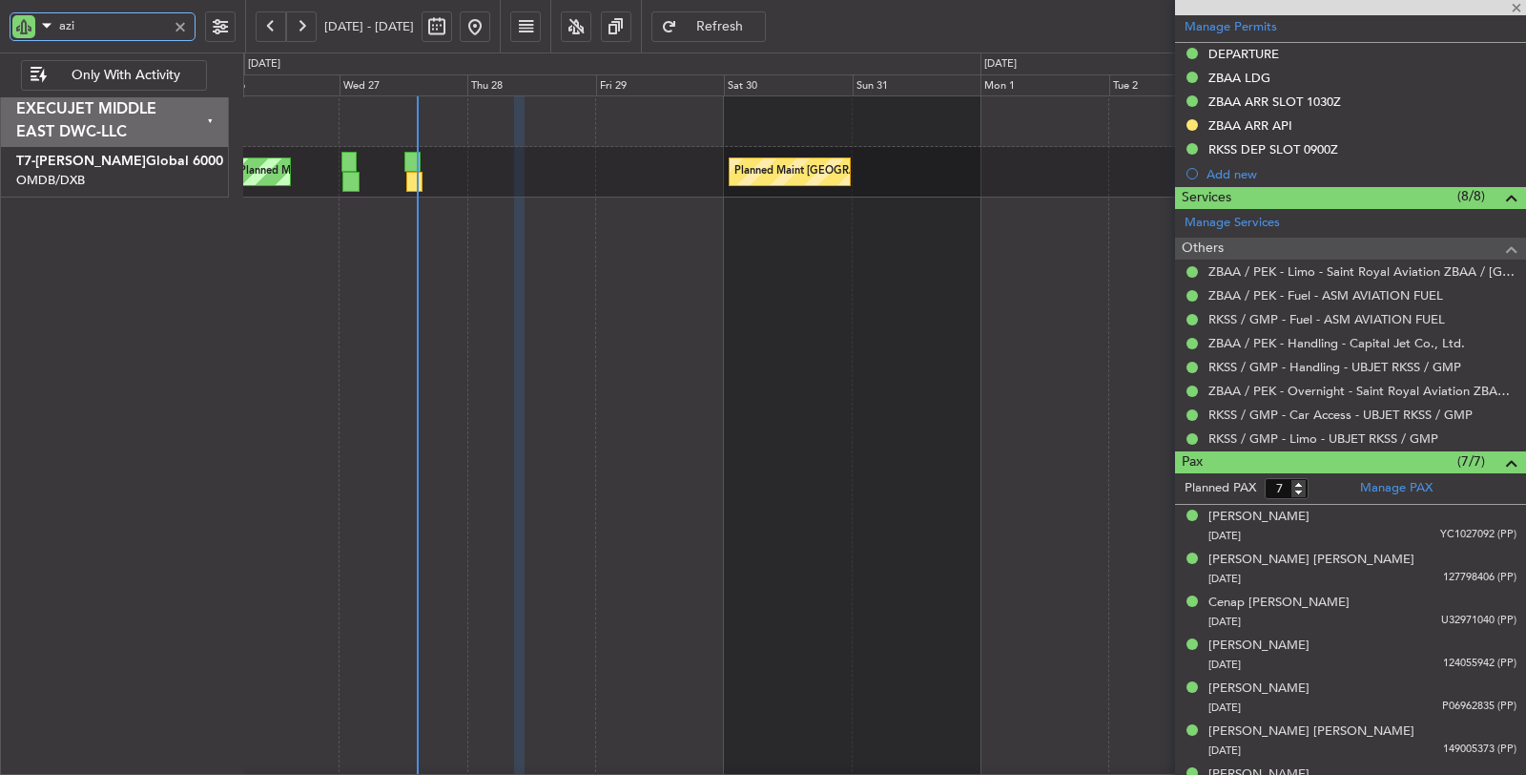
type input "azi"
type input "+00:35"
type input "01:02"
type input "03:48"
type input "6"
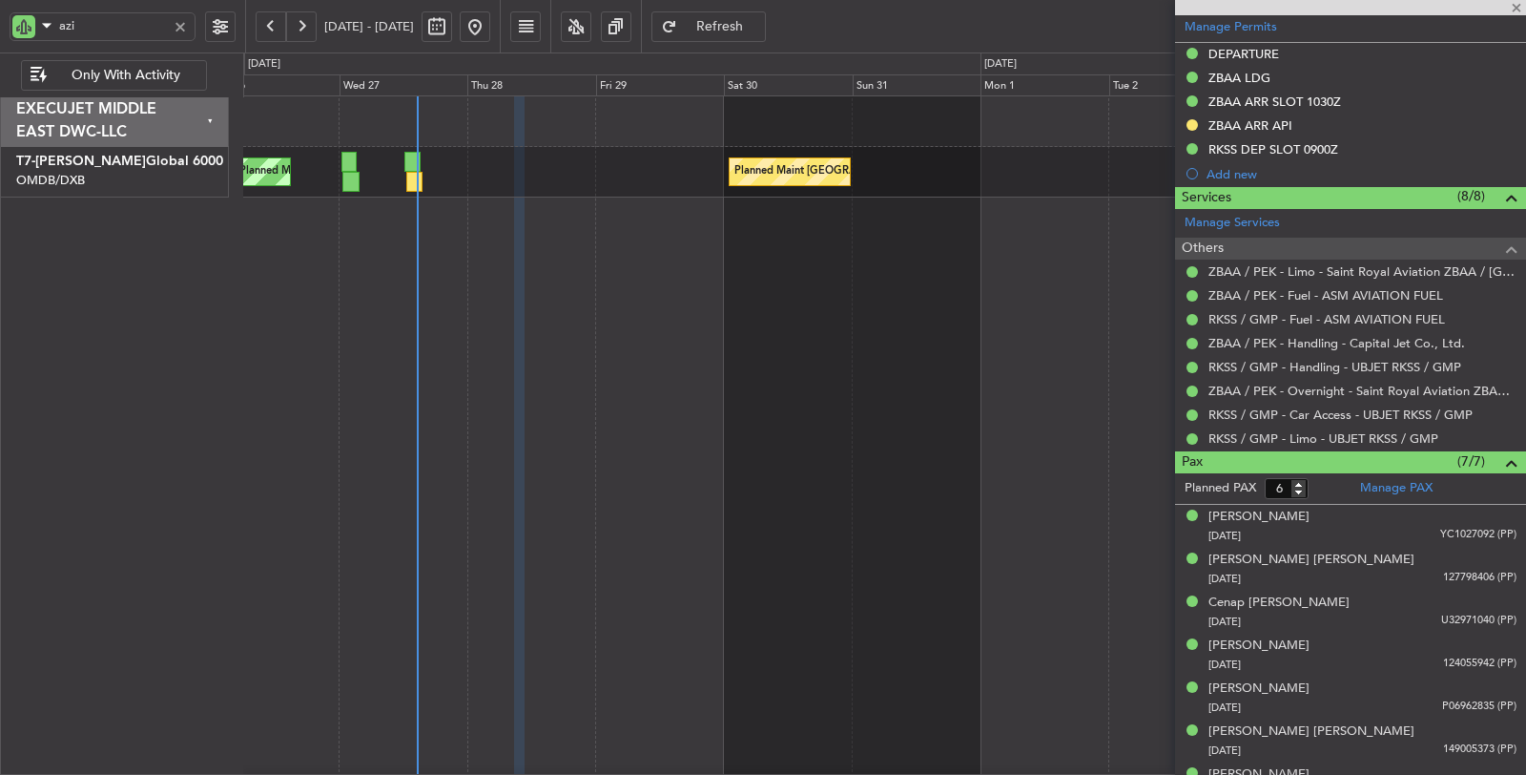
scroll to position [0, 0]
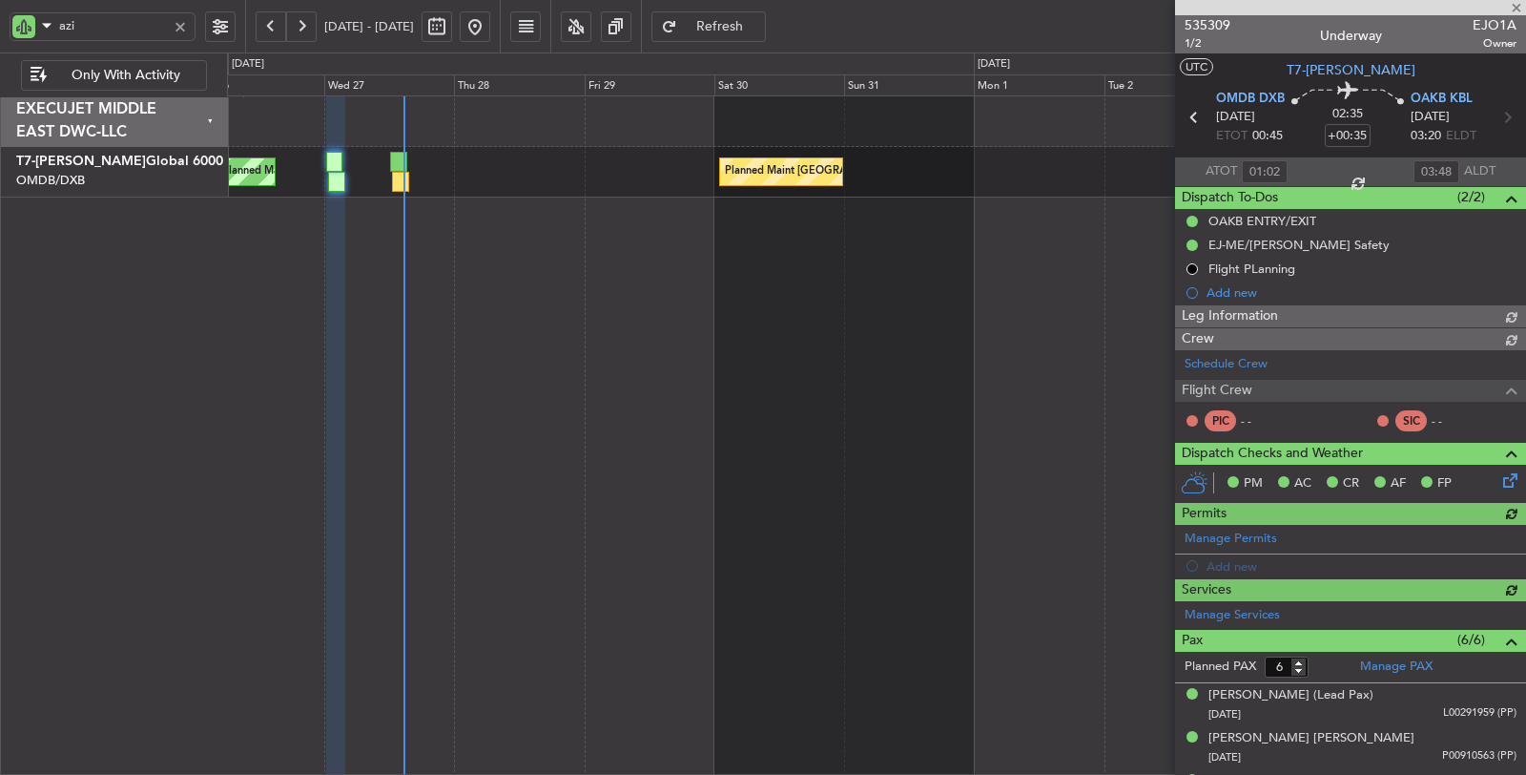
type input "Syed Shakeel (SYS)"
type input "7070"
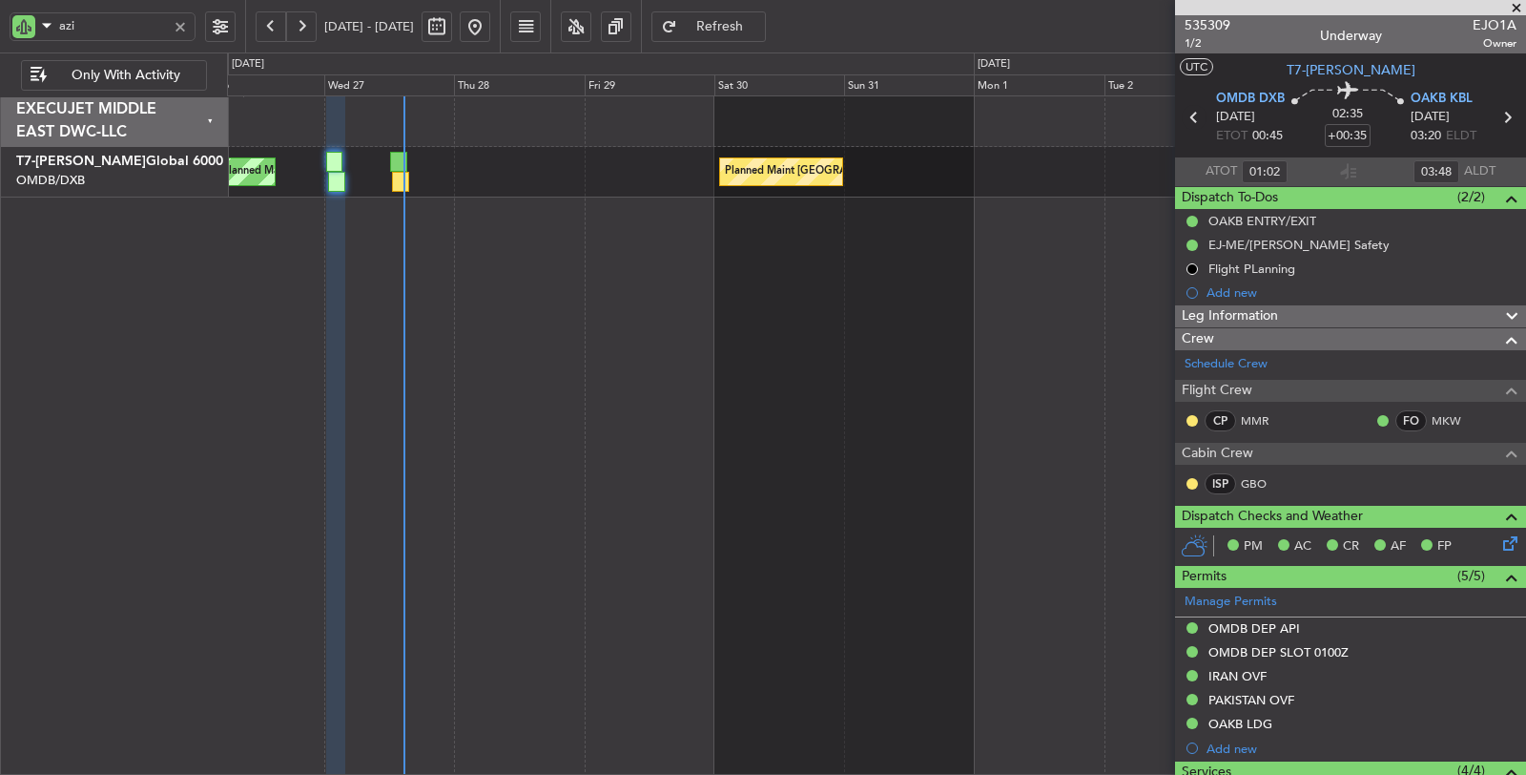
type input "05:02"
type input "08:18"
type input "01:02"
type input "03:48"
type input "05:02"
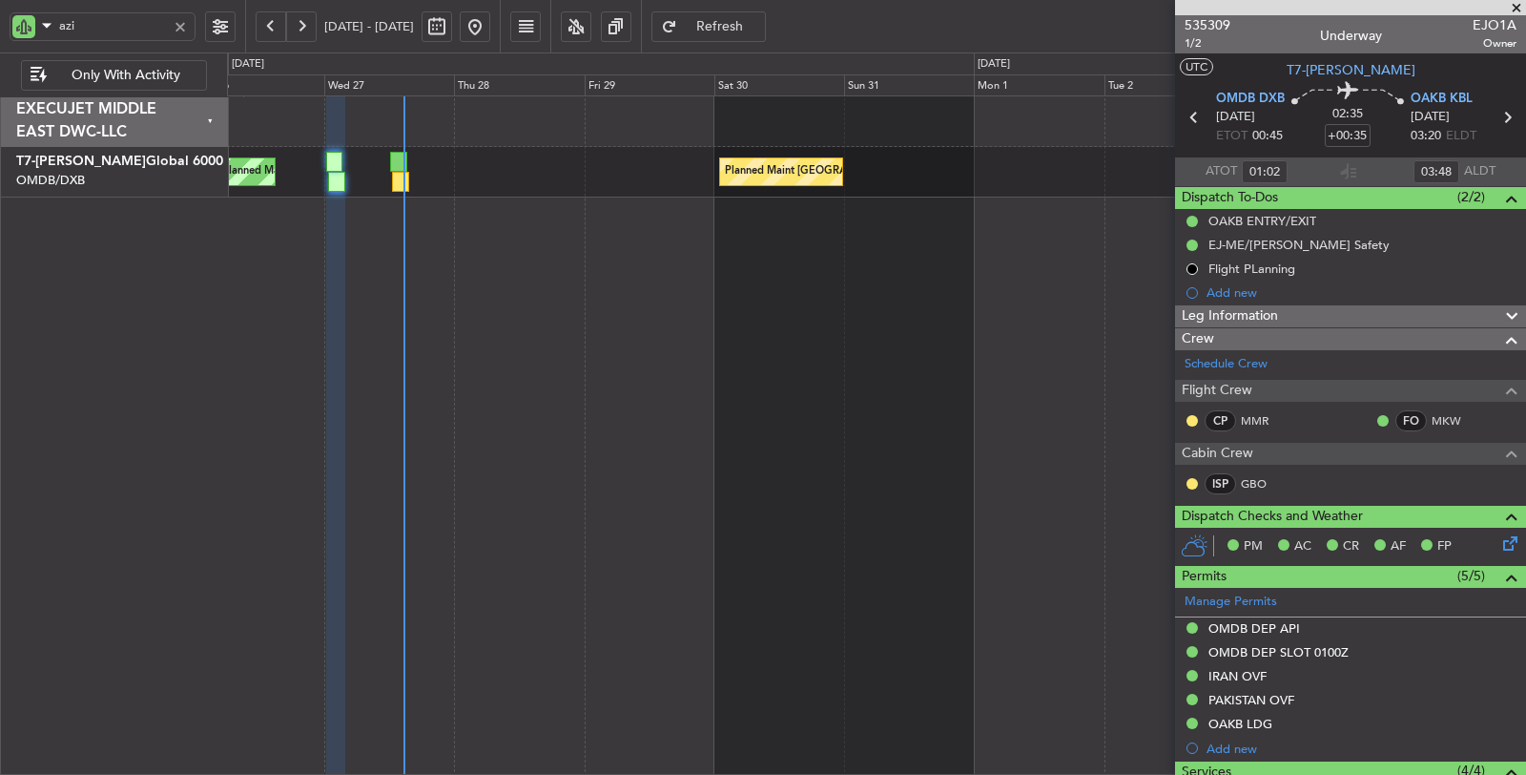
type input "08:18"
type input "01:02"
type input "03:48"
type input "Syed Shakeel (SYS)"
type input "7070"
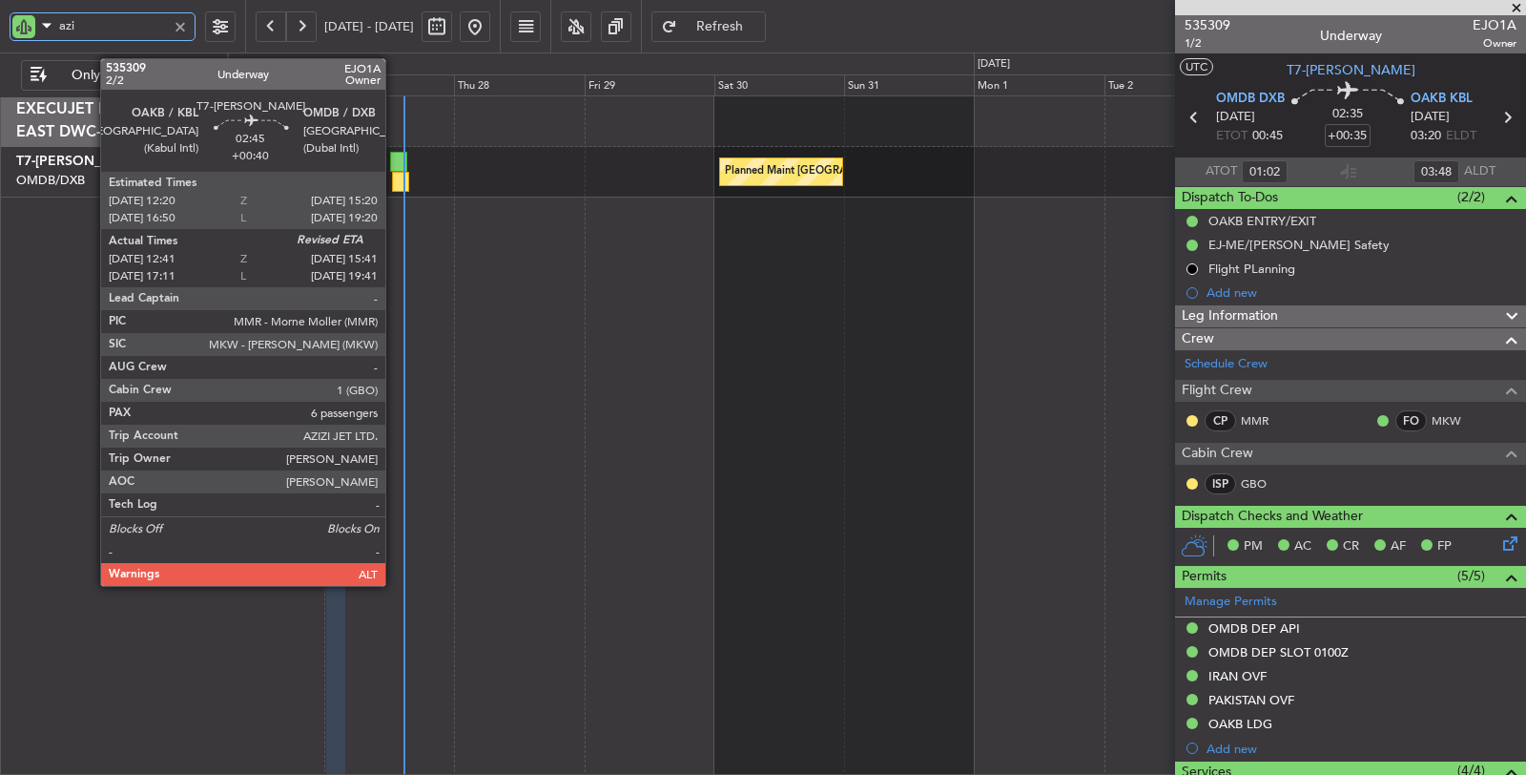
click at [395, 177] on div at bounding box center [400, 182] width 17 height 20
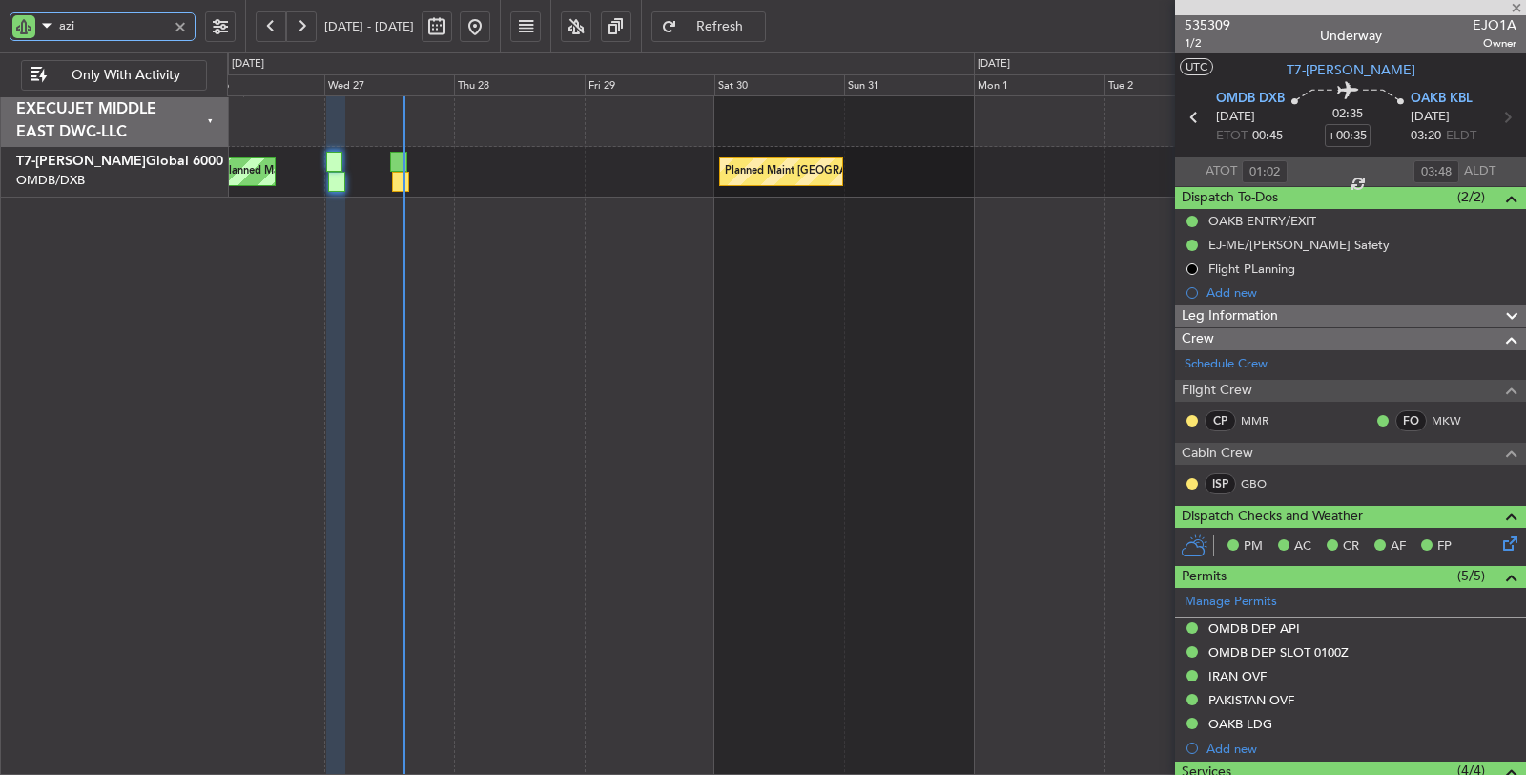
type input "+00:40"
type input "12:51"
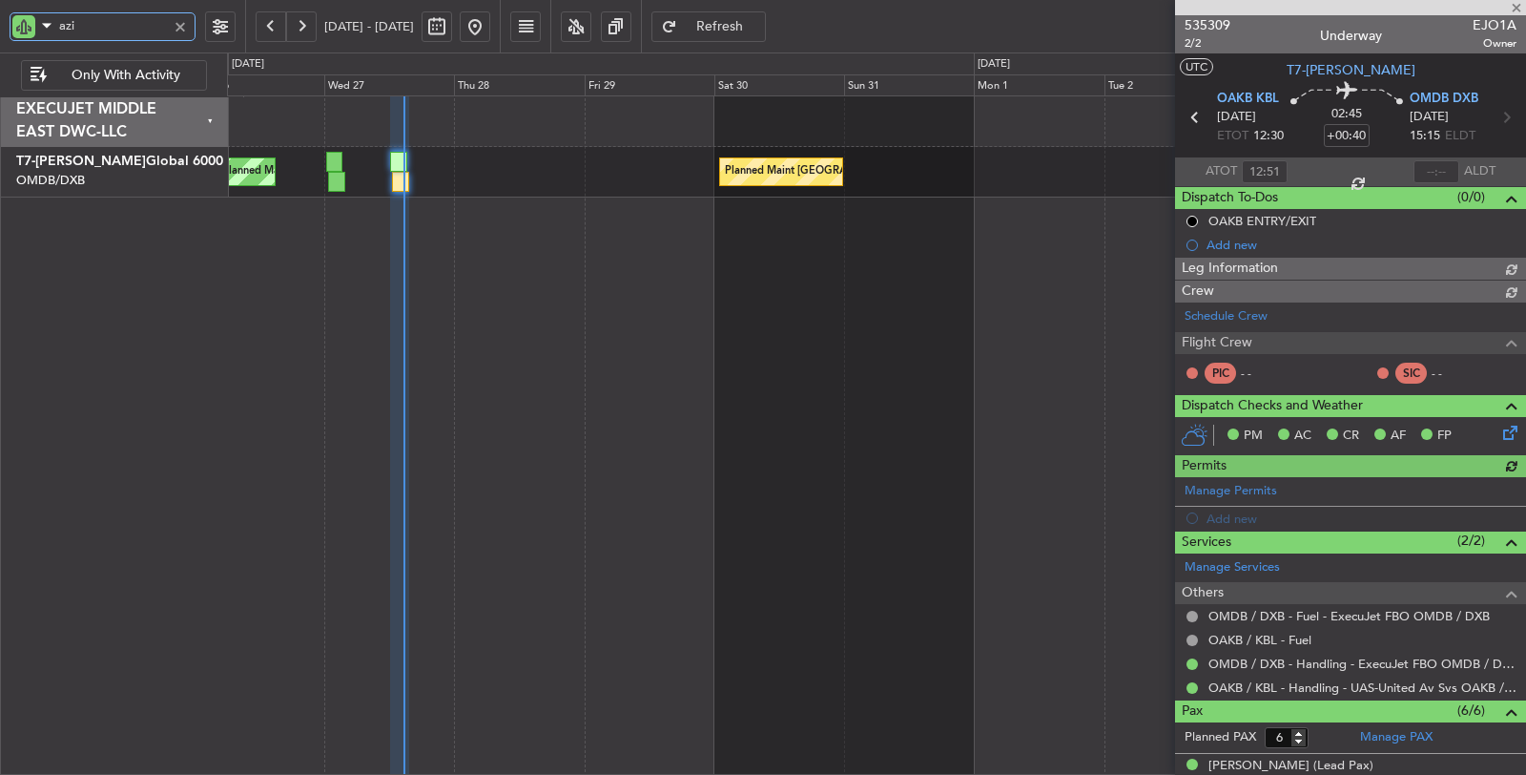
type input "[PERSON_NAME] ([PERSON_NAME])"
type input "7128"
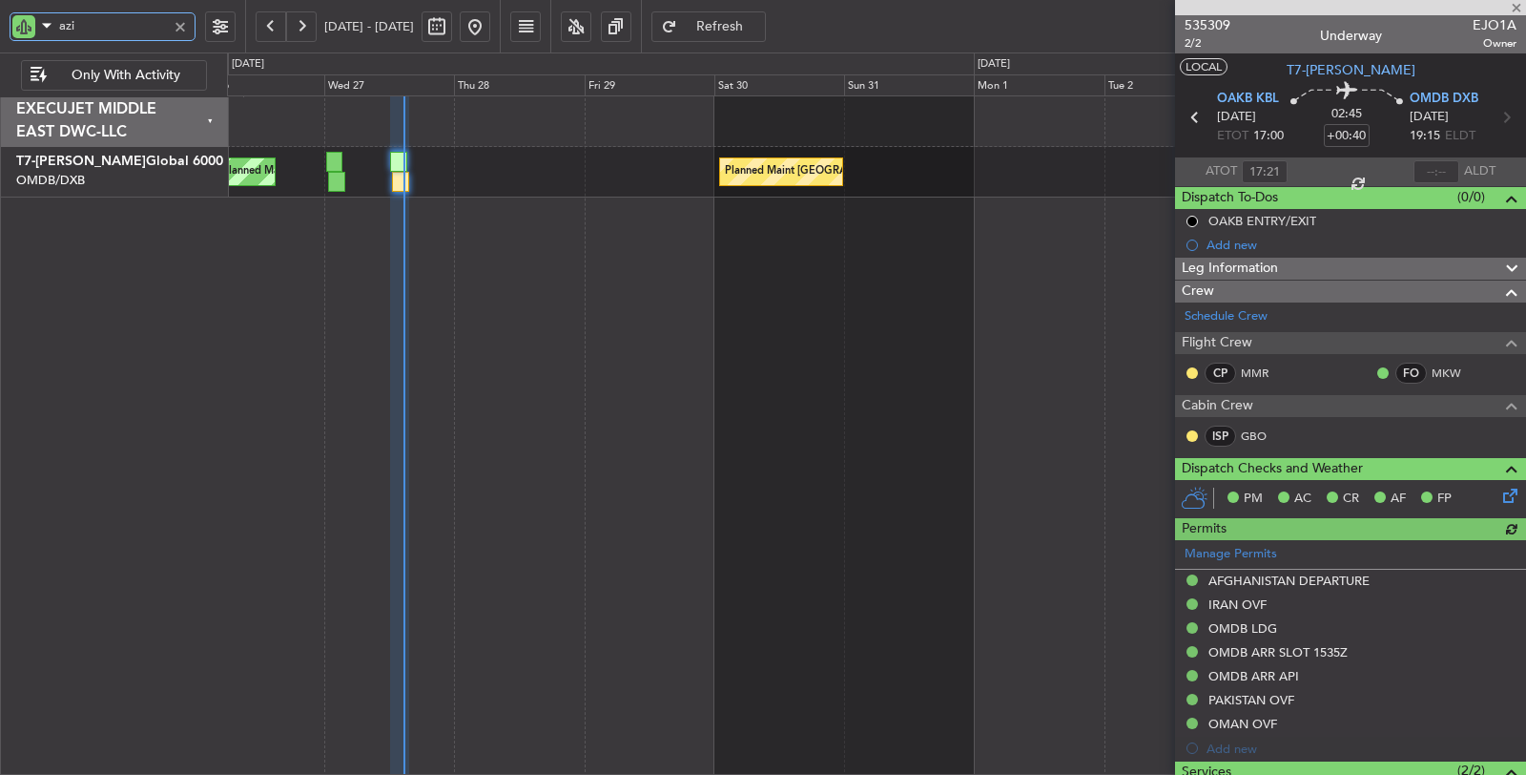
type input "12:51"
type input "[PERSON_NAME] ([PERSON_NAME])"
type input "7128"
type input "[PERSON_NAME] ([PERSON_NAME])"
type input "7128"
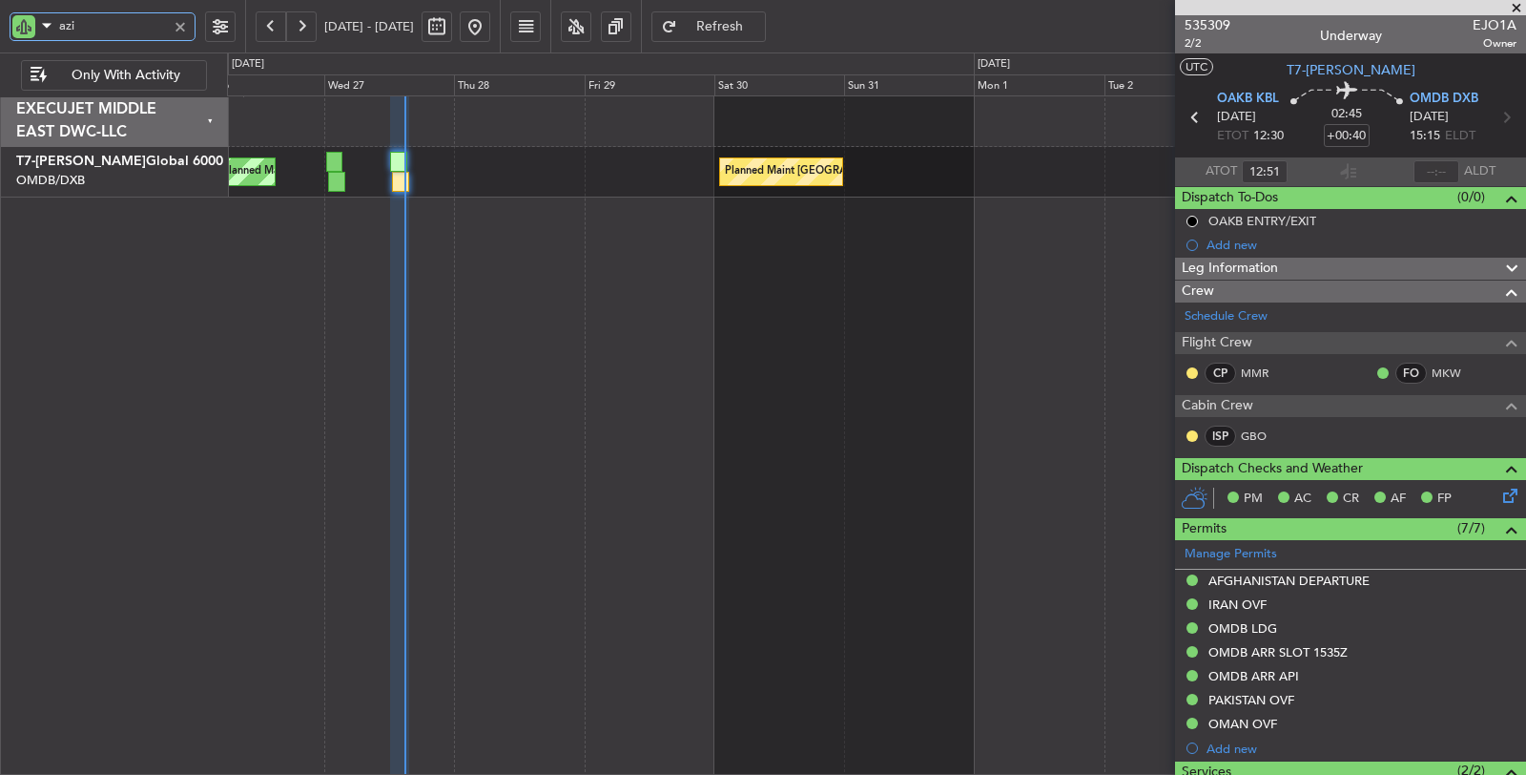
drag, startPoint x: 86, startPoint y: 25, endPoint x: 40, endPoint y: 27, distance: 45.8
click at [40, 27] on div "azi" at bounding box center [103, 26] width 186 height 29
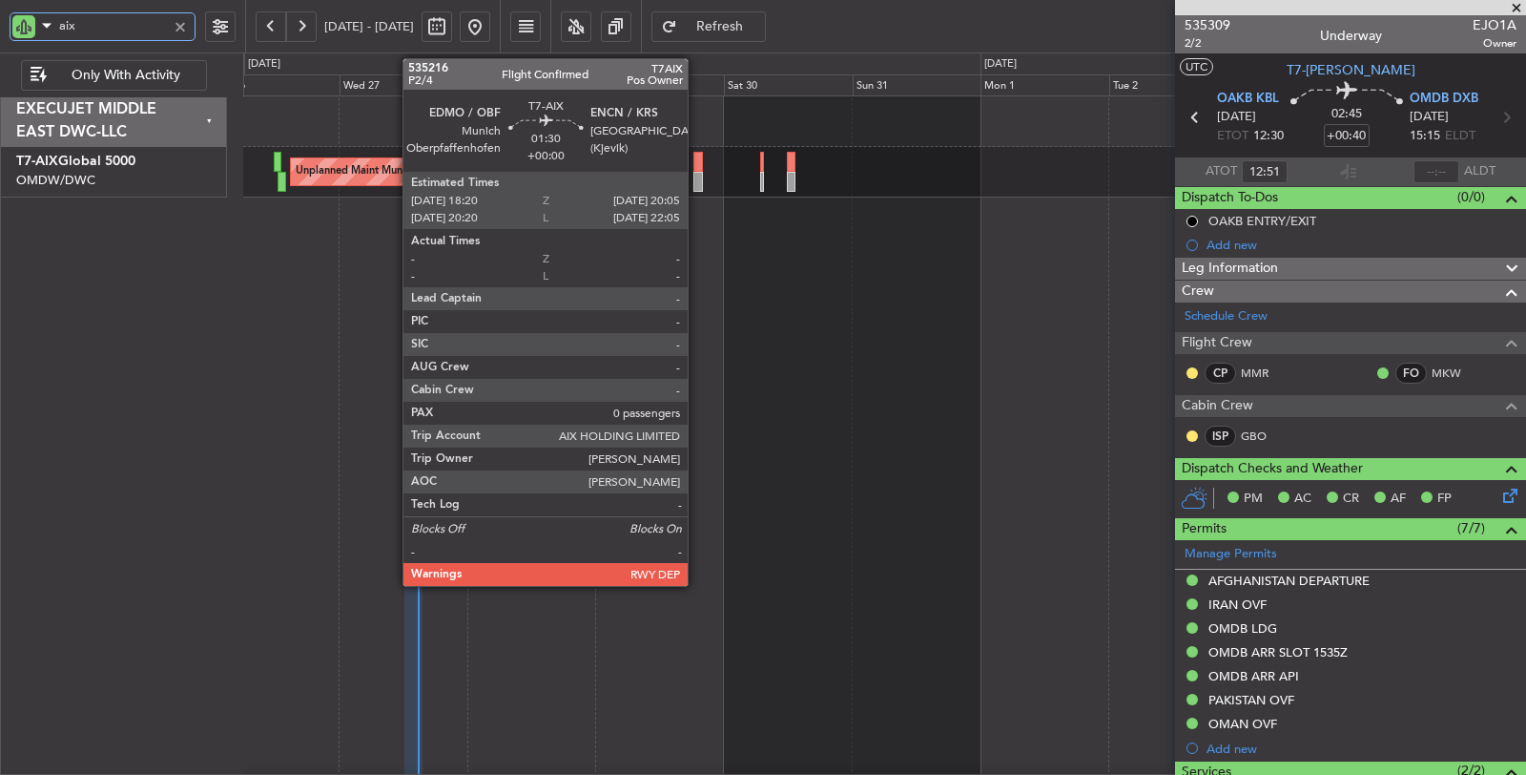
click at [697, 175] on div at bounding box center [698, 182] width 10 height 20
type input "aix"
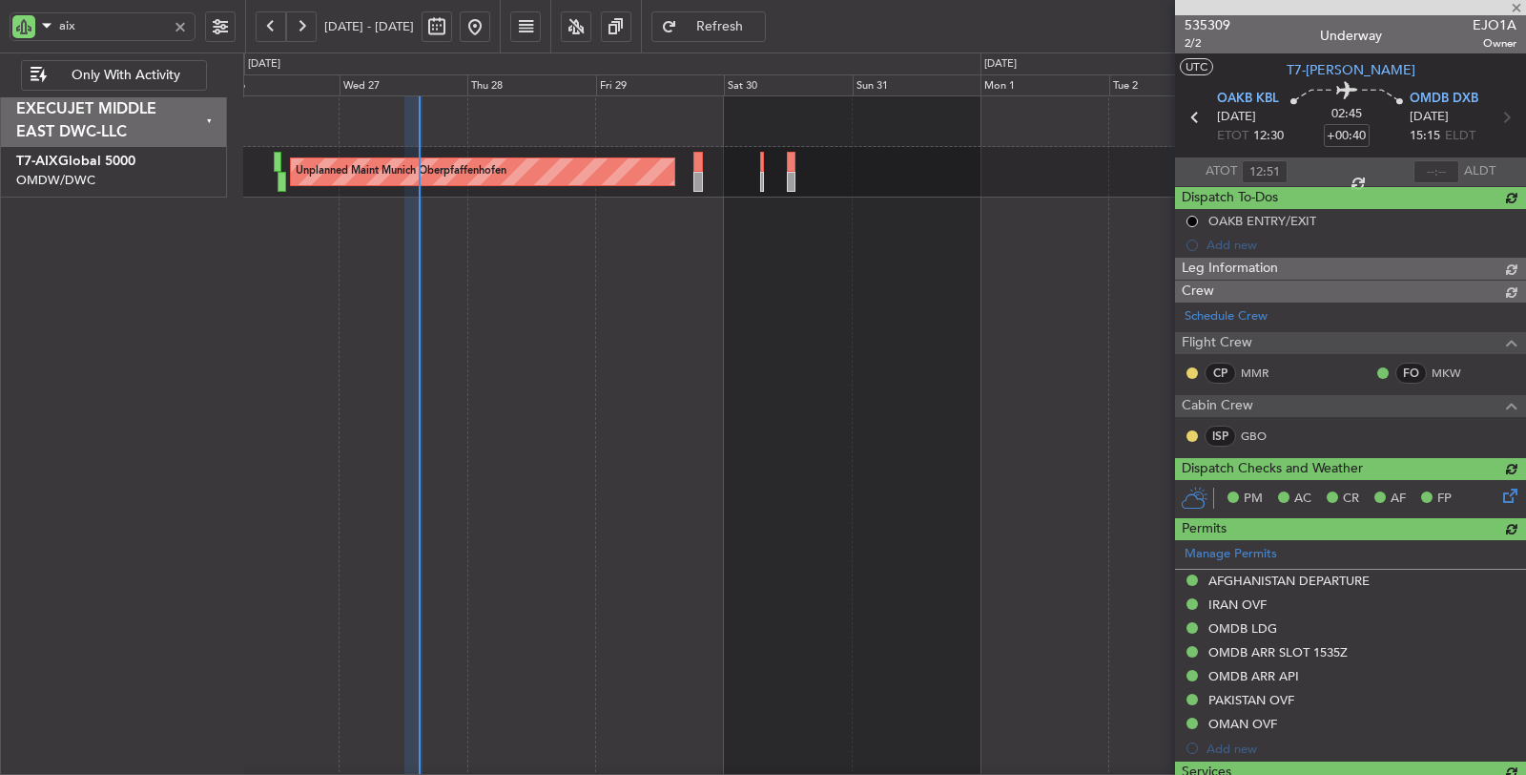
type input "[PERSON_NAME] ([PERSON_NAME])"
type input "7128"
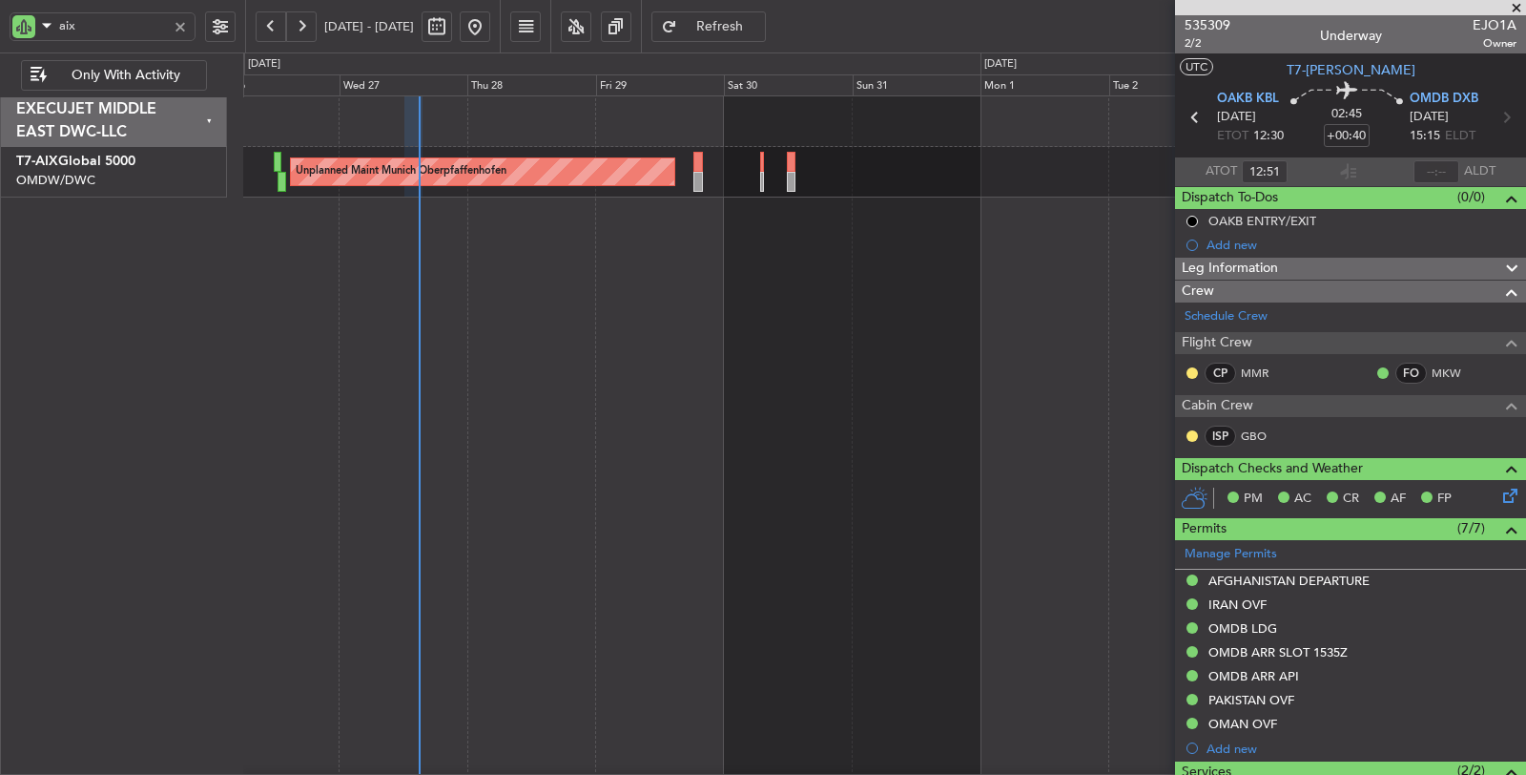
type input "[PERSON_NAME] ([PERSON_NAME])"
type input "7128"
type input "[PERSON_NAME] ([PERSON_NAME])"
type input "7128"
type input "[PERSON_NAME] ([PERSON_NAME])"
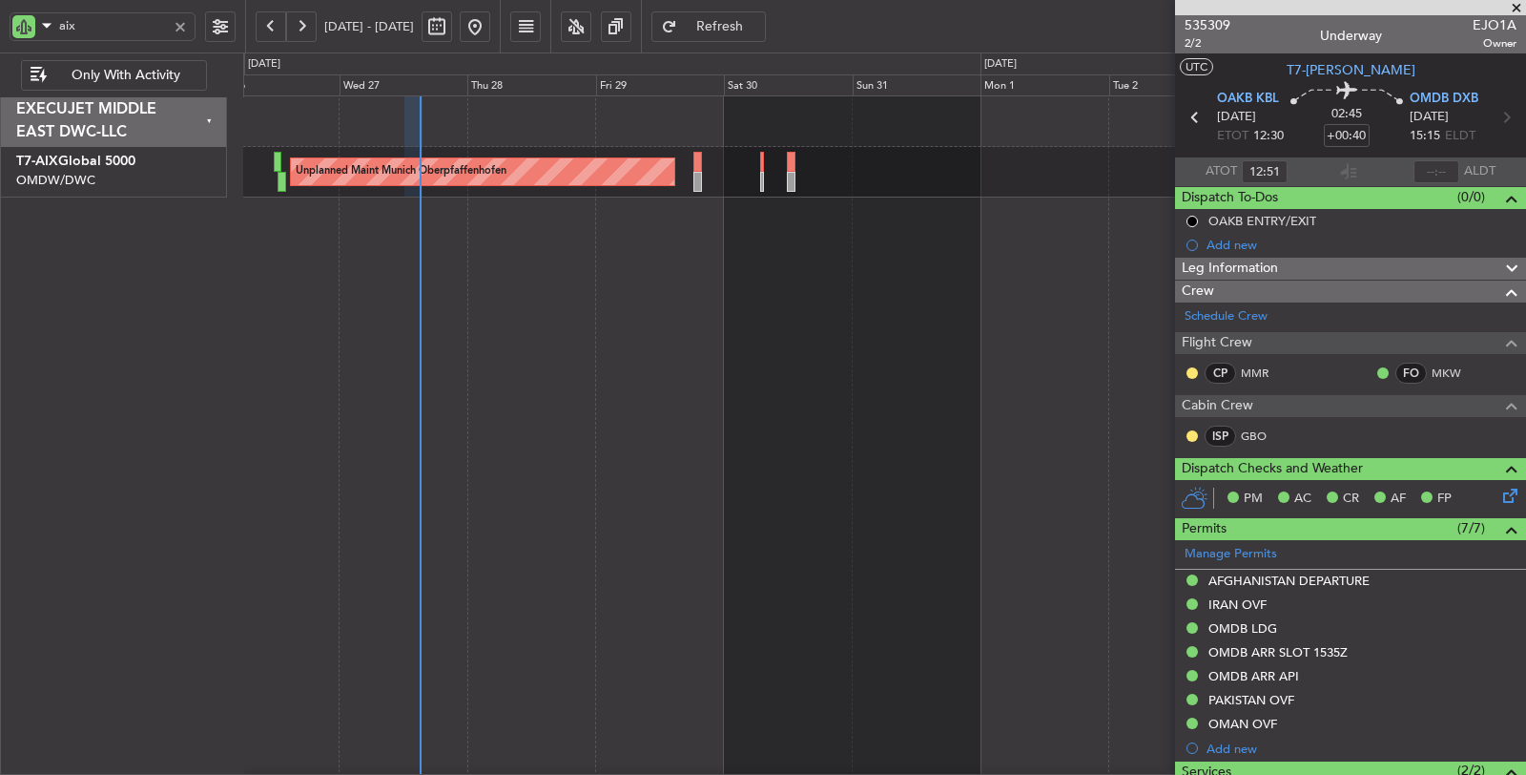
type input "7128"
type input "[PERSON_NAME] ([PERSON_NAME])"
type input "7128"
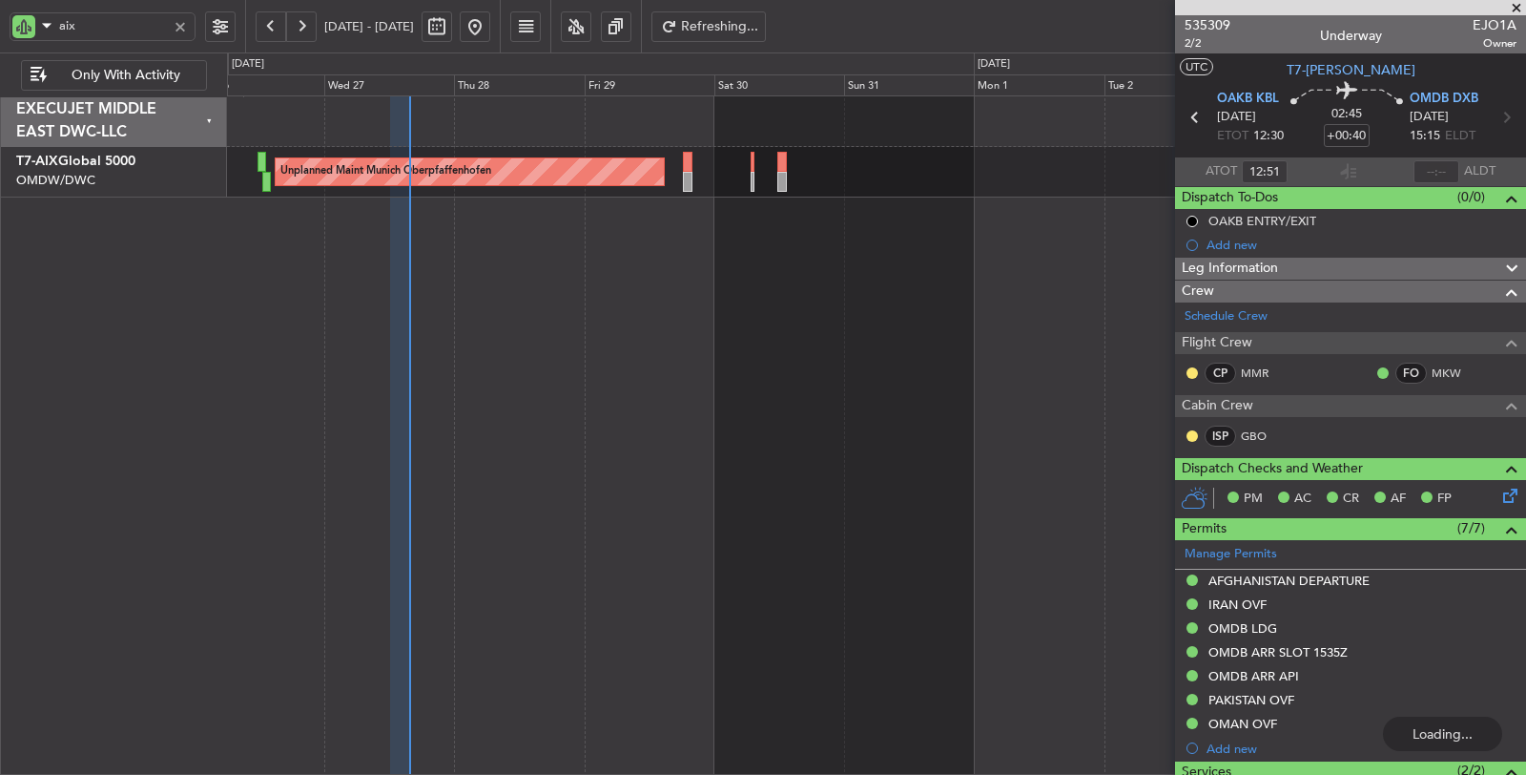
click at [23, 39] on div "aix" at bounding box center [103, 26] width 186 height 29
type input "E"
type input "[PERSON_NAME] ([PERSON_NAME])"
type input "7128"
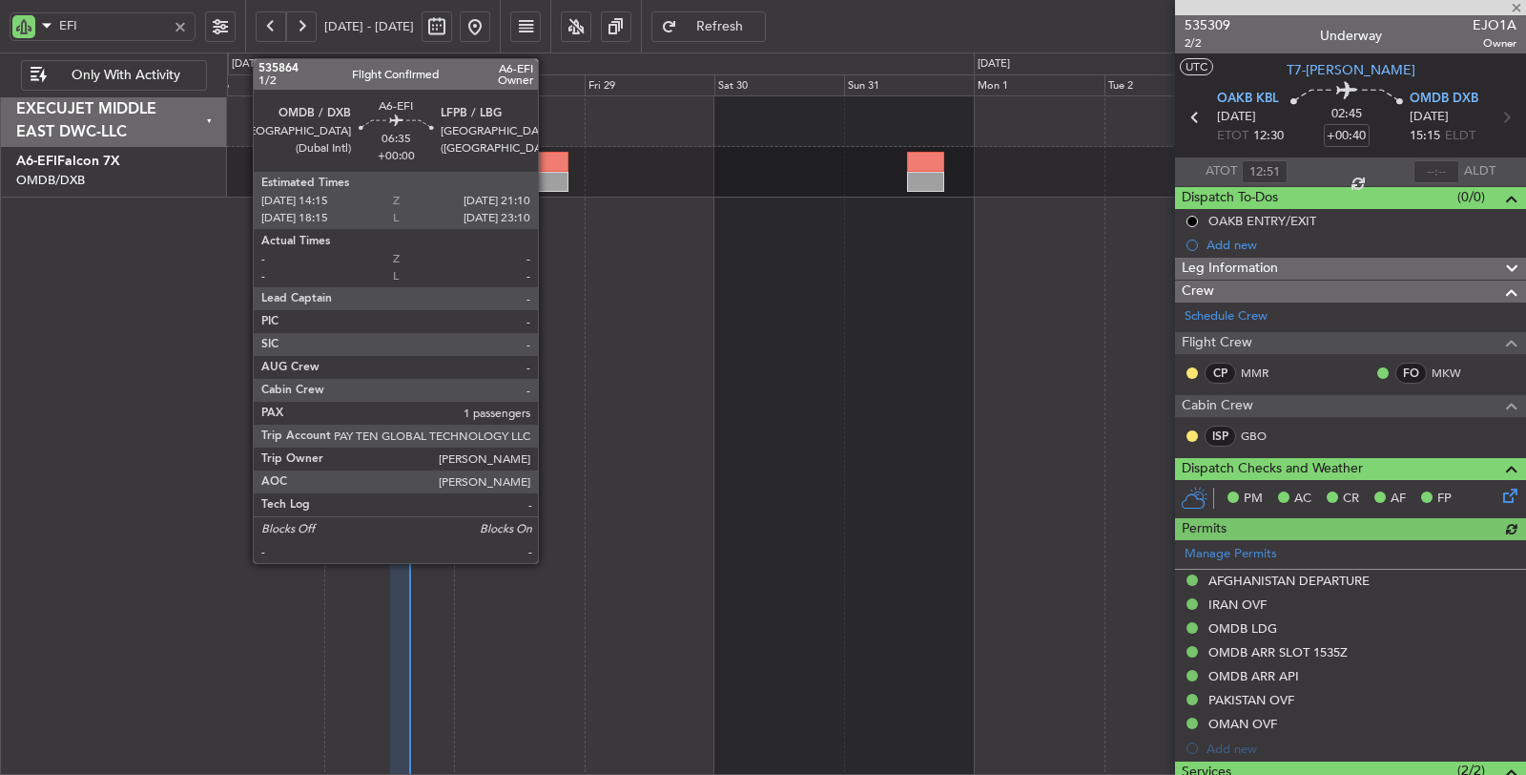
click at [548, 162] on div at bounding box center [549, 162] width 38 height 20
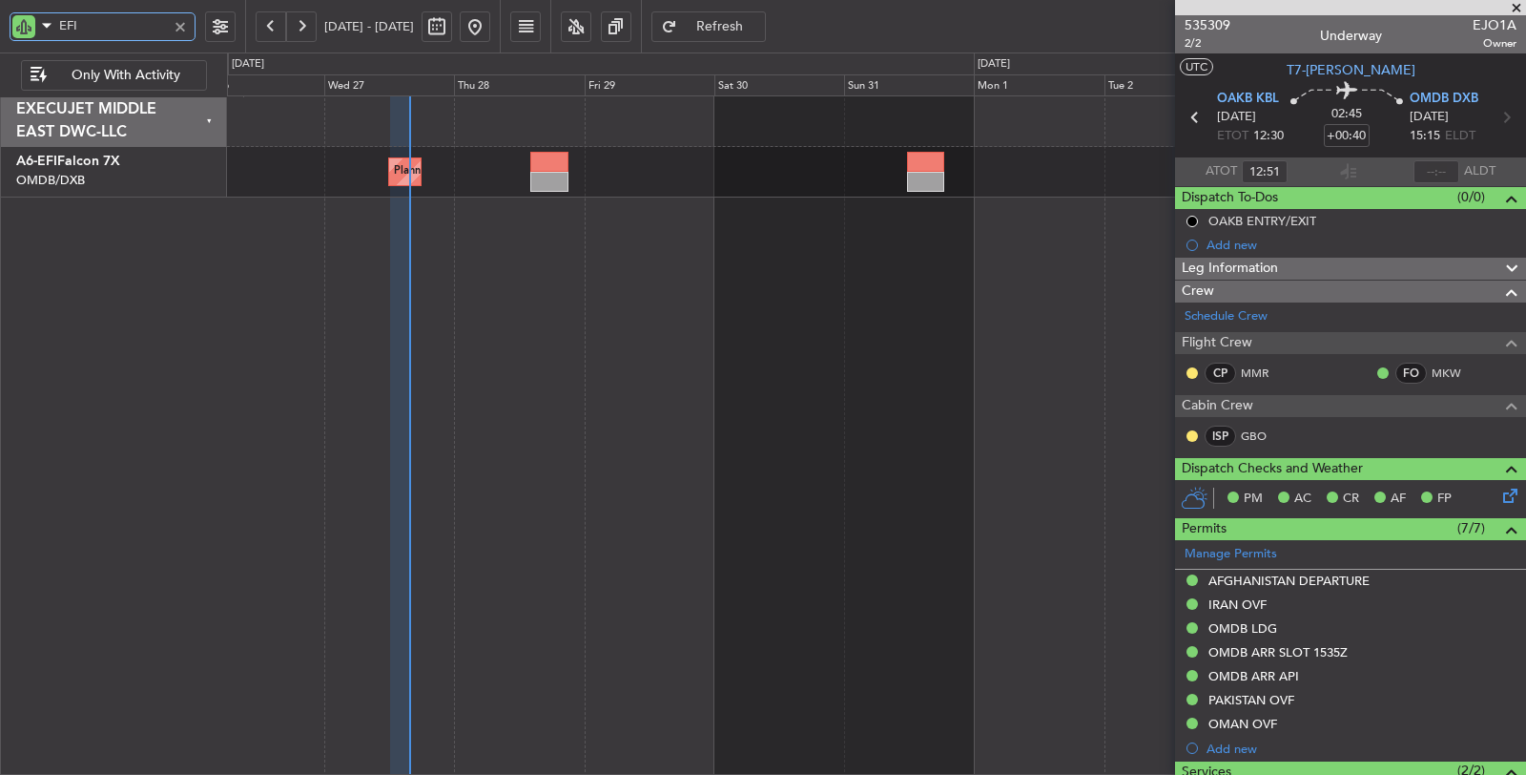
drag, startPoint x: 90, startPoint y: 29, endPoint x: 54, endPoint y: 30, distance: 35.3
click at [54, 30] on div "EFI" at bounding box center [103, 26] width 186 height 29
type input "AZI"
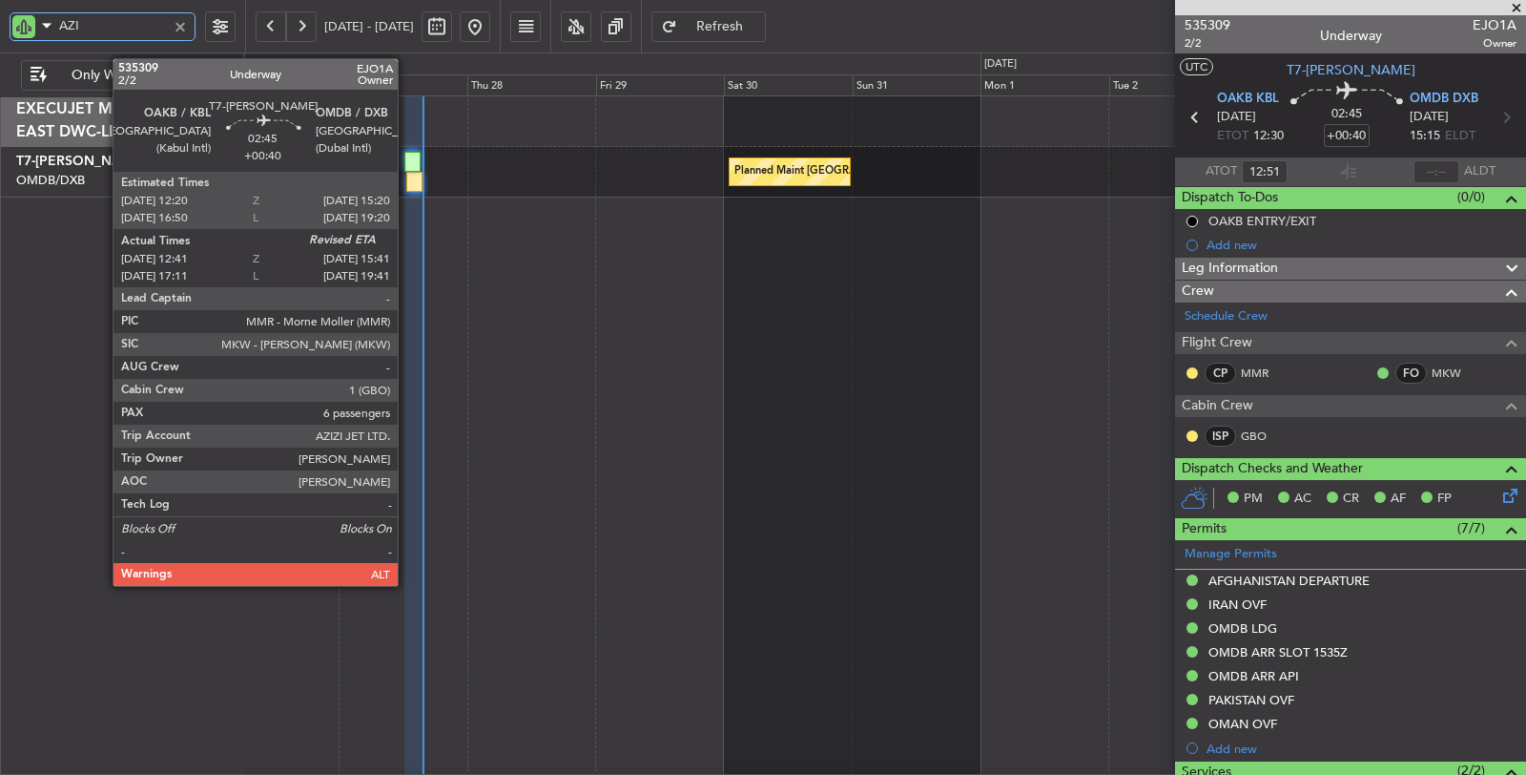
click at [408, 181] on div at bounding box center [414, 182] width 16 height 20
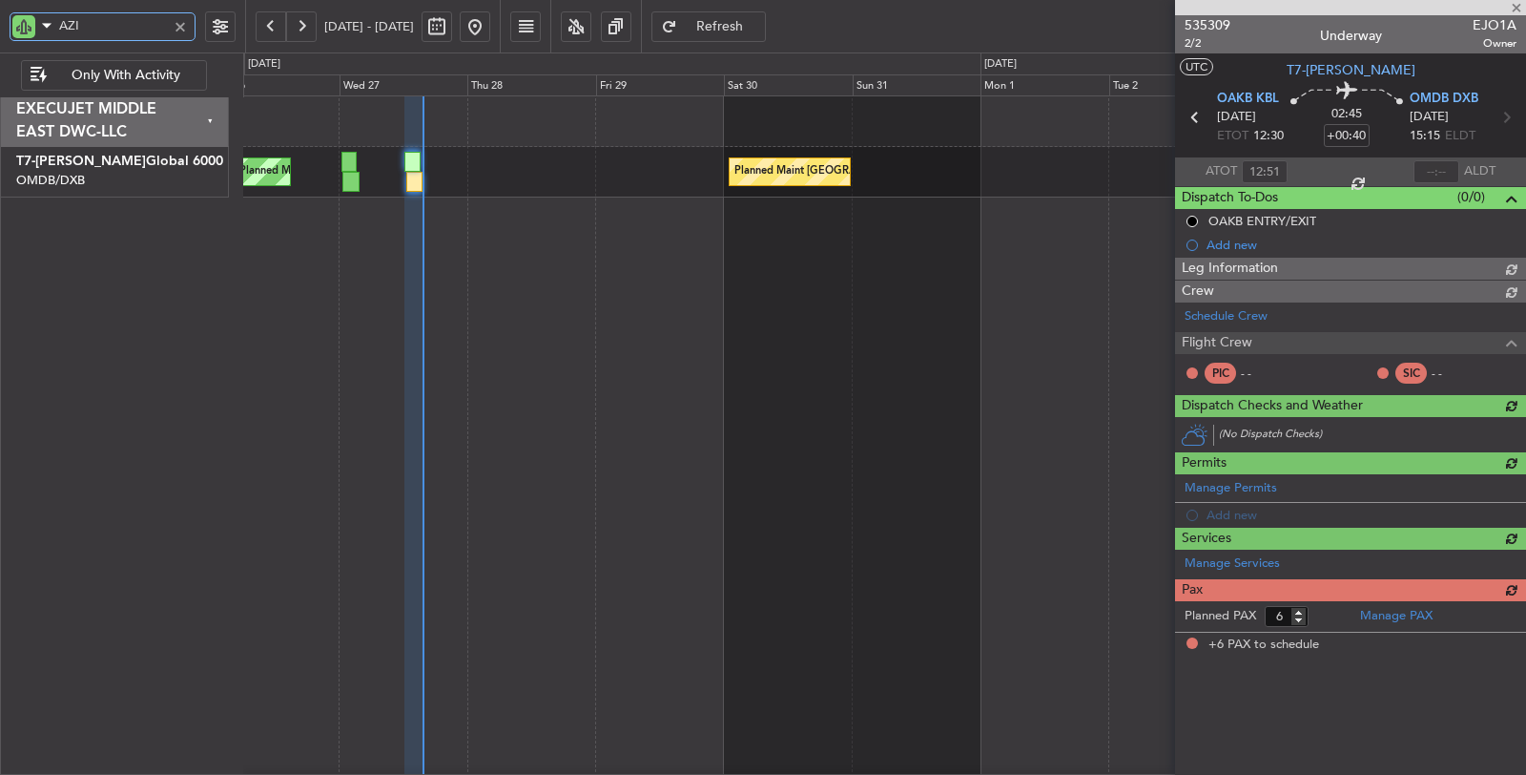
type input "[PERSON_NAME] ([PERSON_NAME])"
type input "7128"
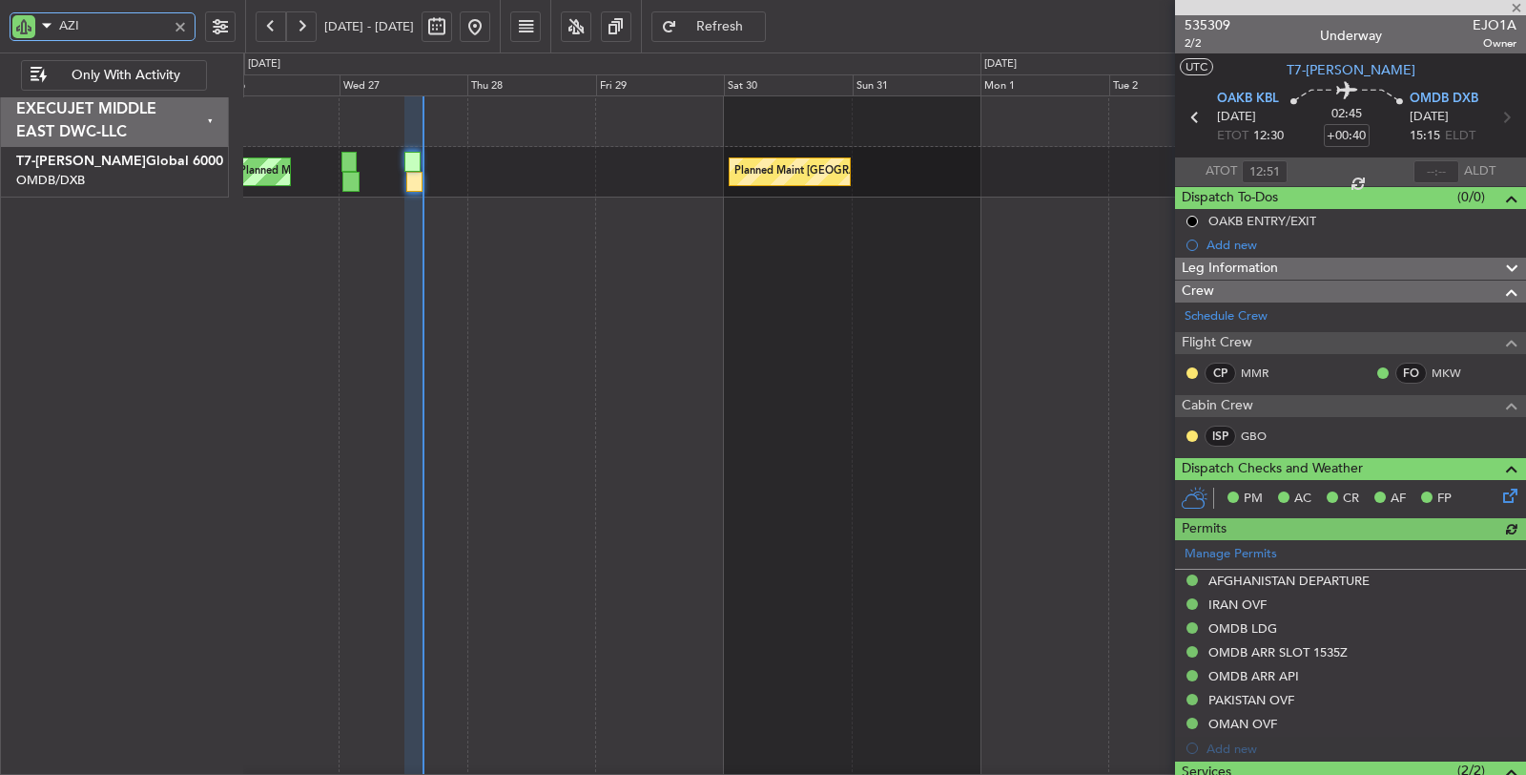
type input "AZI"
click at [1429, 169] on div at bounding box center [1437, 171] width 46 height 23
click at [1427, 167] on input "text" at bounding box center [1437, 171] width 46 height 23
type input "15:32"
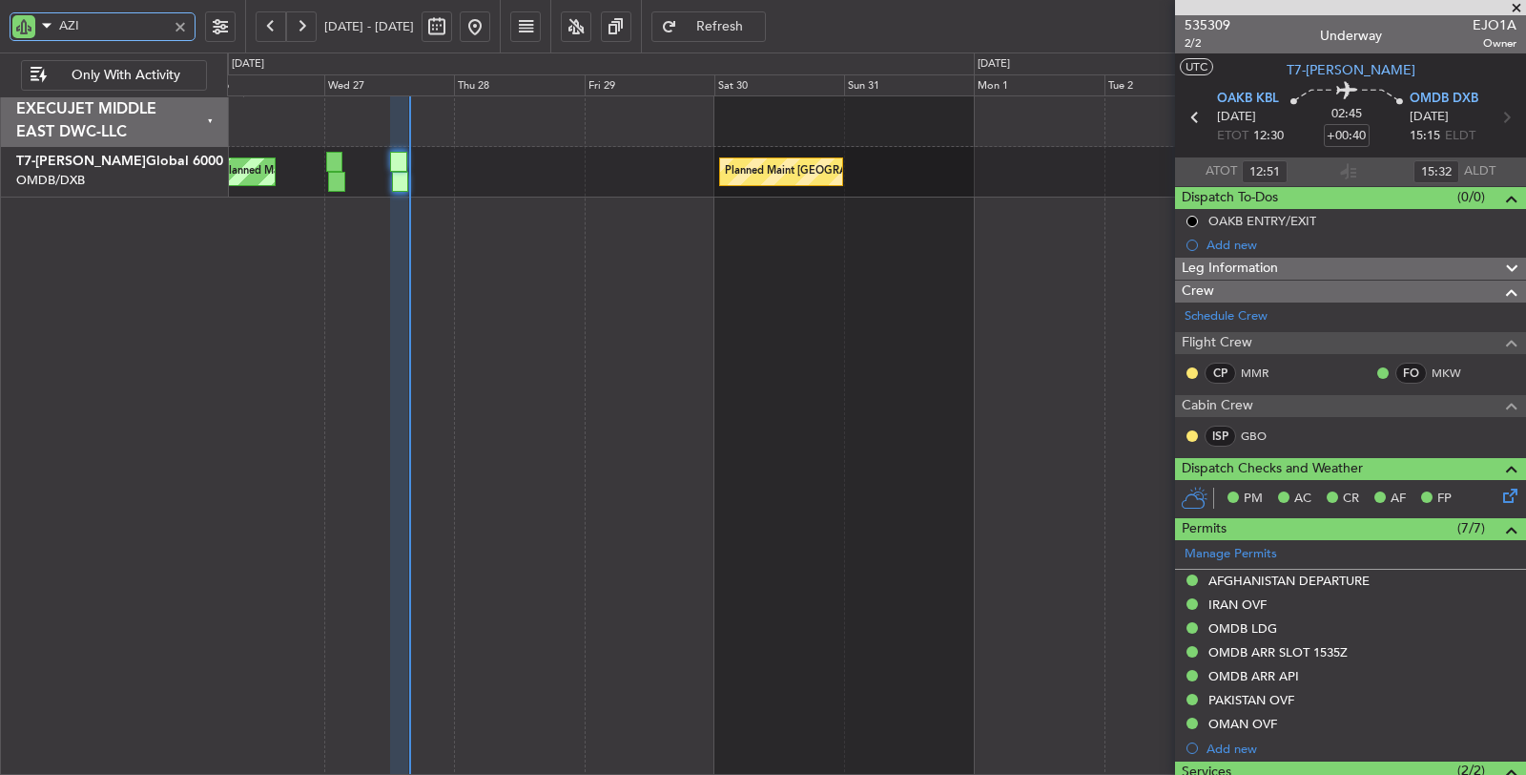
drag, startPoint x: 107, startPoint y: 25, endPoint x: 25, endPoint y: 52, distance: 86.6
click at [25, 52] on div "AZI [DATE] - [DATE] Refresh Quick Links Only With Activity" at bounding box center [763, 26] width 1526 height 52
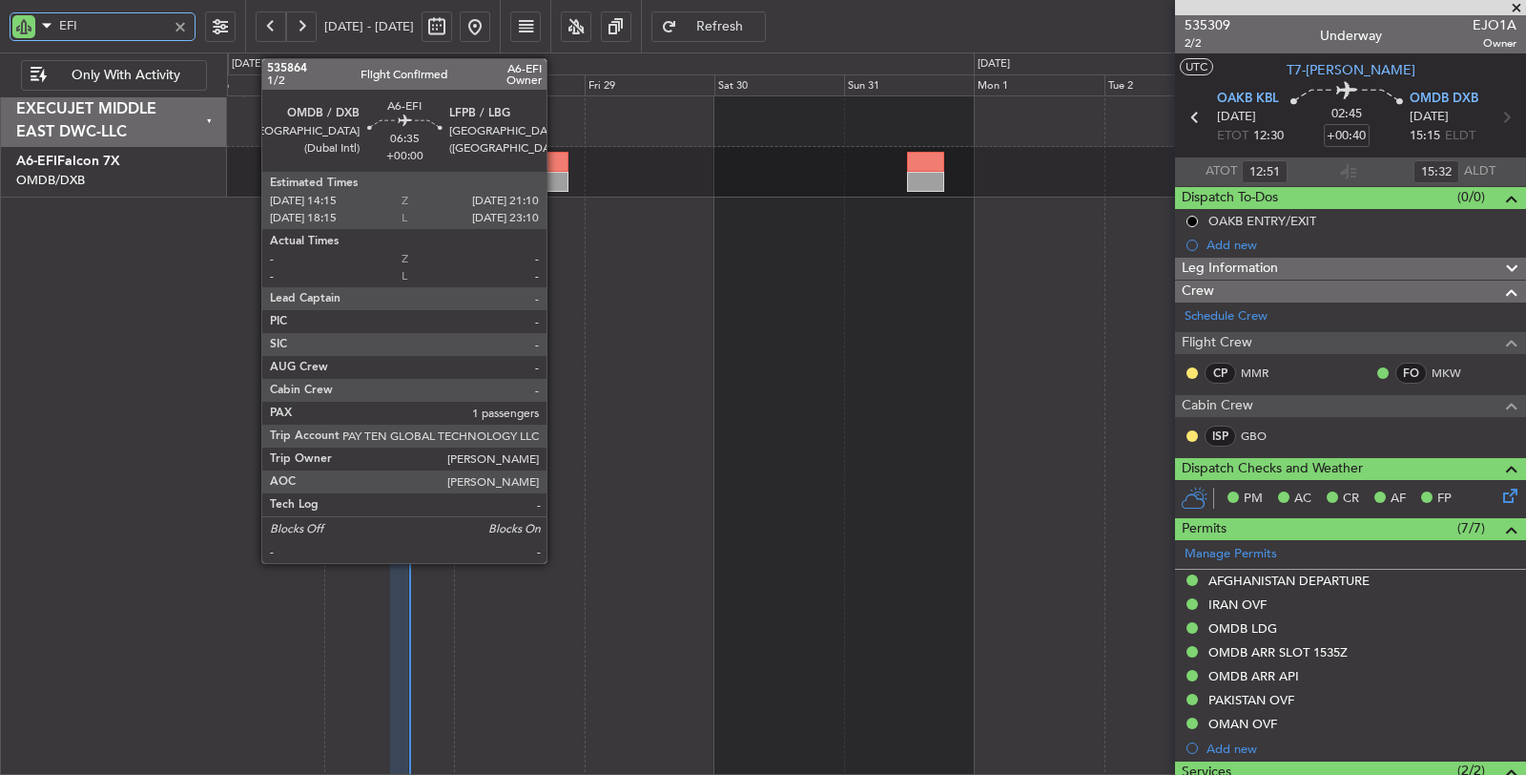
click at [556, 172] on div at bounding box center [549, 182] width 38 height 20
type input "EFI"
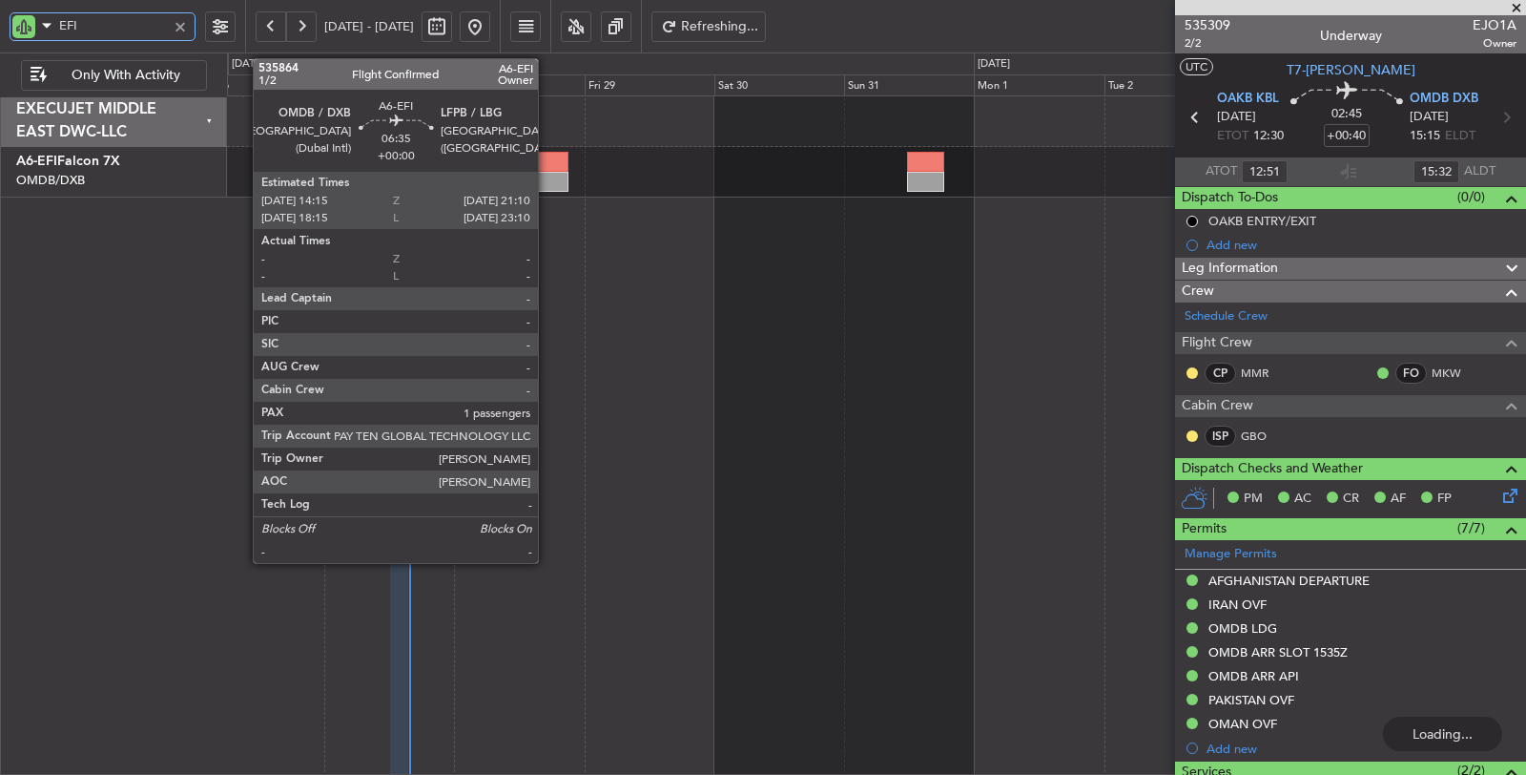
click at [548, 172] on div at bounding box center [549, 182] width 38 height 20
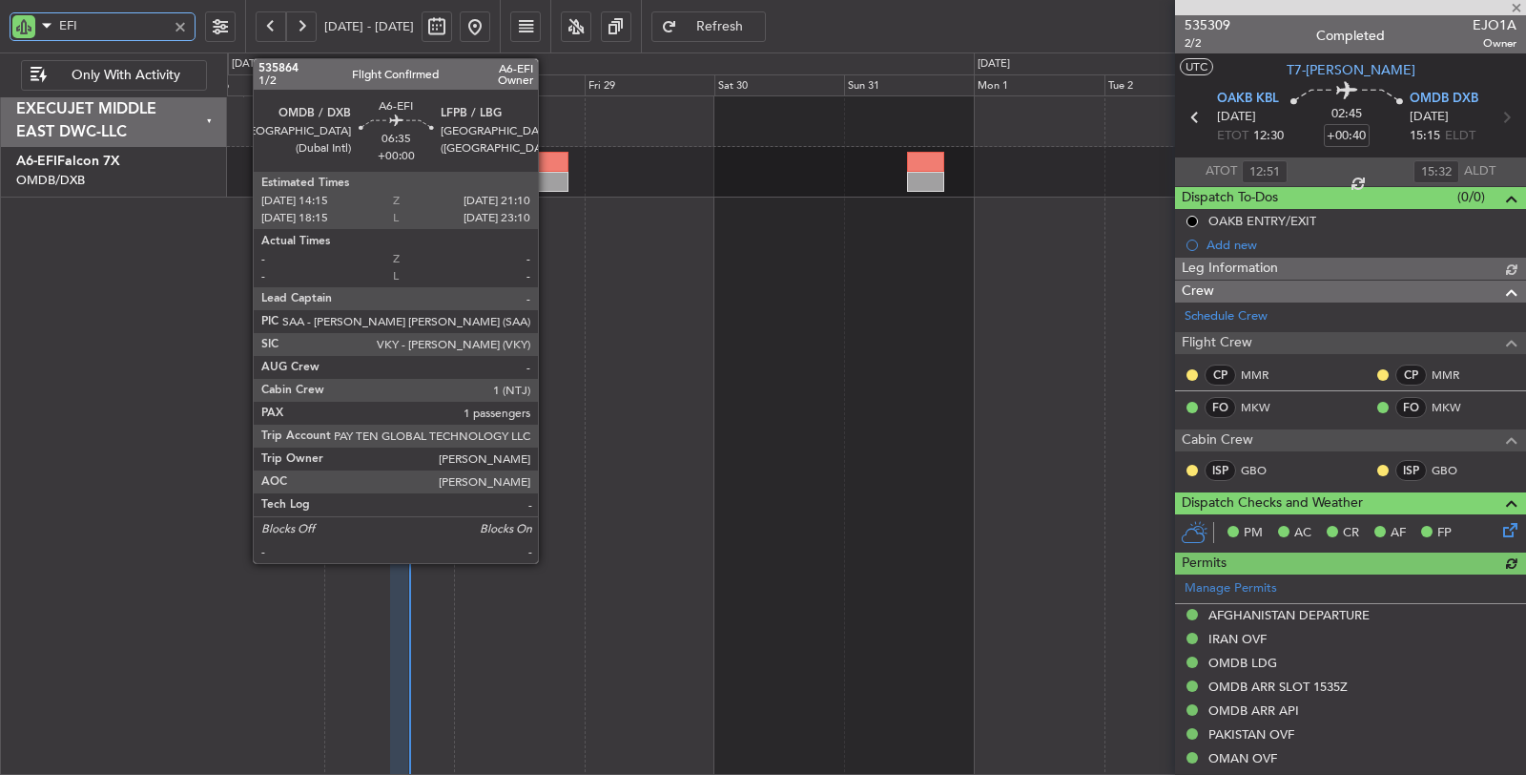
type input "[PERSON_NAME] ([PERSON_NAME])"
type input "7128"
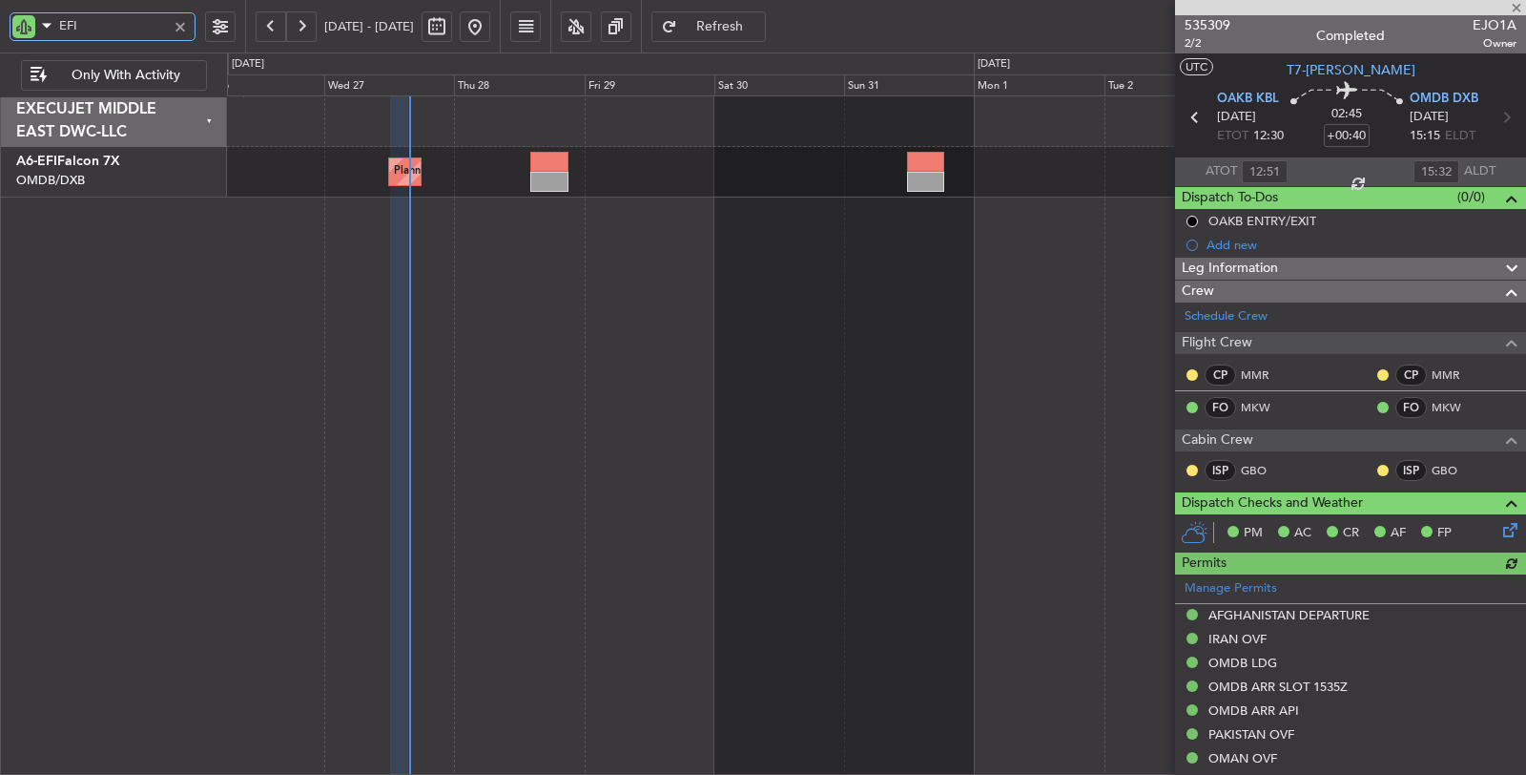
type input "1"
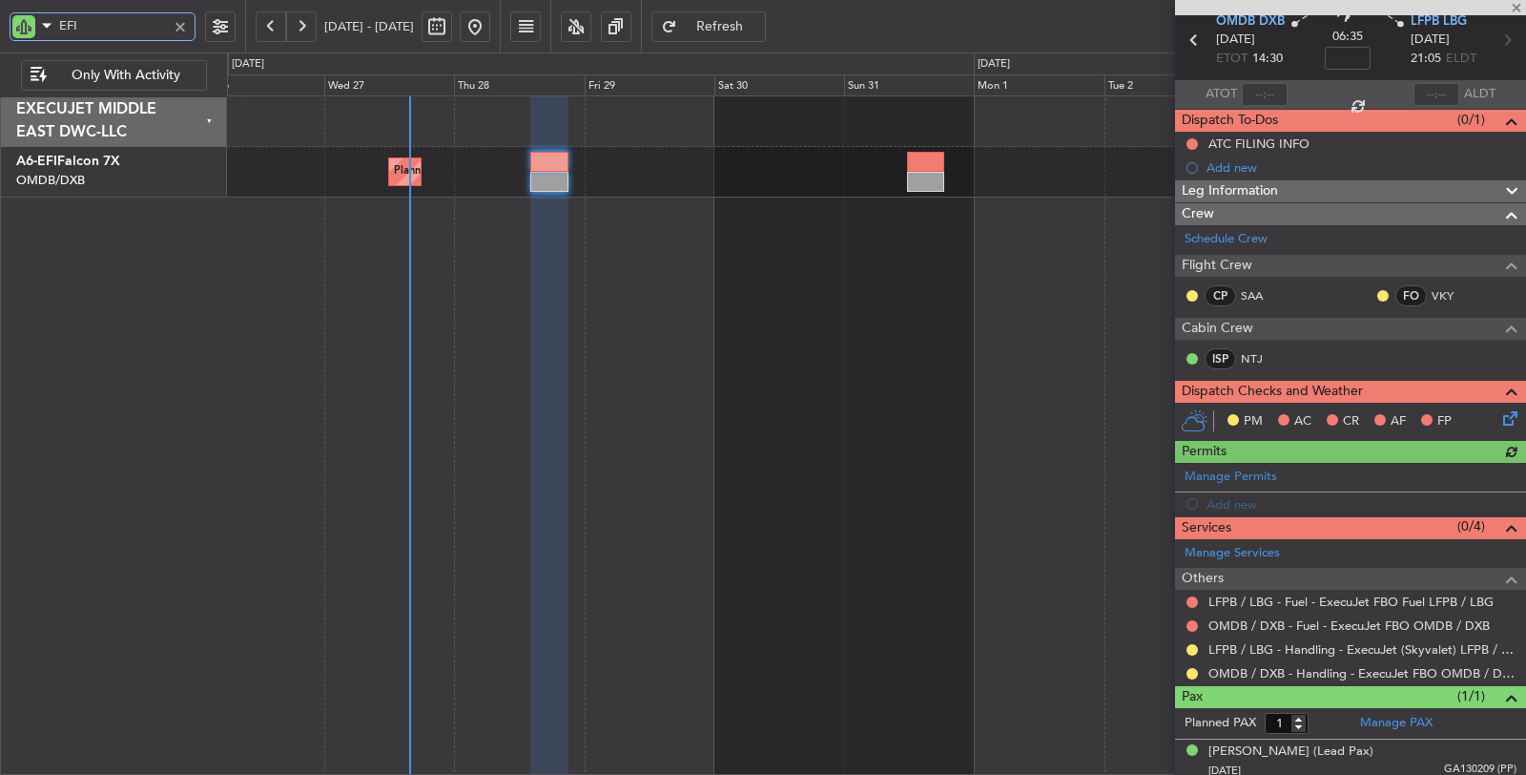
scroll to position [78, 0]
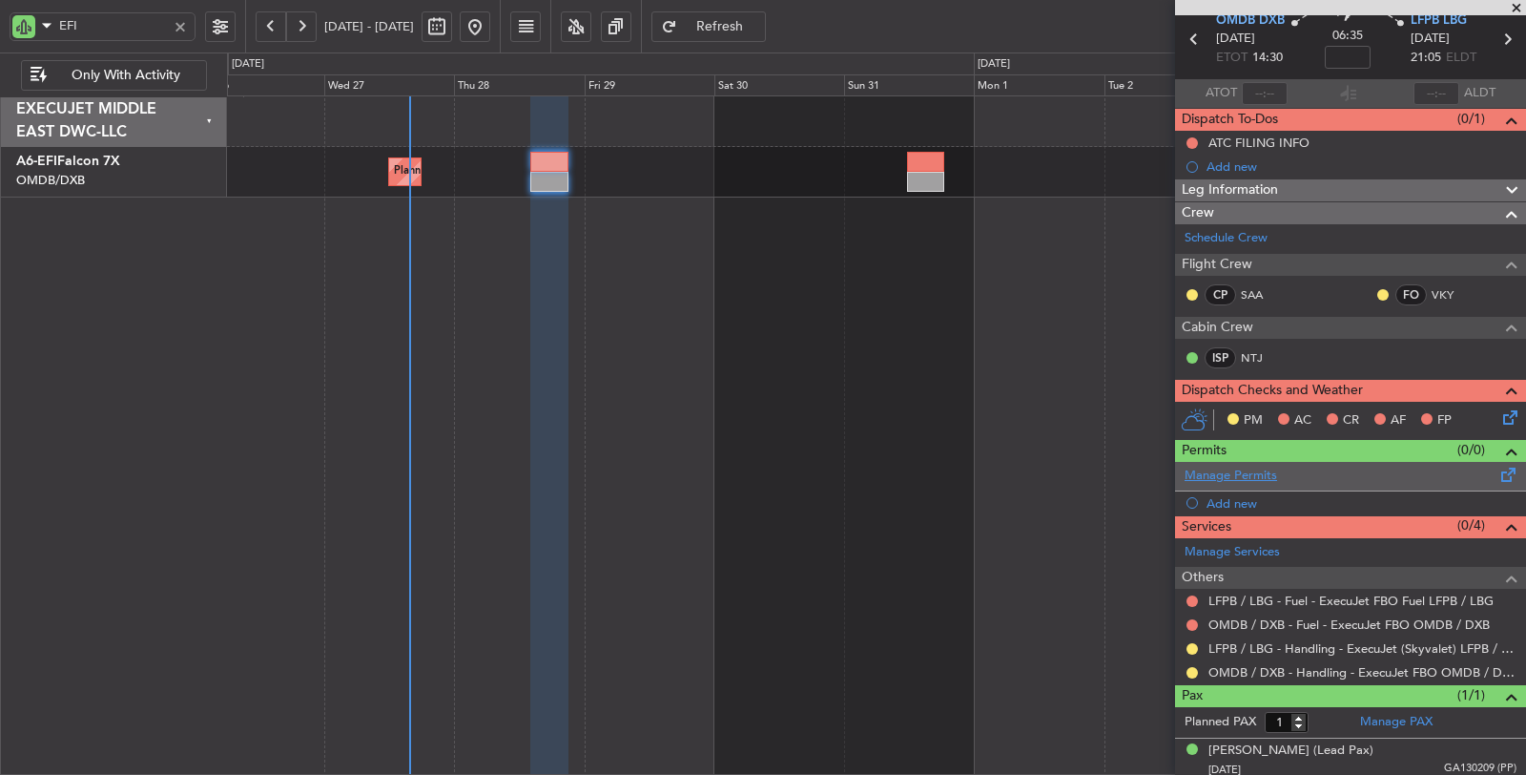
click at [1229, 473] on link "Manage Permits" at bounding box center [1231, 475] width 93 height 19
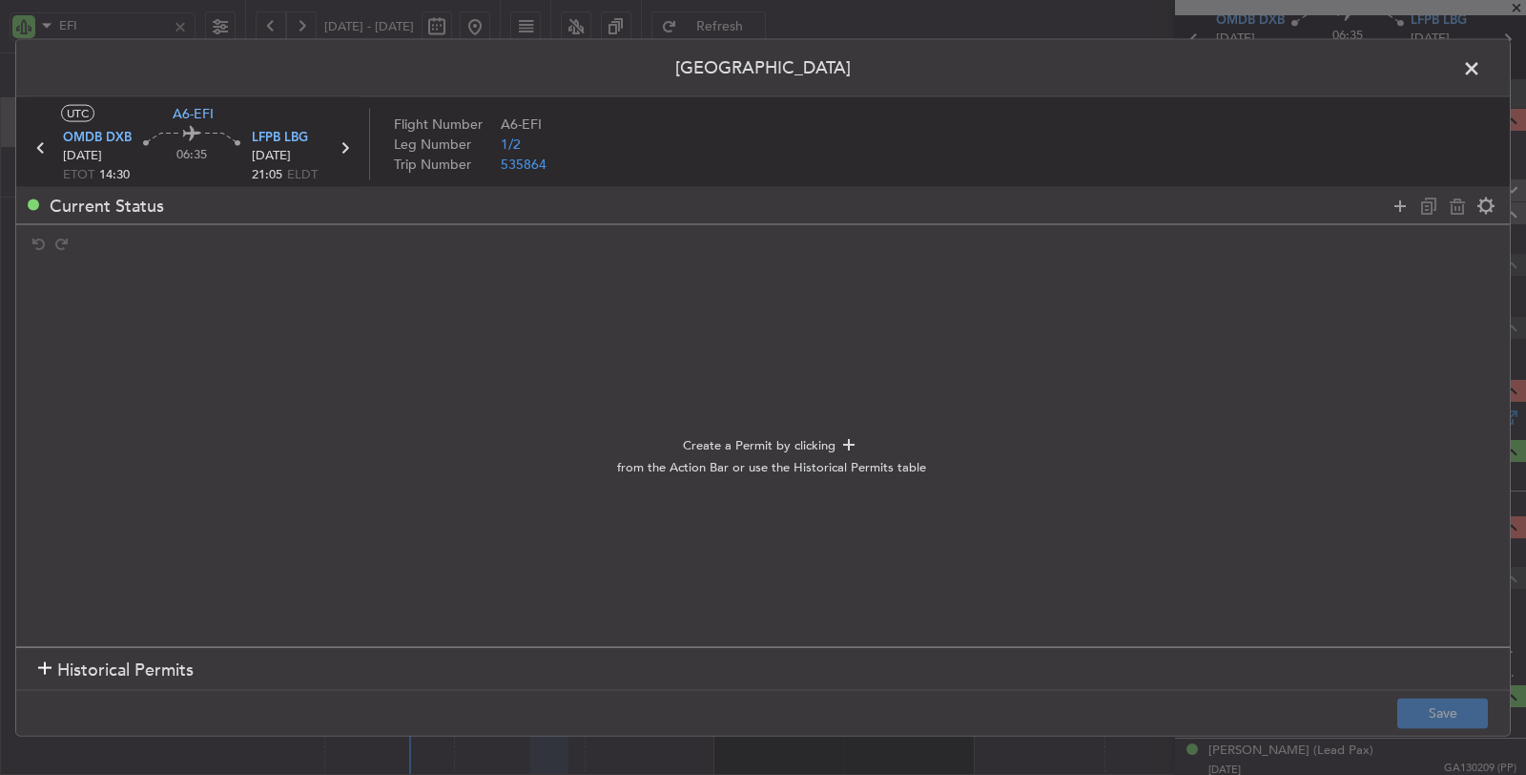
click at [138, 671] on span "Historical Permits" at bounding box center [125, 669] width 136 height 26
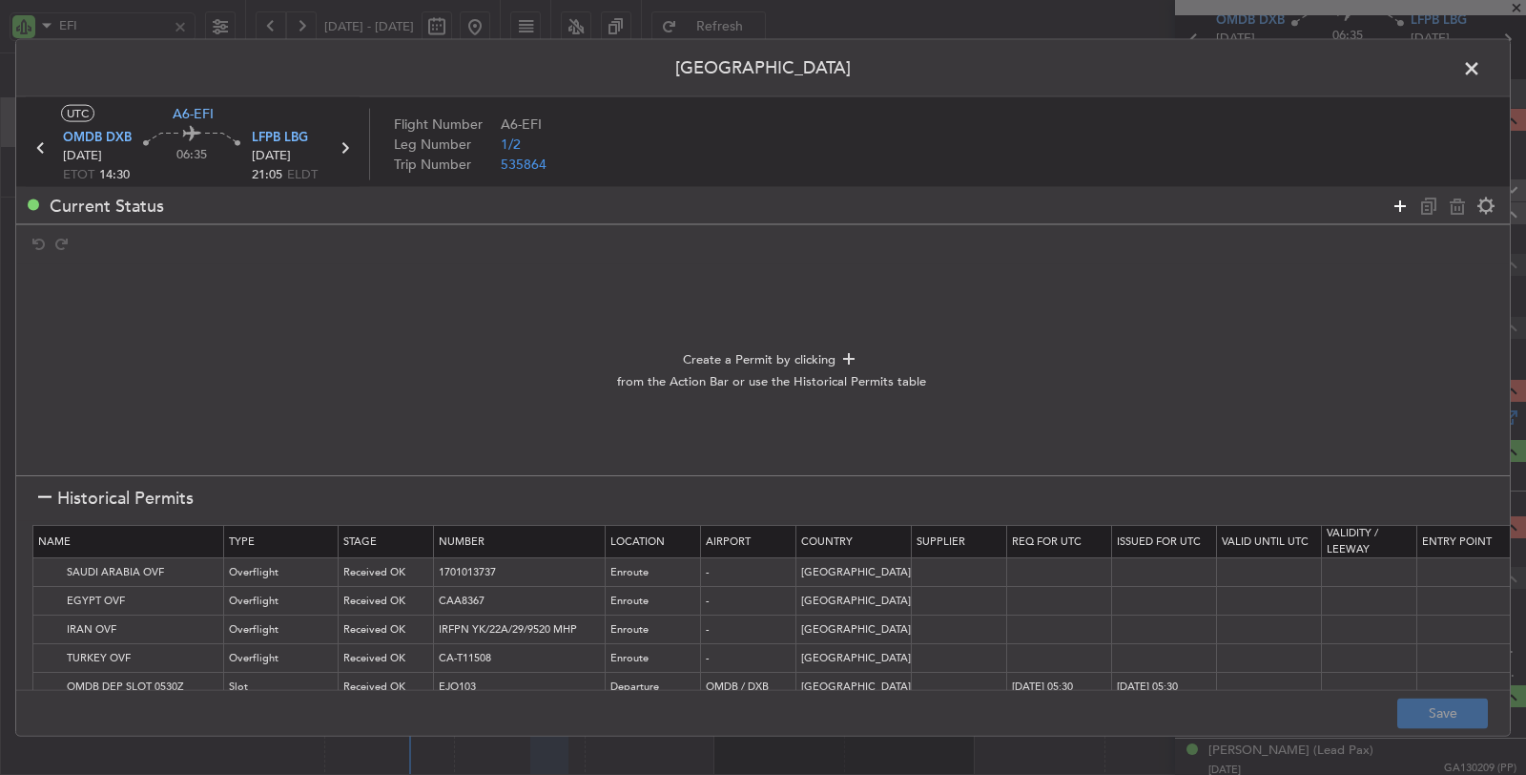
click at [1400, 204] on icon at bounding box center [1400, 205] width 23 height 23
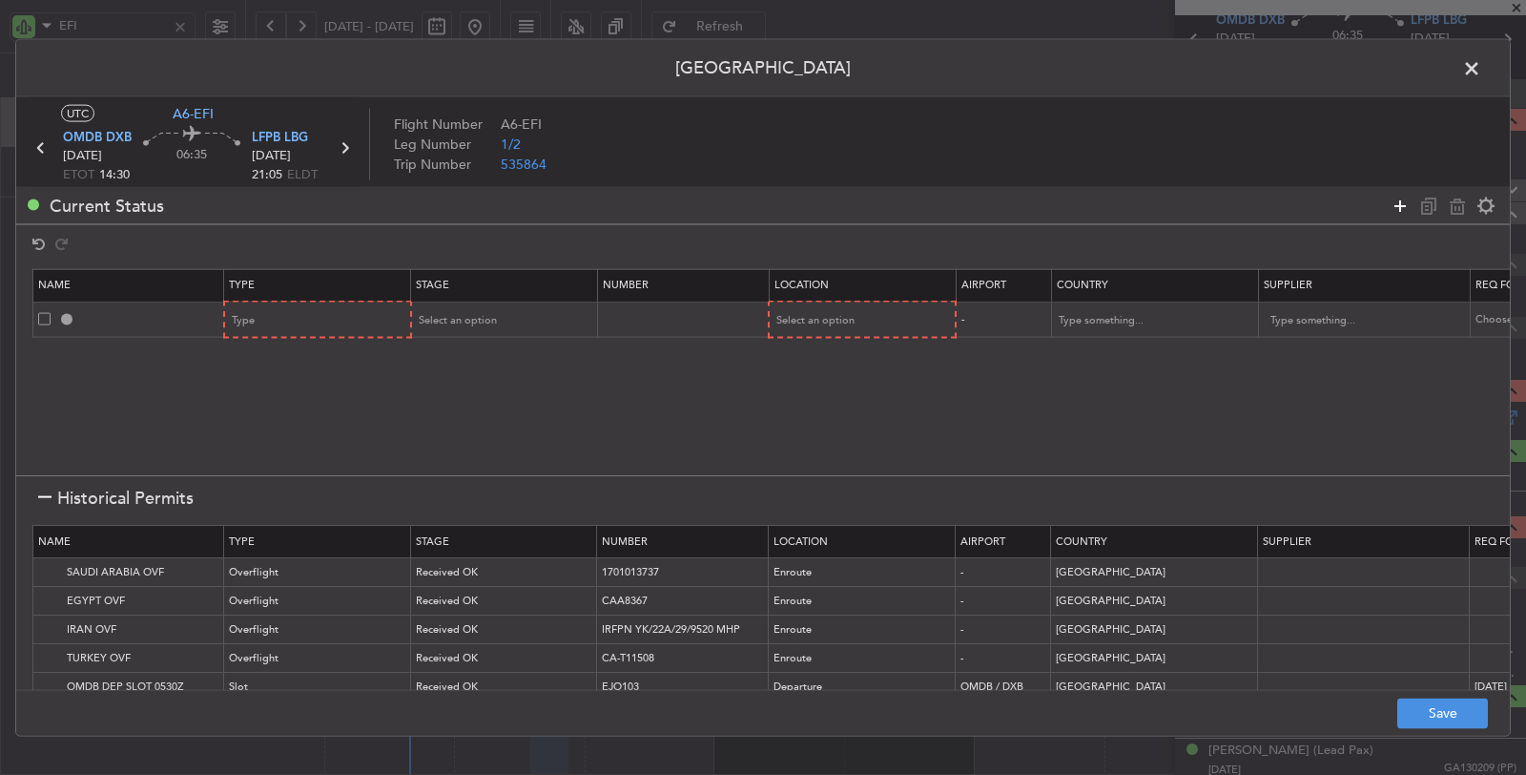
click at [1397, 203] on icon at bounding box center [1400, 205] width 23 height 23
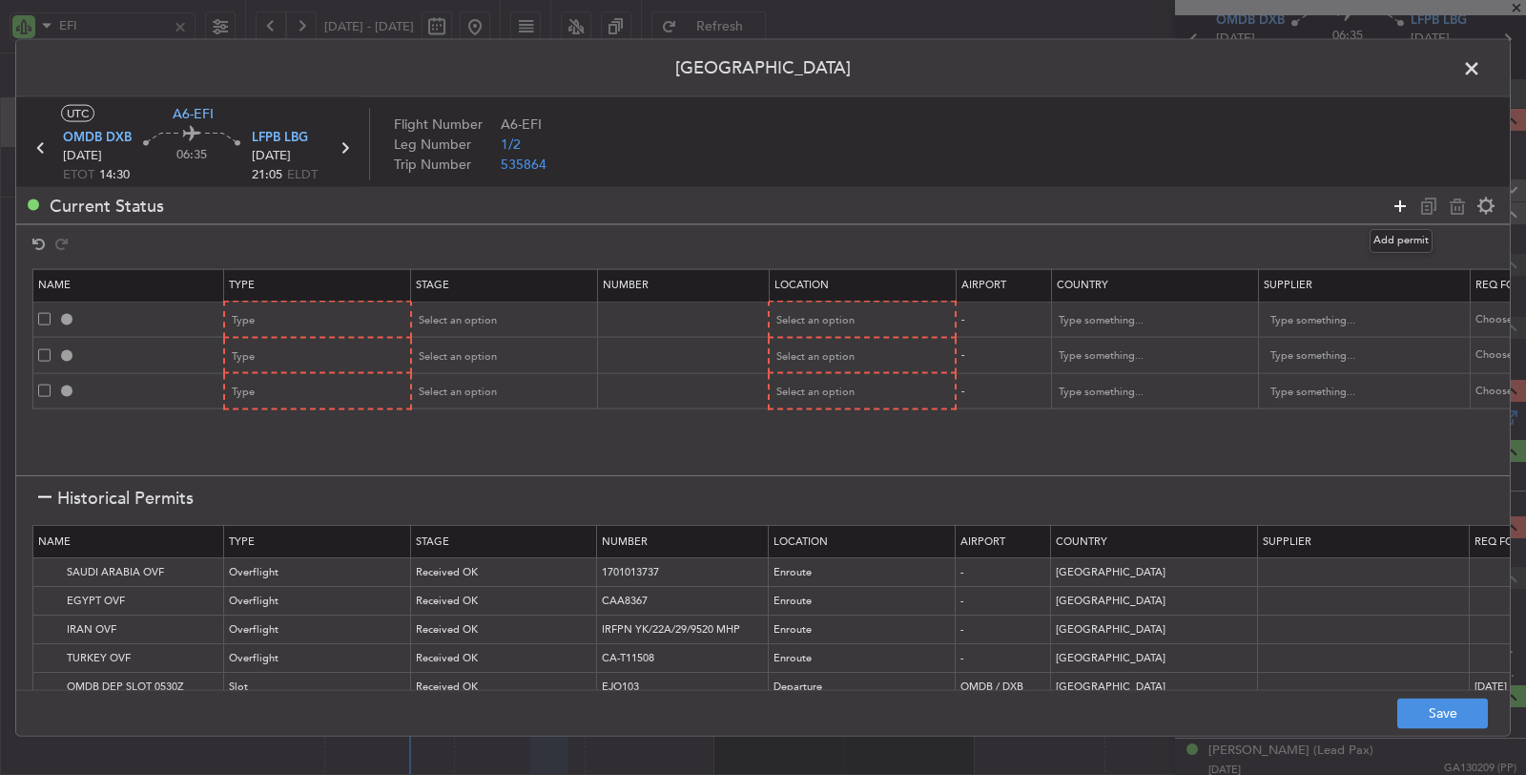
click at [1400, 206] on icon at bounding box center [1400, 205] width 23 height 23
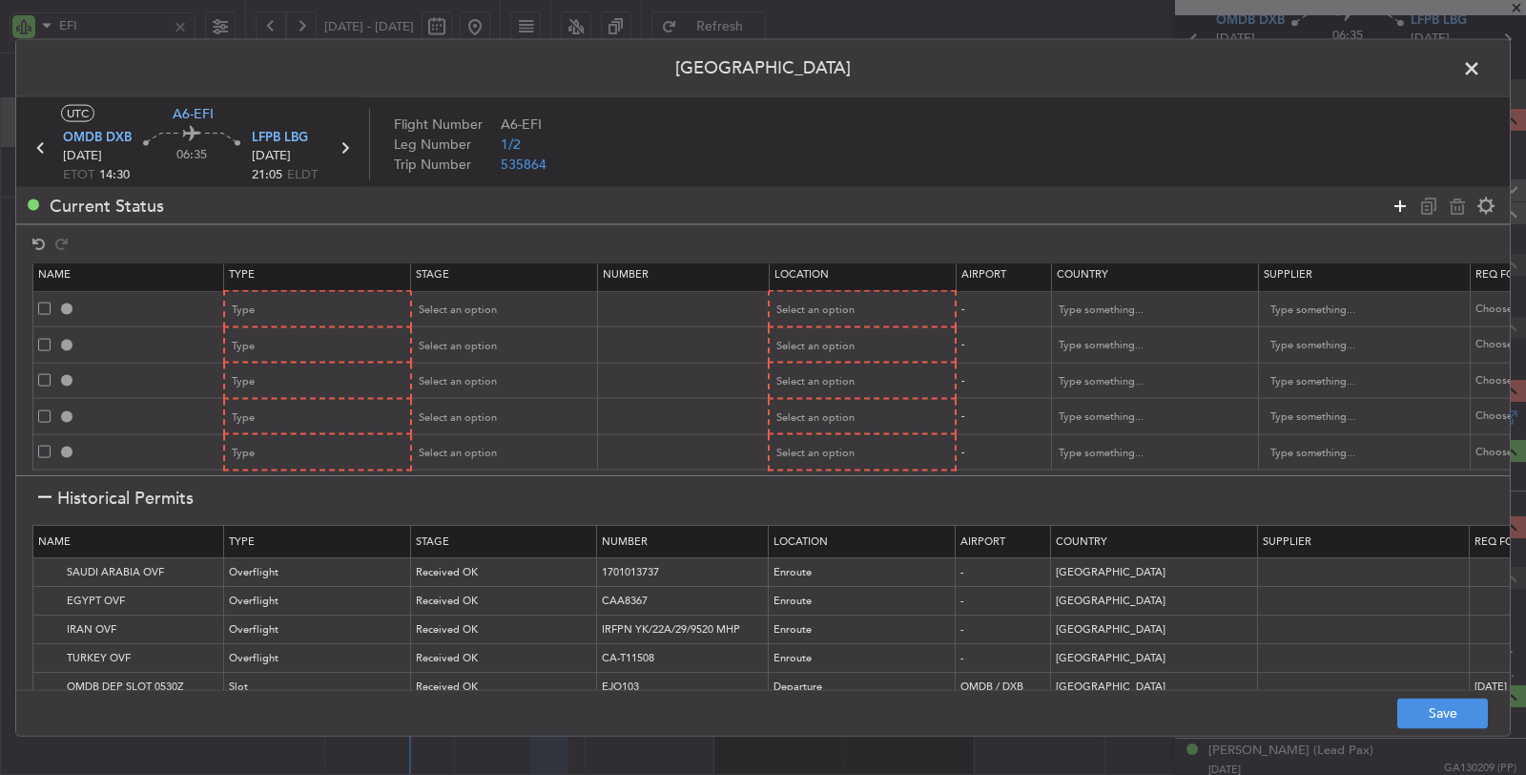
click at [1400, 206] on icon at bounding box center [1400, 205] width 23 height 23
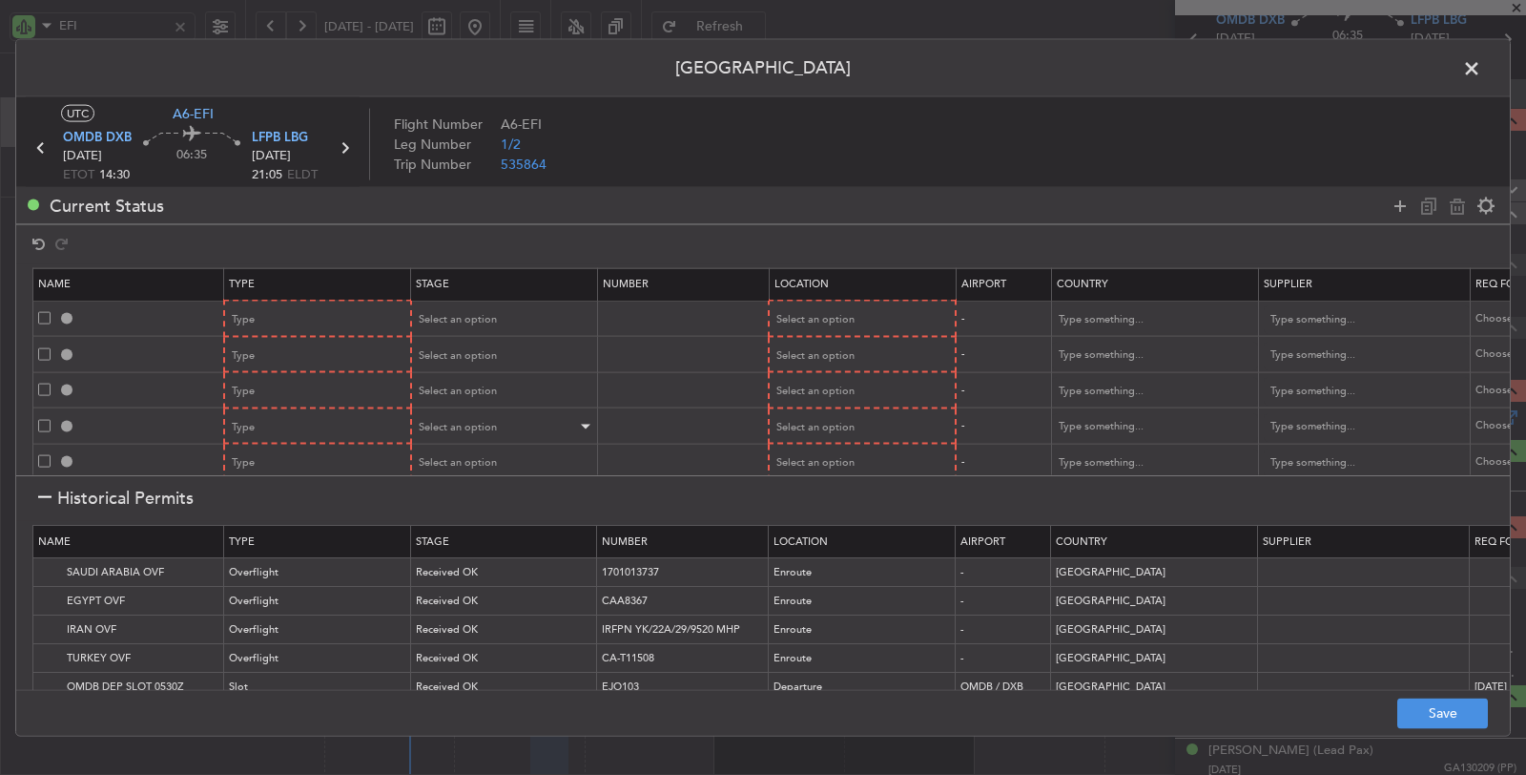
scroll to position [0, 0]
click at [311, 313] on div "Type" at bounding box center [312, 320] width 158 height 29
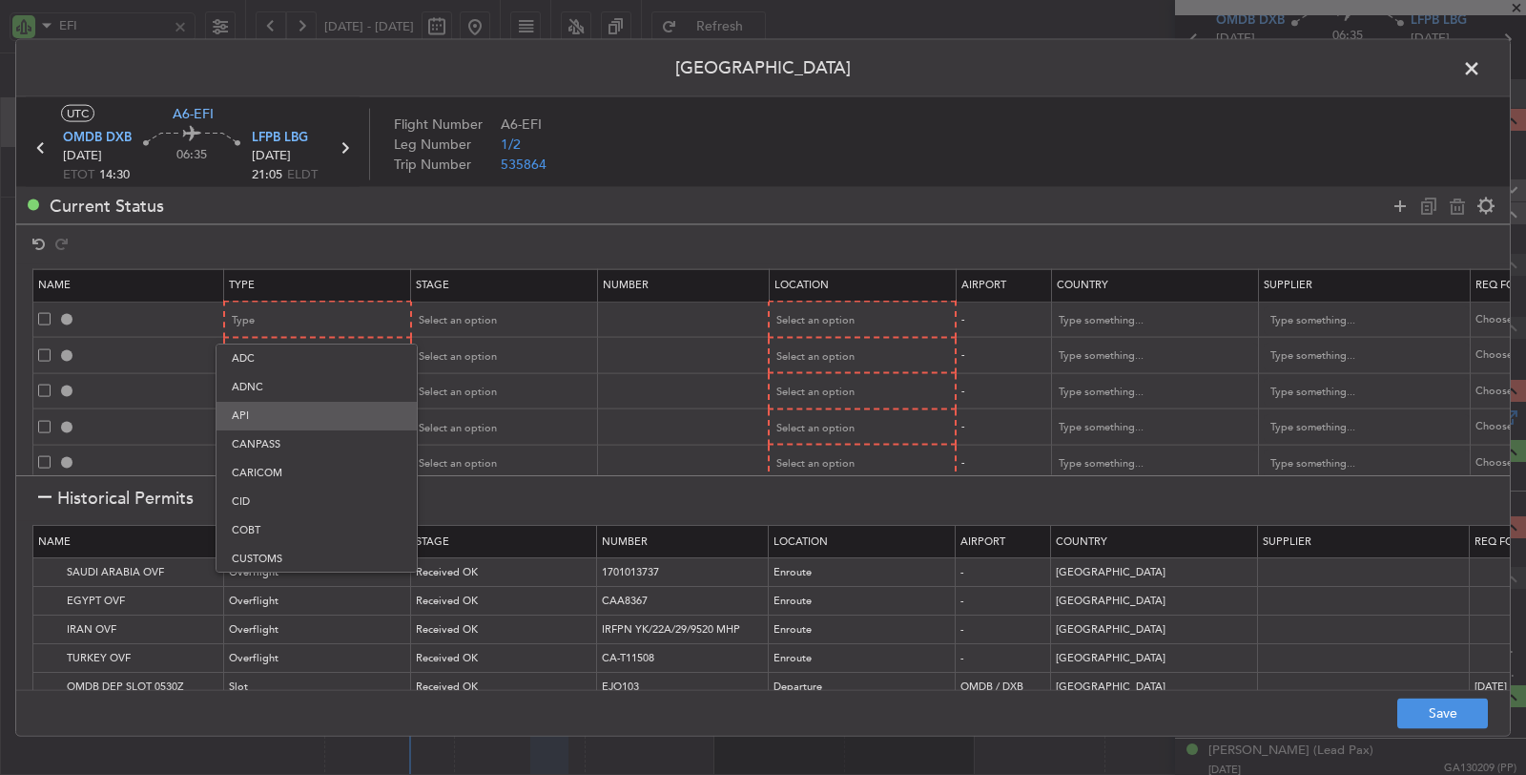
click at [290, 411] on span "API" at bounding box center [317, 416] width 170 height 29
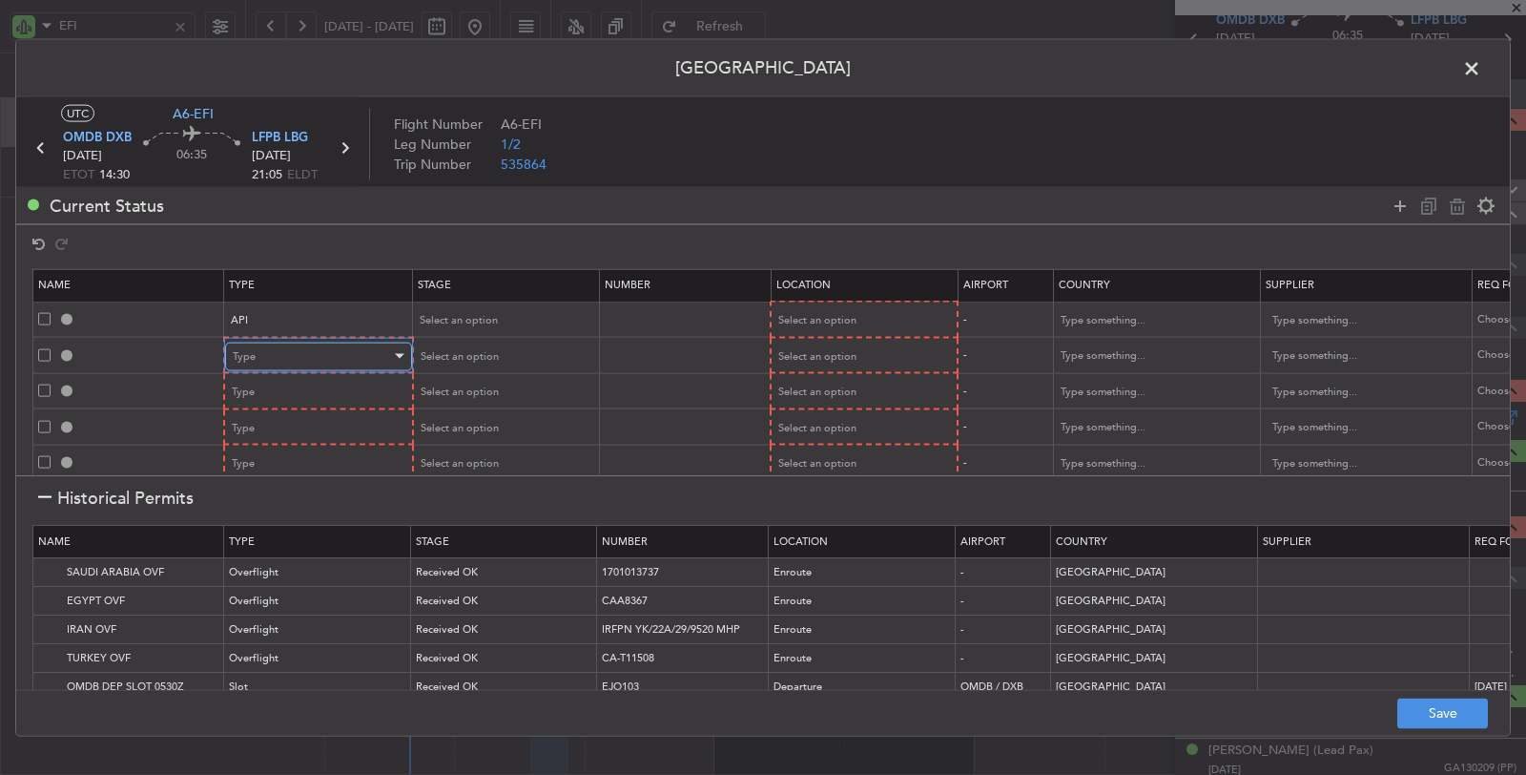
click at [317, 341] on div "Type" at bounding box center [312, 355] width 158 height 29
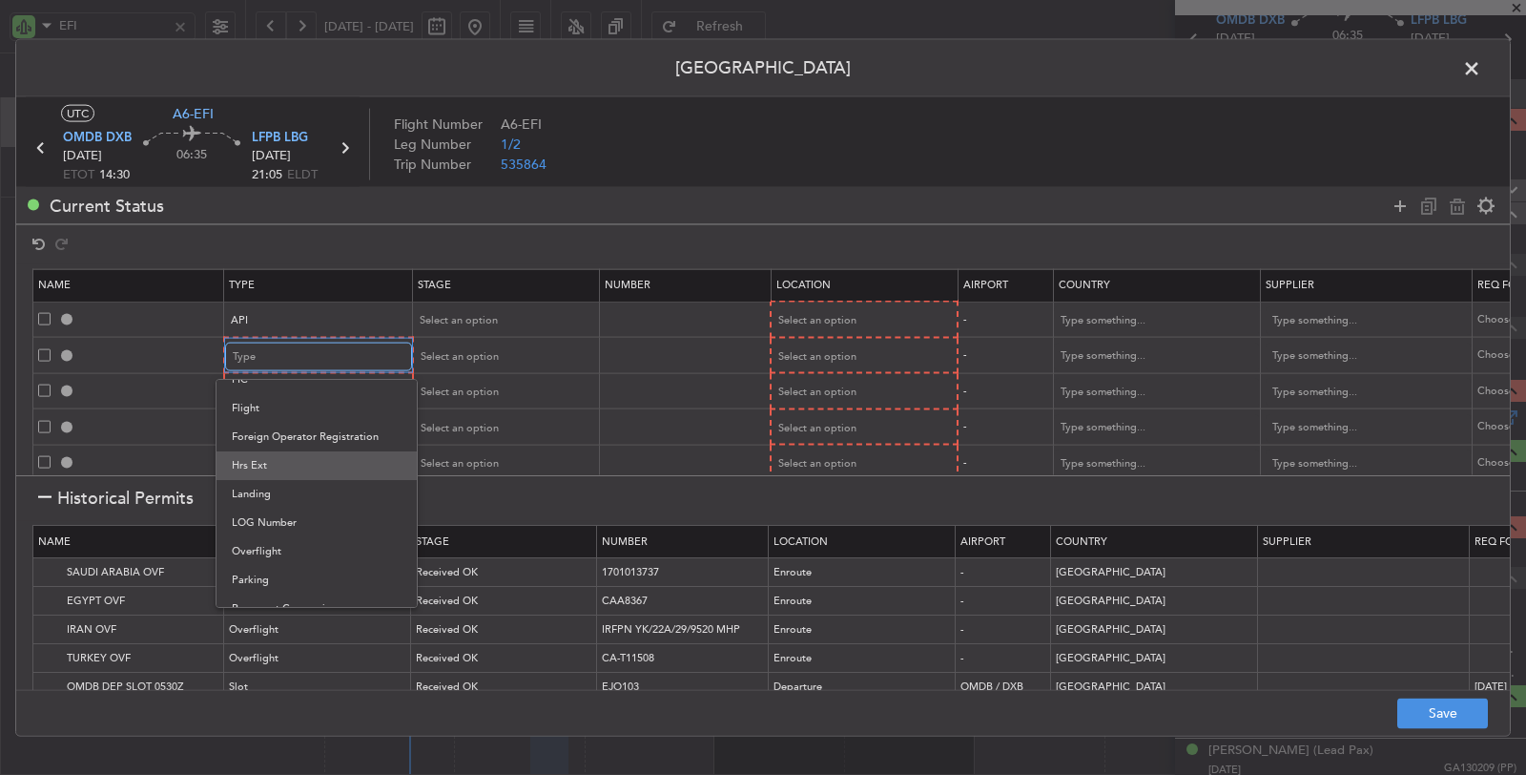
scroll to position [529, 0]
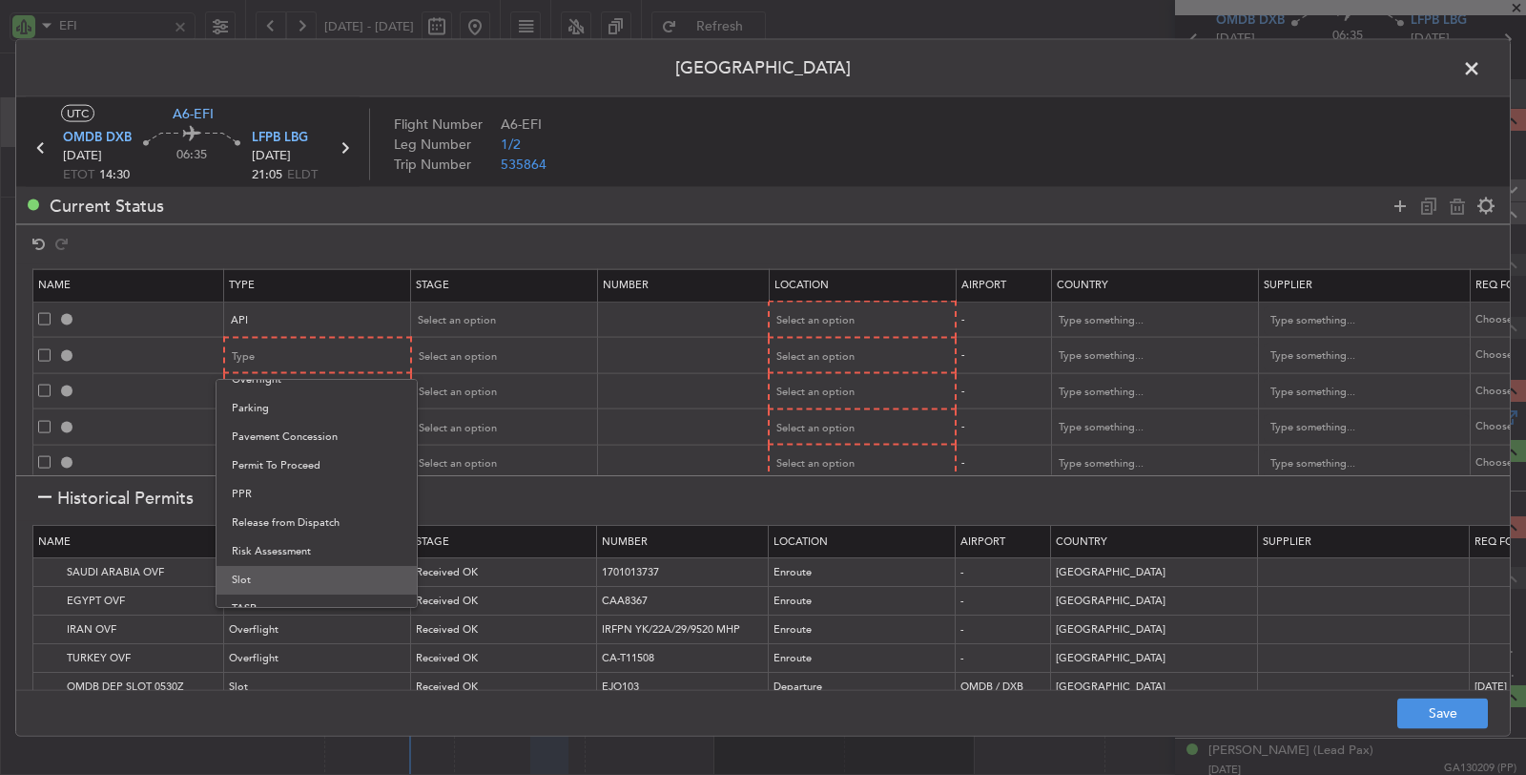
click at [270, 578] on span "Slot" at bounding box center [317, 580] width 170 height 29
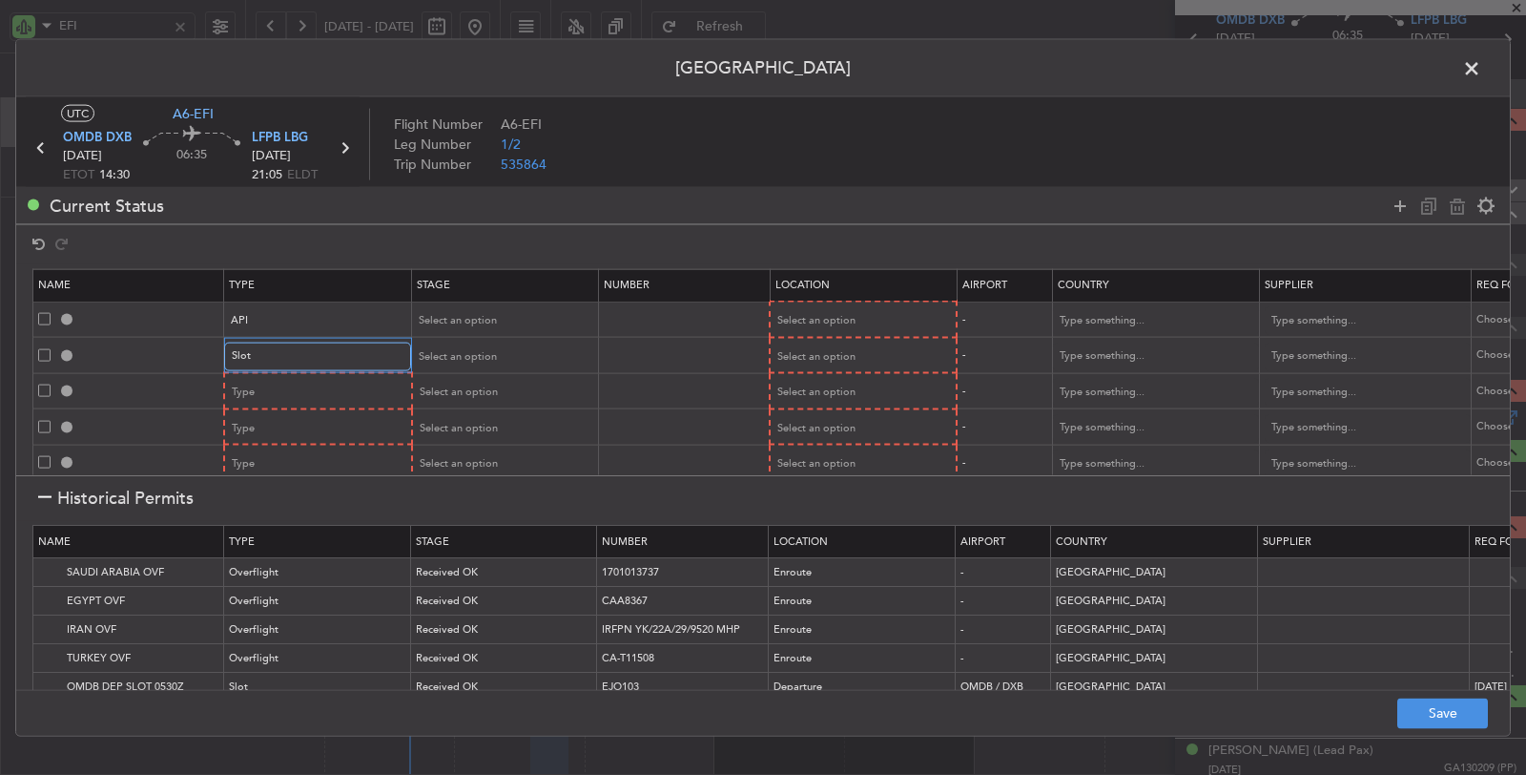
scroll to position [573, 0]
click at [282, 389] on div "Type" at bounding box center [312, 392] width 158 height 29
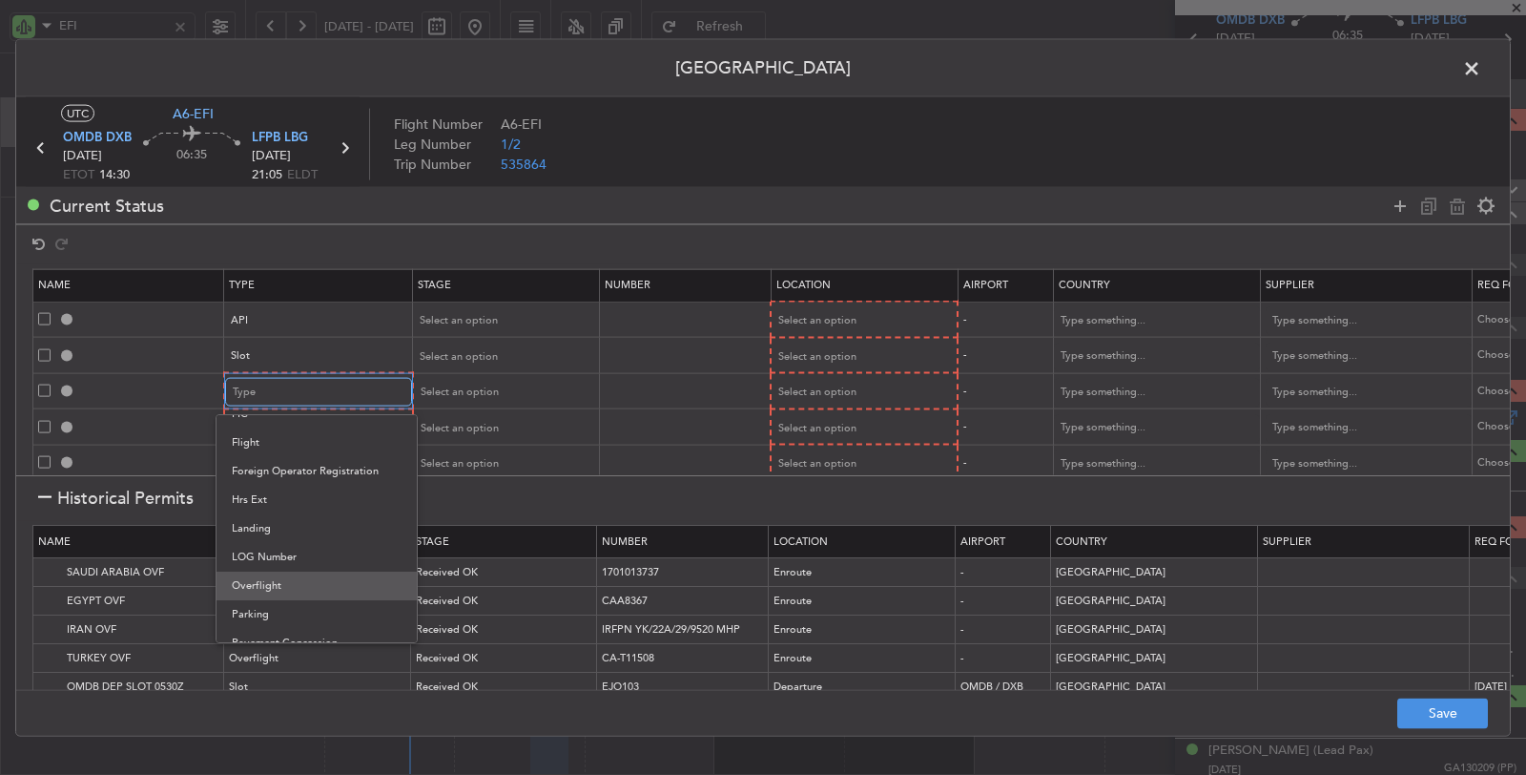
scroll to position [424, 0]
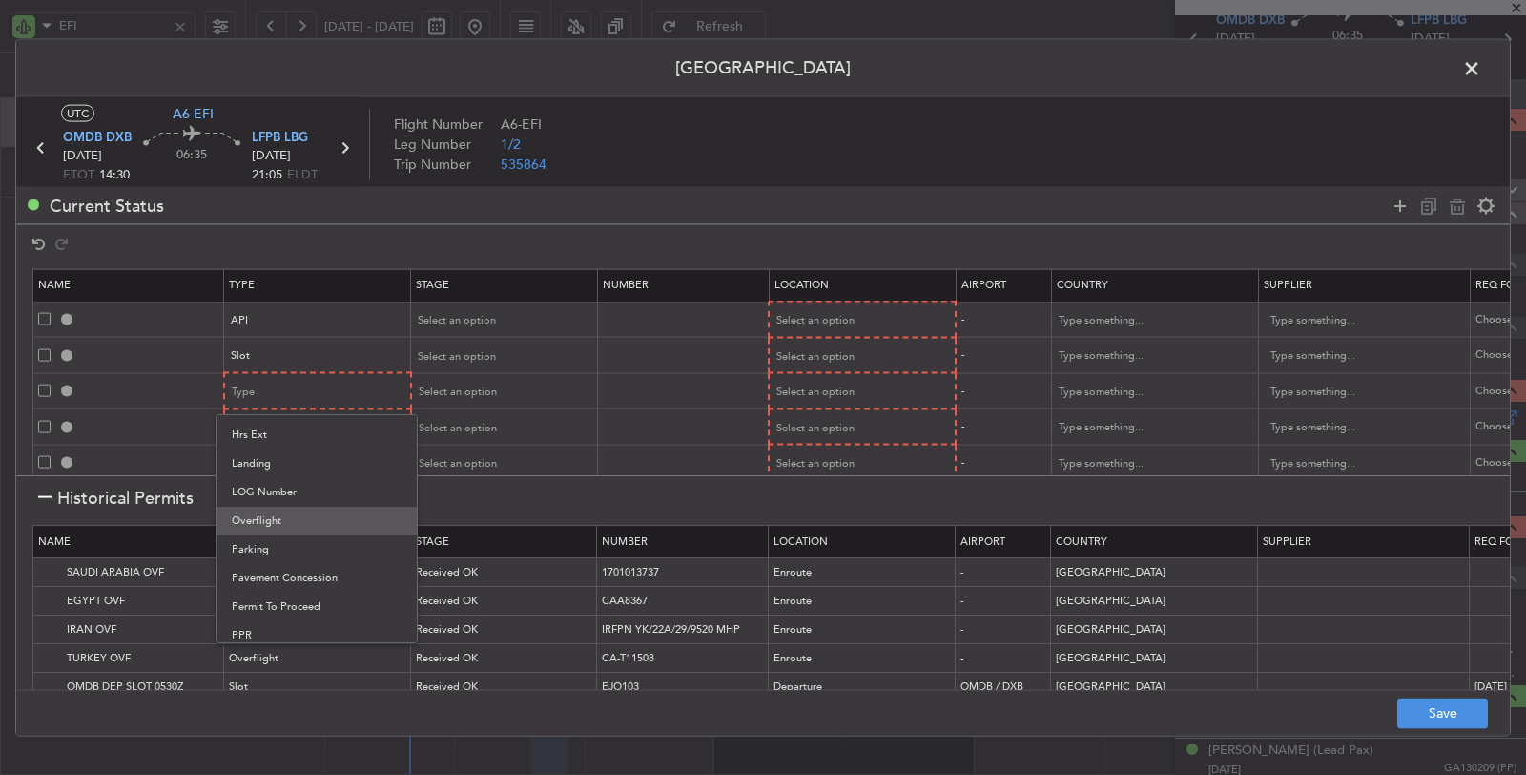
click at [265, 520] on span "Overflight" at bounding box center [317, 521] width 170 height 29
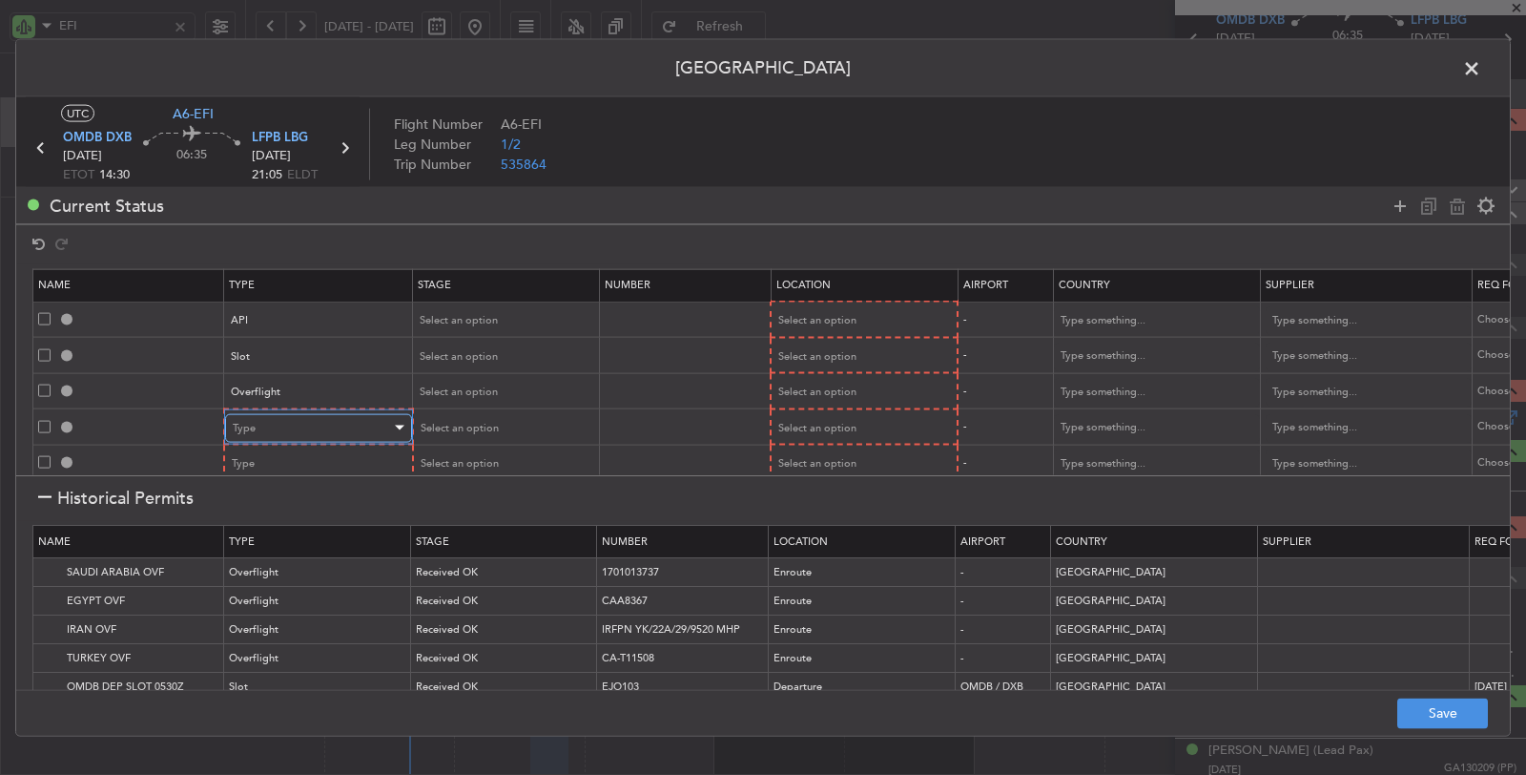
click at [292, 414] on div "Type" at bounding box center [312, 427] width 158 height 29
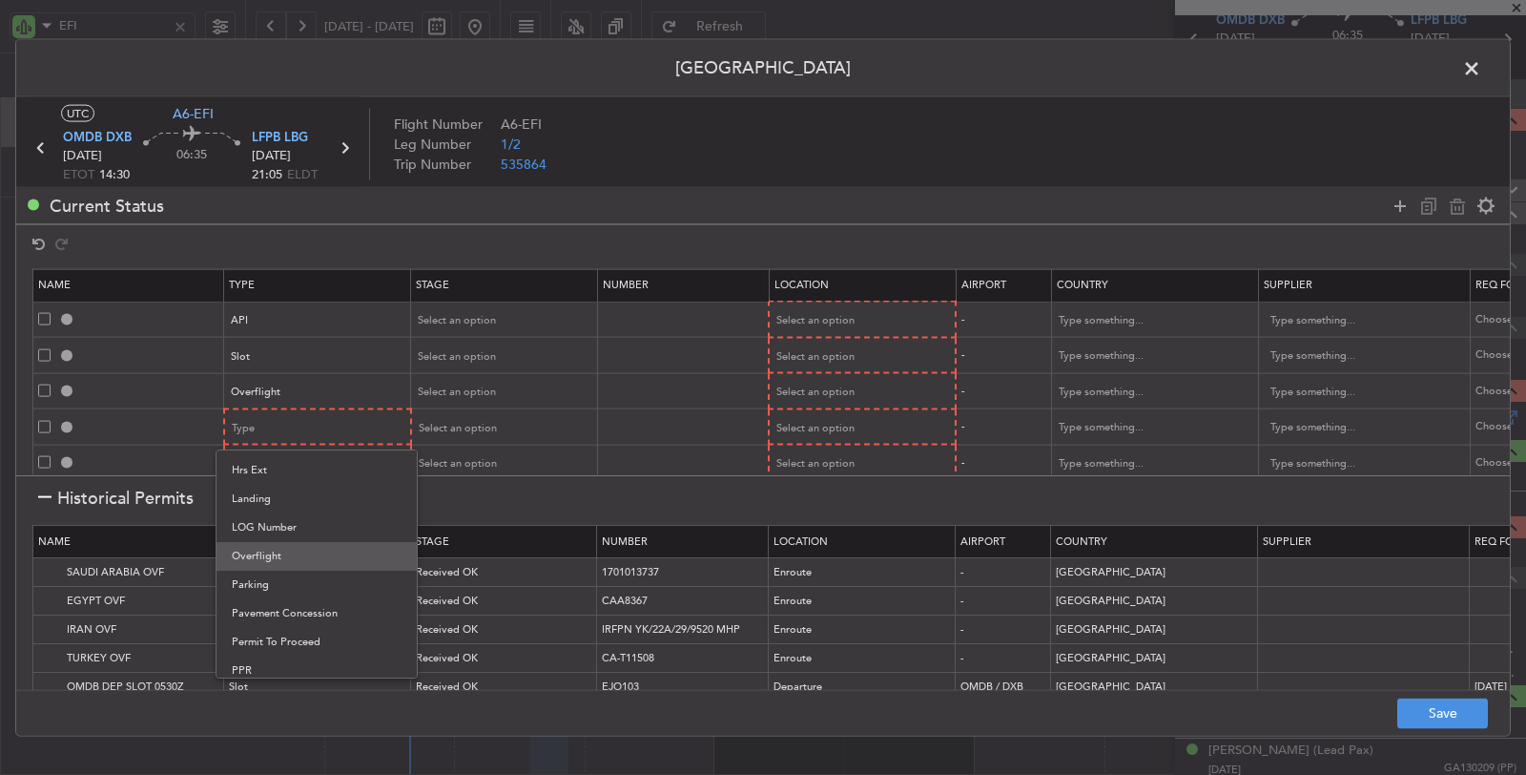
click at [287, 565] on span "Overflight" at bounding box center [317, 556] width 170 height 29
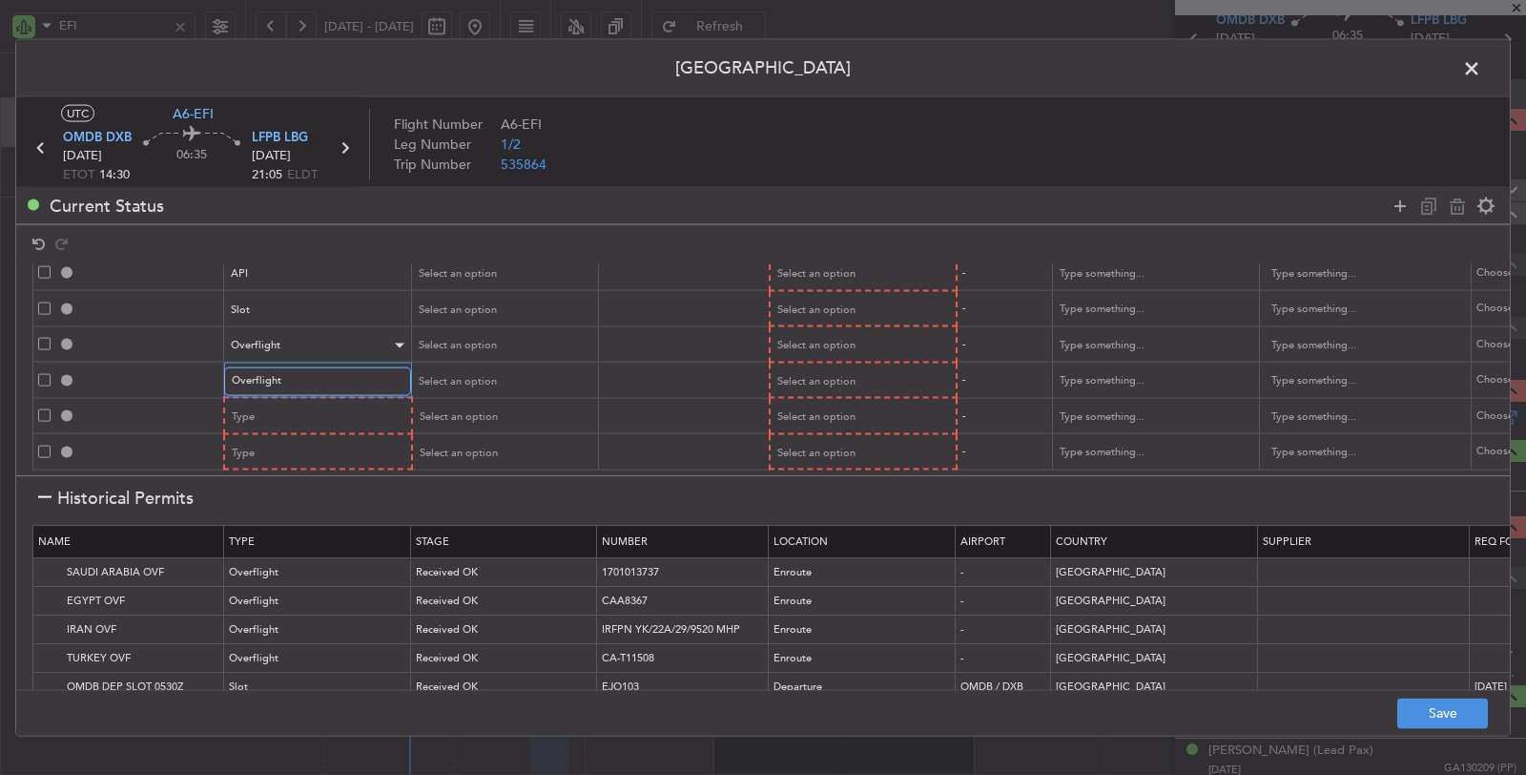
scroll to position [58, 0]
click at [288, 403] on div "Type" at bounding box center [312, 417] width 158 height 29
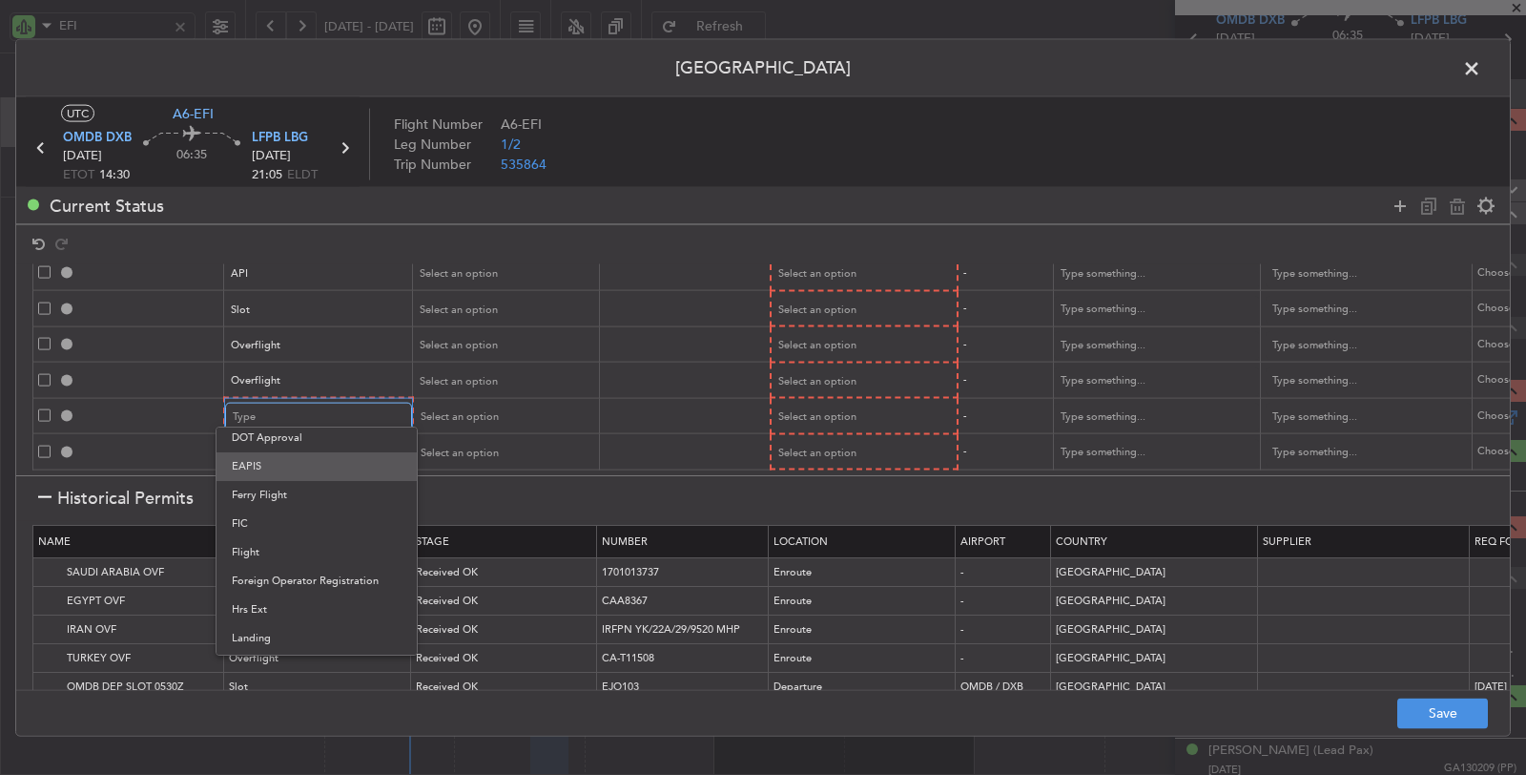
scroll to position [318, 0]
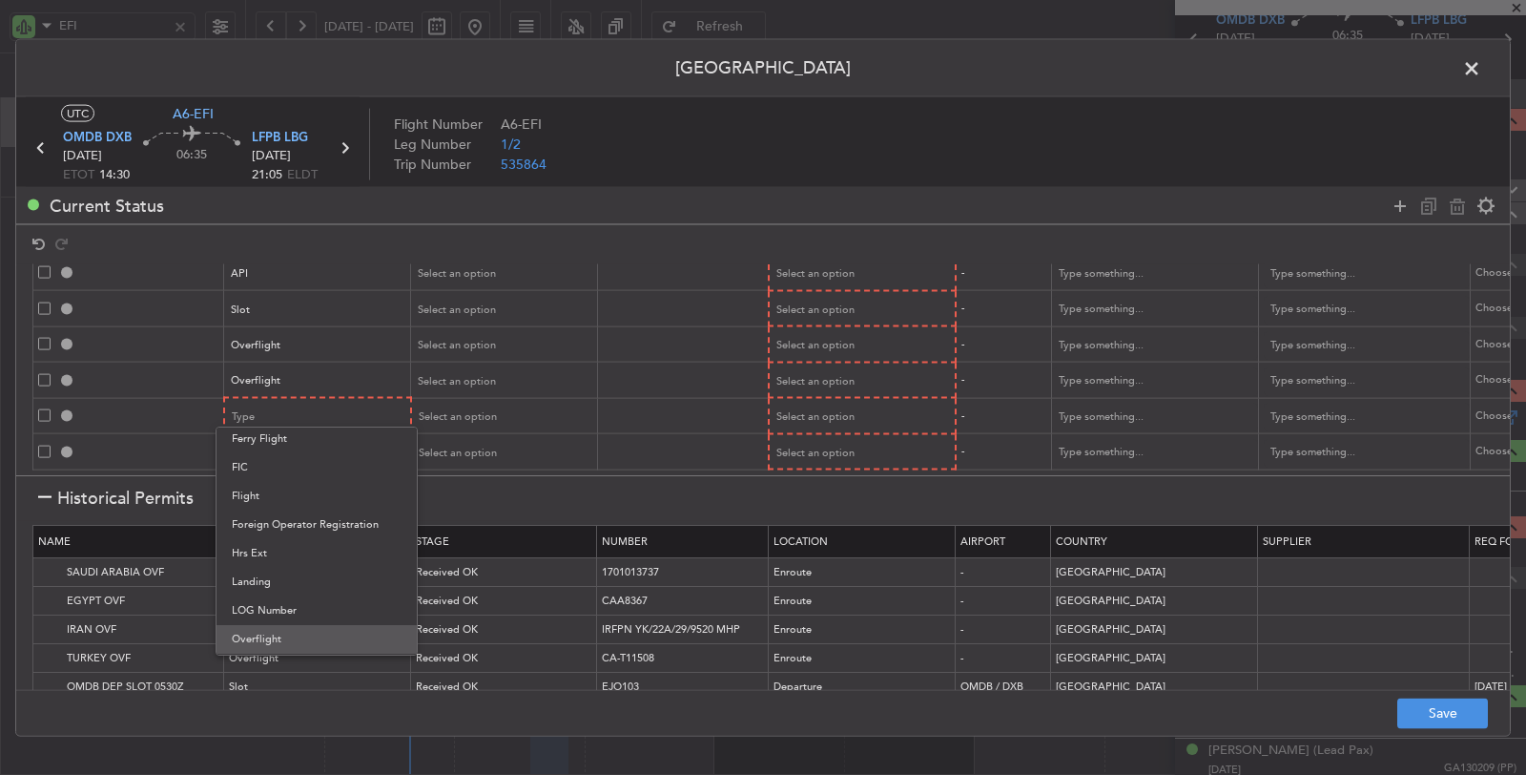
click at [275, 635] on span "Overflight" at bounding box center [317, 639] width 170 height 29
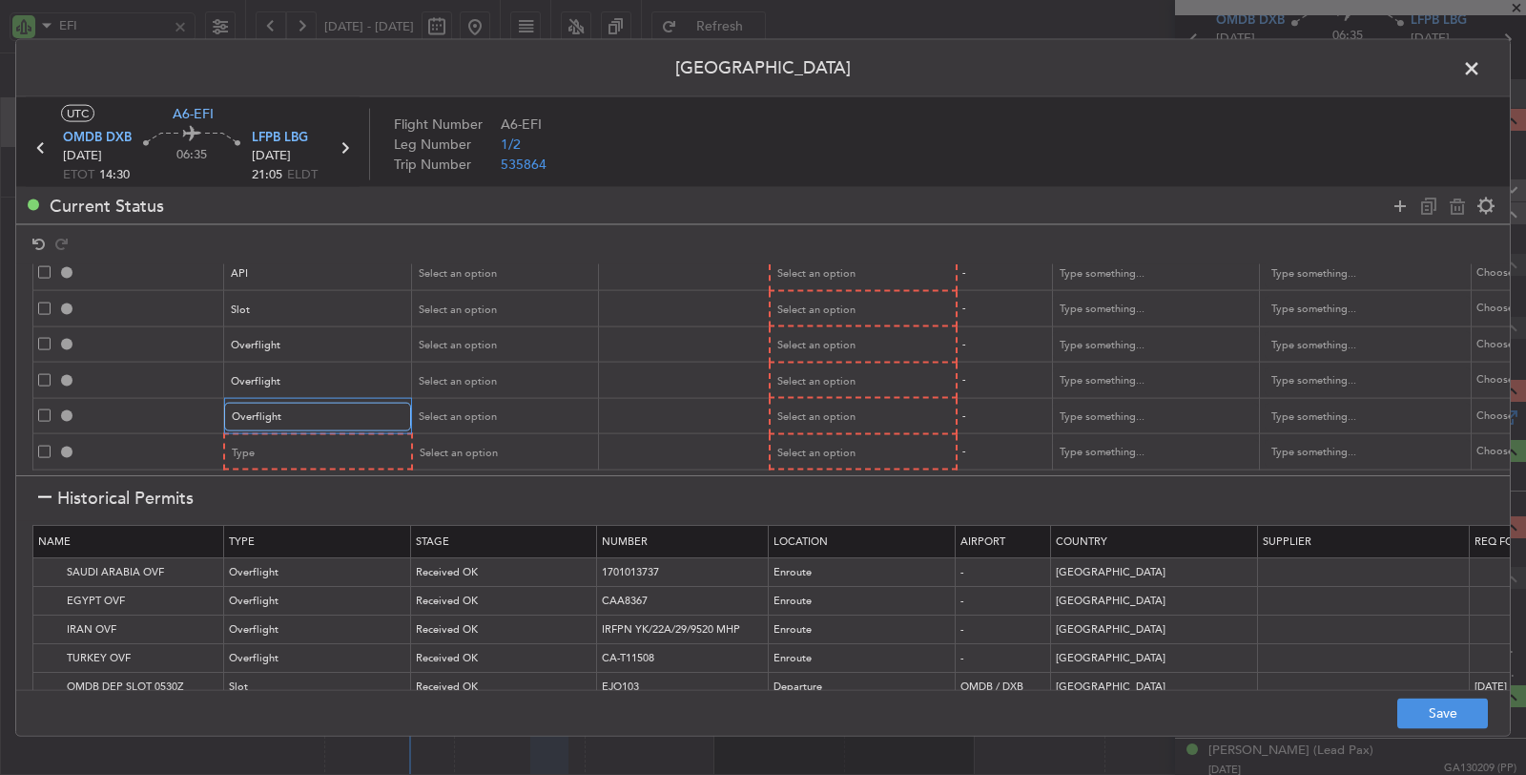
scroll to position [354, 0]
click at [281, 438] on div "Type" at bounding box center [312, 452] width 158 height 29
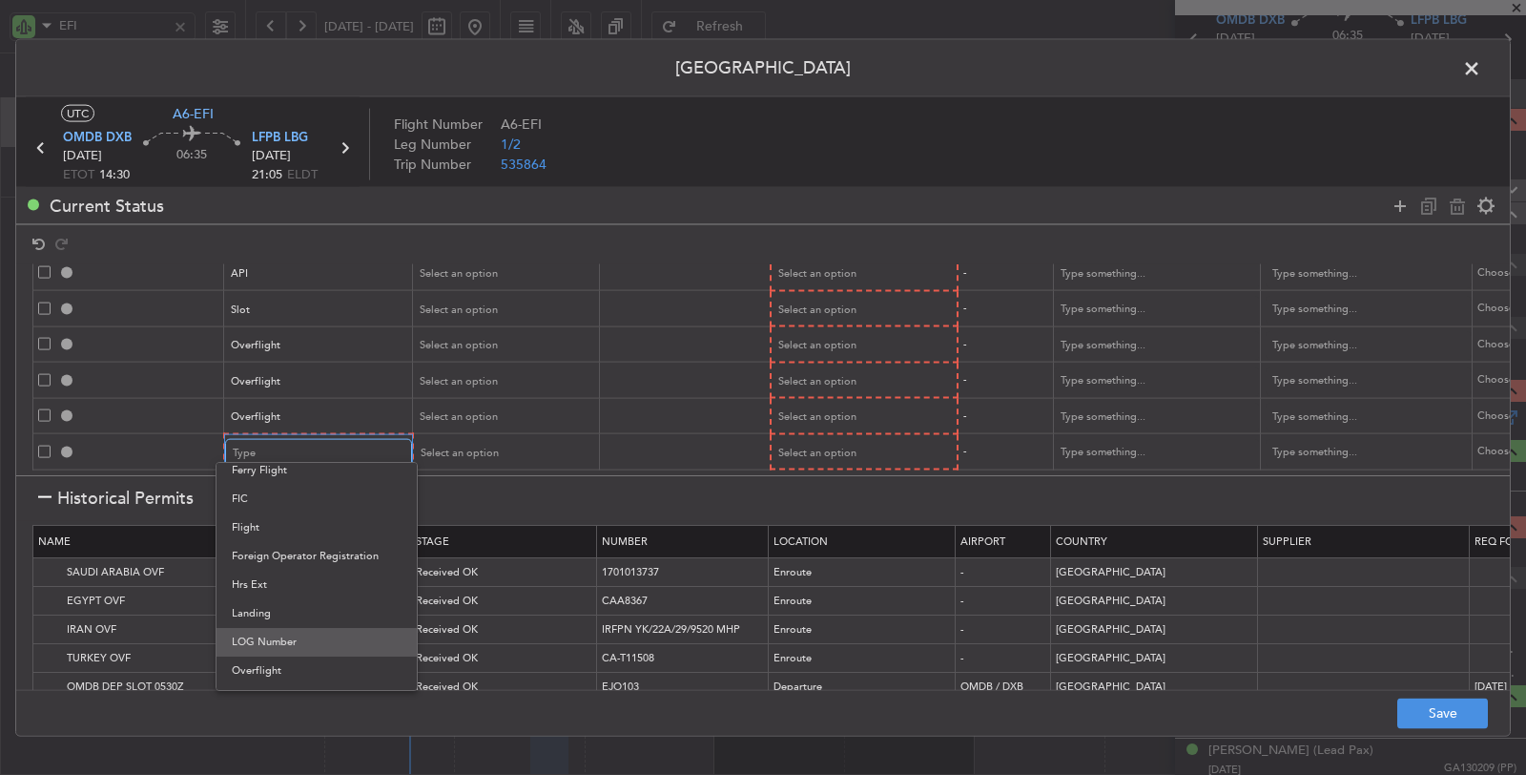
scroll to position [424, 0]
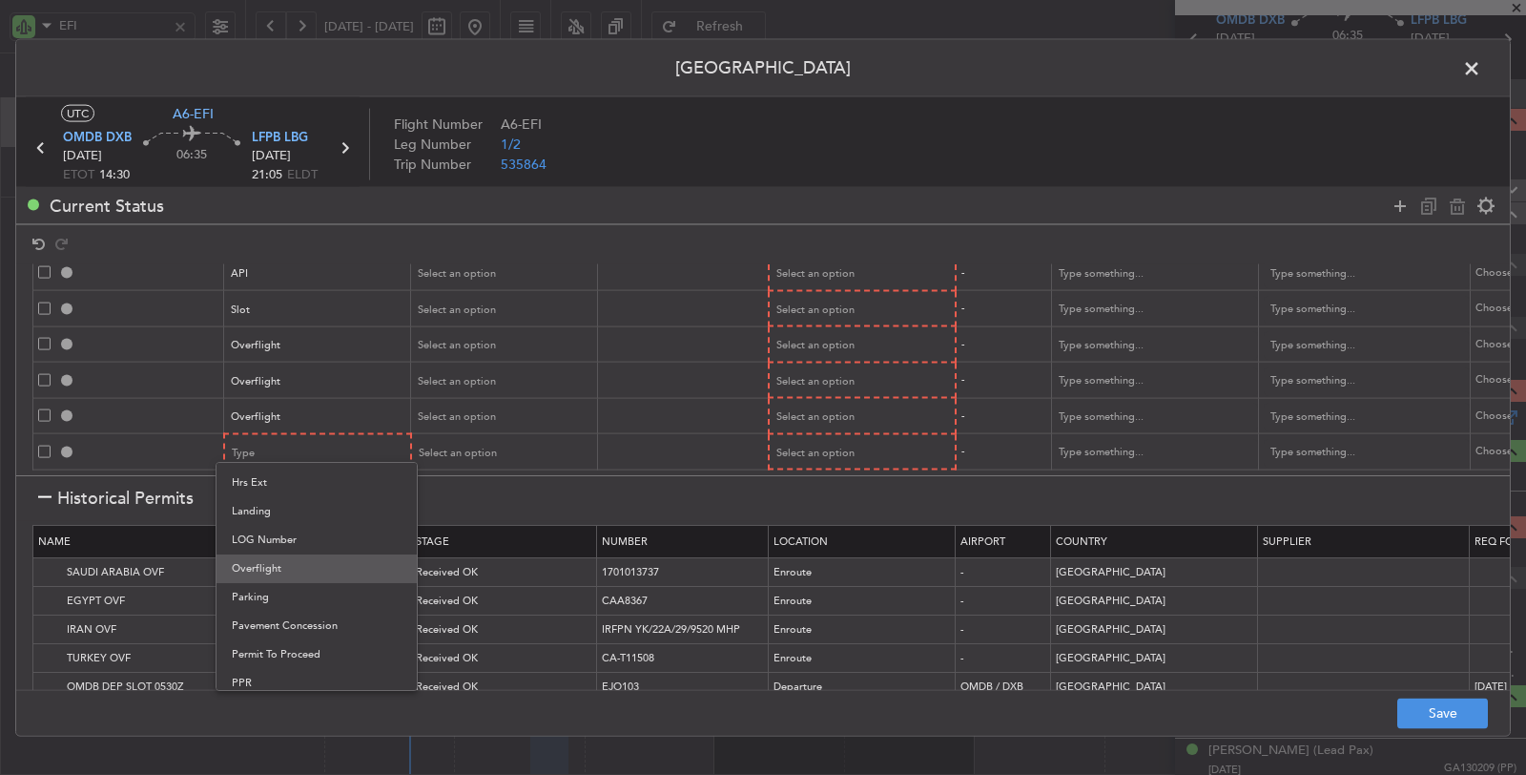
click at [286, 566] on span "Overflight" at bounding box center [317, 568] width 170 height 29
click at [1396, 205] on icon at bounding box center [1400, 205] width 23 height 23
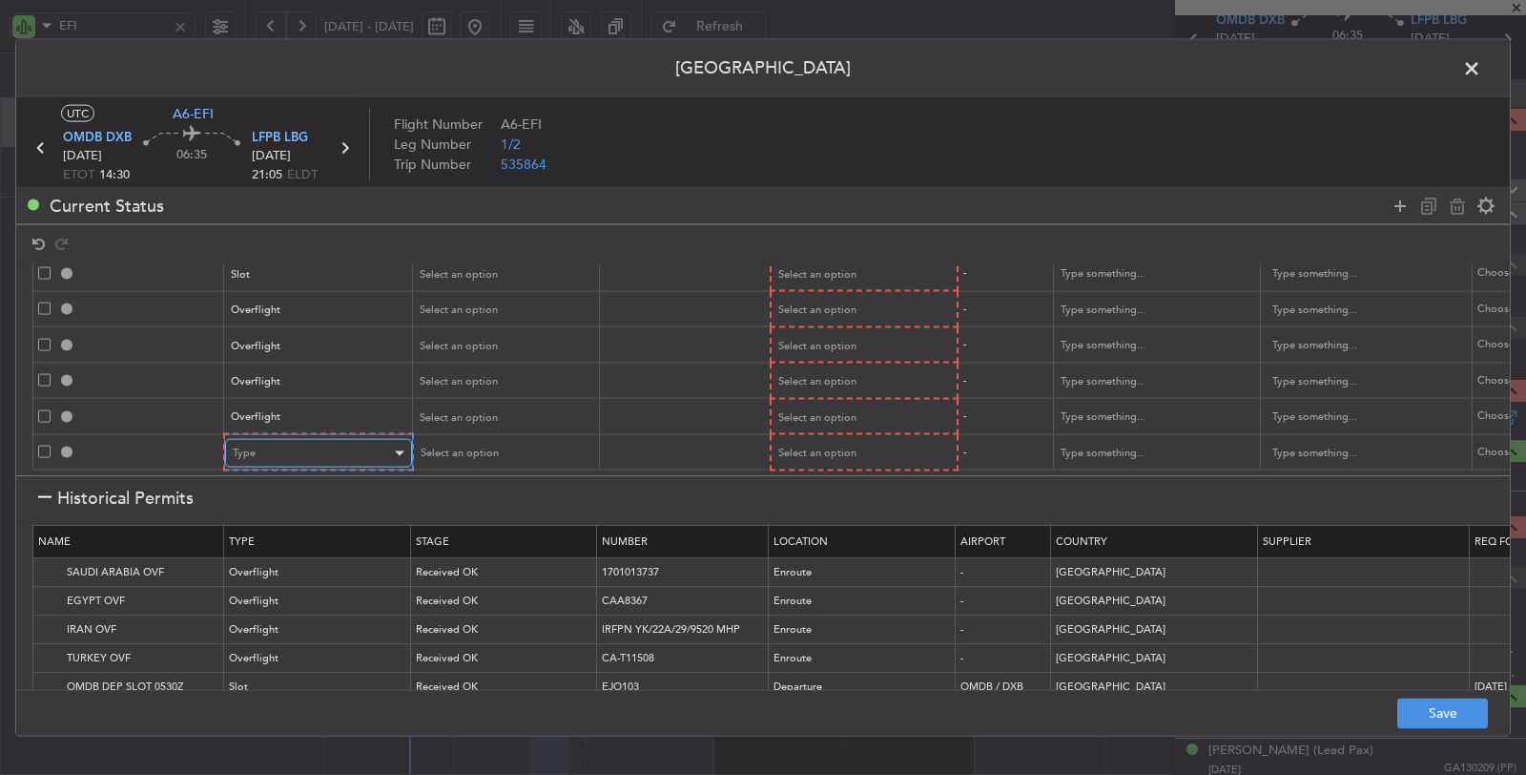
click at [350, 439] on div "Type" at bounding box center [312, 453] width 158 height 29
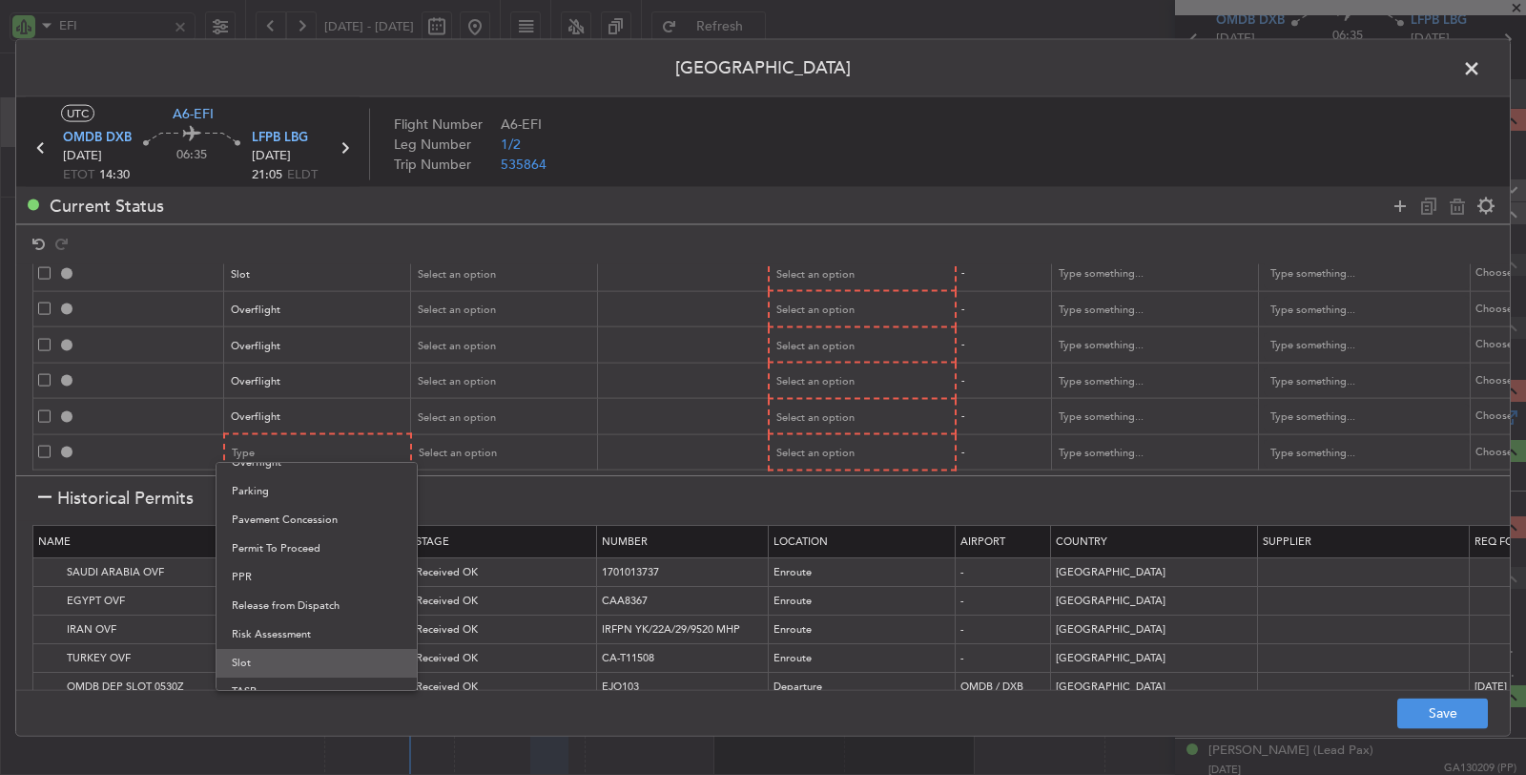
click at [272, 661] on span "Slot" at bounding box center [317, 663] width 170 height 29
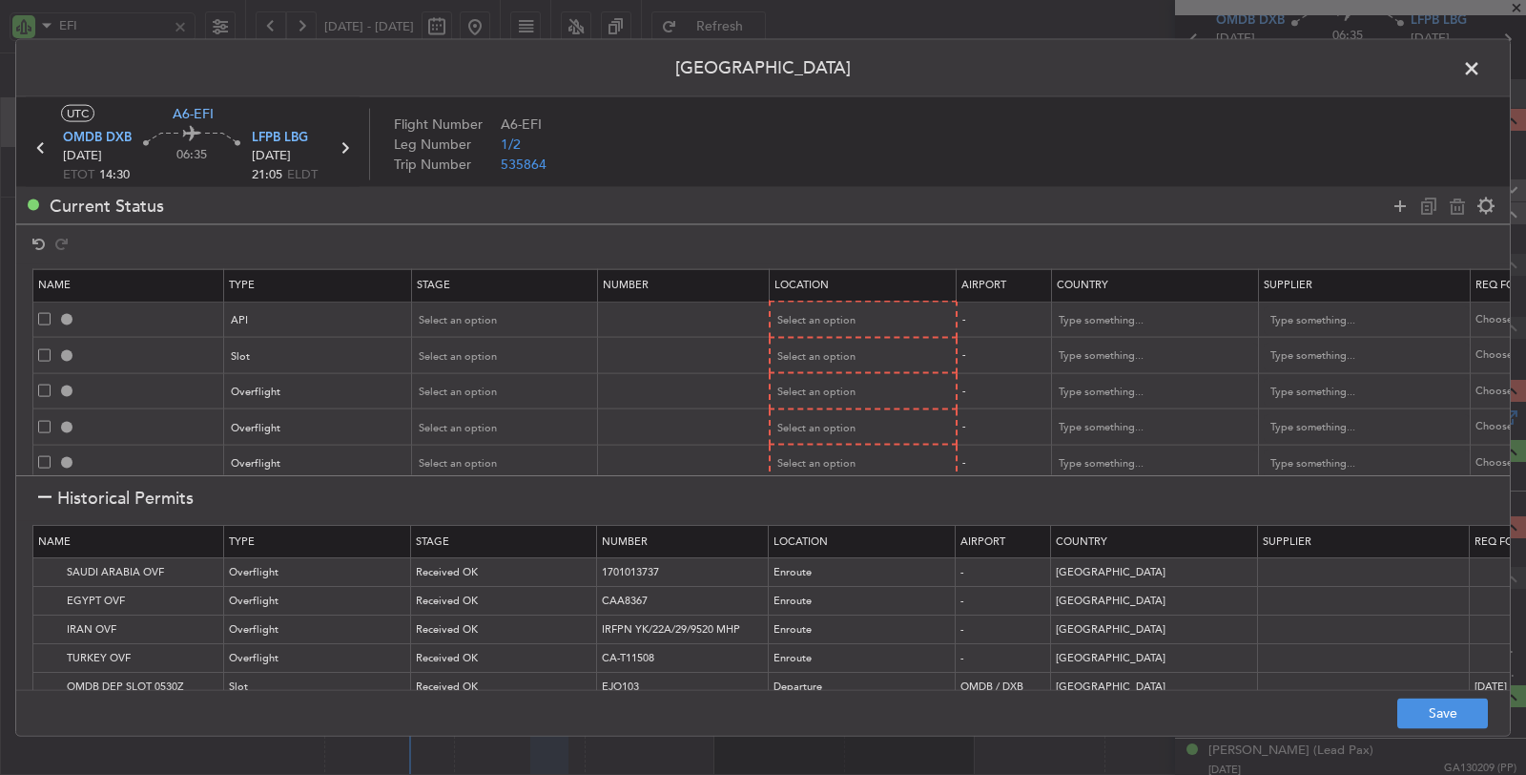
scroll to position [0, 0]
click at [830, 307] on div "Select an option" at bounding box center [855, 320] width 158 height 29
click at [824, 360] on span "Departure" at bounding box center [860, 358] width 170 height 29
click at [825, 350] on span "Select an option" at bounding box center [815, 355] width 78 height 14
click at [822, 394] on span "Departure" at bounding box center [860, 393] width 170 height 29
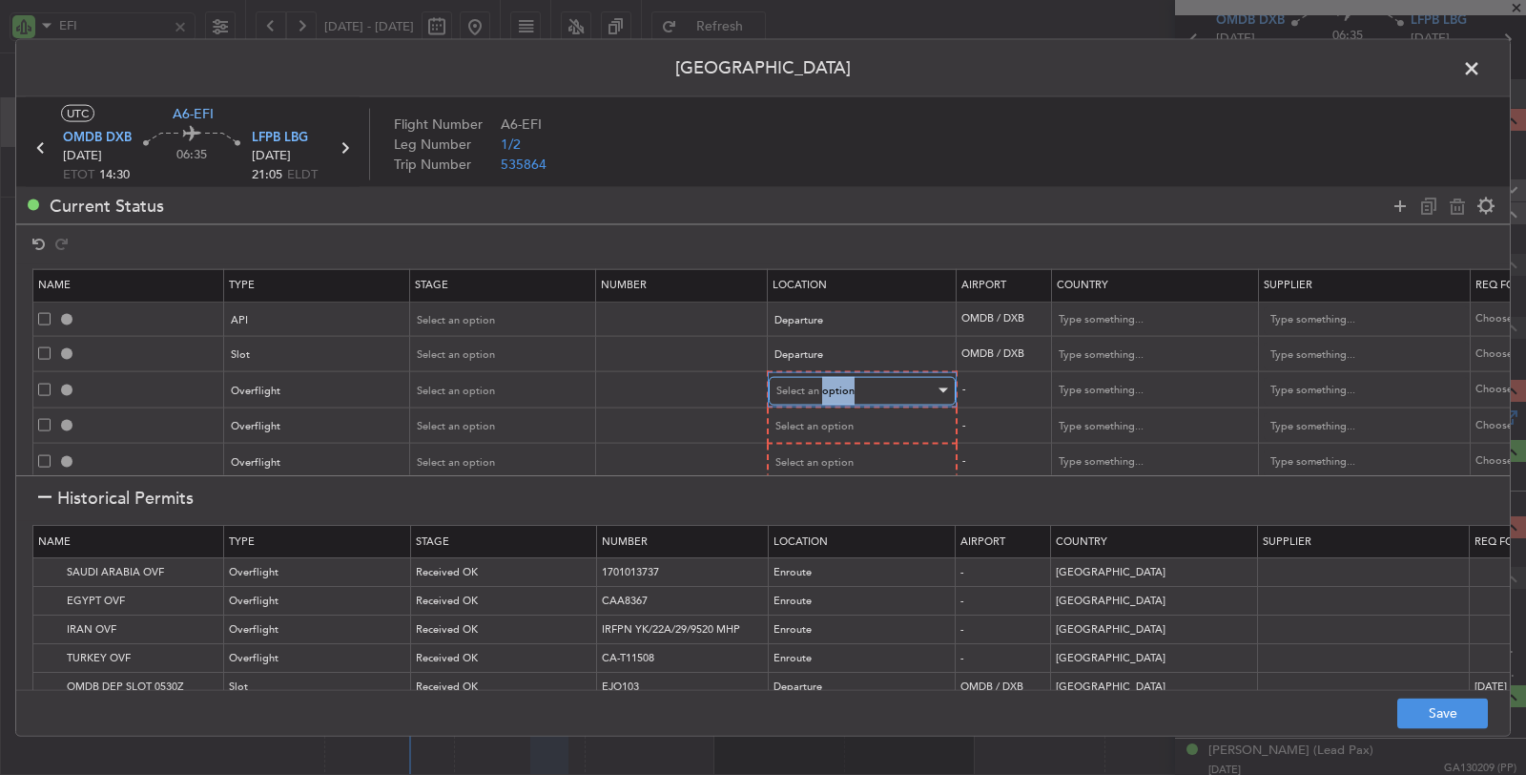
click at [822, 395] on div "Select an option" at bounding box center [855, 390] width 158 height 29
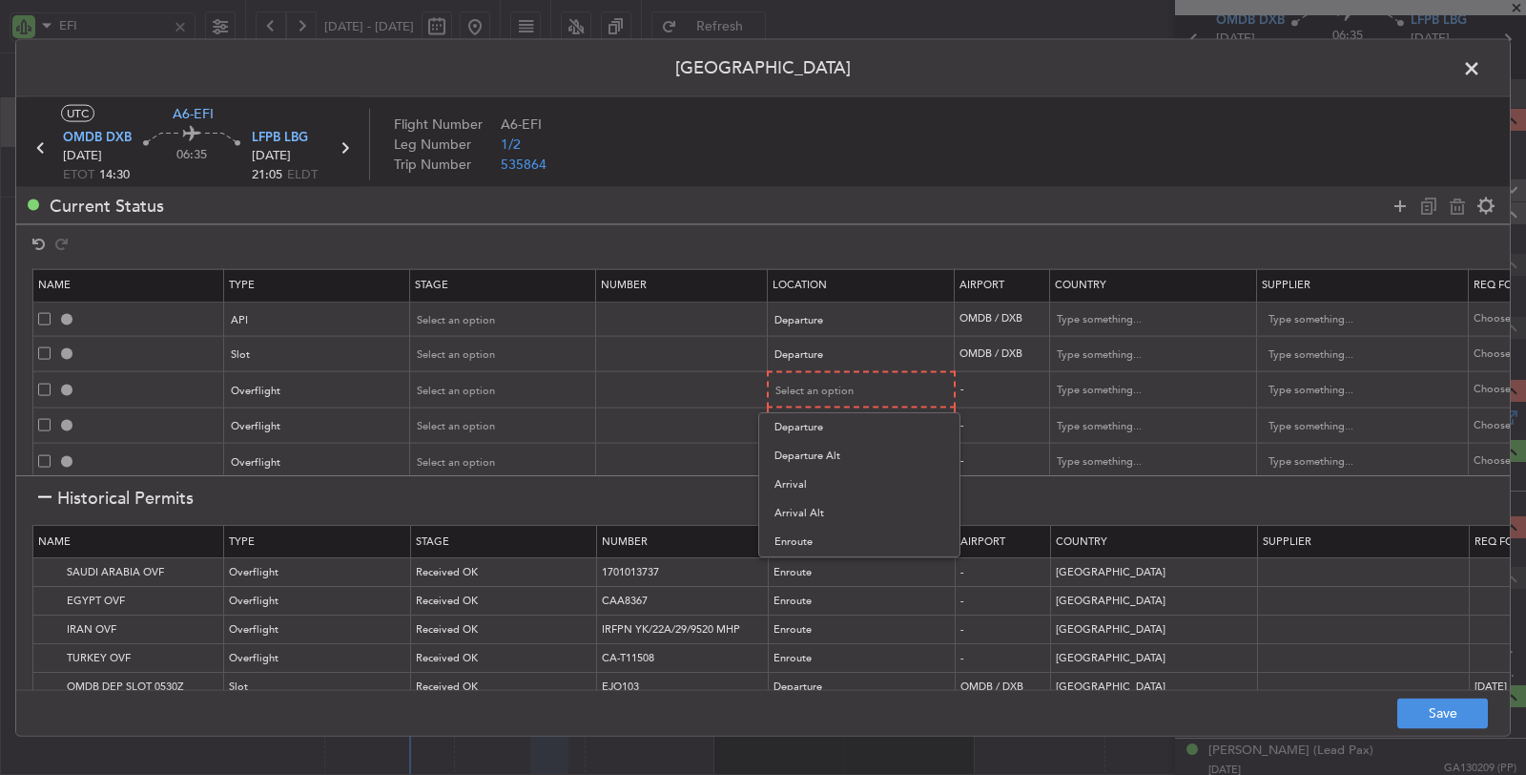
drag, startPoint x: 808, startPoint y: 540, endPoint x: 814, endPoint y: 459, distance: 81.3
click at [808, 539] on span "Enroute" at bounding box center [860, 542] width 170 height 29
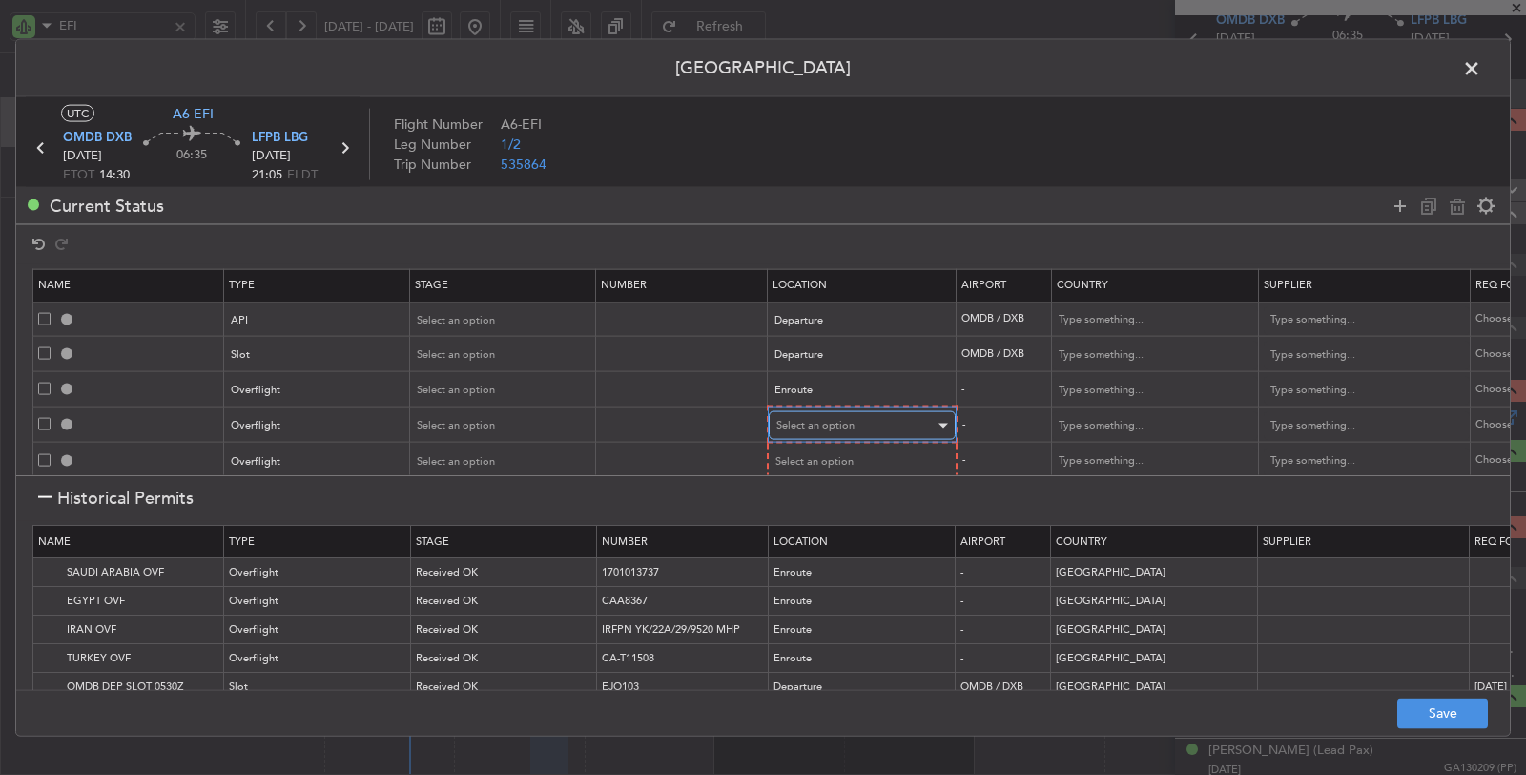
click at [809, 418] on span "Select an option" at bounding box center [815, 425] width 78 height 14
drag, startPoint x: 804, startPoint y: 569, endPoint x: 814, endPoint y: 487, distance: 81.6
click at [805, 565] on span "Enroute" at bounding box center [860, 576] width 170 height 29
click at [808, 452] on span "Select an option" at bounding box center [815, 459] width 78 height 14
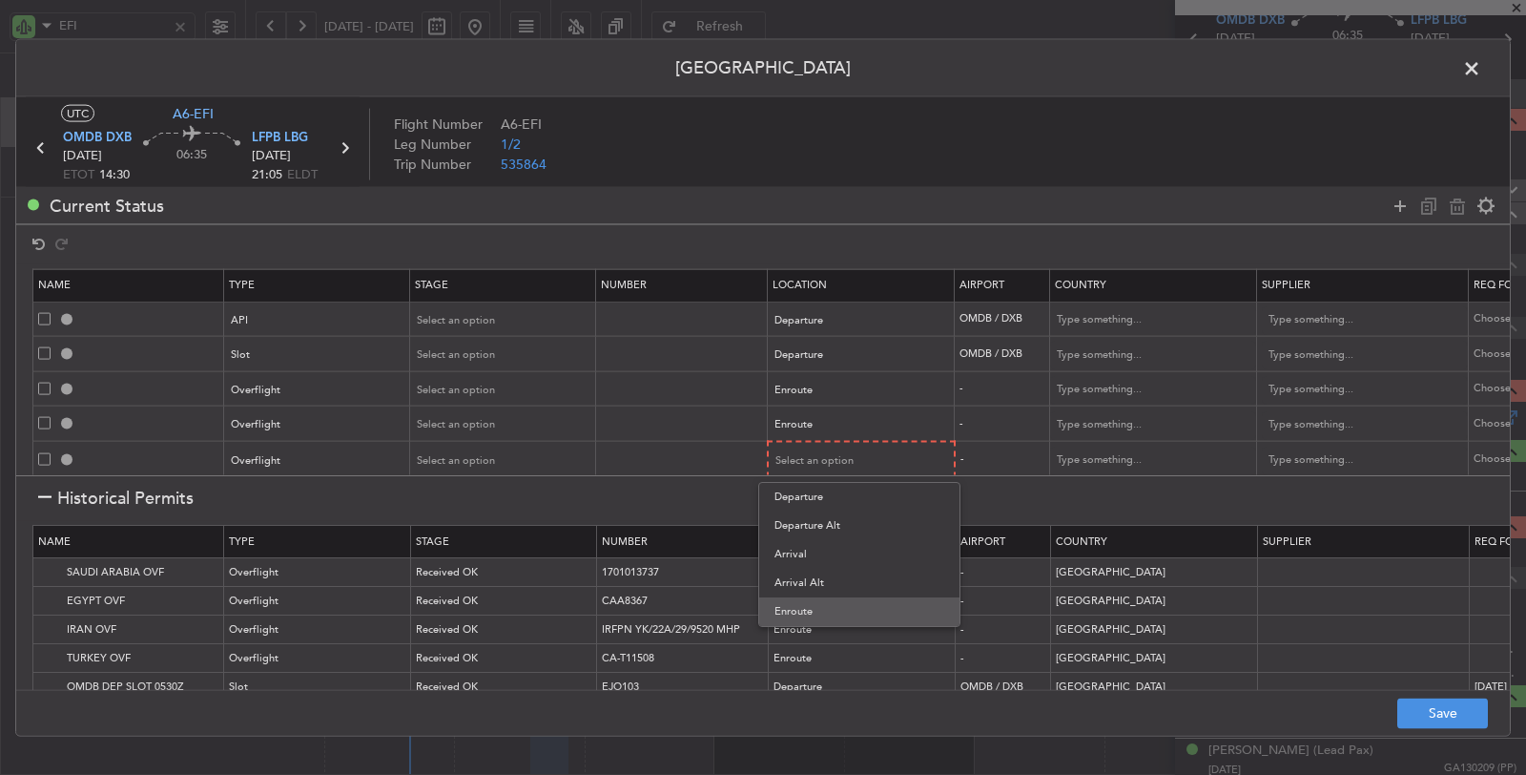
click at [811, 606] on span "Enroute" at bounding box center [860, 611] width 170 height 29
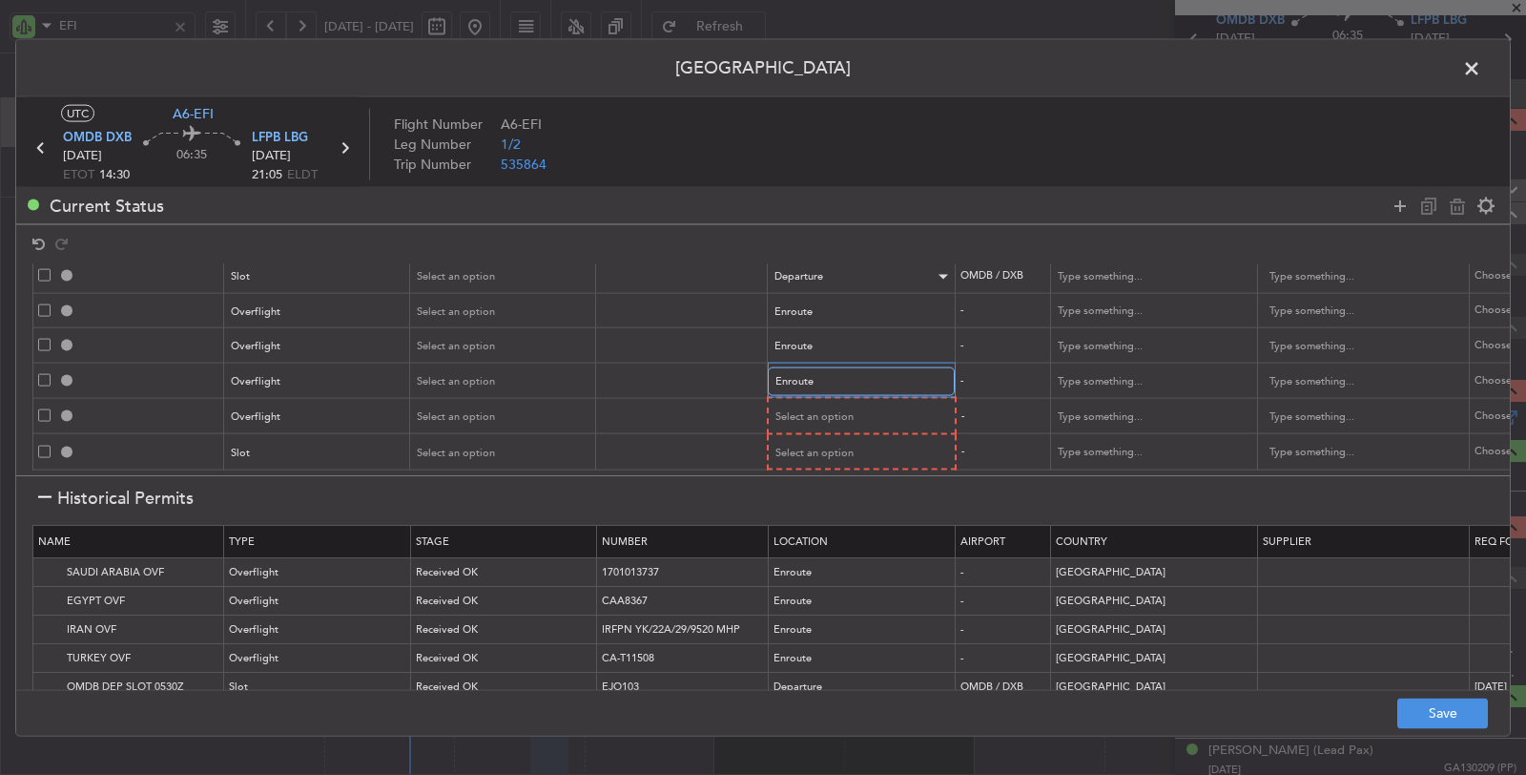
scroll to position [89, 0]
click at [814, 409] on span "Select an option" at bounding box center [815, 416] width 78 height 14
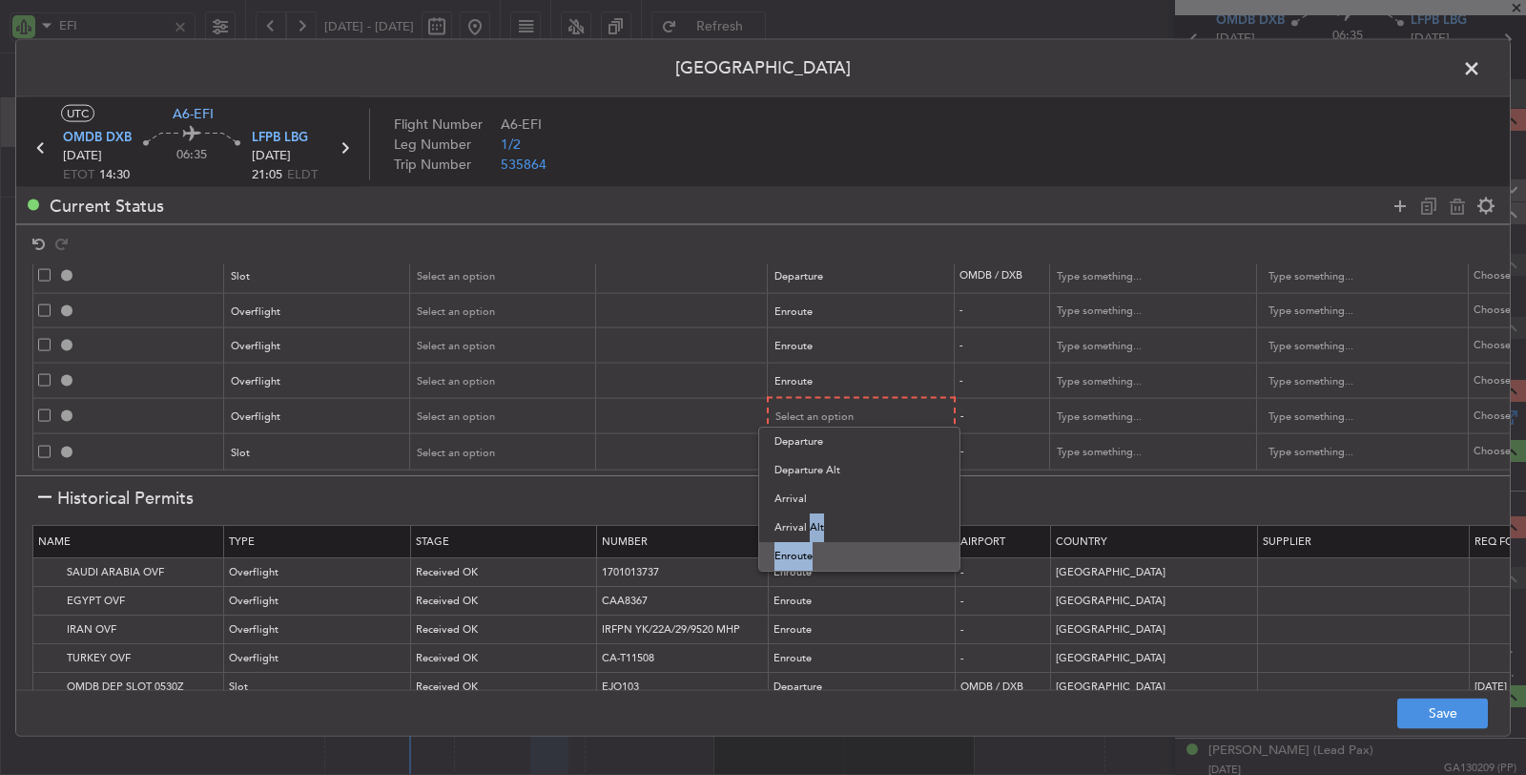
click at [804, 542] on div "Departure Departure Alt Arrival Arrival Alt Enroute" at bounding box center [859, 498] width 202 height 145
click at [809, 549] on span "Enroute" at bounding box center [860, 556] width 170 height 29
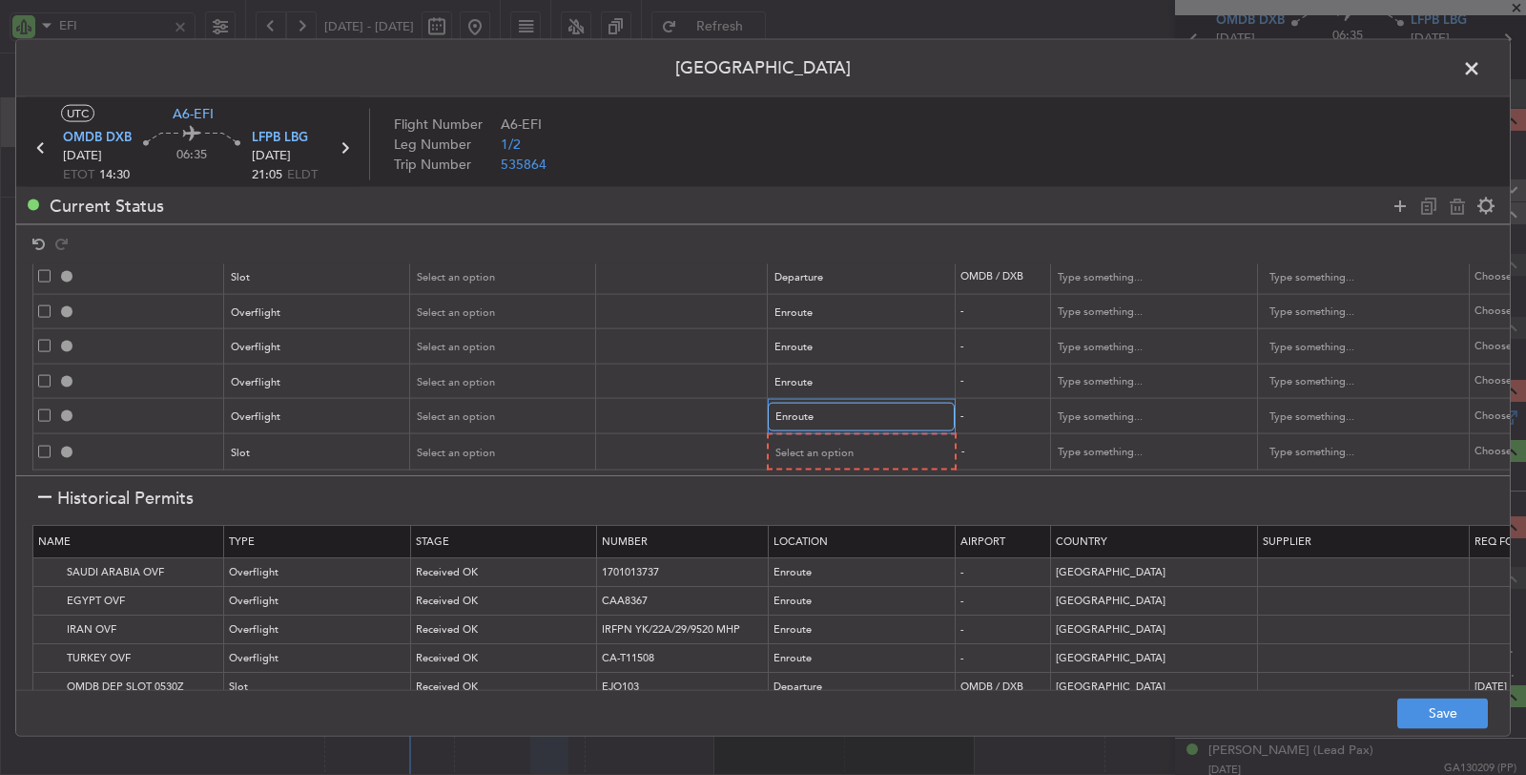
scroll to position [88, 0]
click at [811, 444] on div "Select an option" at bounding box center [855, 452] width 158 height 29
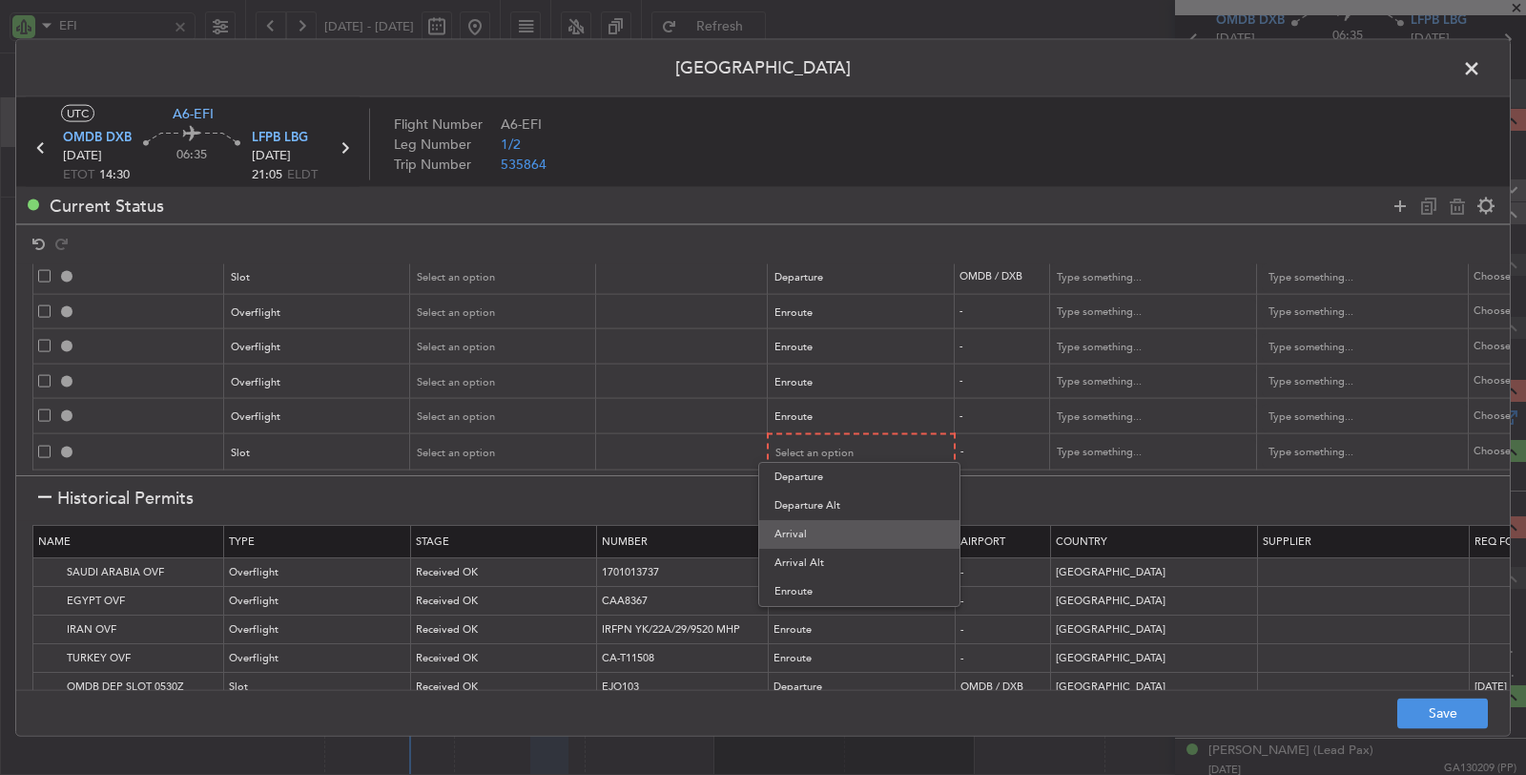
click at [818, 539] on span "Arrival" at bounding box center [860, 534] width 170 height 29
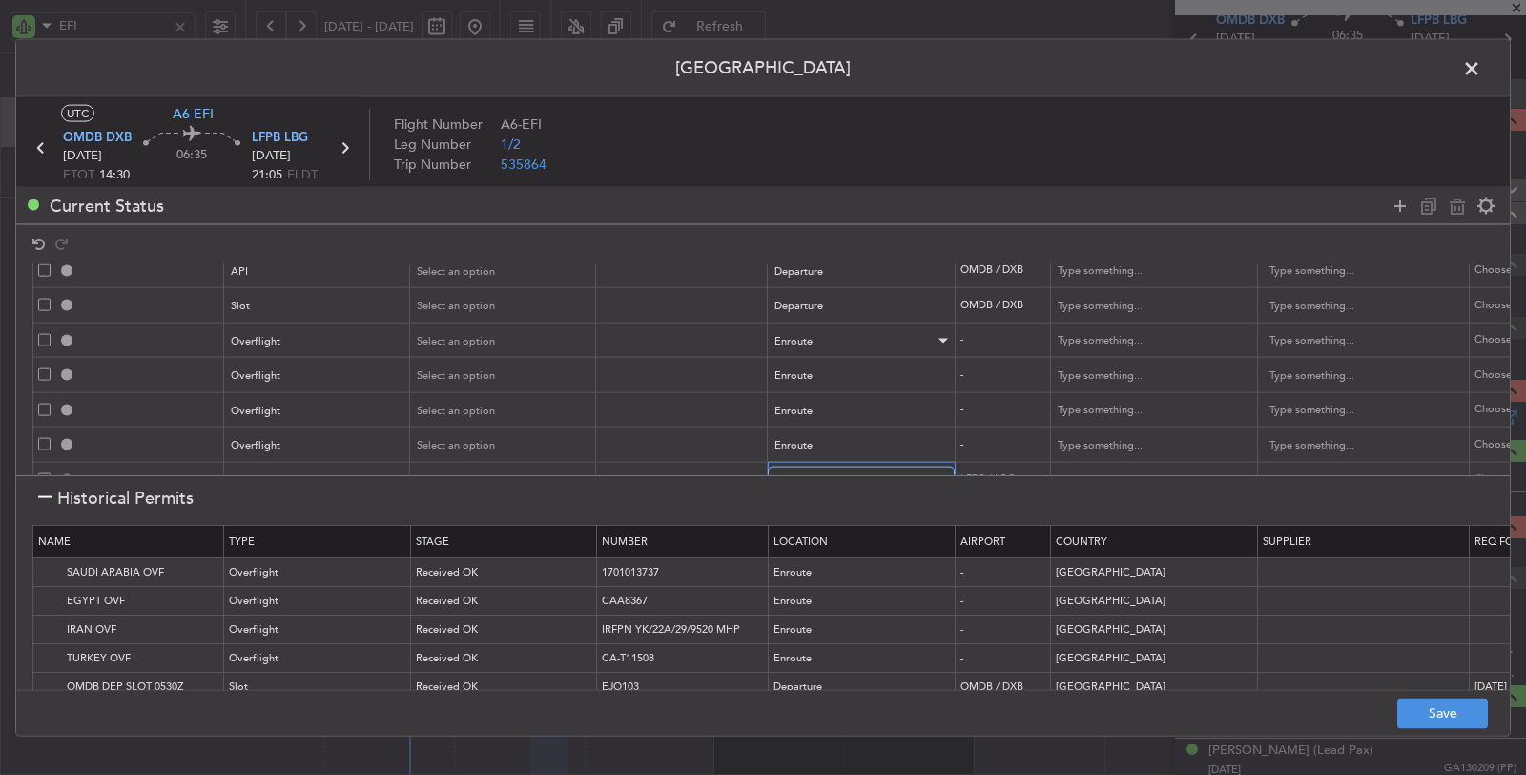
scroll to position [0, 0]
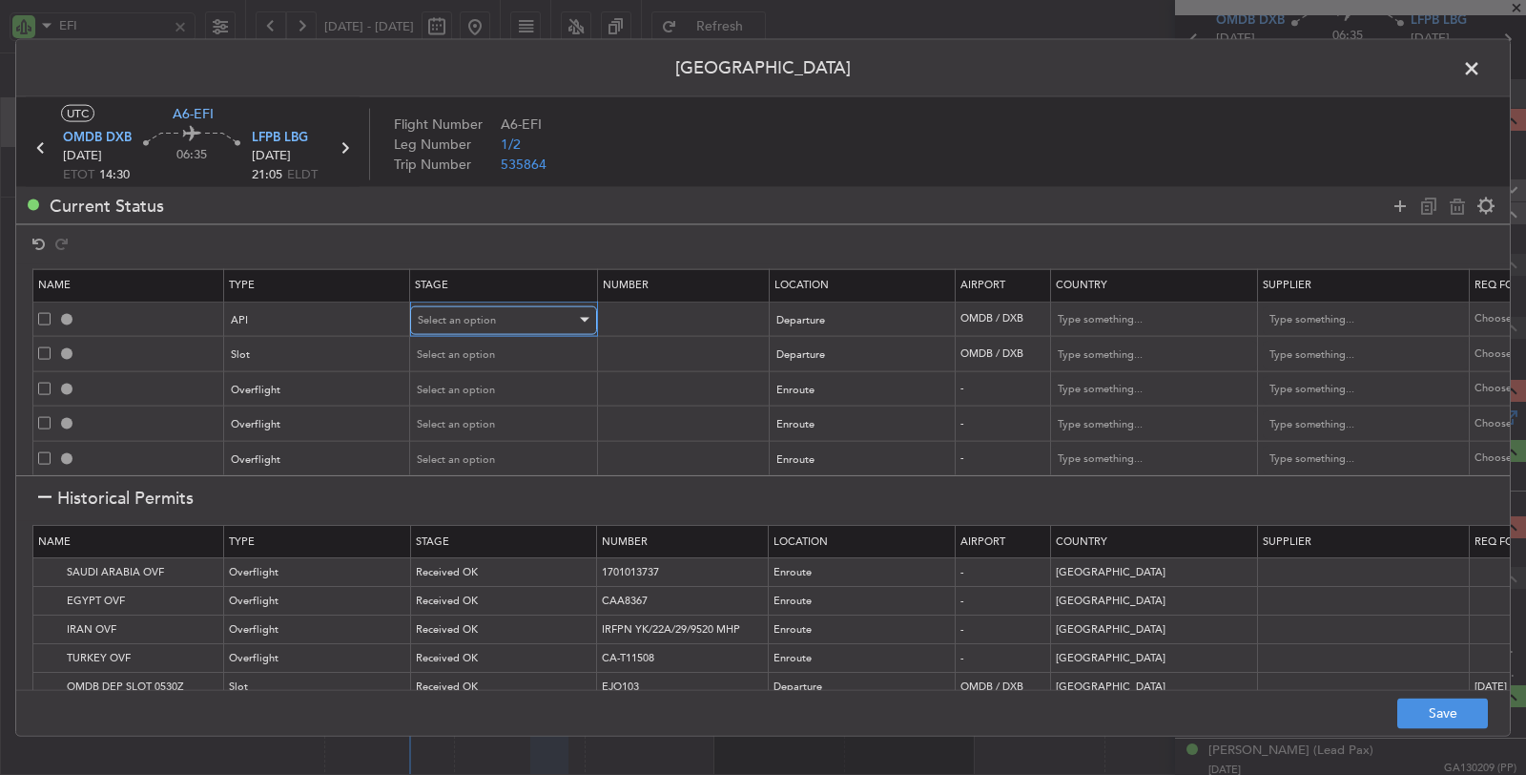
click at [535, 317] on div "Select an option" at bounding box center [497, 319] width 158 height 29
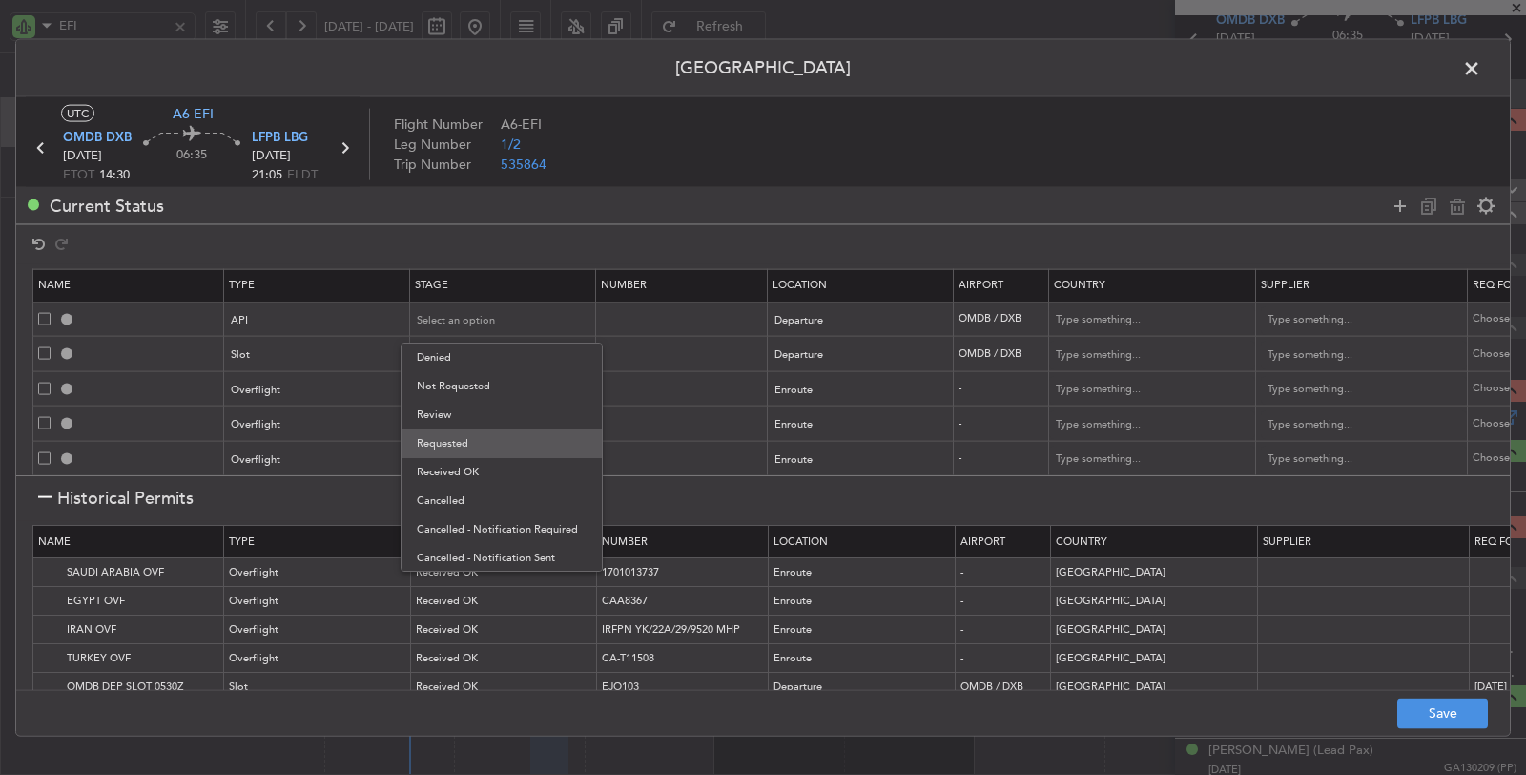
click at [497, 441] on span "Requested" at bounding box center [502, 443] width 170 height 29
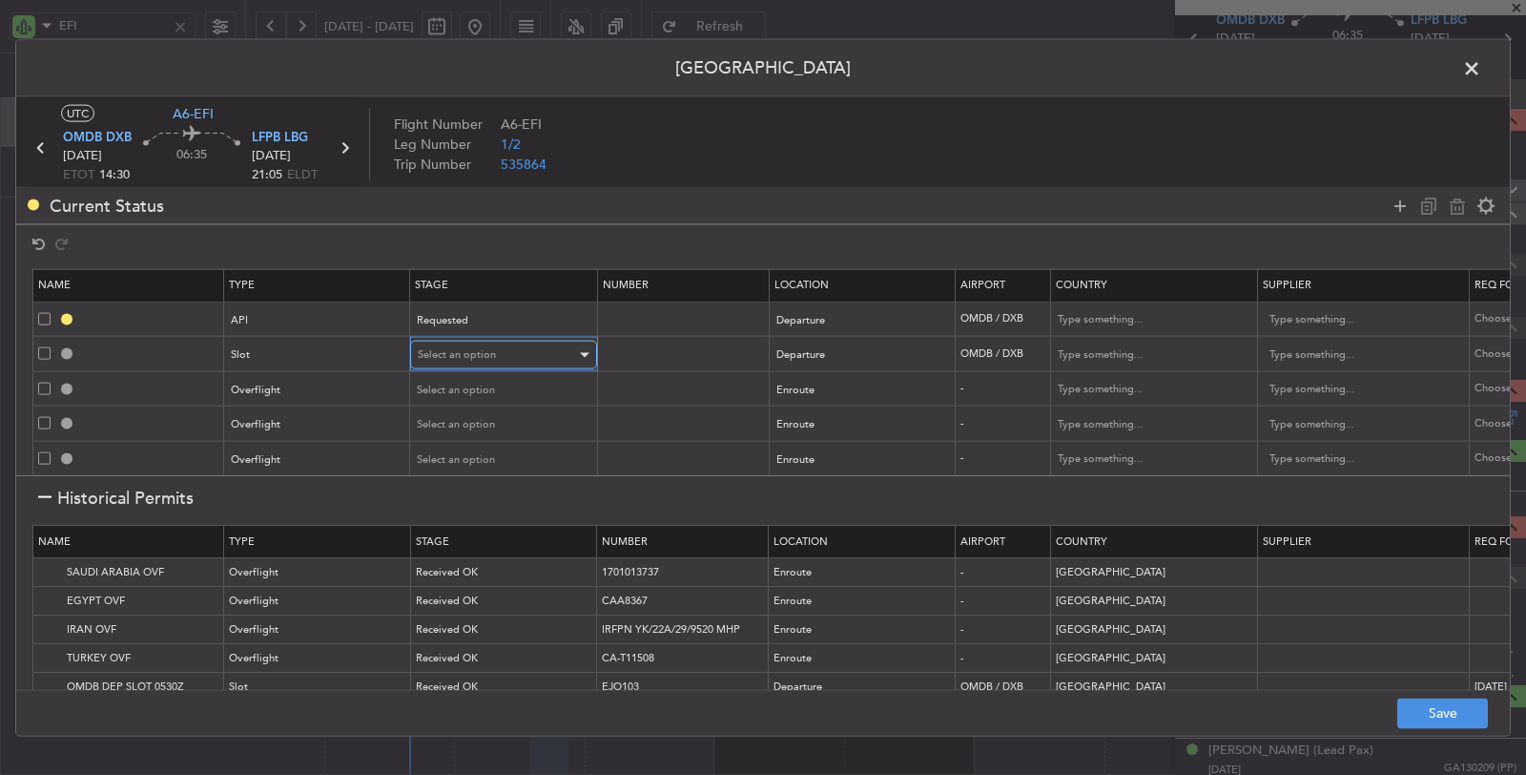
click at [478, 349] on span "Select an option" at bounding box center [457, 354] width 78 height 14
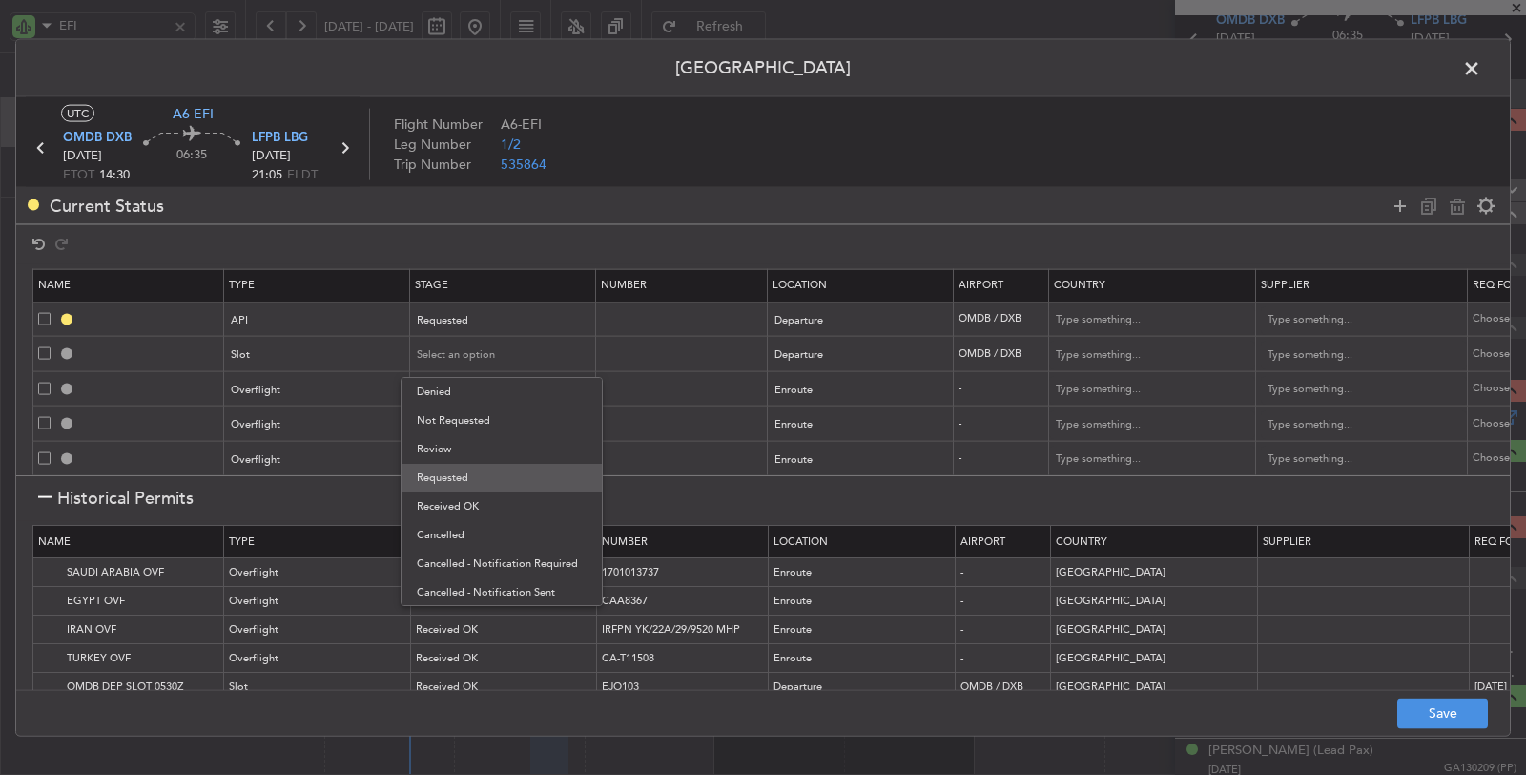
click at [465, 482] on span "Requested" at bounding box center [502, 478] width 170 height 29
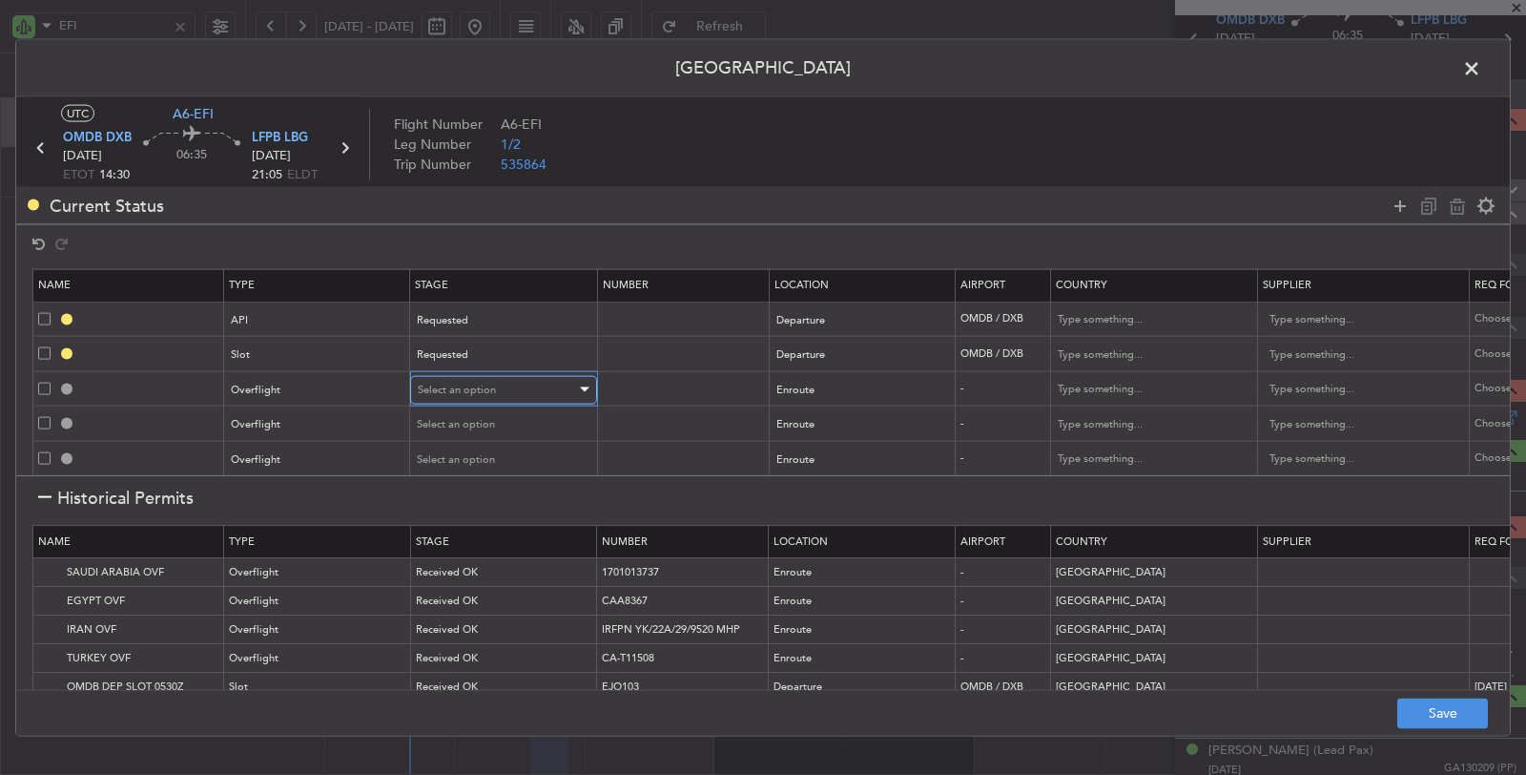
click at [471, 382] on span "Select an option" at bounding box center [457, 389] width 78 height 14
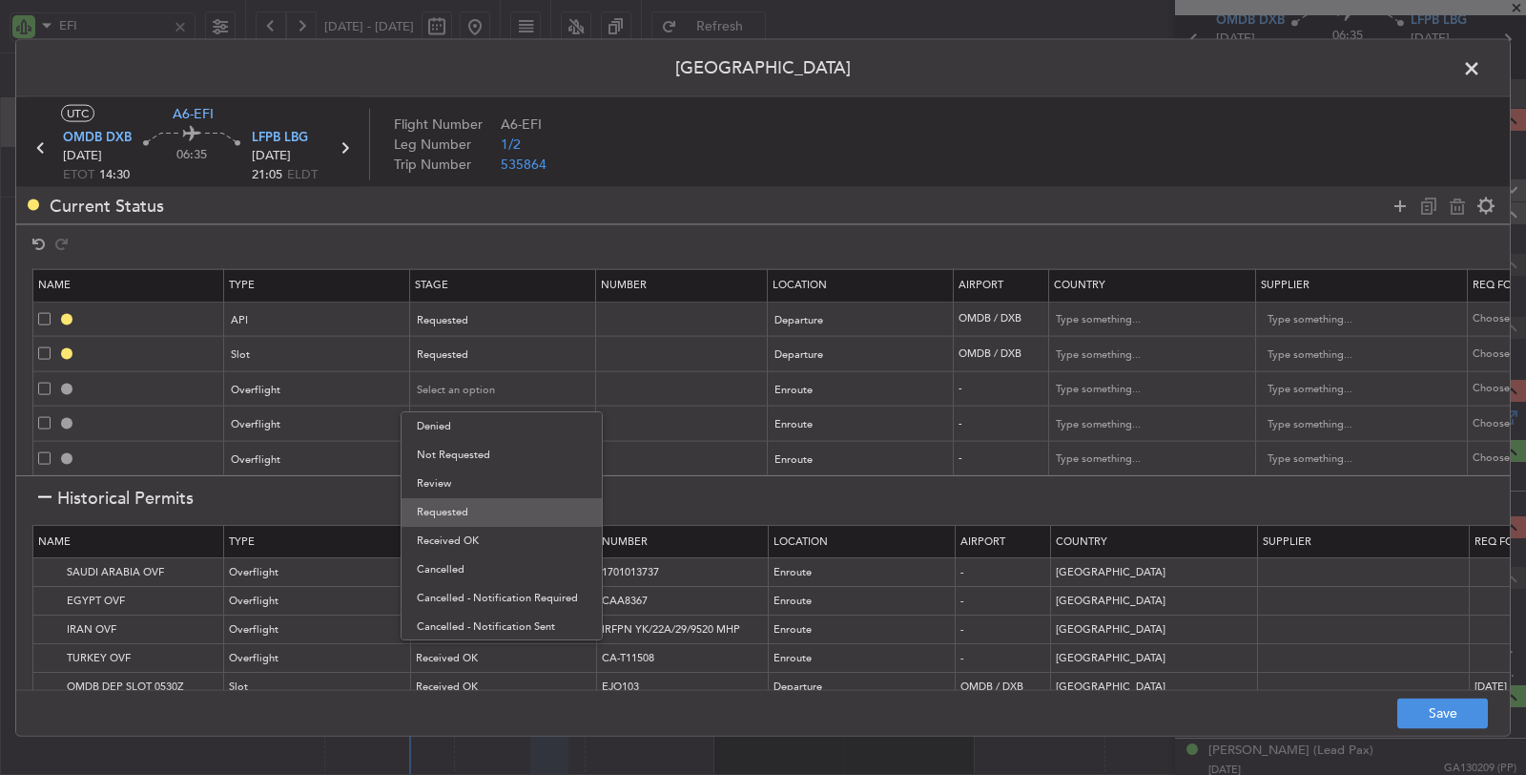
click at [460, 511] on span "Requested" at bounding box center [502, 512] width 170 height 29
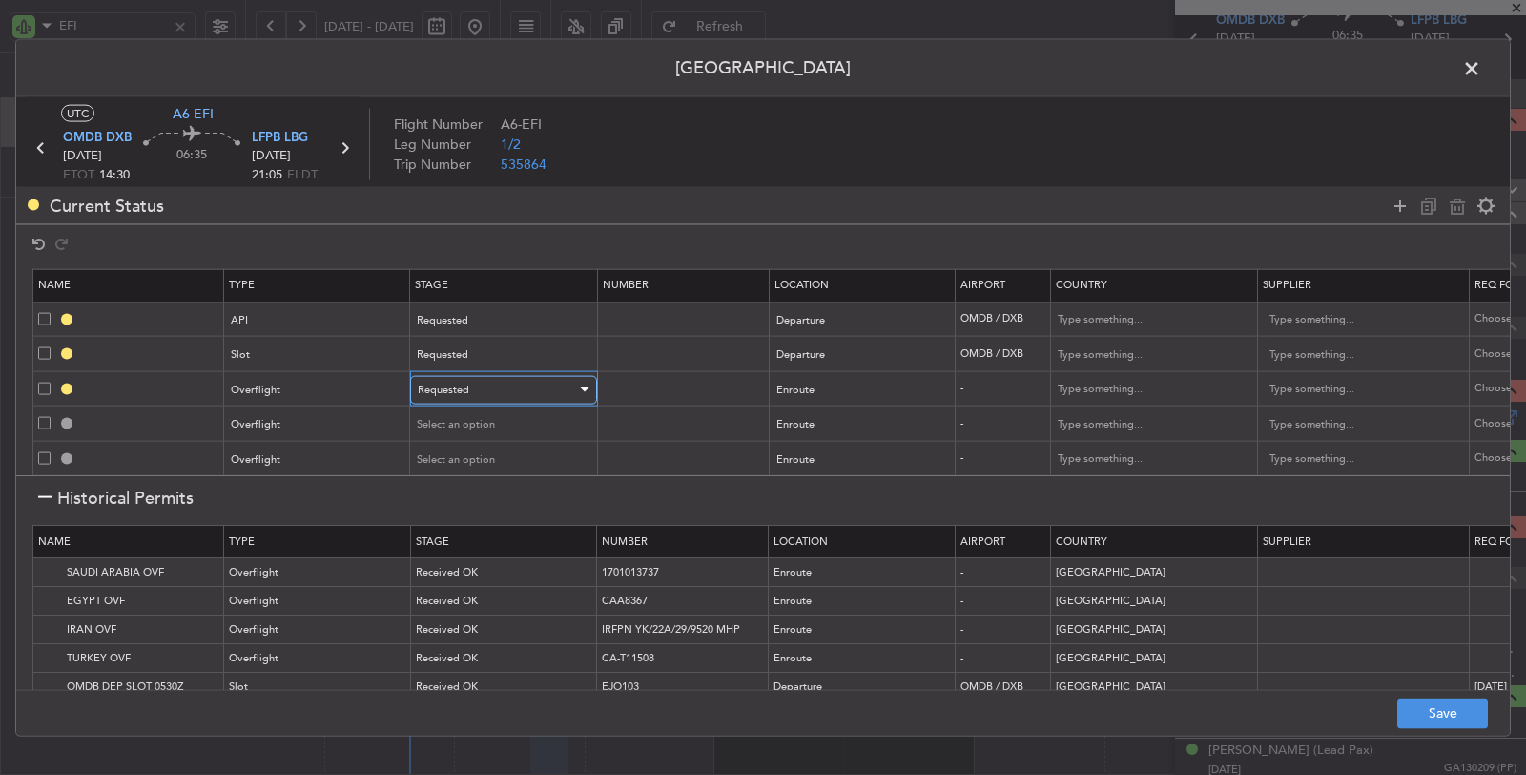
click at [460, 382] on span "Requested" at bounding box center [444, 389] width 52 height 14
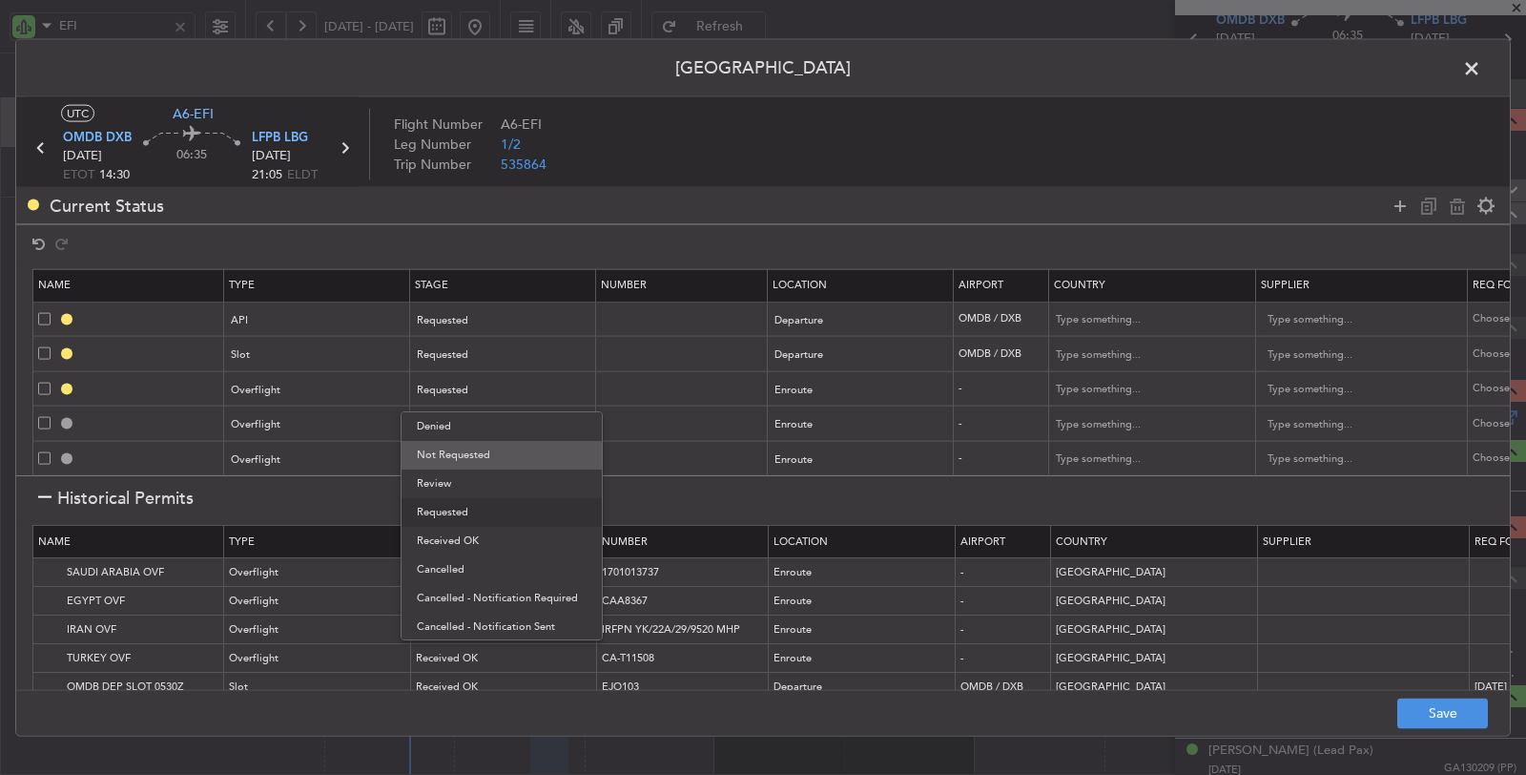
click at [453, 450] on span "Not Requested" at bounding box center [502, 455] width 170 height 29
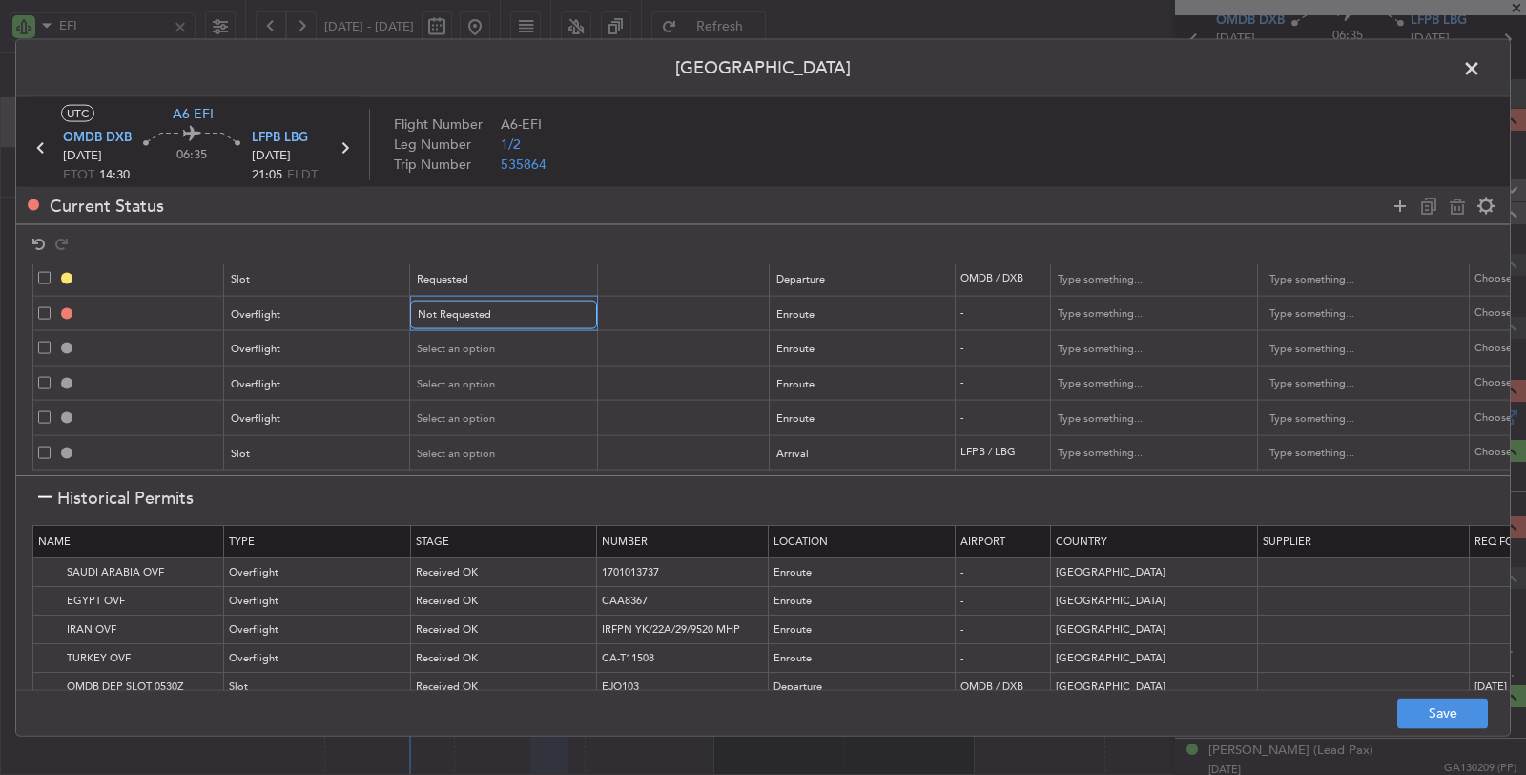
scroll to position [86, 0]
click at [452, 445] on span "Select an option" at bounding box center [457, 452] width 78 height 14
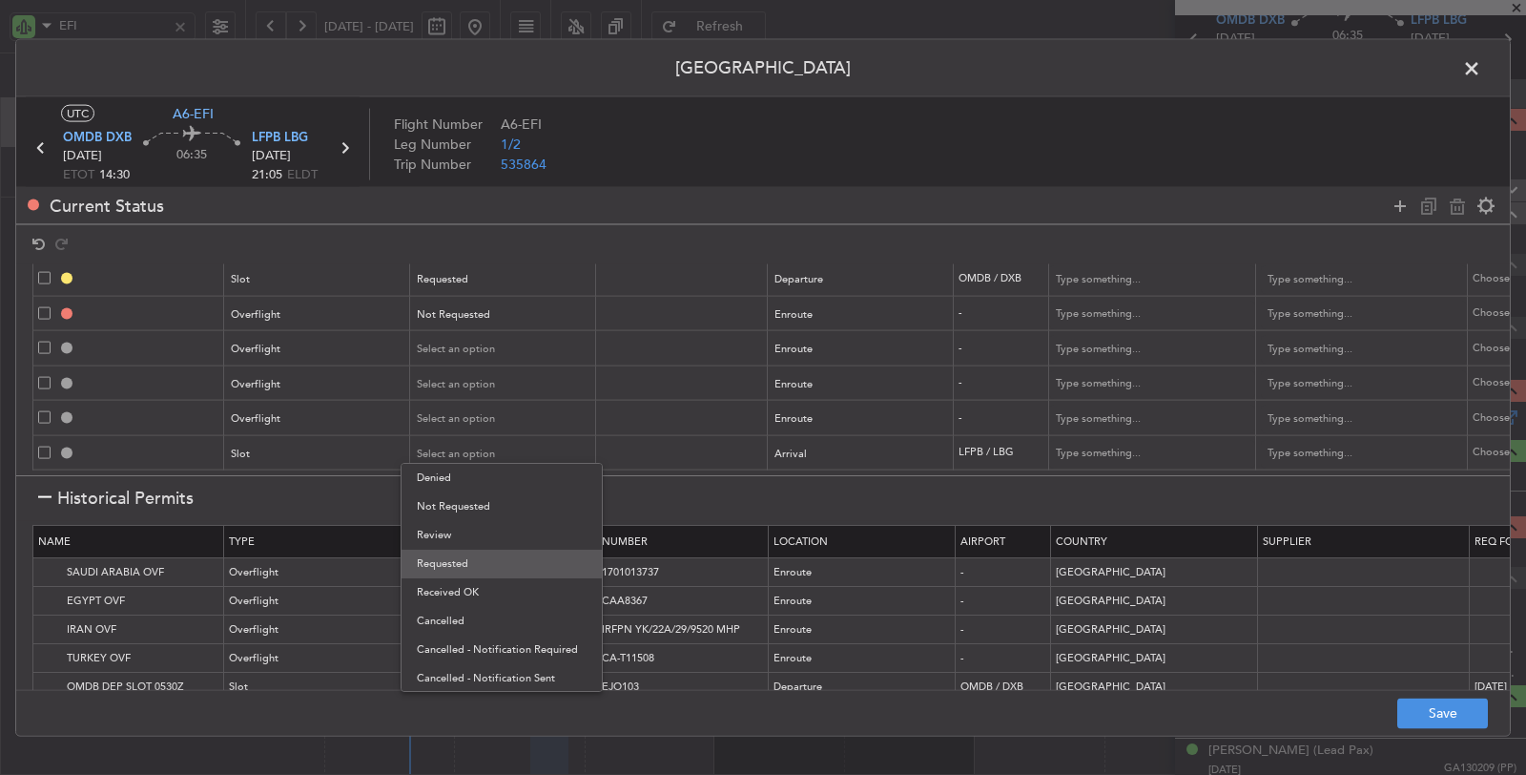
click at [444, 557] on span "Requested" at bounding box center [502, 563] width 170 height 29
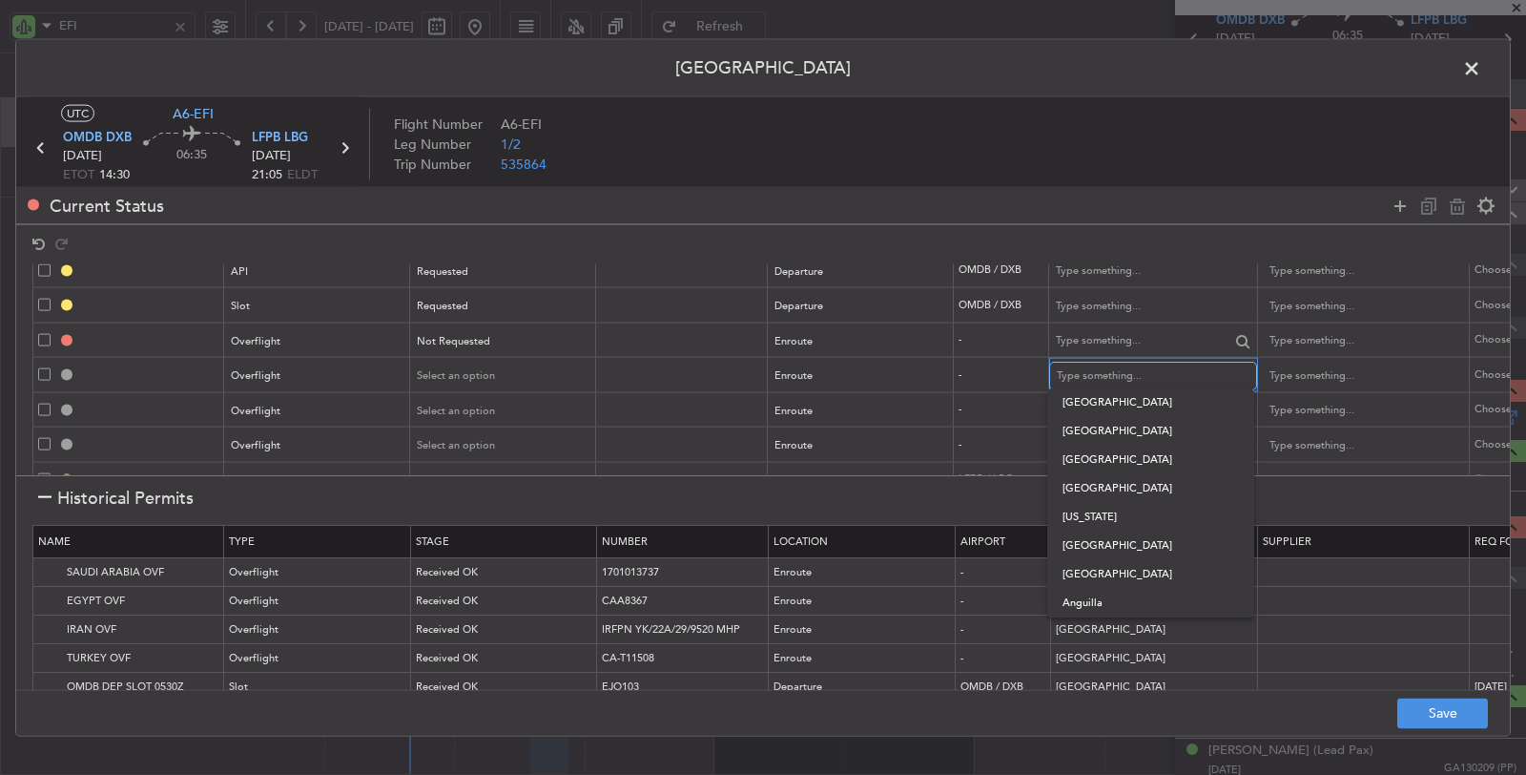
scroll to position [0, 0]
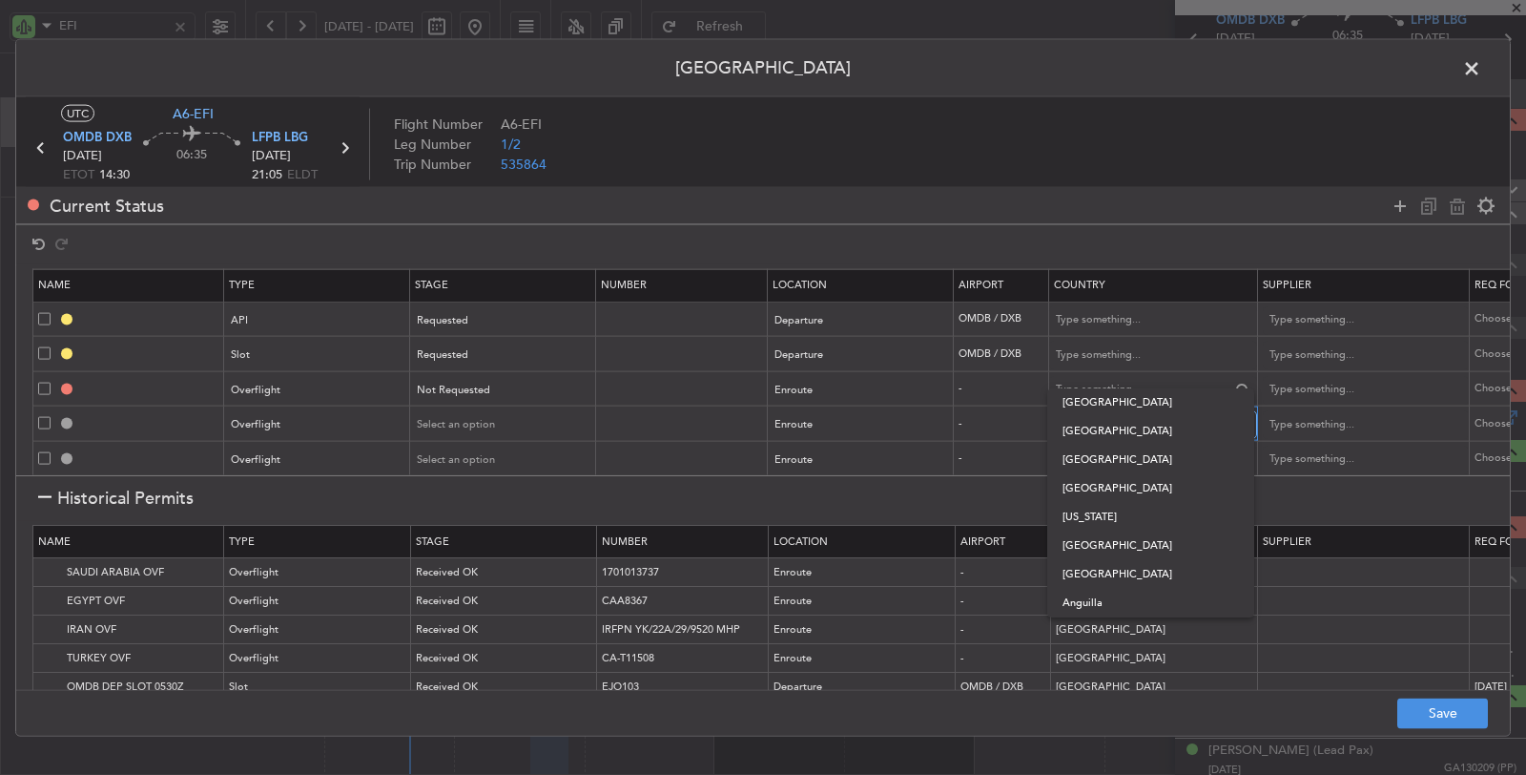
click at [1109, 377] on table "Name Type Stage Number Location Airport Country Supplier Req For Utc Issued For…" at bounding box center [1250, 407] width 2436 height 278
click at [1104, 384] on input "text" at bounding box center [1143, 389] width 172 height 29
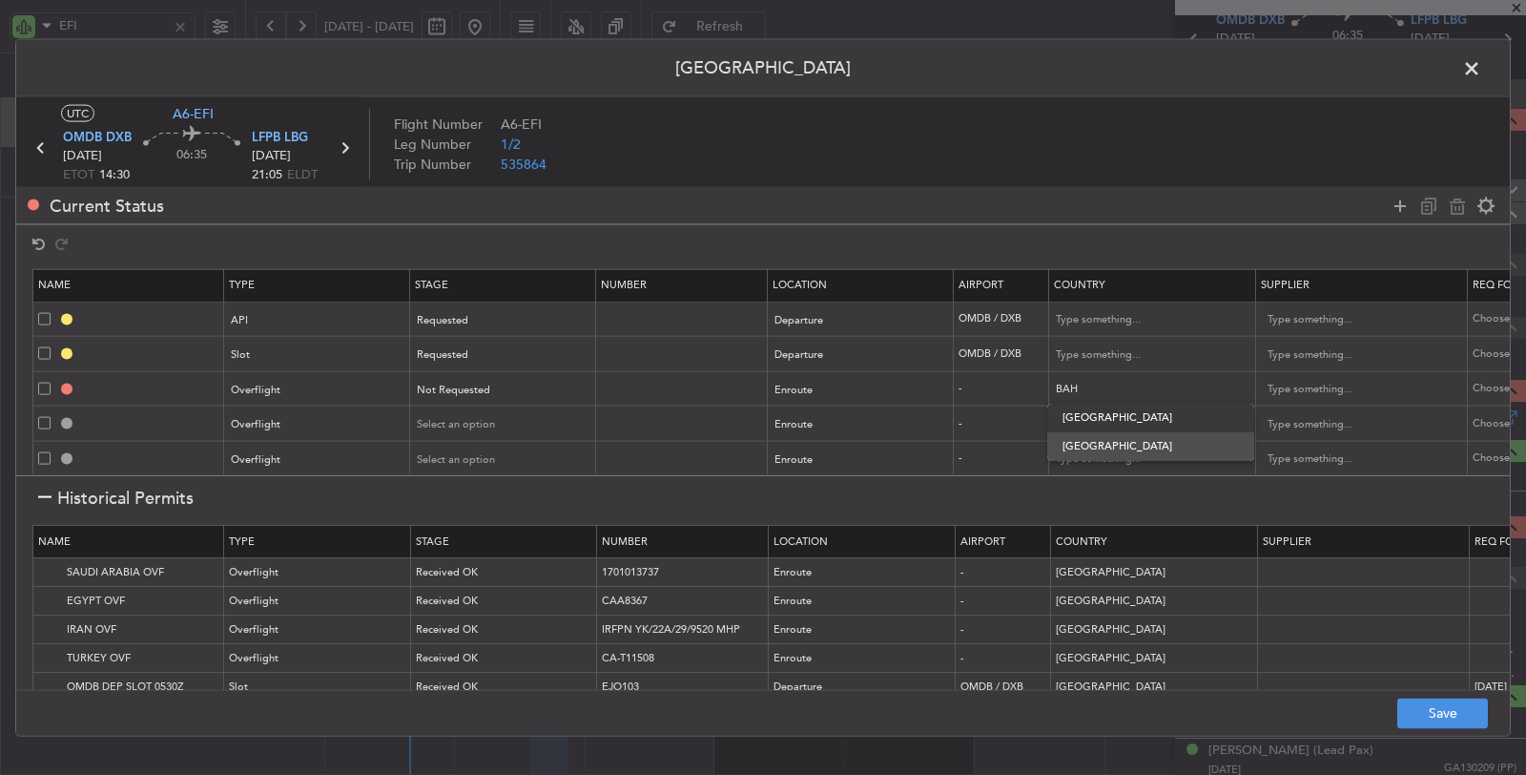
click at [1101, 442] on span "[GEOGRAPHIC_DATA]" at bounding box center [1151, 446] width 176 height 29
type input "[GEOGRAPHIC_DATA]"
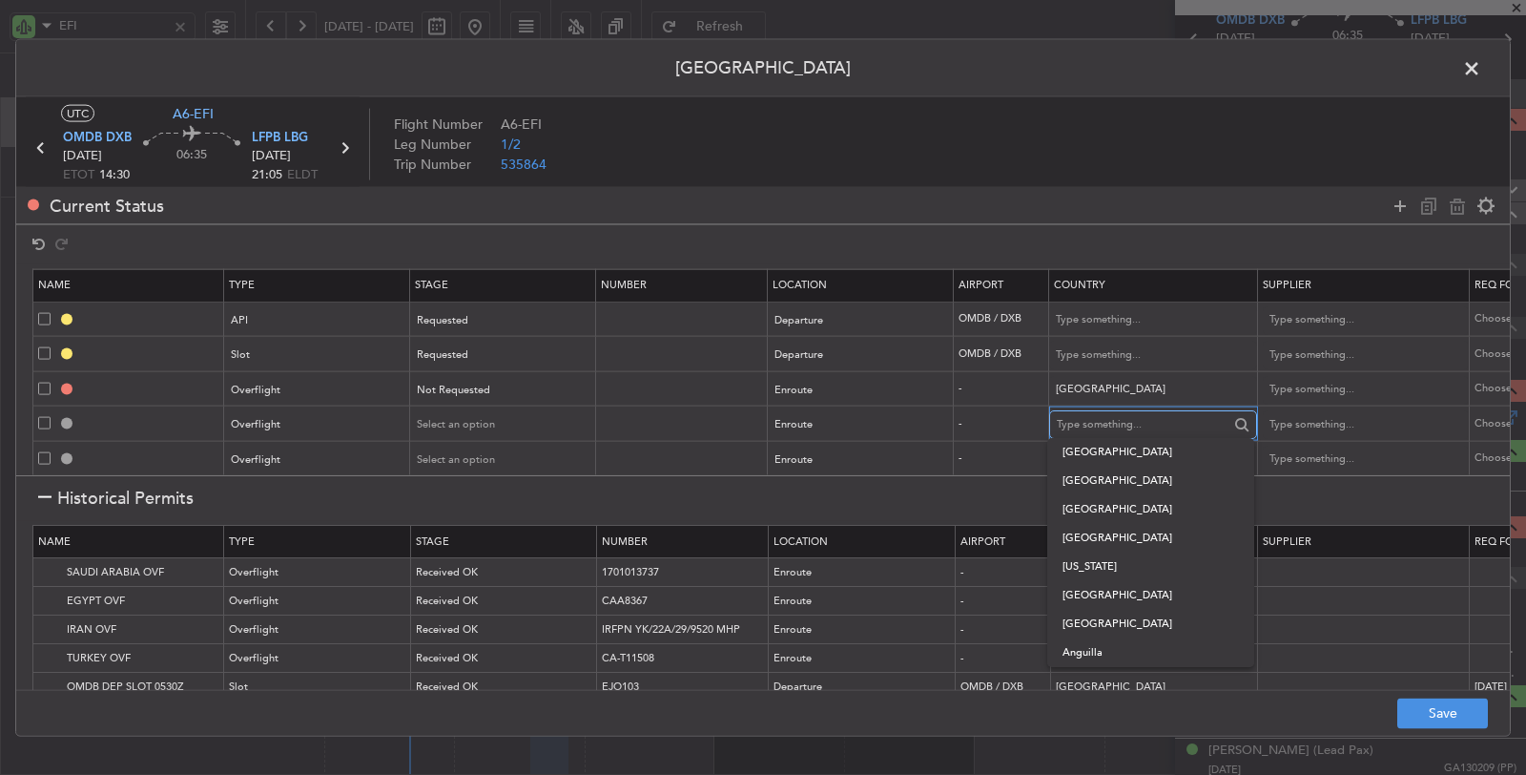
click at [1101, 417] on input "text" at bounding box center [1143, 424] width 172 height 29
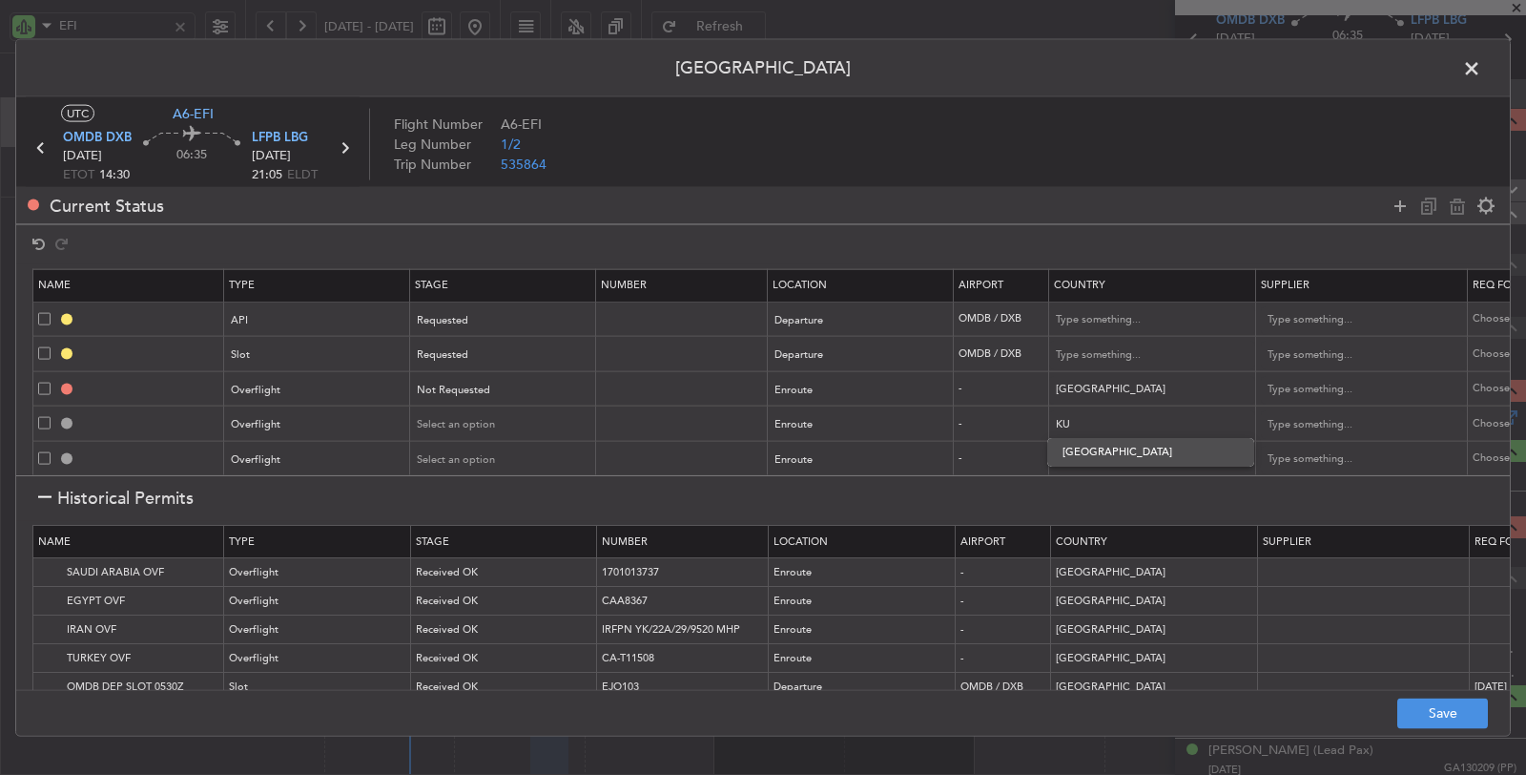
click at [1101, 446] on span "[GEOGRAPHIC_DATA]" at bounding box center [1151, 452] width 176 height 29
type input "[GEOGRAPHIC_DATA]"
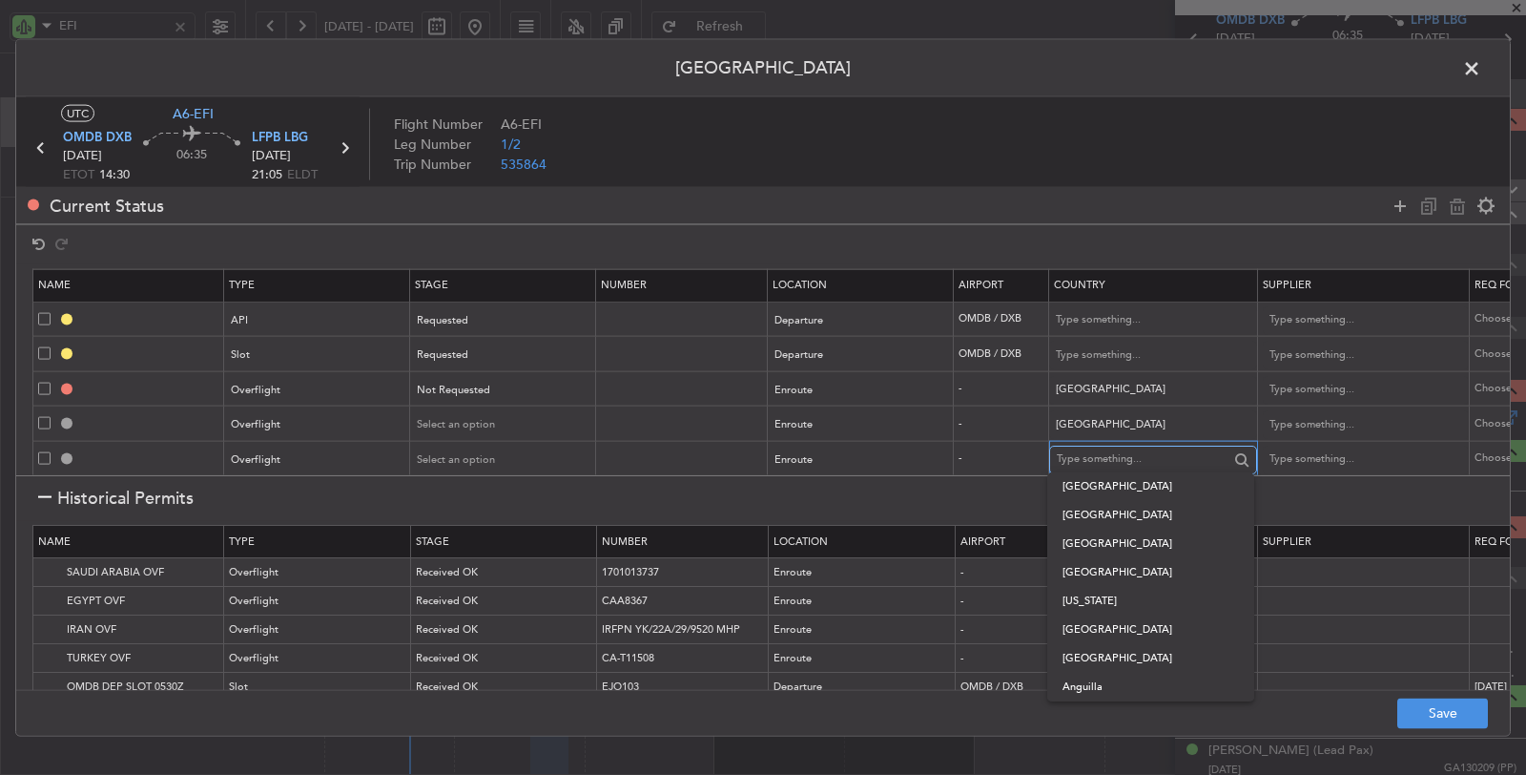
click at [1101, 455] on input "text" at bounding box center [1143, 459] width 172 height 29
click at [1097, 507] on span "[GEOGRAPHIC_DATA]" at bounding box center [1151, 511] width 176 height 29
type input "[GEOGRAPHIC_DATA]"
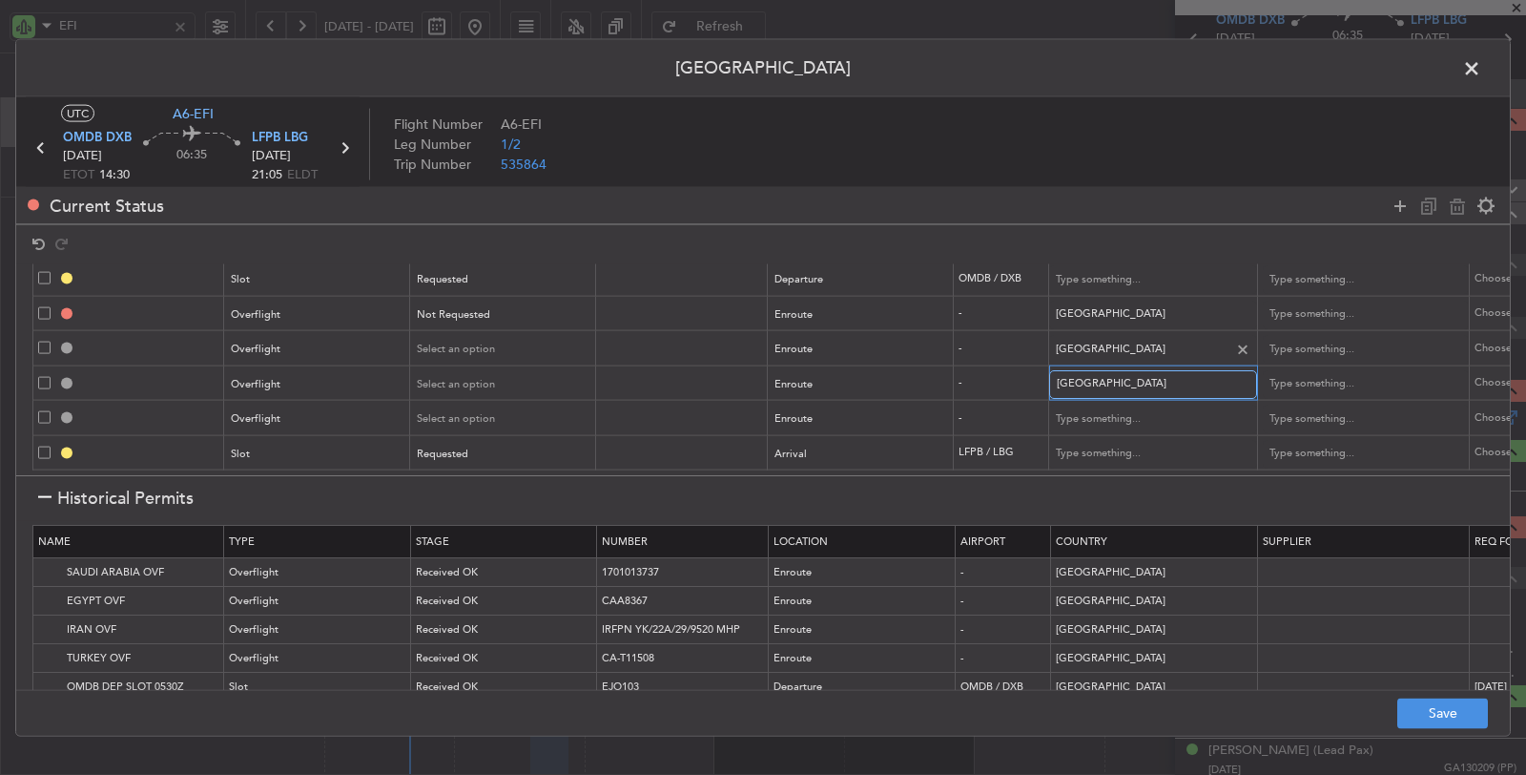
scroll to position [86, 0]
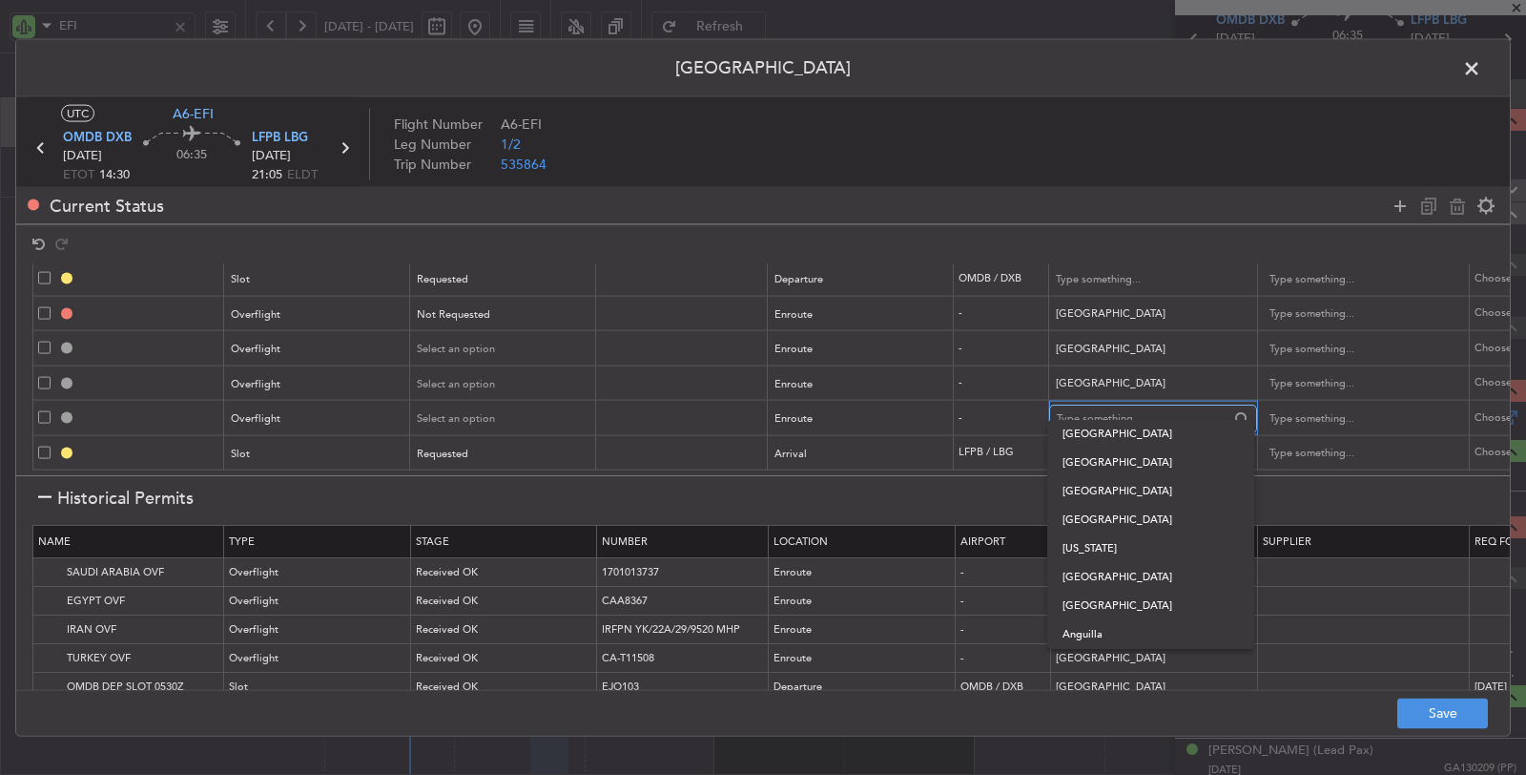
click at [1133, 404] on input "text" at bounding box center [1143, 418] width 172 height 29
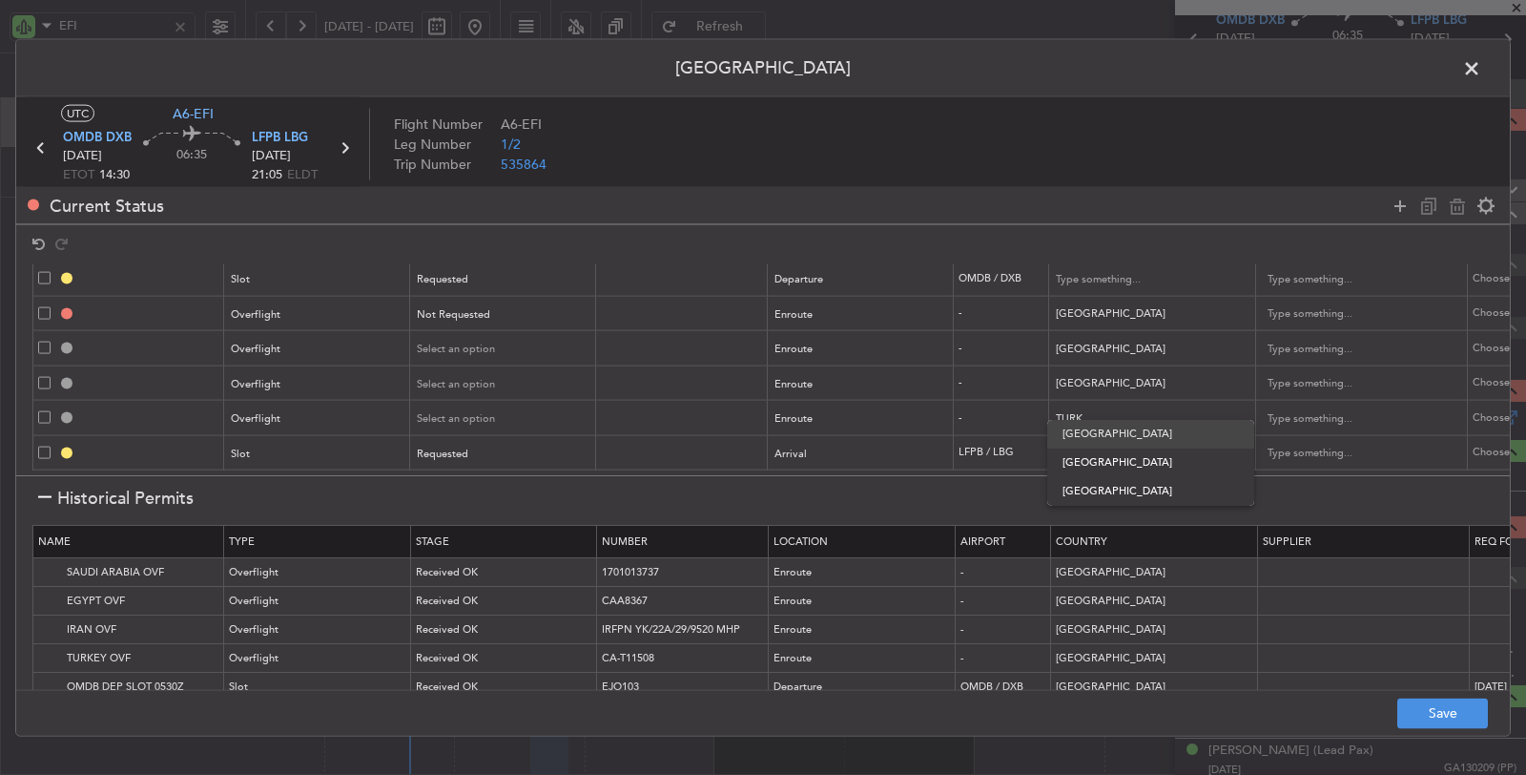
click at [1131, 435] on span "Turkey" at bounding box center [1151, 434] width 176 height 29
type input "Turkey"
click at [1448, 718] on button "Save" at bounding box center [1442, 712] width 91 height 31
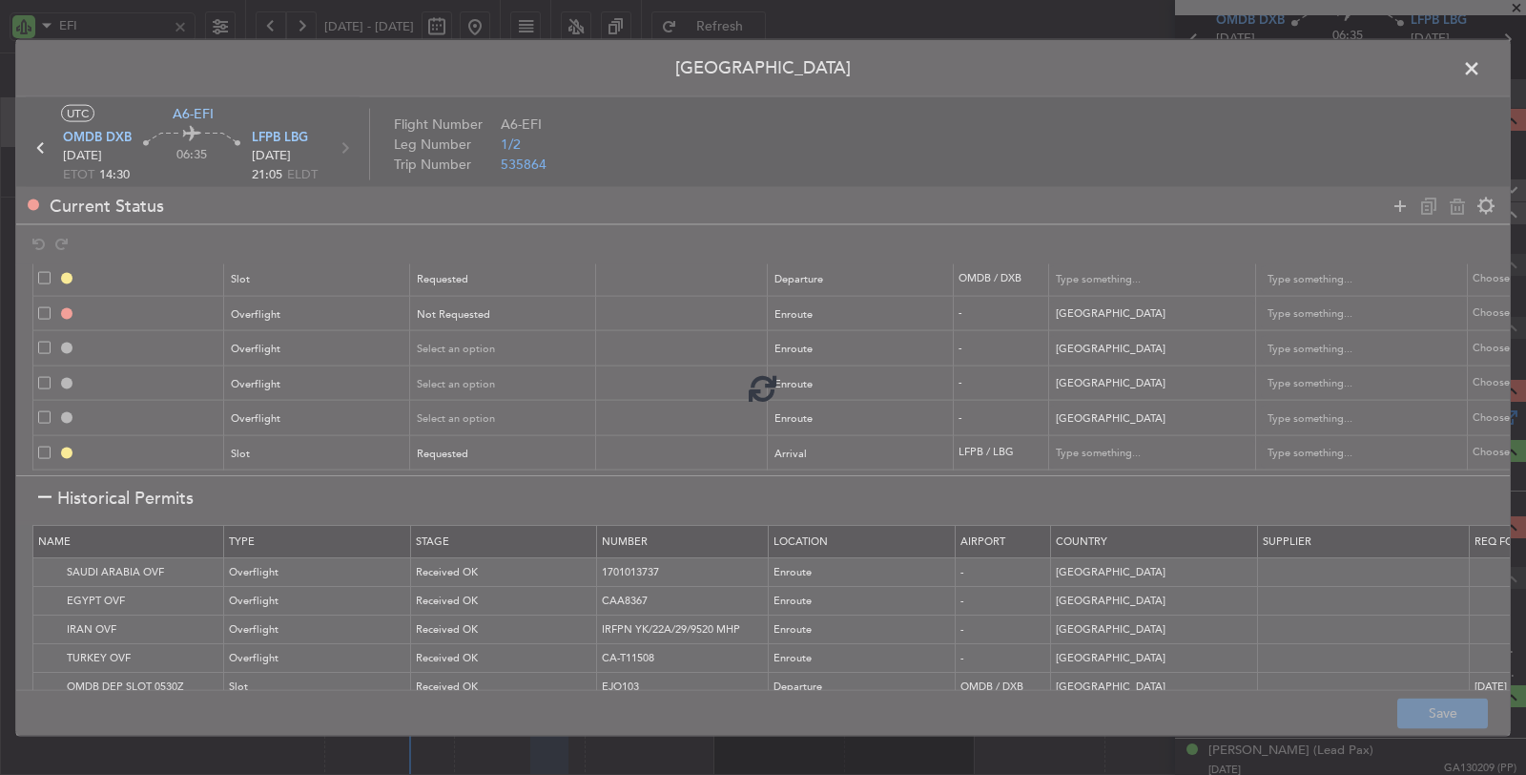
type input "OMDB DEP API"
type input "United Arab Emirates"
type input "NNN"
type input "1"
type input "OMDB DEP SLOT"
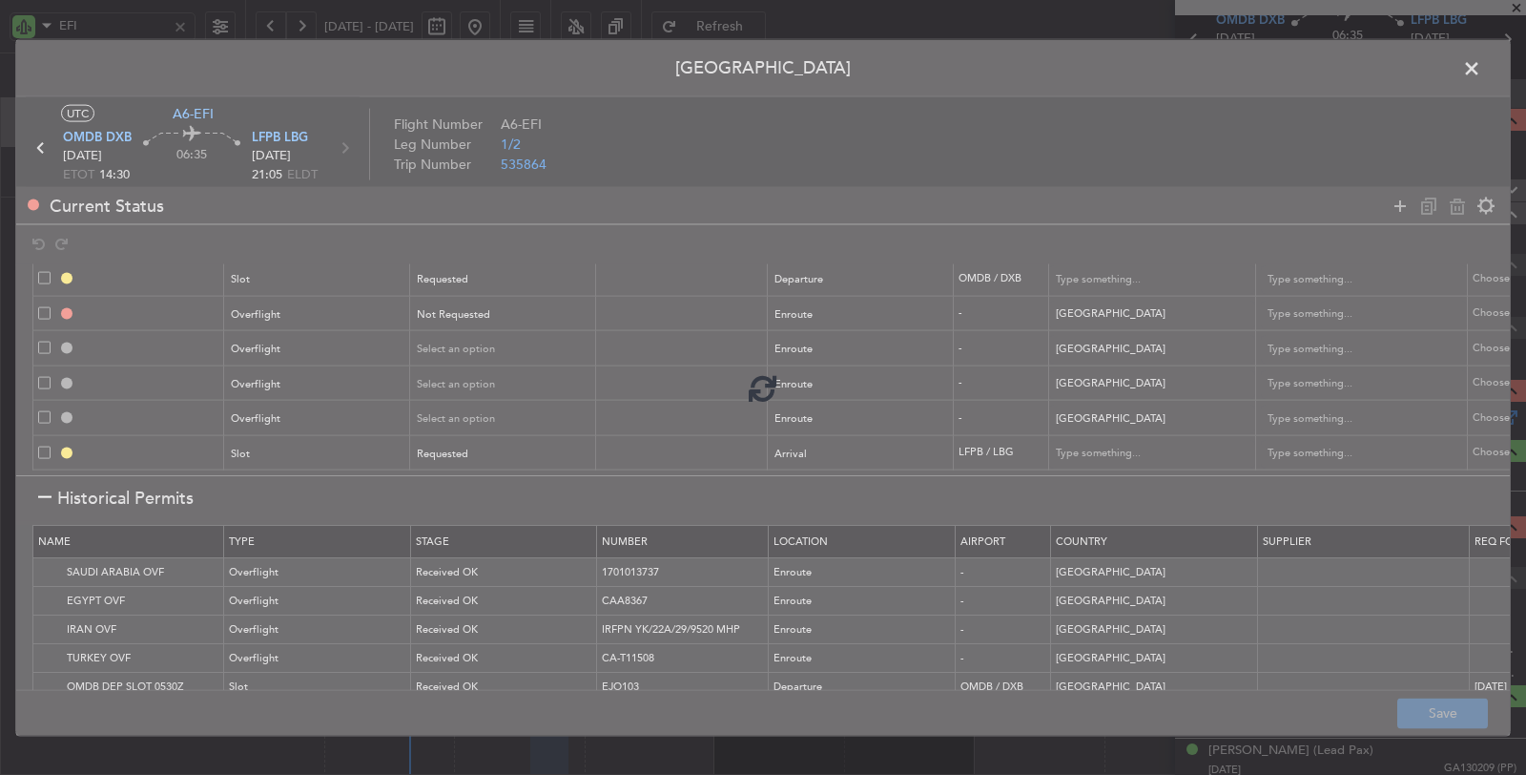
type input "United Arab Emirates"
type input "NNN"
type input "1"
type input "BAHRAIN OVF"
type input "NNN"
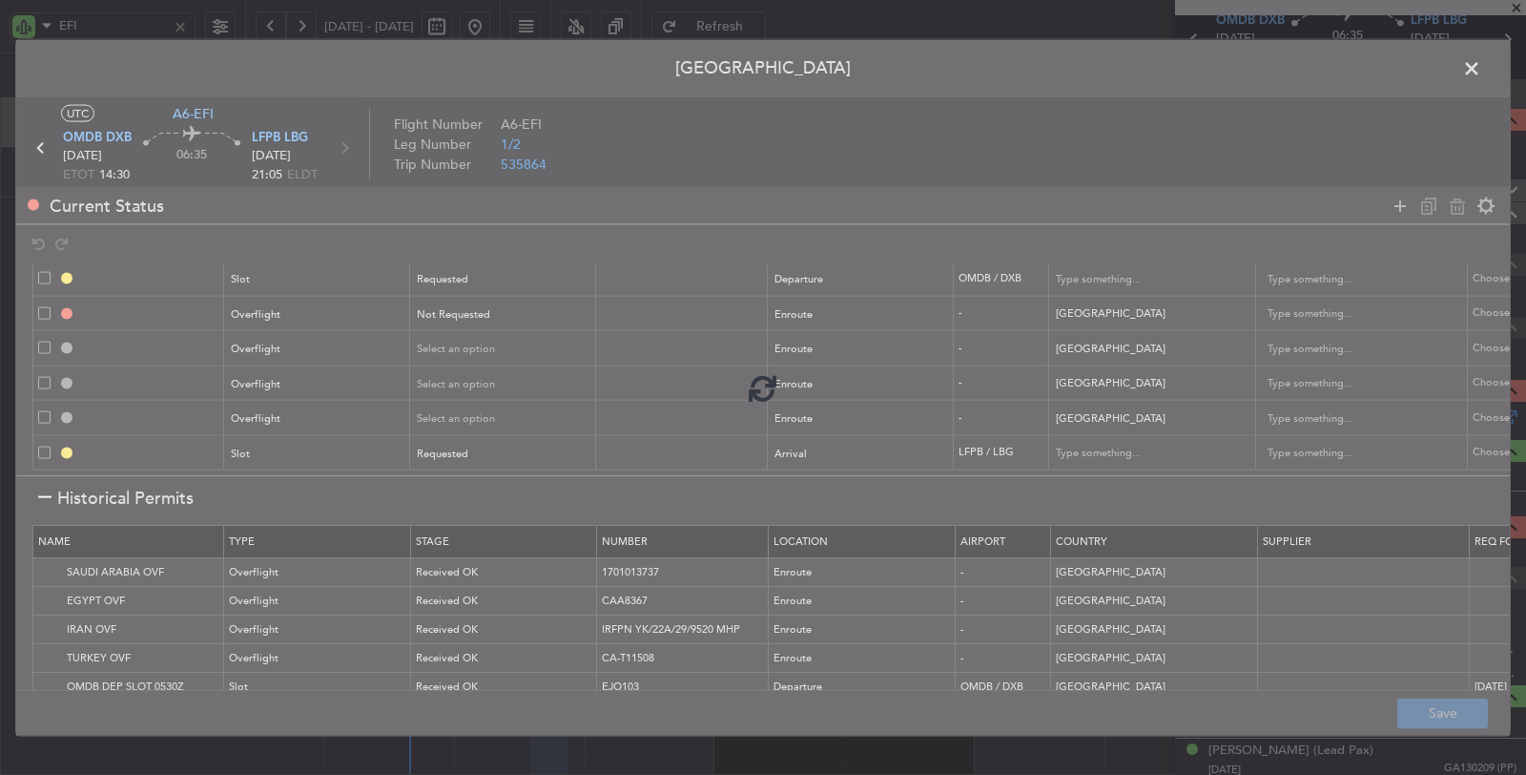
type input "KUWAIT OVF"
type input "NNN"
type input "IRAQ OVF"
type input "NNN"
type input "1"
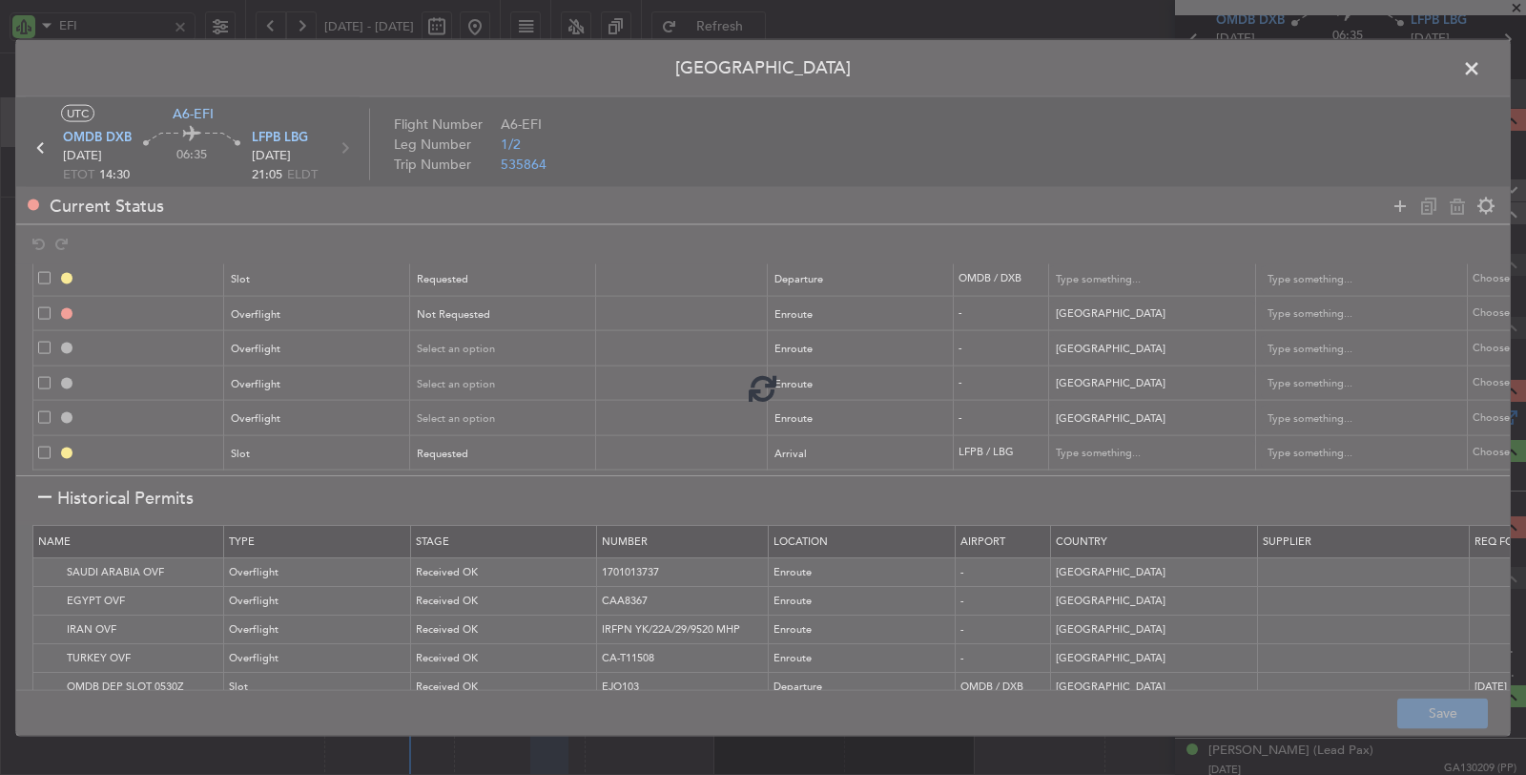
type input "TURKEY OVF"
type input "NNN"
type input "LFPB ARR SLOT"
type input "France"
type input "NNN"
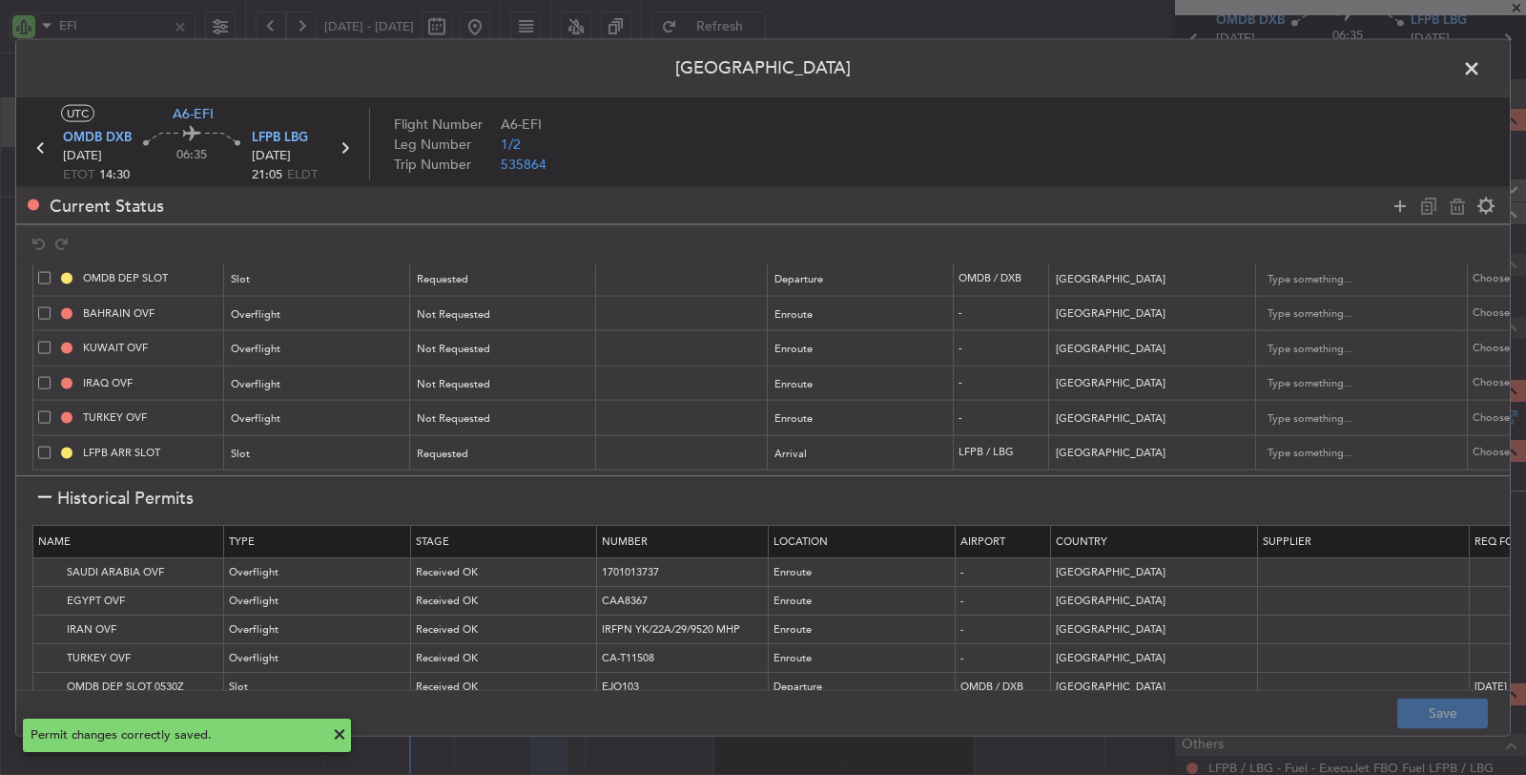
click at [348, 150] on icon at bounding box center [344, 147] width 25 height 25
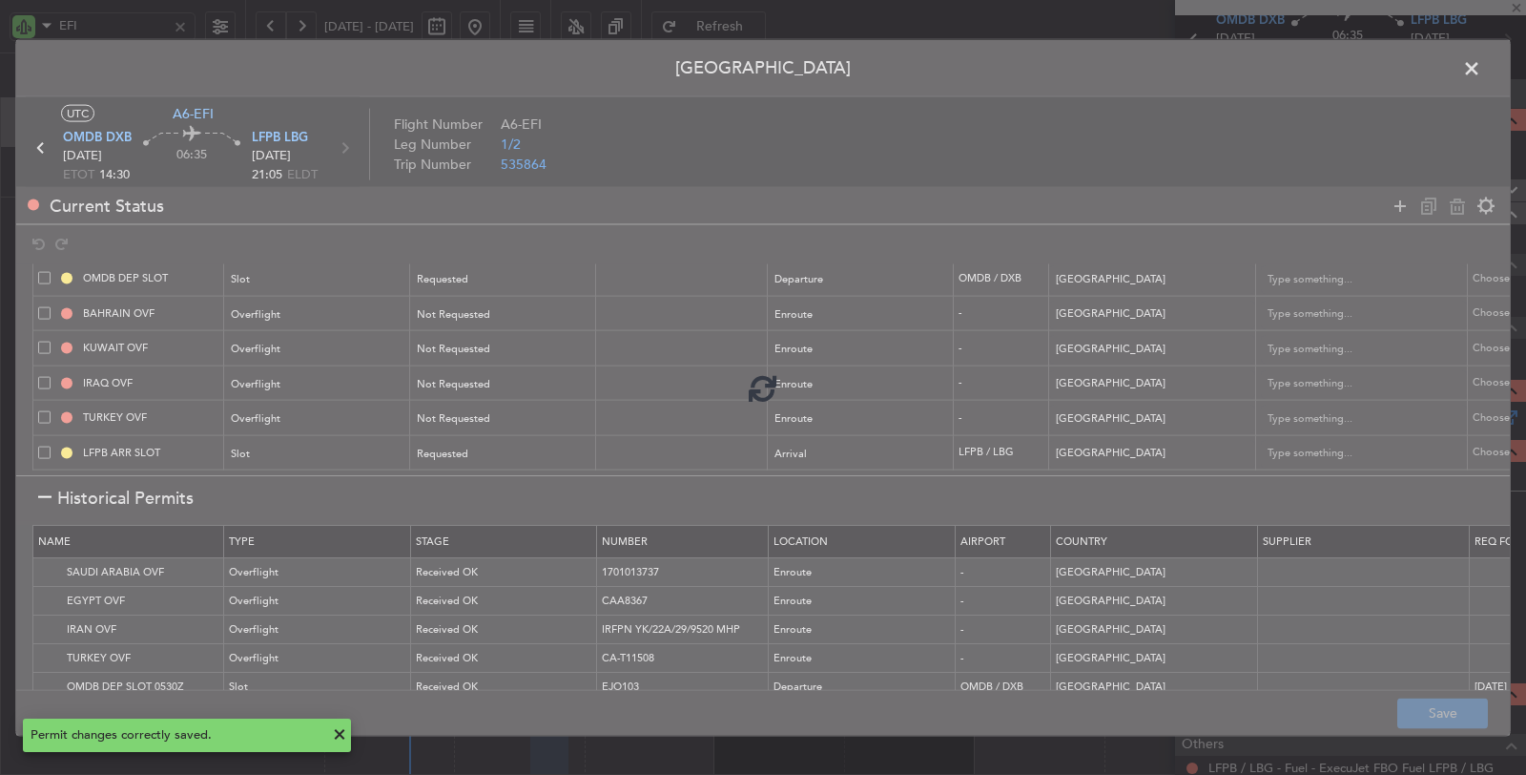
type input "+00:20"
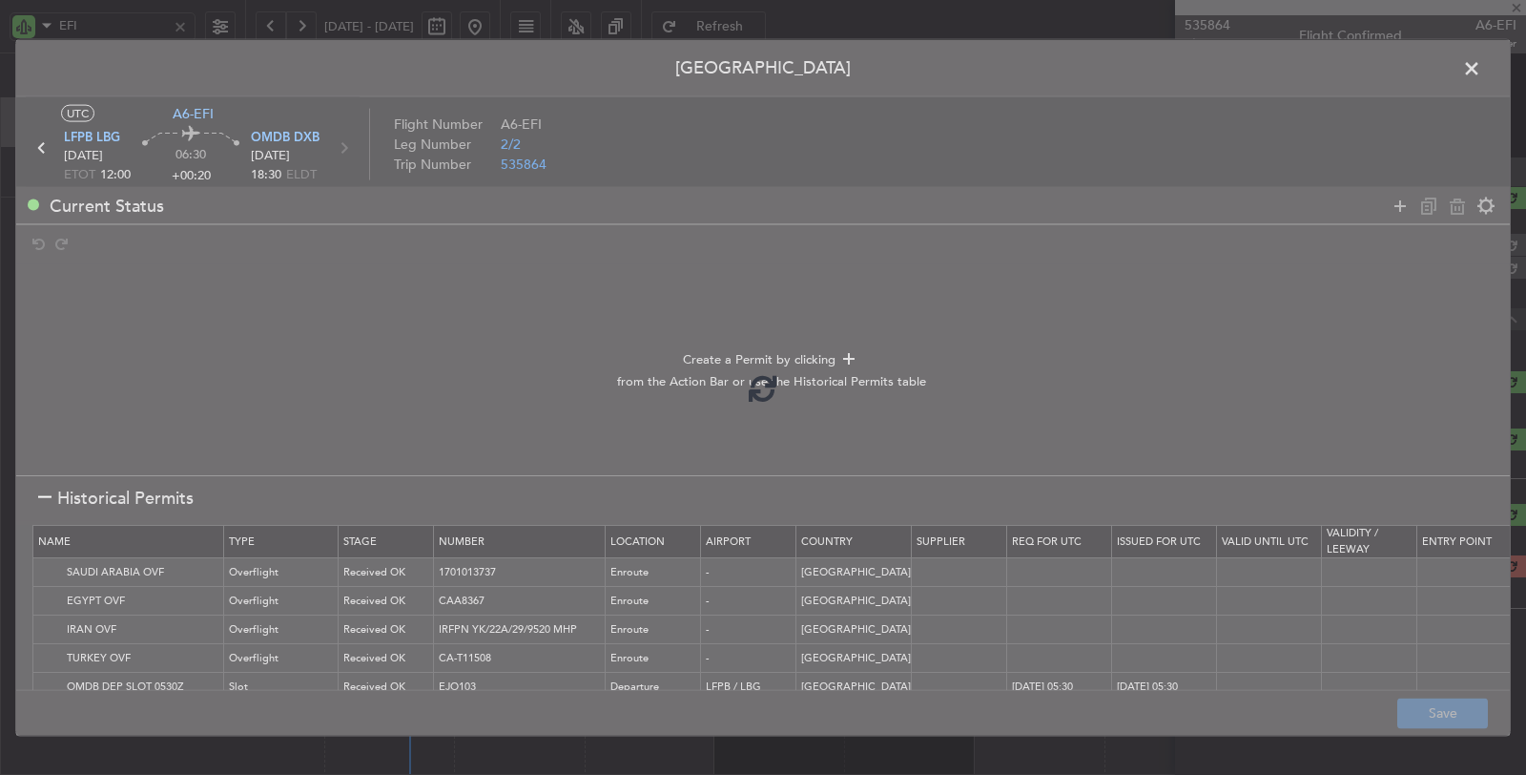
scroll to position [0, 0]
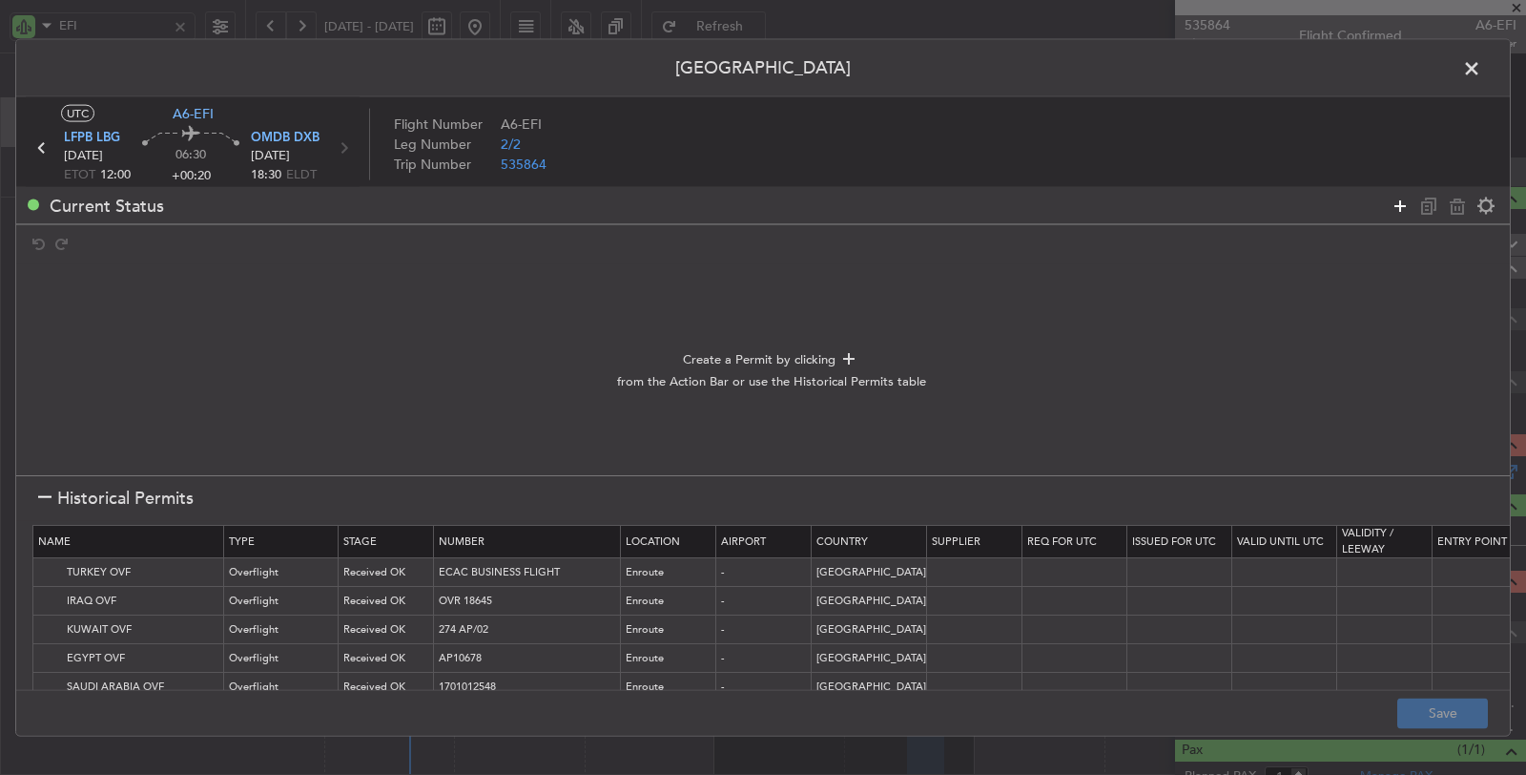
click at [1396, 202] on icon at bounding box center [1400, 205] width 23 height 23
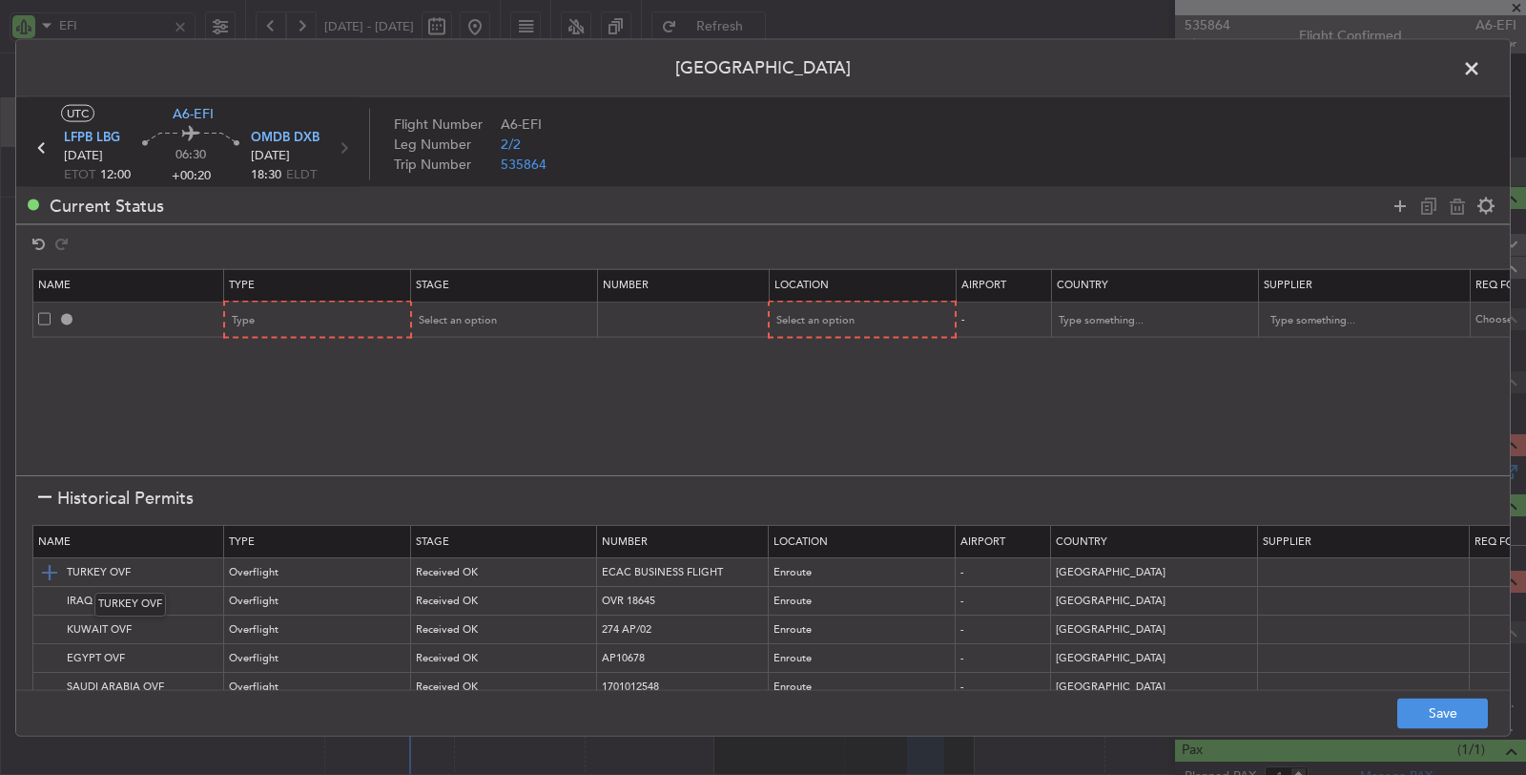
click at [51, 569] on img at bounding box center [49, 572] width 23 height 23
click at [46, 604] on img at bounding box center [49, 601] width 23 height 23
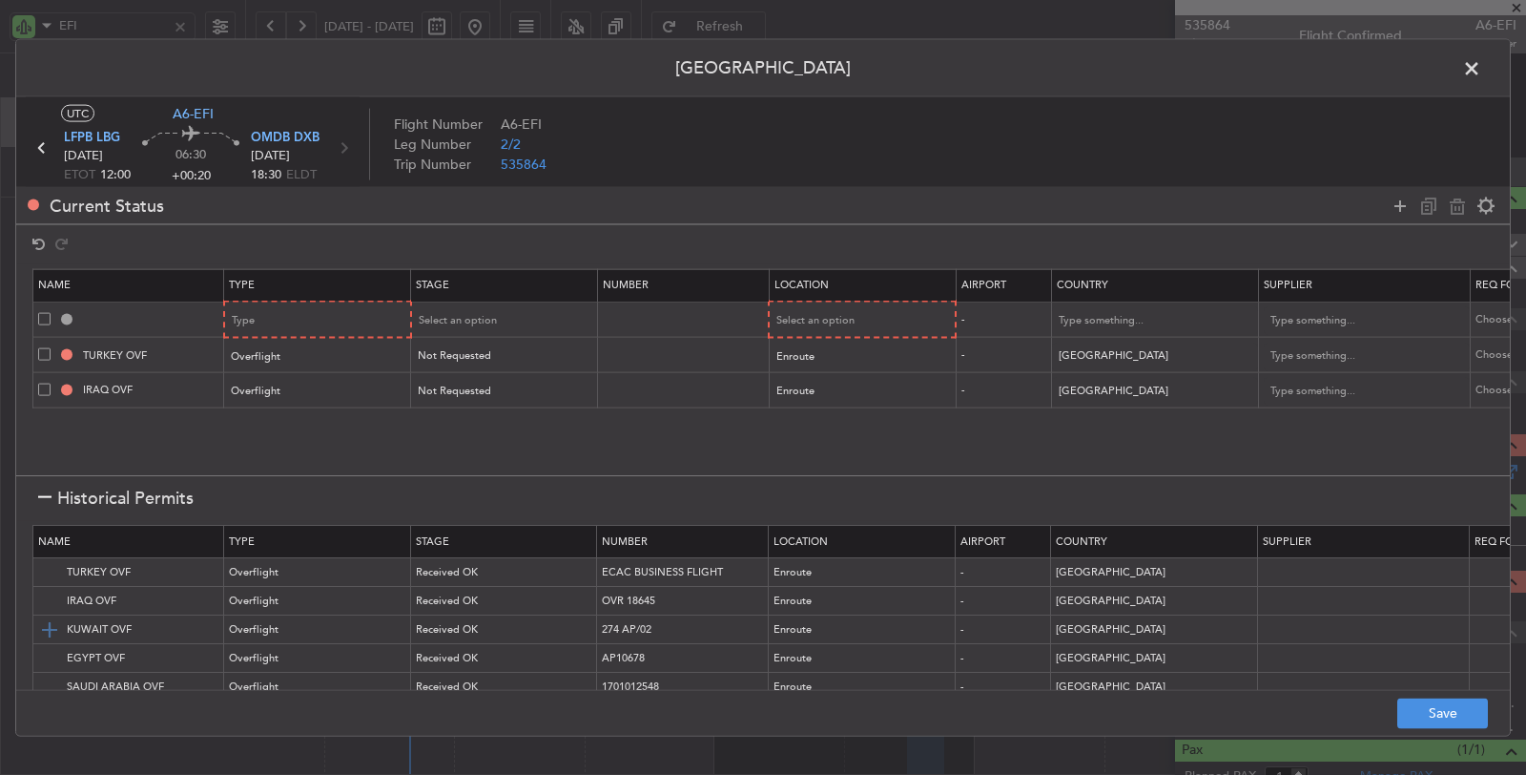
click at [46, 632] on img at bounding box center [49, 629] width 23 height 23
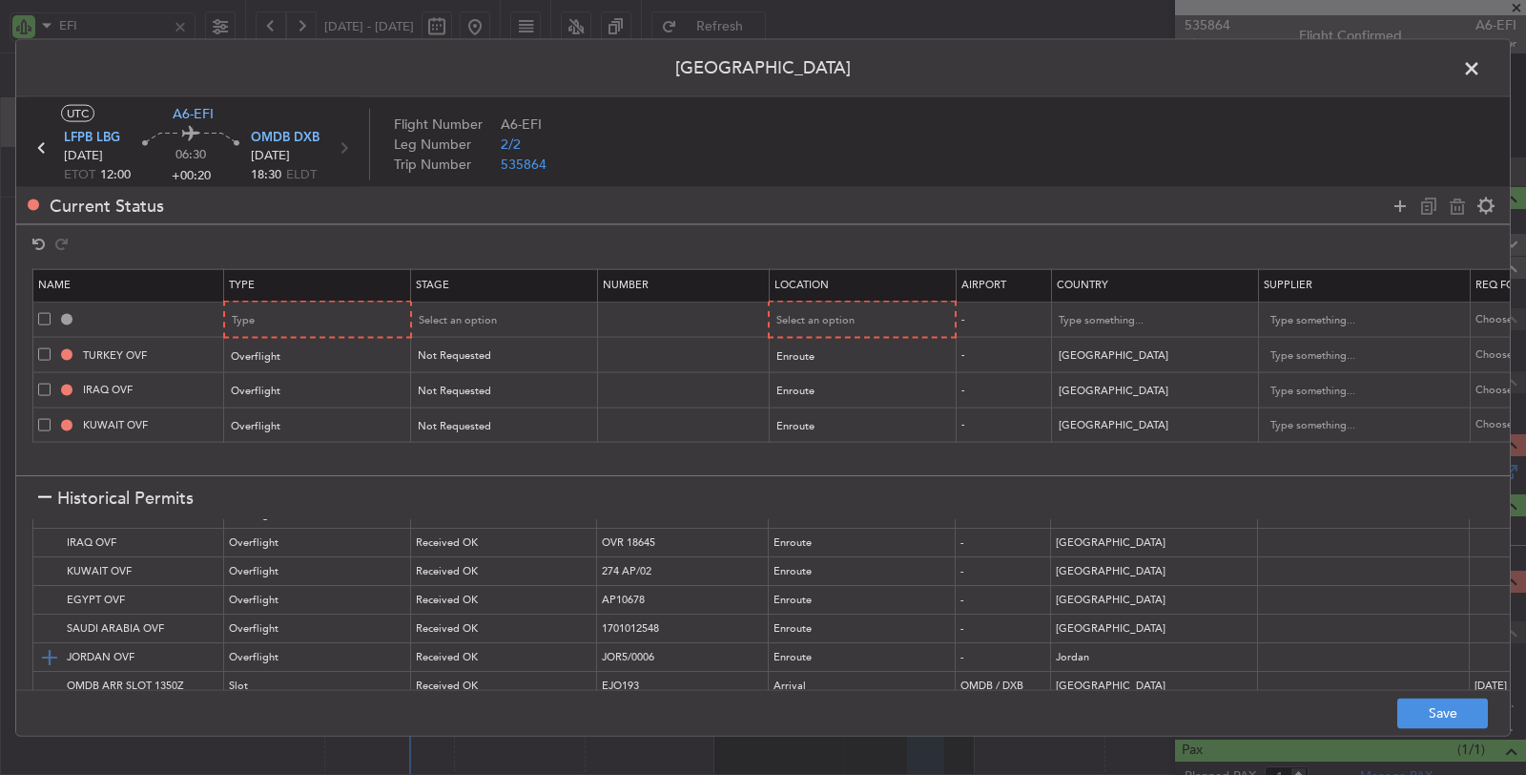
scroll to position [115, 0]
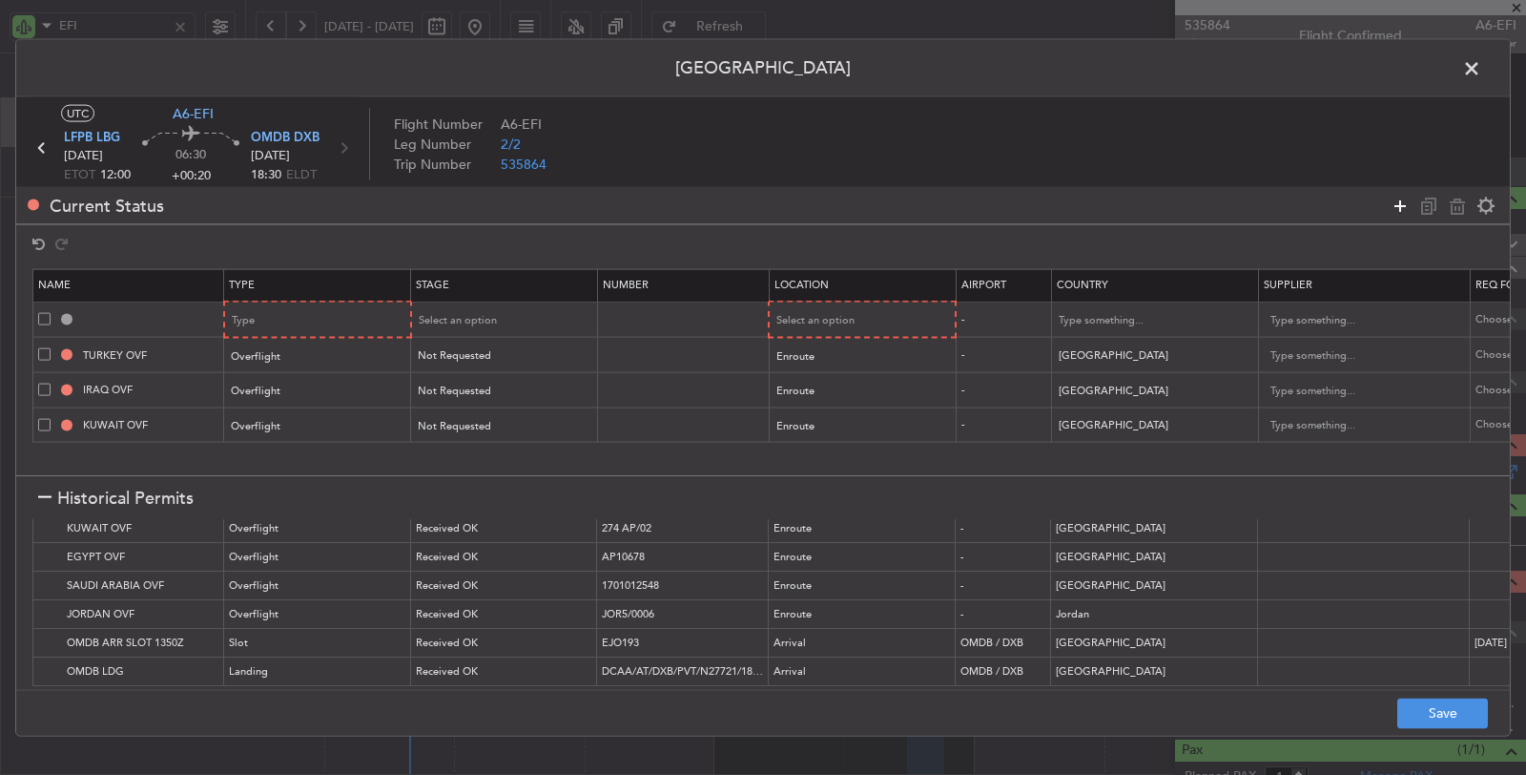
click at [1395, 206] on icon at bounding box center [1400, 205] width 23 height 23
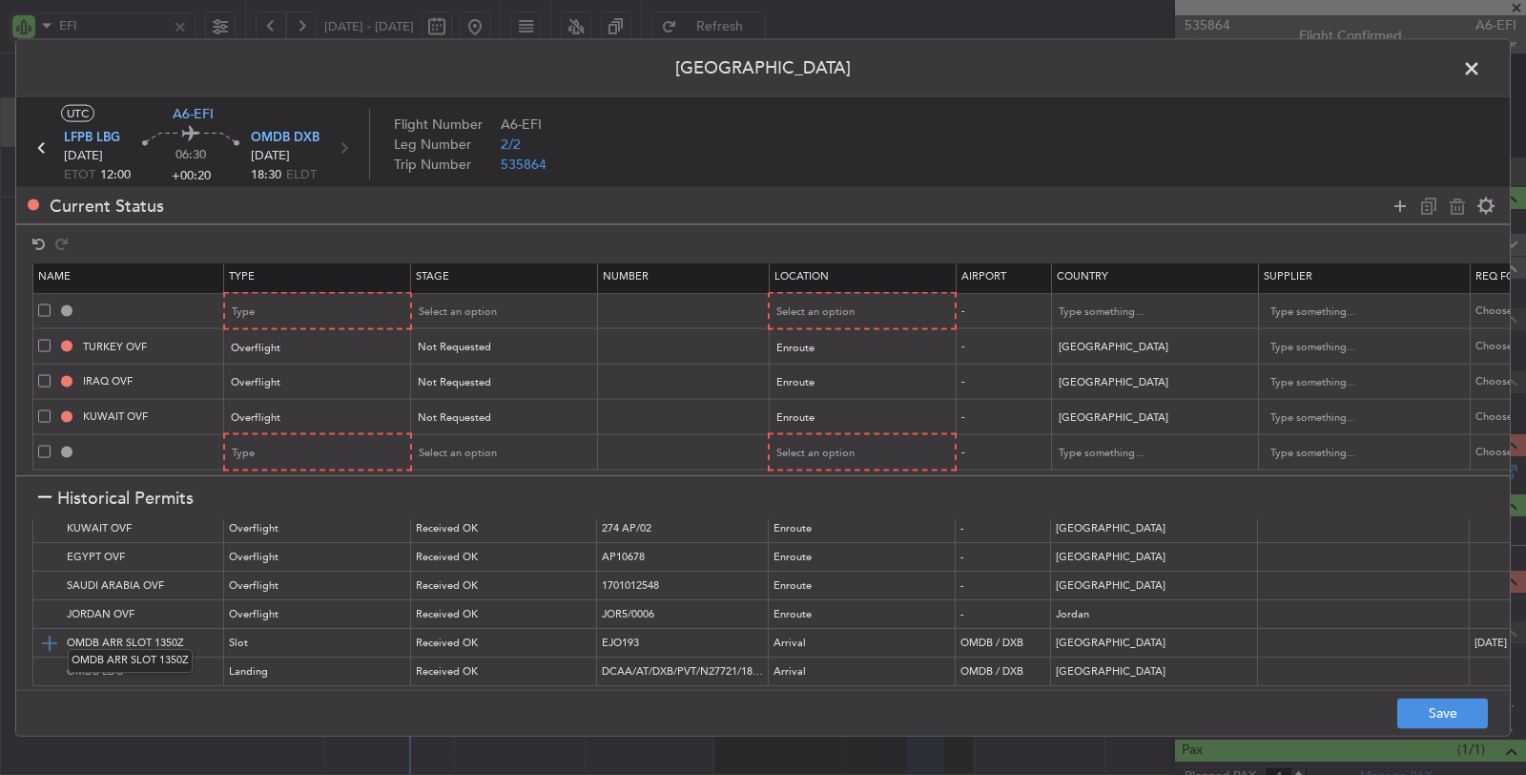
click at [44, 631] on img at bounding box center [49, 642] width 23 height 23
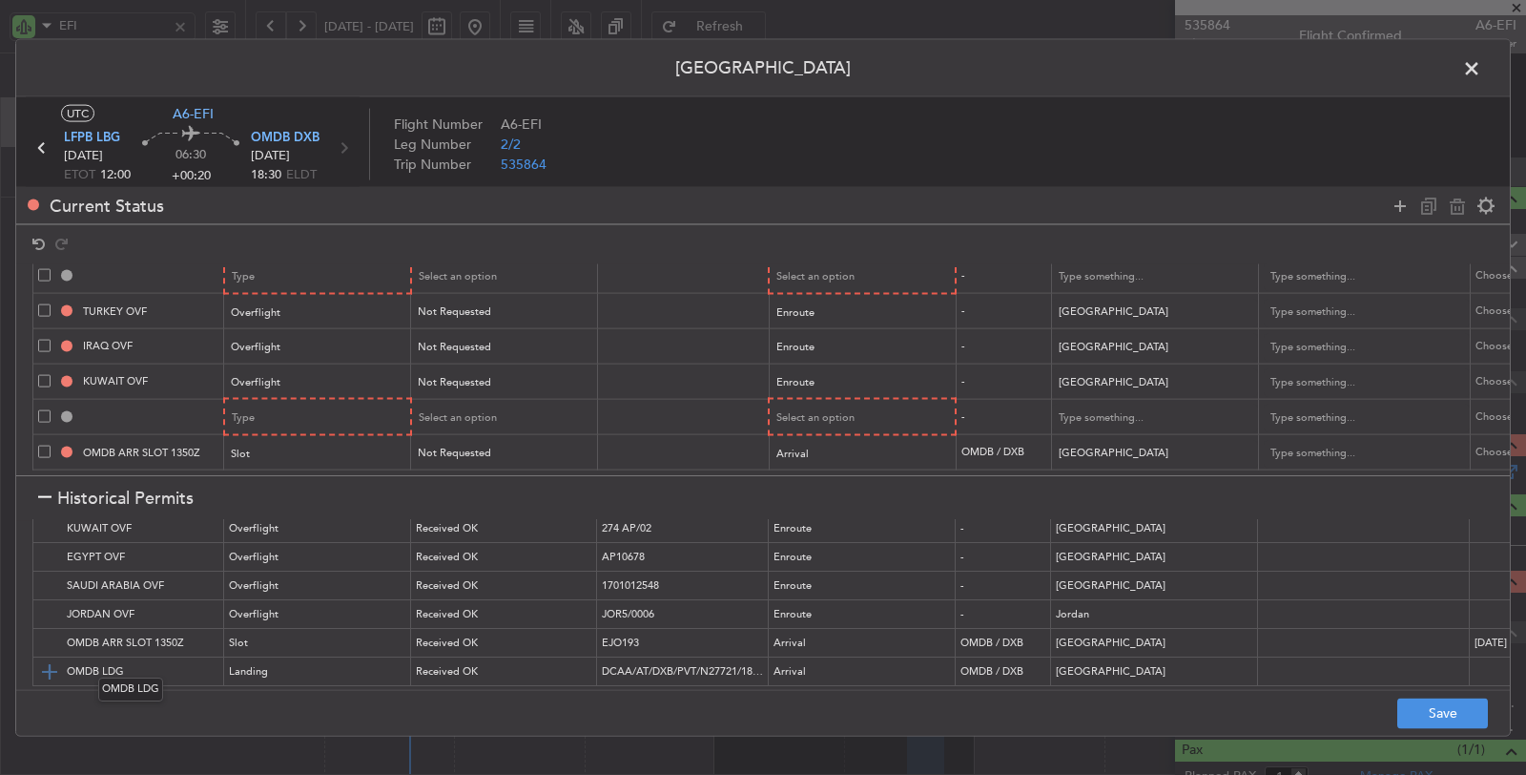
click at [52, 660] on img at bounding box center [49, 671] width 23 height 23
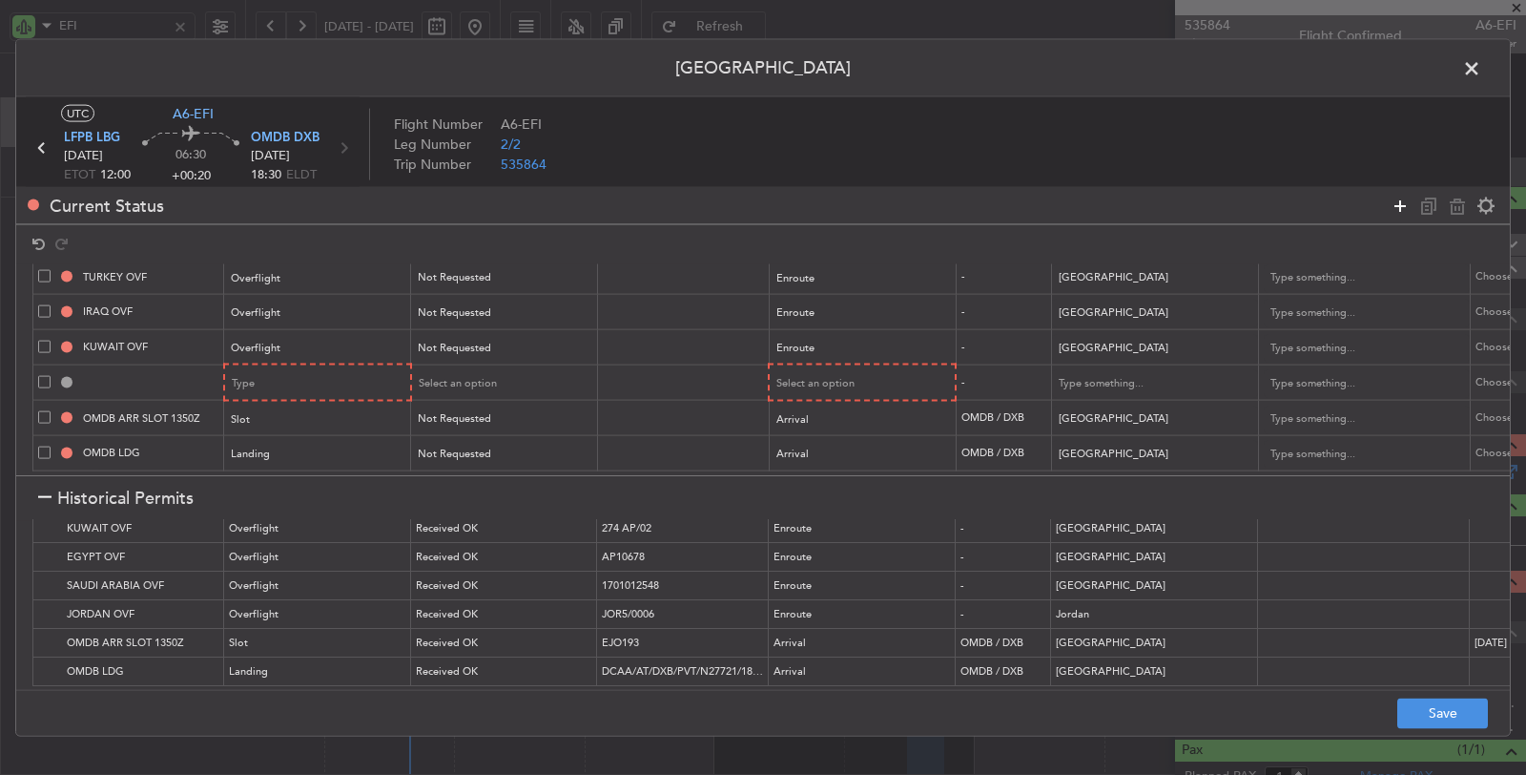
click at [1394, 198] on icon at bounding box center [1400, 205] width 23 height 23
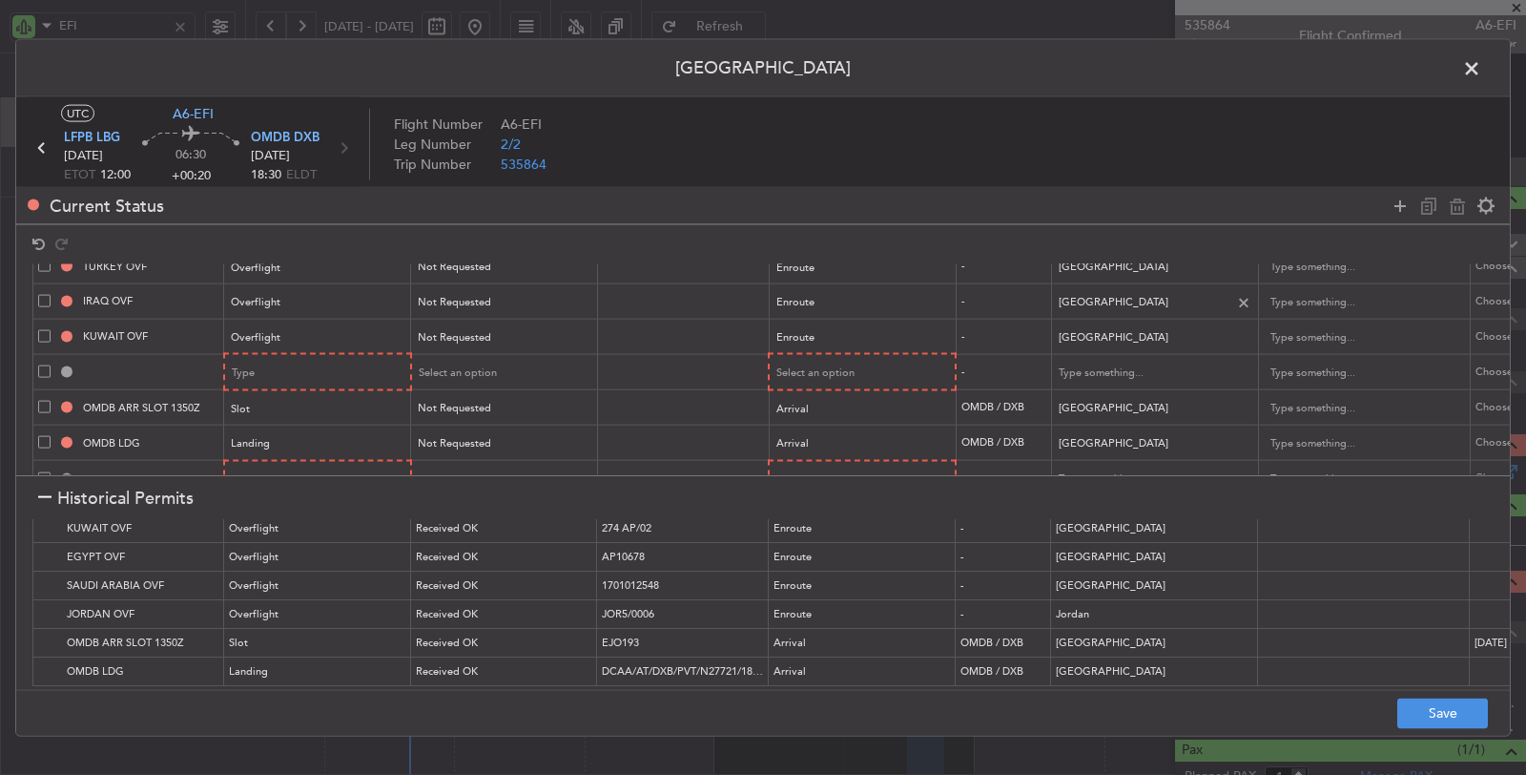
scroll to position [126, 0]
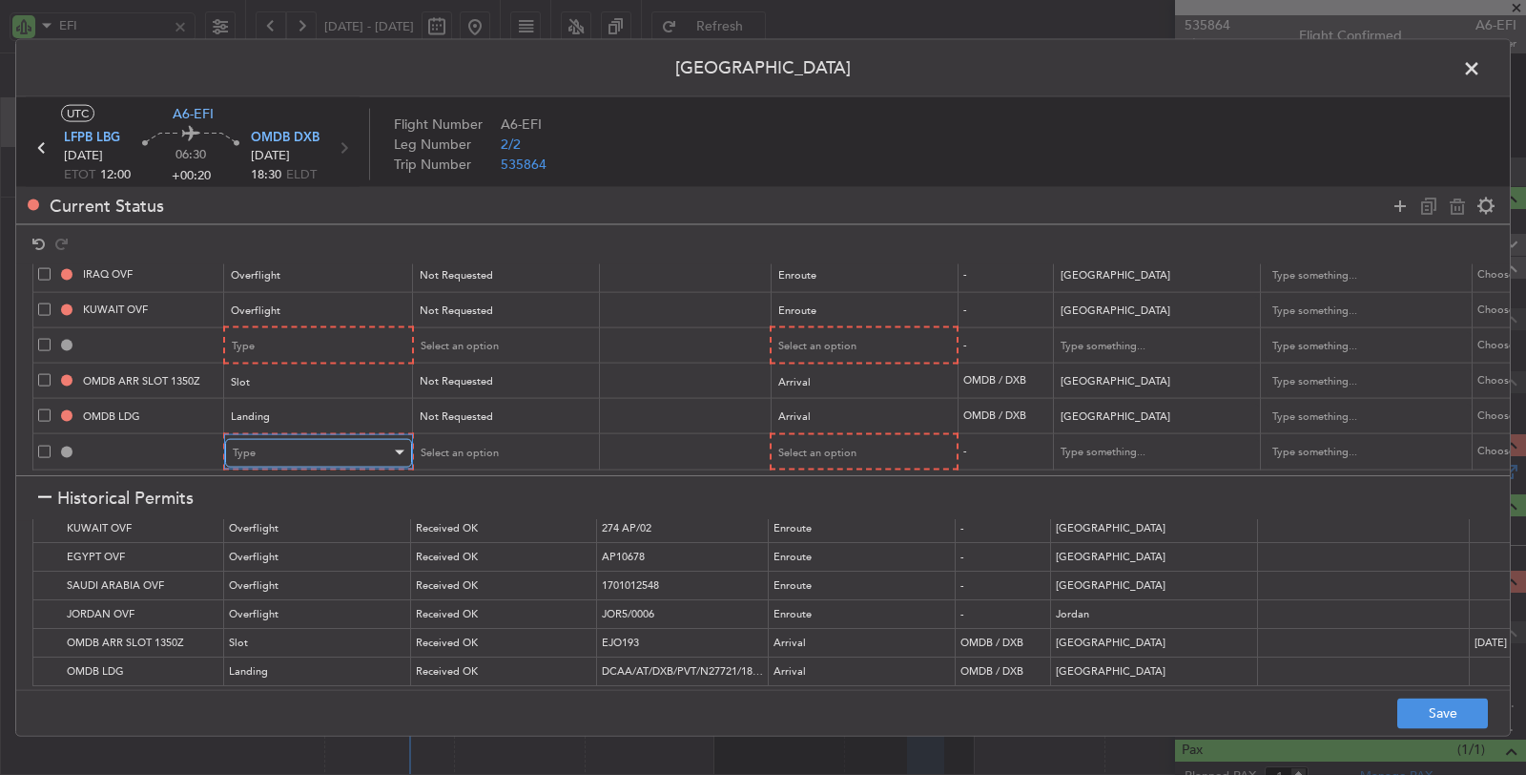
click at [369, 438] on div "Type" at bounding box center [312, 452] width 158 height 29
click at [331, 529] on span "API" at bounding box center [317, 534] width 170 height 29
click at [327, 332] on div "Type" at bounding box center [312, 346] width 158 height 29
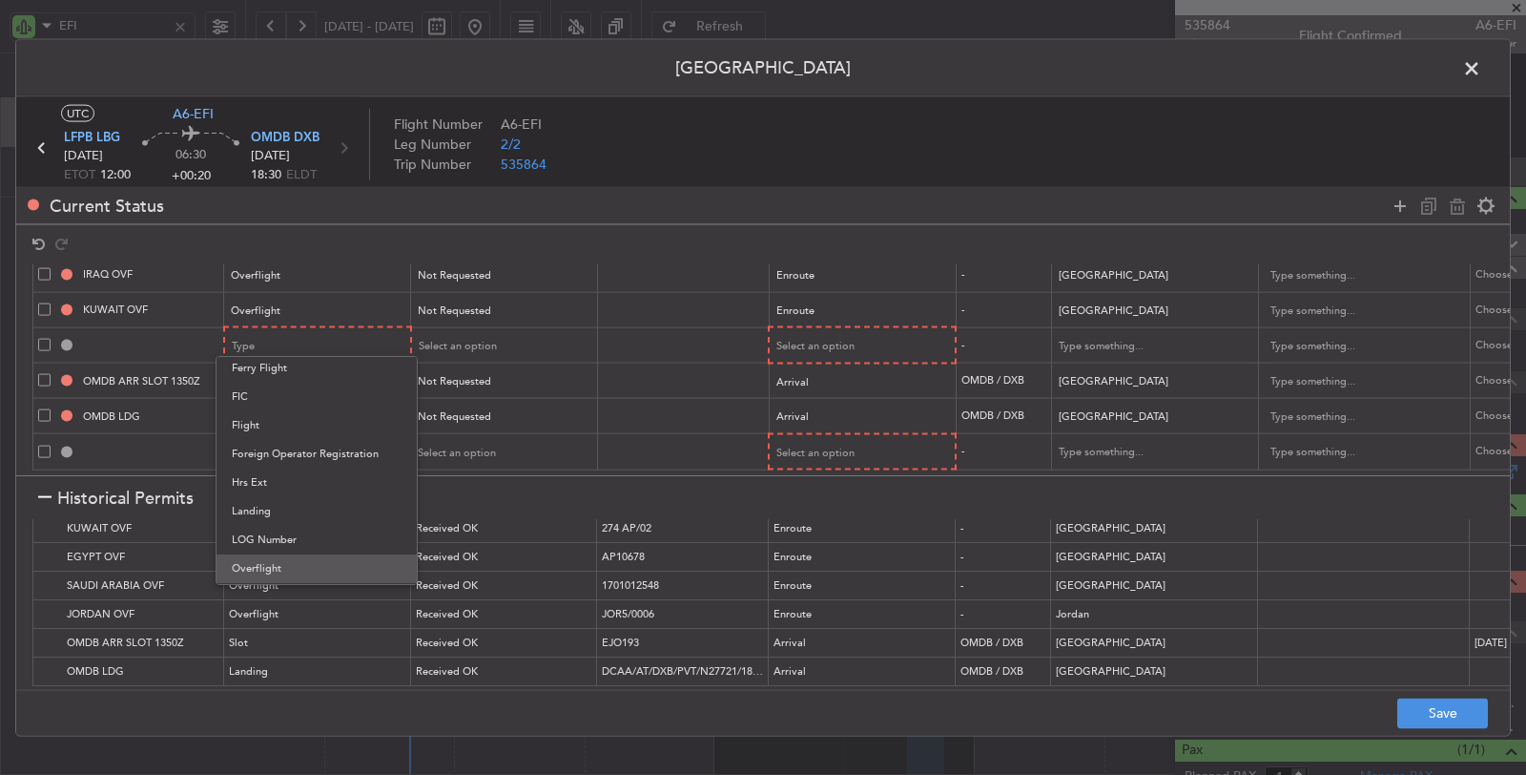
click at [281, 559] on span "Overflight" at bounding box center [317, 568] width 170 height 29
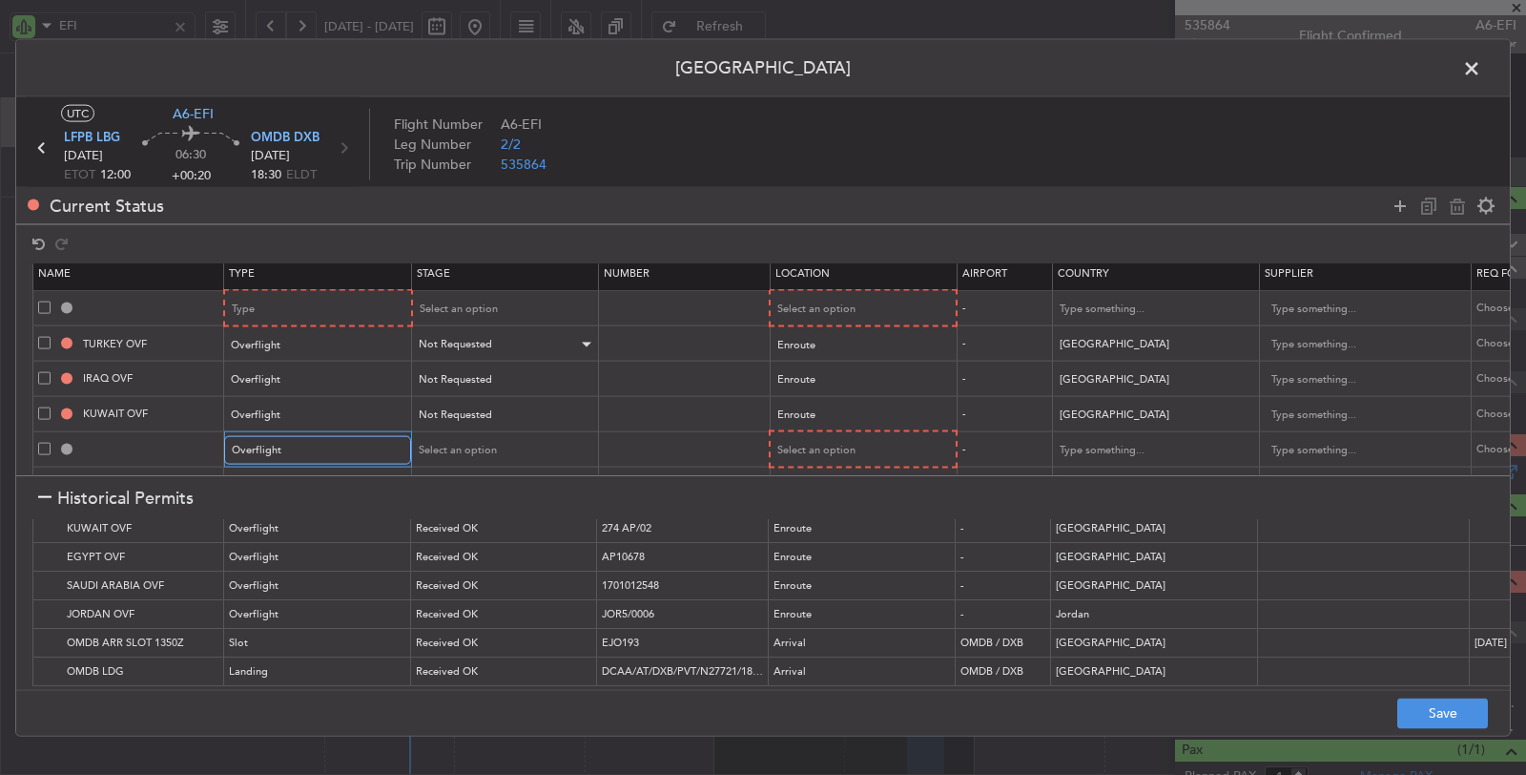
scroll to position [0, 0]
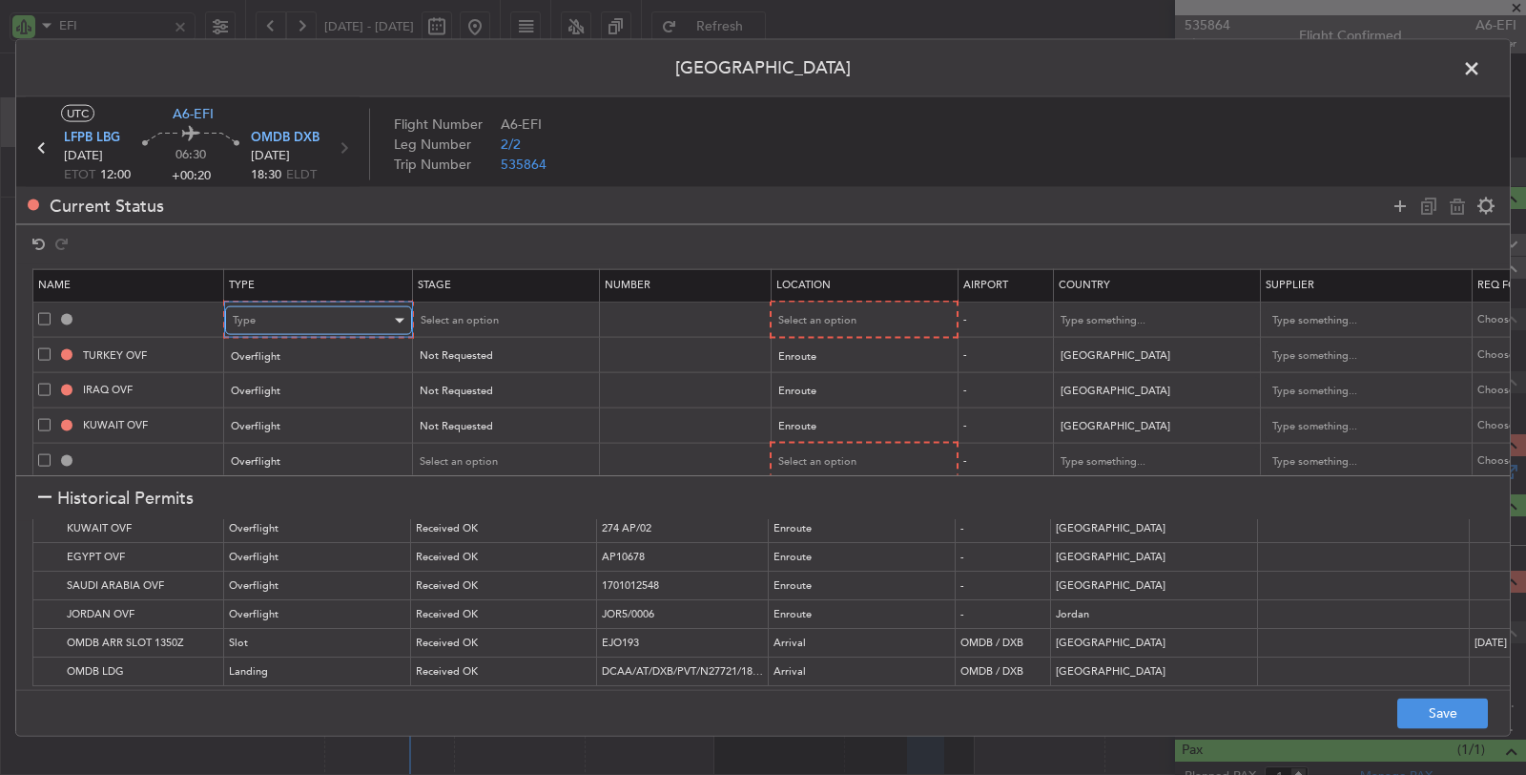
click at [287, 316] on div "Type" at bounding box center [312, 320] width 158 height 29
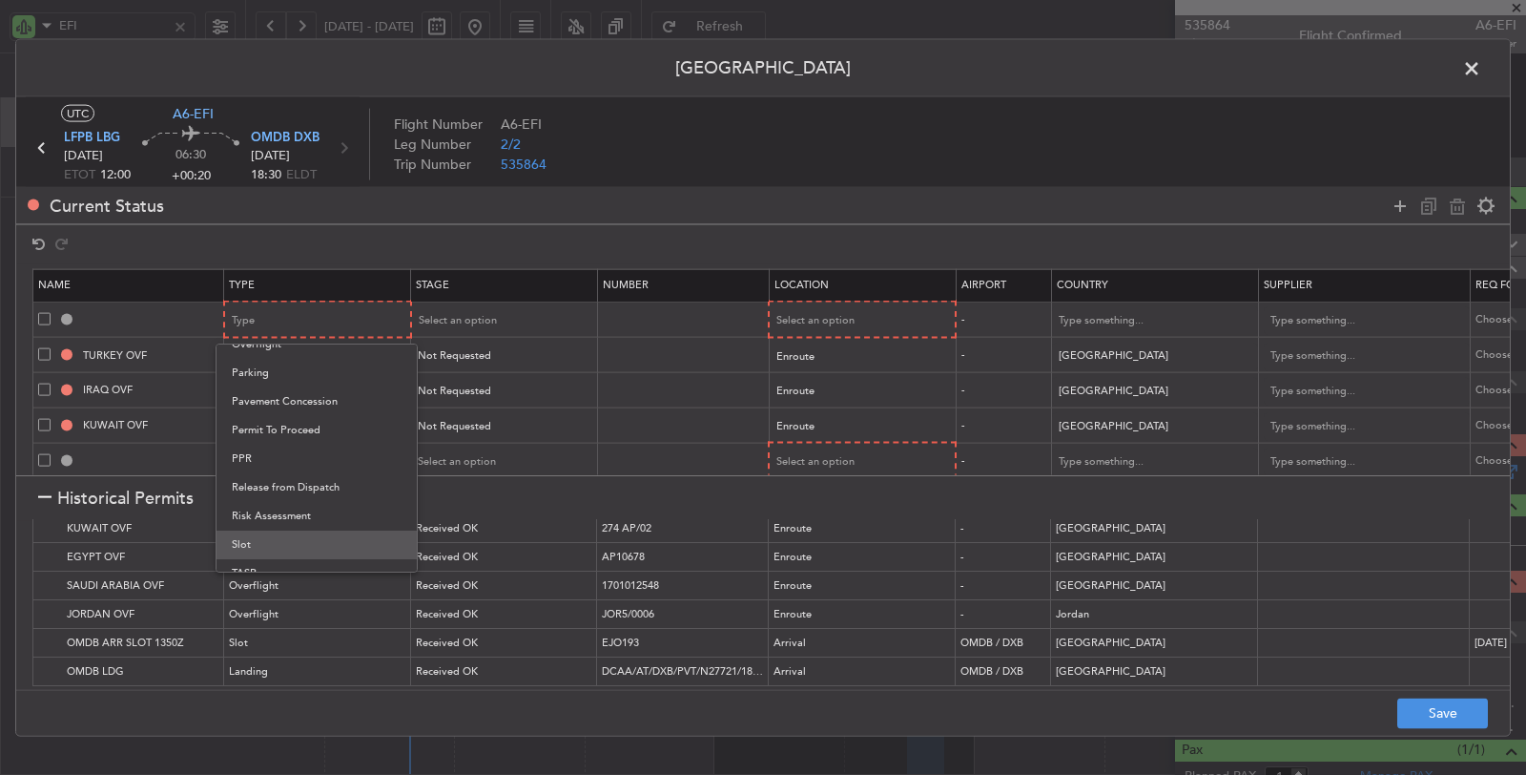
click at [270, 534] on span "Slot" at bounding box center [317, 544] width 170 height 29
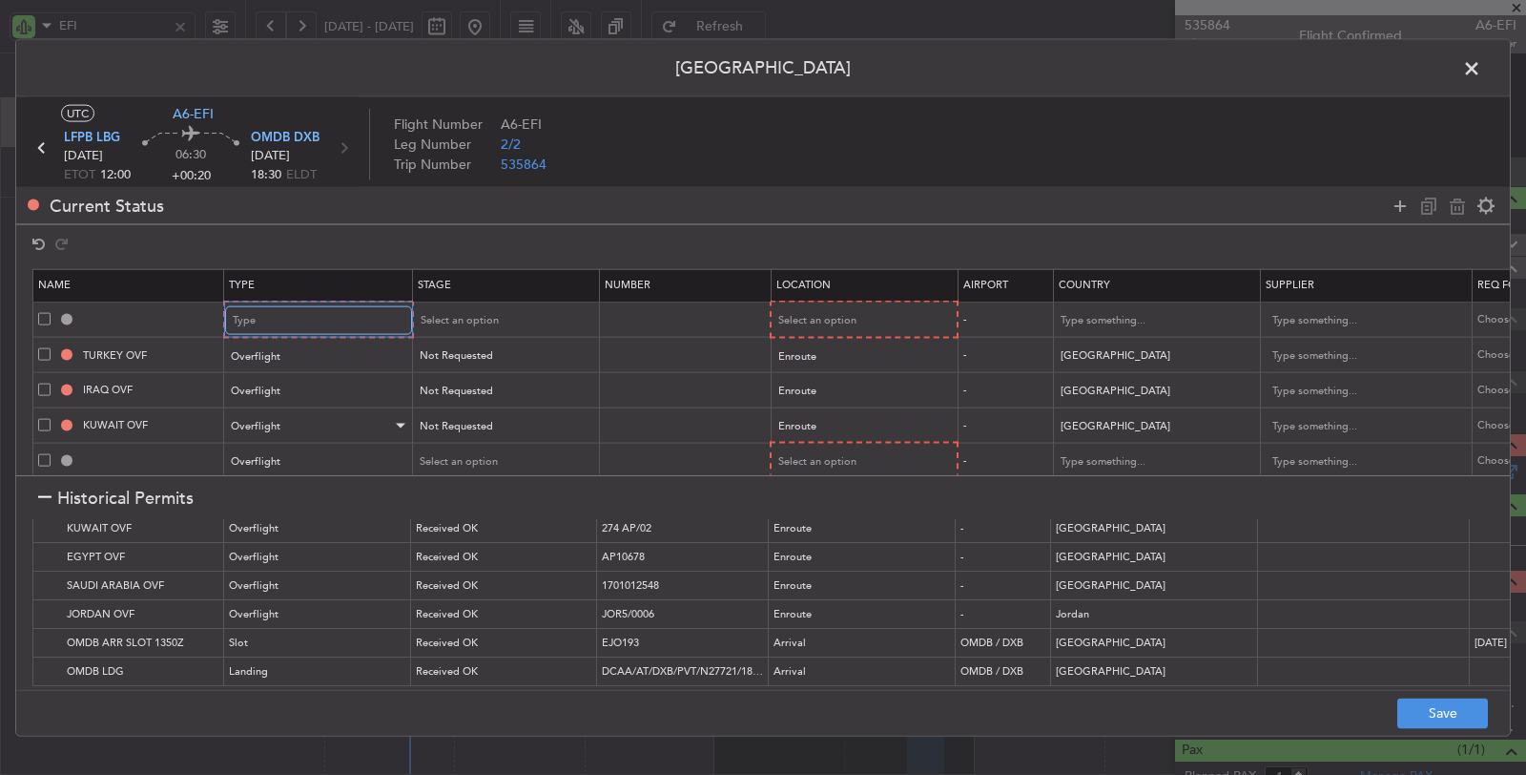
scroll to position [573, 0]
click at [459, 313] on span "Select an option" at bounding box center [457, 320] width 78 height 14
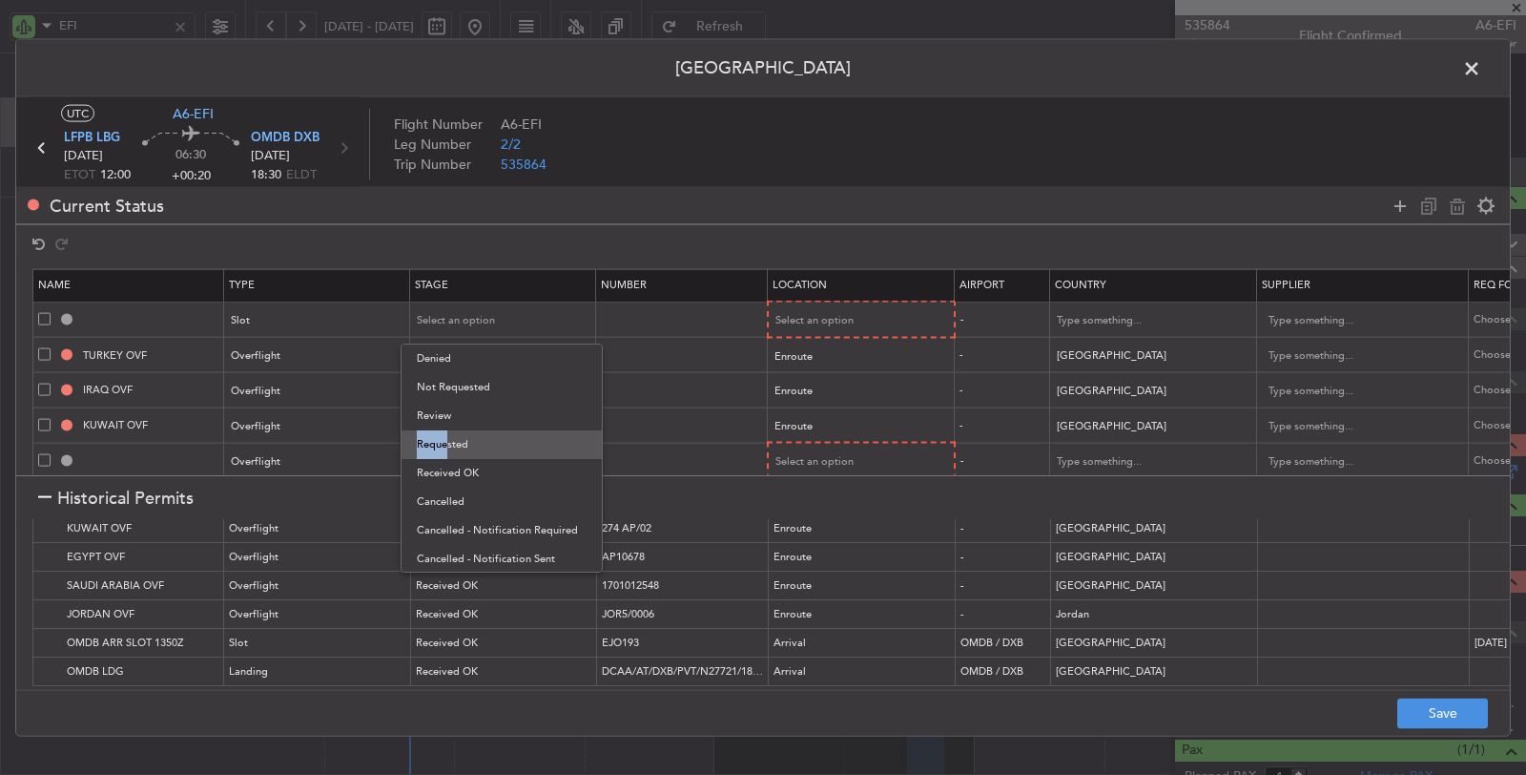
drag, startPoint x: 442, startPoint y: 417, endPoint x: 440, endPoint y: 442, distance: 24.9
click at [440, 442] on div "Denied Not Requested Review Requested Received OK Cancelled Cancelled - Notific…" at bounding box center [502, 457] width 202 height 229
click at [440, 442] on span "Requested" at bounding box center [502, 444] width 170 height 29
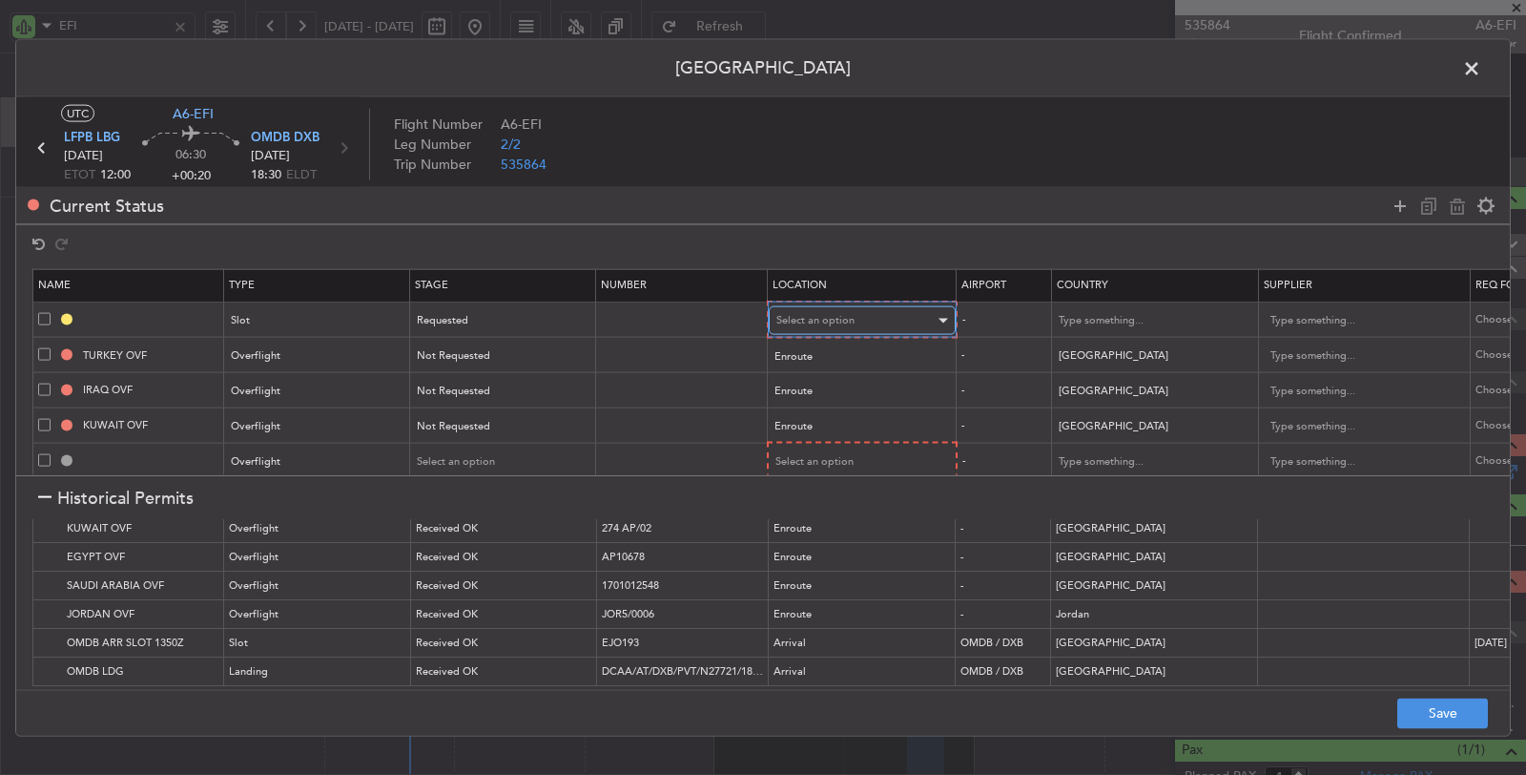
click at [796, 320] on span "Select an option" at bounding box center [815, 320] width 78 height 14
click at [796, 359] on span "Departure" at bounding box center [860, 358] width 170 height 29
click at [815, 445] on div "Select an option" at bounding box center [855, 459] width 158 height 29
click at [812, 598] on span "Enroute" at bounding box center [860, 611] width 170 height 29
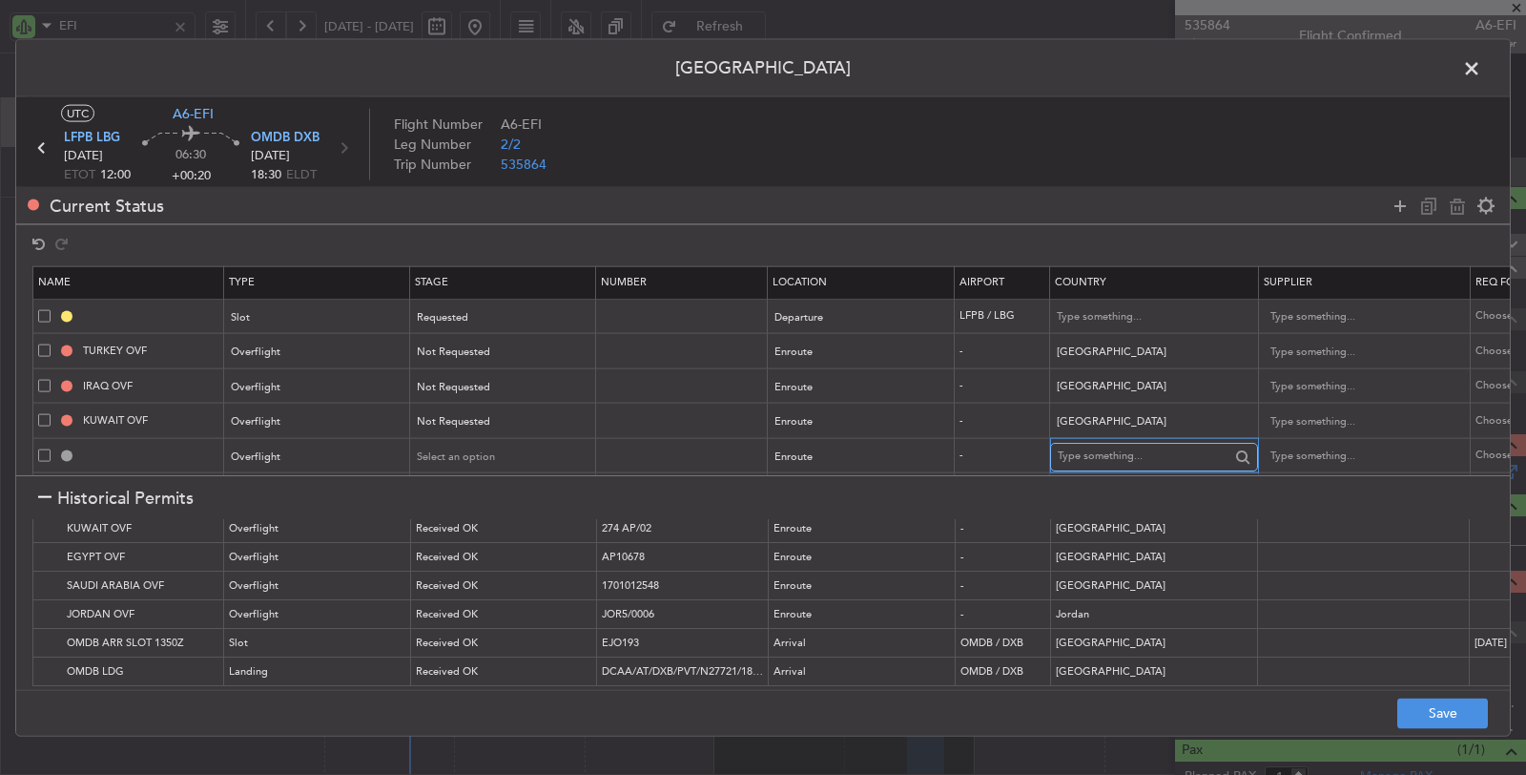
click at [1107, 448] on input "text" at bounding box center [1144, 456] width 172 height 29
click at [1126, 509] on span "Bahrain" at bounding box center [1152, 511] width 176 height 29
type input "Bahrain"
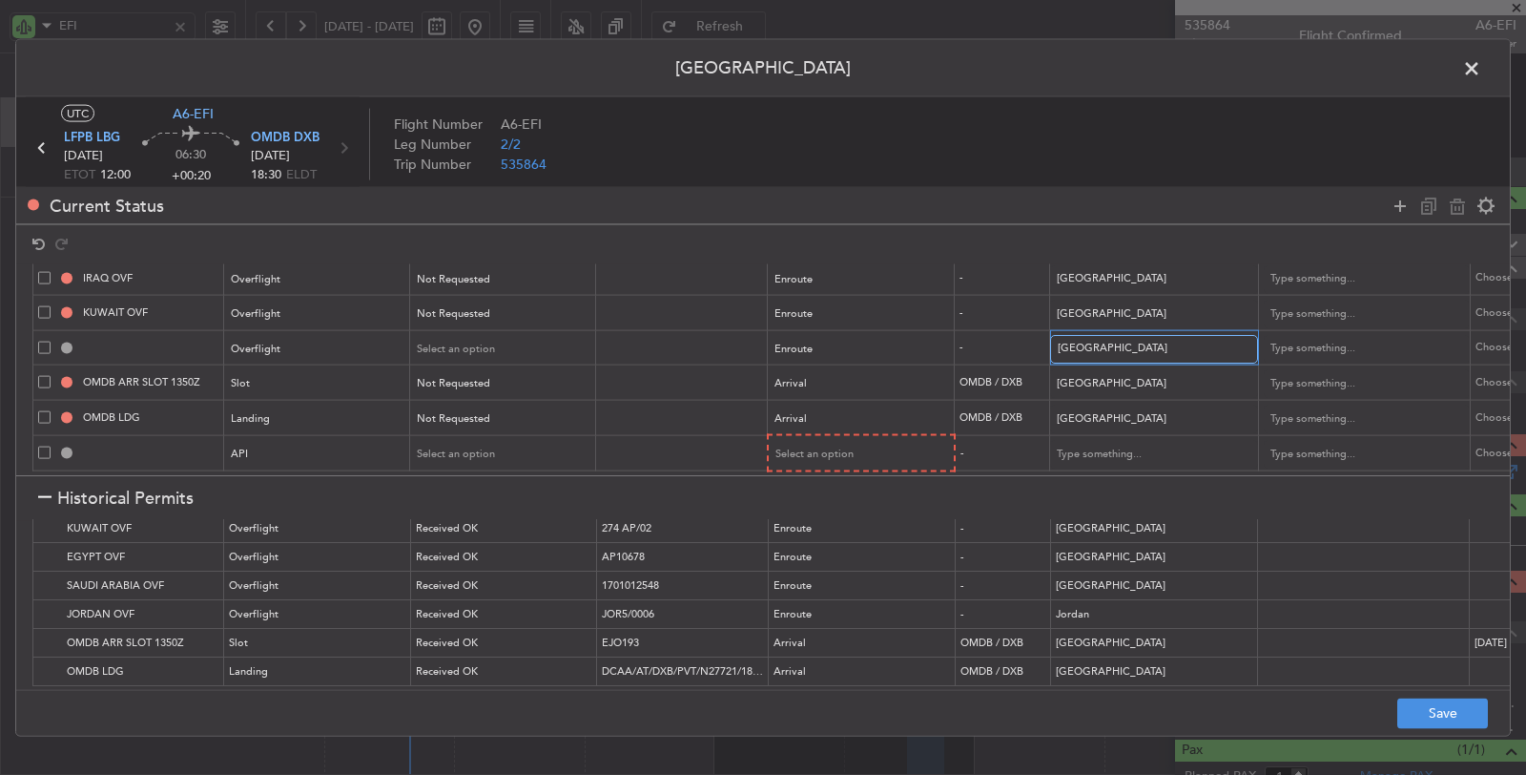
scroll to position [122, 0]
click at [892, 439] on div "Select an option" at bounding box center [855, 453] width 158 height 29
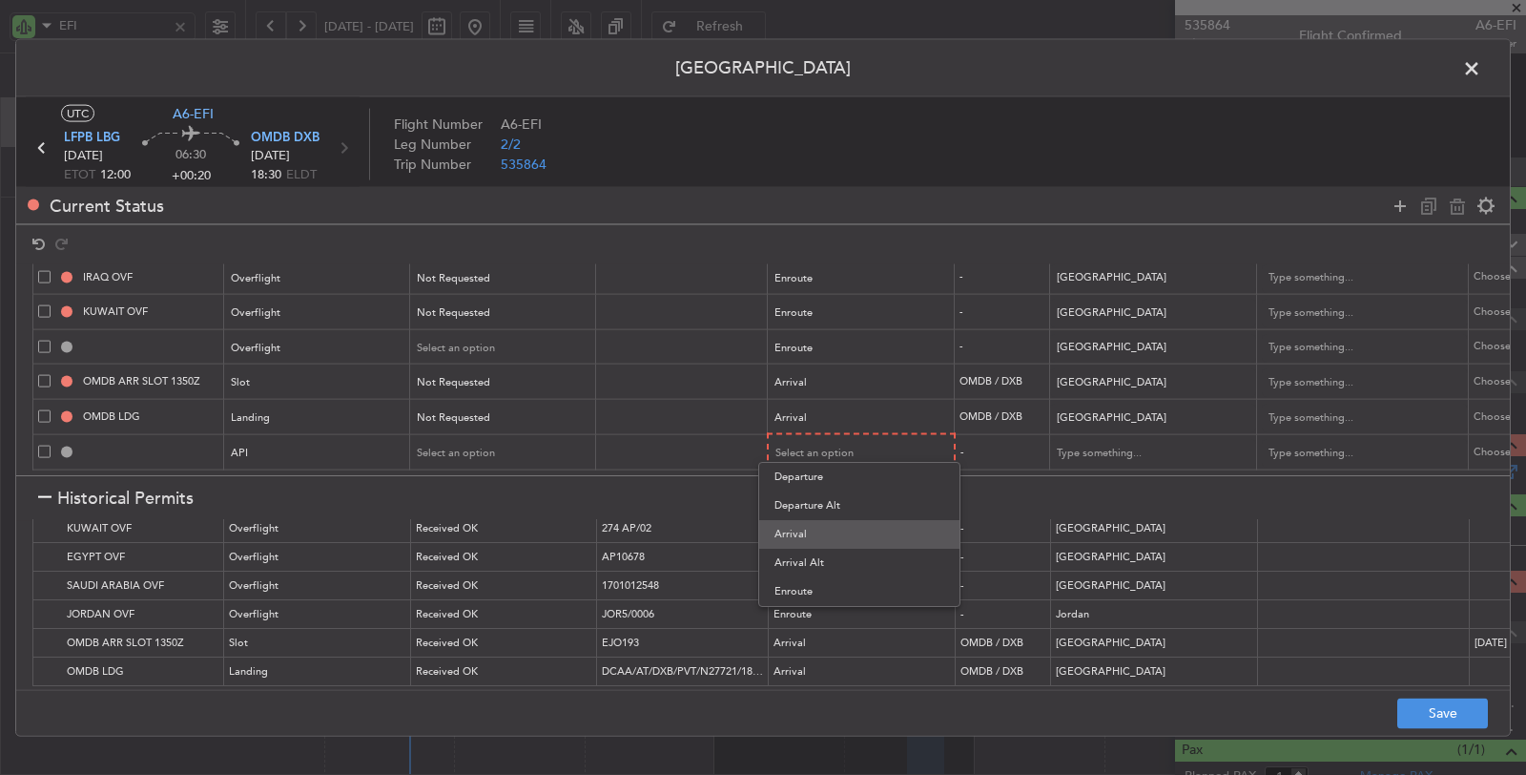
click at [828, 534] on span "Arrival" at bounding box center [860, 534] width 170 height 29
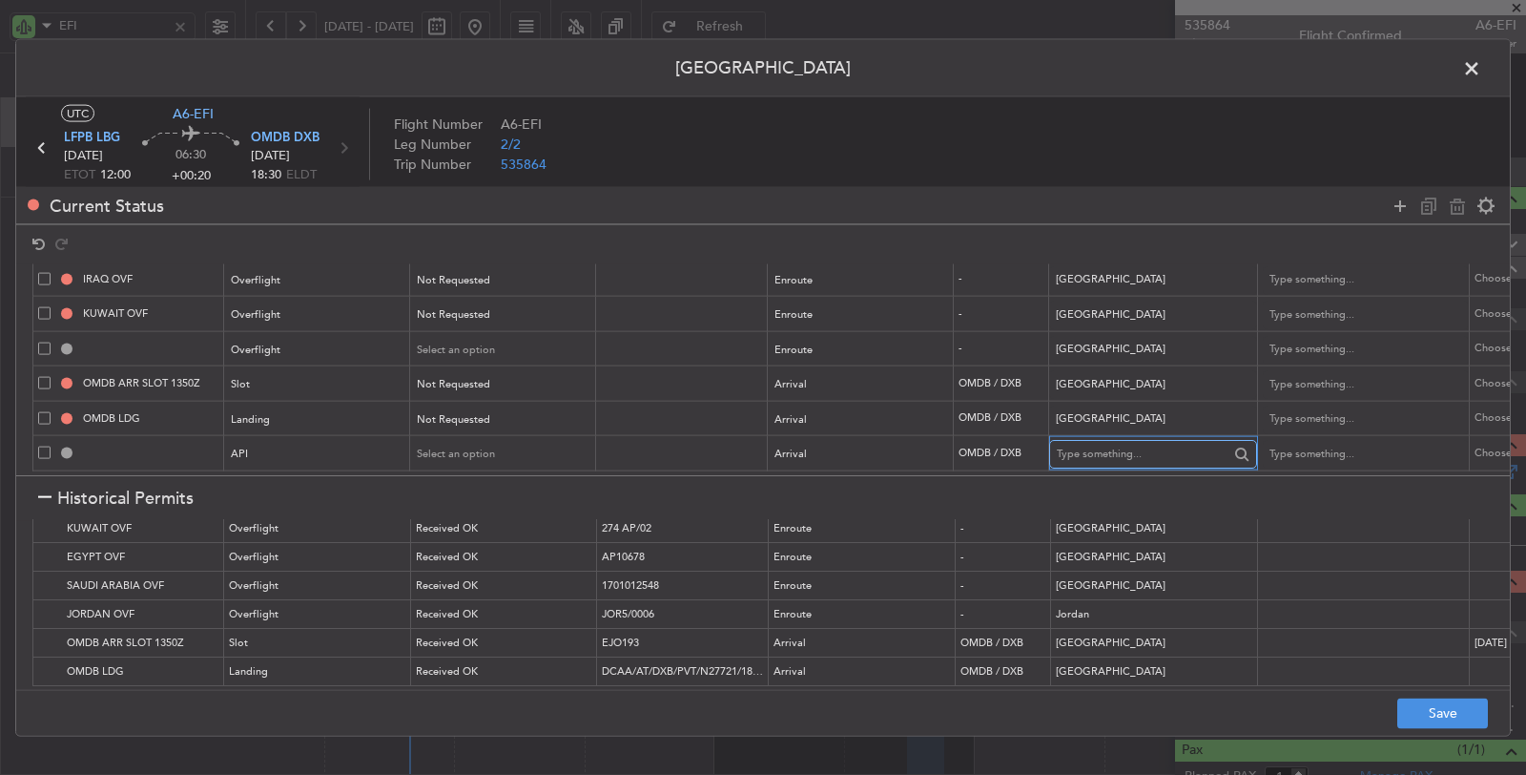
click at [1109, 440] on input "text" at bounding box center [1143, 454] width 172 height 29
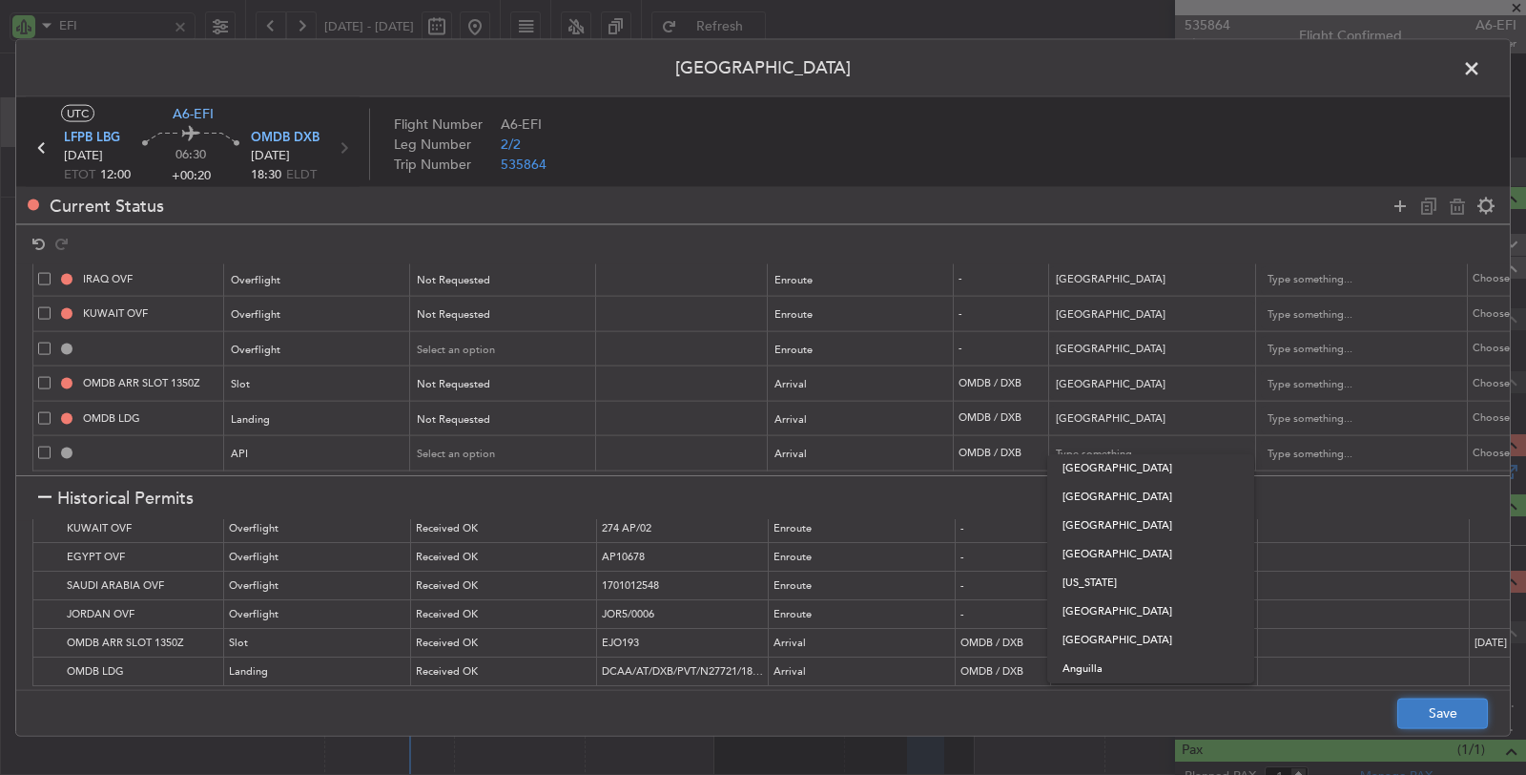
click at [1417, 711] on button "Save" at bounding box center [1442, 712] width 91 height 31
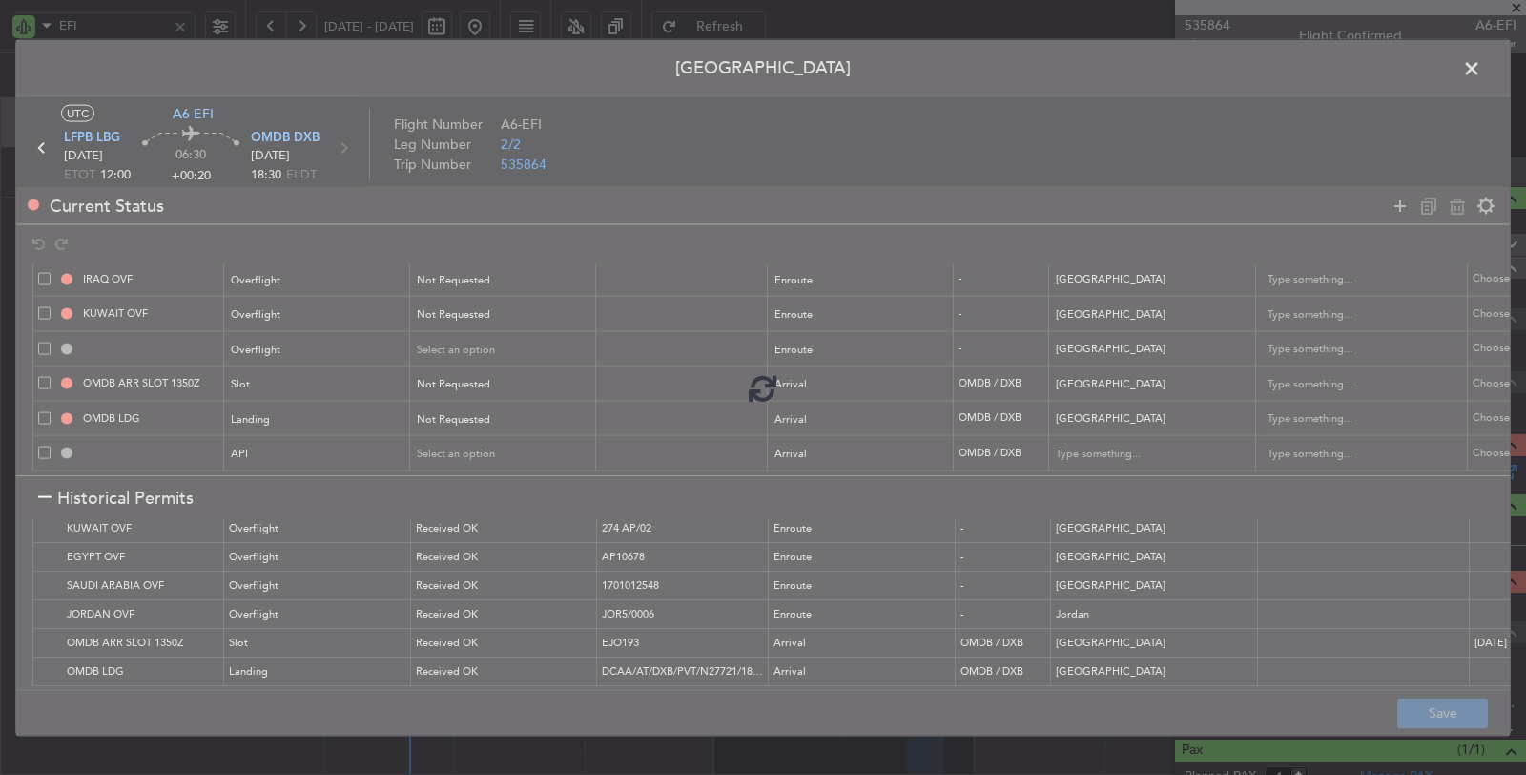
type input "LFPB DEP SLOT"
type input "France"
type input "NNN"
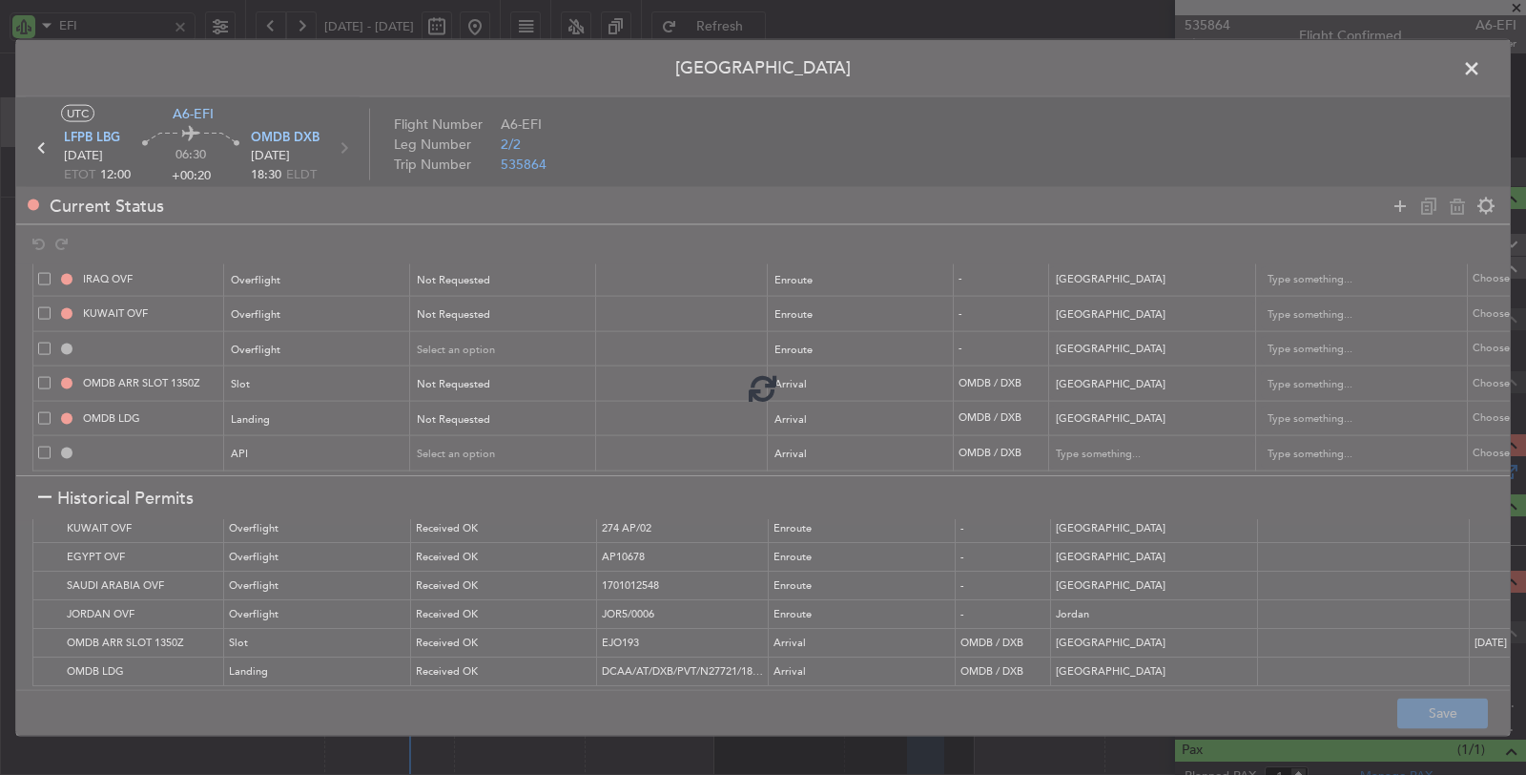
type input "1"
type input "NNN"
type input "BAHRAIN OVF"
type input "NNN"
type input "OMDB ARR SLOT"
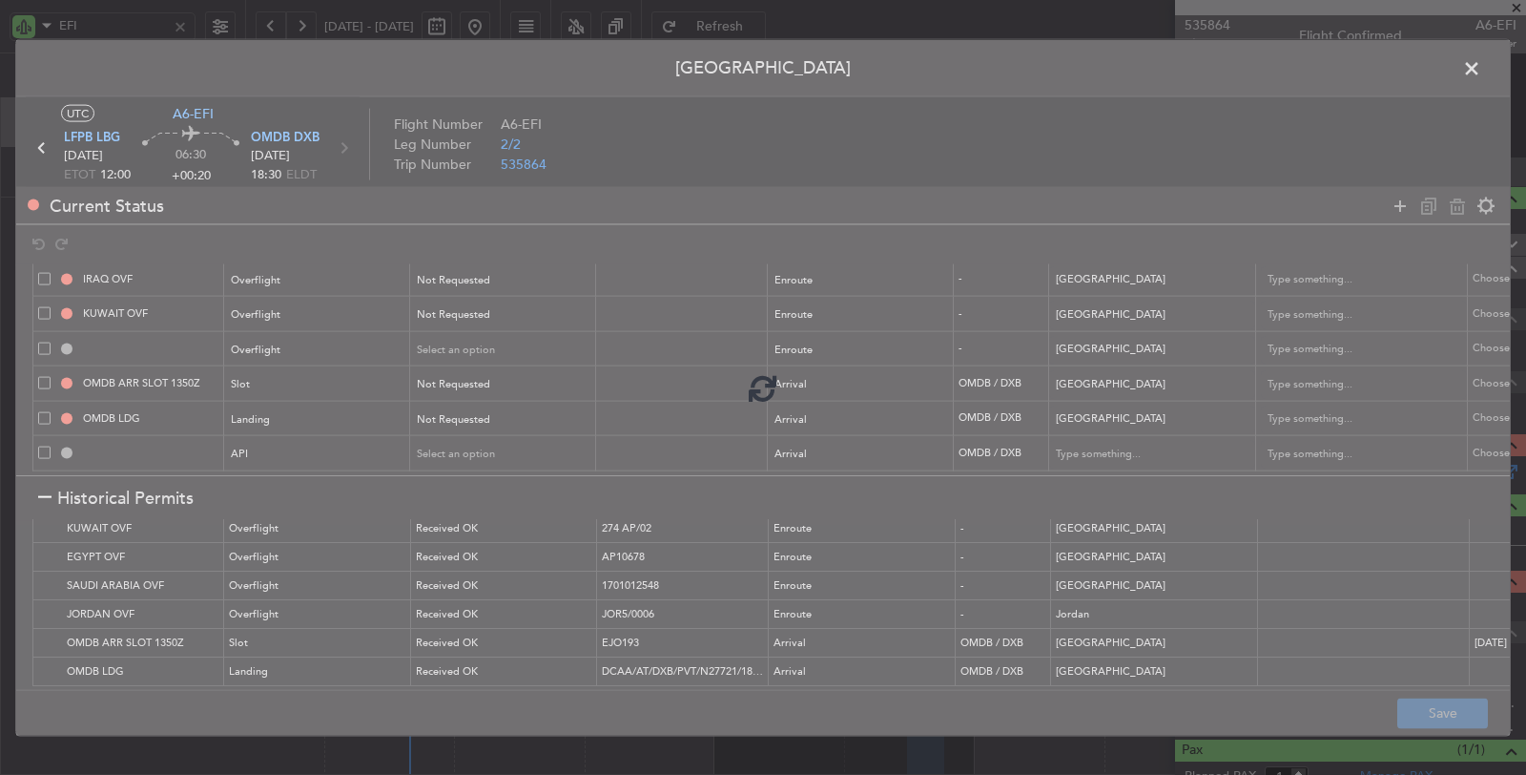
type input "NNN"
type input "1"
type input "NNN"
type input "1"
type input "OMDB ARR API"
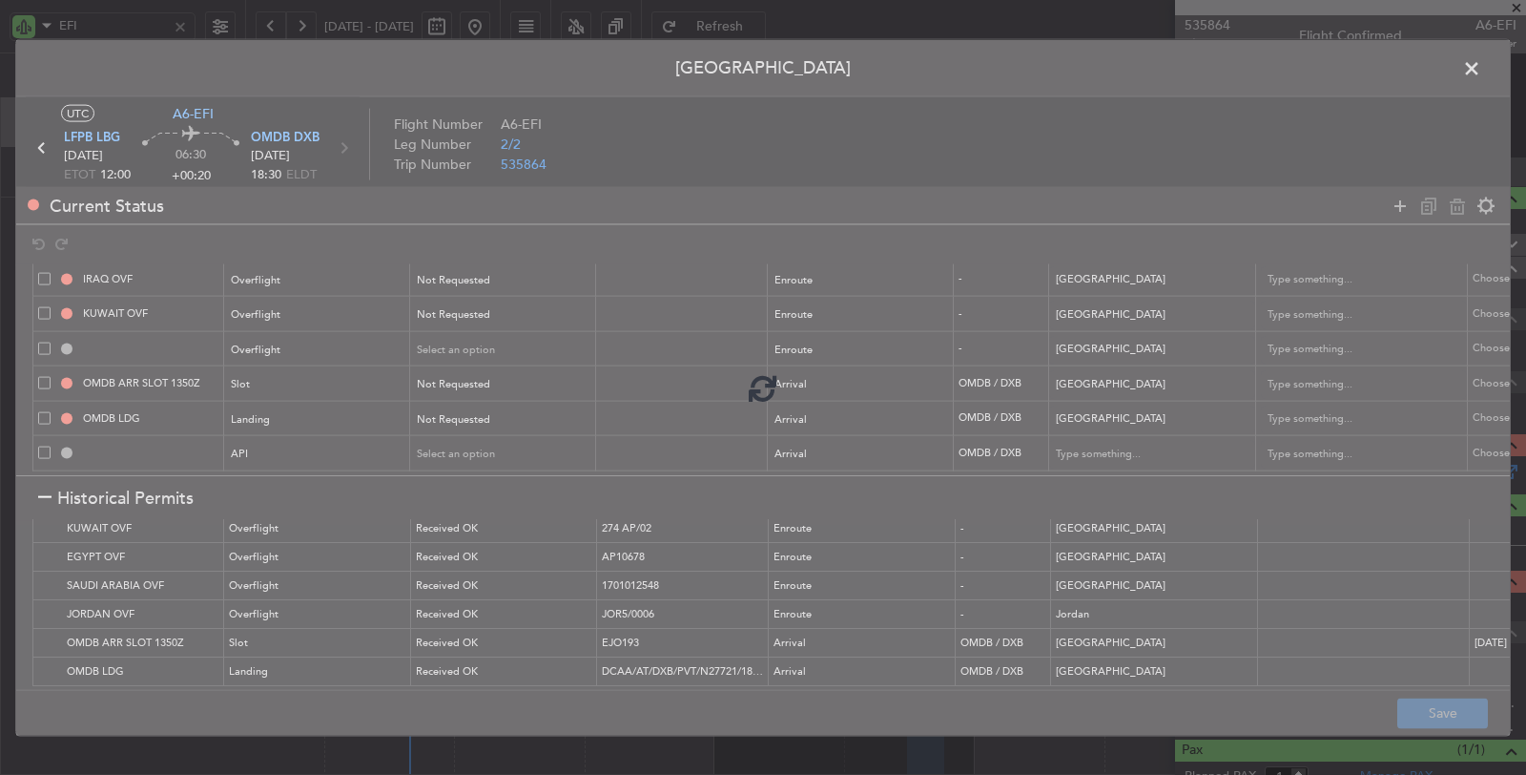
type input "United Arab Emirates"
type input "NNN"
type input "1"
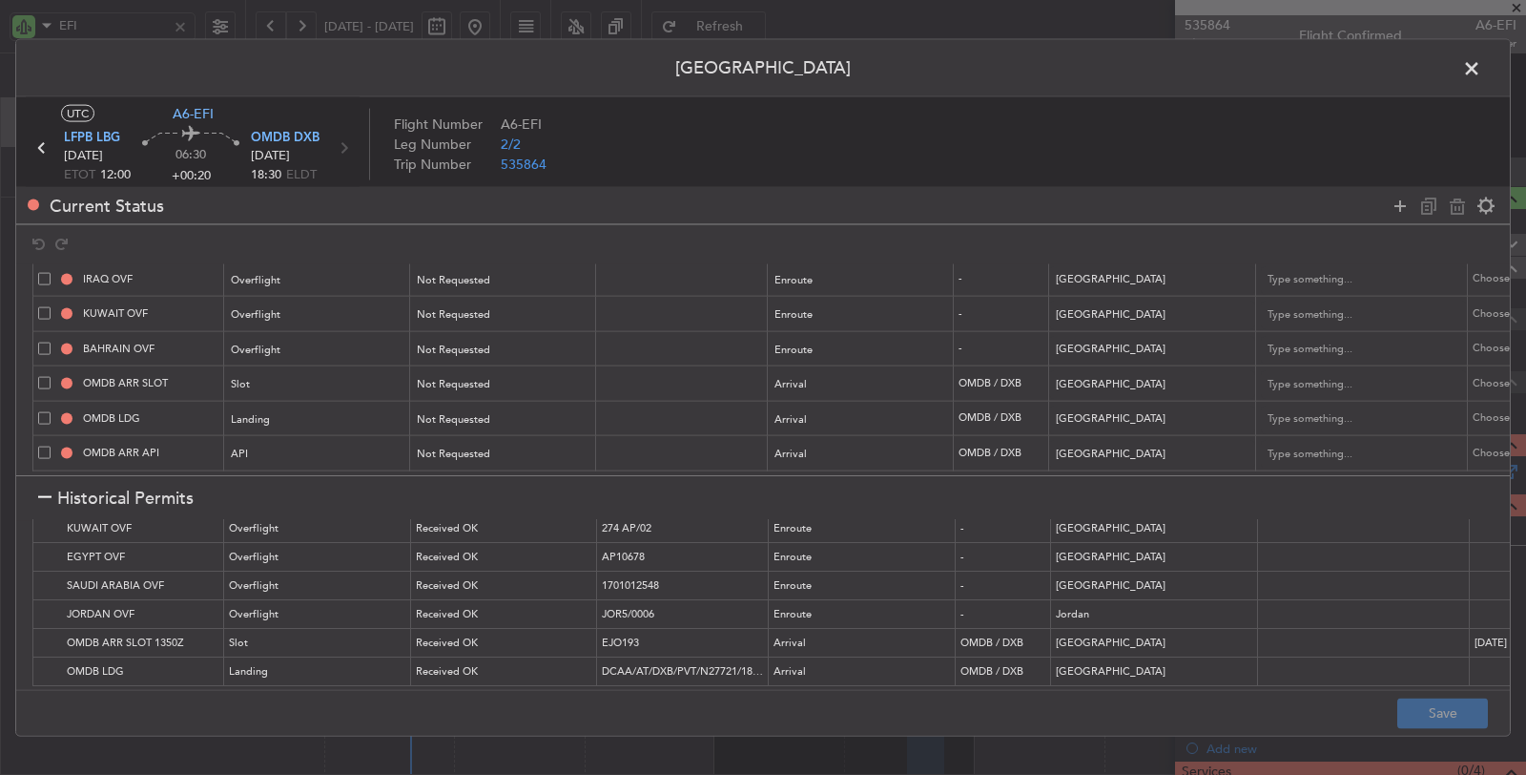
click at [1481, 69] on span at bounding box center [1481, 73] width 0 height 38
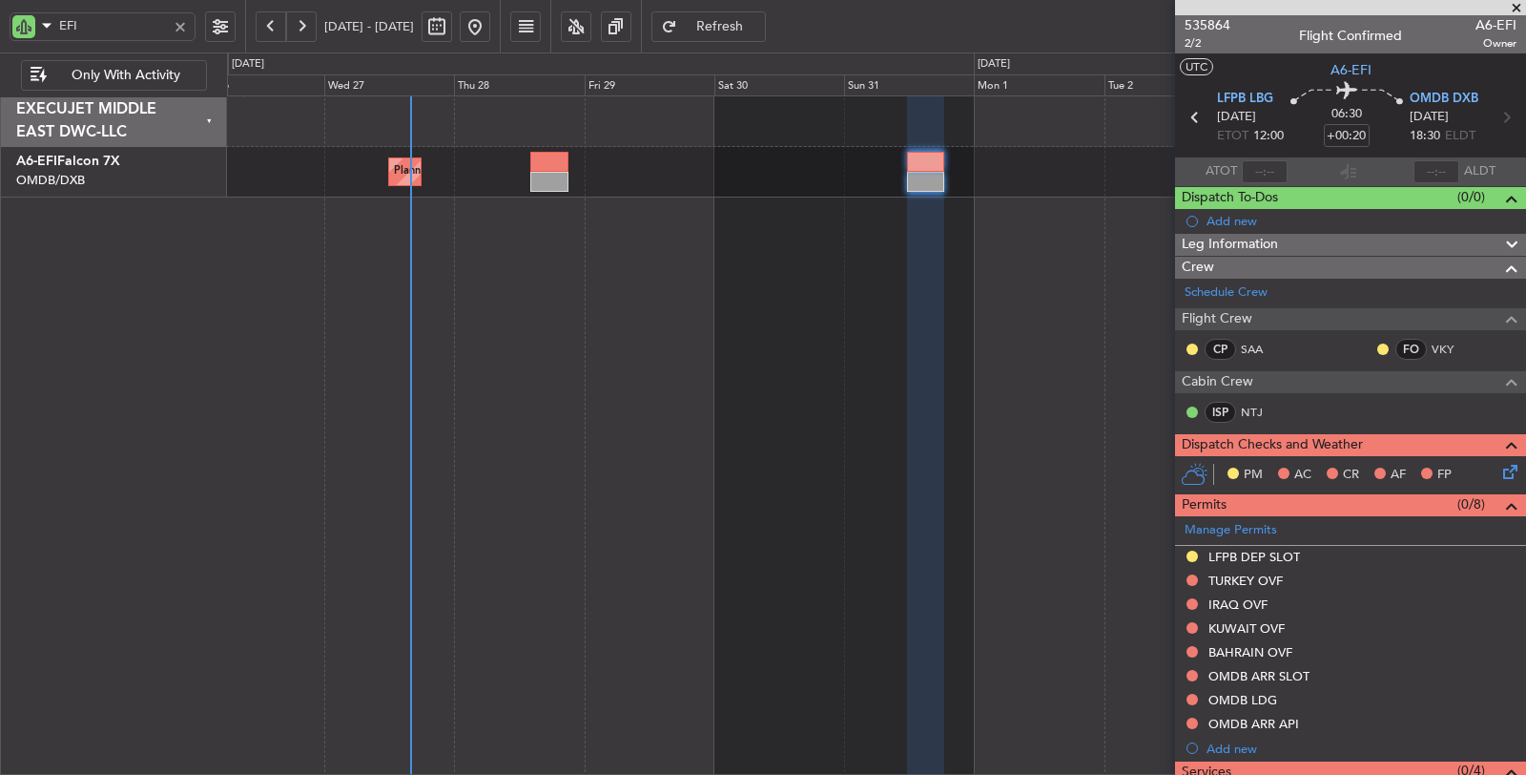
click at [750, 12] on button "Refresh" at bounding box center [709, 26] width 114 height 31
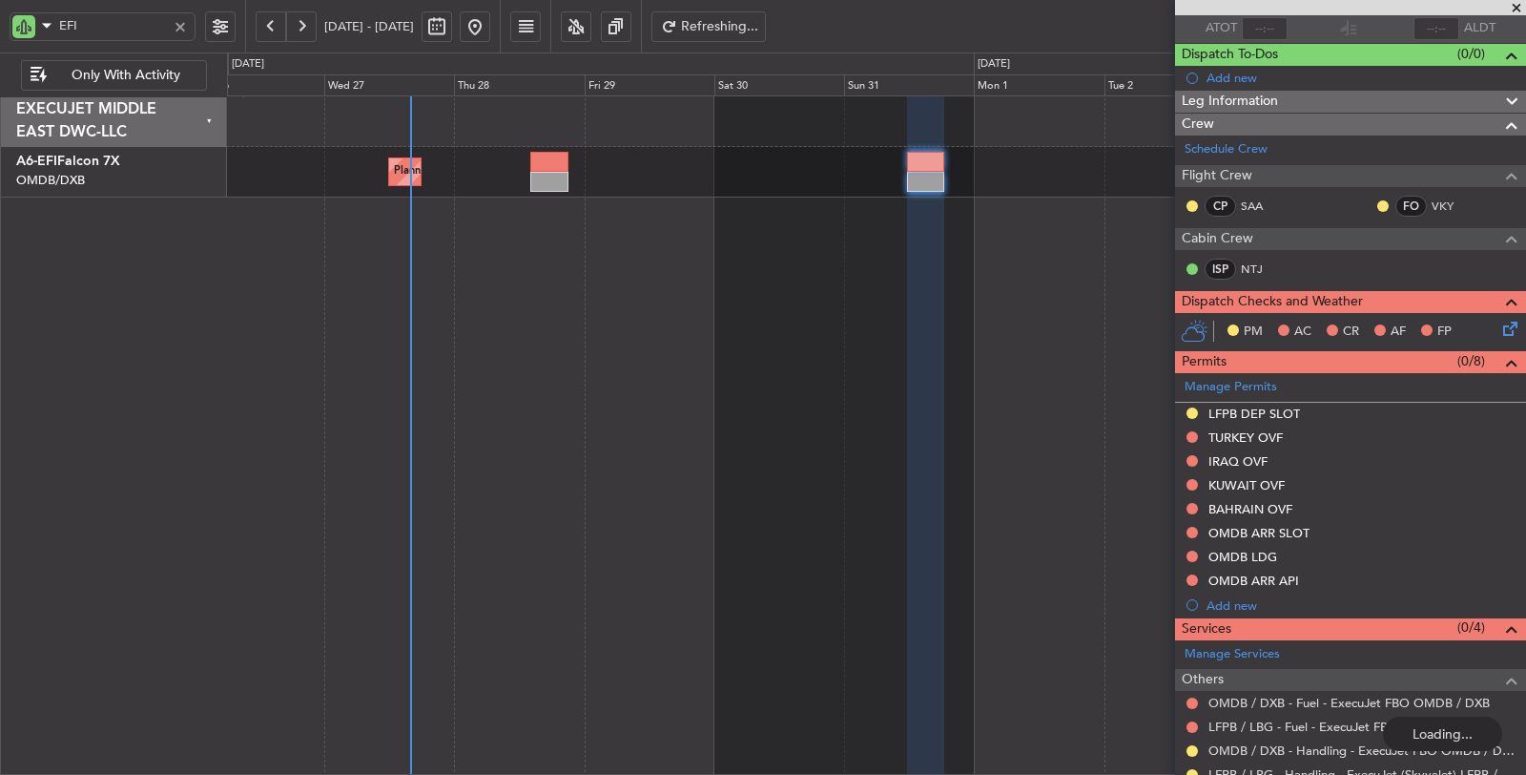
scroll to position [245, 0]
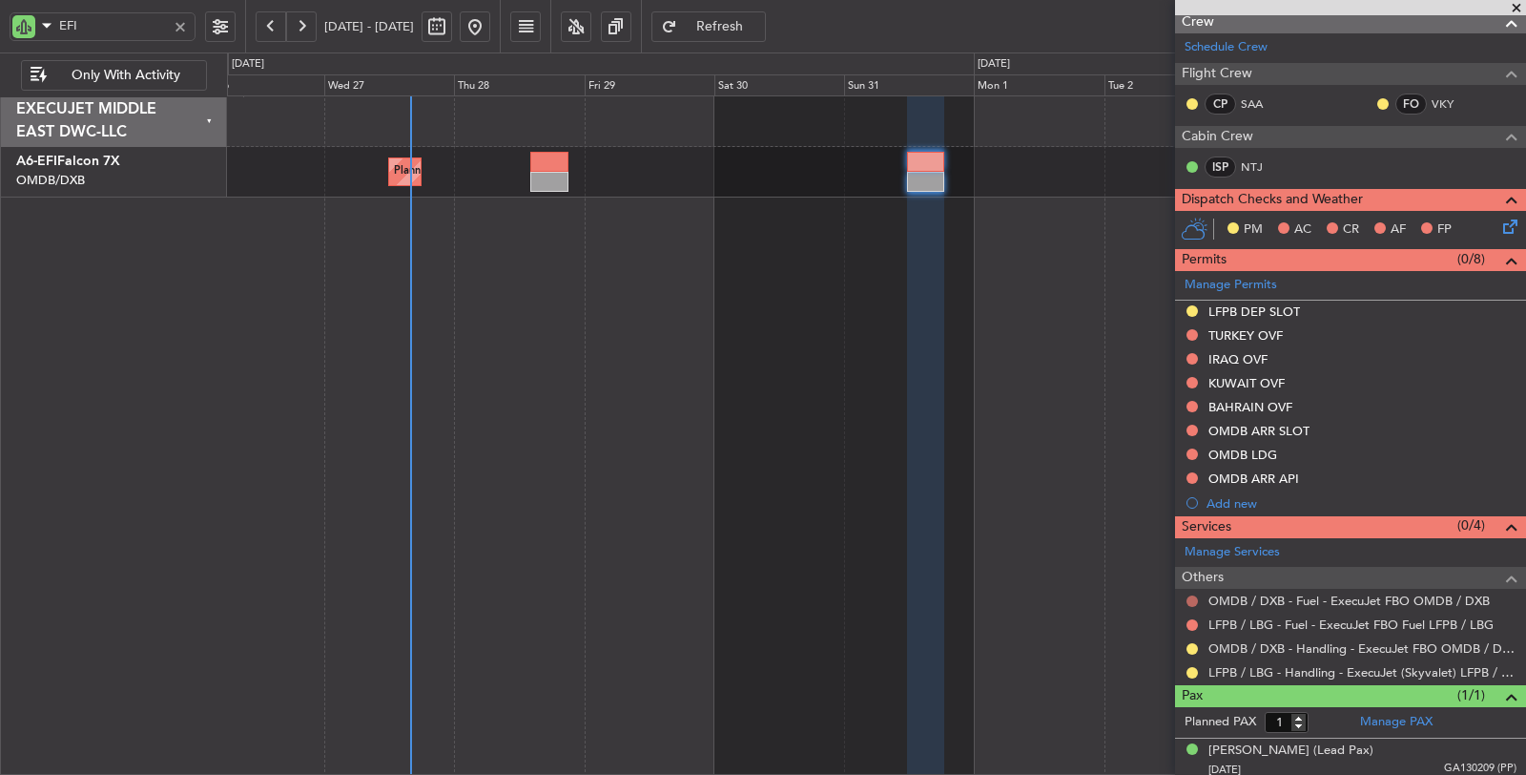
click at [1193, 595] on button at bounding box center [1192, 600] width 11 height 11
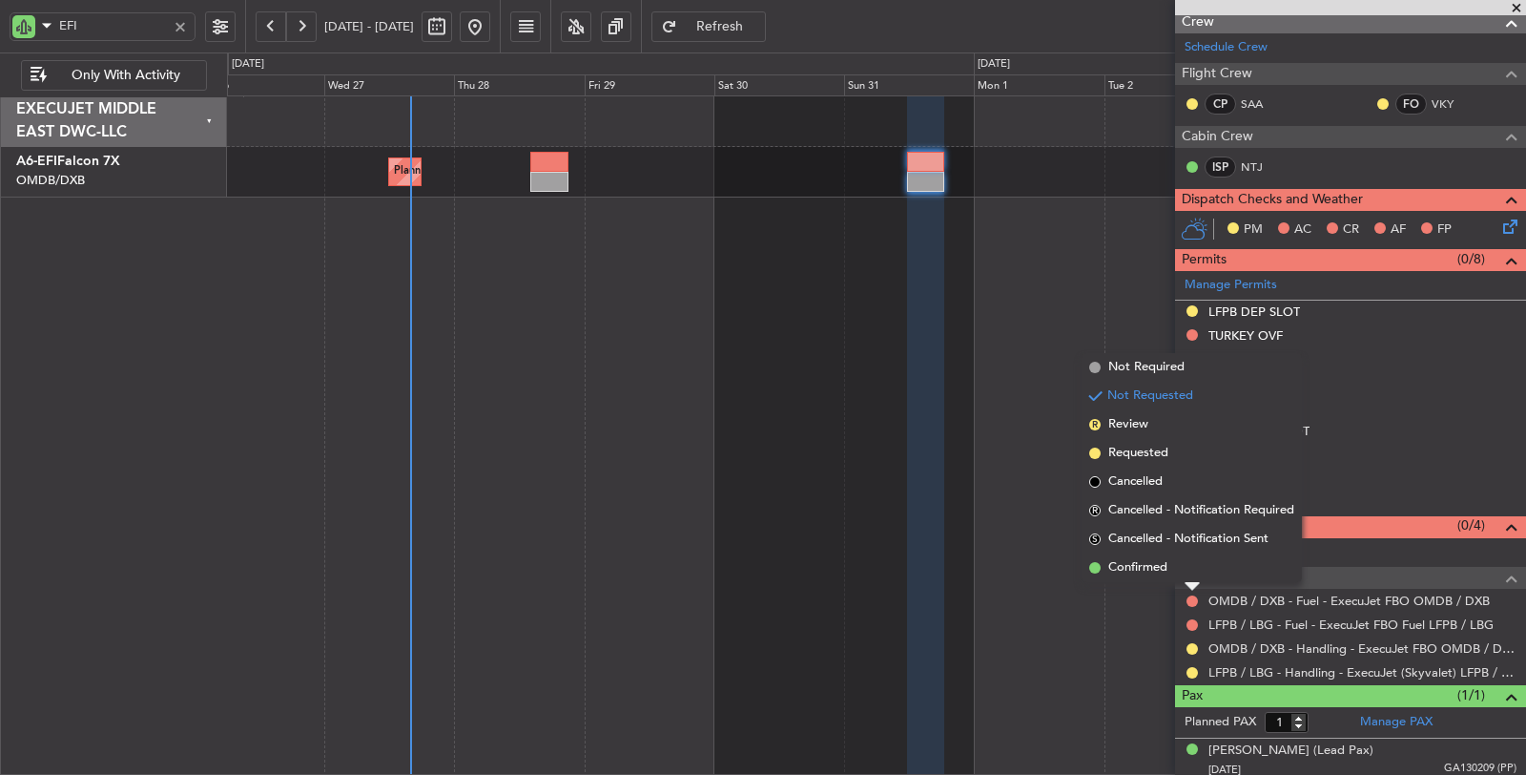
click at [1148, 365] on span "Not Required" at bounding box center [1146, 367] width 76 height 19
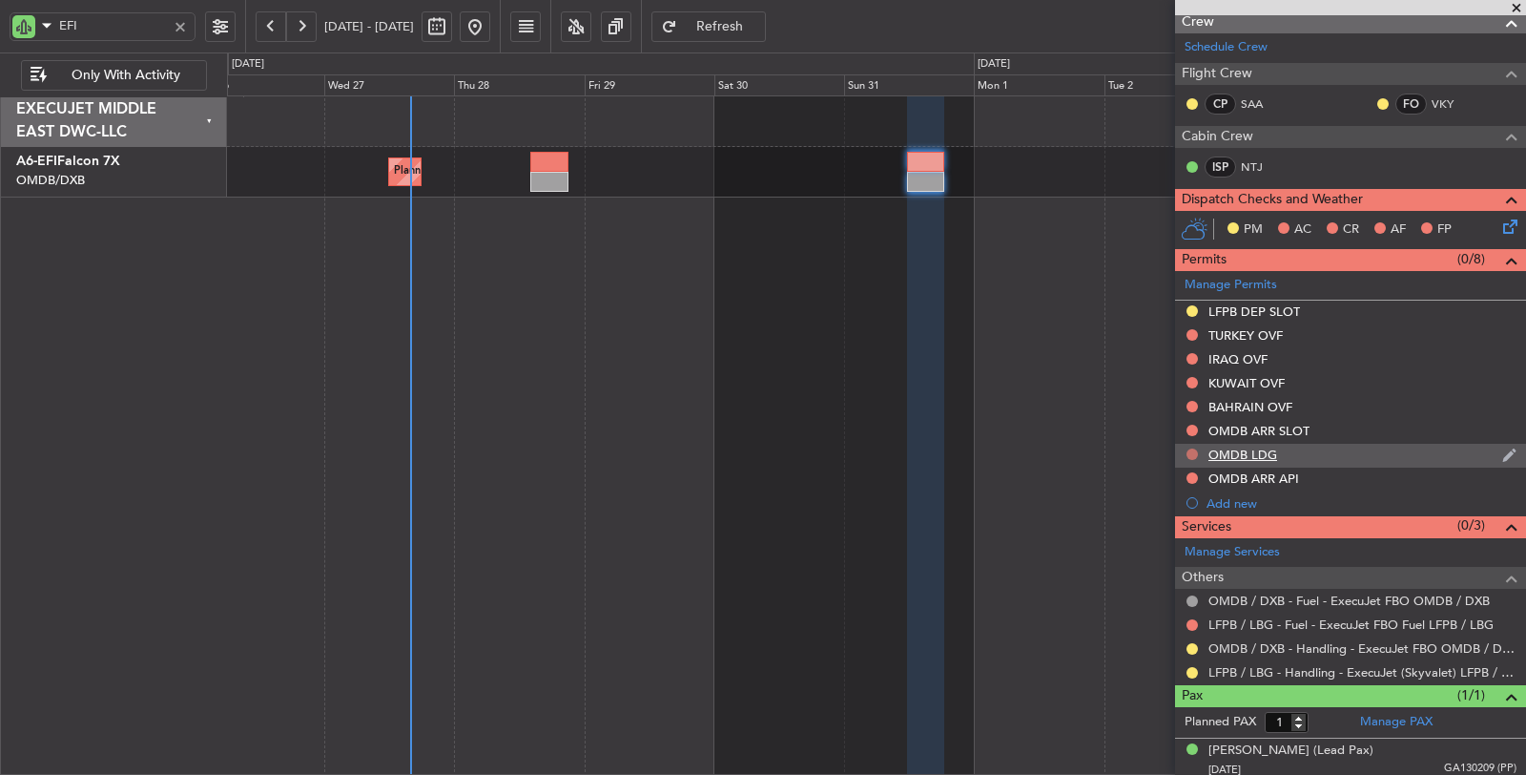
click at [1192, 453] on button at bounding box center [1192, 453] width 11 height 11
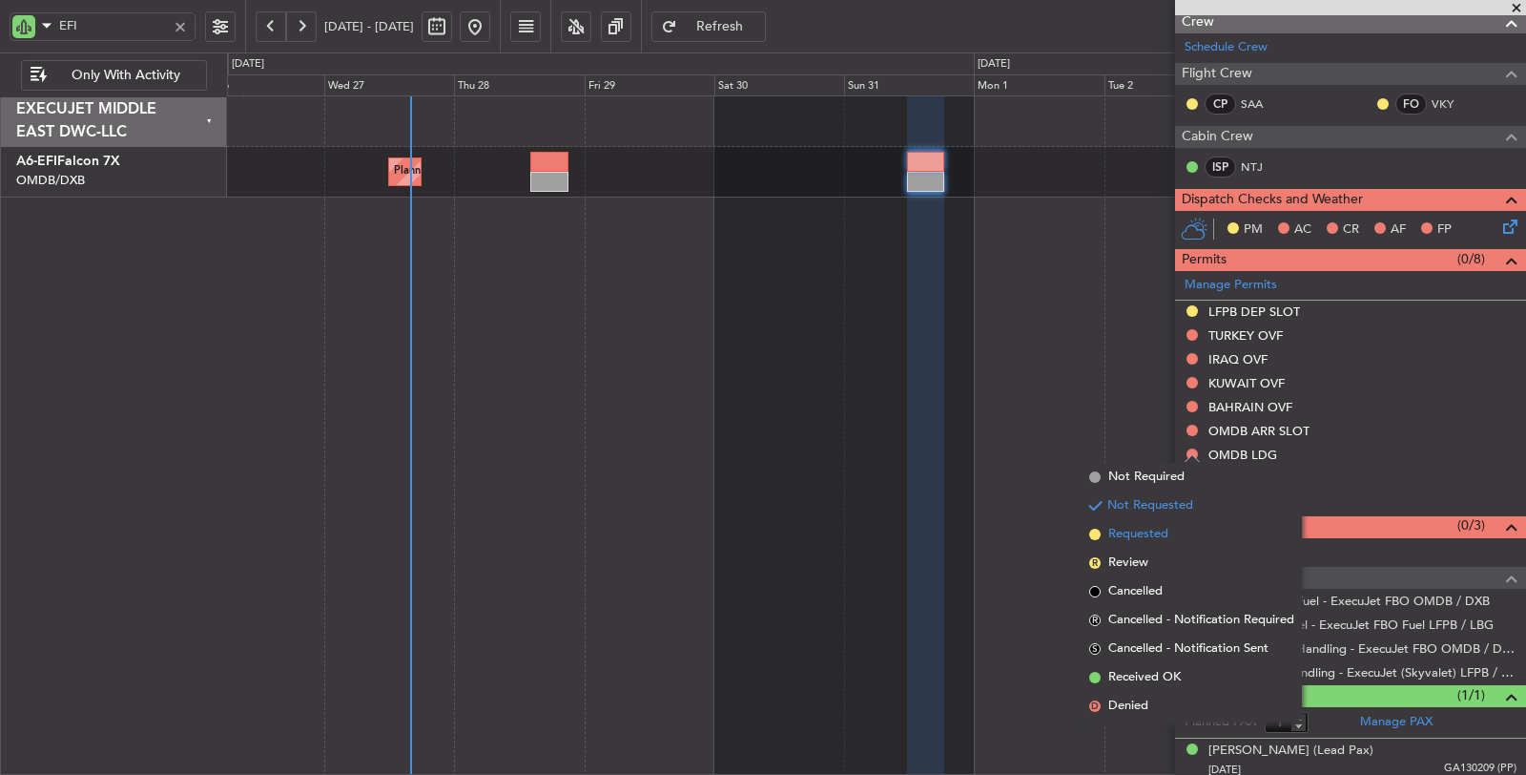
click at [1161, 529] on span "Requested" at bounding box center [1138, 534] width 60 height 19
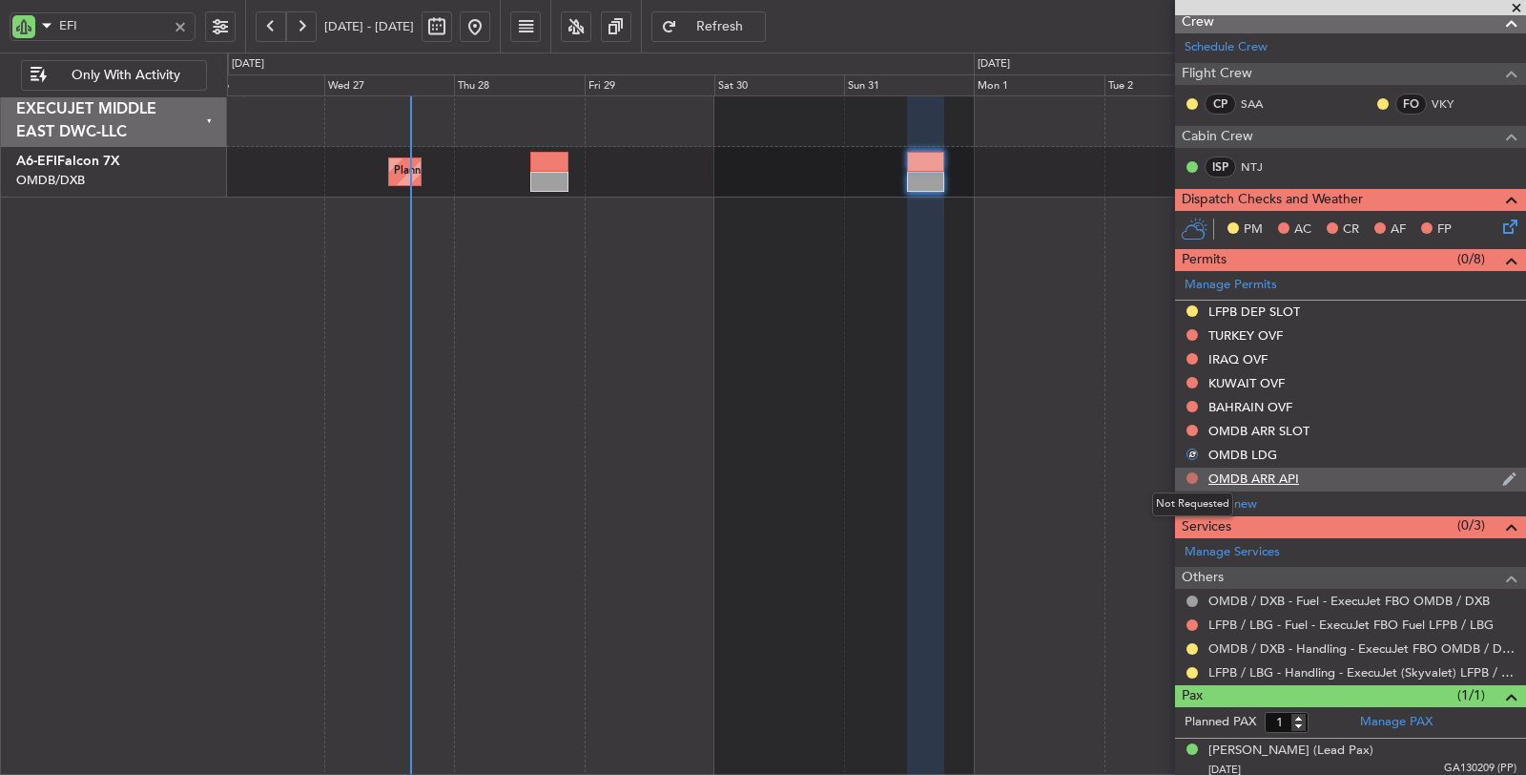
click at [1192, 474] on button at bounding box center [1192, 477] width 11 height 11
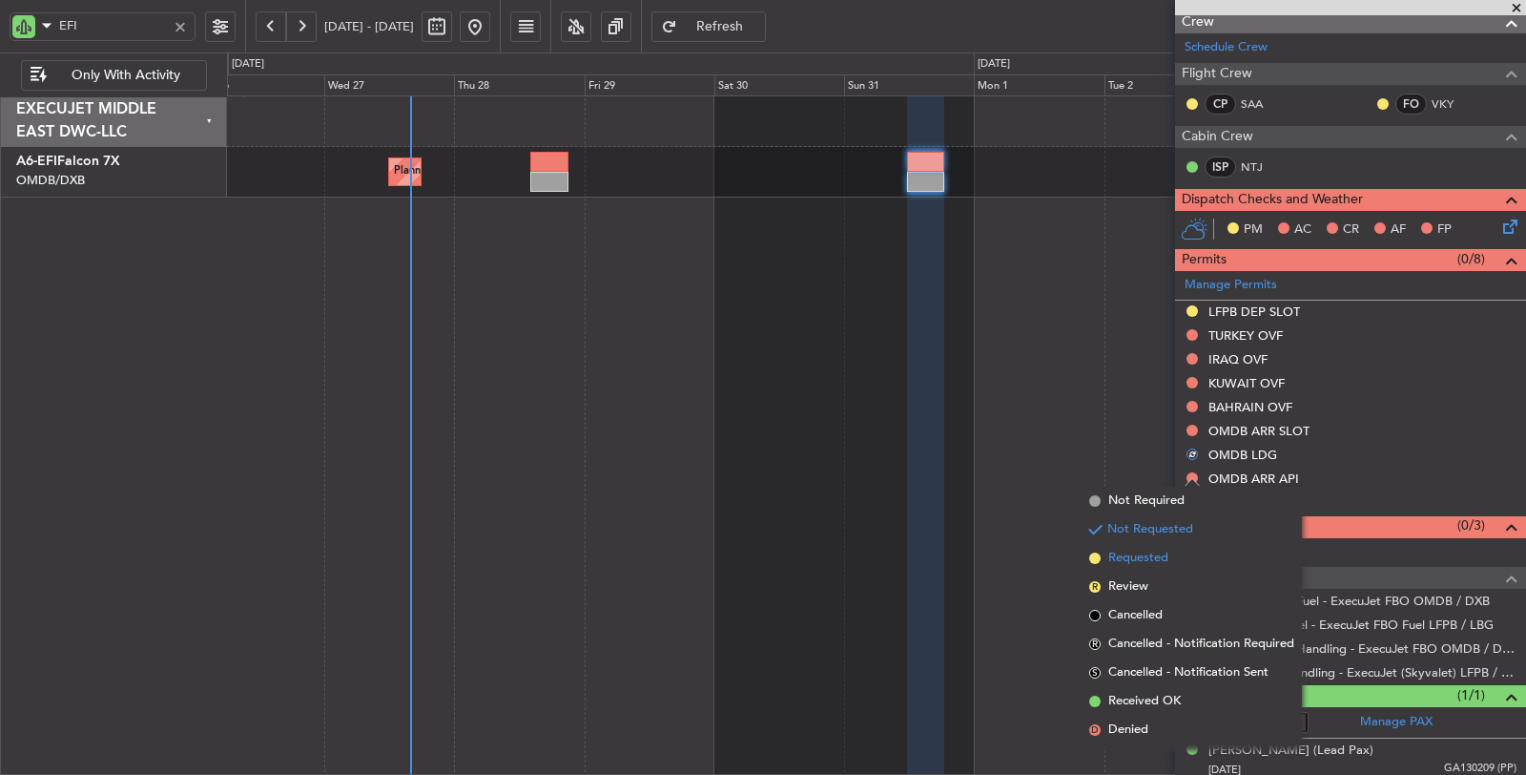
click at [1166, 558] on span "Requested" at bounding box center [1138, 557] width 60 height 19
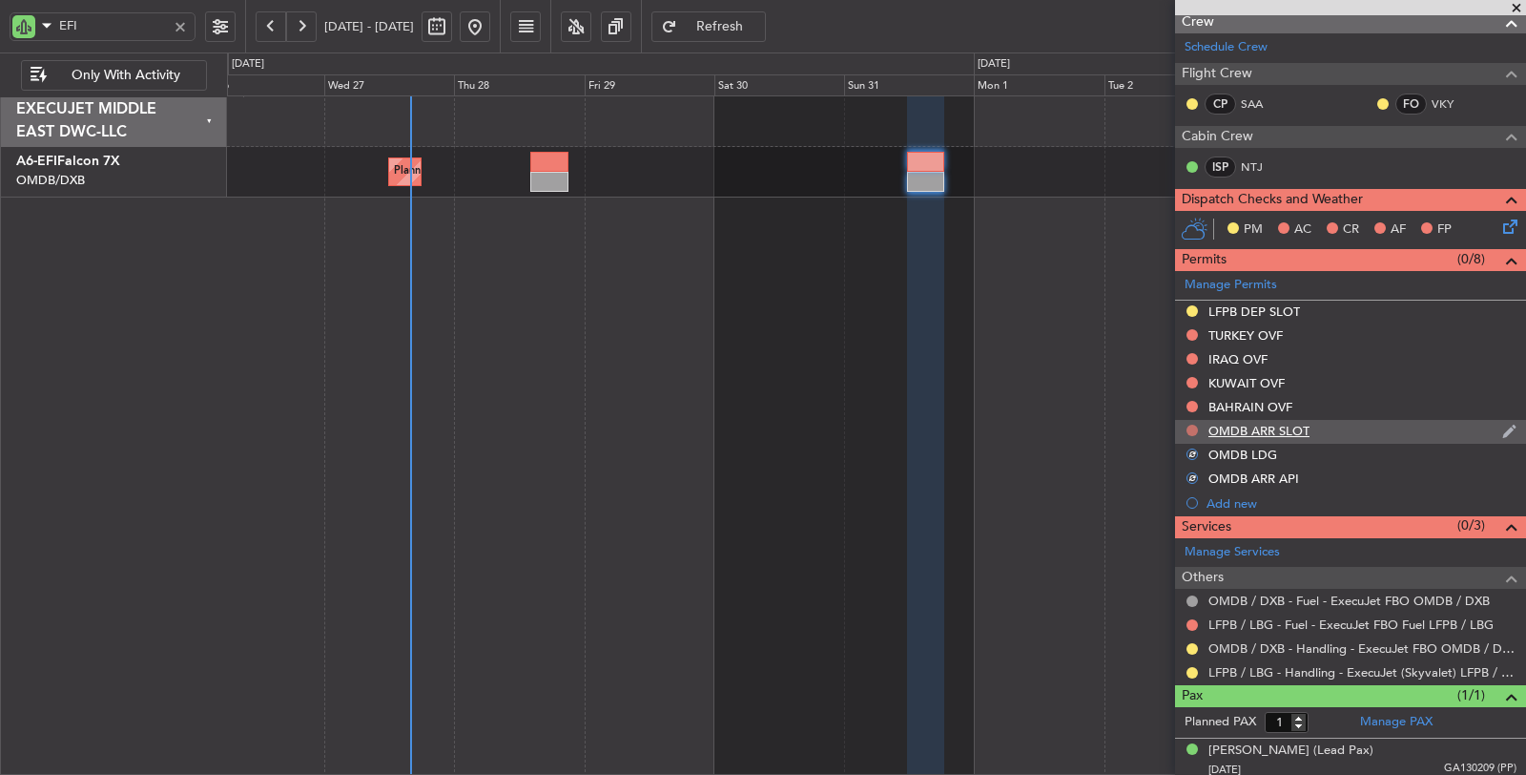
click at [1195, 424] on button at bounding box center [1192, 429] width 11 height 11
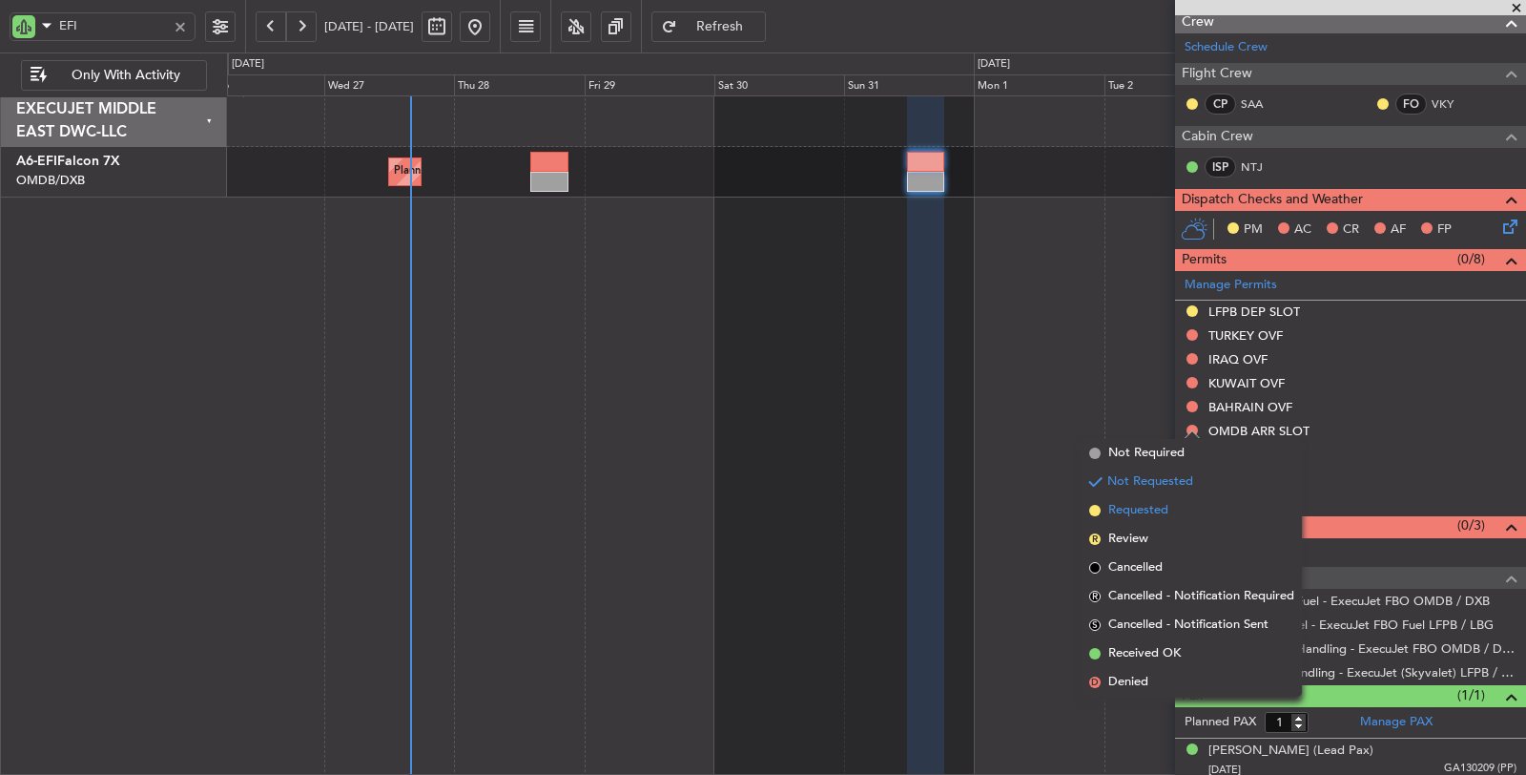
click at [1183, 517] on li "Requested" at bounding box center [1192, 510] width 220 height 29
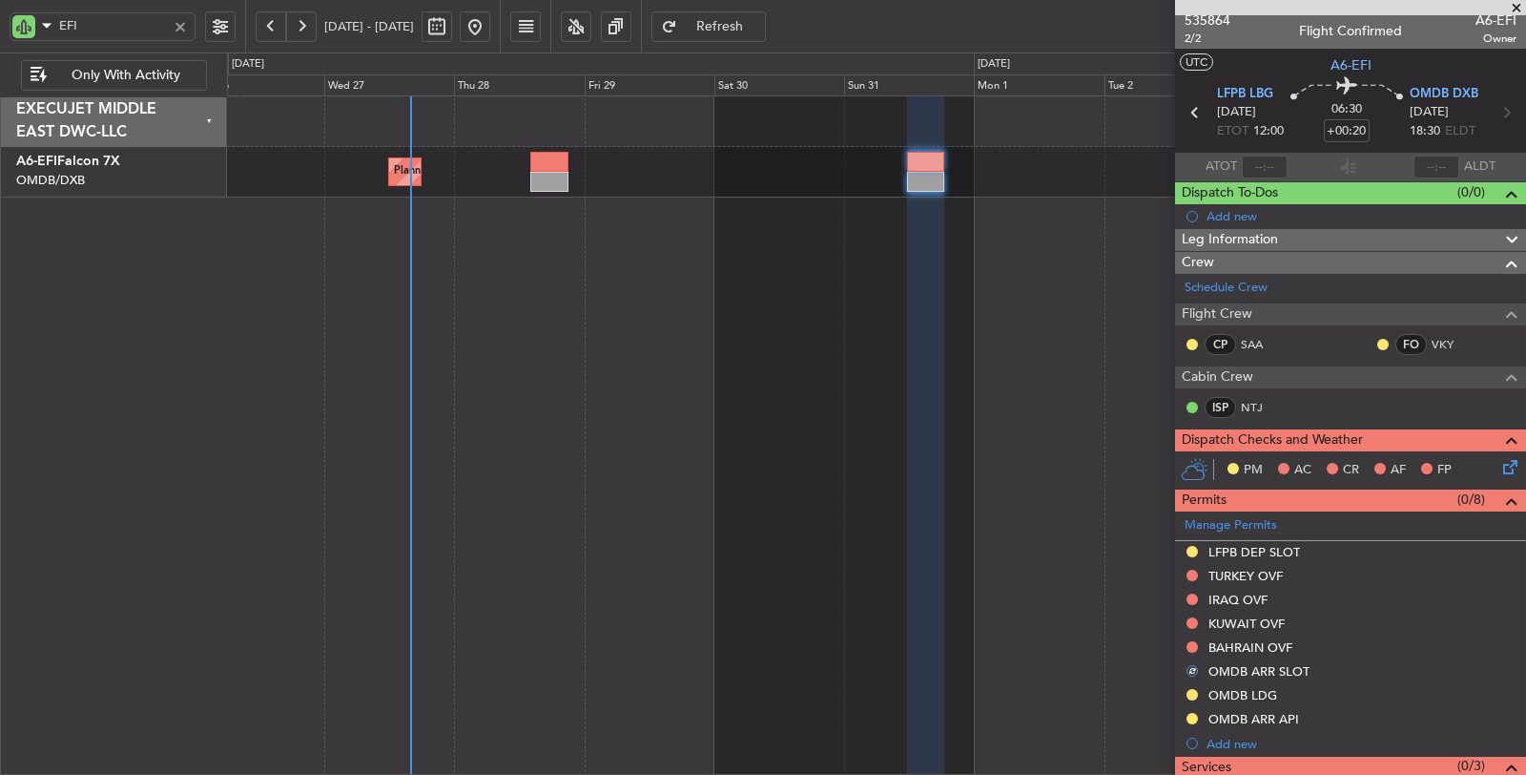
scroll to position [0, 0]
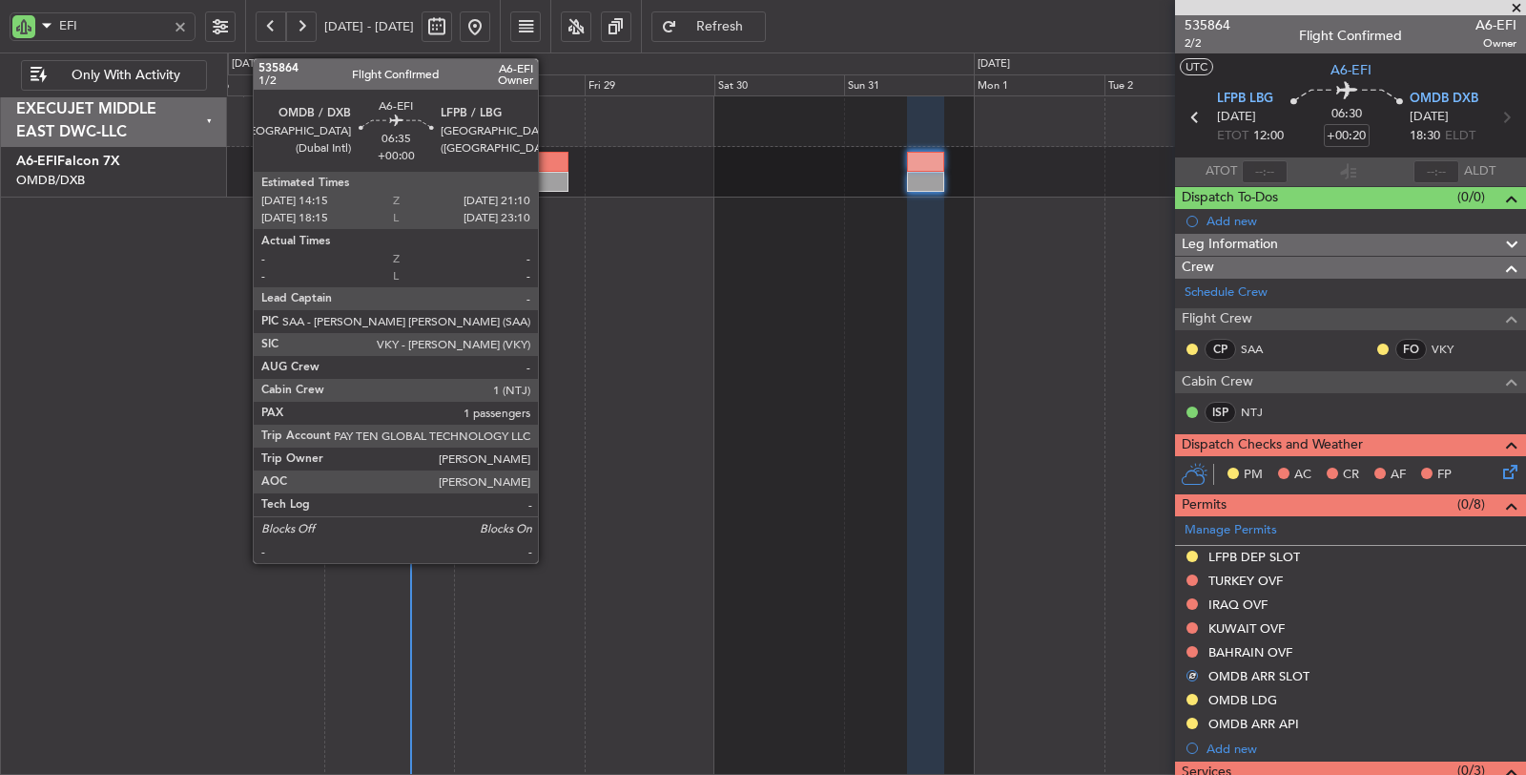
click at [548, 187] on div at bounding box center [549, 182] width 38 height 20
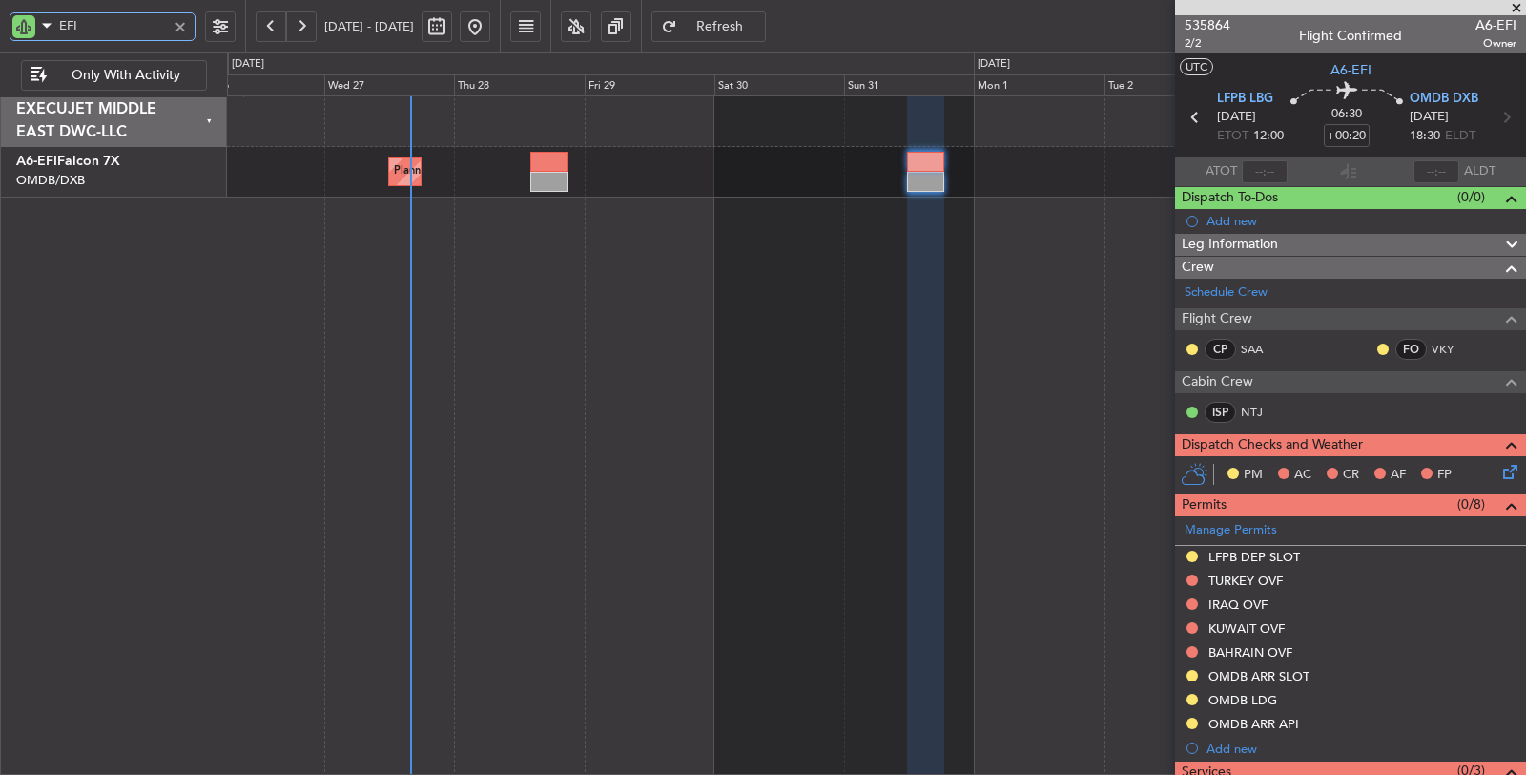
drag, startPoint x: 84, startPoint y: 31, endPoint x: 40, endPoint y: 35, distance: 44.1
click at [40, 35] on div "EFI" at bounding box center [103, 26] width 186 height 29
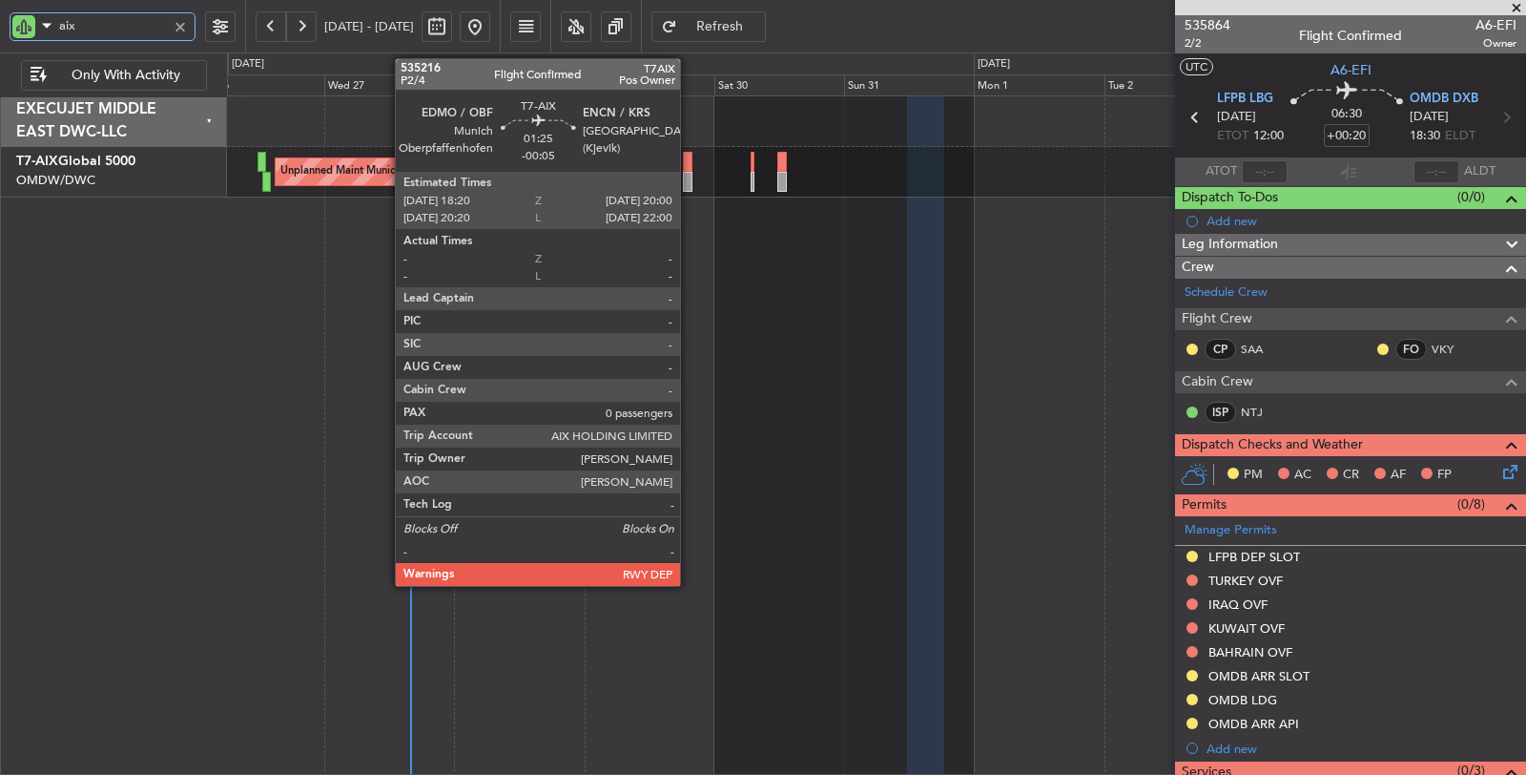
click at [690, 175] on div at bounding box center [688, 182] width 10 height 20
click at [689, 180] on div at bounding box center [688, 182] width 10 height 20
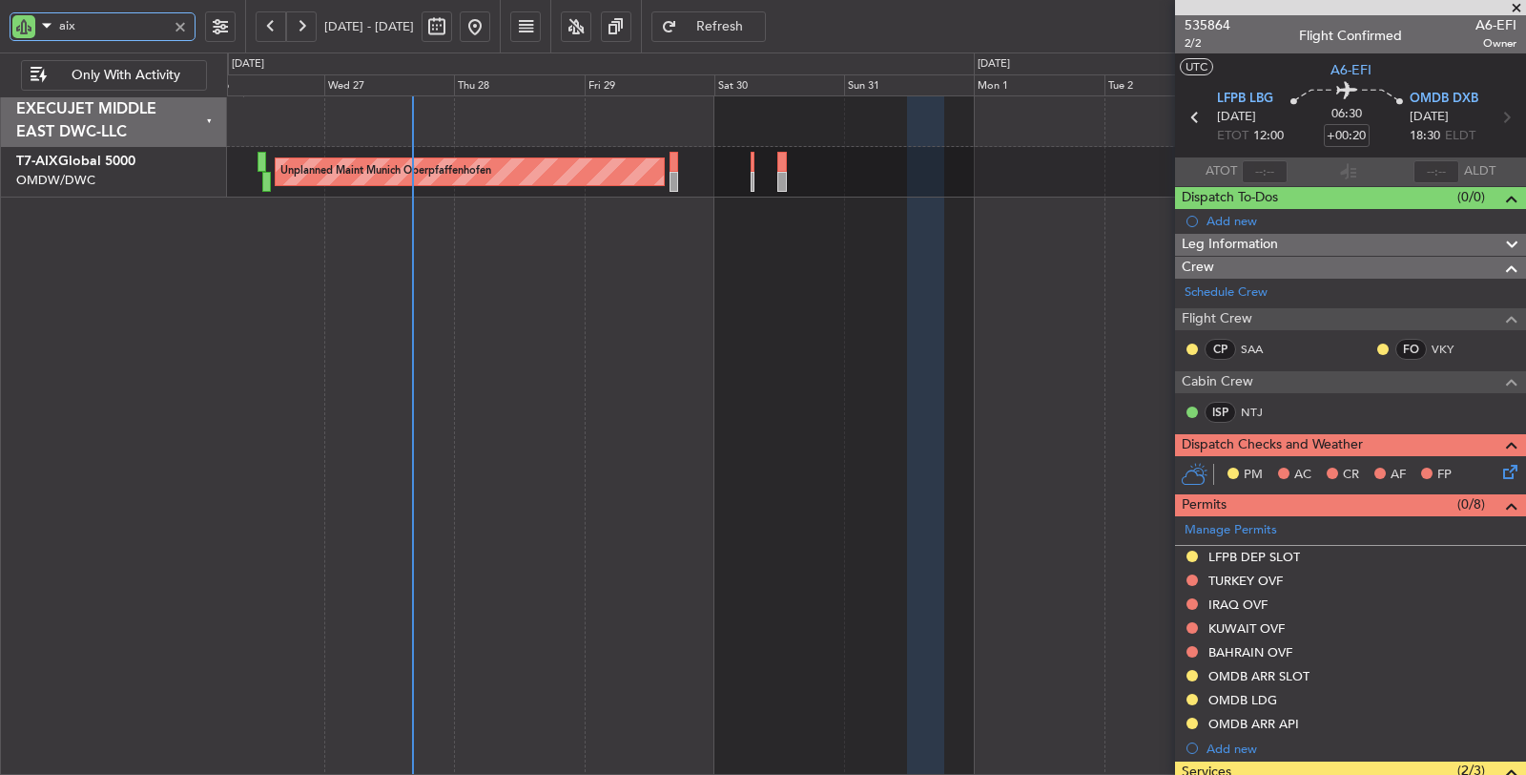
click at [29, 16] on div "aix" at bounding box center [103, 26] width 186 height 29
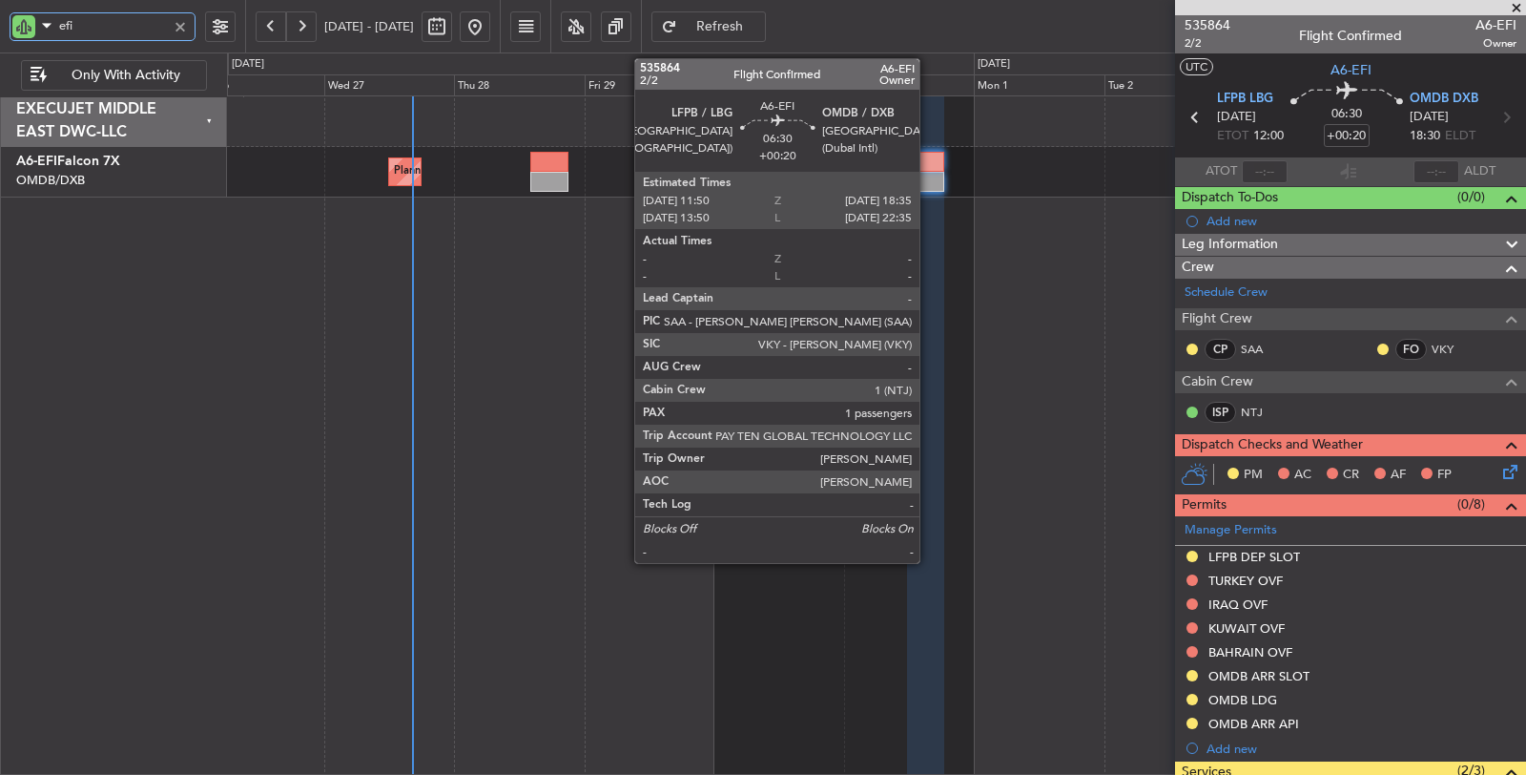
click at [929, 166] on div at bounding box center [925, 162] width 37 height 20
type input "efi"
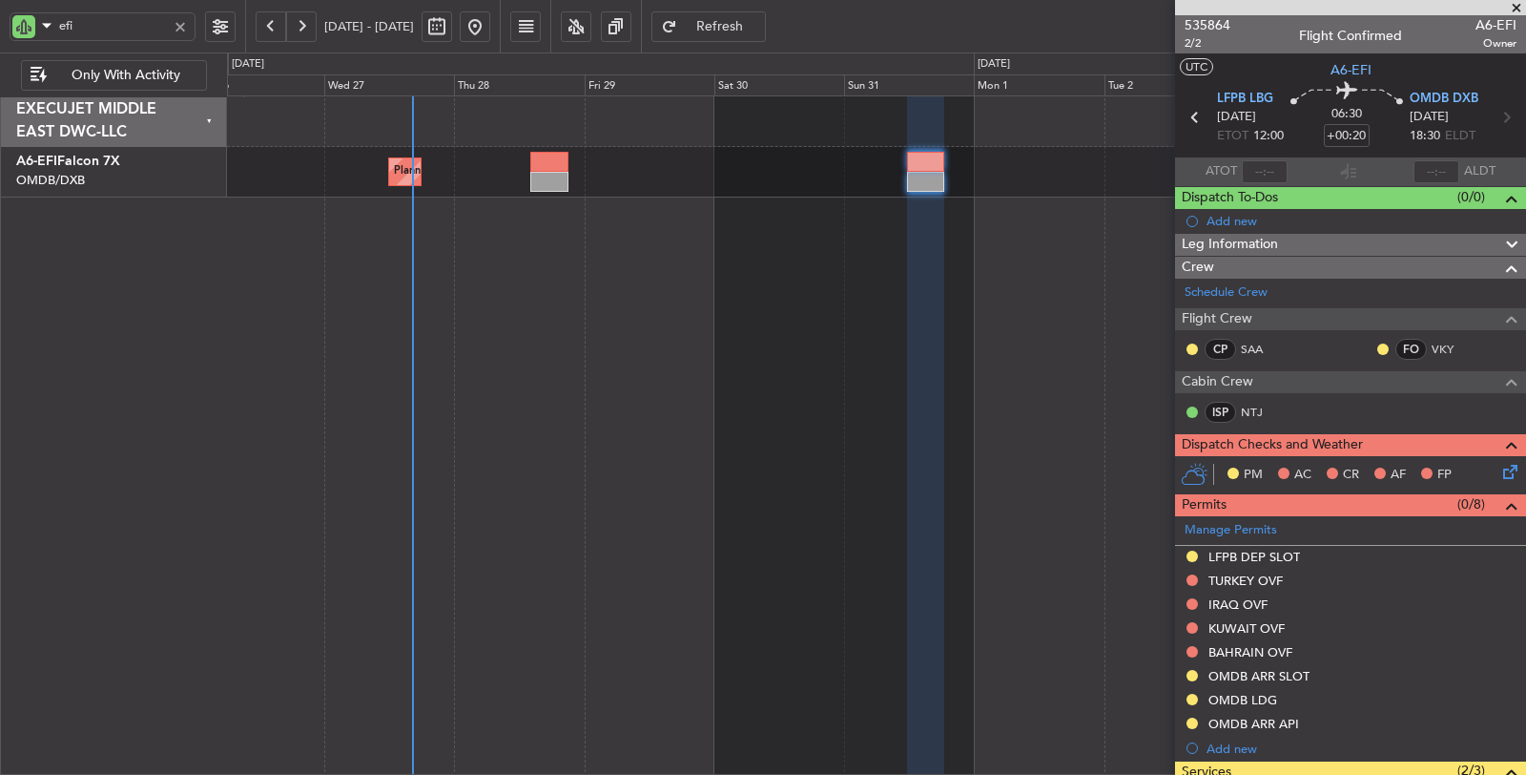
click at [730, 22] on button "Refresh" at bounding box center [709, 26] width 114 height 31
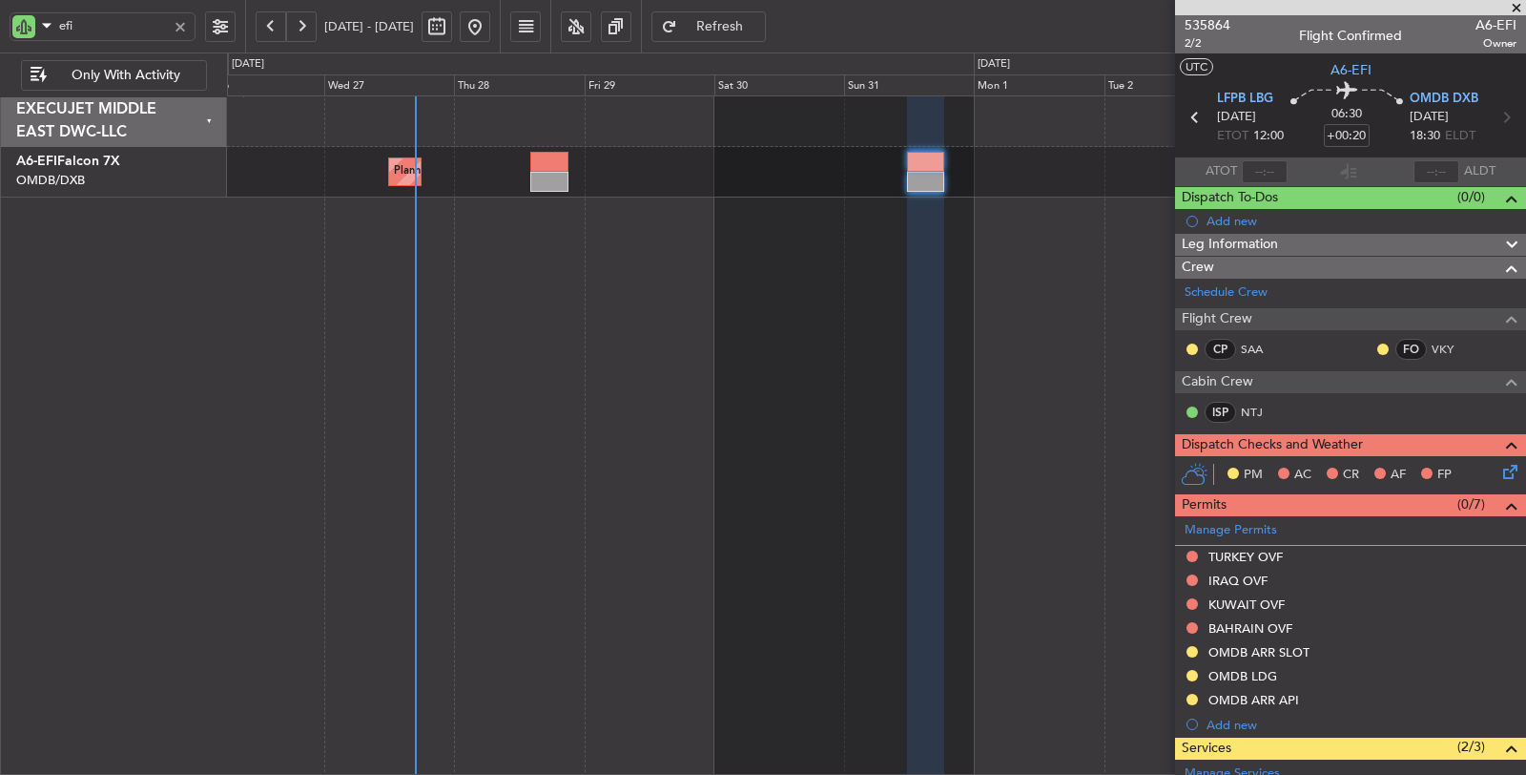
click at [178, 27] on div at bounding box center [180, 26] width 21 height 21
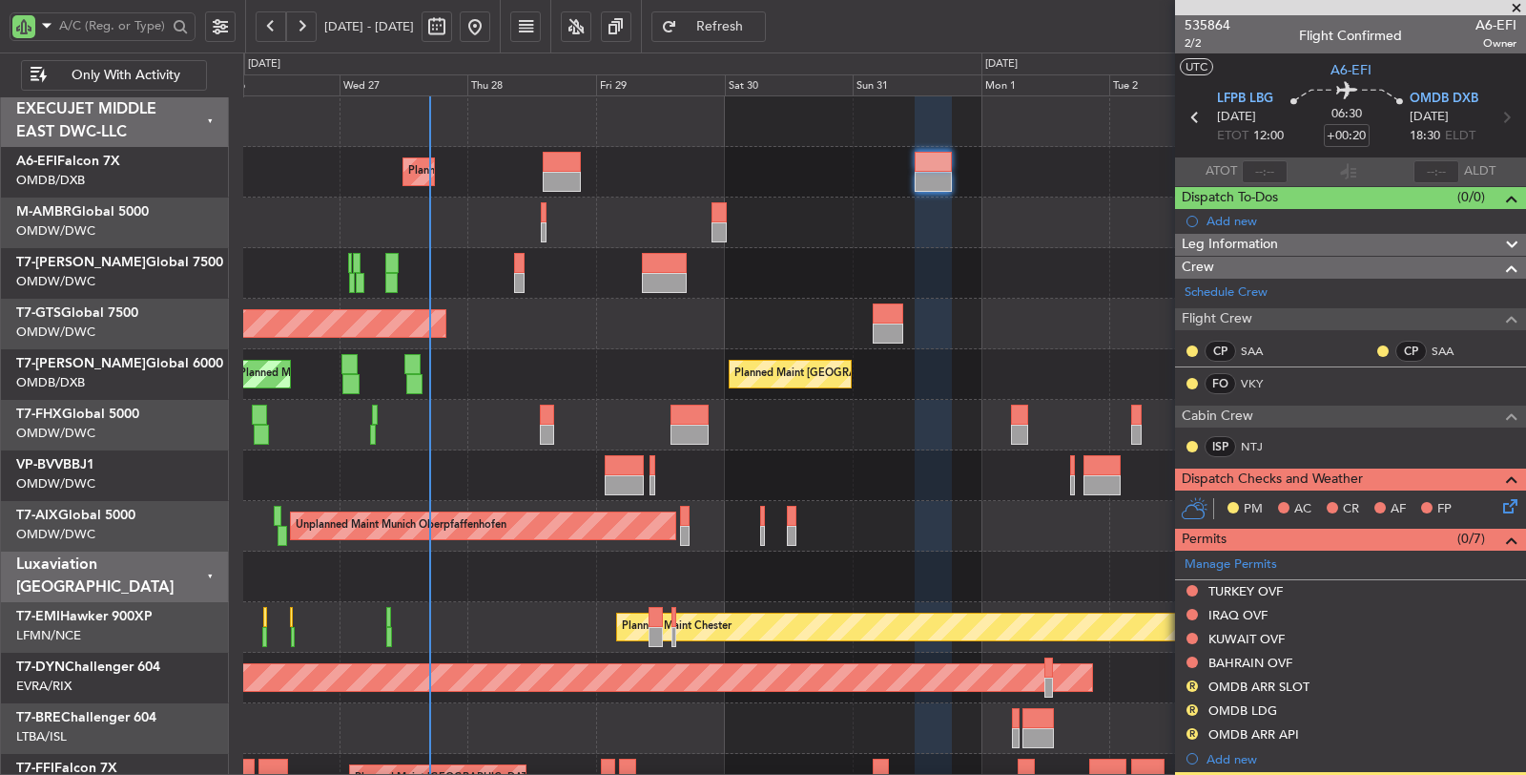
type input "4"
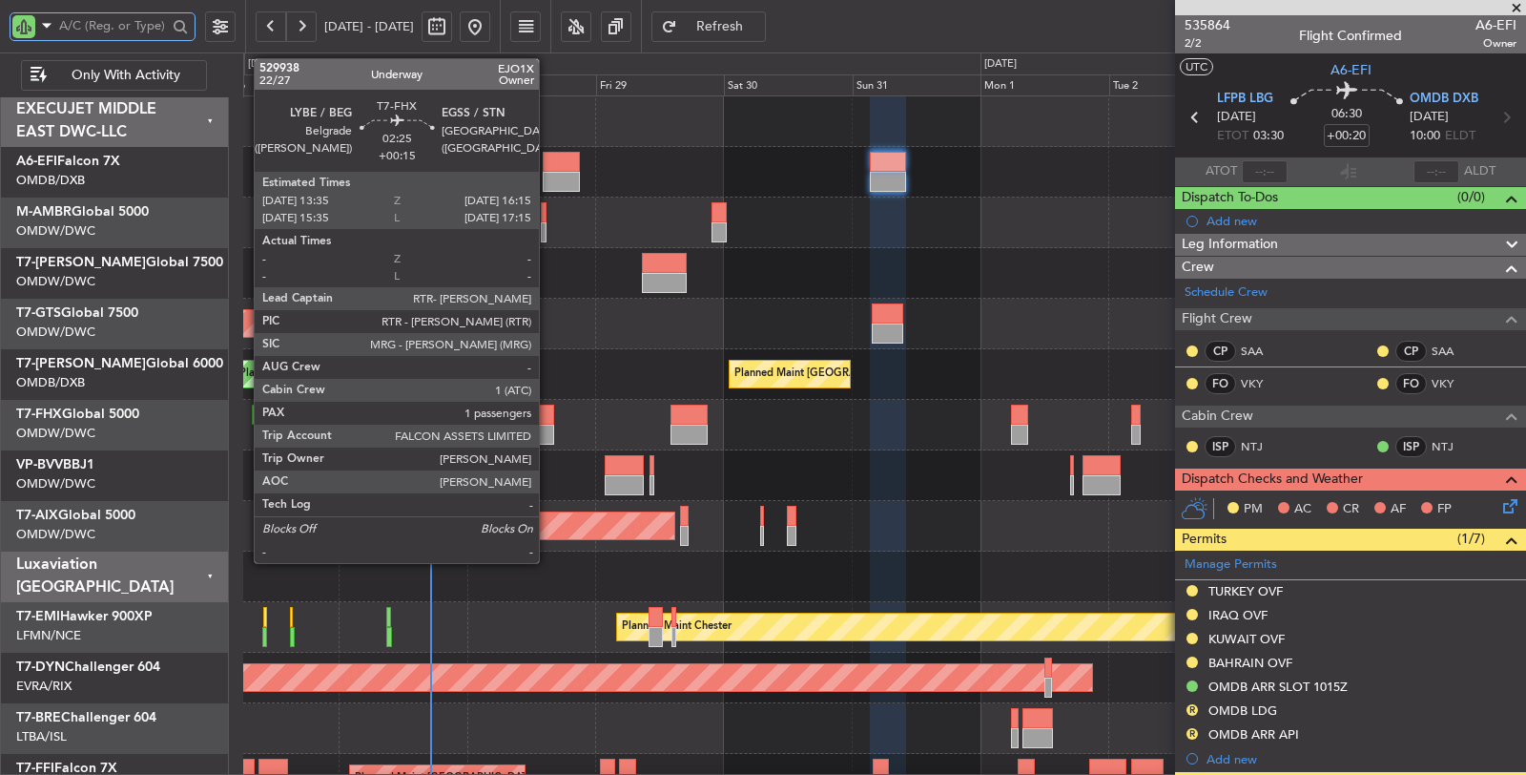
click at [549, 432] on div at bounding box center [546, 434] width 14 height 20
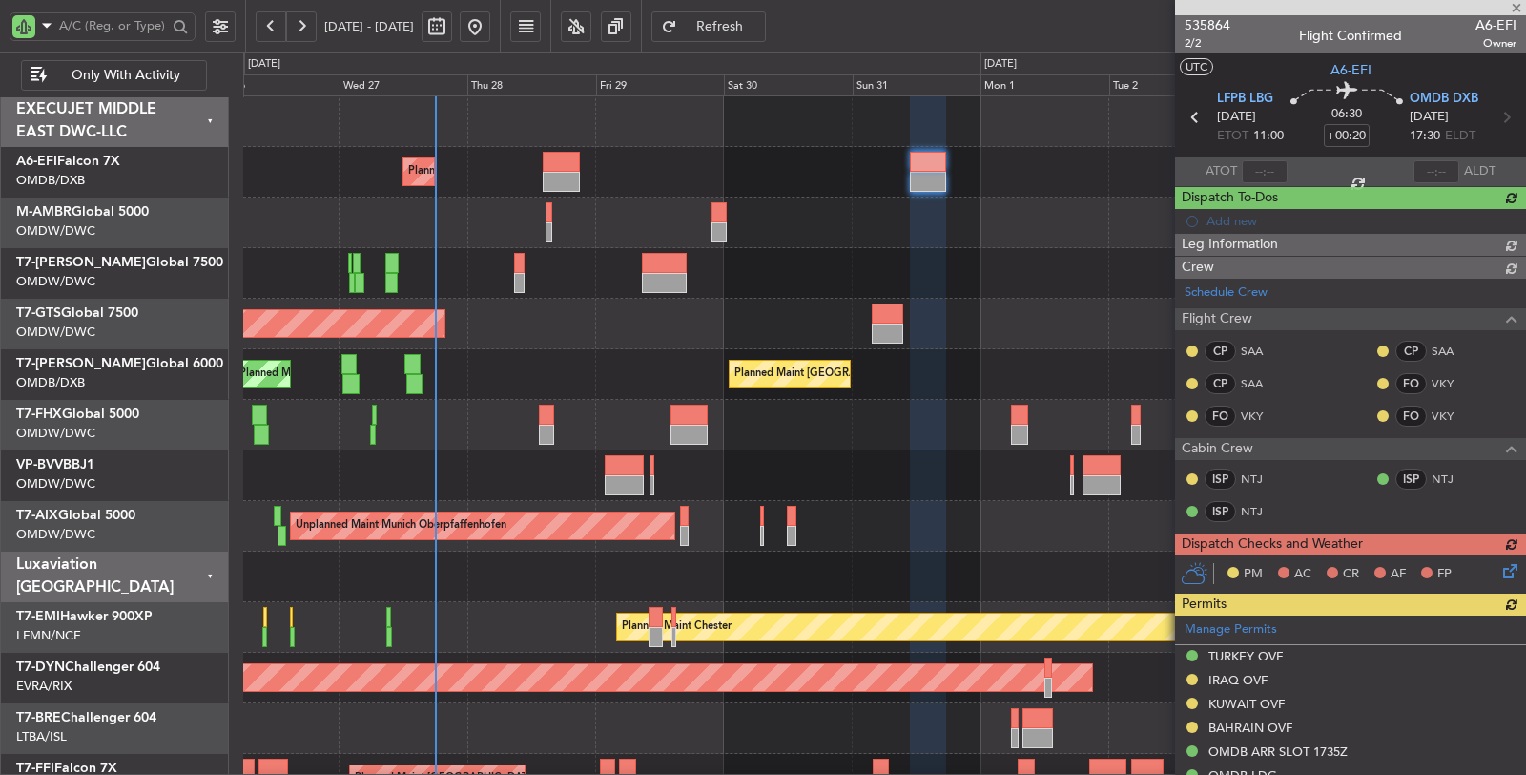
click at [114, 22] on input "text" at bounding box center [113, 25] width 108 height 29
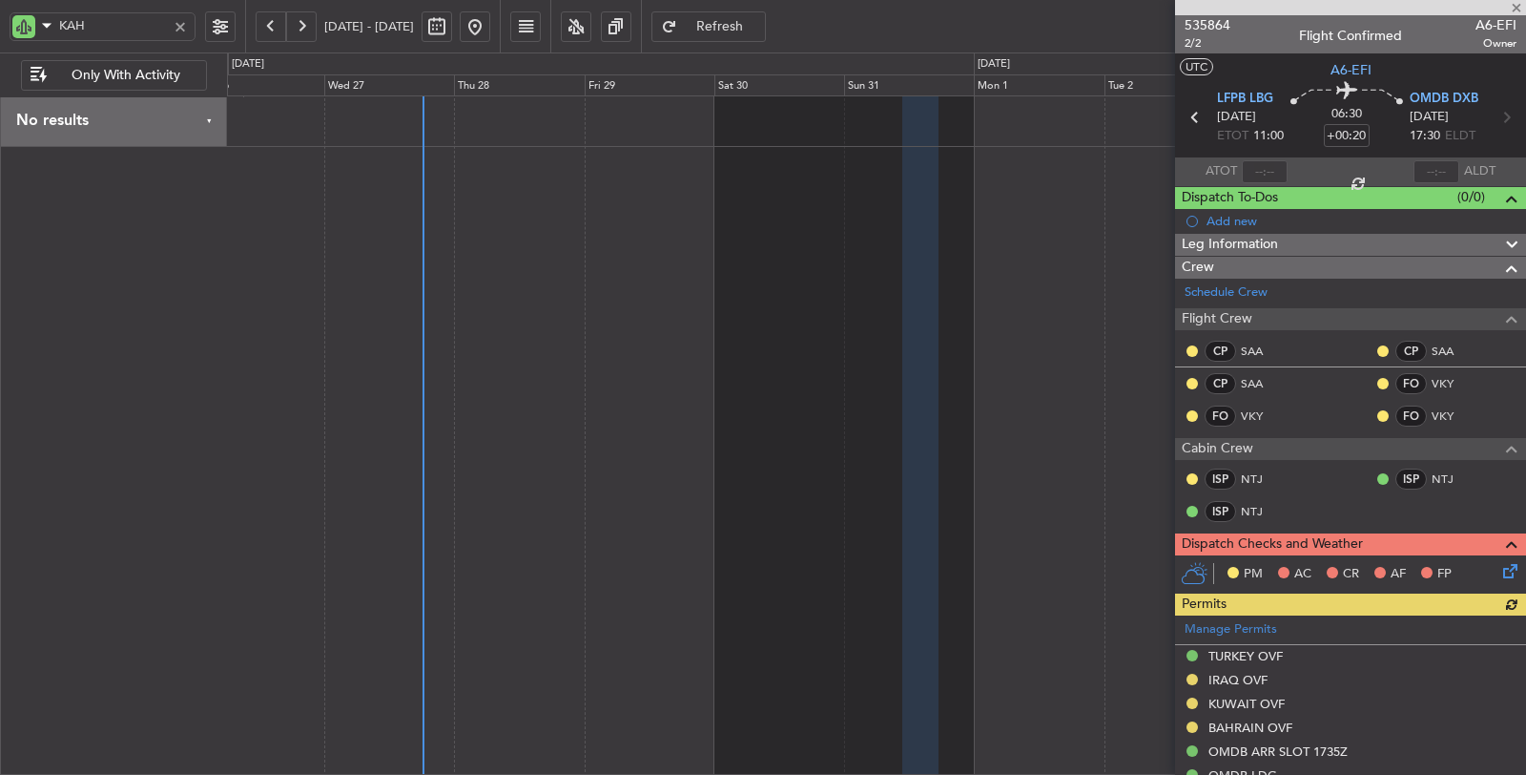
type input "KAH"
click at [298, 25] on button at bounding box center [301, 26] width 31 height 31
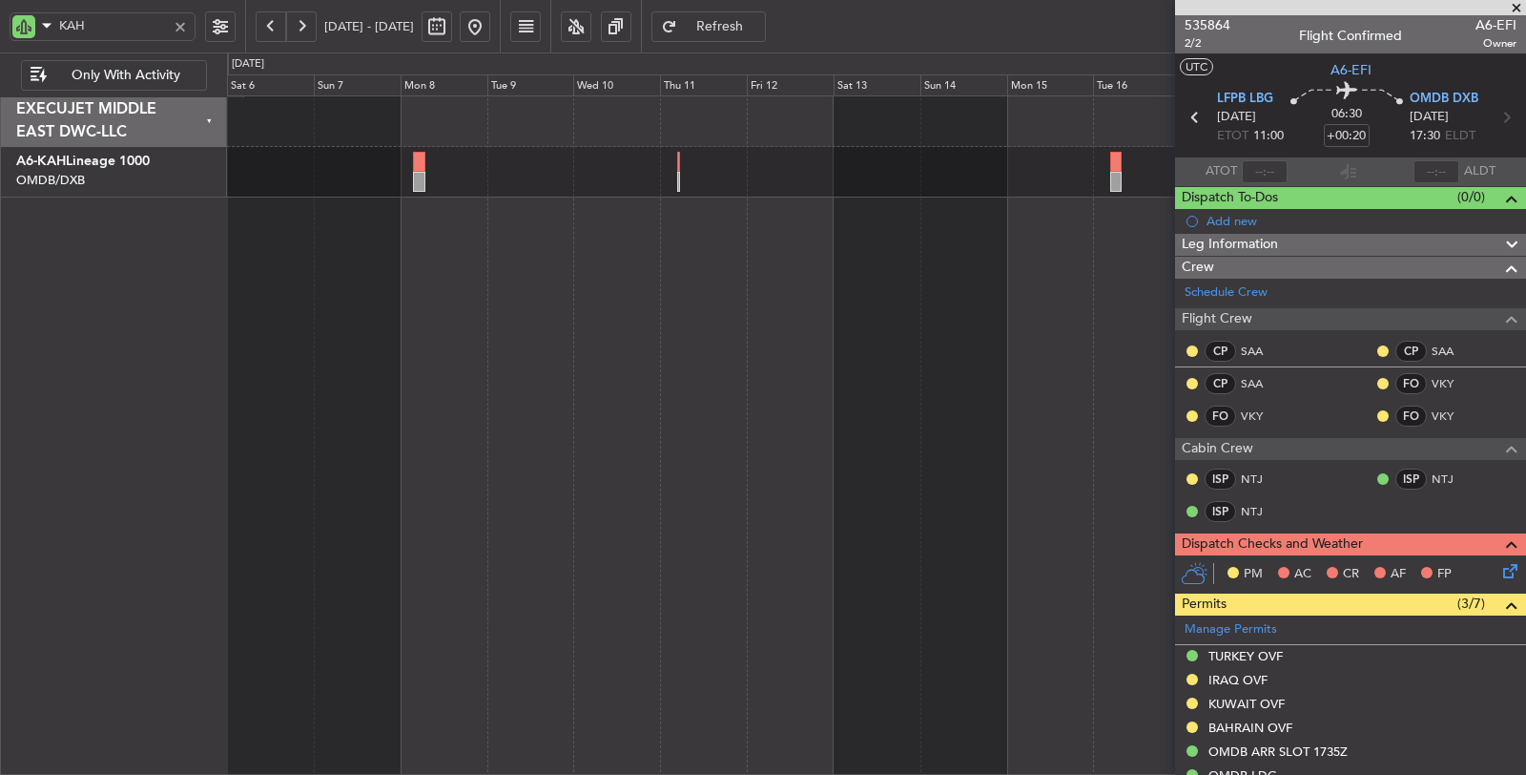
click at [504, 287] on div at bounding box center [877, 435] width 1300 height 680
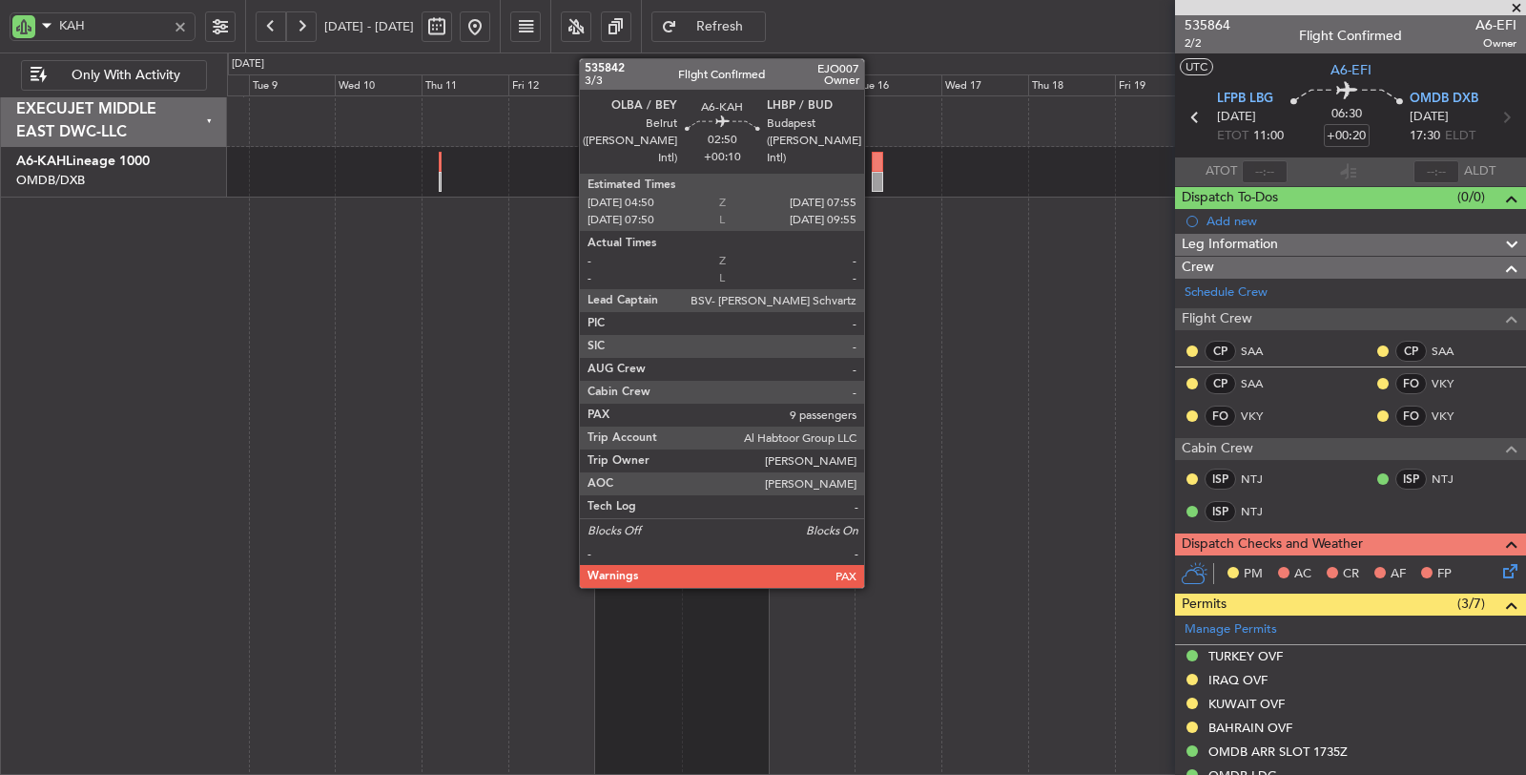
click at [874, 179] on div at bounding box center [877, 182] width 11 height 20
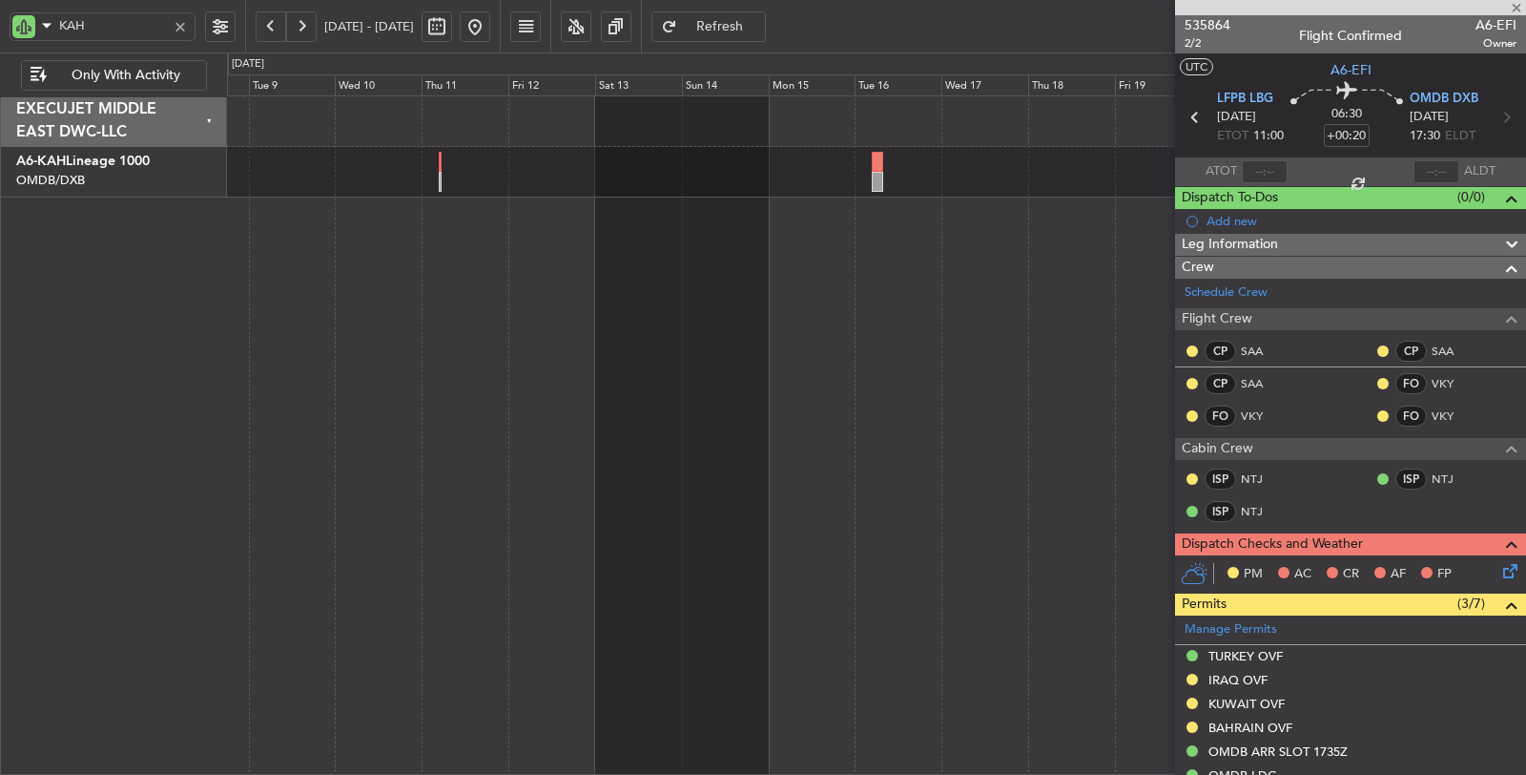
type input "+00:10"
type input "9"
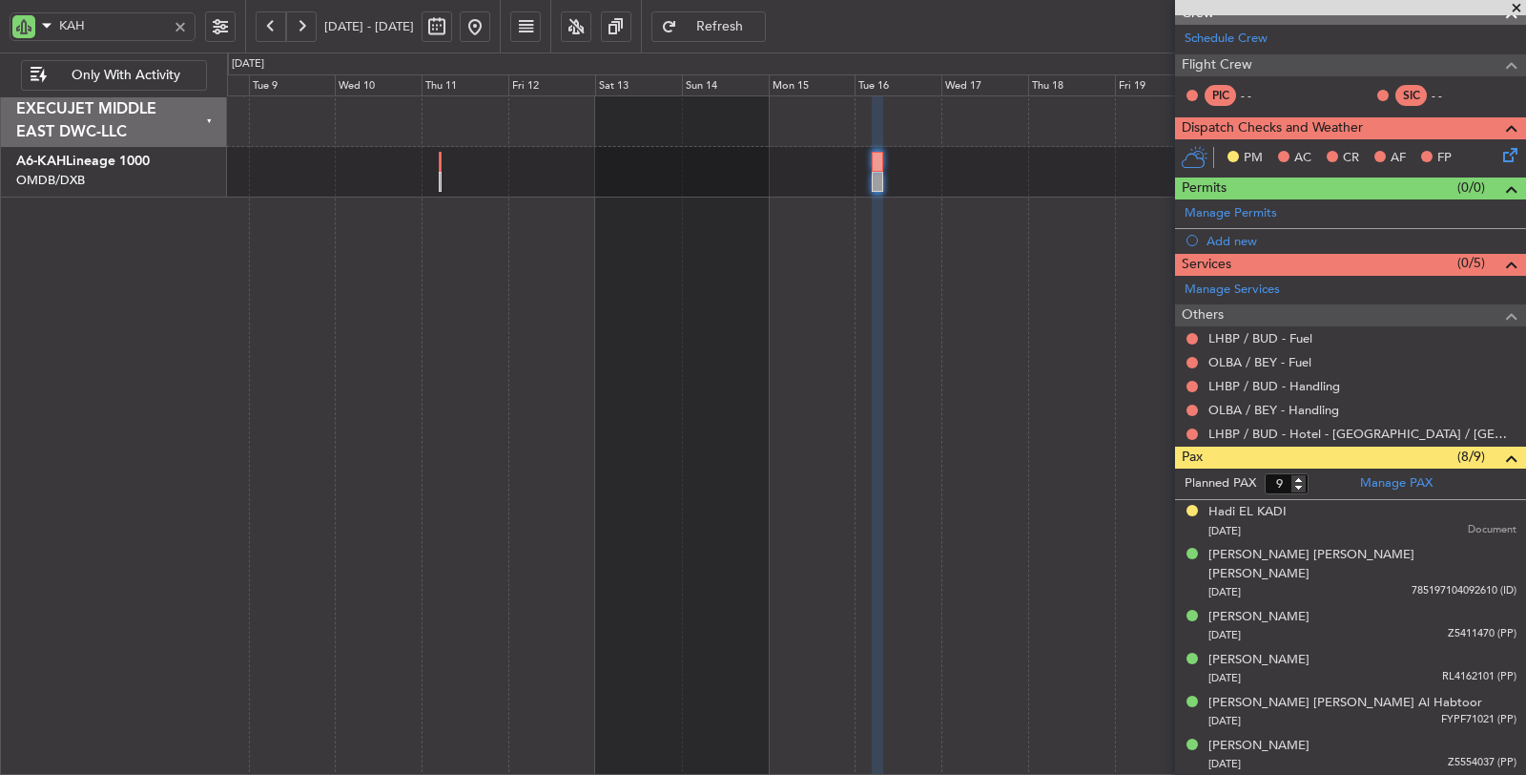
scroll to position [348, 0]
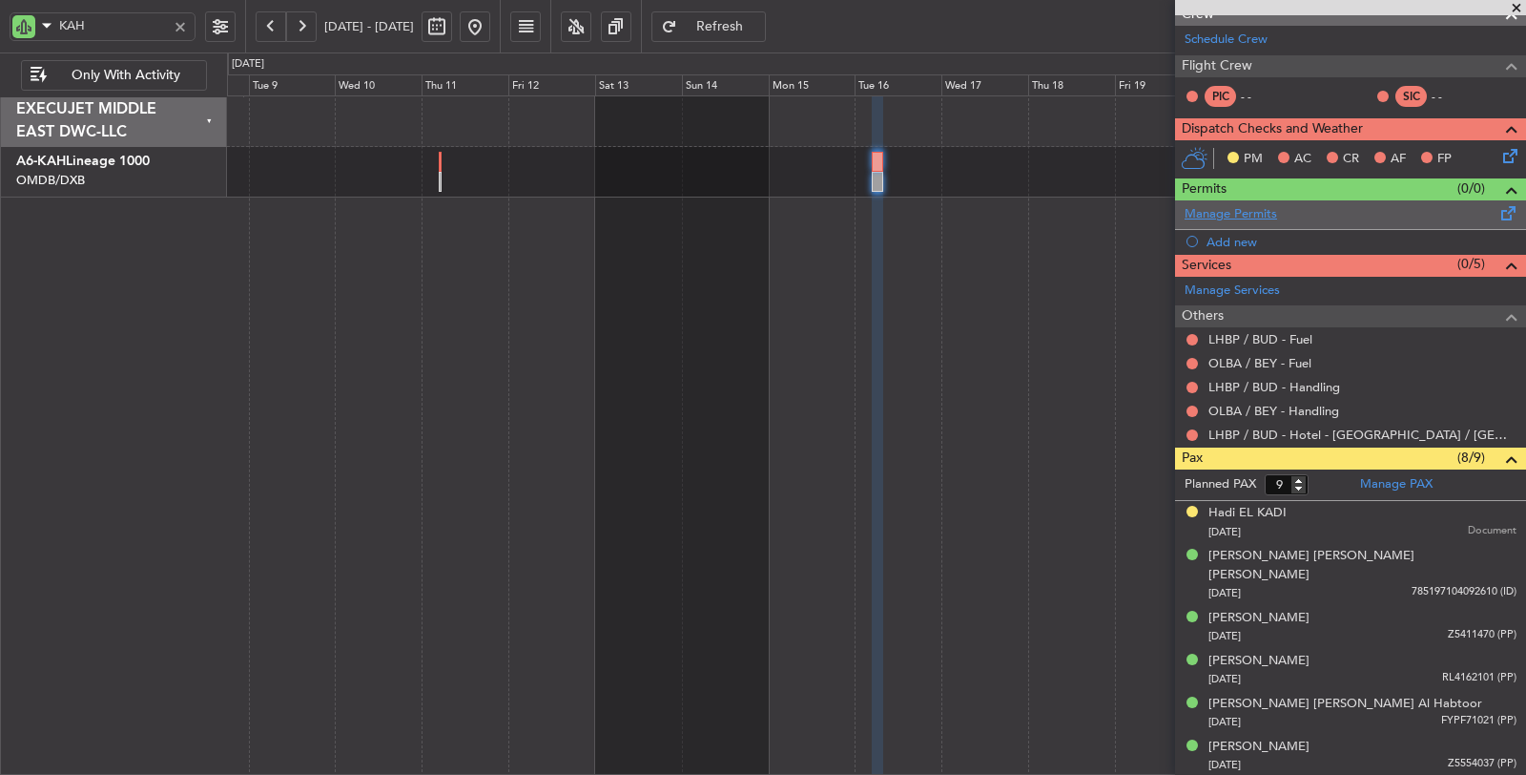
click at [1274, 207] on link "Manage Permits" at bounding box center [1231, 214] width 93 height 19
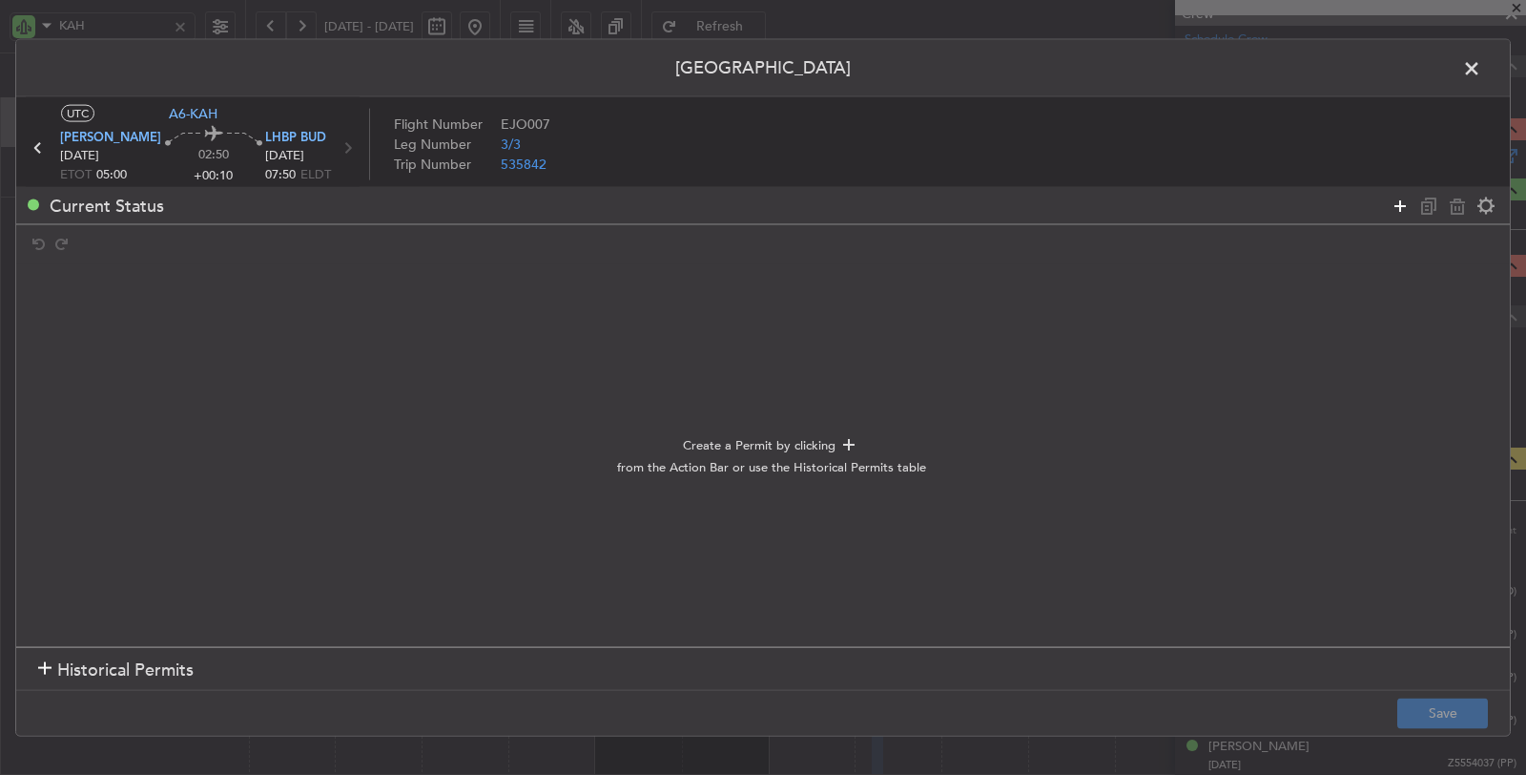
click at [1396, 198] on icon at bounding box center [1400, 205] width 23 height 23
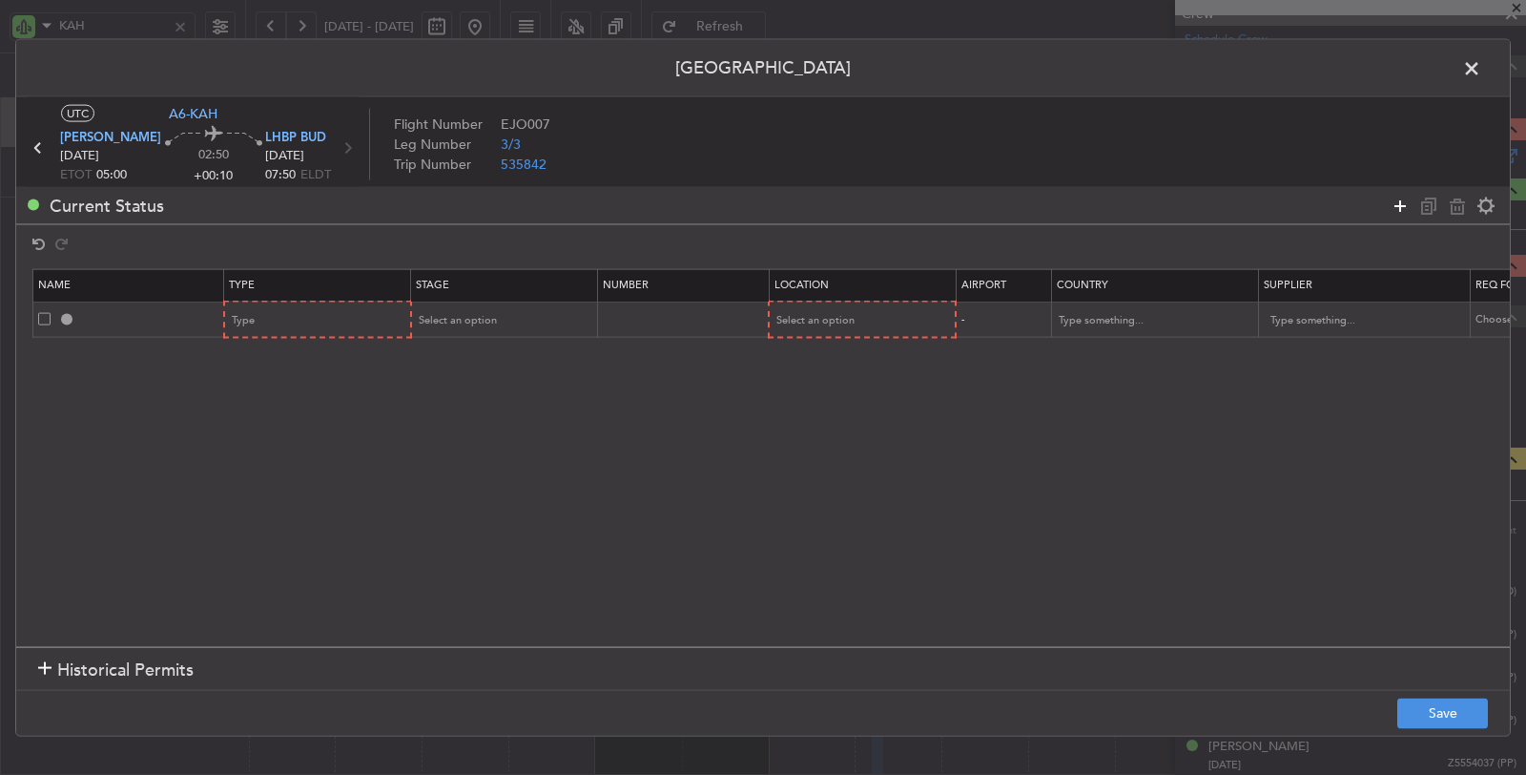
click at [1396, 198] on icon at bounding box center [1400, 205] width 23 height 23
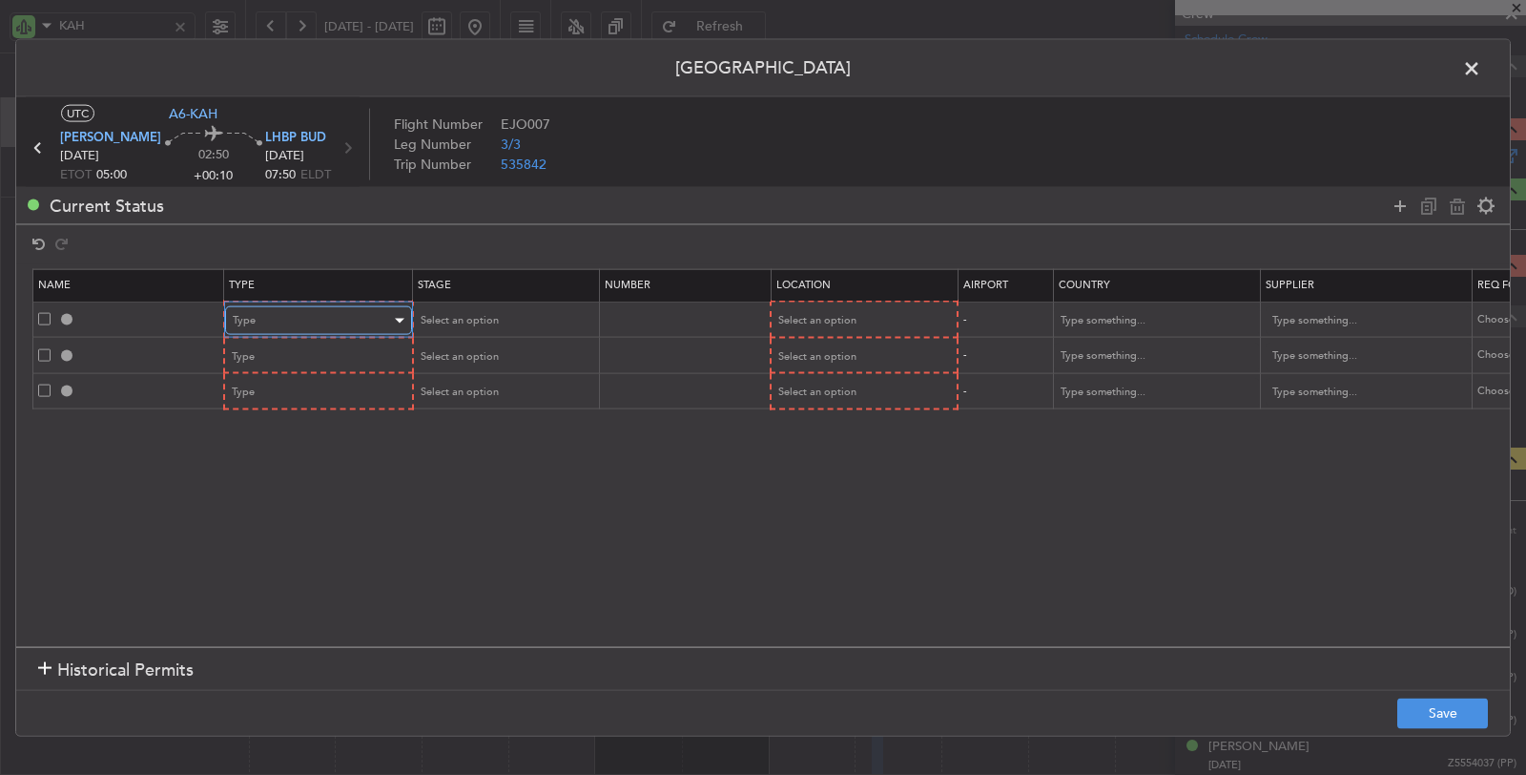
click at [348, 319] on div "Type" at bounding box center [312, 320] width 158 height 29
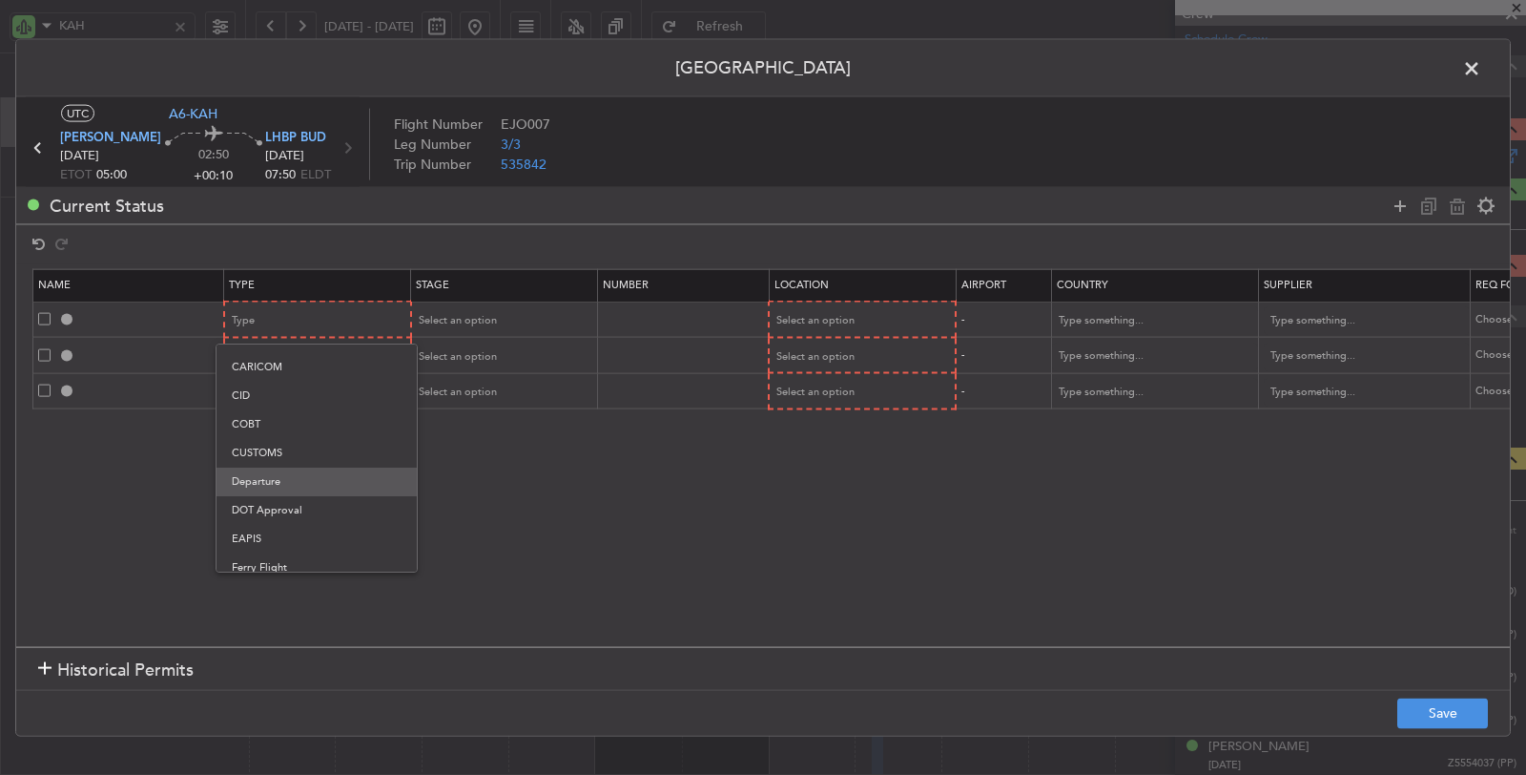
click at [304, 474] on span "Departure" at bounding box center [317, 481] width 170 height 29
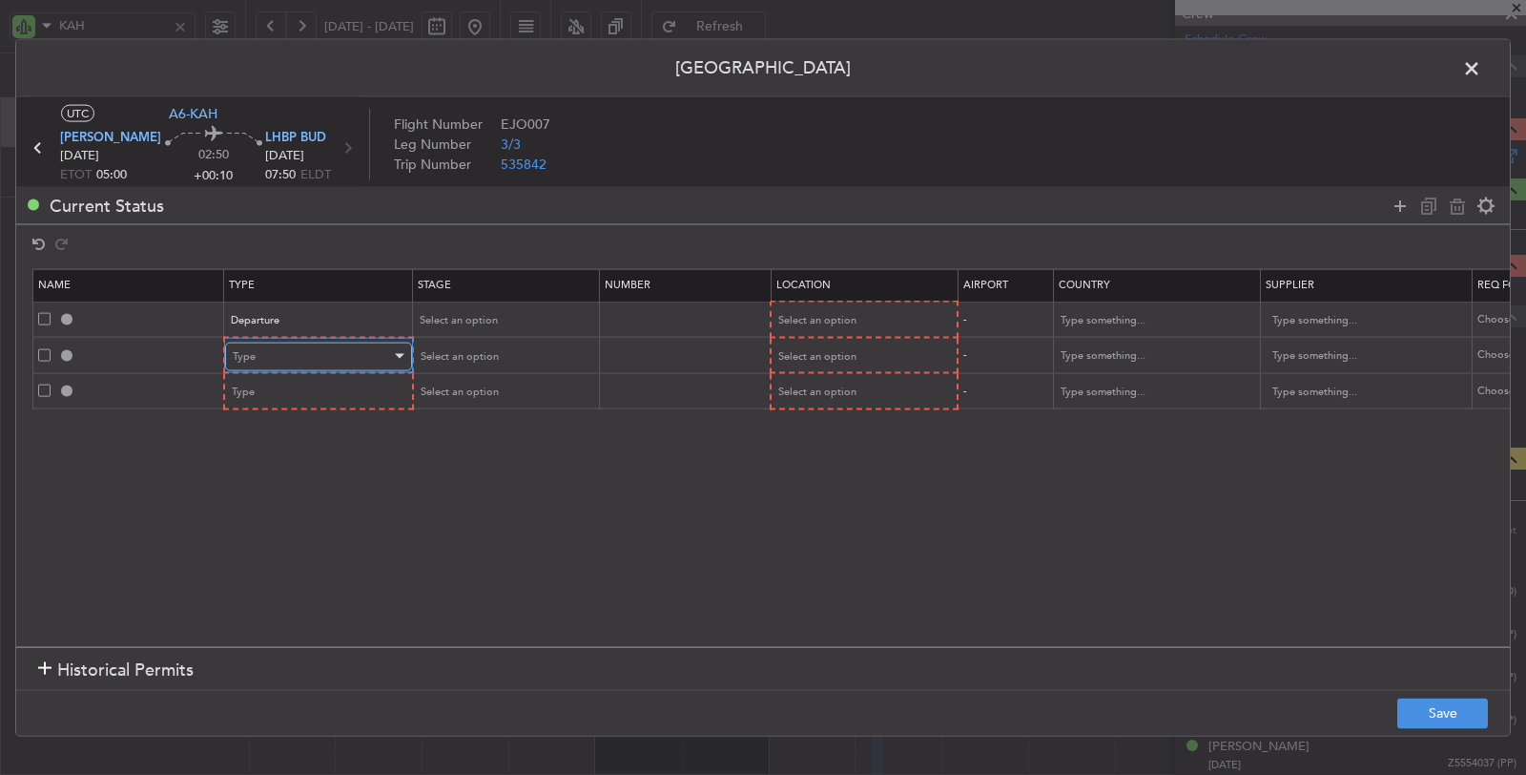
click at [322, 346] on div "Type" at bounding box center [312, 355] width 158 height 29
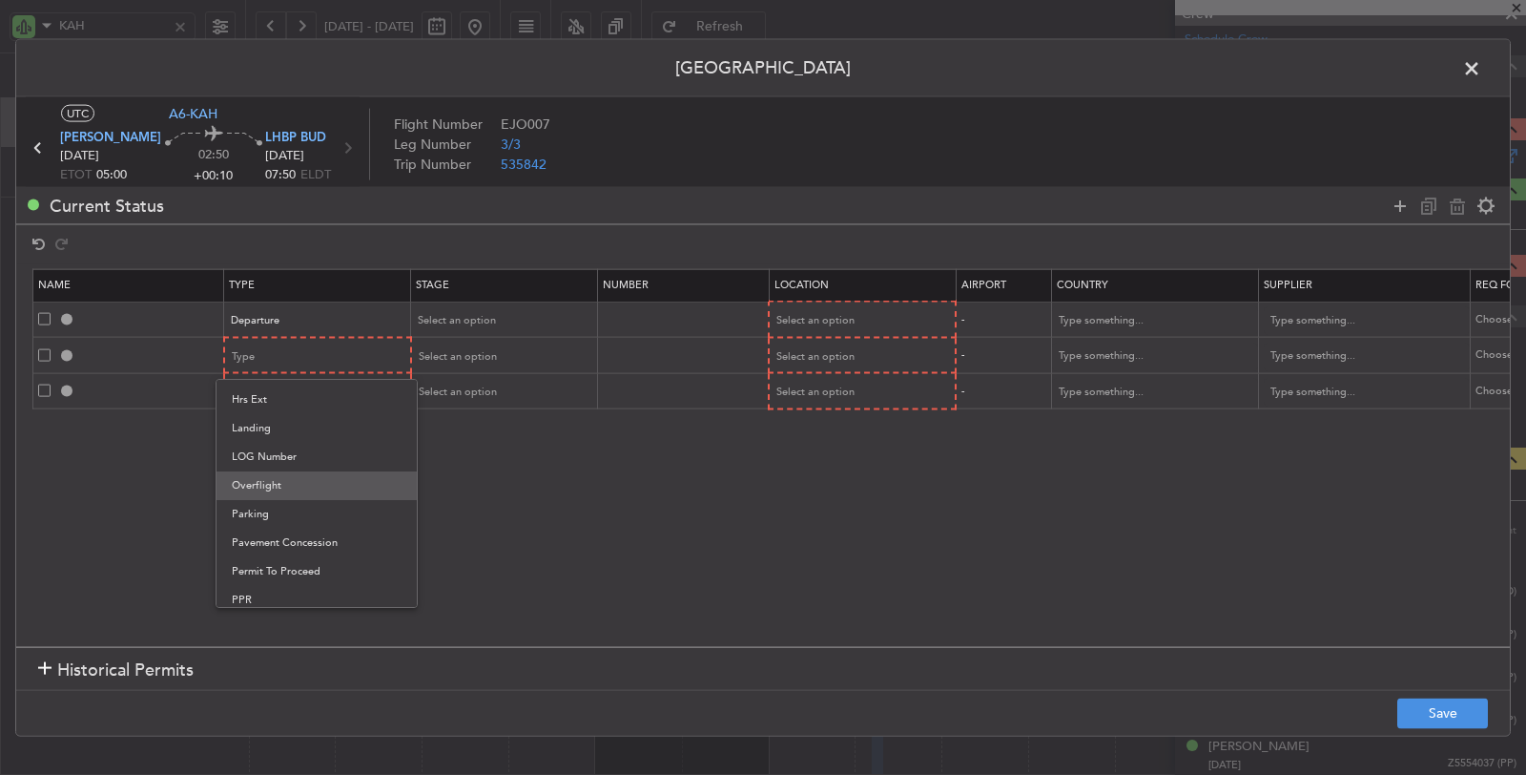
click at [295, 484] on span "Overflight" at bounding box center [317, 485] width 170 height 29
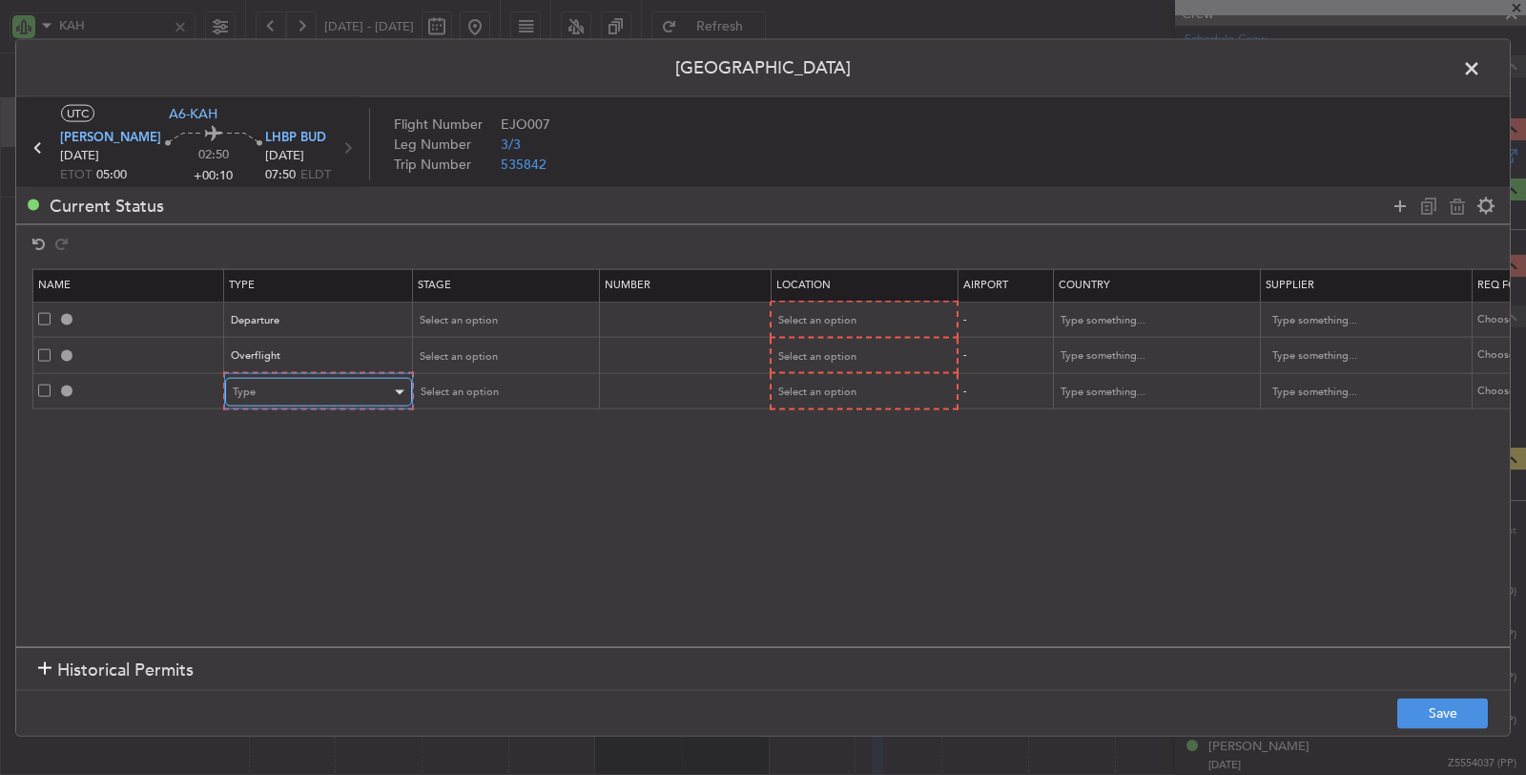
click at [306, 384] on div "Type" at bounding box center [312, 392] width 158 height 29
click at [40, 389] on div at bounding box center [763, 387] width 1526 height 775
click at [40, 388] on span at bounding box center [44, 390] width 12 height 12
click at [52, 384] on input "checkbox" at bounding box center [52, 384] width 0 height 0
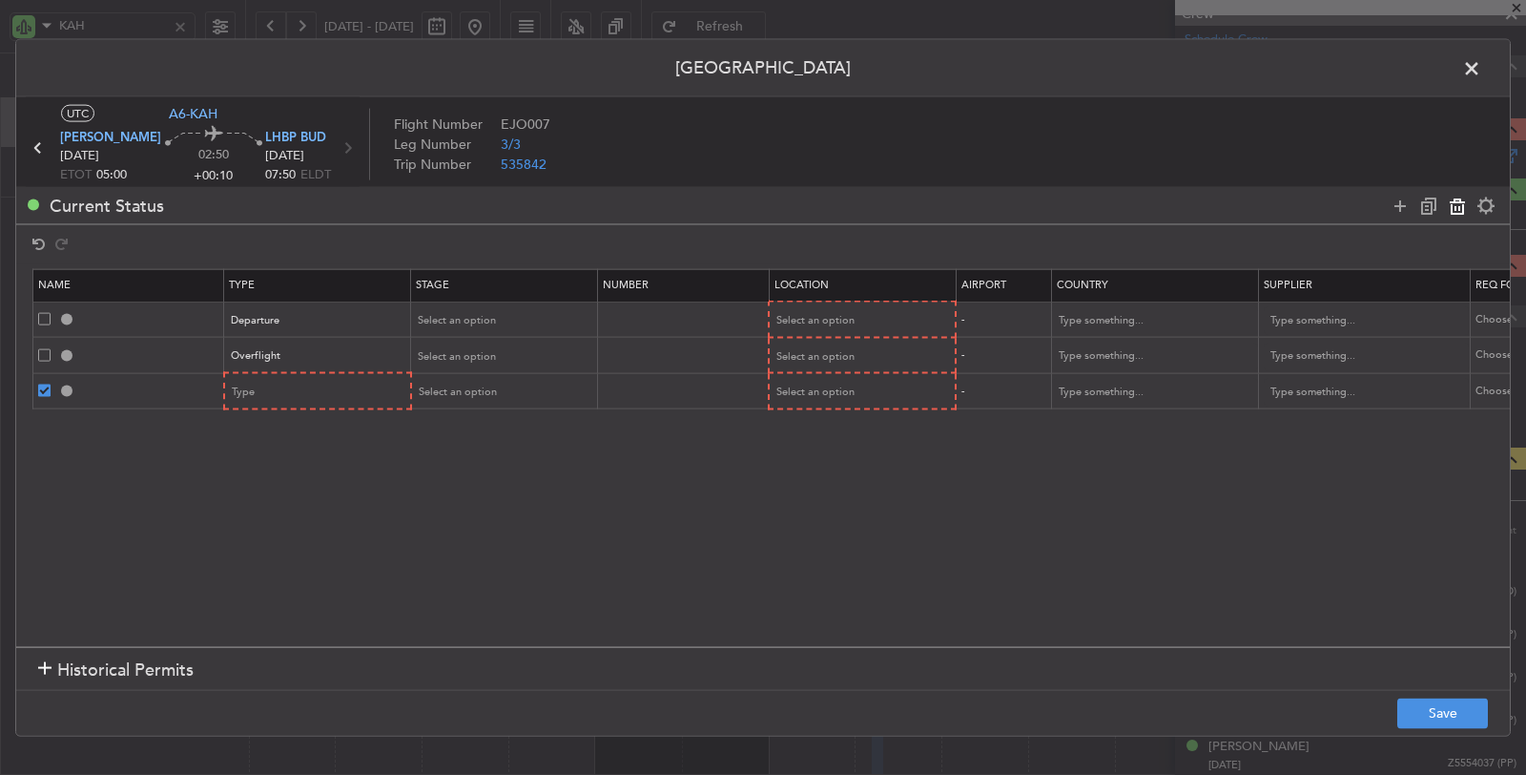
click at [1451, 203] on icon at bounding box center [1457, 205] width 23 height 23
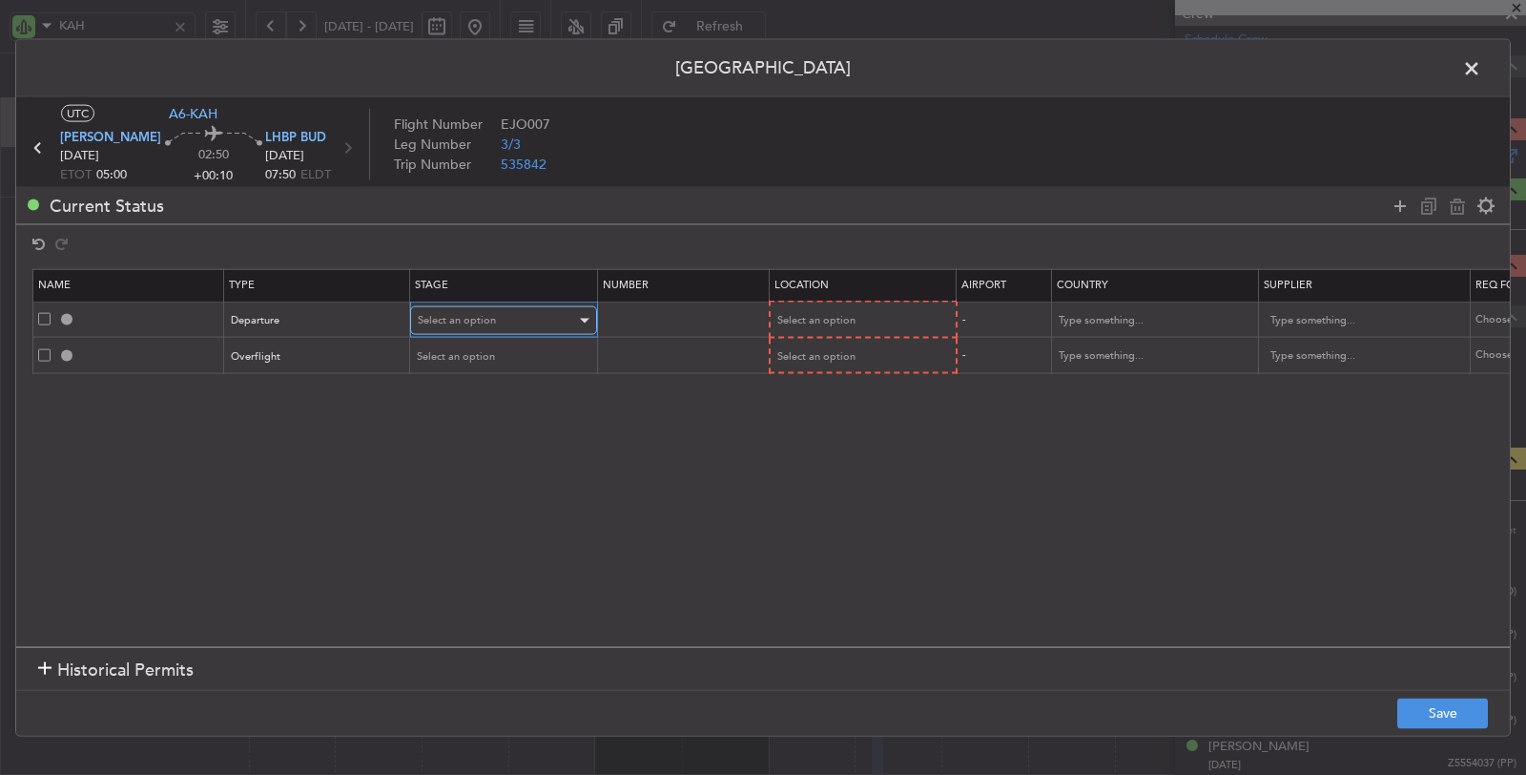
click at [495, 317] on div "Select an option" at bounding box center [497, 320] width 158 height 29
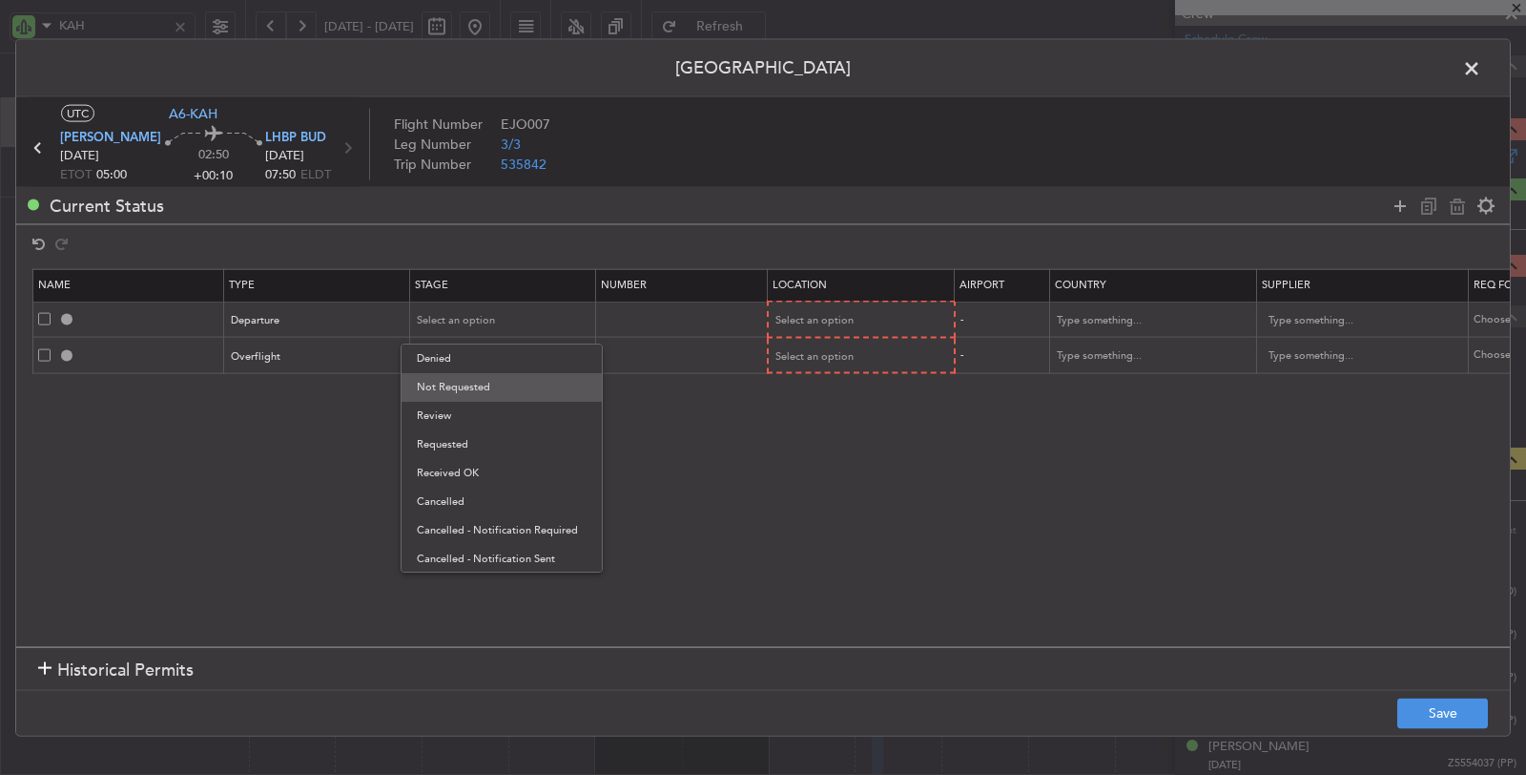
click at [488, 384] on span "Not Requested" at bounding box center [502, 387] width 170 height 29
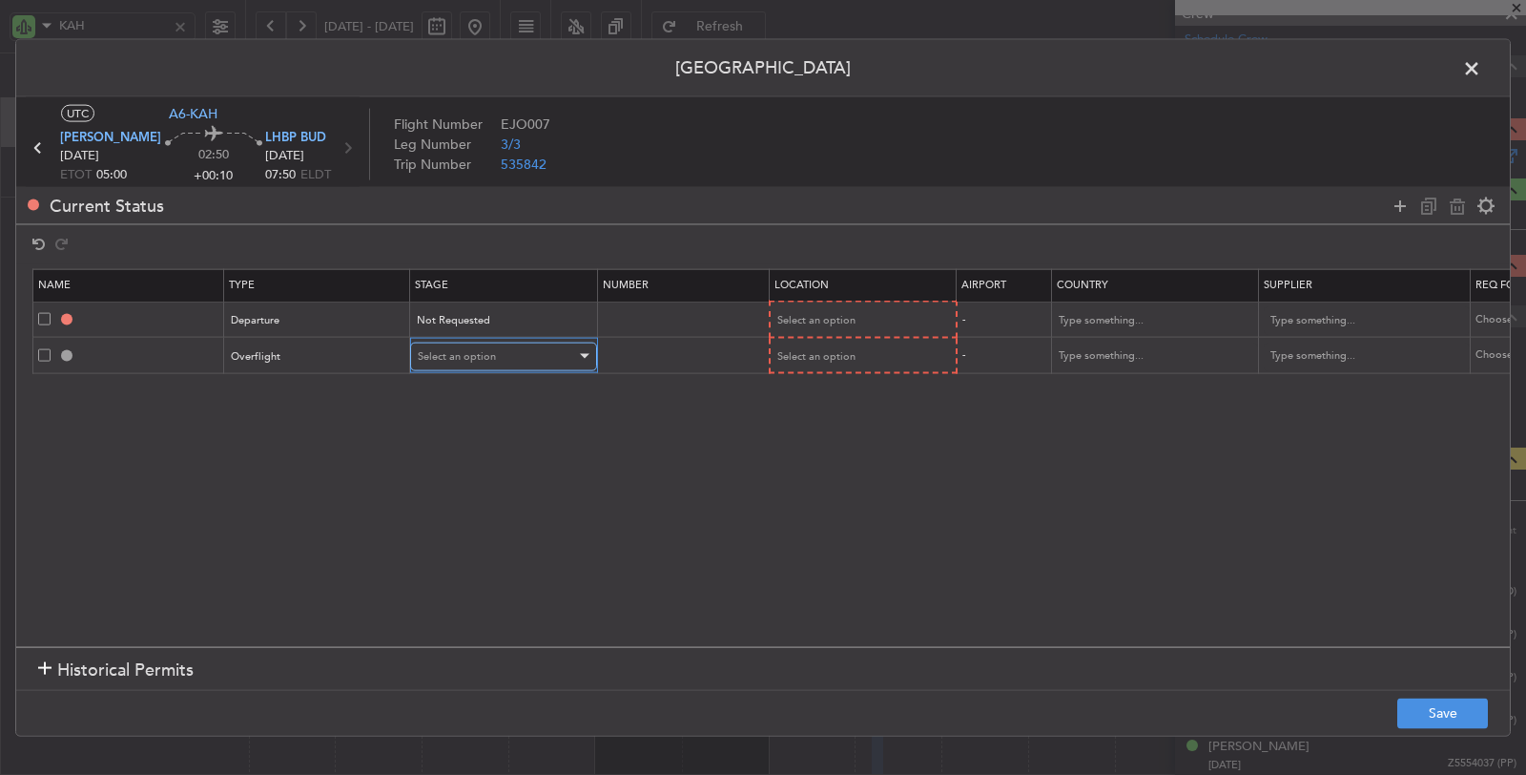
click at [491, 350] on span "Select an option" at bounding box center [457, 355] width 78 height 14
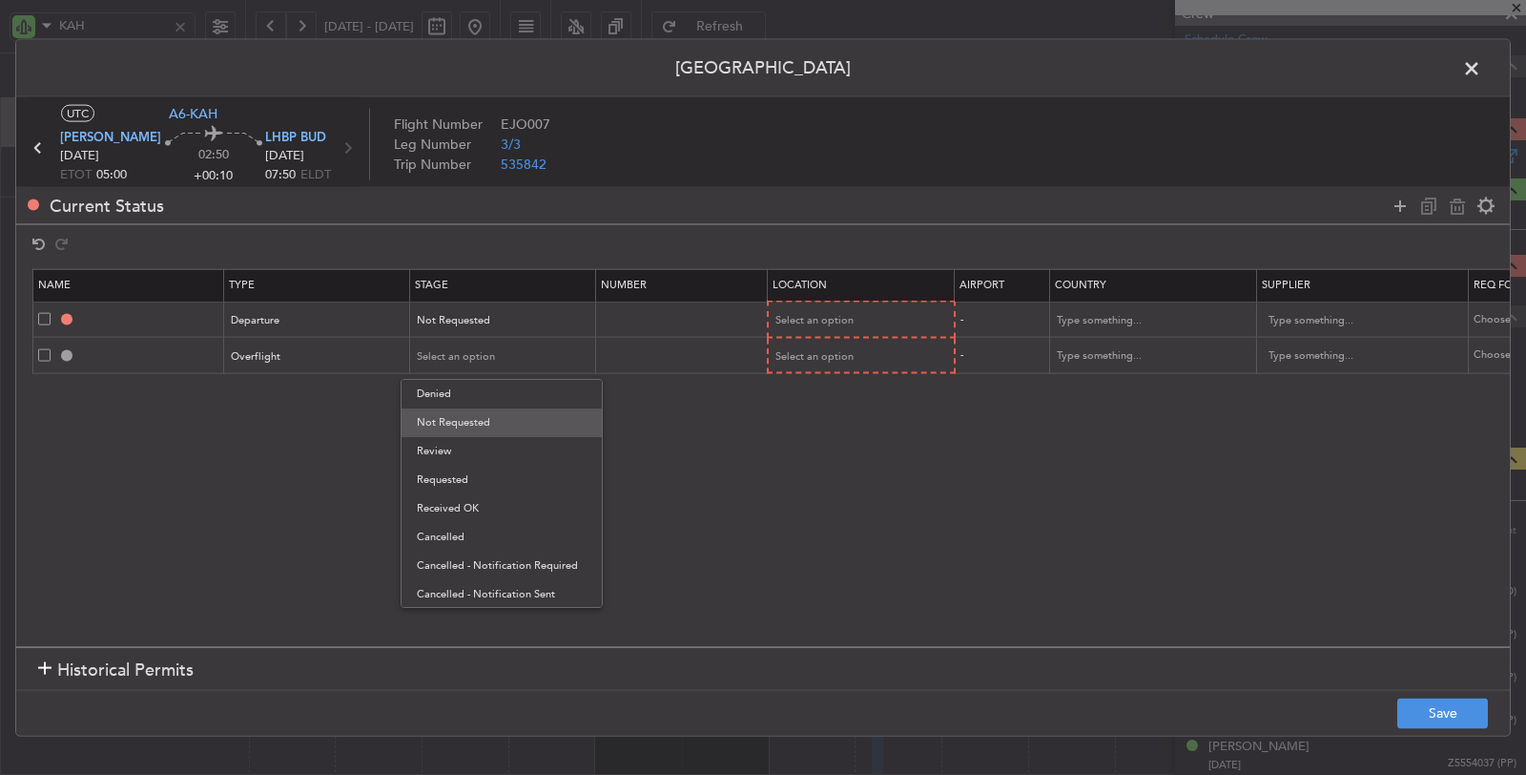
click at [486, 416] on span "Not Requested" at bounding box center [502, 422] width 170 height 29
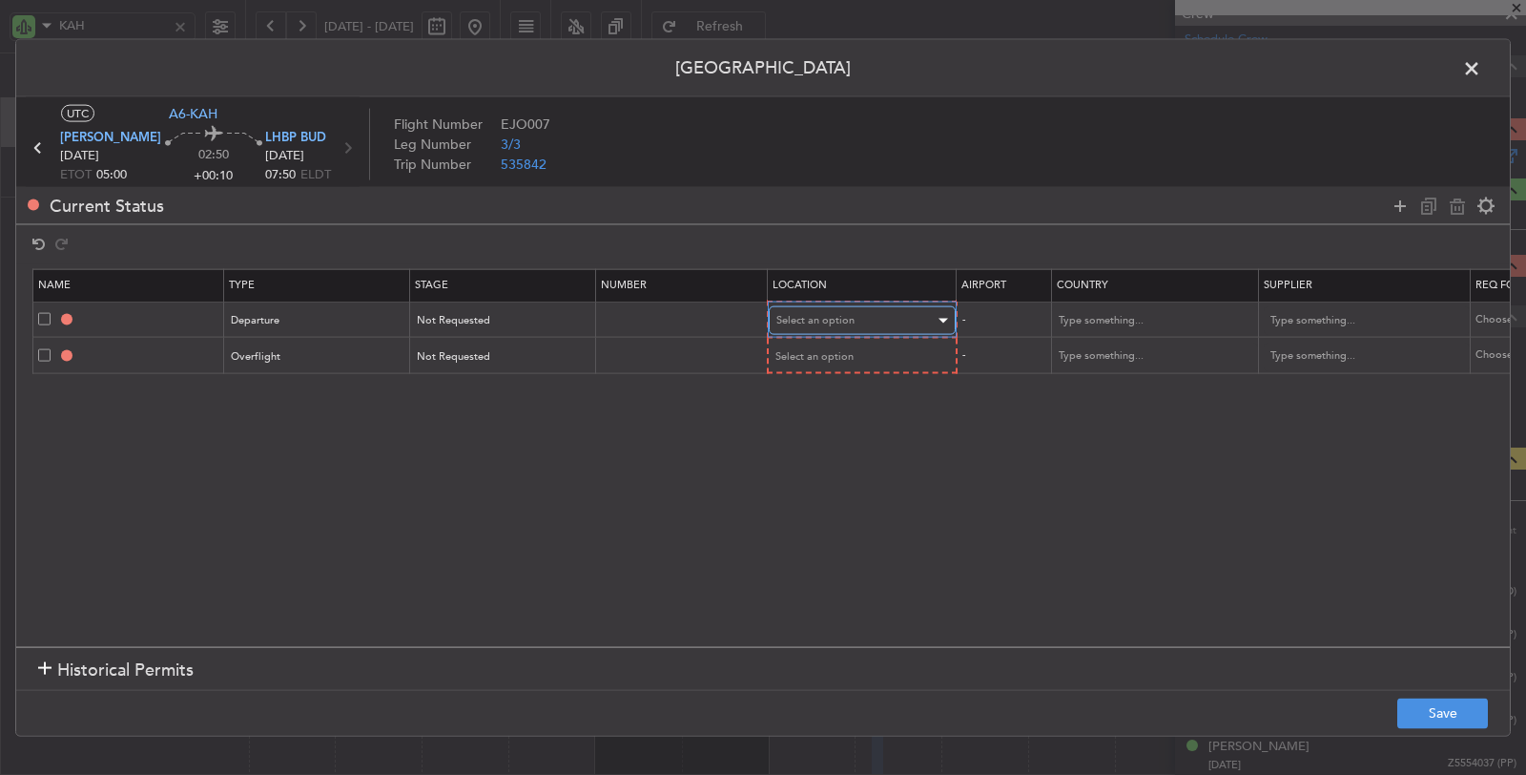
click at [840, 309] on div "Select an option" at bounding box center [855, 320] width 158 height 29
click at [836, 363] on span "Departure" at bounding box center [860, 358] width 170 height 29
click at [836, 354] on span "Select an option" at bounding box center [815, 355] width 78 height 14
click at [812, 507] on span "Enroute" at bounding box center [860, 507] width 170 height 29
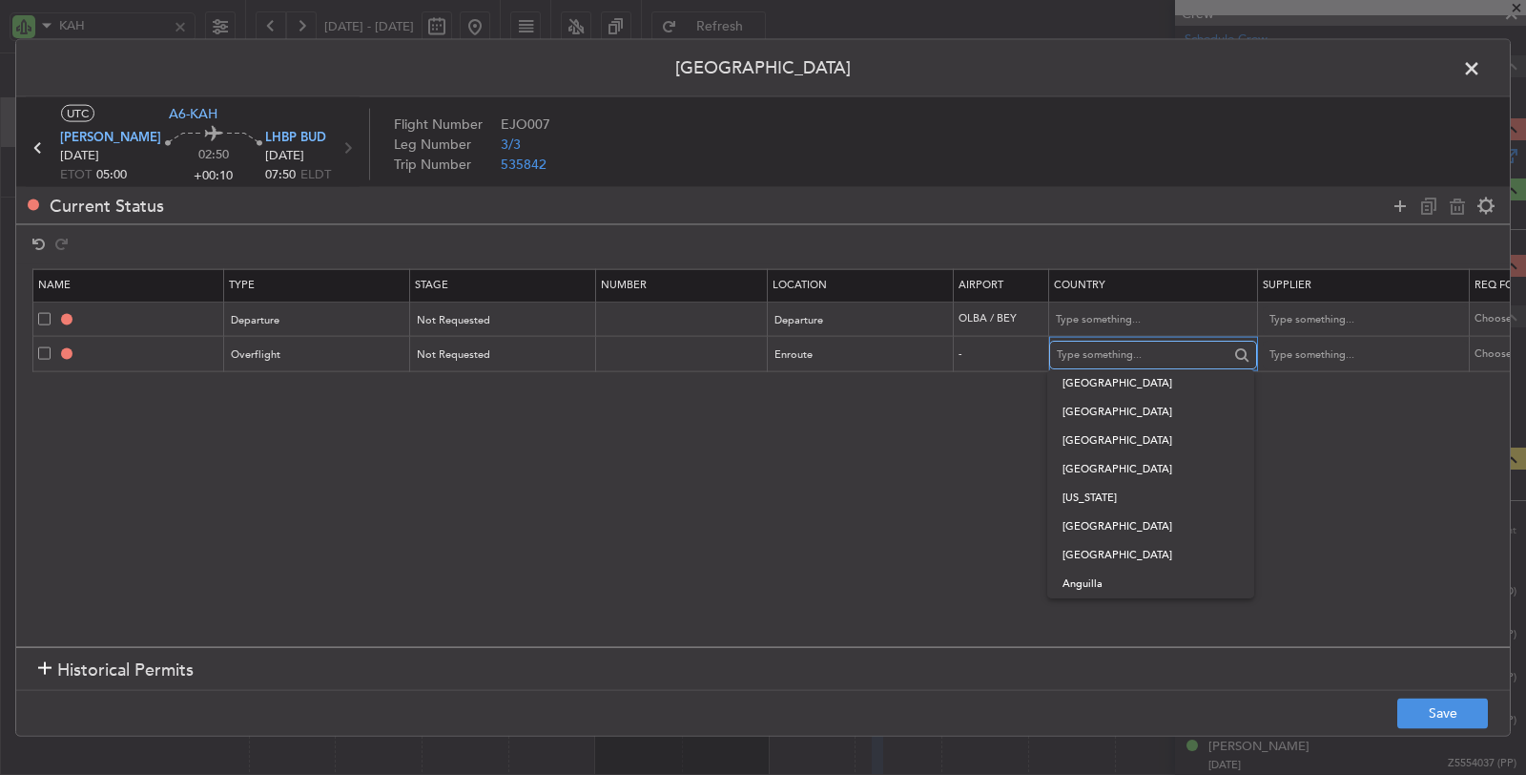
click at [1099, 343] on input "text" at bounding box center [1143, 355] width 172 height 29
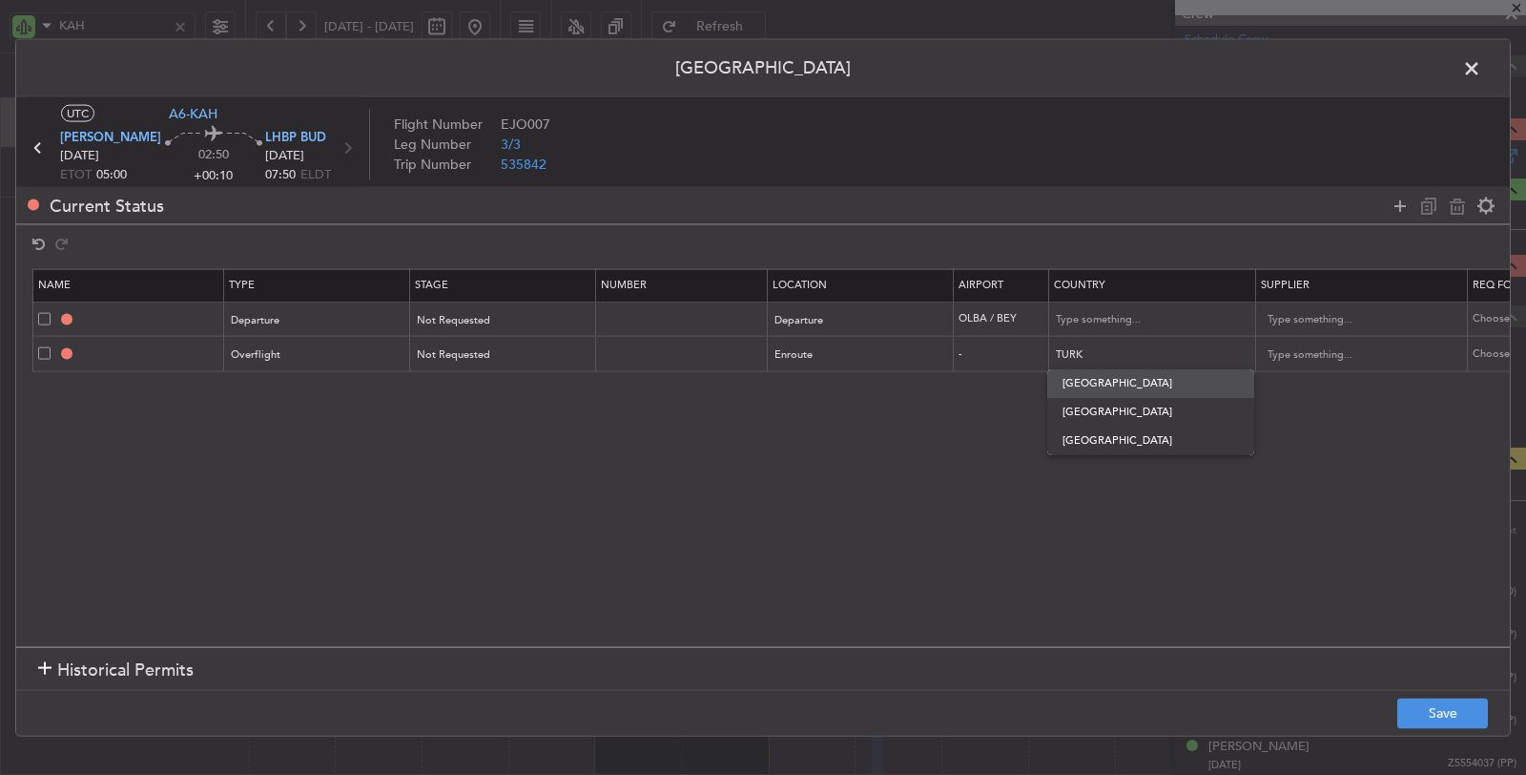
click at [1095, 383] on span "Turkey" at bounding box center [1151, 383] width 176 height 29
type input "Turkey"
click at [1447, 691] on footer "Save" at bounding box center [763, 712] width 1494 height 46
click at [1443, 706] on button "Save" at bounding box center [1442, 712] width 91 height 31
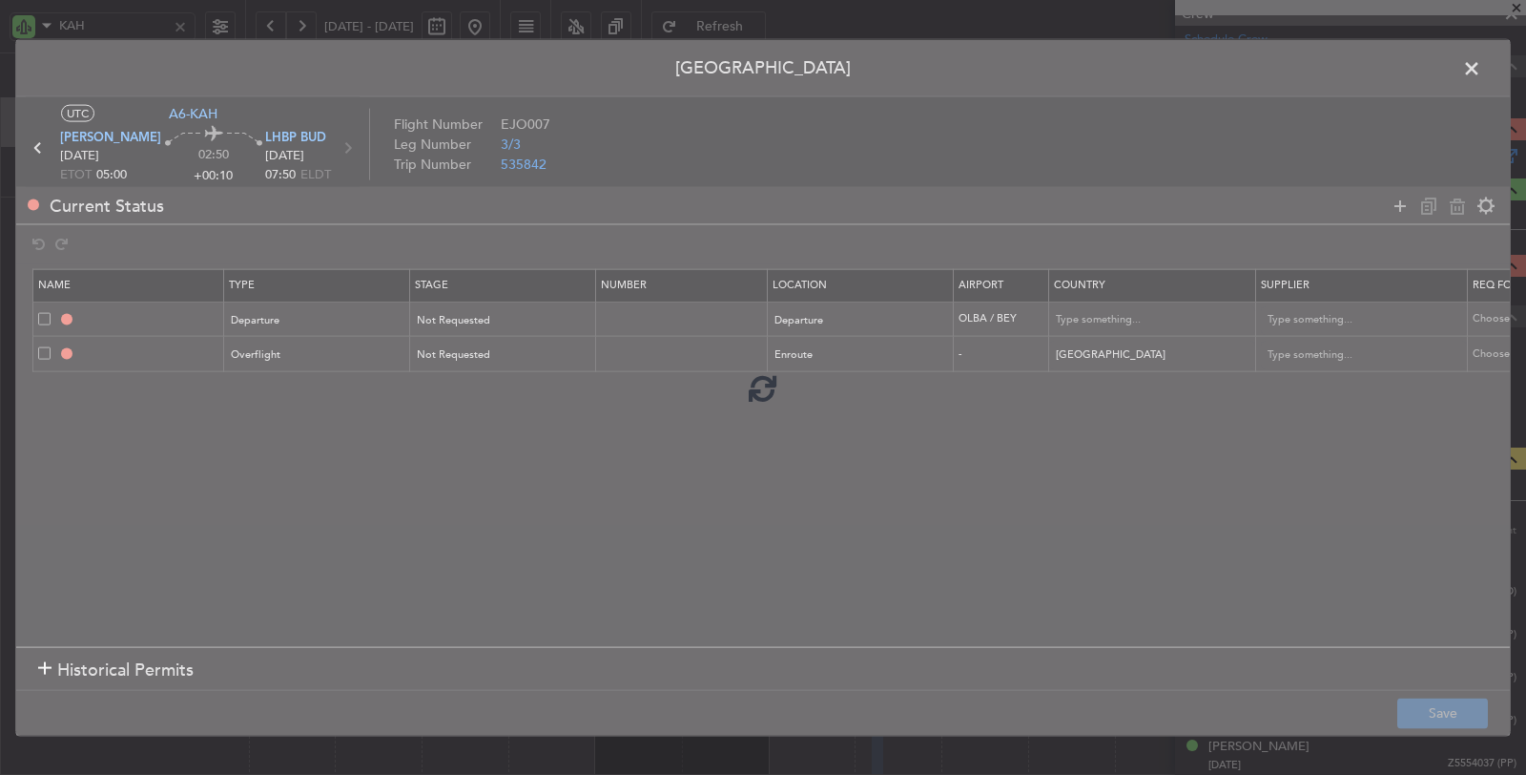
type input "DEPARTURE"
type input "Lebanon"
type input "NNN"
type input "TURKEY OVF"
type input "NNN"
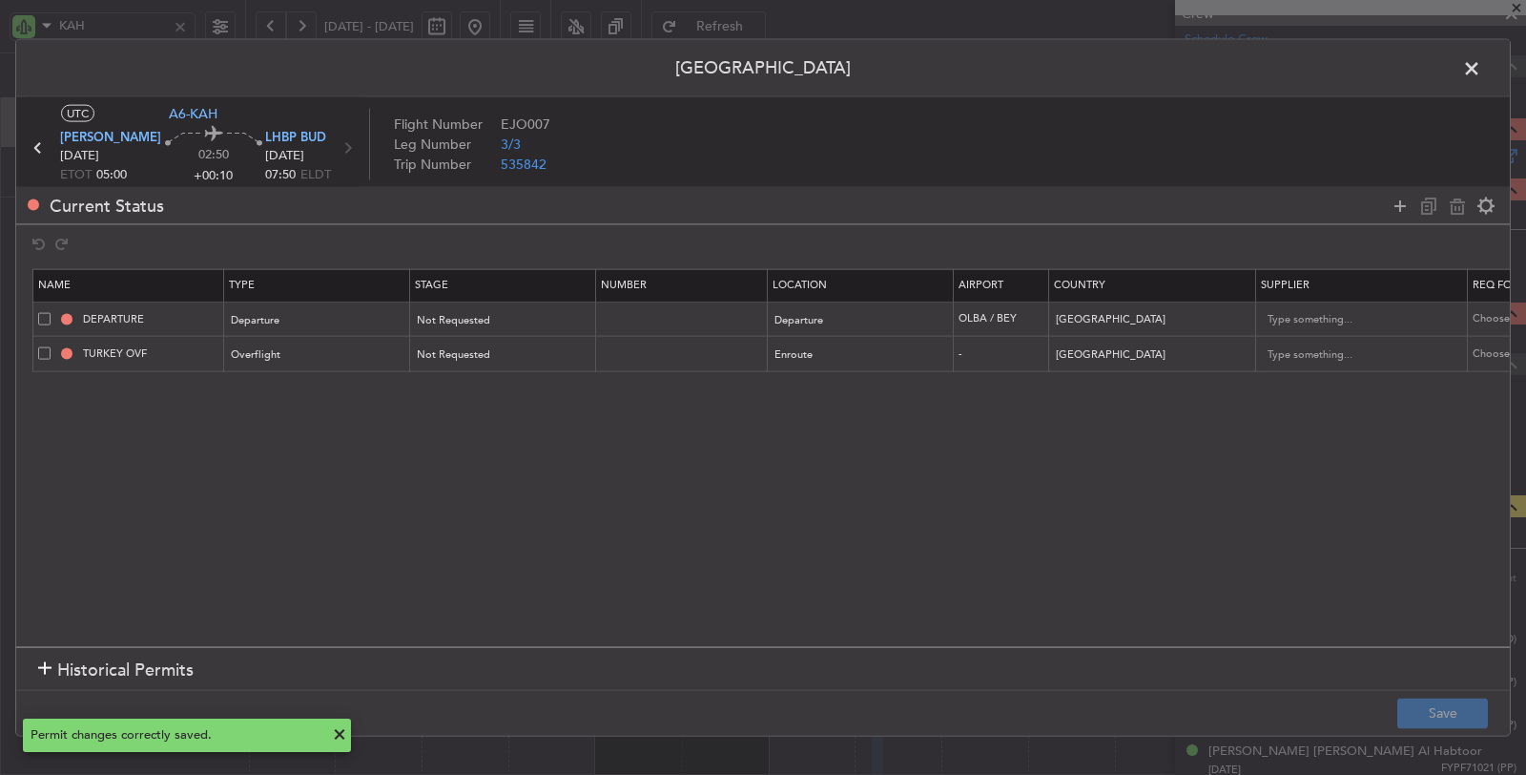
click at [37, 150] on icon at bounding box center [38, 147] width 25 height 25
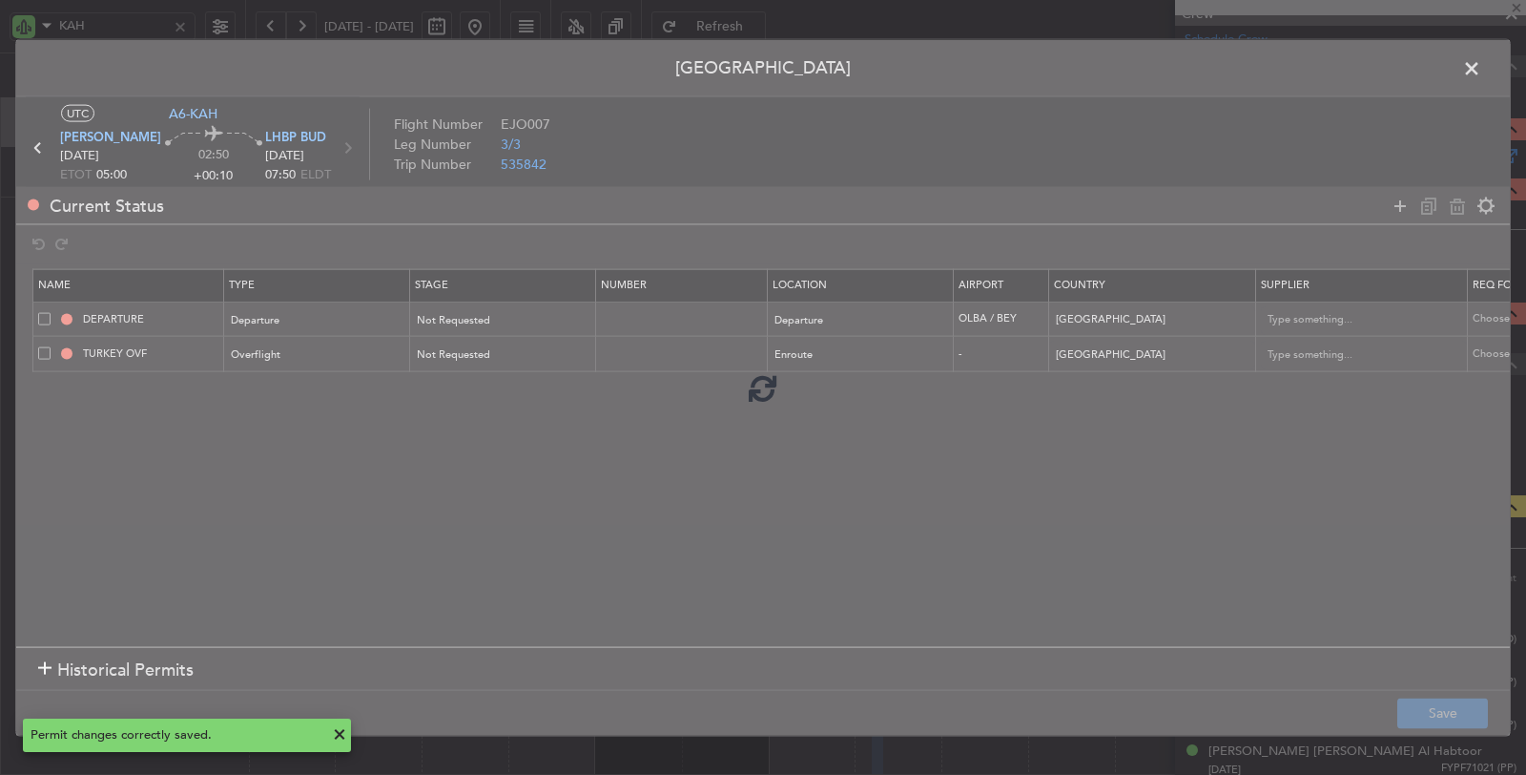
scroll to position [0, 0]
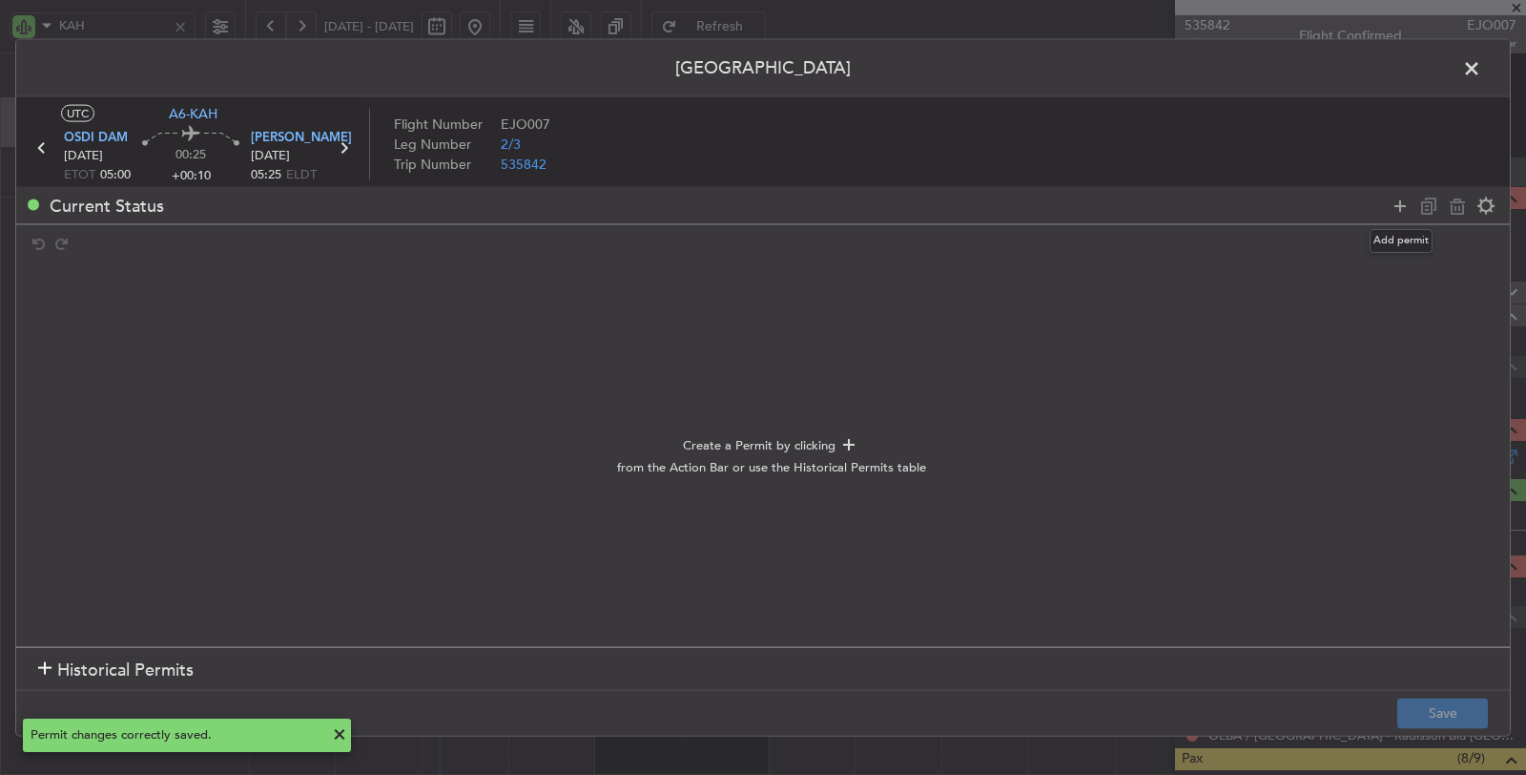
click at [1399, 203] on icon at bounding box center [1400, 205] width 23 height 23
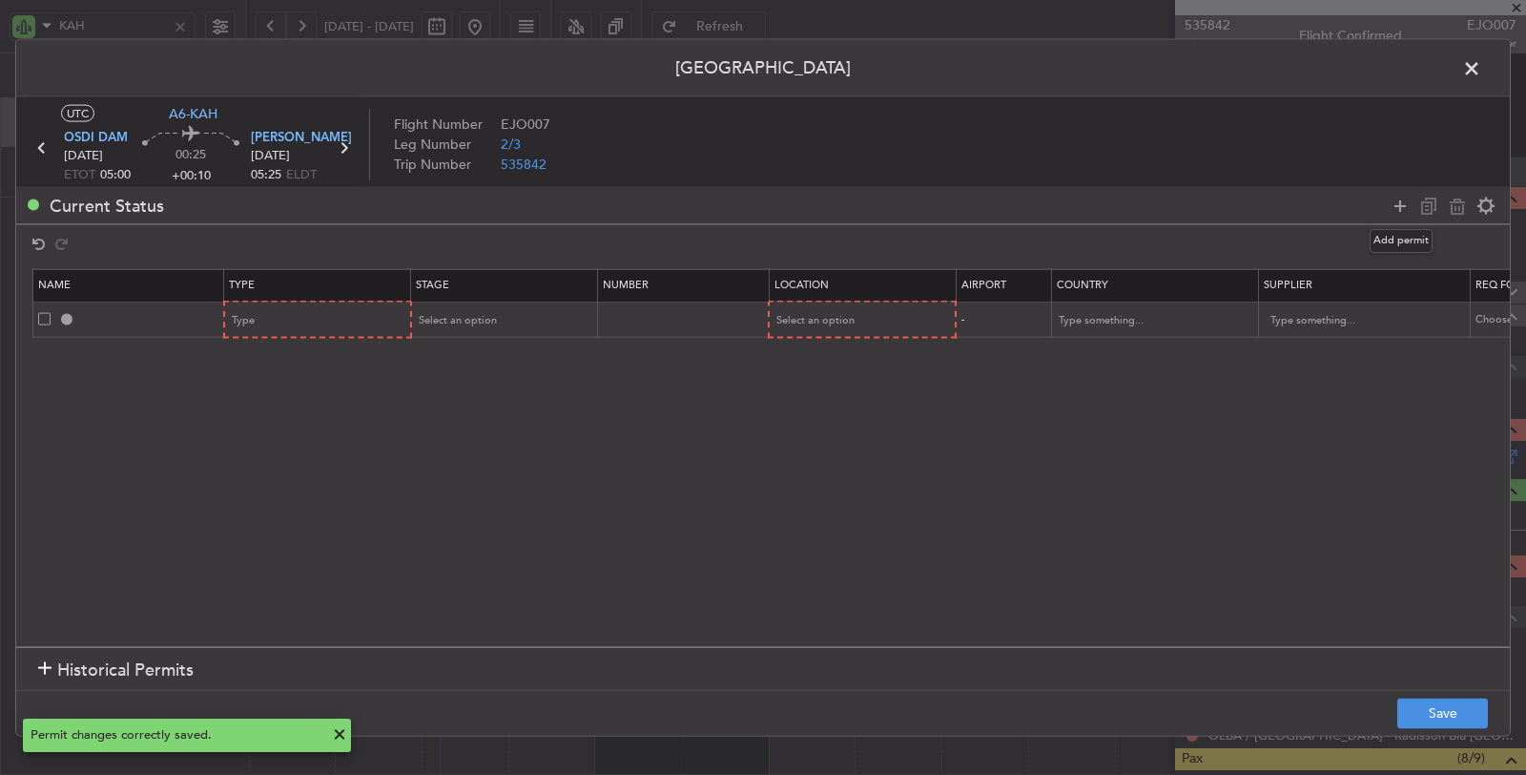
click at [1399, 203] on icon at bounding box center [1400, 205] width 23 height 23
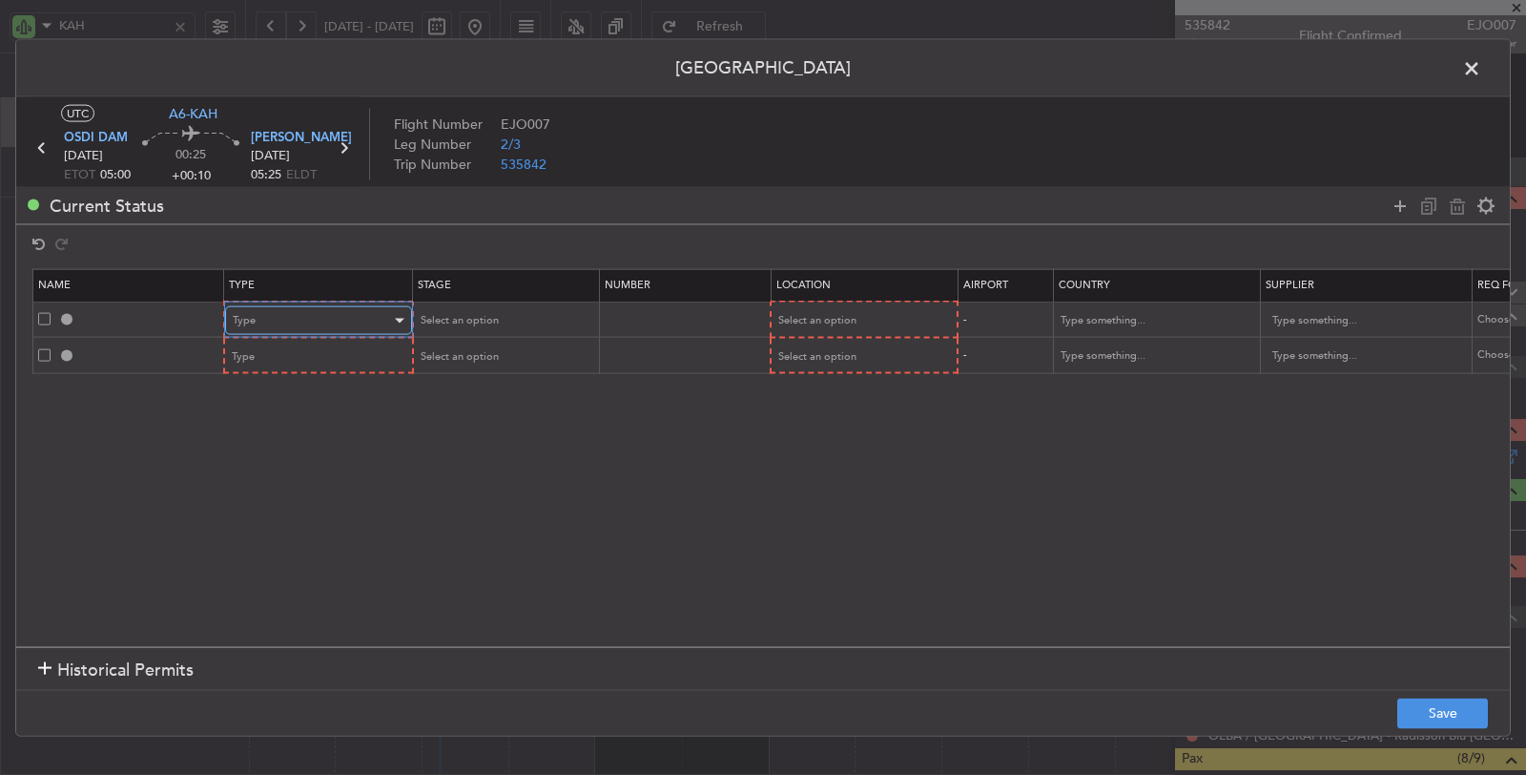
click at [384, 316] on div "Type" at bounding box center [312, 320] width 158 height 29
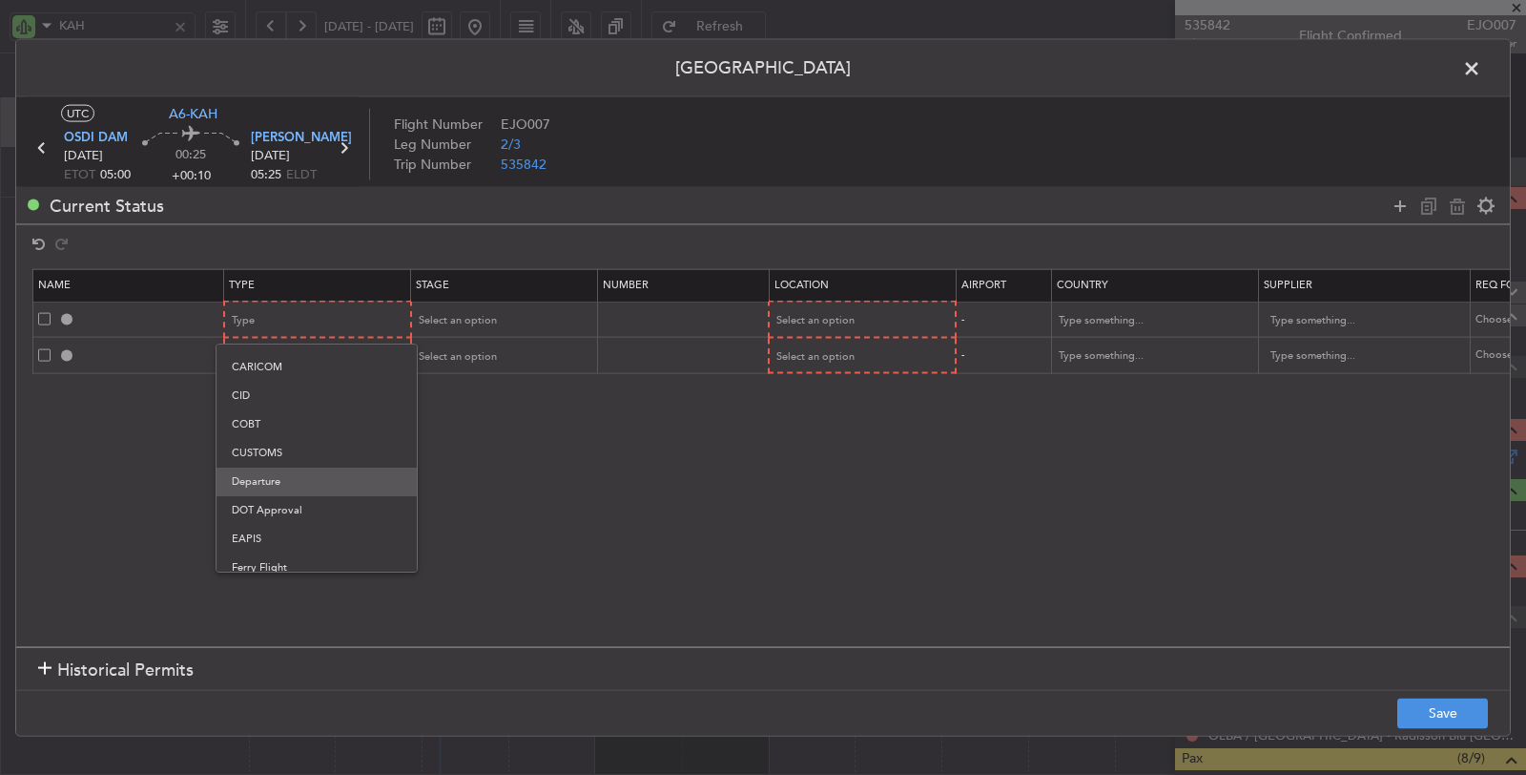
click at [279, 489] on span "Departure" at bounding box center [317, 481] width 170 height 29
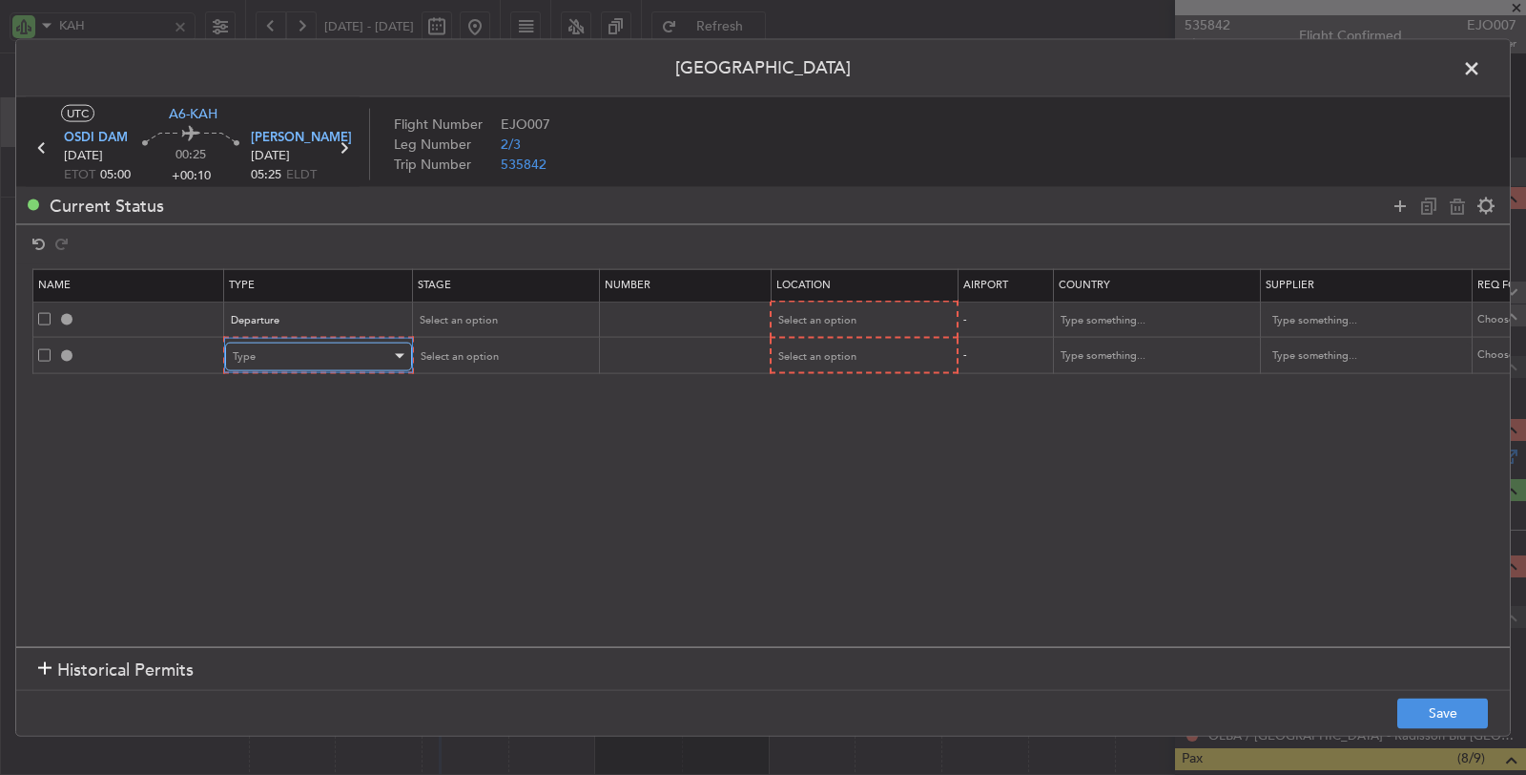
click at [293, 347] on div "Type" at bounding box center [312, 355] width 158 height 29
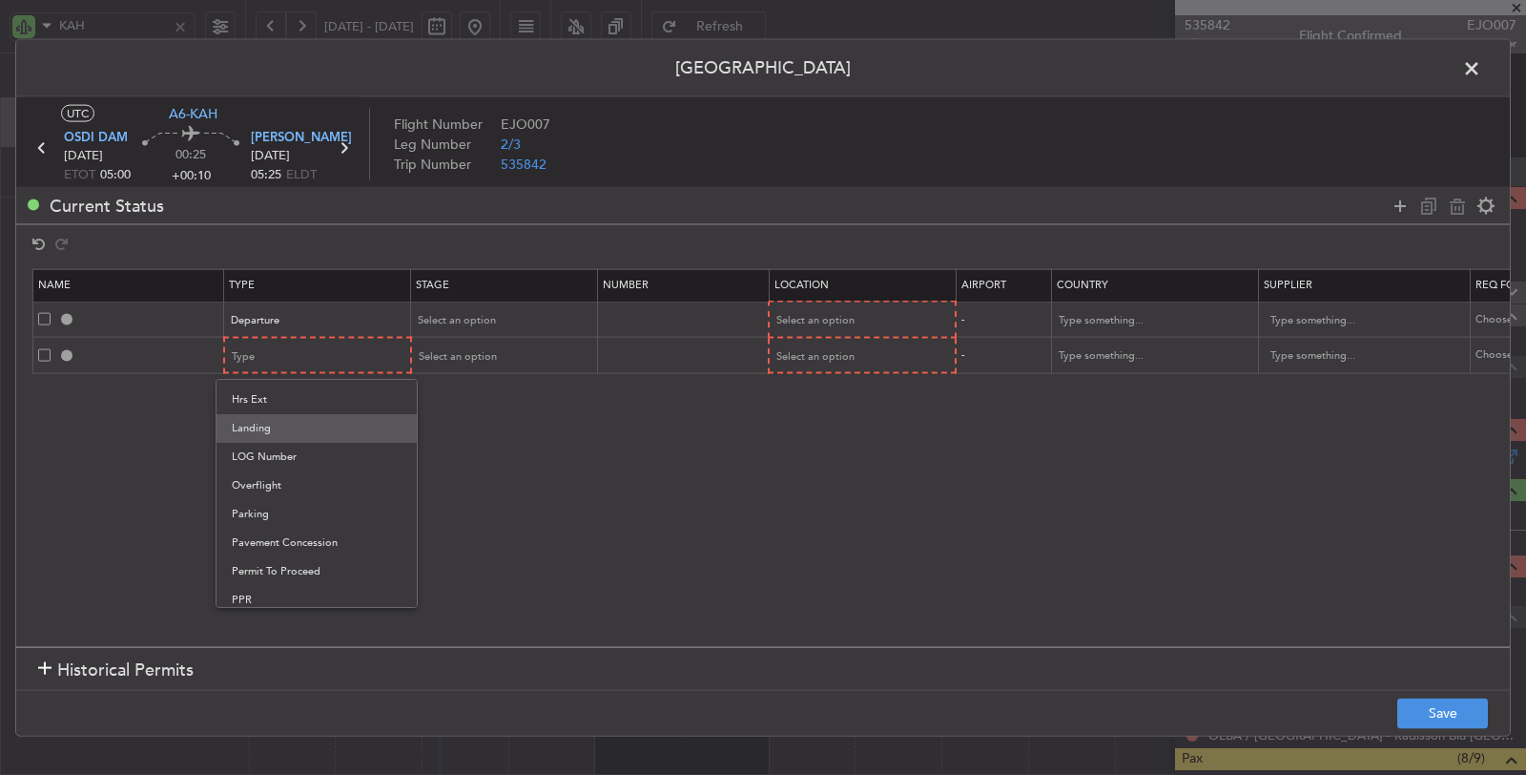
click at [269, 424] on span "Landing" at bounding box center [317, 428] width 170 height 29
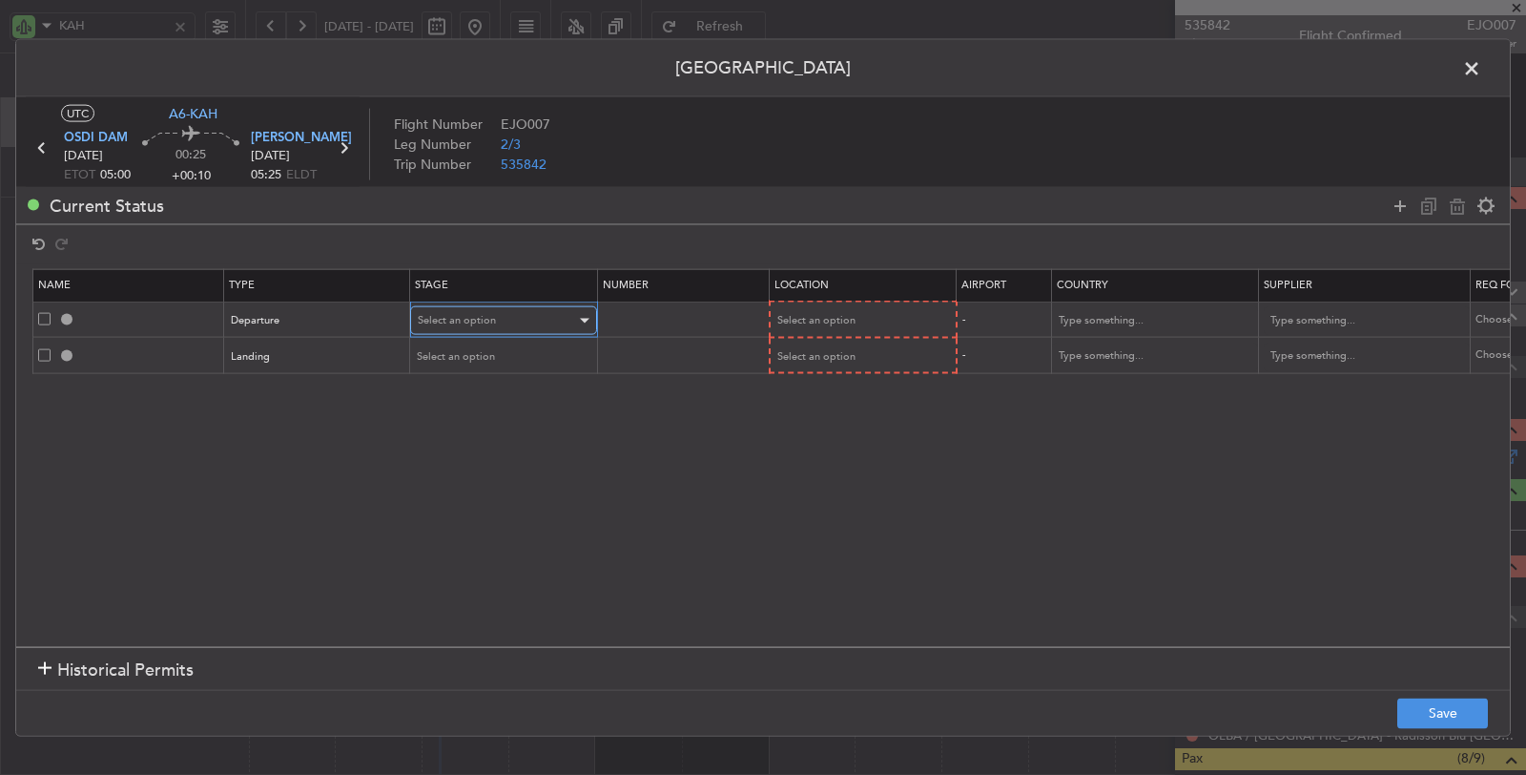
click at [460, 308] on div "Select an option" at bounding box center [497, 320] width 158 height 29
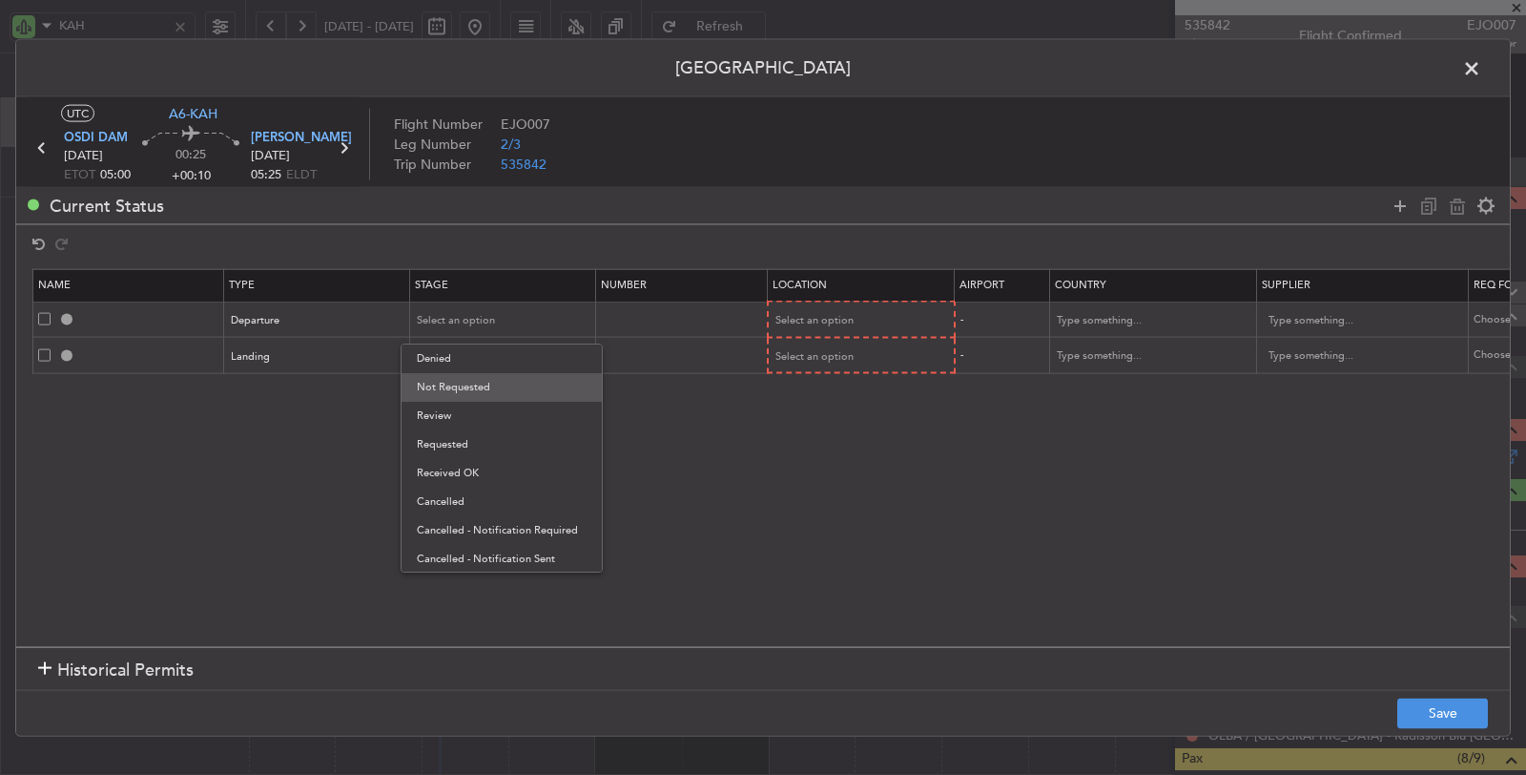
click at [454, 379] on span "Not Requested" at bounding box center [502, 387] width 170 height 29
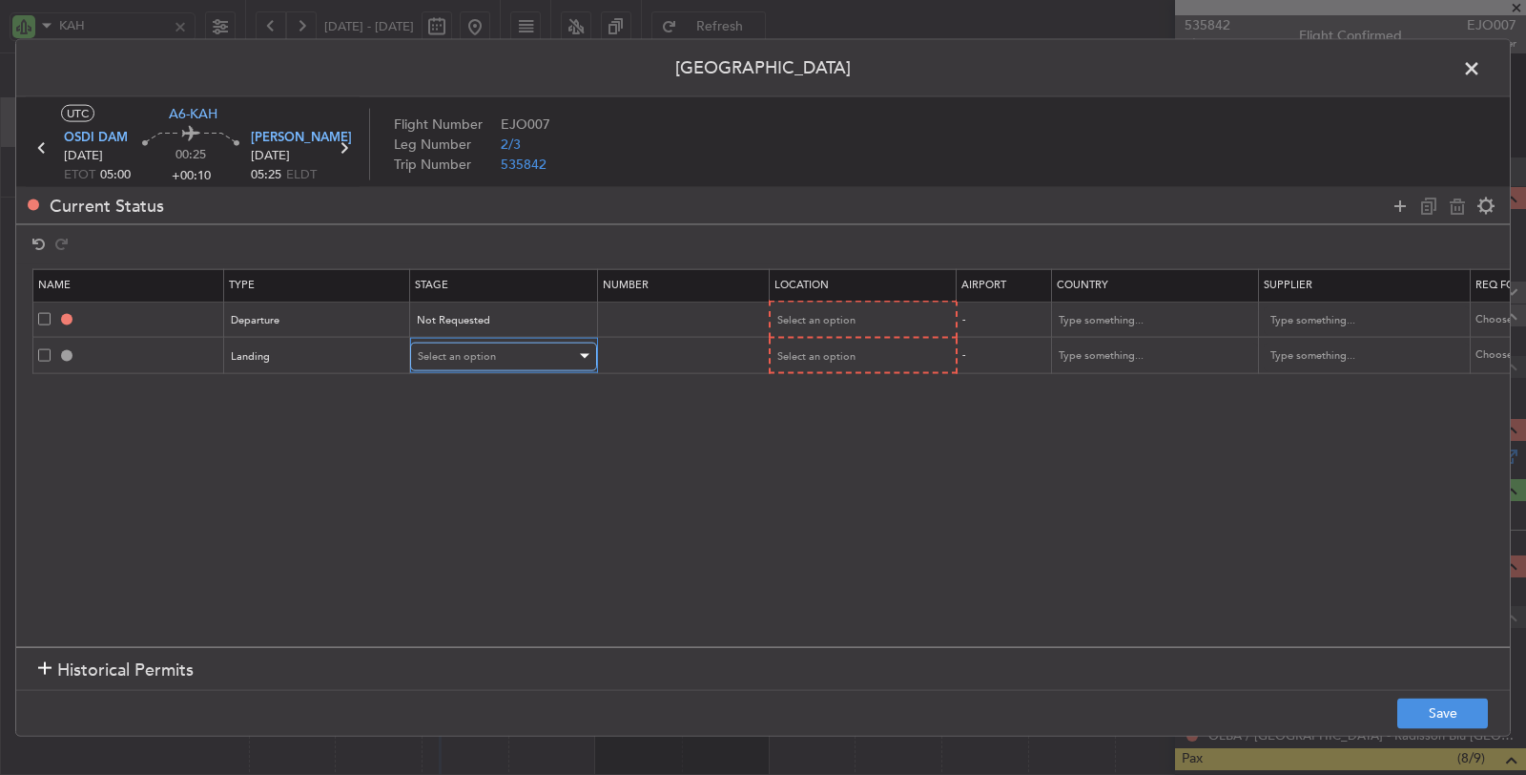
click at [467, 344] on div "Select an option" at bounding box center [497, 355] width 158 height 29
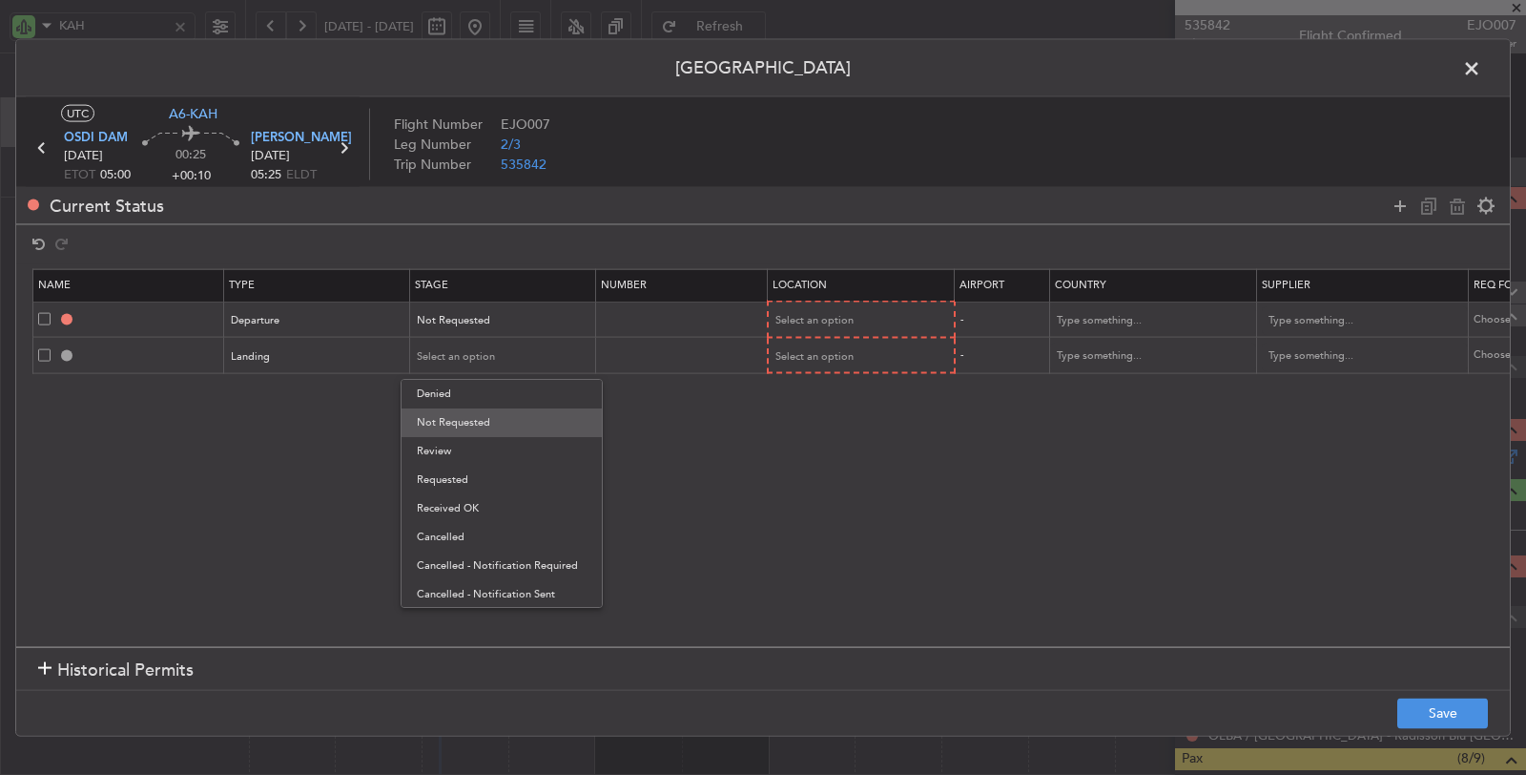
click at [463, 412] on span "Not Requested" at bounding box center [502, 422] width 170 height 29
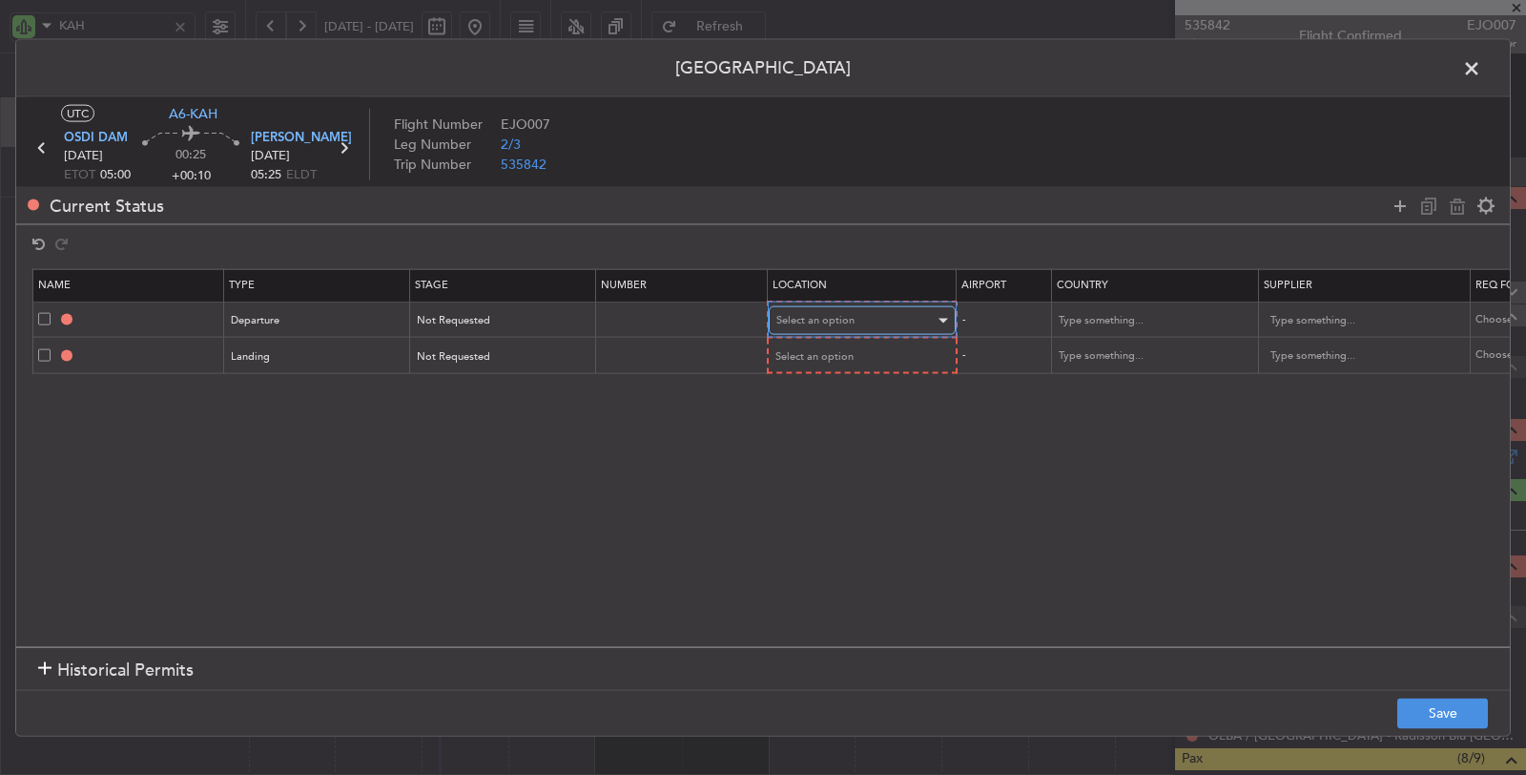
click at [830, 313] on span "Select an option" at bounding box center [815, 320] width 78 height 14
click at [828, 360] on span "Departure" at bounding box center [860, 358] width 170 height 29
click at [827, 362] on div "Select an option" at bounding box center [855, 355] width 158 height 29
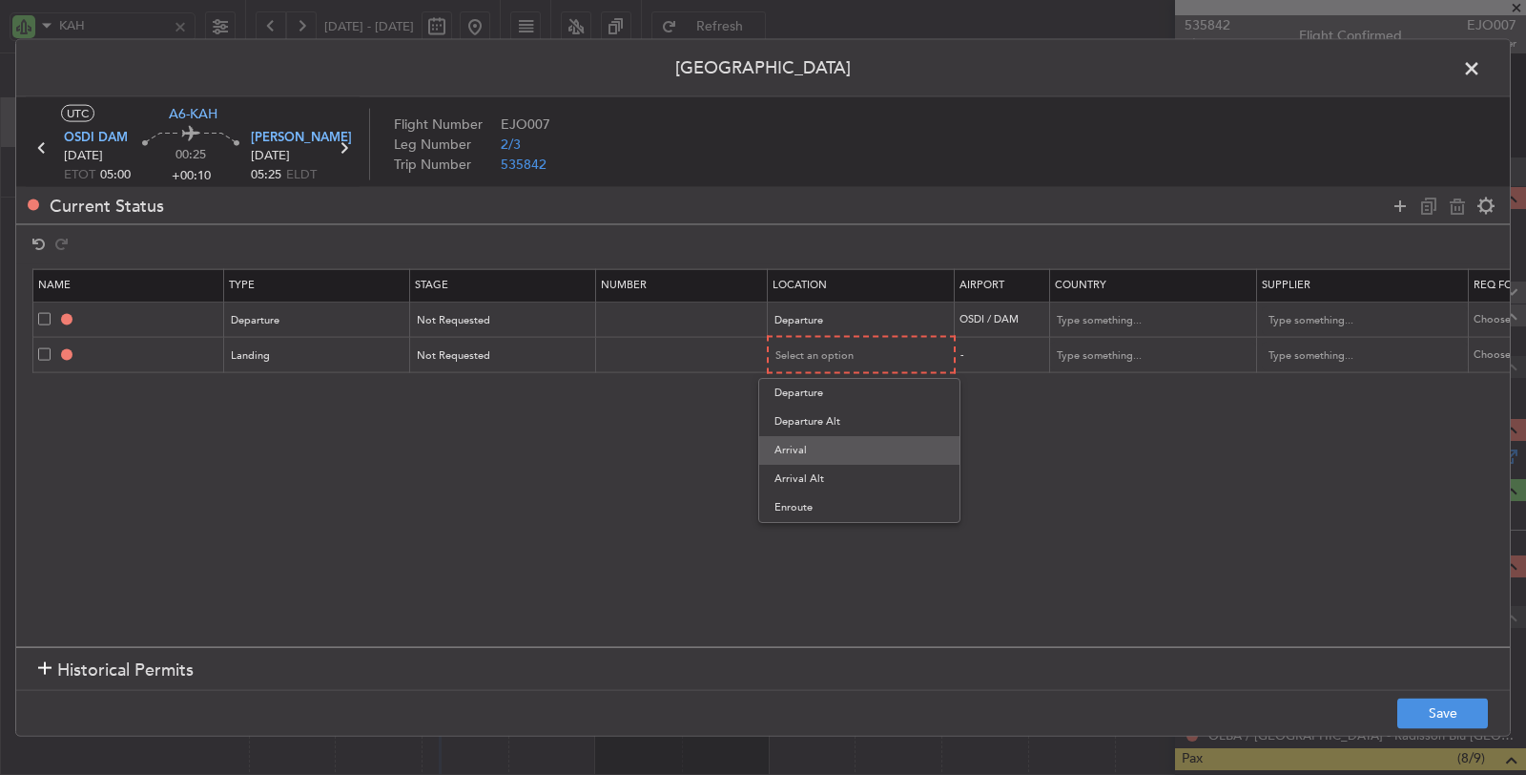
click at [820, 444] on span "Arrival" at bounding box center [860, 450] width 170 height 29
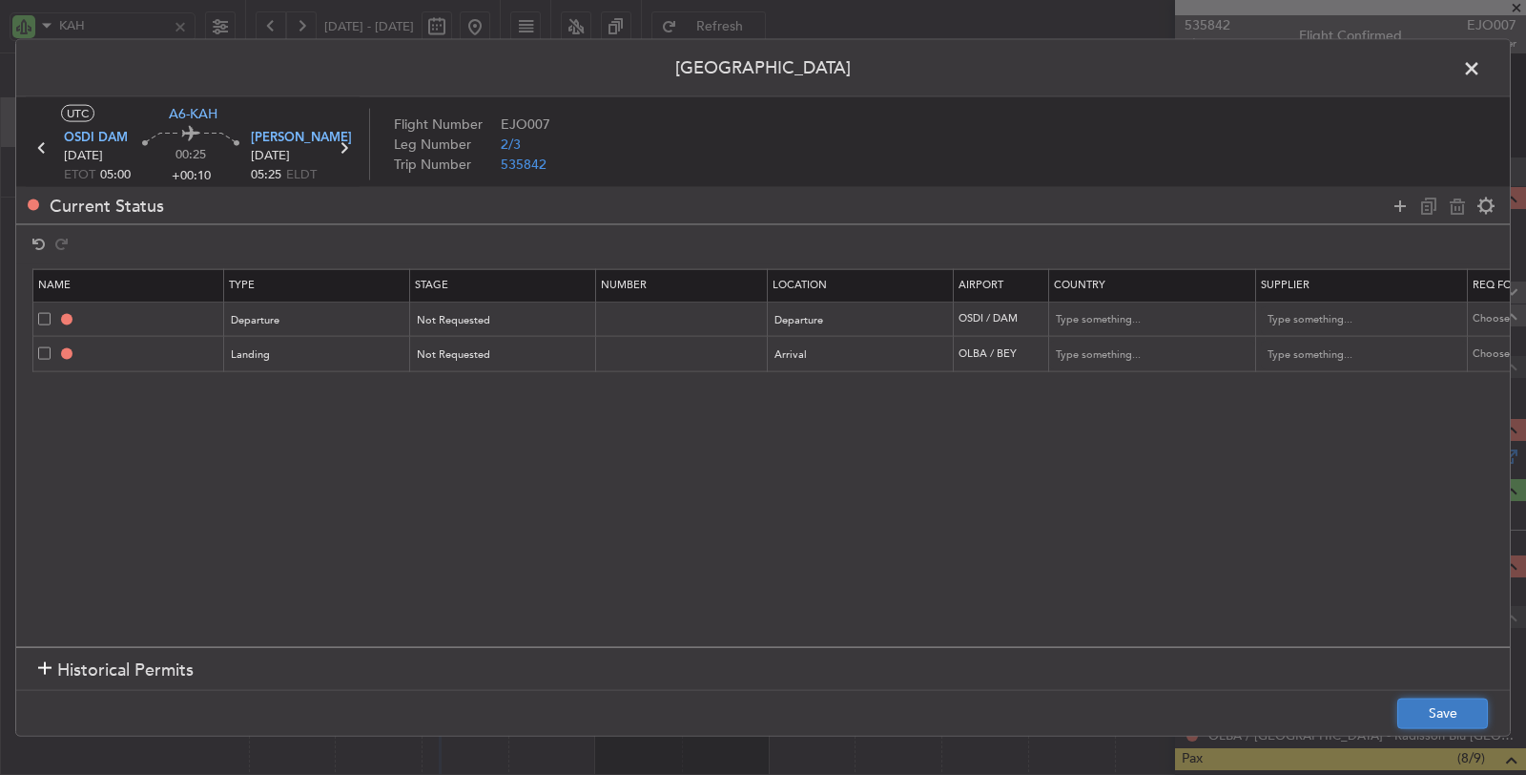
click at [1433, 711] on button "Save" at bounding box center [1442, 712] width 91 height 31
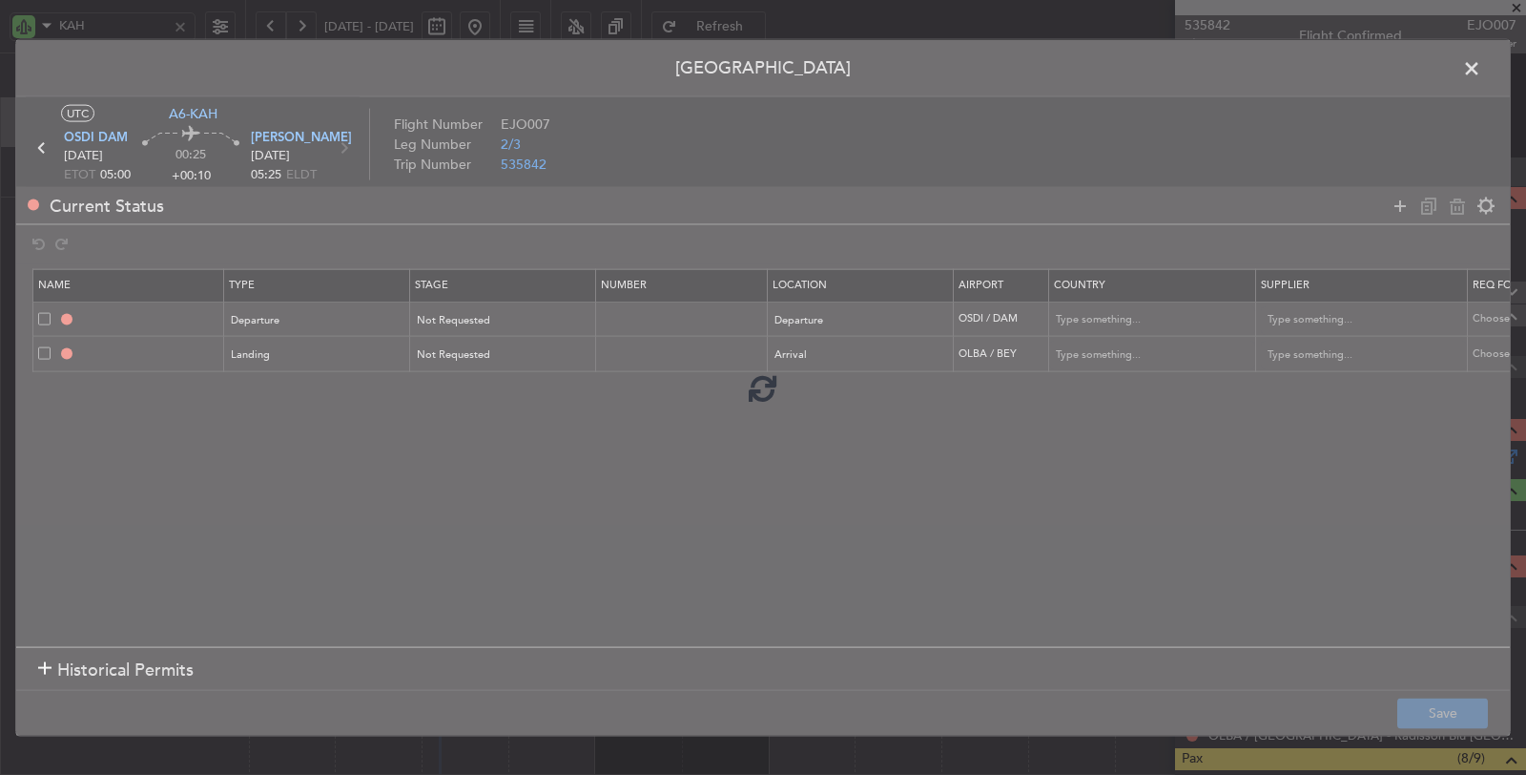
type input "DEPARTURE"
type input "Syrian Arab Republic"
type input "NNN"
type input "2"
type input "OLBA LDG"
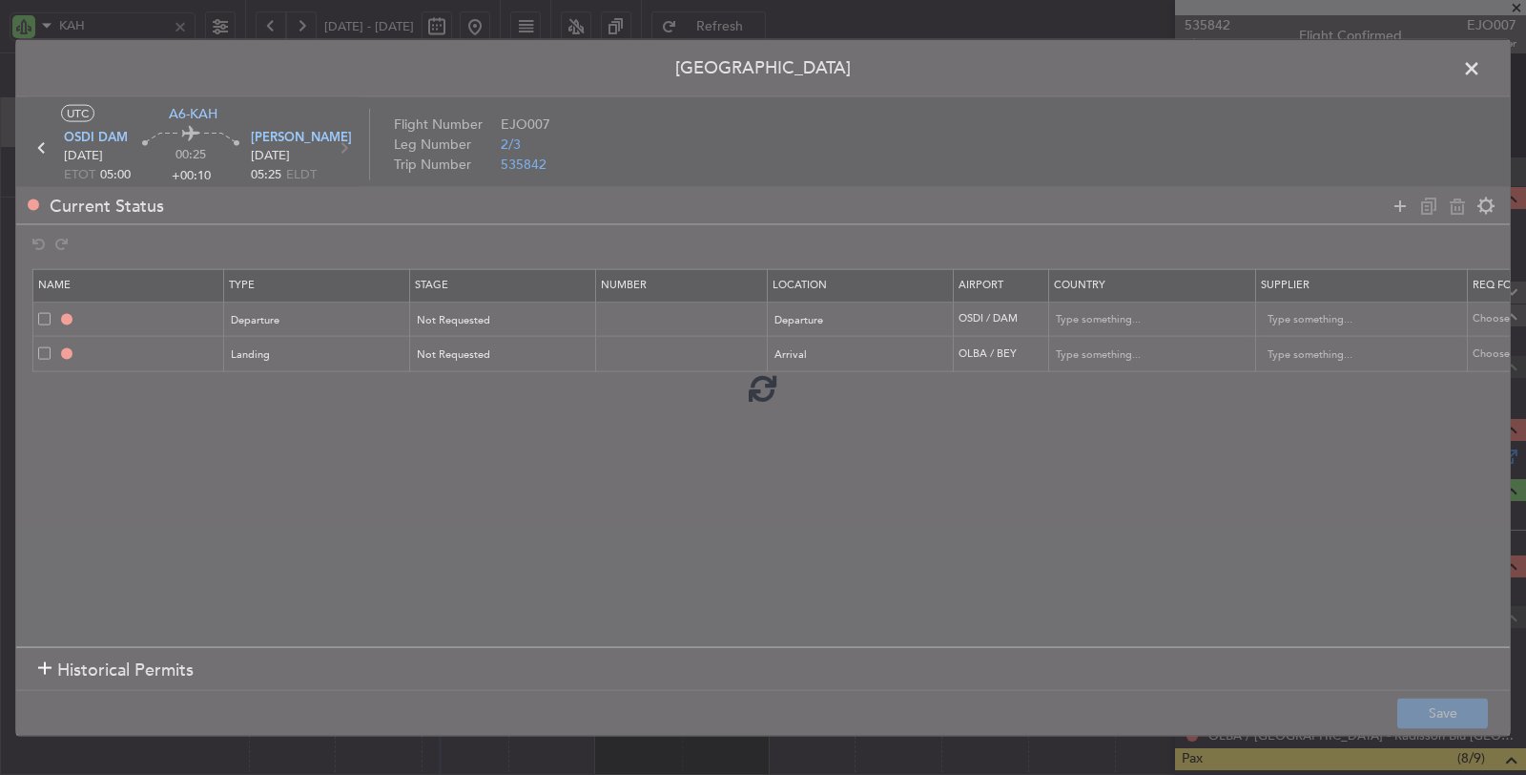
type input "Lebanon"
type input "NNN"
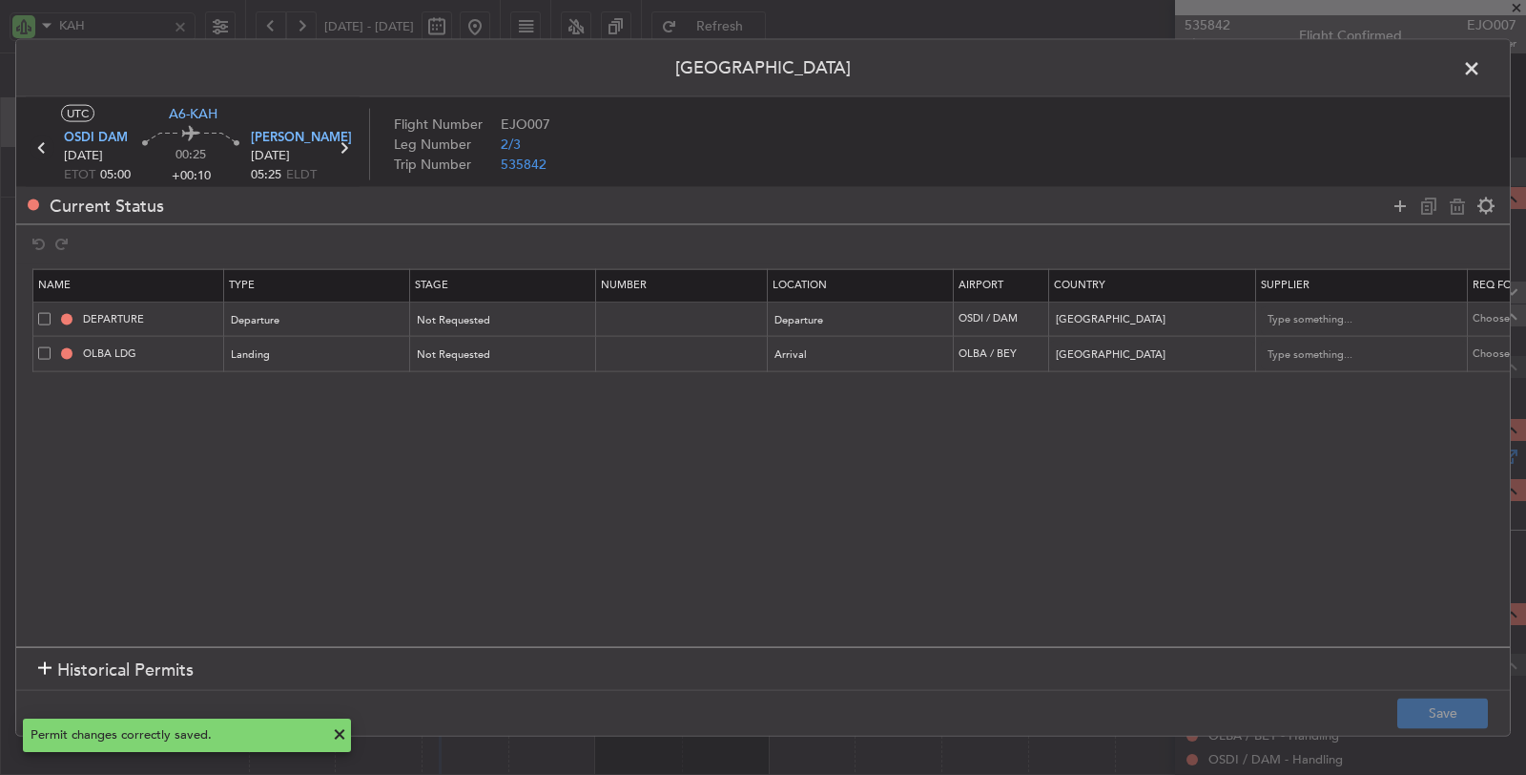
click at [40, 144] on icon at bounding box center [42, 147] width 25 height 25
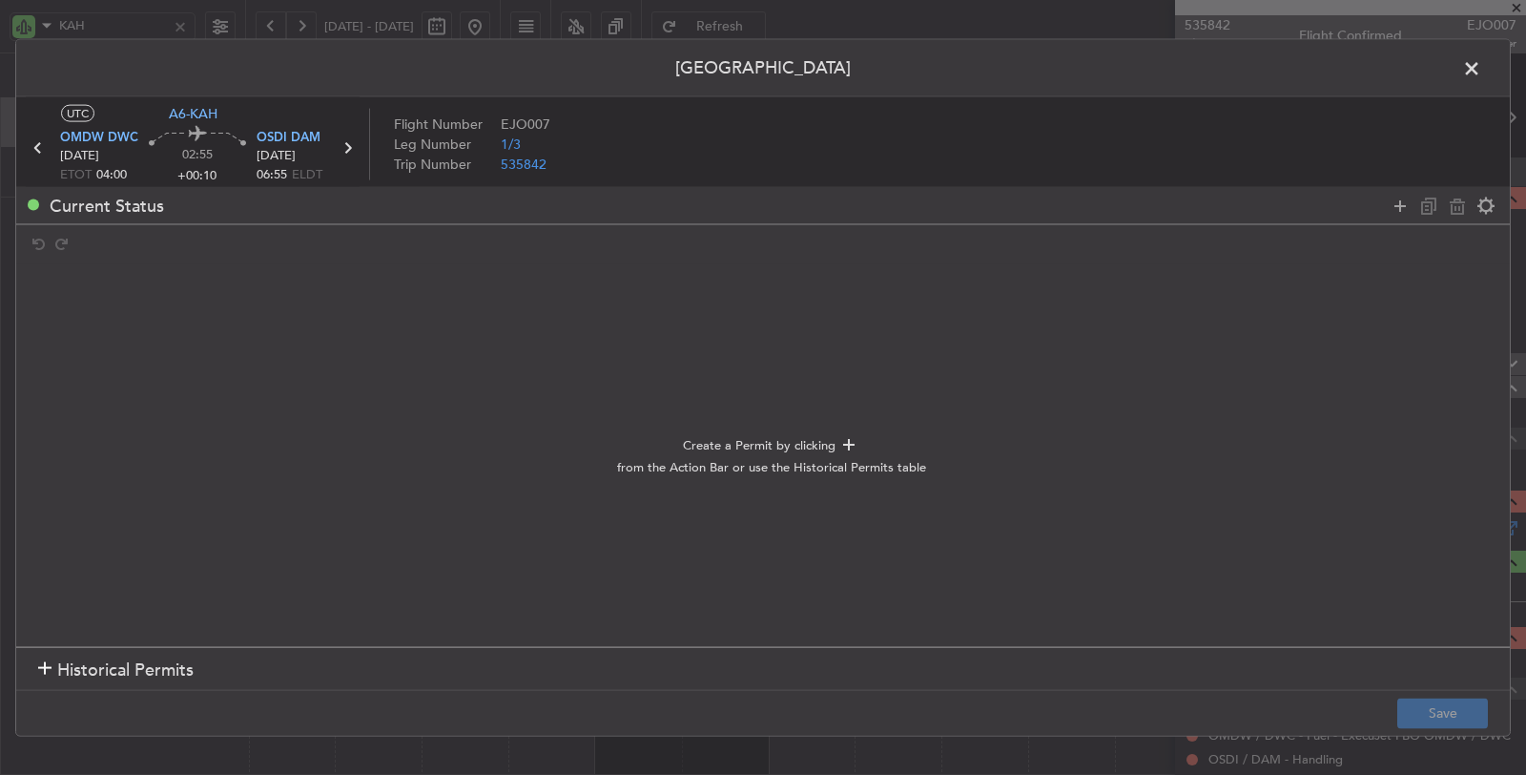
click at [45, 664] on div at bounding box center [44, 669] width 13 height 13
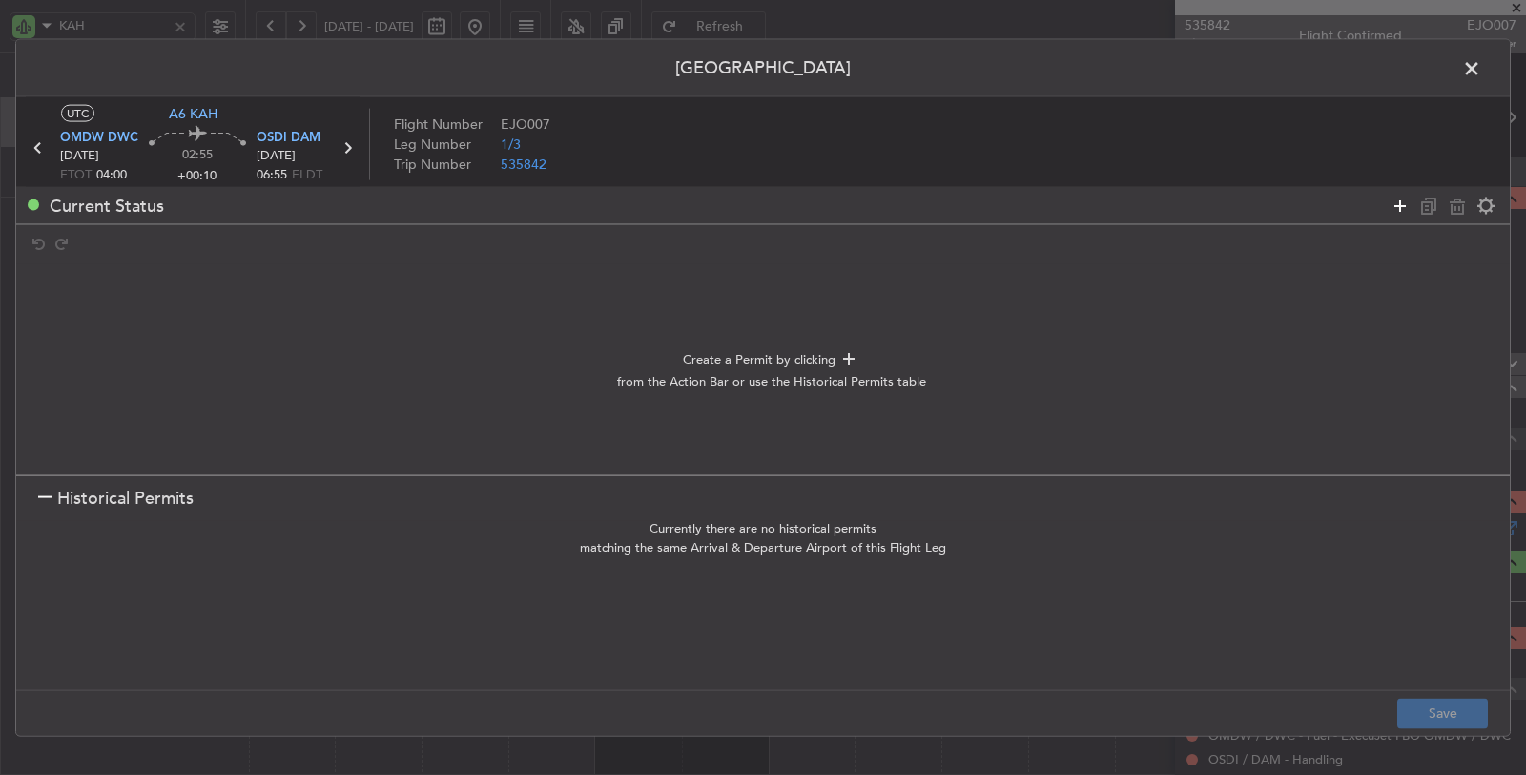
click at [1403, 201] on icon at bounding box center [1400, 205] width 23 height 23
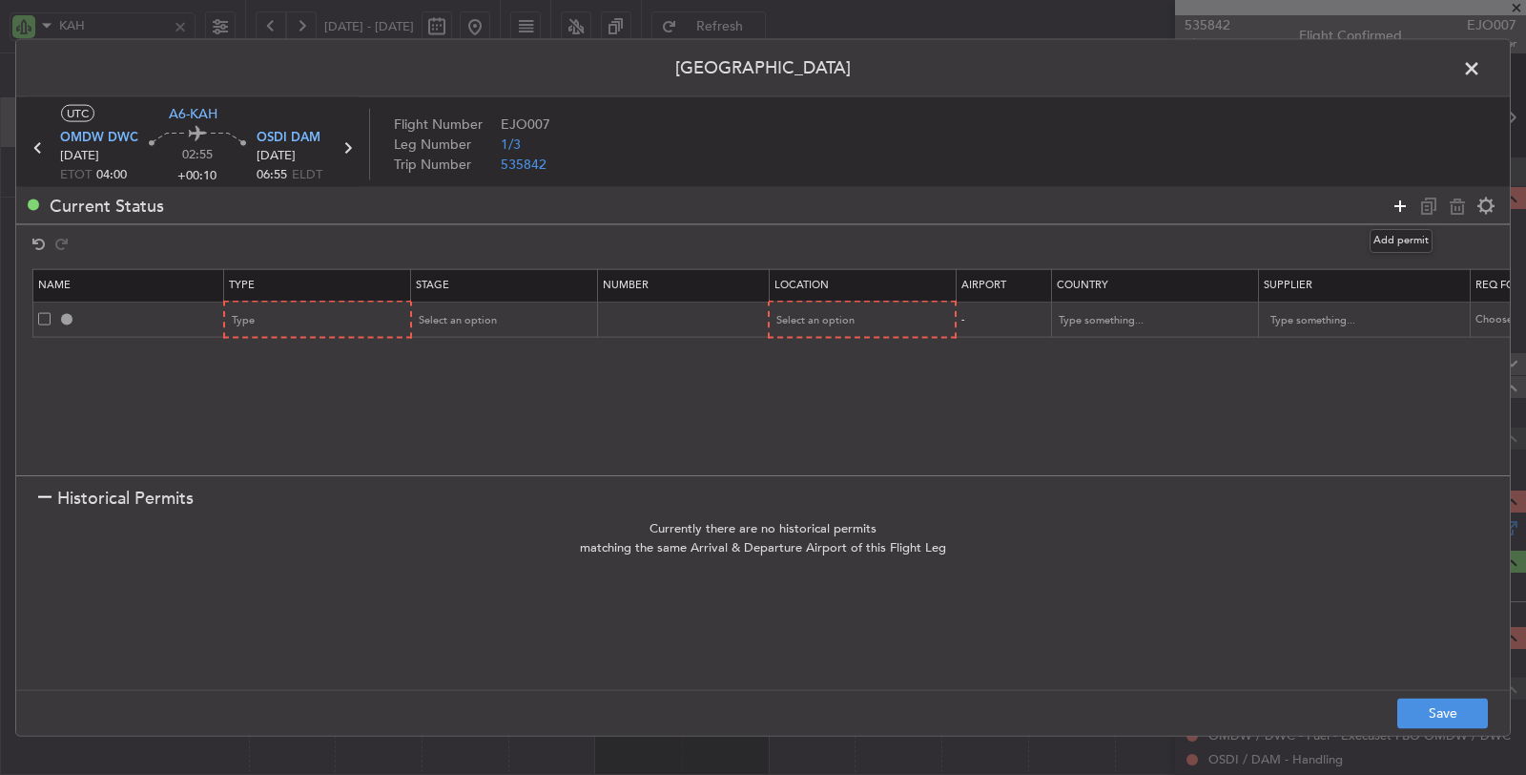
click at [1403, 201] on icon at bounding box center [1400, 205] width 23 height 23
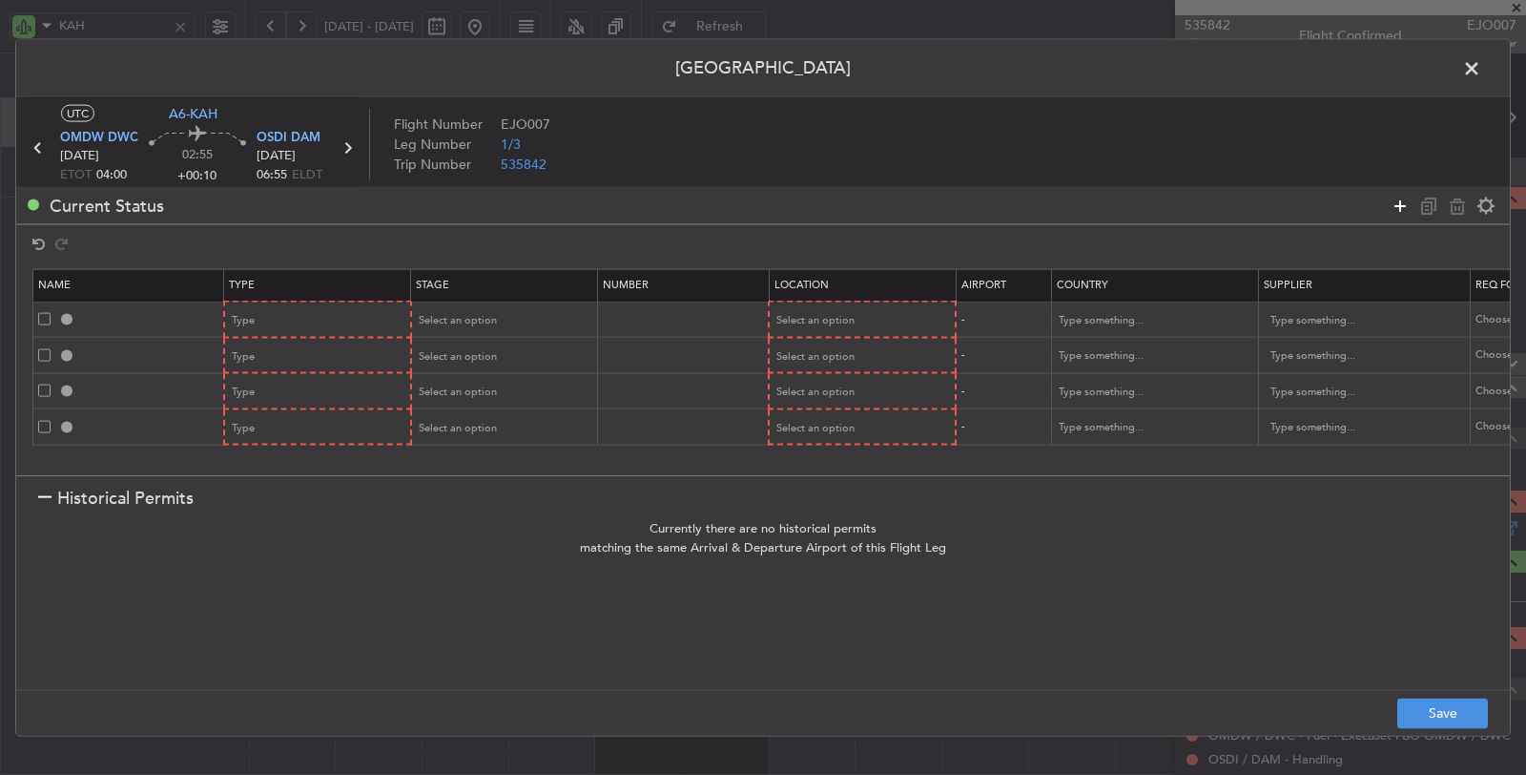
click at [1403, 201] on icon at bounding box center [1400, 205] width 23 height 23
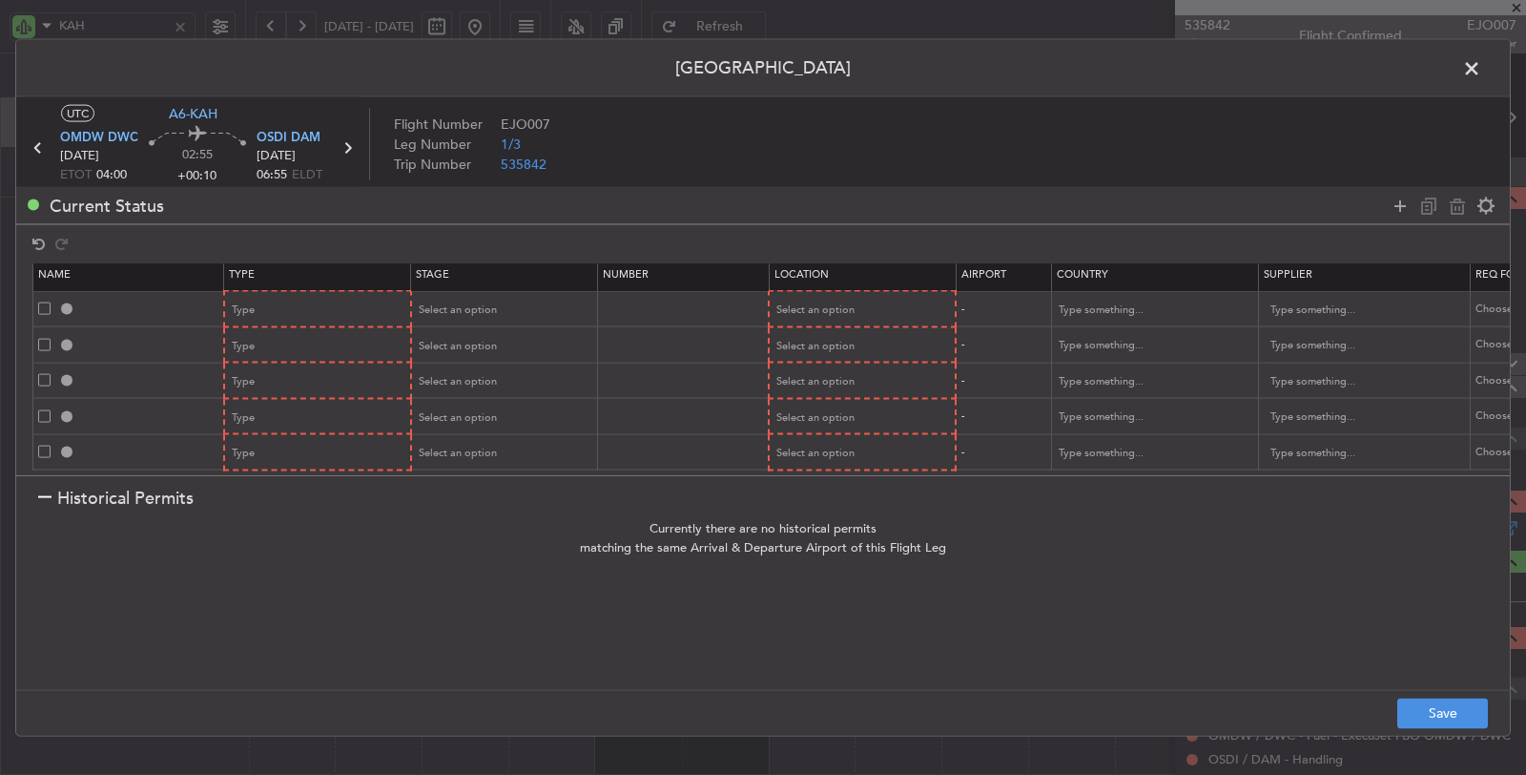
click at [38, 502] on div at bounding box center [44, 498] width 13 height 13
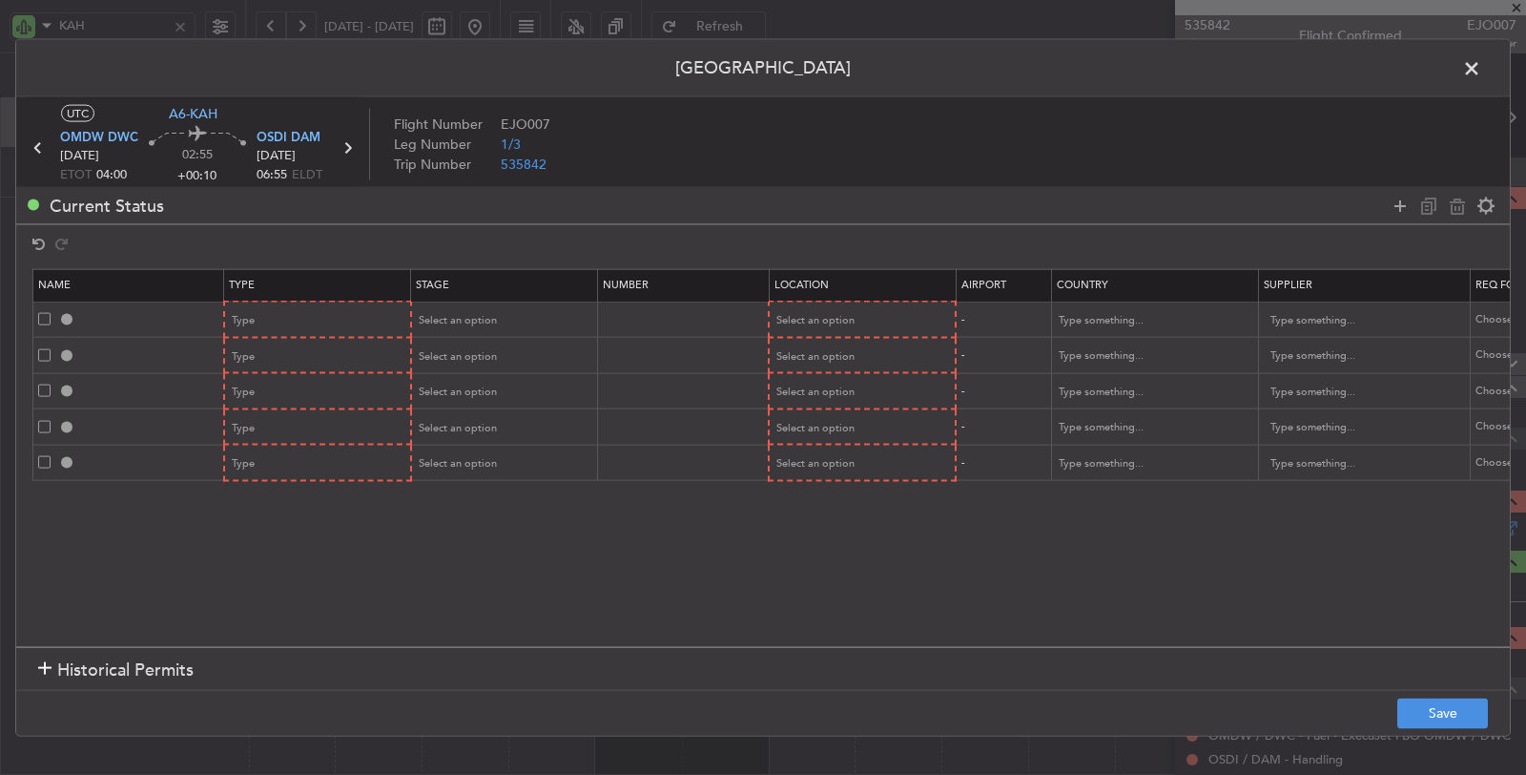
scroll to position [0, 0]
click at [303, 312] on div "Type" at bounding box center [312, 320] width 158 height 29
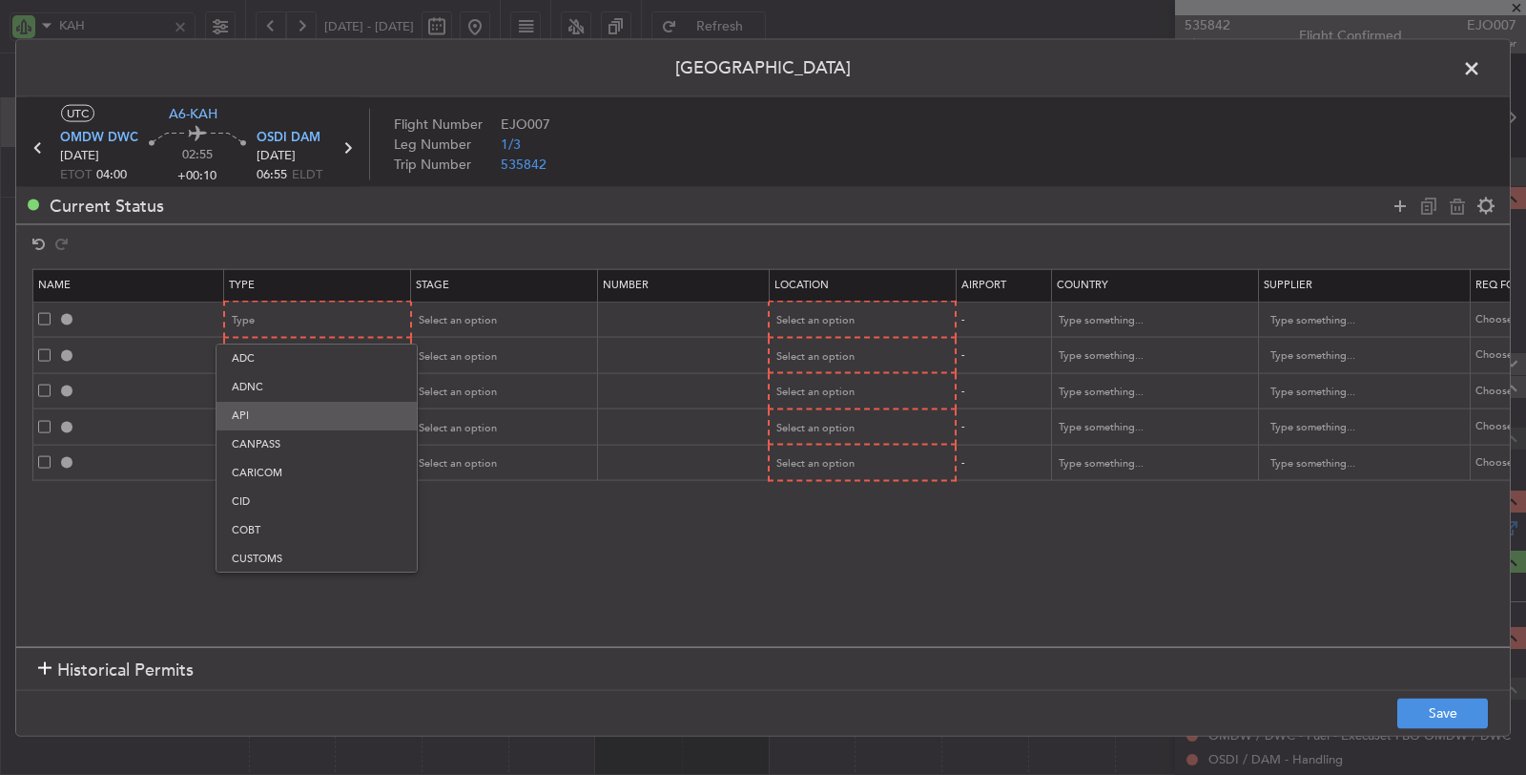
click at [288, 415] on span "API" at bounding box center [317, 416] width 170 height 29
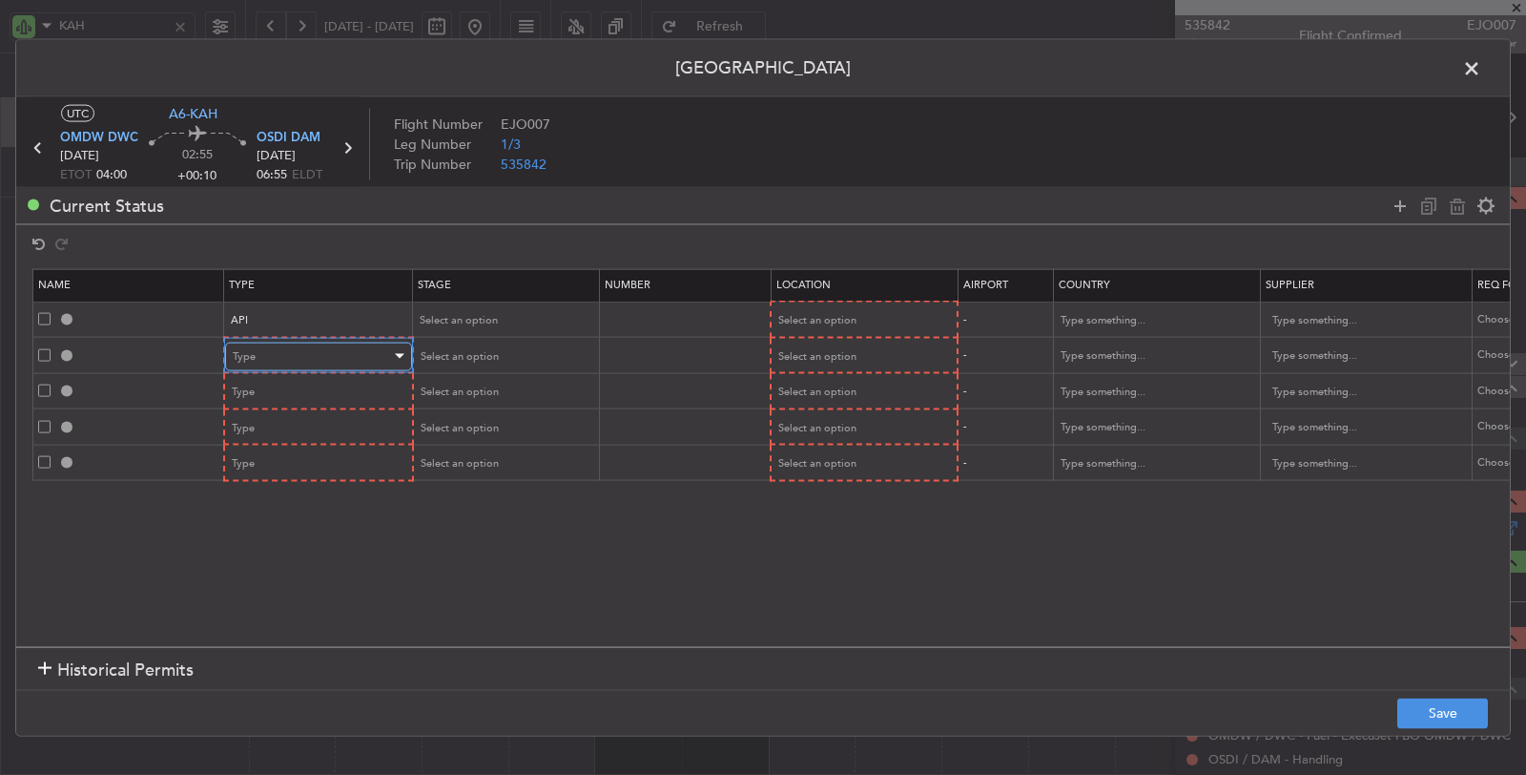
click at [304, 350] on div "Type" at bounding box center [312, 355] width 158 height 29
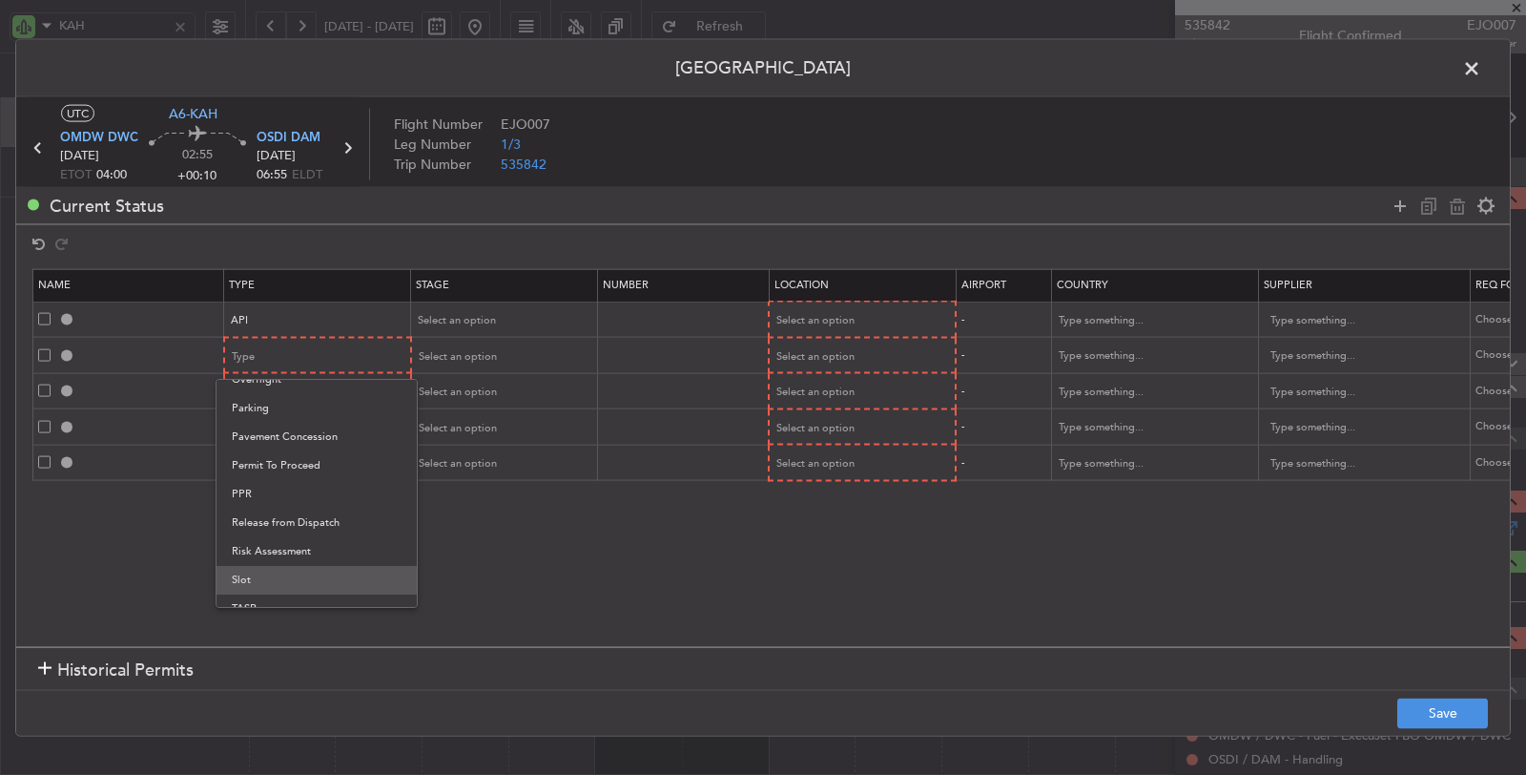
click at [266, 574] on span "Slot" at bounding box center [317, 580] width 170 height 29
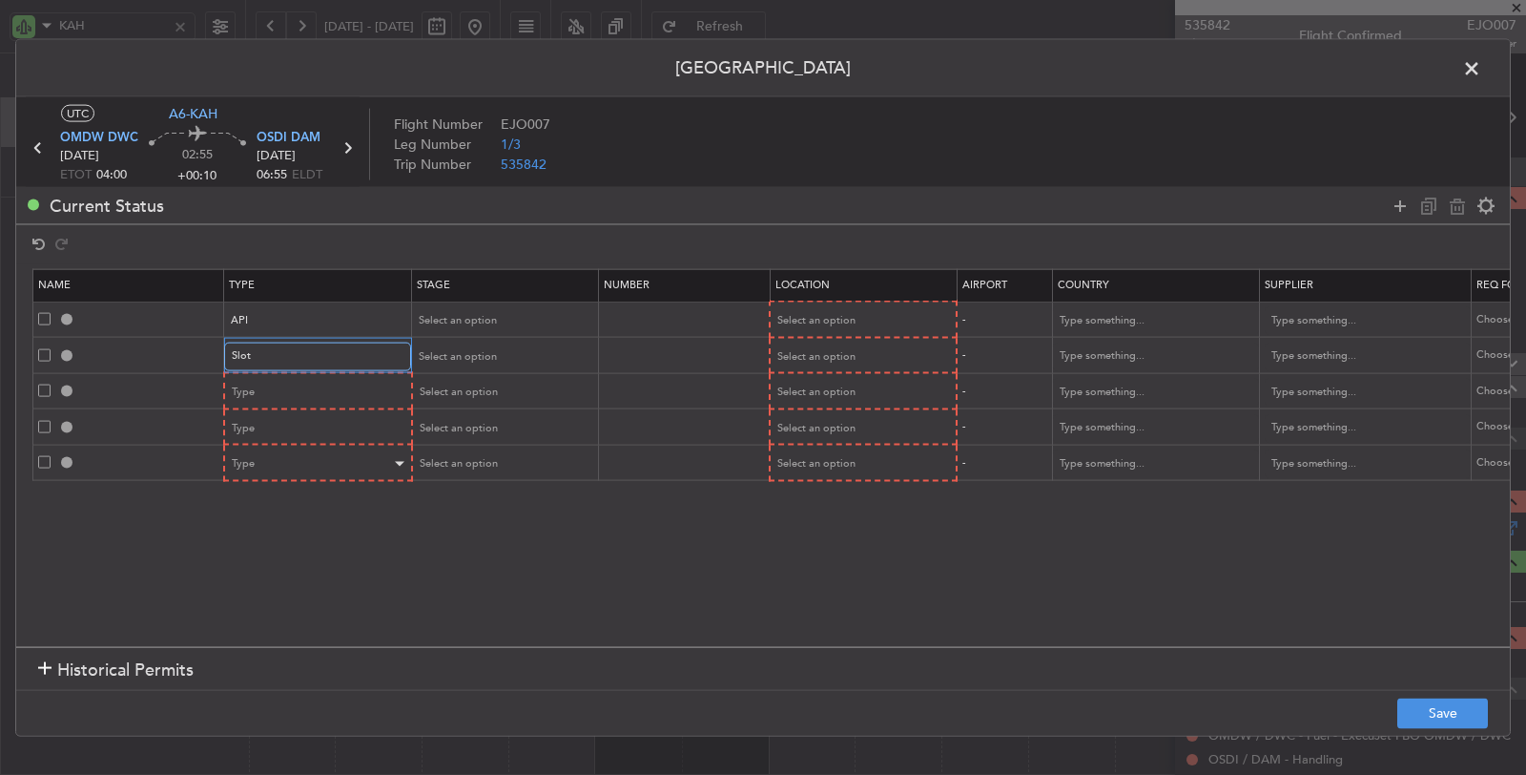
scroll to position [573, 0]
click at [298, 389] on div "Type" at bounding box center [312, 392] width 158 height 29
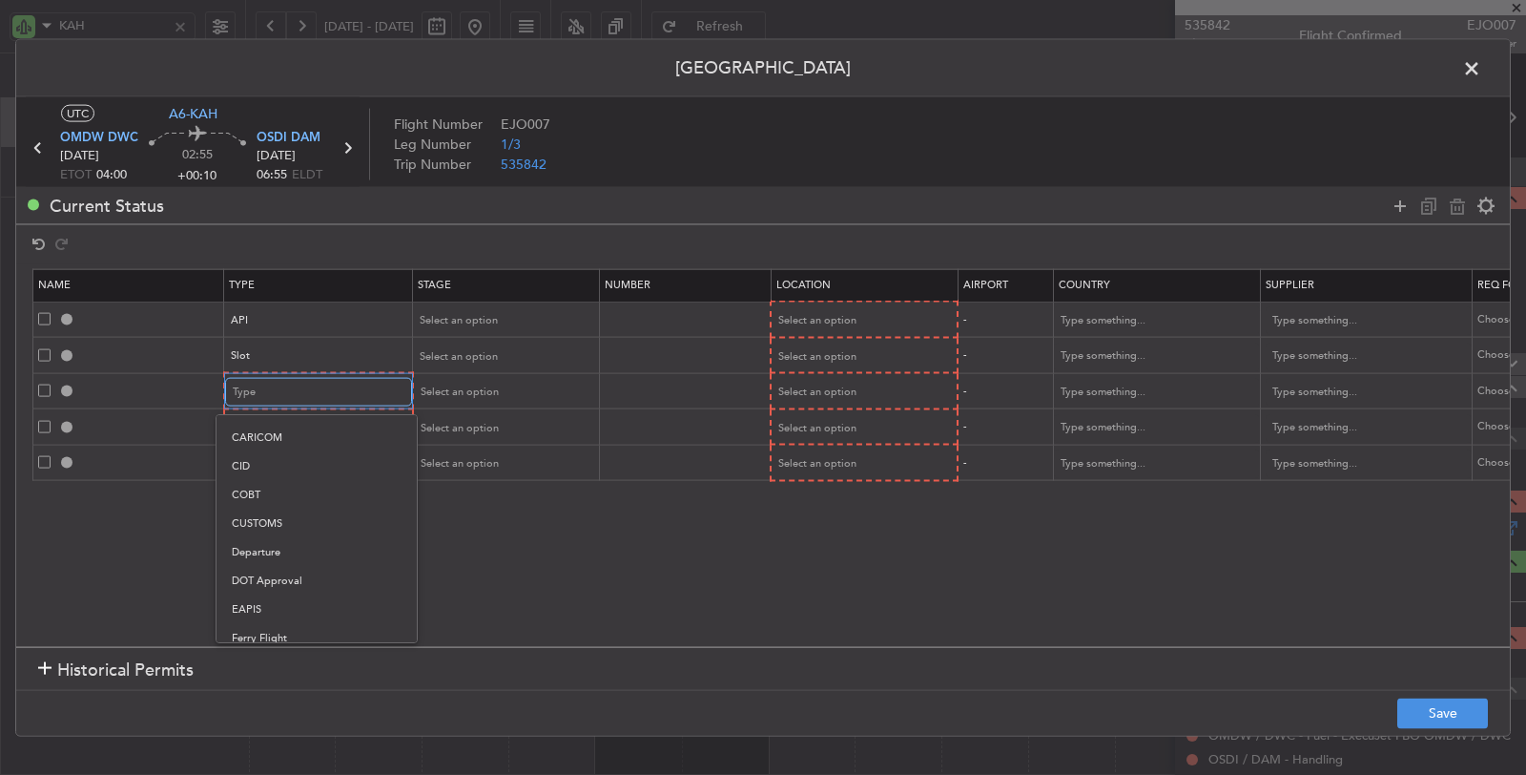
scroll to position [212, 0]
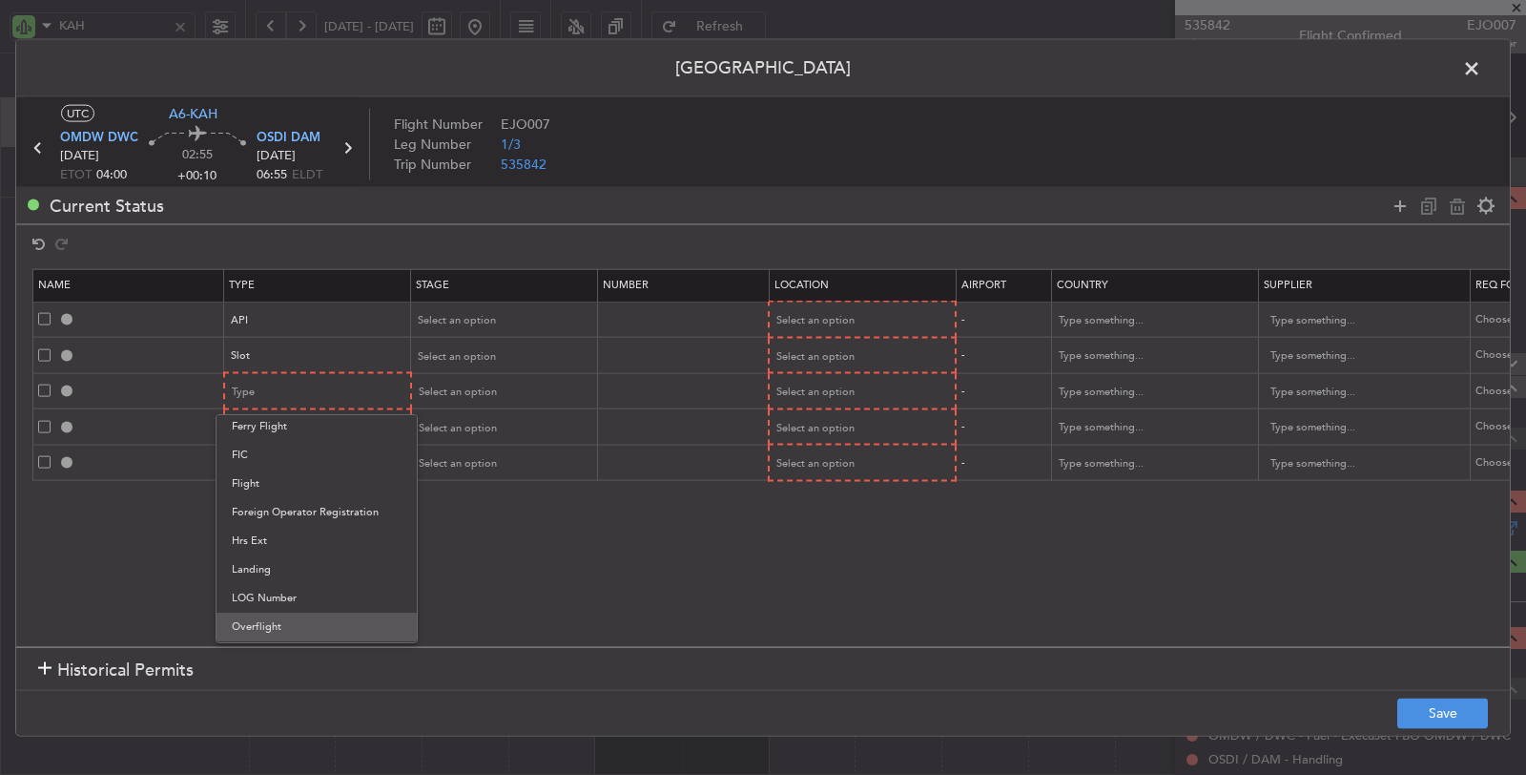
click at [265, 614] on span "Overflight" at bounding box center [317, 626] width 170 height 29
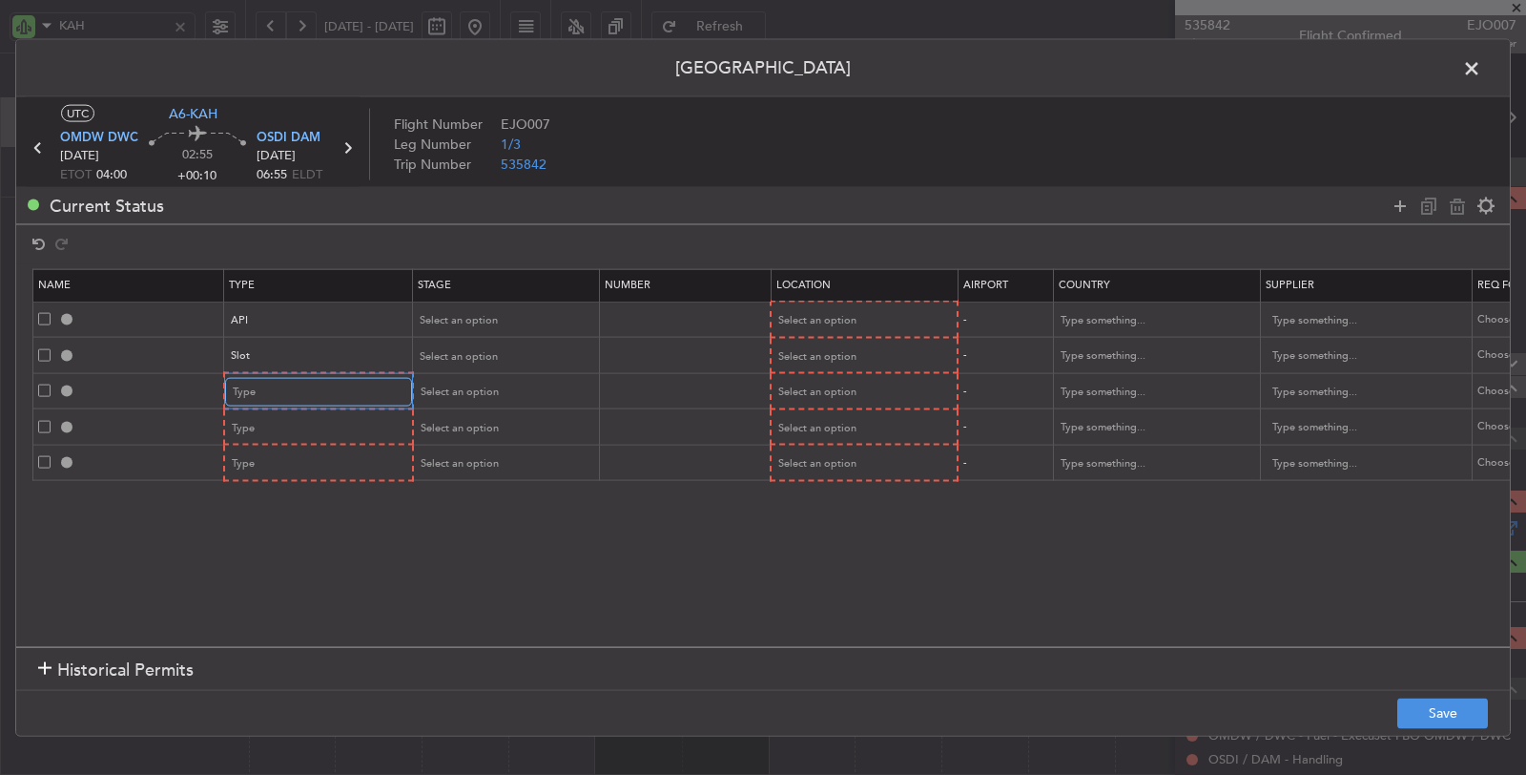
scroll to position [354, 0]
click at [282, 417] on div "Type" at bounding box center [312, 427] width 158 height 29
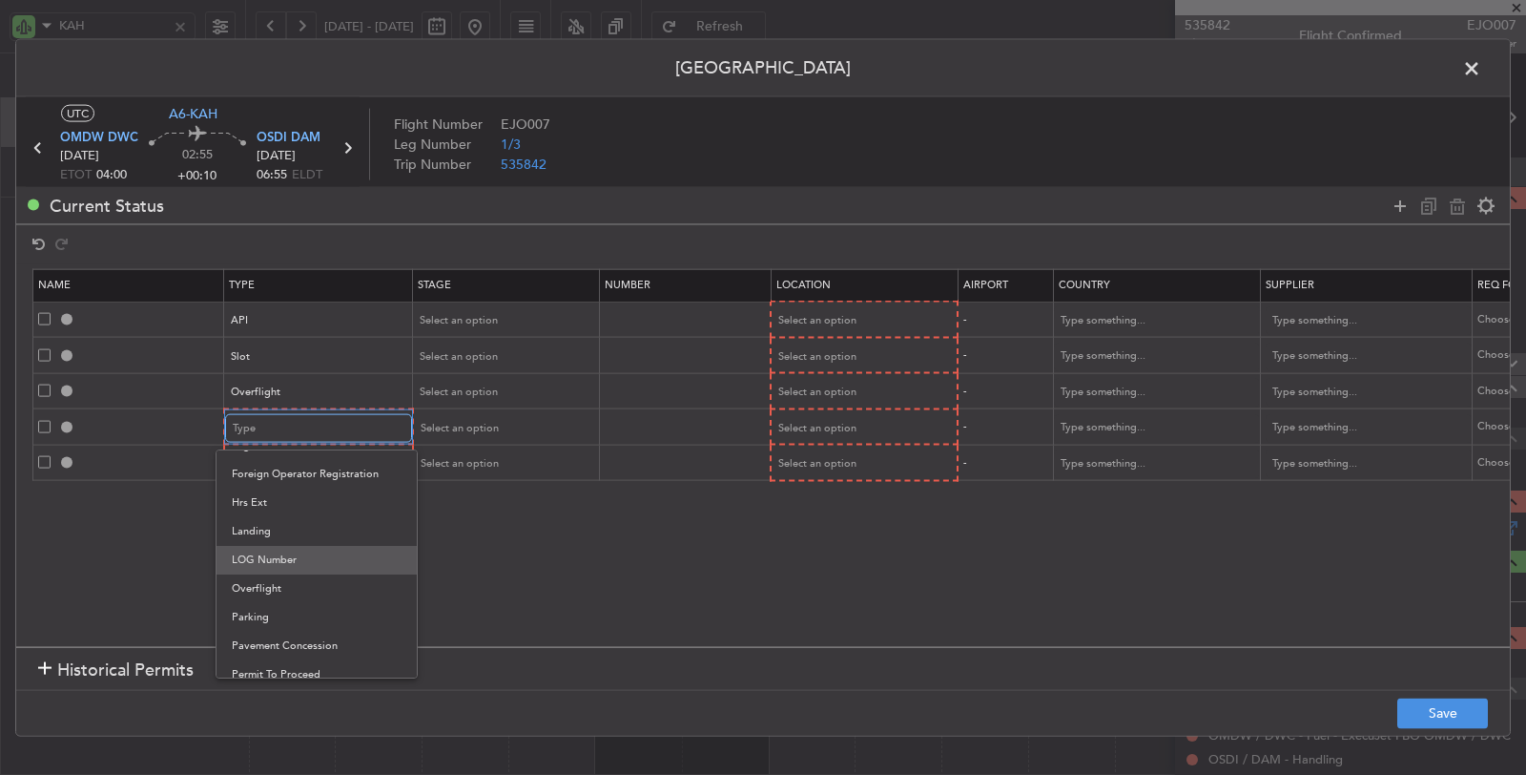
scroll to position [424, 0]
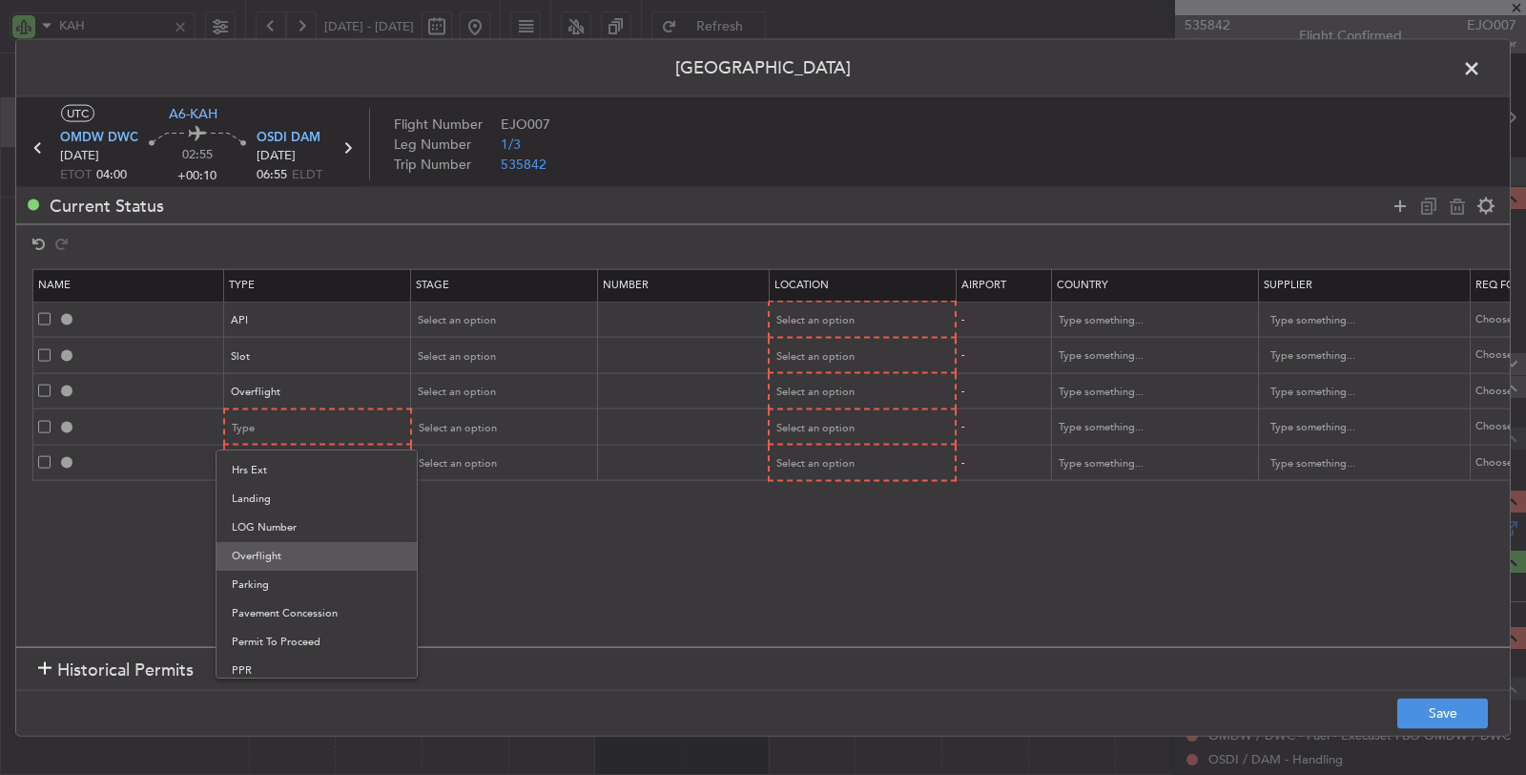
click at [270, 565] on span "Overflight" at bounding box center [317, 556] width 170 height 29
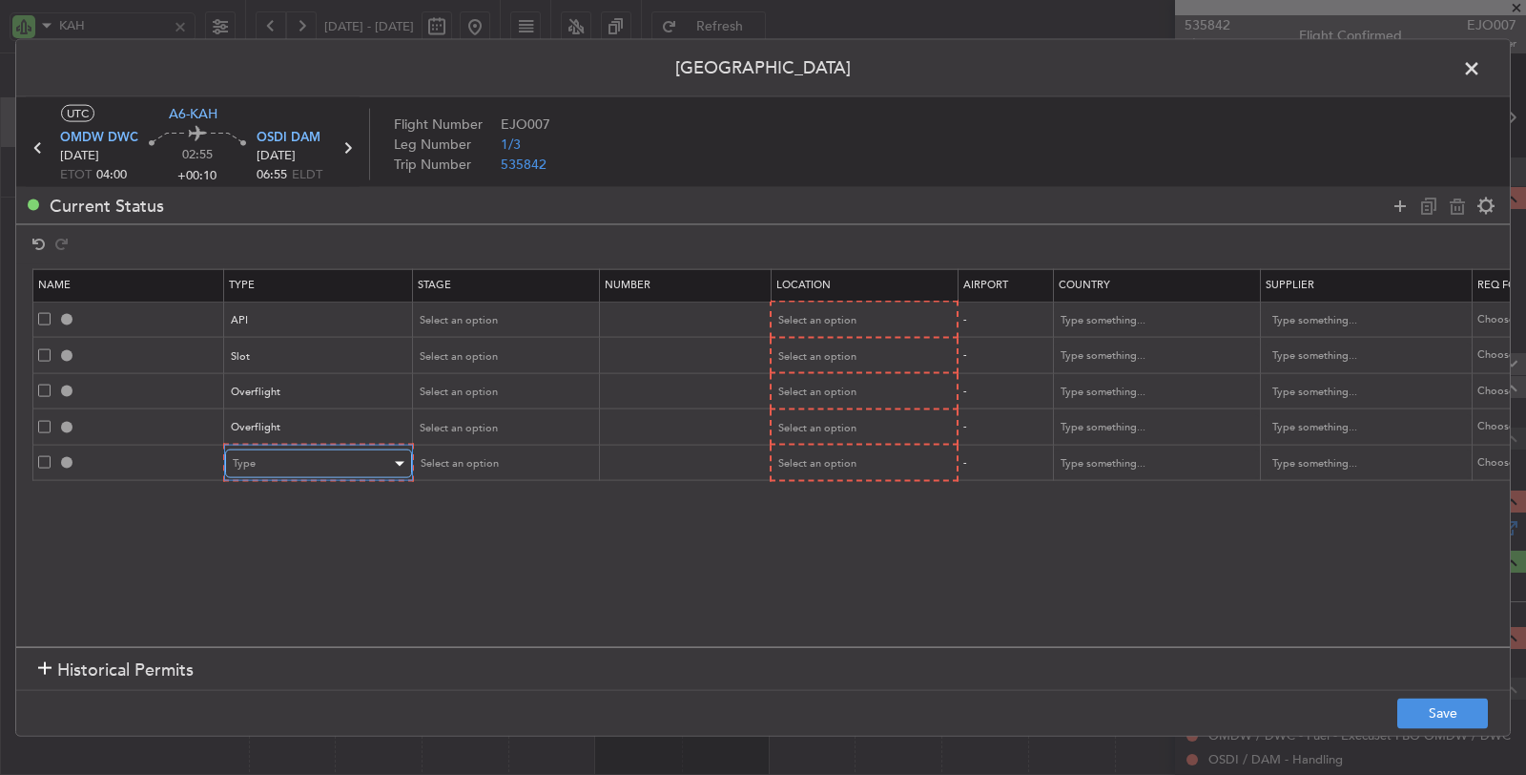
click at [289, 455] on div "Type" at bounding box center [312, 463] width 158 height 29
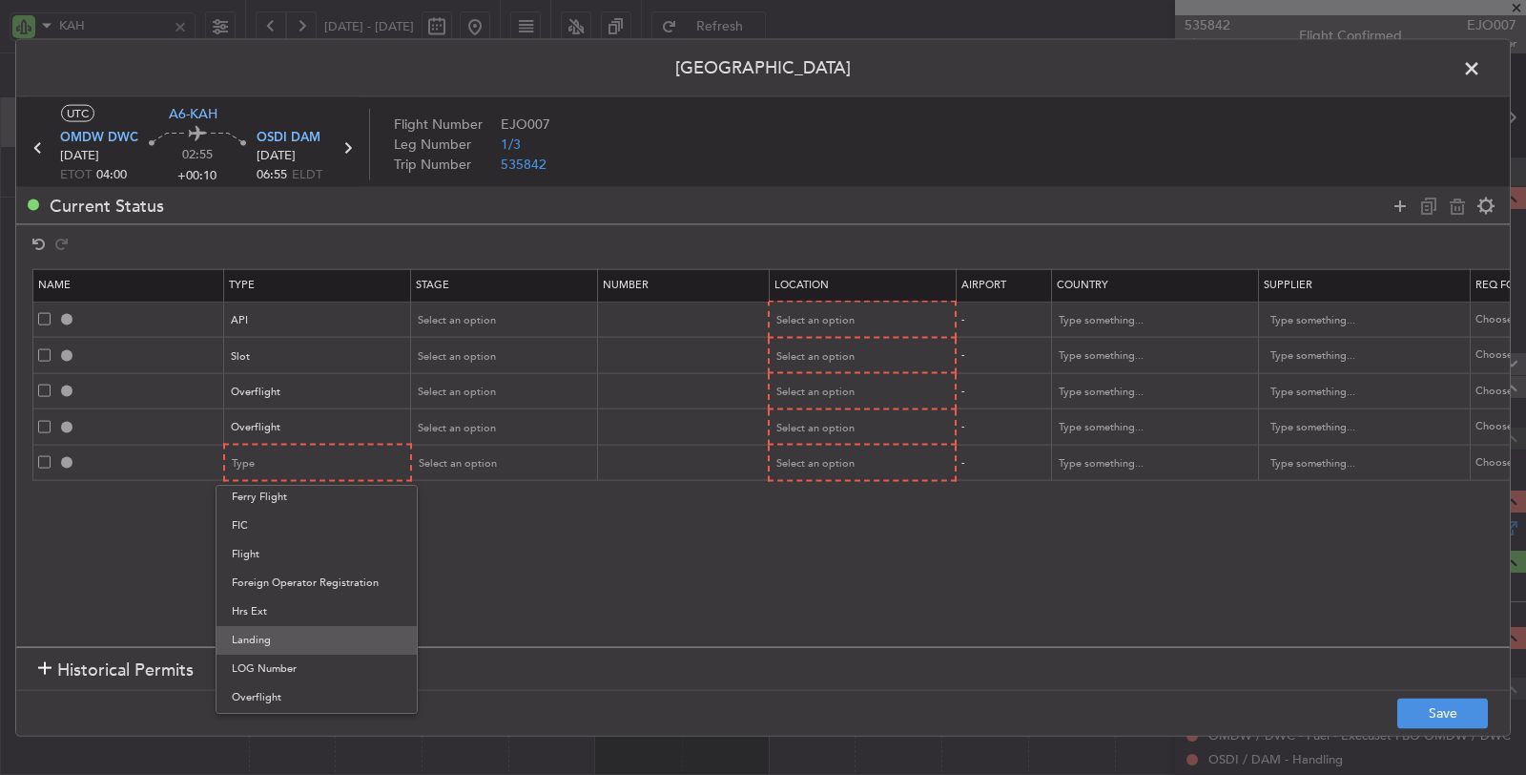
click at [276, 636] on span "Landing" at bounding box center [317, 640] width 170 height 29
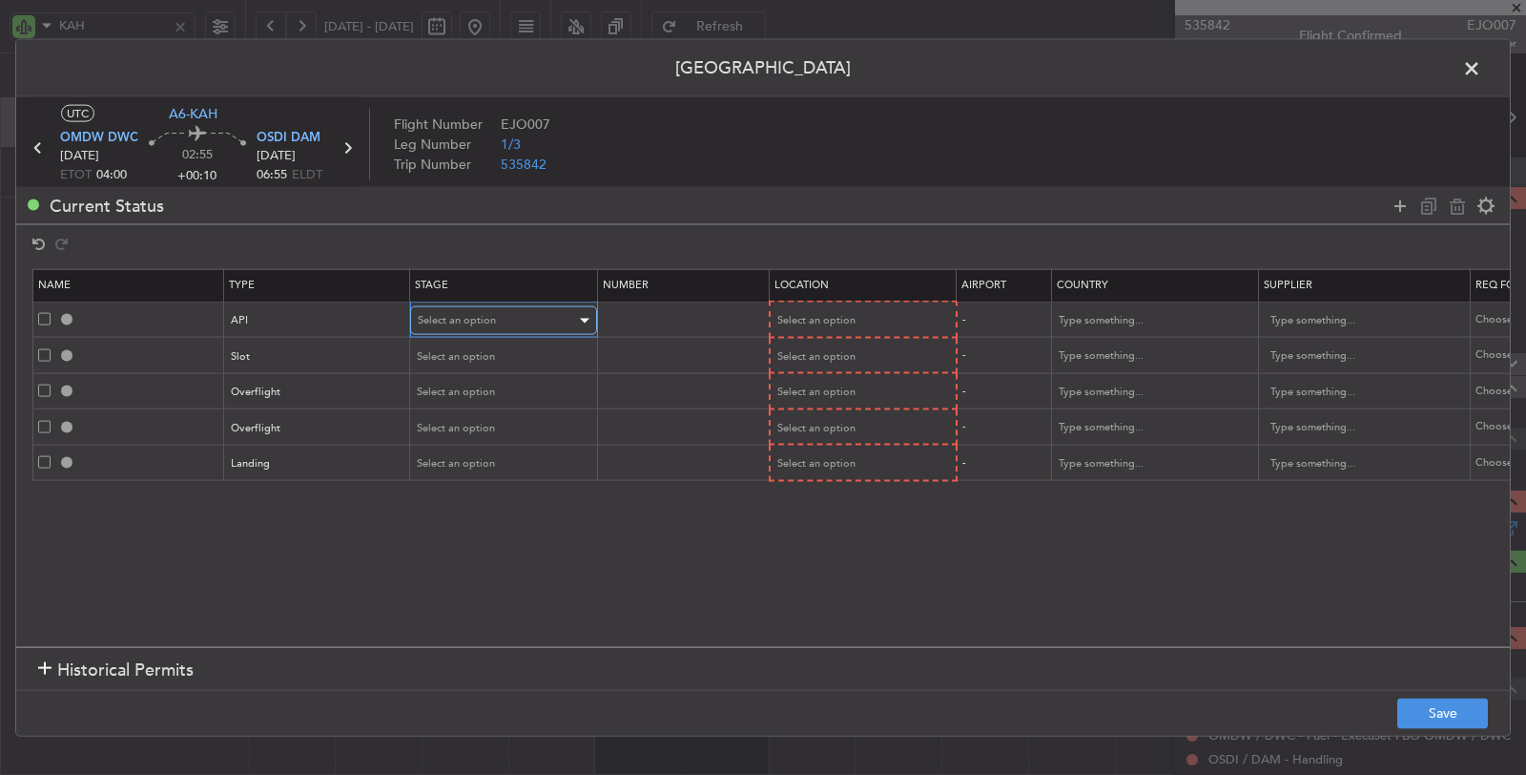
click at [507, 310] on div "Select an option" at bounding box center [497, 320] width 158 height 29
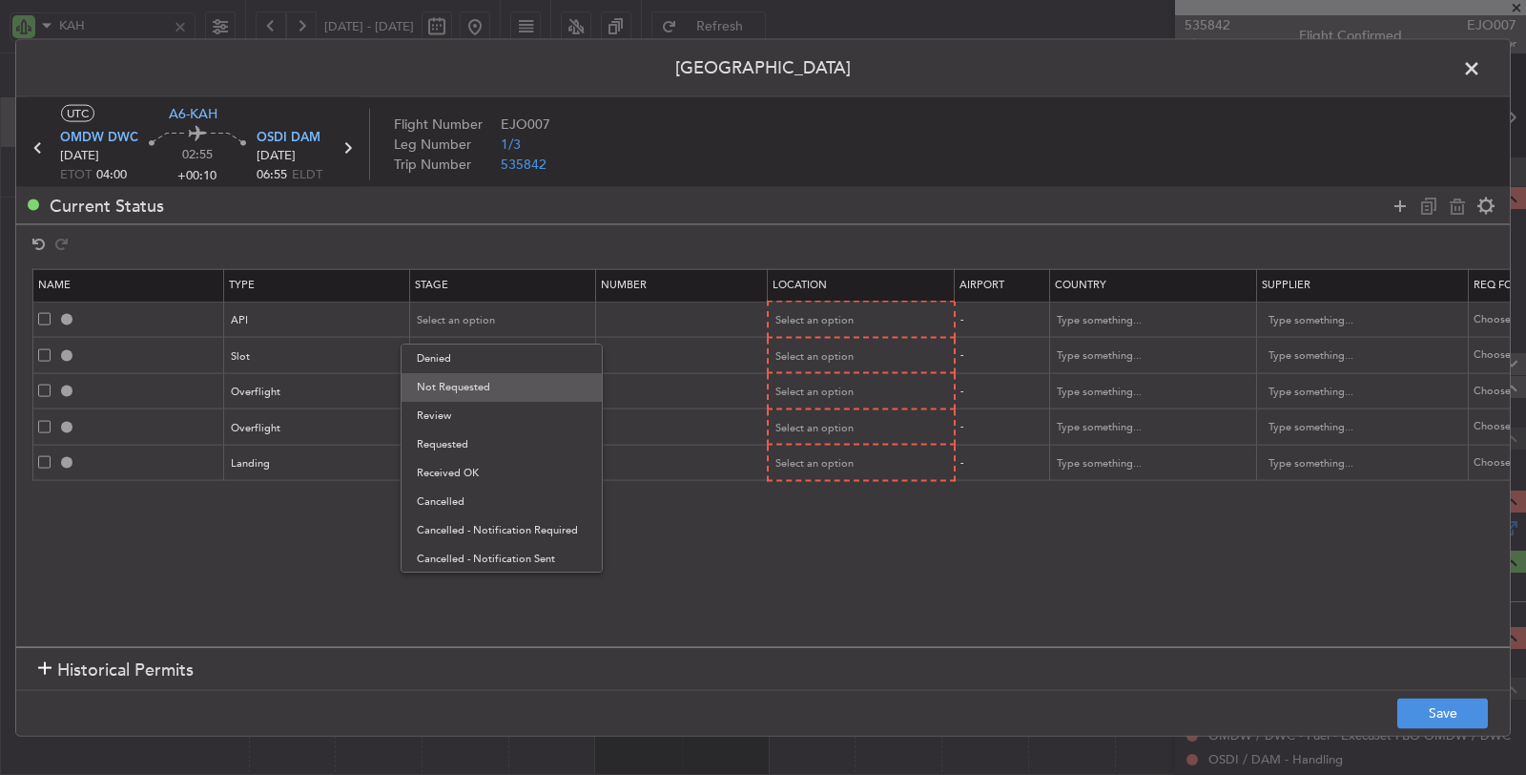
click at [502, 383] on span "Not Requested" at bounding box center [502, 387] width 170 height 29
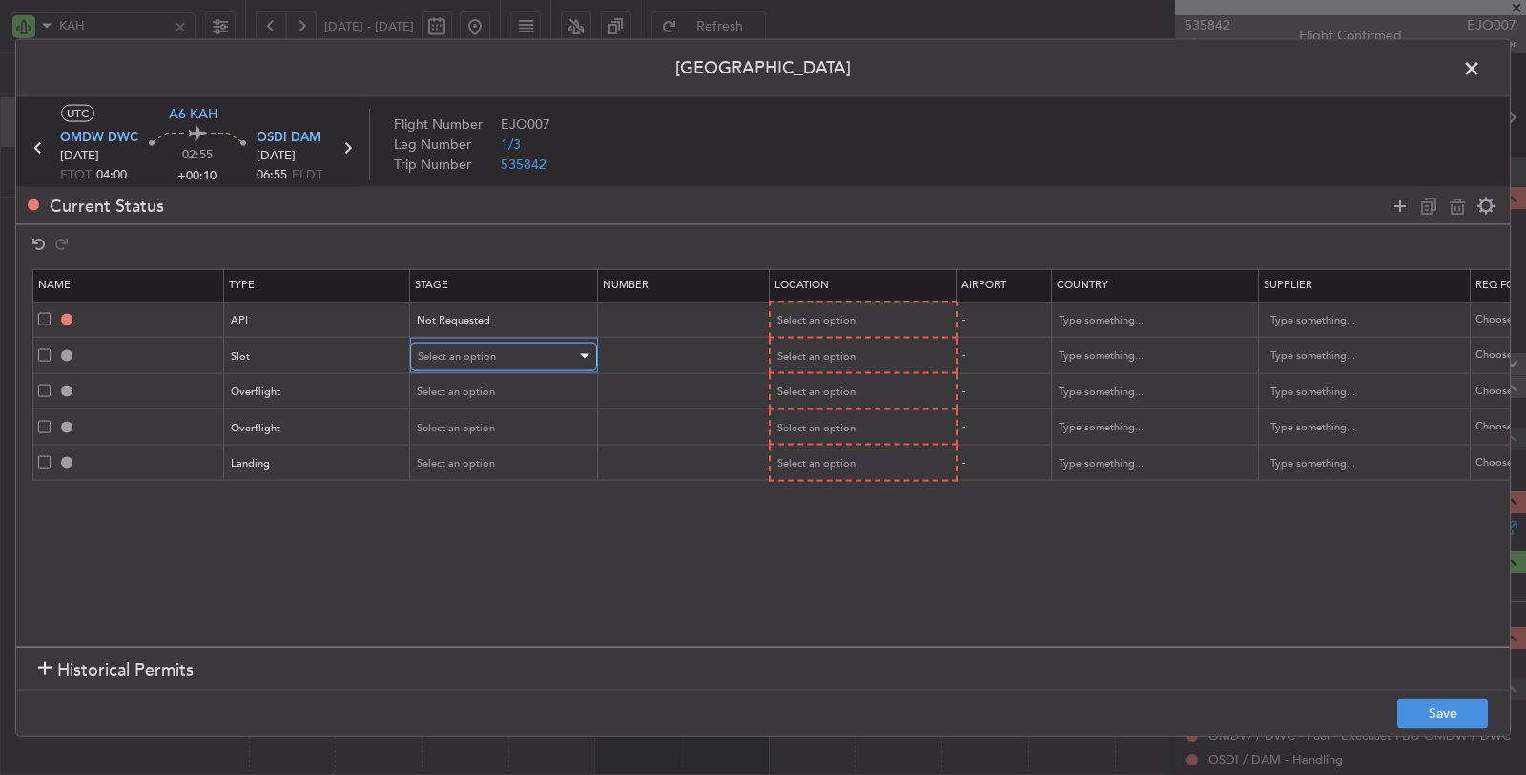
click at [498, 358] on div "Select an option" at bounding box center [497, 355] width 158 height 29
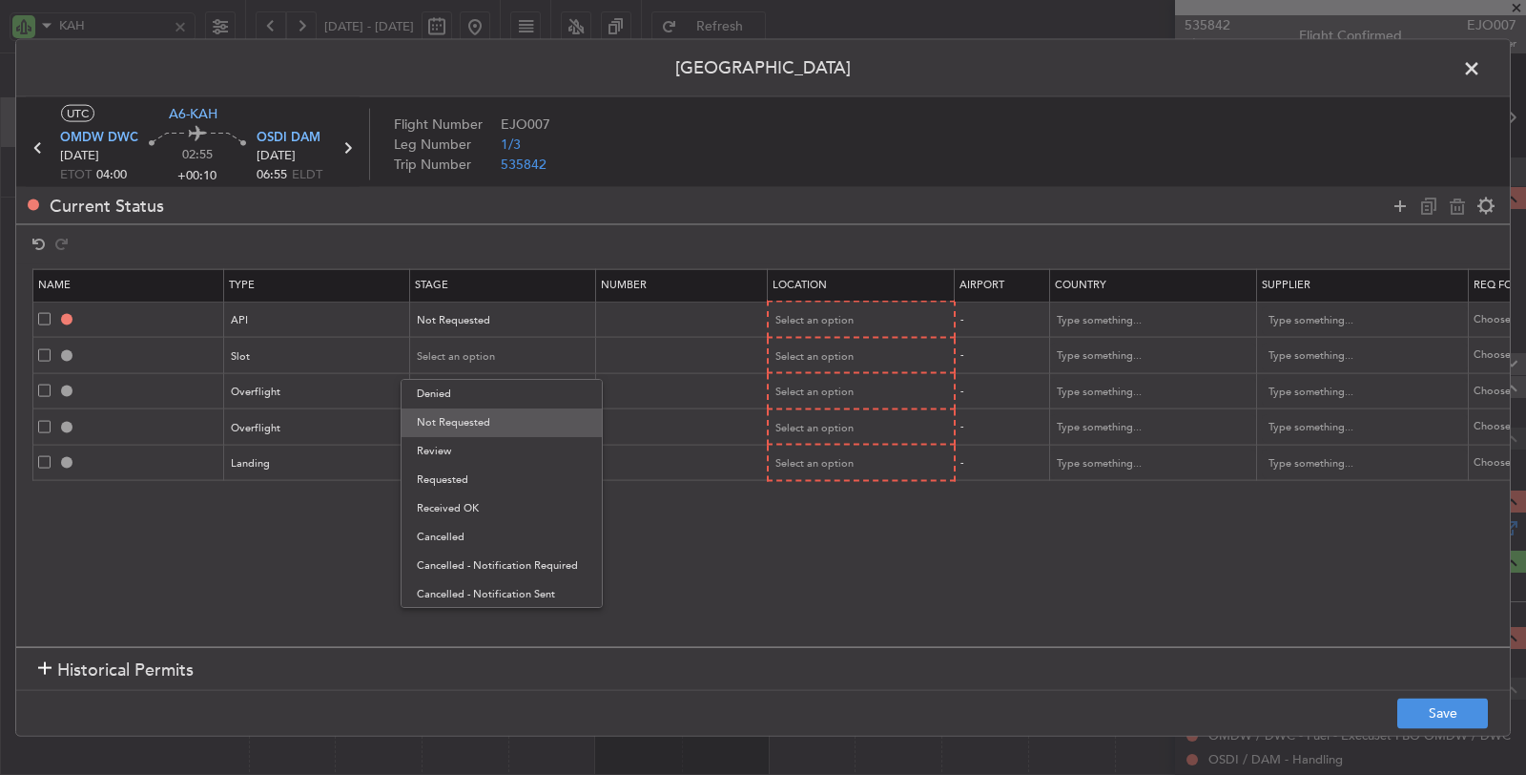
click at [488, 421] on span "Not Requested" at bounding box center [502, 422] width 170 height 29
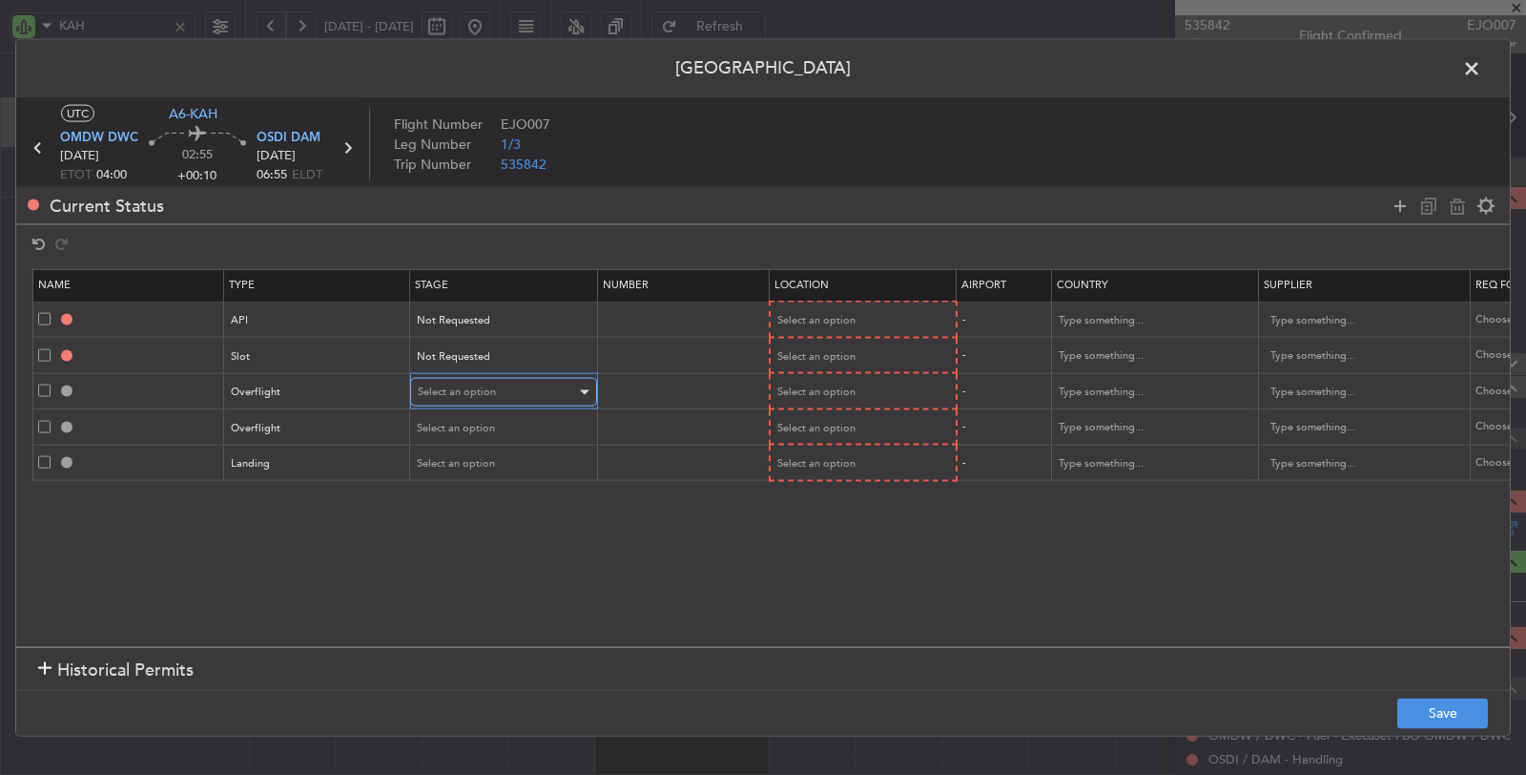
click at [491, 398] on div "Select an option" at bounding box center [497, 392] width 158 height 29
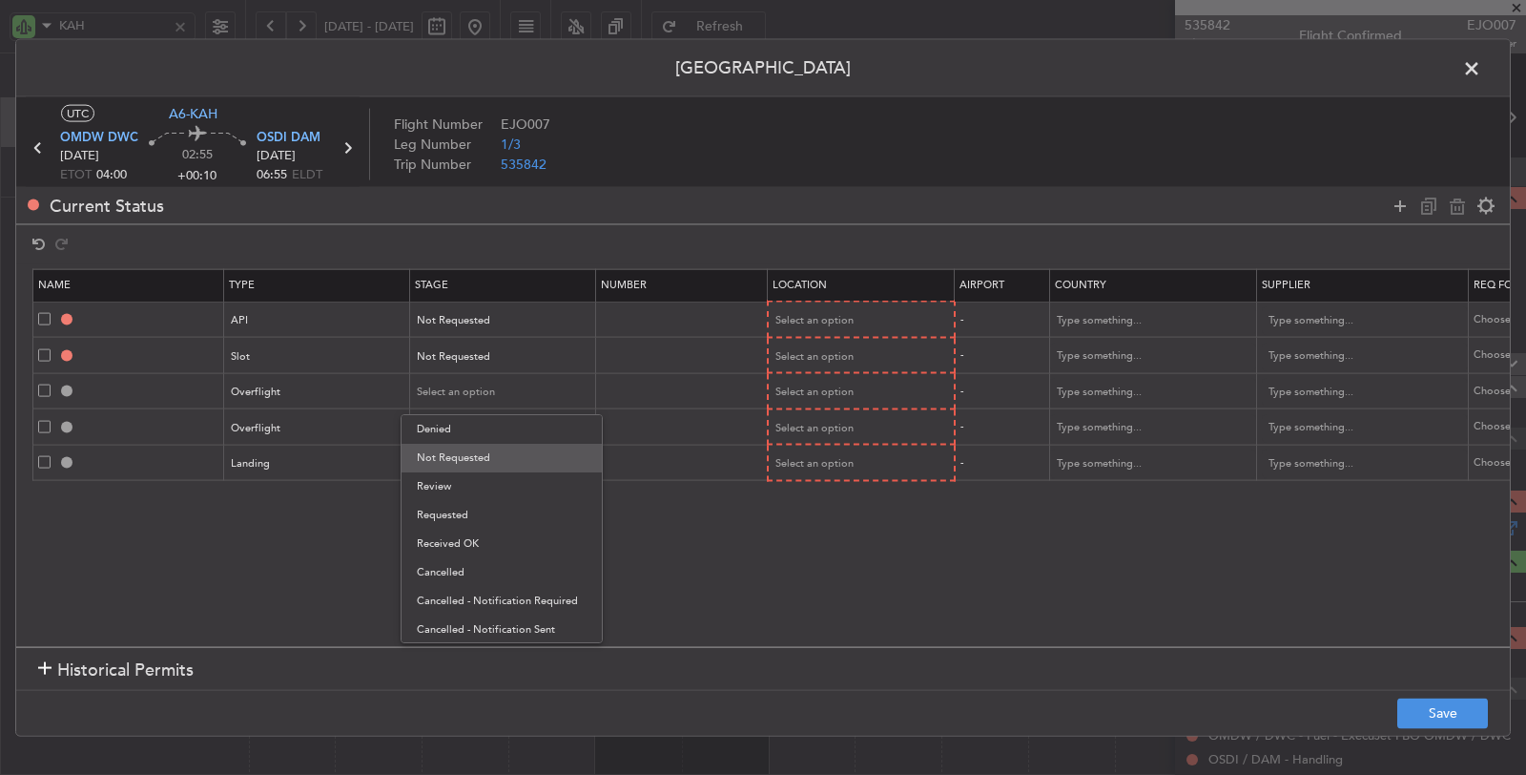
click at [477, 459] on span "Not Requested" at bounding box center [502, 458] width 170 height 29
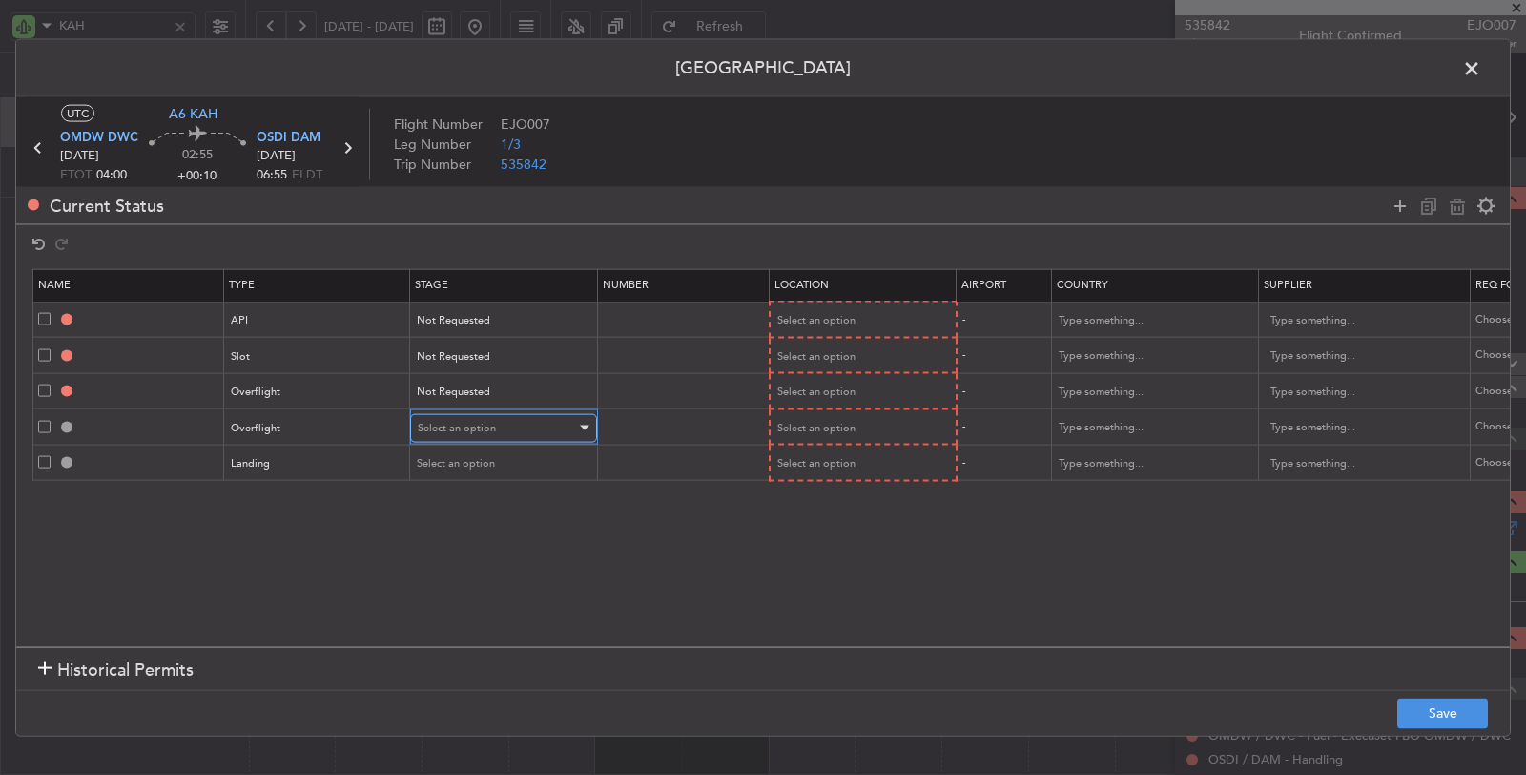
click at [480, 424] on span "Select an option" at bounding box center [457, 427] width 78 height 14
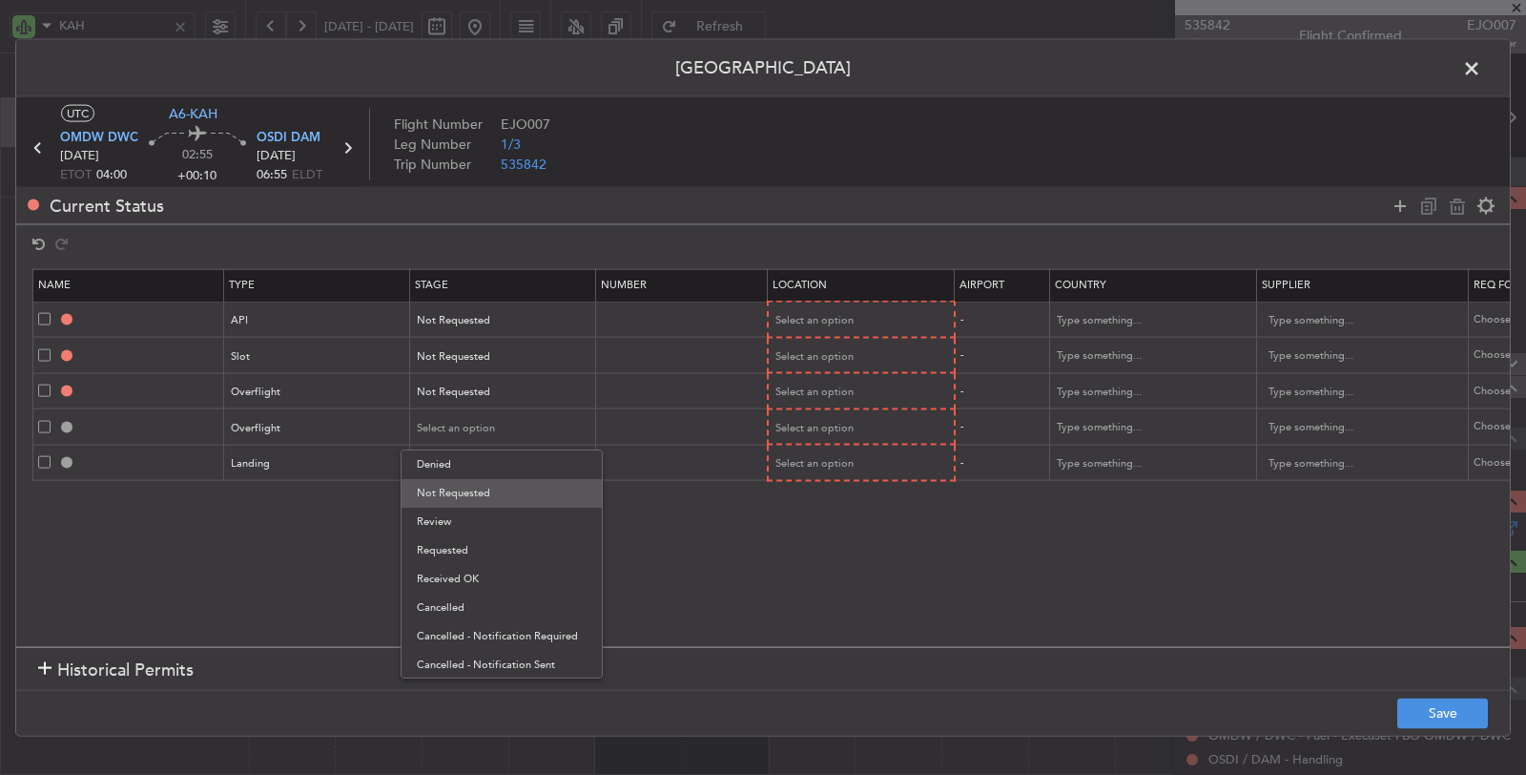
click at [473, 485] on span "Not Requested" at bounding box center [502, 493] width 170 height 29
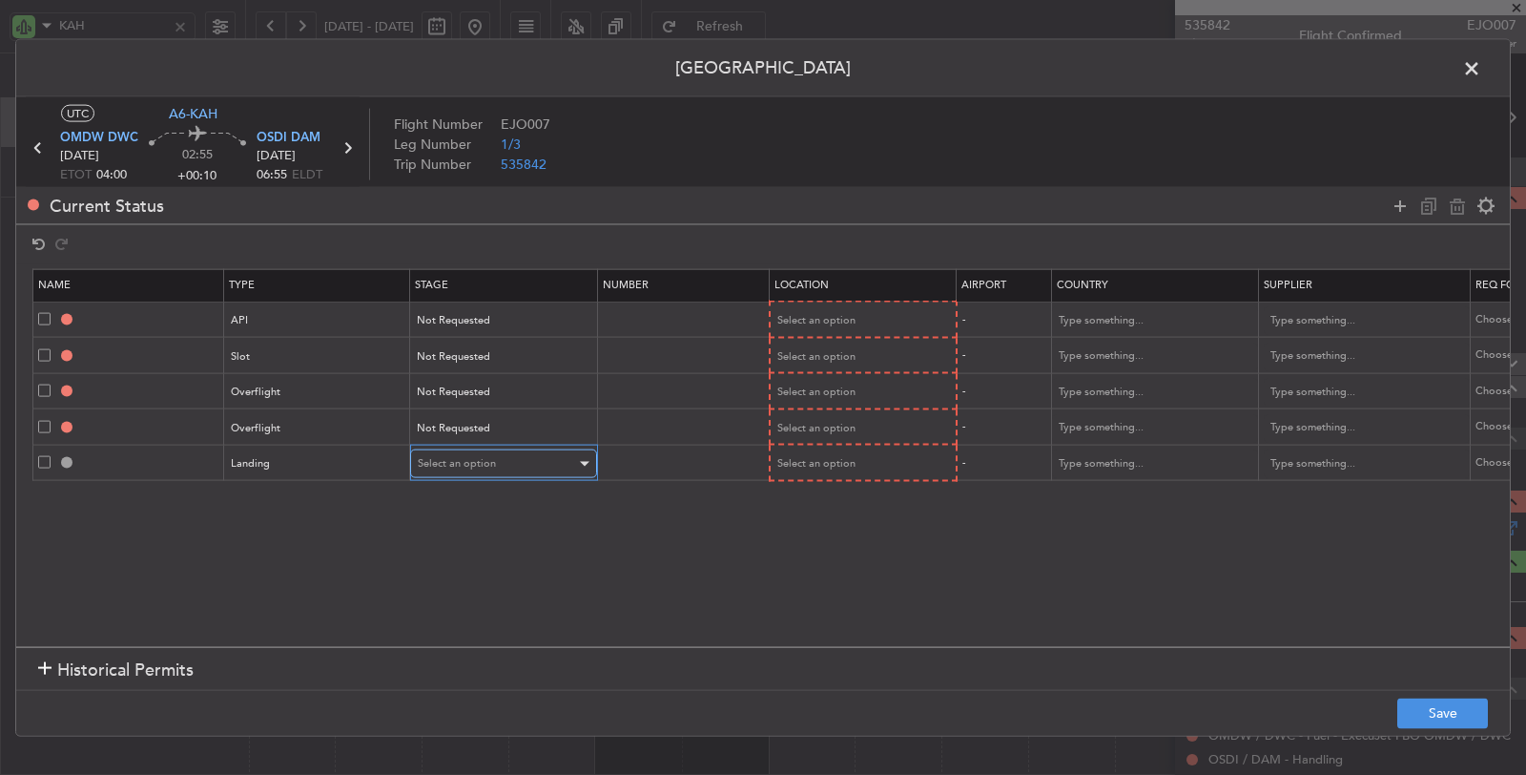
click at [475, 460] on span "Select an option" at bounding box center [457, 463] width 78 height 14
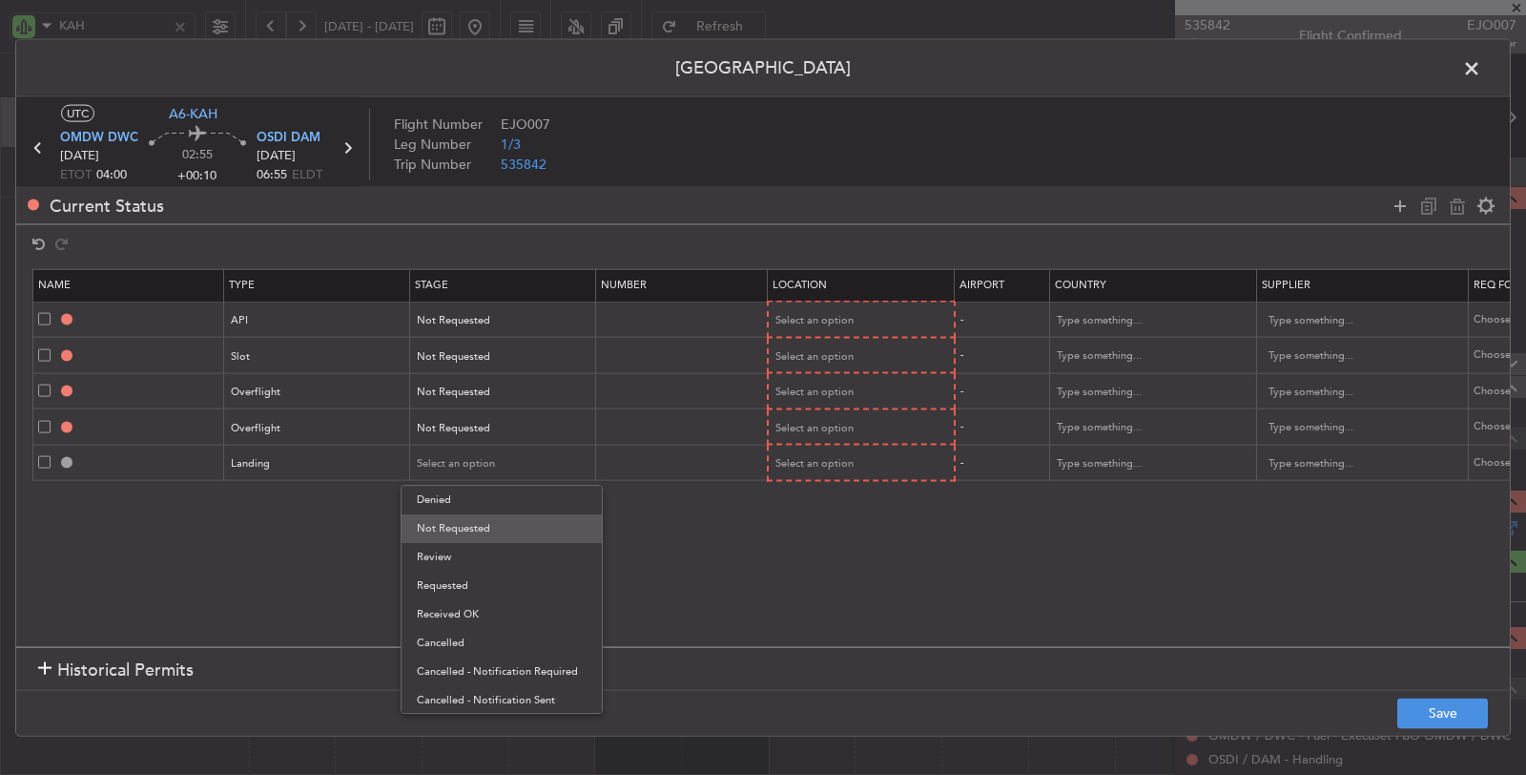
click at [466, 520] on span "Not Requested" at bounding box center [502, 528] width 170 height 29
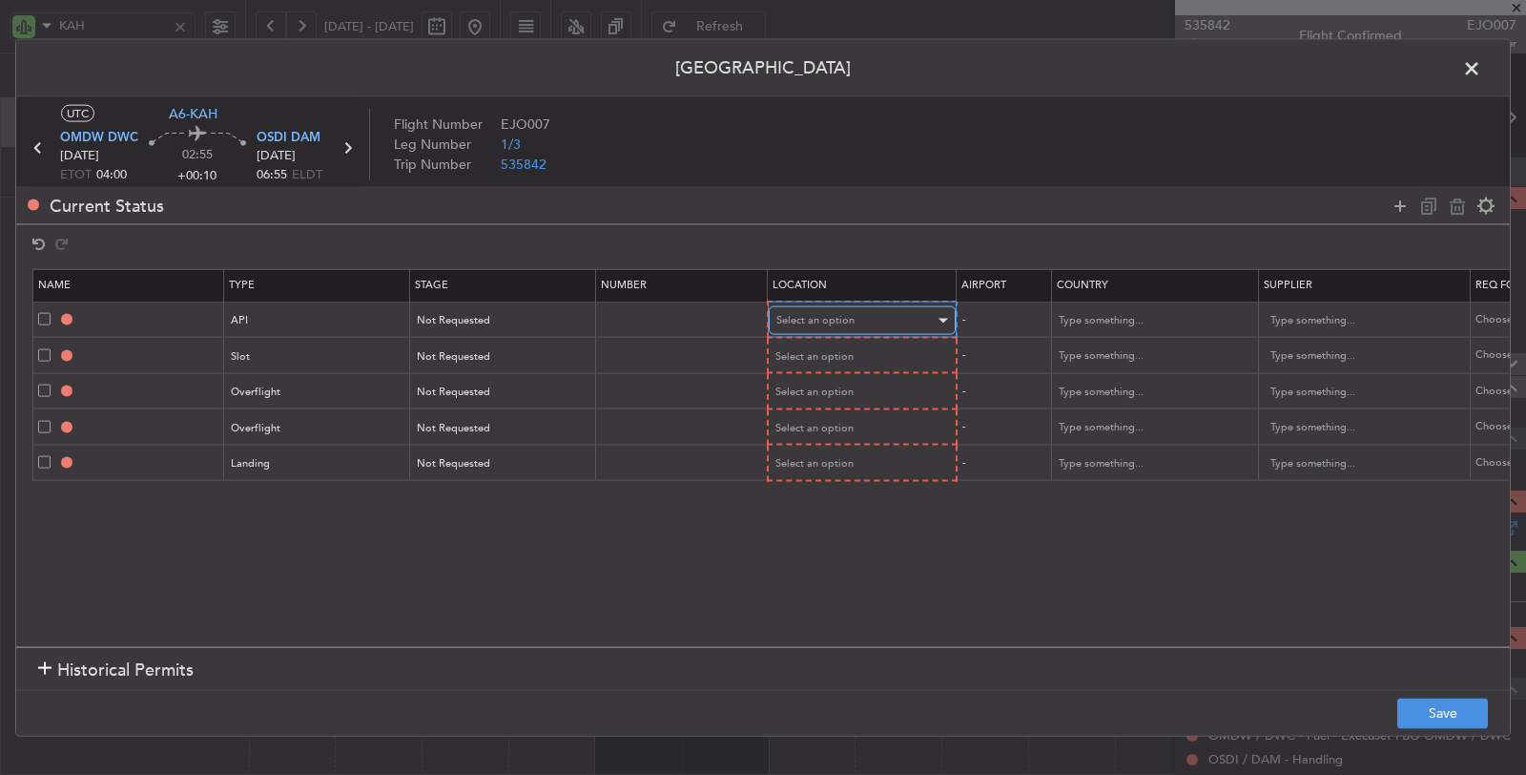
click at [816, 309] on div "Select an option" at bounding box center [855, 320] width 158 height 29
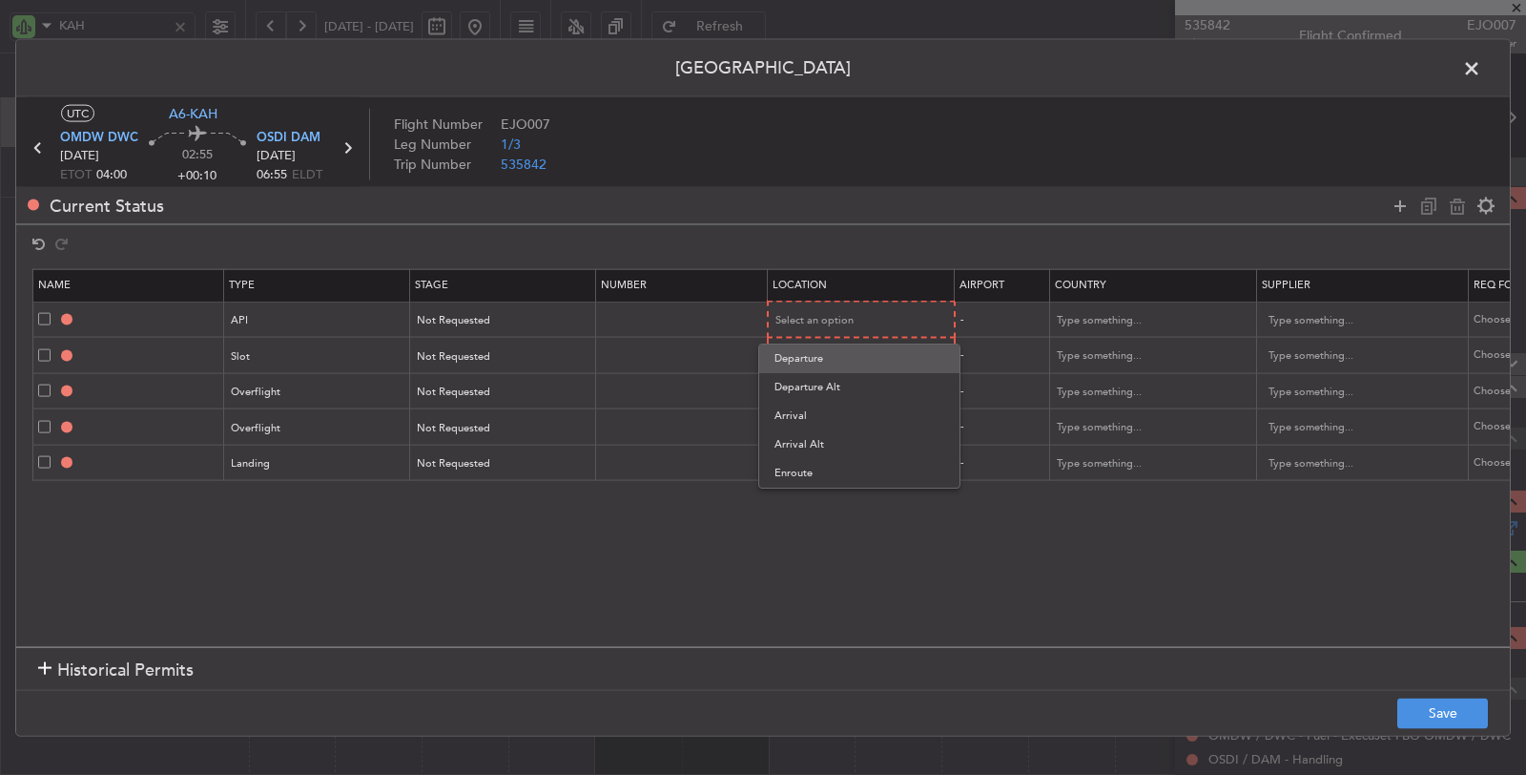
click at [814, 359] on span "Departure" at bounding box center [860, 358] width 170 height 29
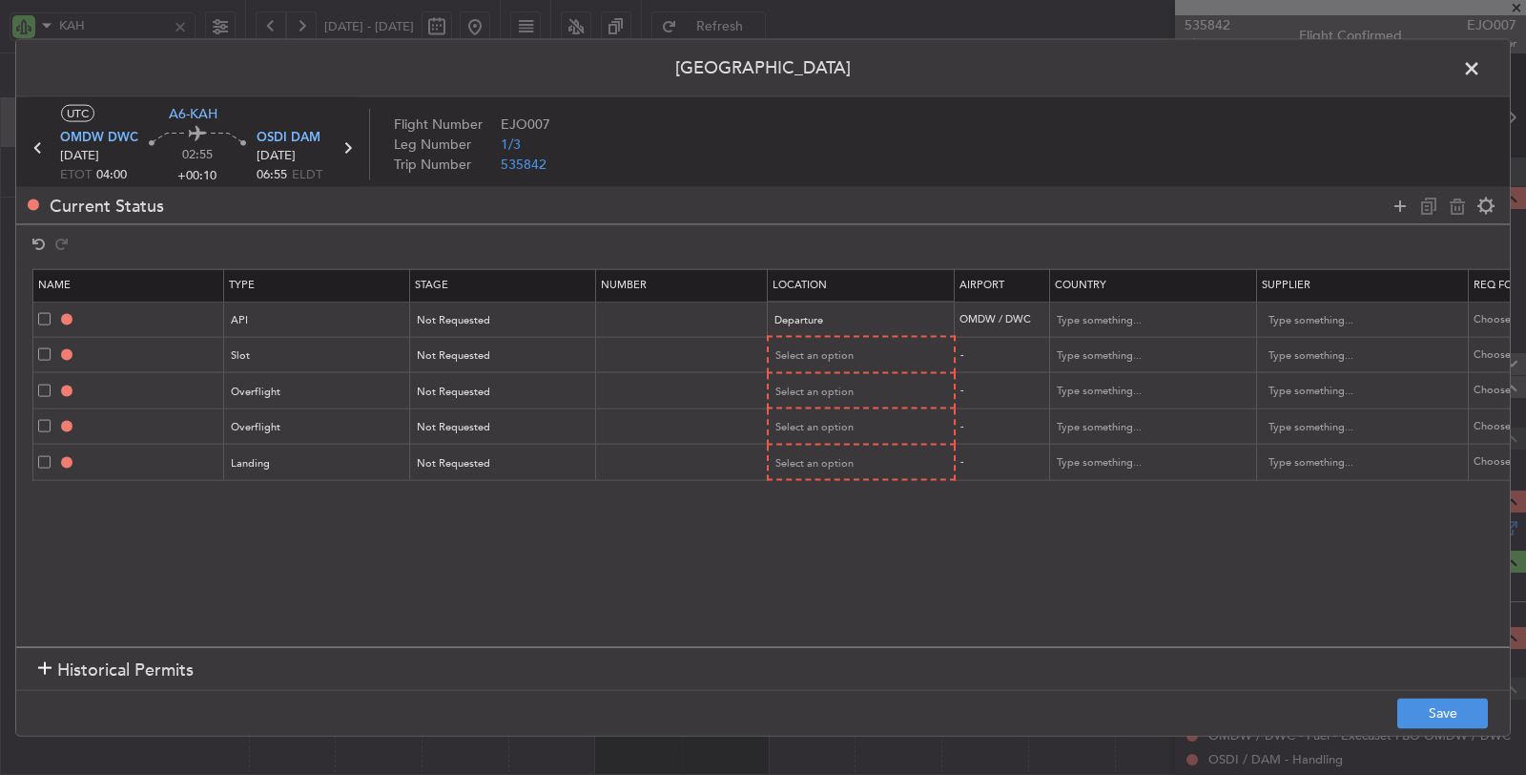
click at [816, 338] on mat-form-field "Select an option" at bounding box center [861, 355] width 185 height 34
click at [814, 359] on span "Select an option" at bounding box center [815, 355] width 78 height 14
click at [811, 395] on span "Departure" at bounding box center [860, 393] width 170 height 29
click at [812, 386] on span "Select an option" at bounding box center [815, 390] width 78 height 14
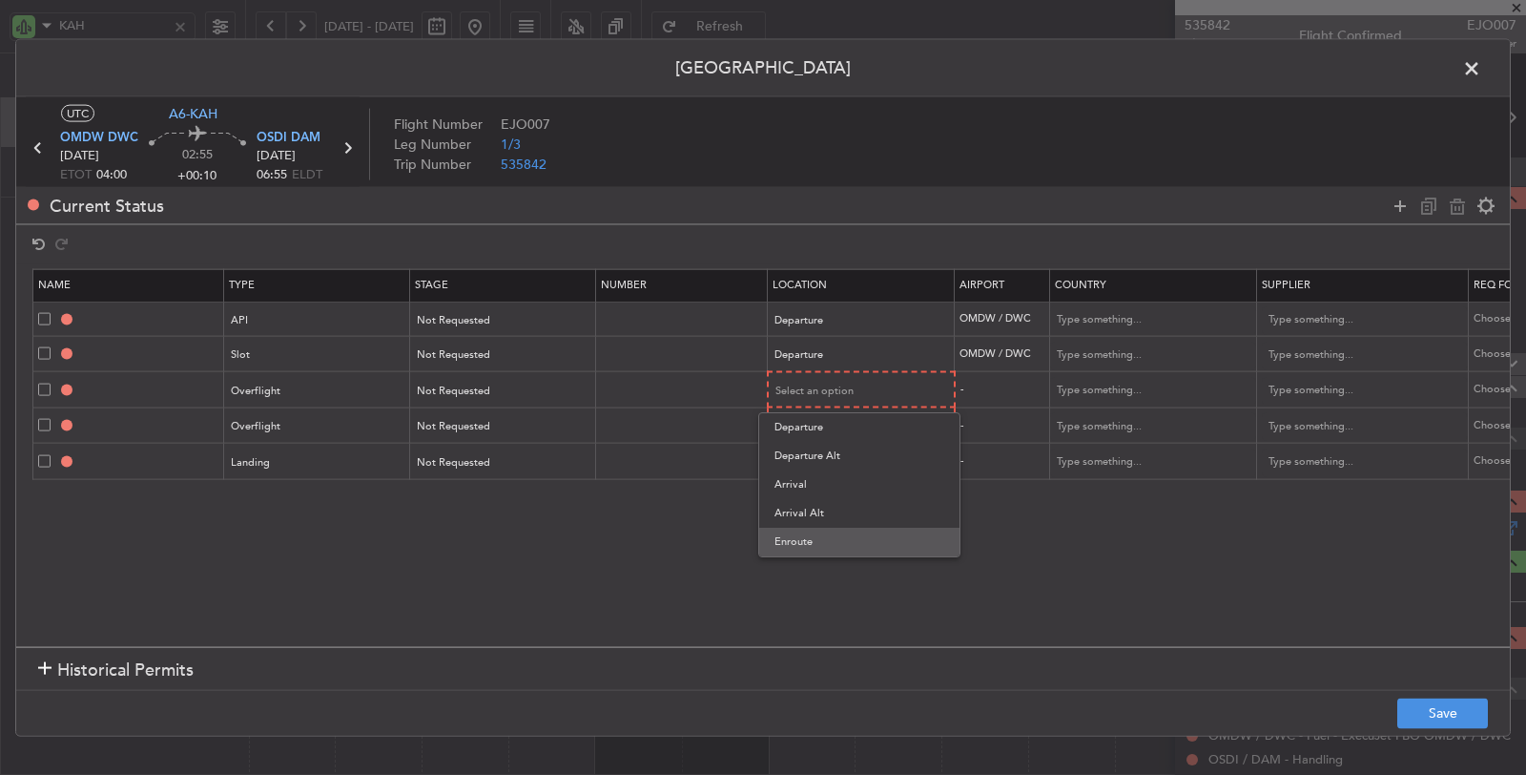
click at [803, 536] on span "Enroute" at bounding box center [860, 542] width 170 height 29
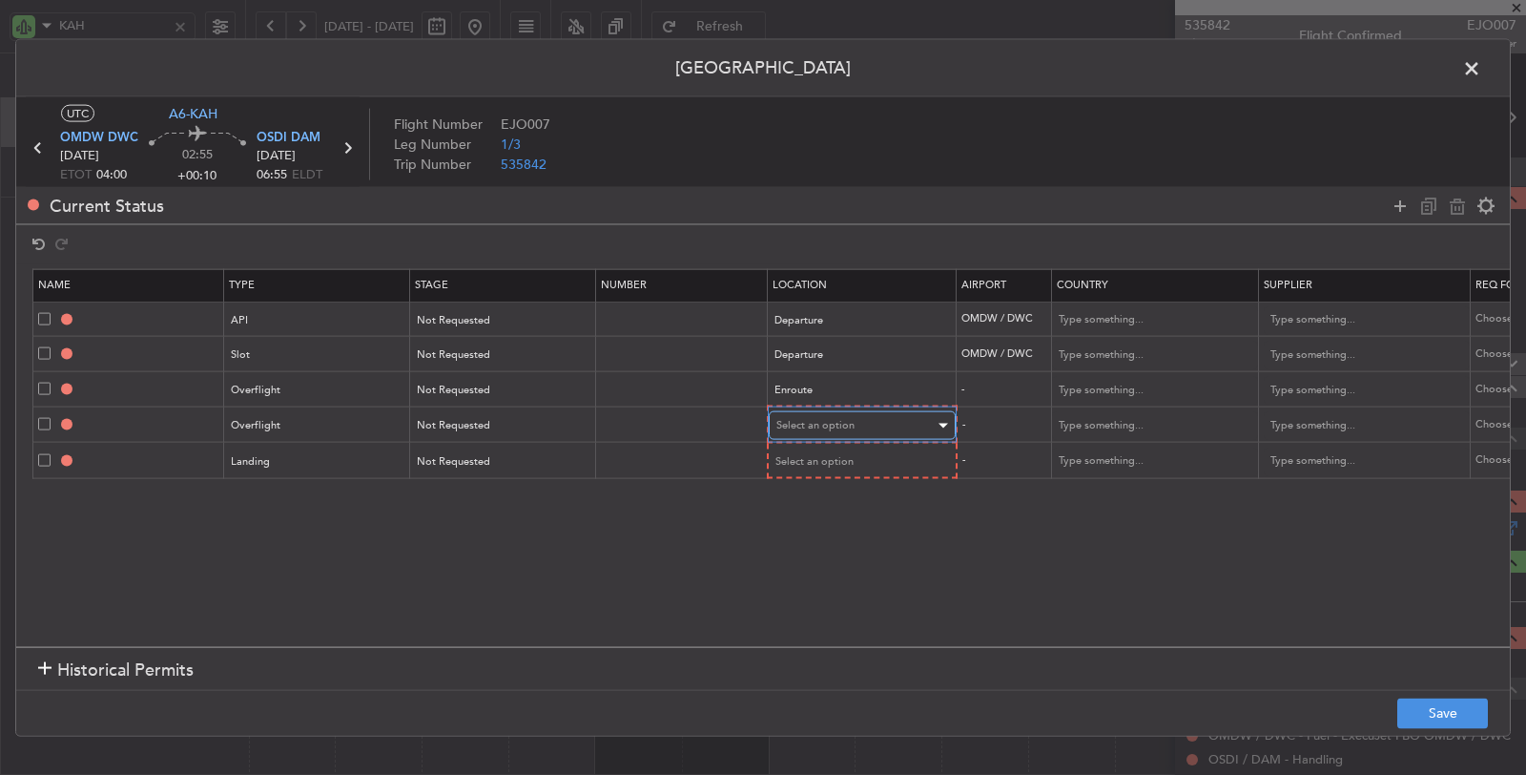
click at [816, 411] on div "Select an option" at bounding box center [855, 425] width 158 height 29
drag, startPoint x: 803, startPoint y: 569, endPoint x: 804, endPoint y: 556, distance: 13.4
click at [803, 568] on span "Enroute" at bounding box center [860, 576] width 170 height 29
click at [817, 452] on span "Select an option" at bounding box center [815, 459] width 78 height 14
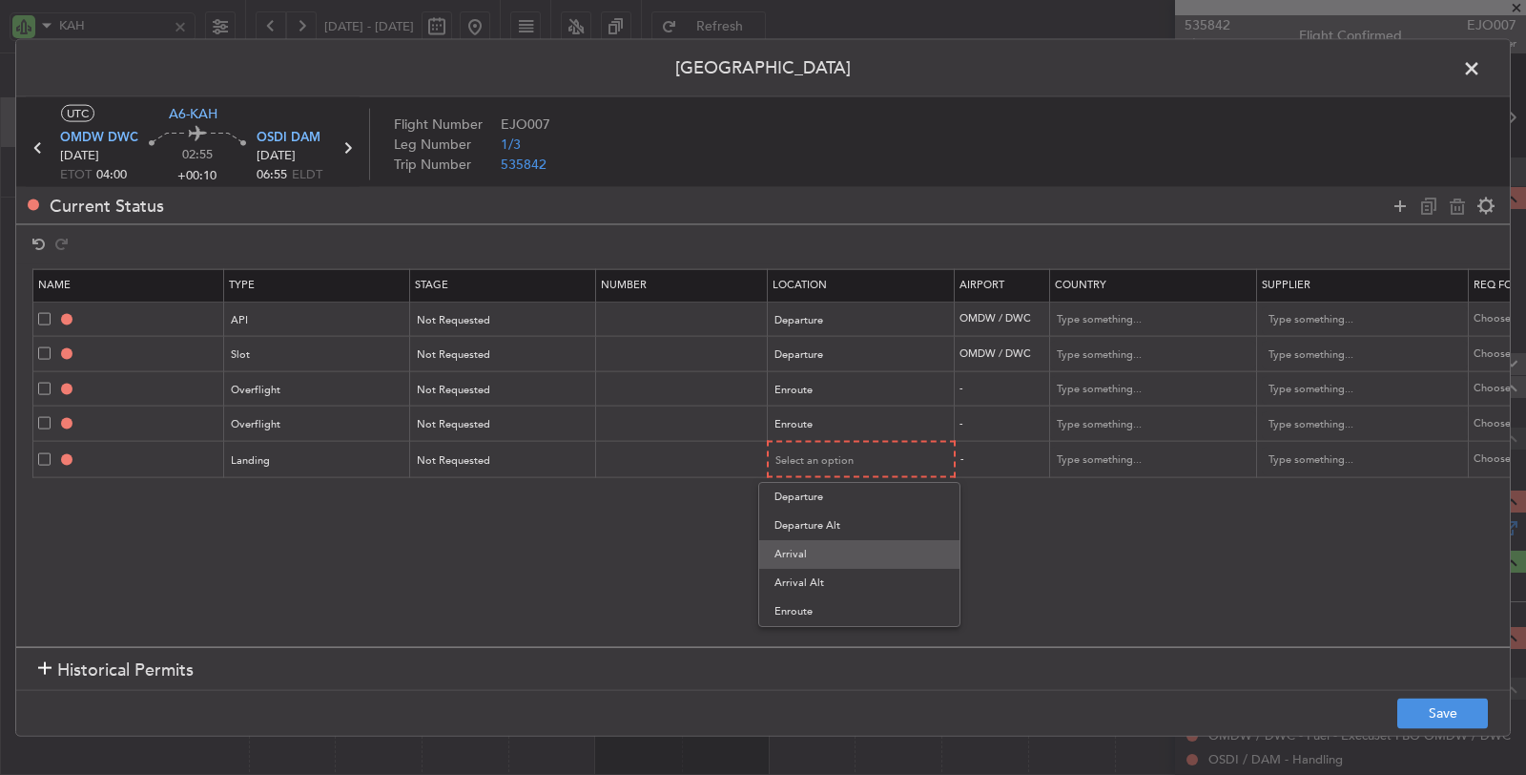
click at [807, 555] on span "Arrival" at bounding box center [860, 554] width 170 height 29
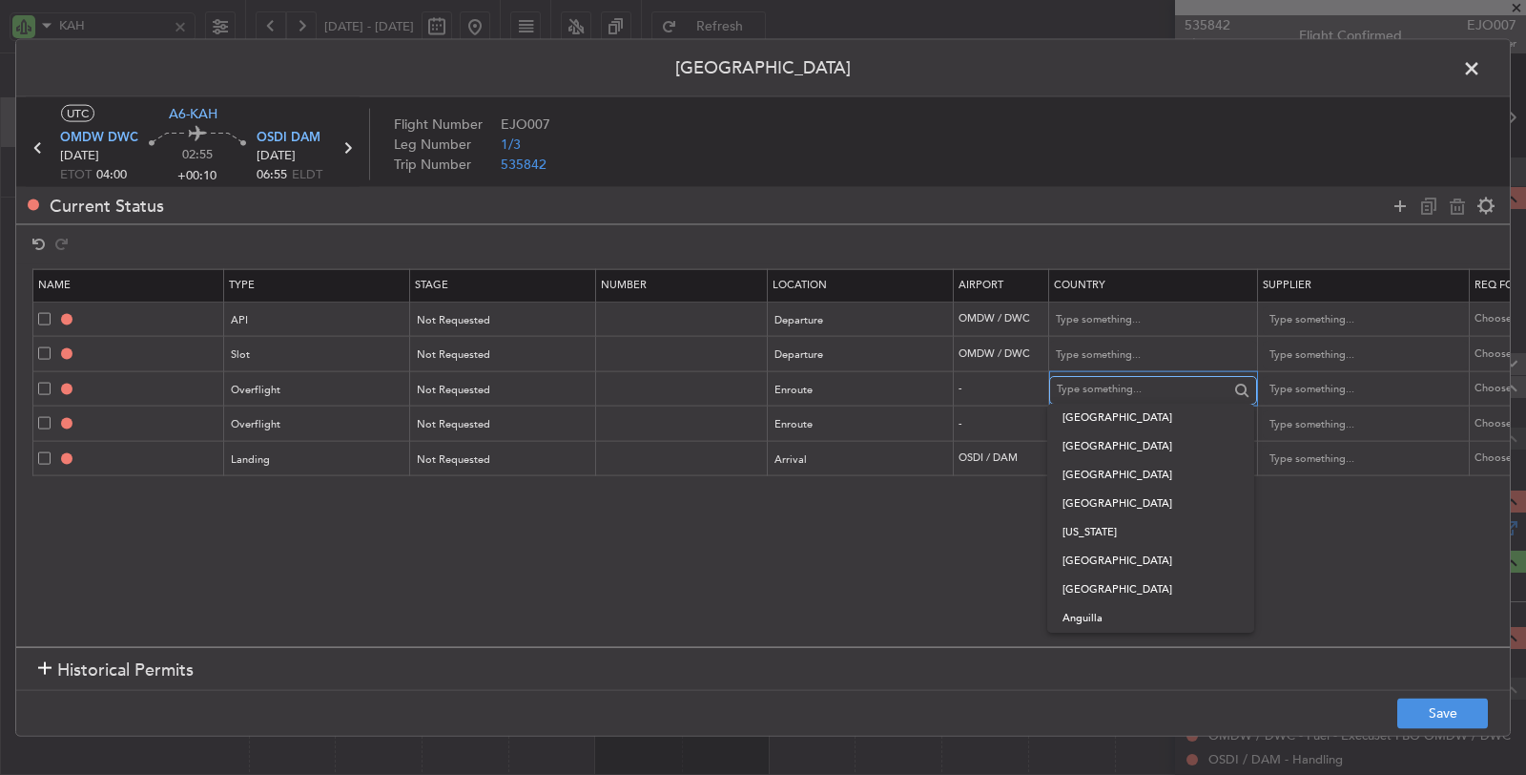
click at [1108, 385] on input "text" at bounding box center [1143, 389] width 172 height 29
type input "S"
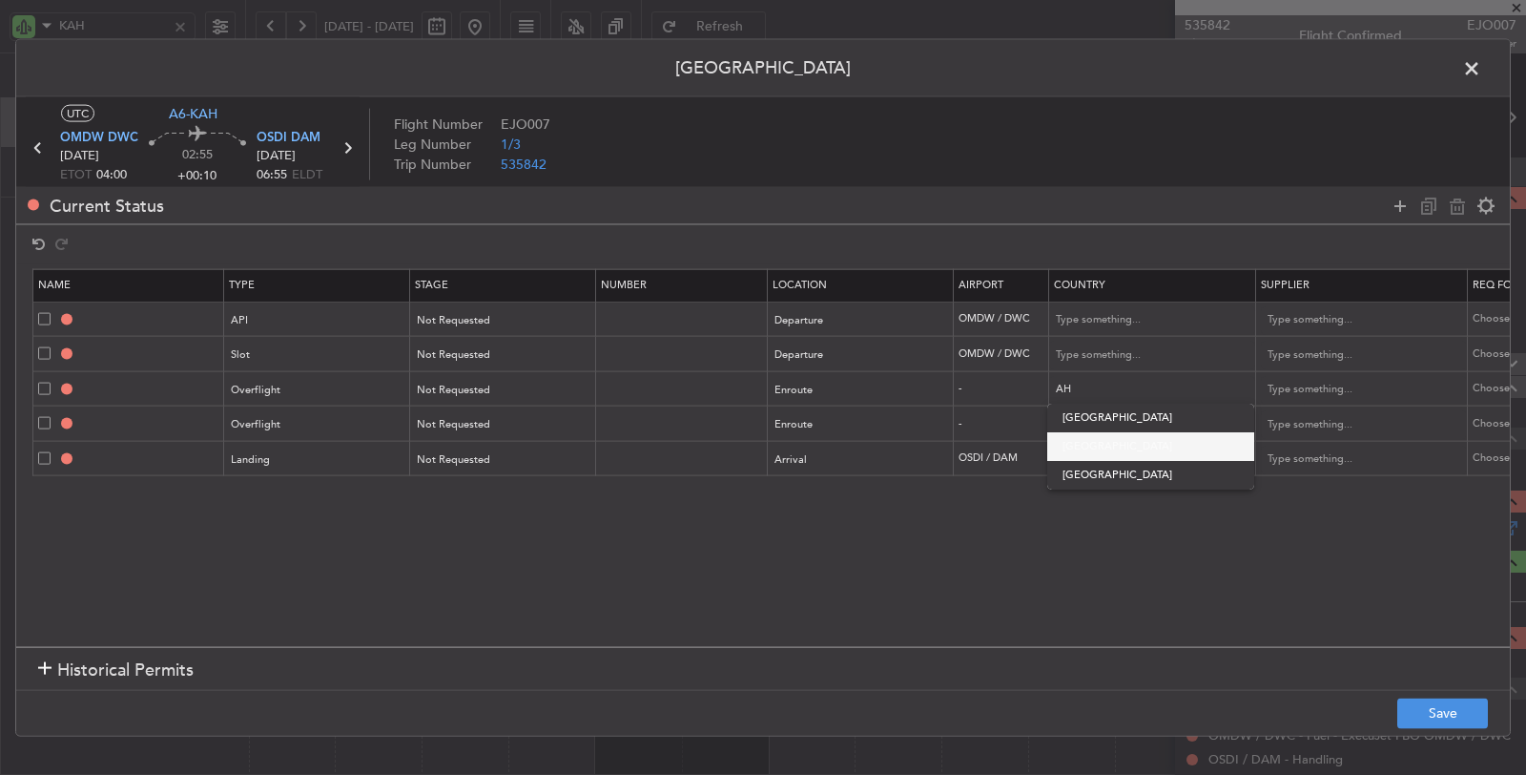
click at [1104, 448] on span "Bahrain" at bounding box center [1151, 446] width 176 height 29
type input "Bahrain"
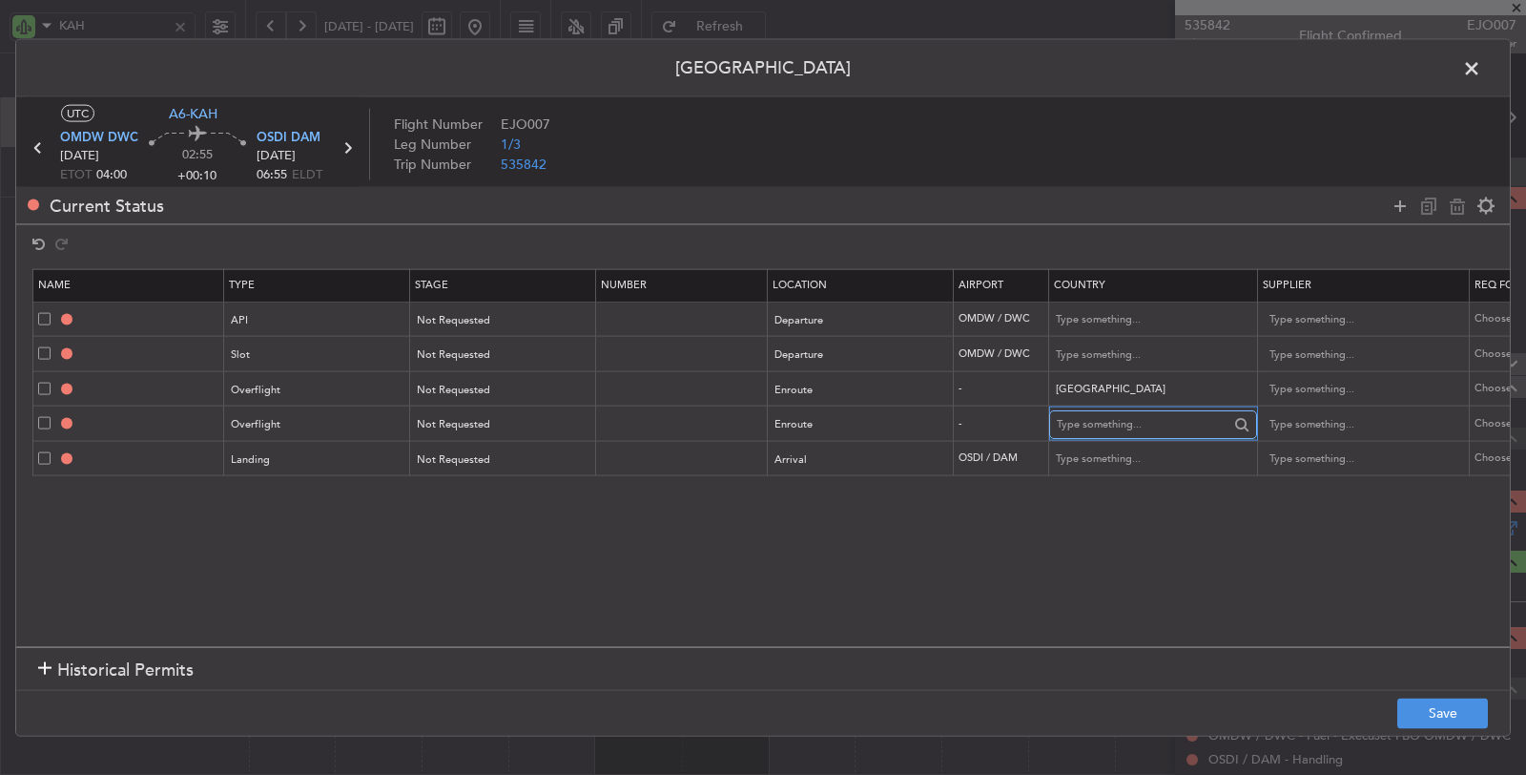
click at [1100, 427] on input "text" at bounding box center [1143, 424] width 172 height 29
click at [1106, 475] on span "Saudi Arabia" at bounding box center [1151, 480] width 176 height 29
type input "Saudi Arabia"
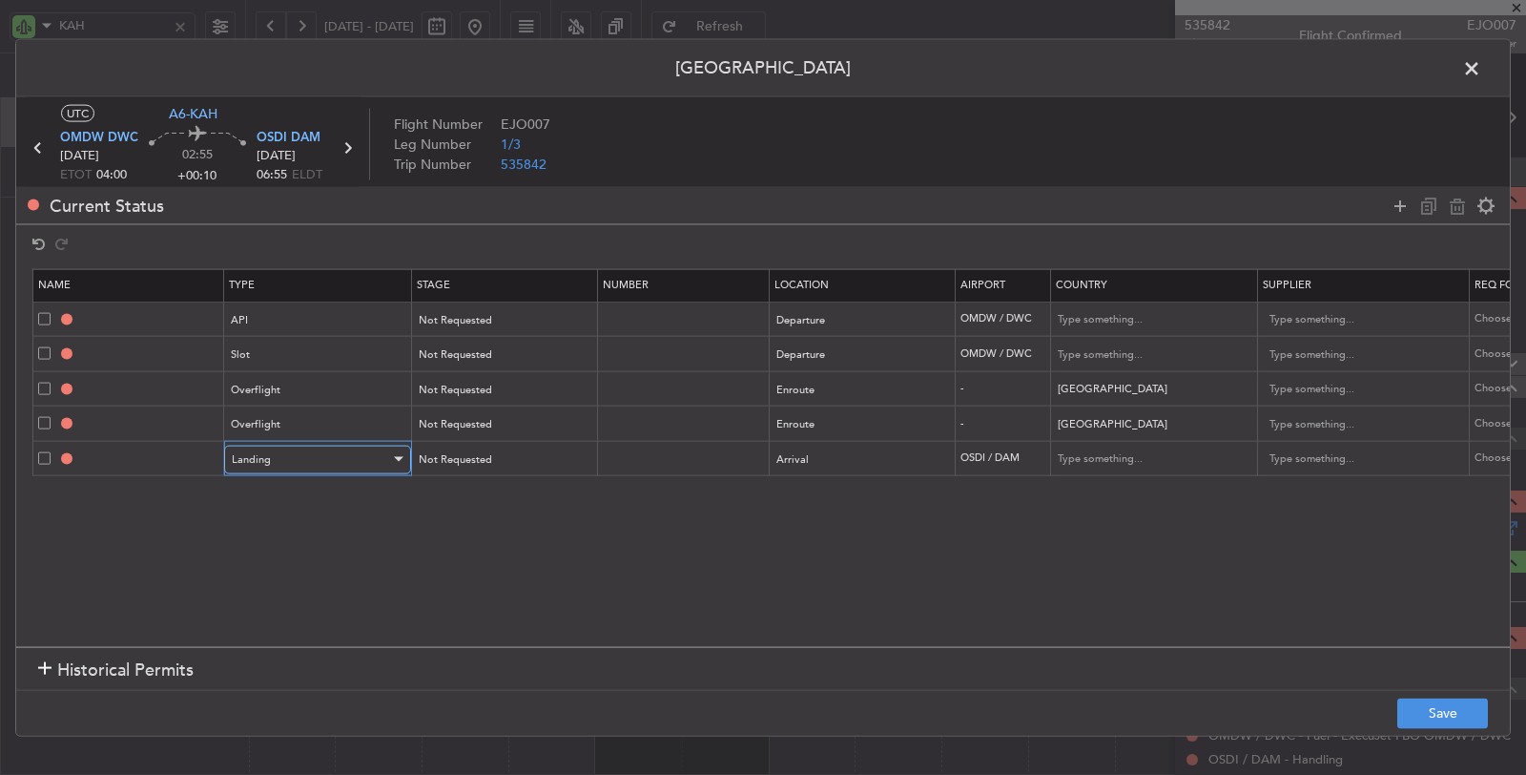
click at [283, 453] on div "Landing" at bounding box center [311, 459] width 158 height 29
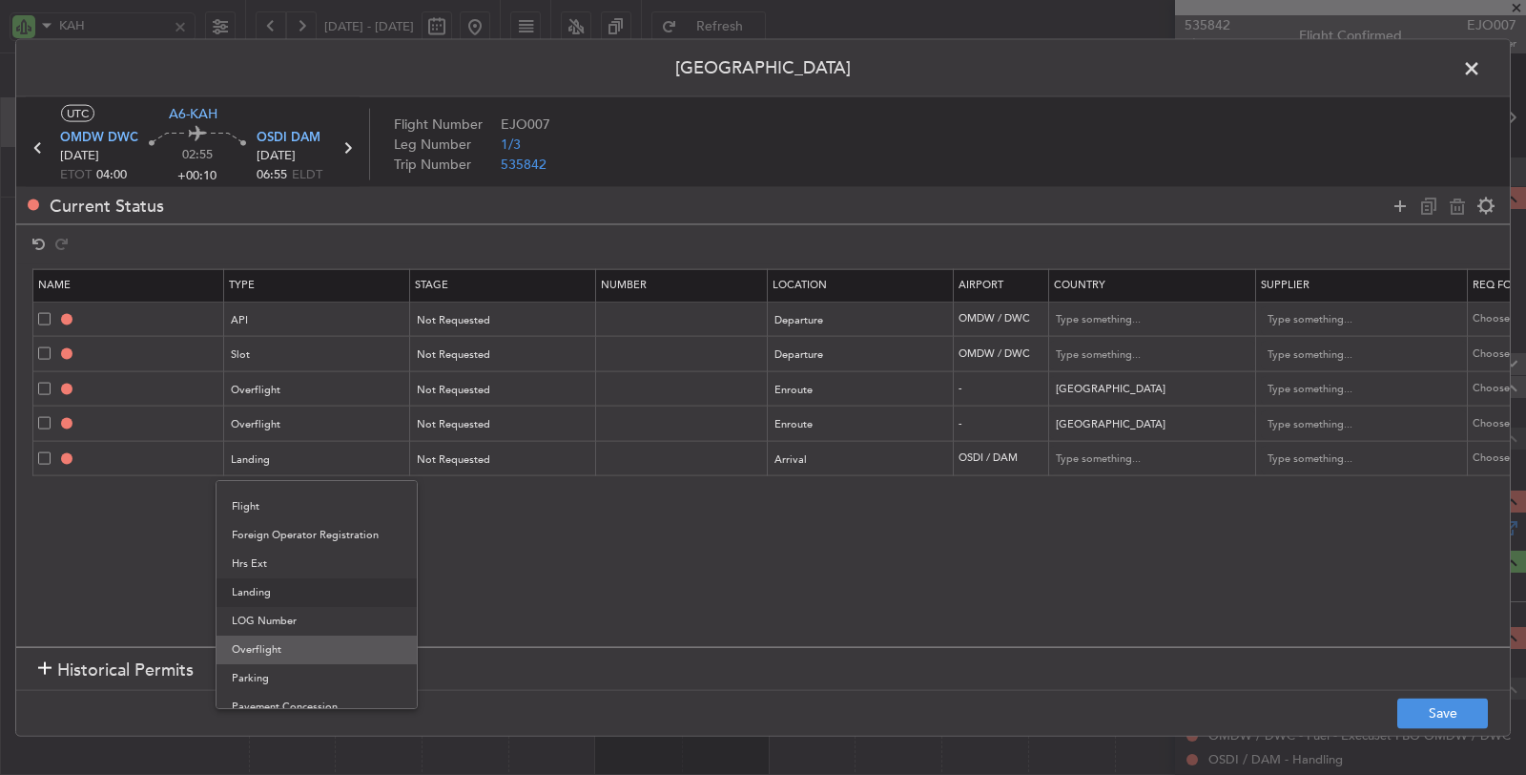
click at [283, 644] on span "Overflight" at bounding box center [317, 649] width 170 height 29
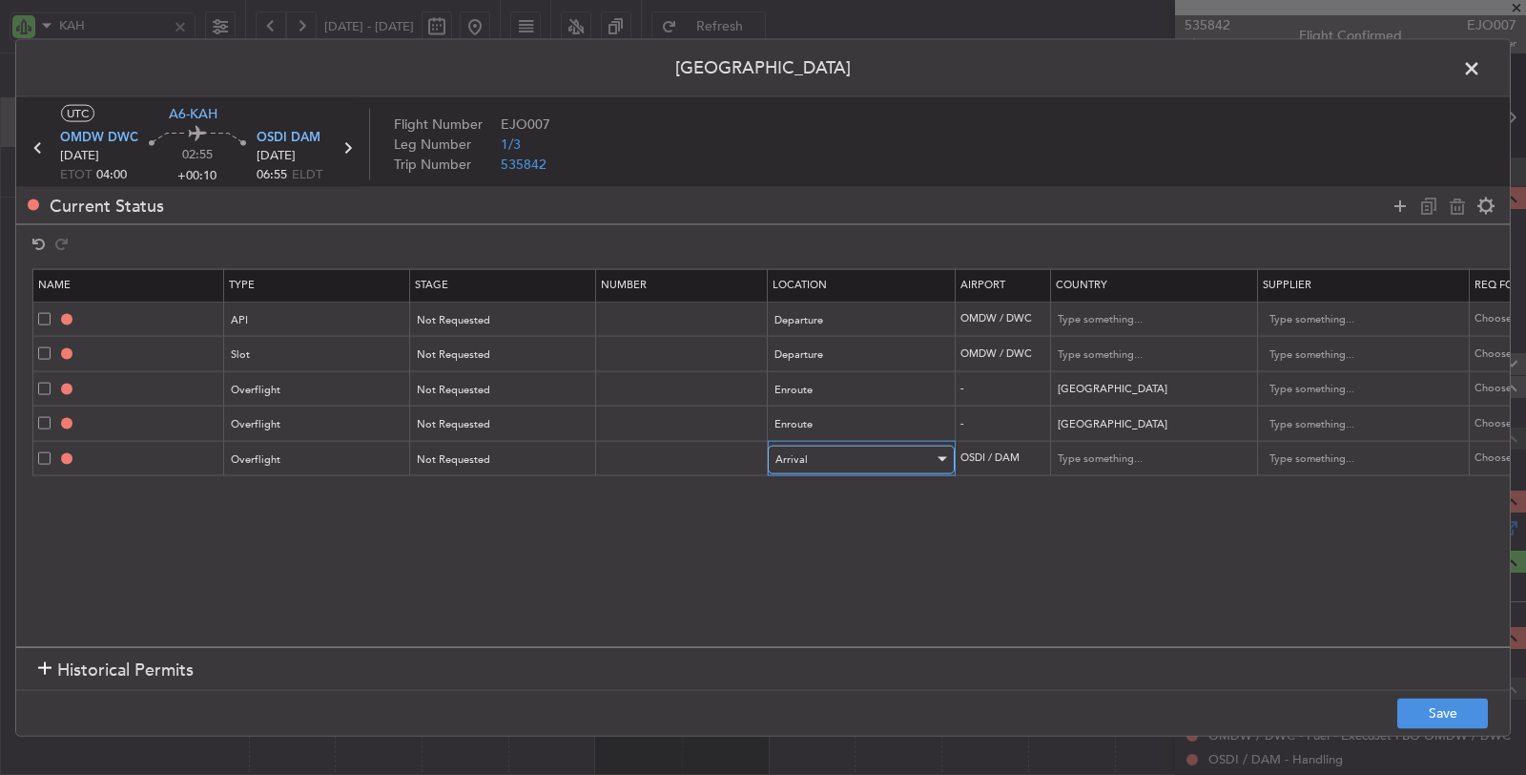
click at [793, 452] on span "Arrival" at bounding box center [792, 458] width 32 height 14
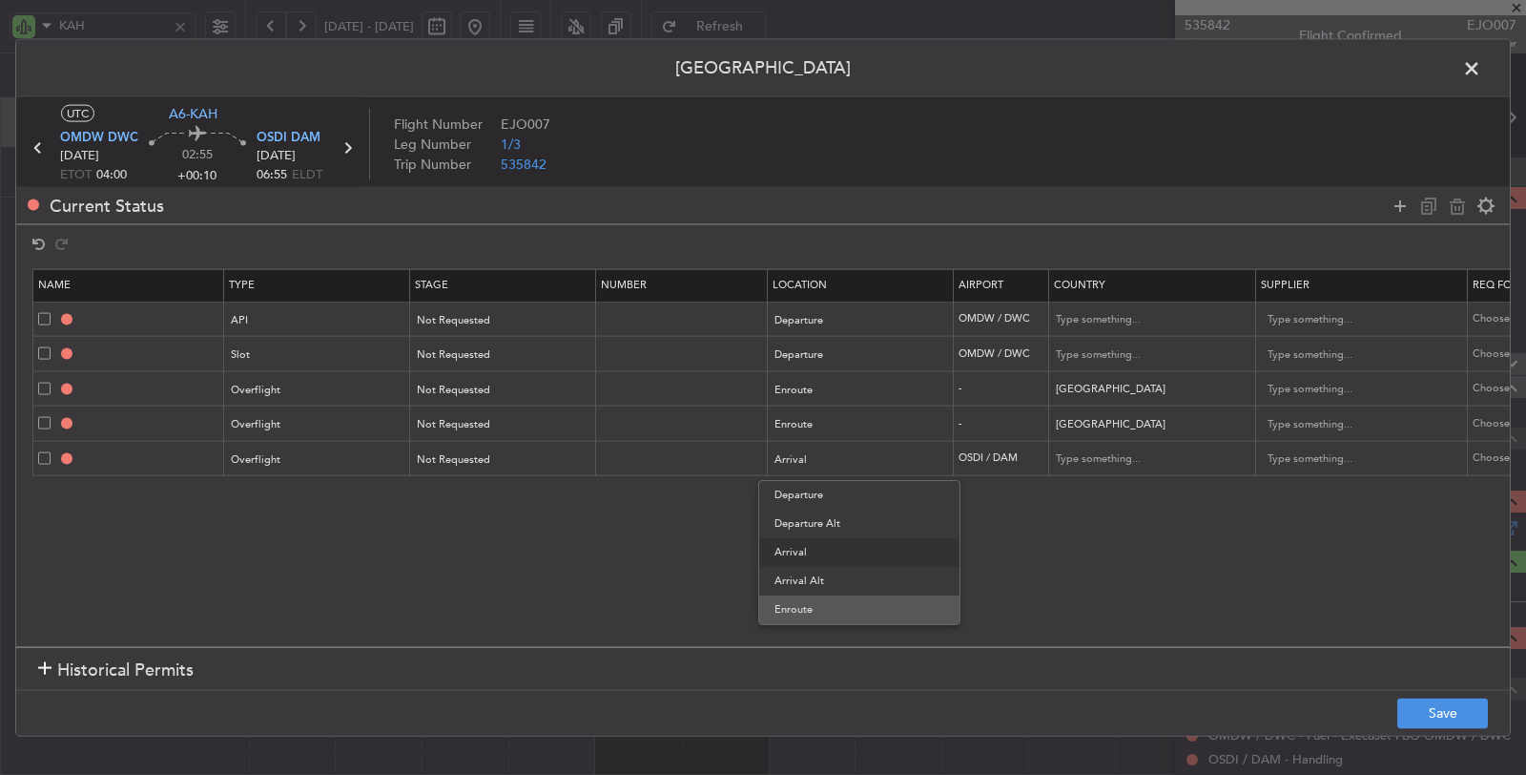
click at [789, 601] on span "Enroute" at bounding box center [860, 609] width 170 height 29
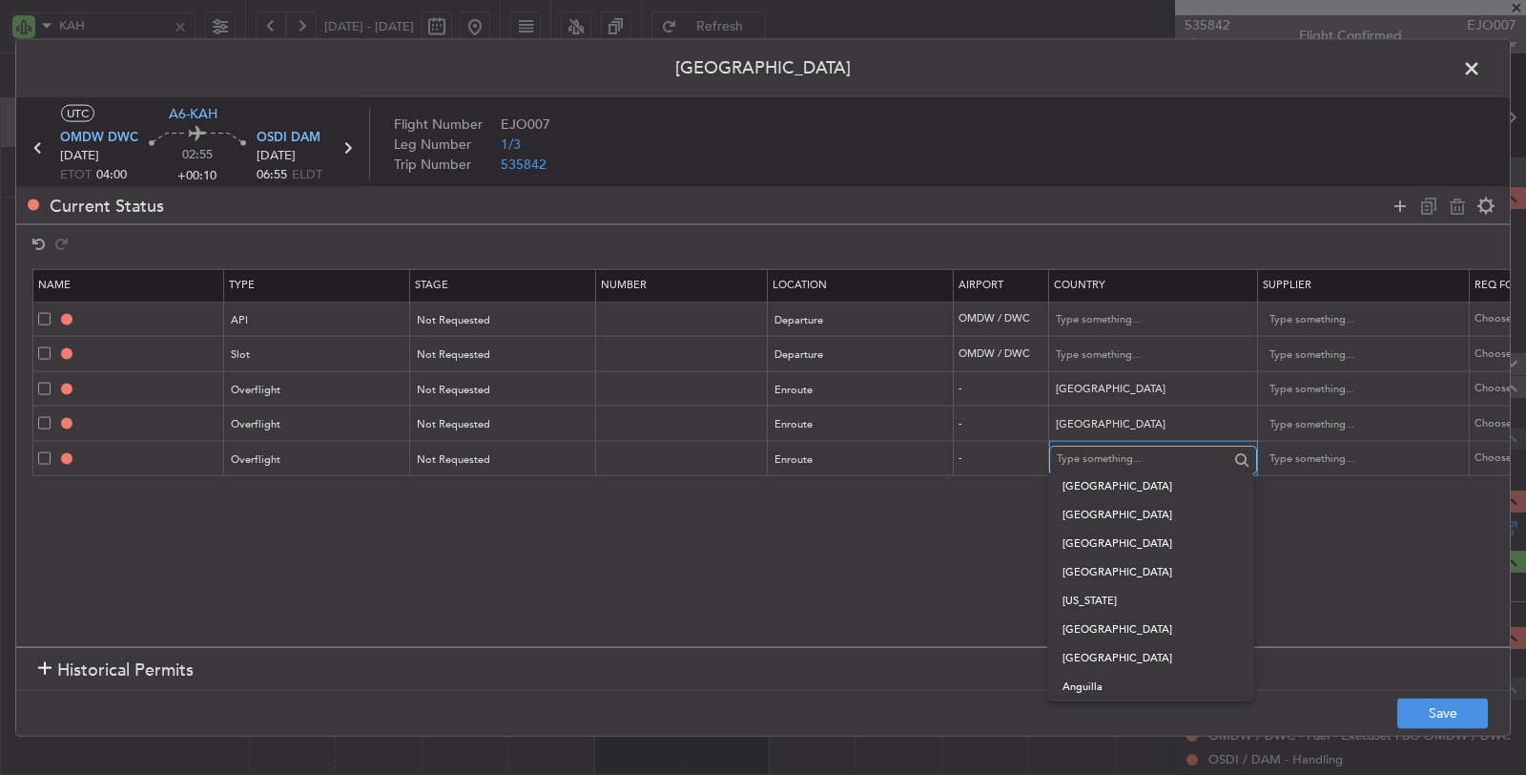
click at [1071, 446] on input "text" at bounding box center [1143, 459] width 172 height 29
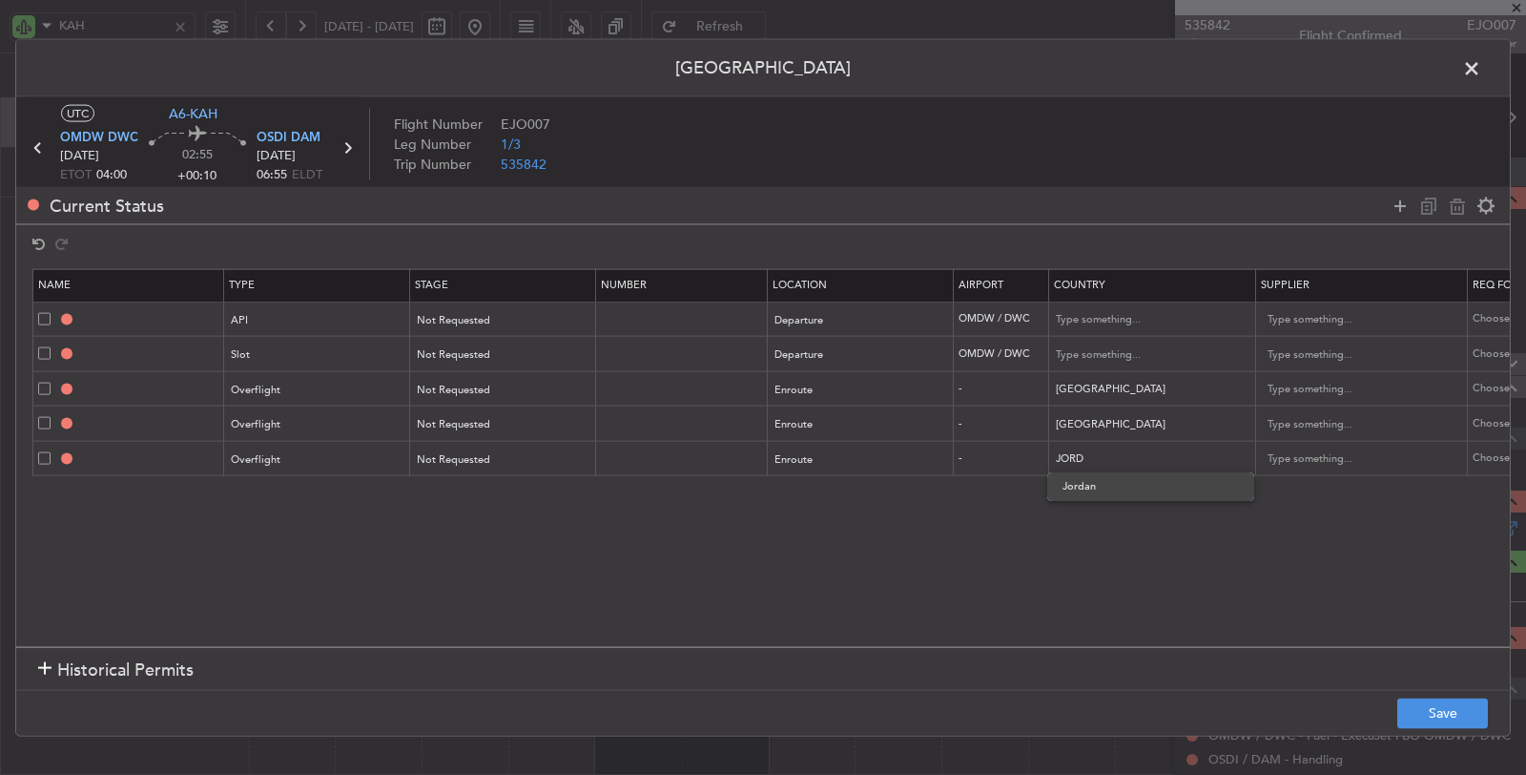
click at [1114, 489] on span "Jordan" at bounding box center [1151, 486] width 176 height 29
type input "Jordan"
click at [1399, 205] on icon at bounding box center [1400, 205] width 23 height 23
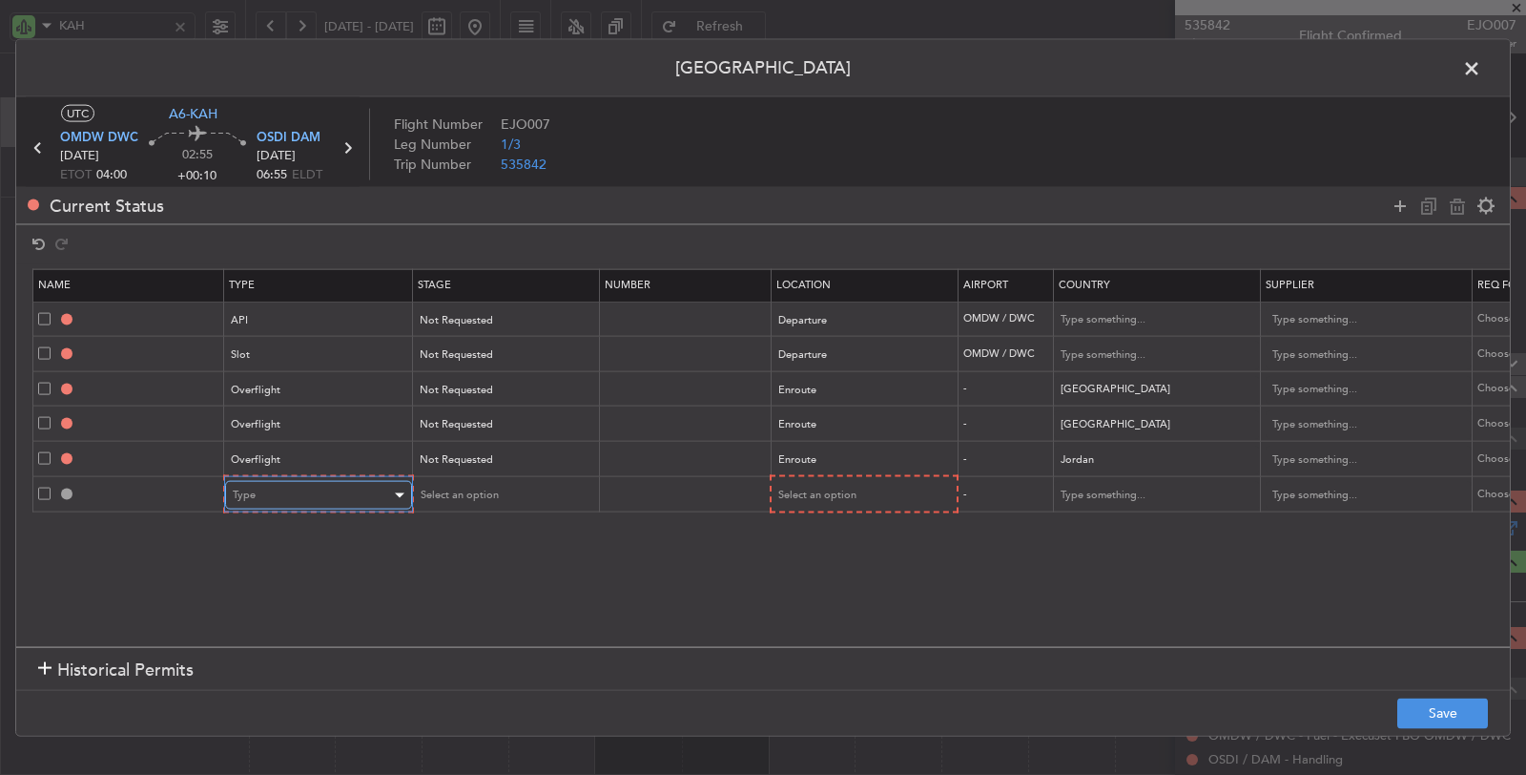
click at [295, 496] on div "Type" at bounding box center [312, 495] width 158 height 29
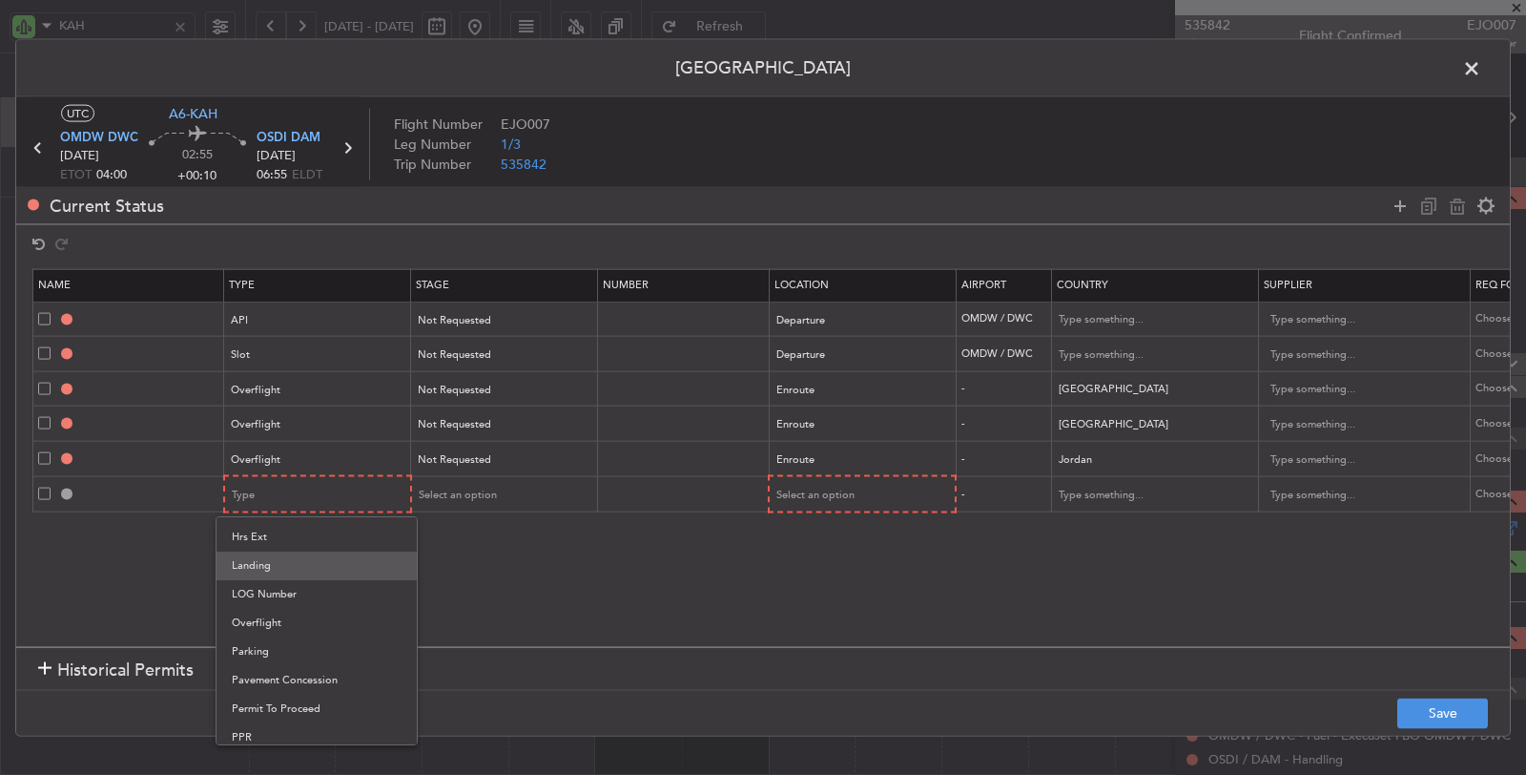
click at [285, 567] on span "Landing" at bounding box center [317, 565] width 170 height 29
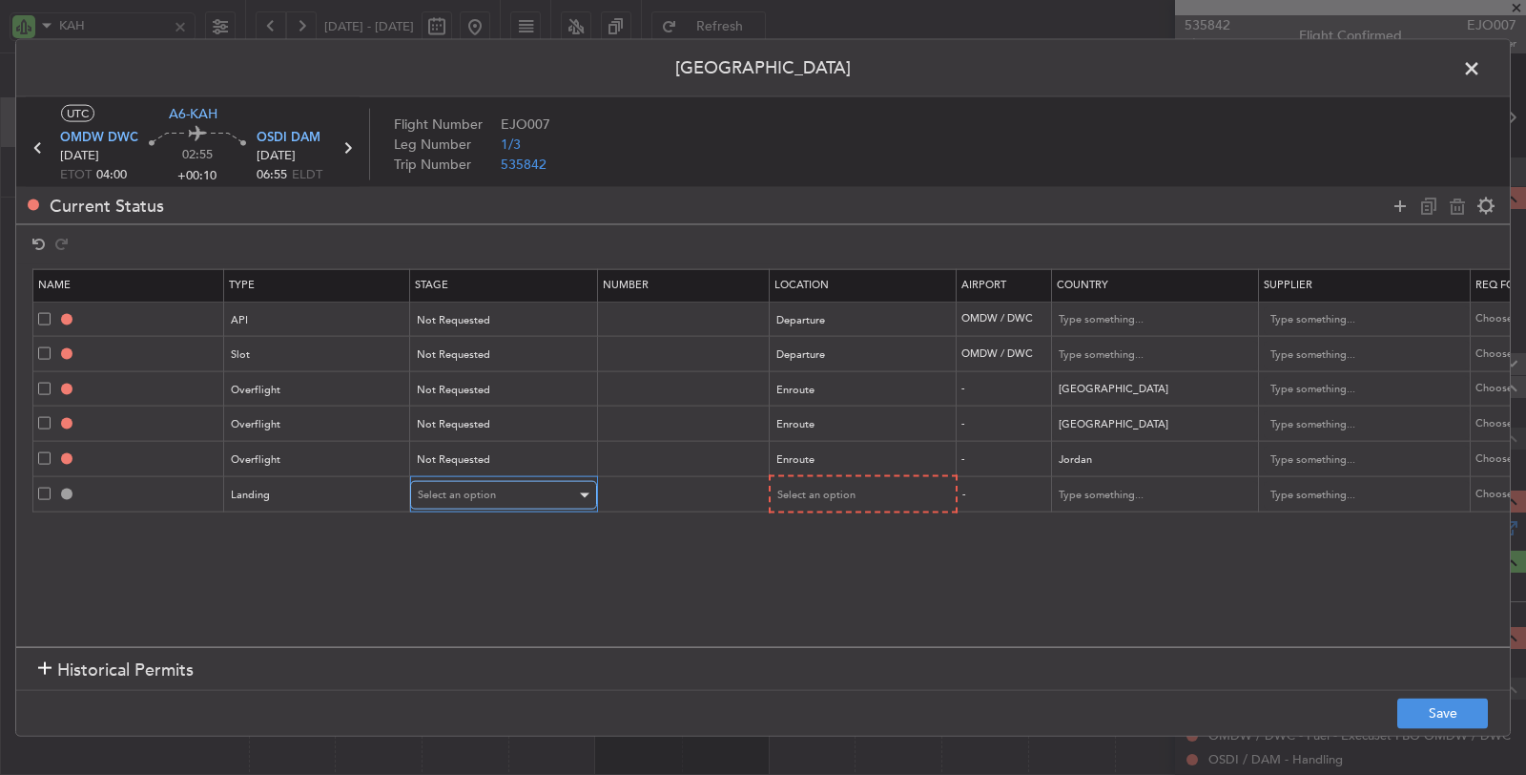
click at [470, 488] on span "Select an option" at bounding box center [457, 494] width 78 height 14
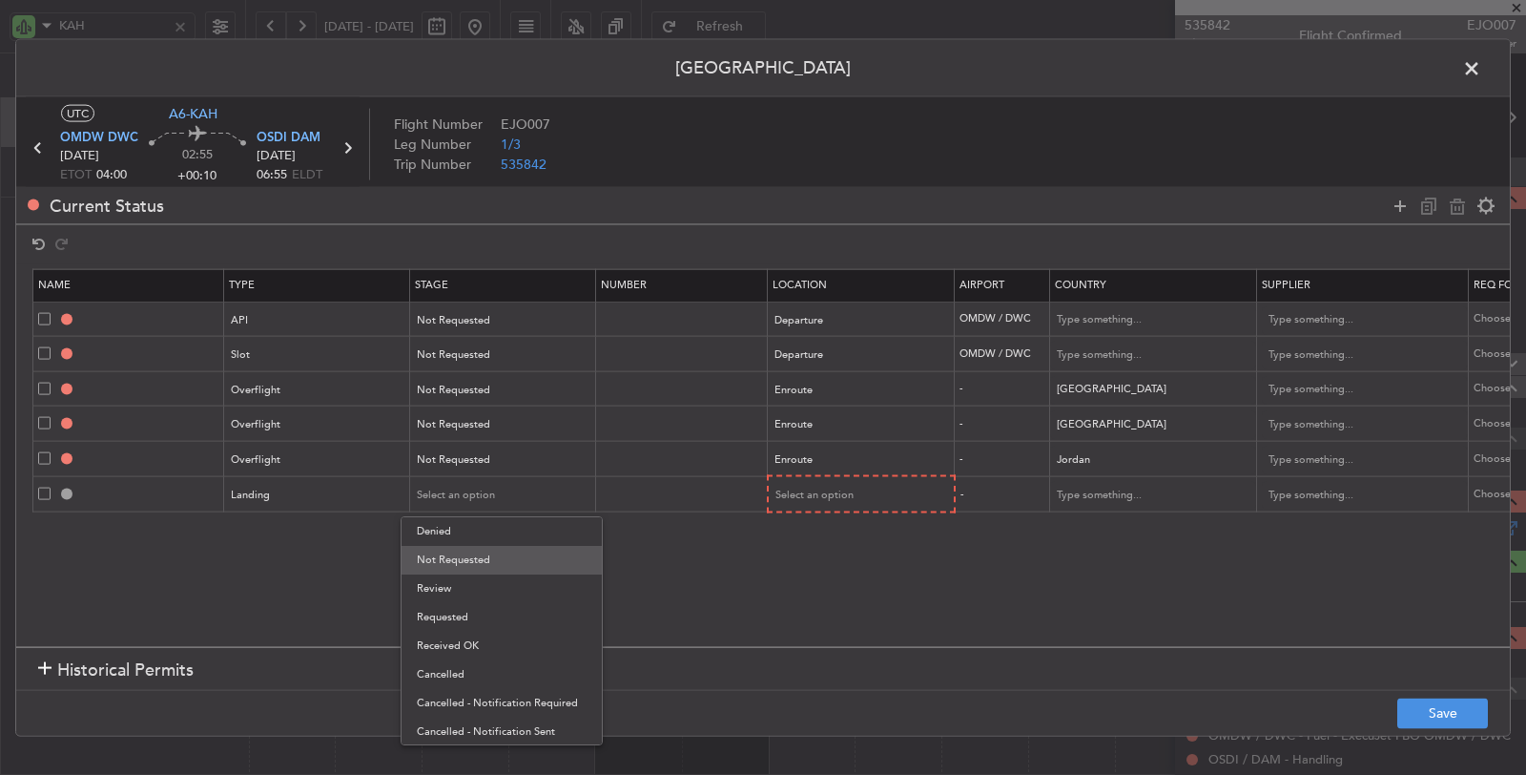
click at [470, 549] on span "Not Requested" at bounding box center [502, 560] width 170 height 29
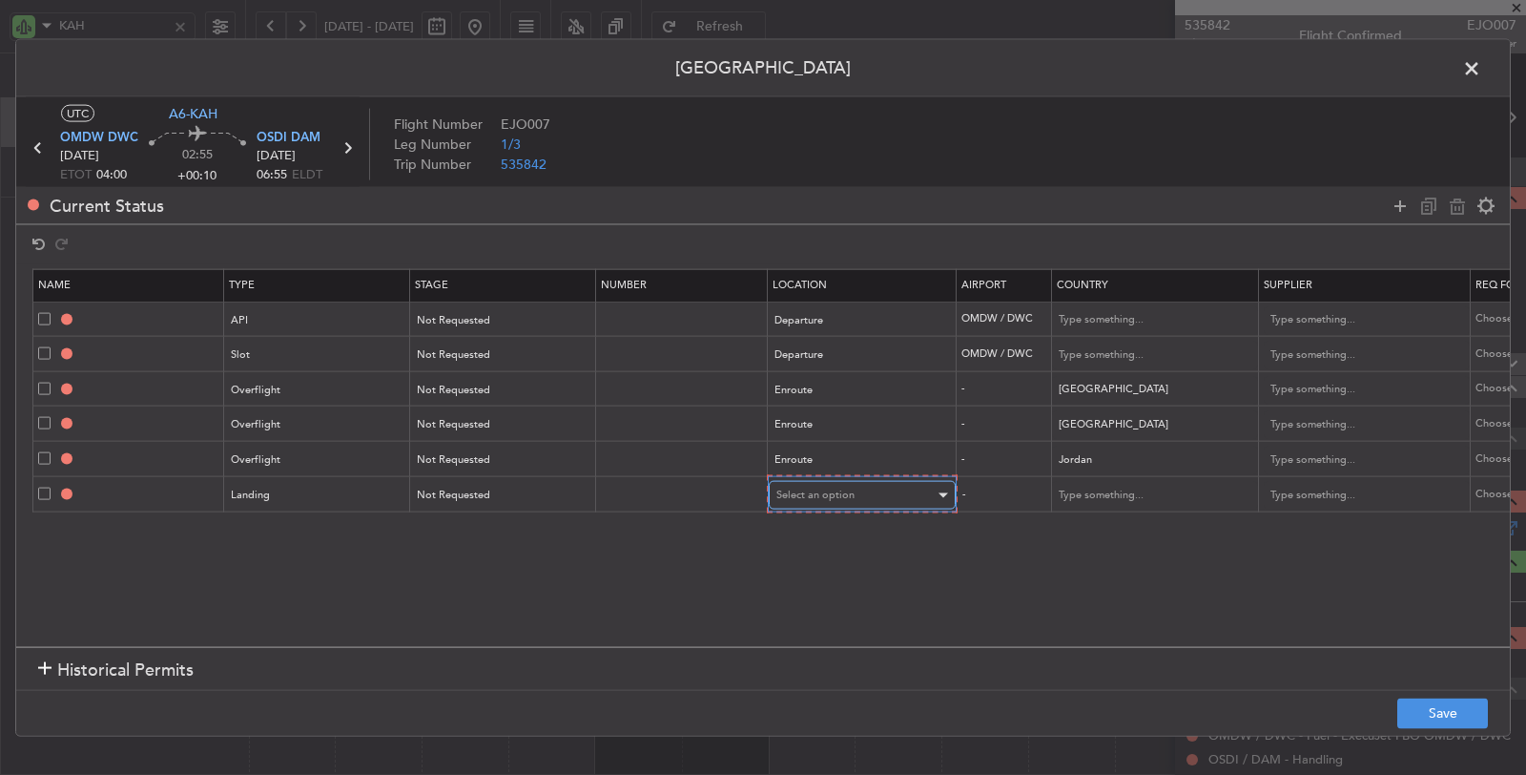
click at [838, 482] on div "Select an option" at bounding box center [855, 495] width 158 height 29
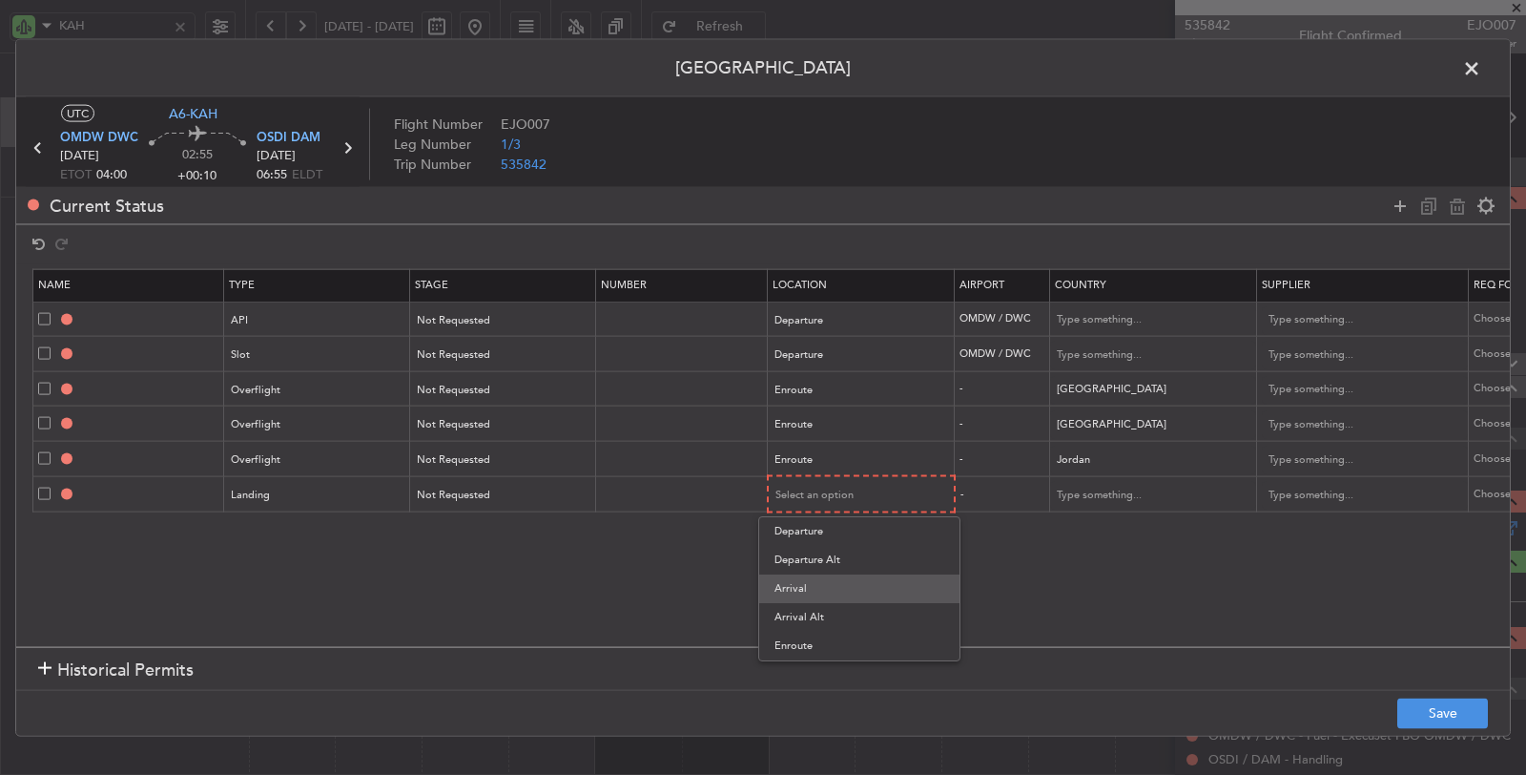
click at [813, 580] on span "Arrival" at bounding box center [860, 588] width 170 height 29
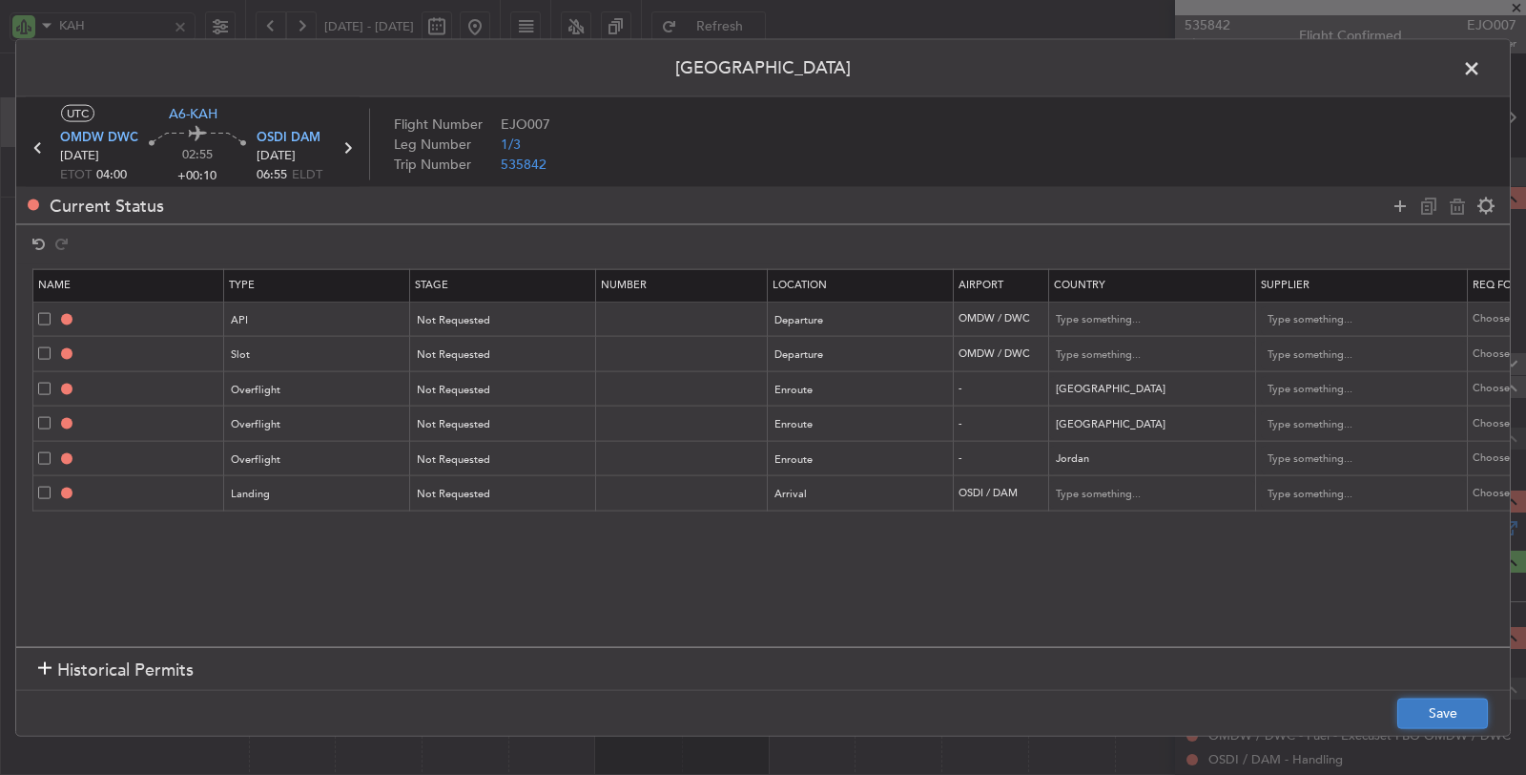
click at [1428, 704] on button "Save" at bounding box center [1442, 712] width 91 height 31
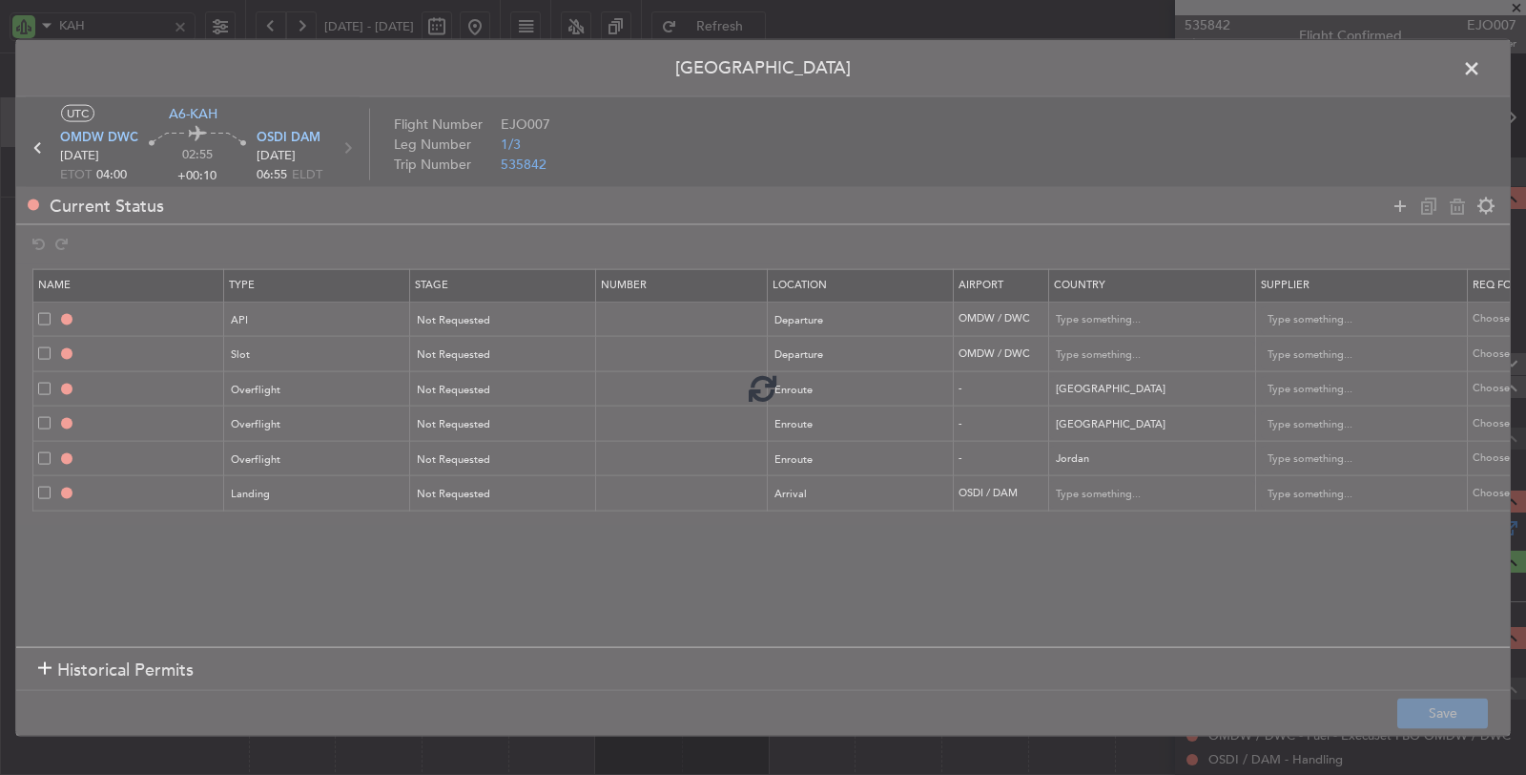
type input "OMDW DEP API"
type input "United Arab Emirates"
type input "NNN"
type input "1"
type input "OMDW DEP SLOT"
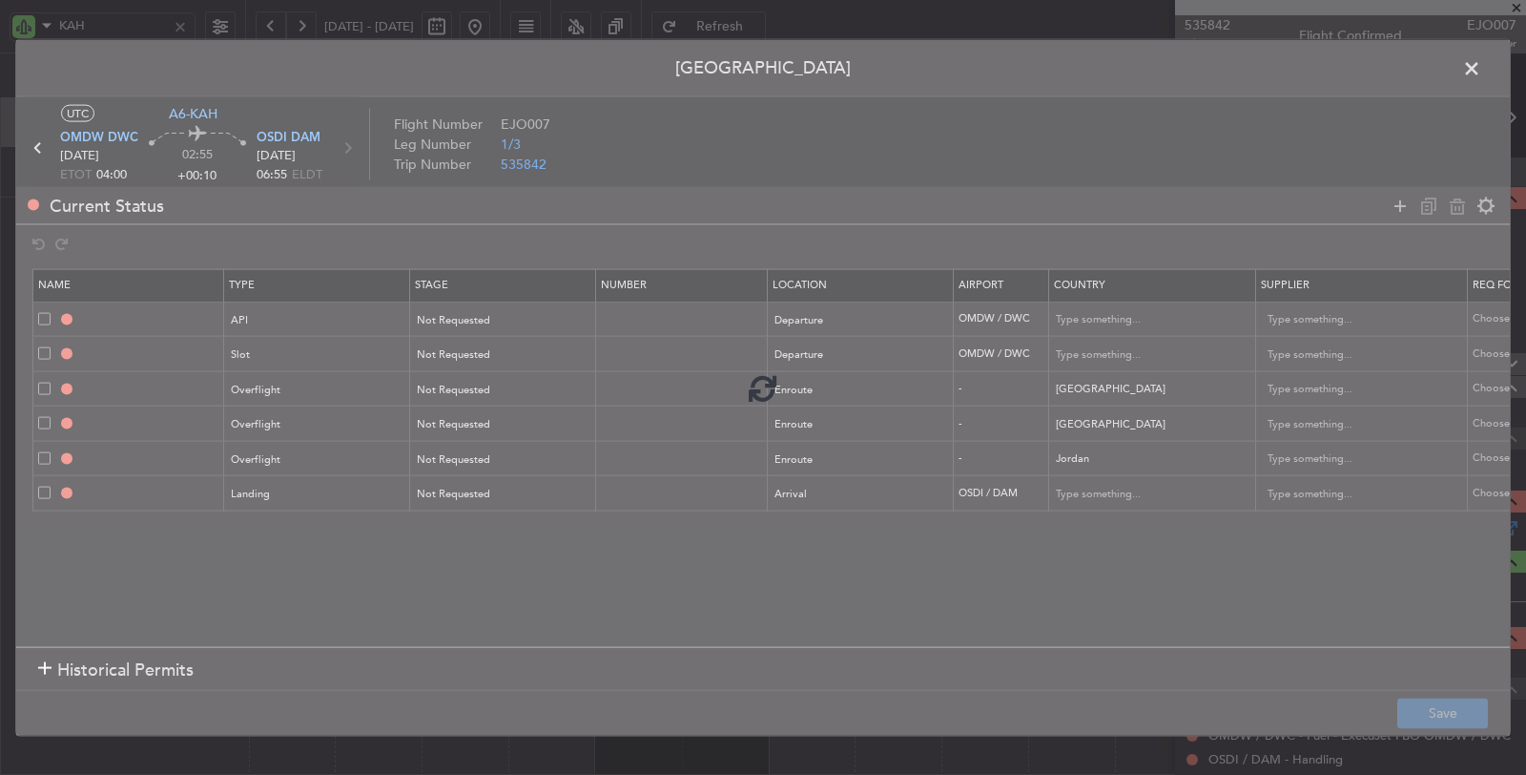
type input "United Arab Emirates"
type input "NNN"
type input "1"
type input "BAHRAIN OVF"
type input "NNN"
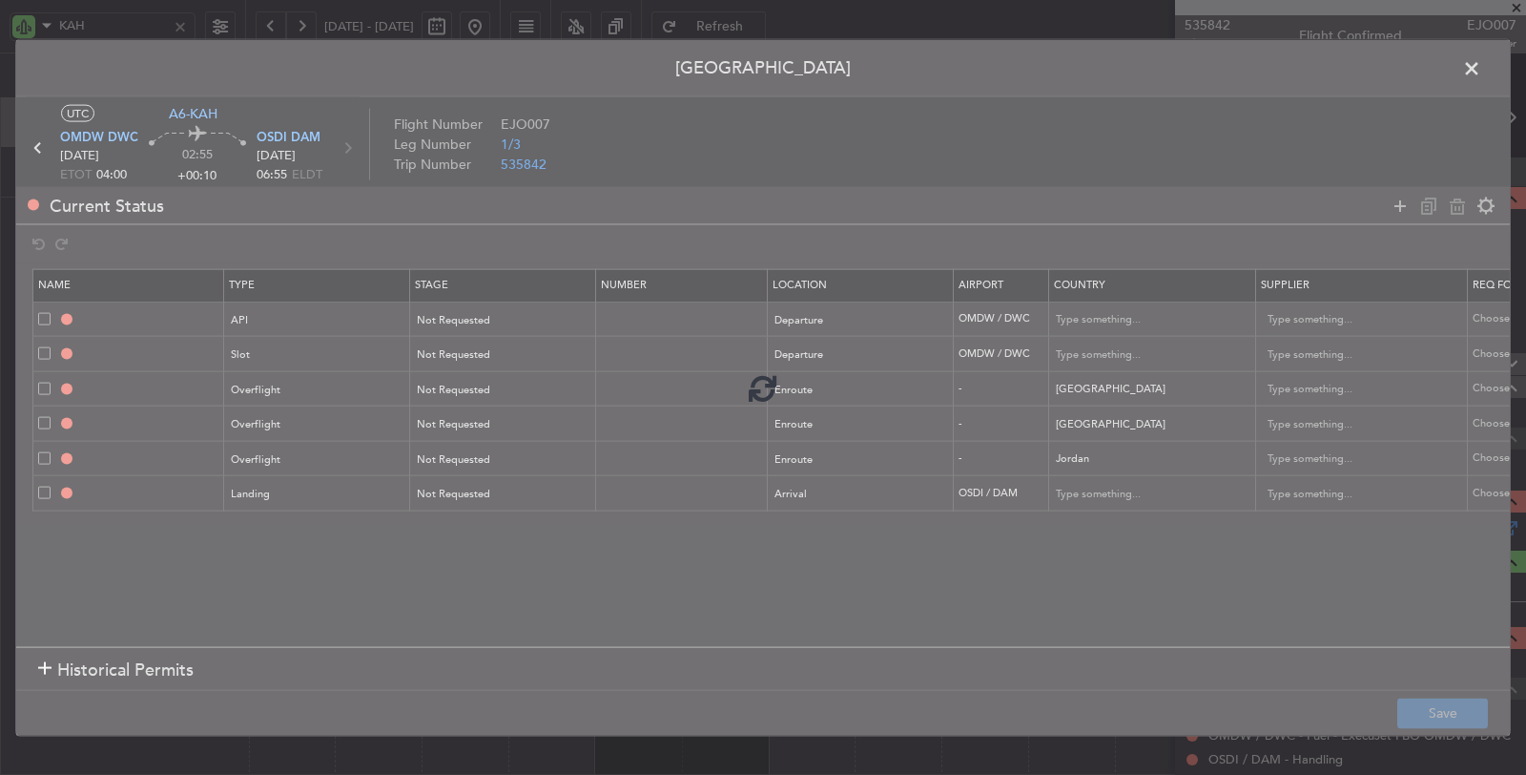
type input "SAUDI ARABIA OVF"
type input "NNN"
type input "JORDAN OVF"
type input "NNN"
type input "OSDI LDG"
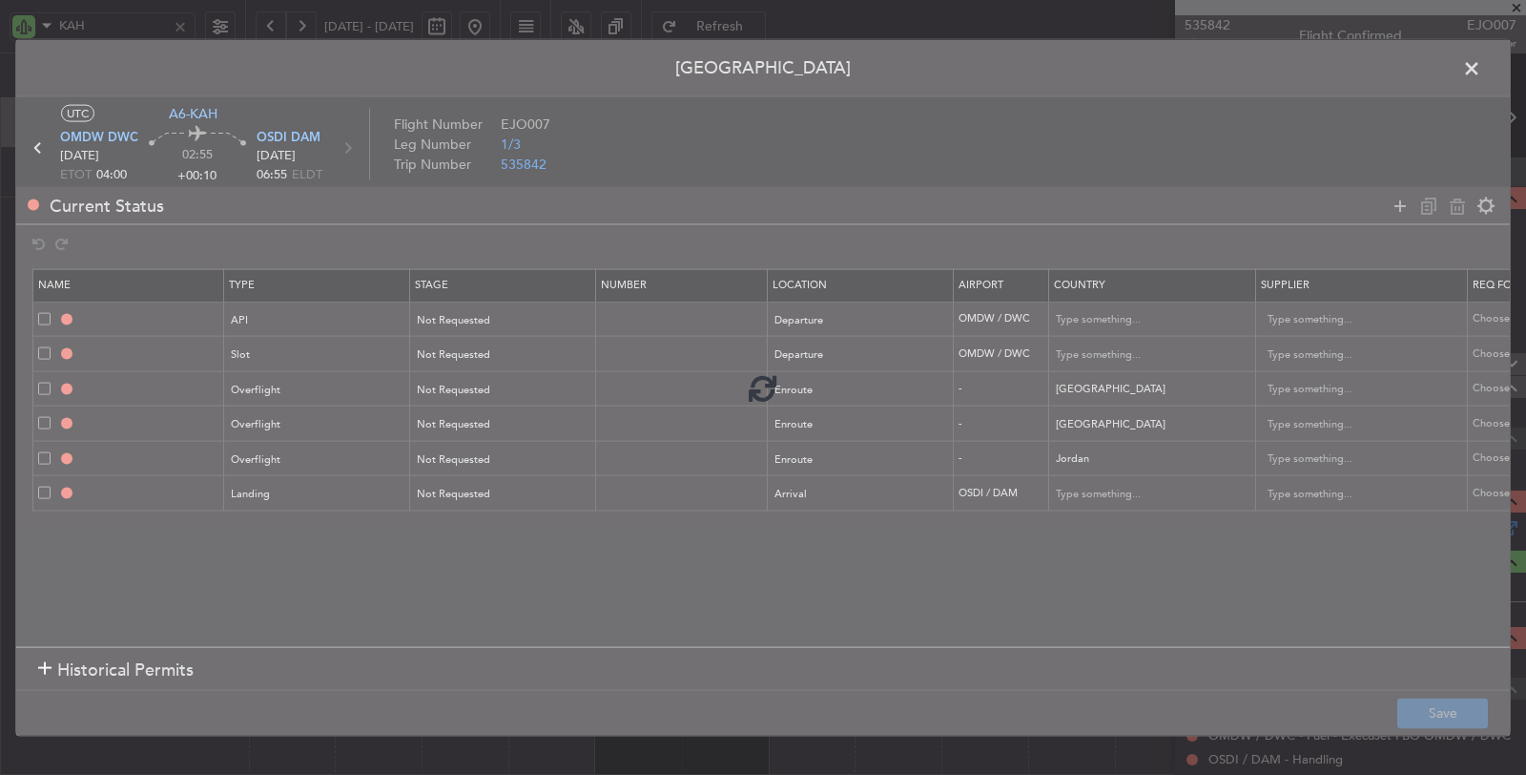
type input "Syrian Arab Republic"
type input "NNN"
type input "2"
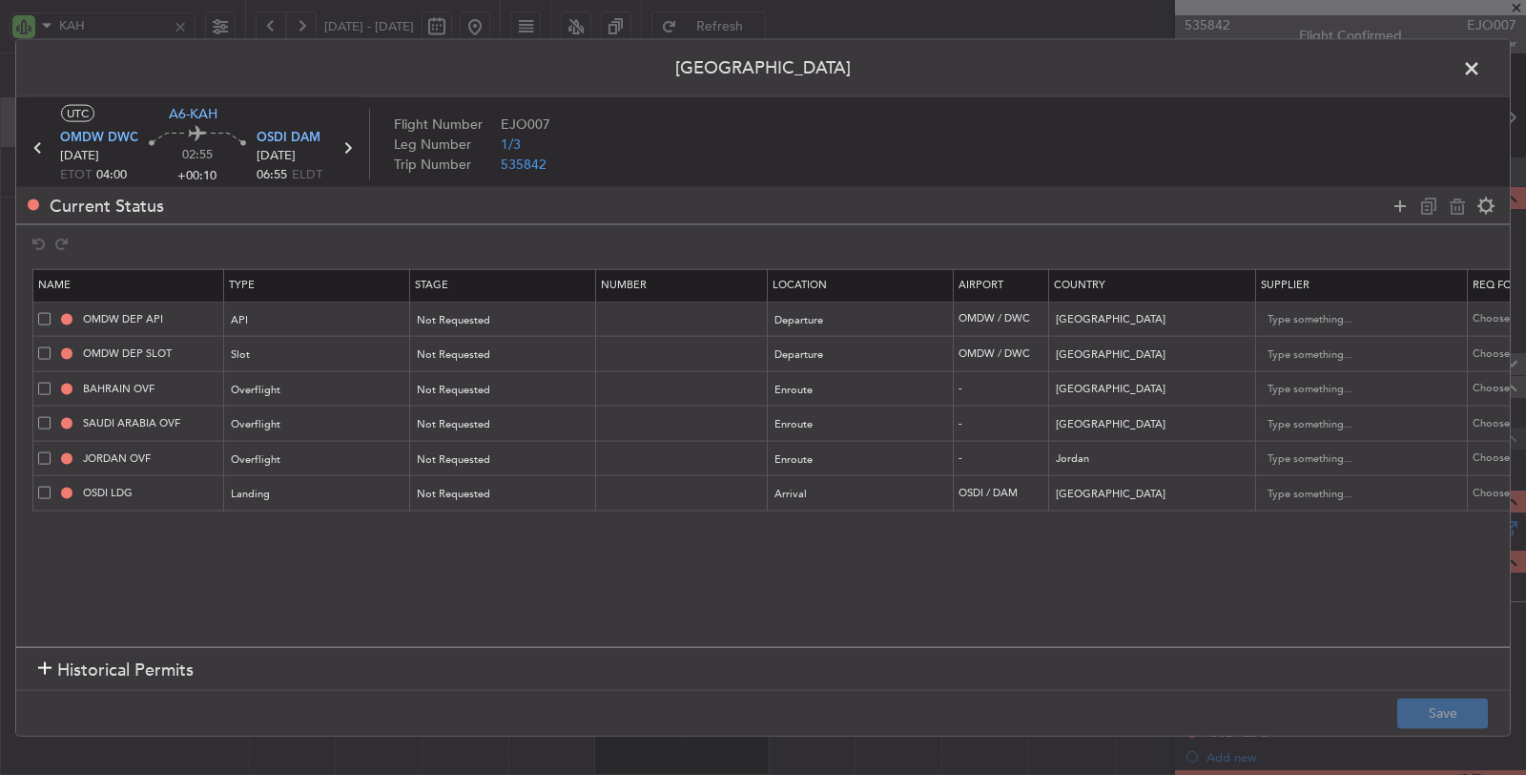
click at [1481, 65] on span at bounding box center [1481, 73] width 0 height 38
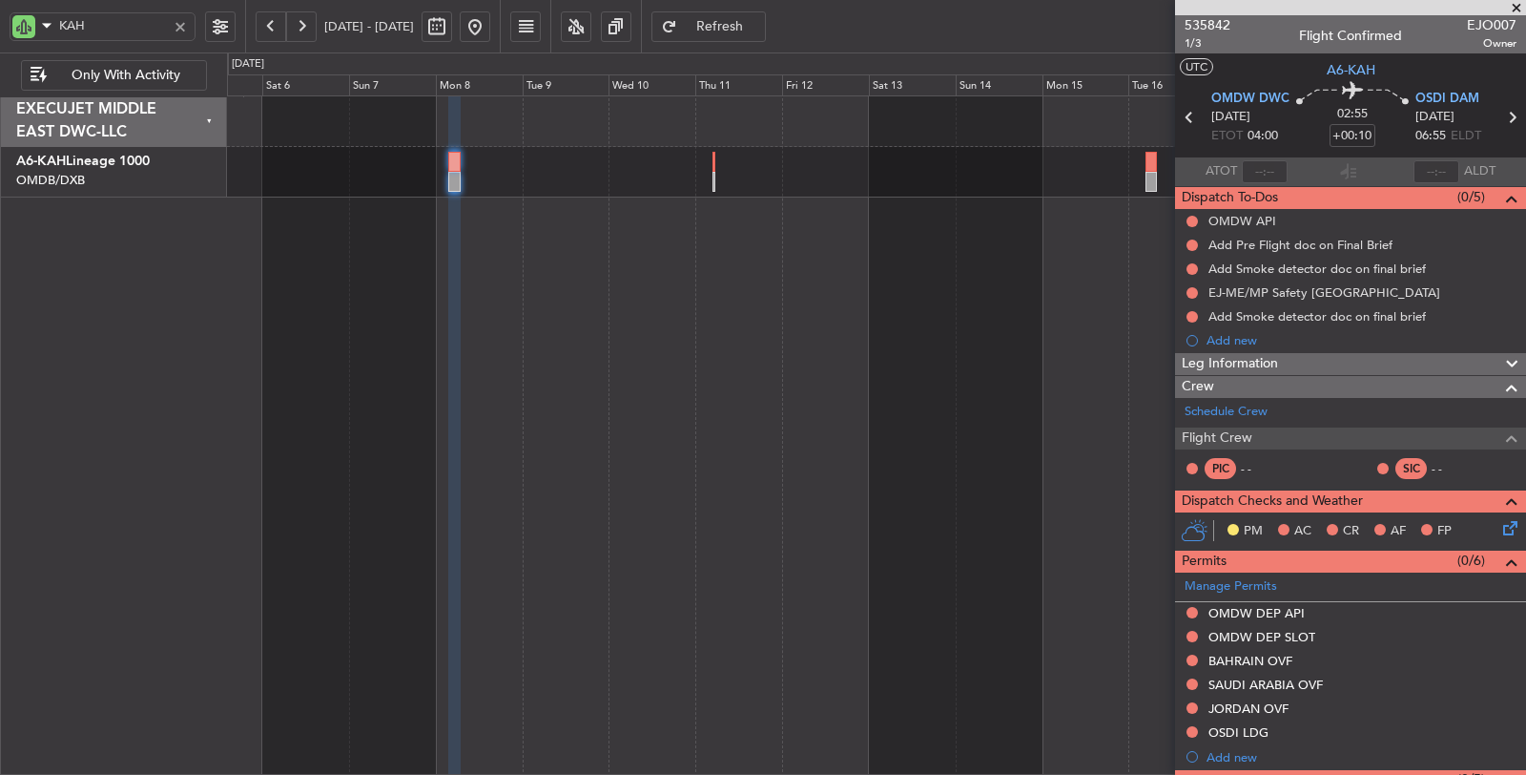
click at [932, 328] on div at bounding box center [877, 435] width 1300 height 680
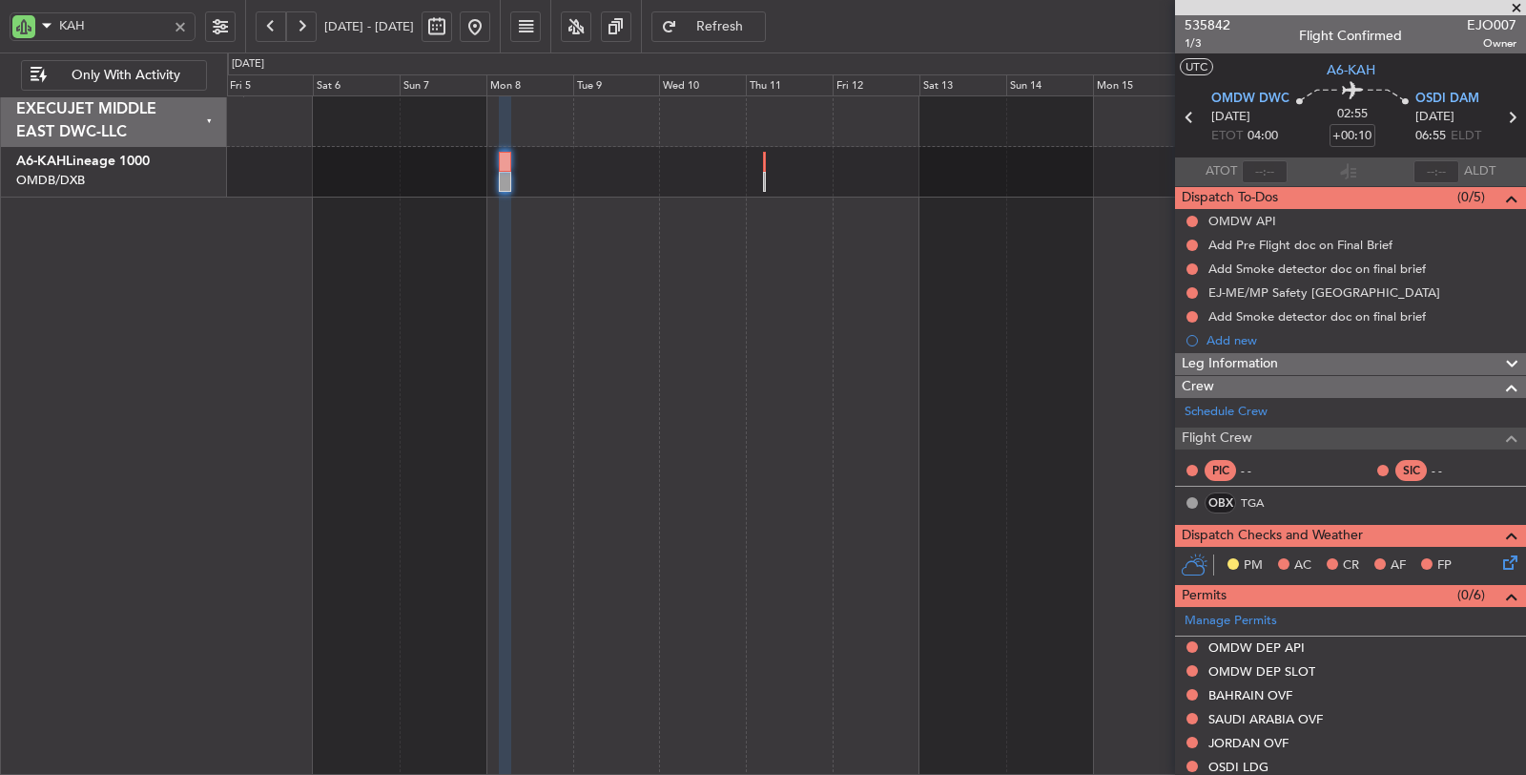
click at [179, 26] on div at bounding box center [180, 26] width 21 height 21
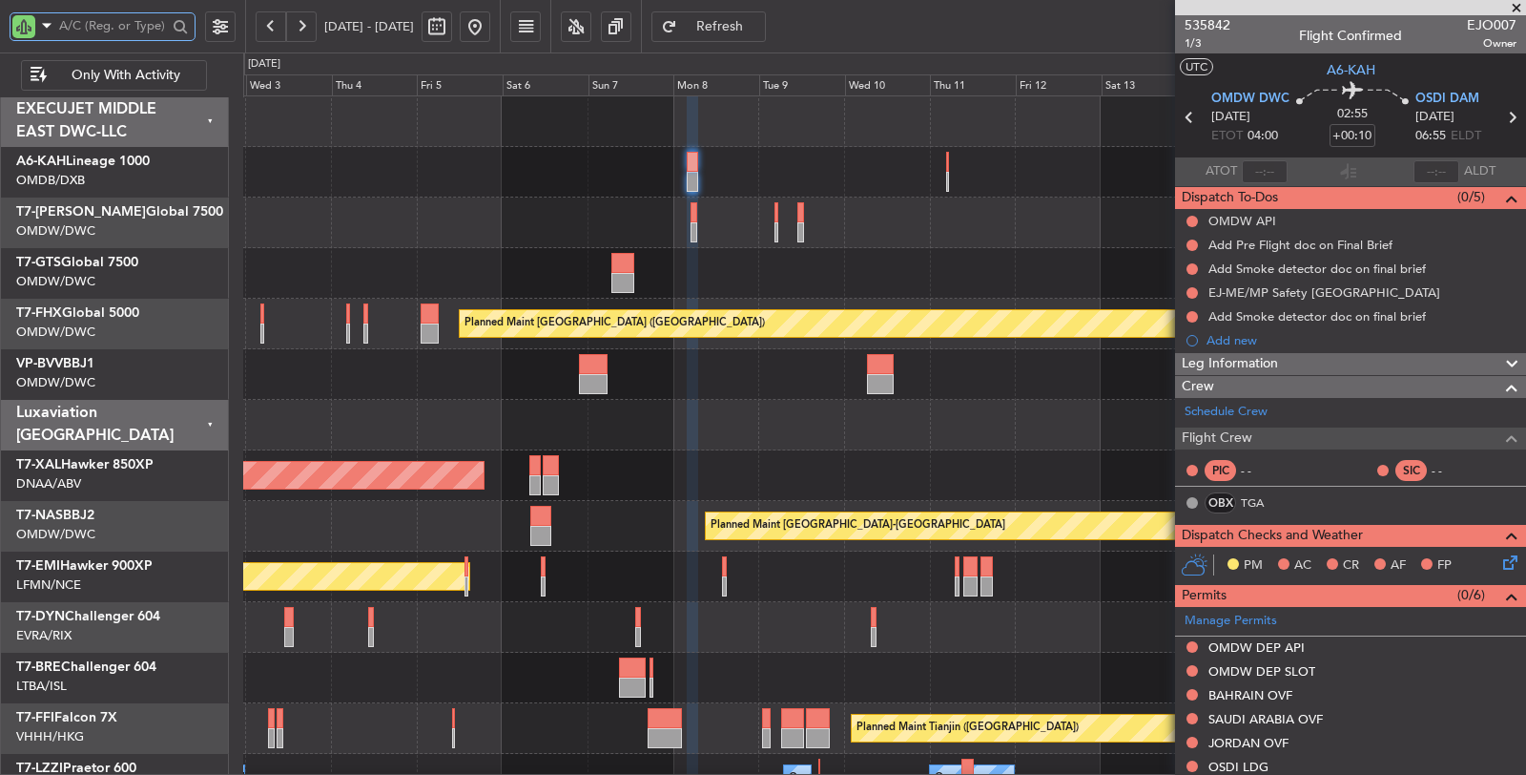
click at [651, 206] on div "No Crew Planned Maint Singapore (Changi) Planned Maint Chester Planned Maint Ba…" at bounding box center [884, 525] width 1282 height 859
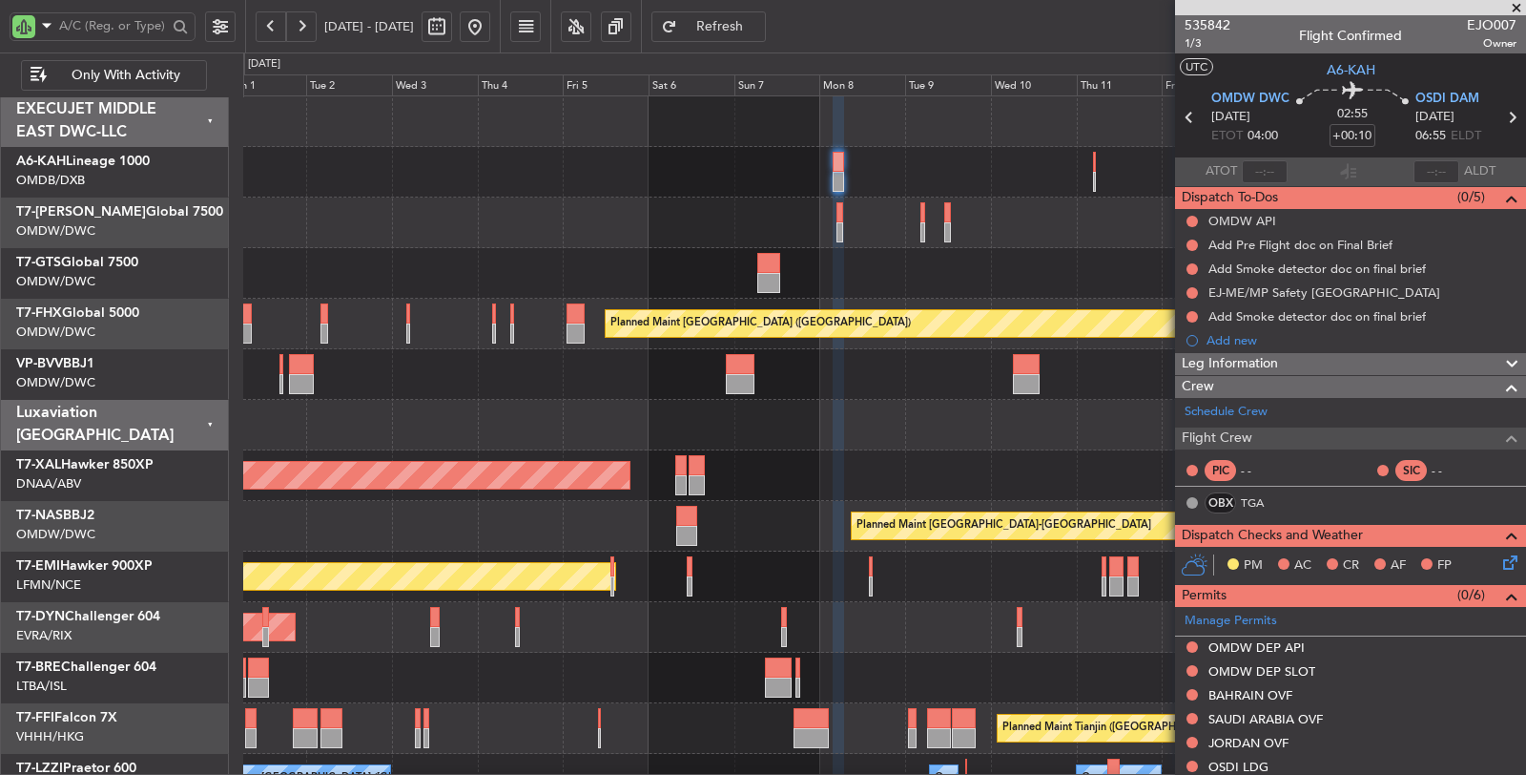
click at [490, 30] on button at bounding box center [475, 26] width 31 height 31
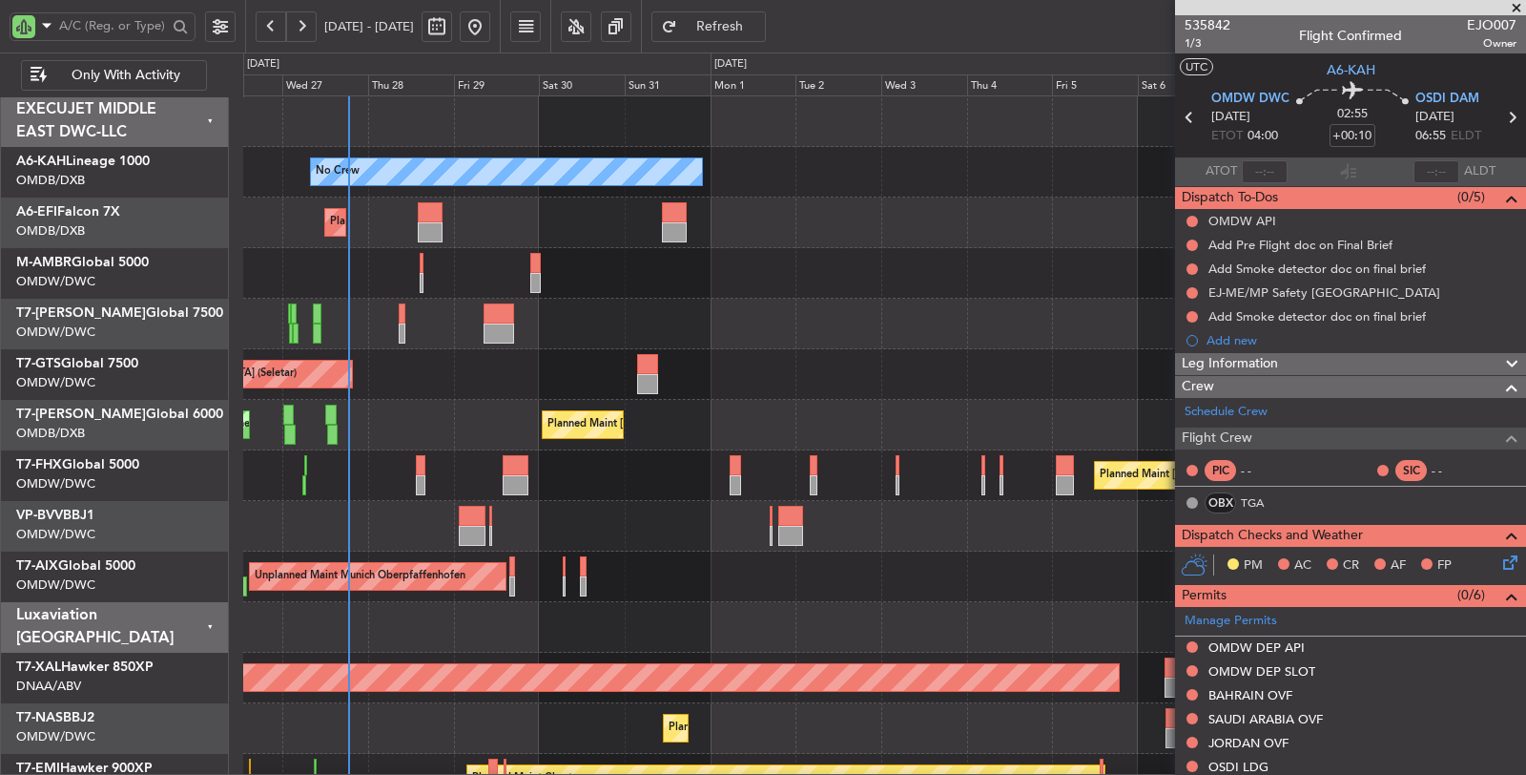
click at [418, 278] on div at bounding box center [884, 273] width 1283 height 51
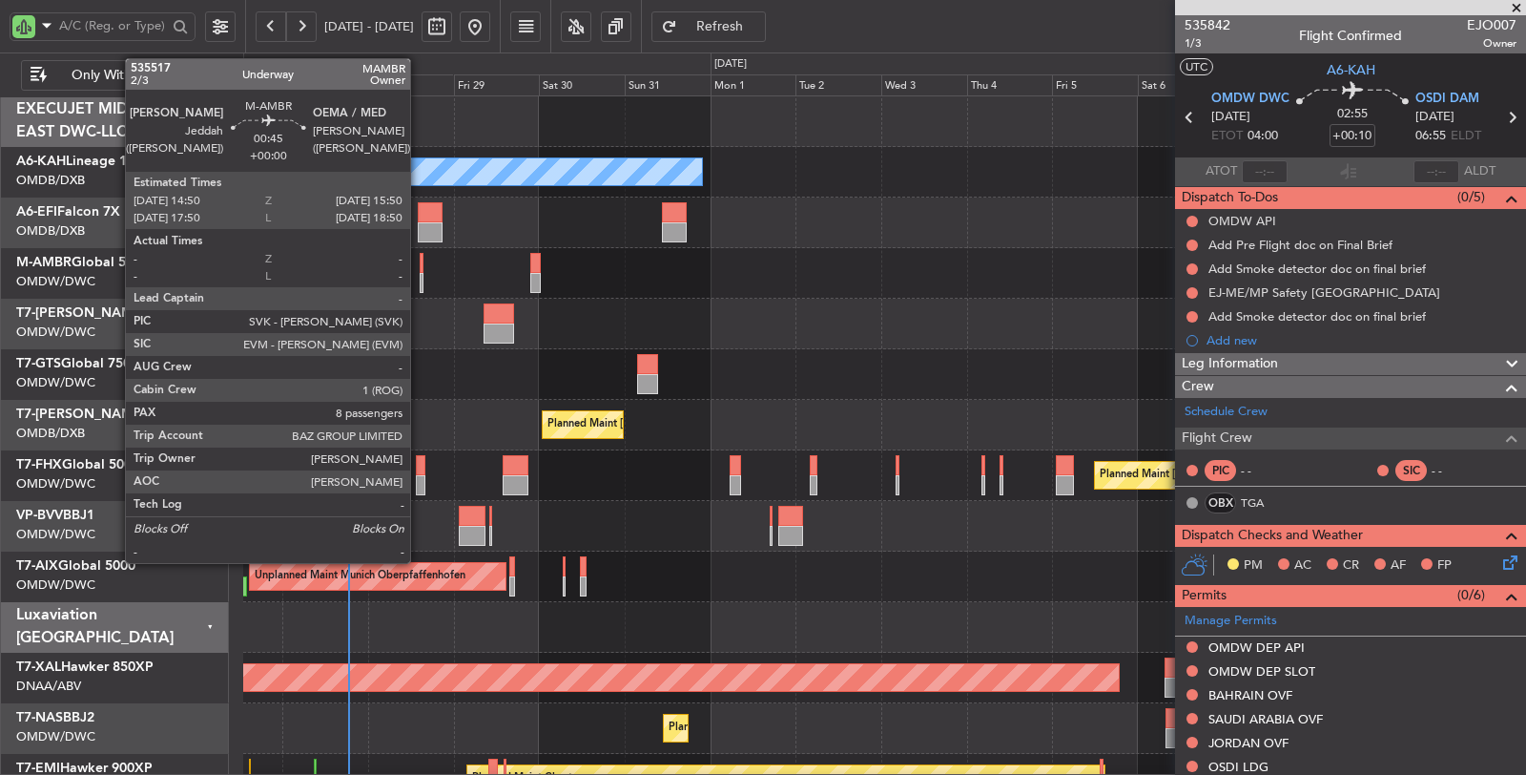
click at [420, 277] on div at bounding box center [422, 283] width 4 height 20
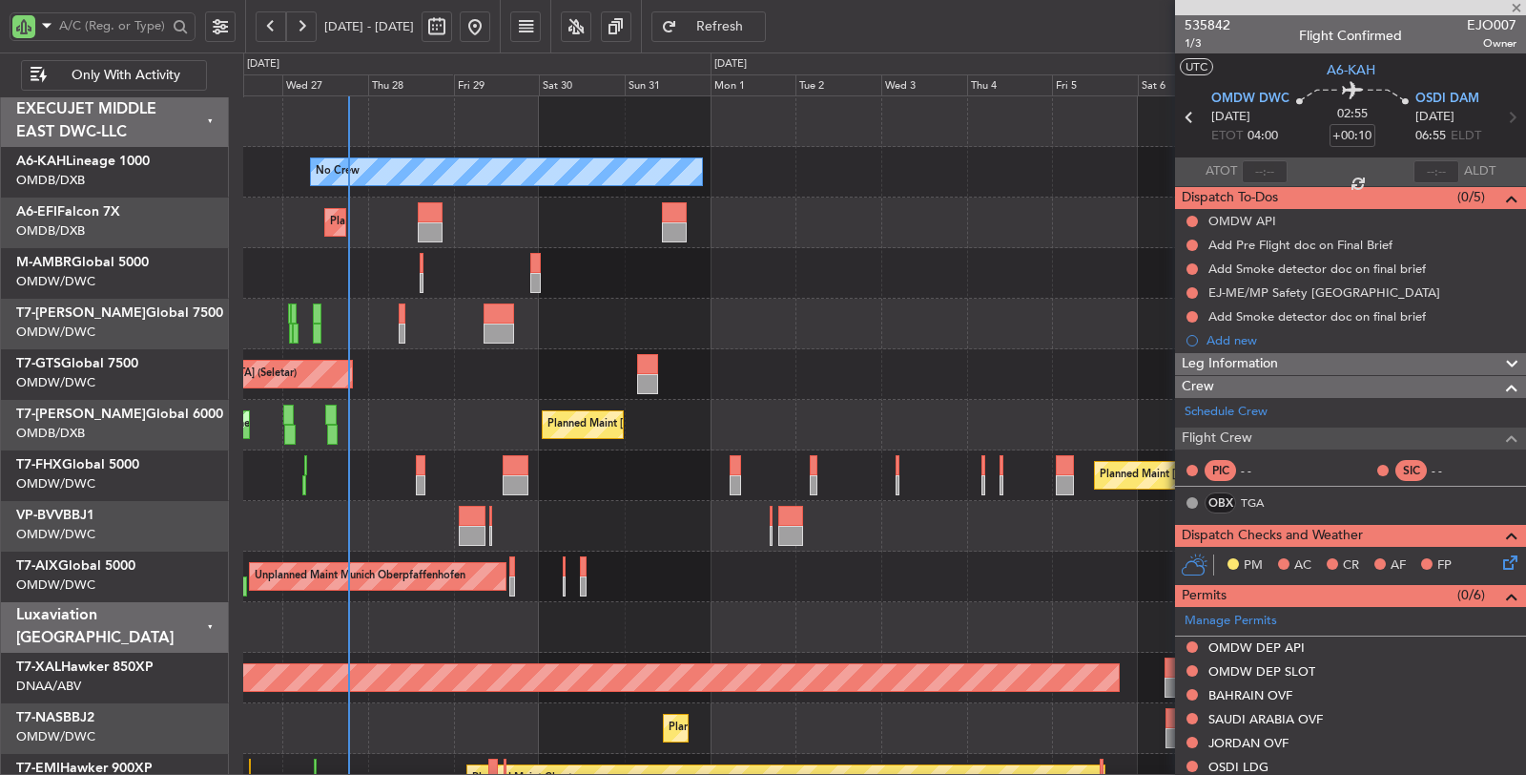
type input "8"
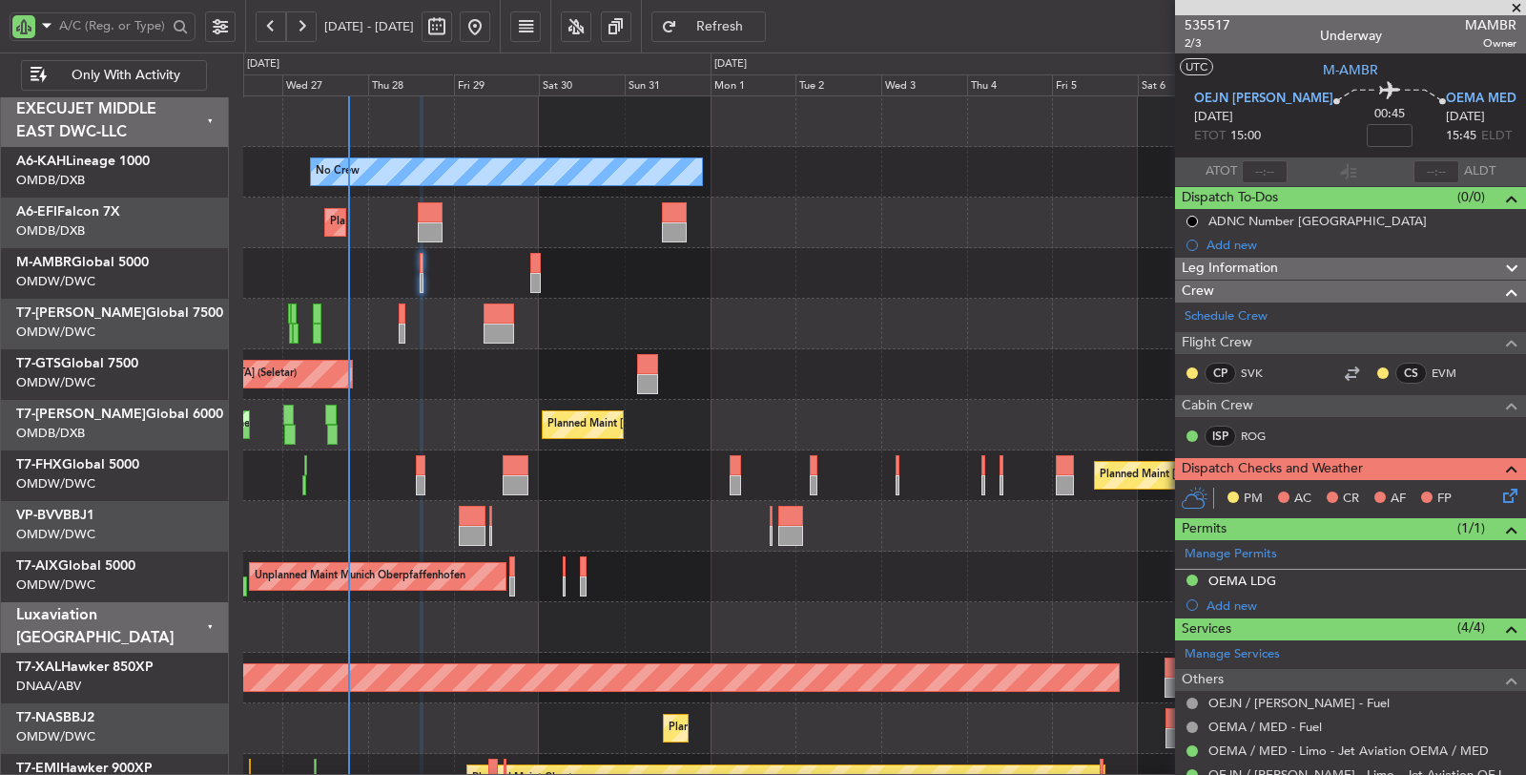
click at [407, 321] on div at bounding box center [884, 324] width 1283 height 51
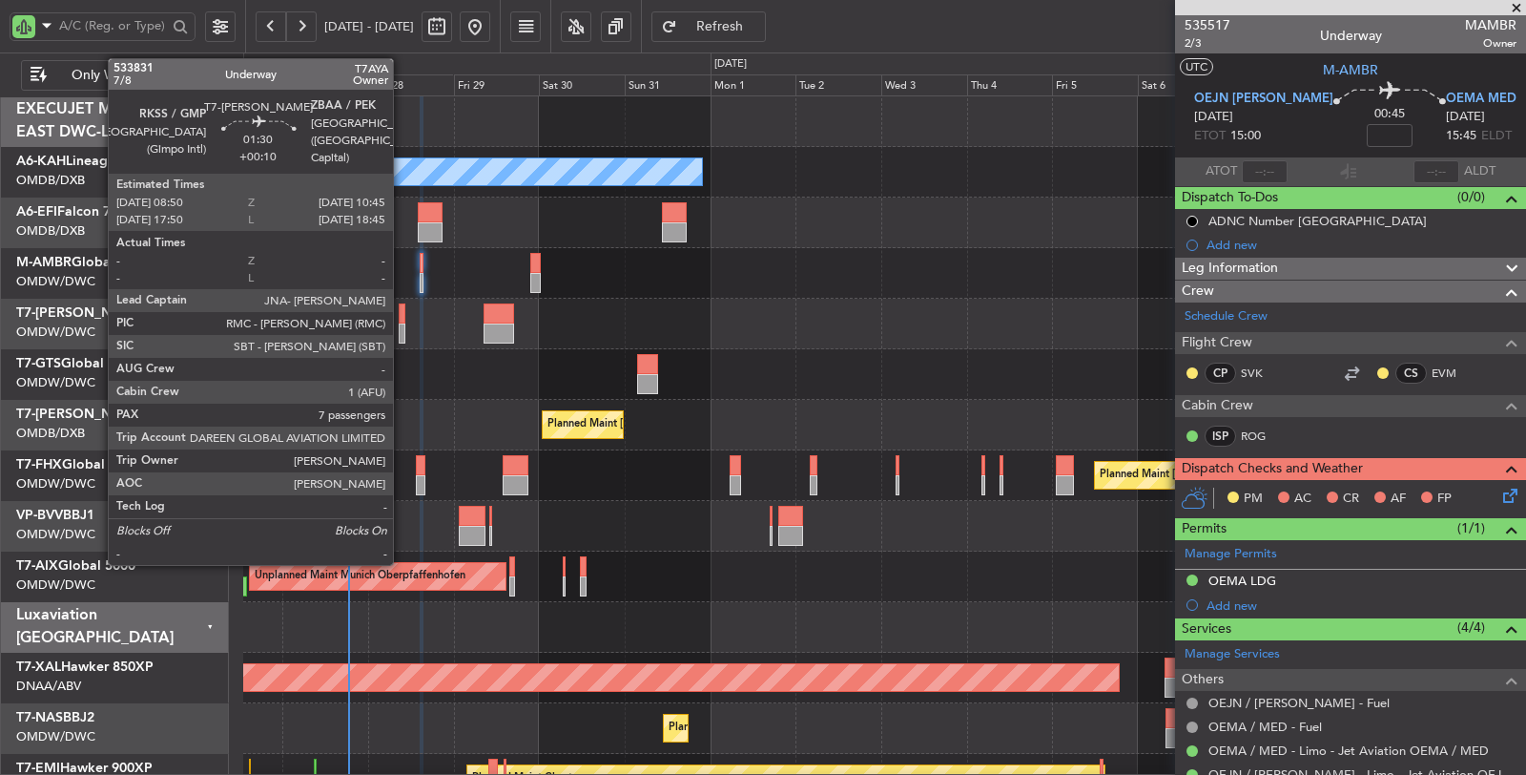
click at [403, 325] on div at bounding box center [403, 333] width 8 height 20
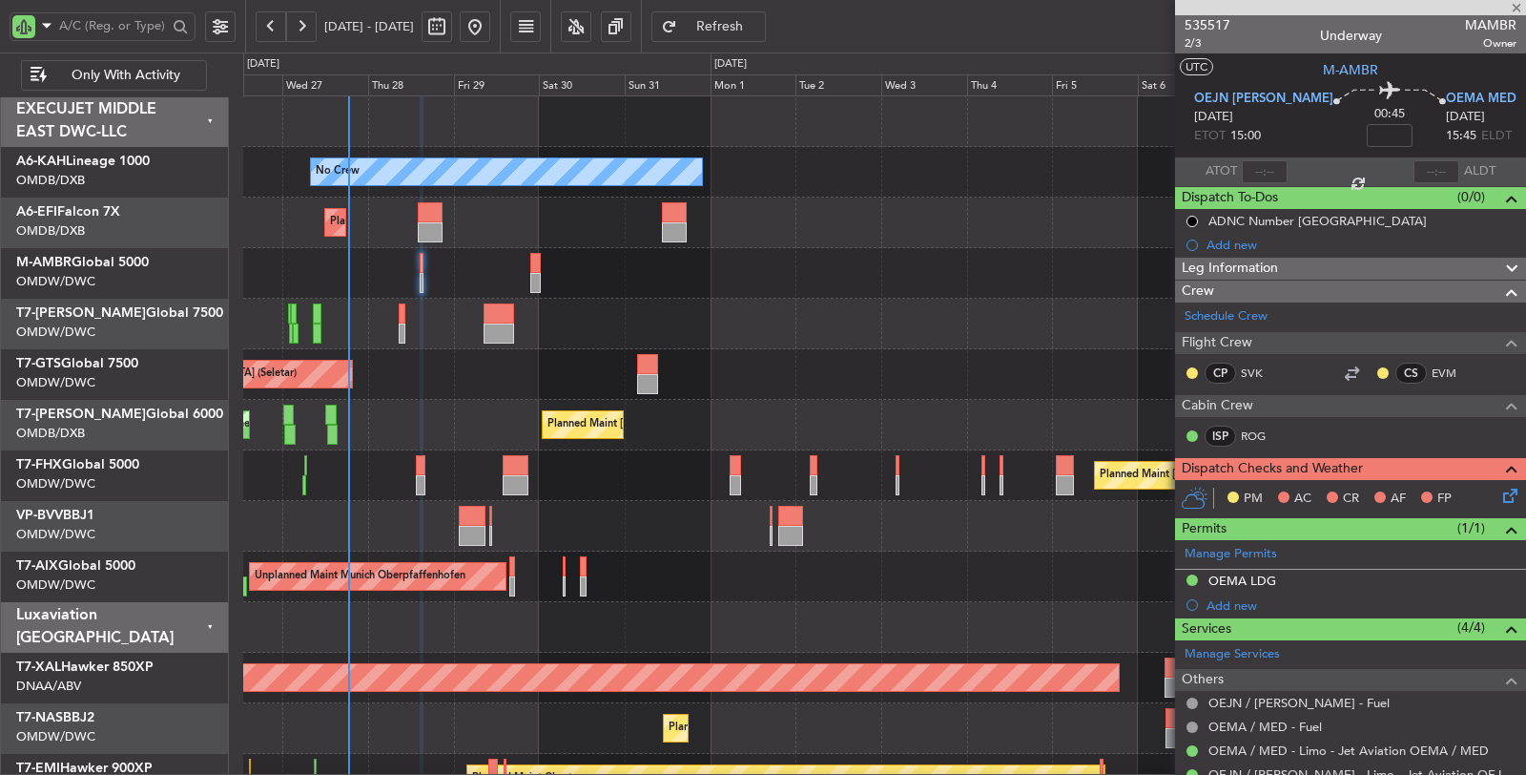
type input "+00:10"
type input "7"
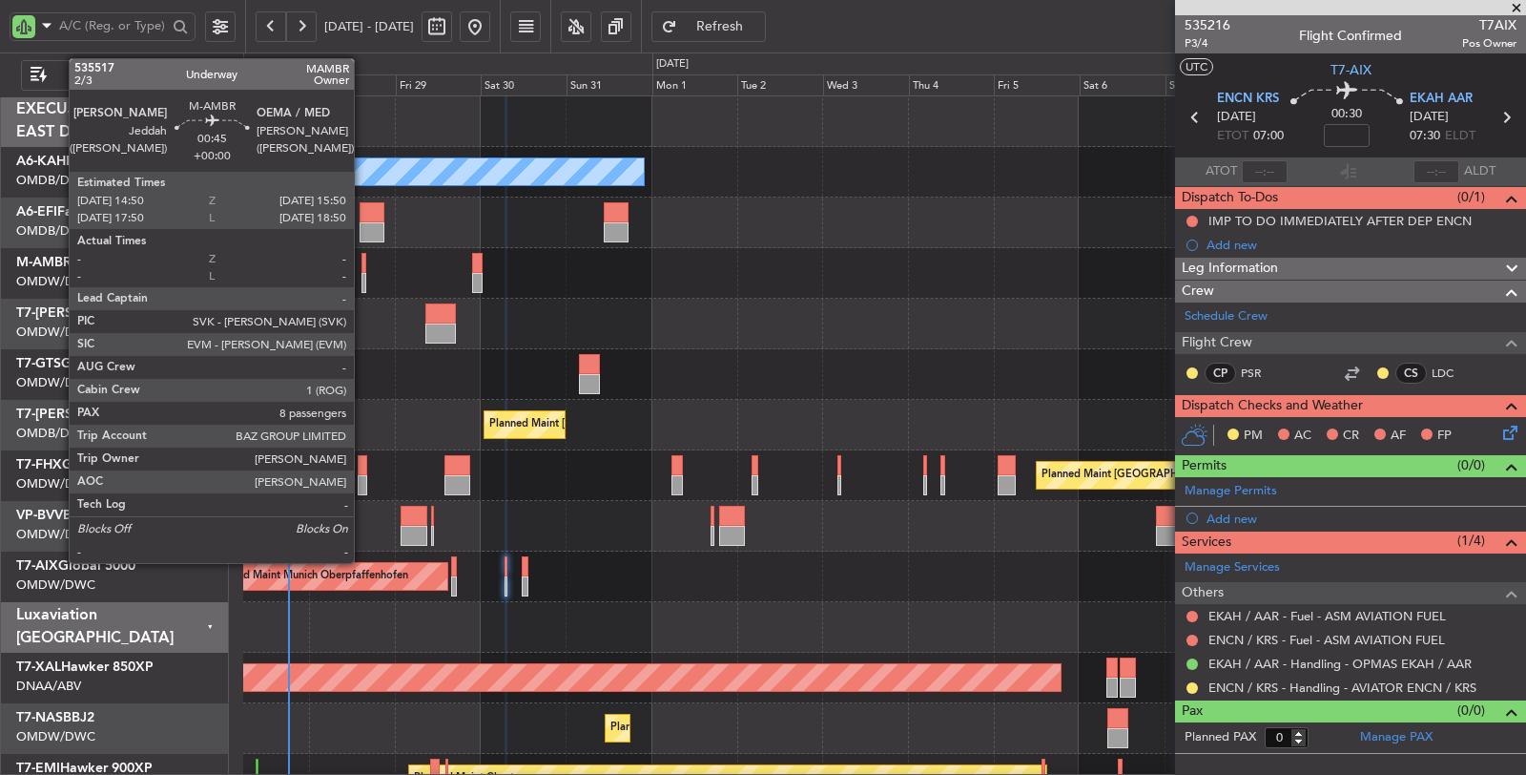
click at [363, 275] on div at bounding box center [364, 283] width 4 height 20
click at [362, 480] on div at bounding box center [363, 485] width 10 height 20
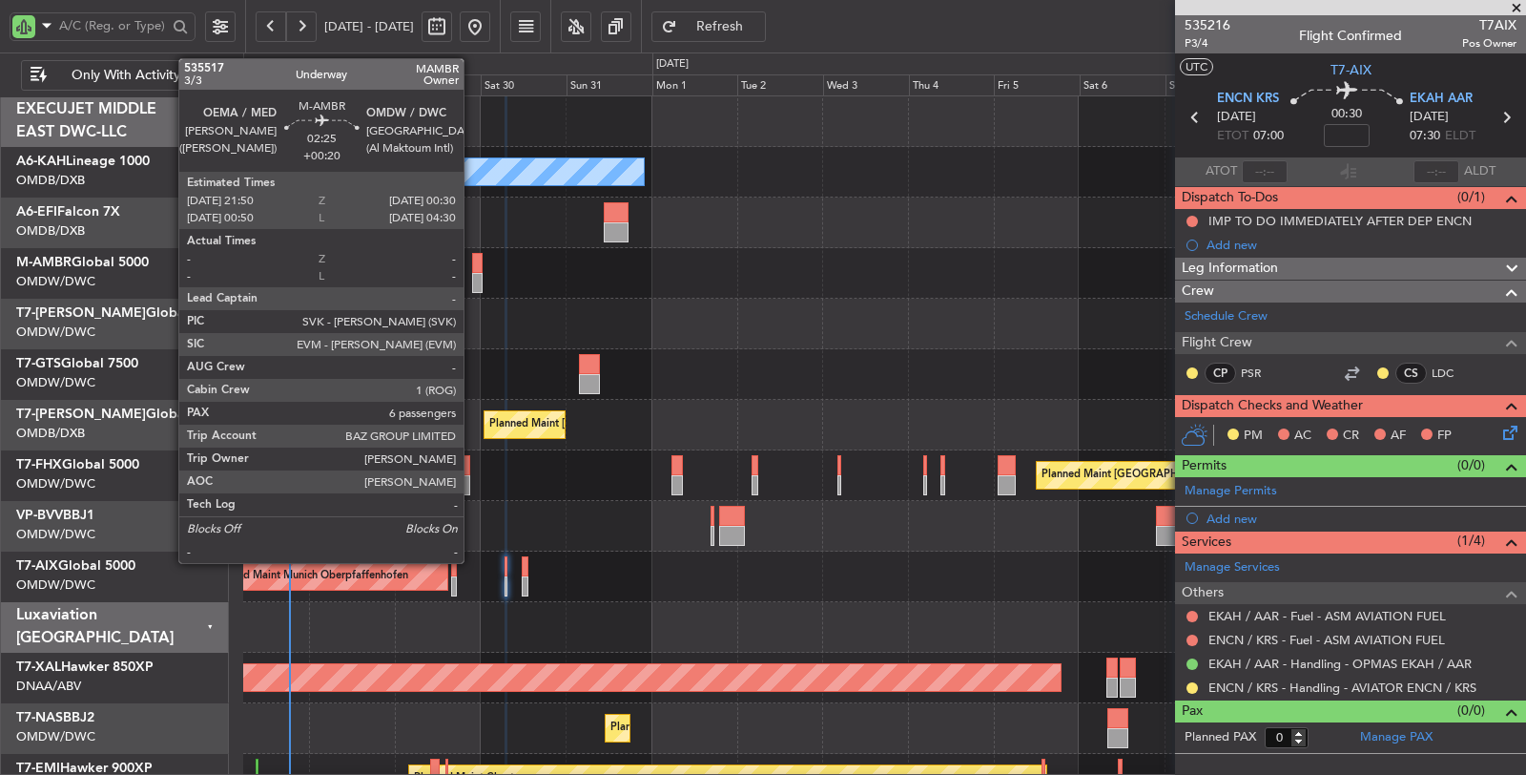
click at [473, 281] on div at bounding box center [477, 283] width 10 height 20
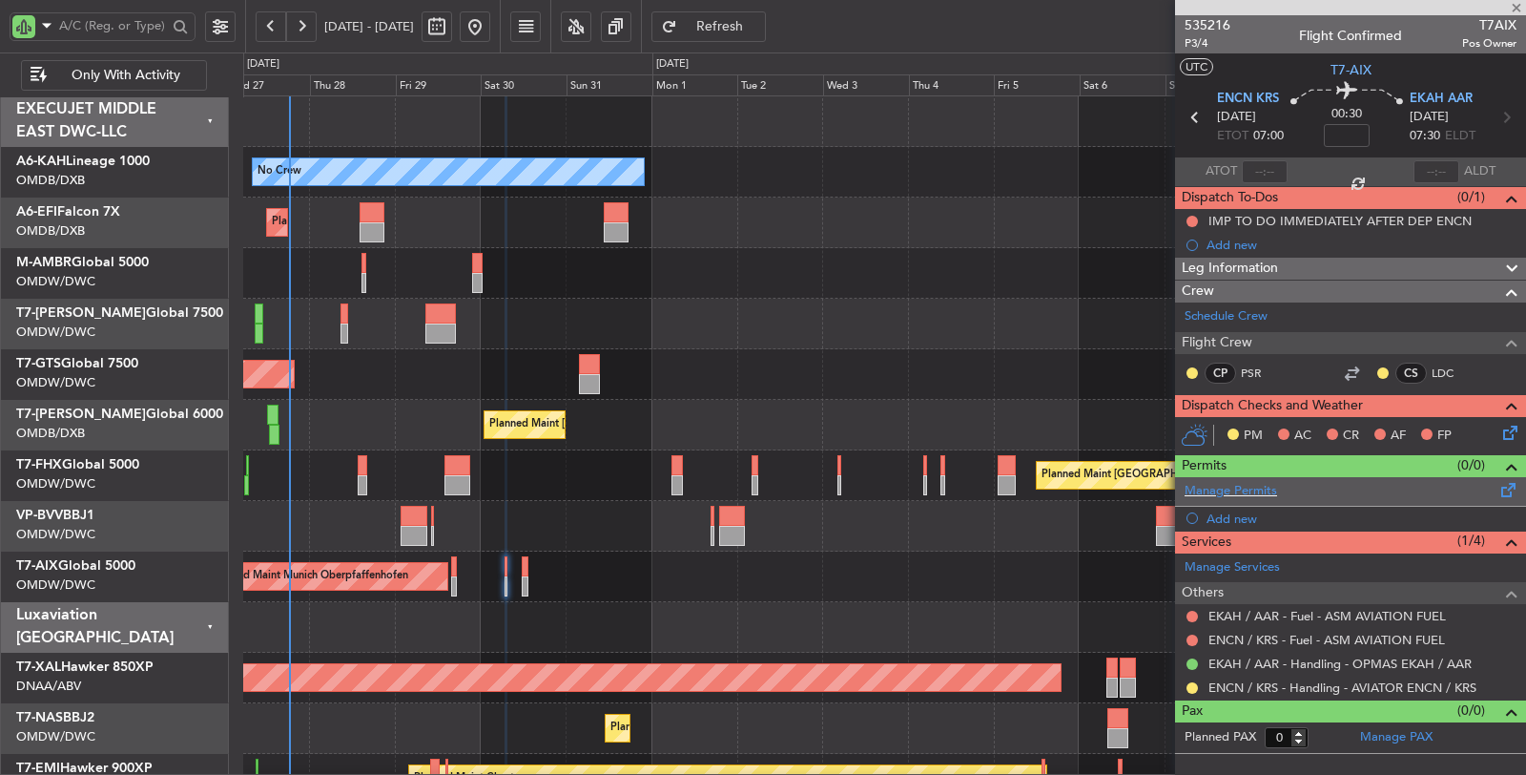
type input "+00:20"
type input "6"
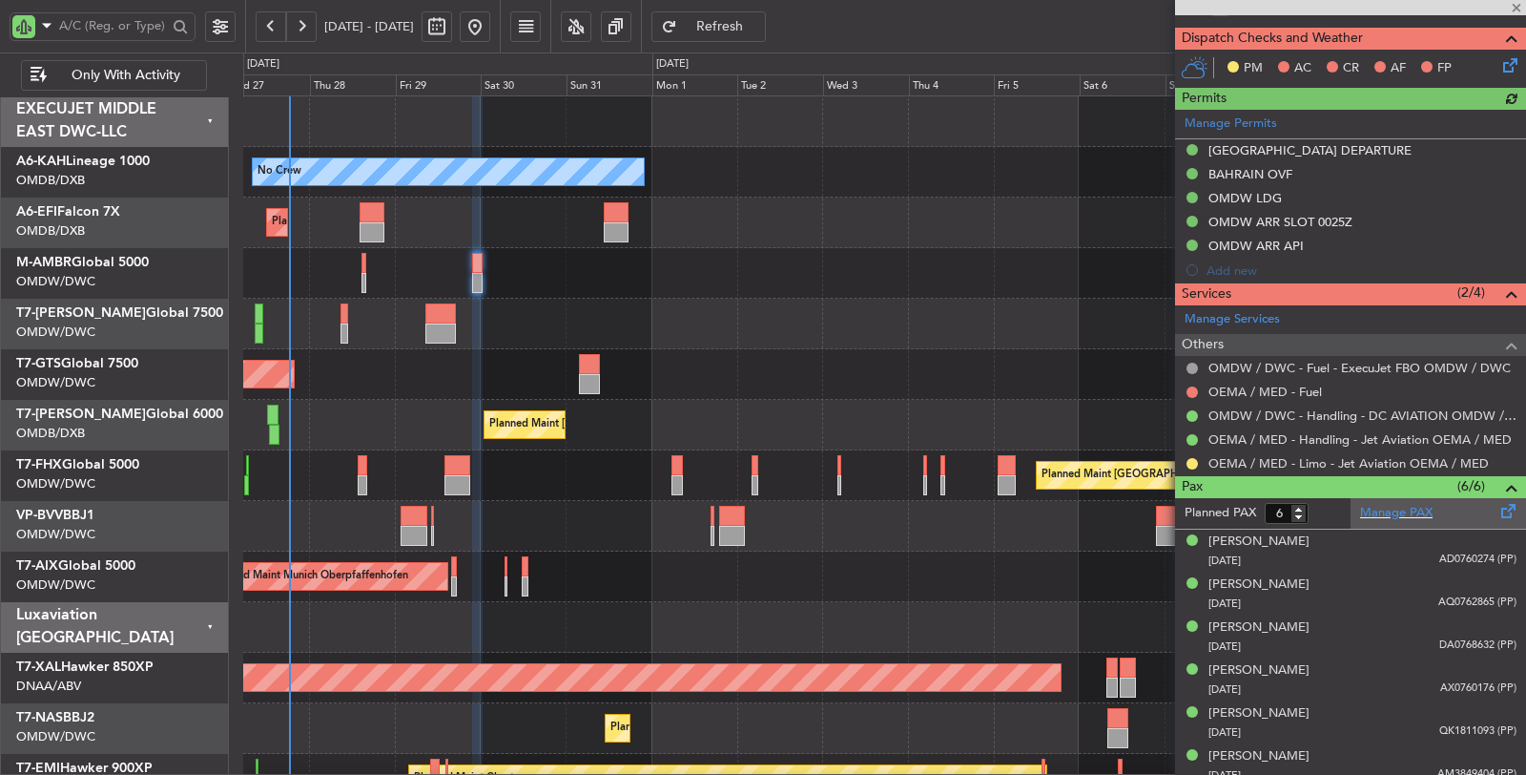
scroll to position [436, 0]
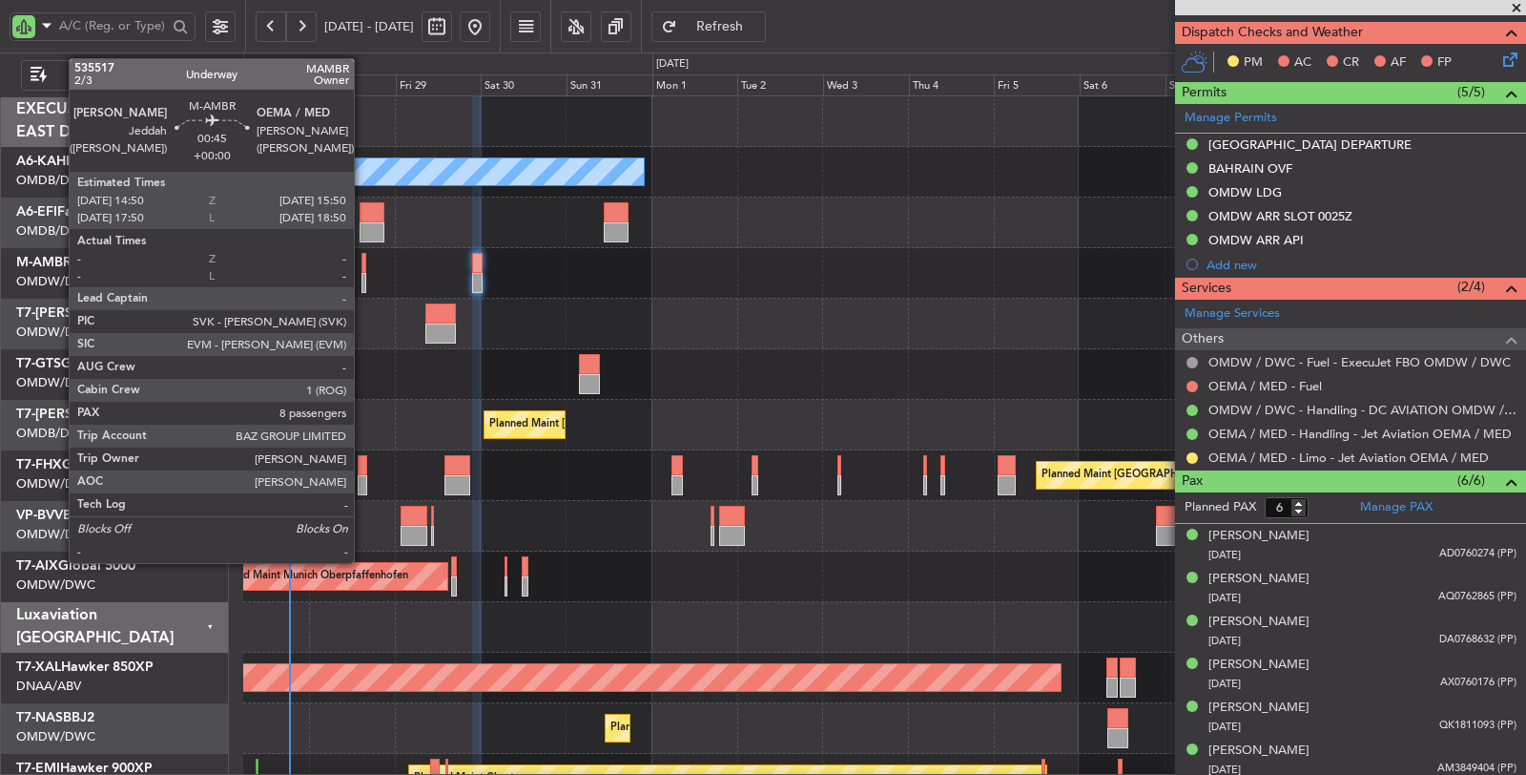
click at [363, 279] on div at bounding box center [364, 283] width 4 height 20
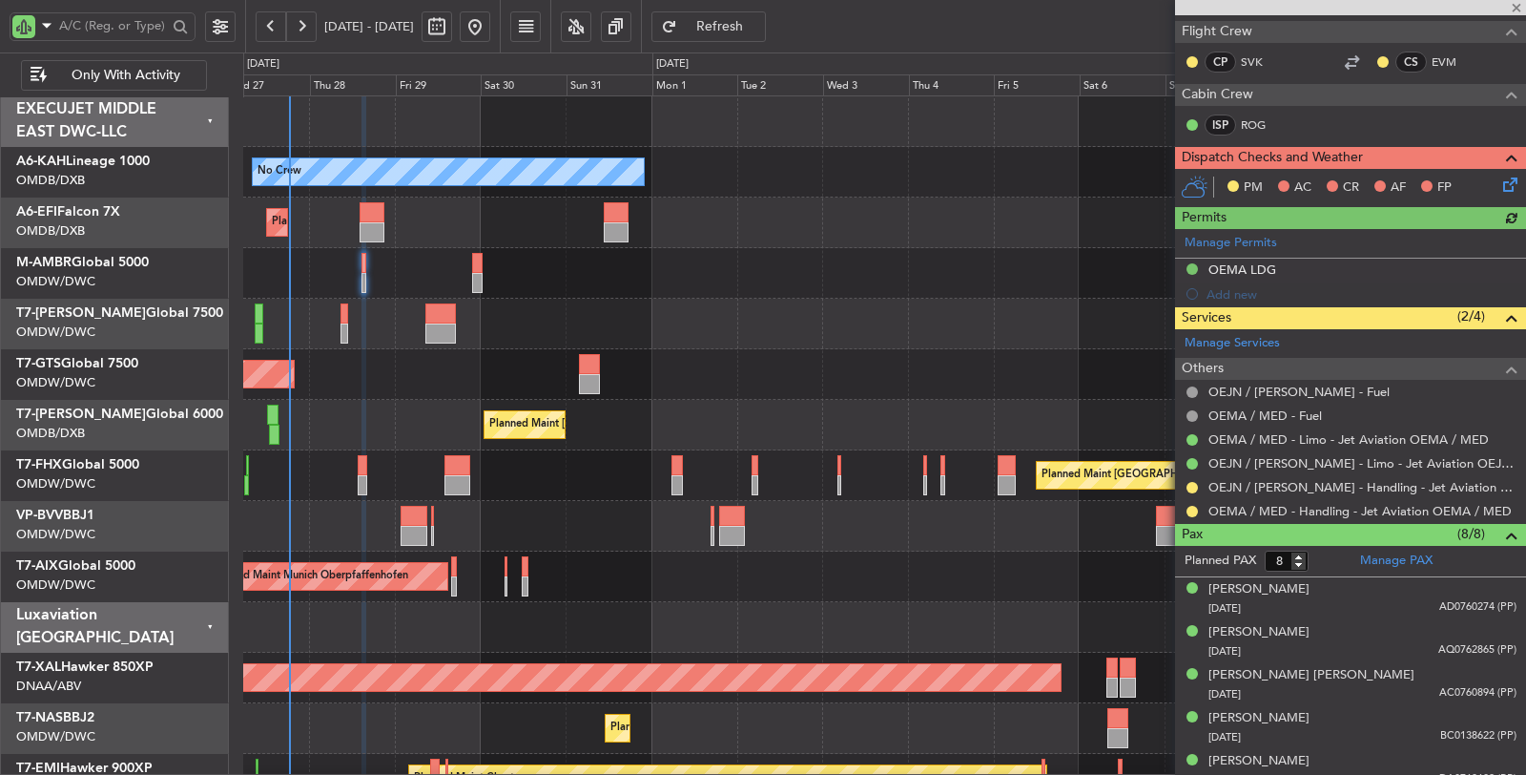
scroll to position [318, 0]
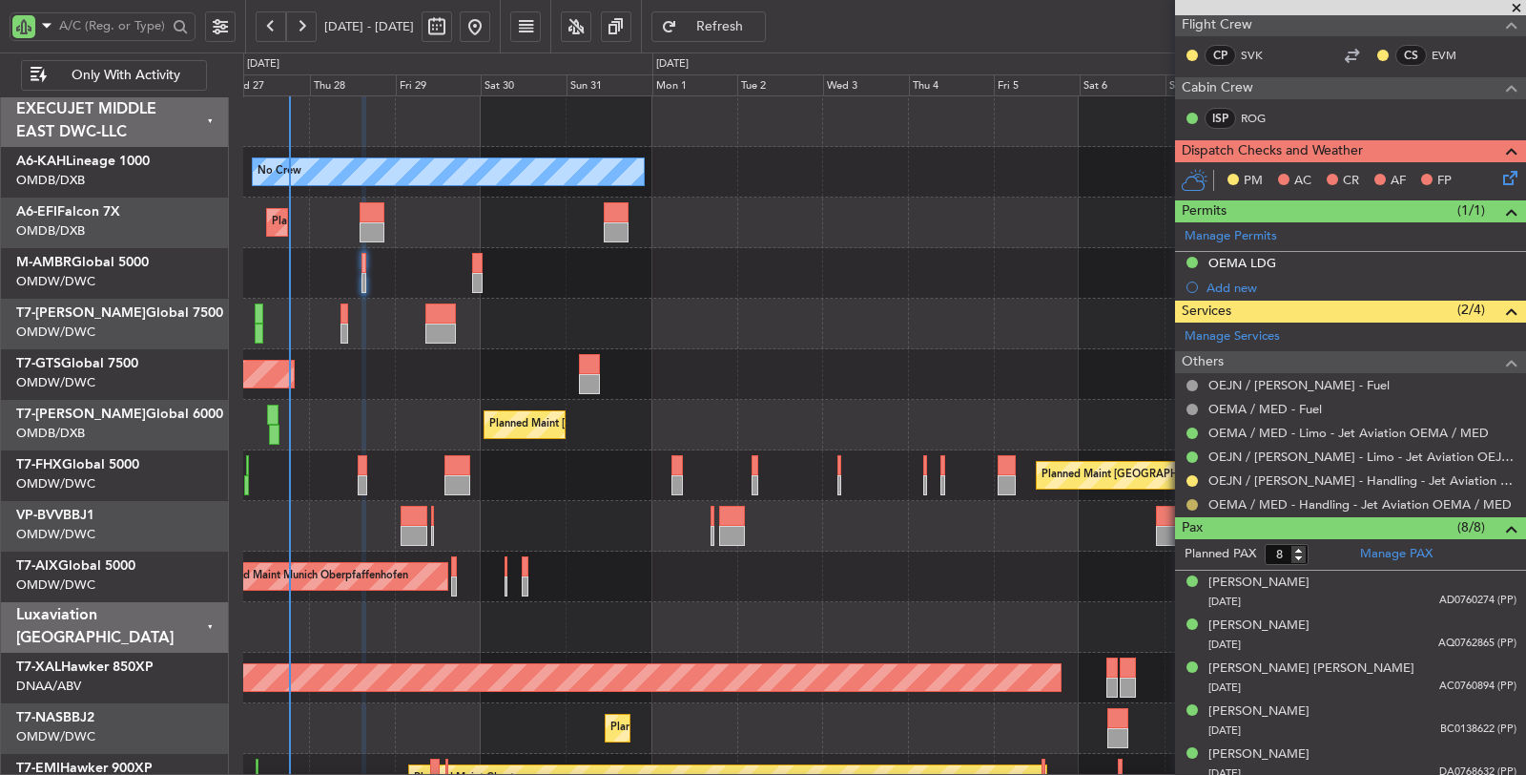
click at [1189, 501] on button at bounding box center [1192, 504] width 11 height 11
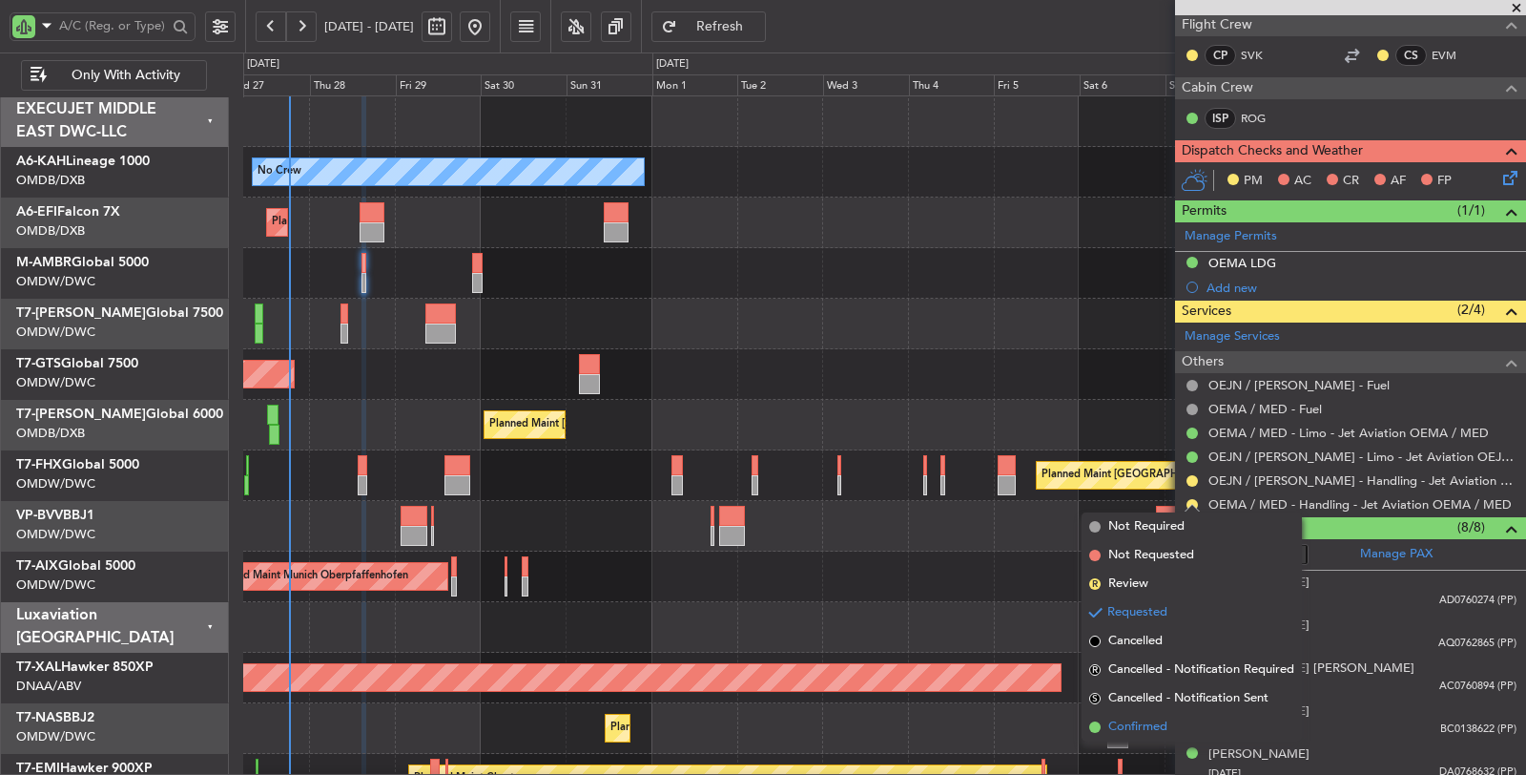
click at [1166, 733] on span "Confirmed" at bounding box center [1137, 726] width 59 height 19
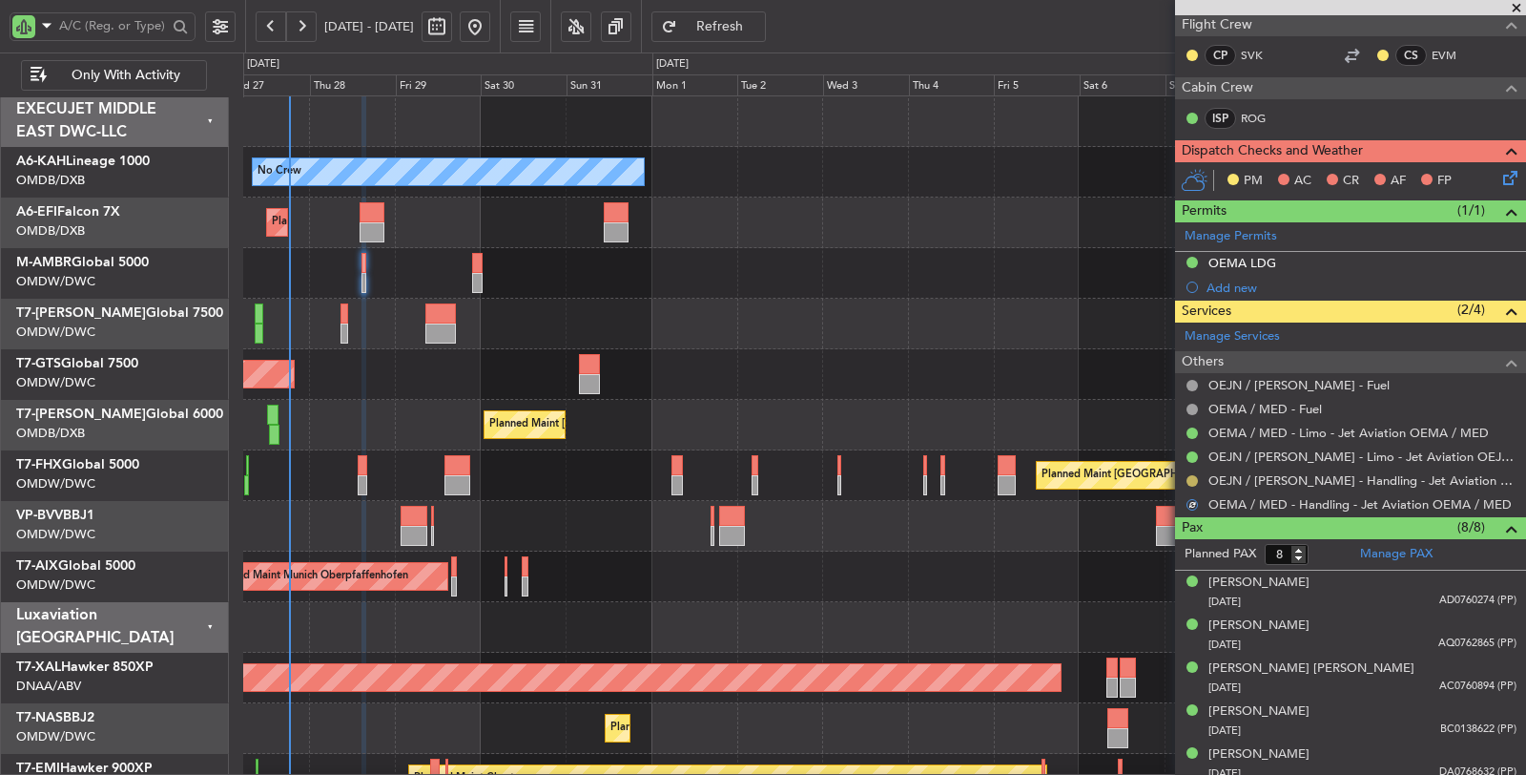
click at [1189, 475] on button at bounding box center [1192, 480] width 11 height 11
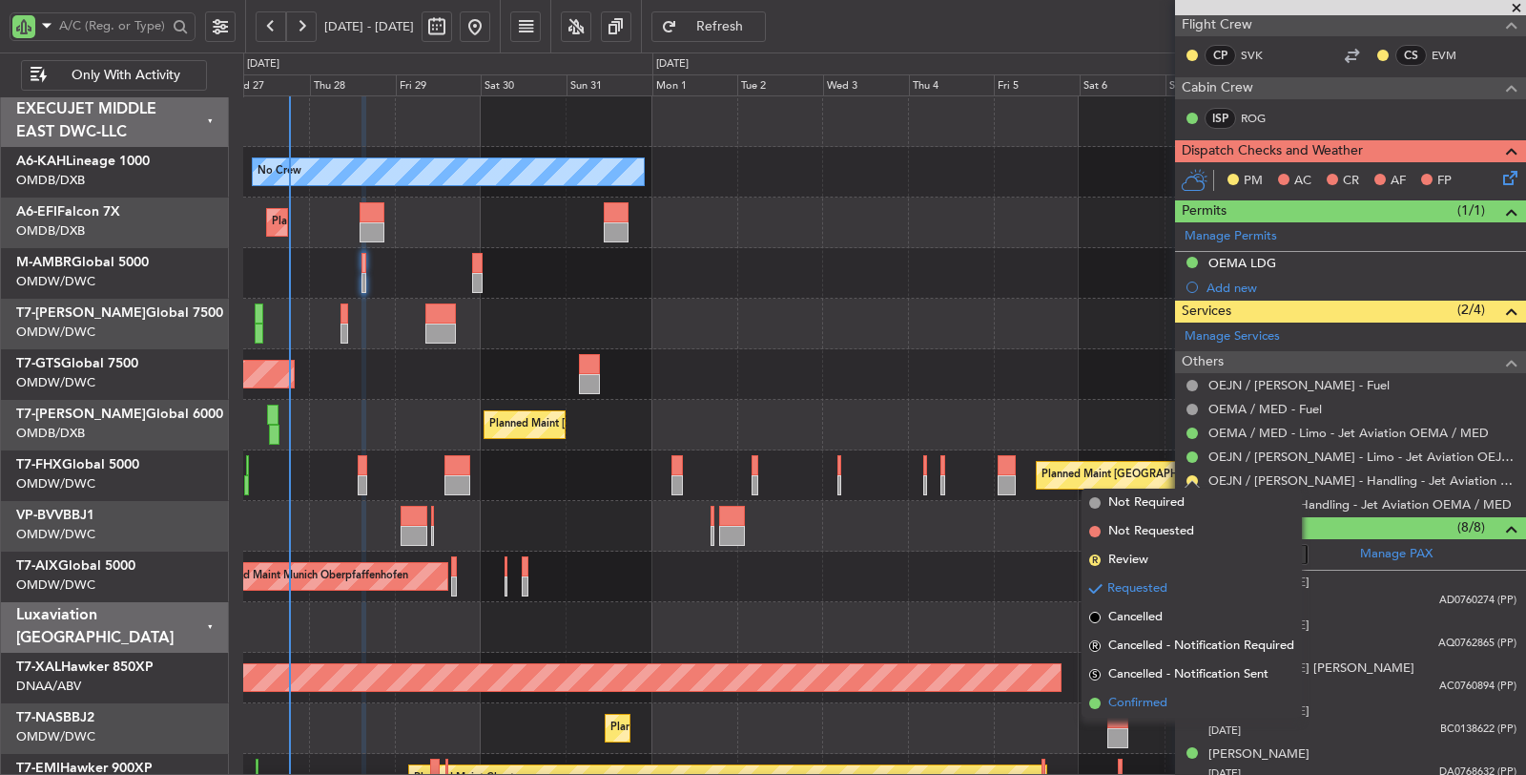
click at [1166, 703] on span "Confirmed" at bounding box center [1137, 702] width 59 height 19
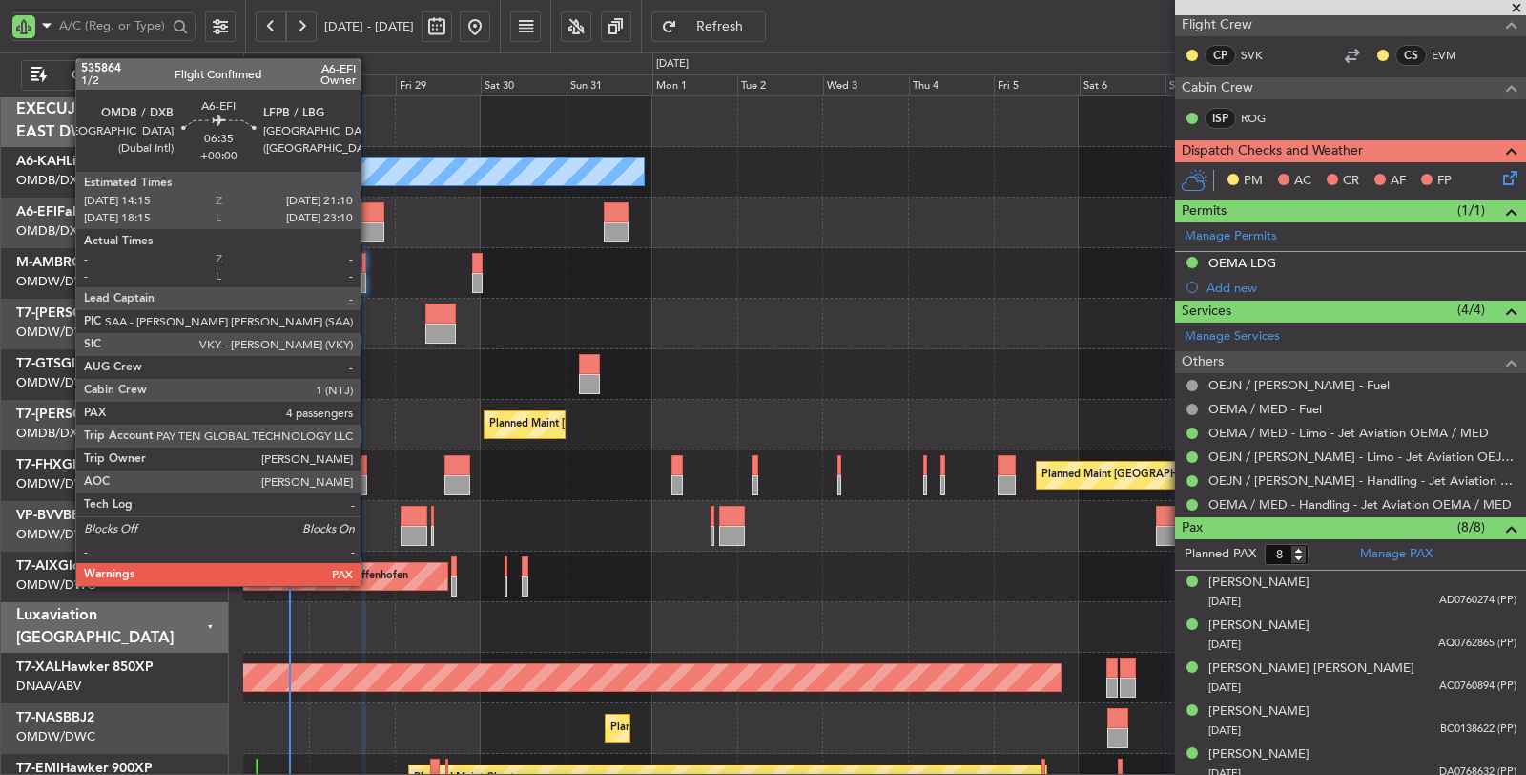
click at [370, 223] on div at bounding box center [372, 232] width 25 height 20
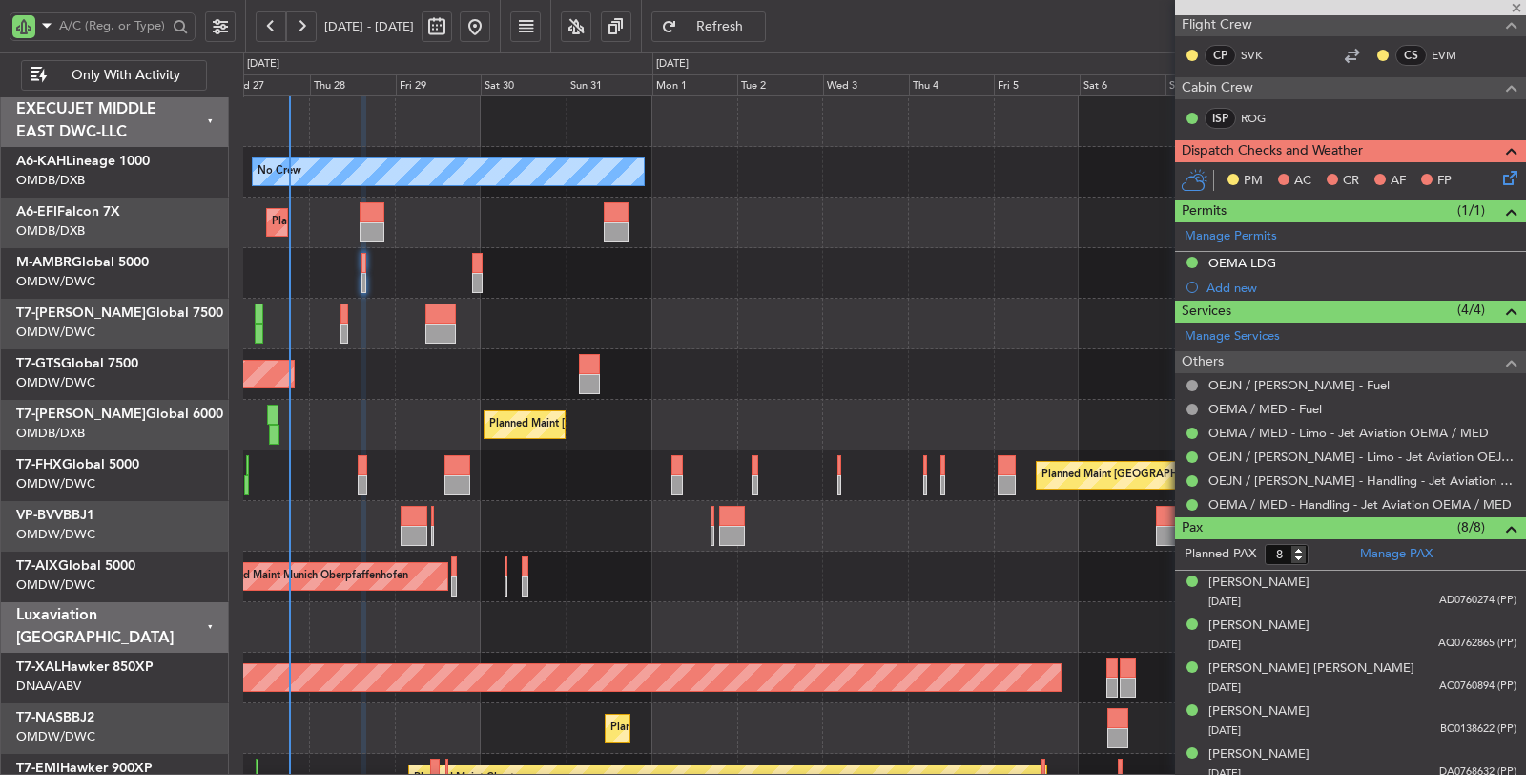
type input "4"
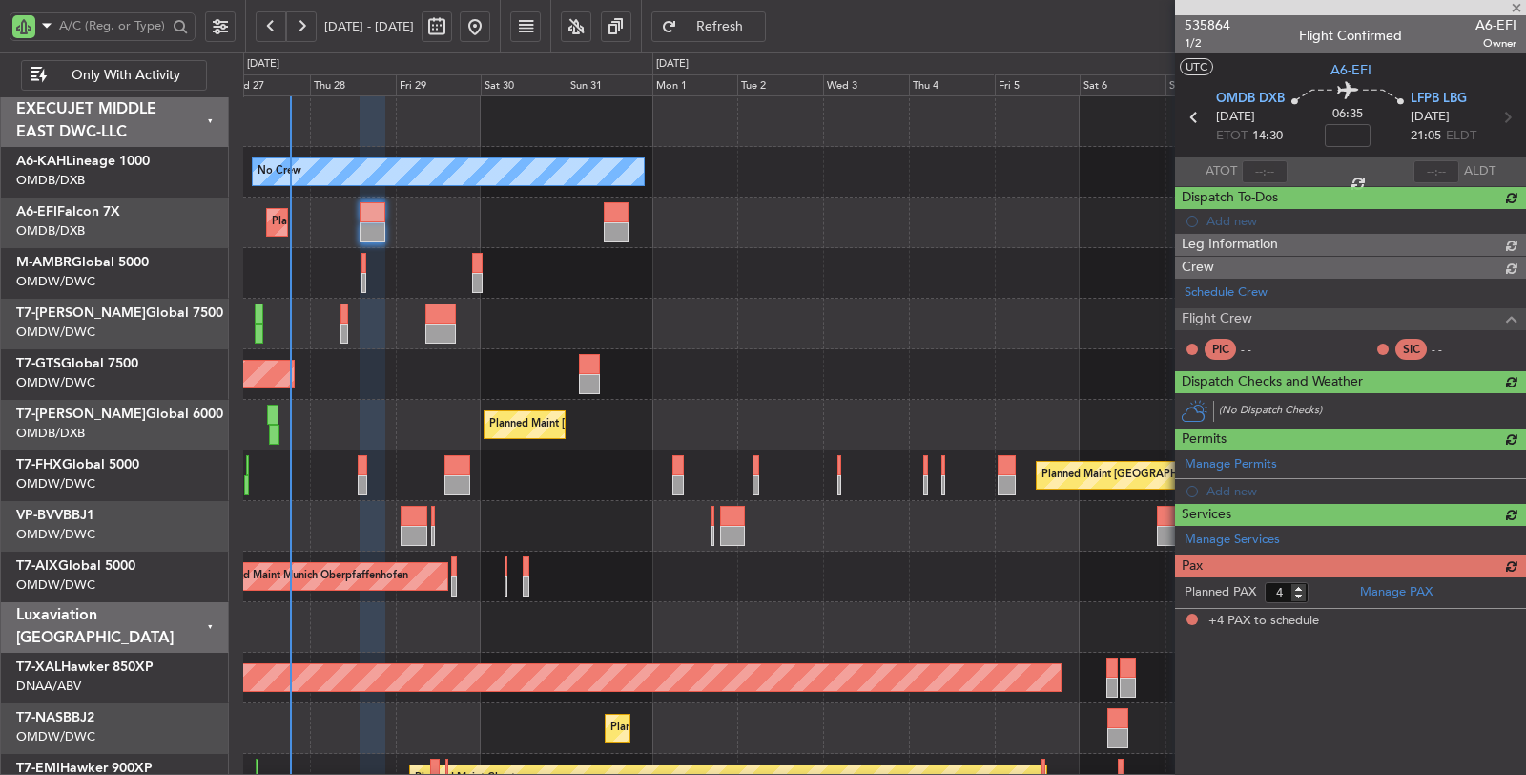
scroll to position [0, 0]
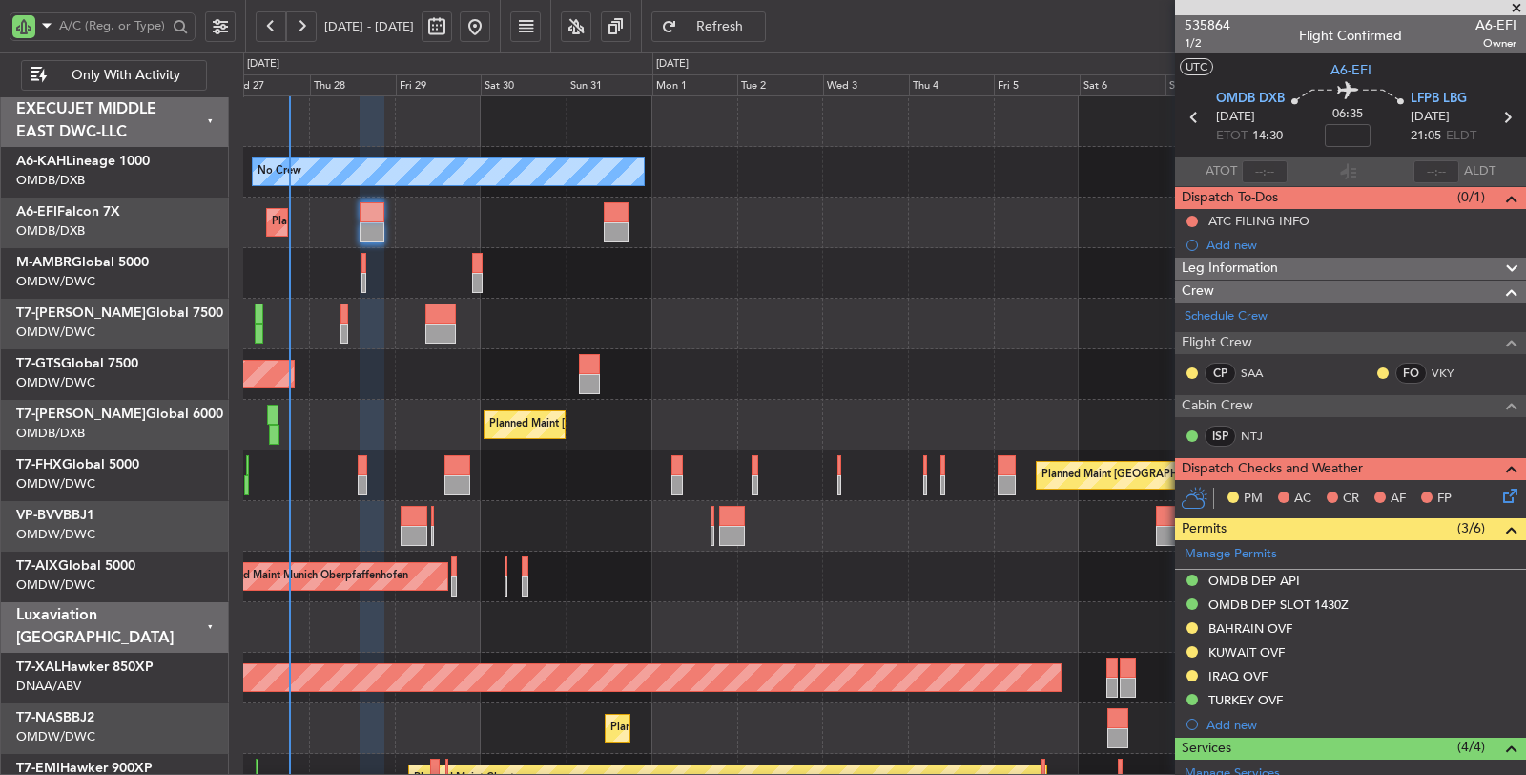
click at [1245, 674] on div "IRAQ OVF" at bounding box center [1238, 676] width 59 height 16
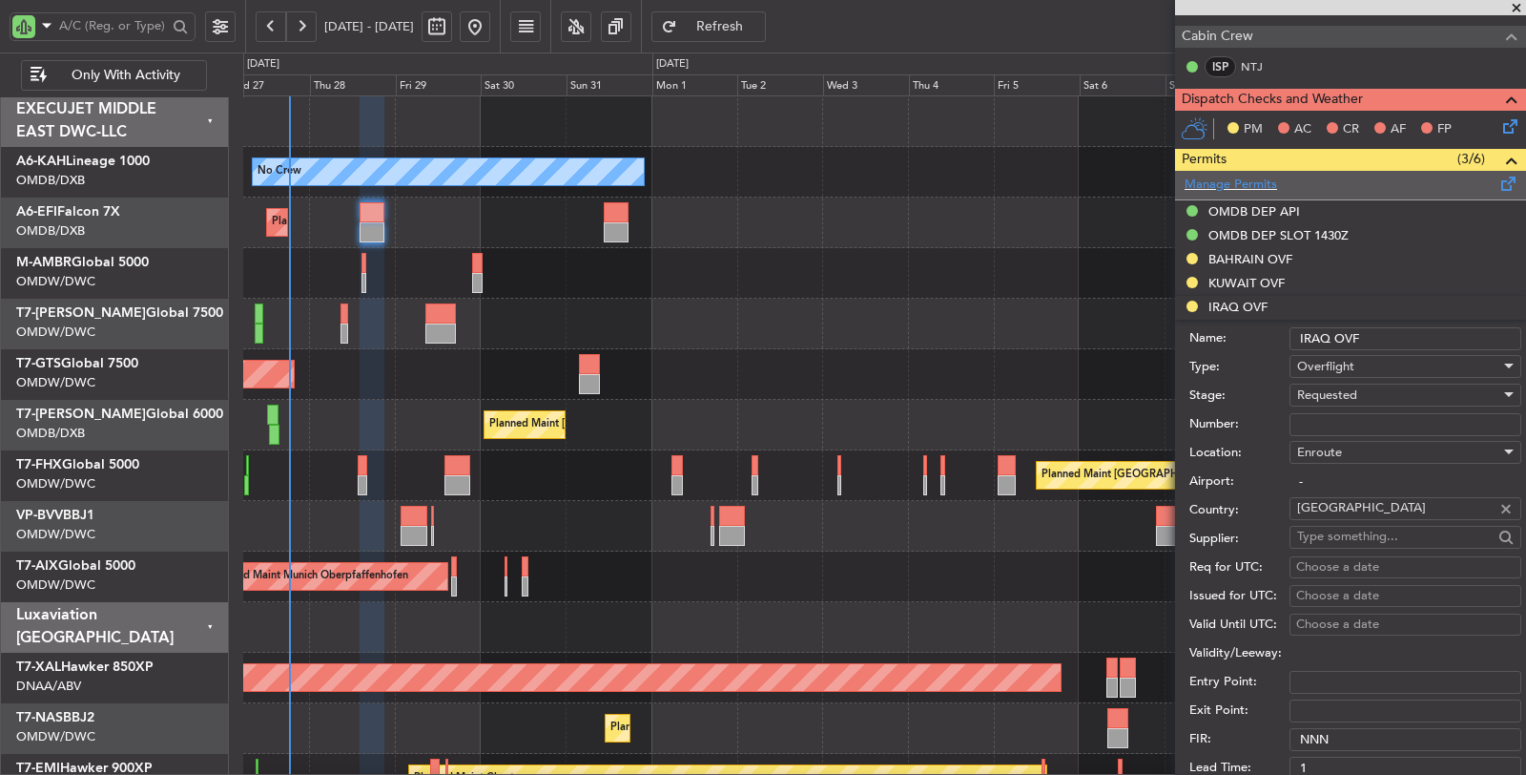
scroll to position [424, 0]
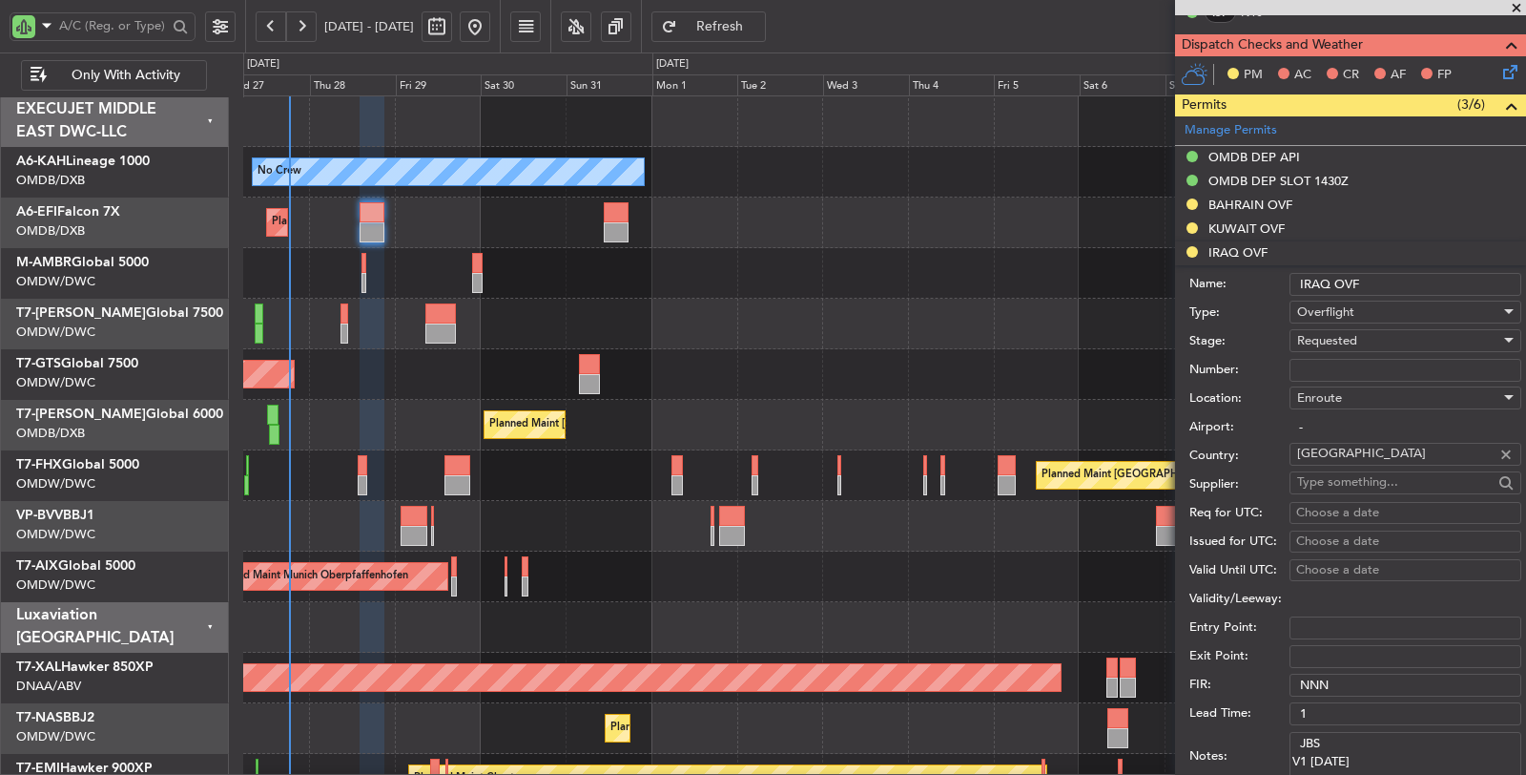
click at [1349, 343] on span "Requested" at bounding box center [1327, 340] width 60 height 17
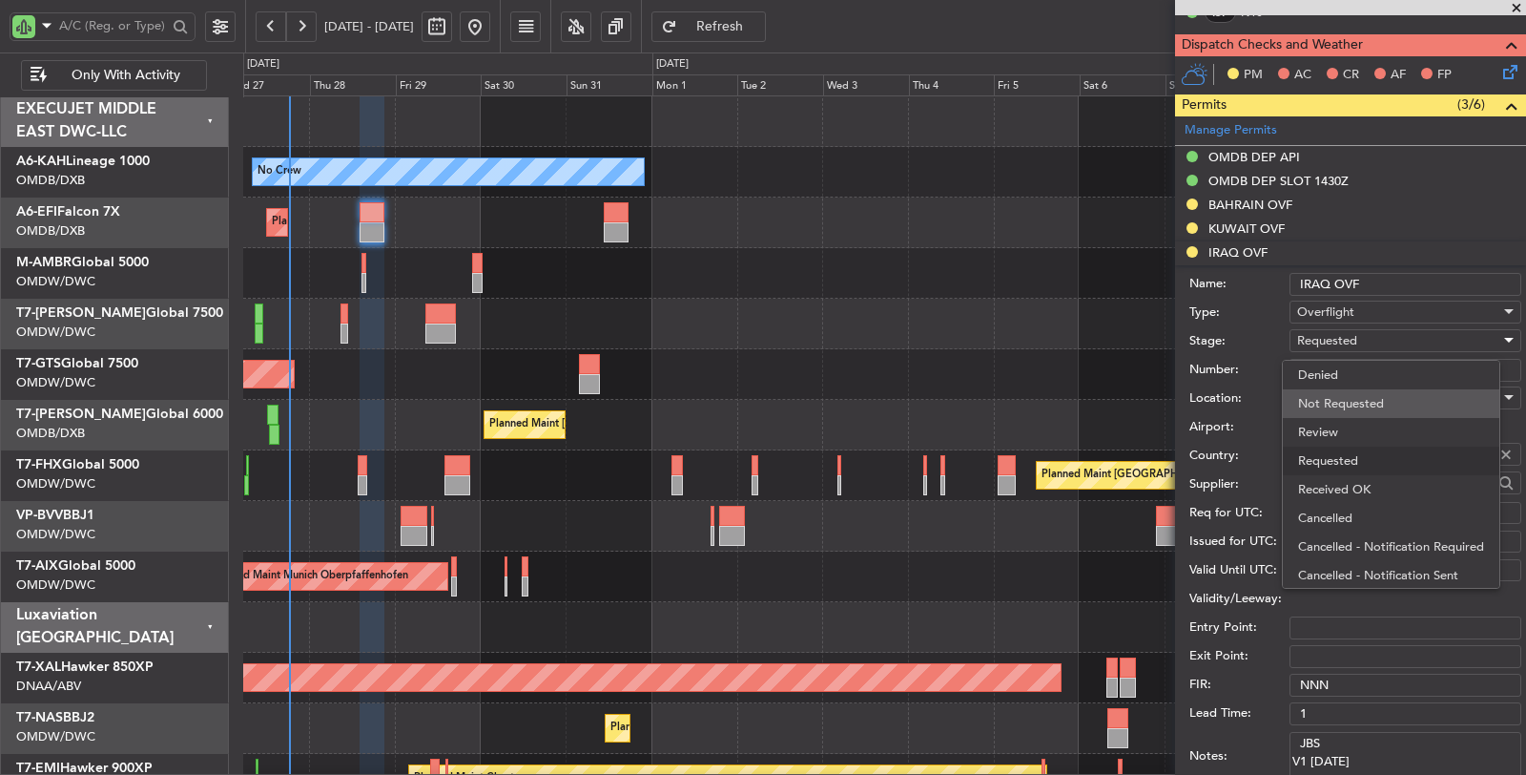
scroll to position [8, 0]
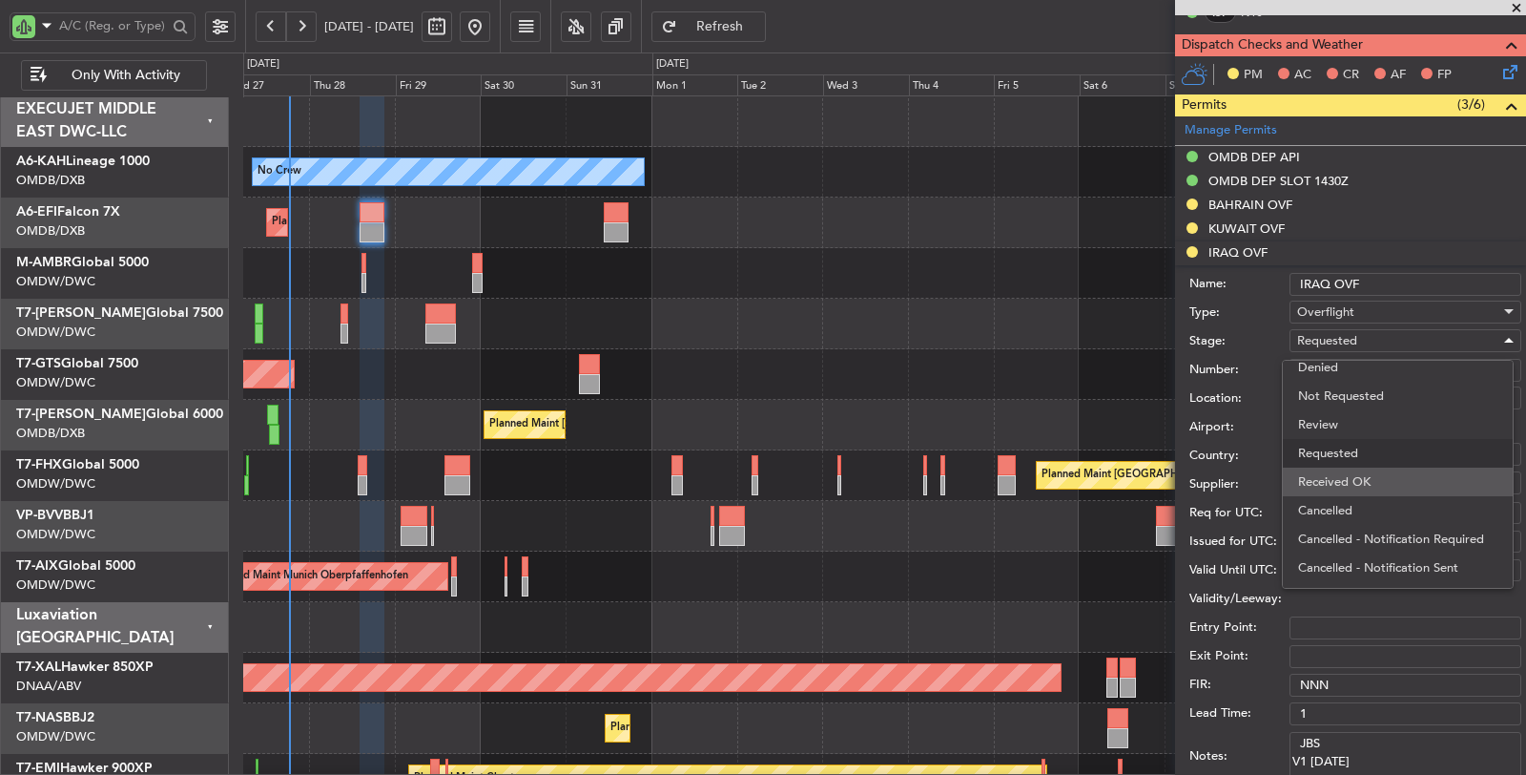
click at [1342, 478] on span "Received OK" at bounding box center [1397, 481] width 199 height 29
click at [1349, 370] on input "Number:" at bounding box center [1406, 370] width 232 height 23
paste input "OVR 47380"
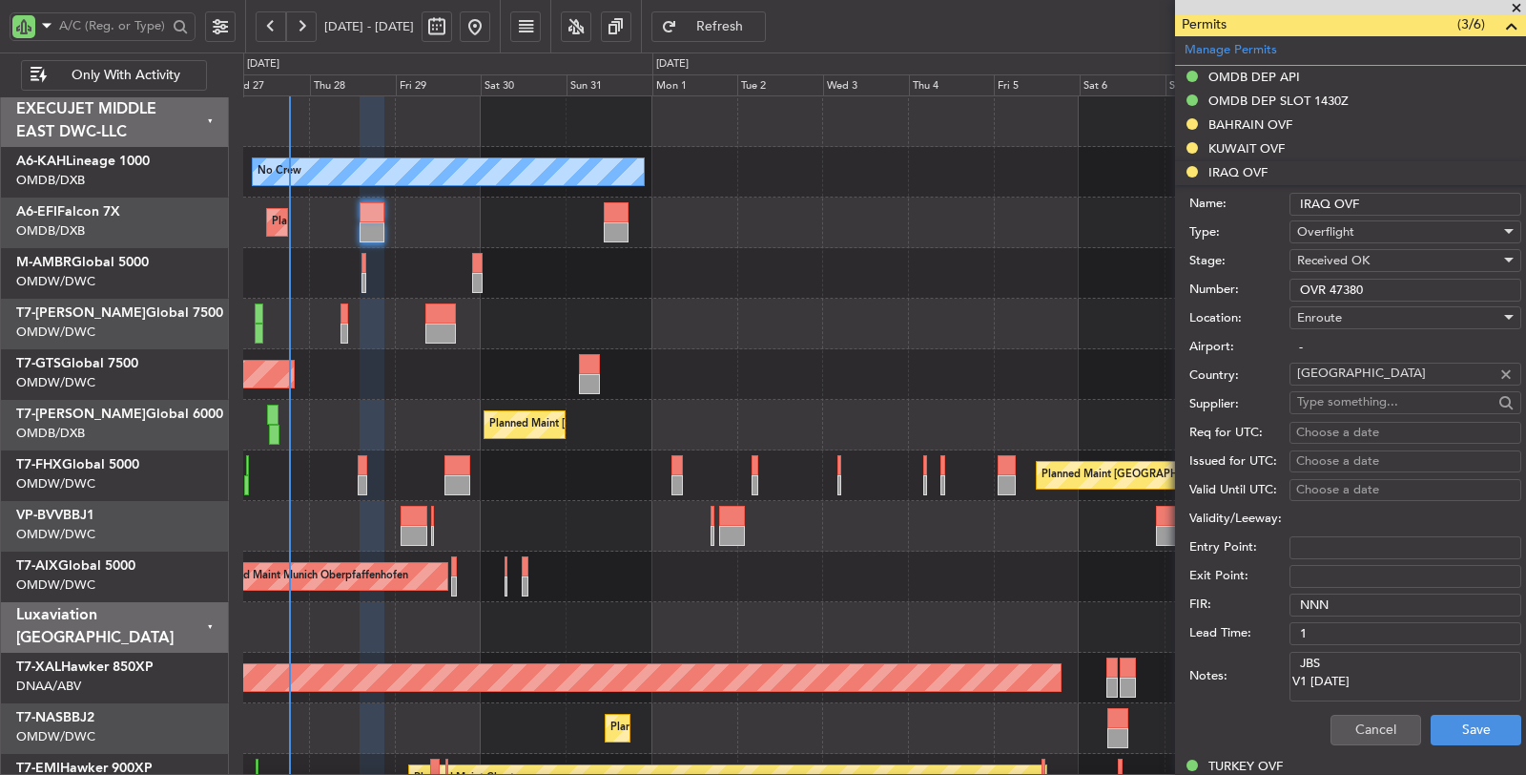
scroll to position [635, 0]
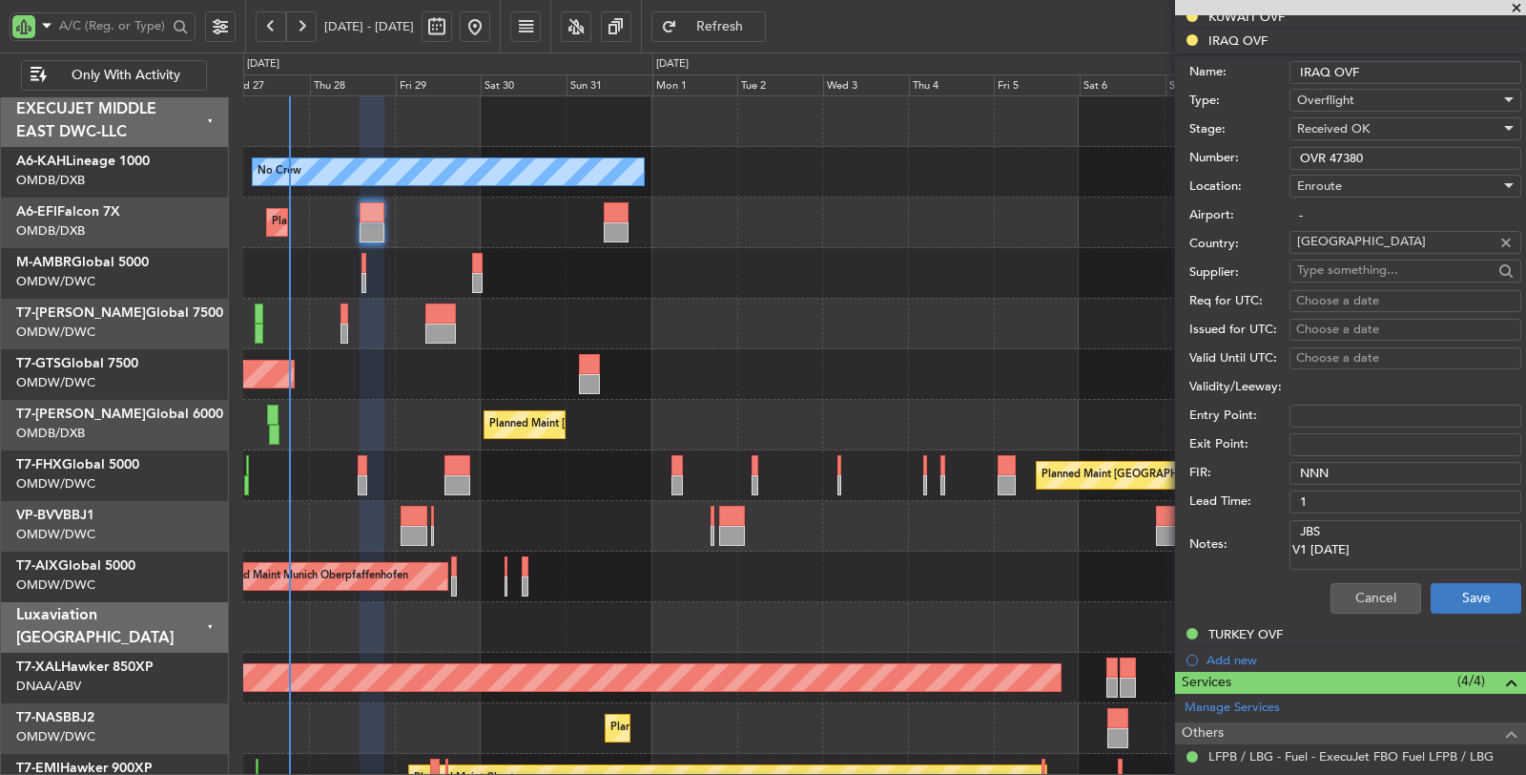
type input "OVR 47380"
click at [1460, 597] on button "Save" at bounding box center [1476, 598] width 91 height 31
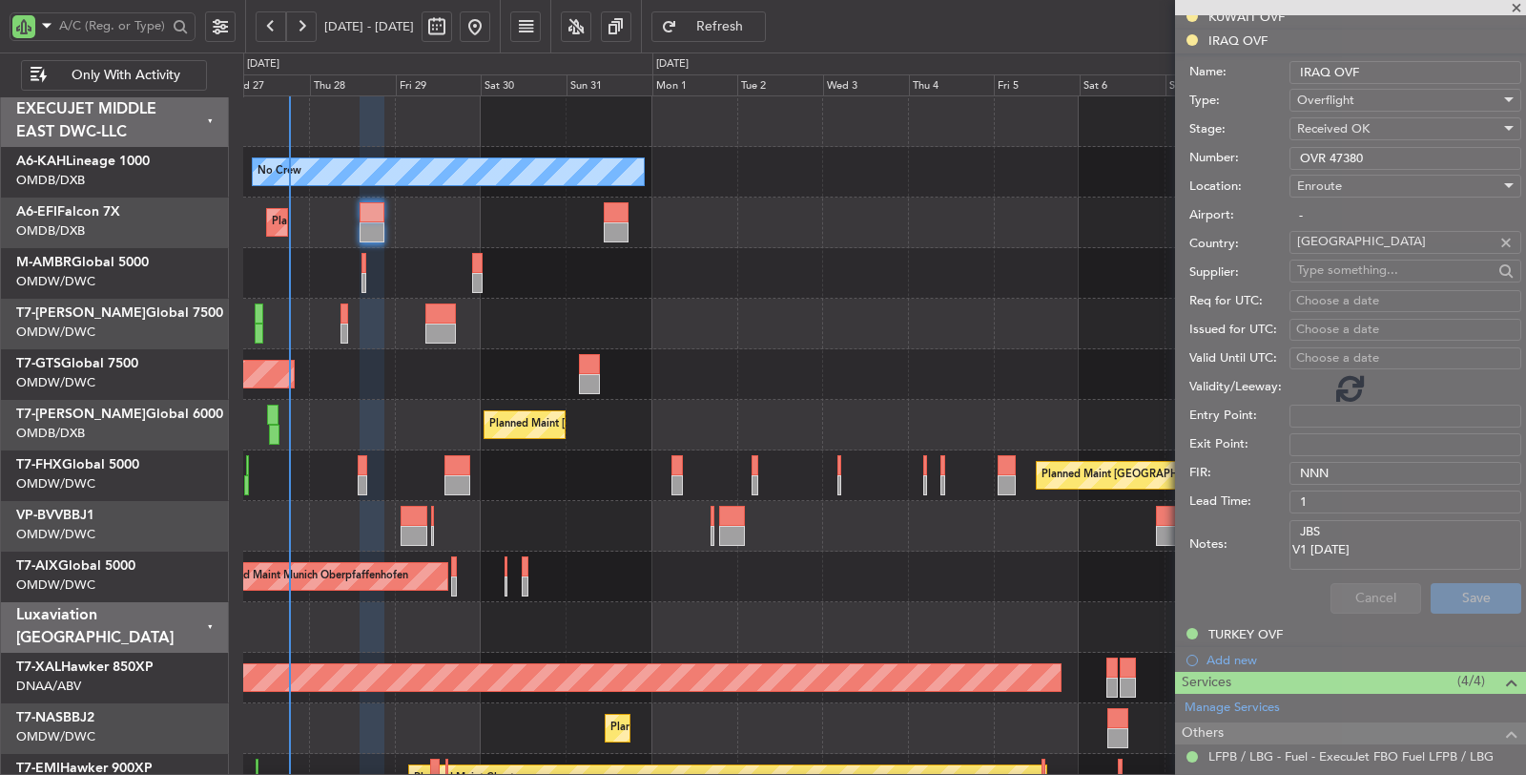
scroll to position [350, 0]
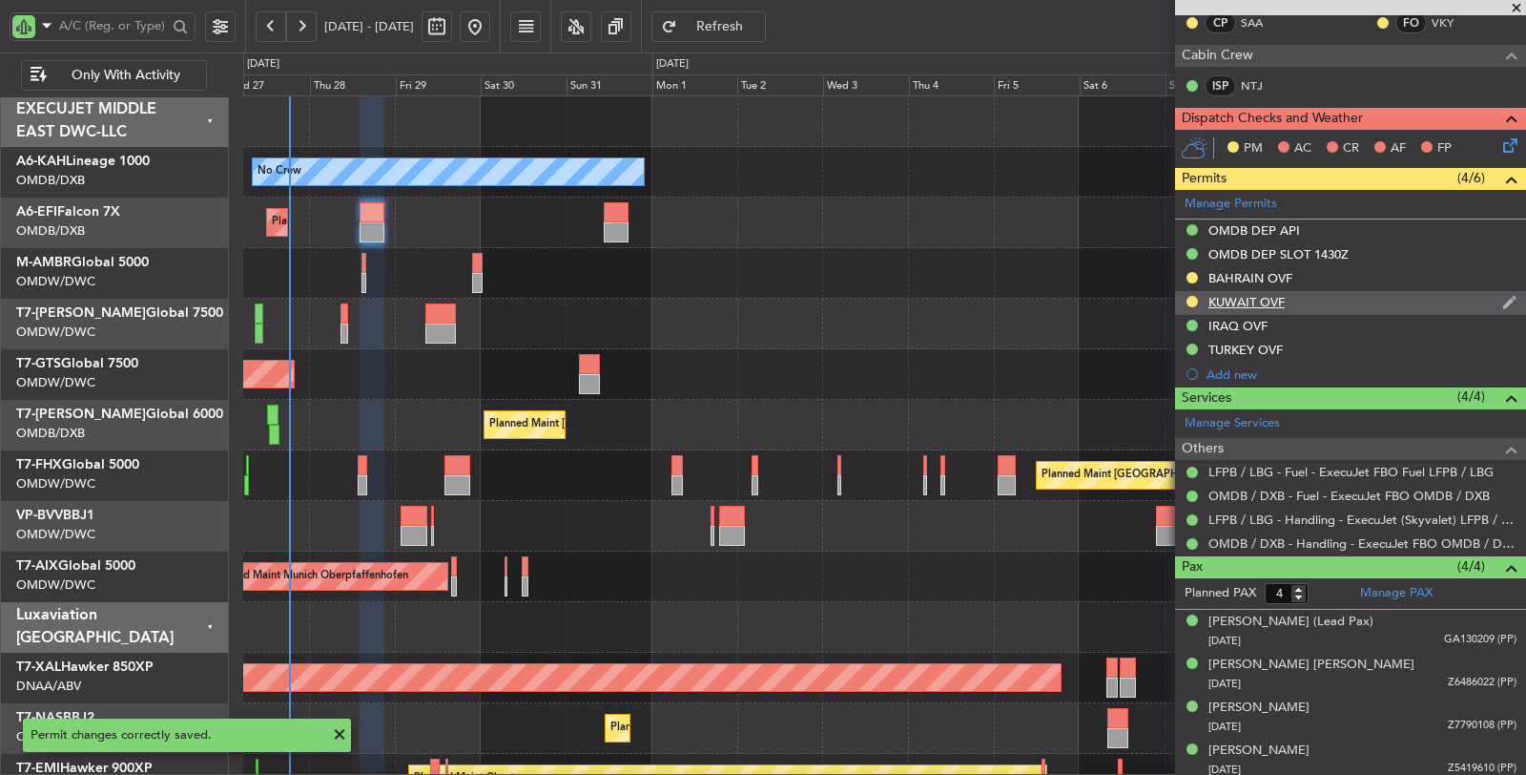
click at [1248, 300] on div "KUWAIT OVF" at bounding box center [1247, 302] width 76 height 16
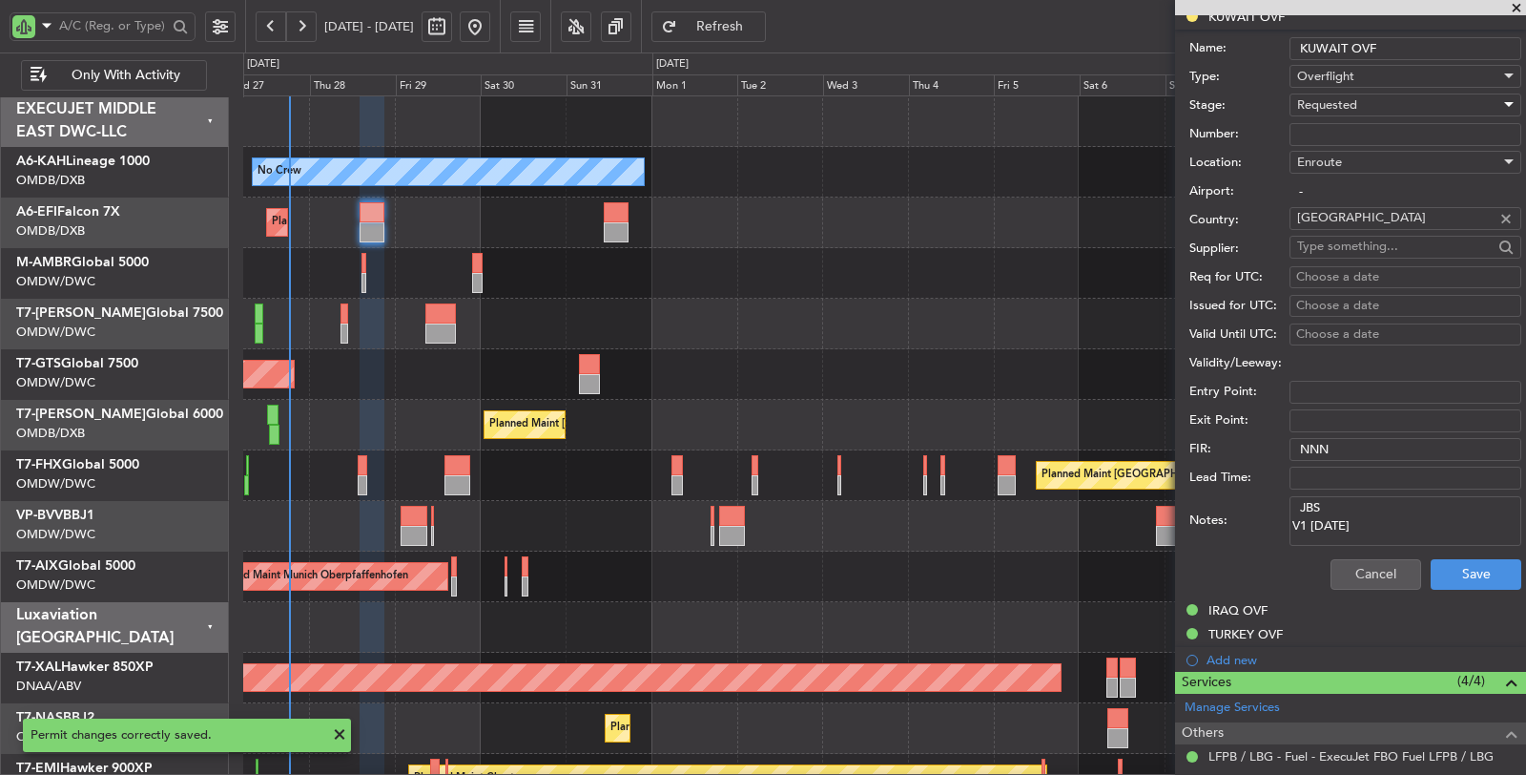
click at [1362, 95] on div "Requested" at bounding box center [1398, 105] width 203 height 29
drag, startPoint x: 1355, startPoint y: 241, endPoint x: 1355, endPoint y: 220, distance: 21.0
click at [1355, 242] on span "Received OK" at bounding box center [1397, 246] width 199 height 29
click at [1352, 130] on input "Number:" at bounding box center [1406, 134] width 232 height 23
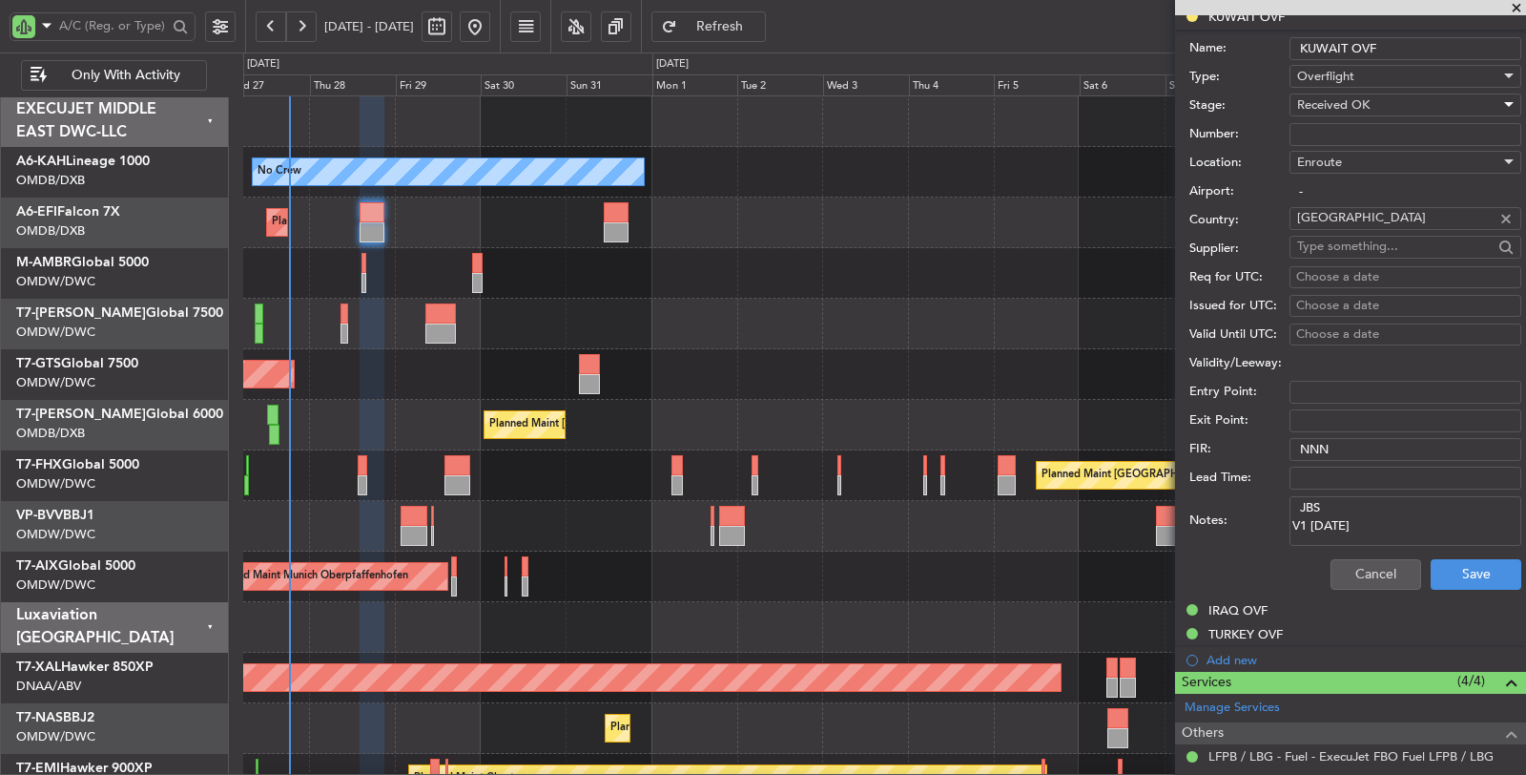
paste input "7396-ATO/25"
type input "7396-ATO/25"
click at [1446, 563] on button "Save" at bounding box center [1476, 574] width 91 height 31
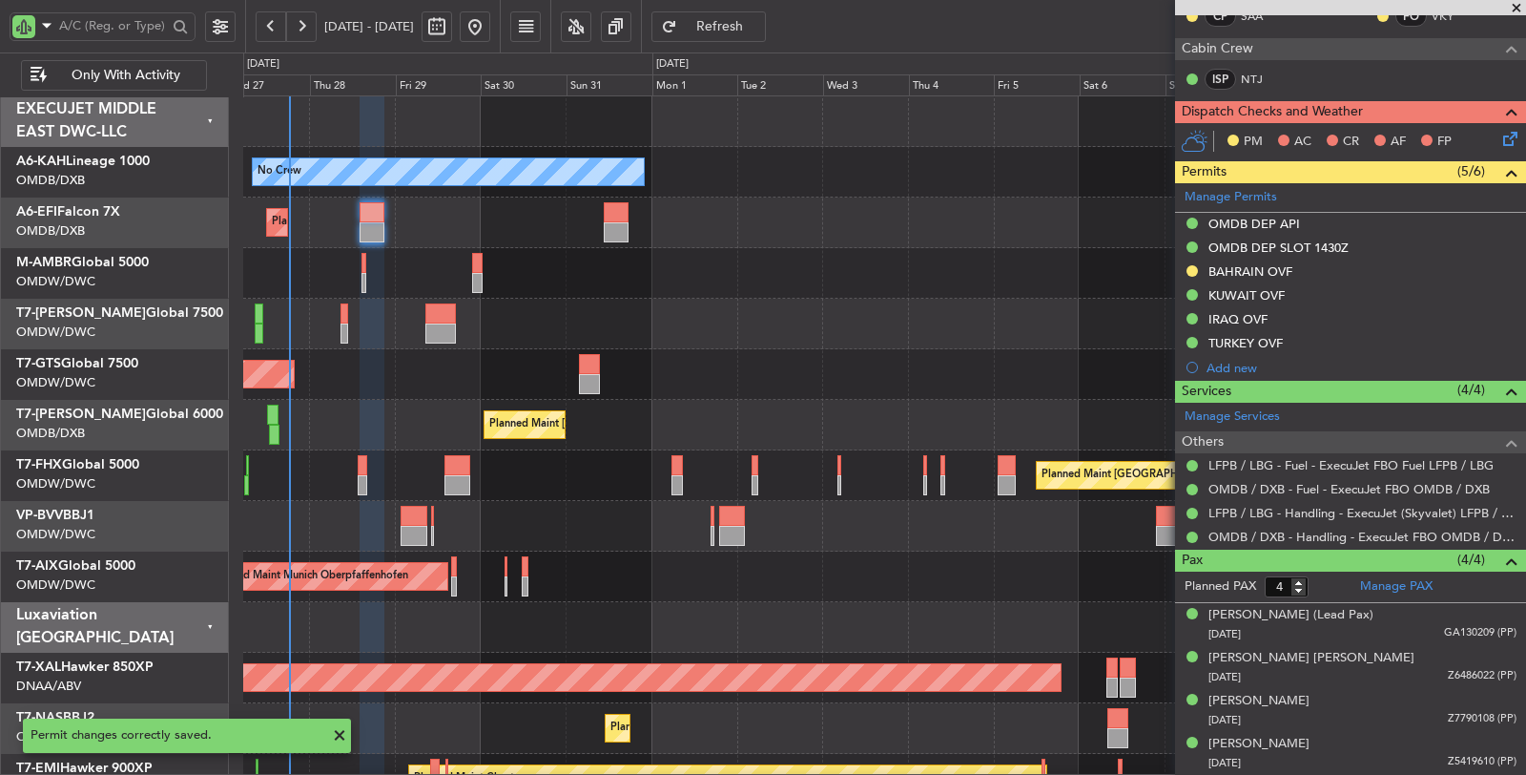
scroll to position [67, 0]
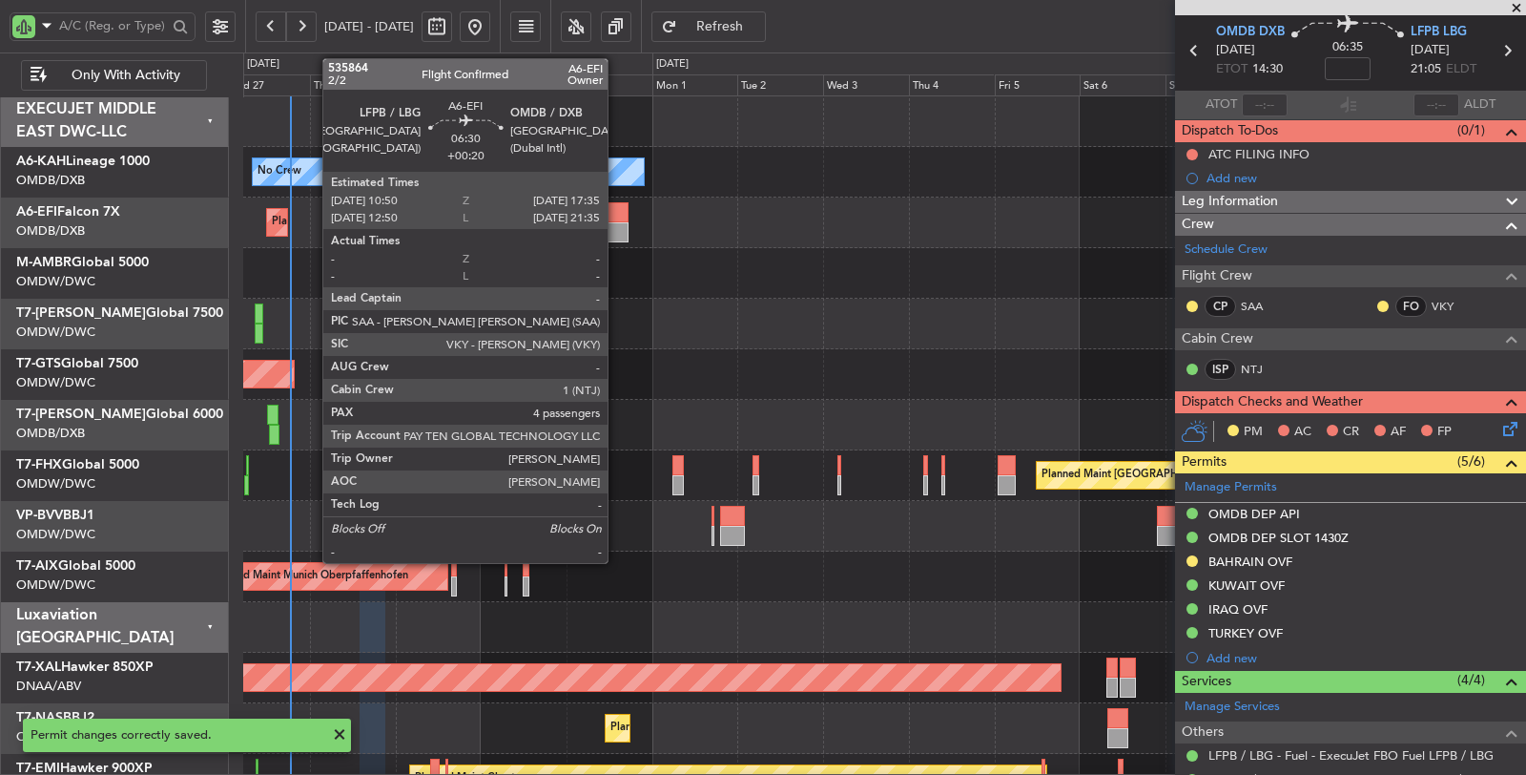
click at [617, 213] on div at bounding box center [616, 212] width 25 height 20
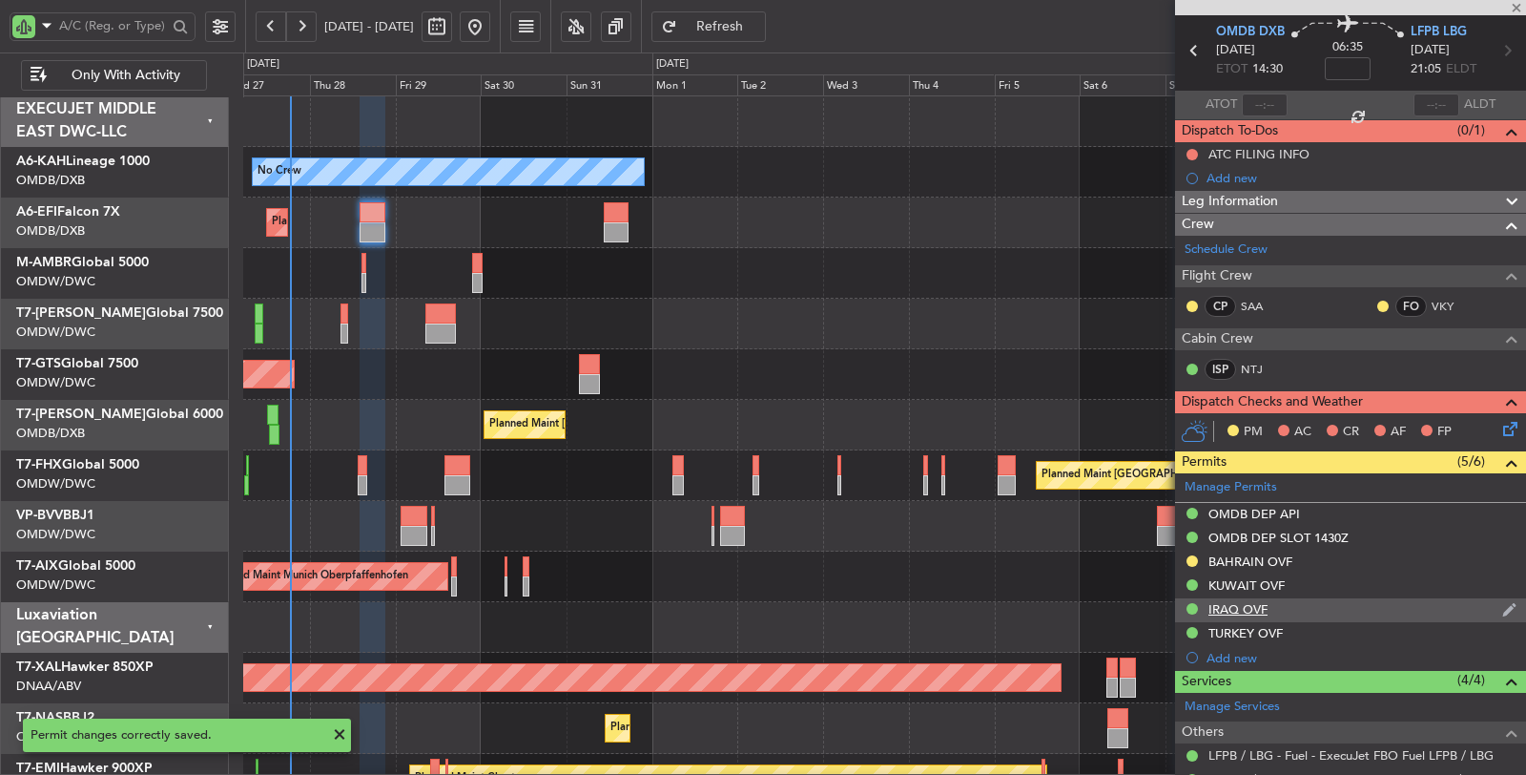
type input "+00:20"
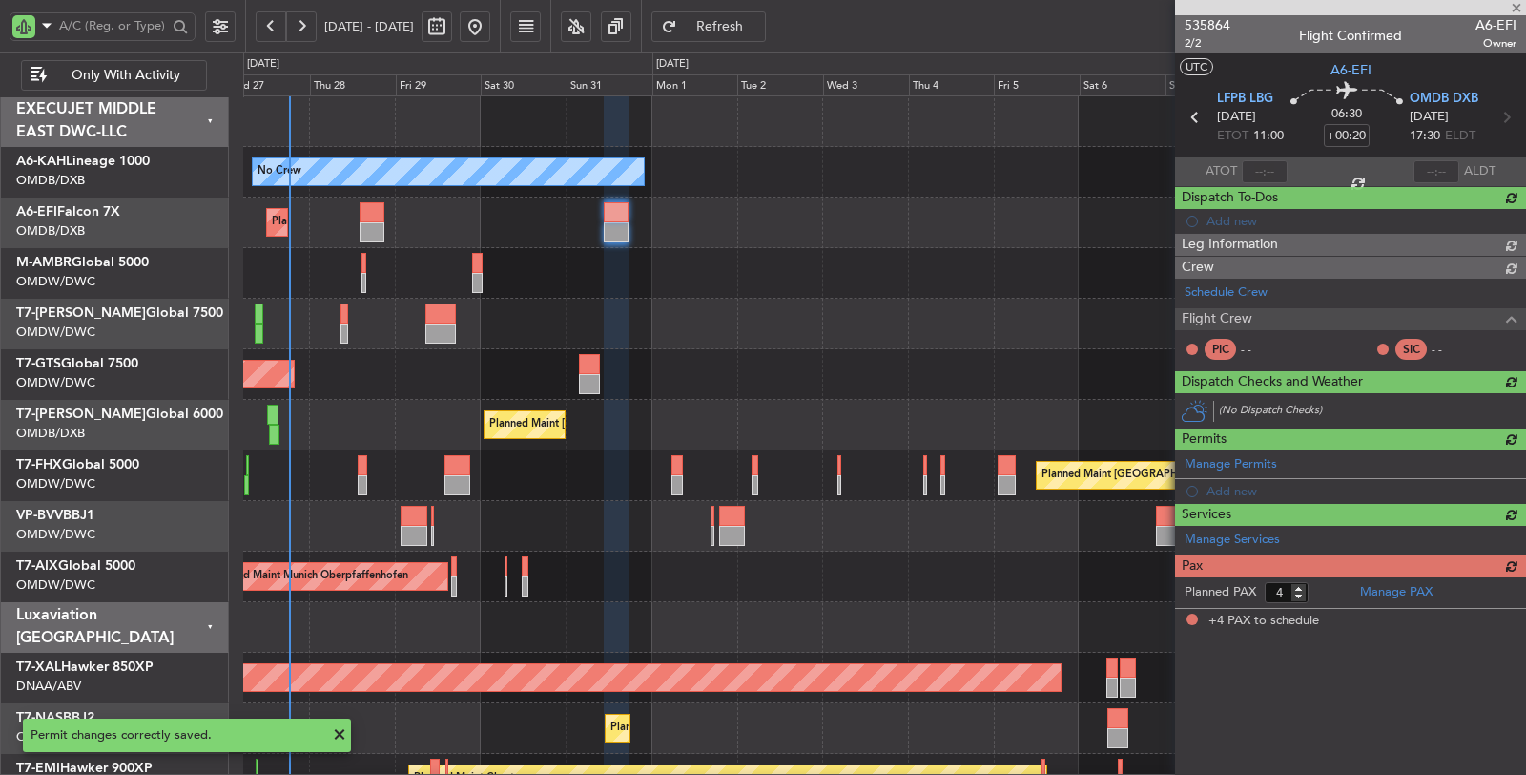
scroll to position [0, 0]
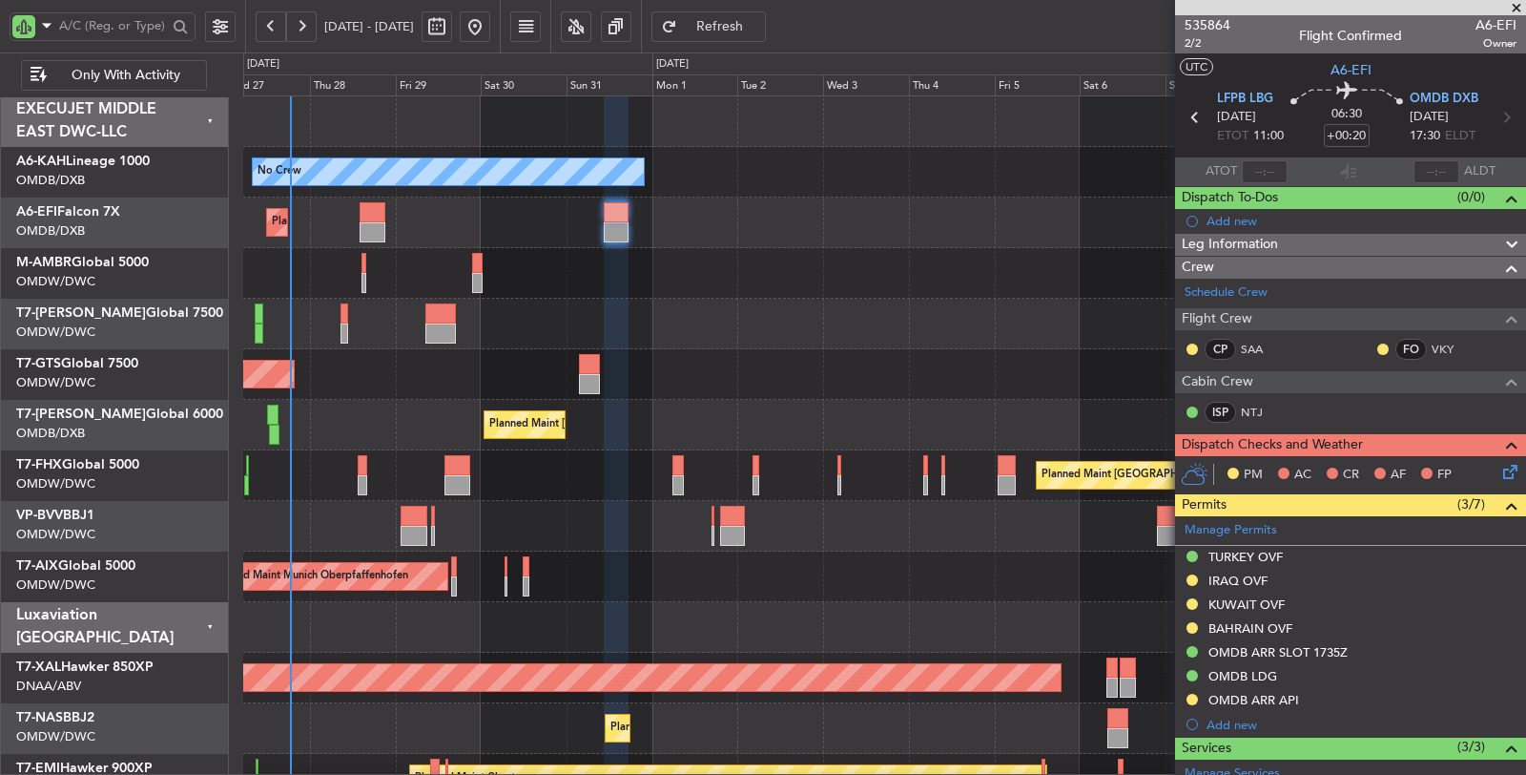
click at [1250, 601] on div "KUWAIT OVF" at bounding box center [1247, 604] width 76 height 16
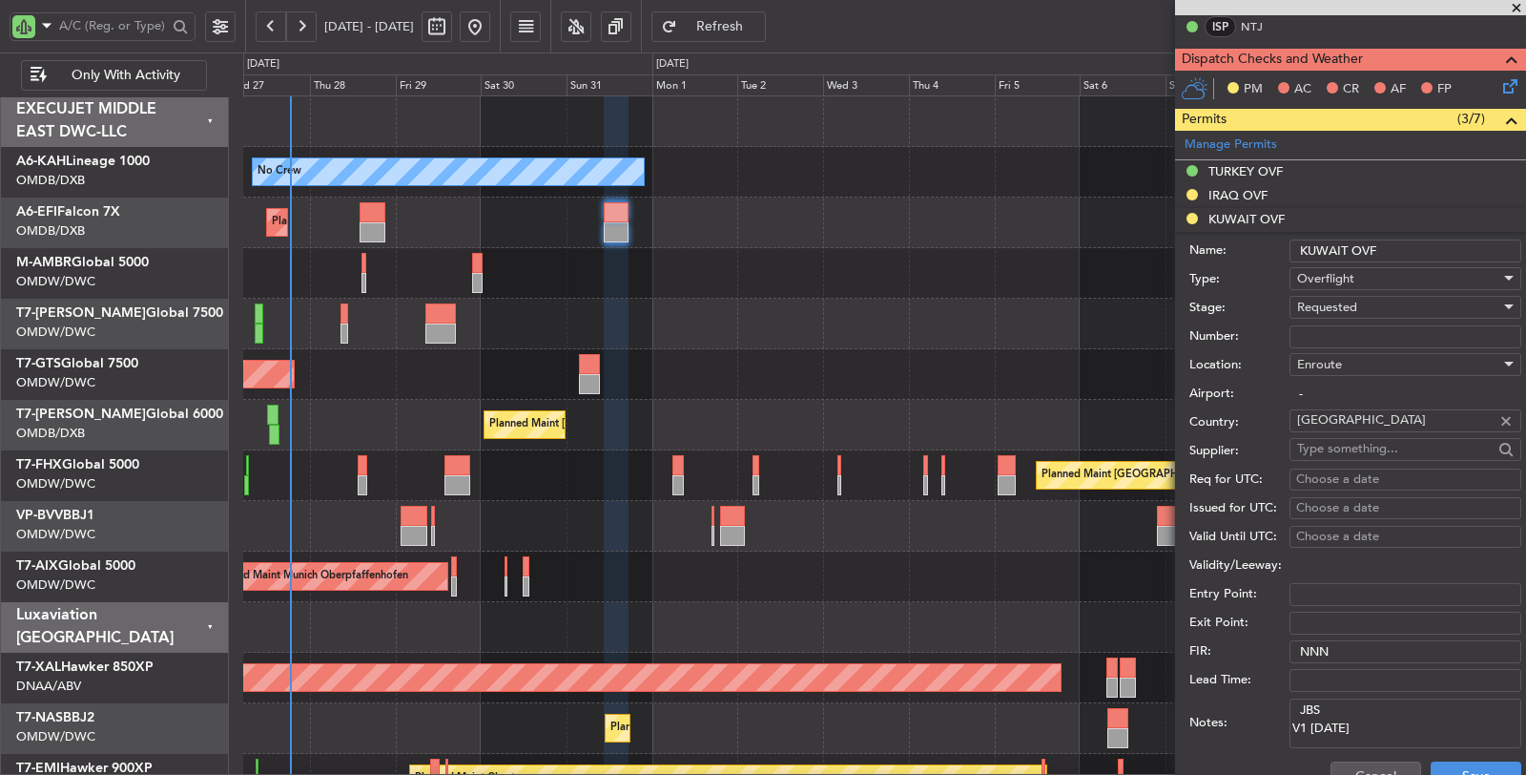
scroll to position [424, 0]
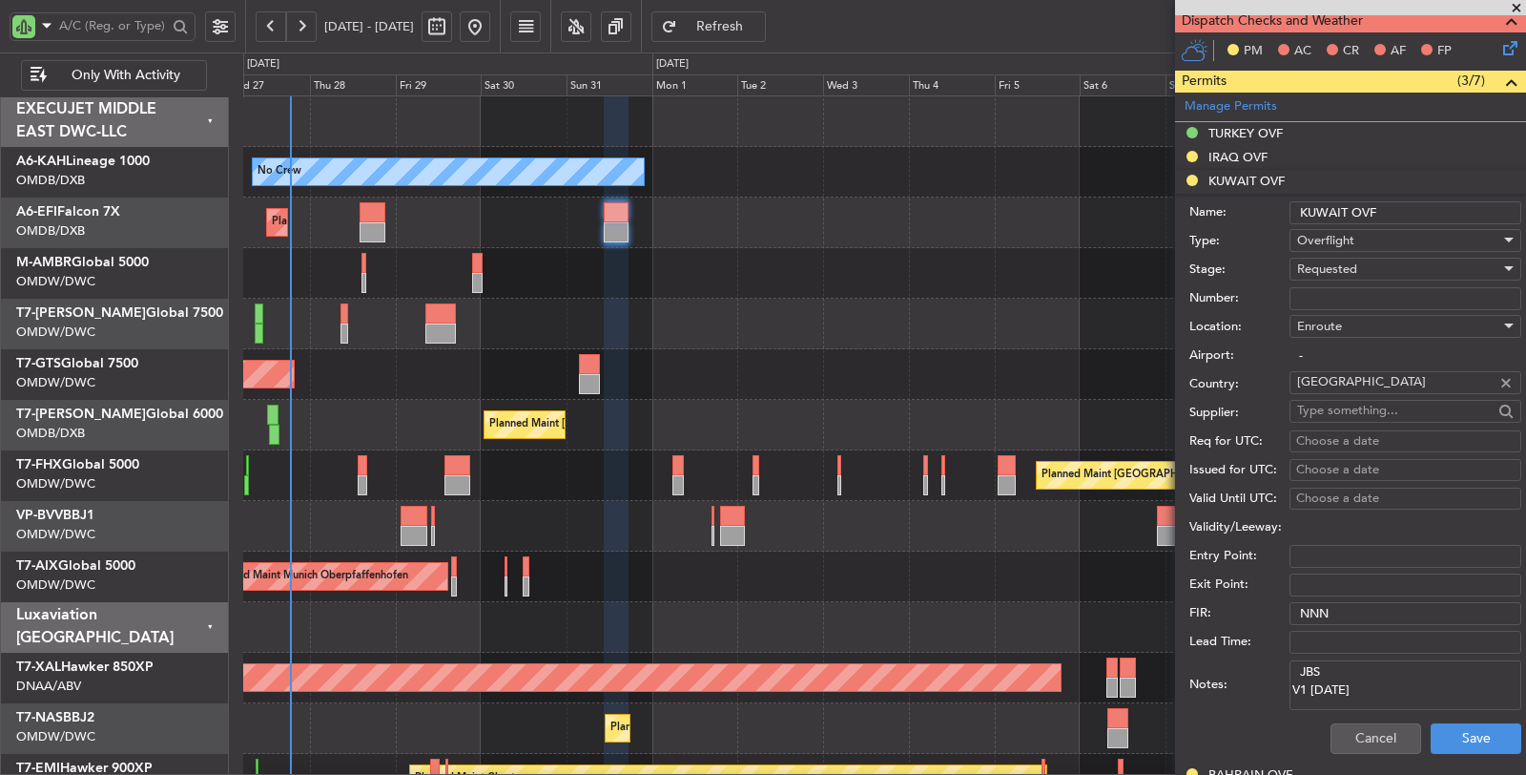
click at [1330, 270] on span "Requested" at bounding box center [1327, 268] width 60 height 17
click at [1348, 403] on span "Received OK" at bounding box center [1397, 410] width 199 height 29
click at [1346, 299] on input "Number:" at bounding box center [1406, 298] width 232 height 23
paste input "7396-ATO/25"
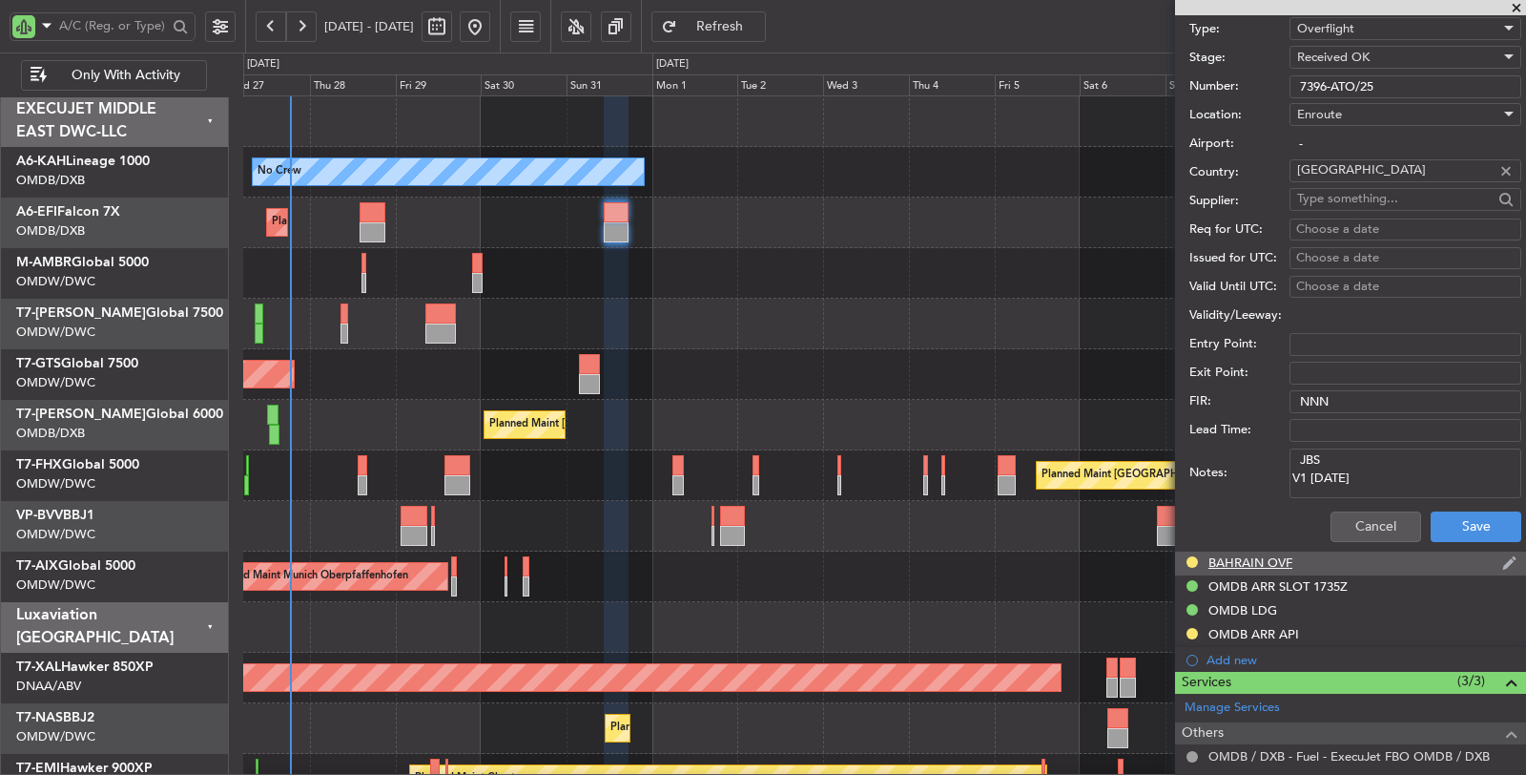
scroll to position [635, 0]
type input "7396-ATO/25"
click at [1452, 517] on button "Save" at bounding box center [1476, 526] width 91 height 31
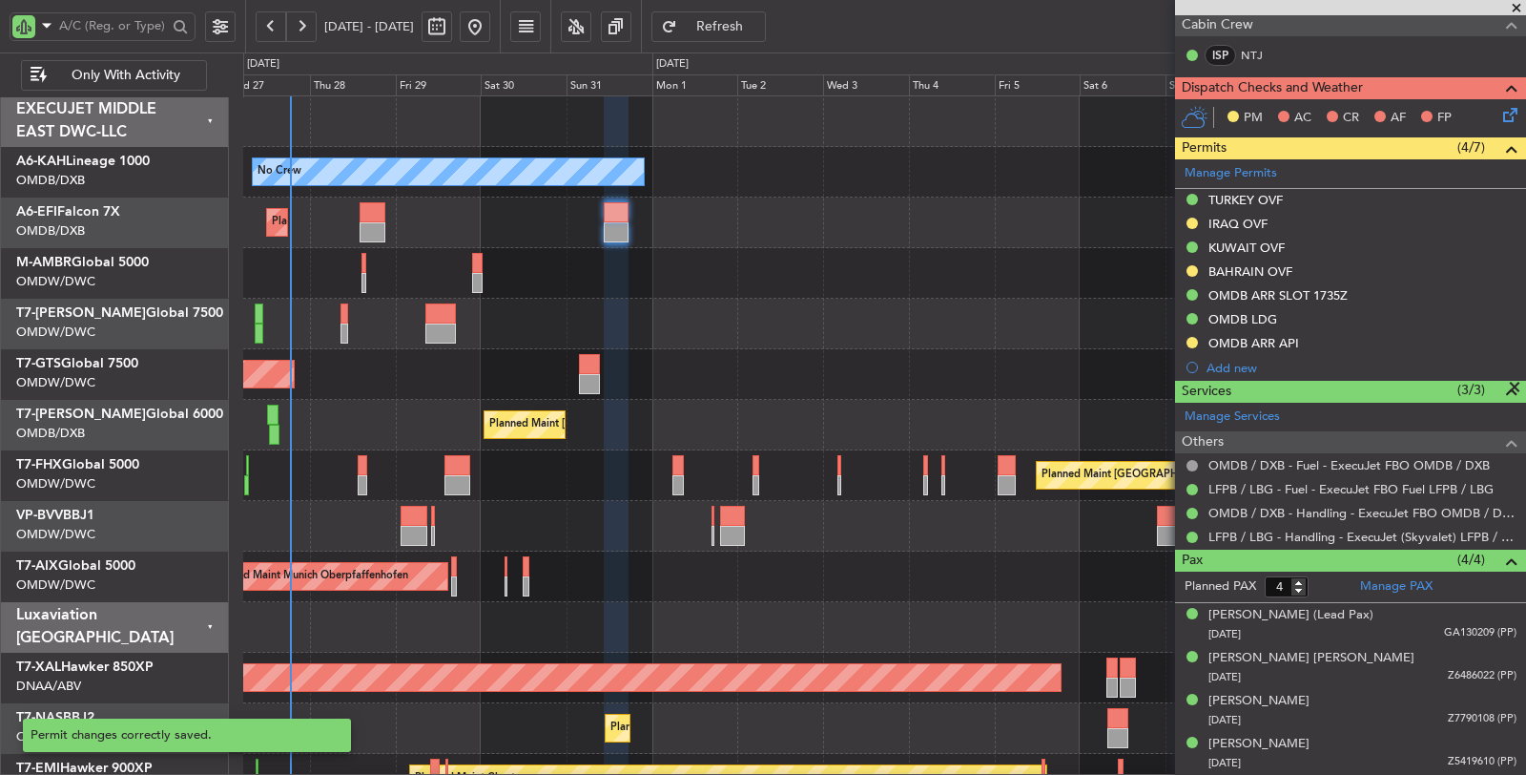
scroll to position [67, 0]
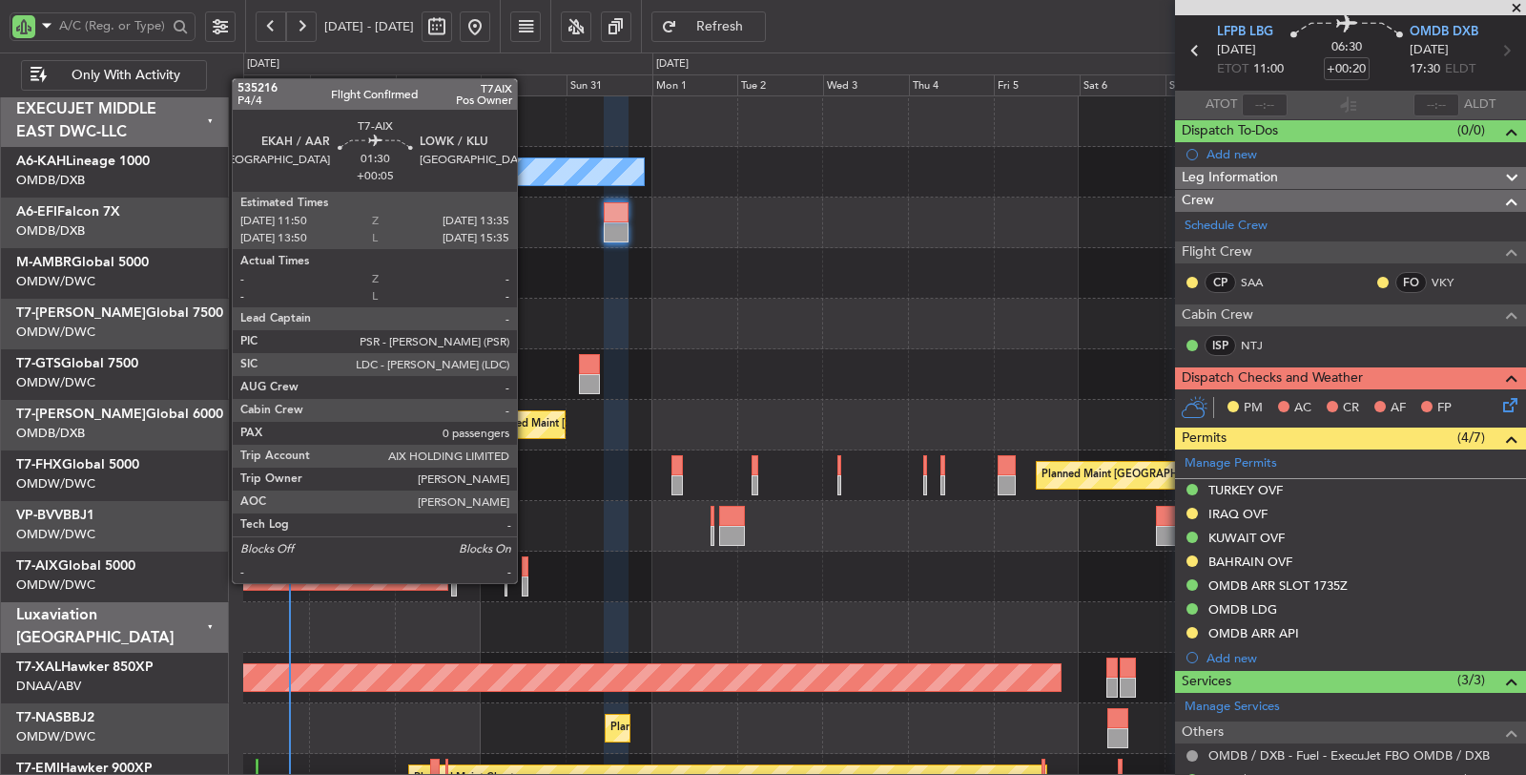
click at [527, 580] on div at bounding box center [525, 586] width 7 height 20
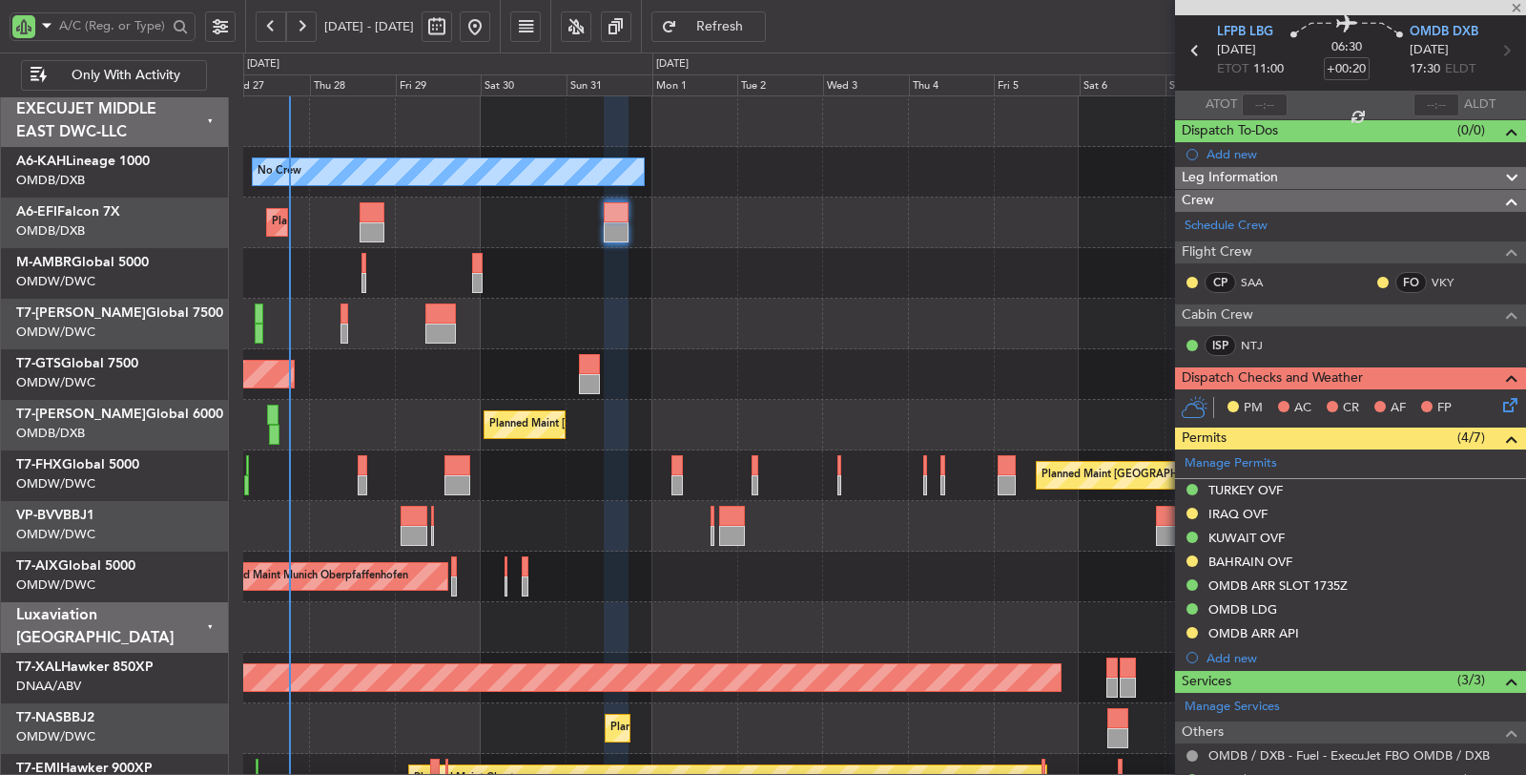
type input "+00:05"
type input "0"
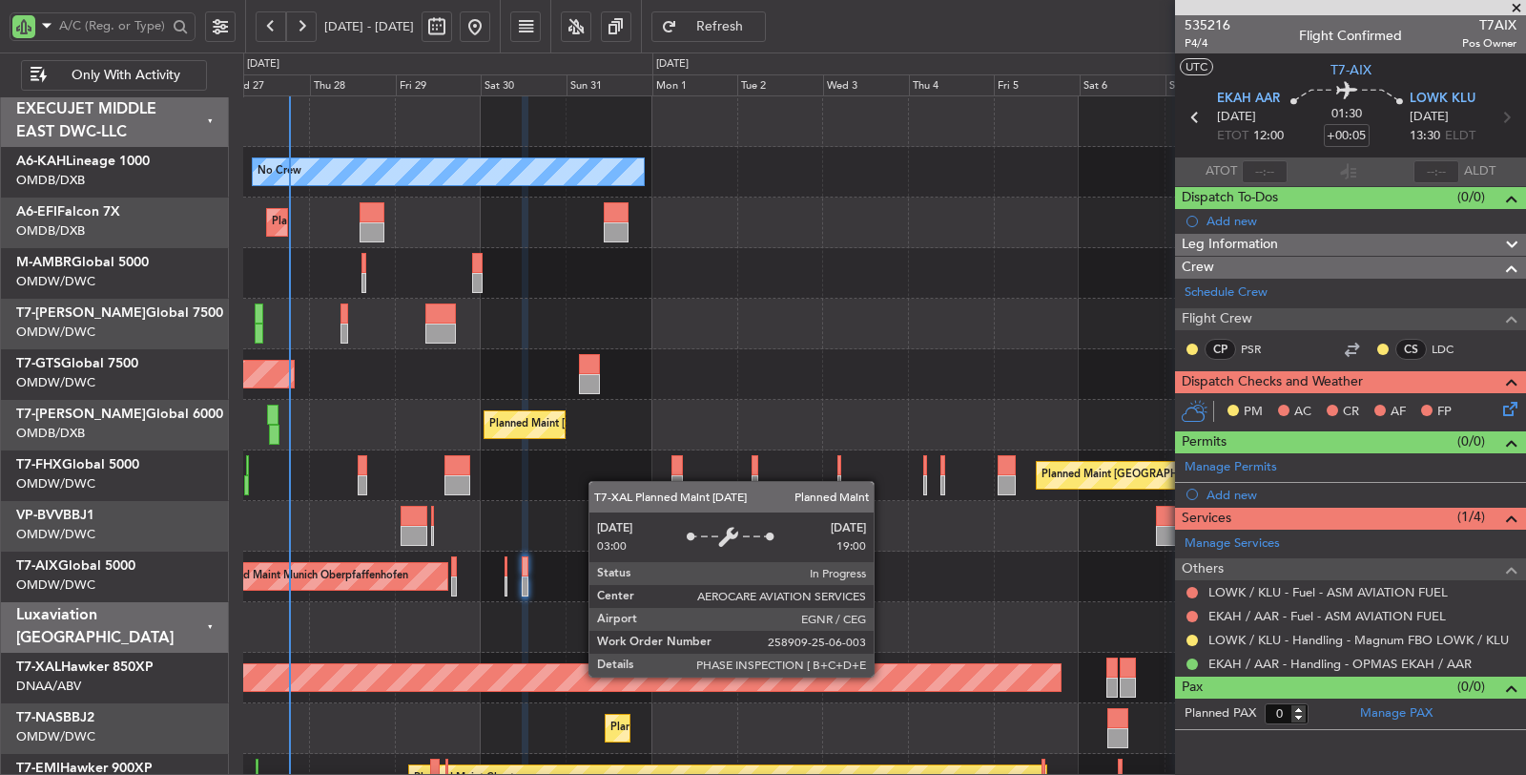
click at [883, 675] on div "Planned Maint Chester" at bounding box center [11, 677] width 2099 height 27
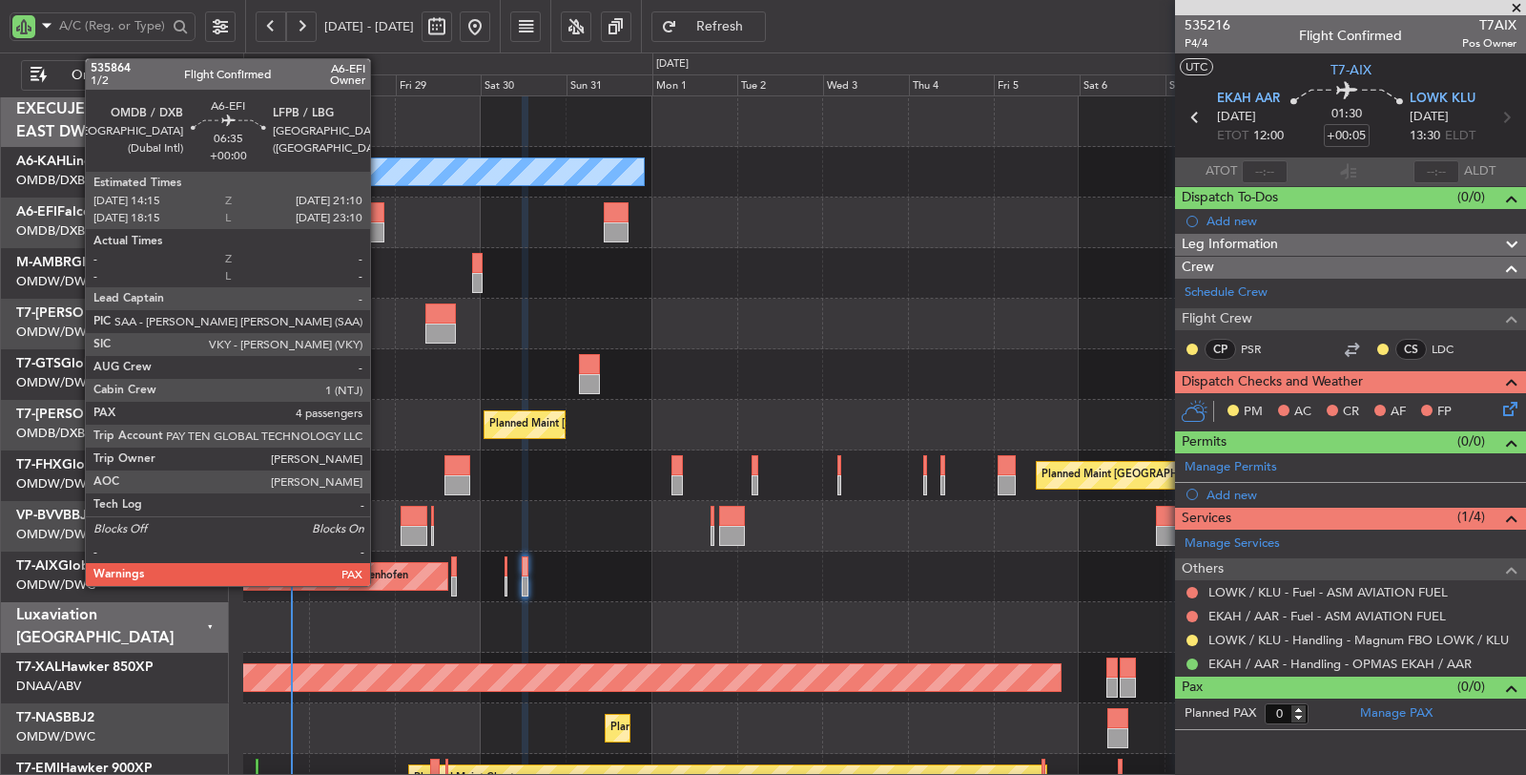
click at [380, 233] on div at bounding box center [372, 232] width 25 height 20
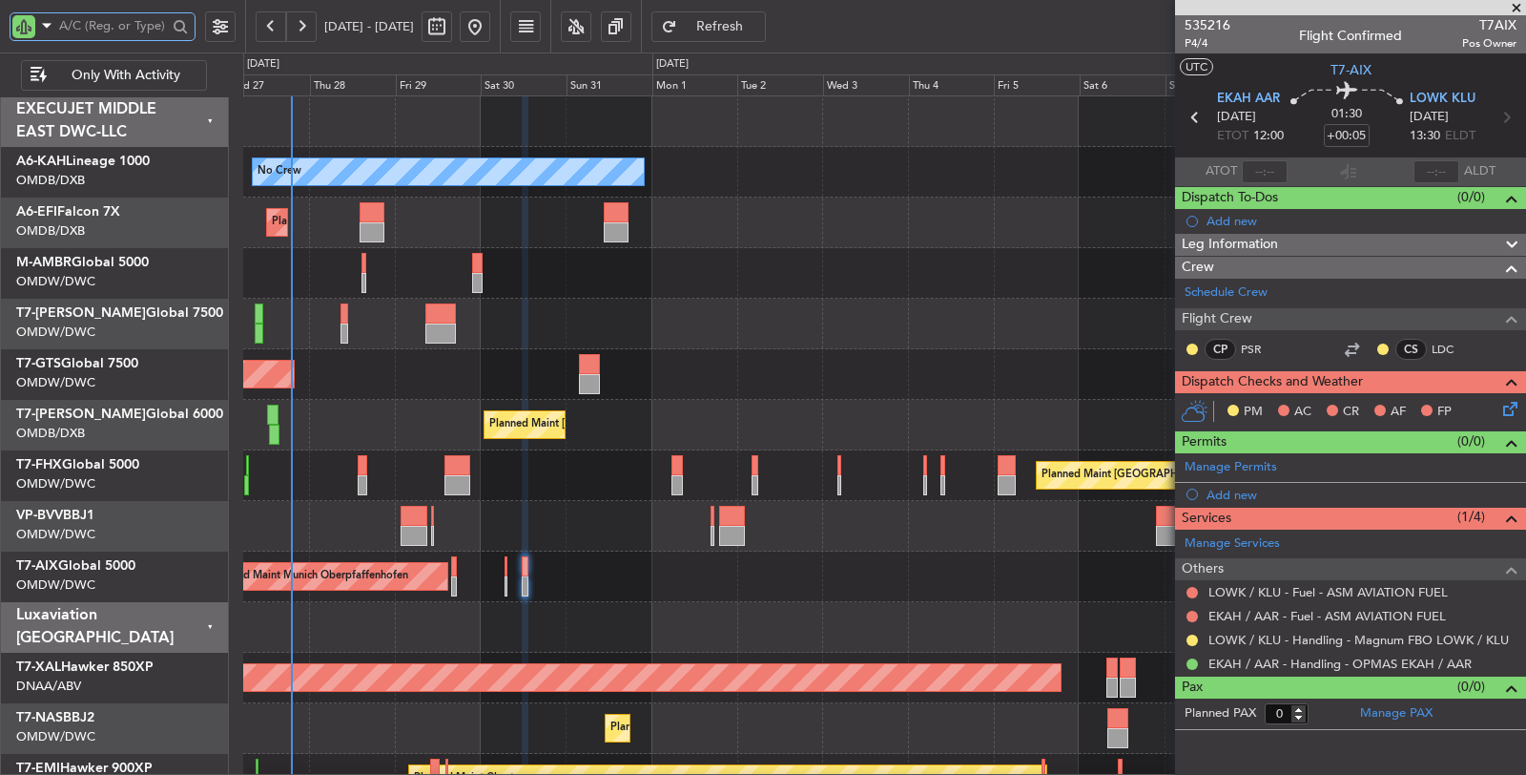
click at [97, 29] on input "text" at bounding box center [113, 25] width 108 height 29
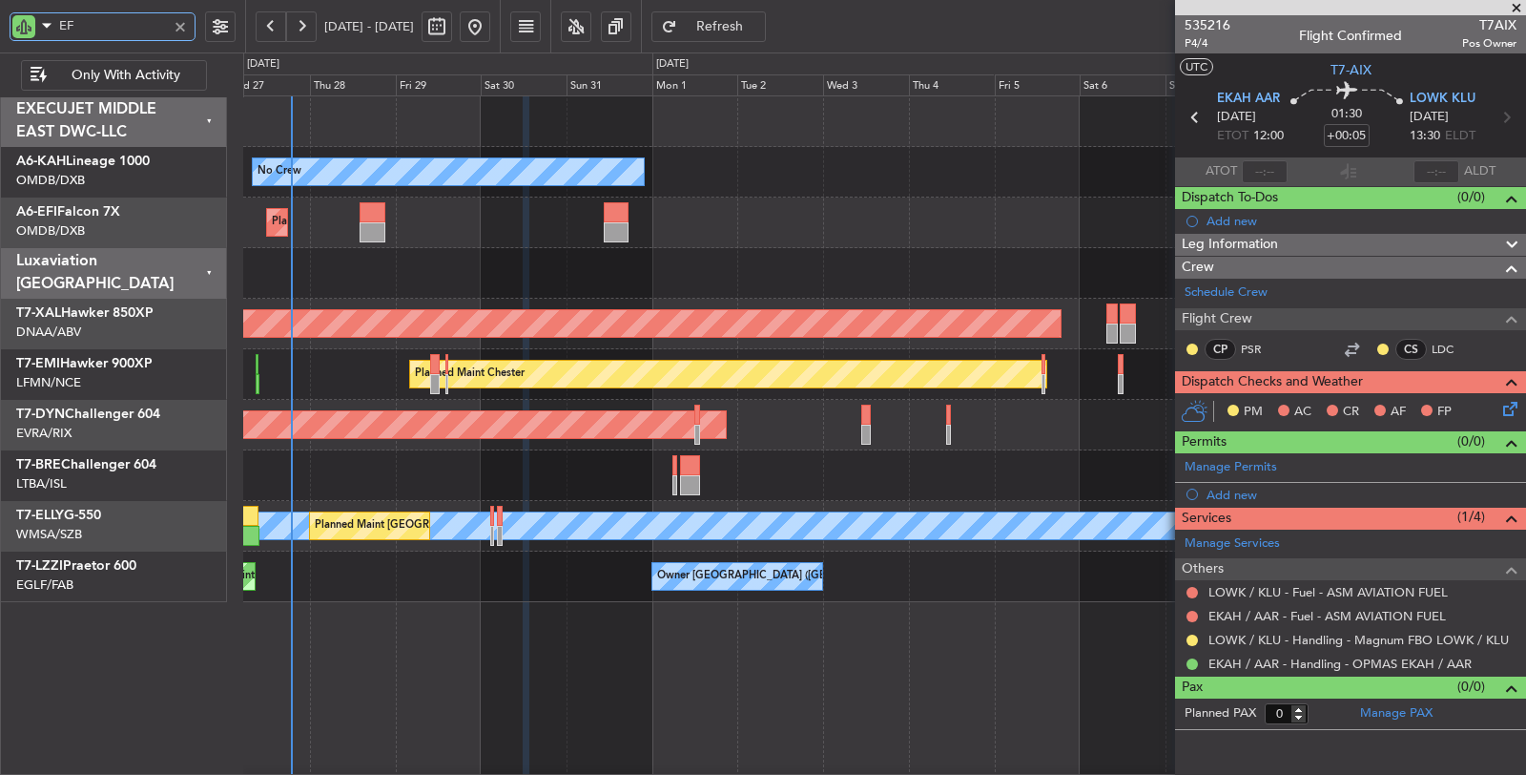
type input "EFI"
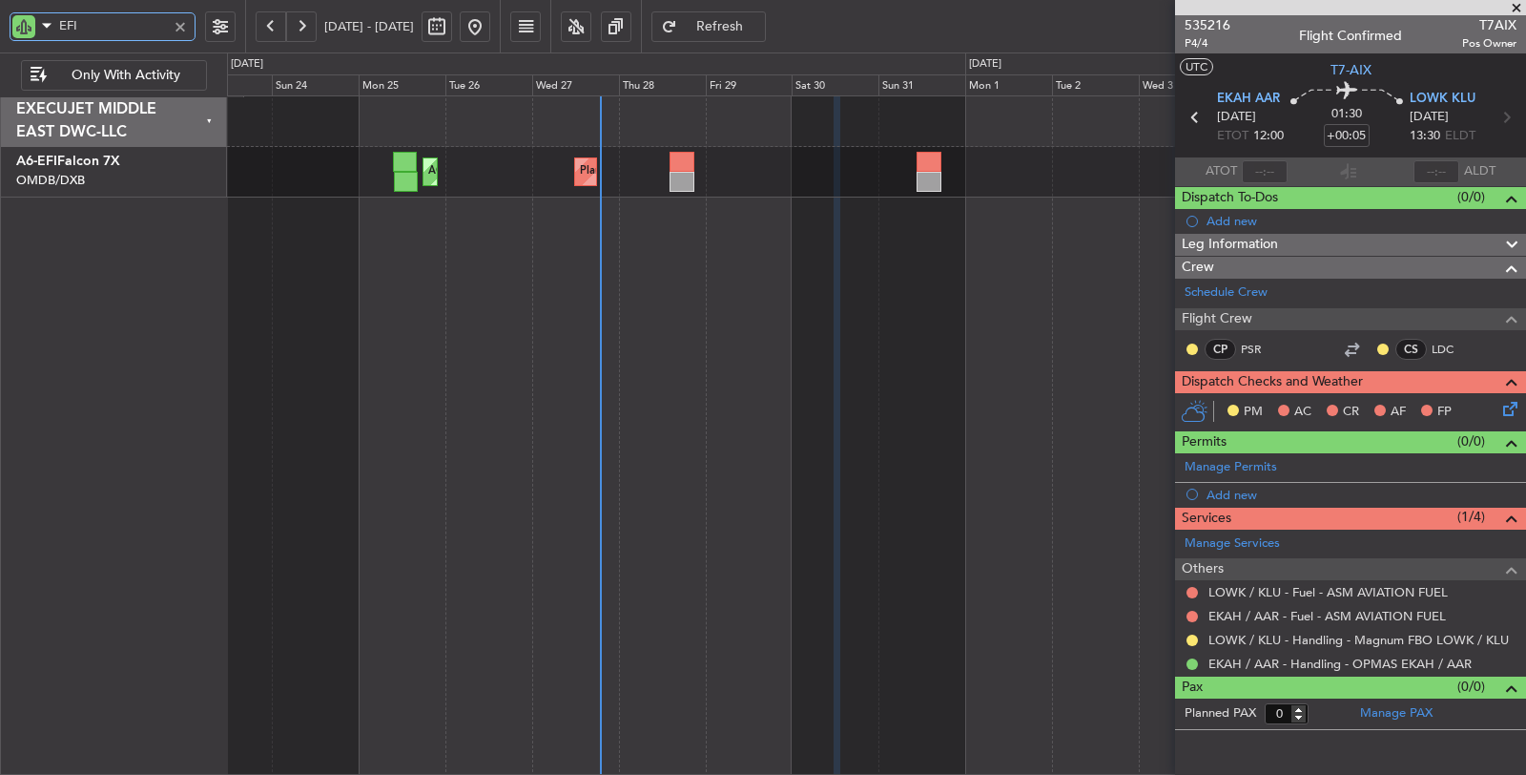
click at [796, 240] on div "Planned Maint [GEOGRAPHIC_DATA] ([GEOGRAPHIC_DATA] Intl) AOG Maint [GEOGRAPHIC_…" at bounding box center [877, 435] width 1300 height 680
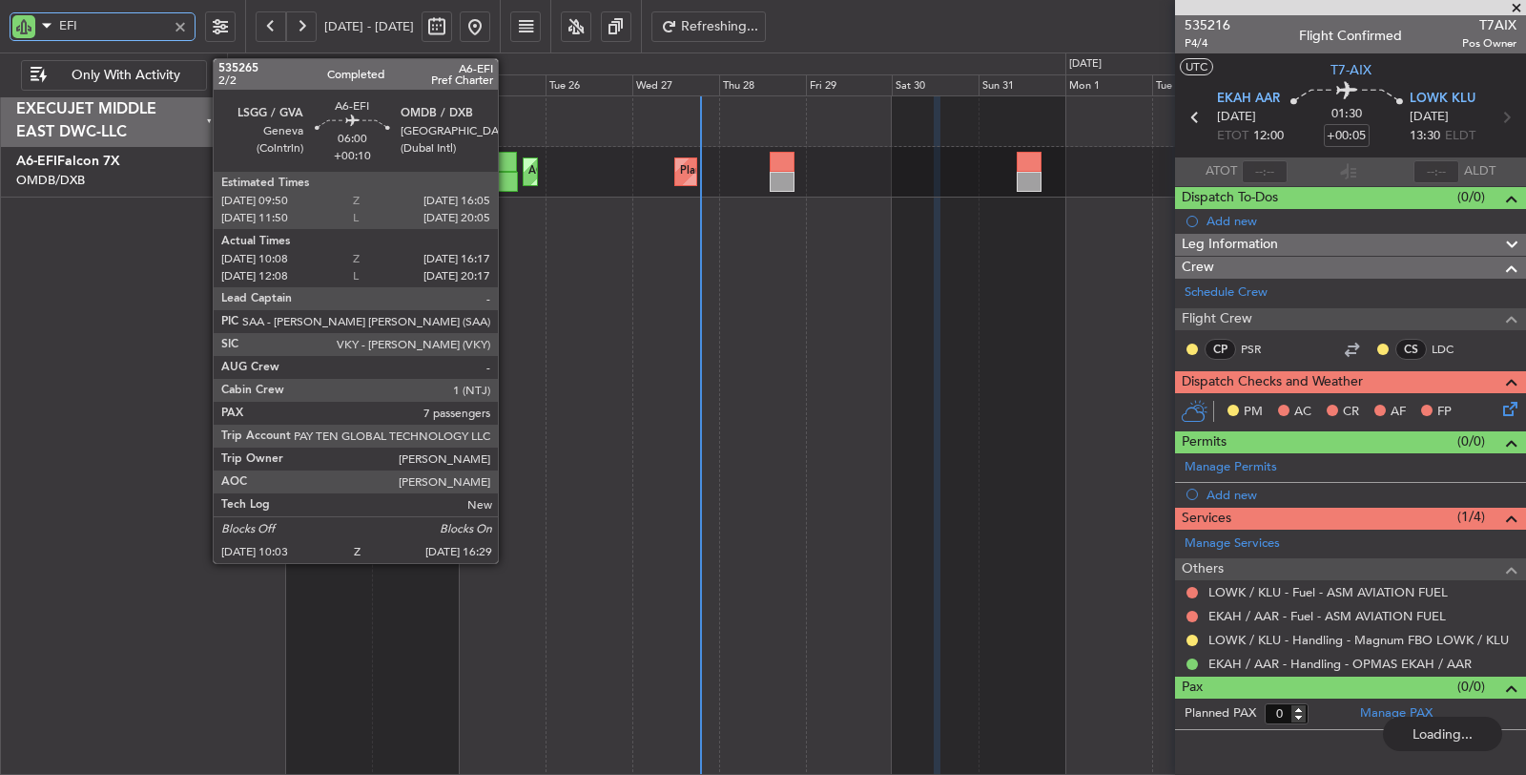
click at [507, 179] on div at bounding box center [506, 182] width 24 height 20
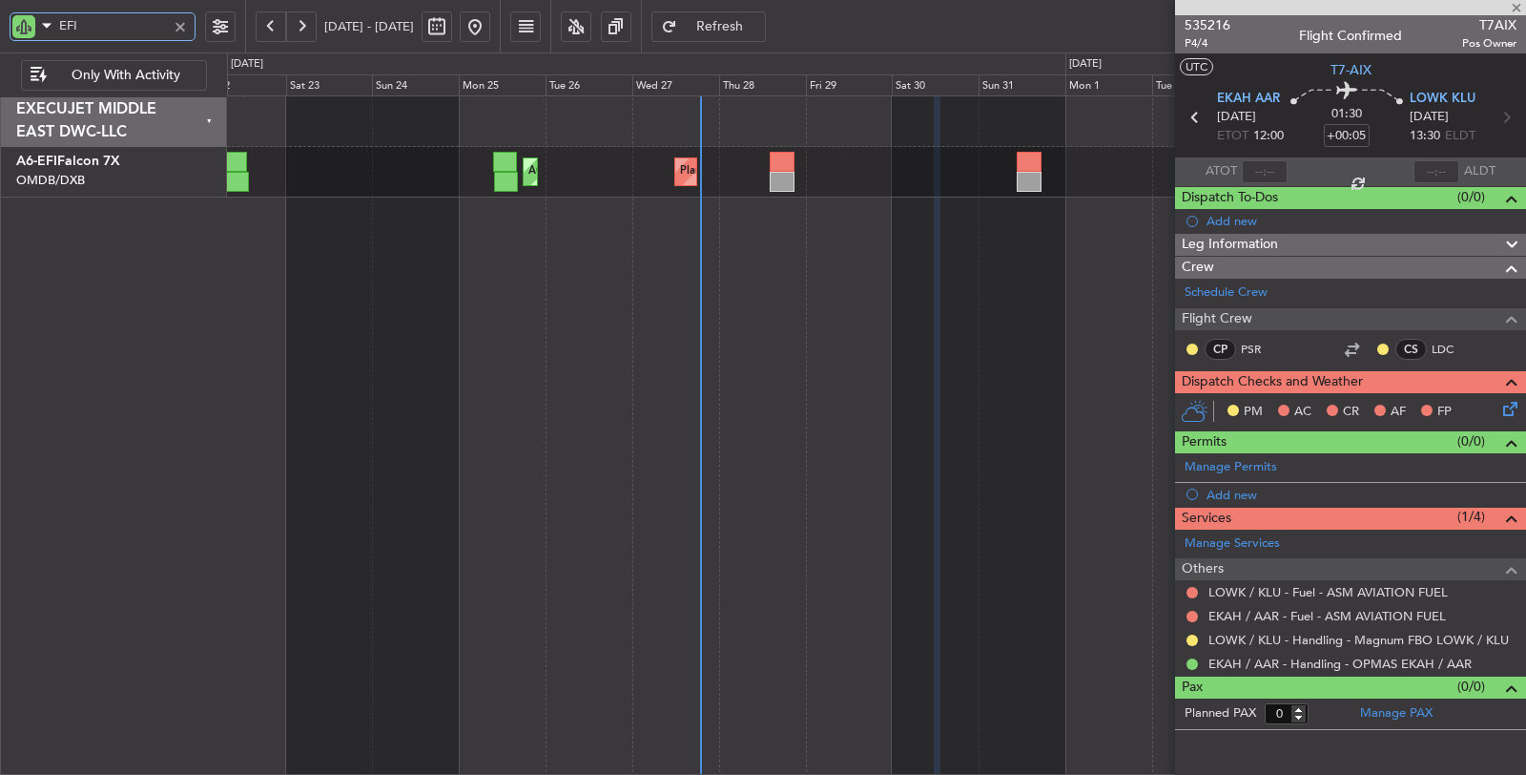
type input "+00:10"
type input "10:18"
type input "16:12"
type input "7"
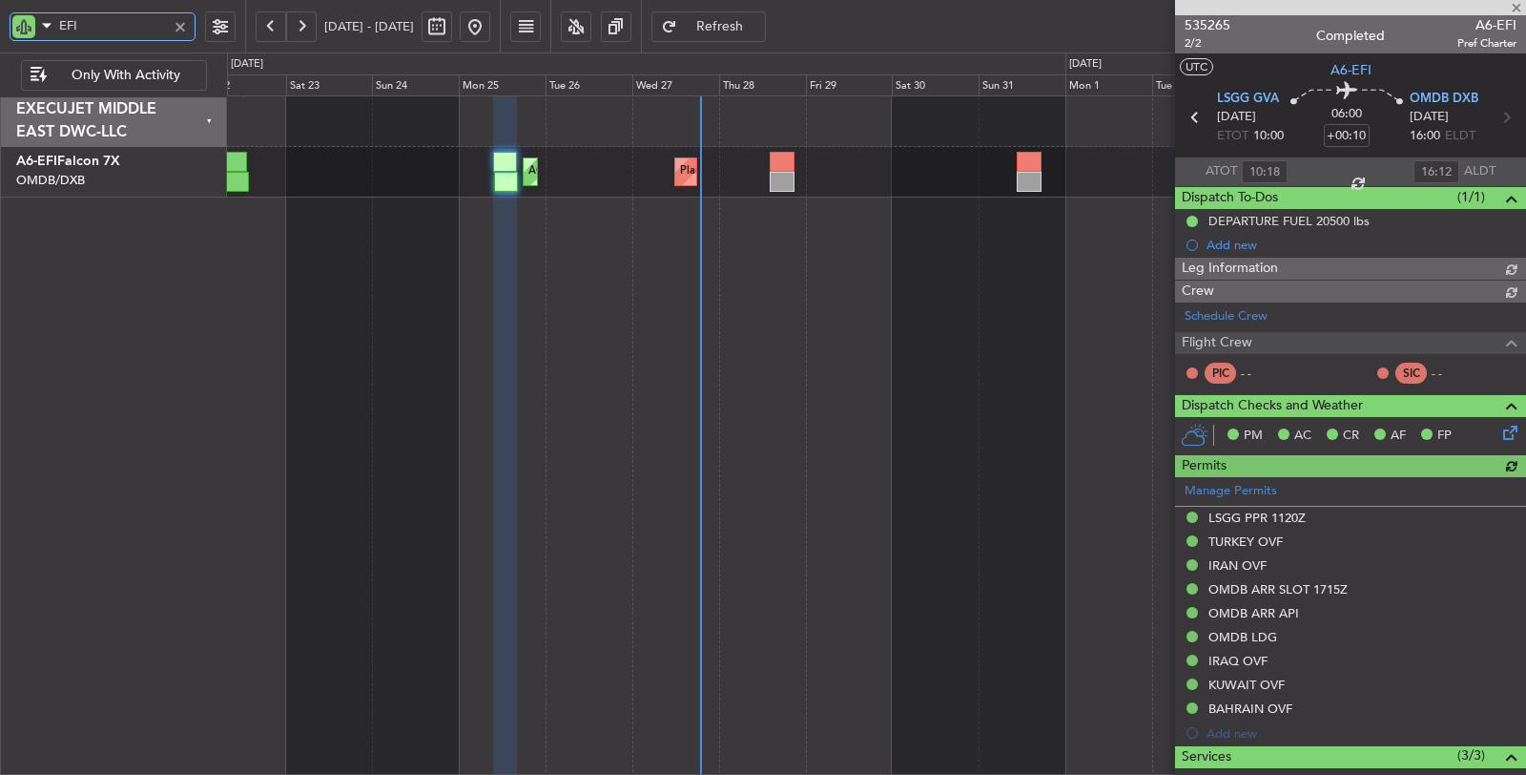
type input "[PERSON_NAME] (SYS)"
type input "7113"
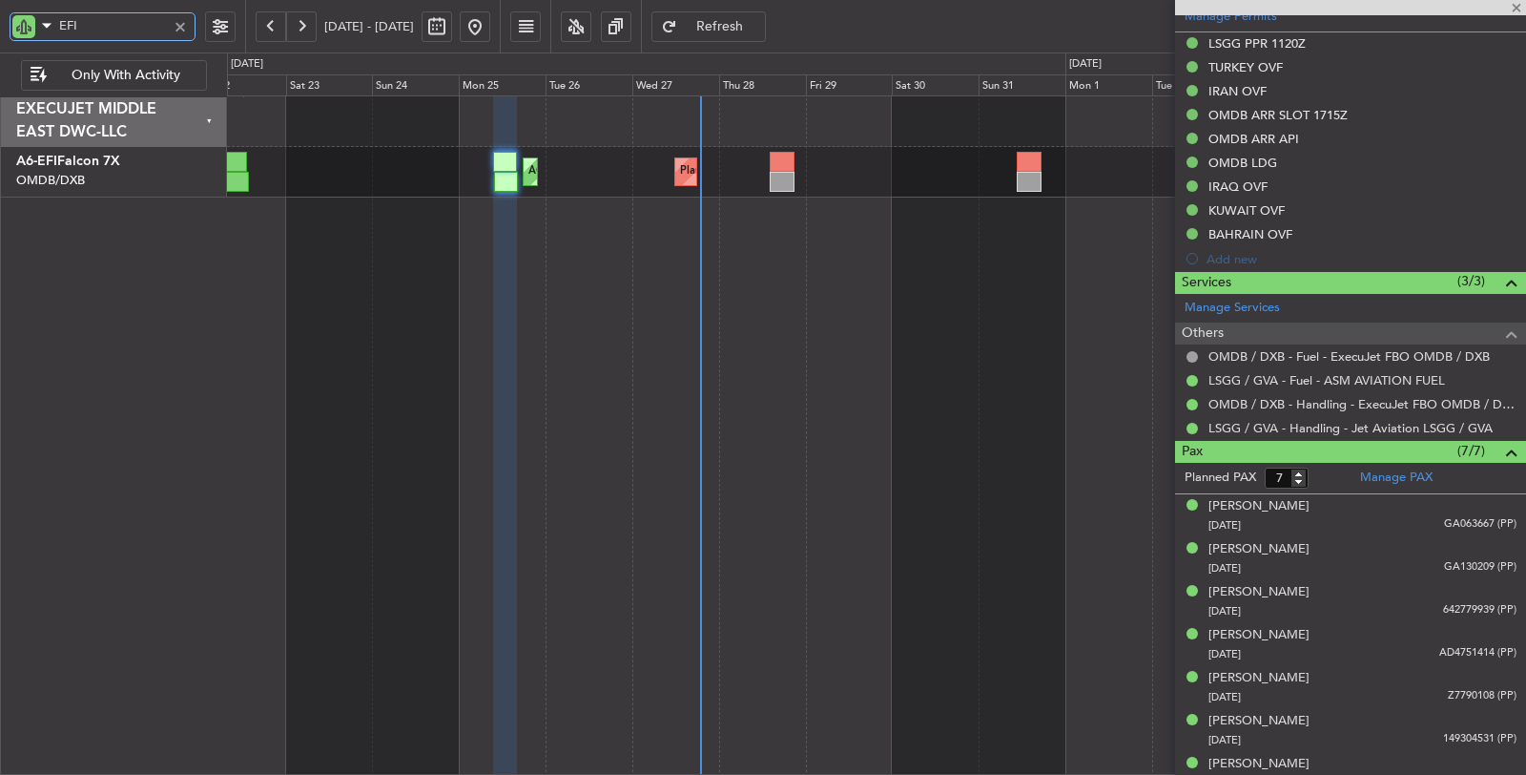
scroll to position [550, 0]
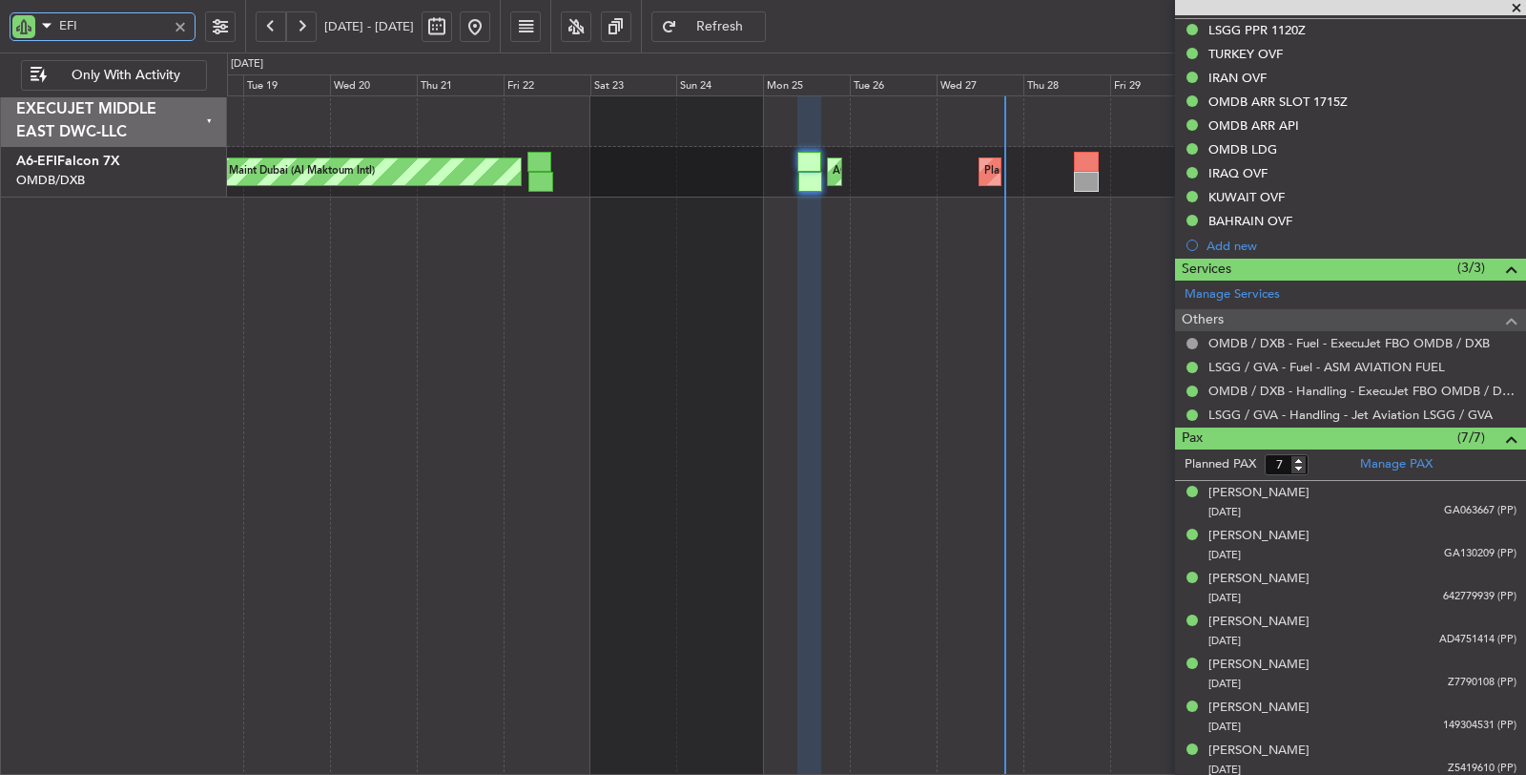
click at [1000, 446] on div "Planned Maint [GEOGRAPHIC_DATA] ([GEOGRAPHIC_DATA] Intl) AOG Maint [GEOGRAPHIC_…" at bounding box center [877, 435] width 1300 height 680
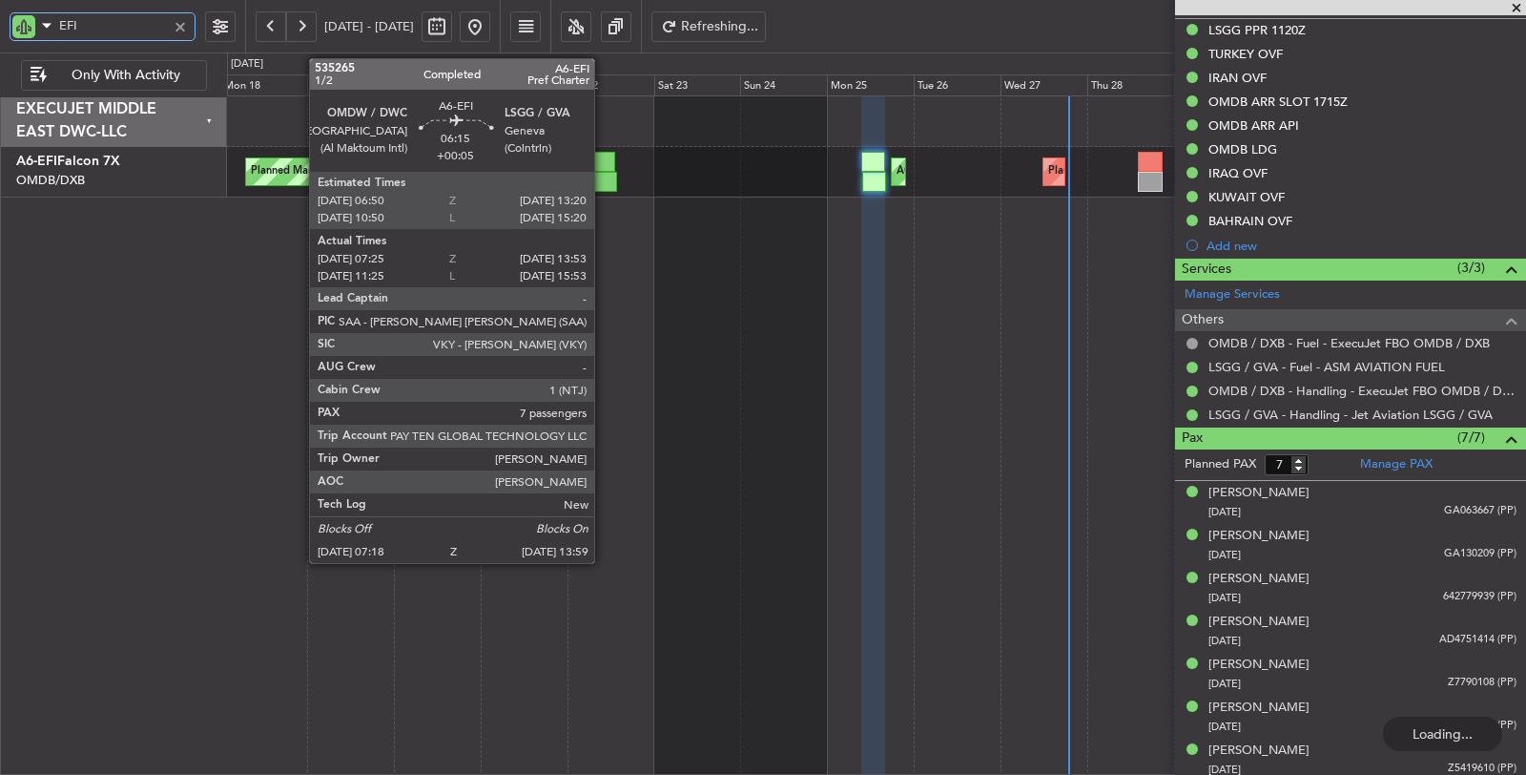
click at [604, 181] on div at bounding box center [604, 182] width 25 height 20
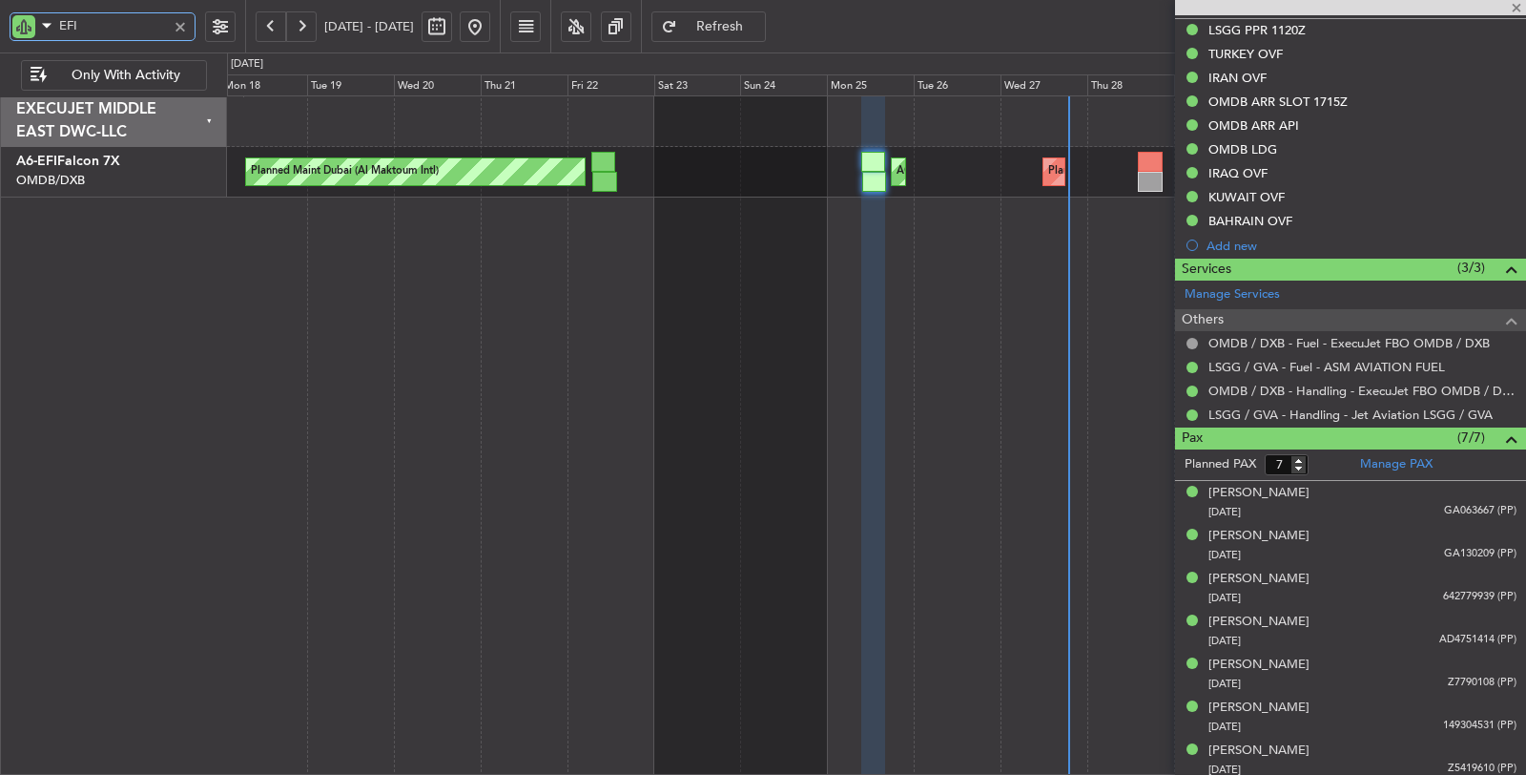
type input "+00:05"
type input "07:35"
type input "13:48"
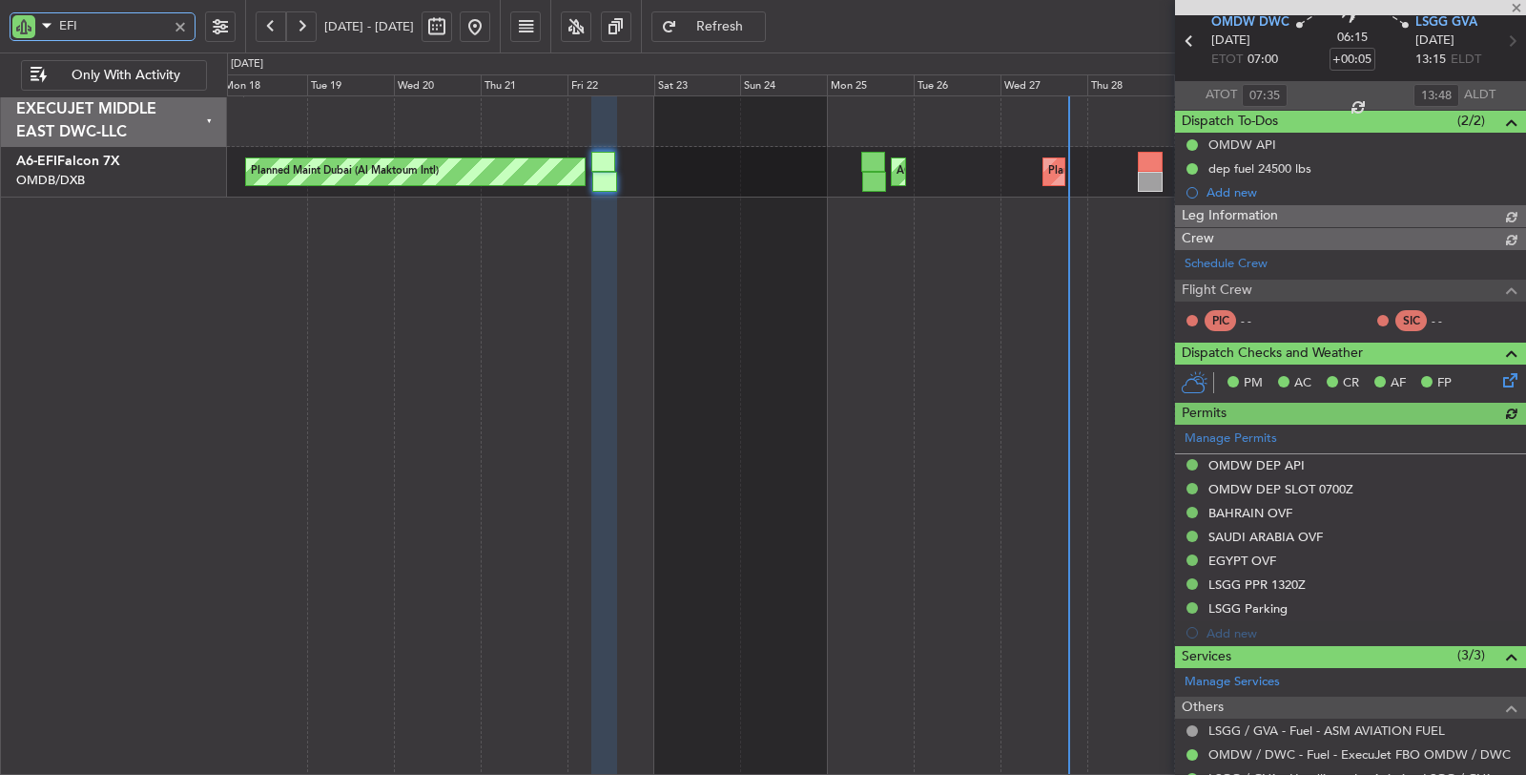
type input "Dherander Fithani (DHF)"
type input "7093"
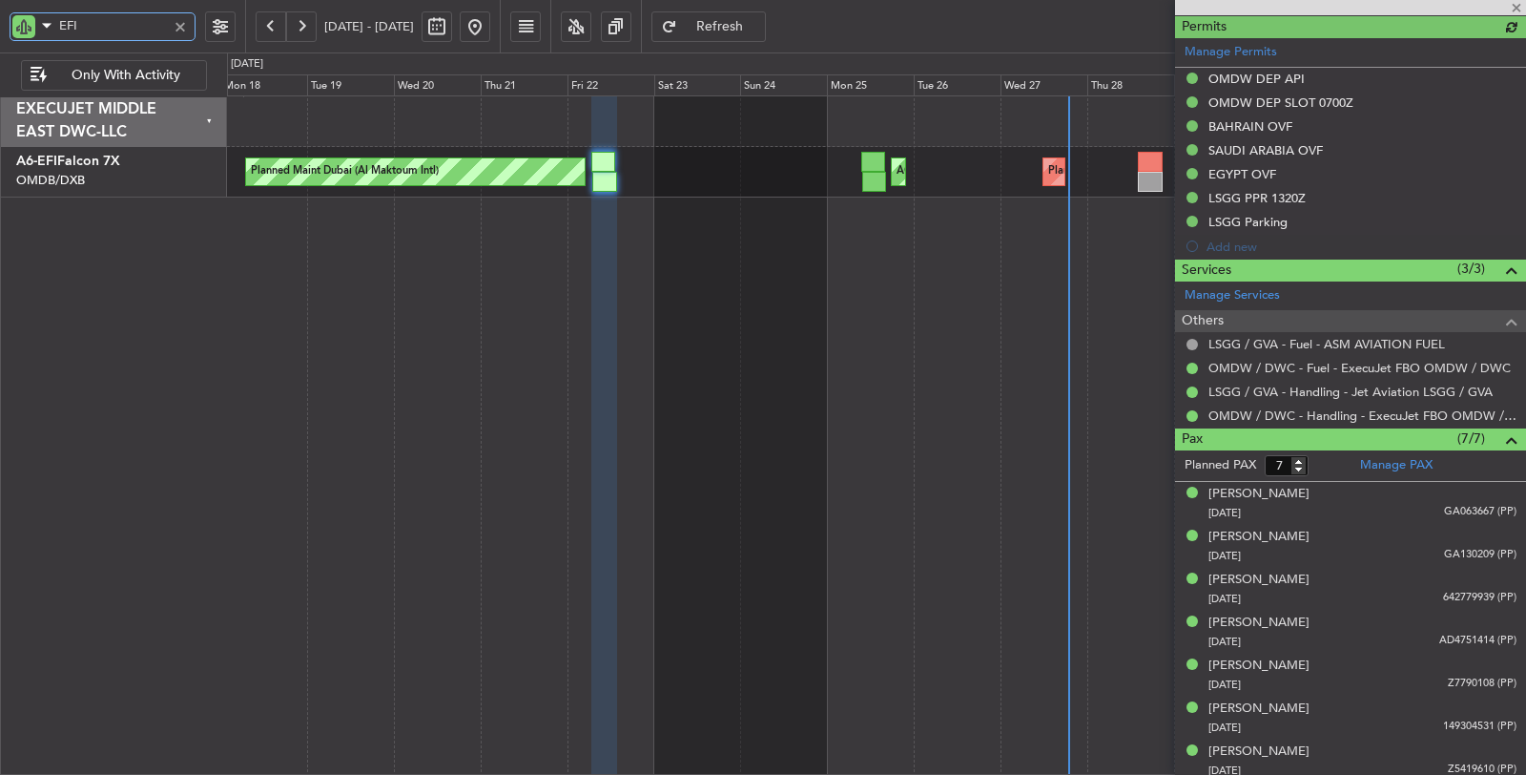
scroll to position [527, 0]
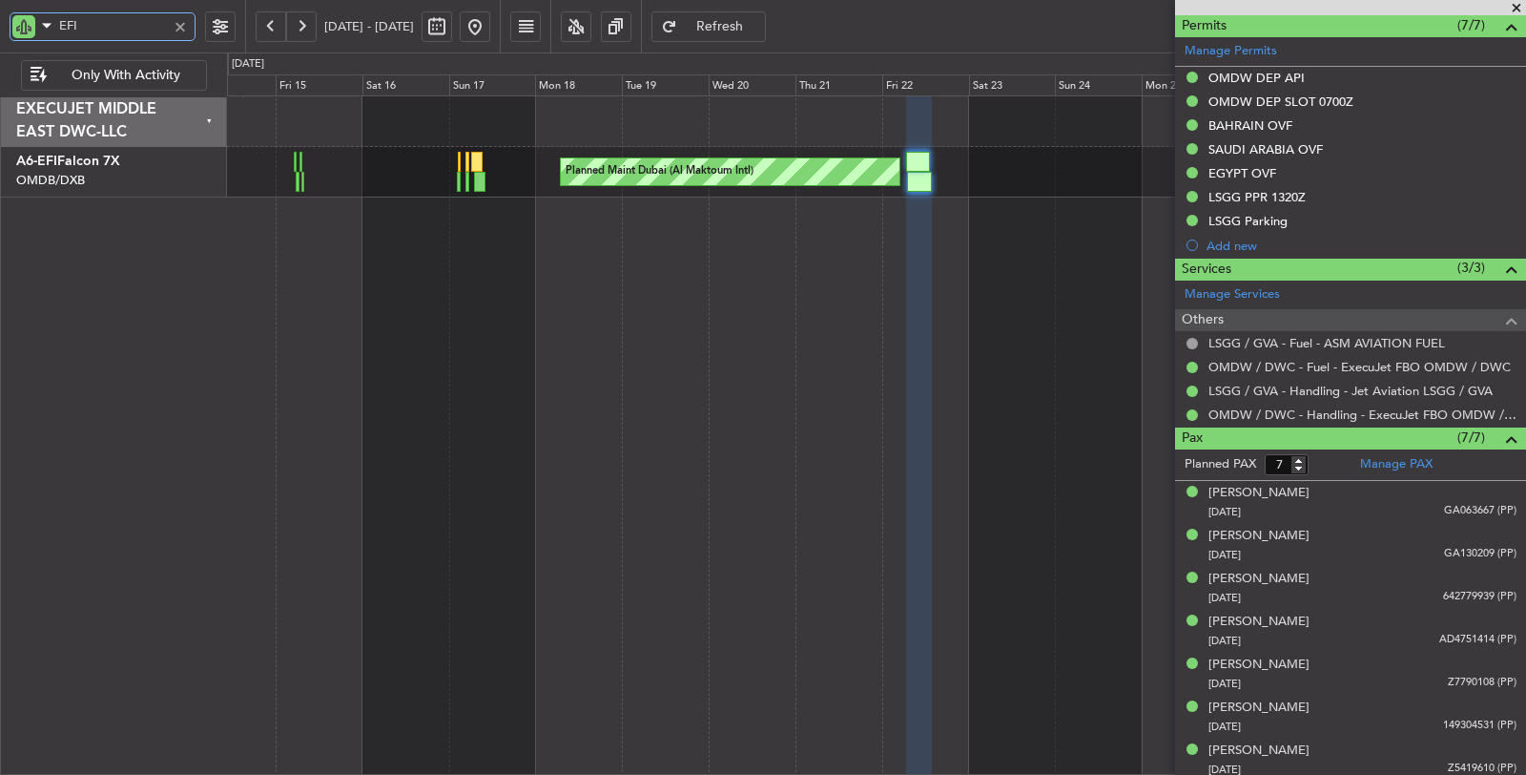
click at [1189, 647] on fb-app "EFI [DATE] - [DATE] Refresh Quick Links Only With Activity Planned Maint [GEOGR…" at bounding box center [763, 400] width 1526 height 752
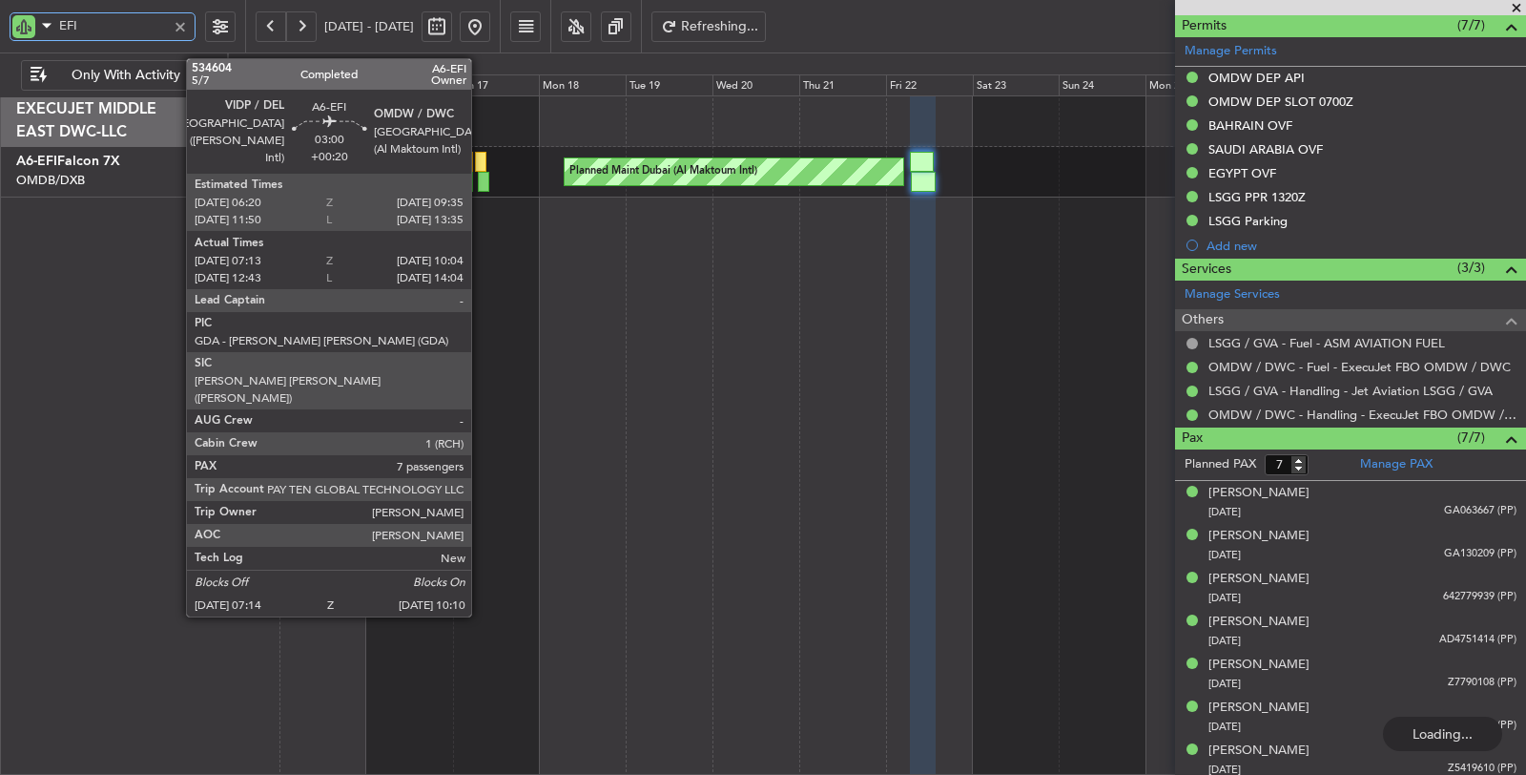
click at [481, 184] on div at bounding box center [483, 182] width 11 height 20
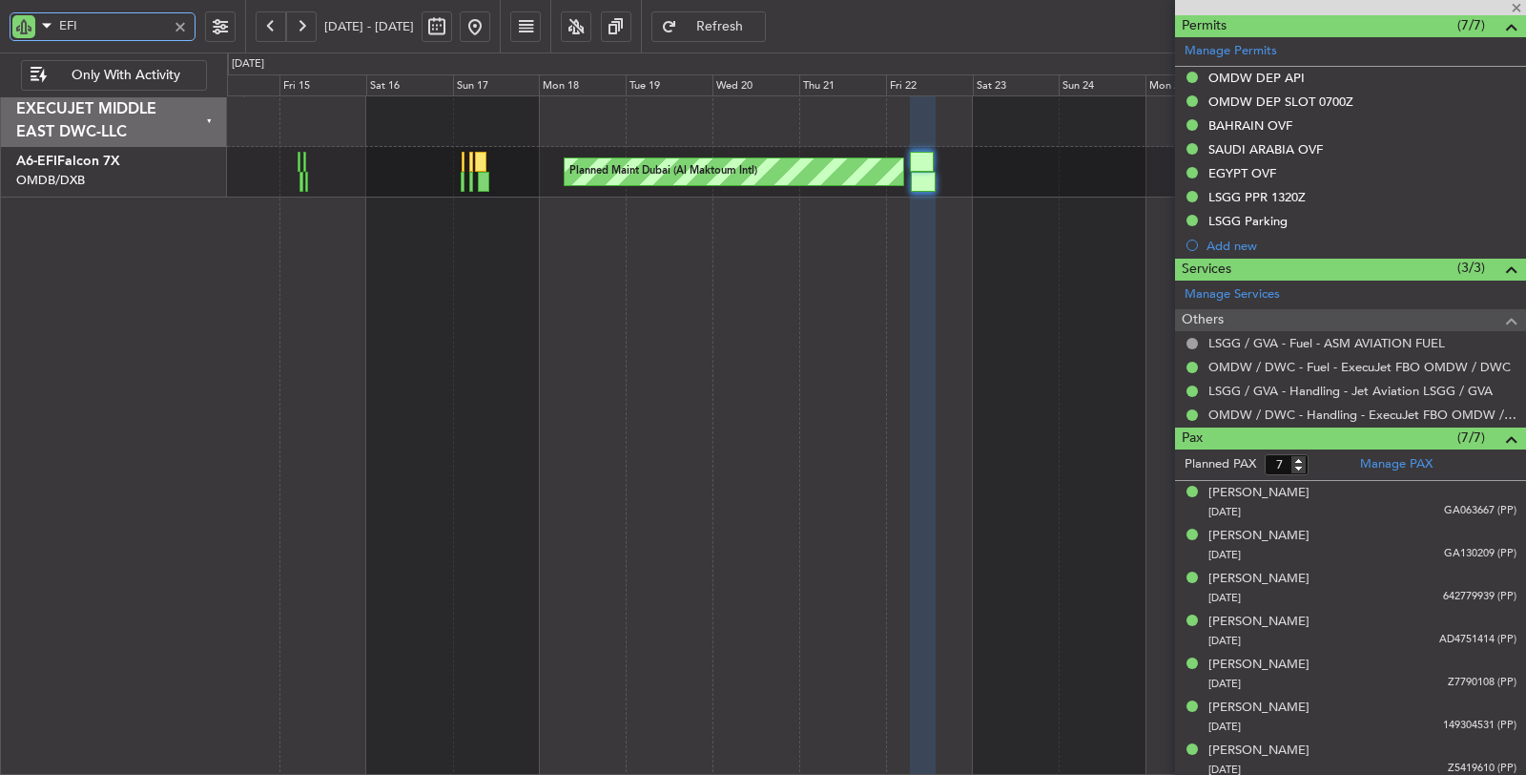
type input "+00:20"
type input "07:23"
type input "09:59"
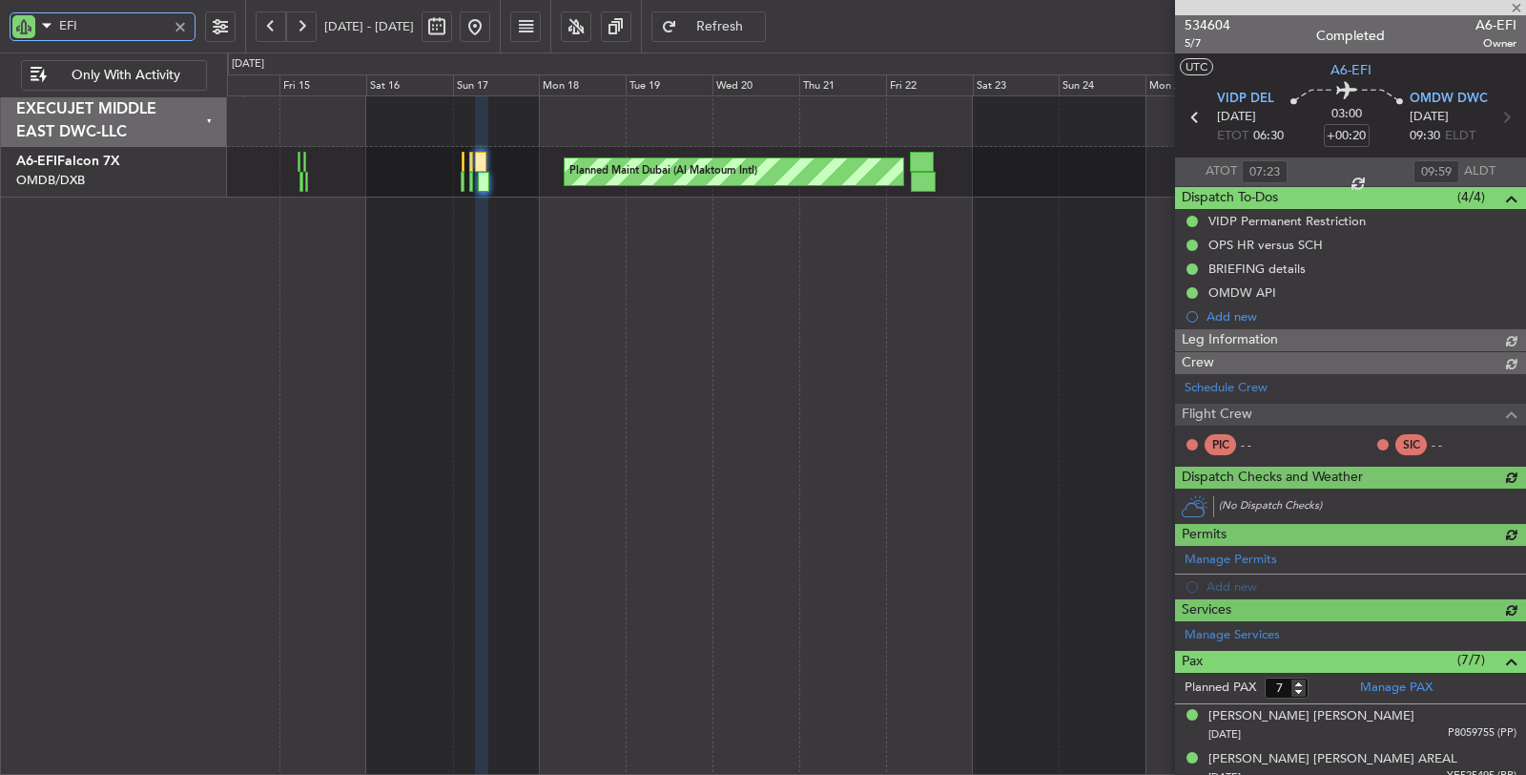
type input "[PERSON_NAME] ([PERSON_NAME])"
type input "7030"
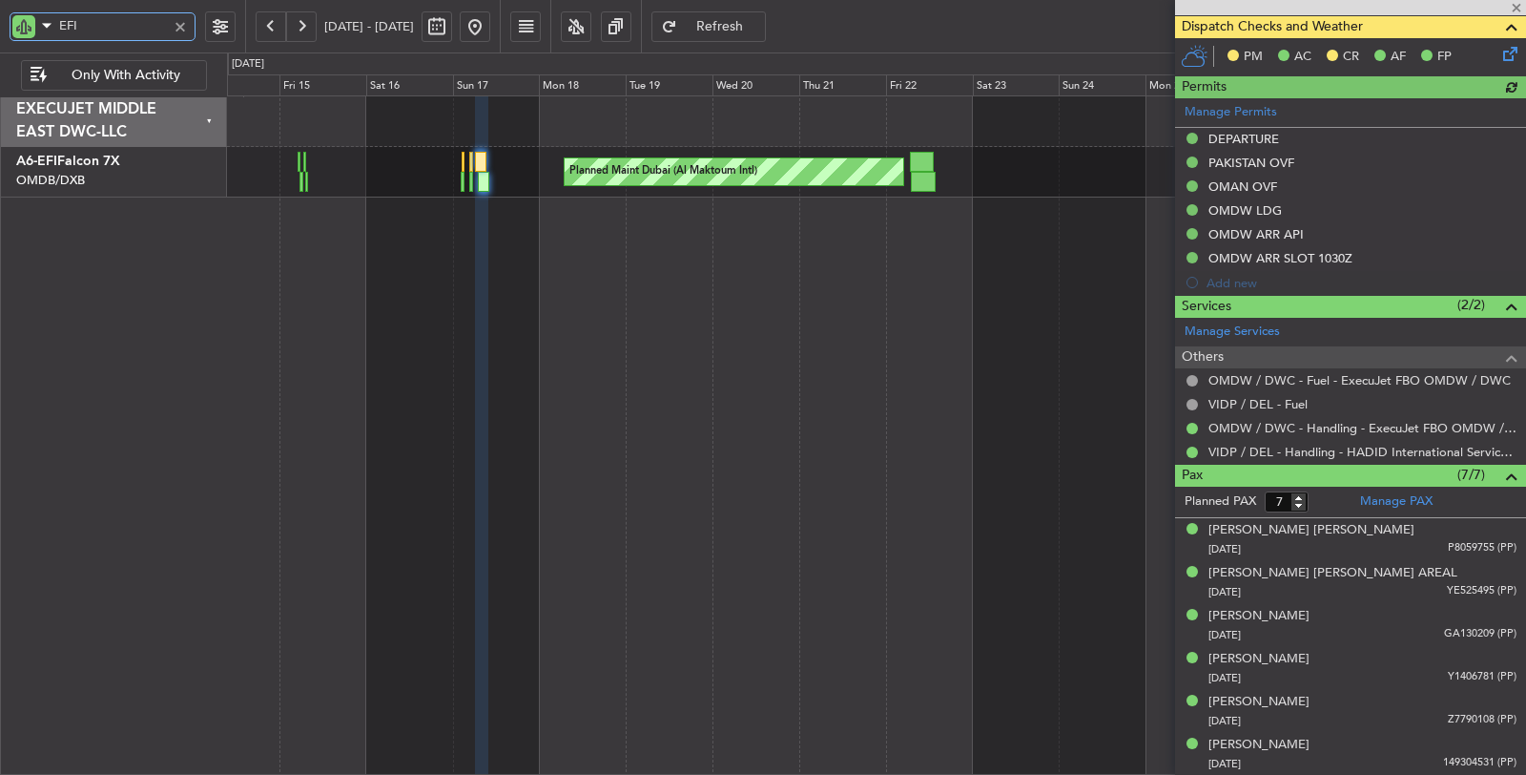
scroll to position [550, 0]
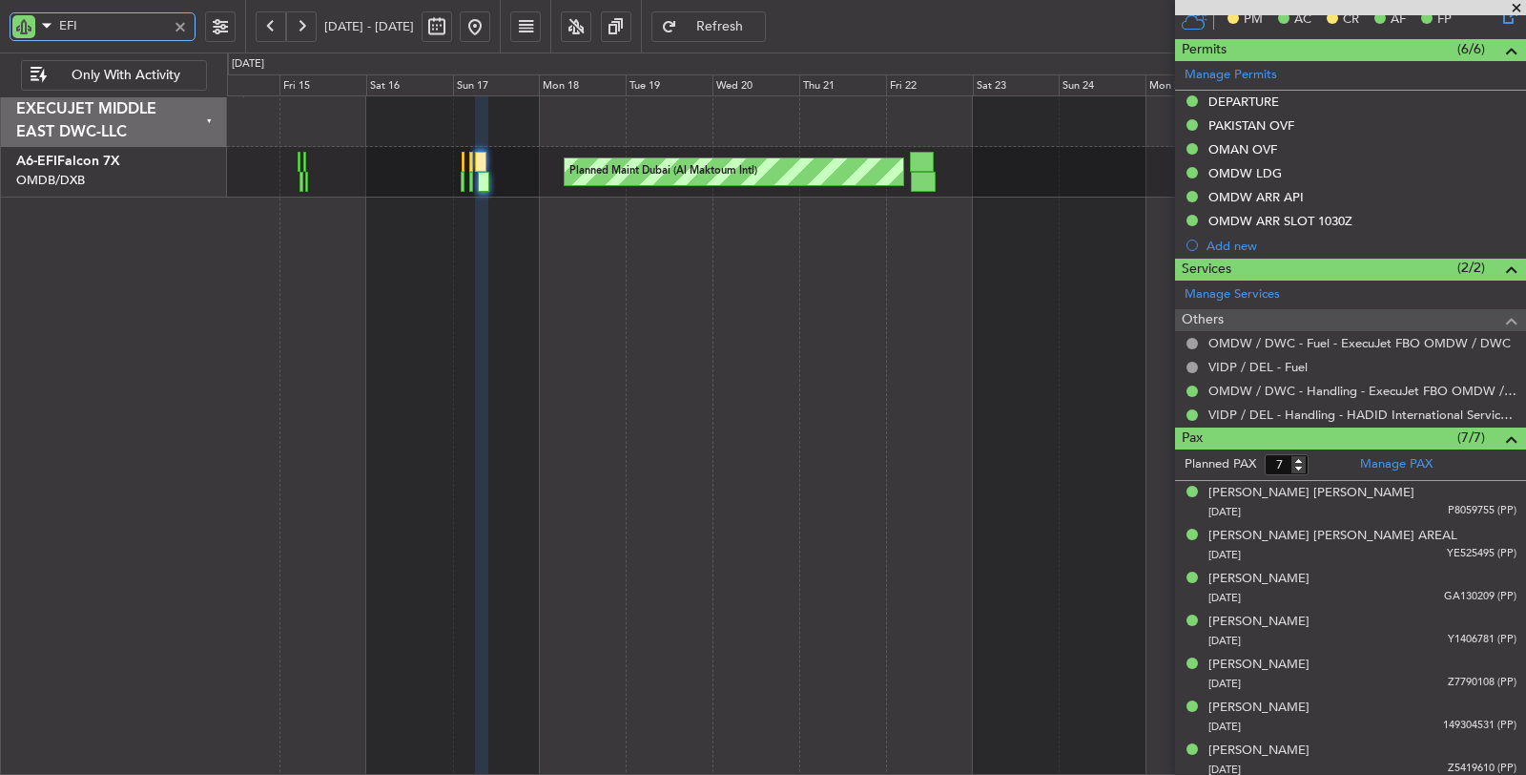
click at [460, 185] on div "Planned Maint [GEOGRAPHIC_DATA] ([GEOGRAPHIC_DATA] Intl) AOG Maint [GEOGRAPHIC_…" at bounding box center [876, 172] width 1299 height 51
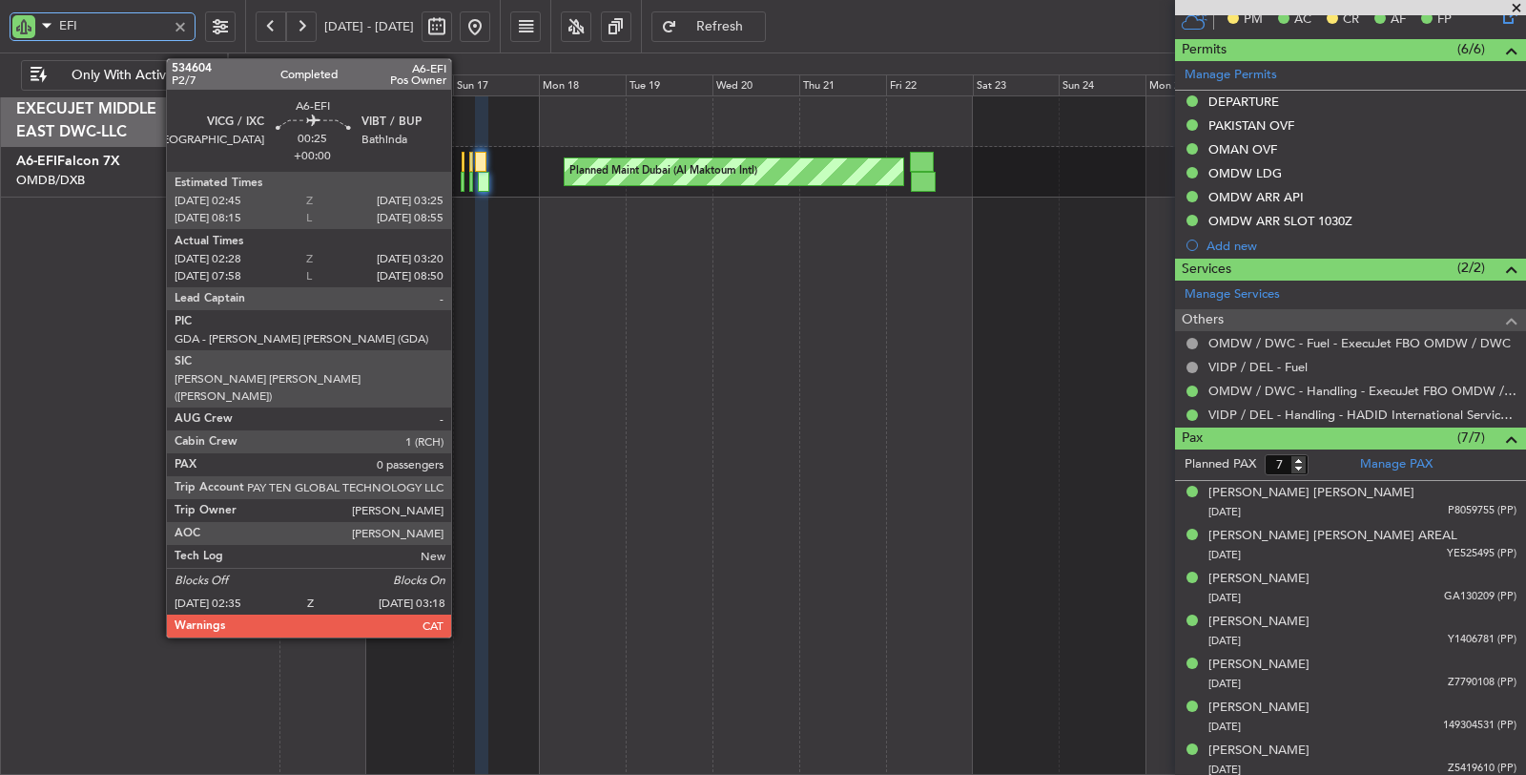
click at [461, 181] on div at bounding box center [462, 182] width 3 height 20
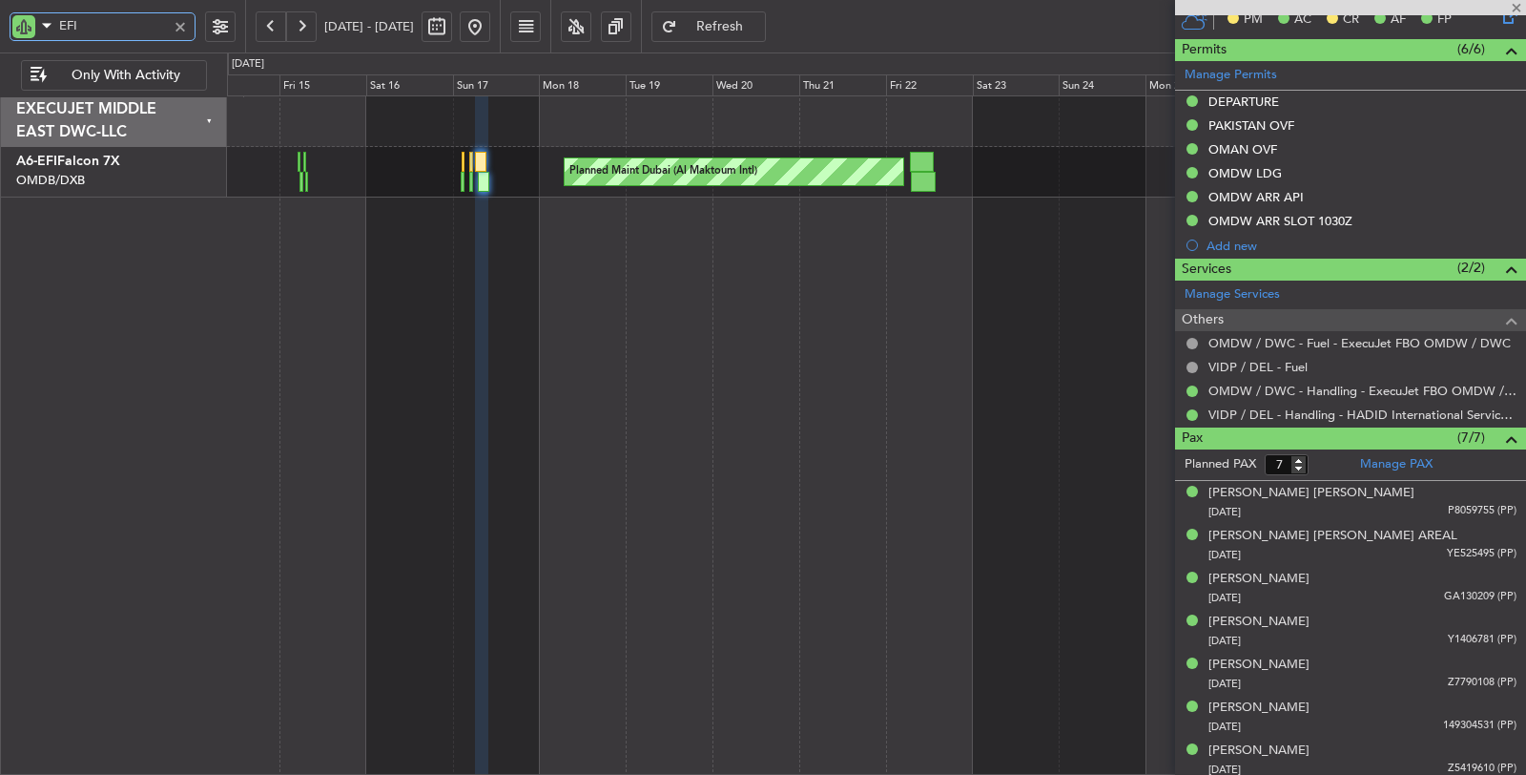
type input "02:38"
type input "03:15"
type input "0"
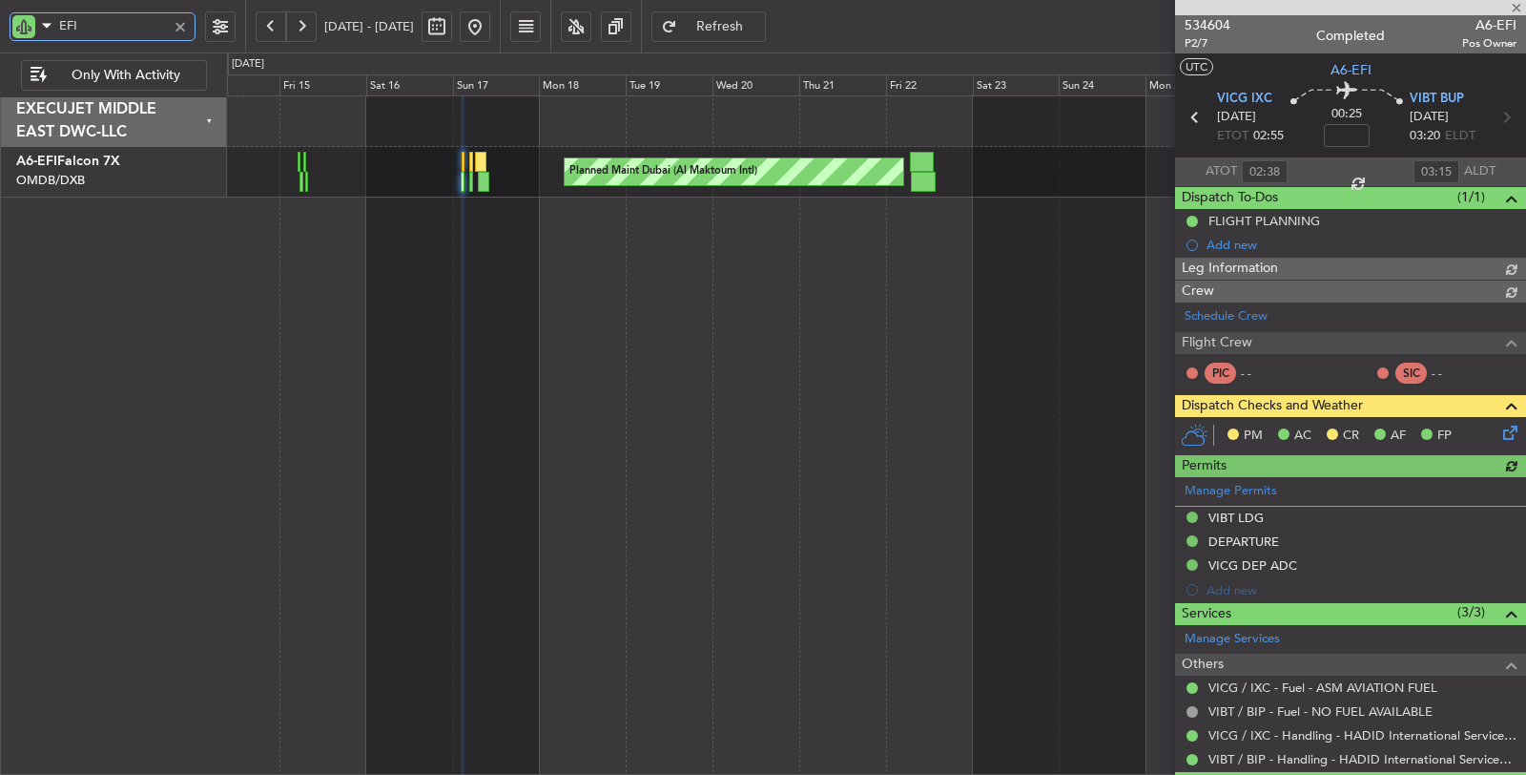
type input "[PERSON_NAME] ([PERSON_NAME])"
type input "7028"
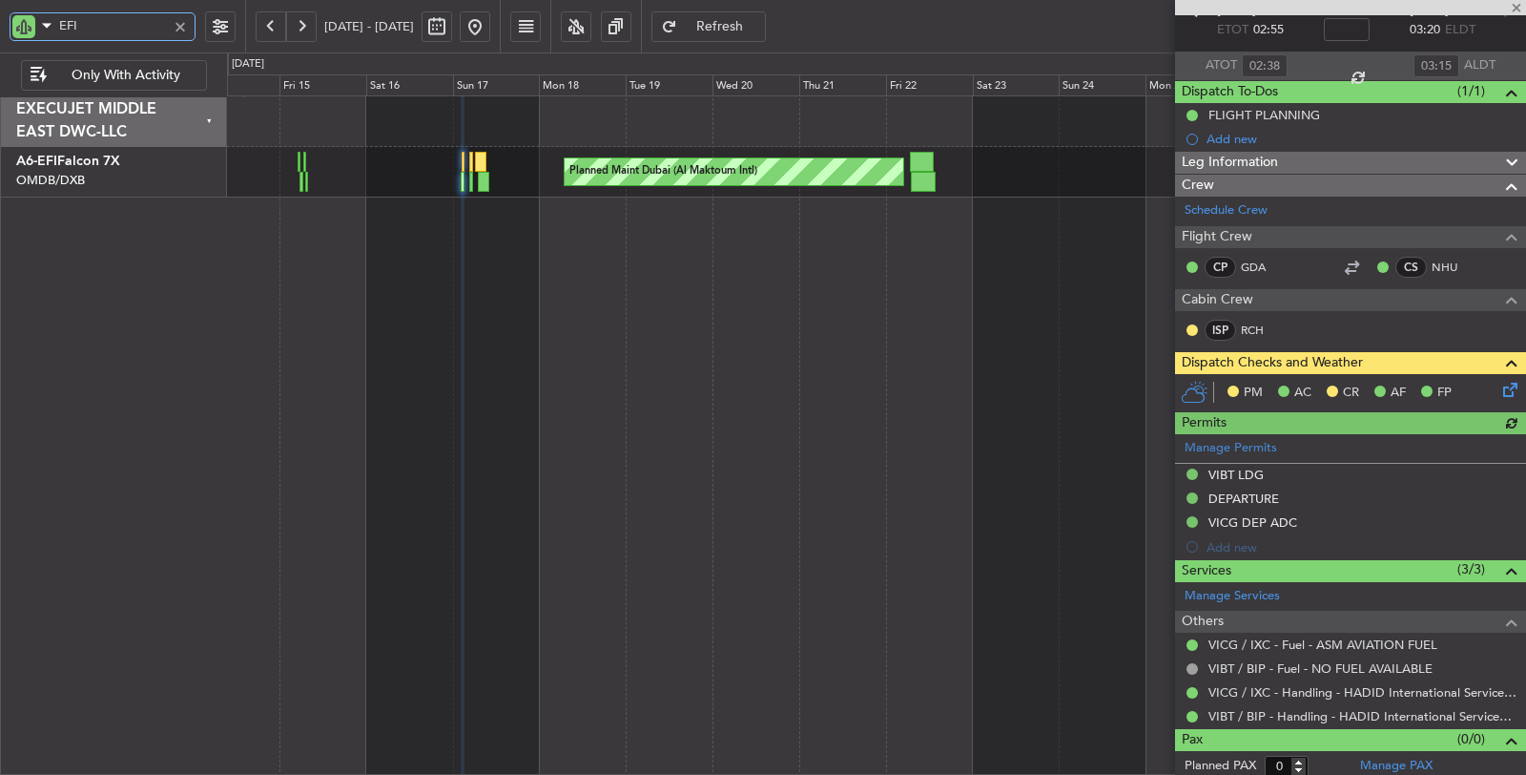
scroll to position [107, 0]
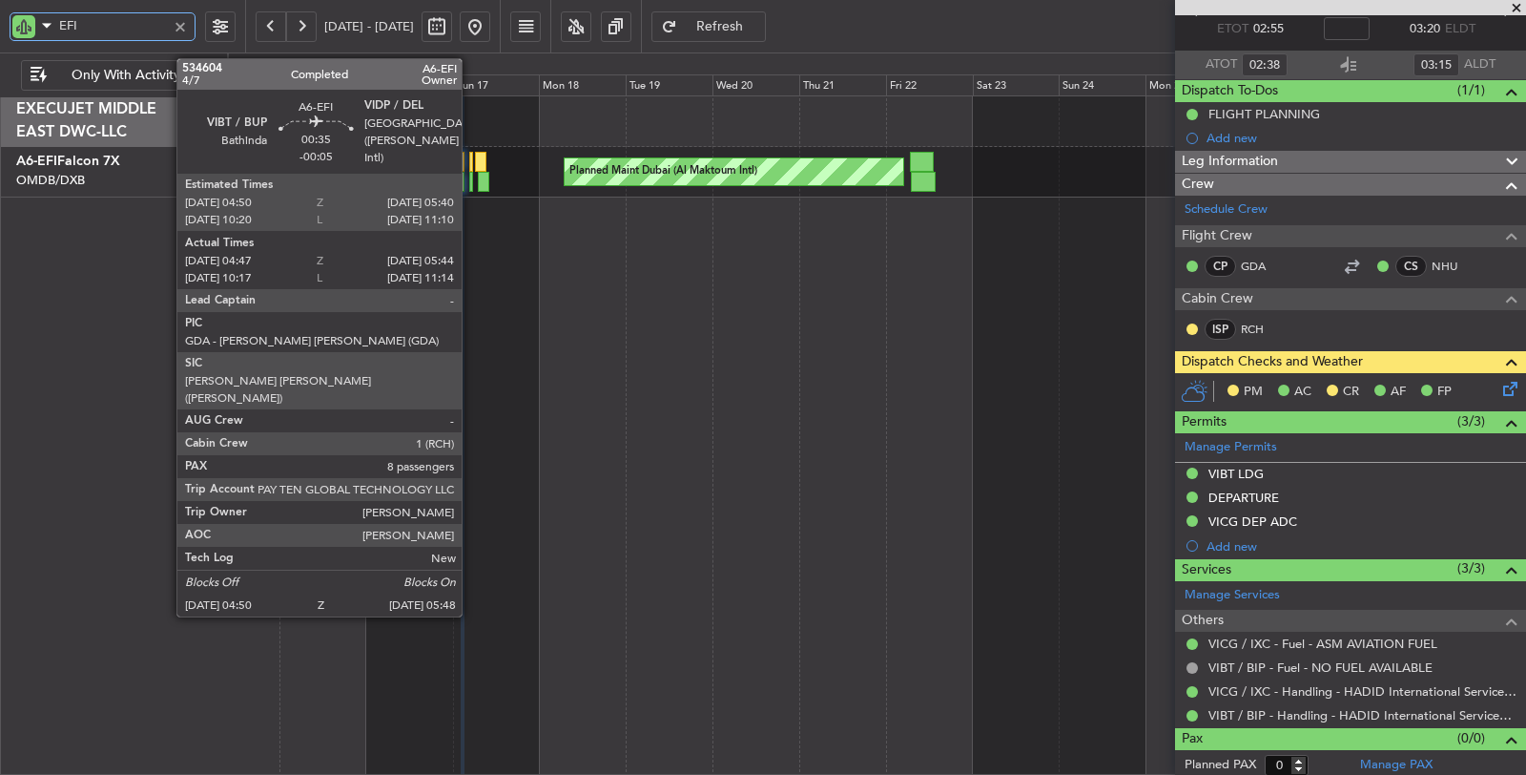
click at [471, 181] on div at bounding box center [471, 182] width 4 height 20
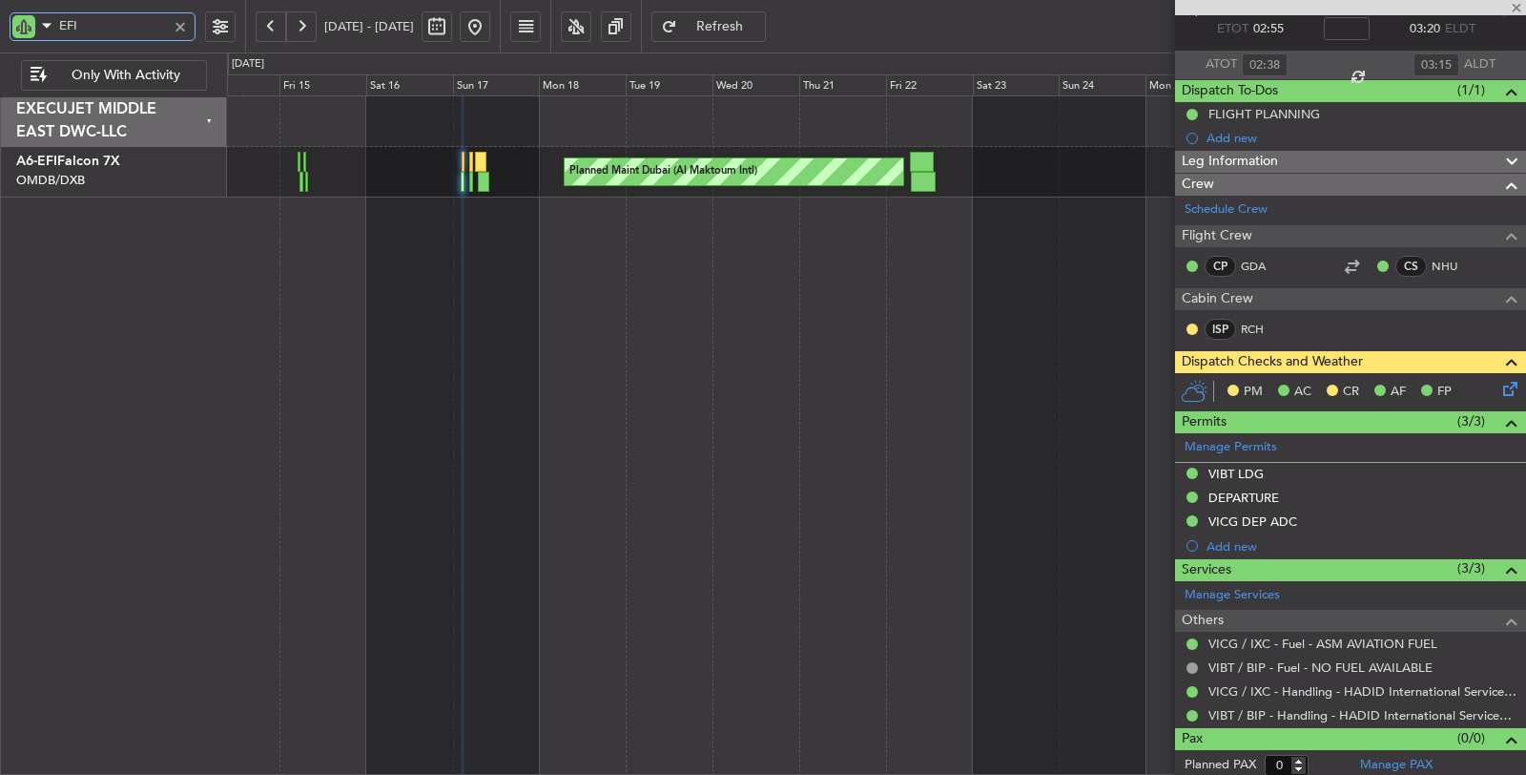
type input "-00:05"
type input "04:57"
type input "05:39"
type input "8"
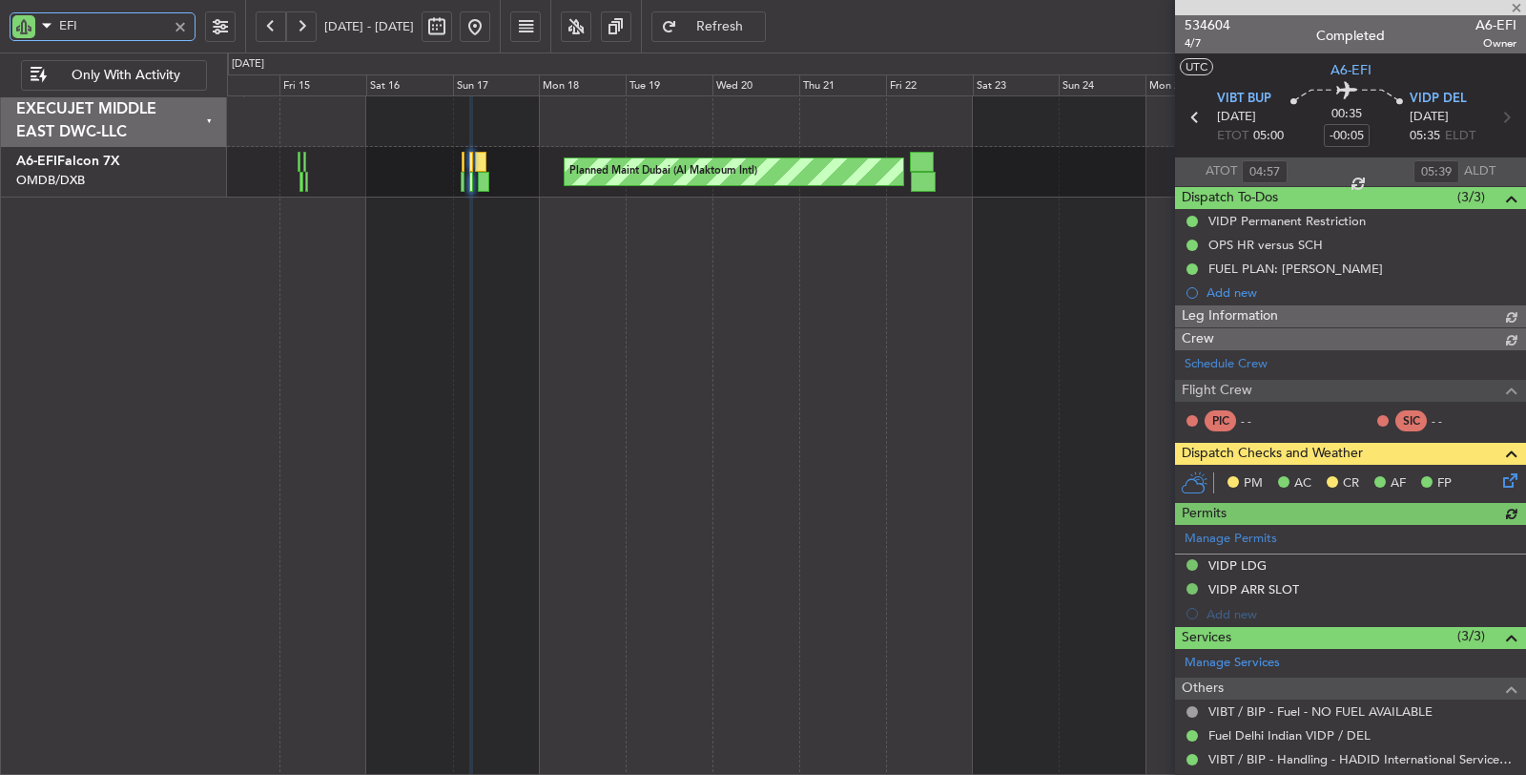
type input "[PERSON_NAME] ([PERSON_NAME])"
type input "7029"
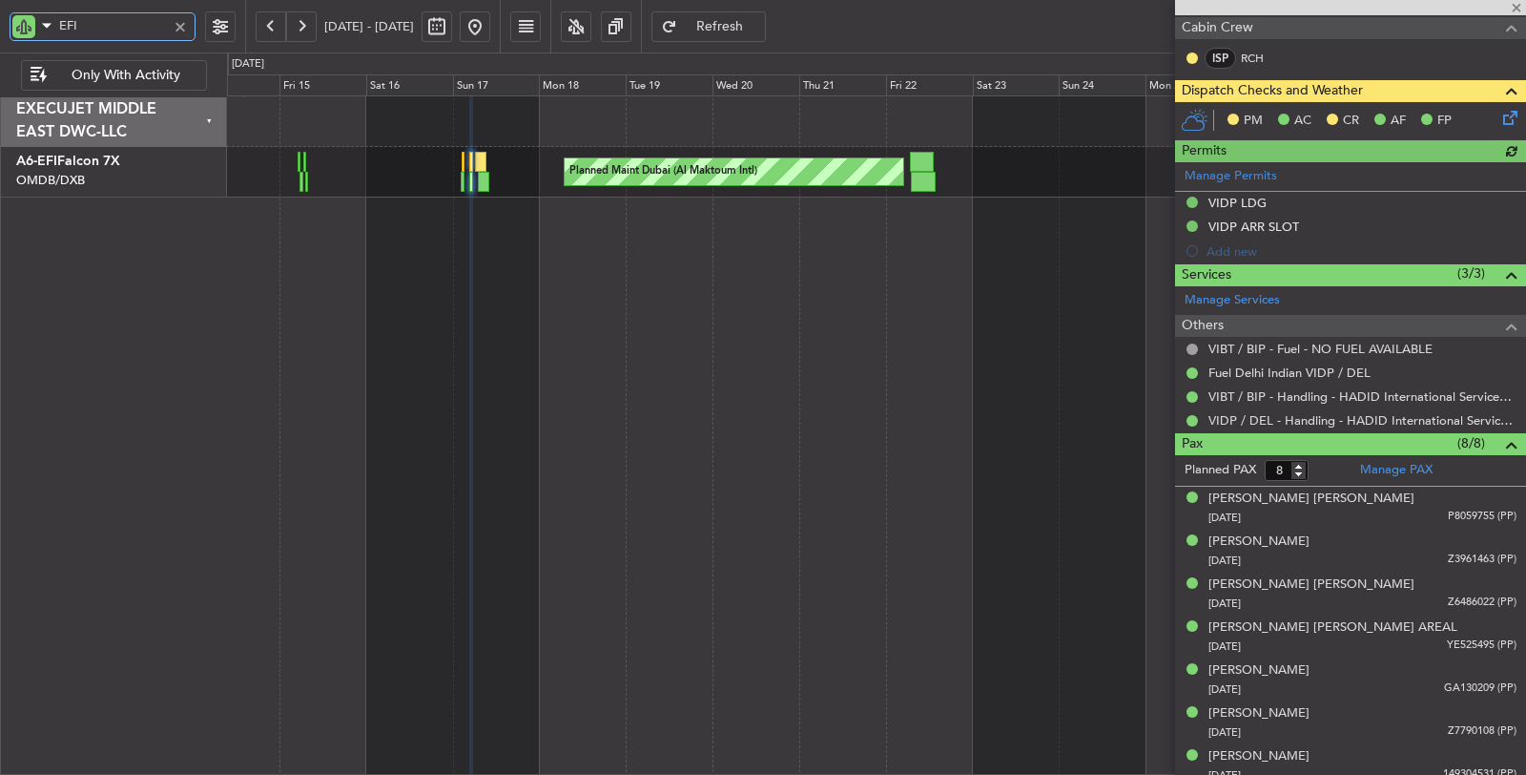
scroll to position [474, 0]
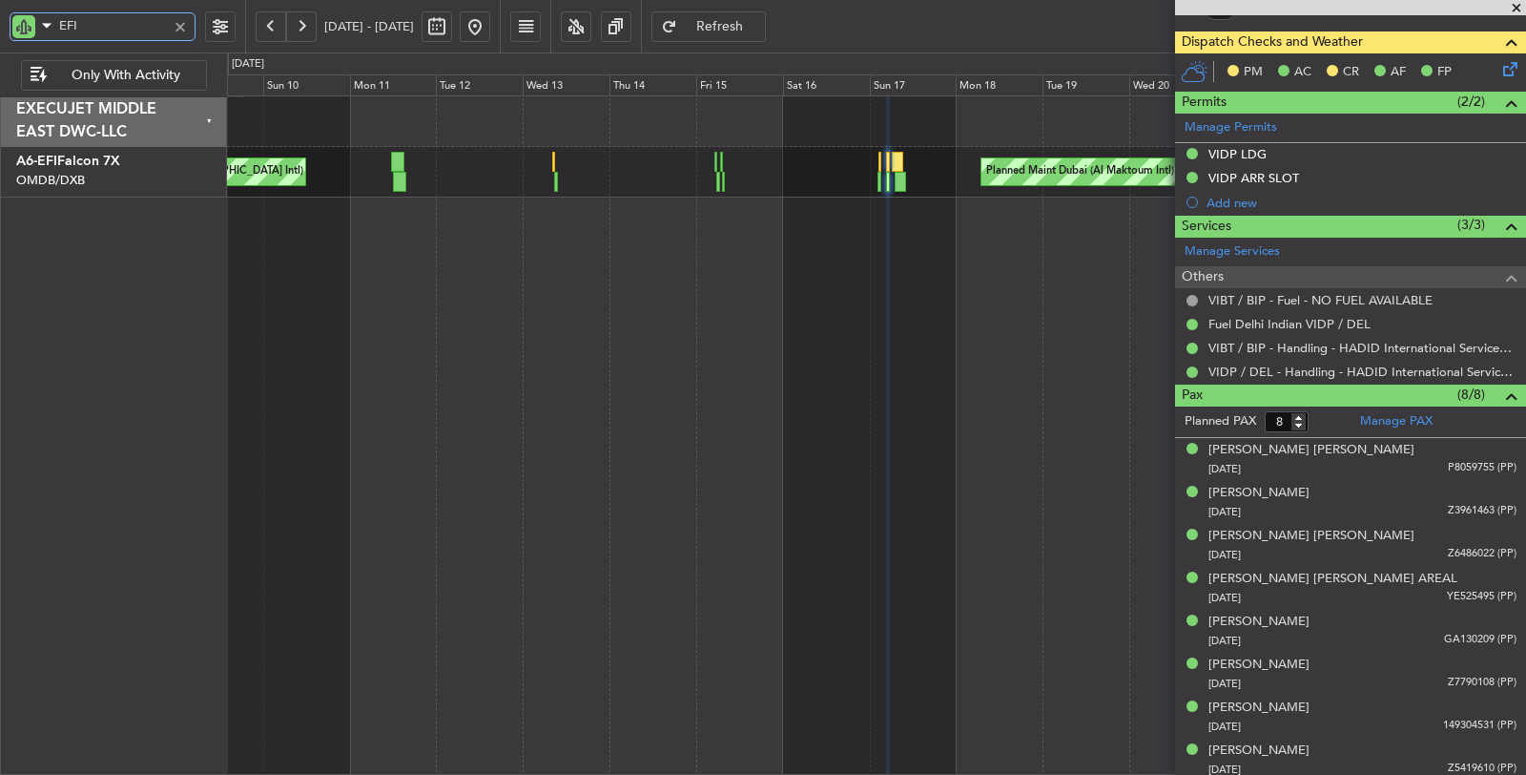
click at [895, 331] on div "Planned Maint Dubai (Al Maktoum Intl) Unplanned Maint [GEOGRAPHIC_DATA] ([GEOGR…" at bounding box center [877, 435] width 1300 height 680
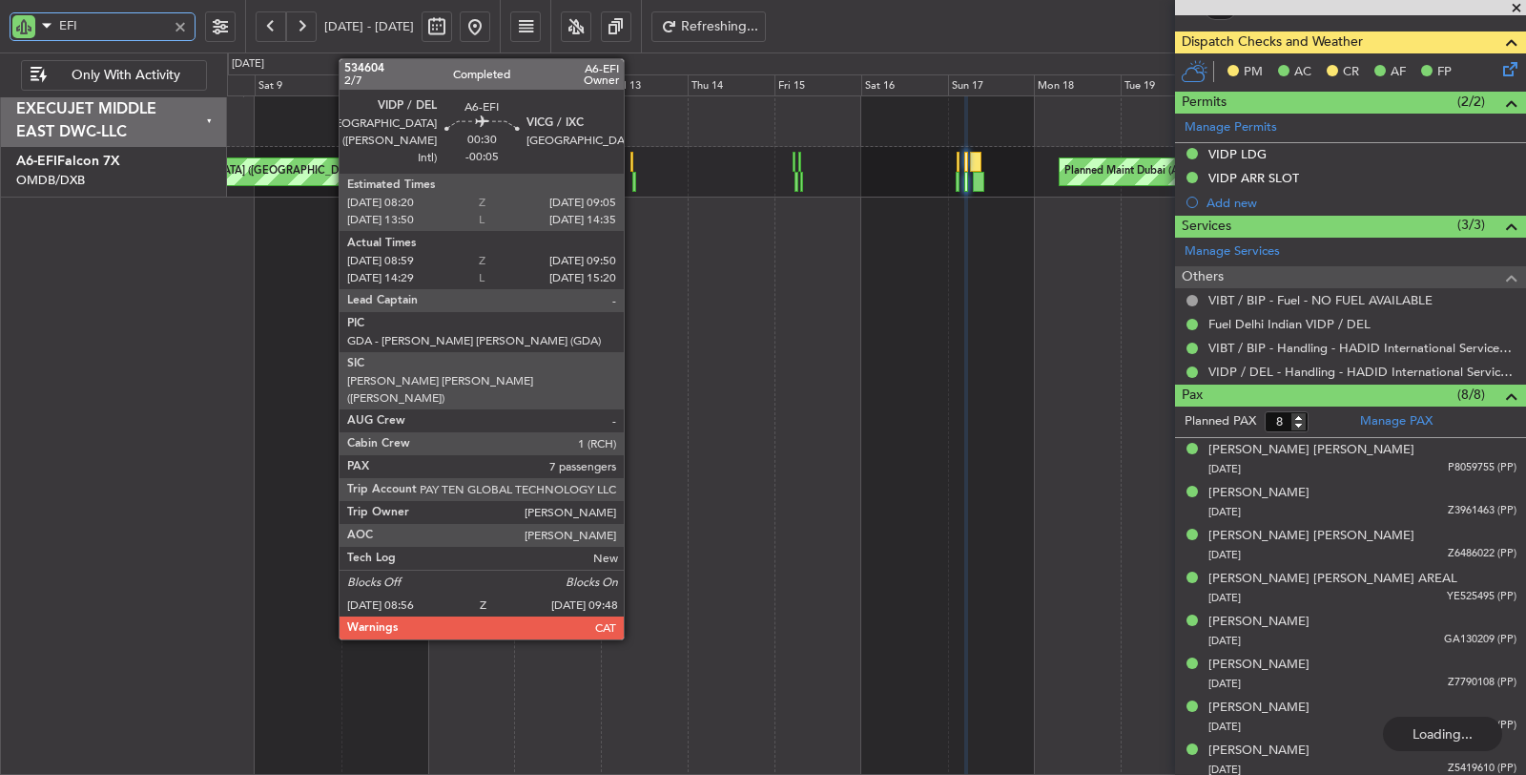
click at [633, 179] on div at bounding box center [634, 182] width 4 height 20
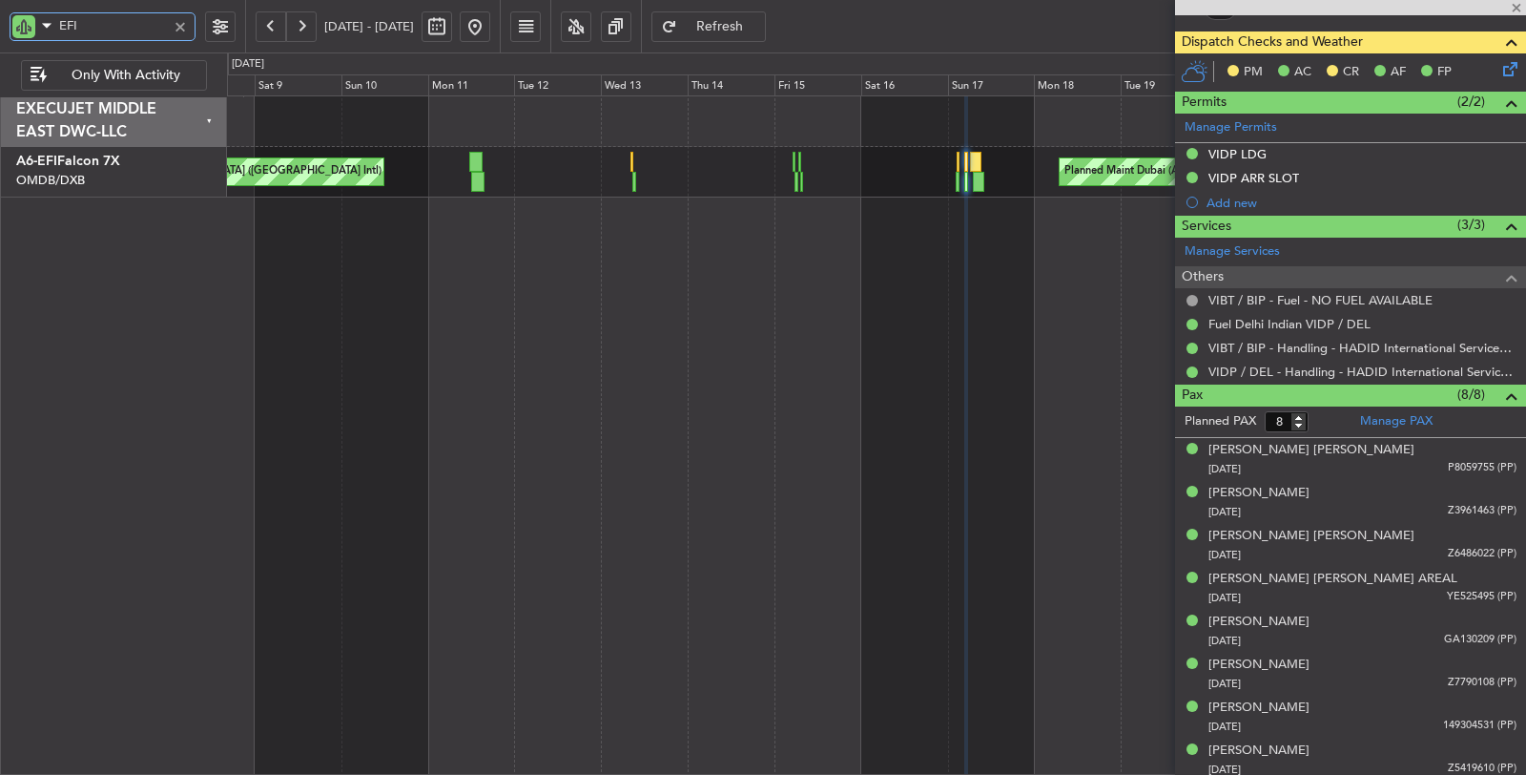
type input "09:09"
type input "09:45"
type input "7"
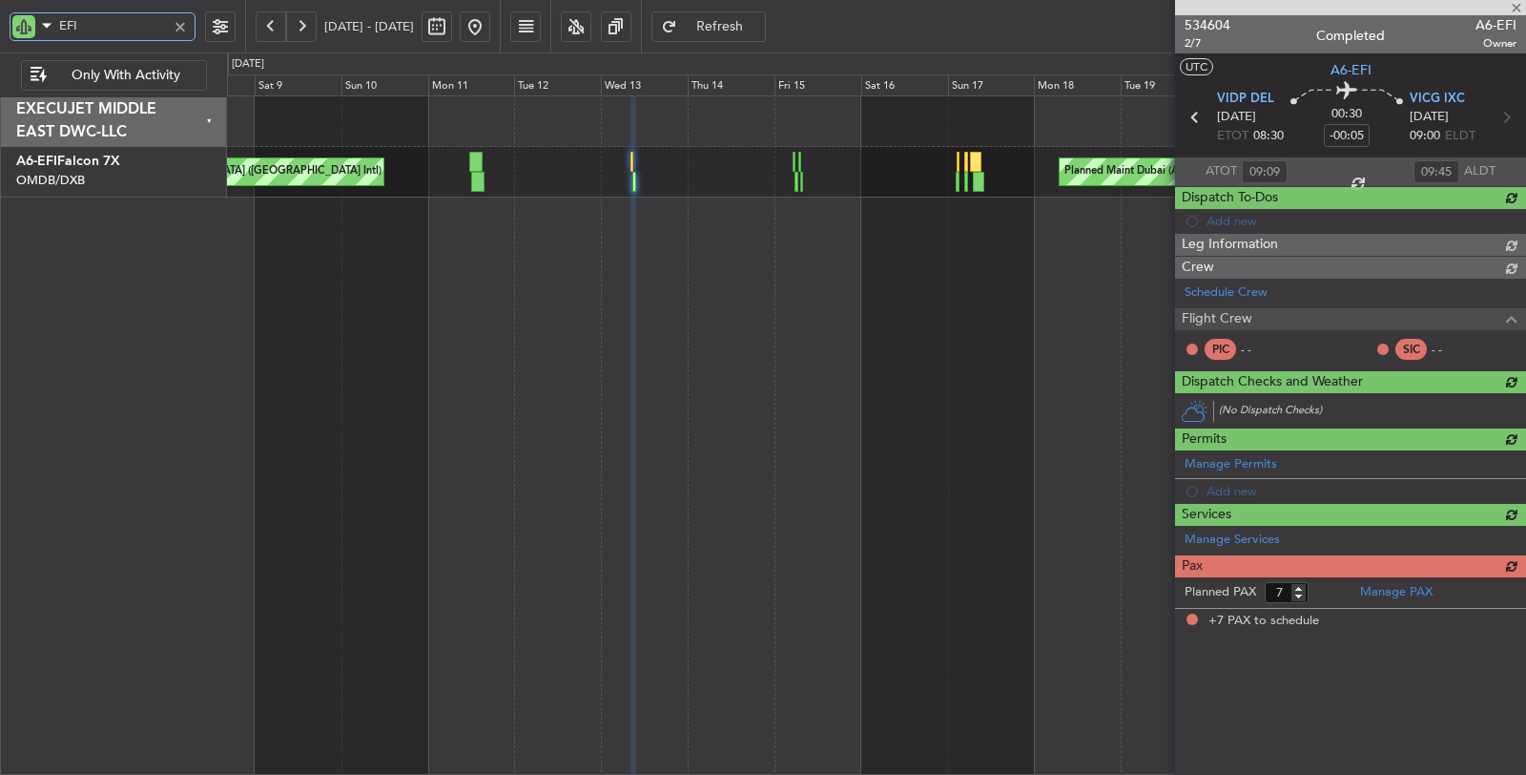
scroll to position [0, 0]
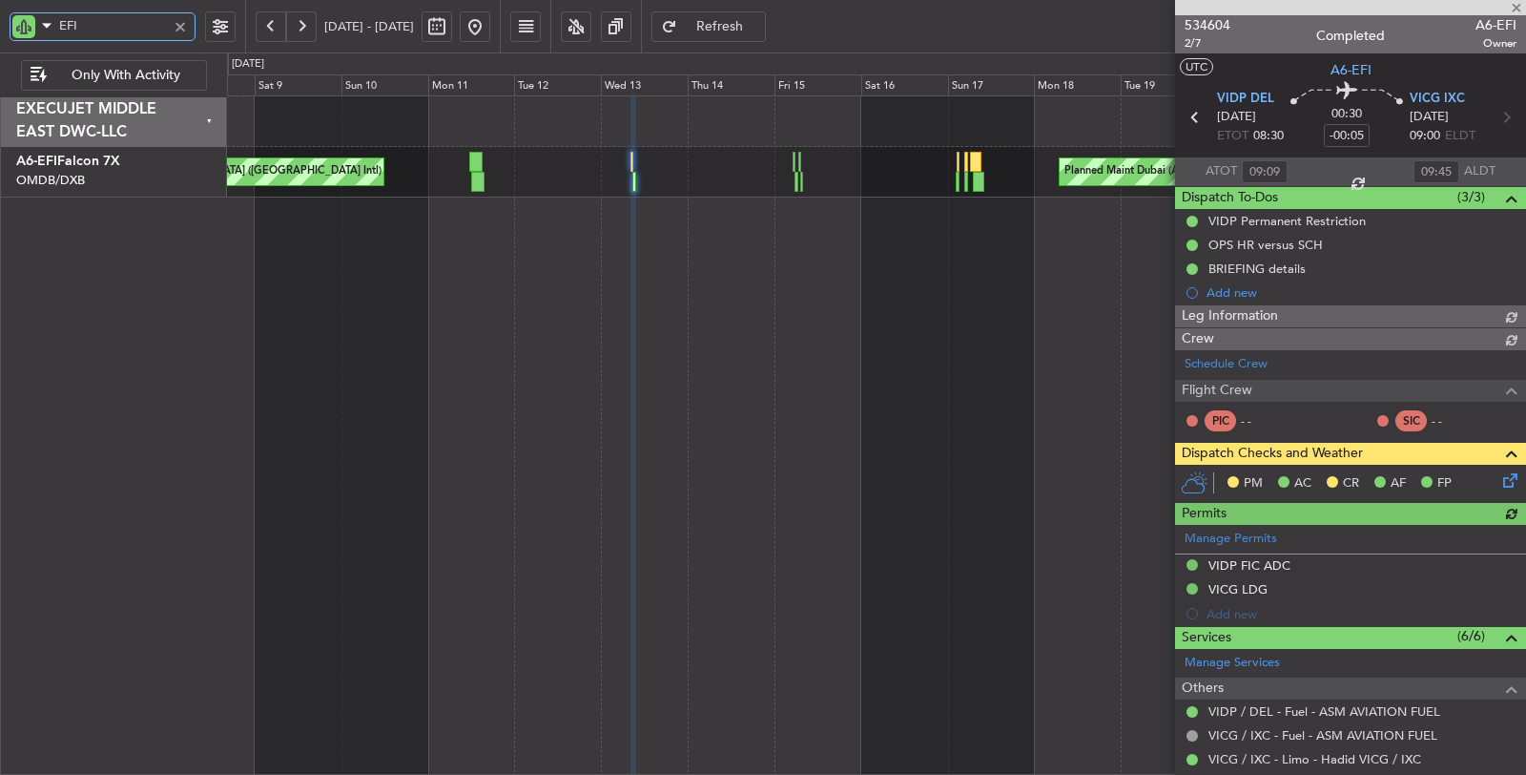
type input "Dherander Fithani (DHF)"
type input "7004"
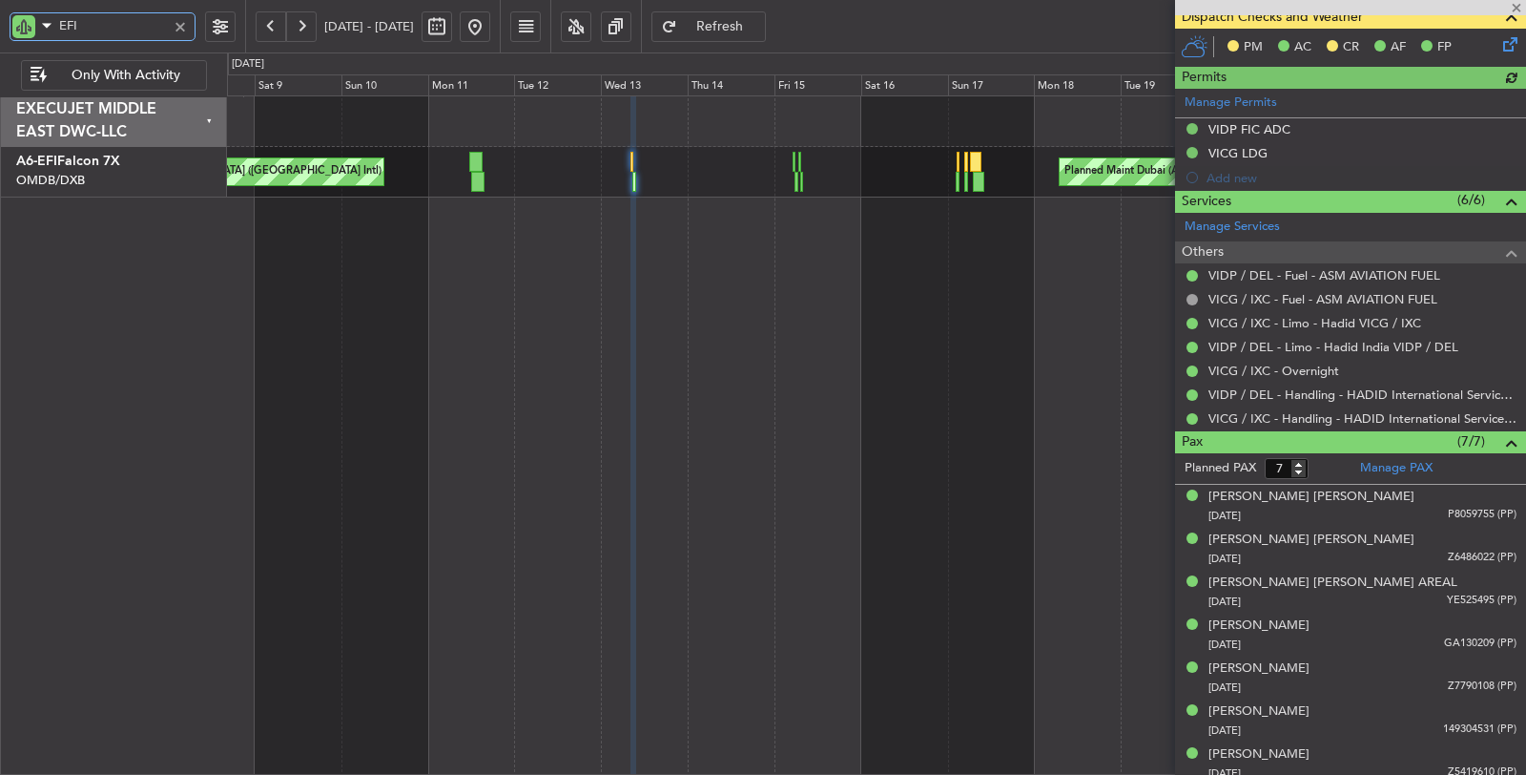
scroll to position [503, 0]
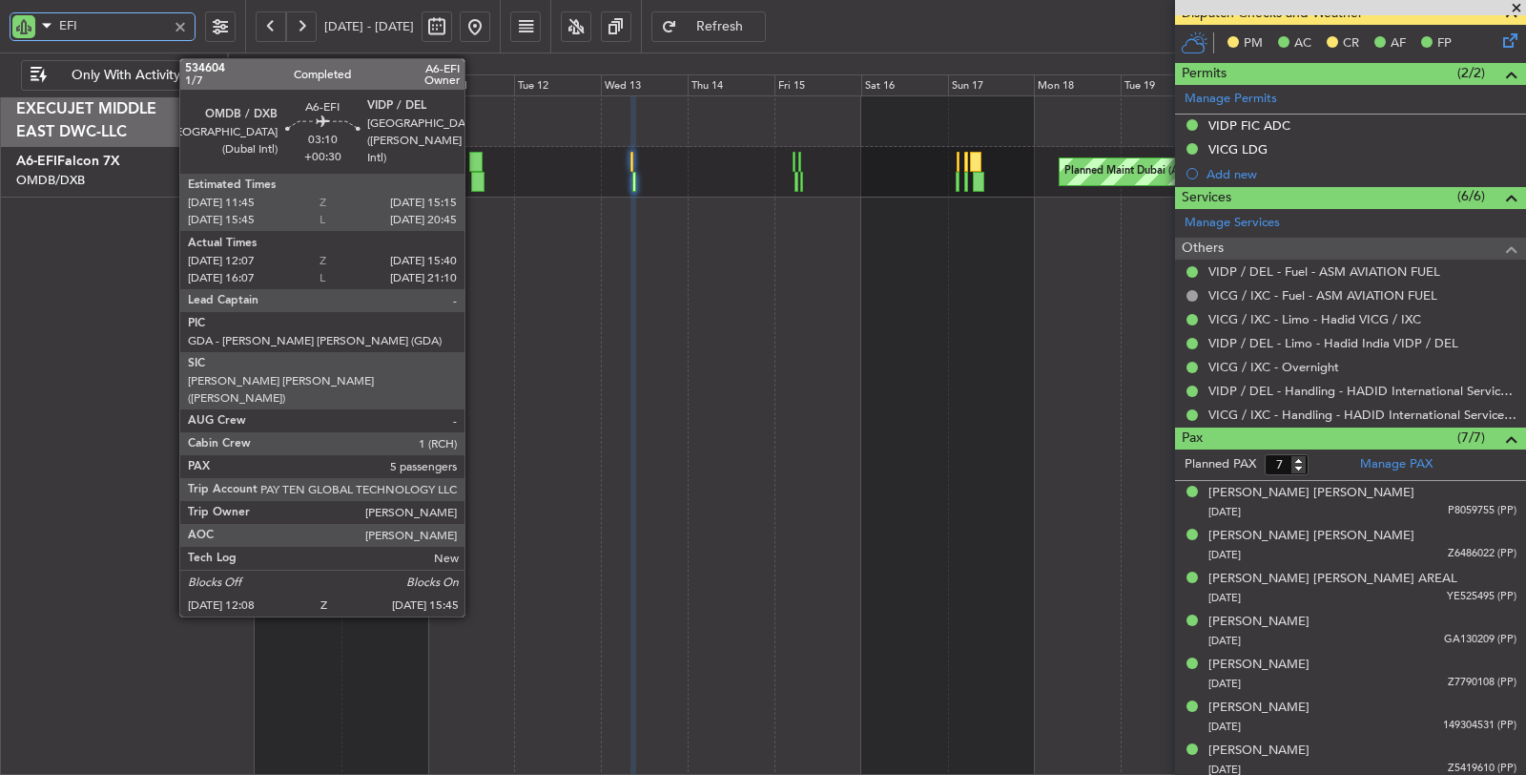
click at [474, 185] on div at bounding box center [477, 182] width 13 height 20
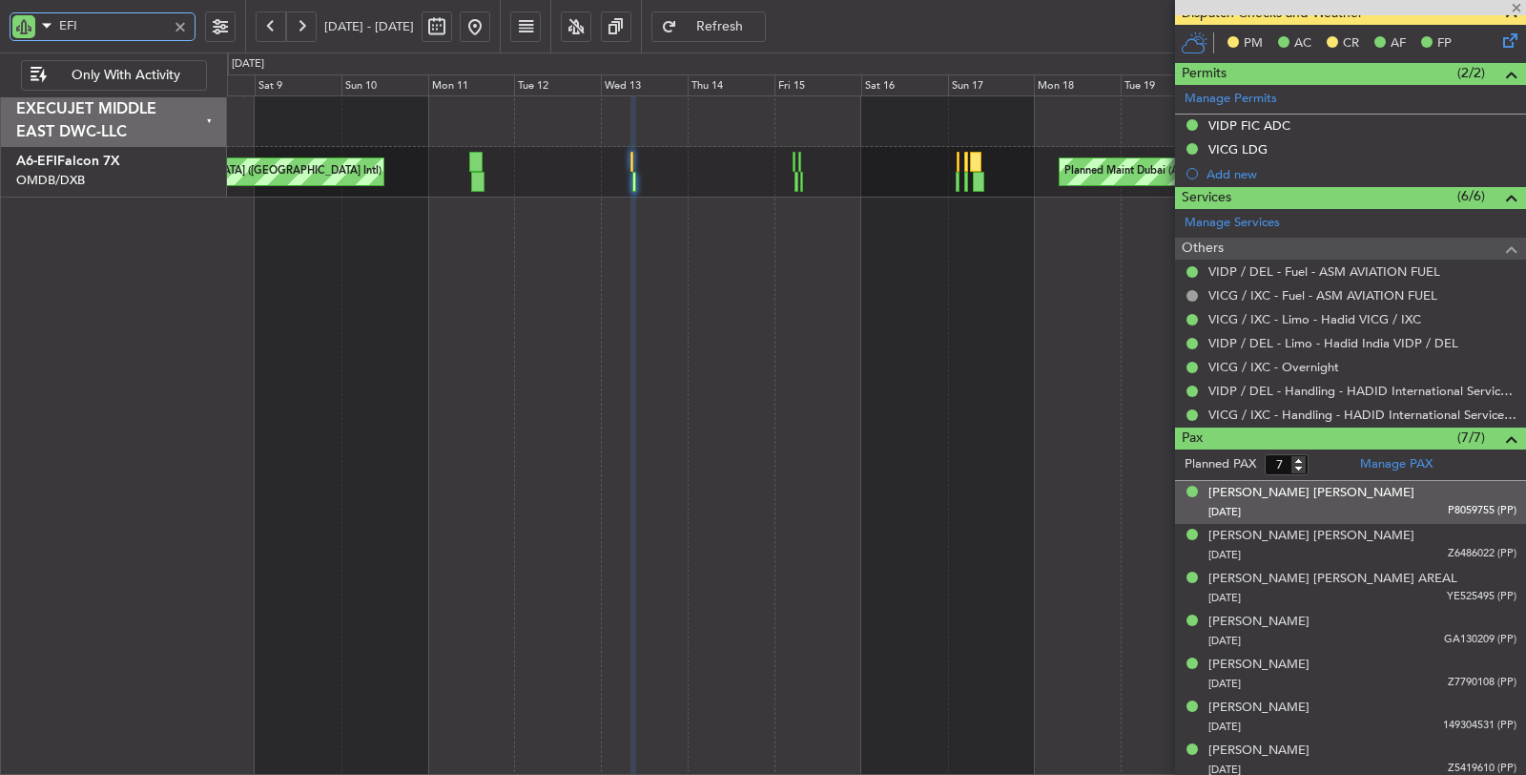
type input "+00:30"
type input "12:22"
type input "15:35"
type input "5"
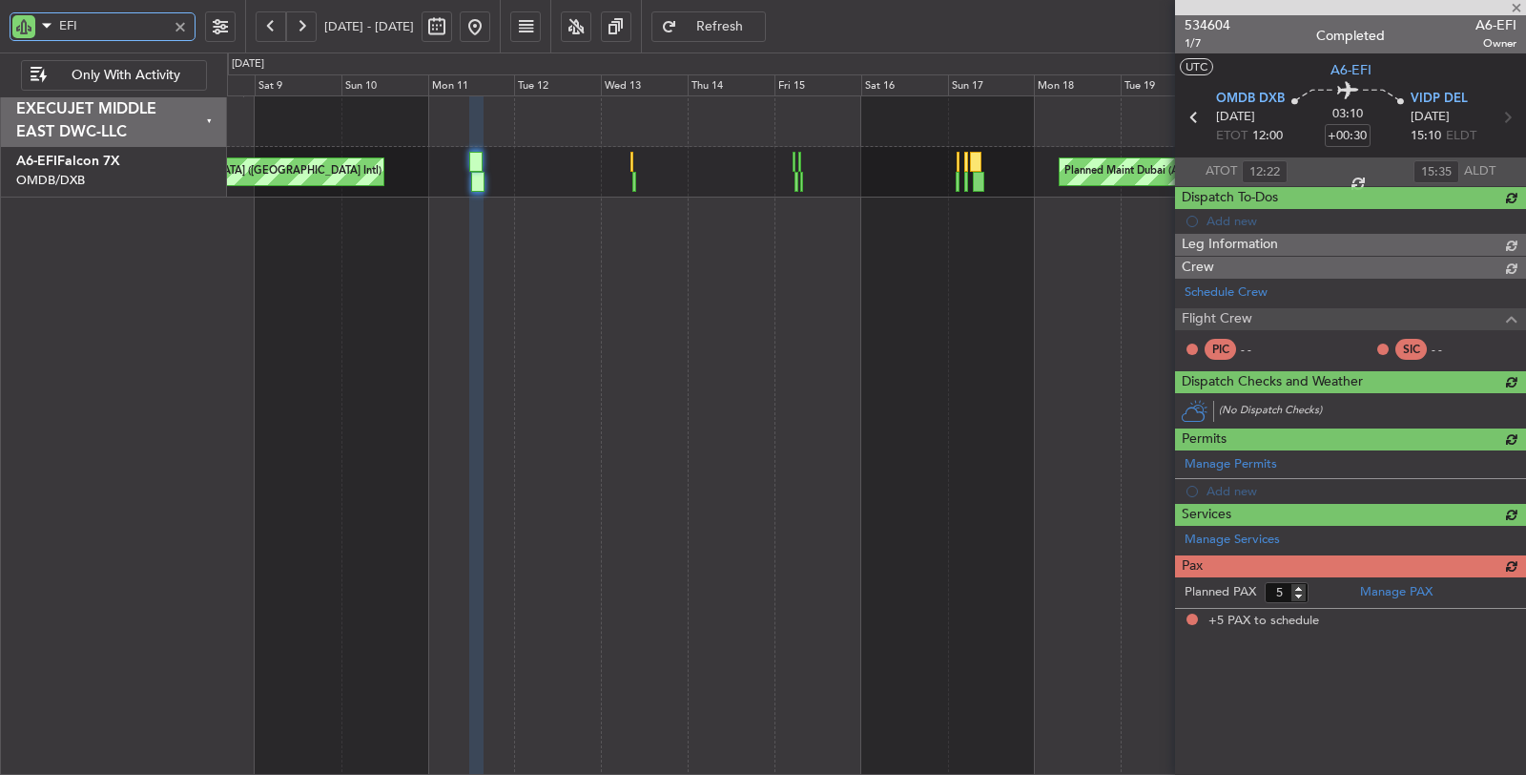
scroll to position [0, 0]
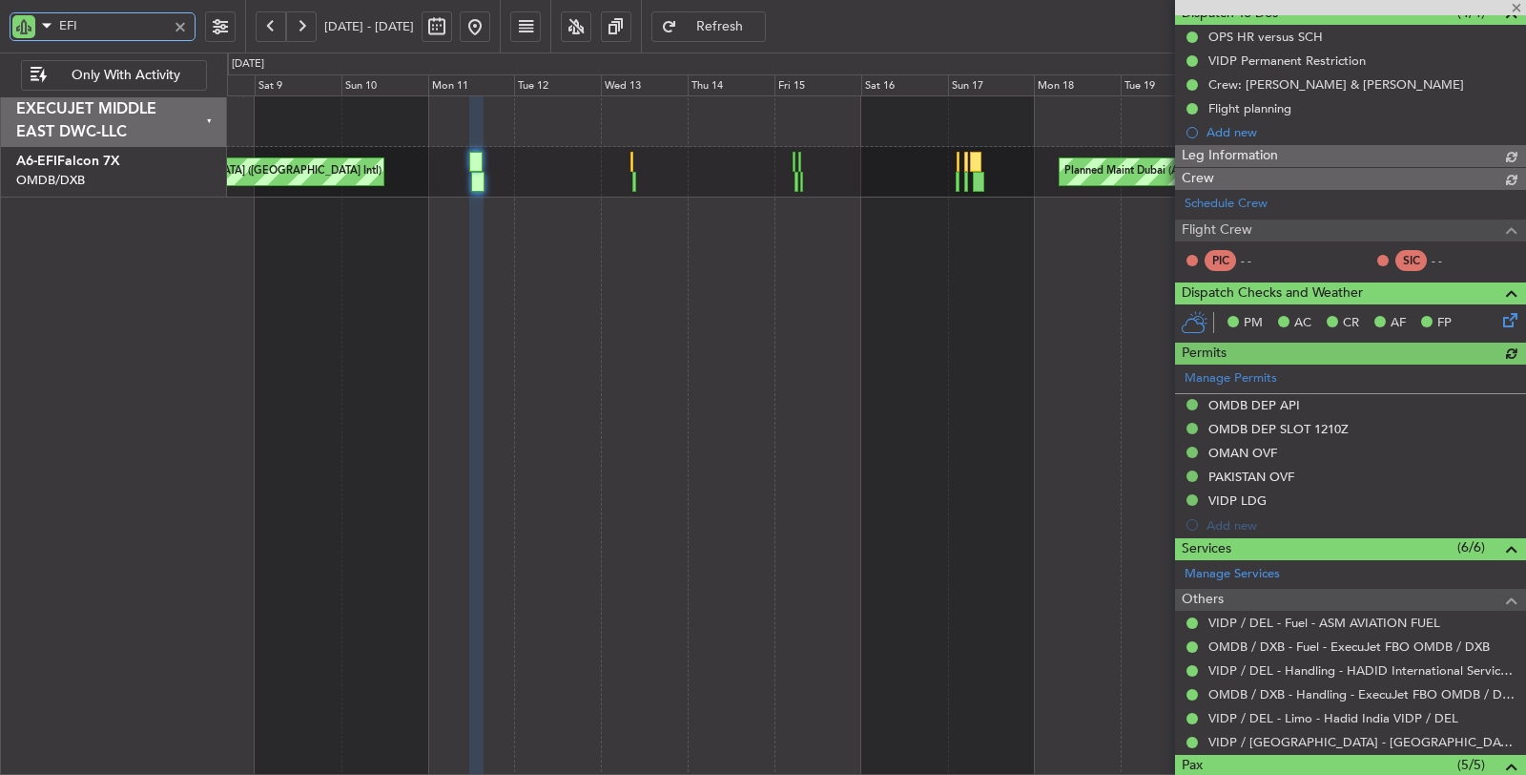
type input "[PERSON_NAME] (SYS)"
type input "6992"
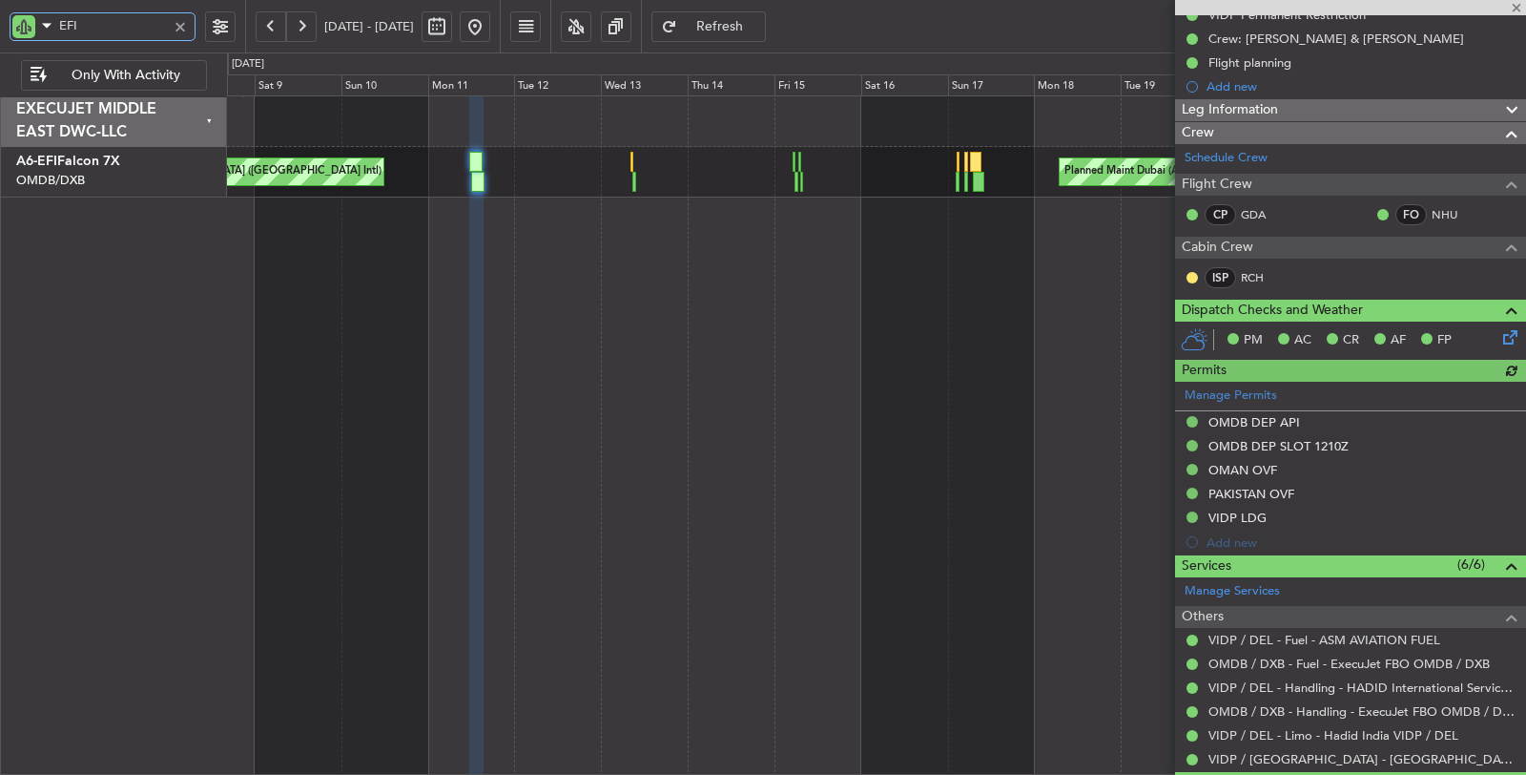
scroll to position [488, 0]
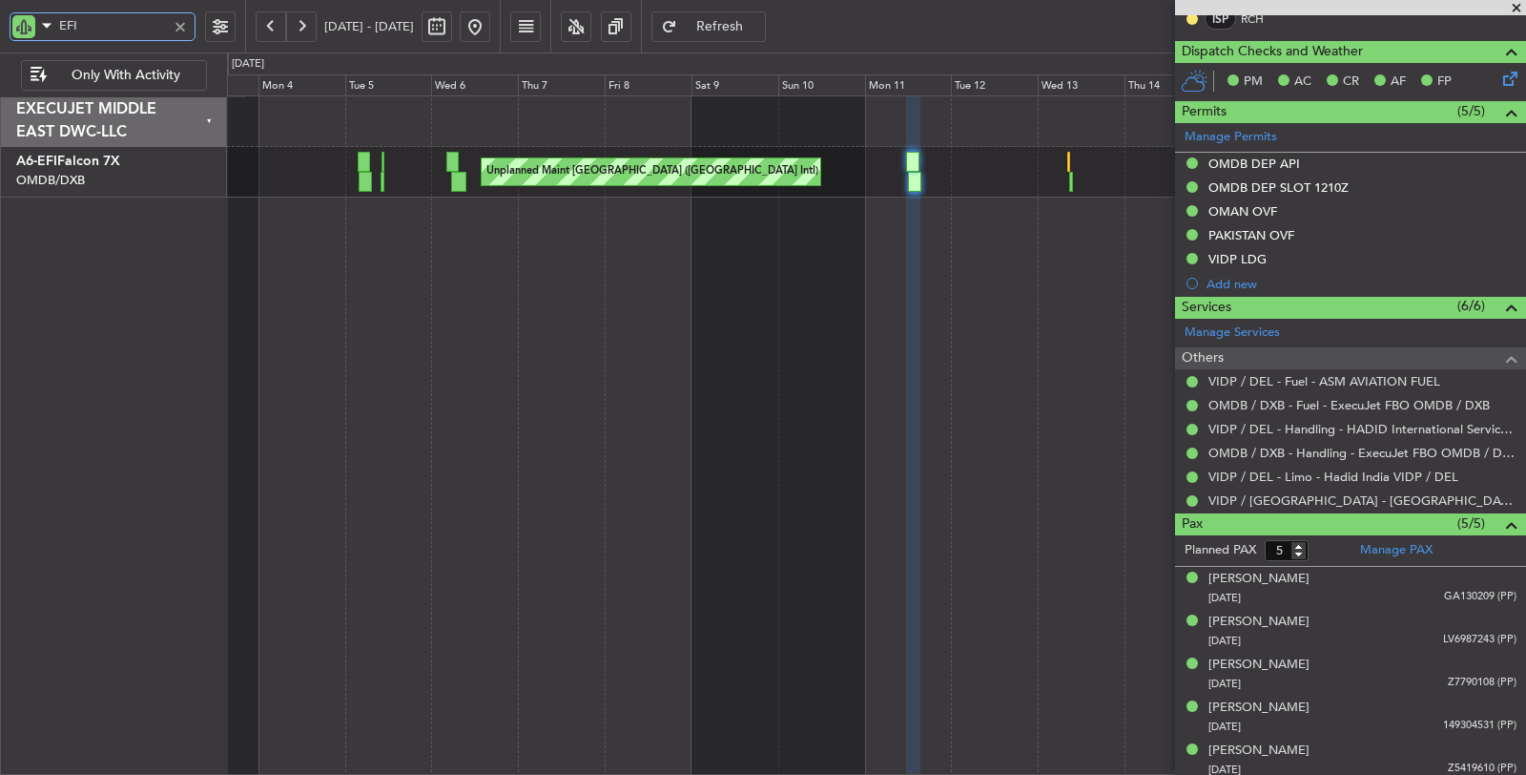
click at [1187, 548] on fb-app "EFI [DATE] - [DATE] Refresh Quick Links Only With Activity Planned Maint [GEOGR…" at bounding box center [763, 400] width 1526 height 752
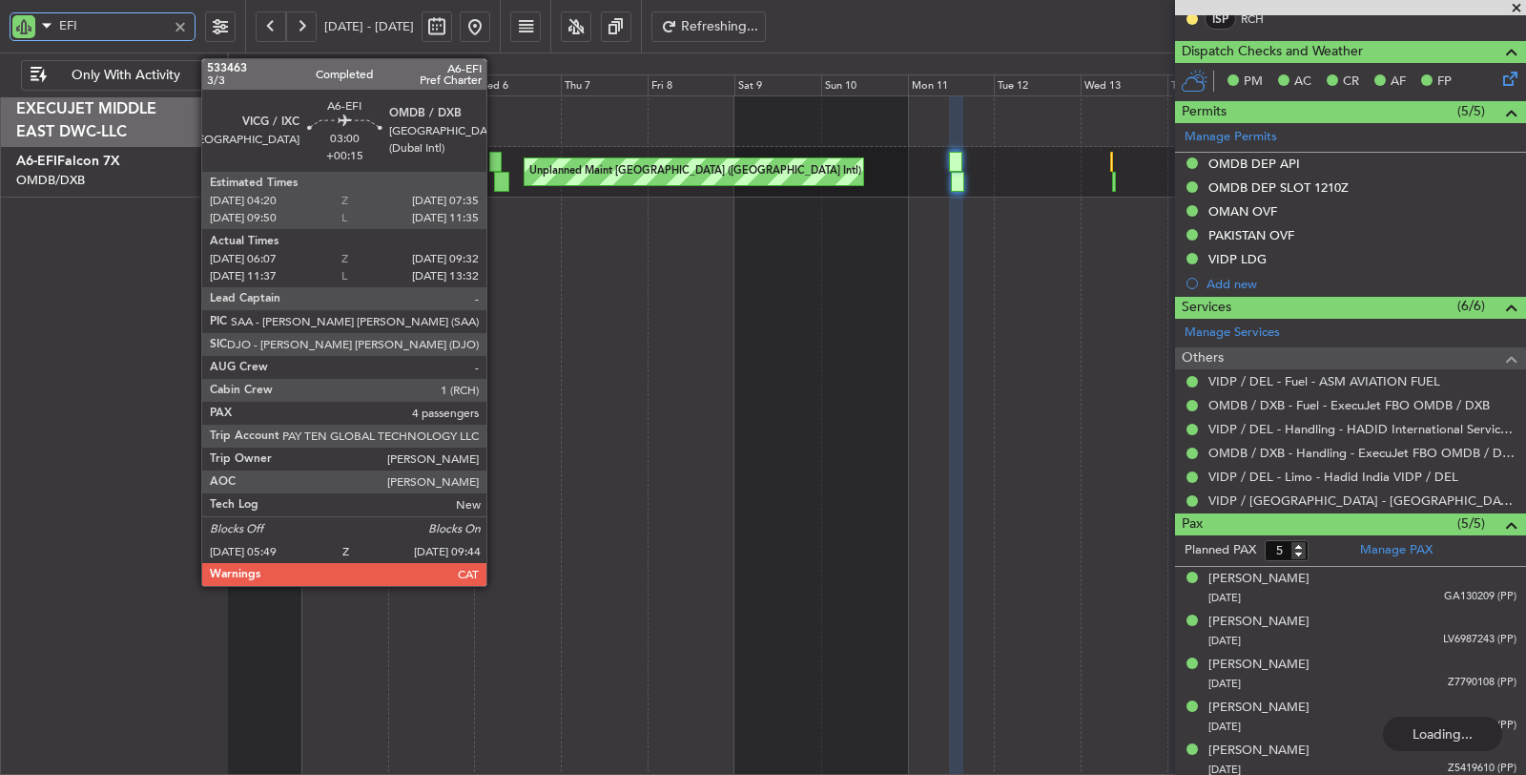
click at [498, 183] on div at bounding box center [501, 182] width 14 height 20
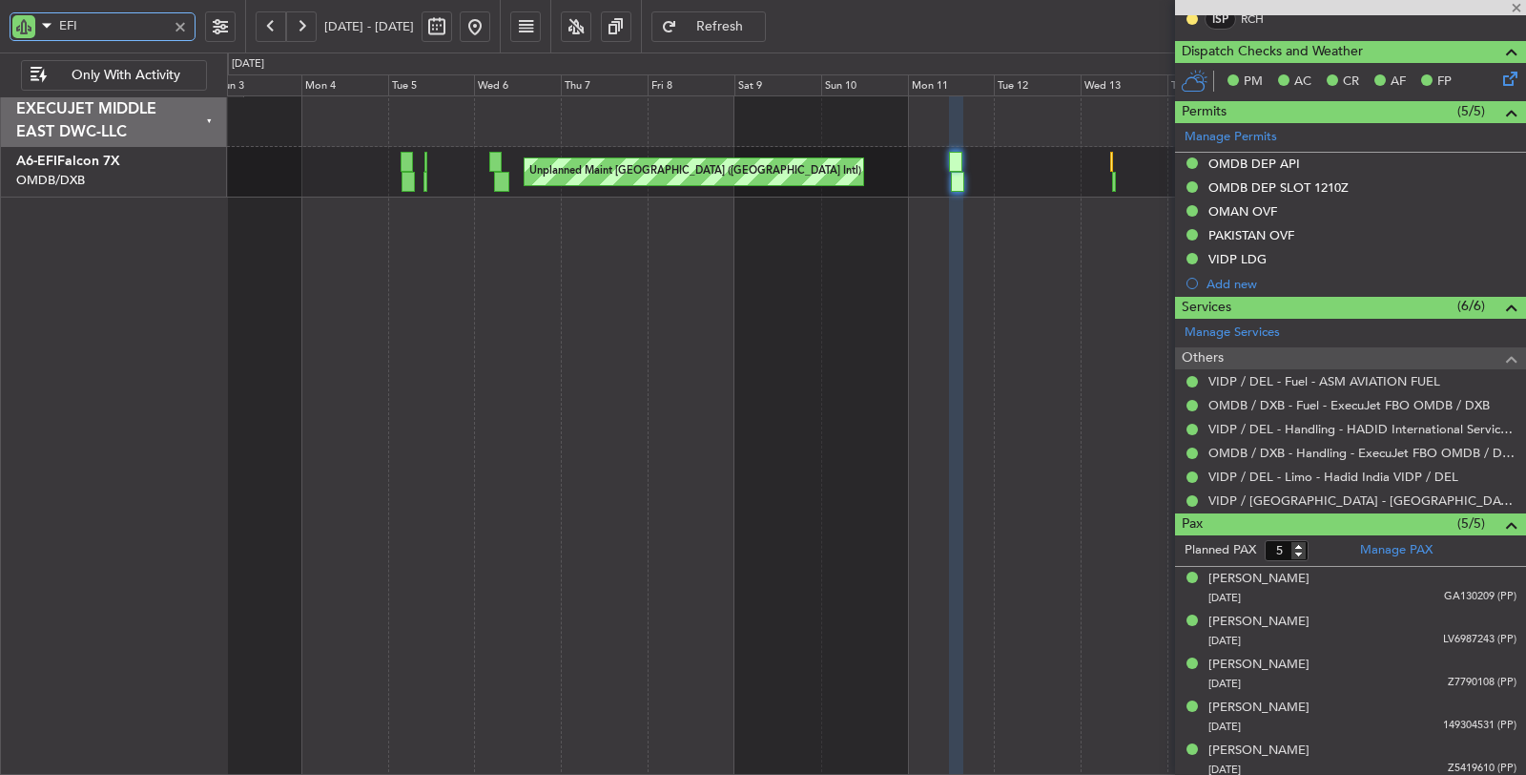
type input "+00:15"
type input "06:17"
type input "09:27"
type input "4"
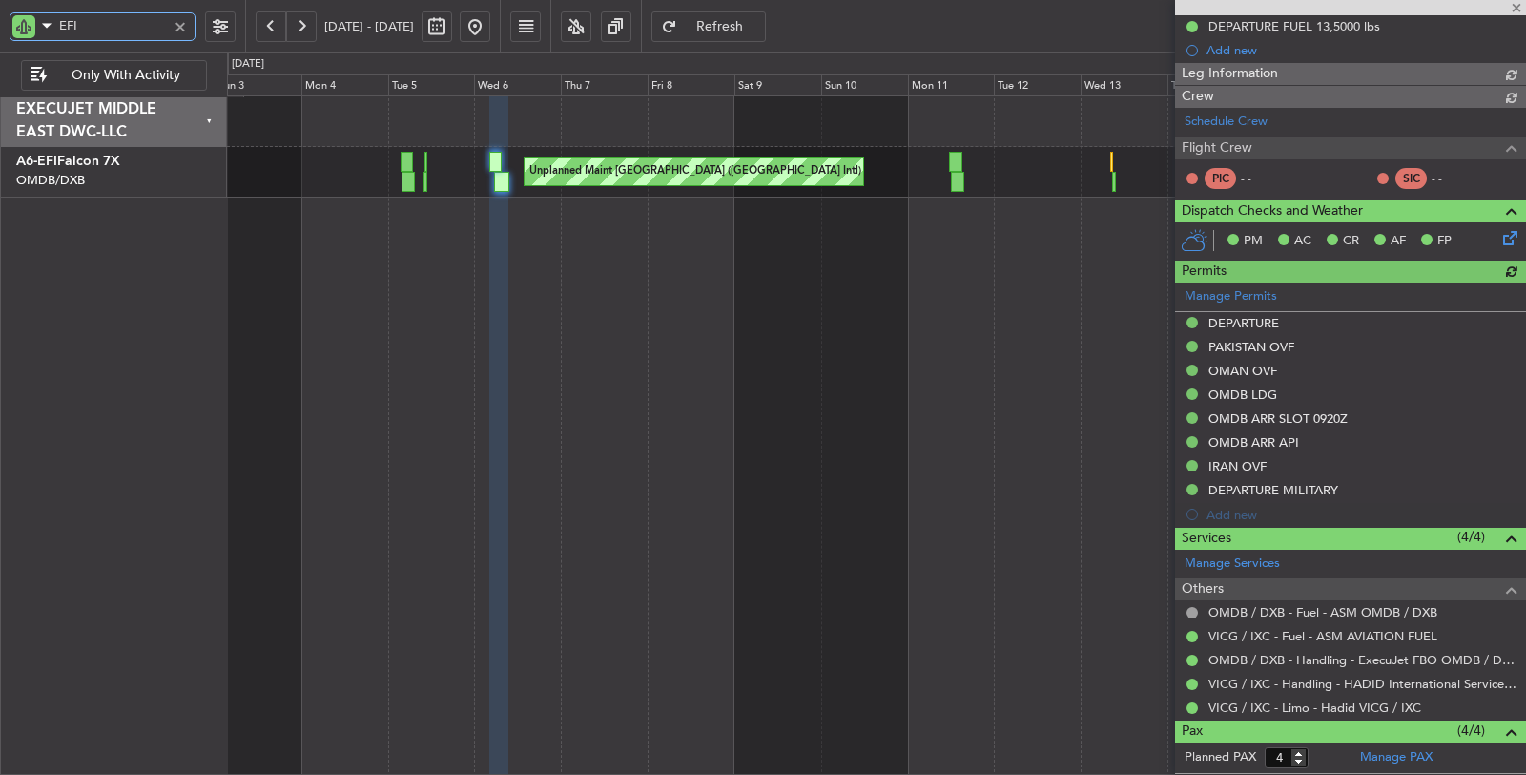
type input "[PERSON_NAME] ([PERSON_NAME])"
type input "6956"
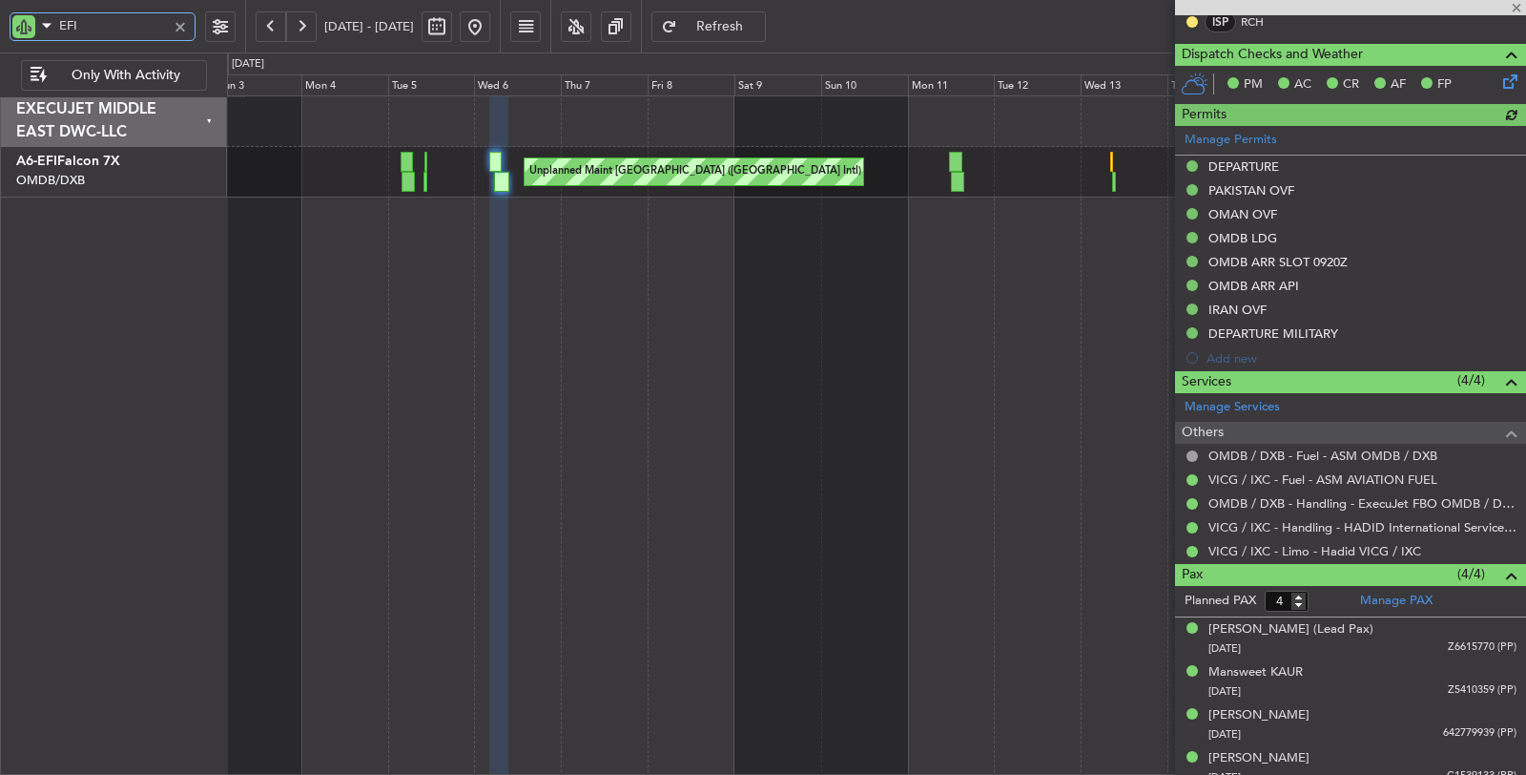
scroll to position [422, 0]
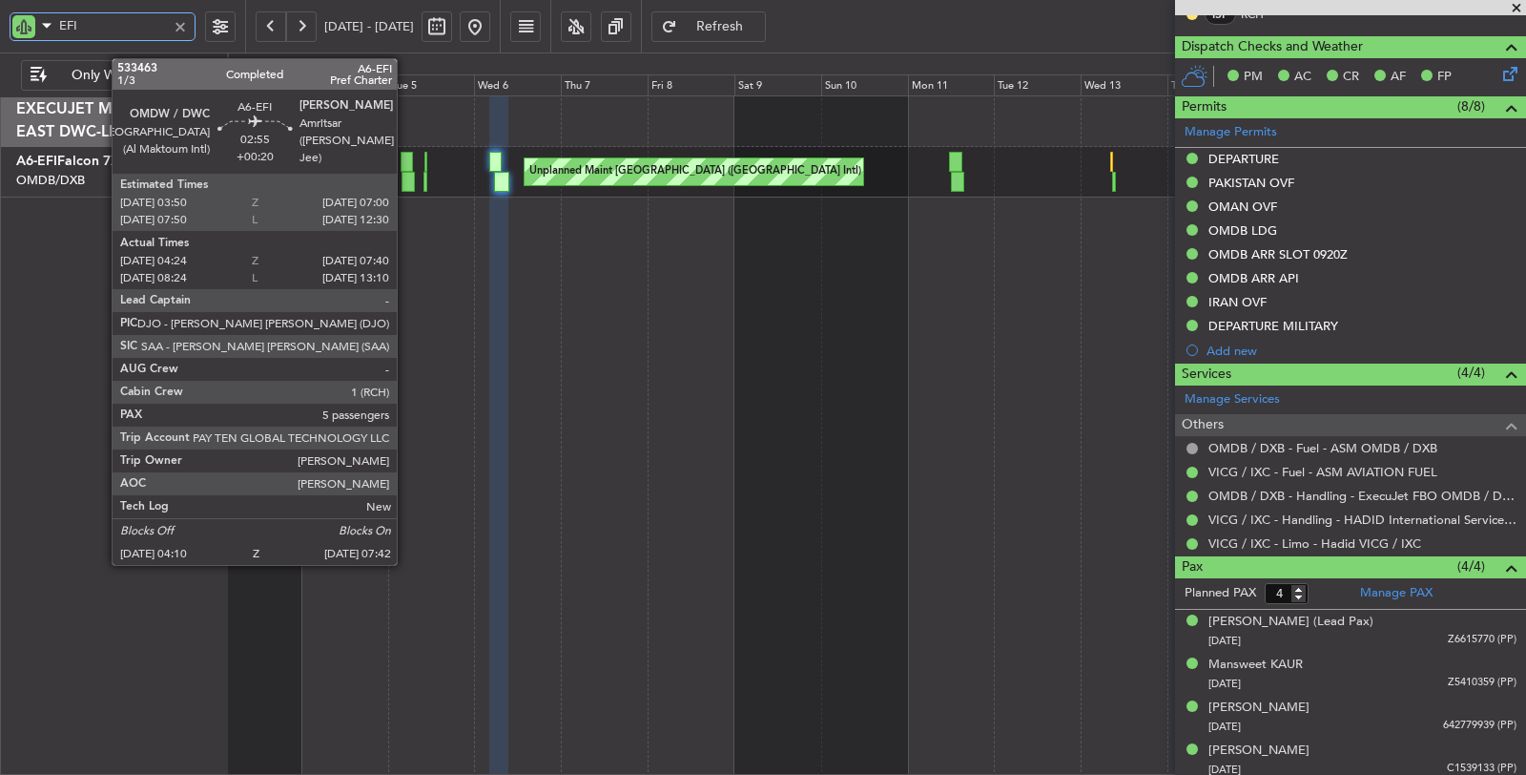
click at [406, 178] on div at bounding box center [408, 182] width 13 height 20
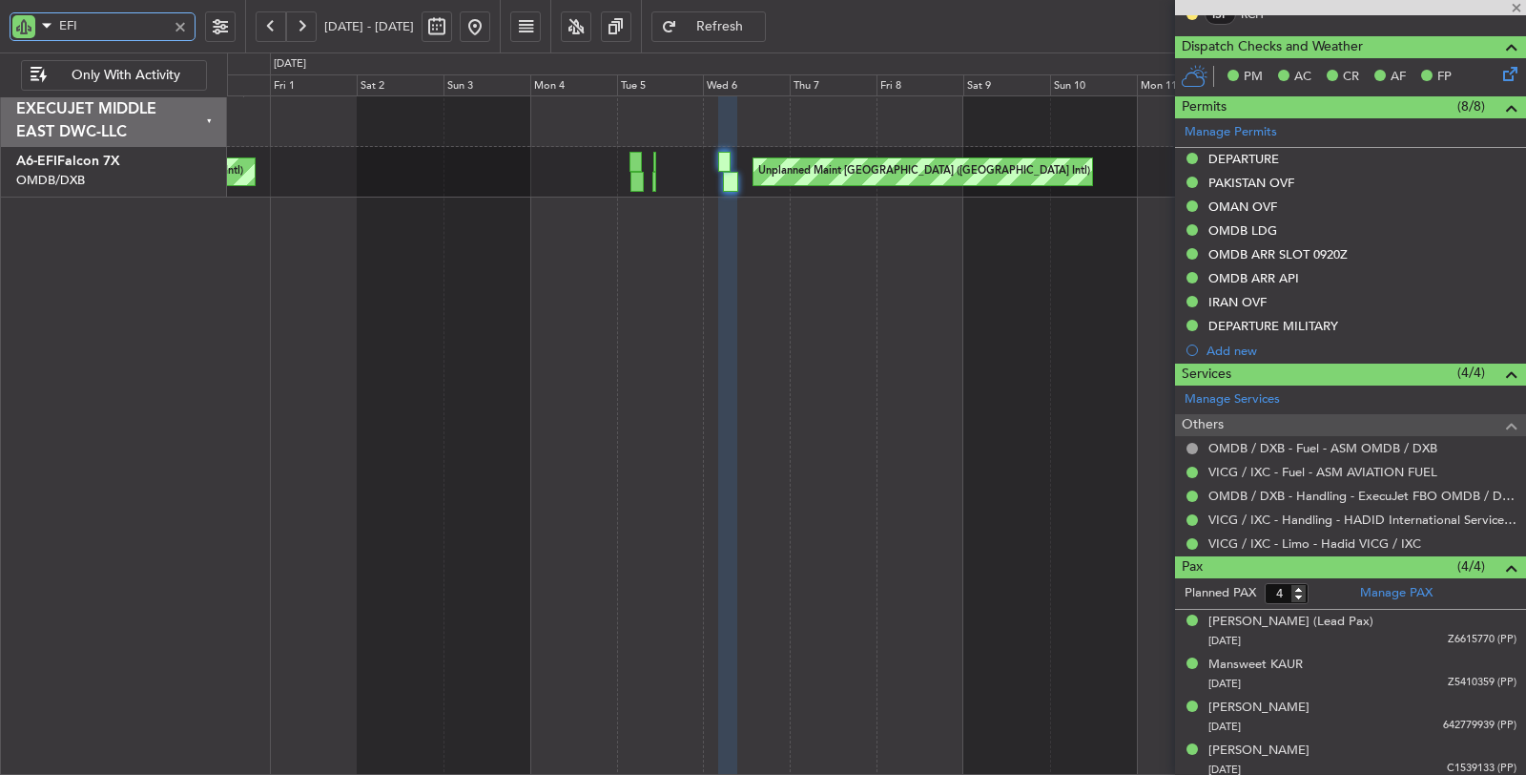
type input "+00:20"
type input "04:34"
type input "07:35"
type input "5"
click at [868, 336] on div "Unplanned Maint [GEOGRAPHIC_DATA] ([GEOGRAPHIC_DATA] Intl) Unplanned Maint [GEO…" at bounding box center [877, 435] width 1300 height 680
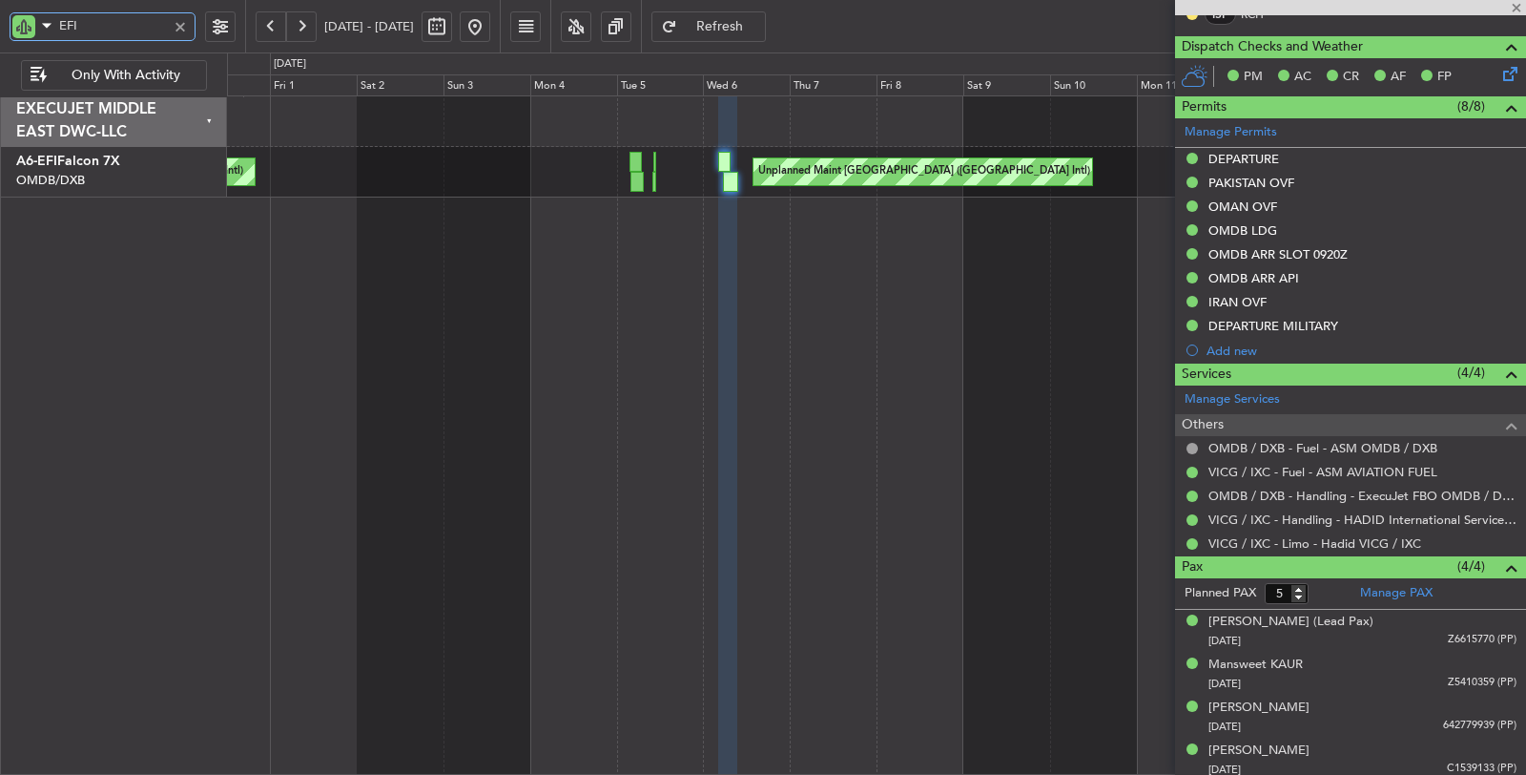
scroll to position [0, 0]
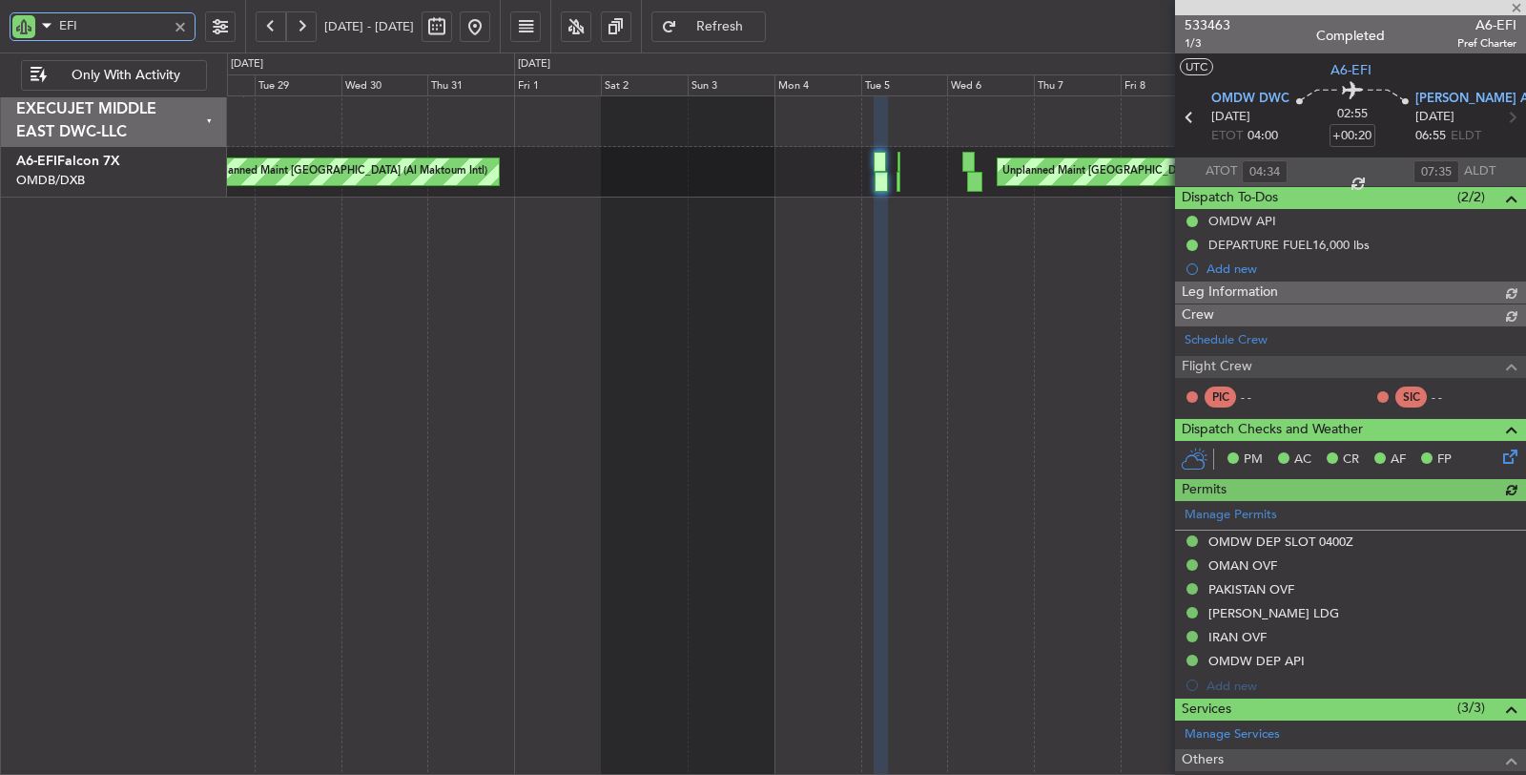
type input "[PERSON_NAME] ([PERSON_NAME])"
type input "6955"
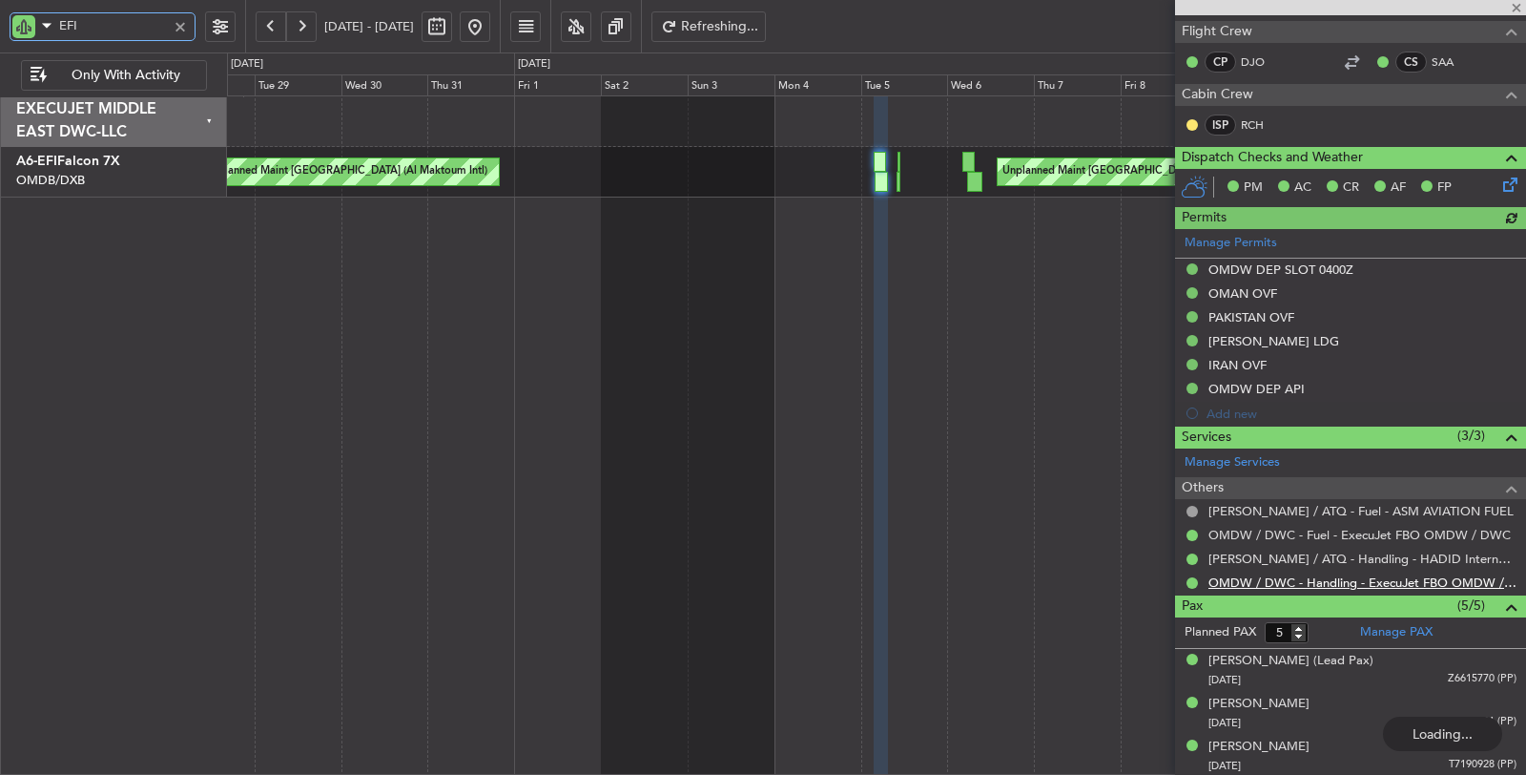
scroll to position [417, 0]
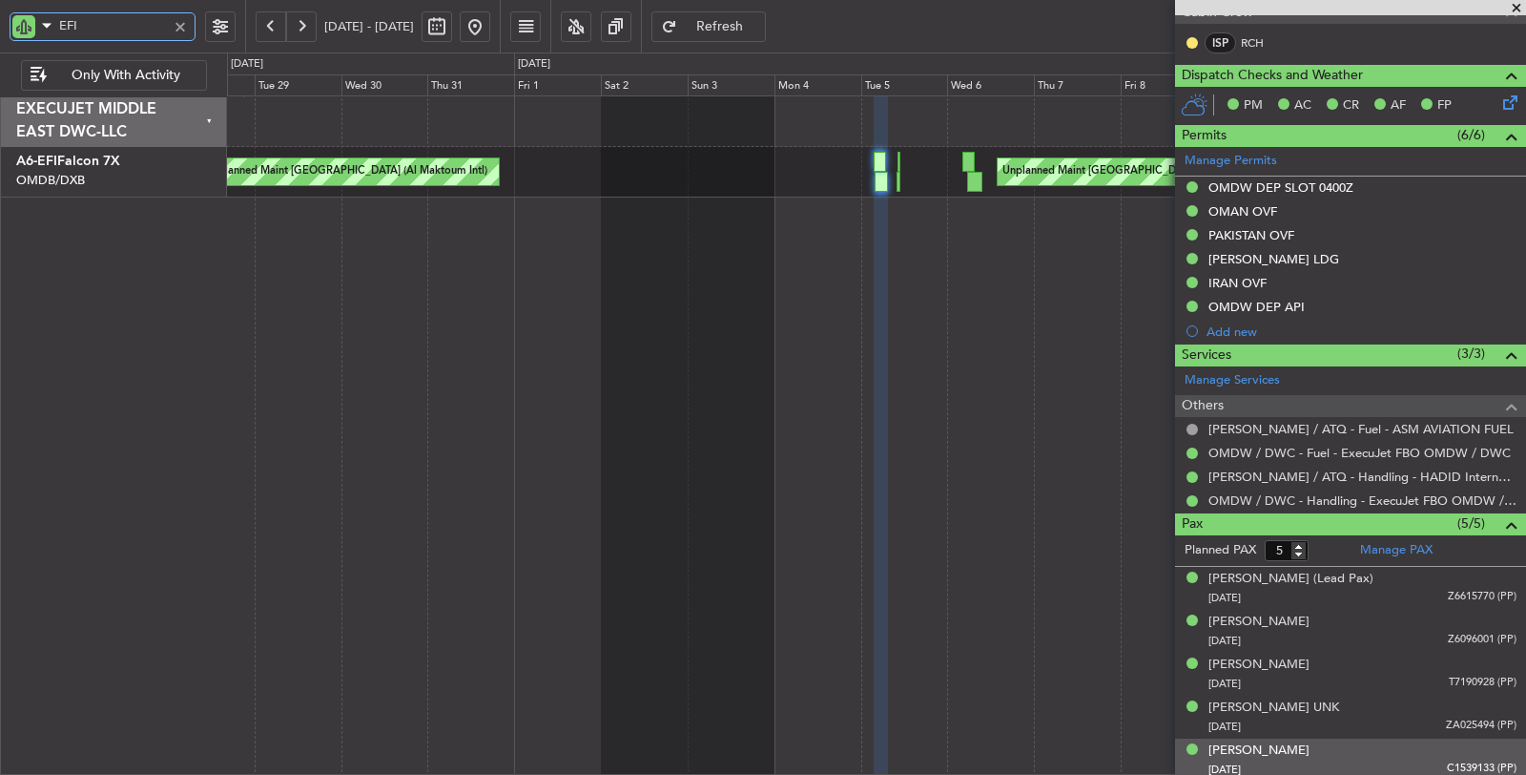
type input "EFI"
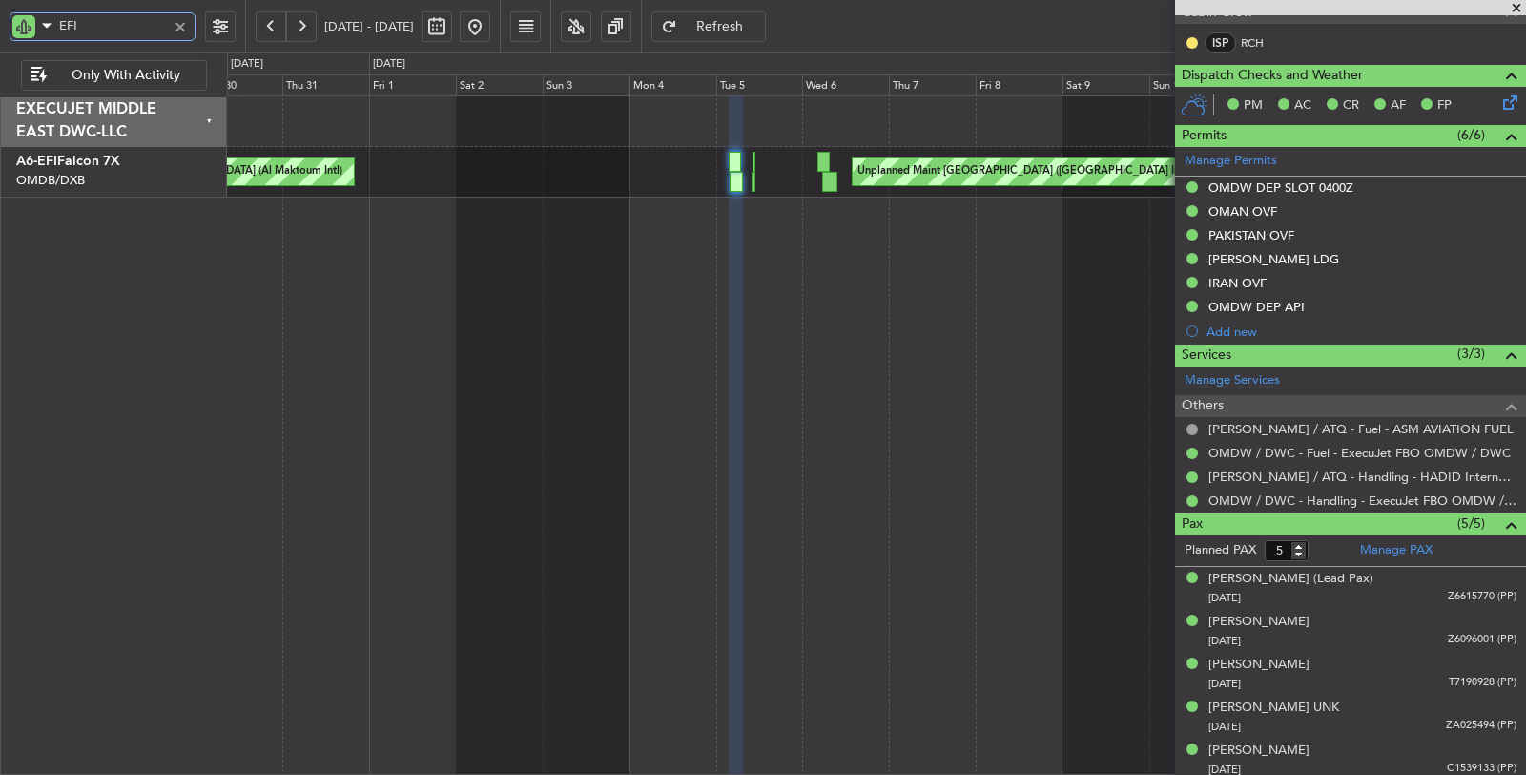
click at [439, 439] on div "Unplanned Maint [GEOGRAPHIC_DATA] ([GEOGRAPHIC_DATA] Intl) Unplanned Maint [GEO…" at bounding box center [877, 435] width 1300 height 680
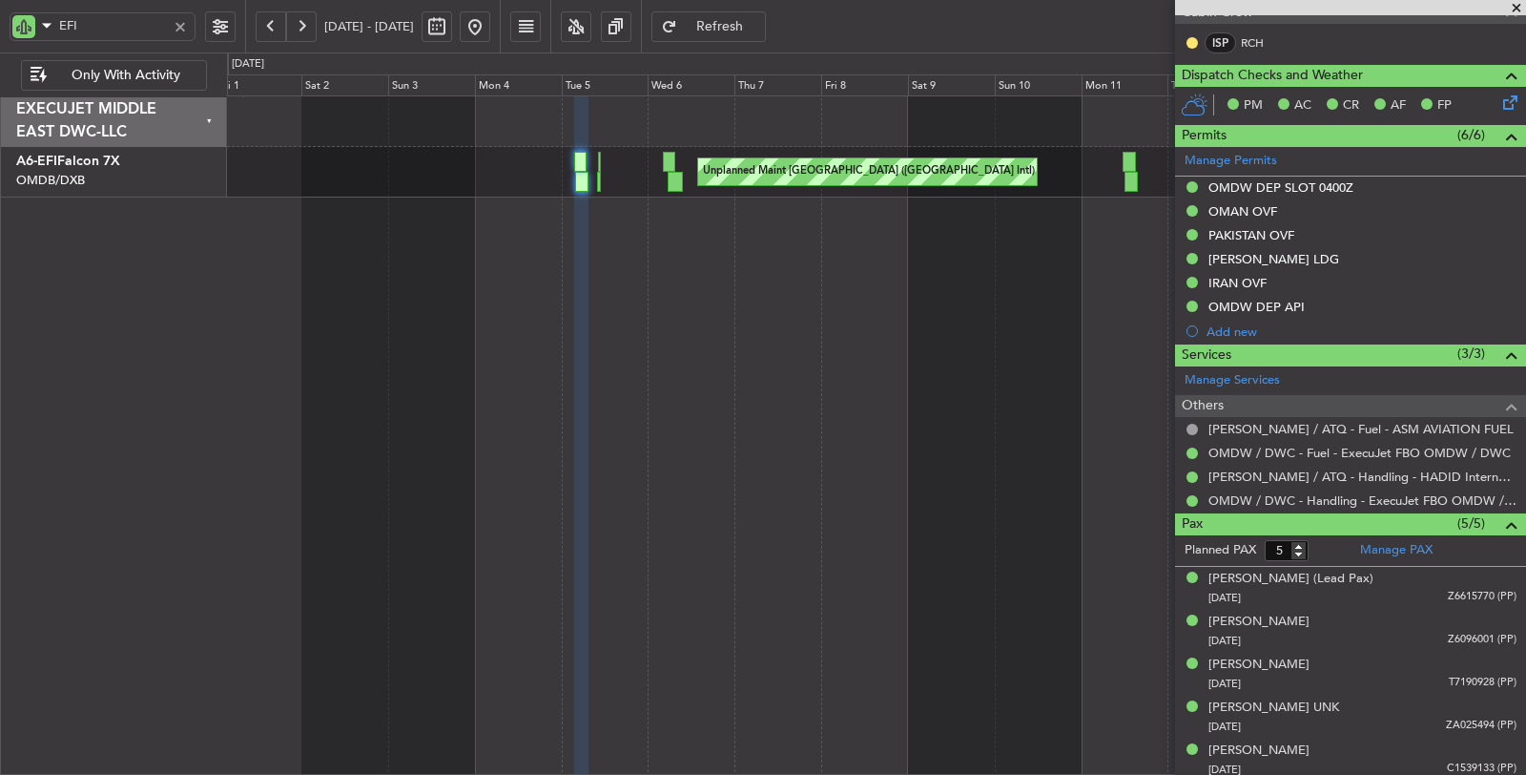
click at [183, 29] on div at bounding box center [180, 26] width 21 height 21
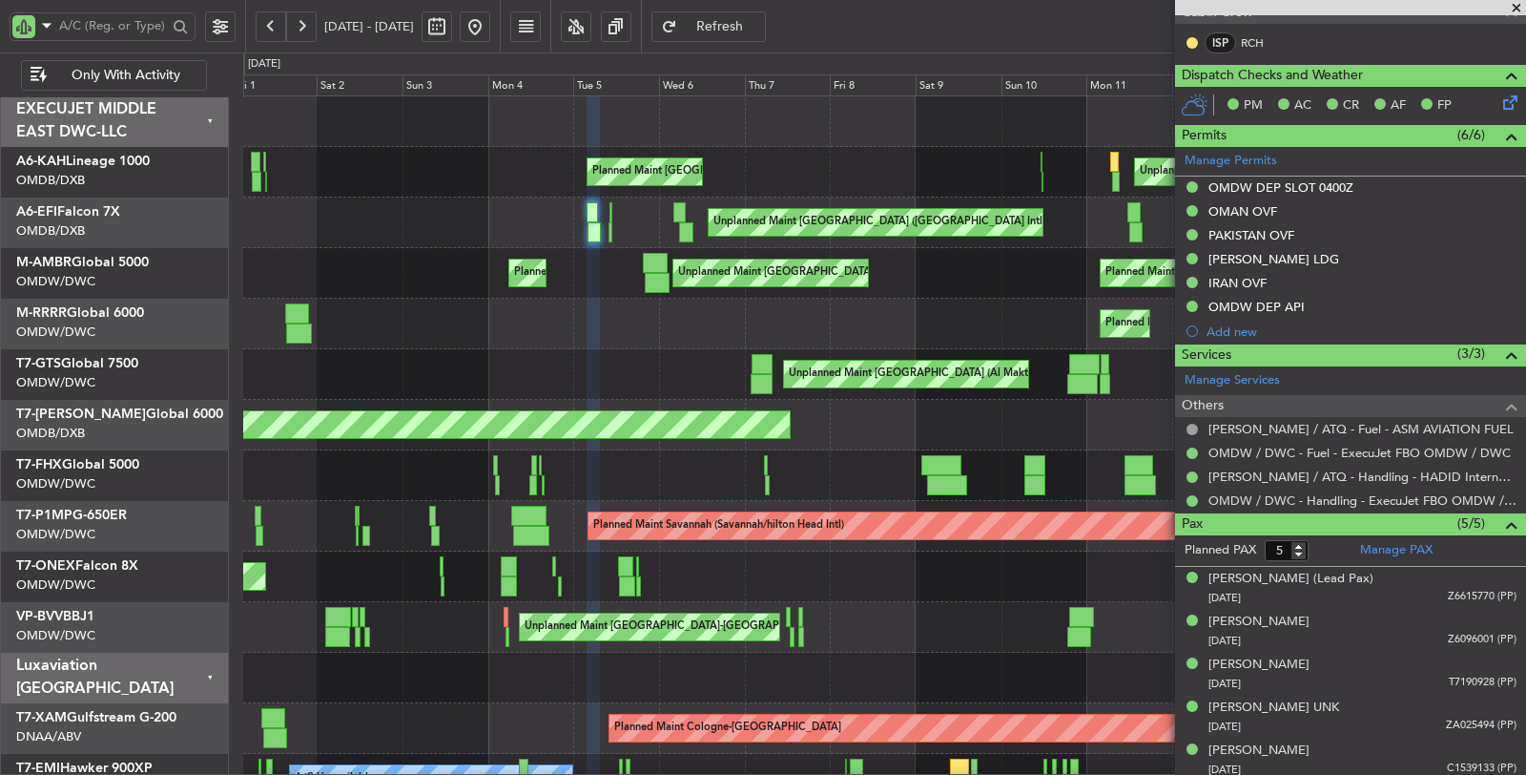
type input "[PERSON_NAME] ([PERSON_NAME])"
type input "6955"
type input "[PERSON_NAME] ([PERSON_NAME])"
type input "6955"
type input "[PERSON_NAME] ([PERSON_NAME])"
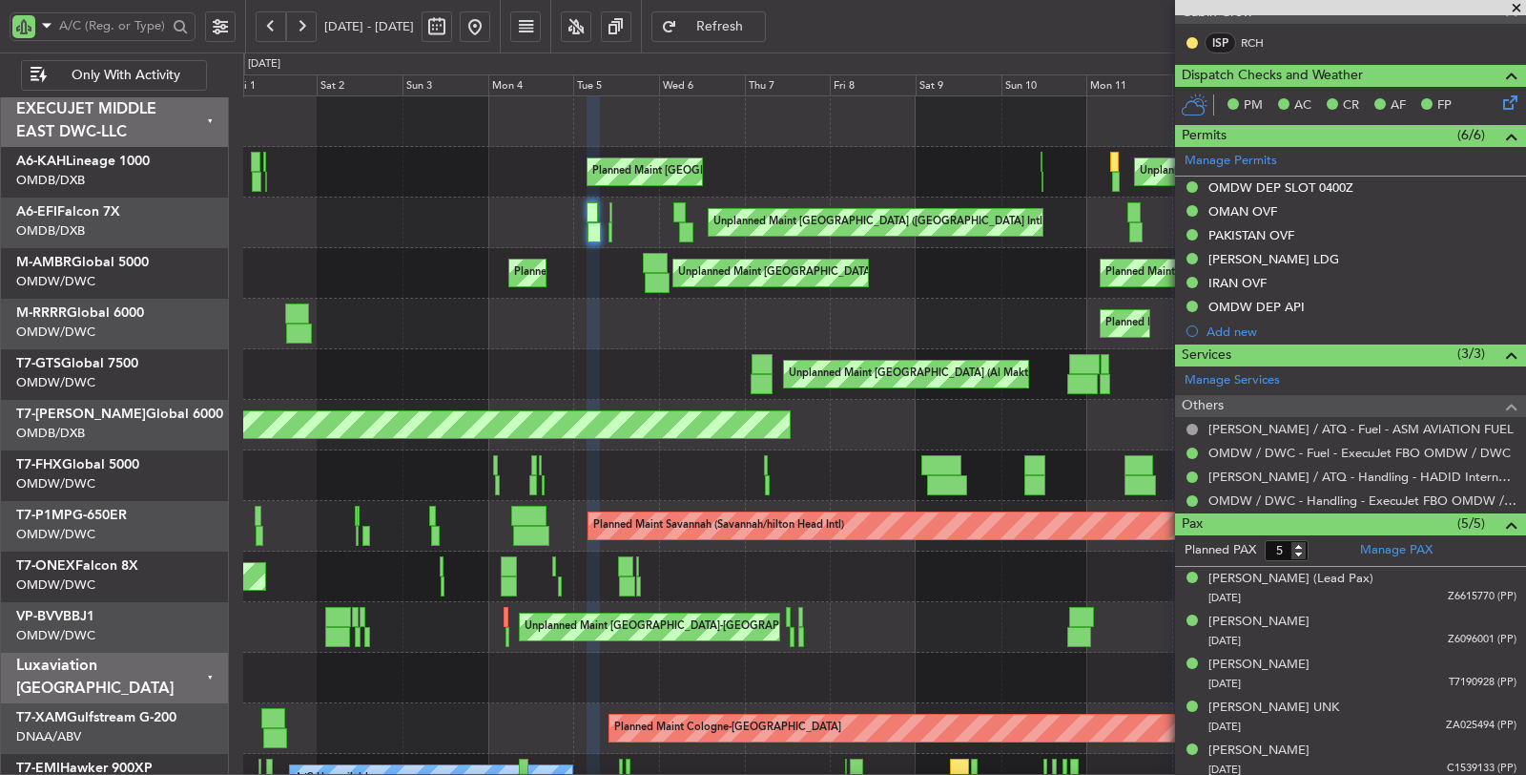
type input "6955"
type input "[PERSON_NAME] ([PERSON_NAME])"
type input "6955"
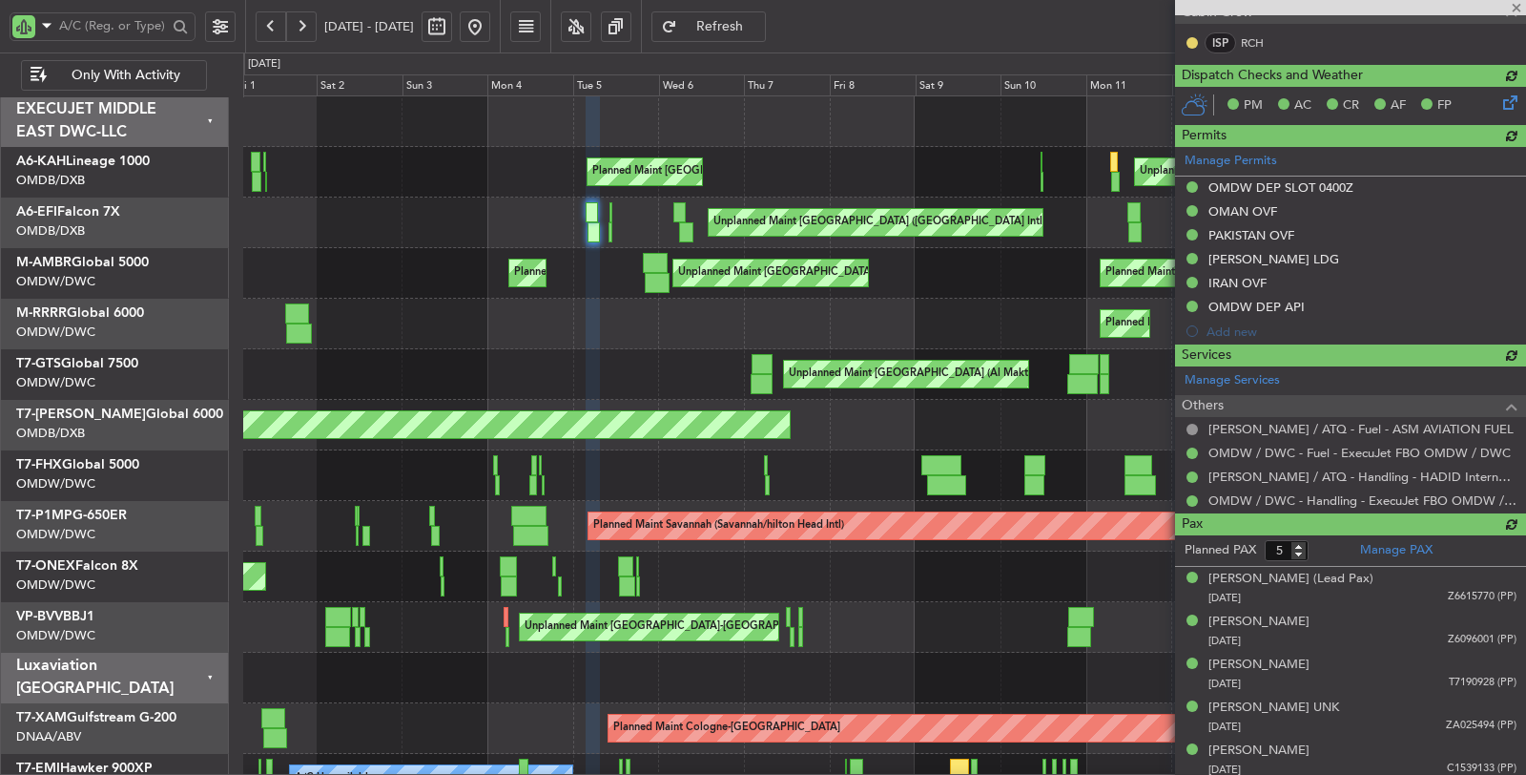
type input "[PERSON_NAME] ([PERSON_NAME])"
type input "6955"
